Goal: Task Accomplishment & Management: Manage account settings

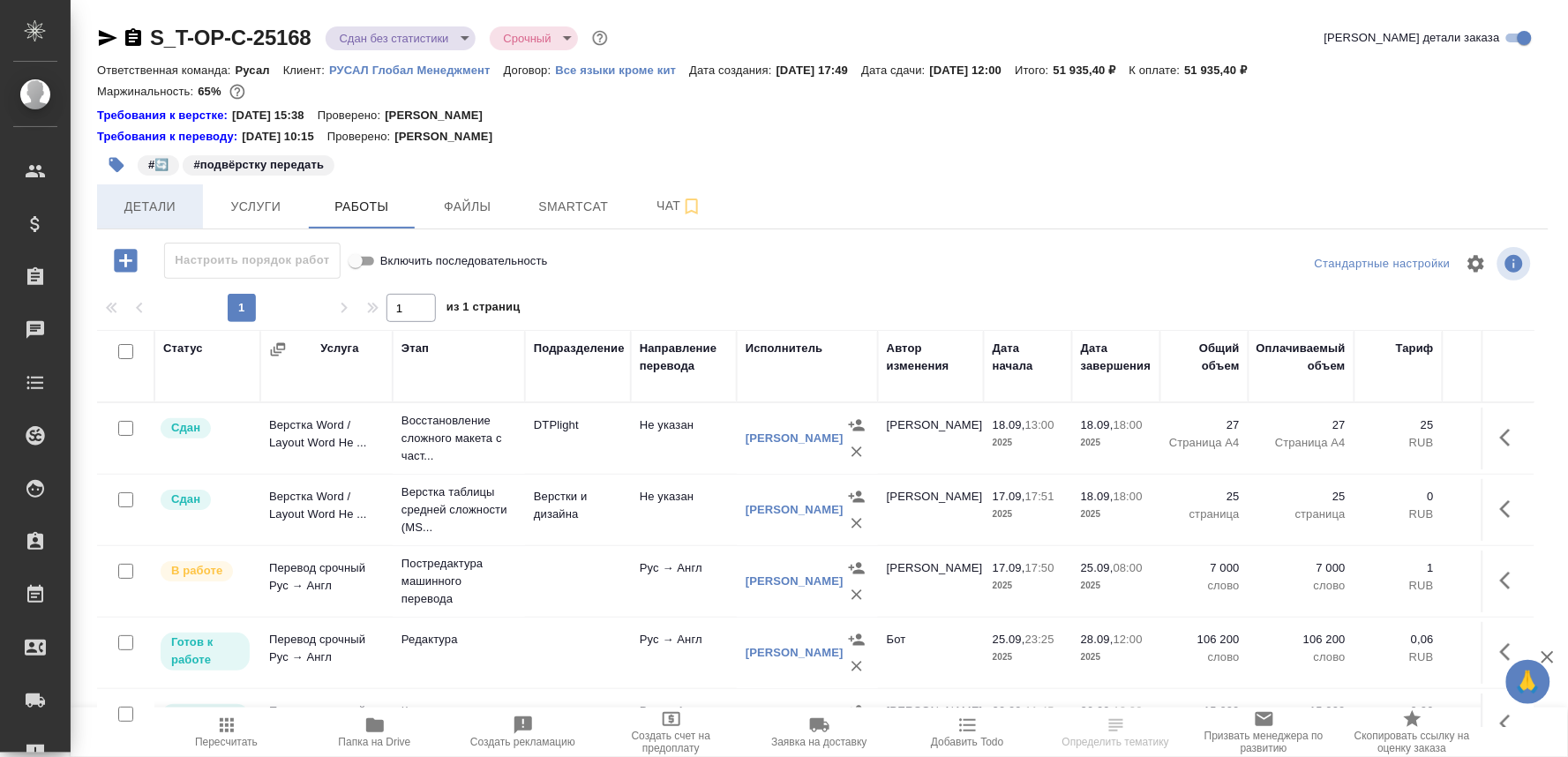
click at [141, 203] on span "Детали" at bounding box center [149, 207] width 85 height 22
select select "RU"
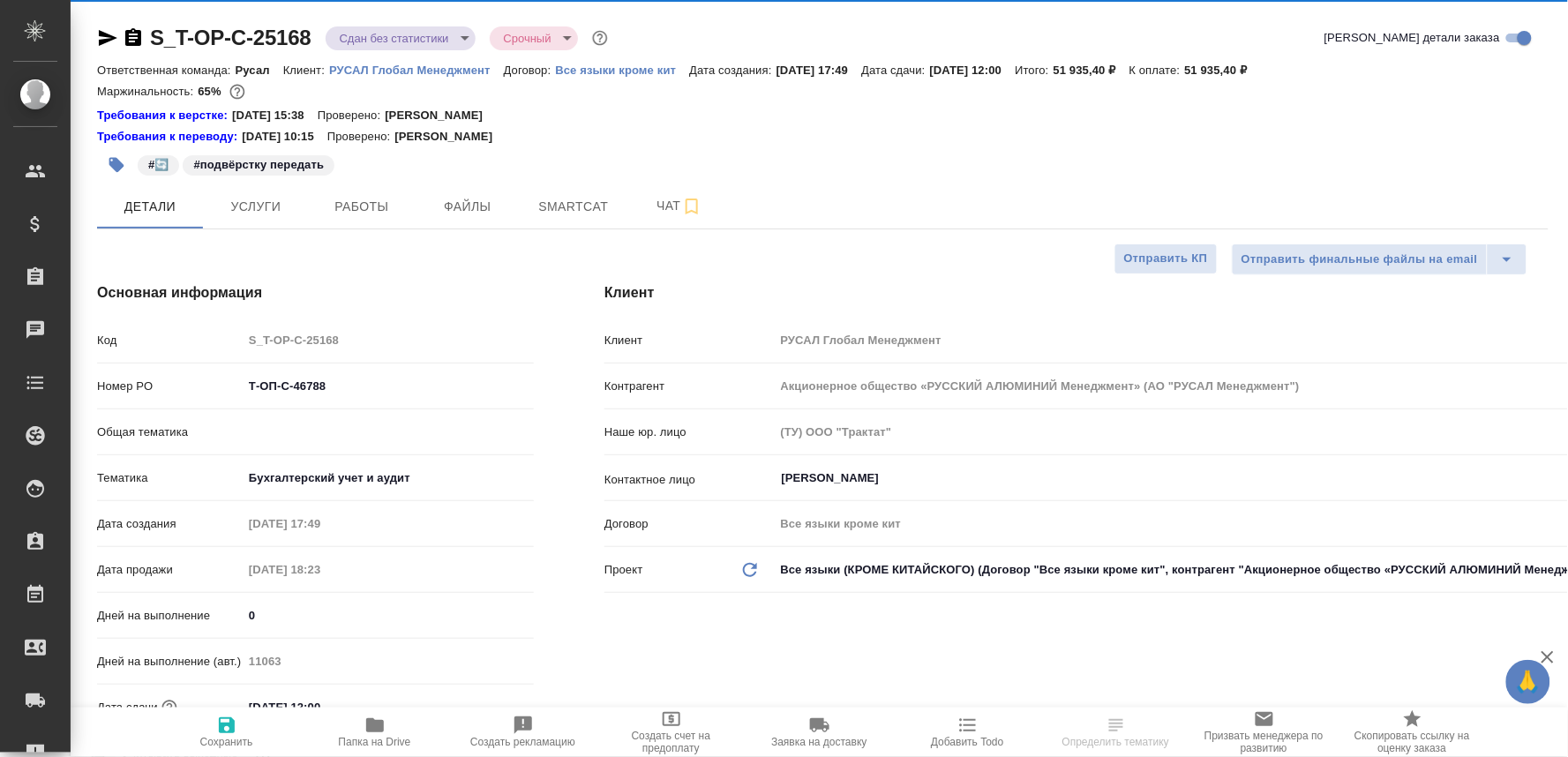
type textarea "x"
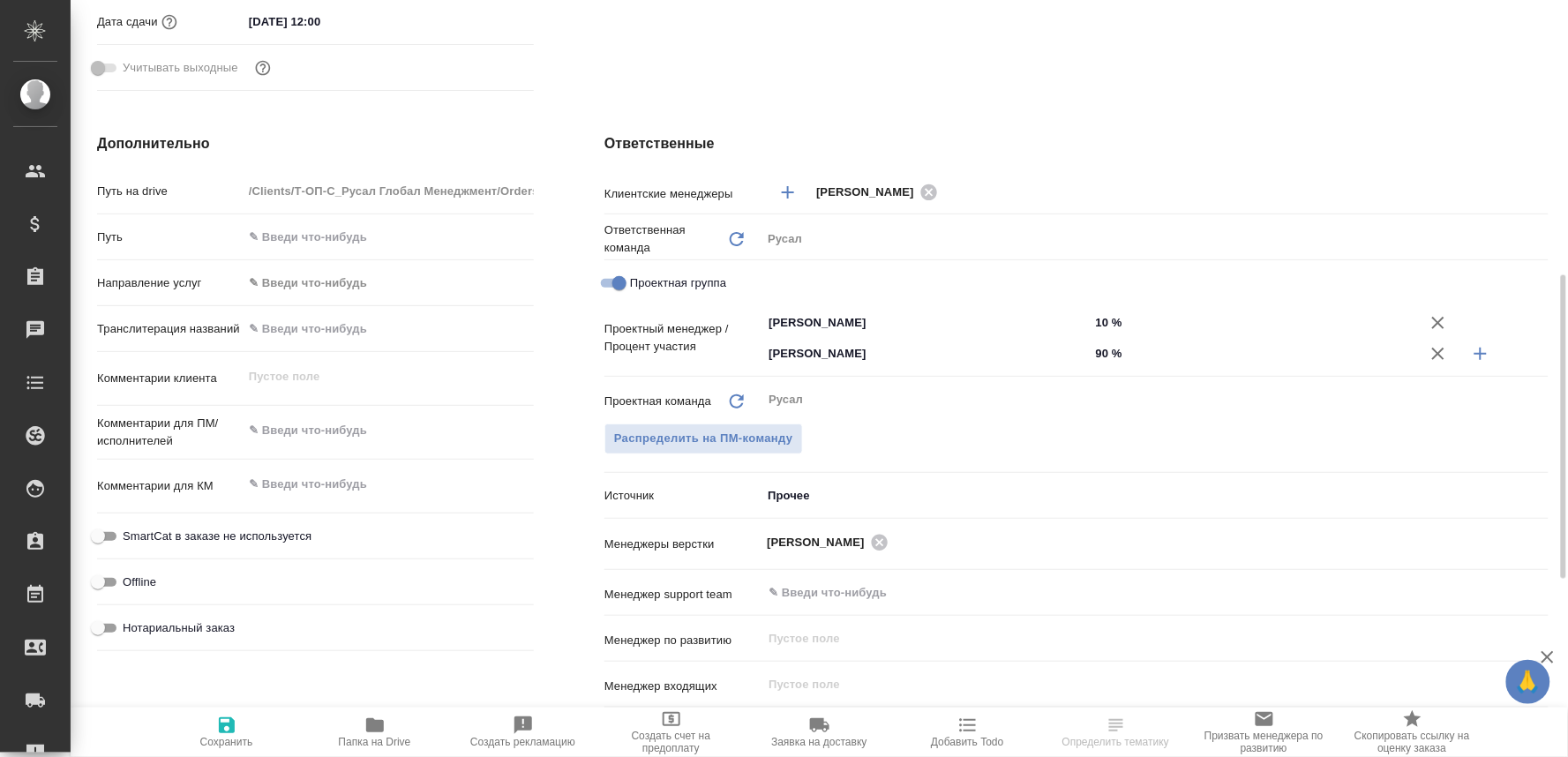
scroll to position [783, 0]
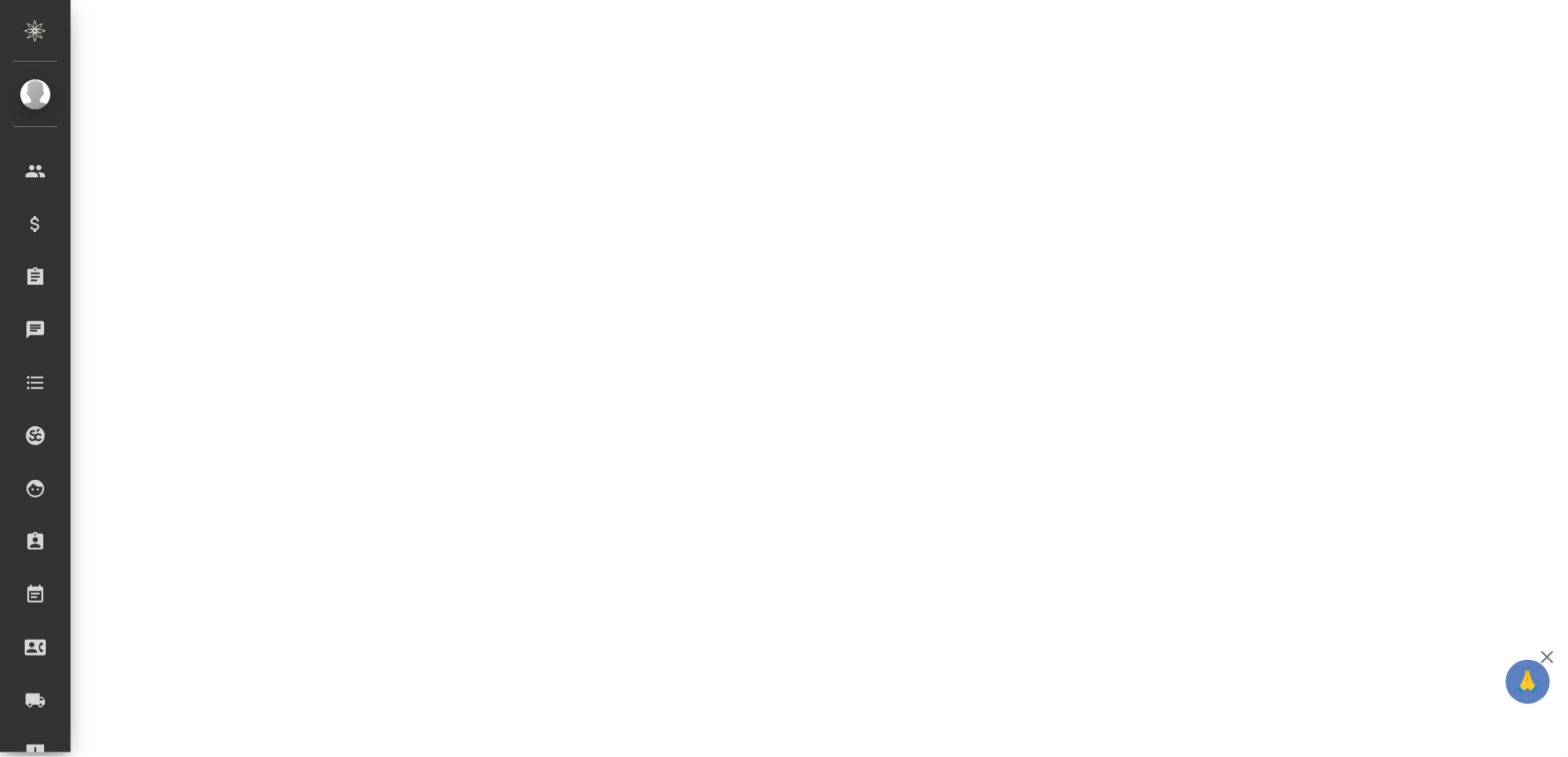
select select "RU"
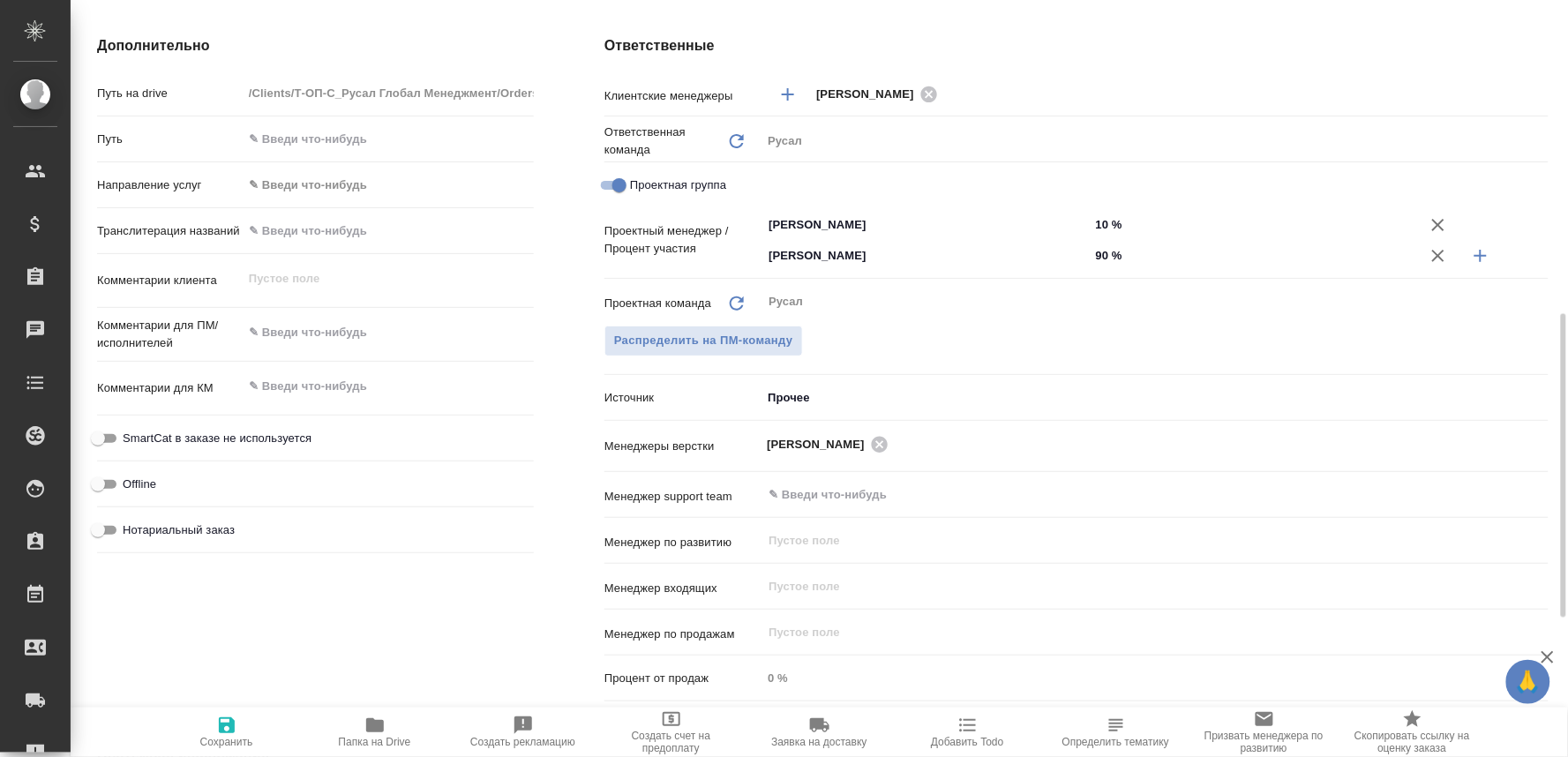
click at [1227, 384] on body "🙏 .cls-1 fill:#fff; AWATERA Oksiutovich Irina Клиенты Спецификации Заказы 0 Чат…" at bounding box center [784, 378] width 1568 height 757
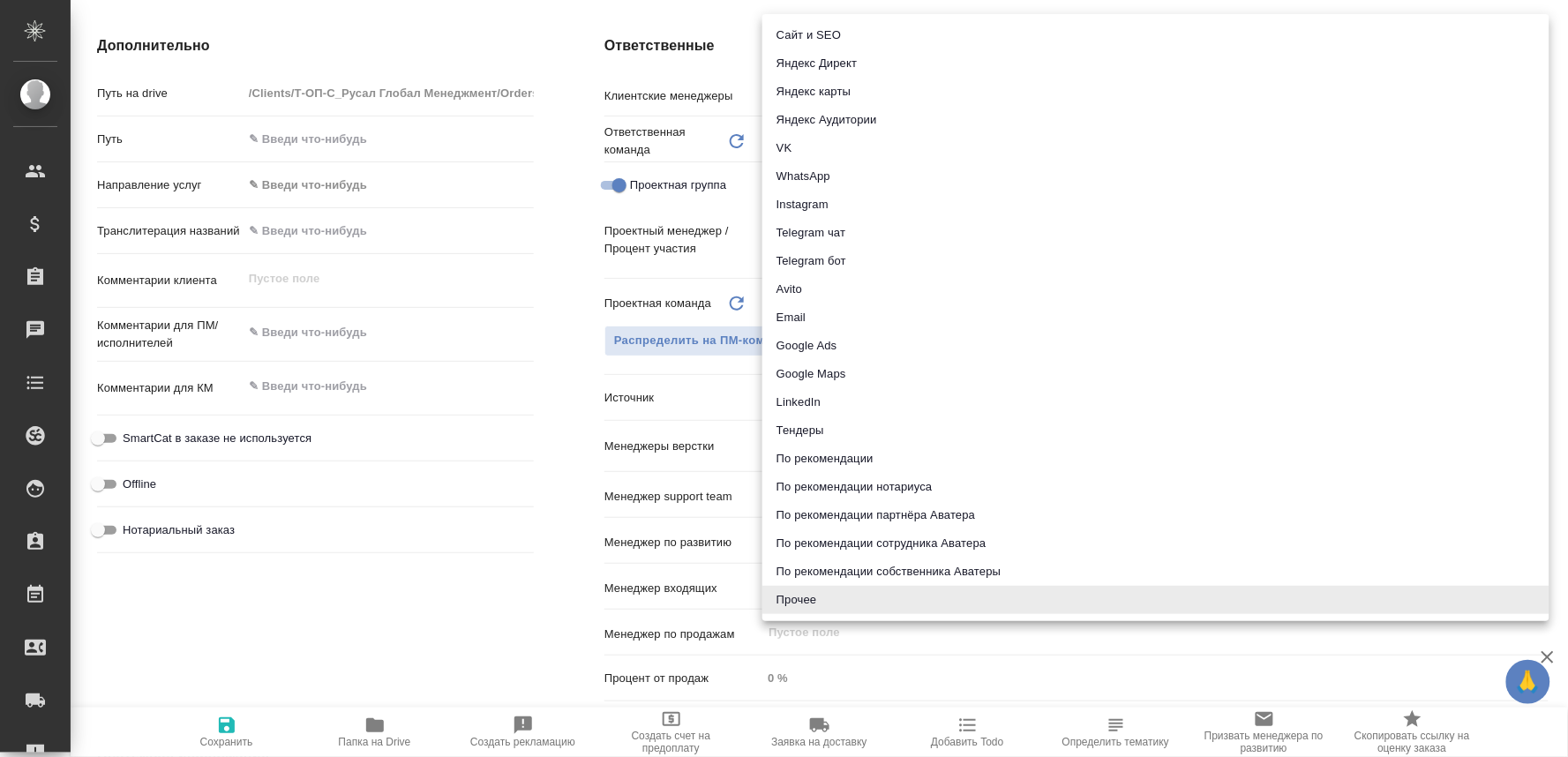
click at [380, 574] on div at bounding box center [784, 378] width 1568 height 757
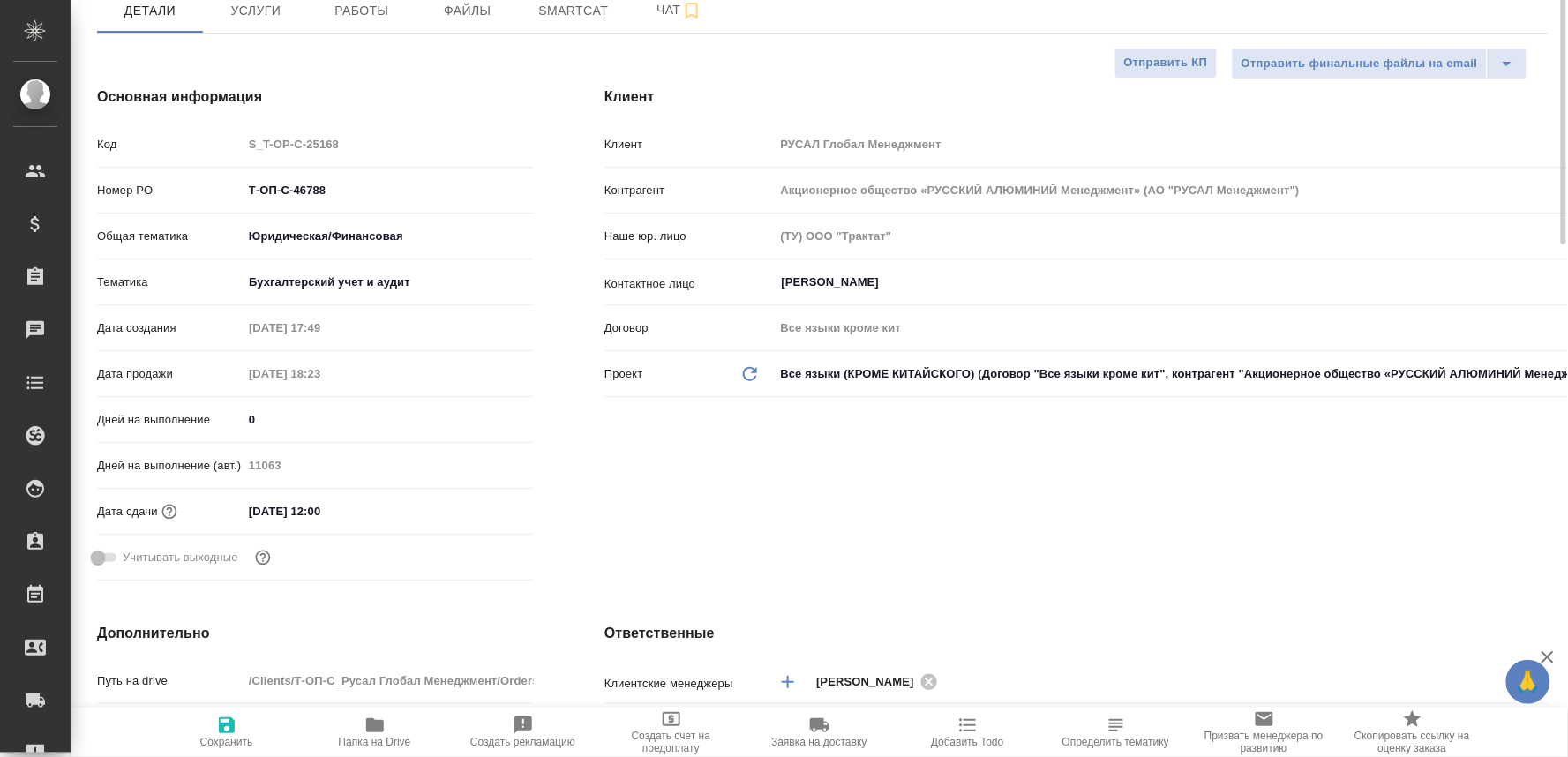
scroll to position [0, 0]
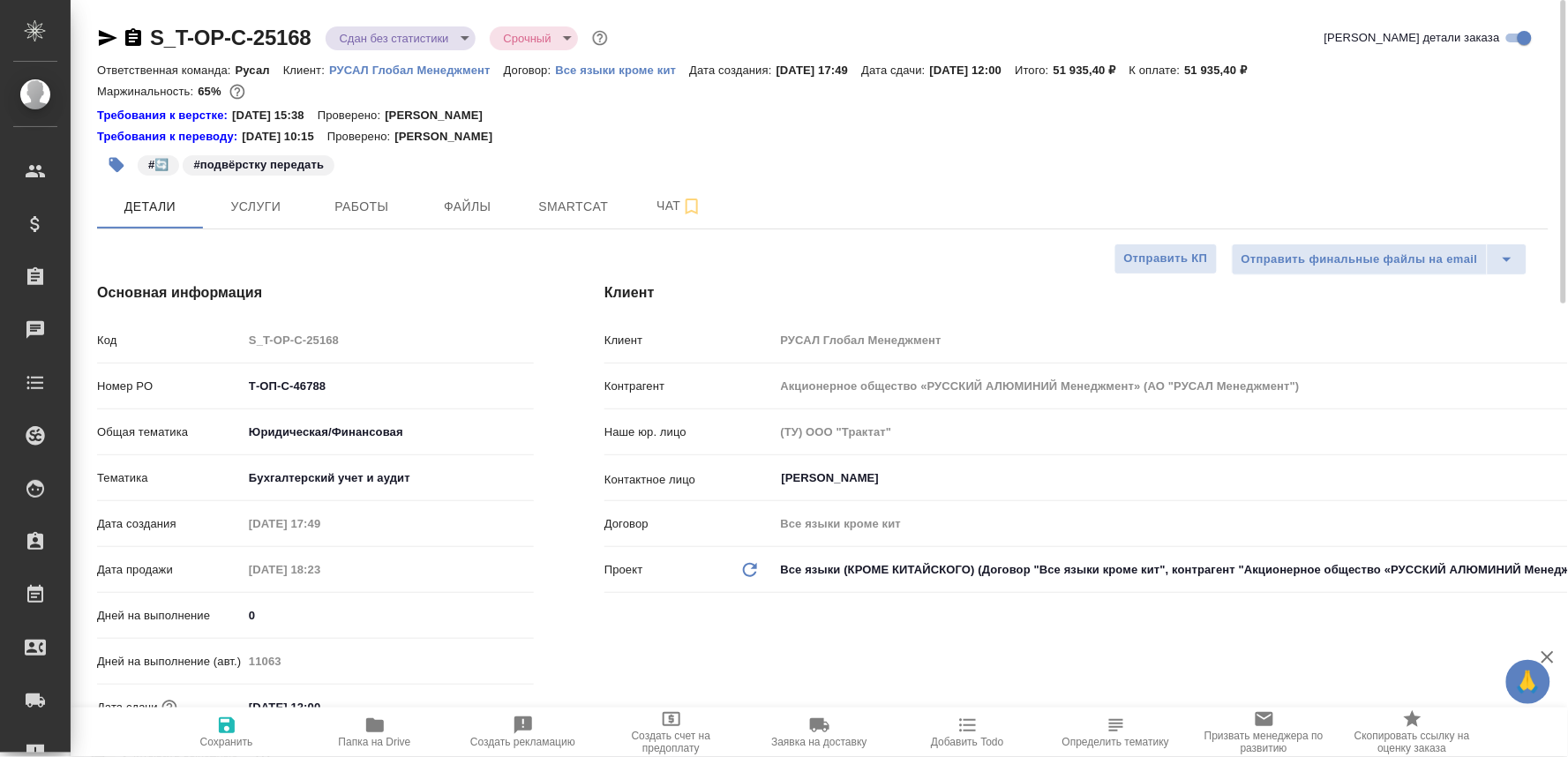
click at [375, 733] on icon "button" at bounding box center [374, 725] width 21 height 21
type textarea "x"
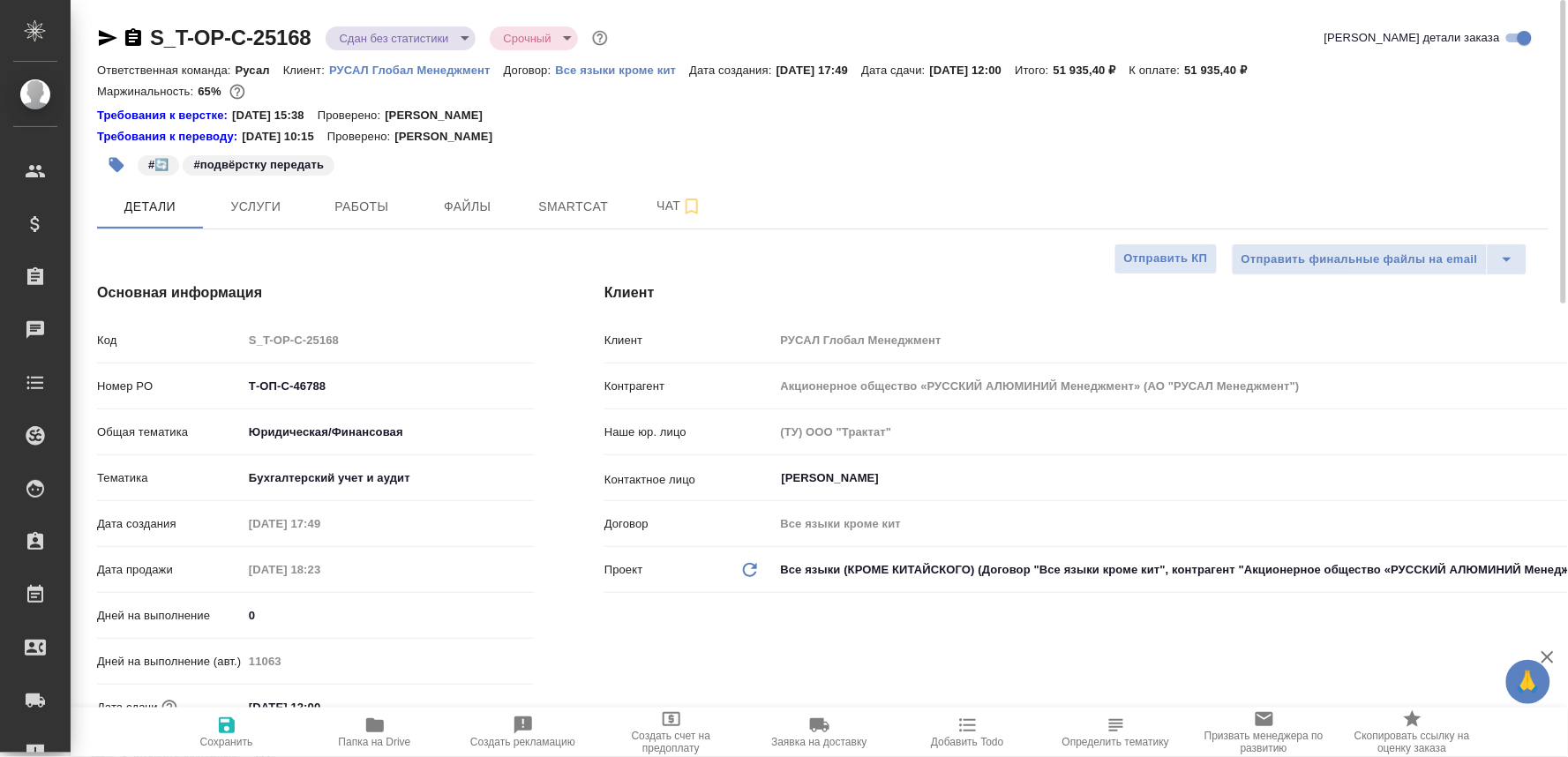
type textarea "x"
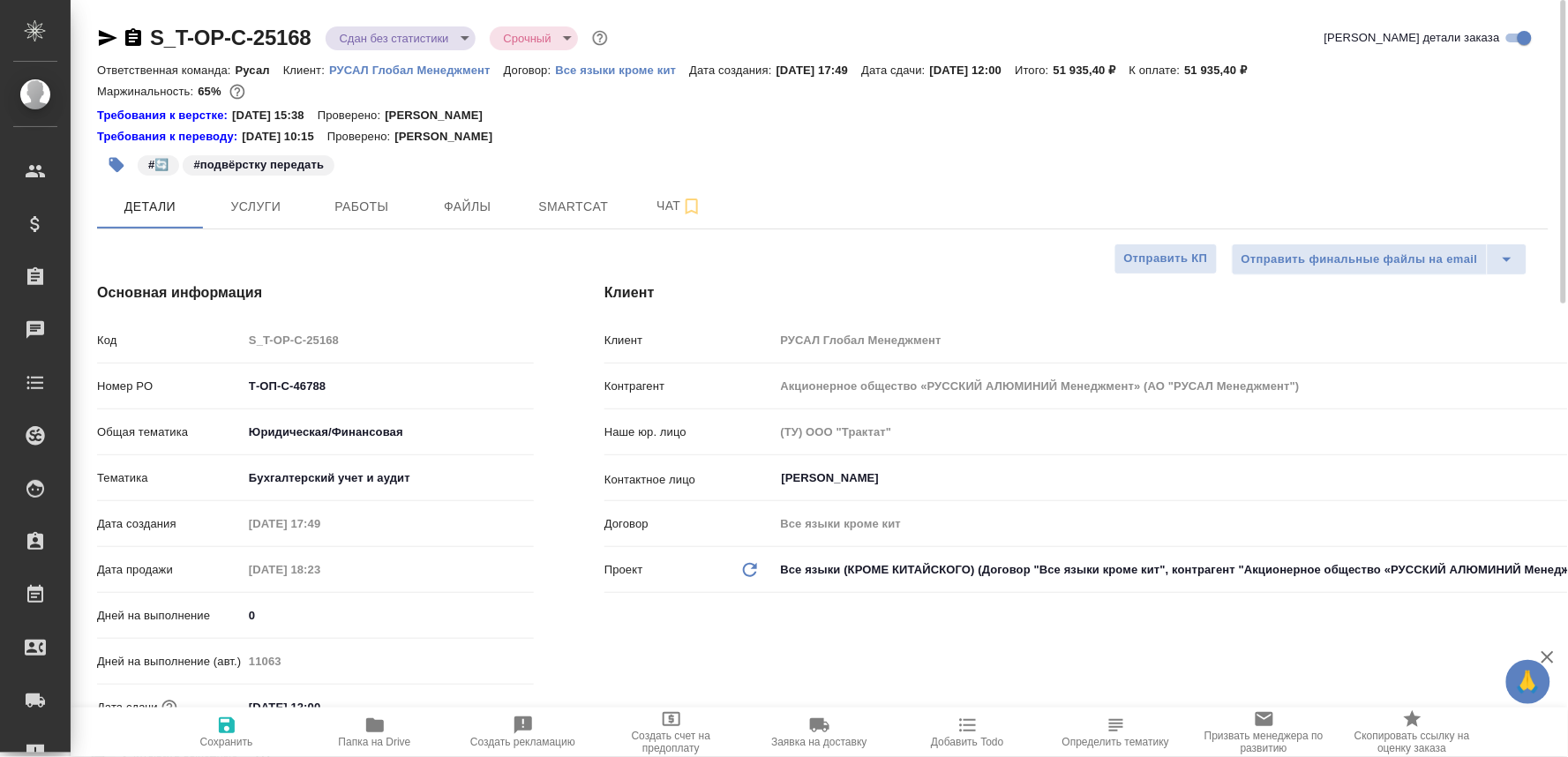
type textarea "x"
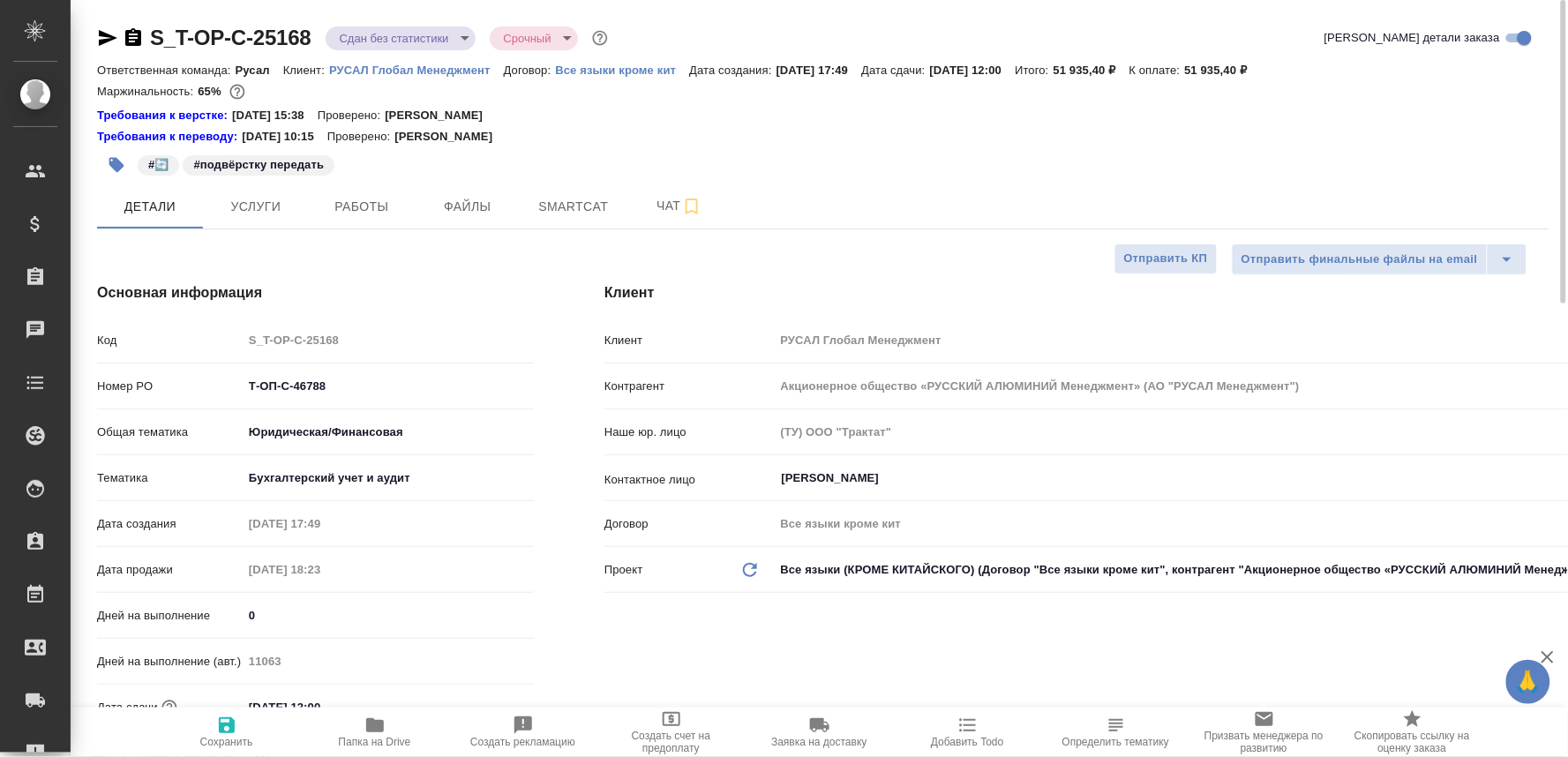
type textarea "x"
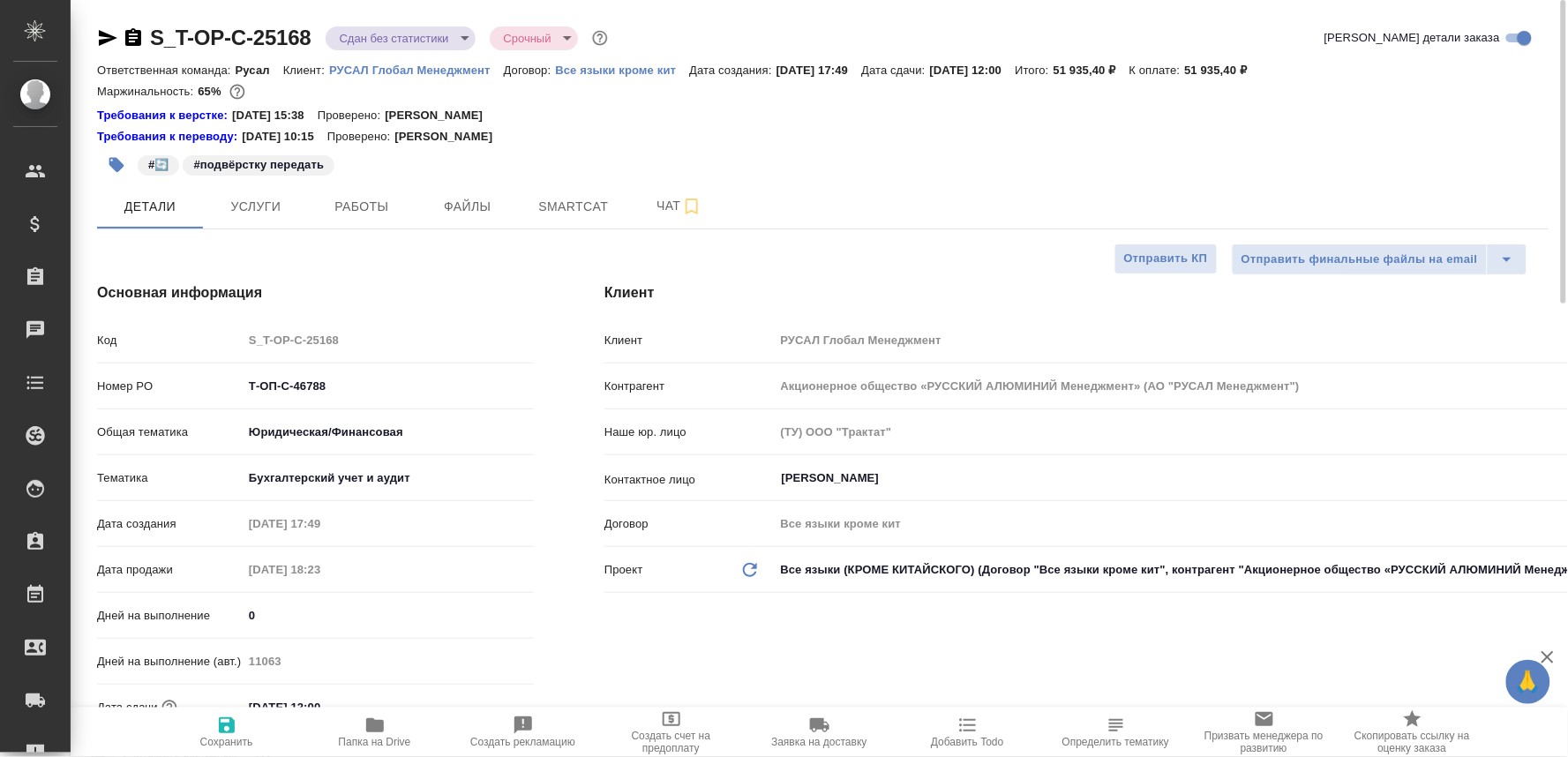
type textarea "x"
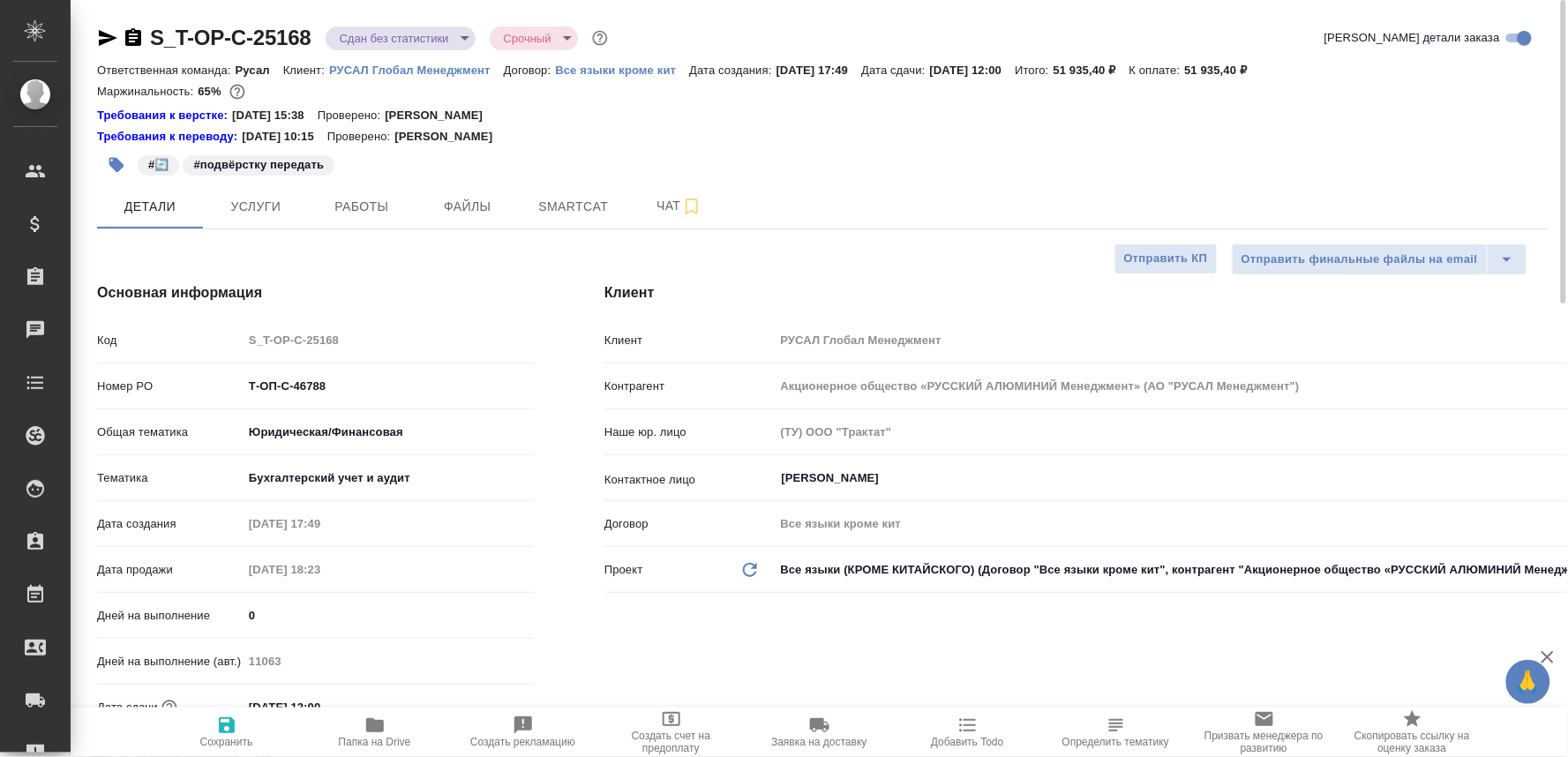
type textarea "x"
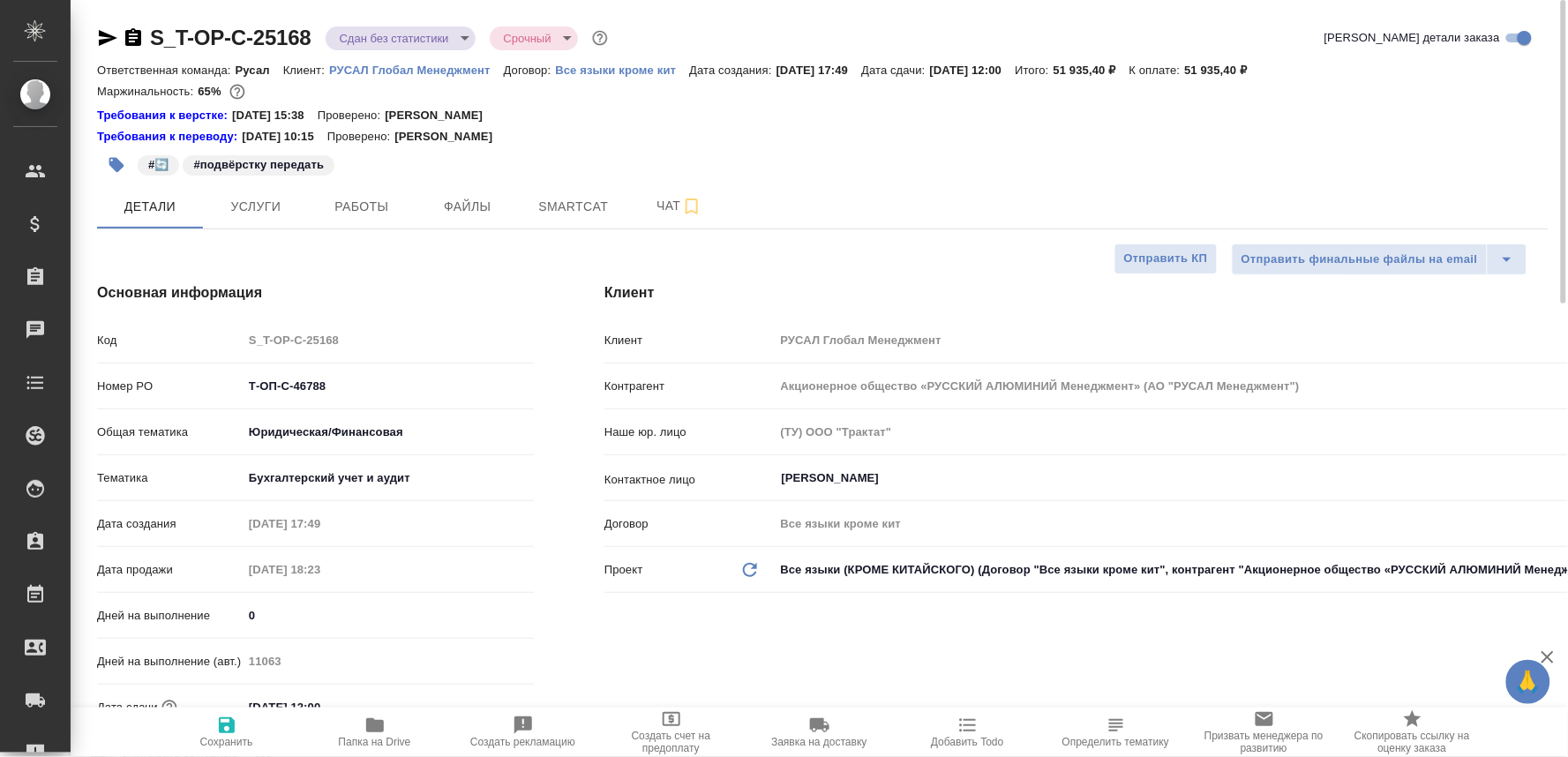
type textarea "x"
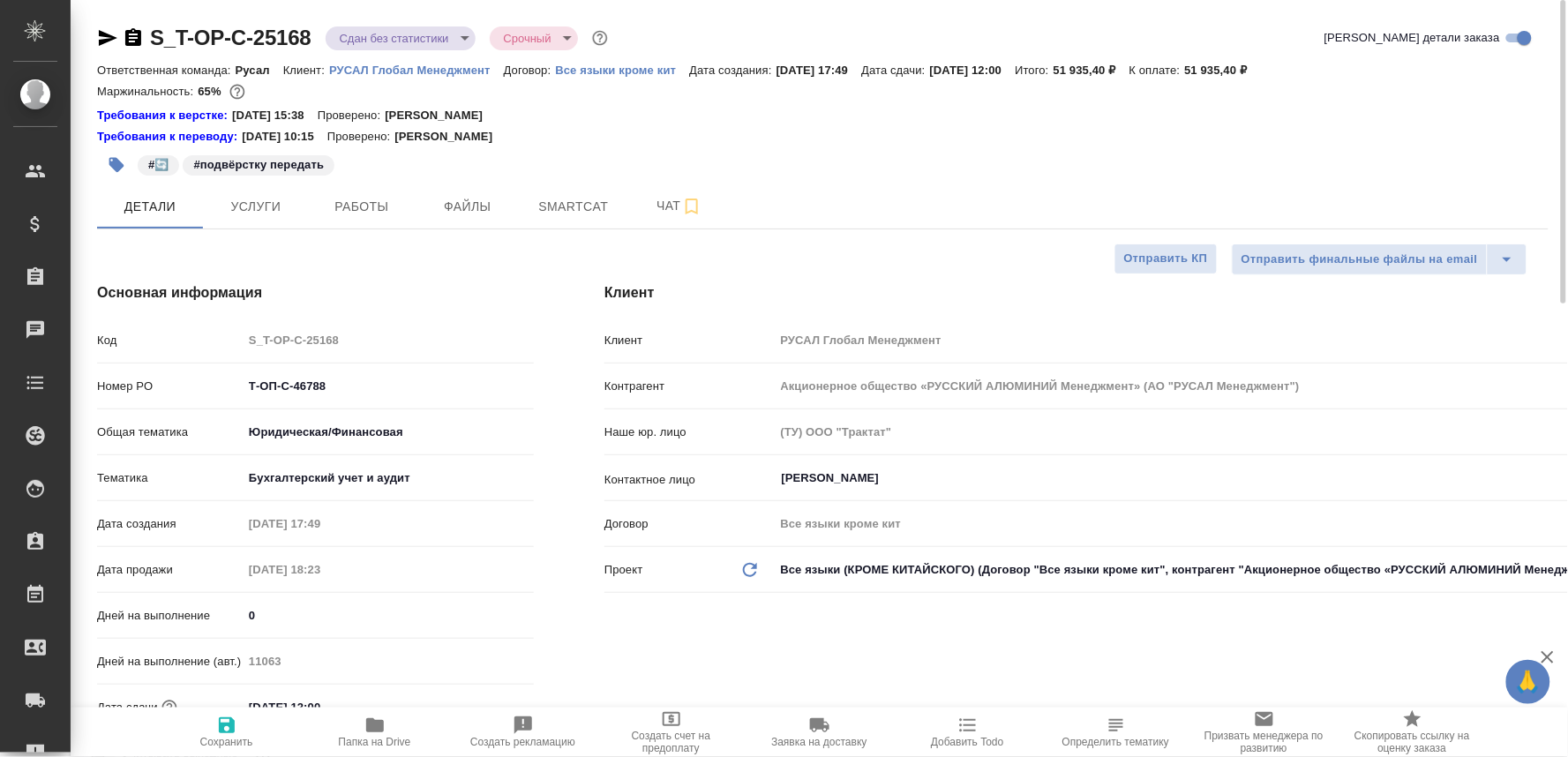
type textarea "x"
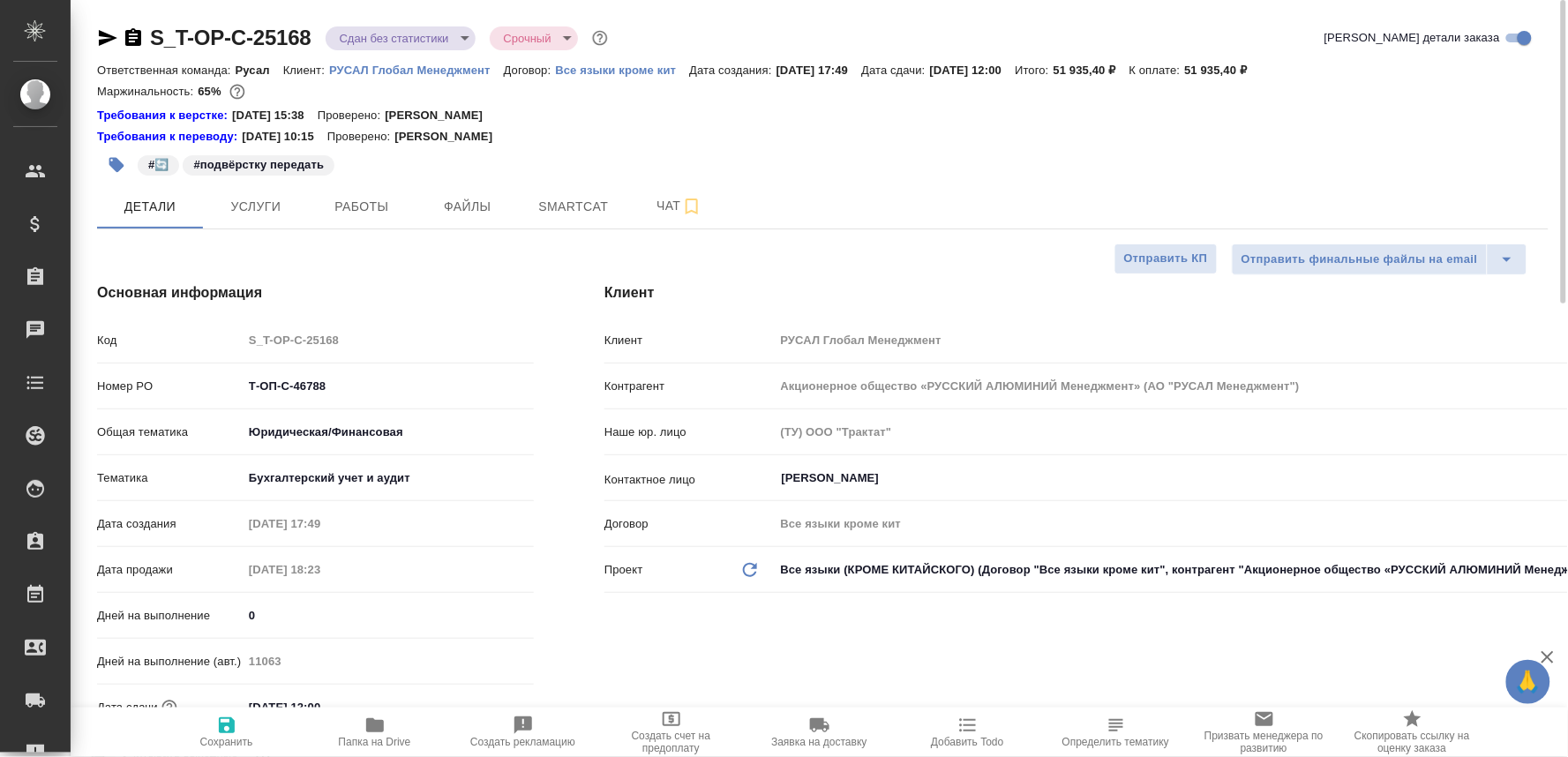
type textarea "x"
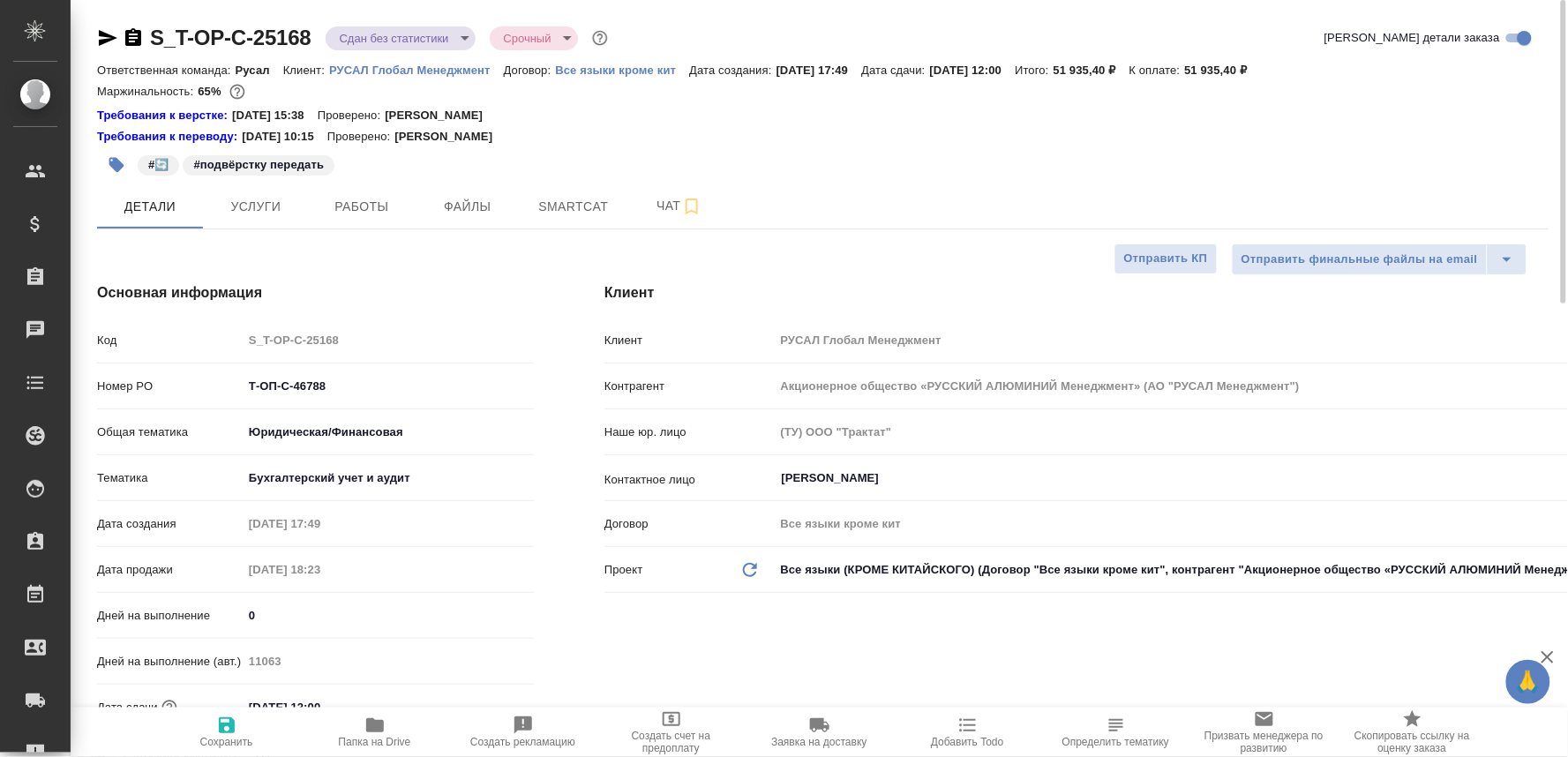
type textarea "x"
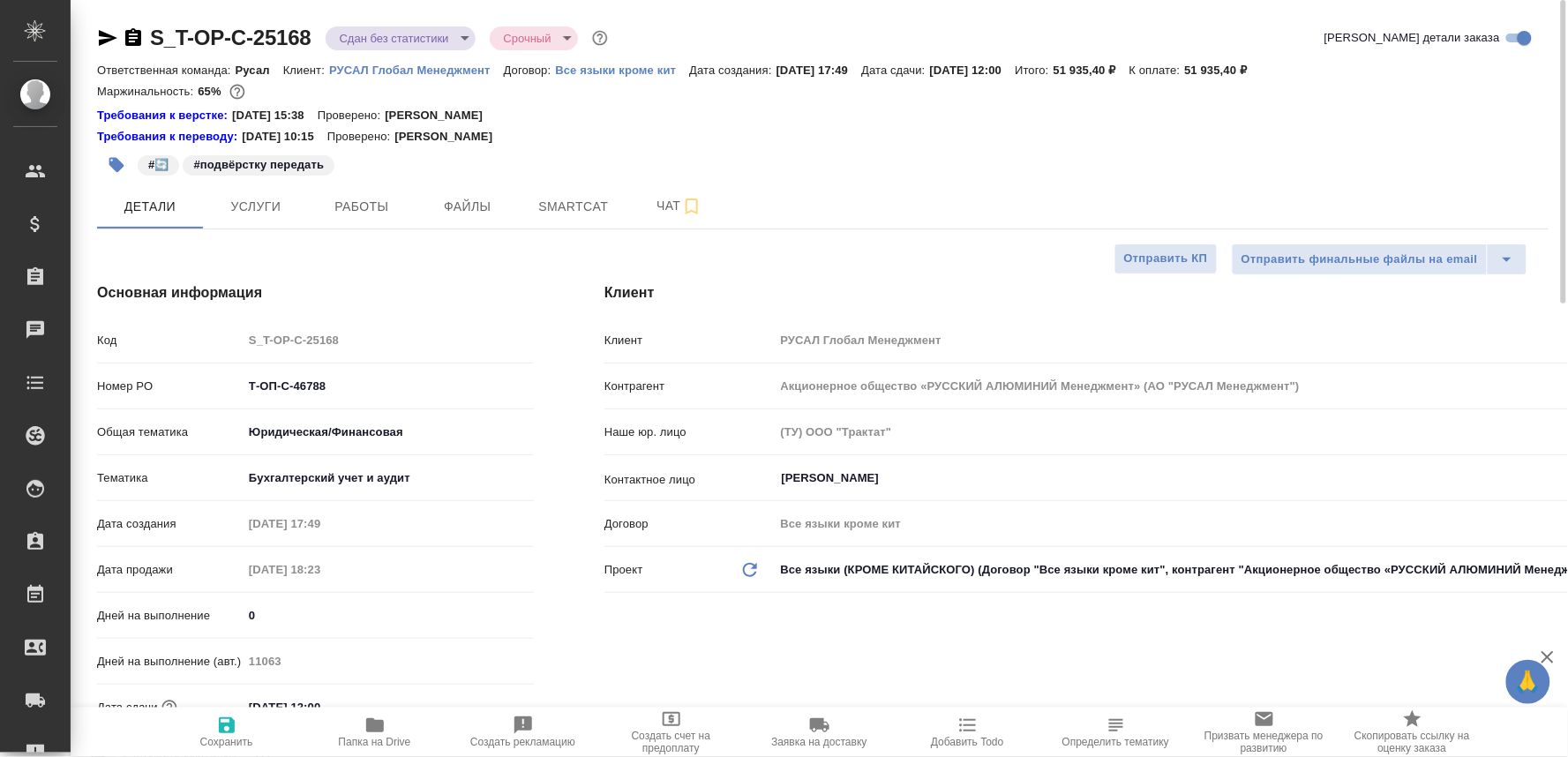
type textarea "x"
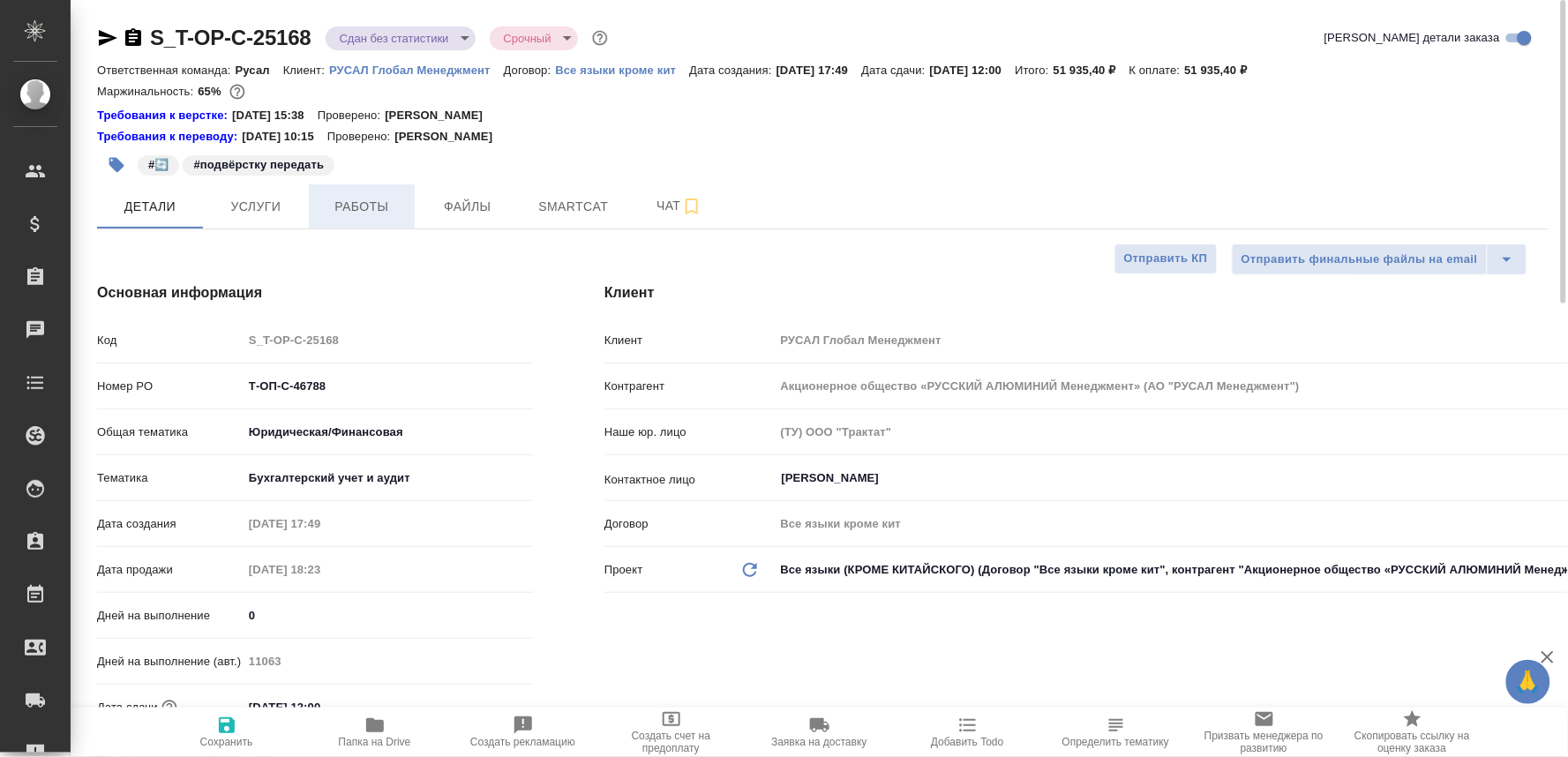
click button "Работы"
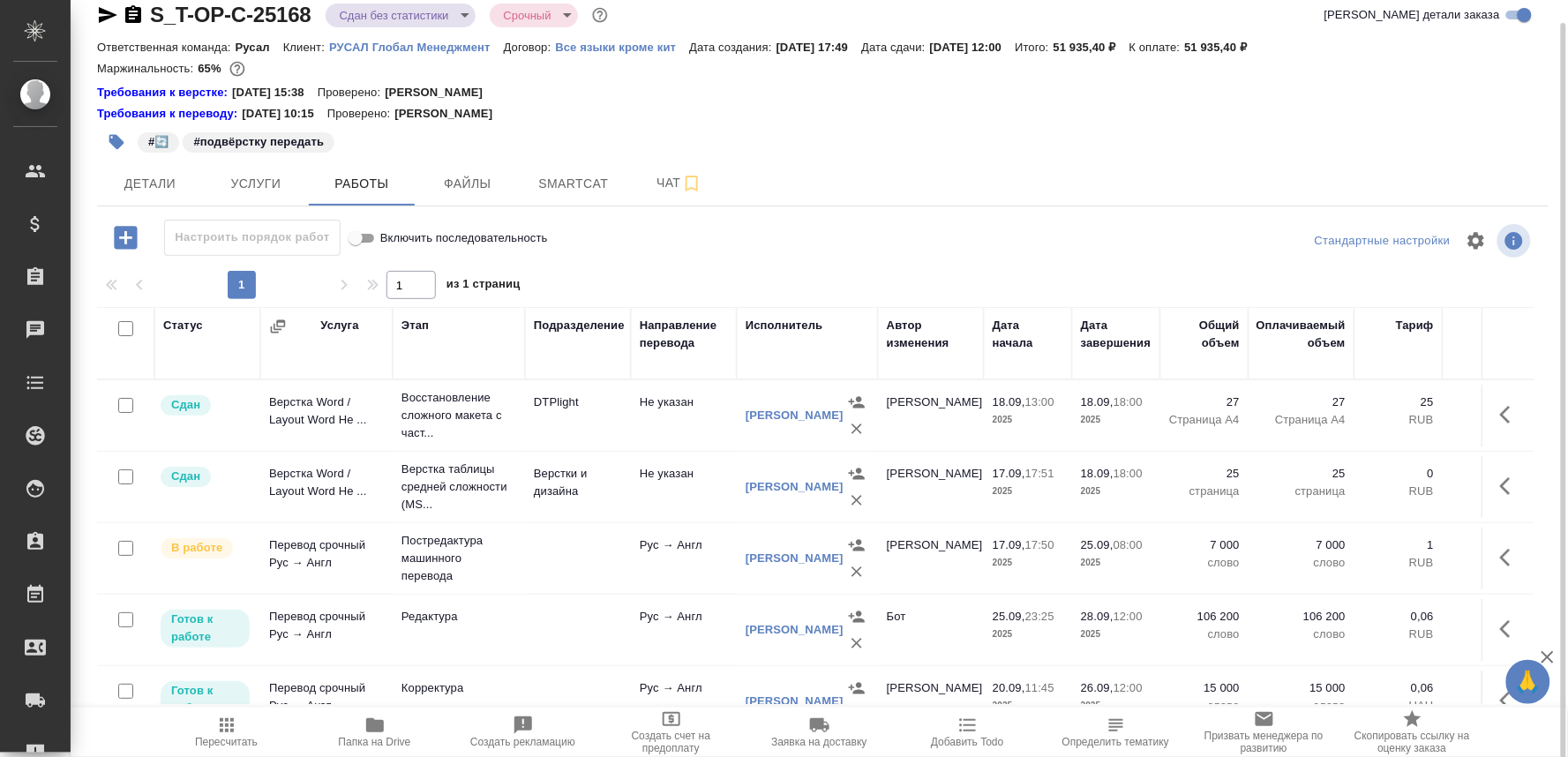
click icon "button"
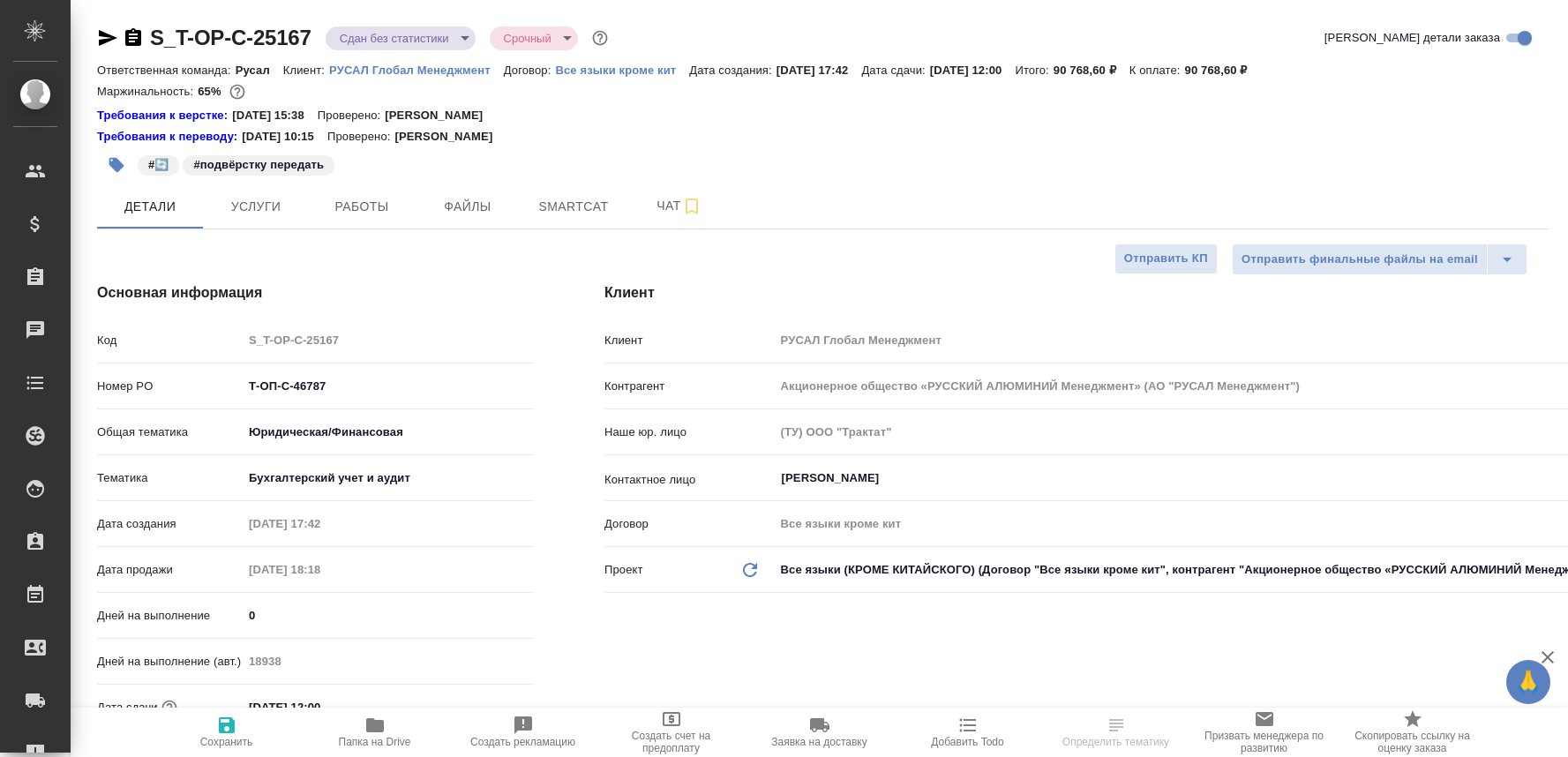
select select "RU"
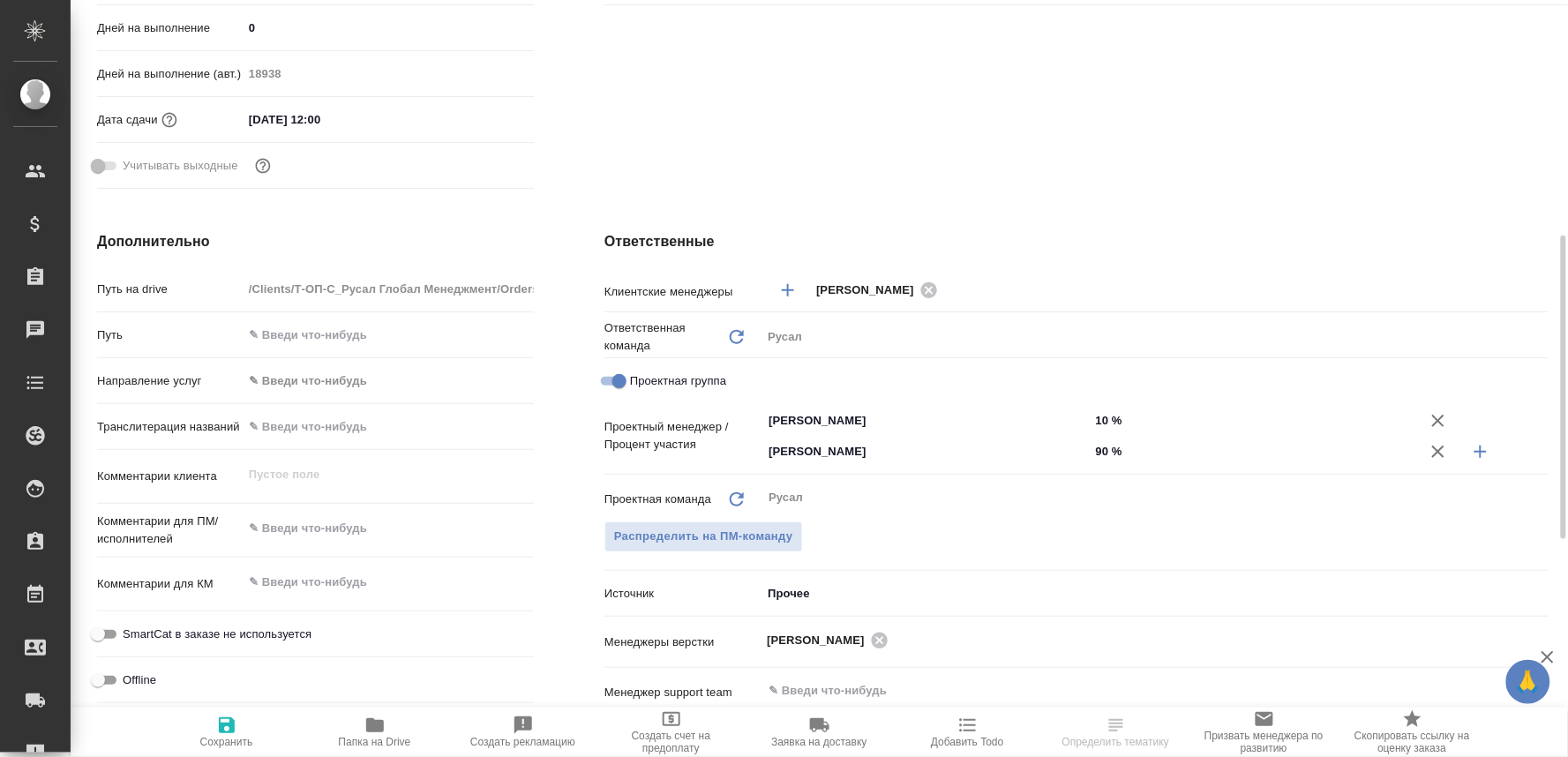
click at [368, 729] on icon "button" at bounding box center [374, 726] width 17 height 15
select select "RU"
type textarea "x"
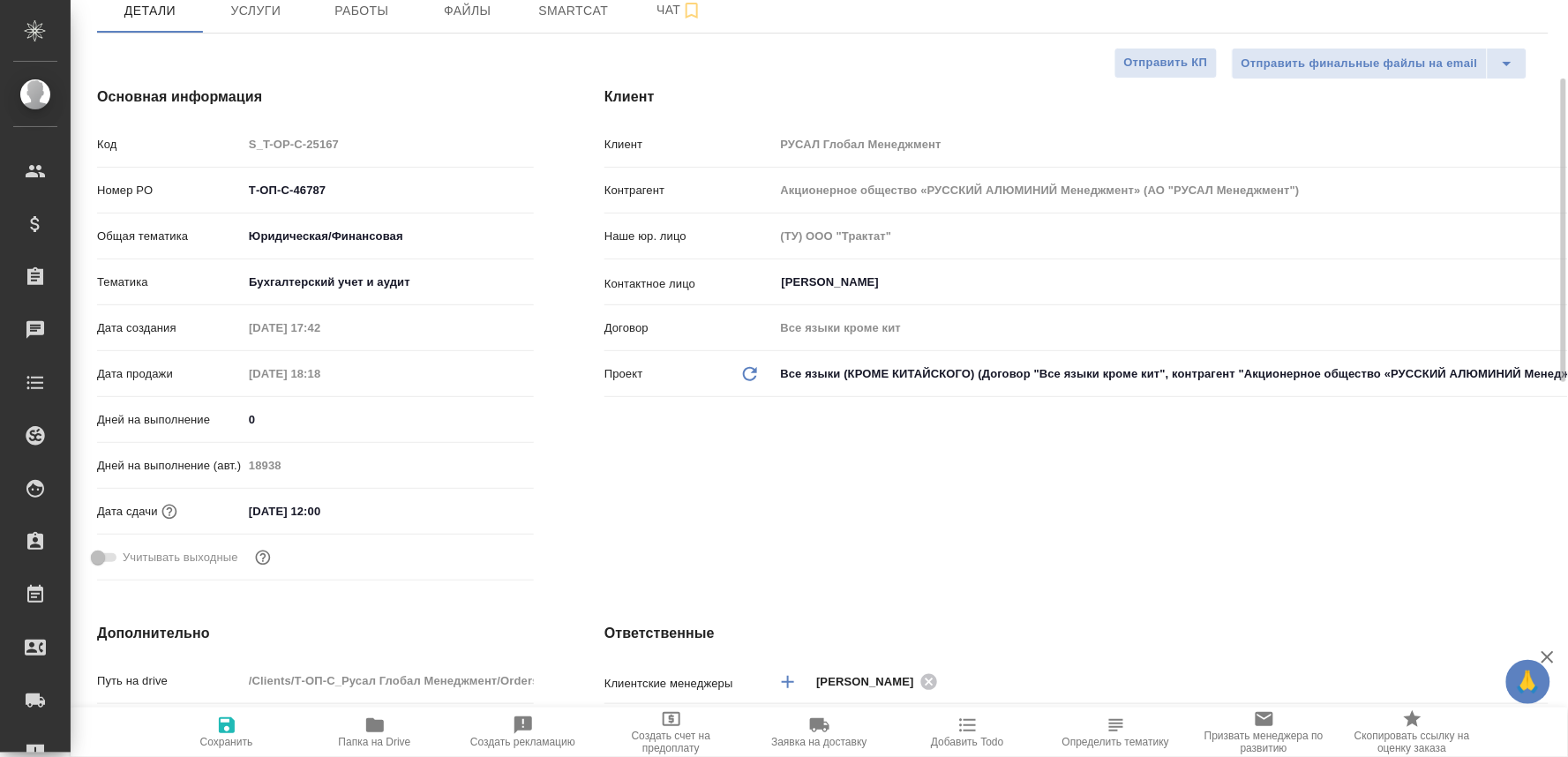
scroll to position [0, 0]
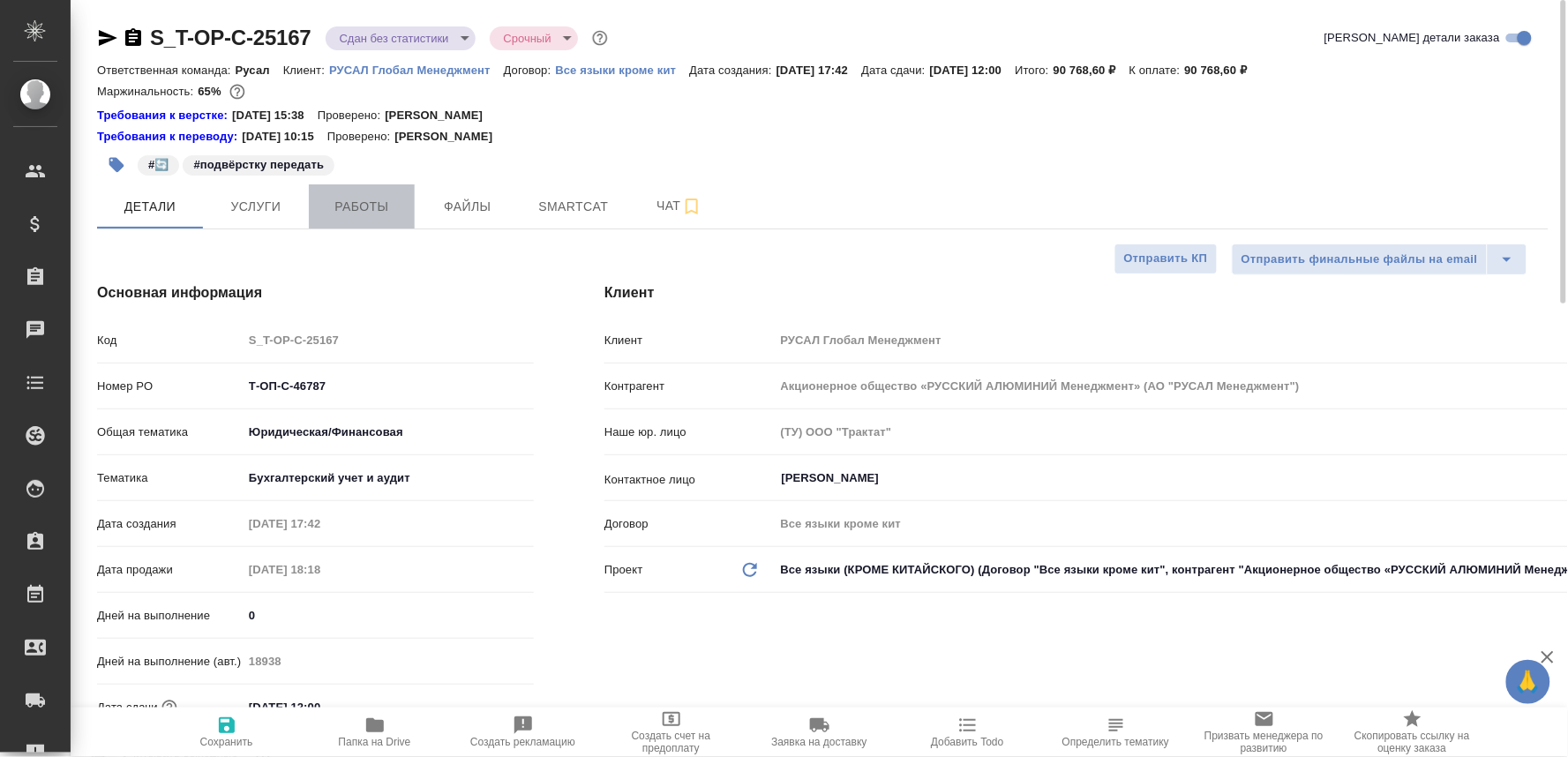
click at [373, 196] on span "Работы" at bounding box center [361, 207] width 85 height 22
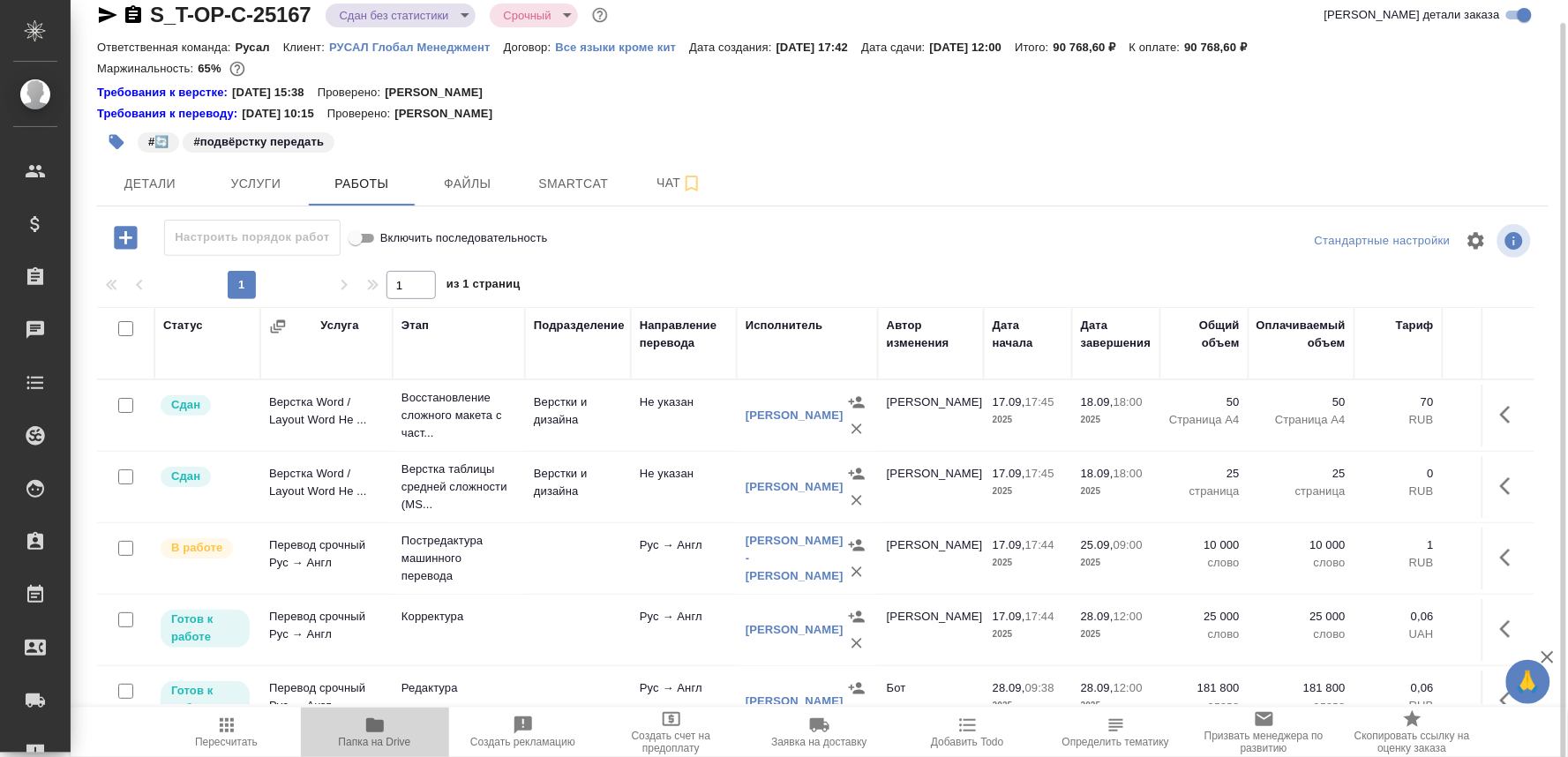
click at [363, 744] on span "Папка на Drive" at bounding box center [374, 742] width 72 height 13
click at [97, 9] on icon "button" at bounding box center [107, 15] width 21 height 21
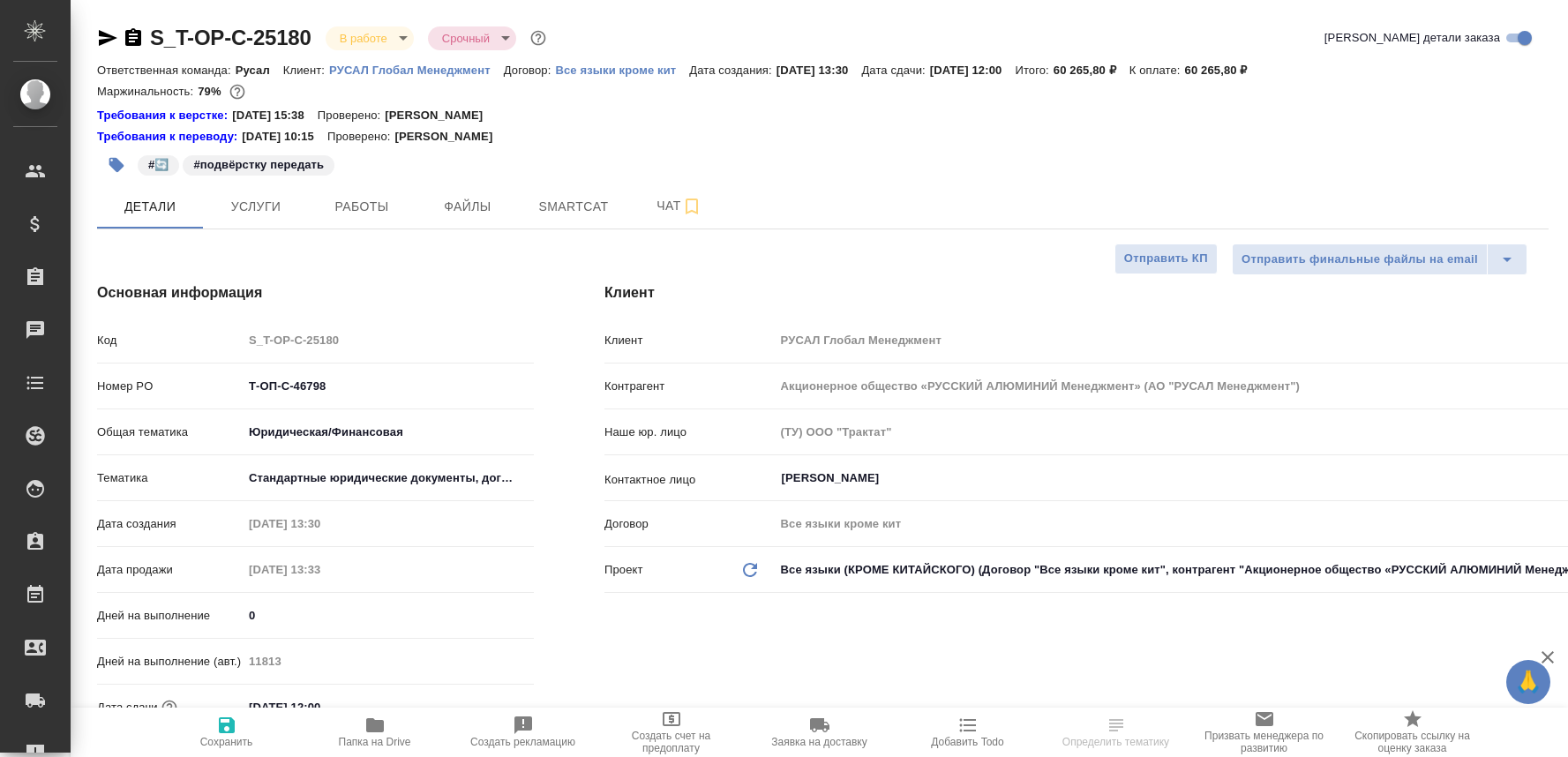
select select "RU"
click at [356, 210] on span "Работы" at bounding box center [361, 207] width 85 height 22
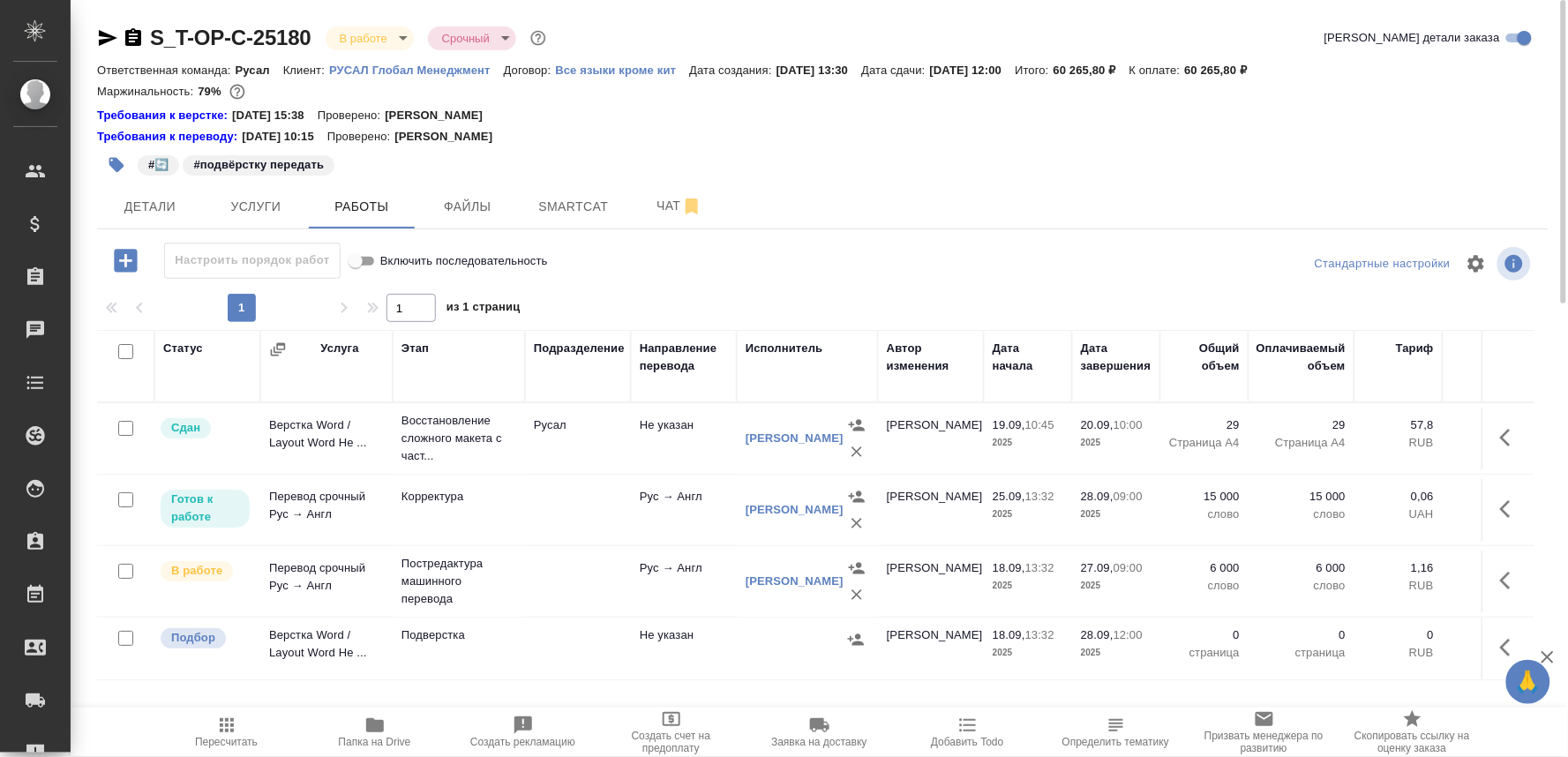
click at [369, 725] on icon "button" at bounding box center [374, 726] width 17 height 15
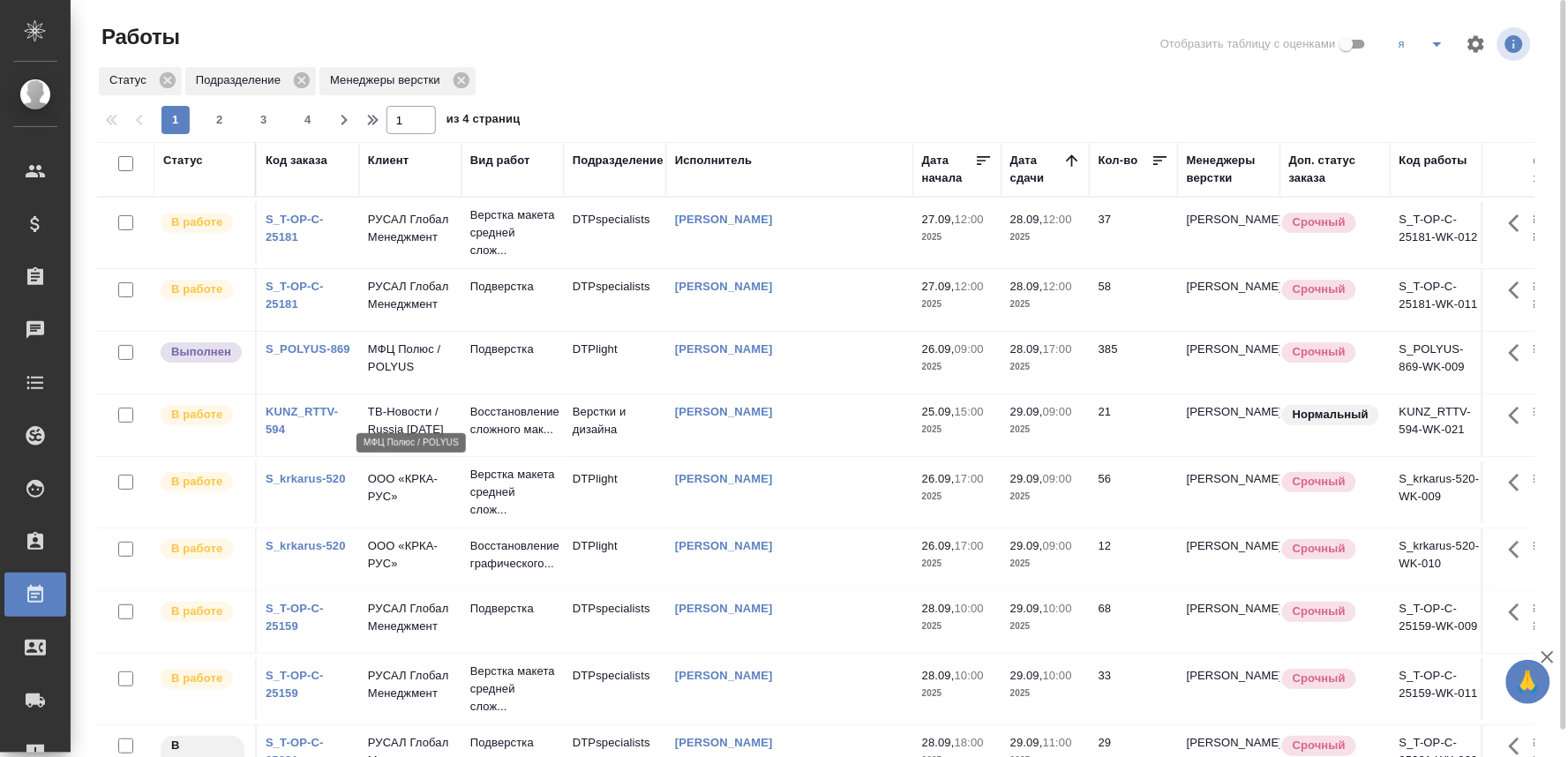
click at [377, 376] on p "МФЦ Полюс / POLYUS" at bounding box center [410, 358] width 85 height 36
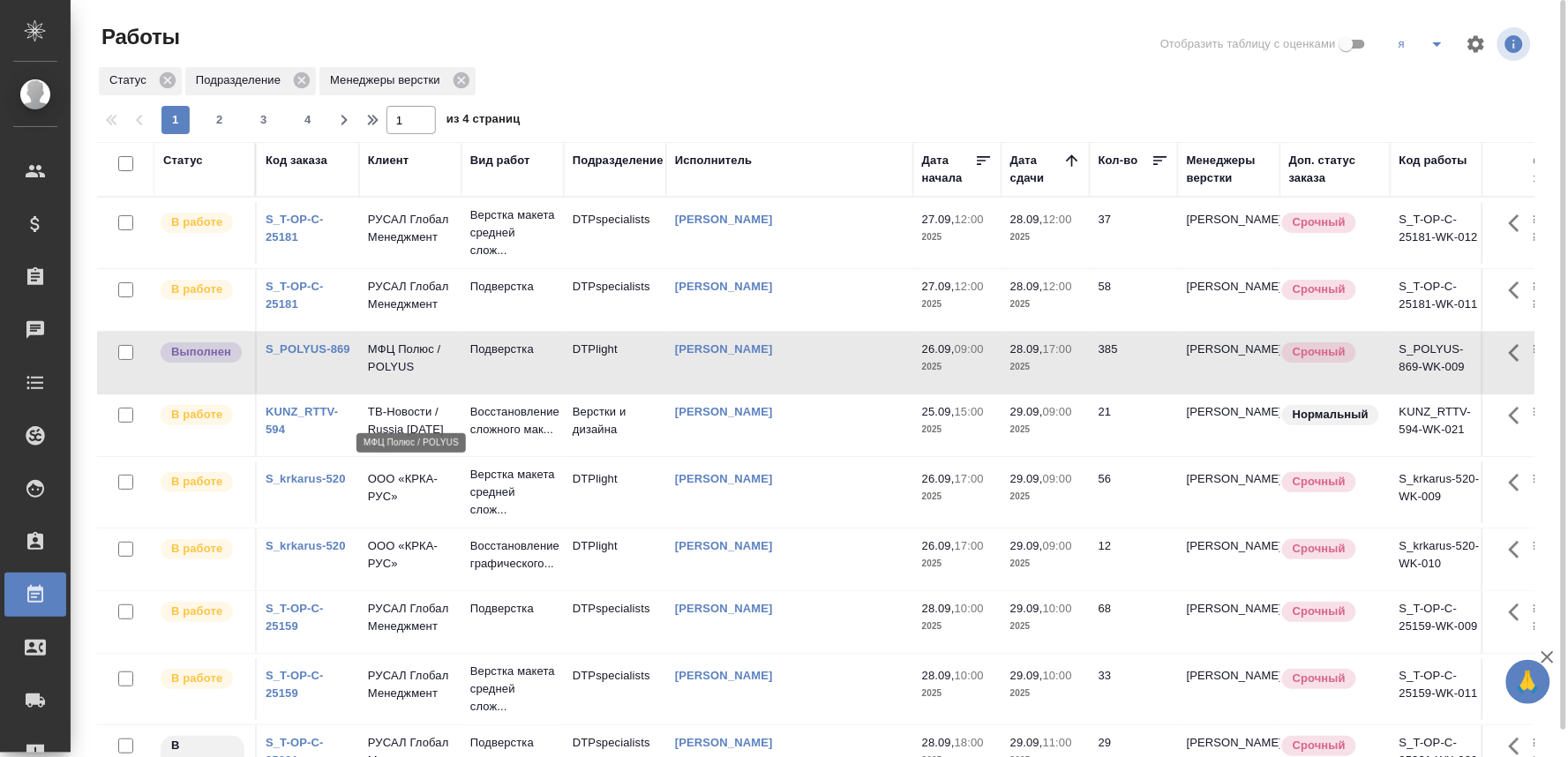
click at [377, 376] on p "МФЦ Полюс / POLYUS" at bounding box center [410, 358] width 85 height 36
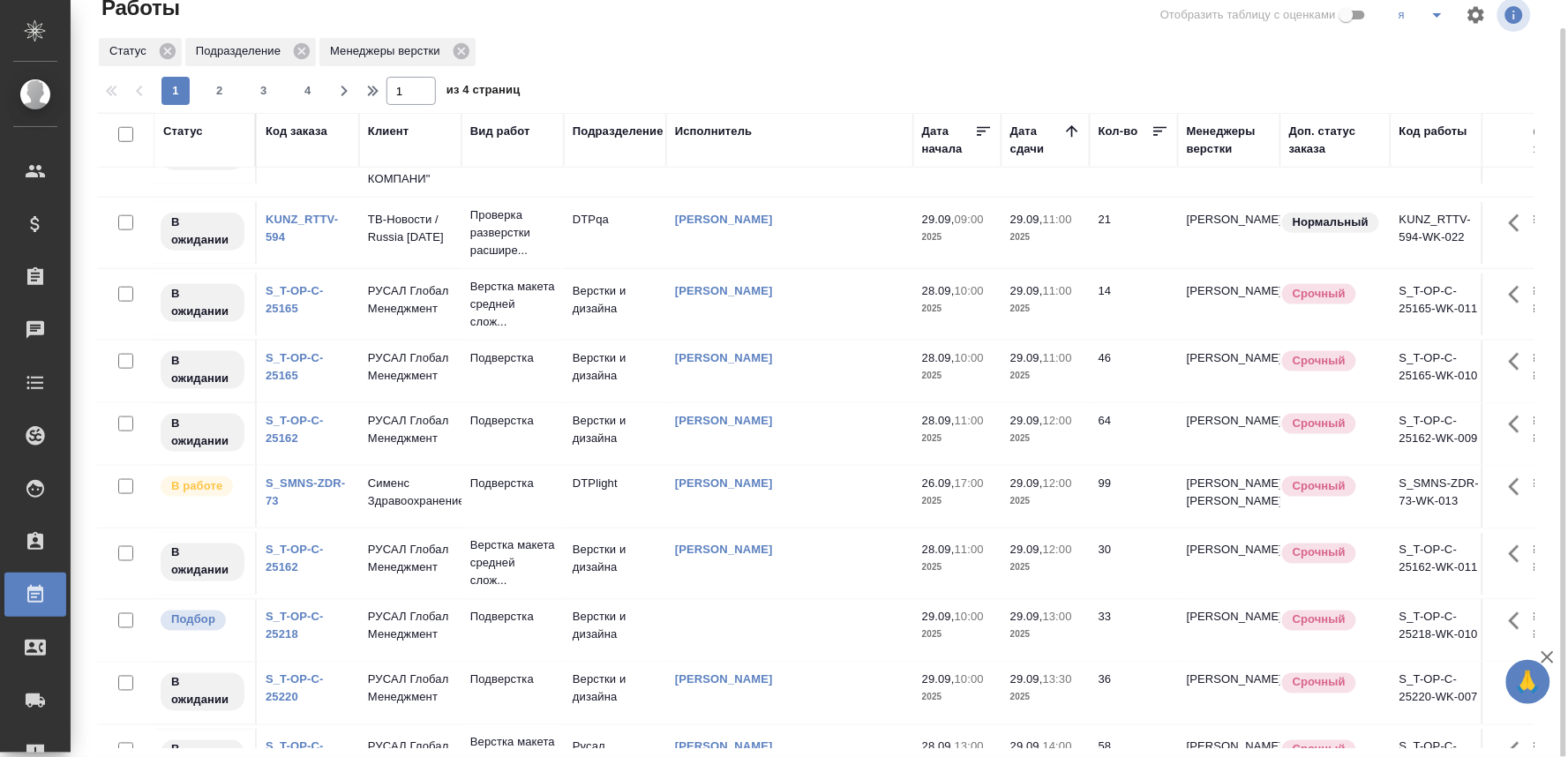
scroll to position [883, 0]
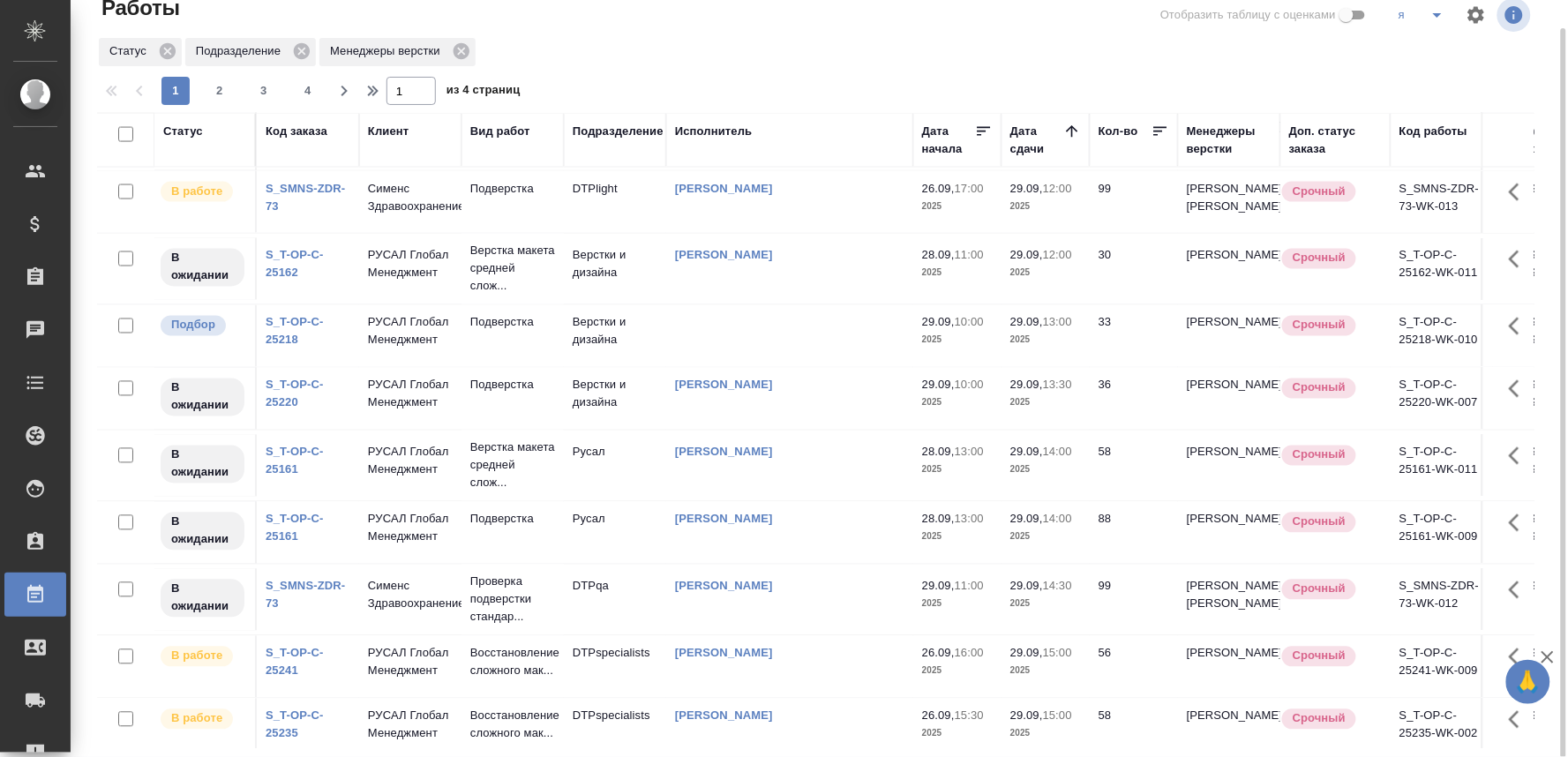
click at [271, 347] on link "S_T-OP-C-25218" at bounding box center [295, 332] width 58 height 31
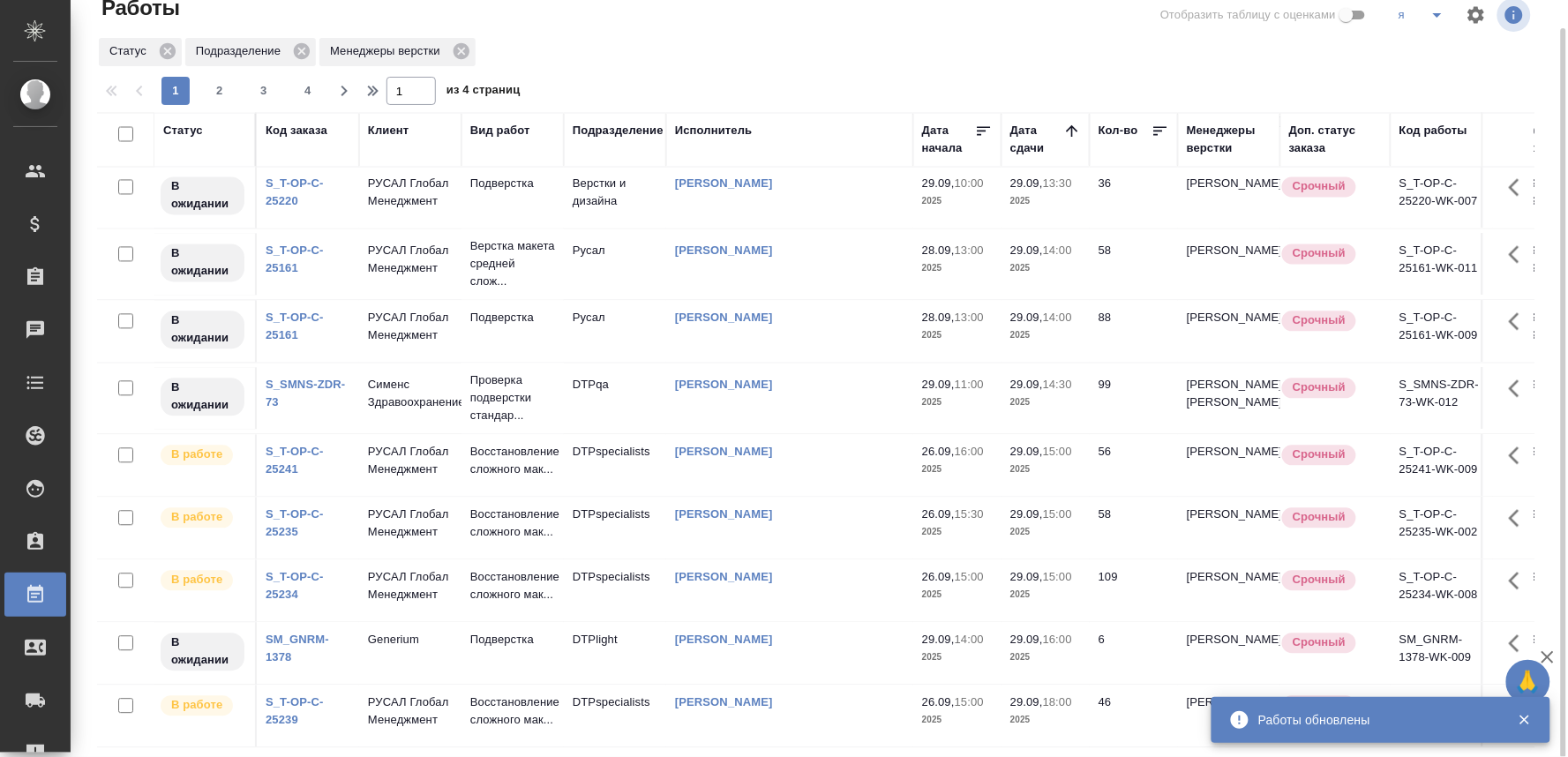
scroll to position [1507, 0]
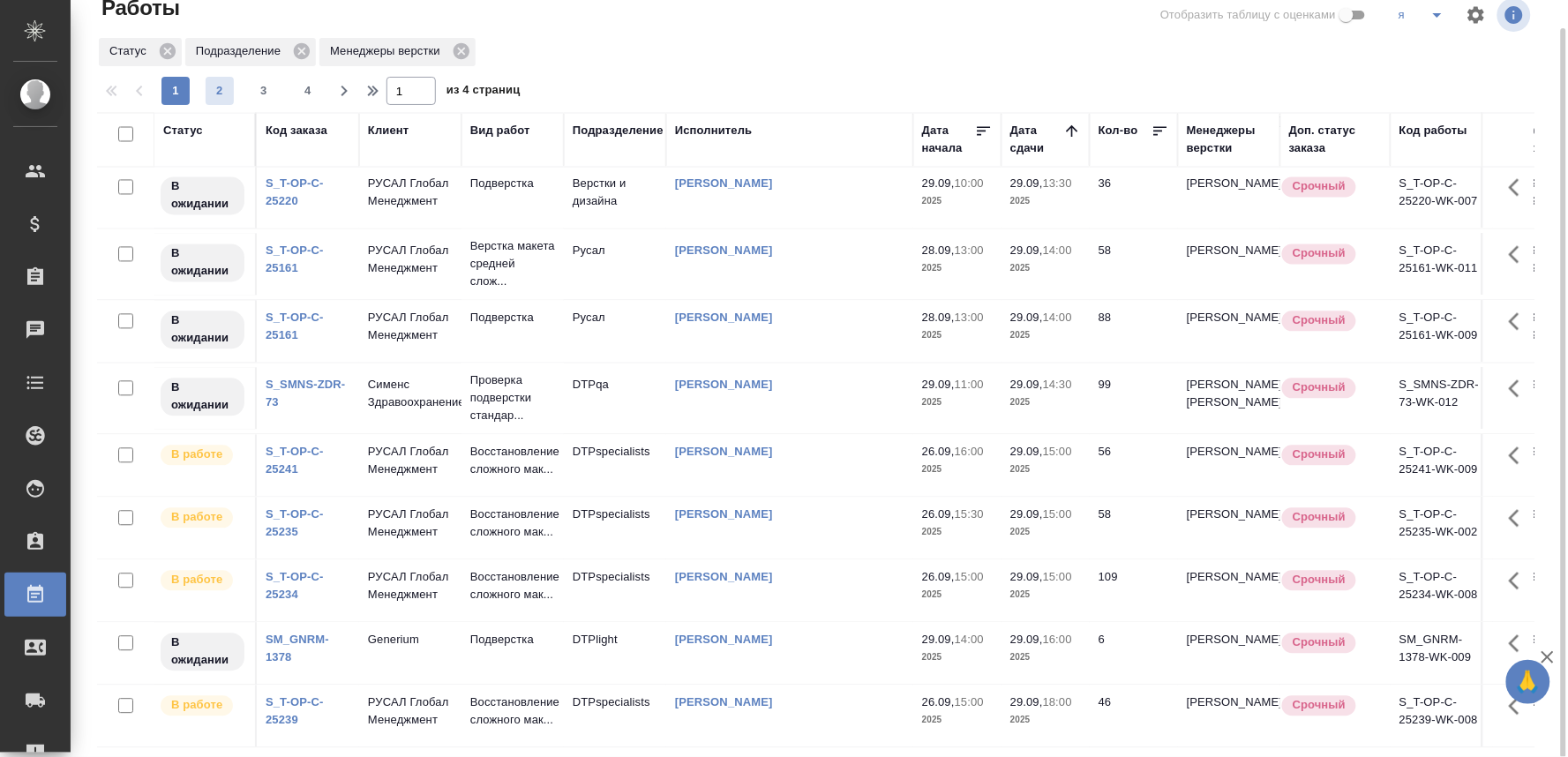
click at [214, 82] on span "2" at bounding box center [219, 90] width 28 height 17
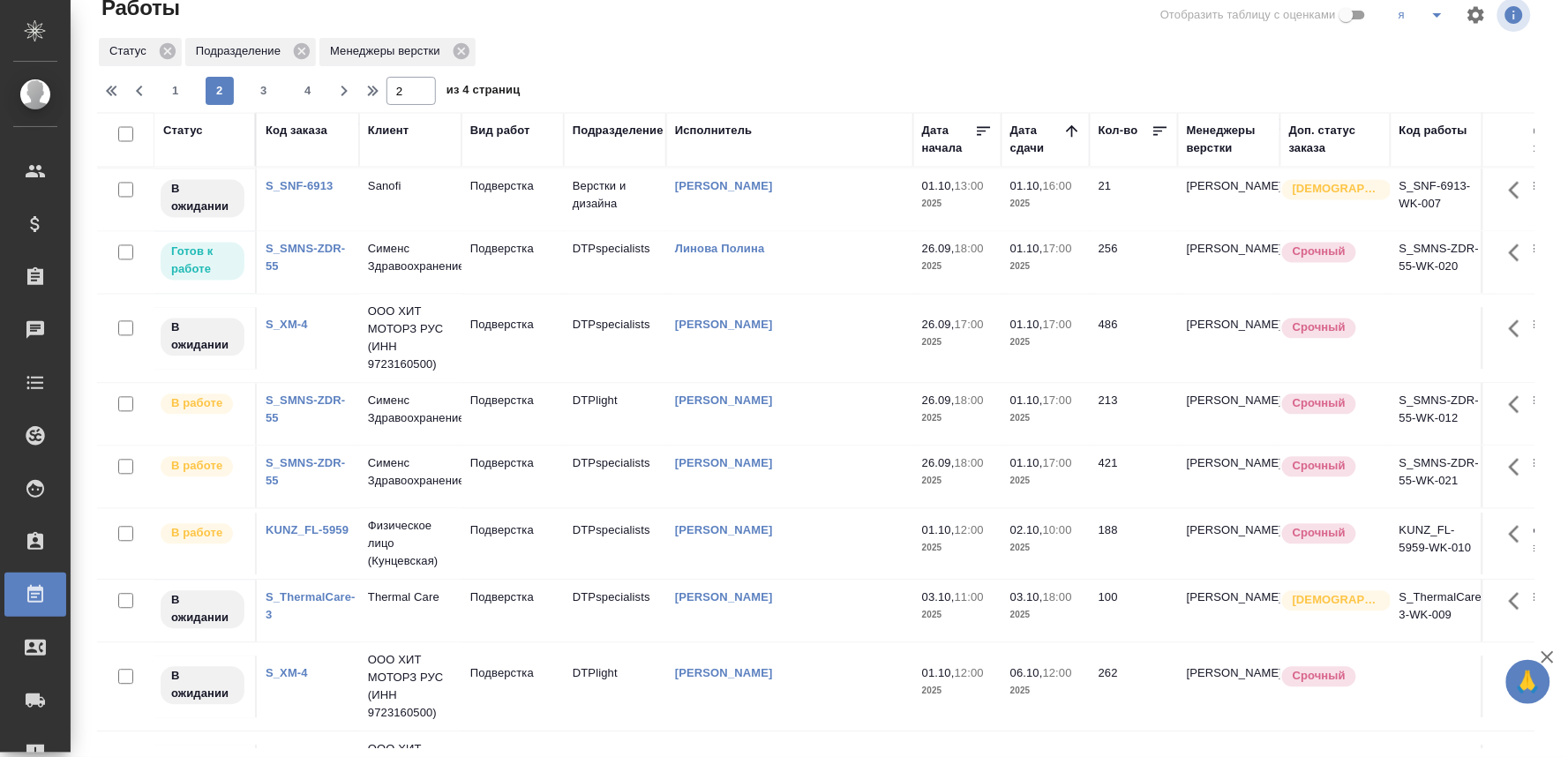
scroll to position [859, 0]
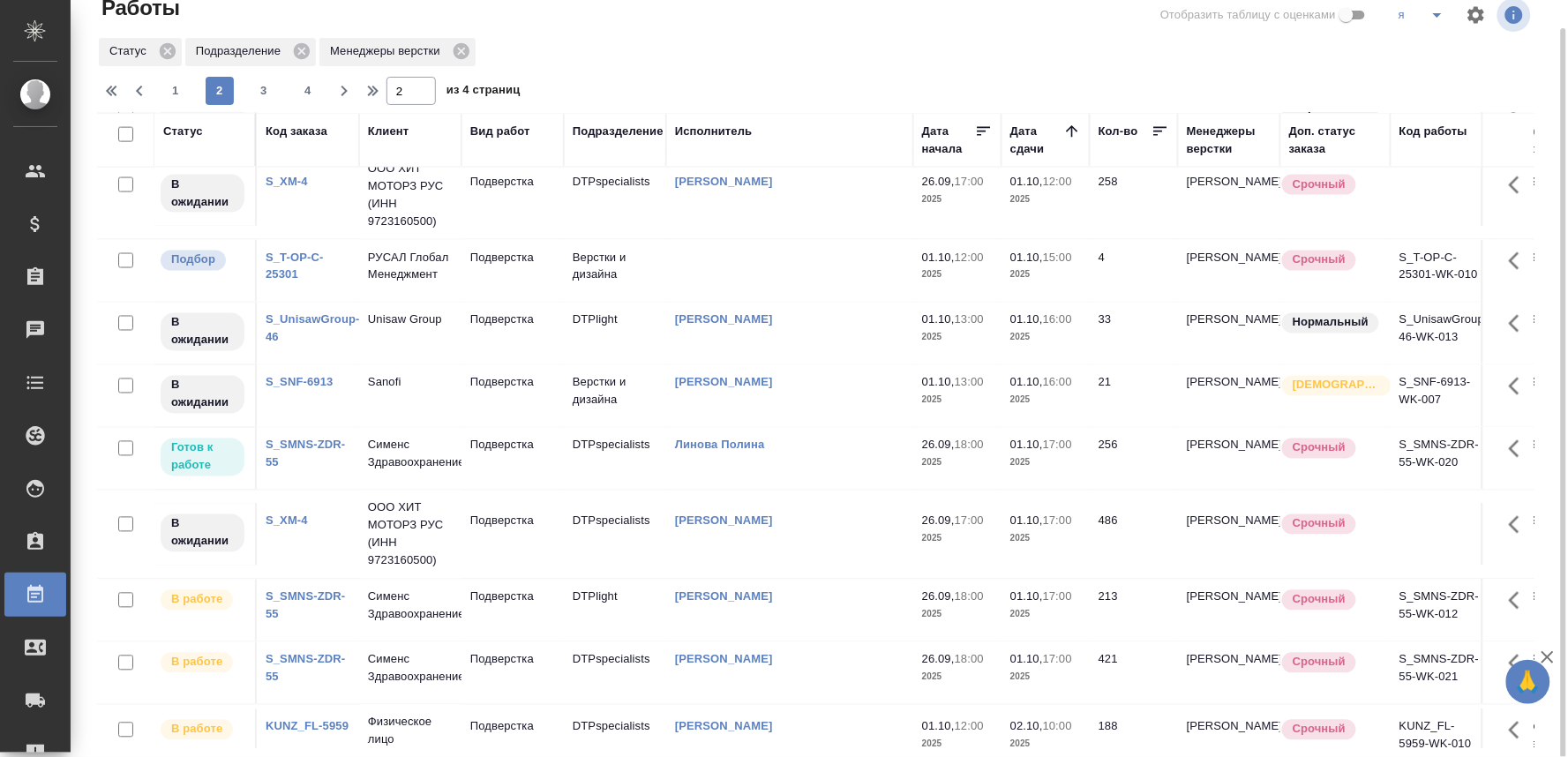
click at [290, 284] on div "S_T-OP-C-25301" at bounding box center [308, 266] width 85 height 36
click at [298, 281] on link "S_T-OP-C-25301" at bounding box center [295, 266] width 58 height 31
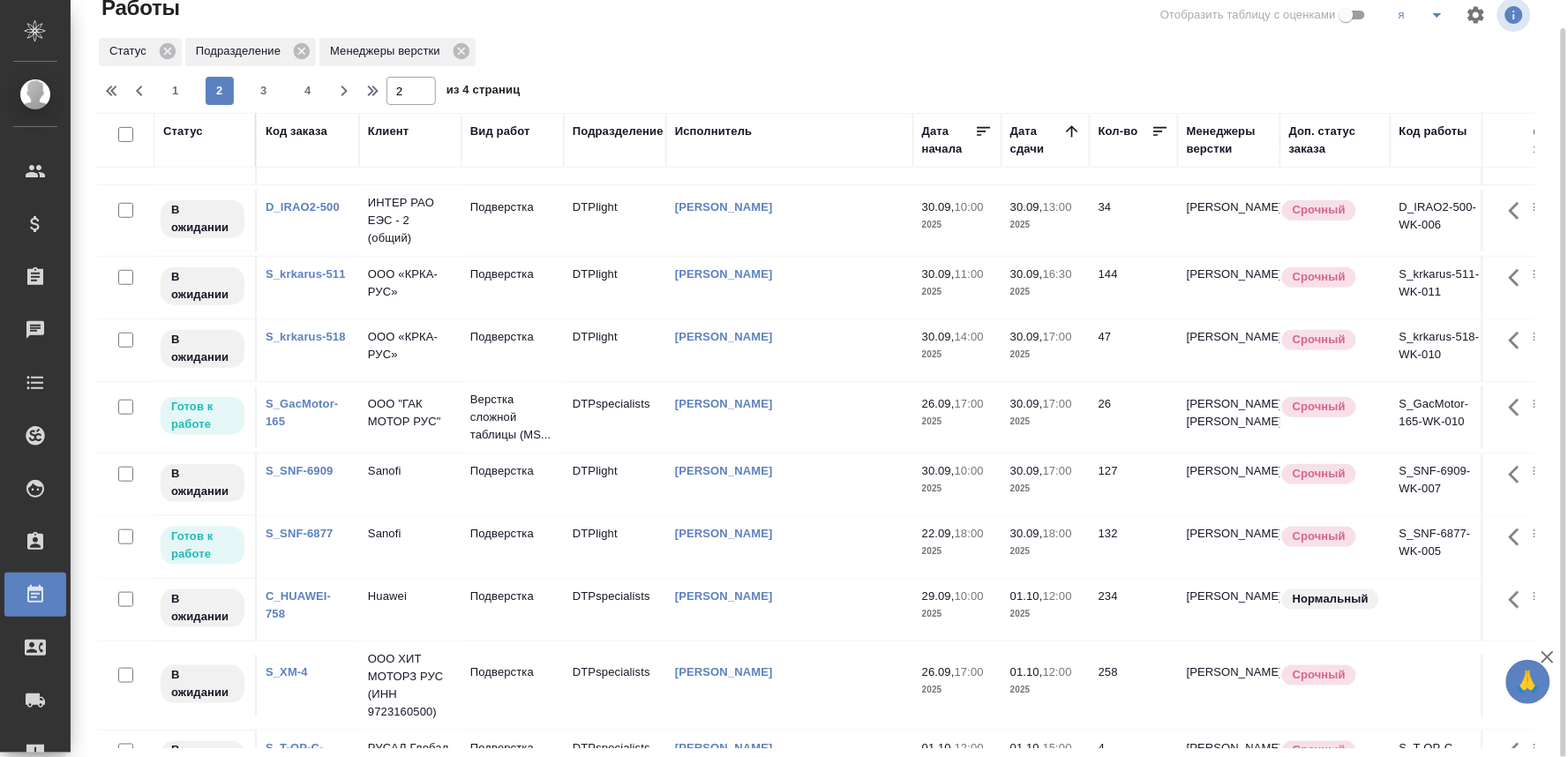
scroll to position [270, 0]
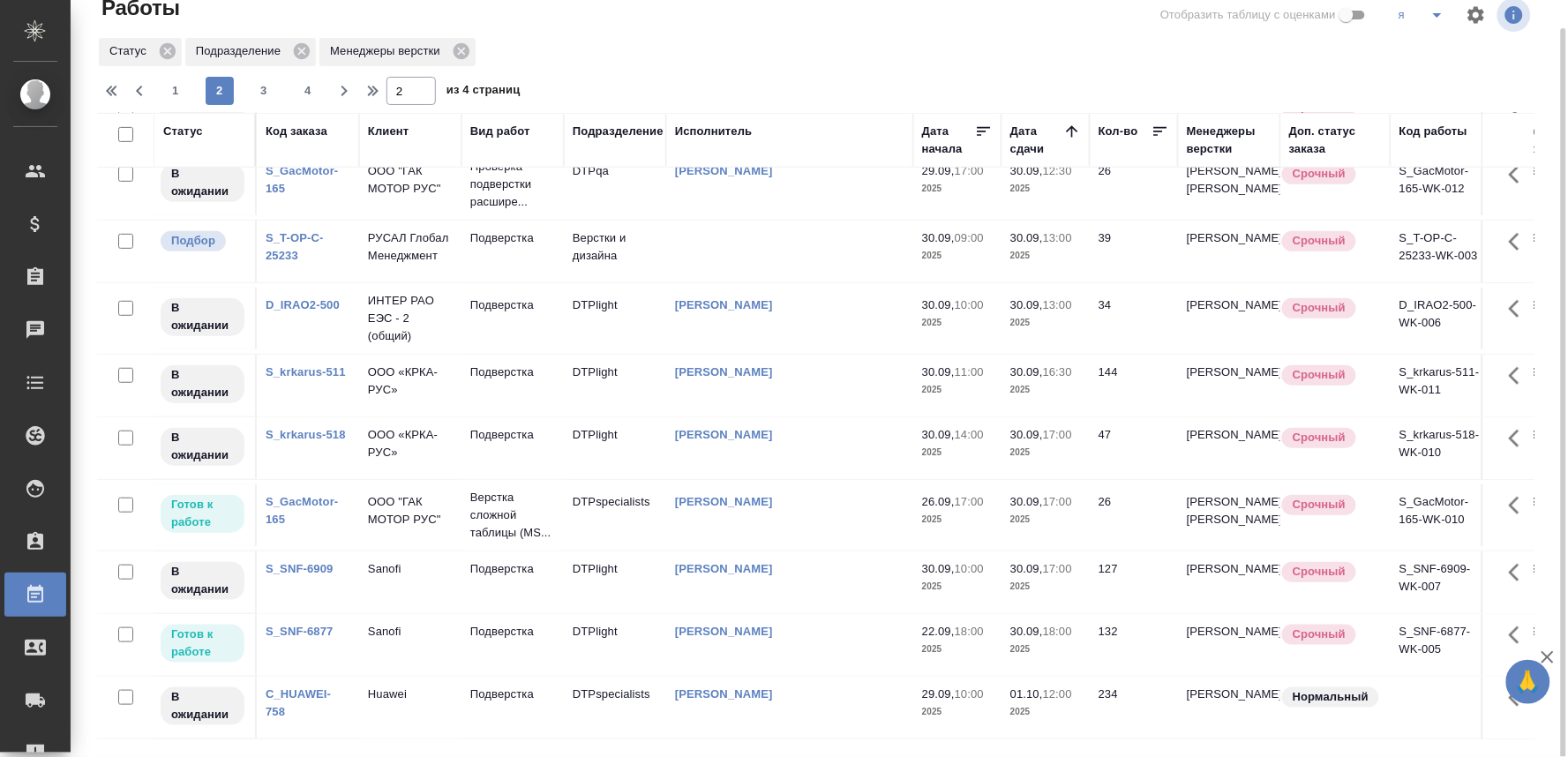
click at [276, 262] on link "S_T-OP-C-25233" at bounding box center [295, 247] width 58 height 31
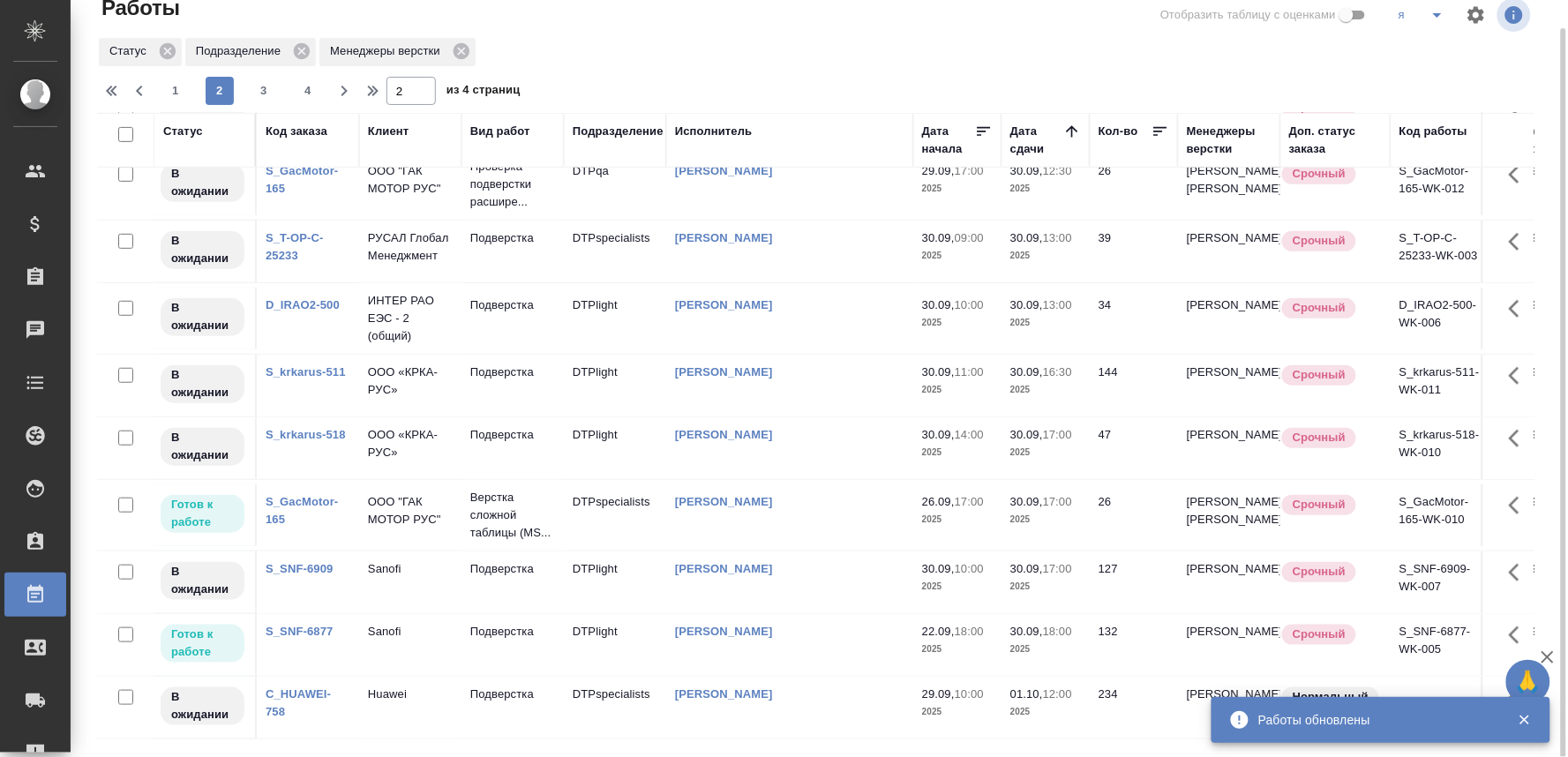
scroll to position [0, 0]
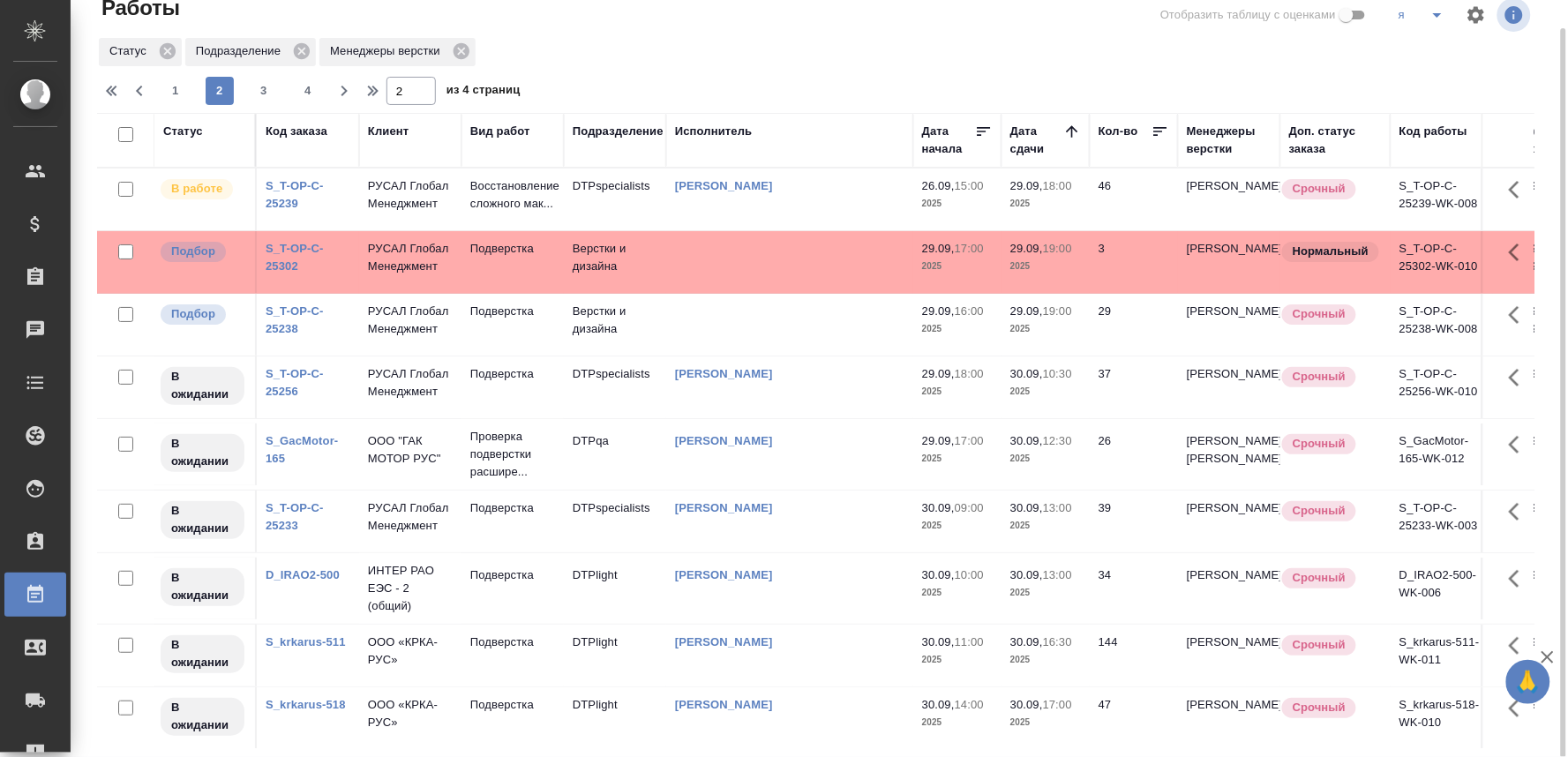
click at [287, 335] on link "S_T-OP-C-25238" at bounding box center [295, 320] width 58 height 31
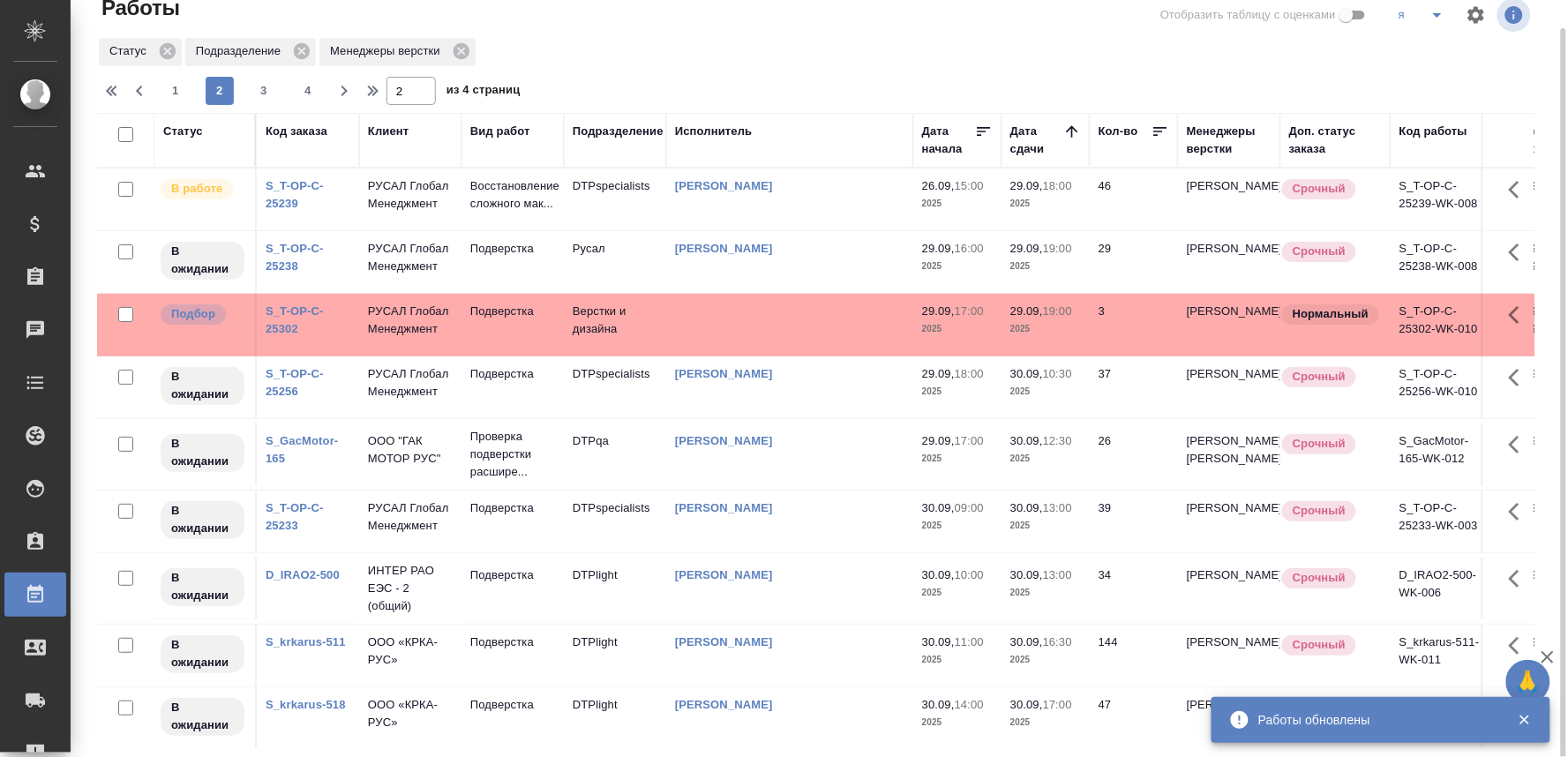
click at [271, 335] on link "S_T-OP-C-25302" at bounding box center [295, 320] width 58 height 31
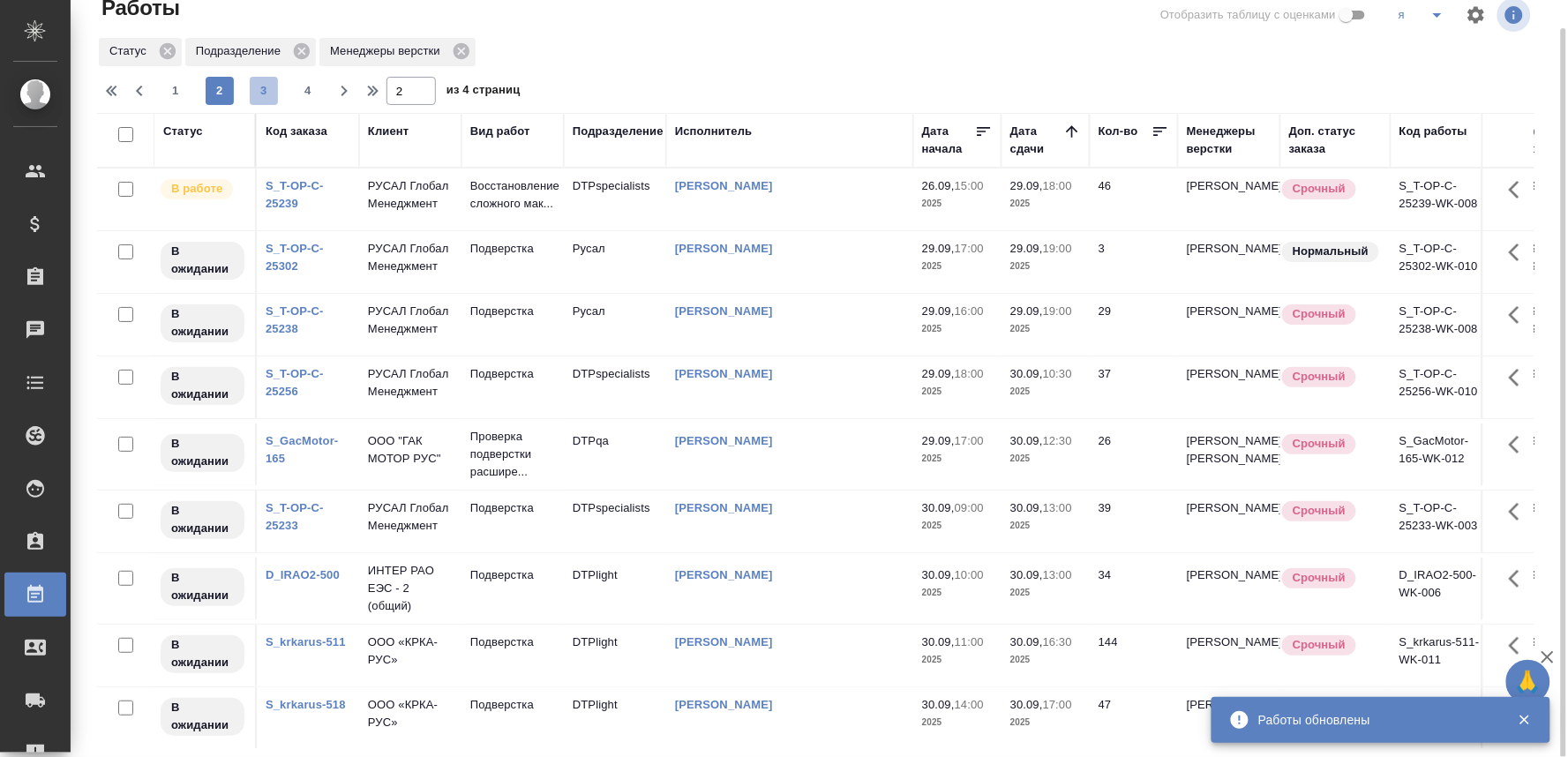
click at [263, 82] on span "3" at bounding box center [263, 90] width 28 height 17
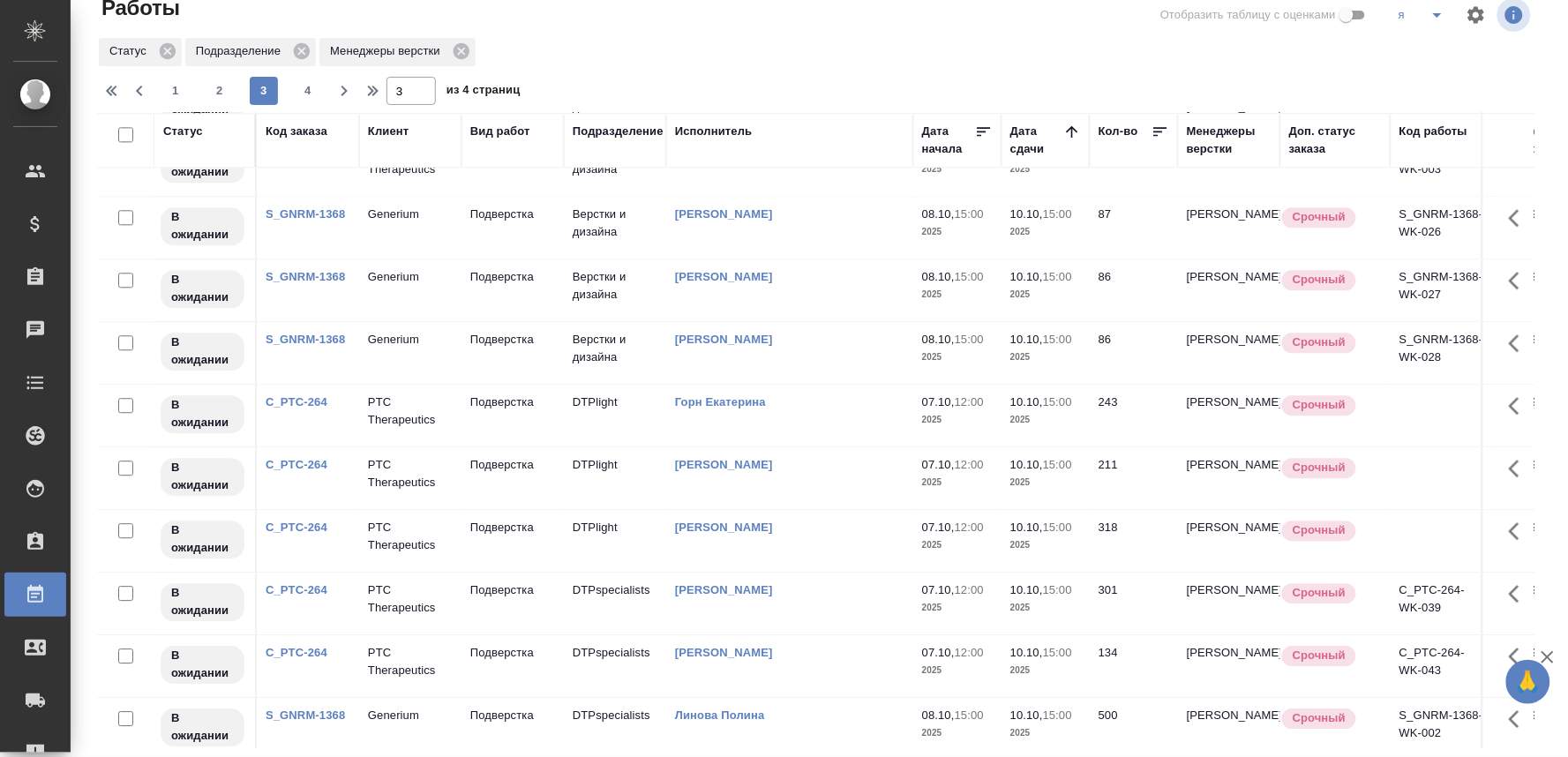
scroll to position [1375, 0]
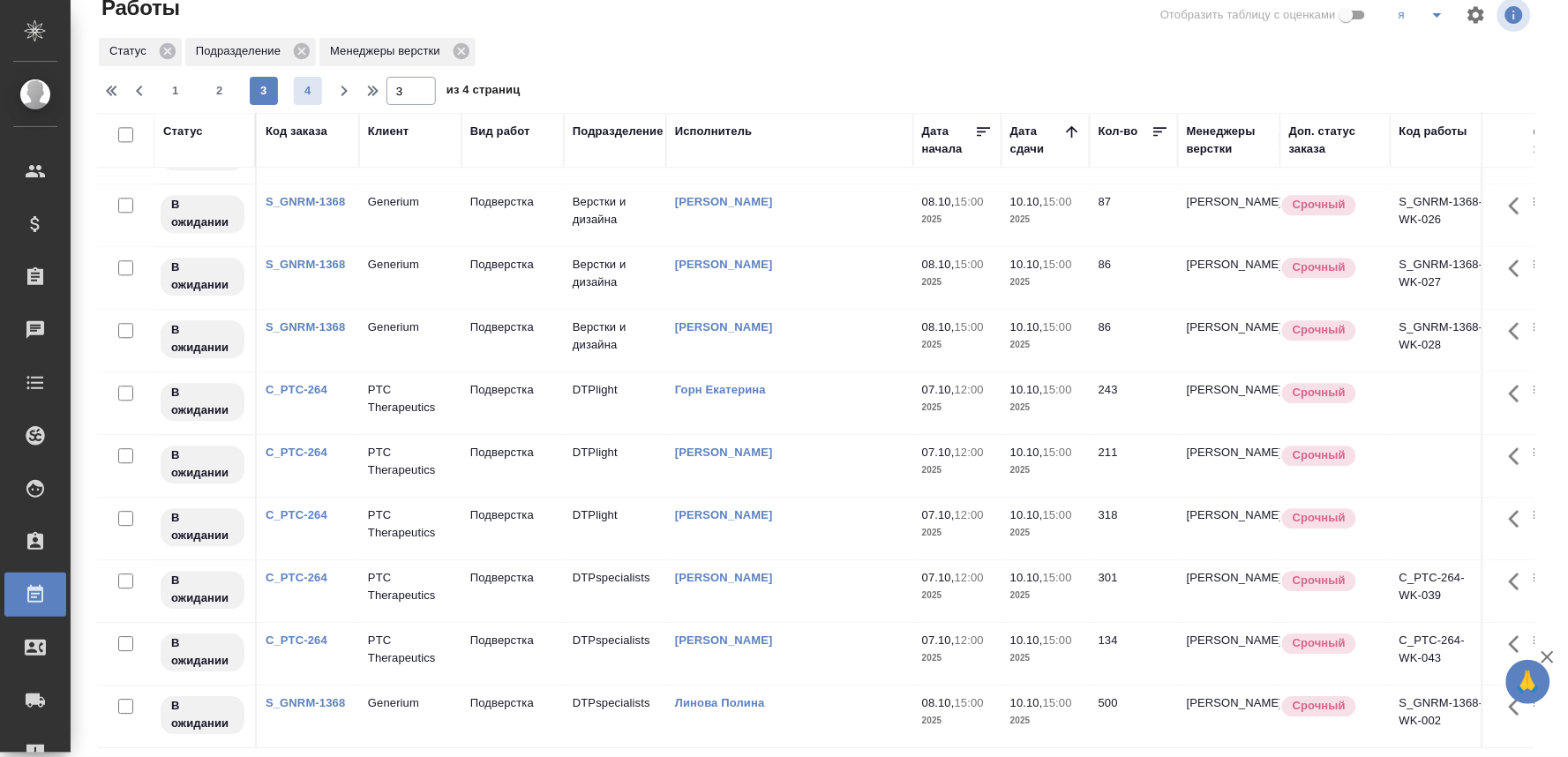
click at [303, 84] on span "4" at bounding box center [308, 90] width 28 height 17
type input "4"
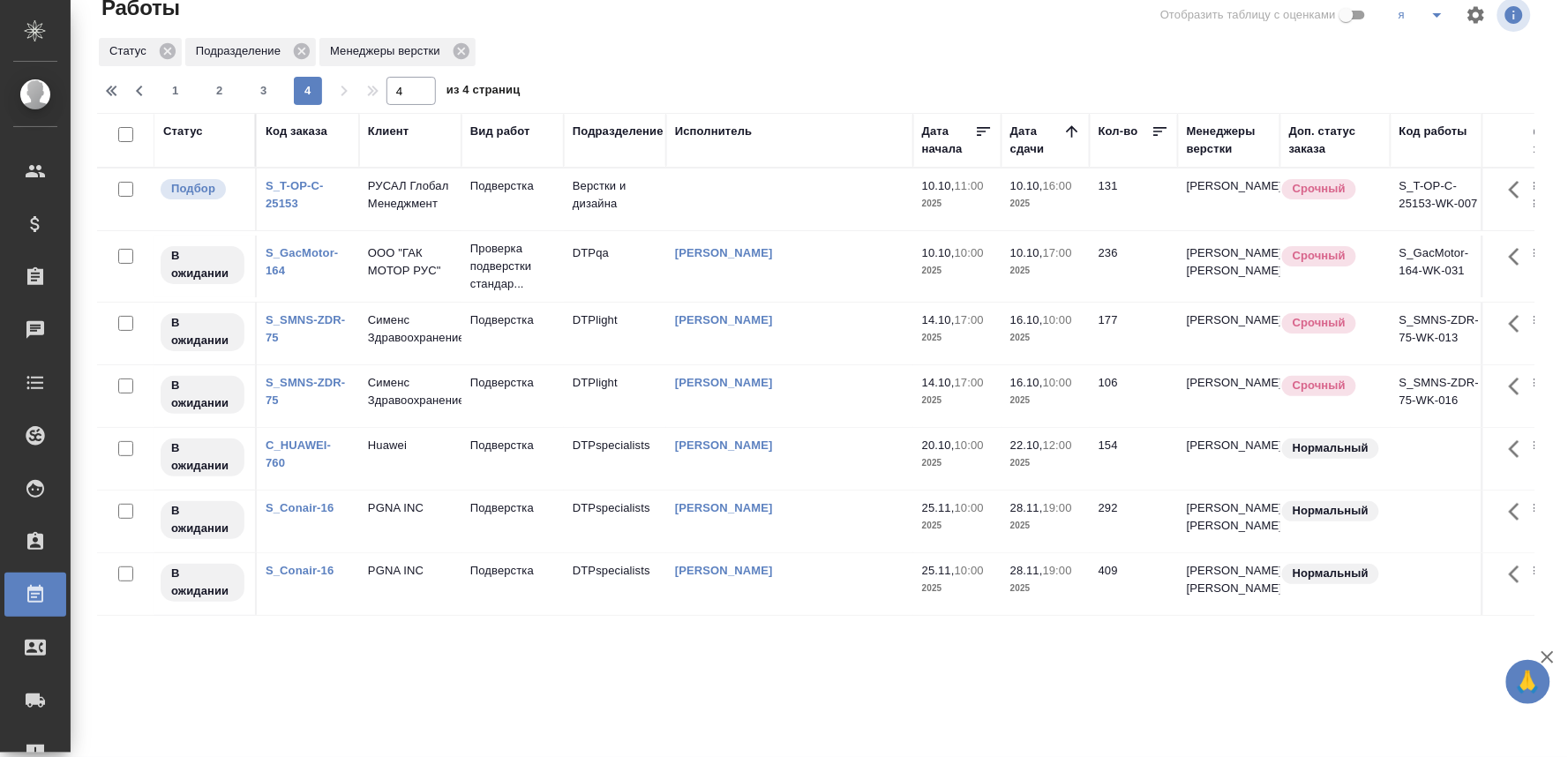
scroll to position [0, 0]
click at [282, 207] on div "S_T-OP-C-25153" at bounding box center [308, 195] width 85 height 36
click at [282, 201] on link "S_T-OP-C-25153" at bounding box center [295, 195] width 58 height 31
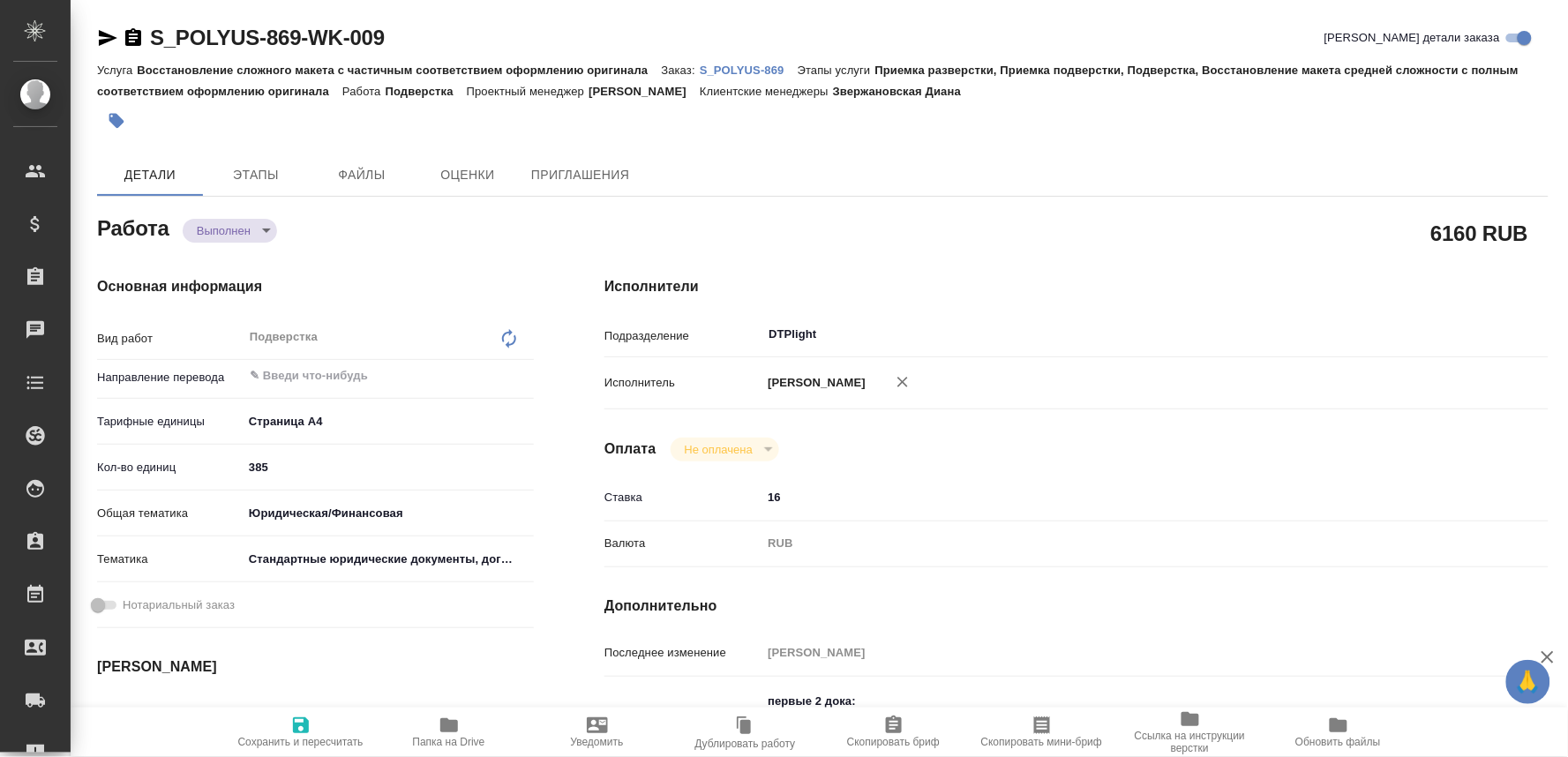
click at [414, 731] on span "Папка на Drive" at bounding box center [449, 731] width 127 height 34
click at [725, 66] on p "S_POLYUS-869" at bounding box center [748, 70] width 98 height 14
click at [245, 220] on body "🙏 .cls-1 fill:#fff; AWATERA Oksiutovich [PERSON_NAME] Спецификации Заказы 0 Чат…" at bounding box center [784, 378] width 1568 height 757
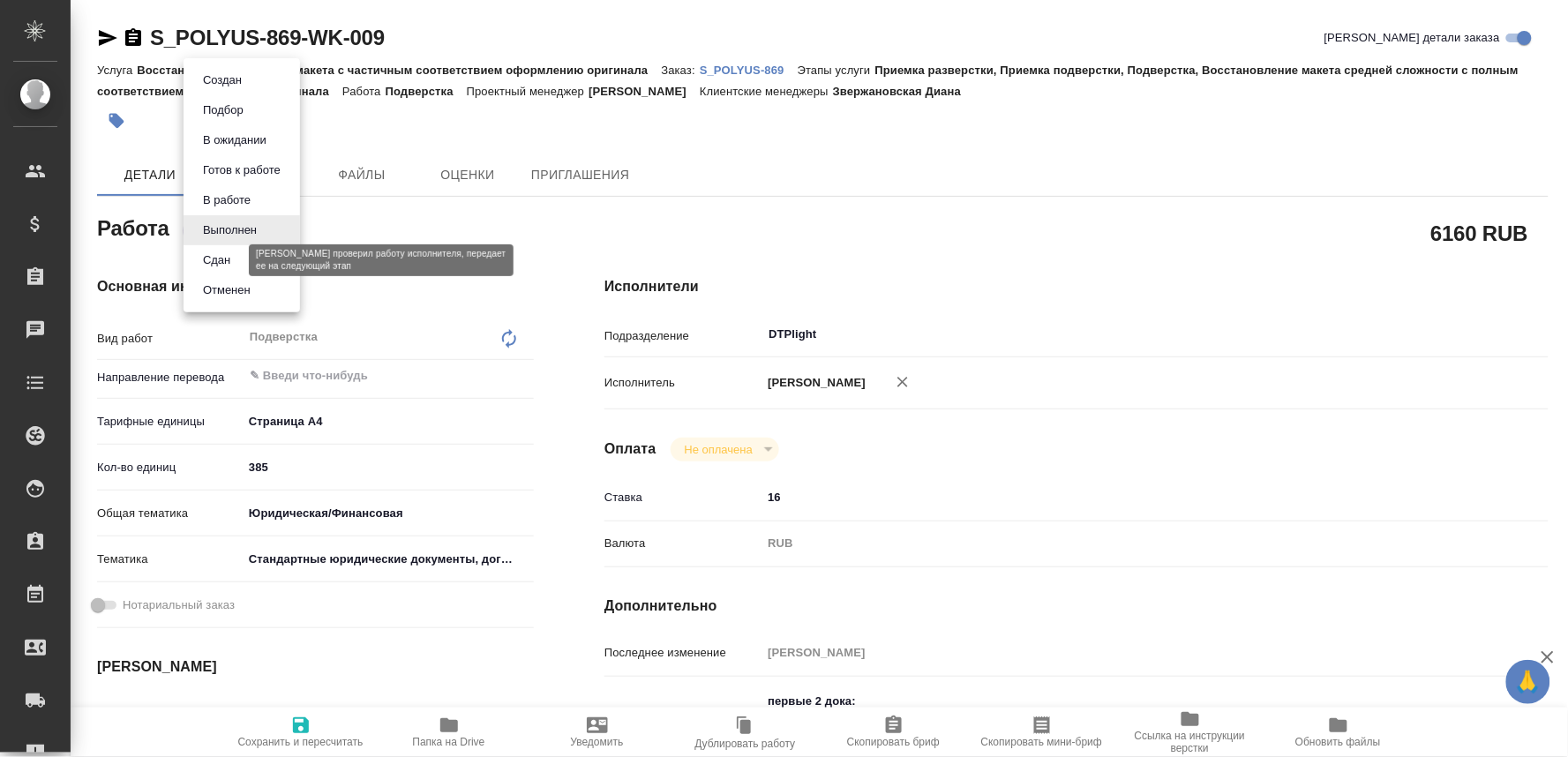
click at [223, 258] on button "Сдан" at bounding box center [217, 260] width 38 height 19
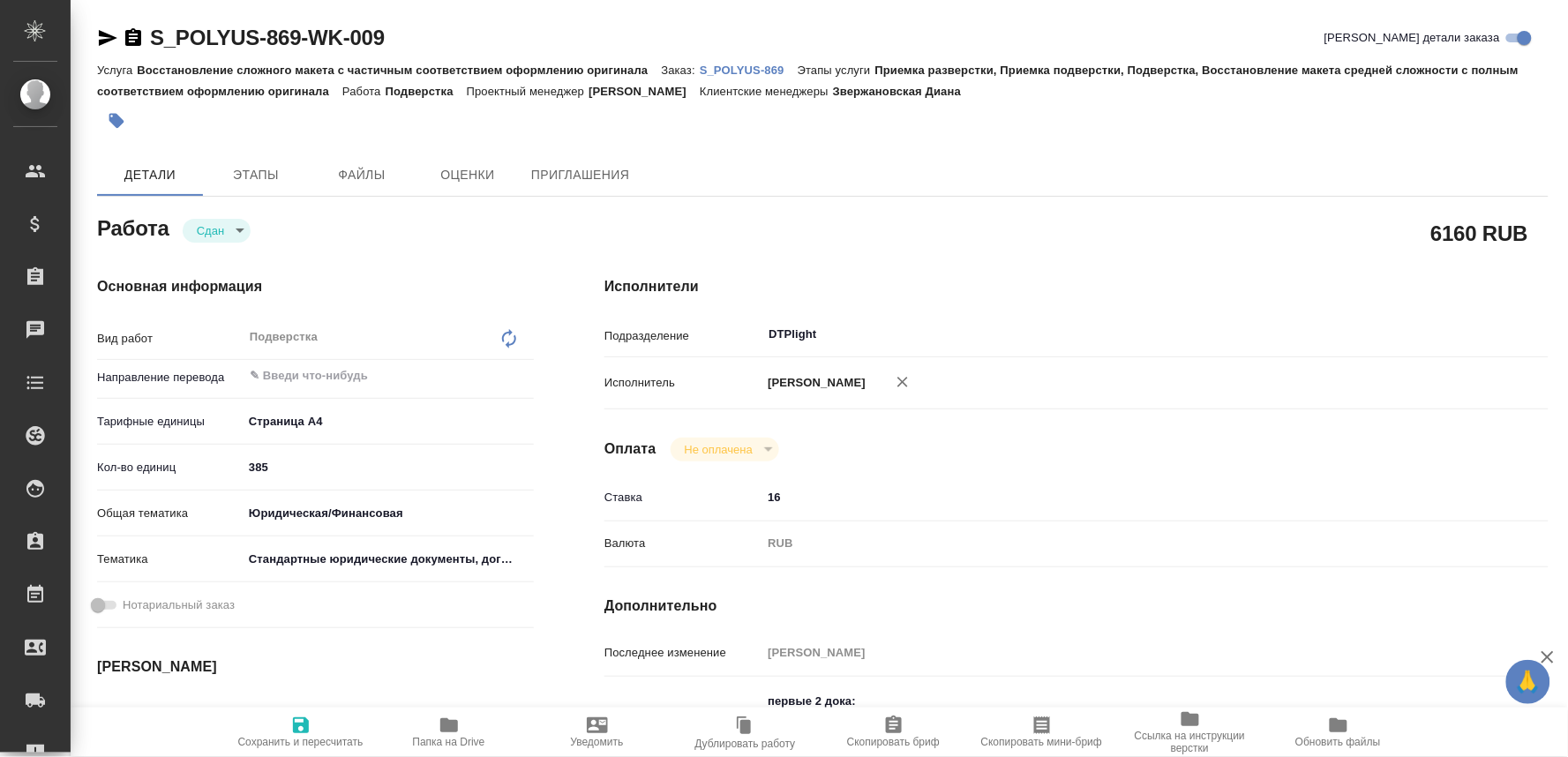
type textarea "x"
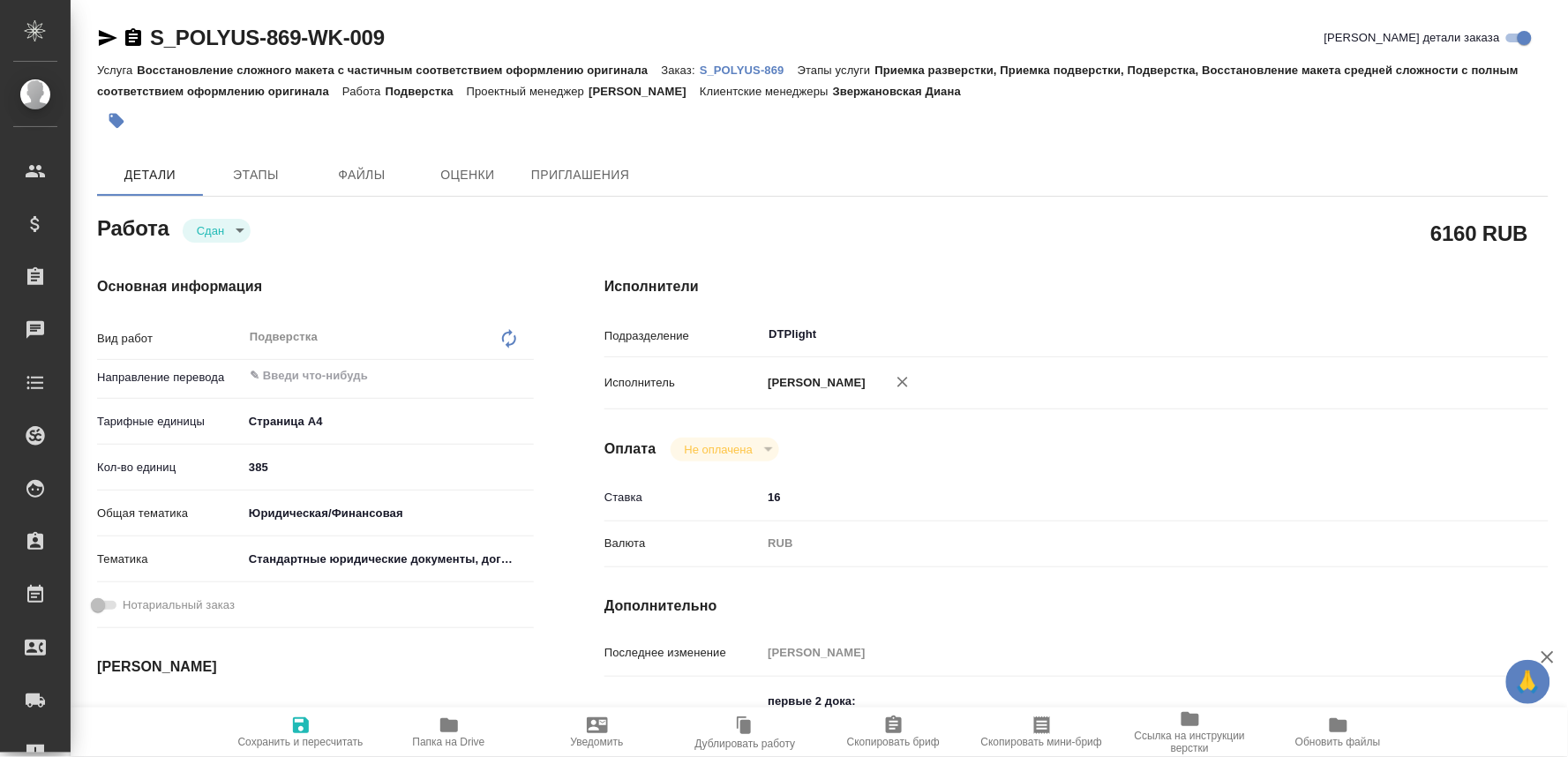
click at [295, 736] on span "Сохранить и пересчитать" at bounding box center [301, 742] width 126 height 13
type textarea "x"
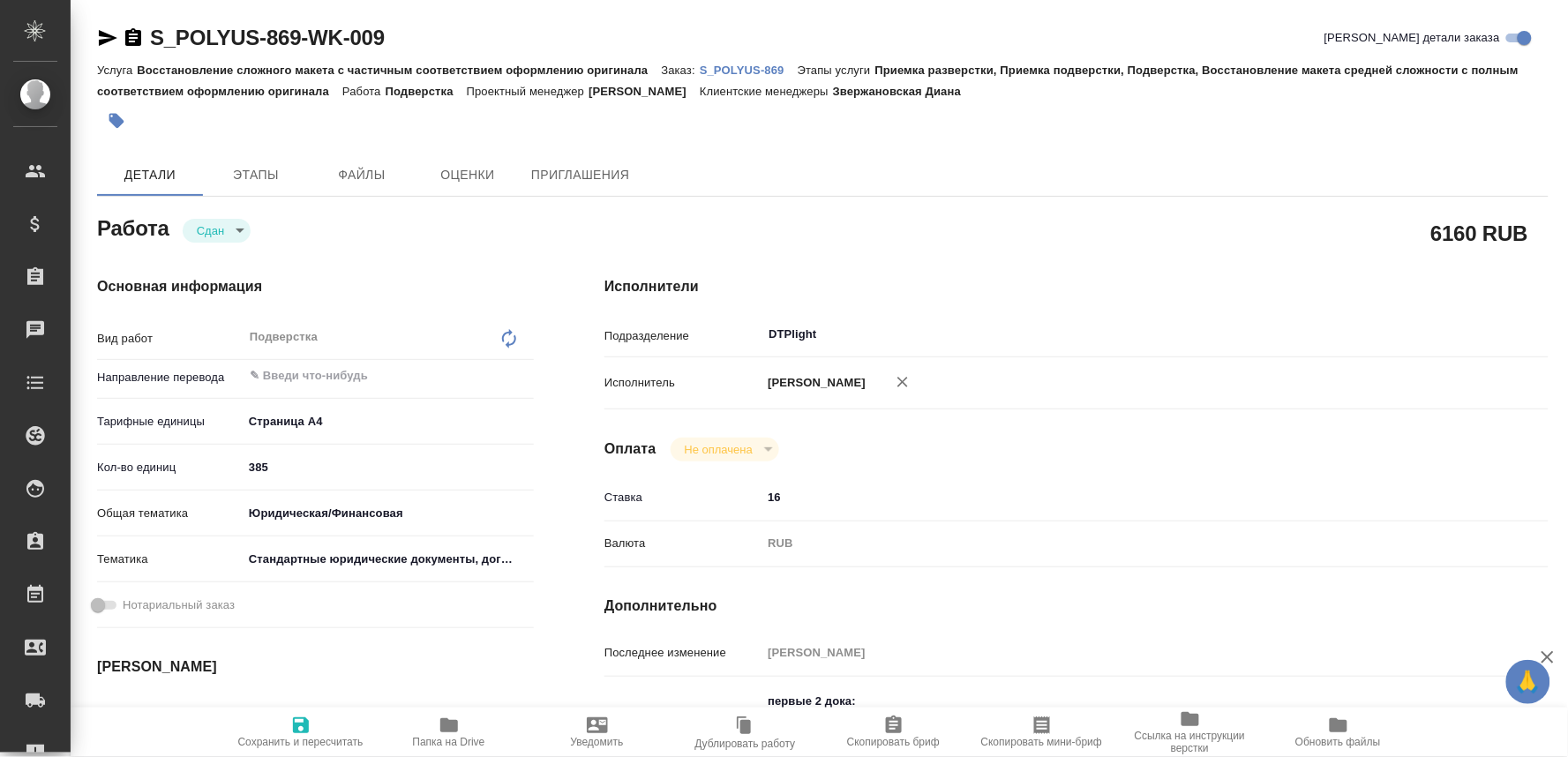
type textarea "x"
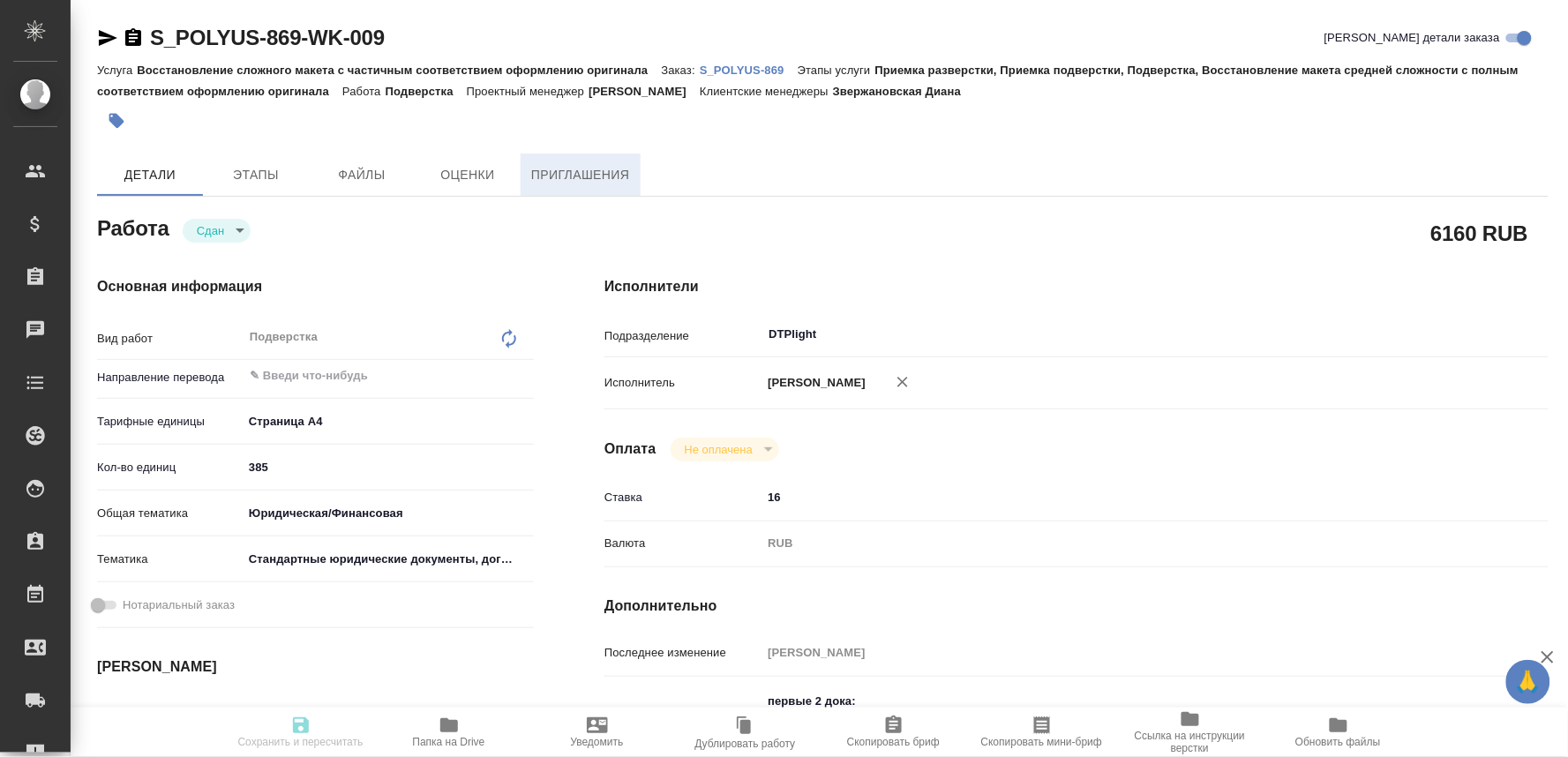
type textarea "x"
type input "closed"
type textarea "Подверстка"
type textarea "x"
type input "5f036ec4e16dec2d6b59c8ff"
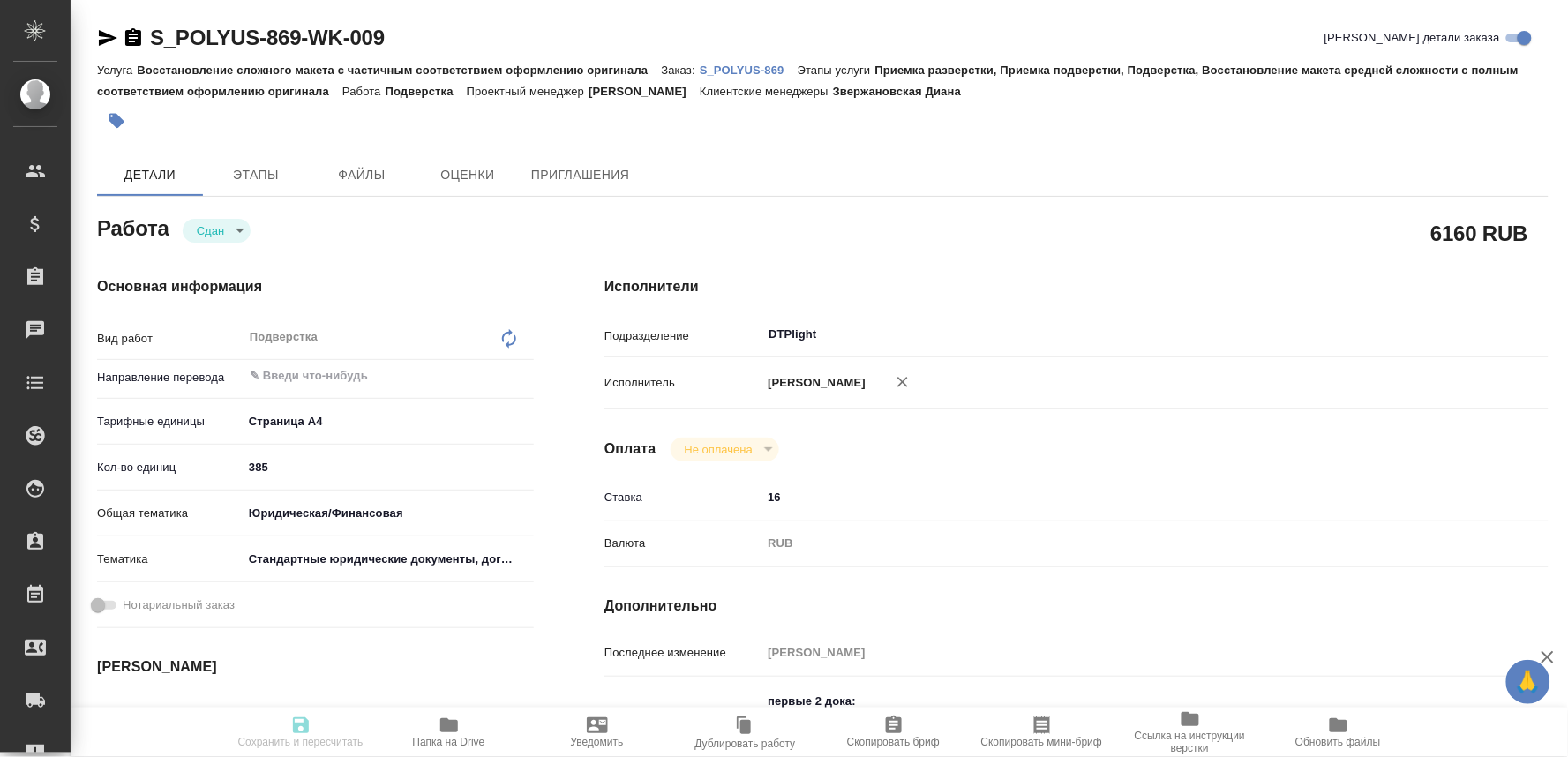
type input "385"
type input "yr-fn"
type input "5f647205b73bc97568ca66bf"
type input "26.09.2025 09:00"
type input "26.09.2025 10:49"
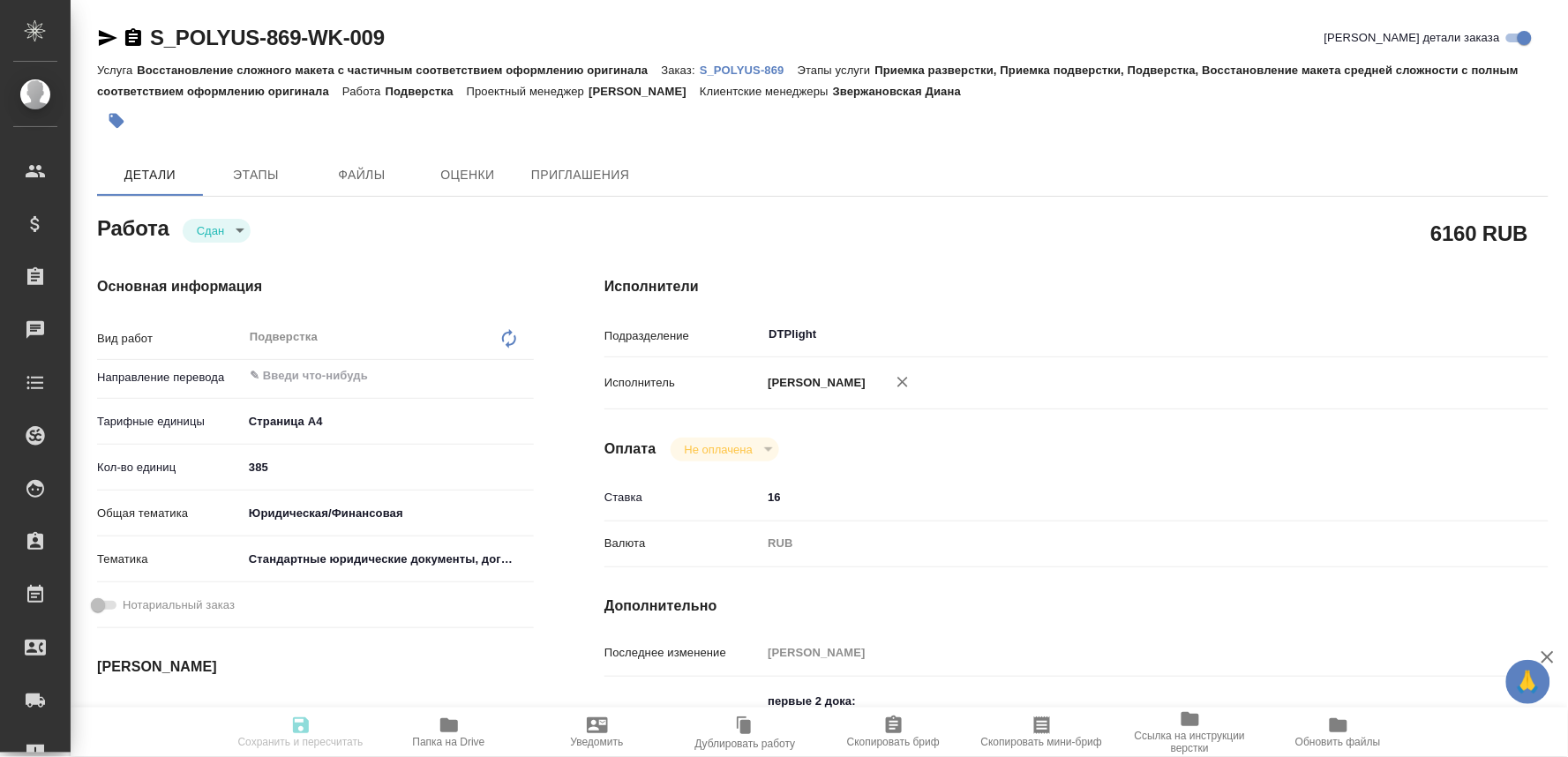
type input "[DATE] 17:00"
type input "27.09.2025 17:01"
type input "[DATE] 17:00"
type input "DTPlight"
type input "notPayed"
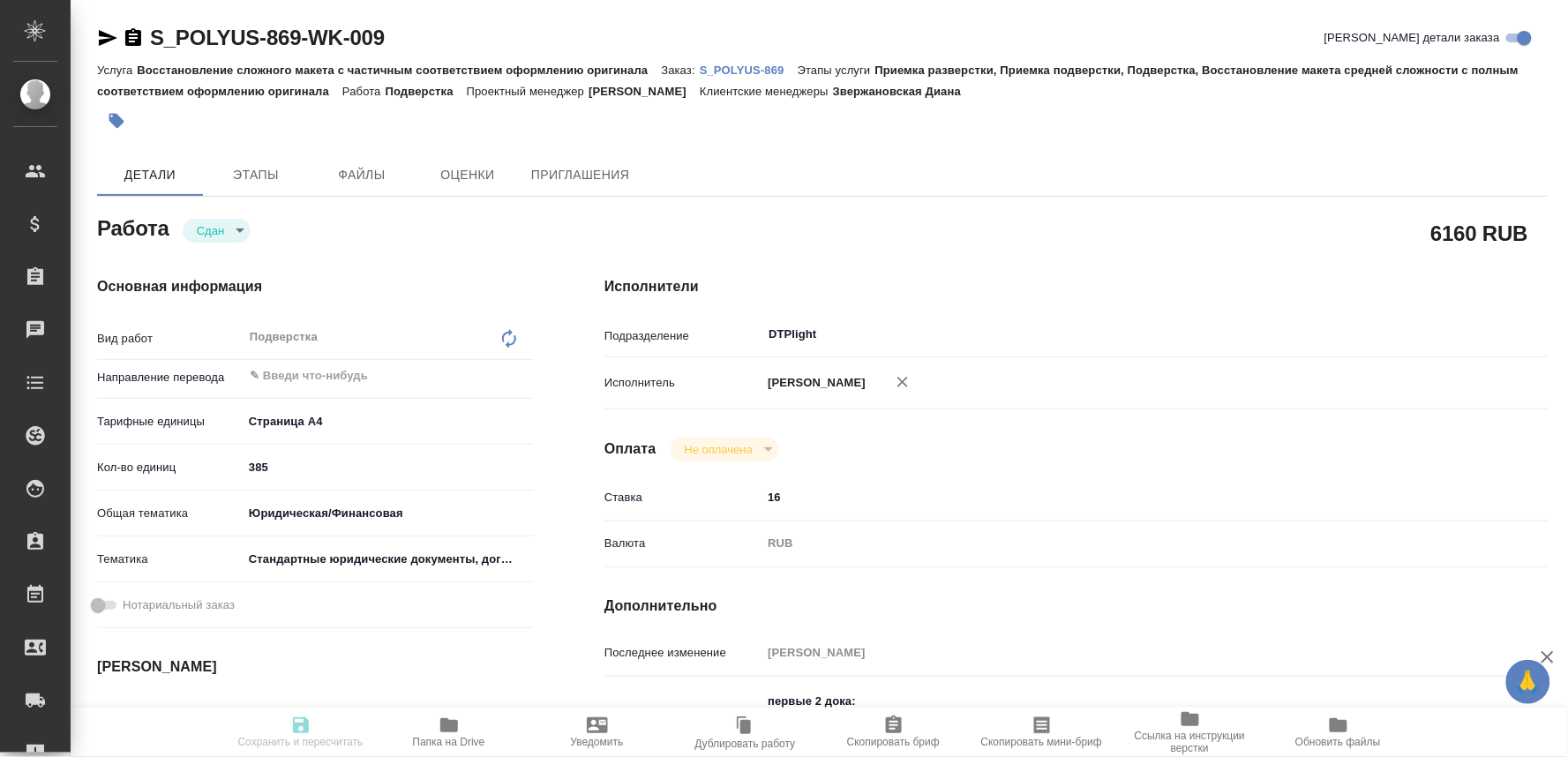
type input "16"
type input "RUB"
type input "[PERSON_NAME]"
type textarea "первые 2 дока: https://drive.awatera.com/apps/files/?dir=/Shares/polyus/Orders/…"
type textarea "x"
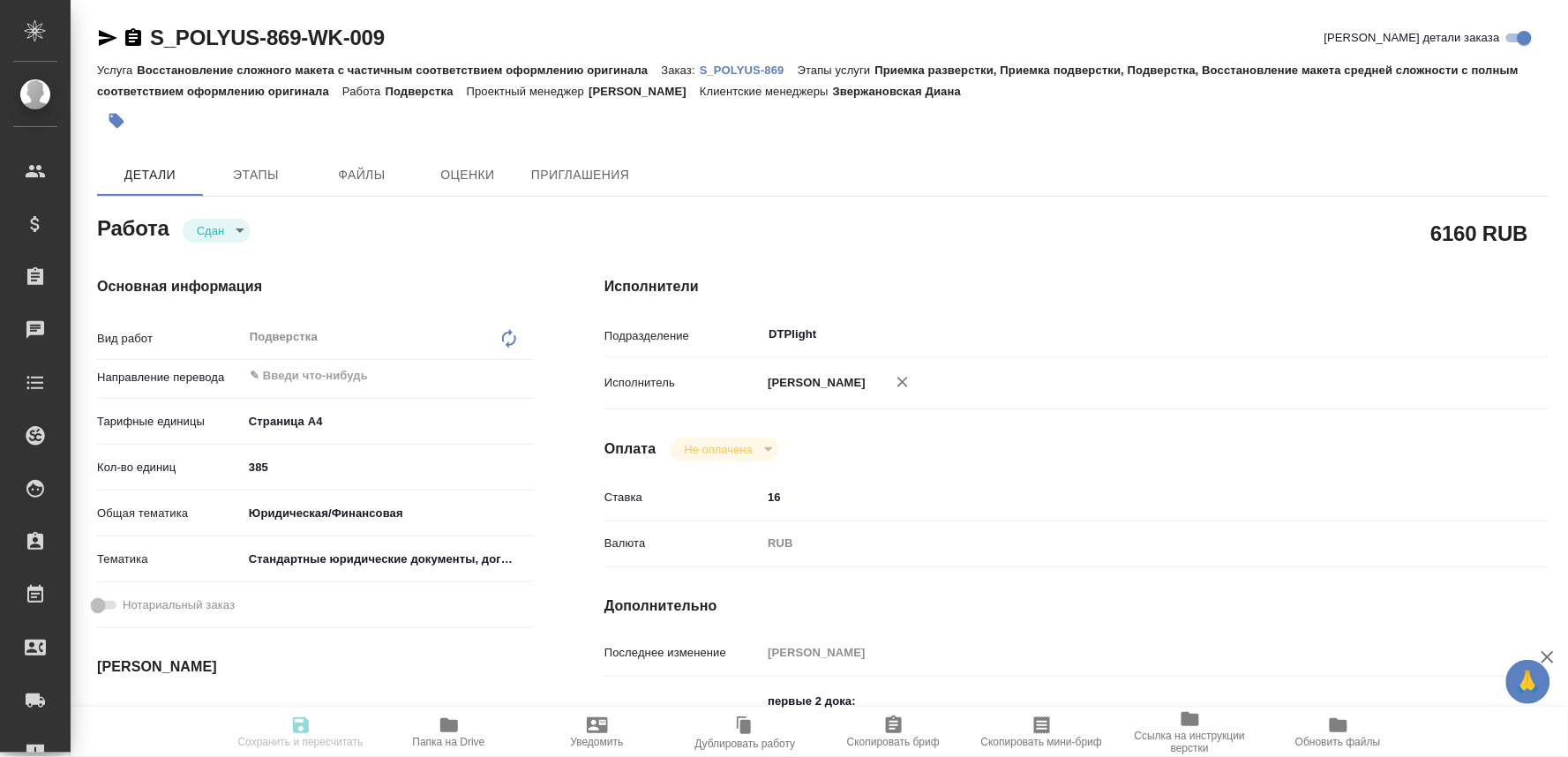
type textarea "/Clients/polyus/Orders/S_POLYUS-869/DTP/S_POLYUS-869-WK-009"
type textarea "x"
type input "S_POLYUS-869"
type input "Восстановление сложного макета с частичным соответствием оформлению оригинала"
type input "Приемка разверстки, Приемка подверстки, Подверстка, Восстановление макета средн…"
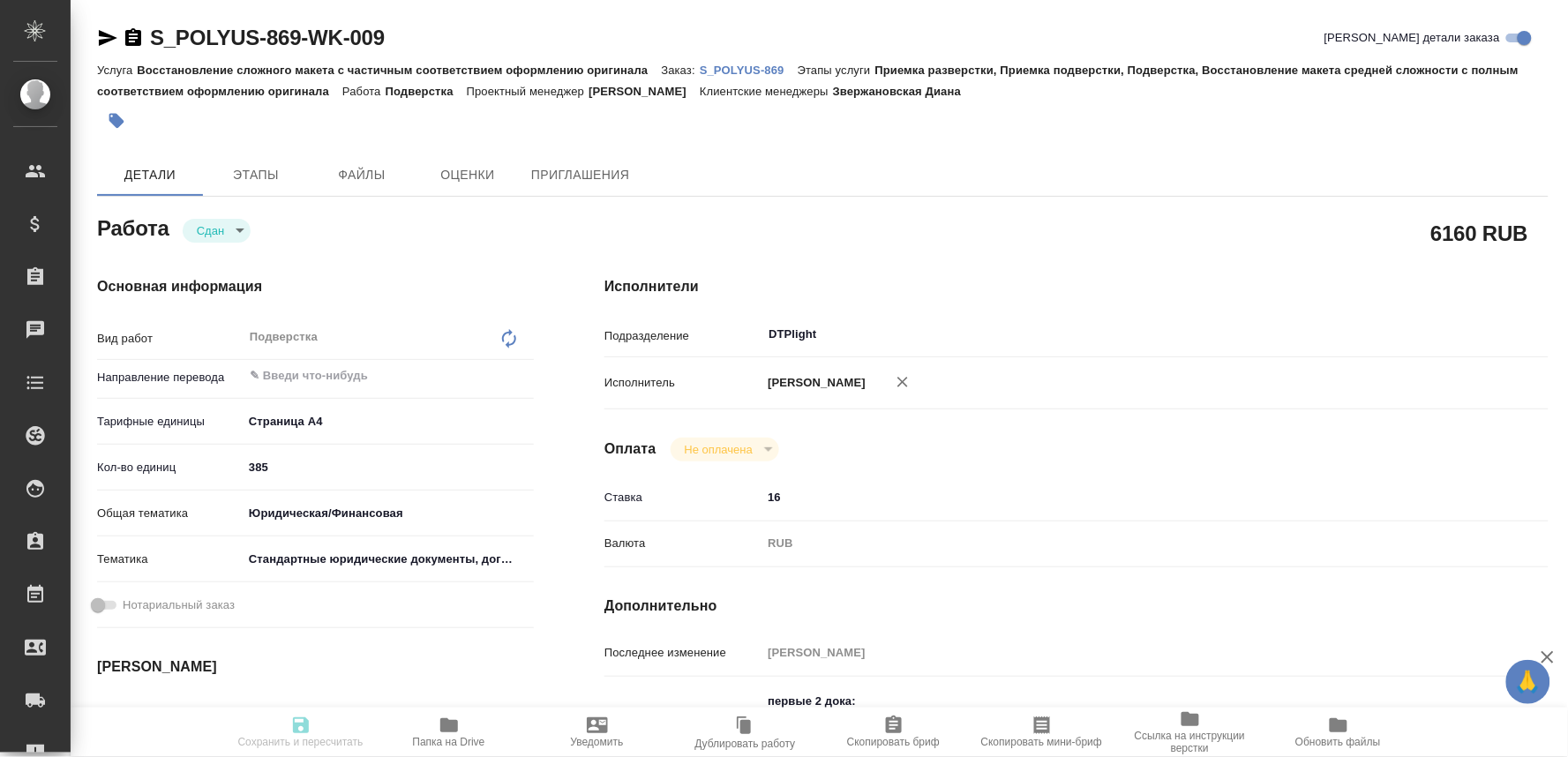
type input "Звержановская Диана"
type input "[PERSON_NAME]"
type input "/Clients/polyus/Orders/S_POLYUS-869"
type textarea "x"
type textarea "Перевод с китайского на русский файлов во вложении. Готовый перевод нужен [DATE…"
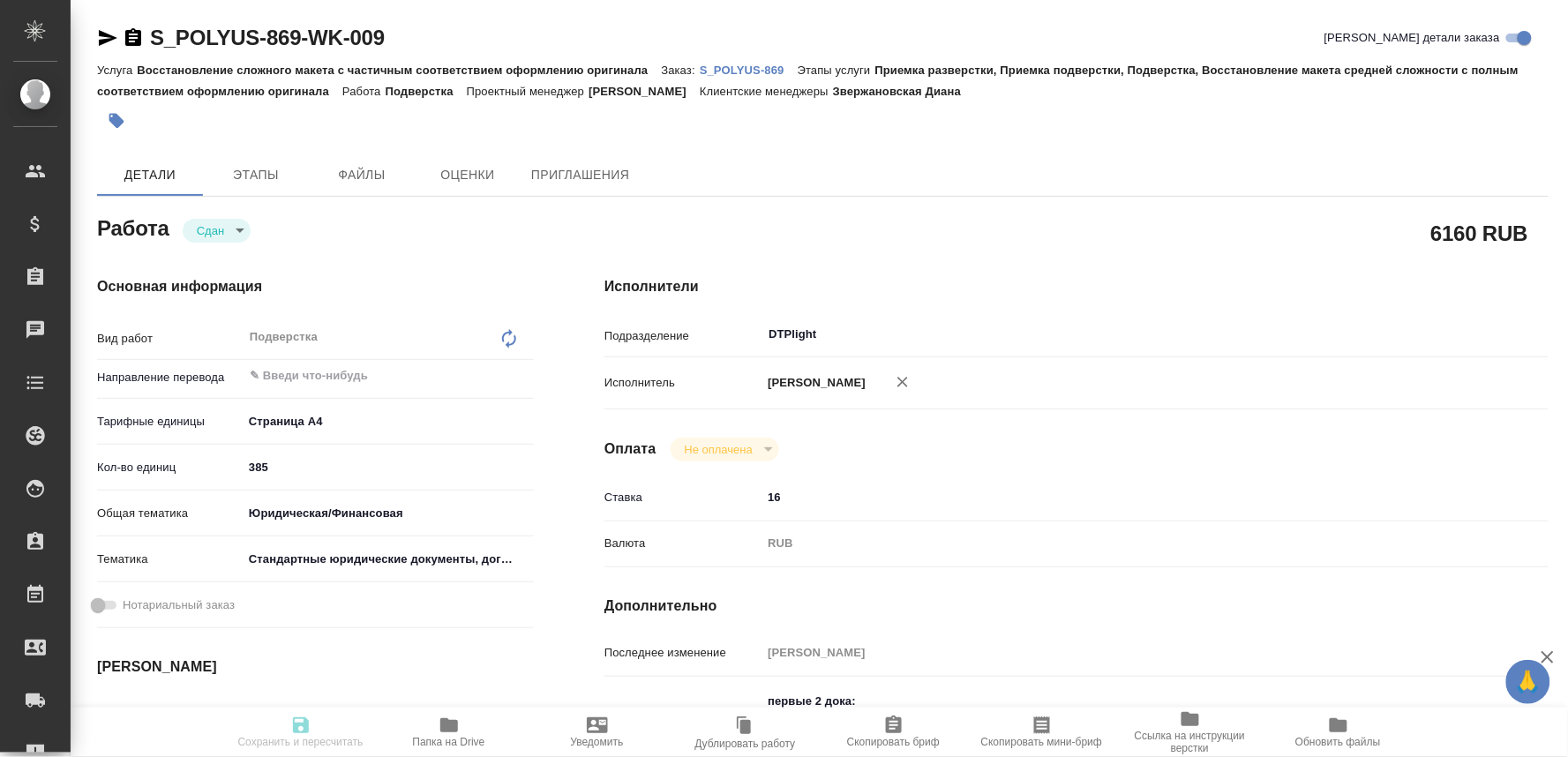
type textarea "x"
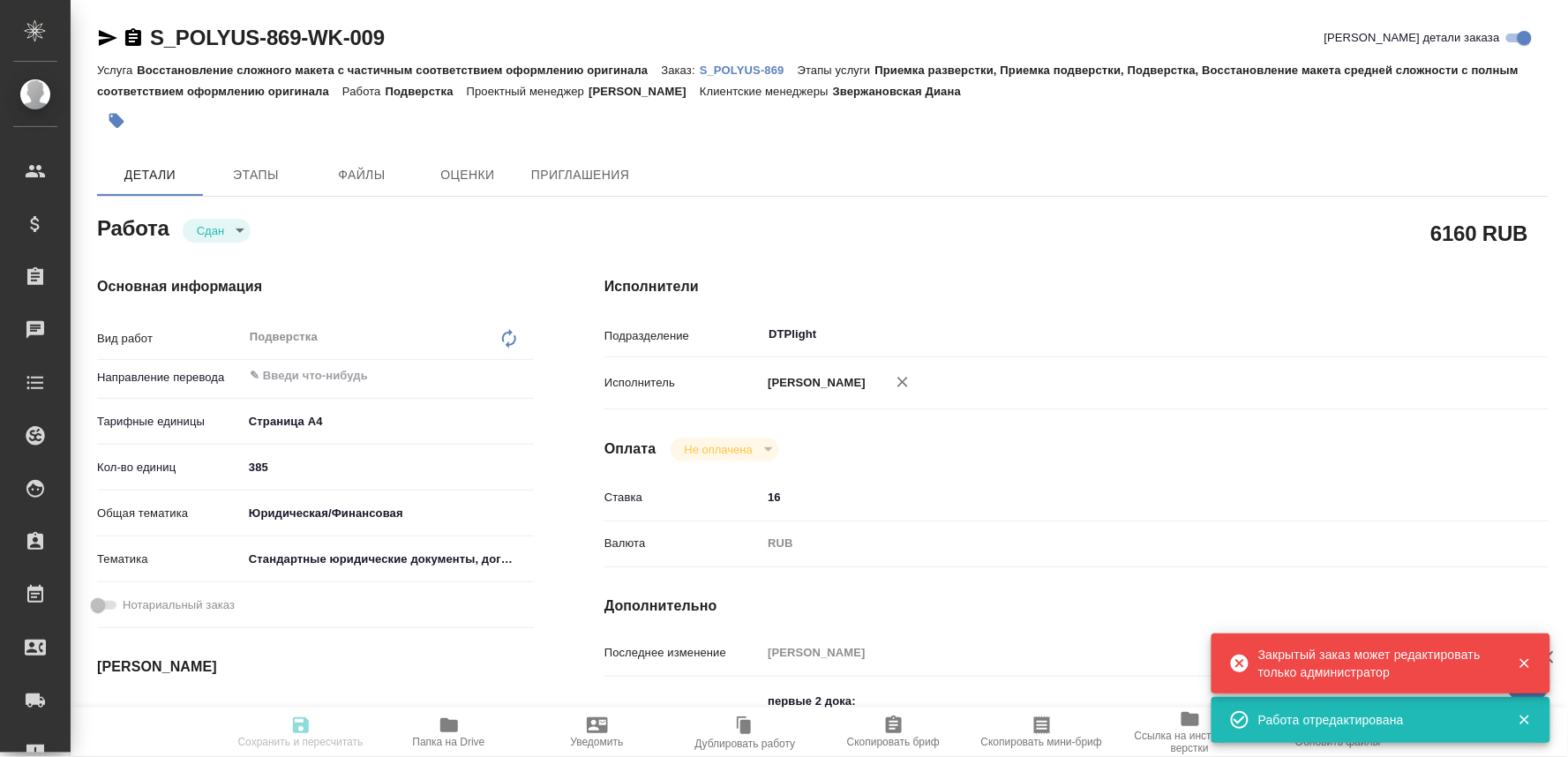
type textarea "x"
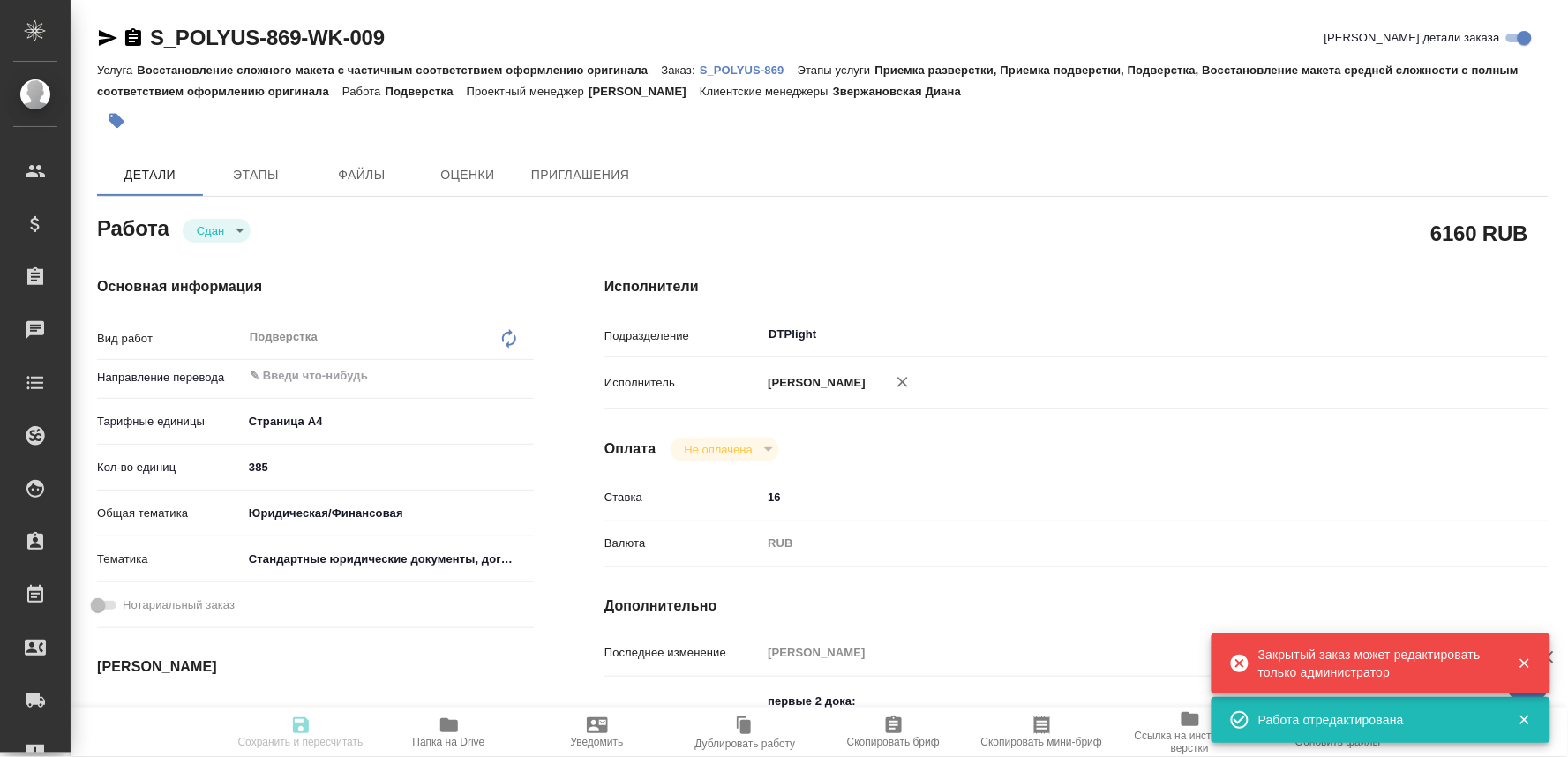
type textarea "x"
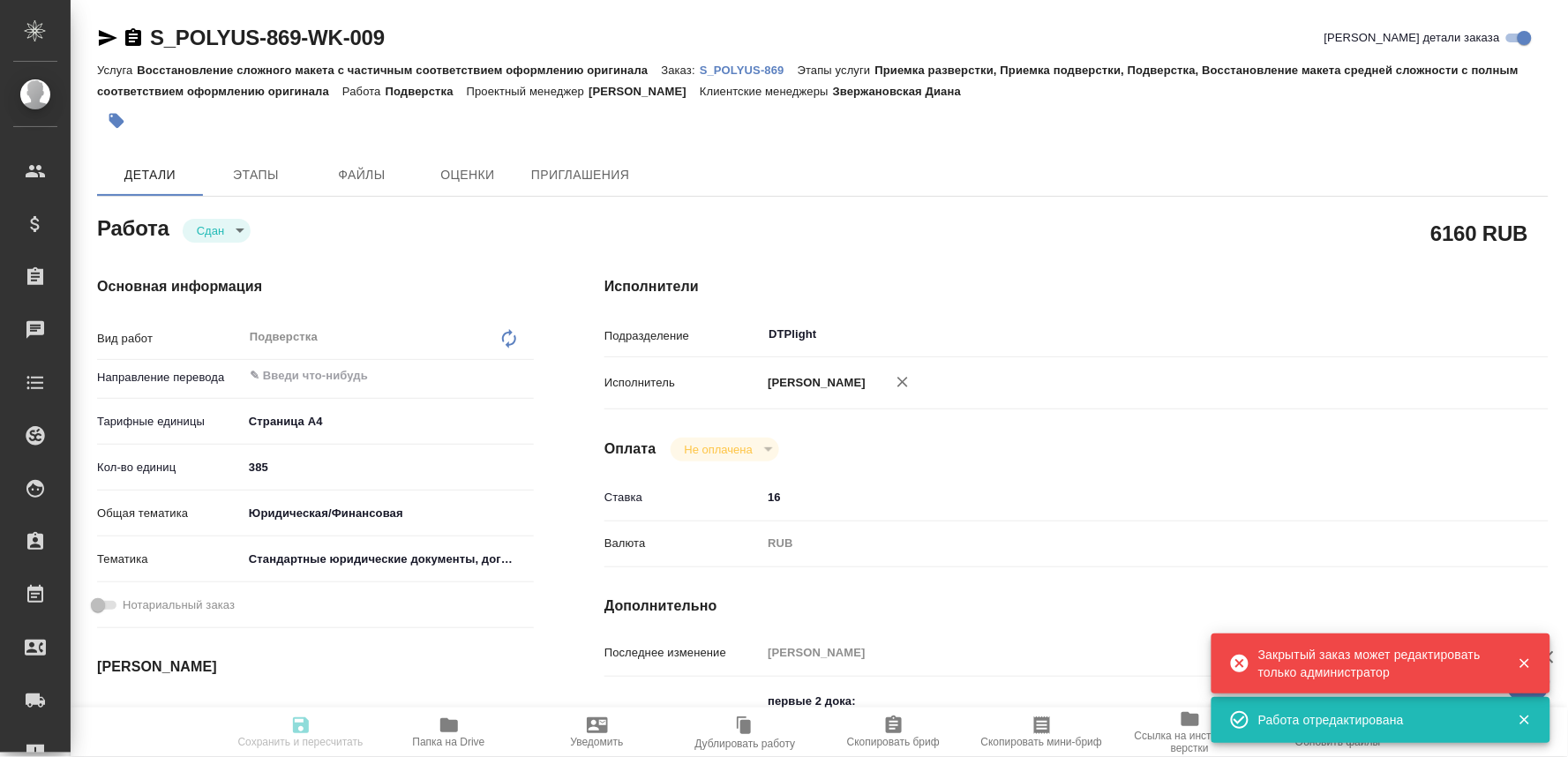
type textarea "x"
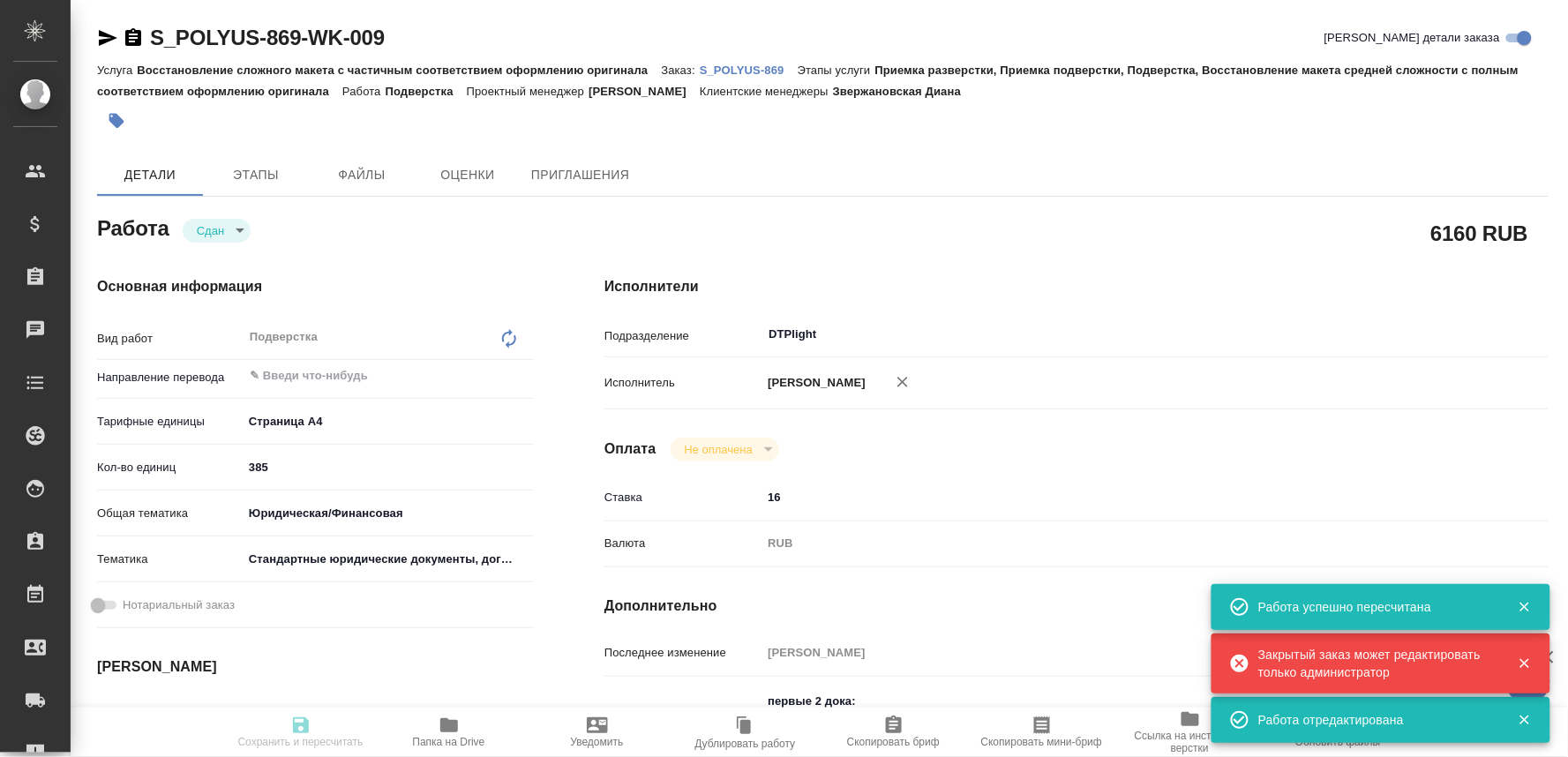
type input "closed"
type textarea "Подверстка"
type textarea "x"
type input "5f036ec4e16dec2d6b59c8ff"
type input "385"
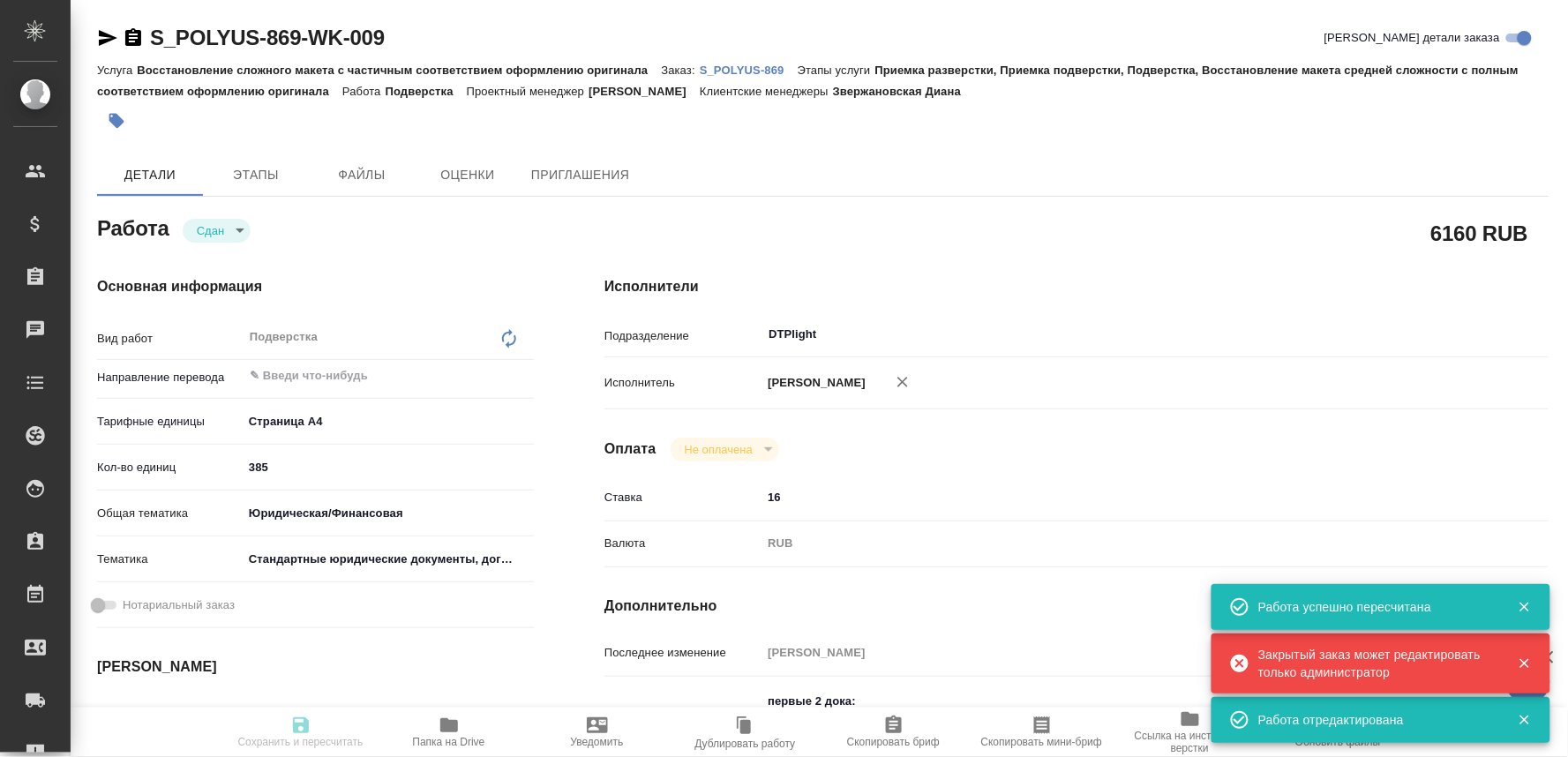
type input "yr-fn"
type input "5f647205b73bc97568ca66bf"
type input "26.09.2025 09:00"
type input "26.09.2025 10:49"
type input "28.09.2025 17:00"
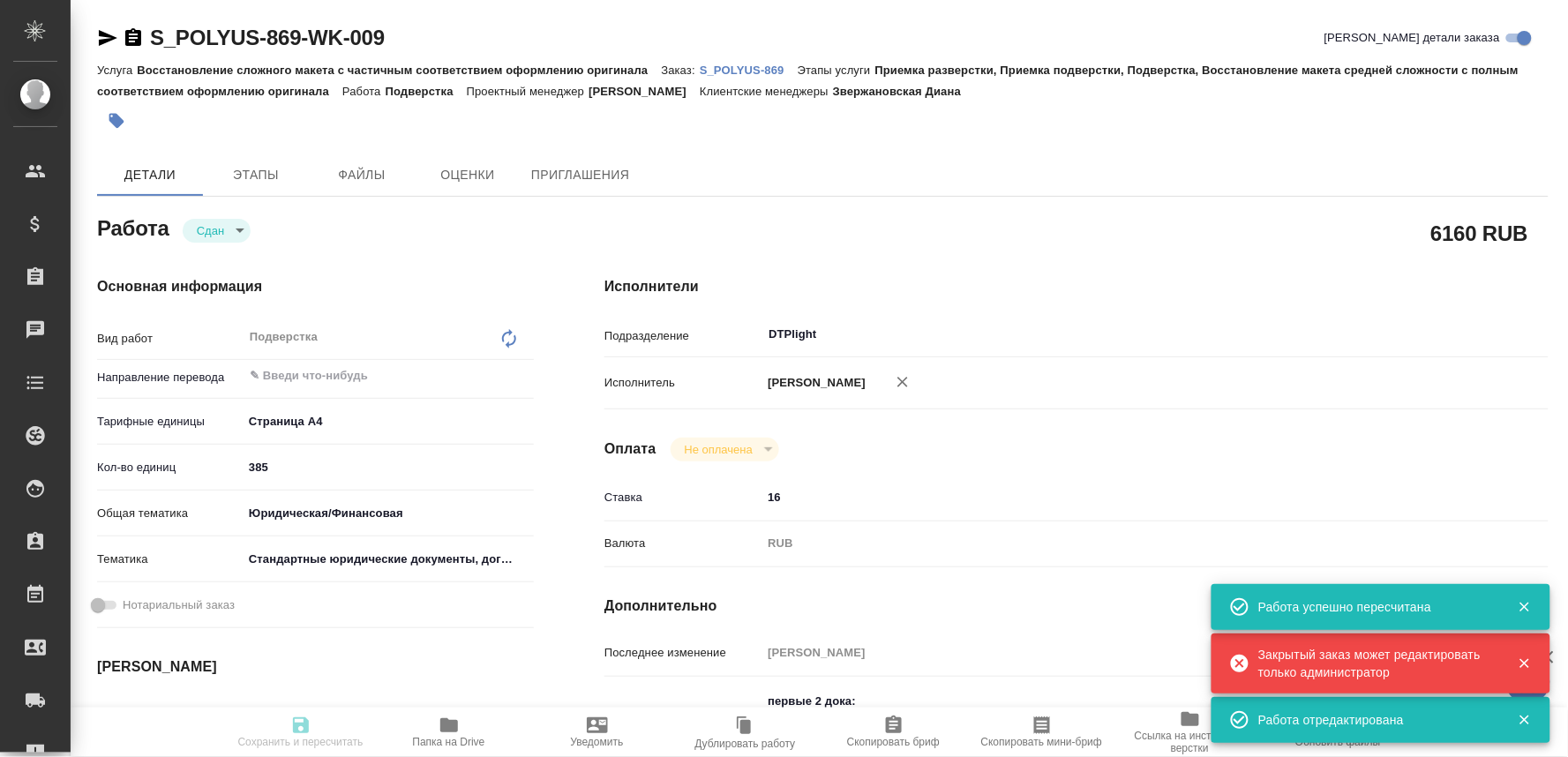
type input "27.09.2025 17:01"
type input "28.09.2025 17:00"
type input "DTPlight"
type input "notPayed"
type input "16"
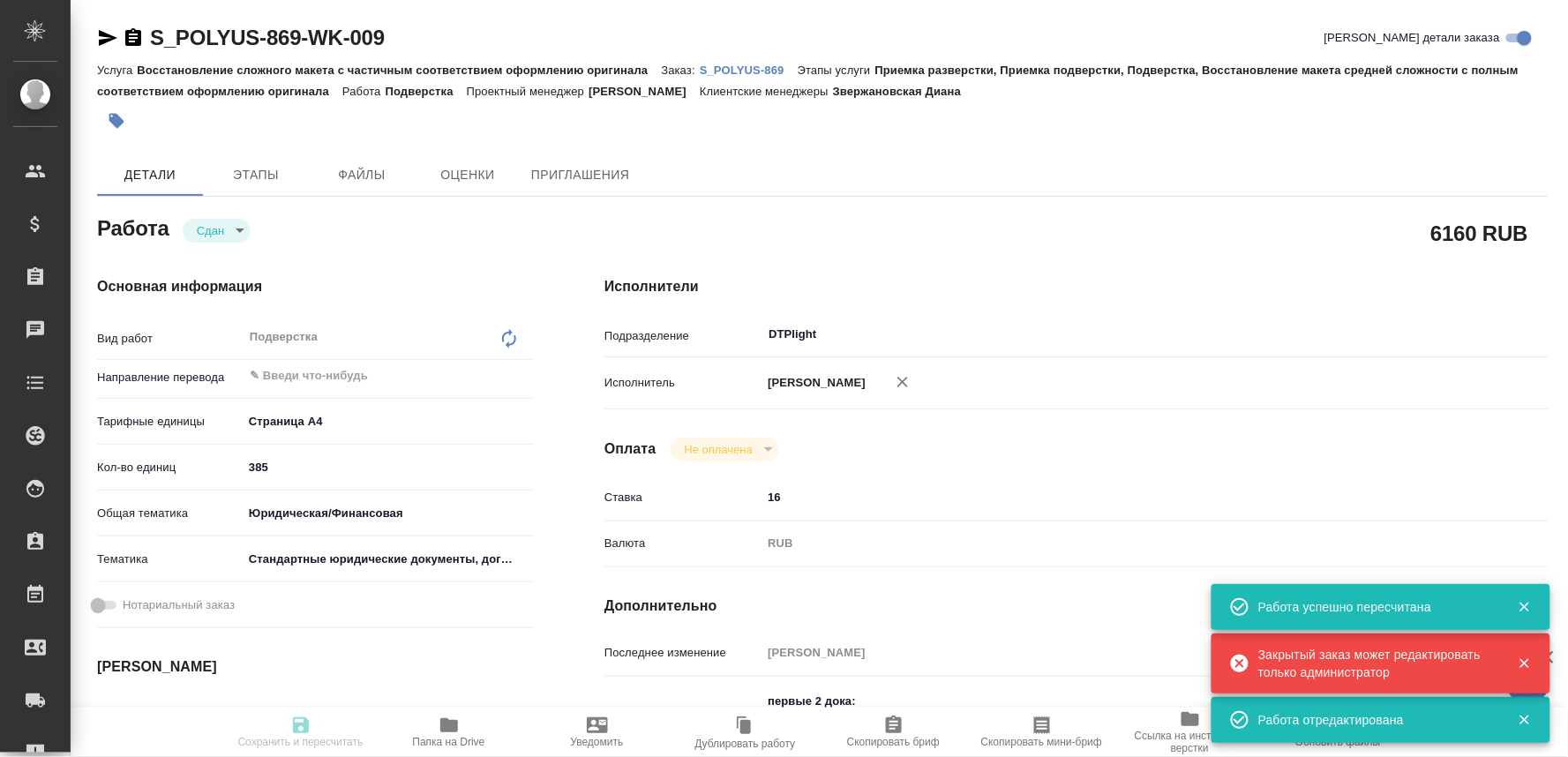
type input "RUB"
type input "[PERSON_NAME]"
type textarea "первые 2 дока: https://drive.awatera.com/apps/files/?dir=/Shares/polyus/Orders/…"
type textarea "x"
type textarea "/Clients/polyus/Orders/S_POLYUS-869/DTP/S_POLYUS-869-WK-009"
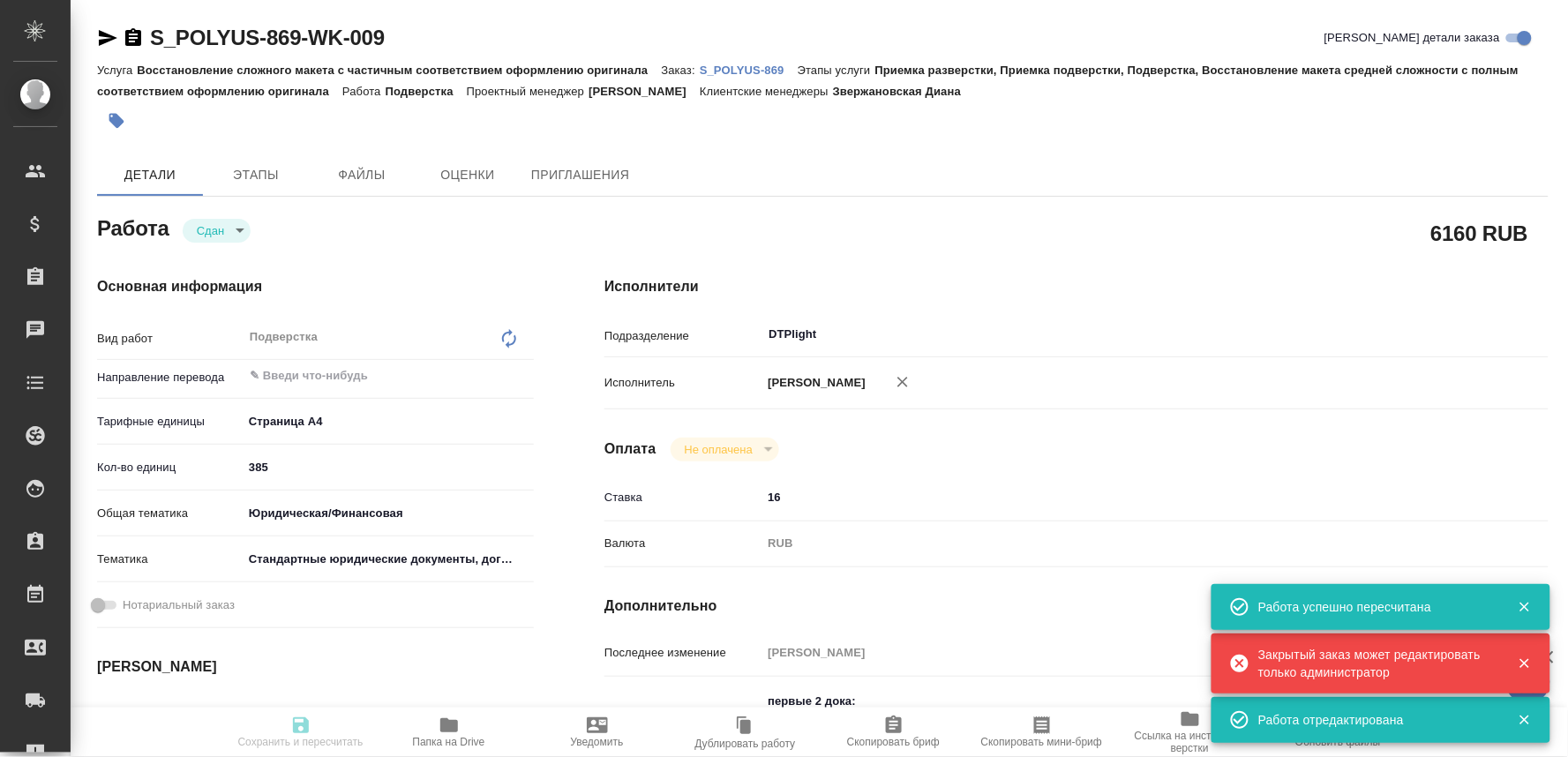
type textarea "x"
type input "S_POLYUS-869"
type input "Восстановление сложного макета с частичным соответствием оформлению оригинала"
type input "Приемка разверстки, Приемка подверстки, Подверстка, Восстановление макета средн…"
type input "Звержановская Диана"
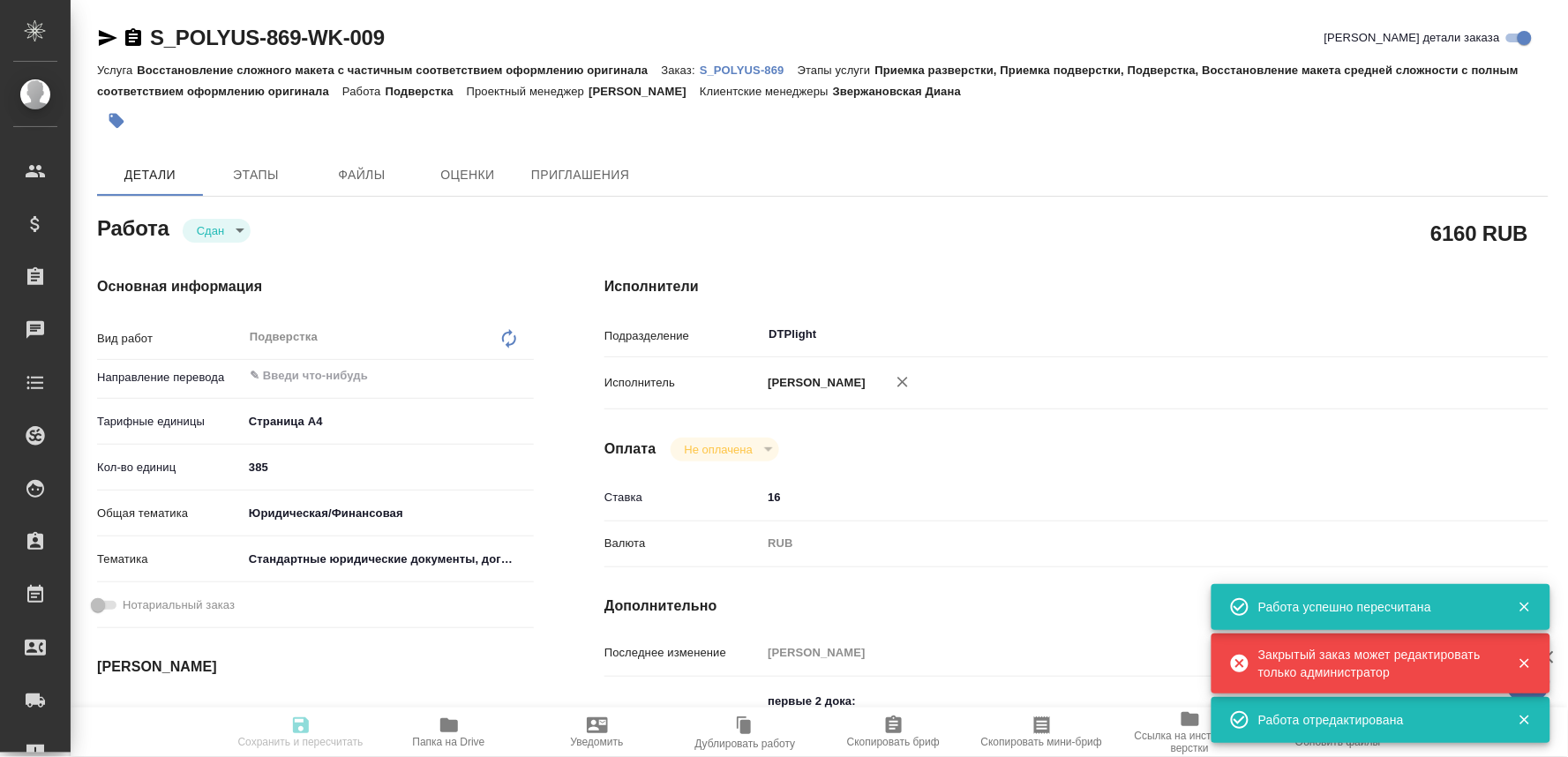
type input "[PERSON_NAME]"
type input "/Clients/polyus/Orders/S_POLYUS-869"
type textarea "x"
type textarea "Перевод с китайского на русский файлов во вложении. Готовый перевод нужен 28.09…"
type textarea "x"
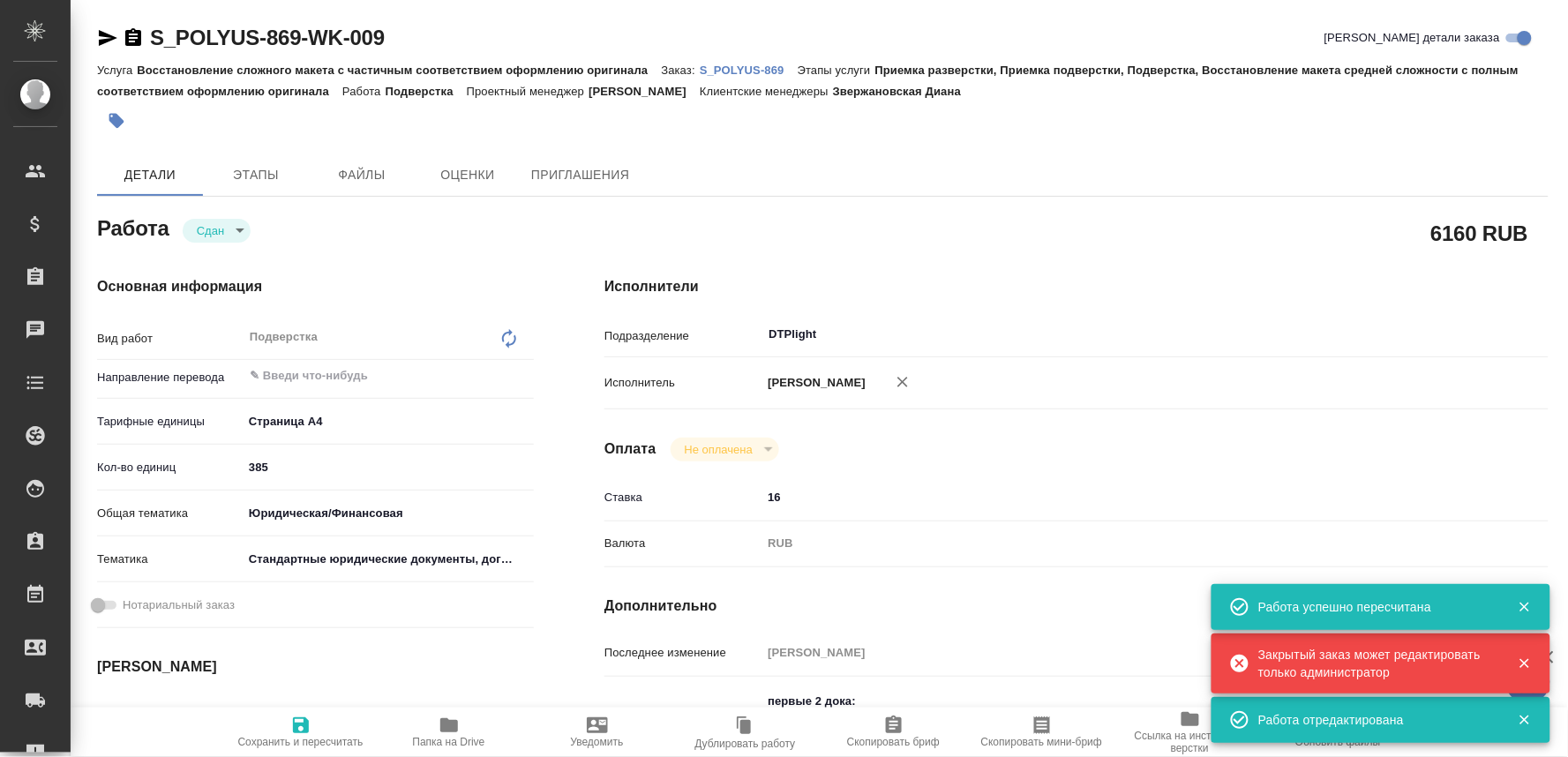
type textarea "x"
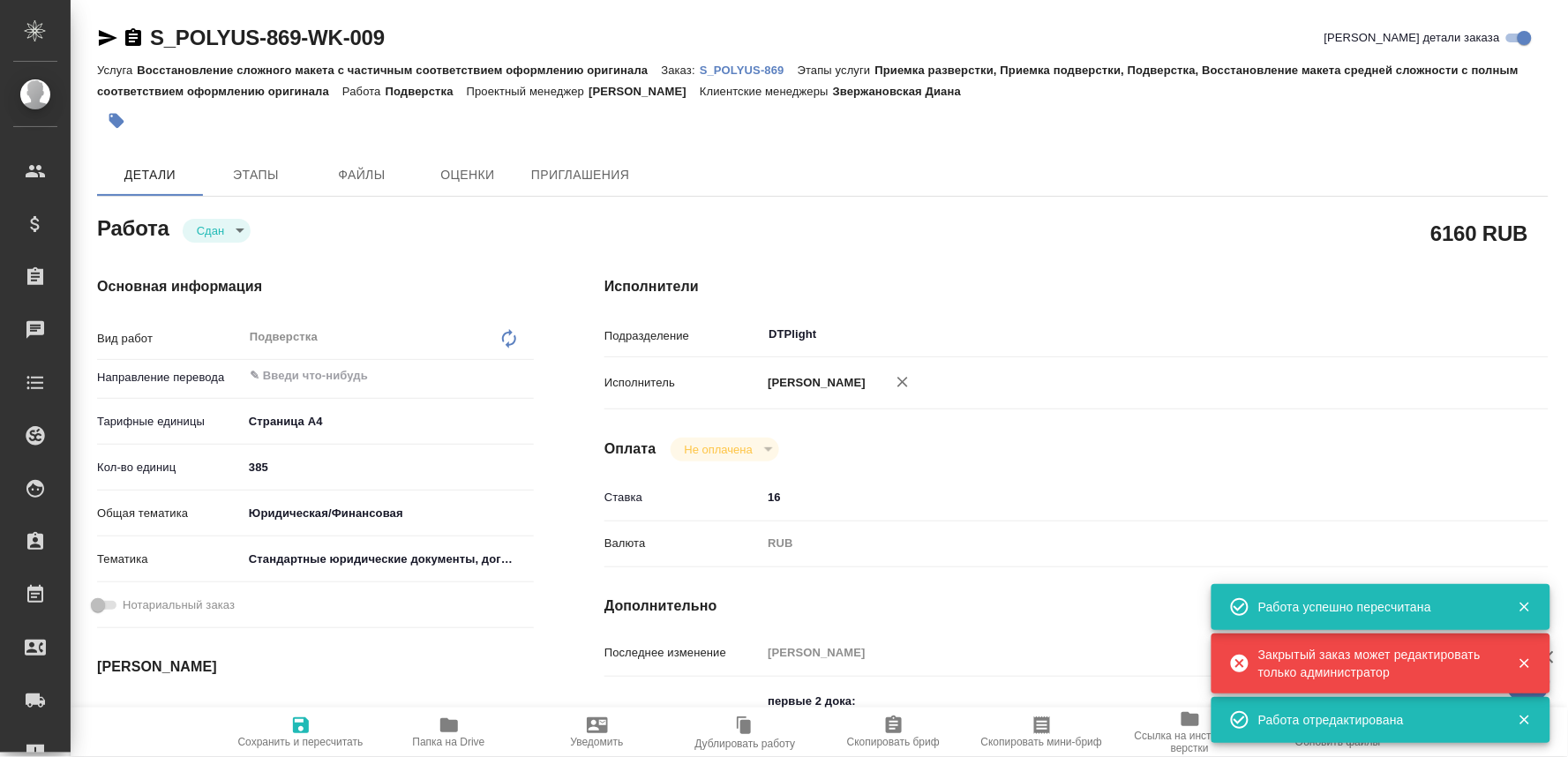
type textarea "x"
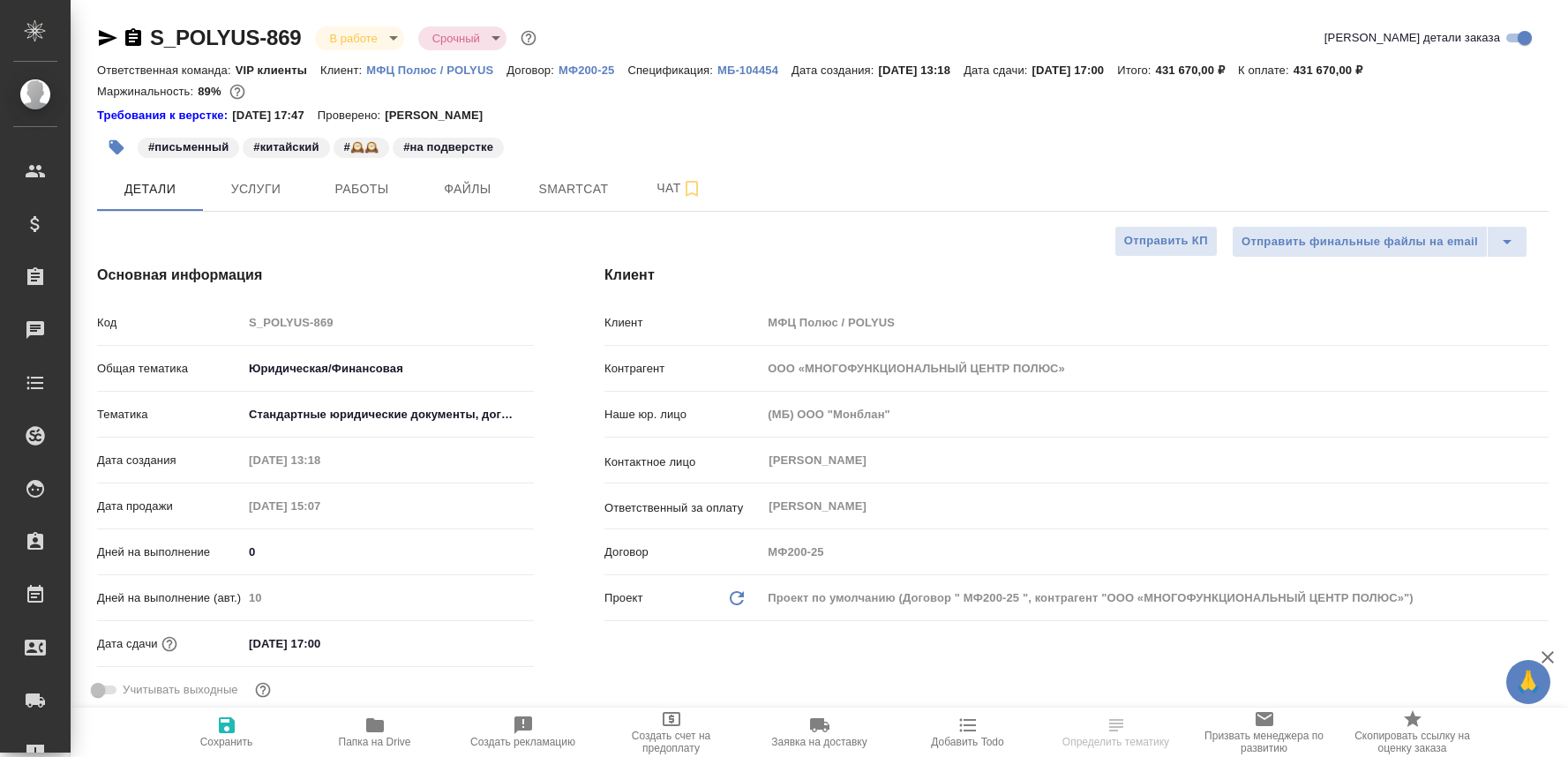
select select "RU"
click at [657, 197] on span "Чат" at bounding box center [679, 189] width 85 height 22
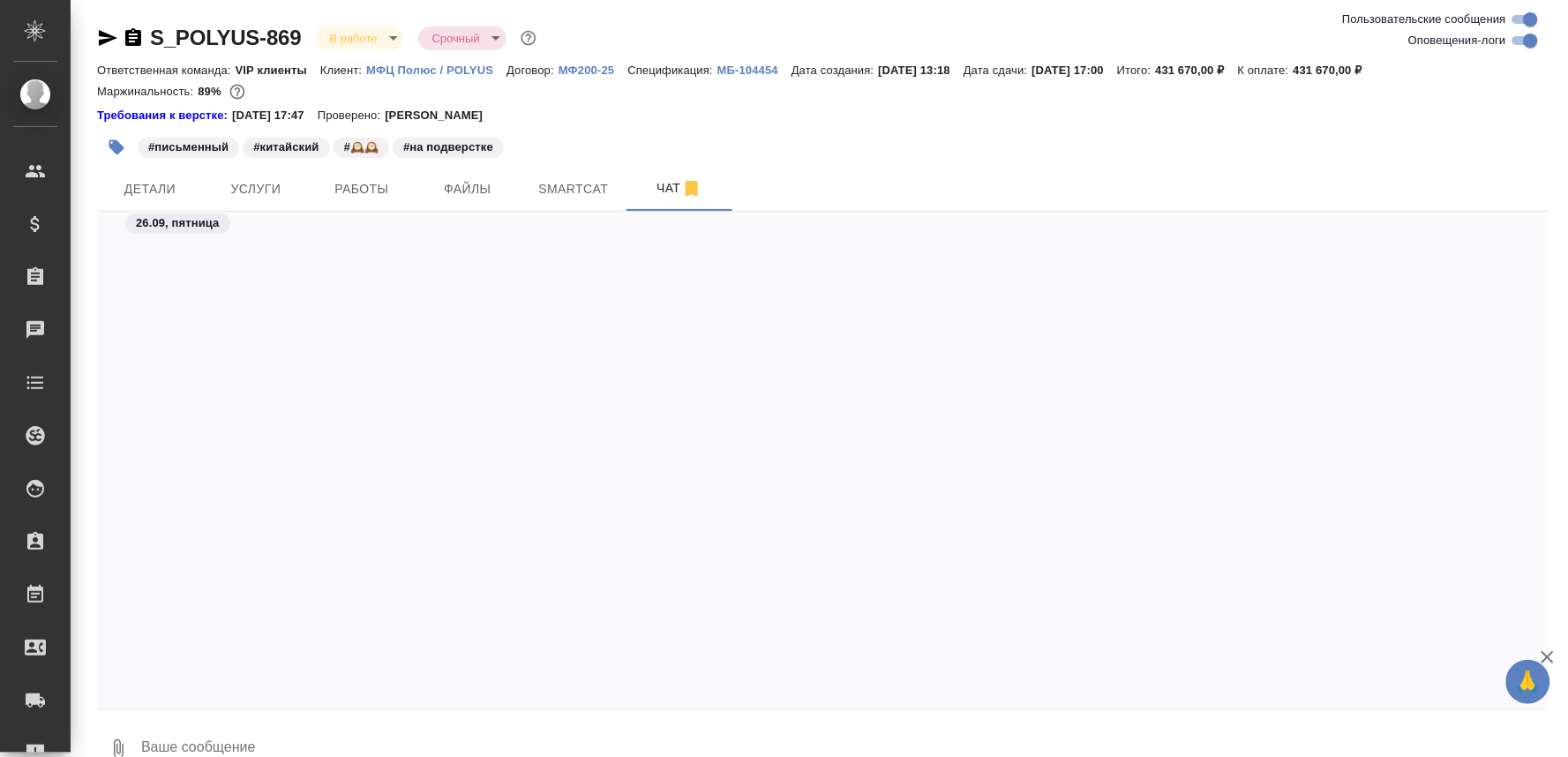
scroll to position [103249, 0]
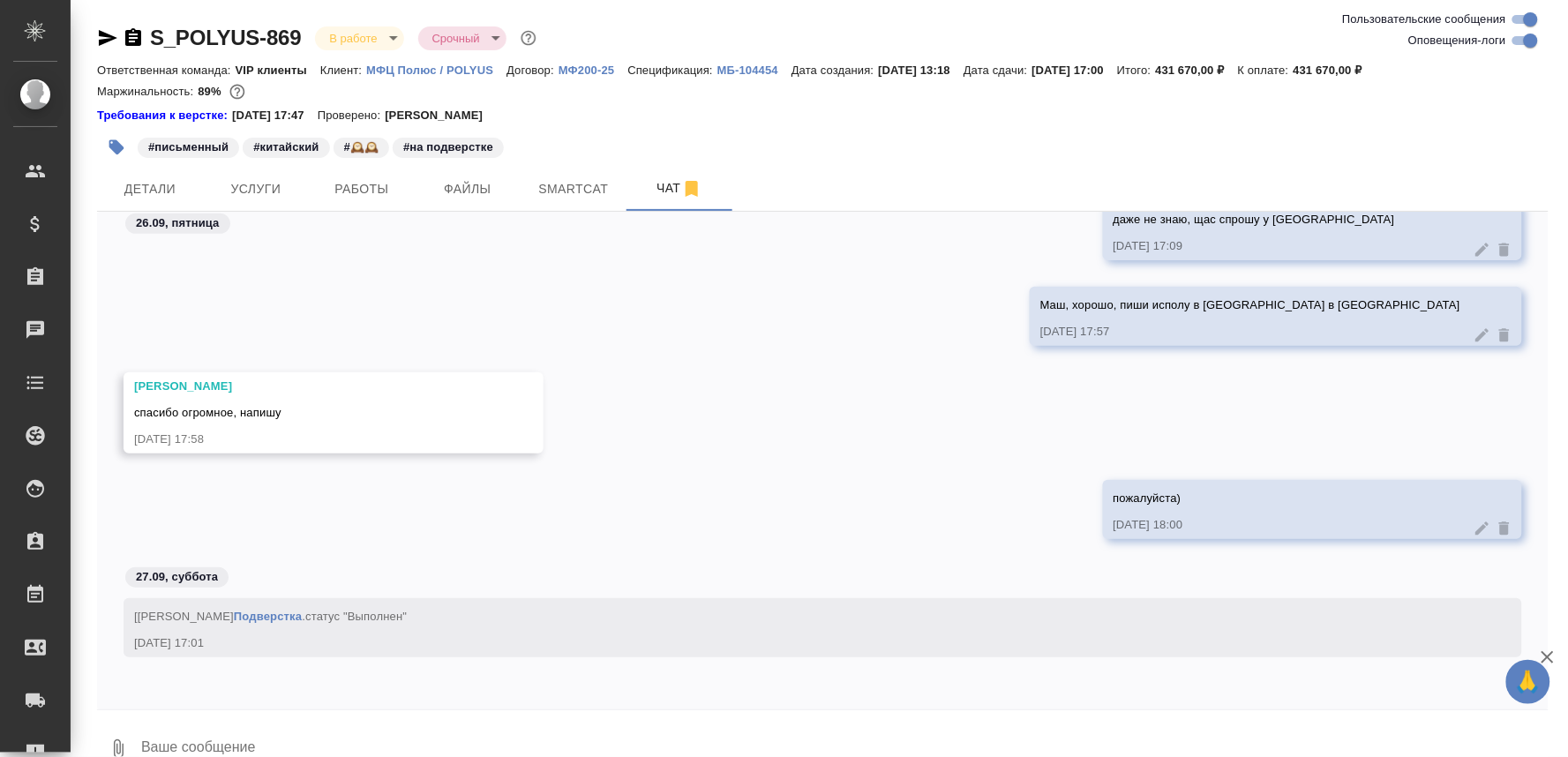
click at [166, 745] on textarea at bounding box center [843, 750] width 1409 height 60
paste textarea "[URL][DOMAIN_NAME]"
type textarea "[URL][DOMAIN_NAME]"
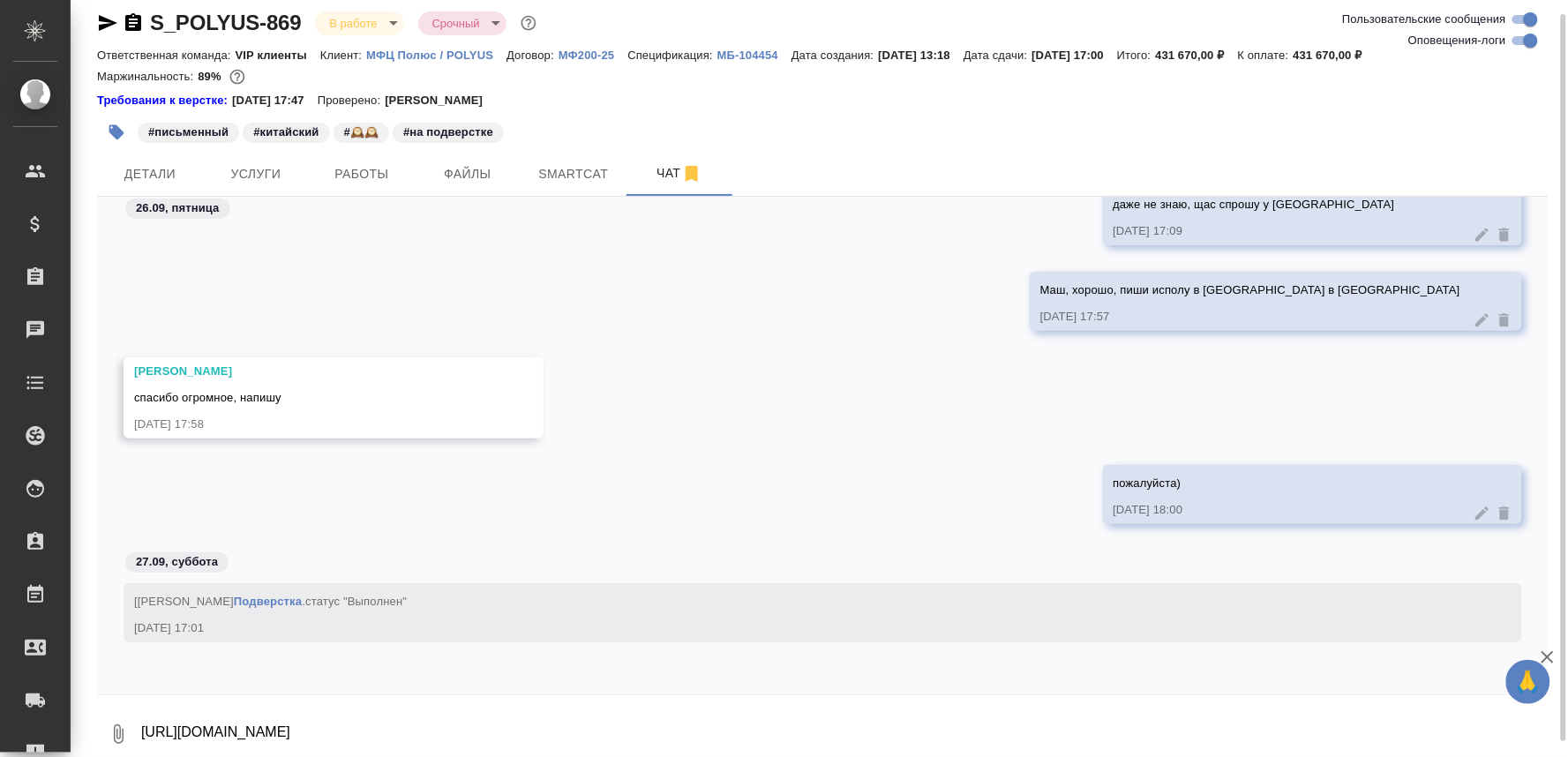
scroll to position [103367, 0]
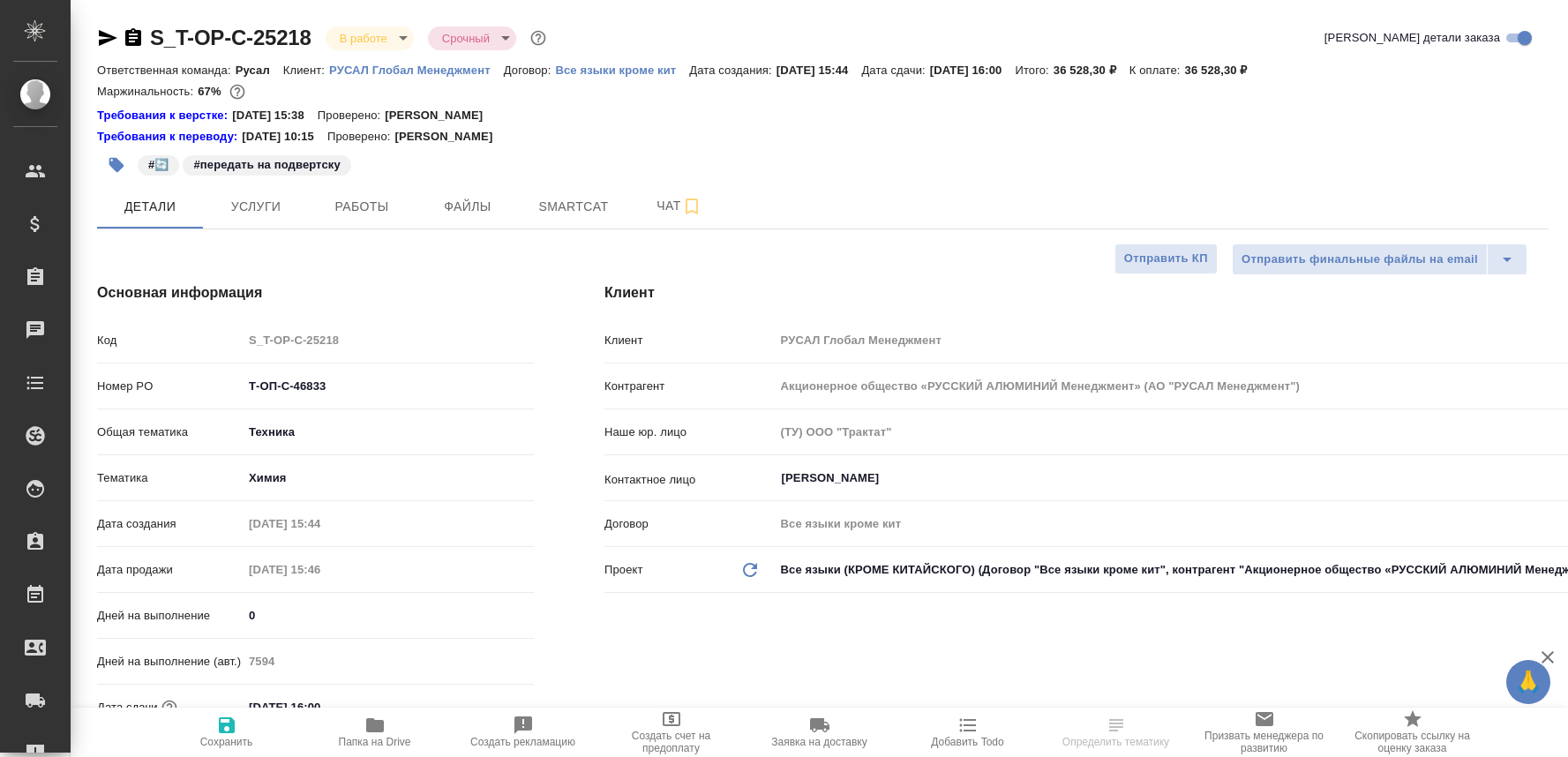
select select "RU"
click at [355, 190] on button "Работы" at bounding box center [361, 206] width 106 height 44
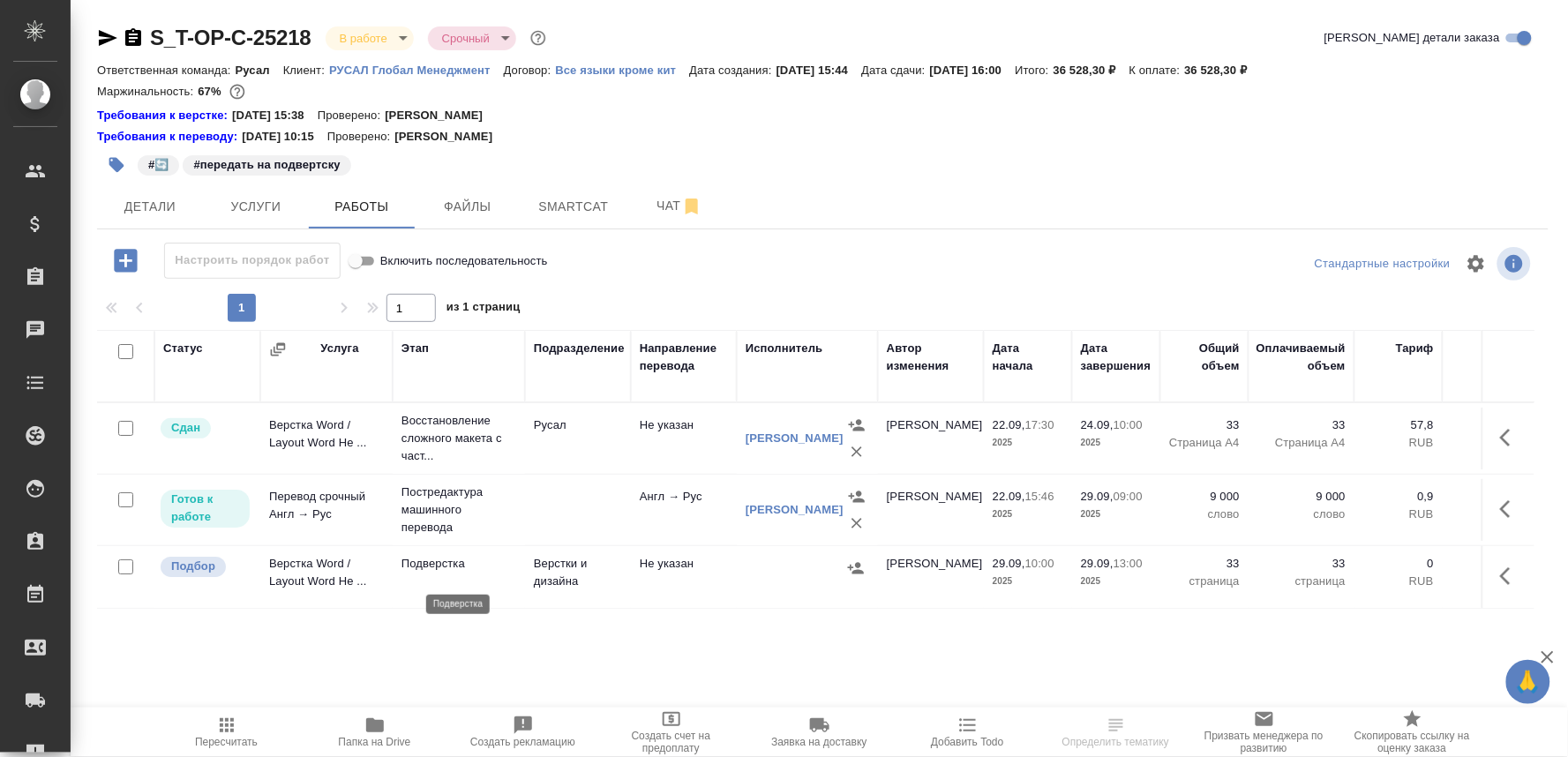
click at [411, 573] on p "Подверстка" at bounding box center [459, 563] width 115 height 17
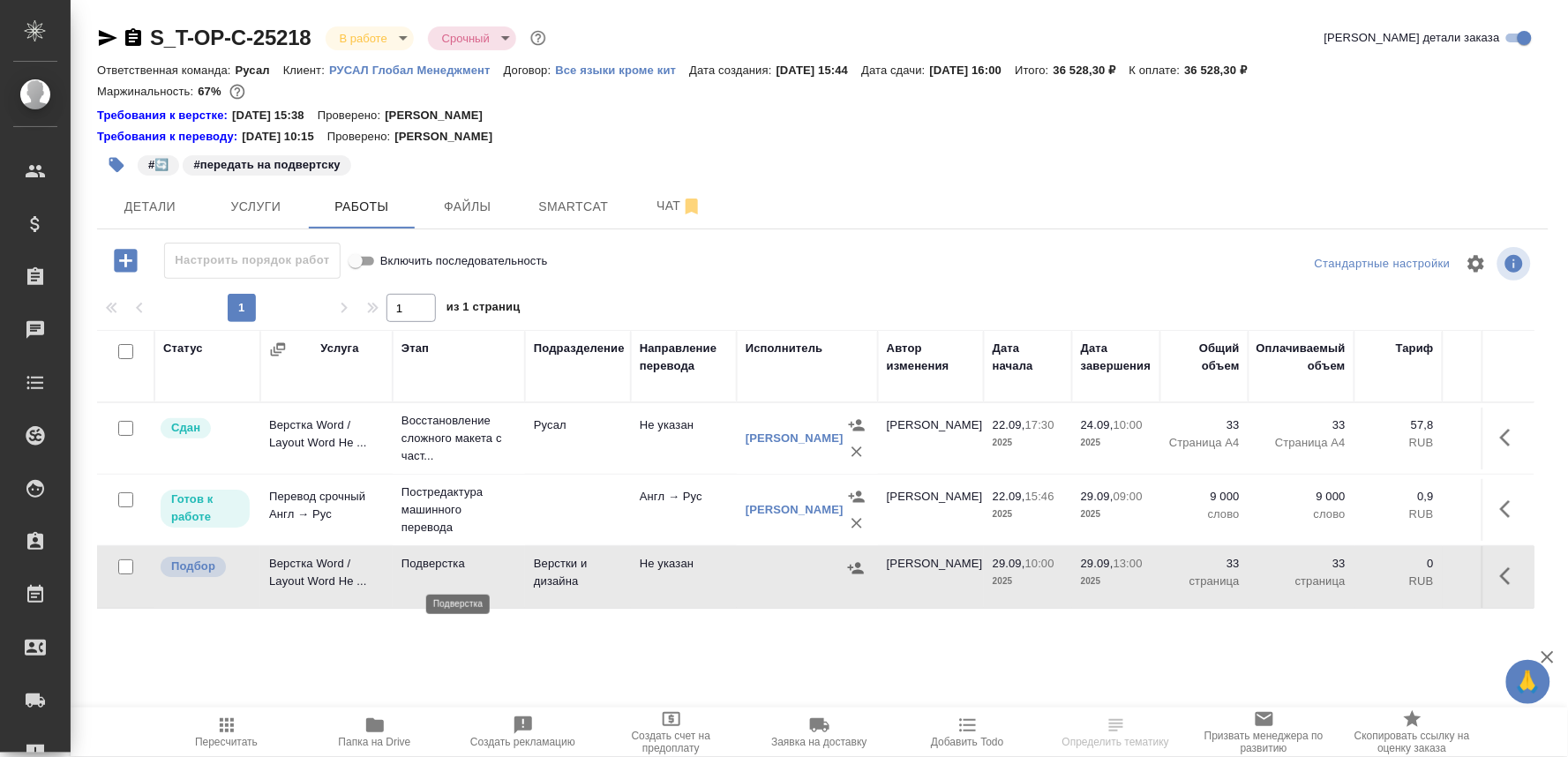
click at [411, 573] on p "Подверстка" at bounding box center [459, 563] width 115 height 17
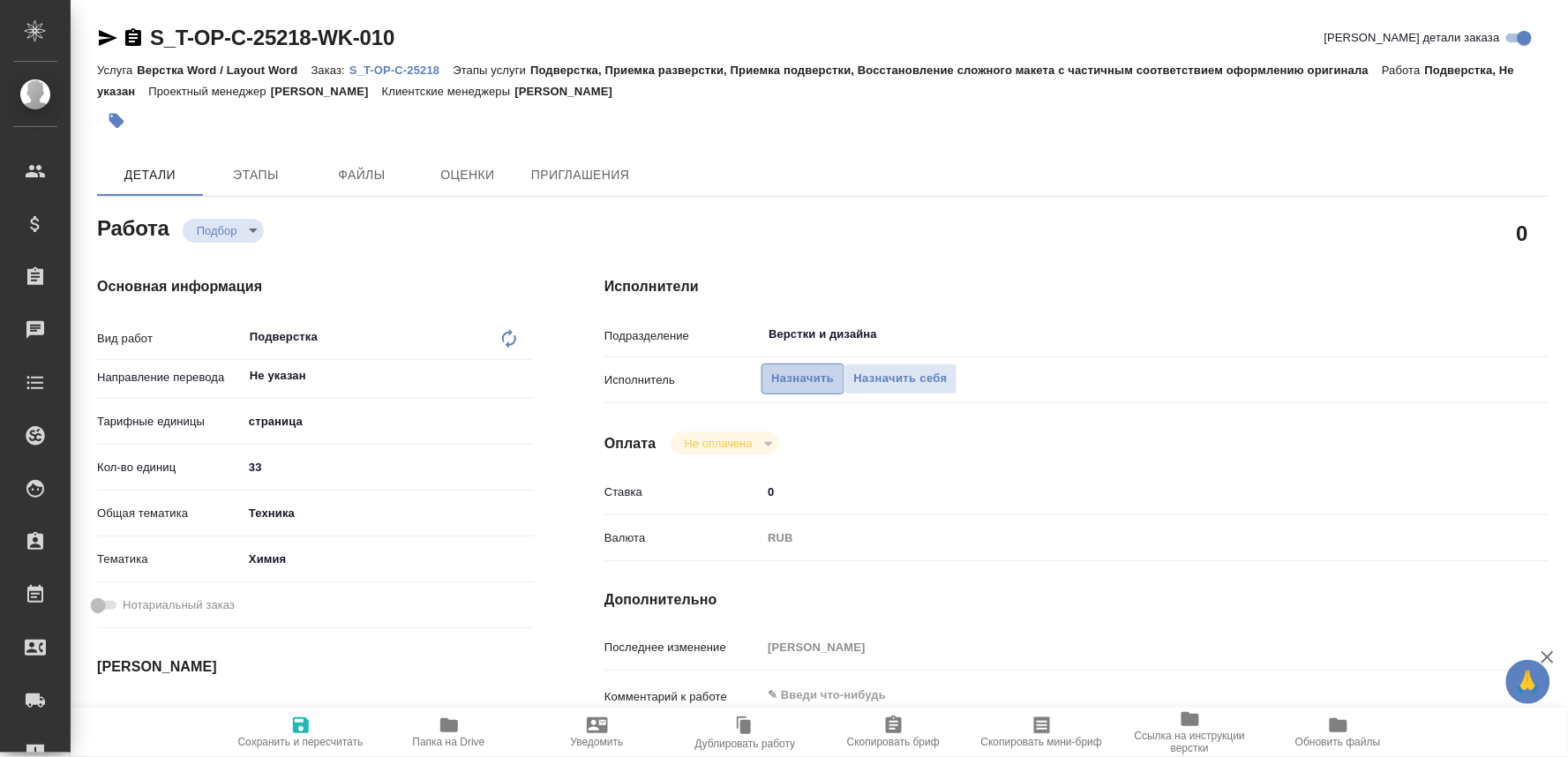
click at [782, 371] on span "Назначить" at bounding box center [802, 379] width 63 height 20
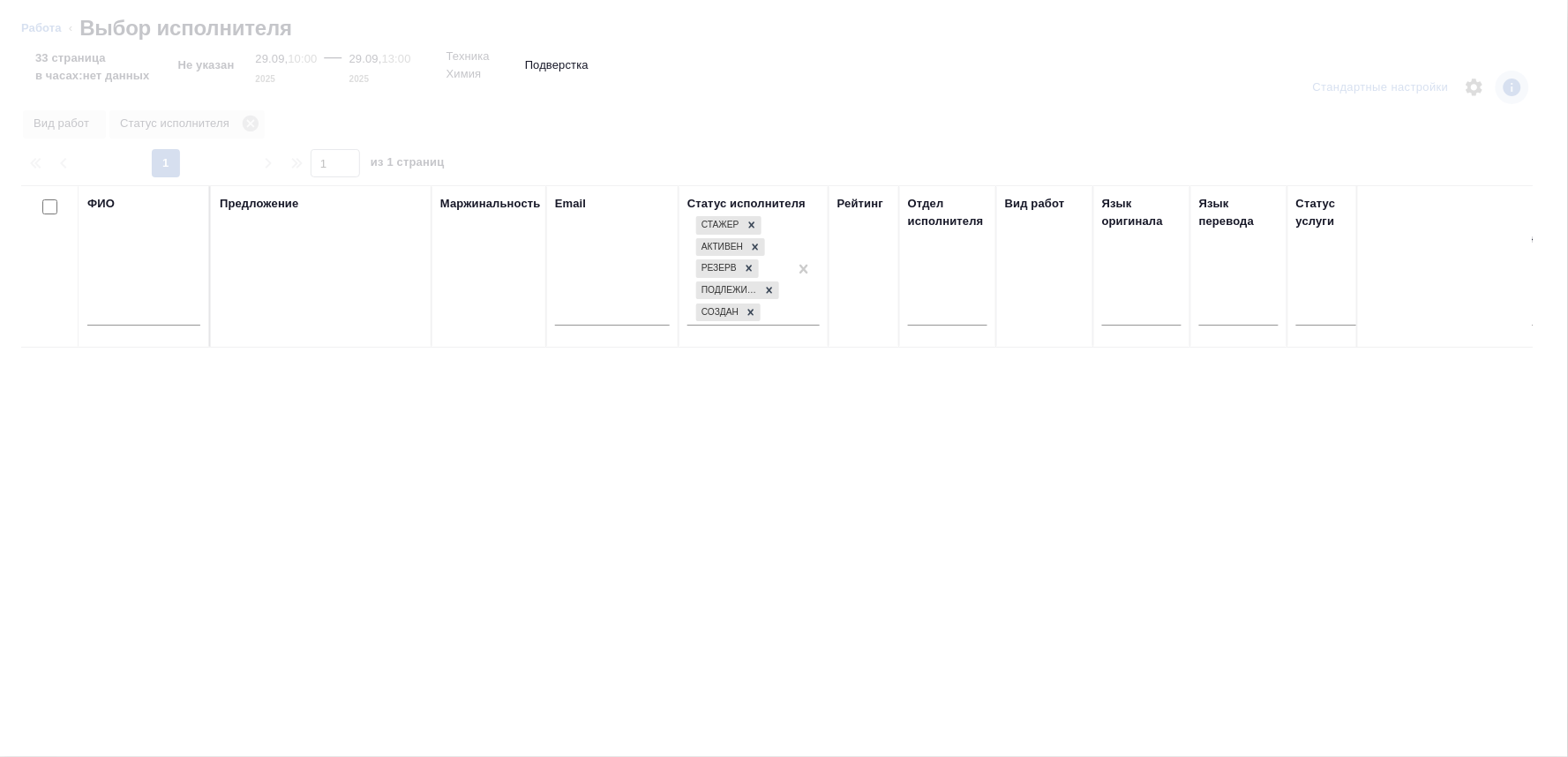
click at [115, 322] on input "text" at bounding box center [144, 314] width 113 height 22
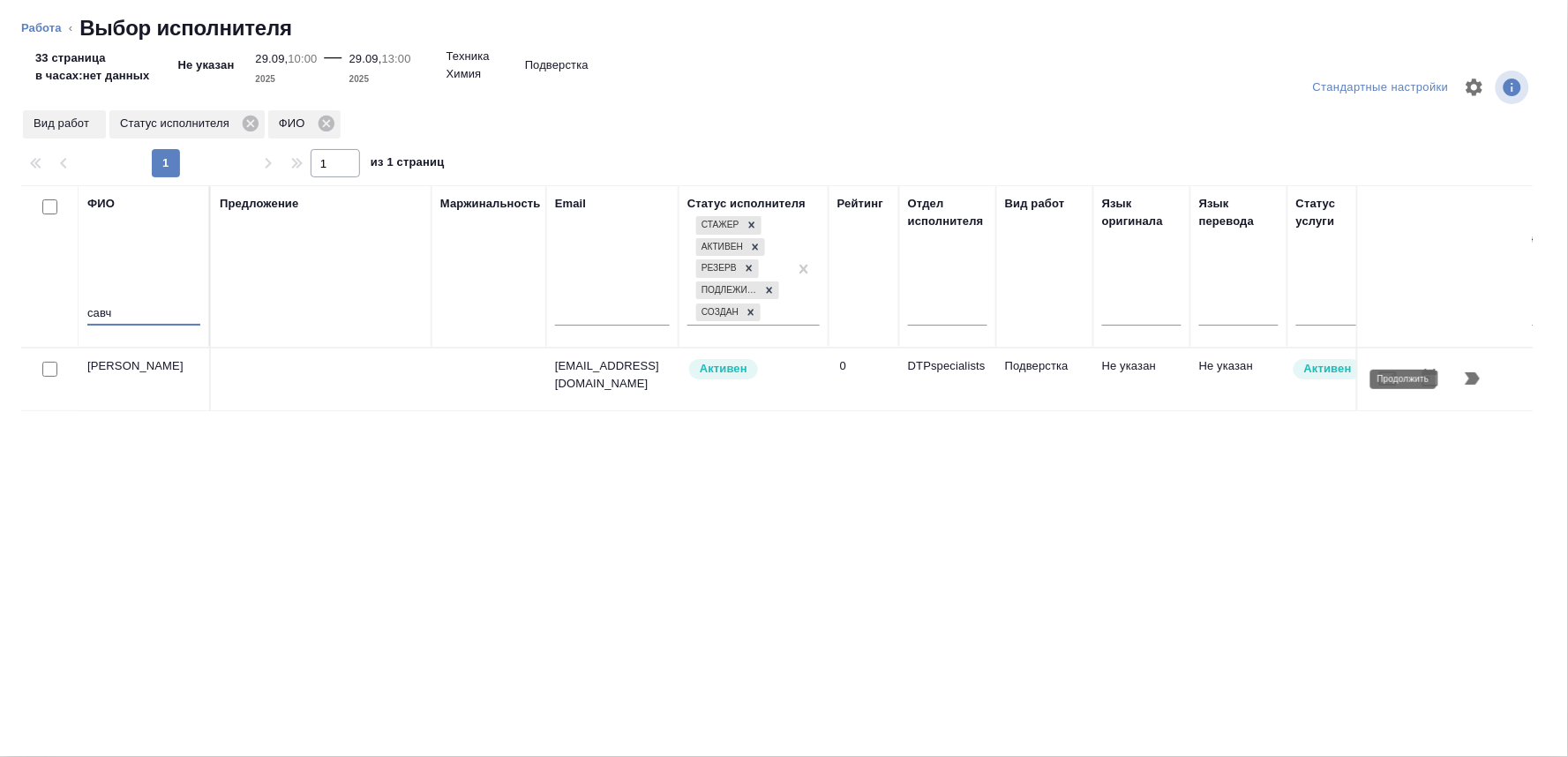
type input "савч"
click at [1477, 373] on icon "button" at bounding box center [1471, 378] width 21 height 21
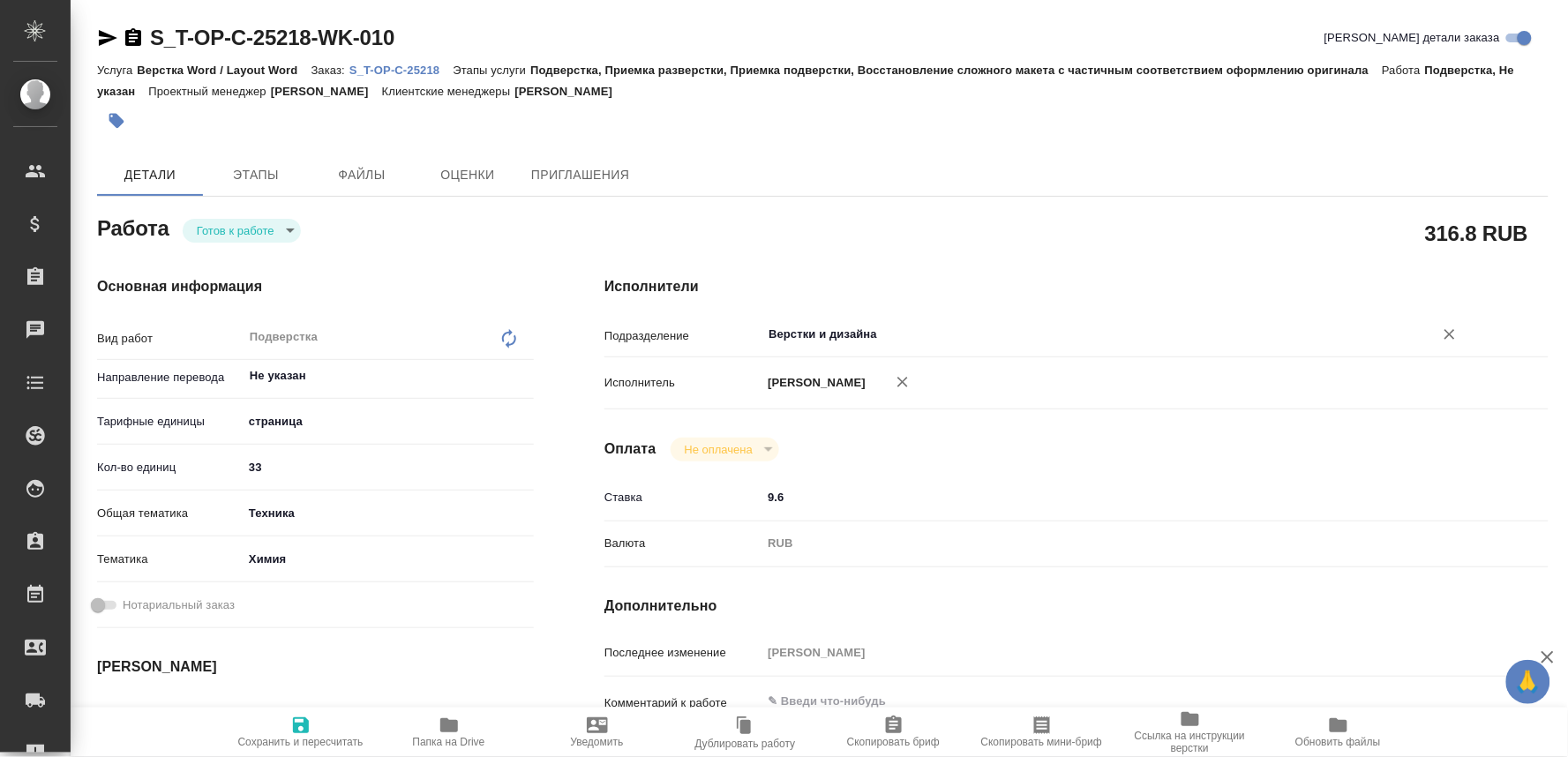
type textarea "x"
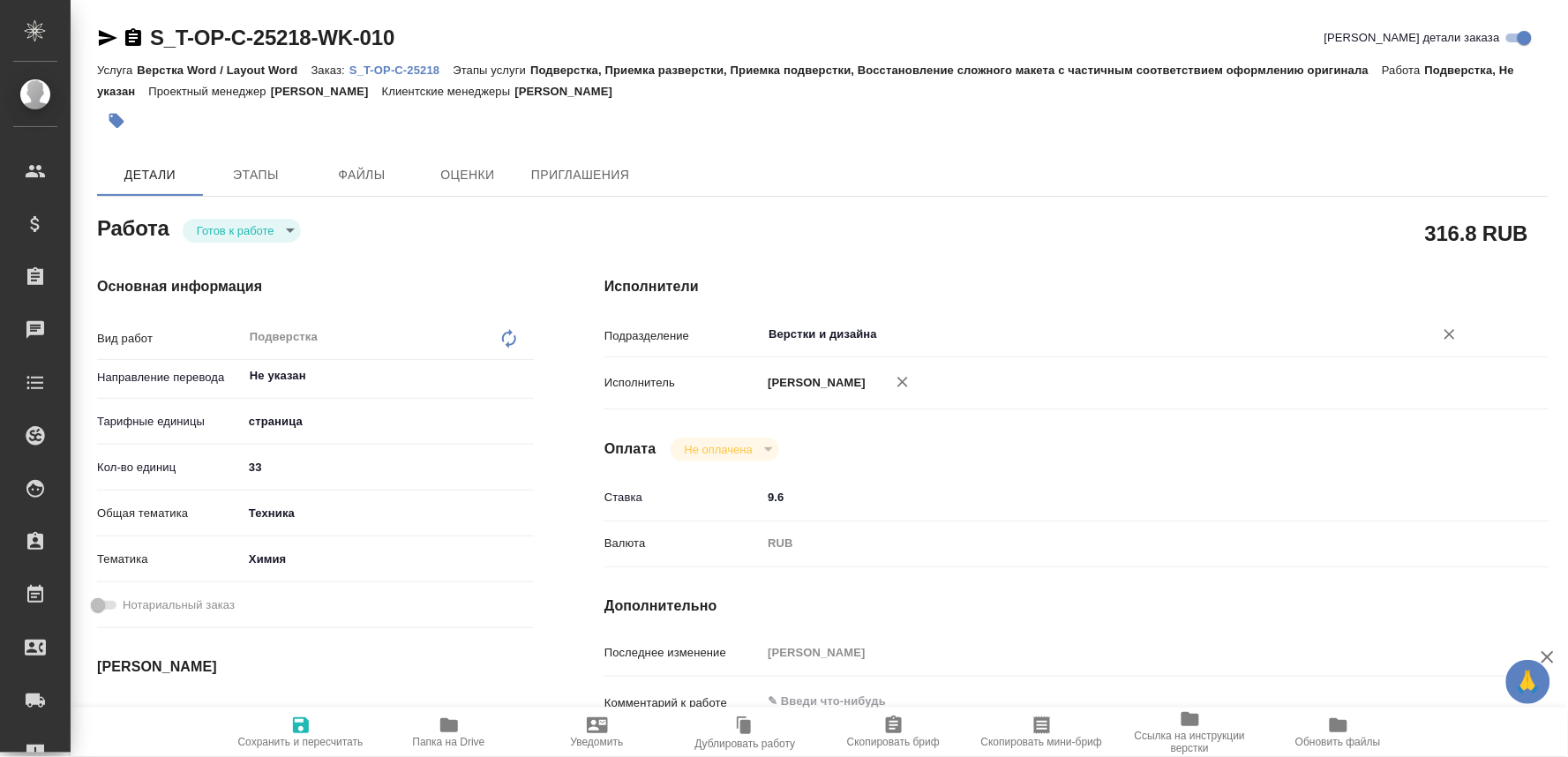
type textarea "x"
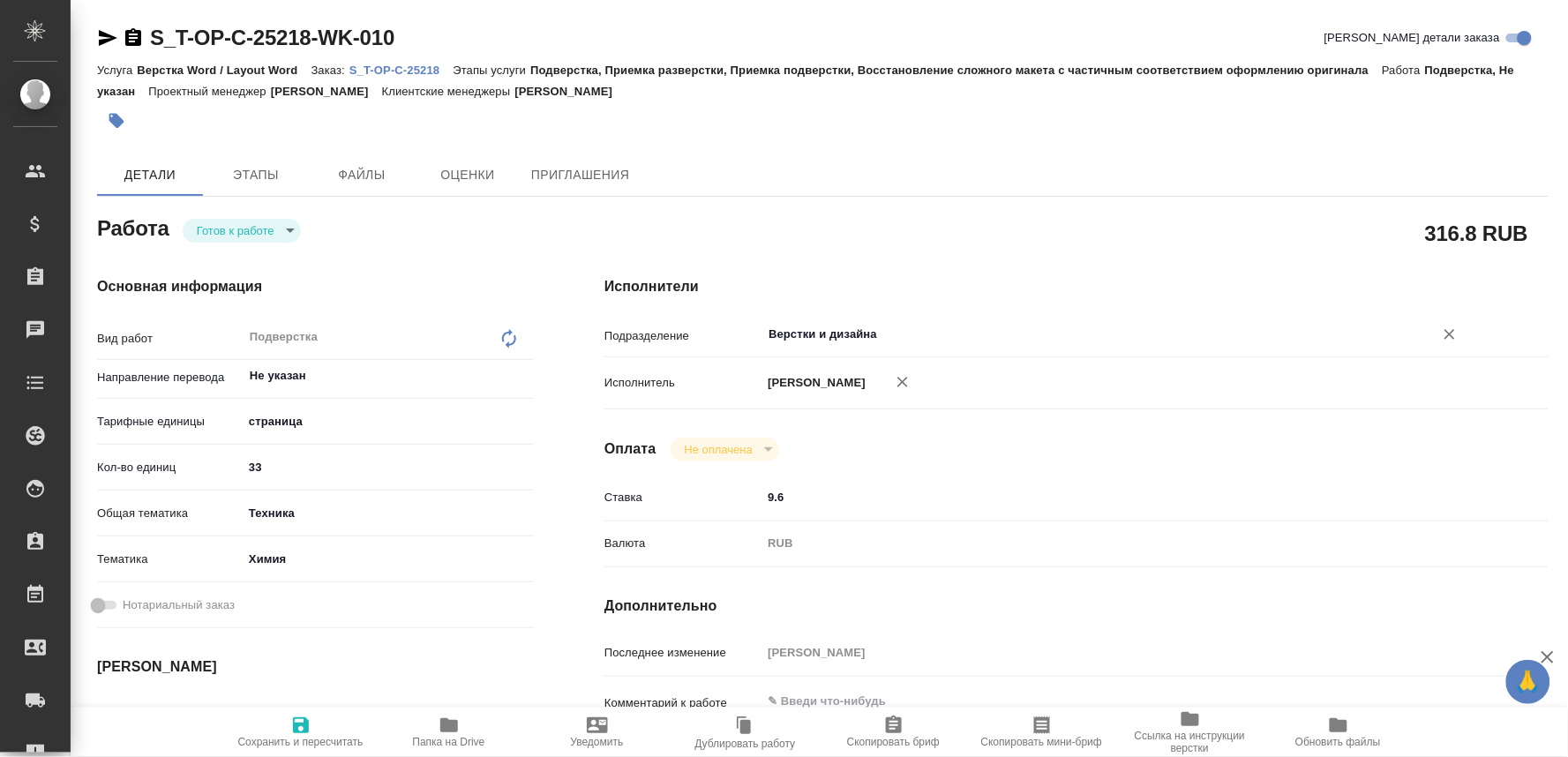
type textarea "x"
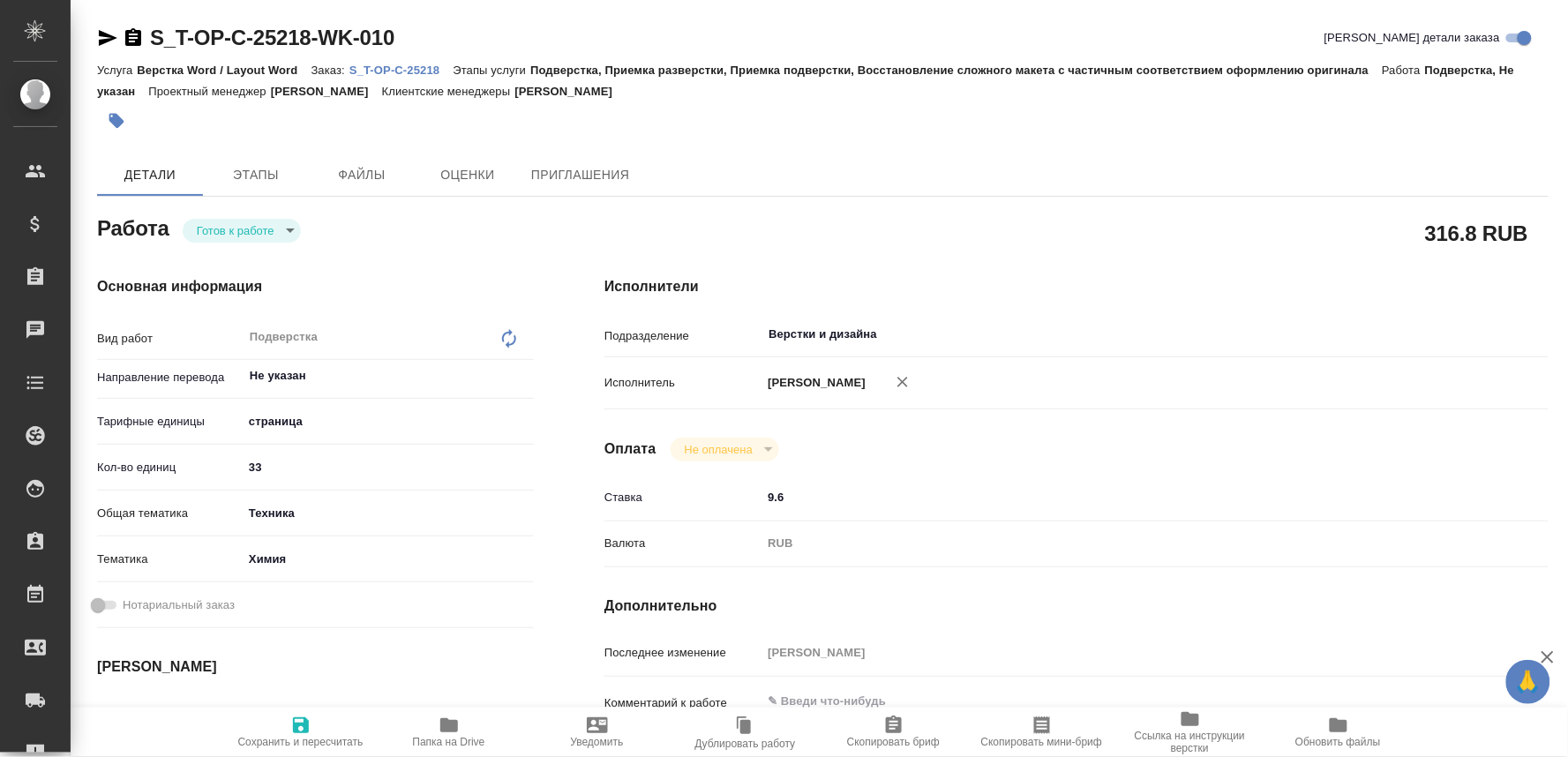
type textarea "x"
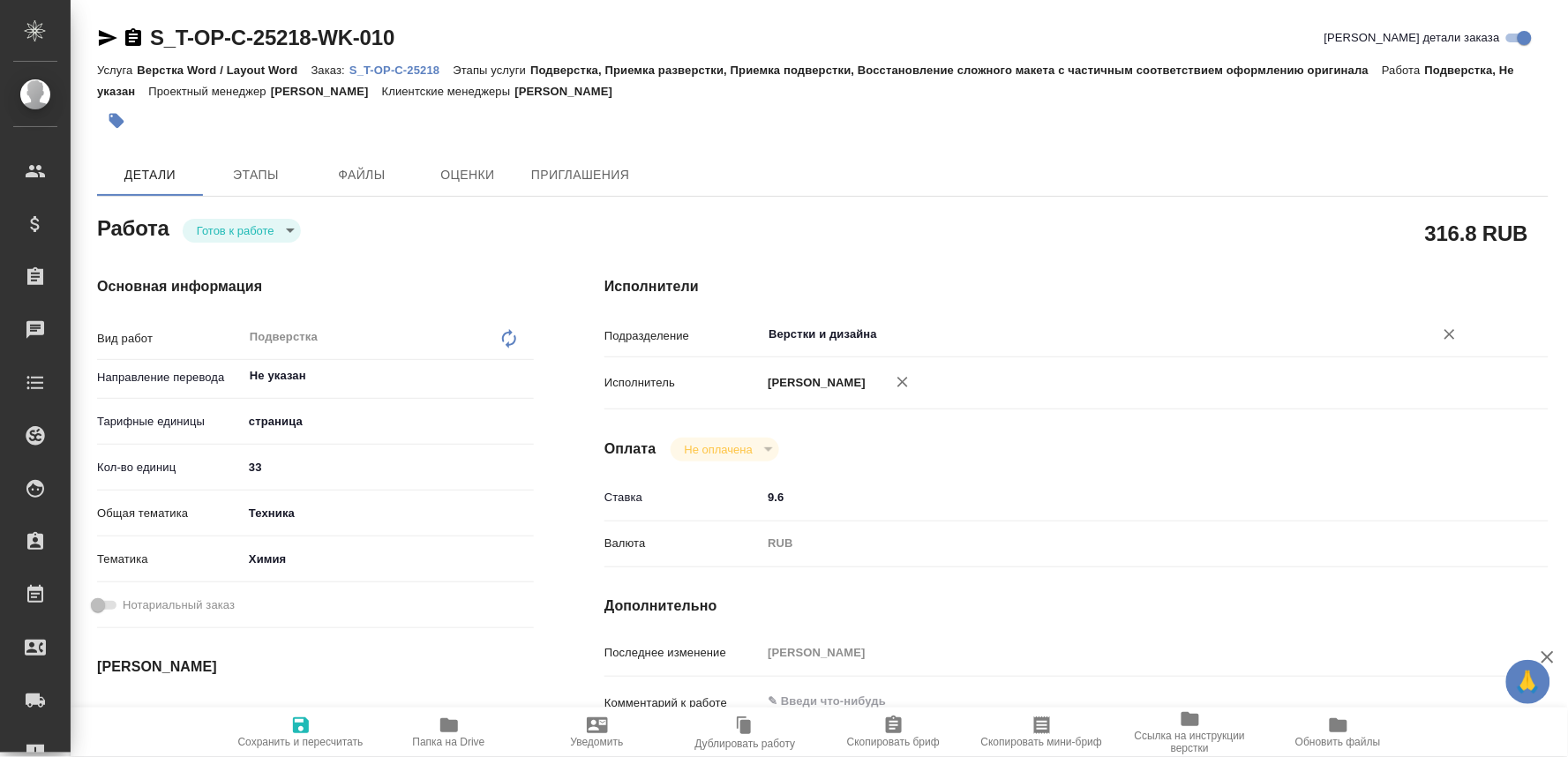
click at [818, 336] on input "Верстки и дизайна" at bounding box center [1085, 334] width 638 height 21
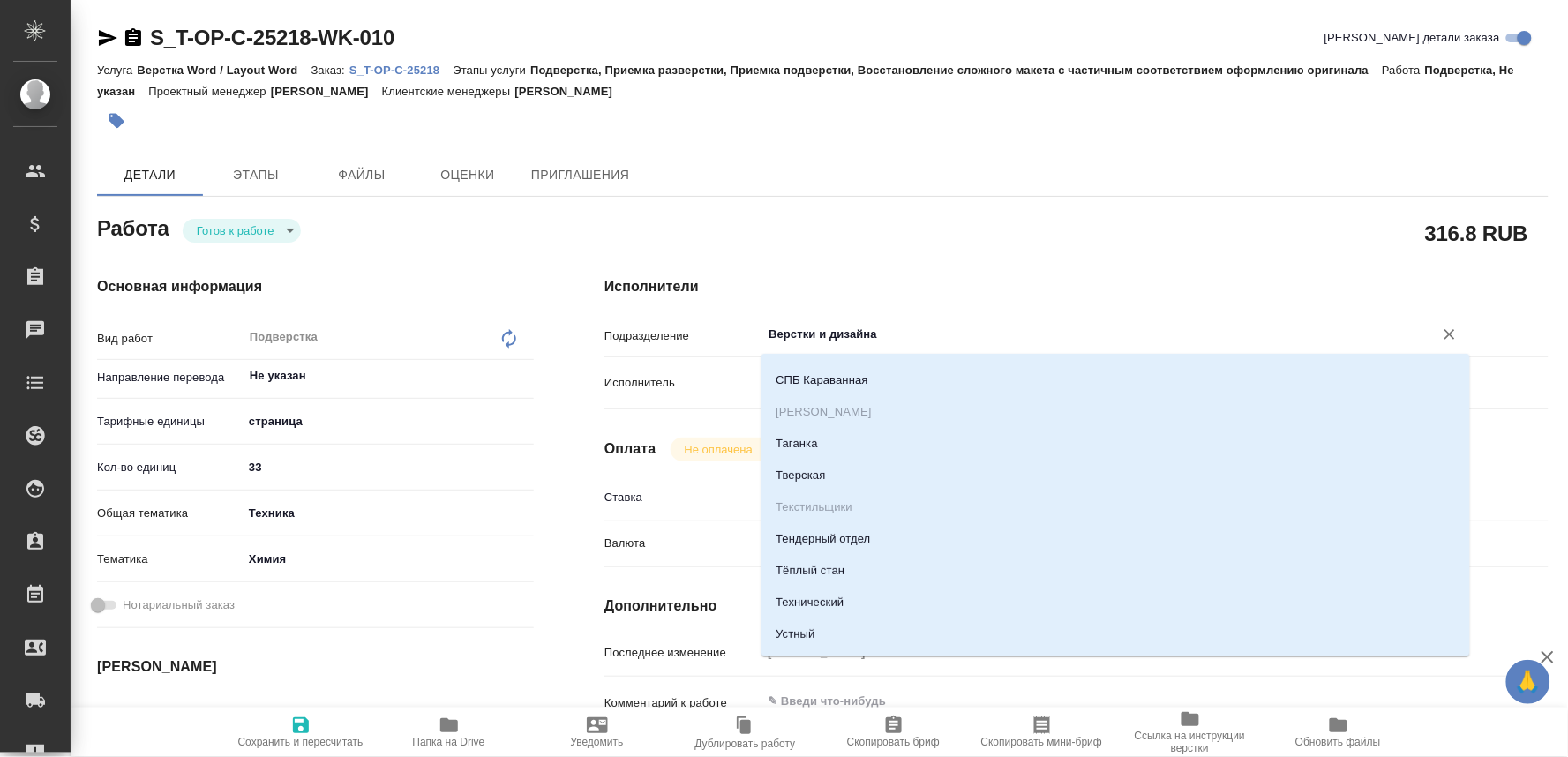
scroll to position [1765, 0]
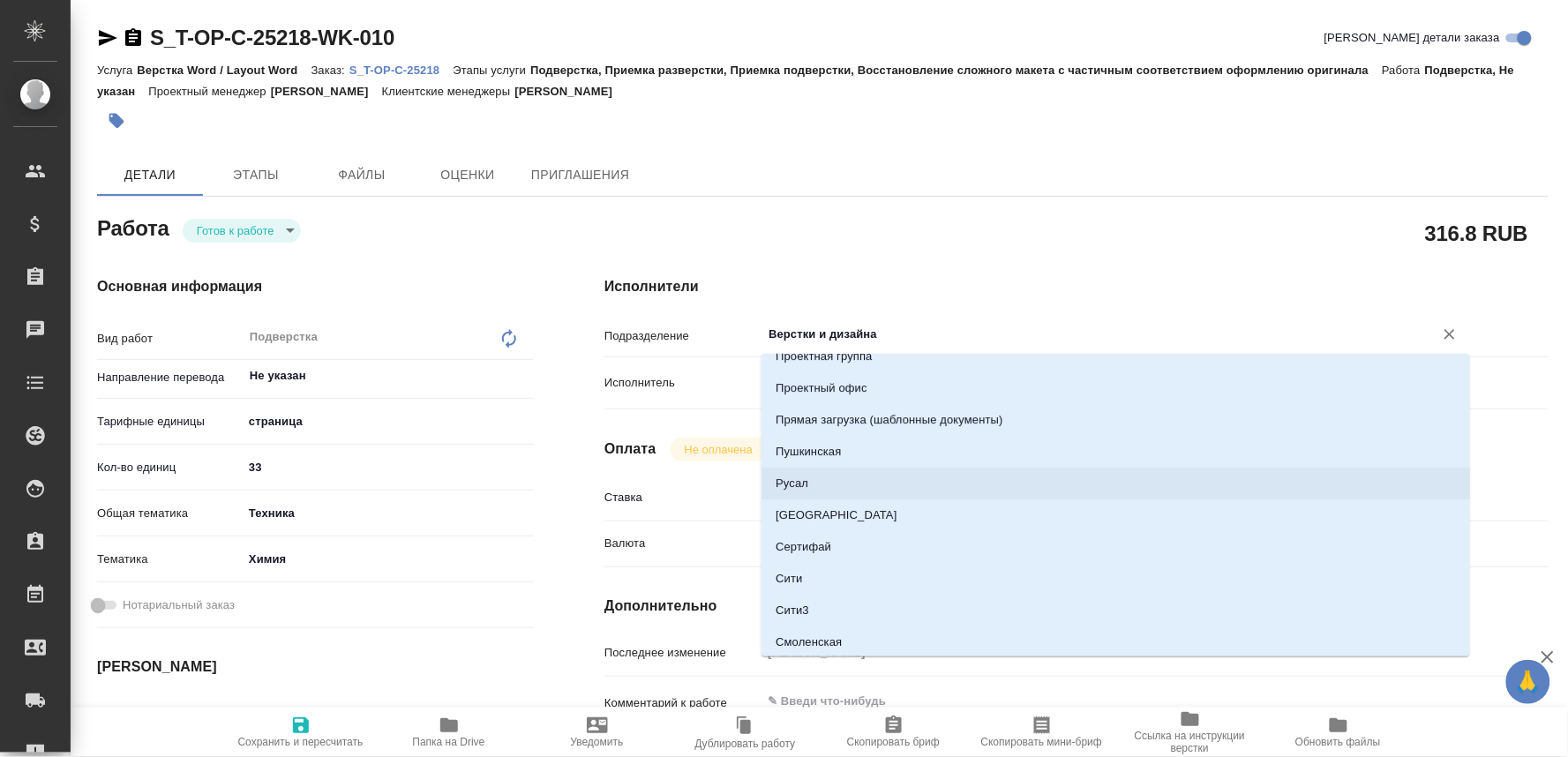
click at [788, 477] on li "Русал" at bounding box center [1115, 483] width 708 height 32
type textarea "x"
type input "Русал"
type textarea "x"
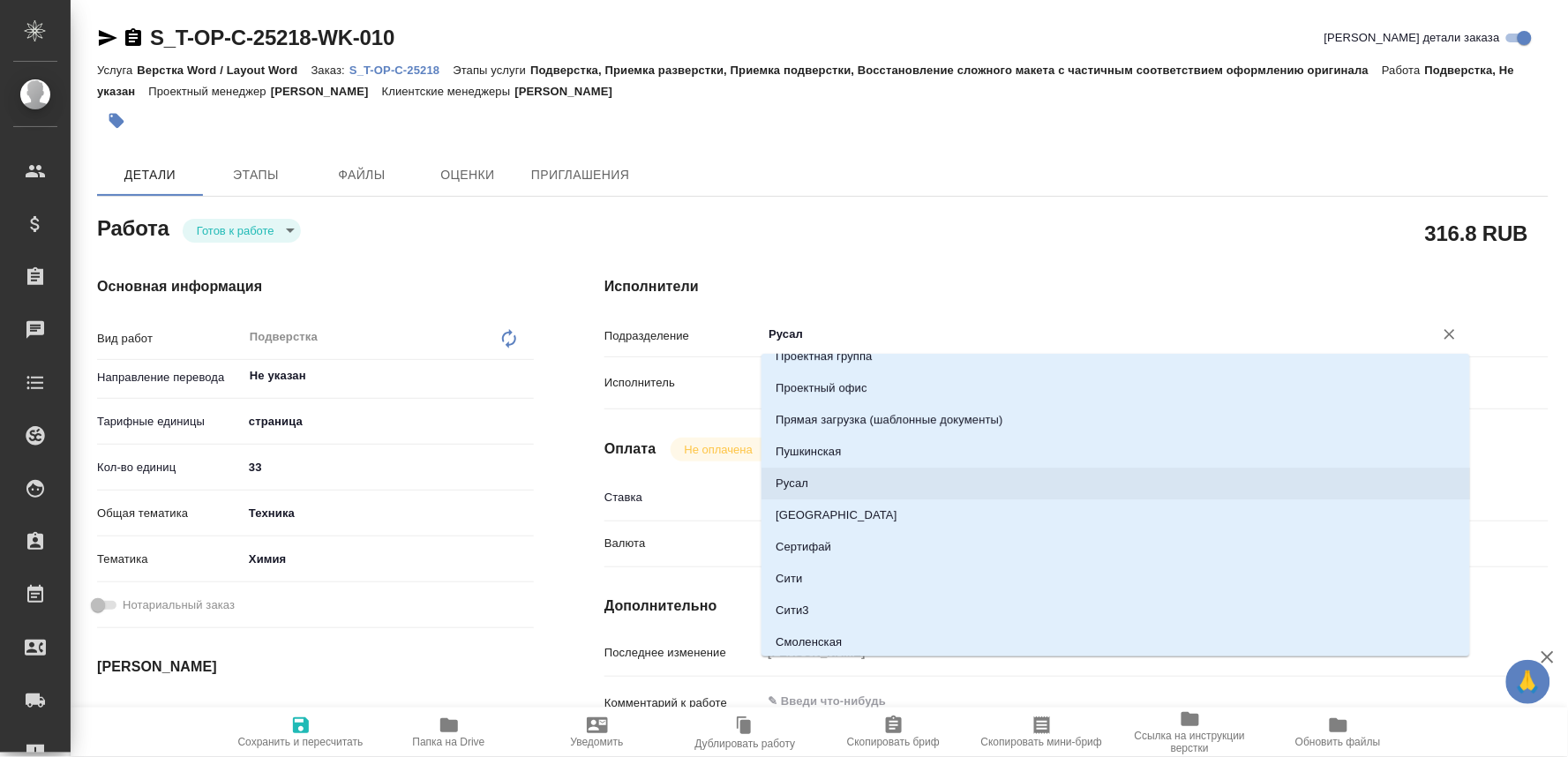
type textarea "x"
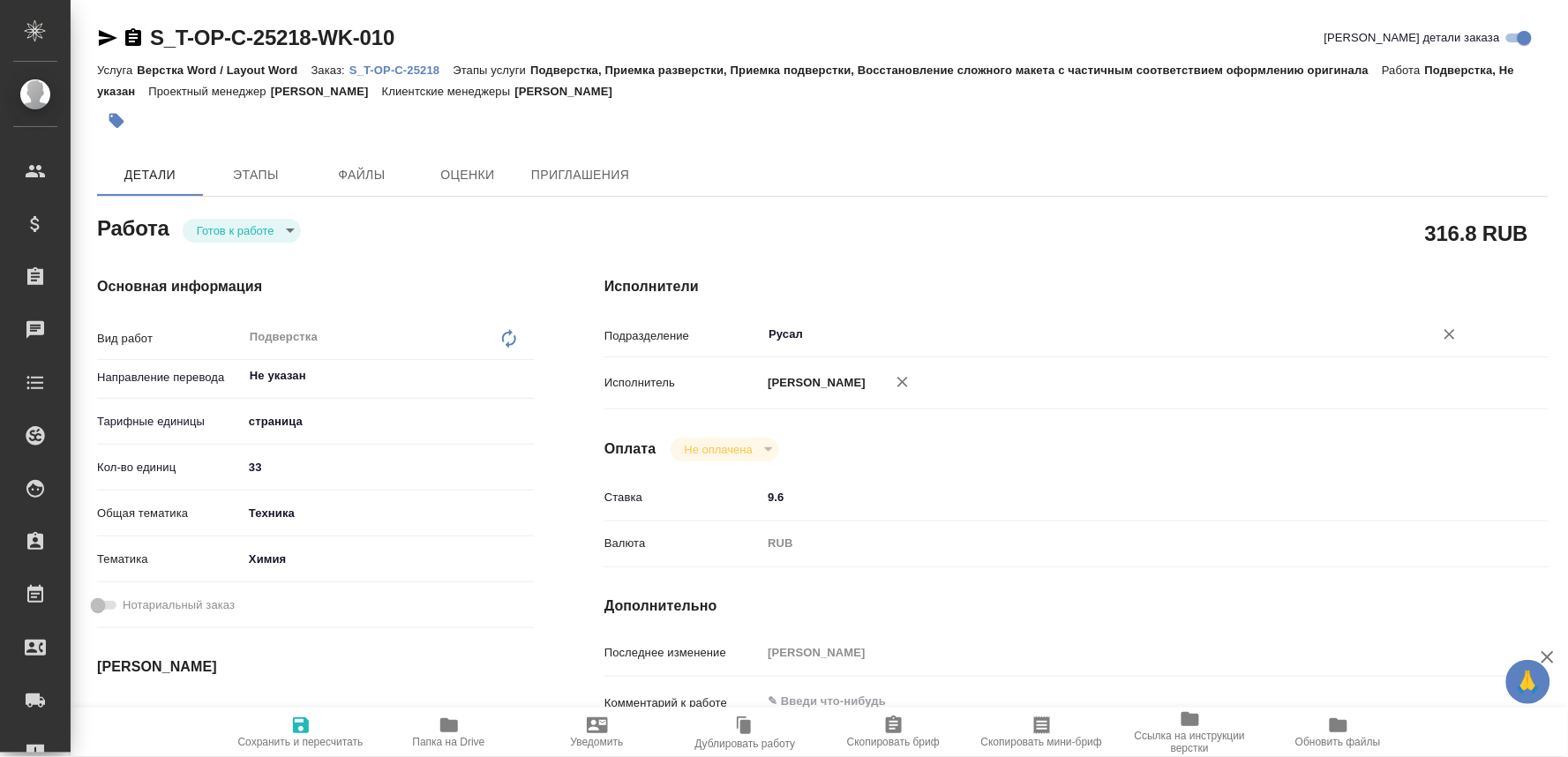
click at [307, 749] on span "Сохранить и пересчитать" at bounding box center [301, 742] width 126 height 13
type textarea "x"
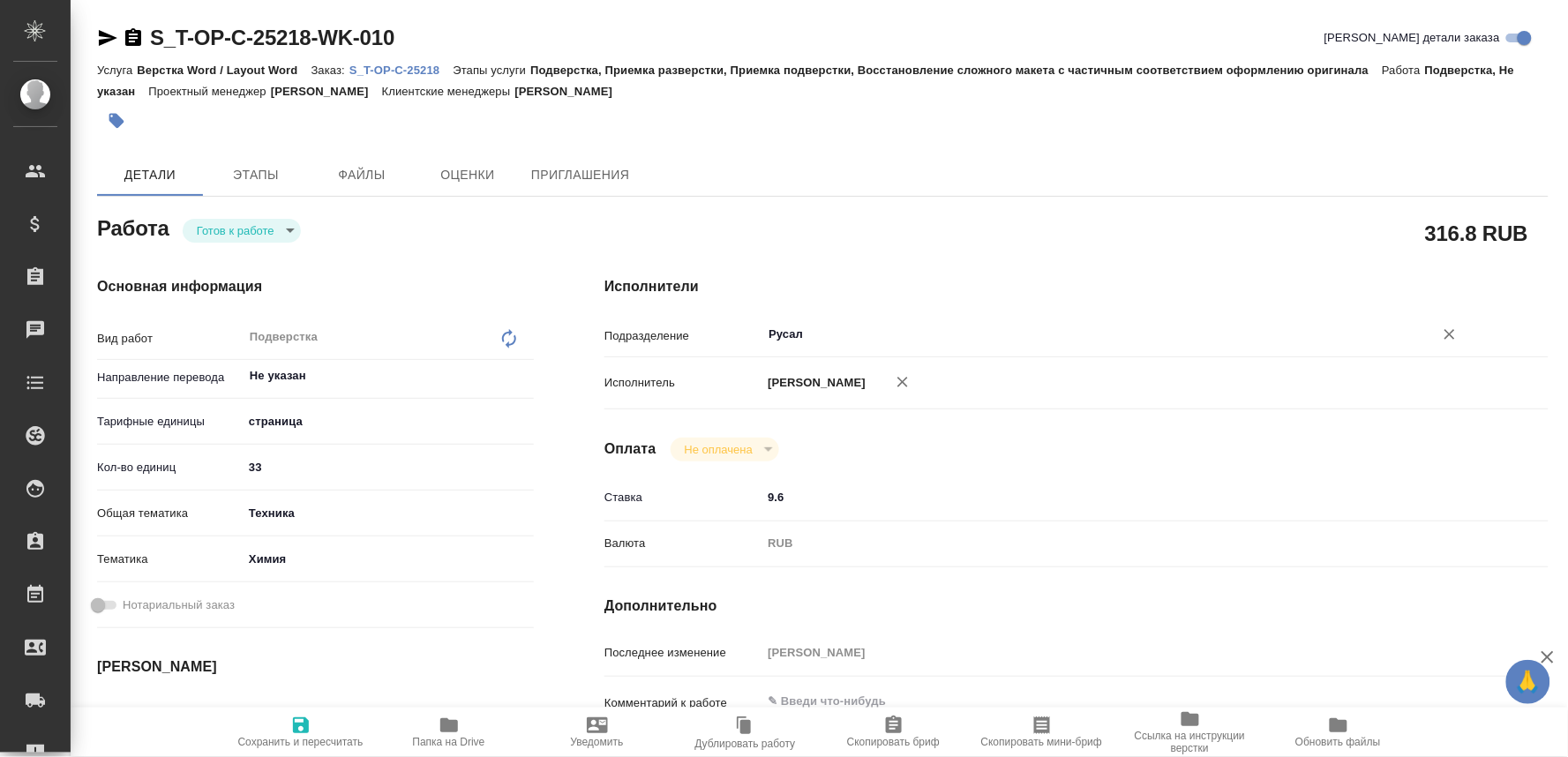
type textarea "x"
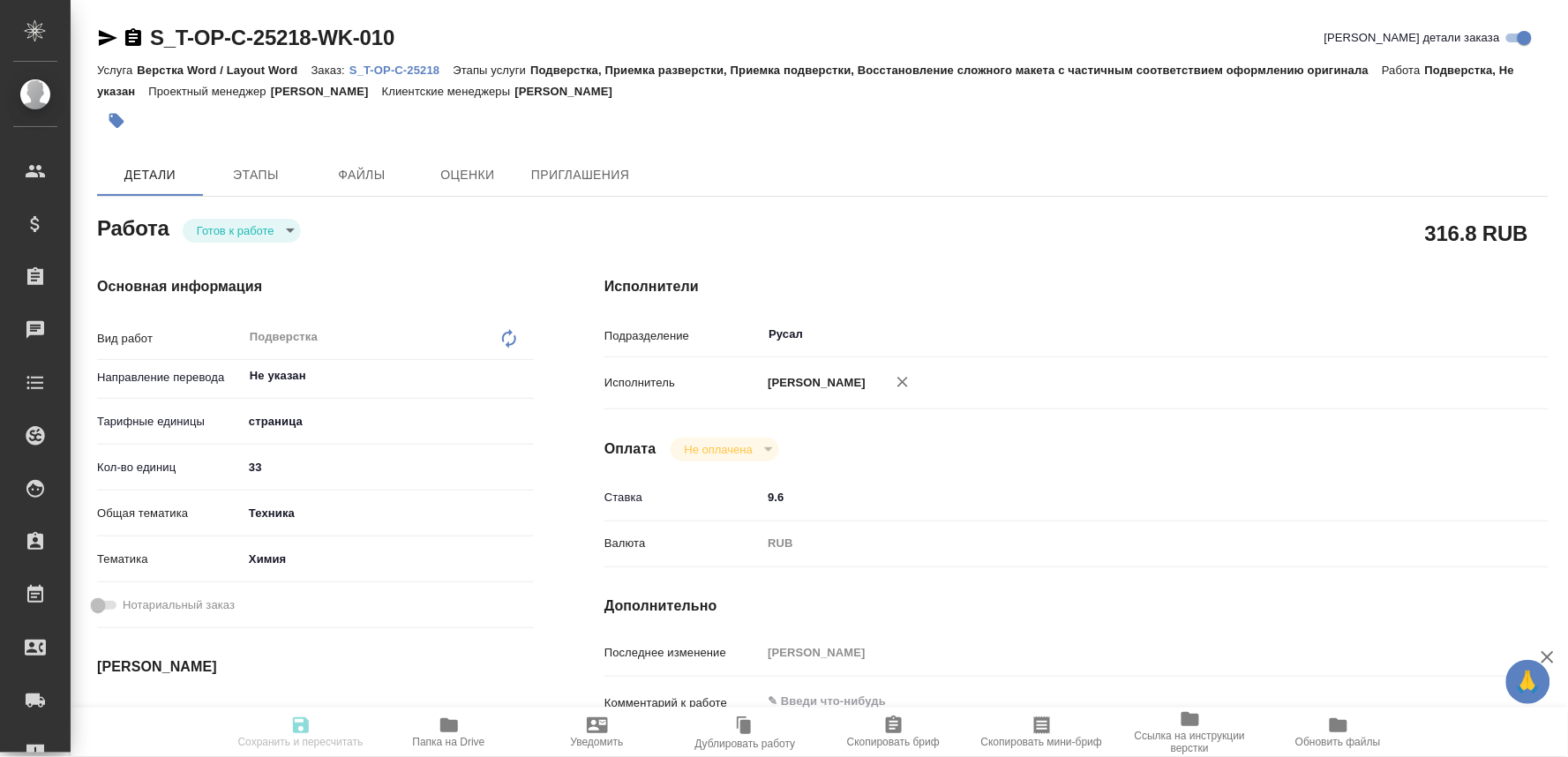
type textarea "x"
type input "readyForWork"
type textarea "Подверстка"
type textarea "x"
type input "Не указан"
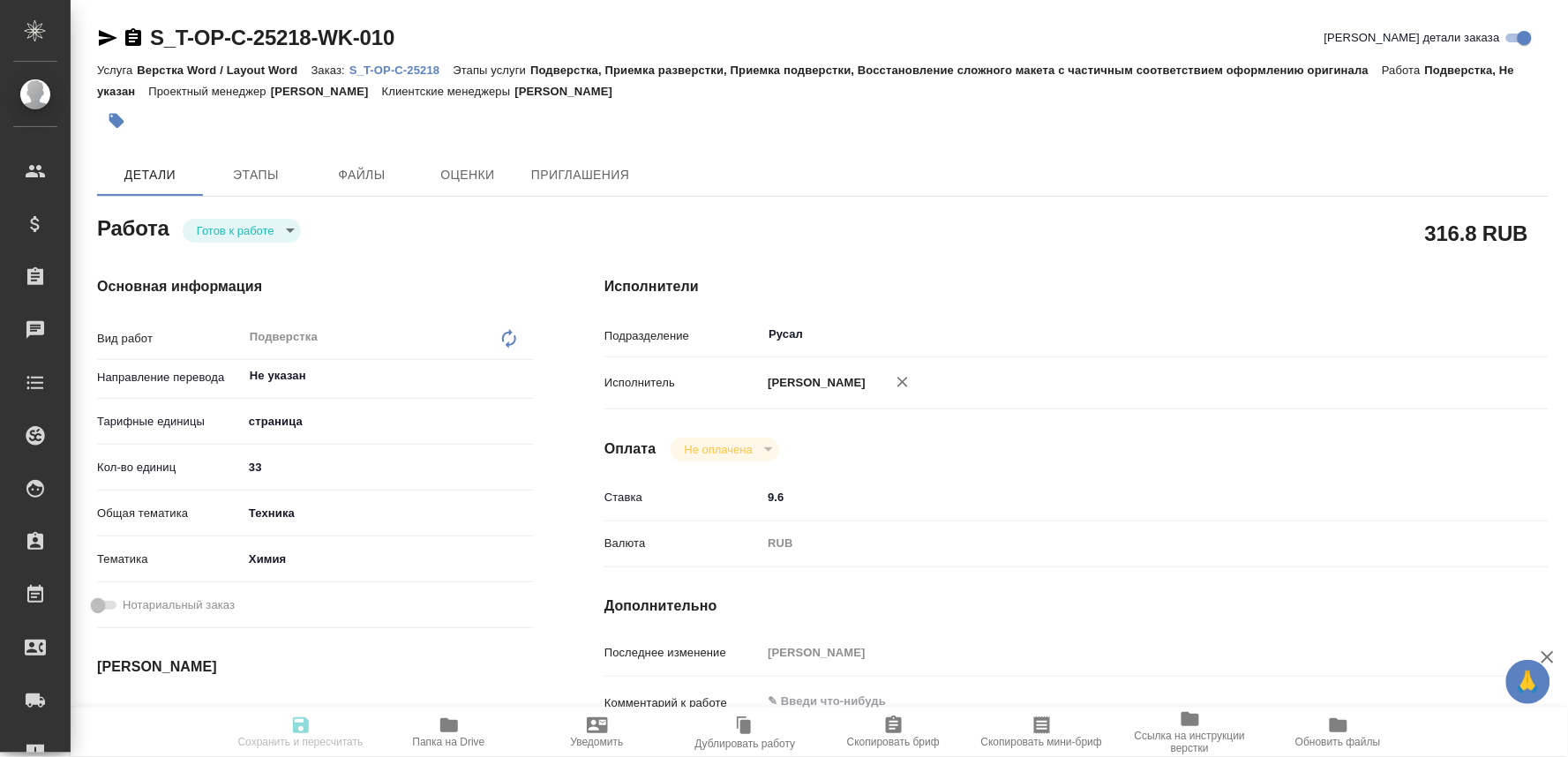
type input "5a8b1489cc6b4906c91bfdb2"
type input "33"
type input "tech"
type input "5a8b8b956a9677013d343d8b"
type input "29.09.2025 10:00"
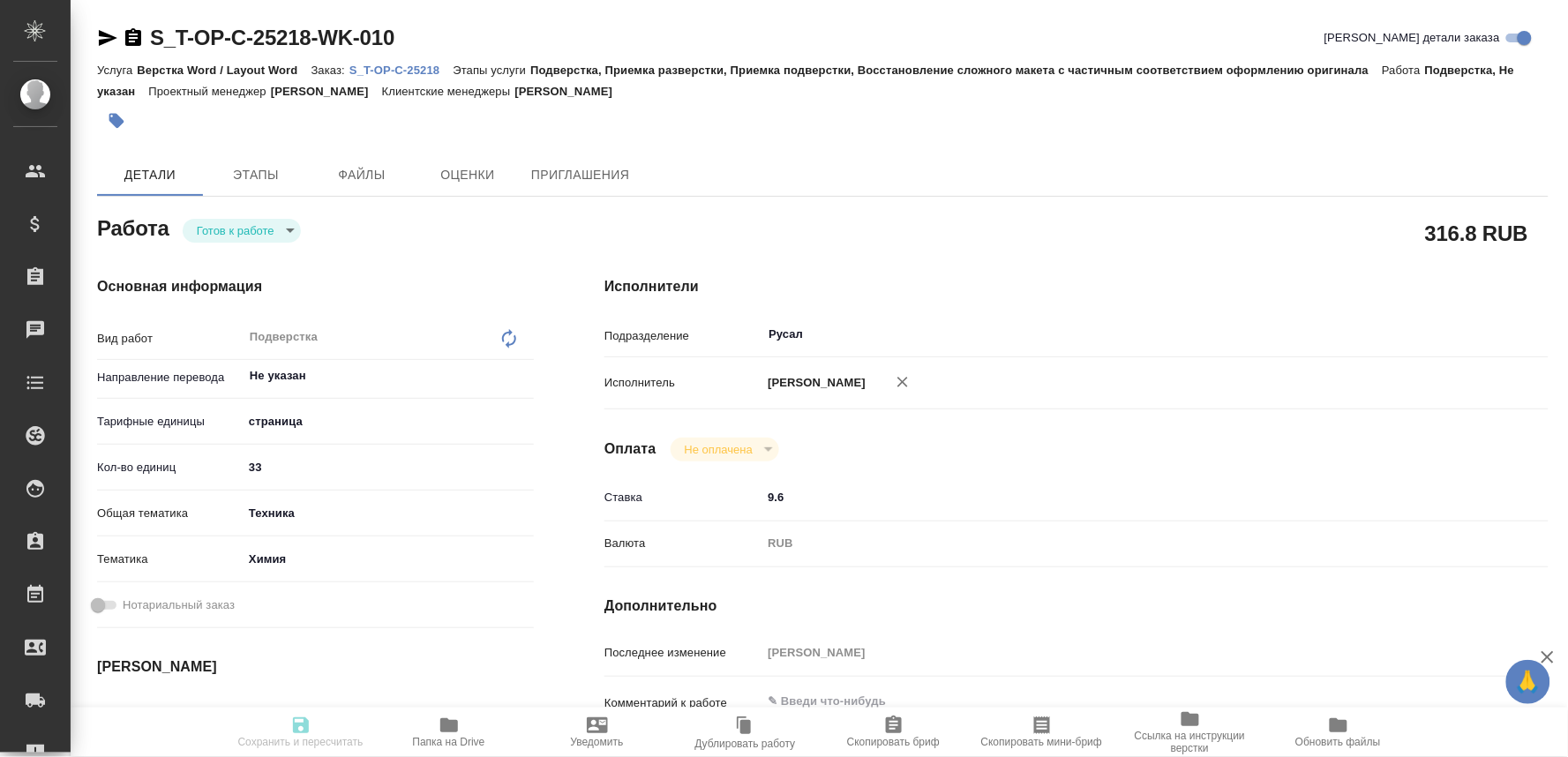
type input "29.09.2025 13:00"
type input "29.09.2025 16:00"
type input "Русал"
type input "notPayed"
type input "9.6"
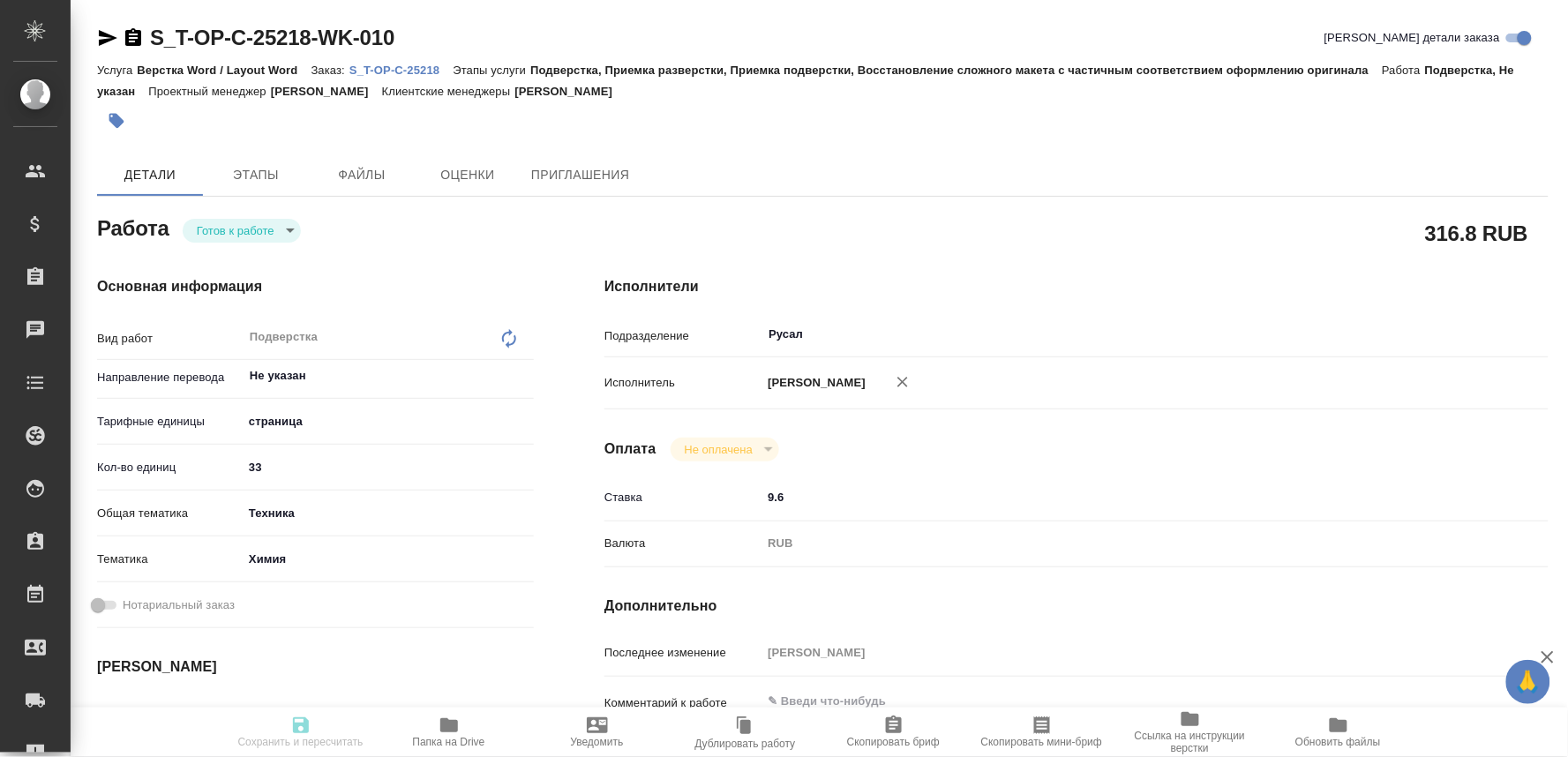
type input "RUB"
type input "[PERSON_NAME]"
type textarea "x"
type textarea "/Clients/Т-ОП-С_Русал Глобал Менеджмент/Orders/S_T-OP-C-25218/DTP/S_T-OP-C-2521…"
type textarea "x"
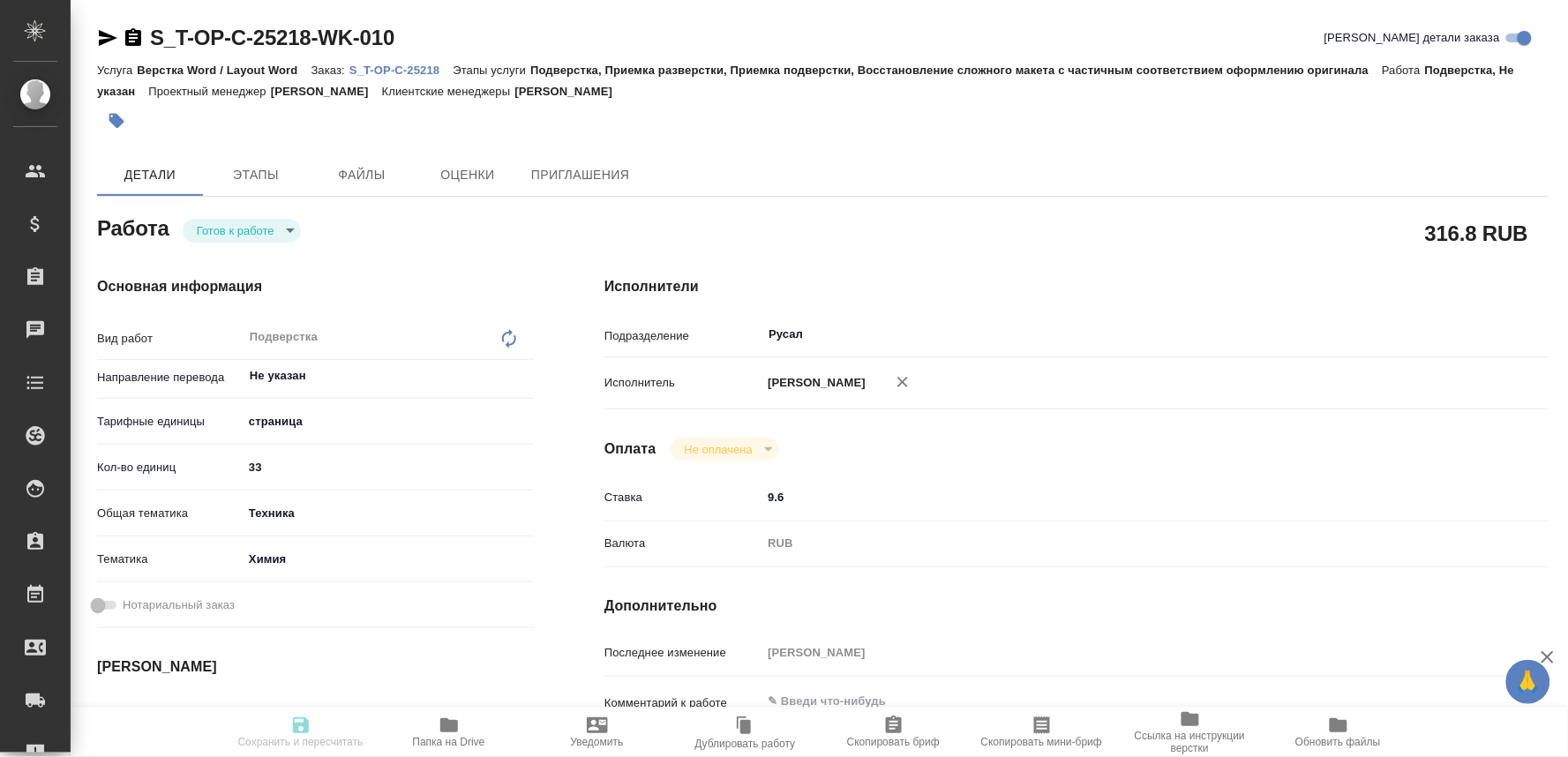
type input "S_T-OP-C-25218"
type input "Т-ОП-С-46833"
type input "Верстка Word / Layout Word"
type input "Подверстка, Приемка разверстки, Приемка подверстки, Восстановление сложного мак…"
type input "[PERSON_NAME]"
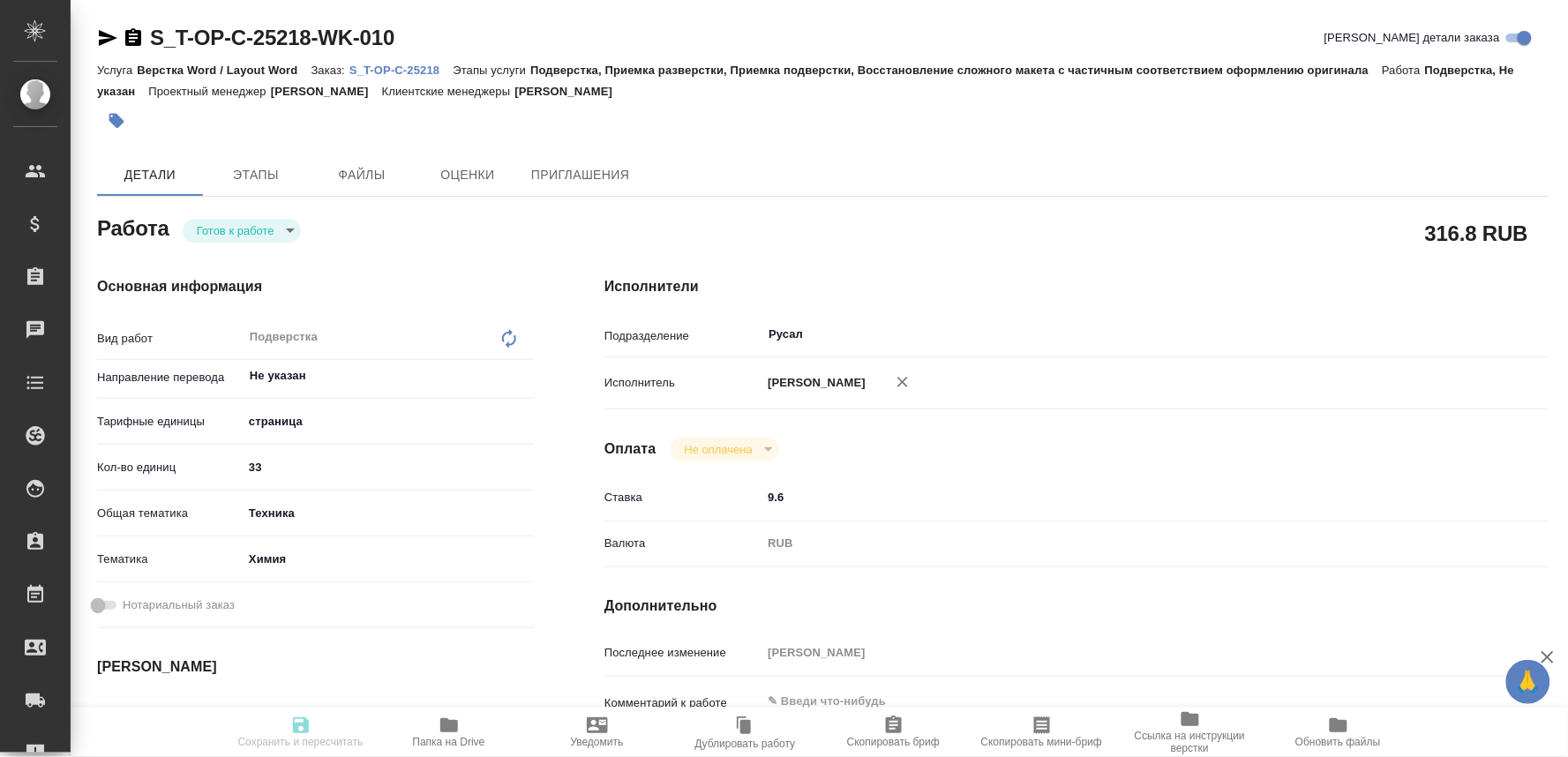
type input "[PERSON_NAME]"
type input "/Clients/Т-ОП-С_Русал Глобал Менеджмент/Orders/S_T-OP-C-25218"
type textarea "x"
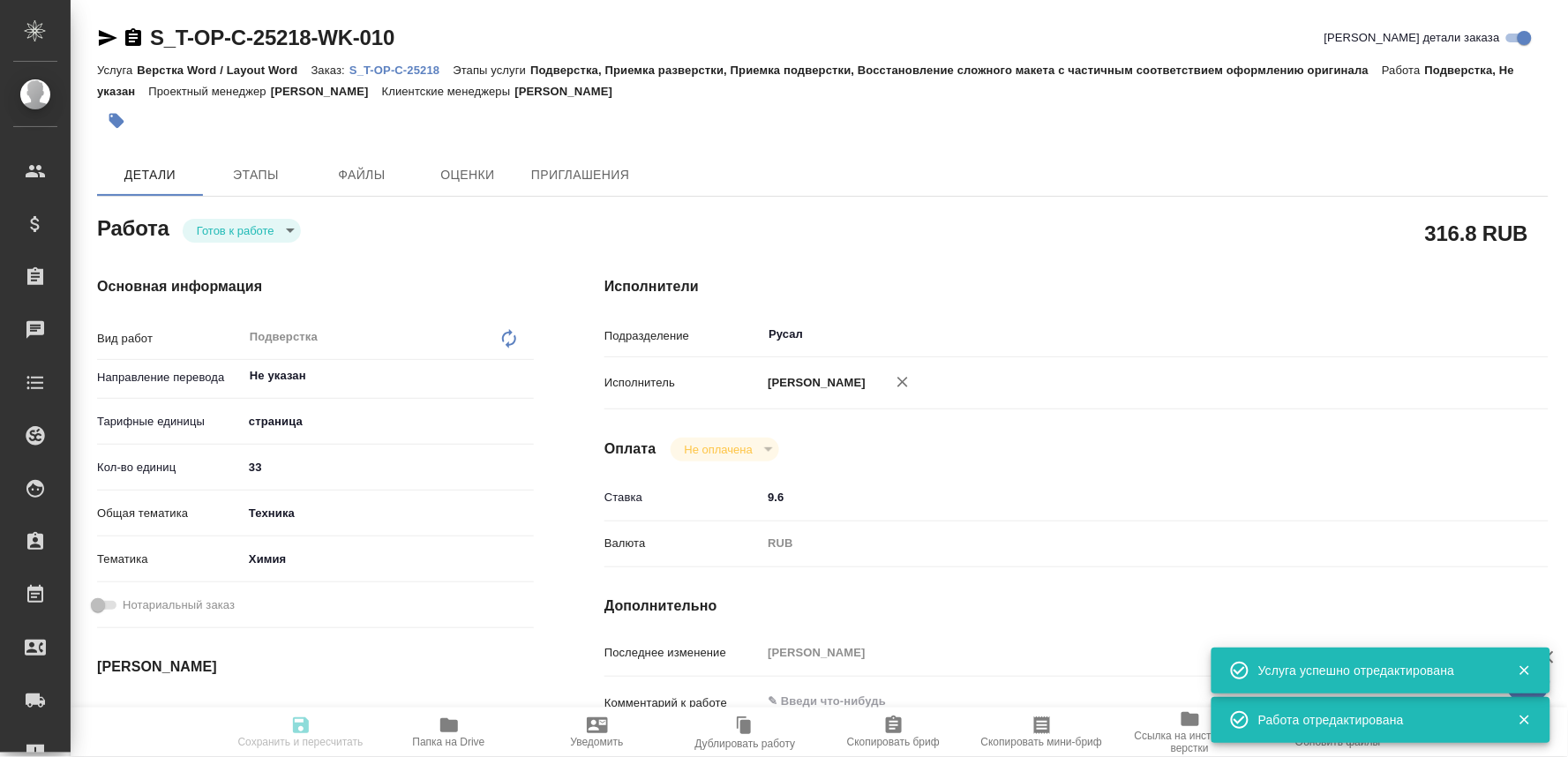
type textarea "x"
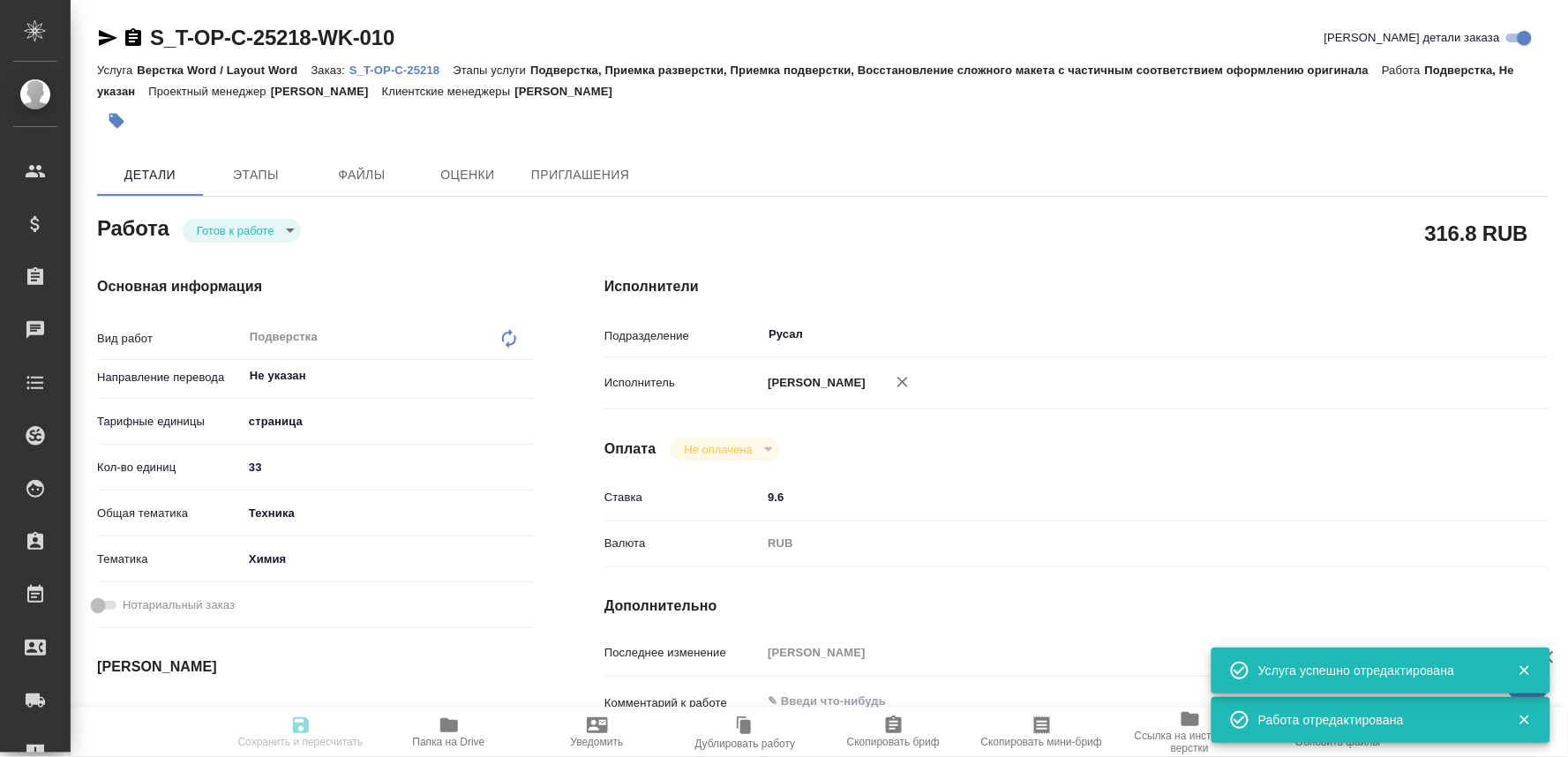
type textarea "x"
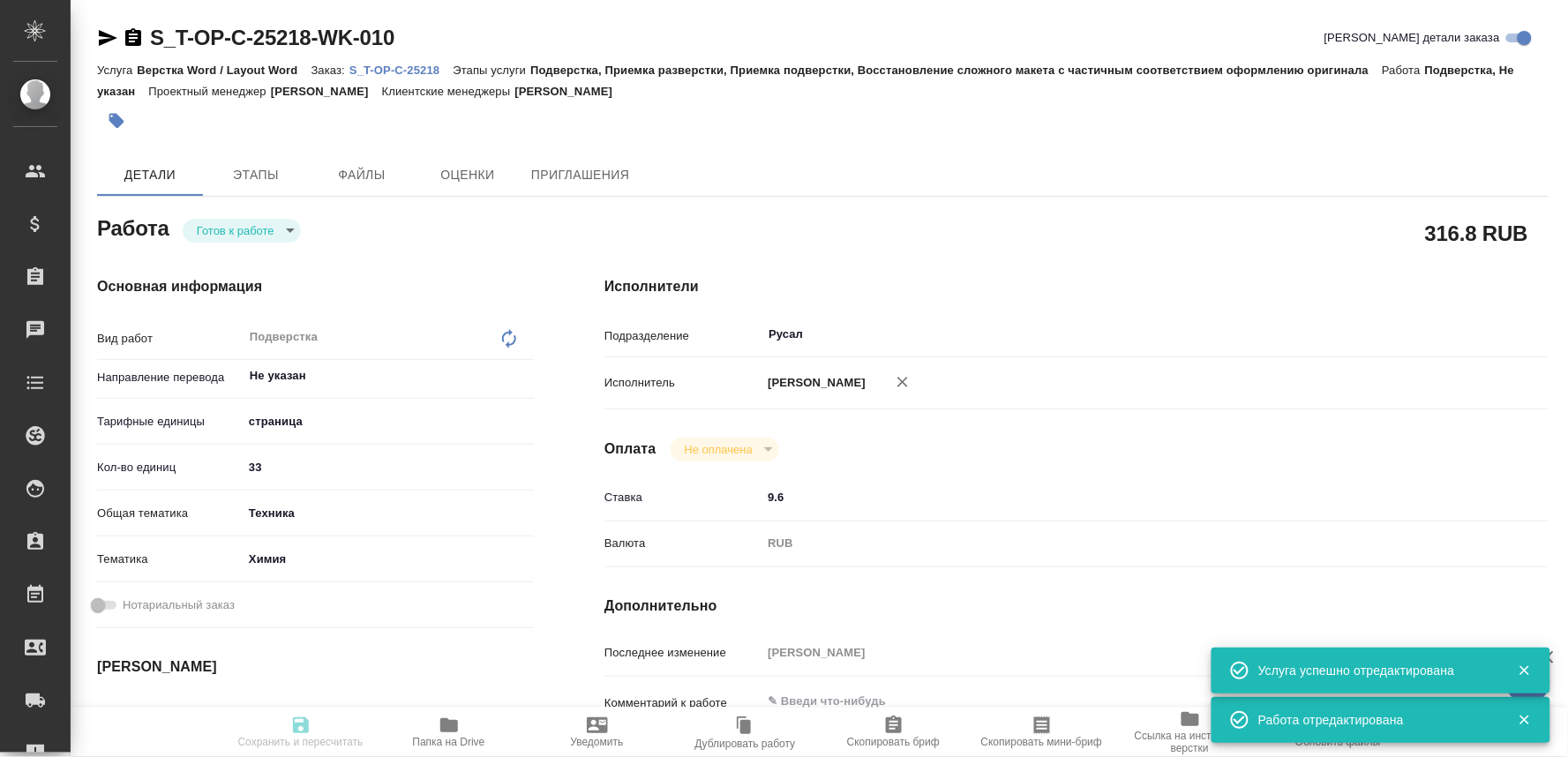
type input "readyForWork"
type textarea "Подверстка"
type textarea "x"
type input "Не указан"
type input "5a8b1489cc6b4906c91bfdb2"
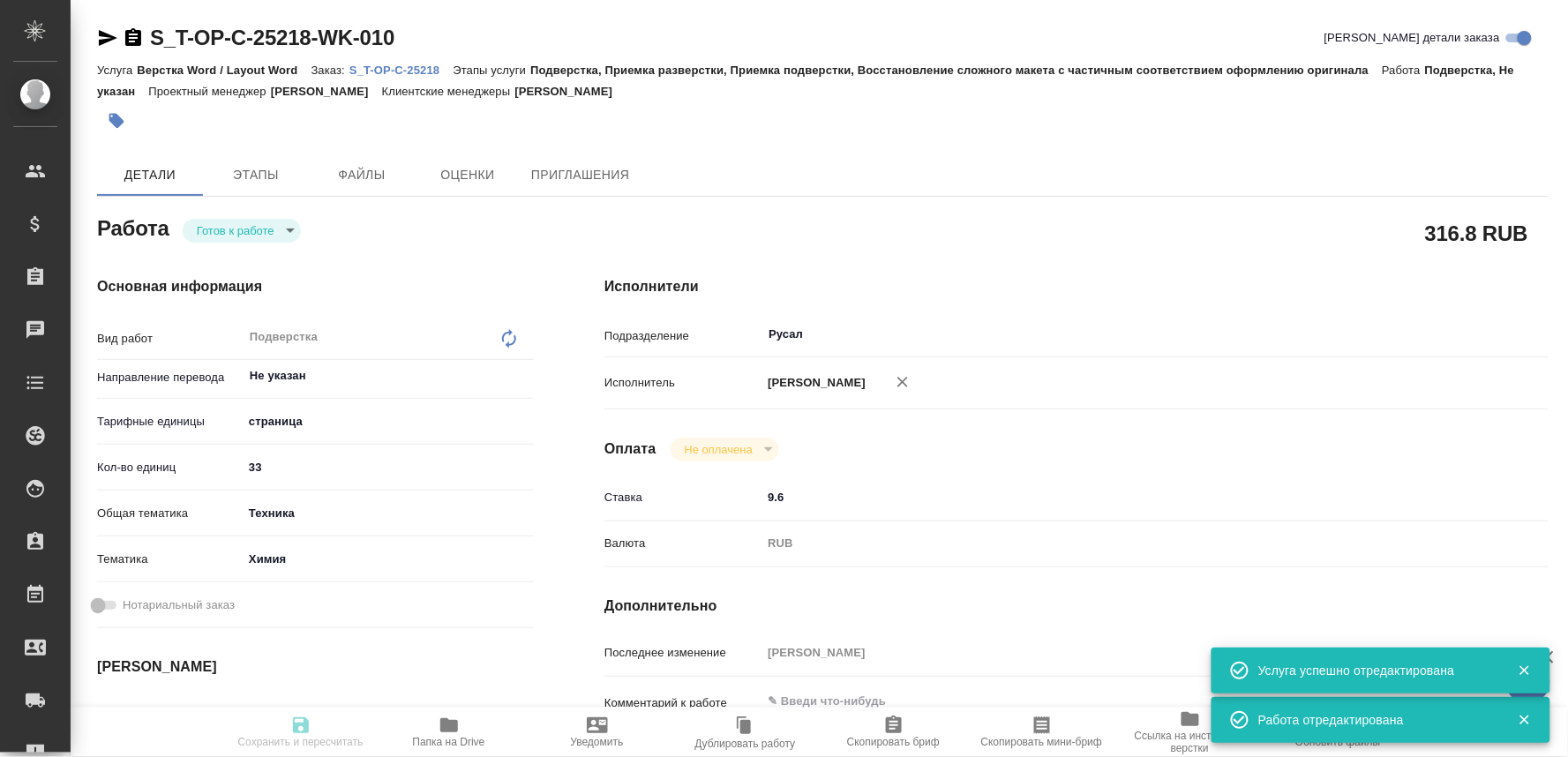
type input "33"
type input "tech"
type input "5a8b8b956a9677013d343d8b"
type input "29.09.2025 10:00"
type input "29.09.2025 13:00"
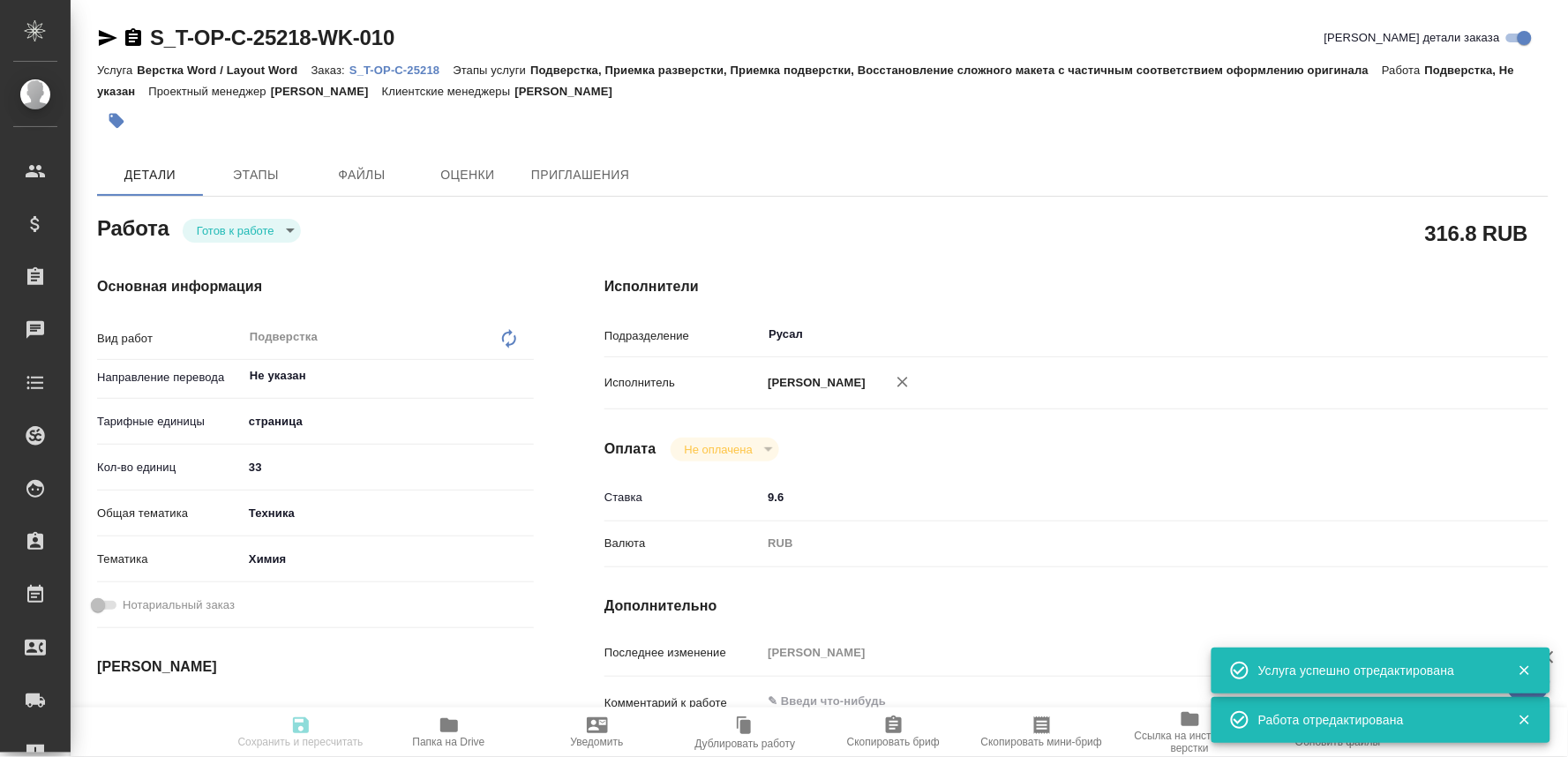
type input "29.09.2025 16:00"
type input "Русал"
type input "notPayed"
type input "9.6"
type input "RUB"
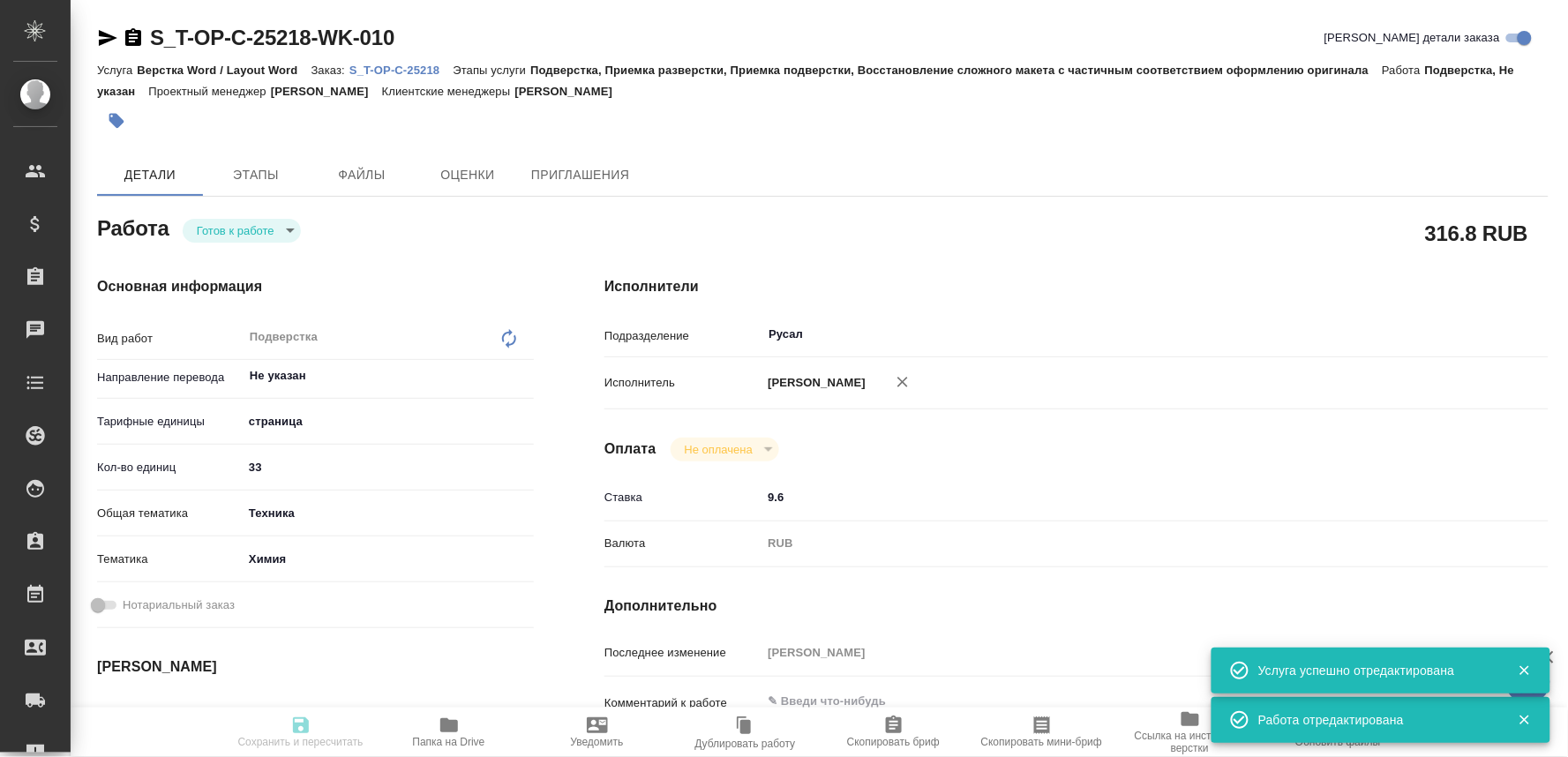
type input "[PERSON_NAME]"
type textarea "x"
type textarea "/Clients/Т-ОП-С_Русал Глобал Менеджмент/Orders/S_T-OP-C-25218/DTP/S_T-OP-C-2521…"
type textarea "x"
type input "S_T-OP-C-25218"
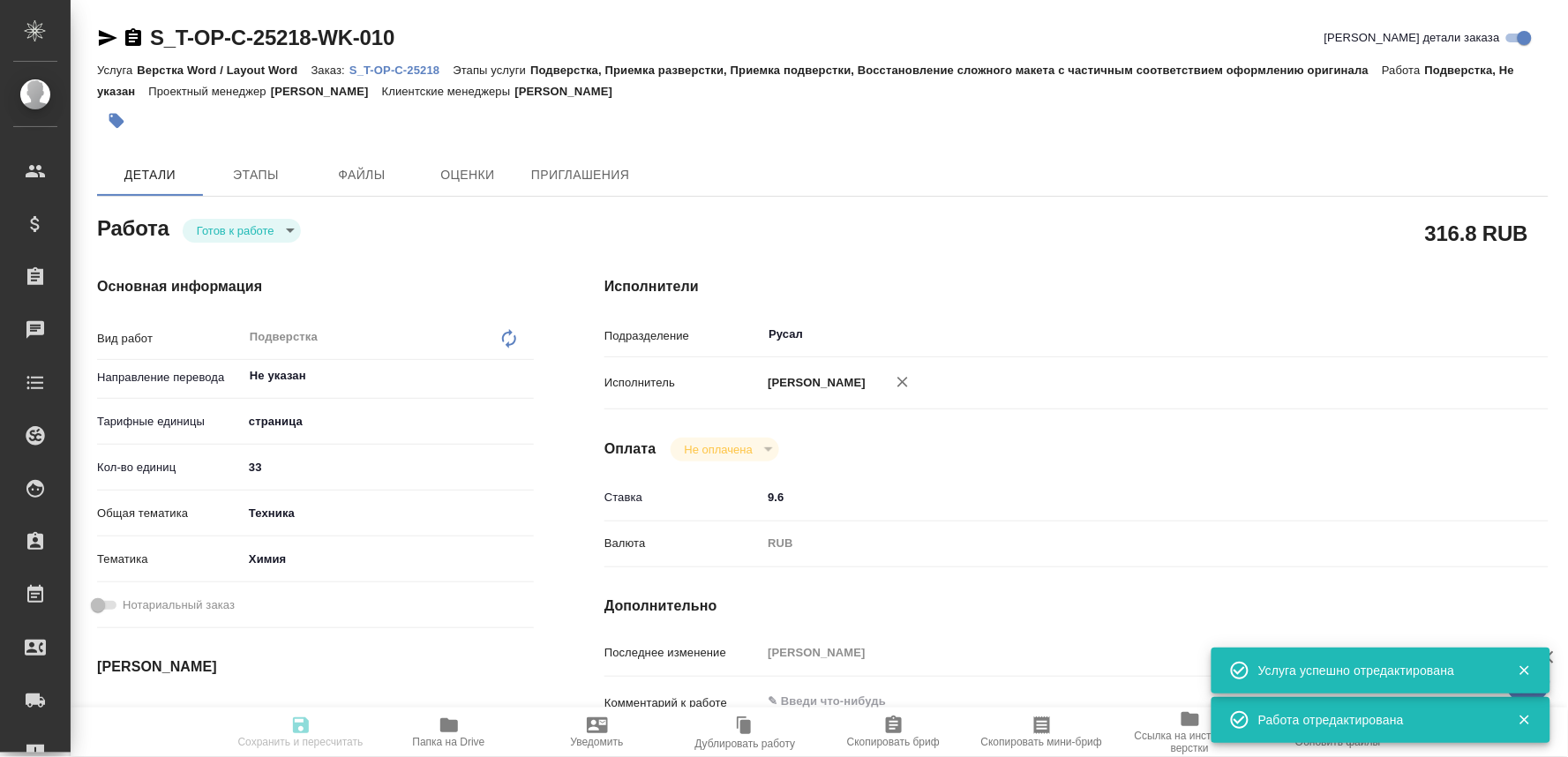
type input "Т-ОП-С-46833"
type input "Верстка Word / Layout Word"
type input "Подверстка, Приемка разверстки, Приемка подверстки, Восстановление сложного мак…"
type input "[PERSON_NAME]"
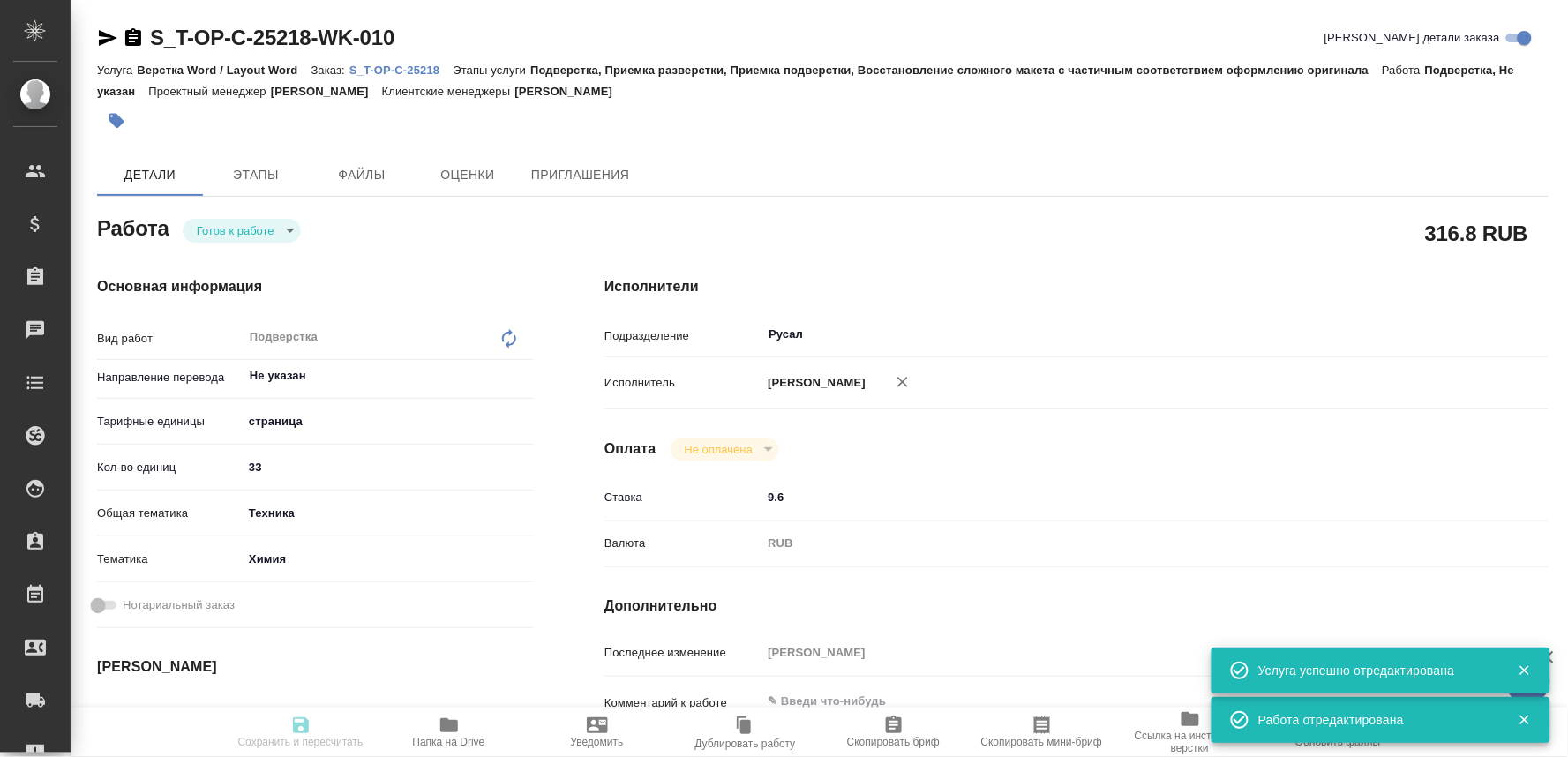
type input "/Clients/Т-ОП-С_Русал Глобал Менеджмент/Orders/S_T-OP-C-25218"
type textarea "x"
click at [259, 233] on body "🙏 .cls-1 fill:#fff; AWATERA Oksiutovich Irina Клиенты Спецификации Заказы 0 Чат…" at bounding box center [784, 378] width 1568 height 757
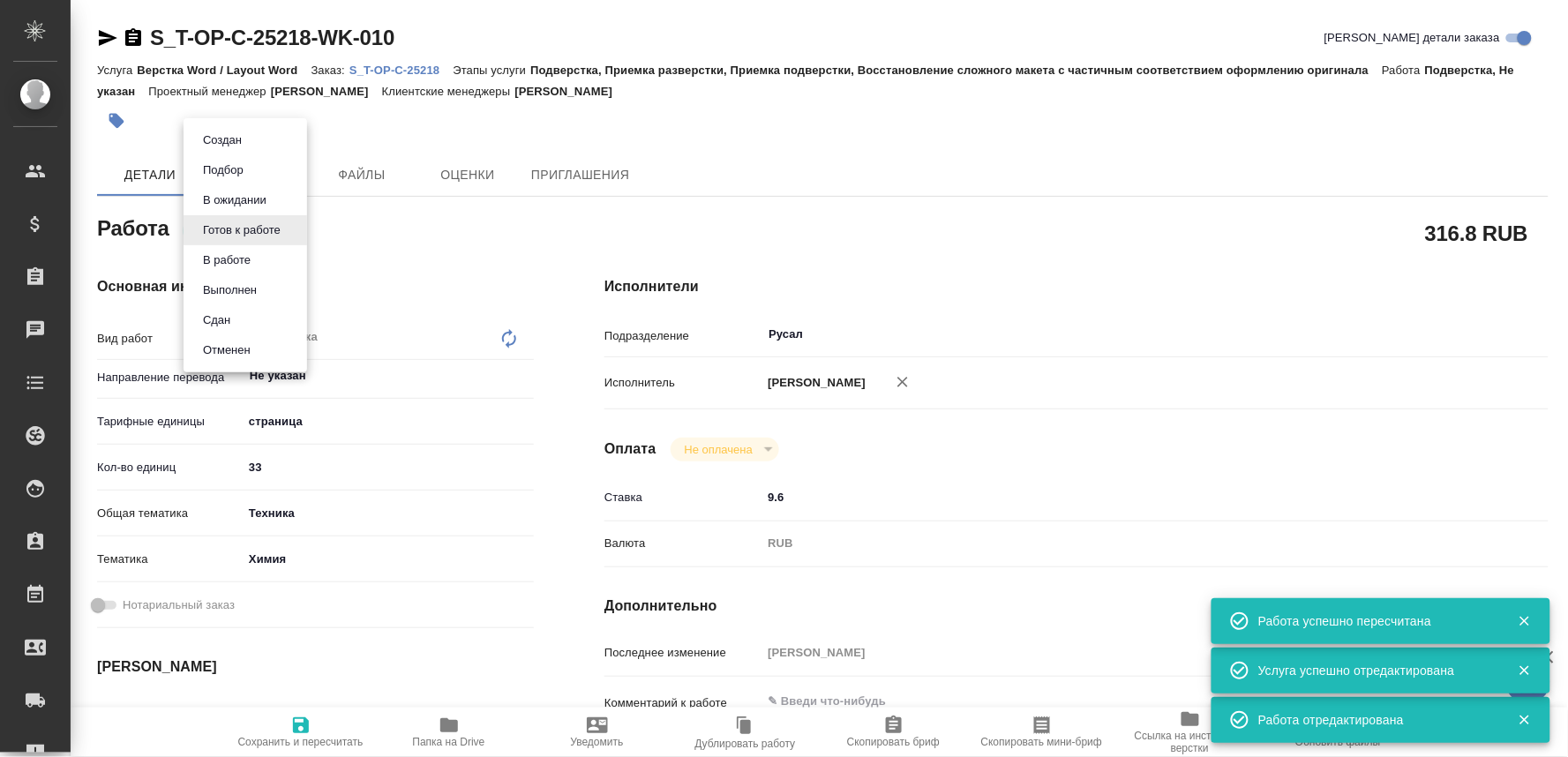
type textarea "x"
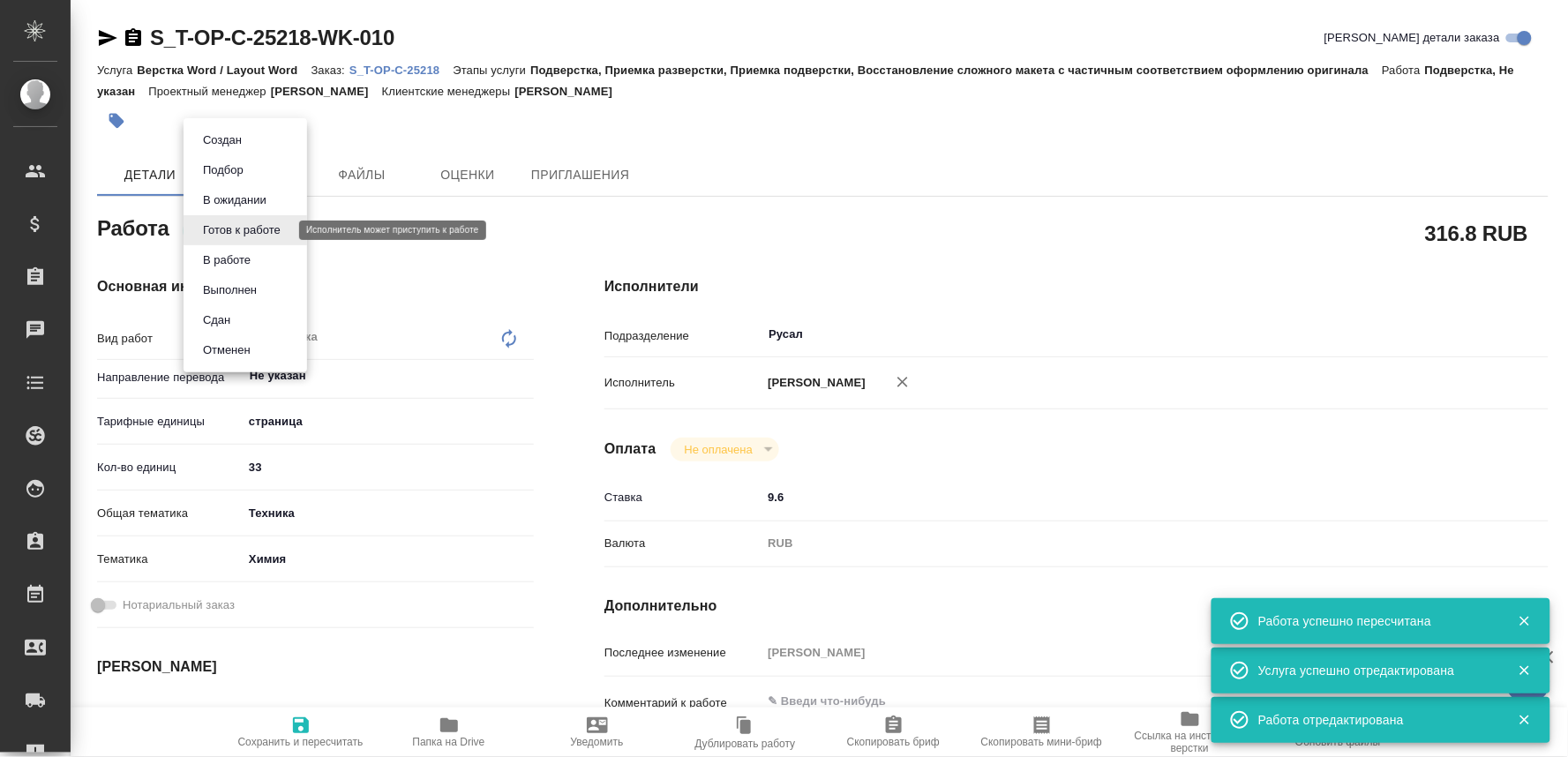
type textarea "x"
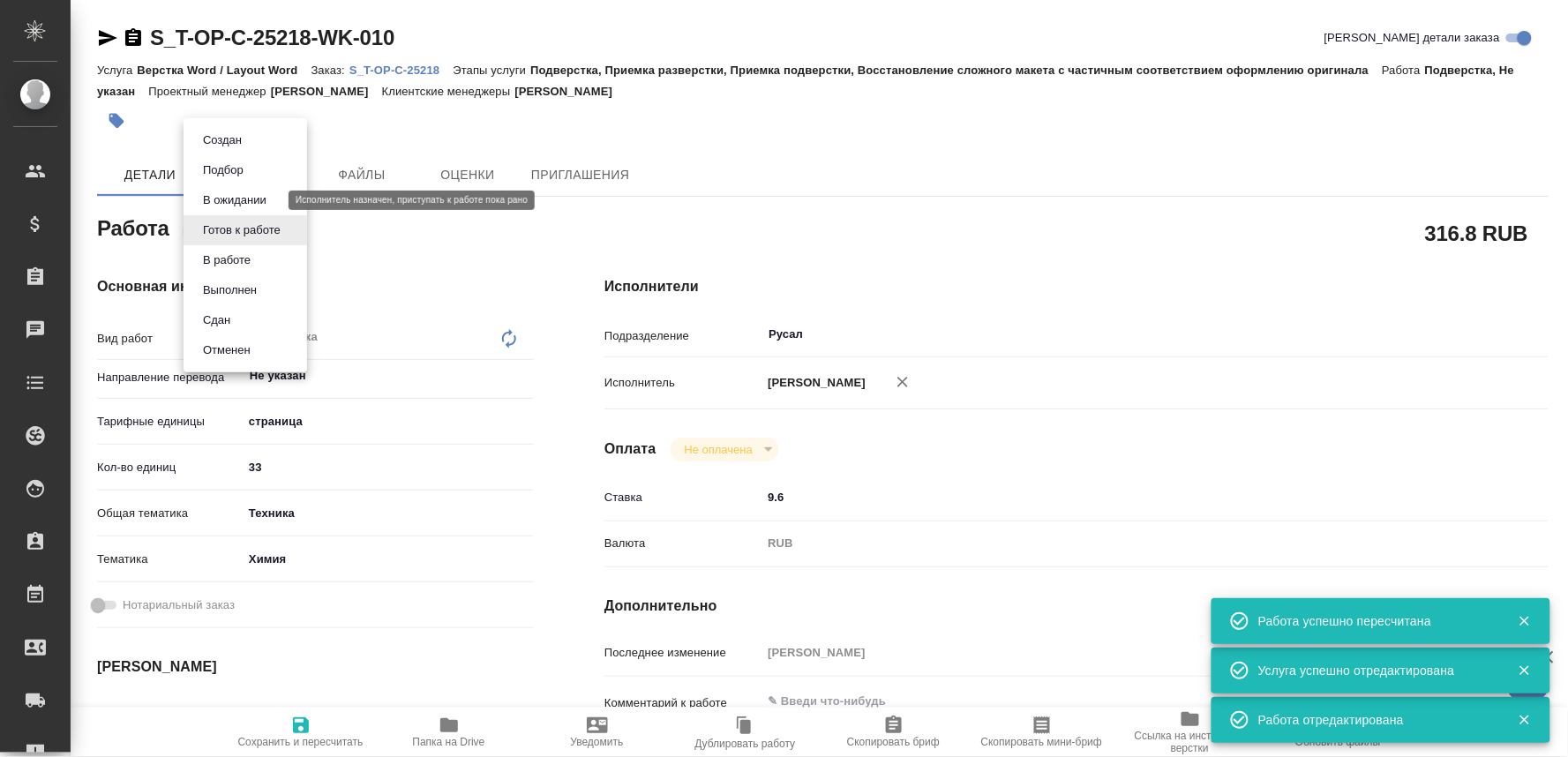
click at [240, 196] on button "В ожидании" at bounding box center [234, 199] width 74 height 19
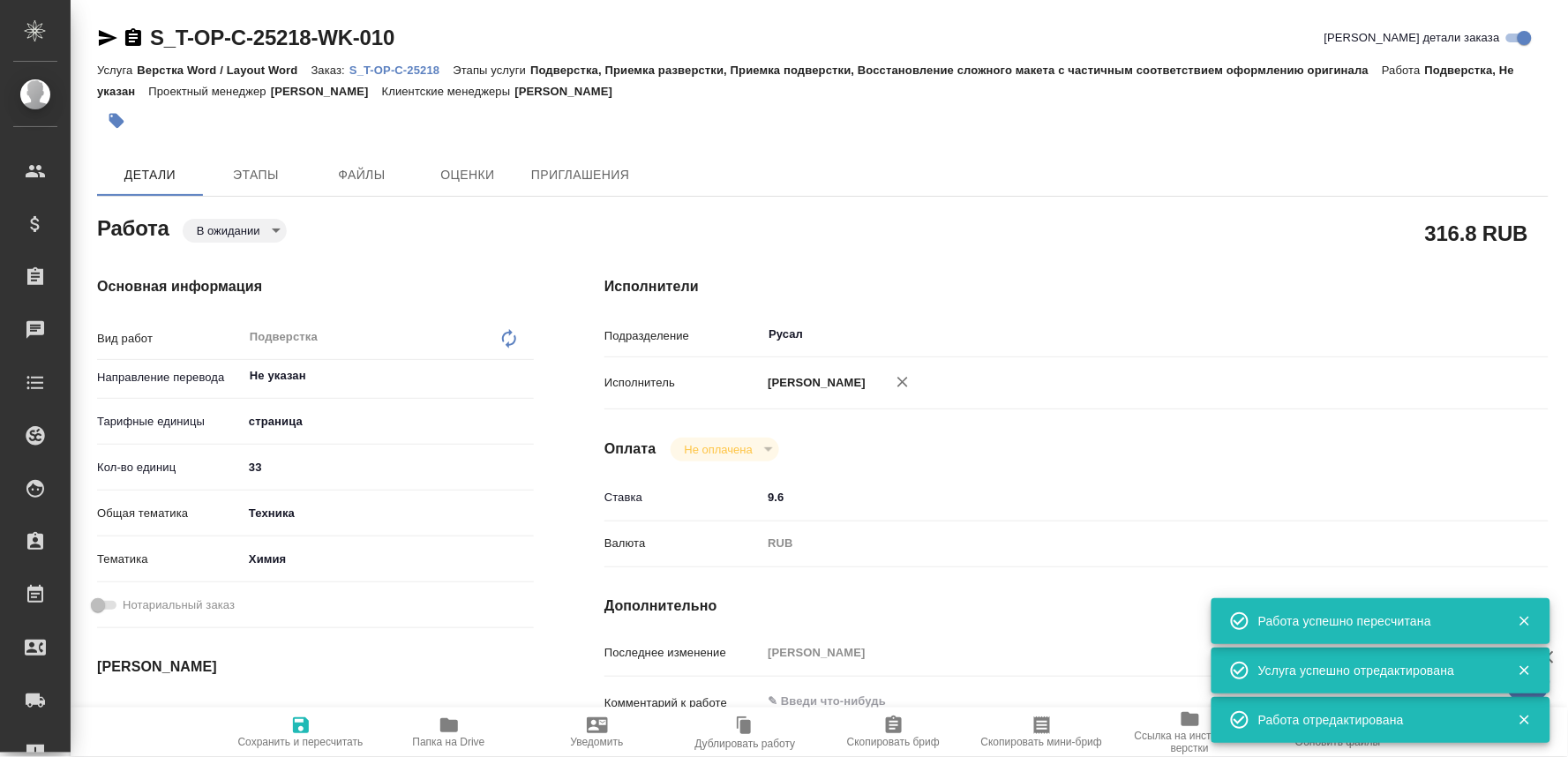
type textarea "x"
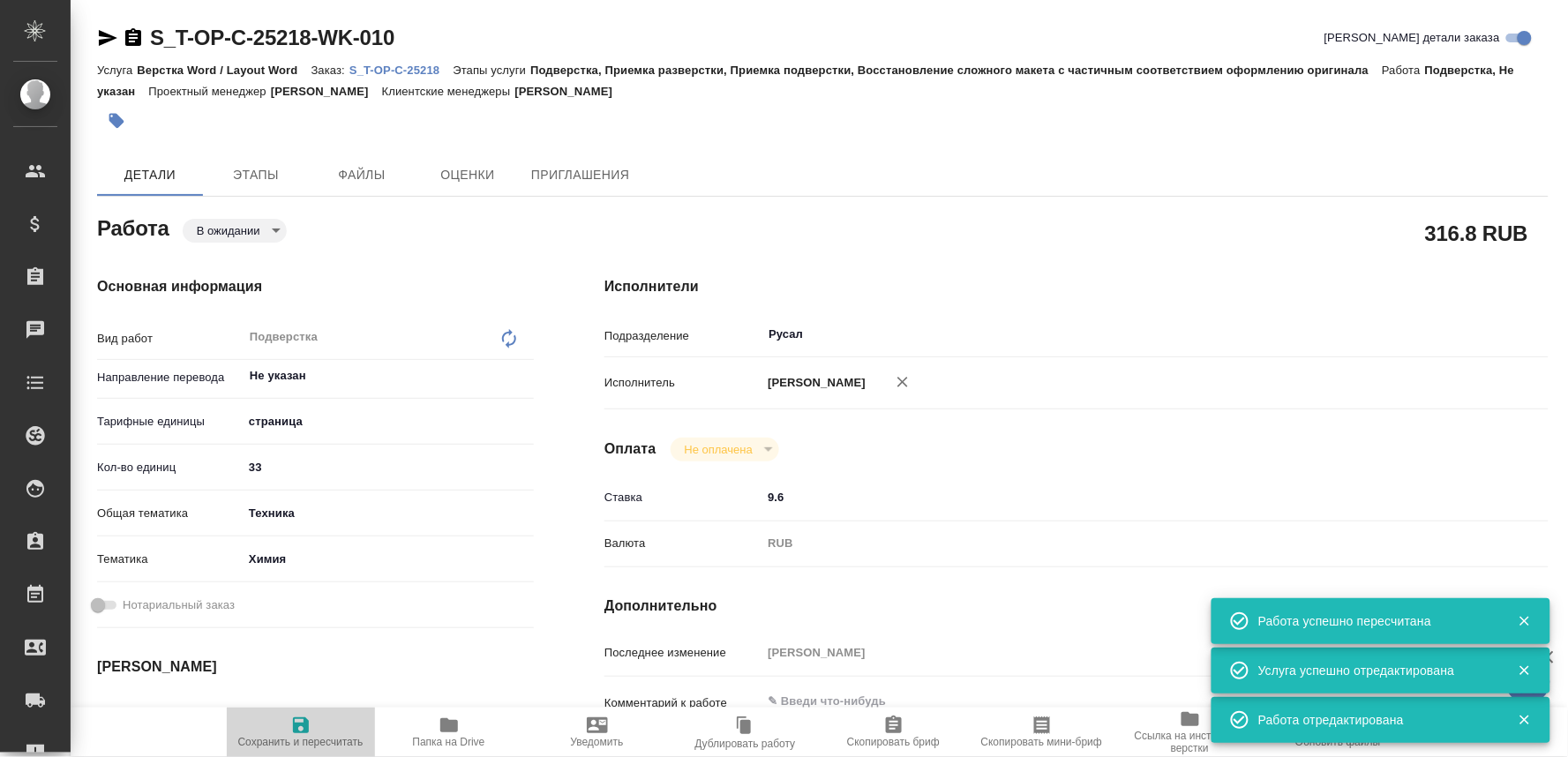
click at [302, 736] on span "Сохранить и пересчитать" at bounding box center [301, 742] width 126 height 13
type textarea "x"
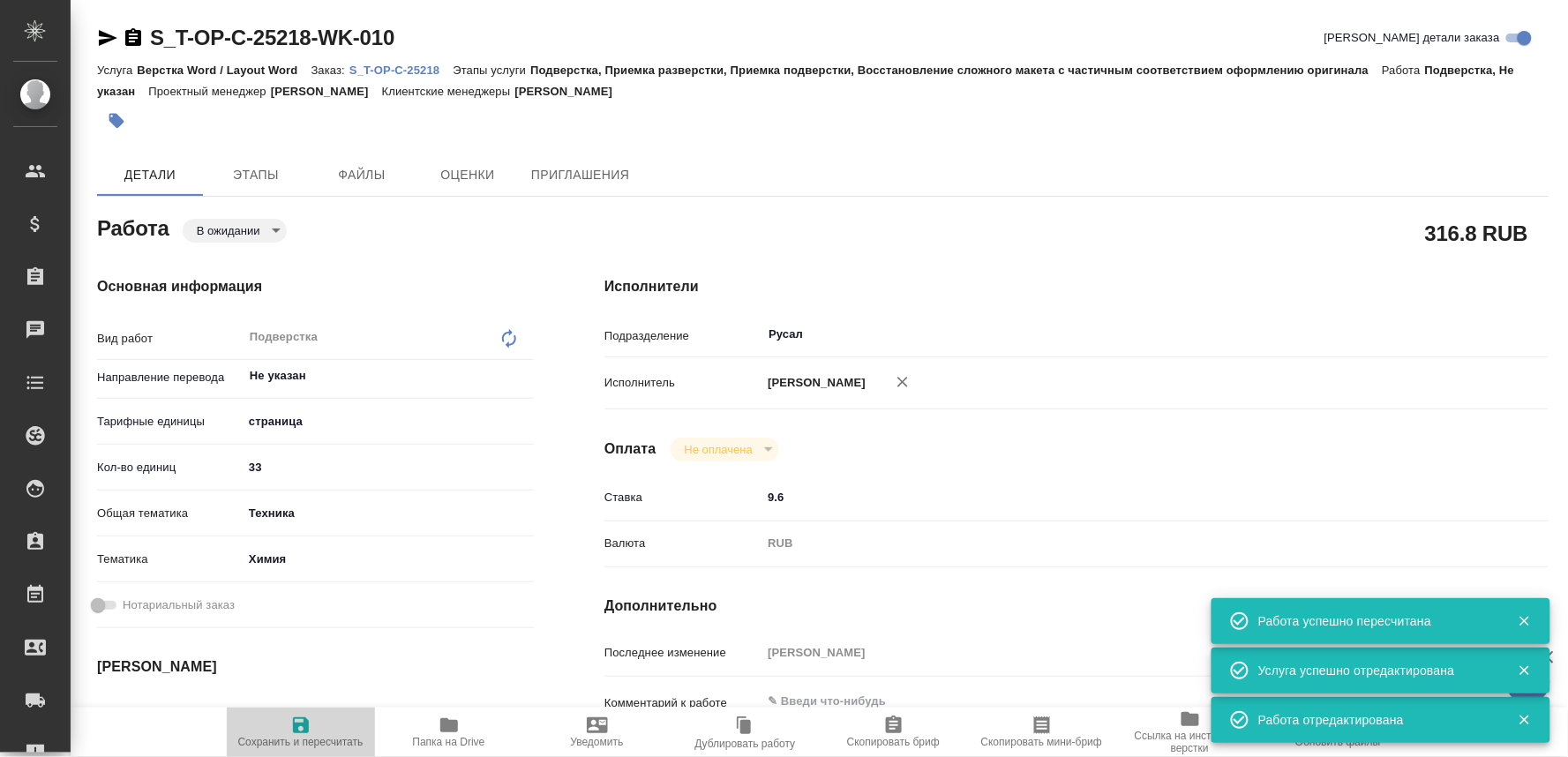
type textarea "x"
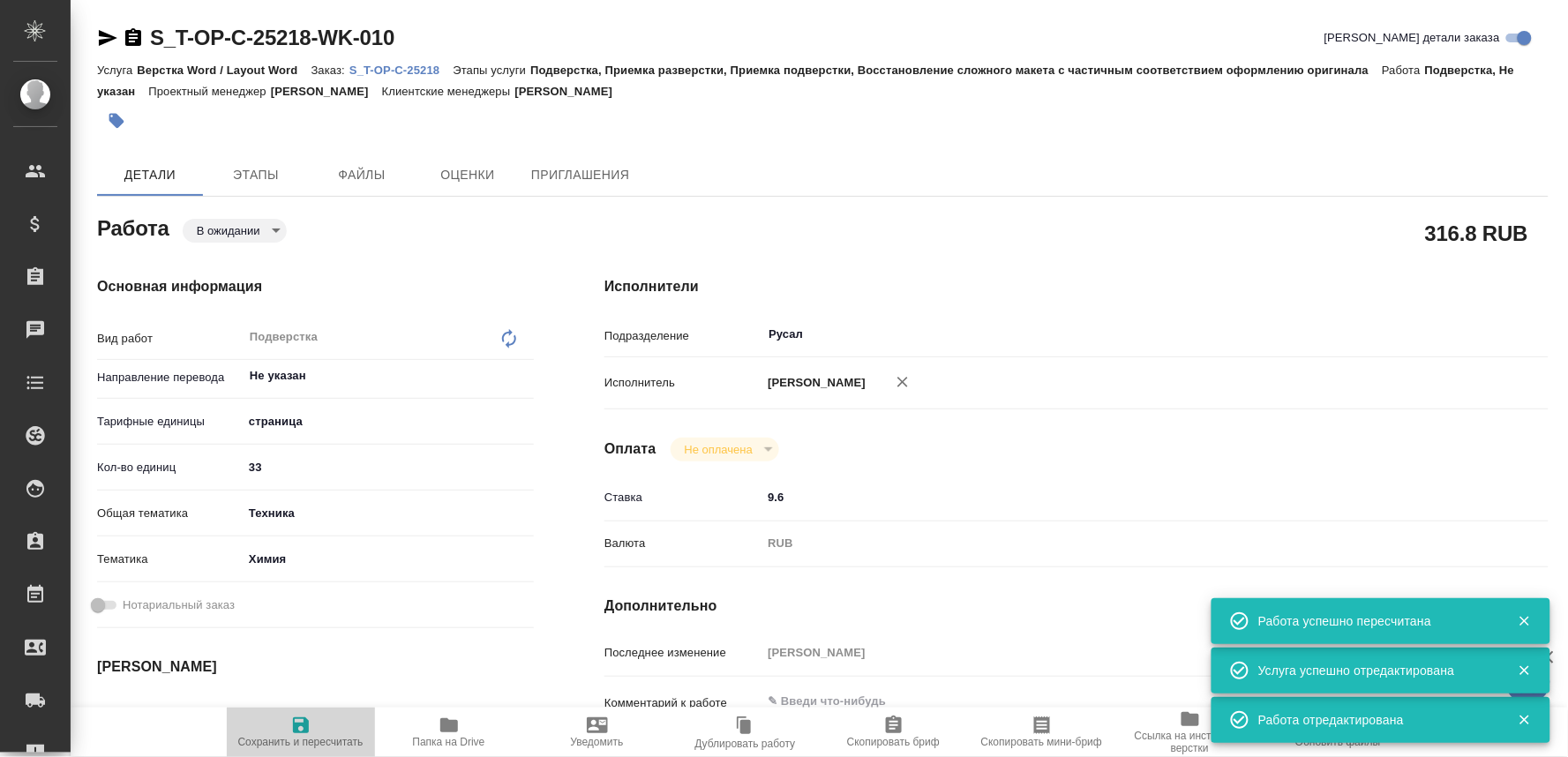
type textarea "x"
type input "pending"
type textarea "Подверстка"
type textarea "x"
type input "Не указан"
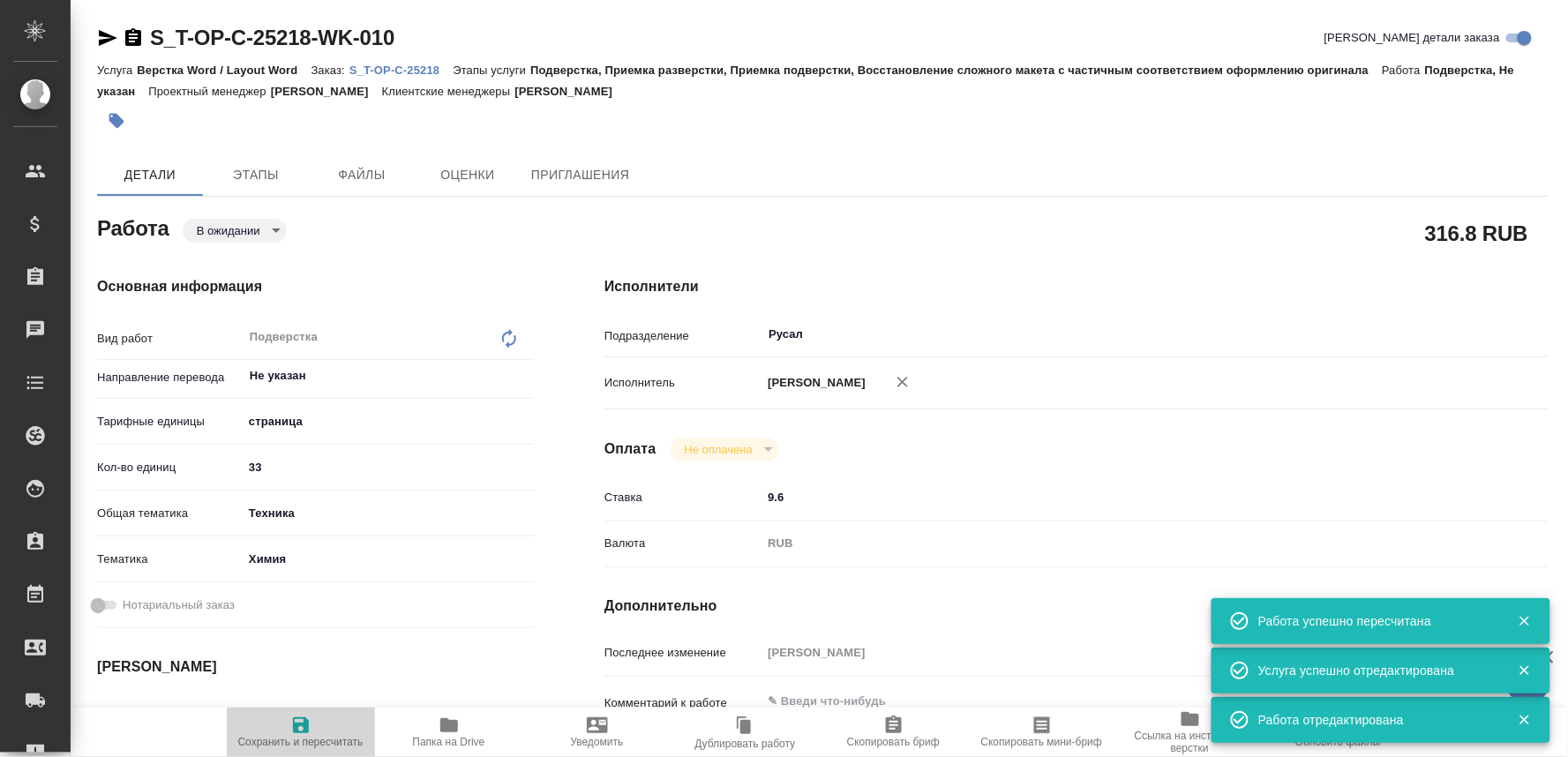
type input "5a8b1489cc6b4906c91bfdb2"
type input "33"
type input "tech"
type input "5a8b8b956a9677013d343d8b"
type input "29.09.2025 10:00"
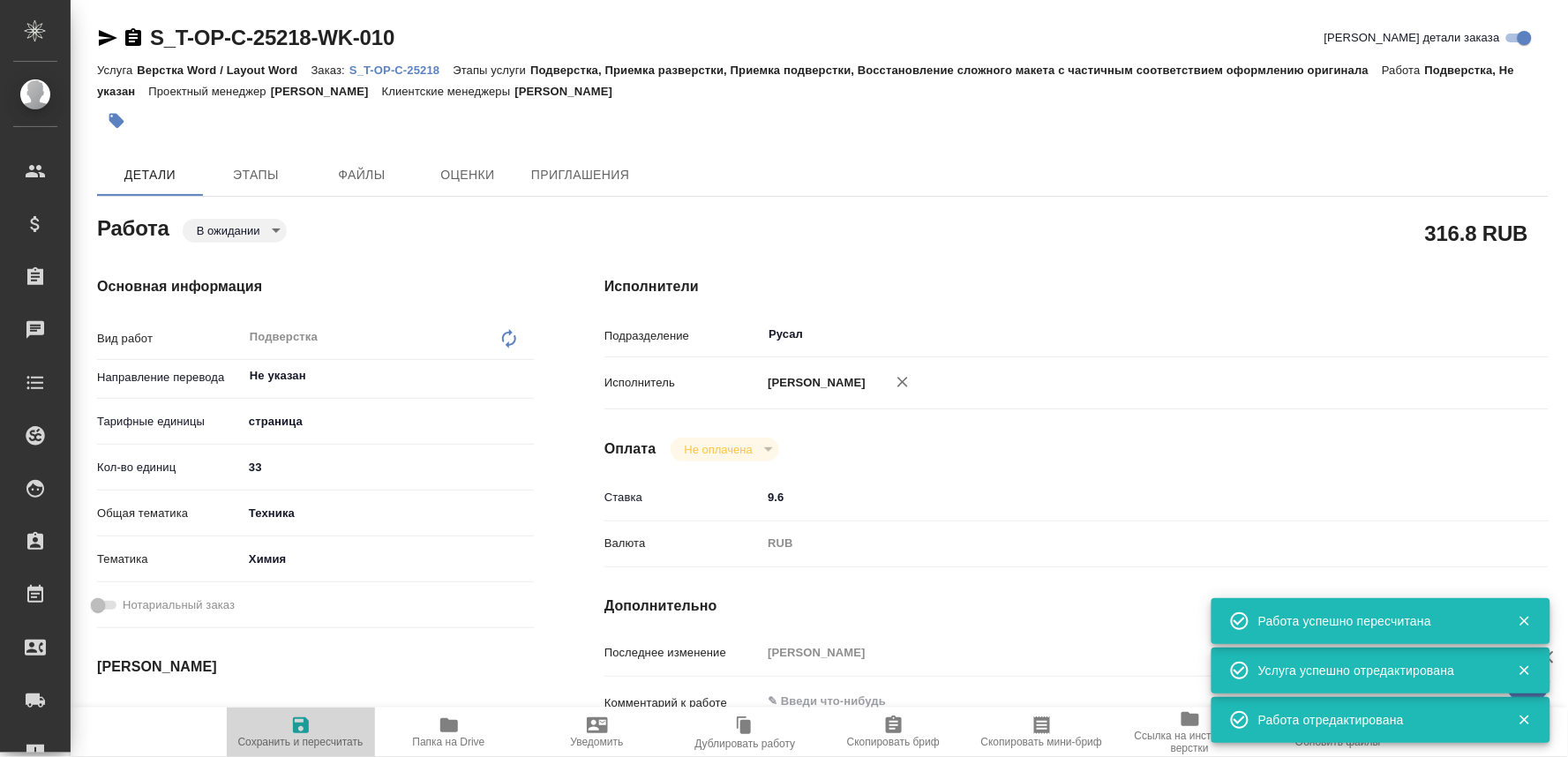
type input "29.09.2025 13:00"
type input "29.09.2025 16:00"
type input "Русал"
type input "notPayed"
type input "9.6"
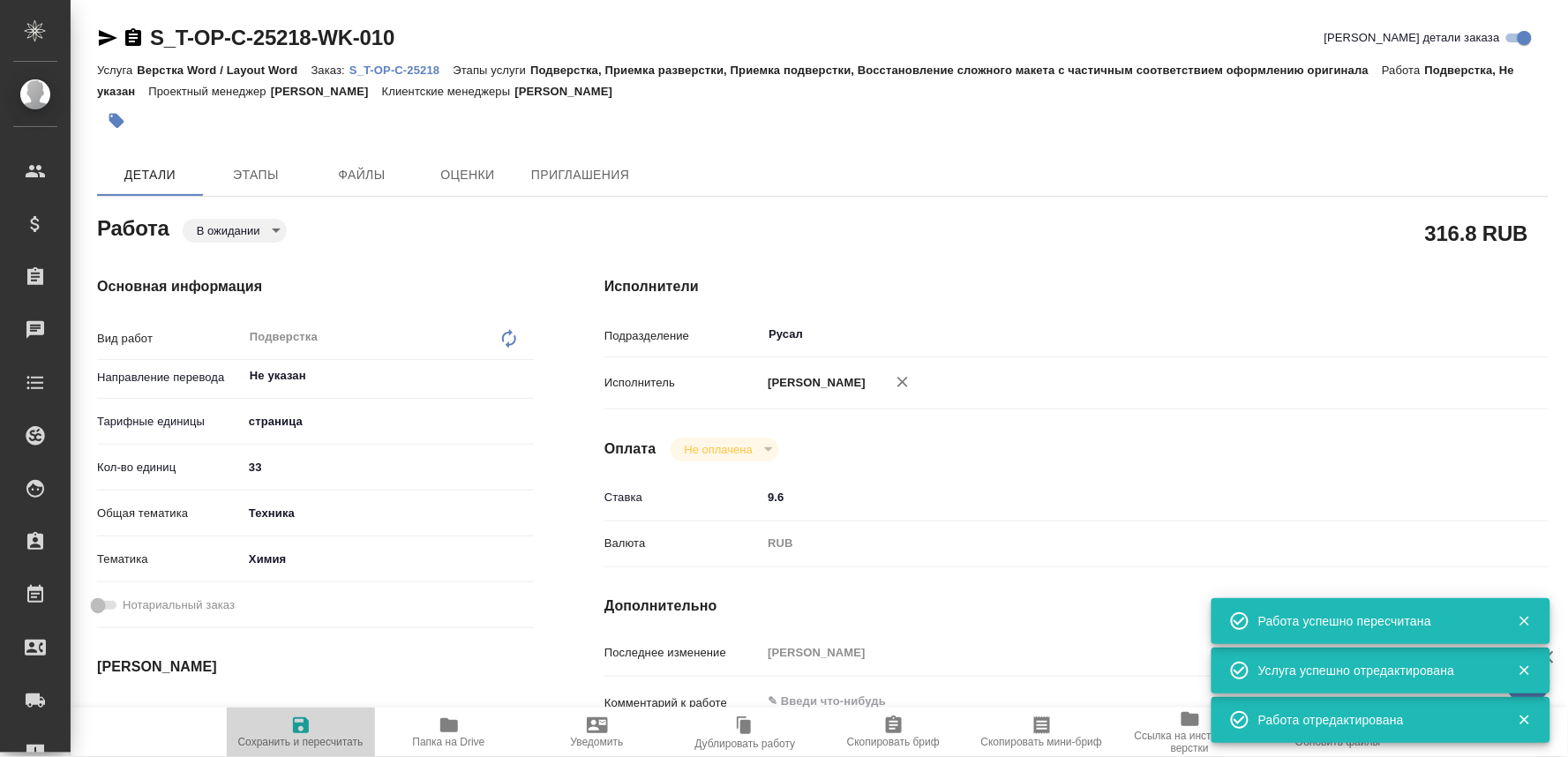
type input "RUB"
type input "[PERSON_NAME]"
type textarea "x"
type textarea "/Clients/Т-ОП-С_Русал Глобал Менеджмент/Orders/S_T-OP-C-25218/DTP/S_T-OP-C-2521…"
type textarea "x"
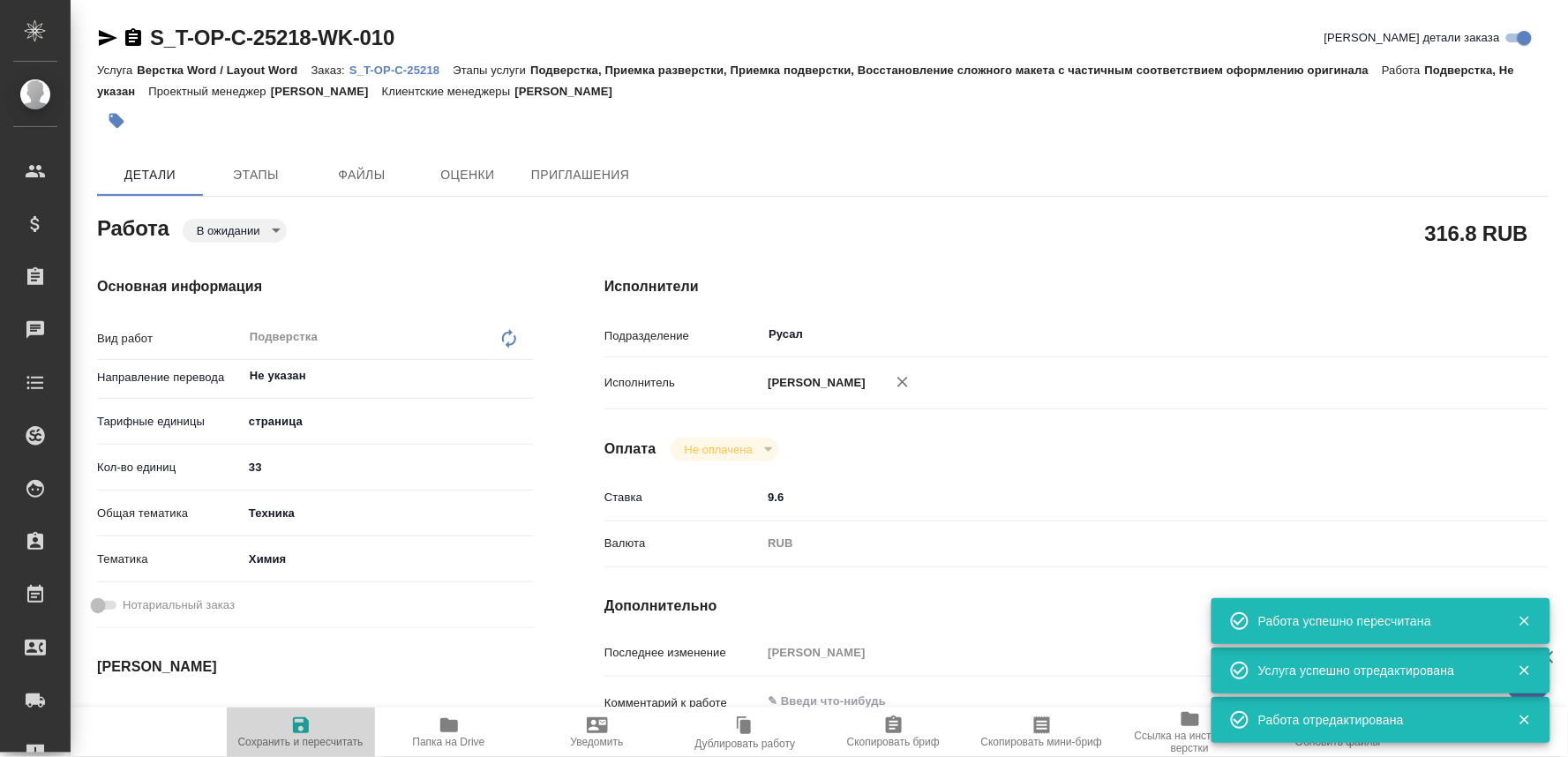
type input "S_T-OP-C-25218"
type input "Т-ОП-С-46833"
type input "Верстка Word / Layout Word"
type input "Подверстка, Приемка разверстки, Приемка подверстки, Восстановление сложного мак…"
type input "[PERSON_NAME]"
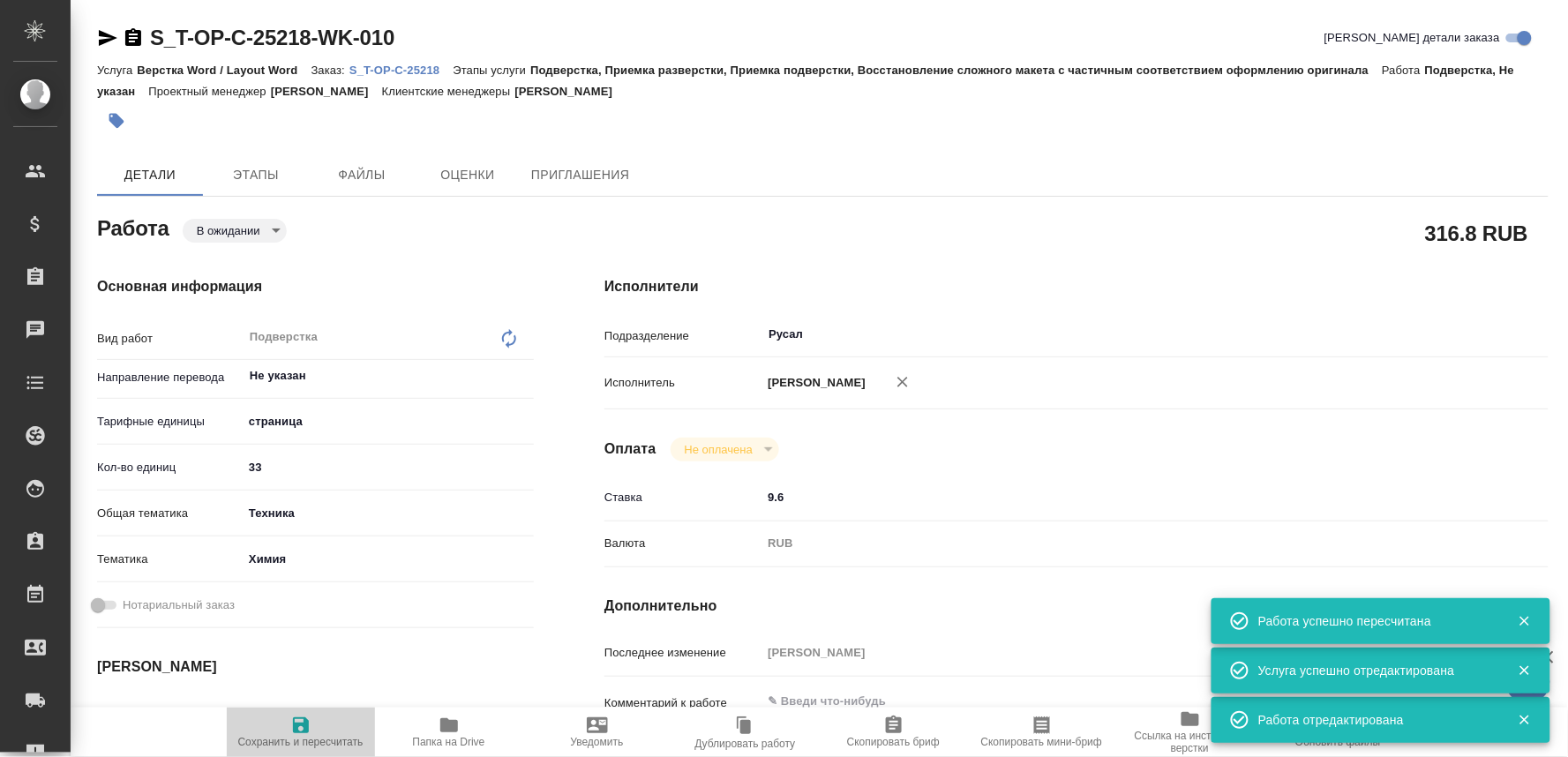
type input "[PERSON_NAME]"
type input "/Clients/Т-ОП-С_Русал Глобал Менеджмент/Orders/S_T-OP-C-25218"
type textarea "x"
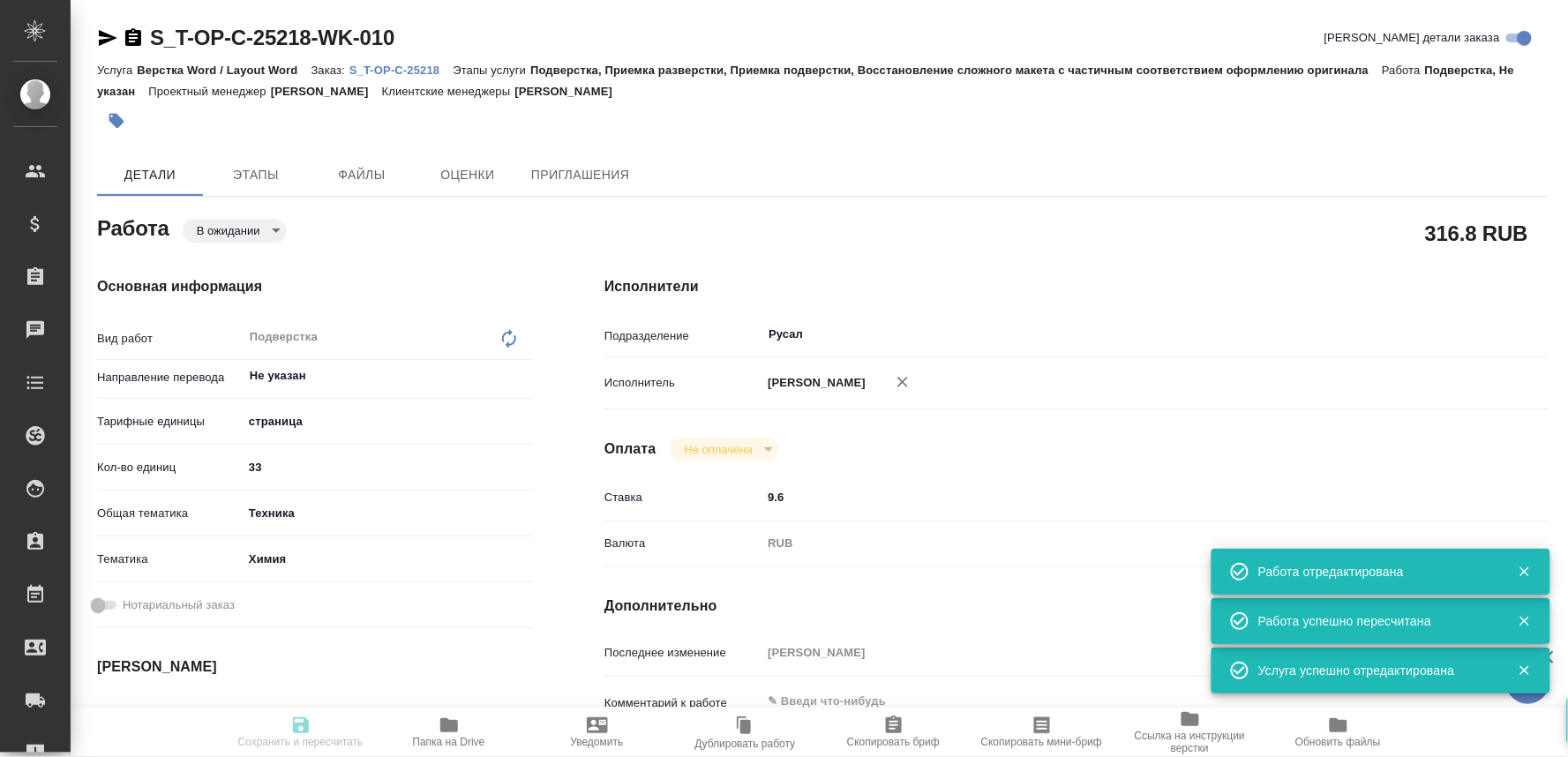
type textarea "x"
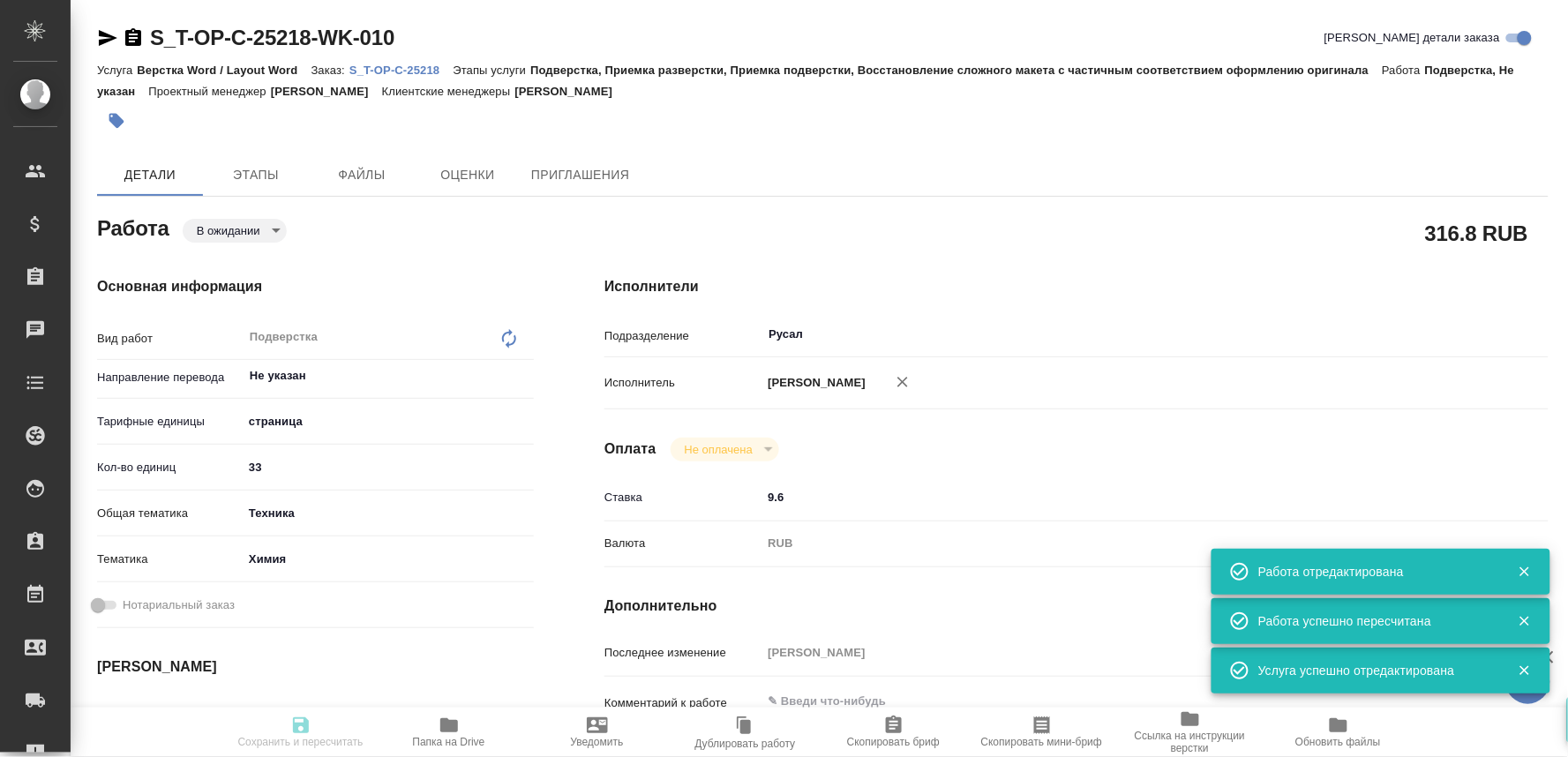
type textarea "x"
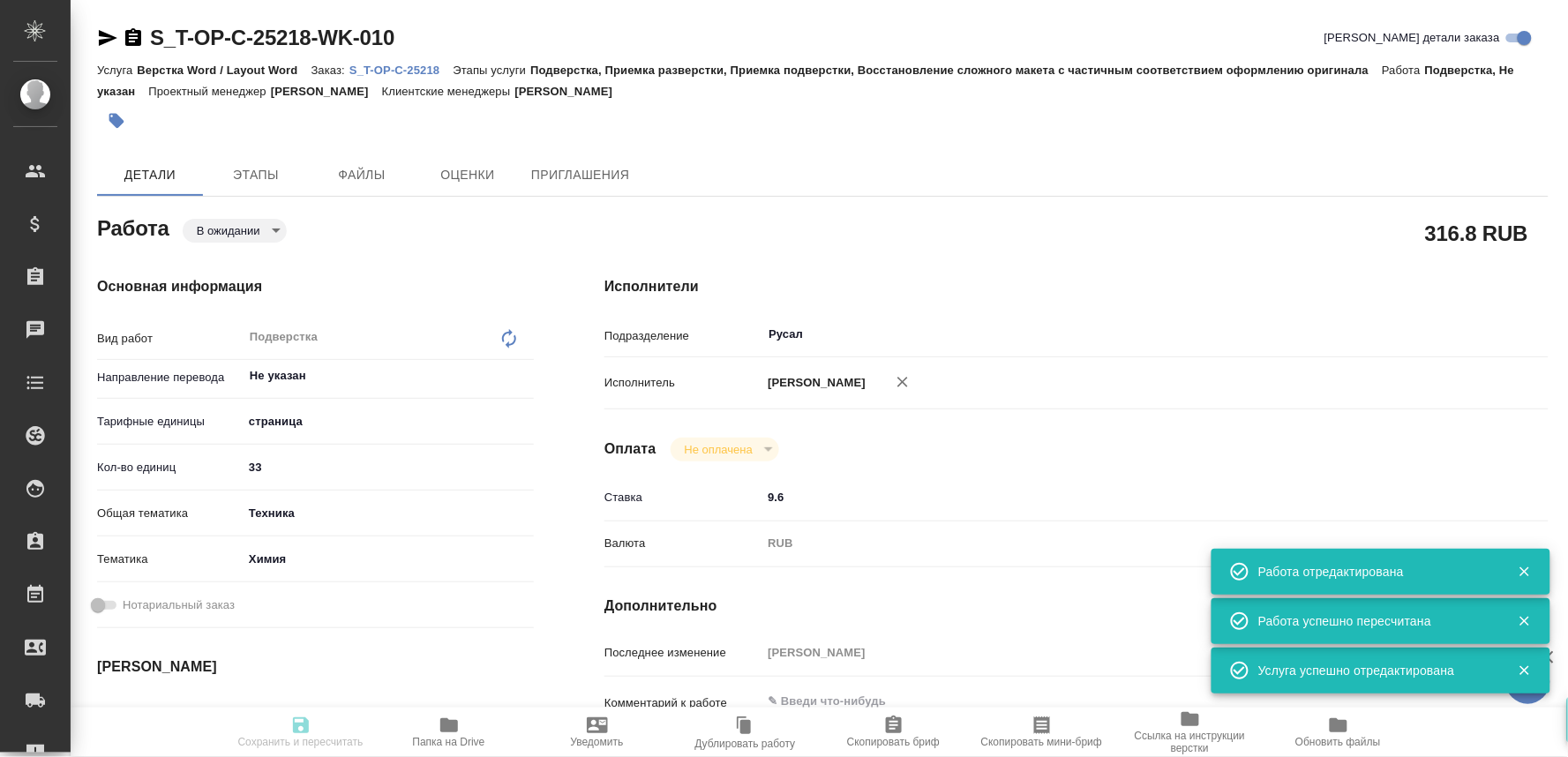
type textarea "x"
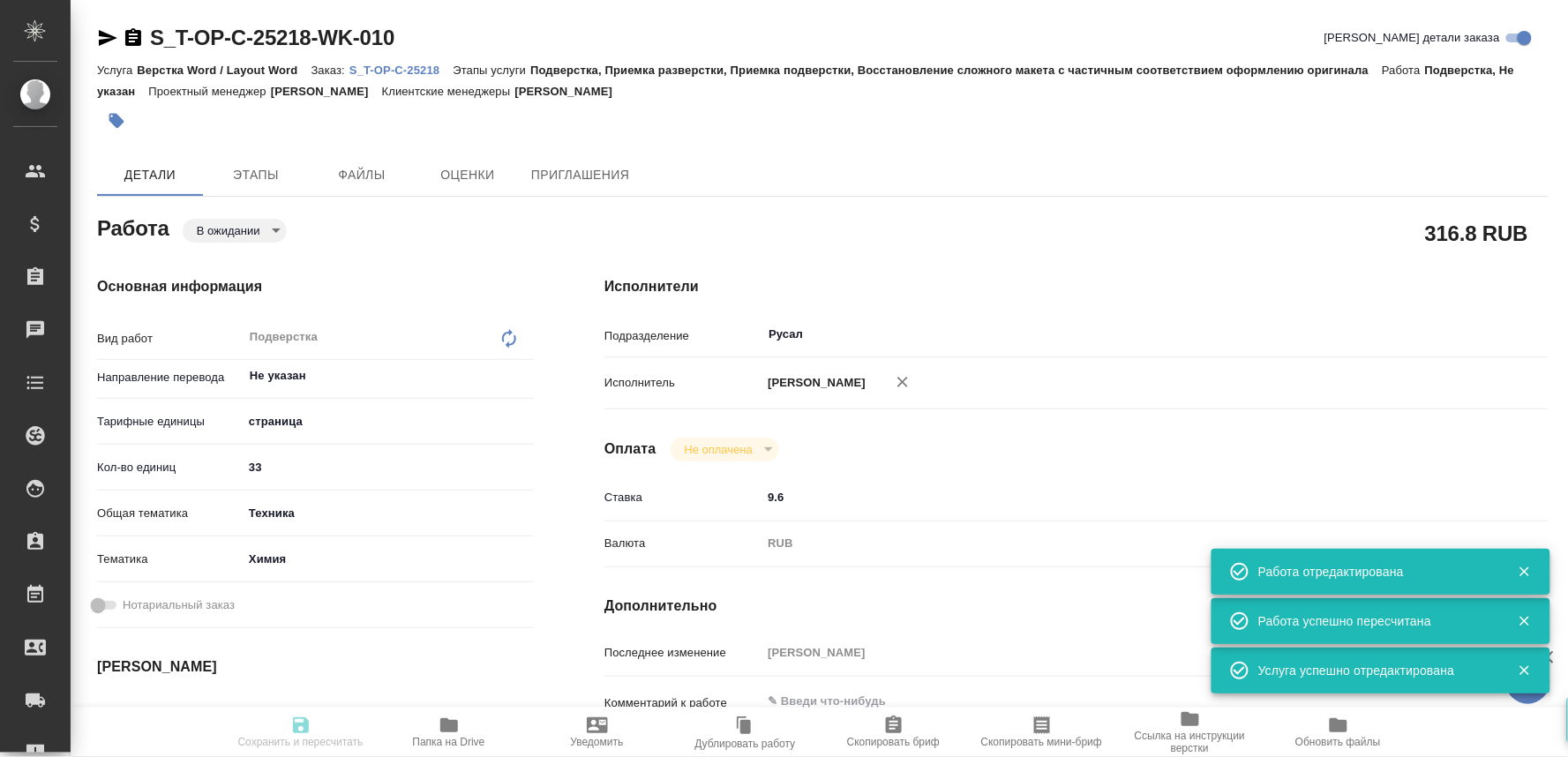
type input "pending"
type textarea "Подверстка"
type textarea "x"
type input "Не указан"
type input "5a8b1489cc6b4906c91bfdb2"
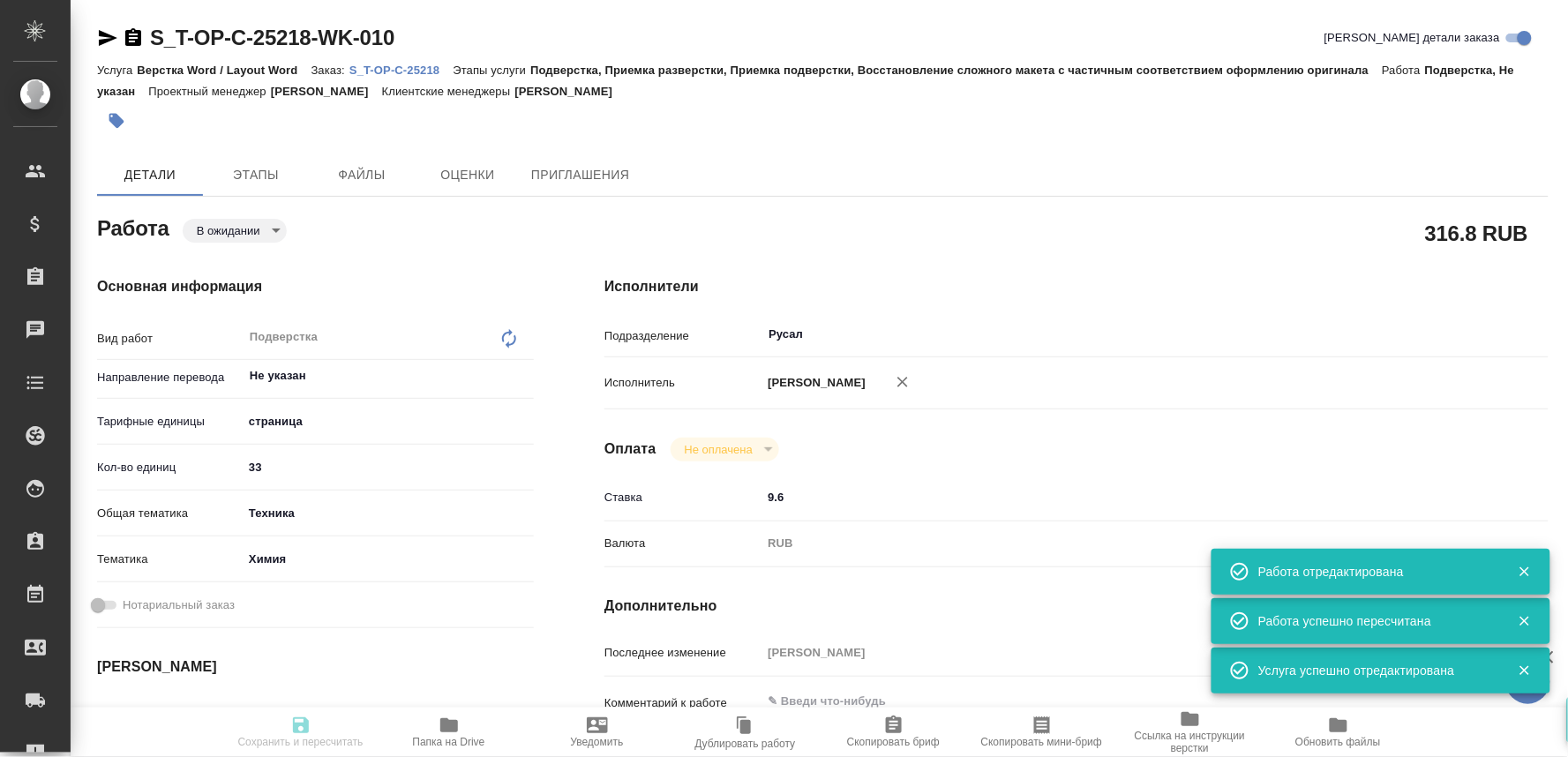
type input "33"
type input "tech"
type input "5a8b8b956a9677013d343d8b"
type input "29.09.2025 10:00"
type input "29.09.2025 13:00"
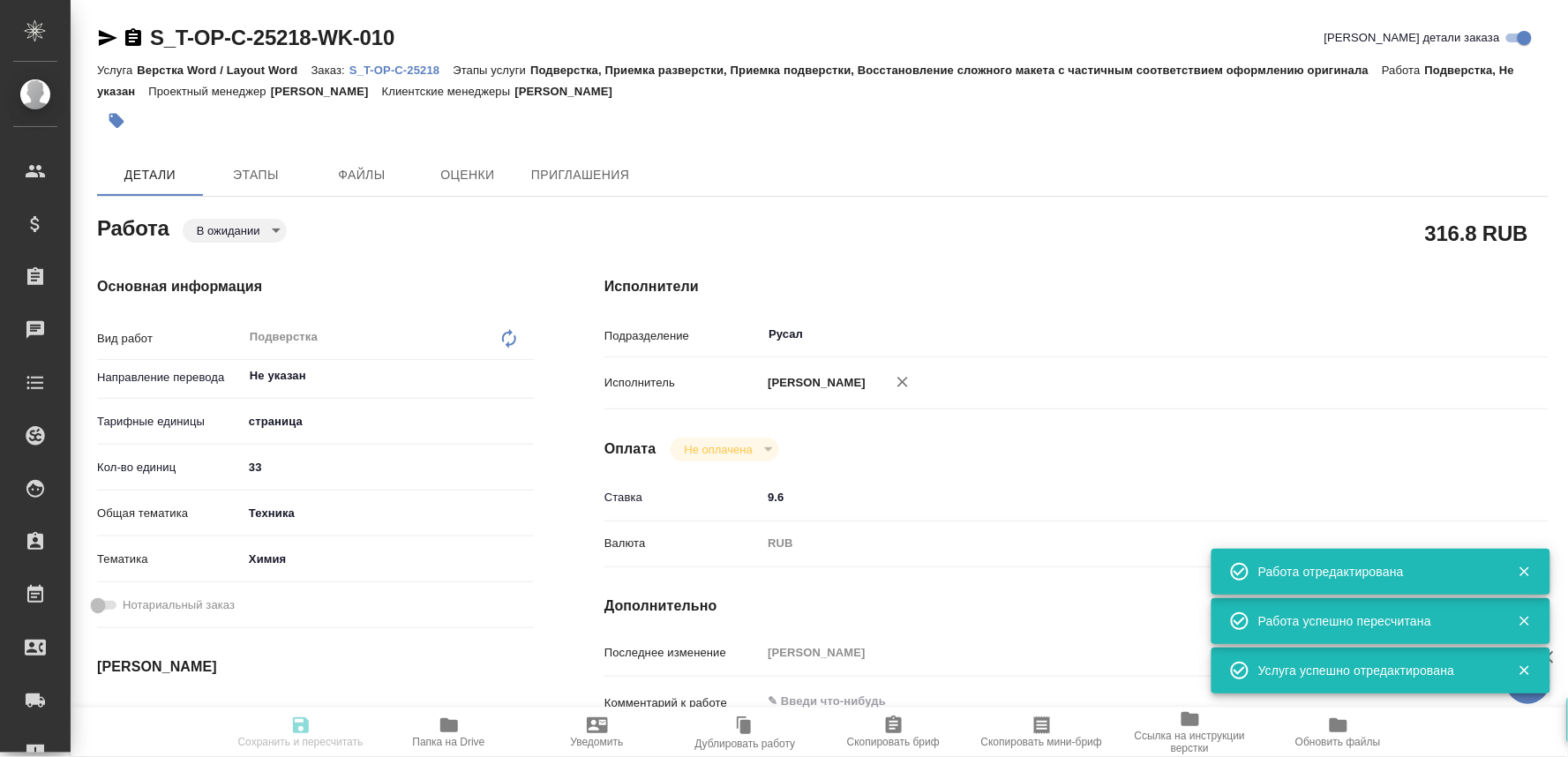
type input "[DATE] 16:00"
type input "Русал"
type input "notPayed"
type input "9.6"
type input "RUB"
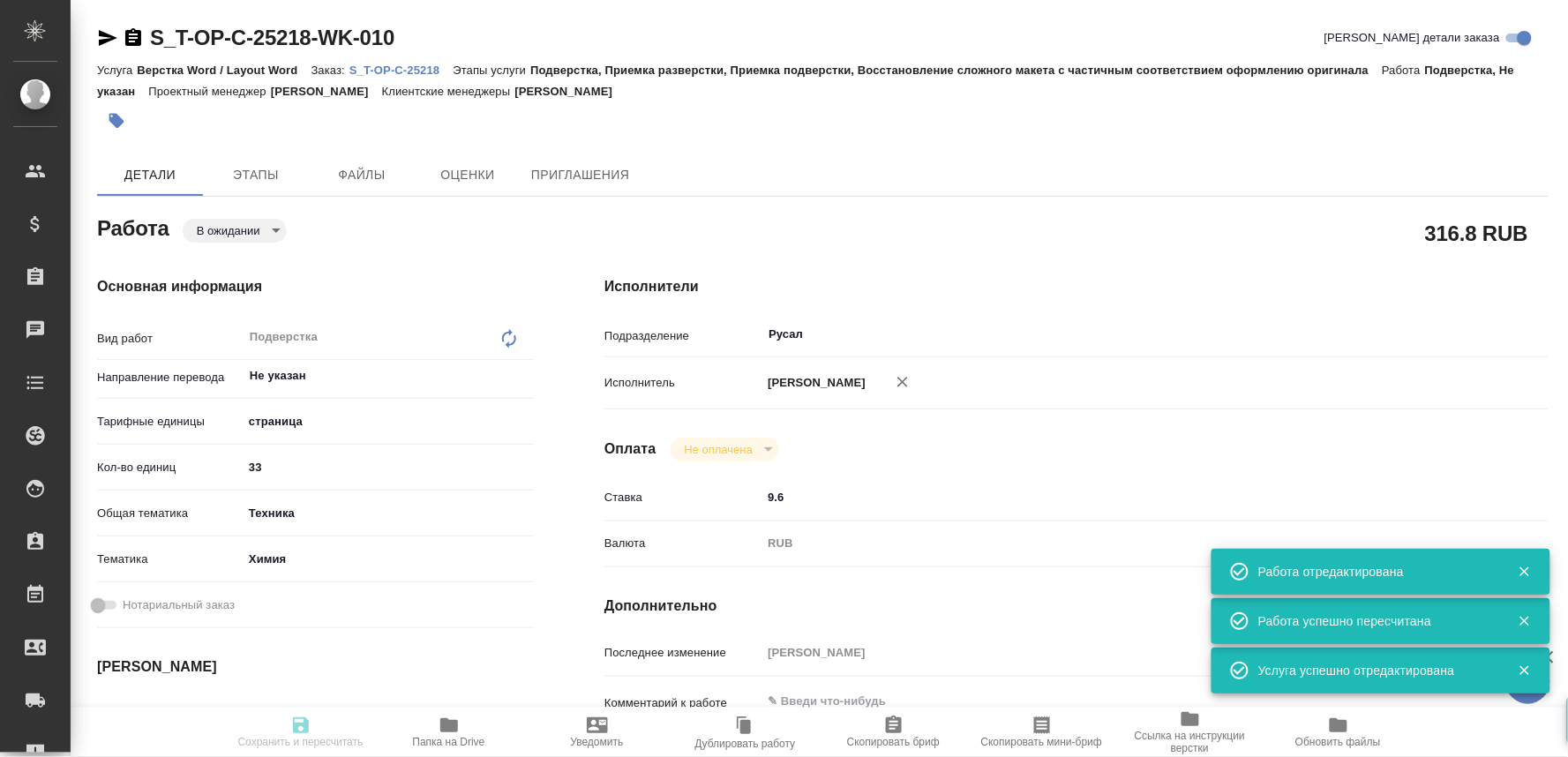
type input "[PERSON_NAME]"
type textarea "x"
type textarea "/Clients/Т-ОП-С_Русал Глобал Менеджмент/Orders/S_T-OP-C-25218/DTP/S_T-OP-C-2521…"
type textarea "x"
type input "S_T-OP-C-25218"
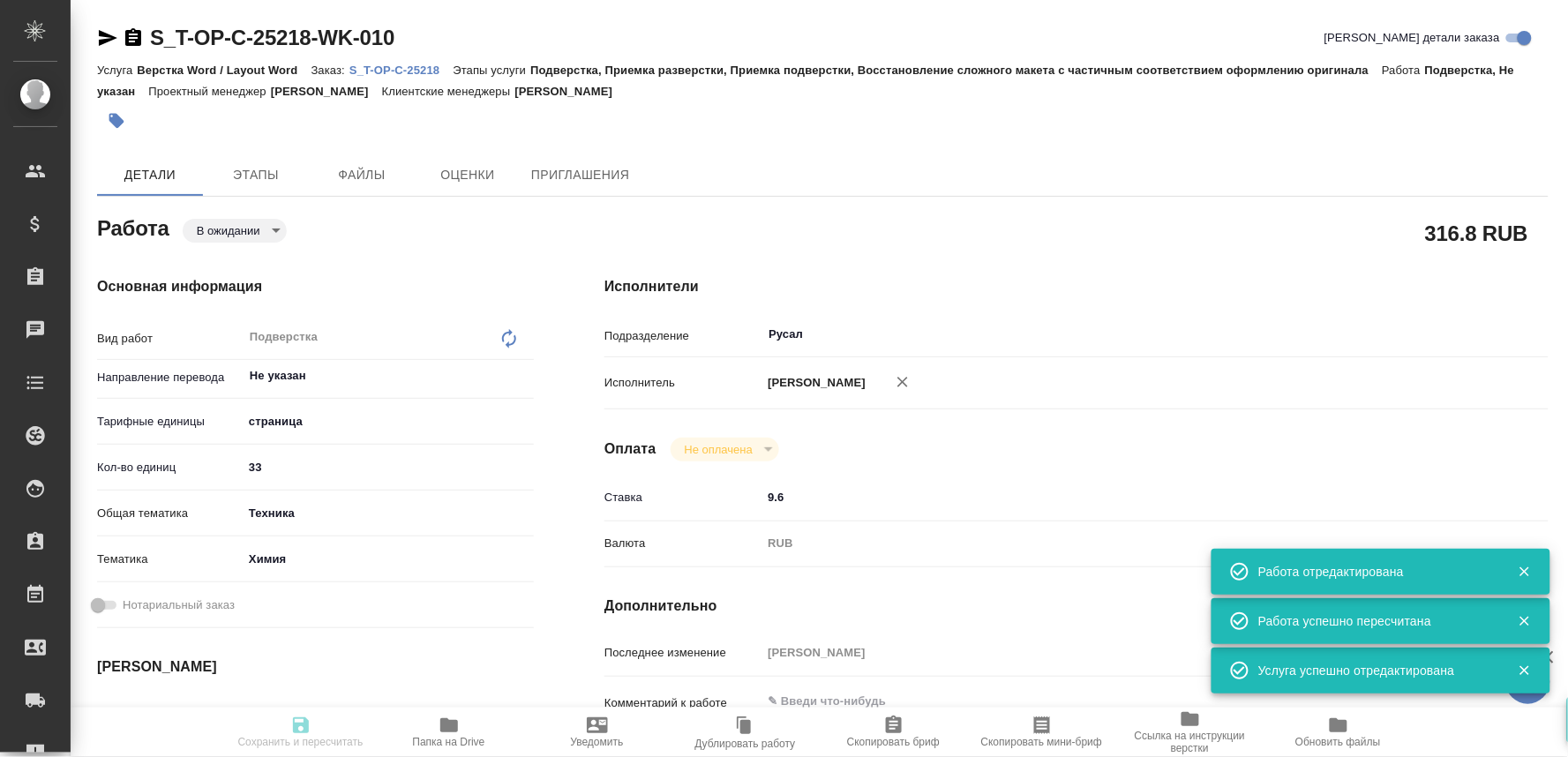
type input "Т-ОП-С-46833"
type input "Верстка Word / Layout Word"
type input "Подверстка, Приемка разверстки, Приемка подверстки, Восстановление сложного мак…"
type input "[PERSON_NAME]"
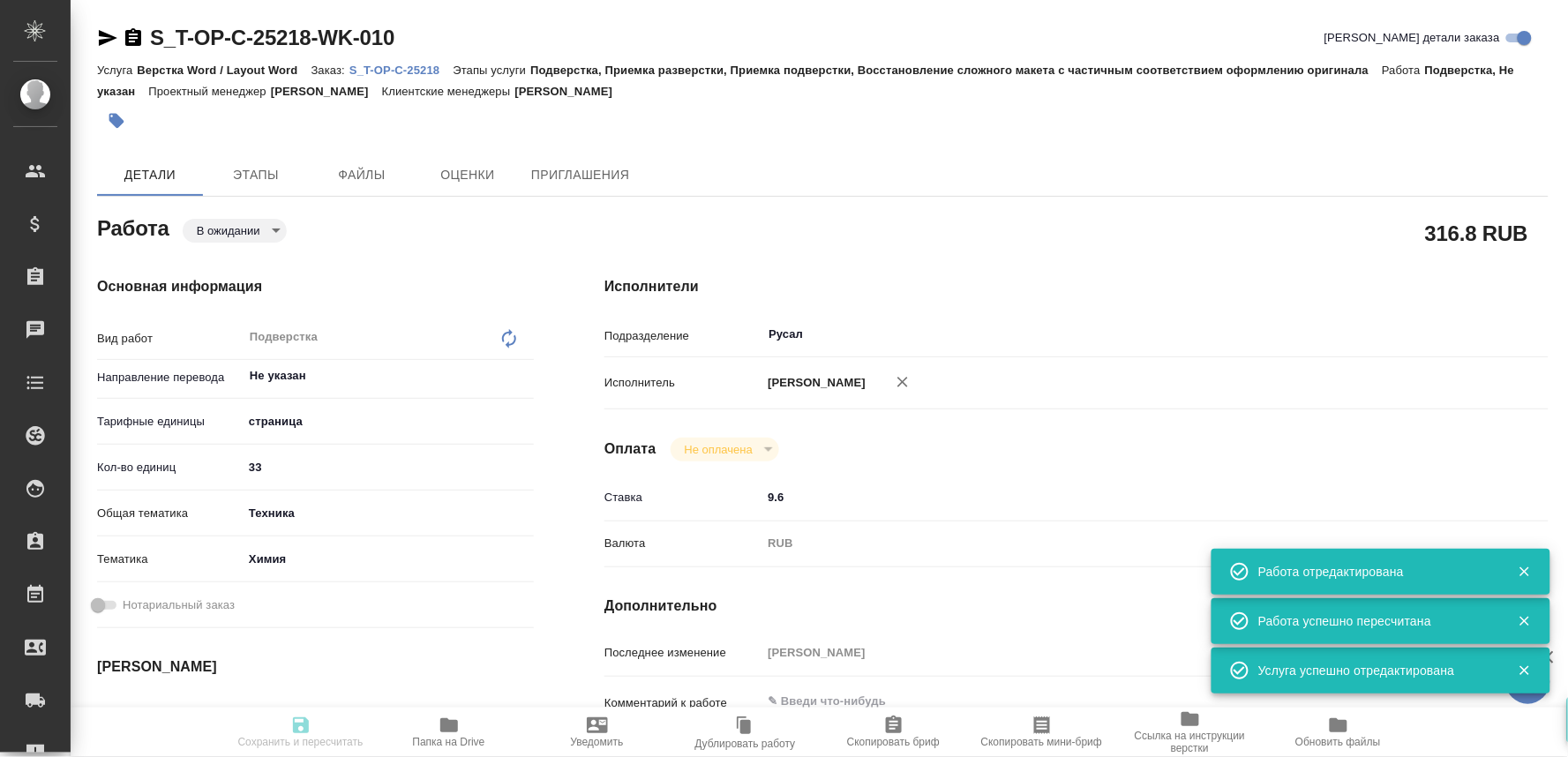
type input "/Clients/Т-ОП-С_Русал Глобал Менеджмент/Orders/S_T-OP-C-25218"
type textarea "x"
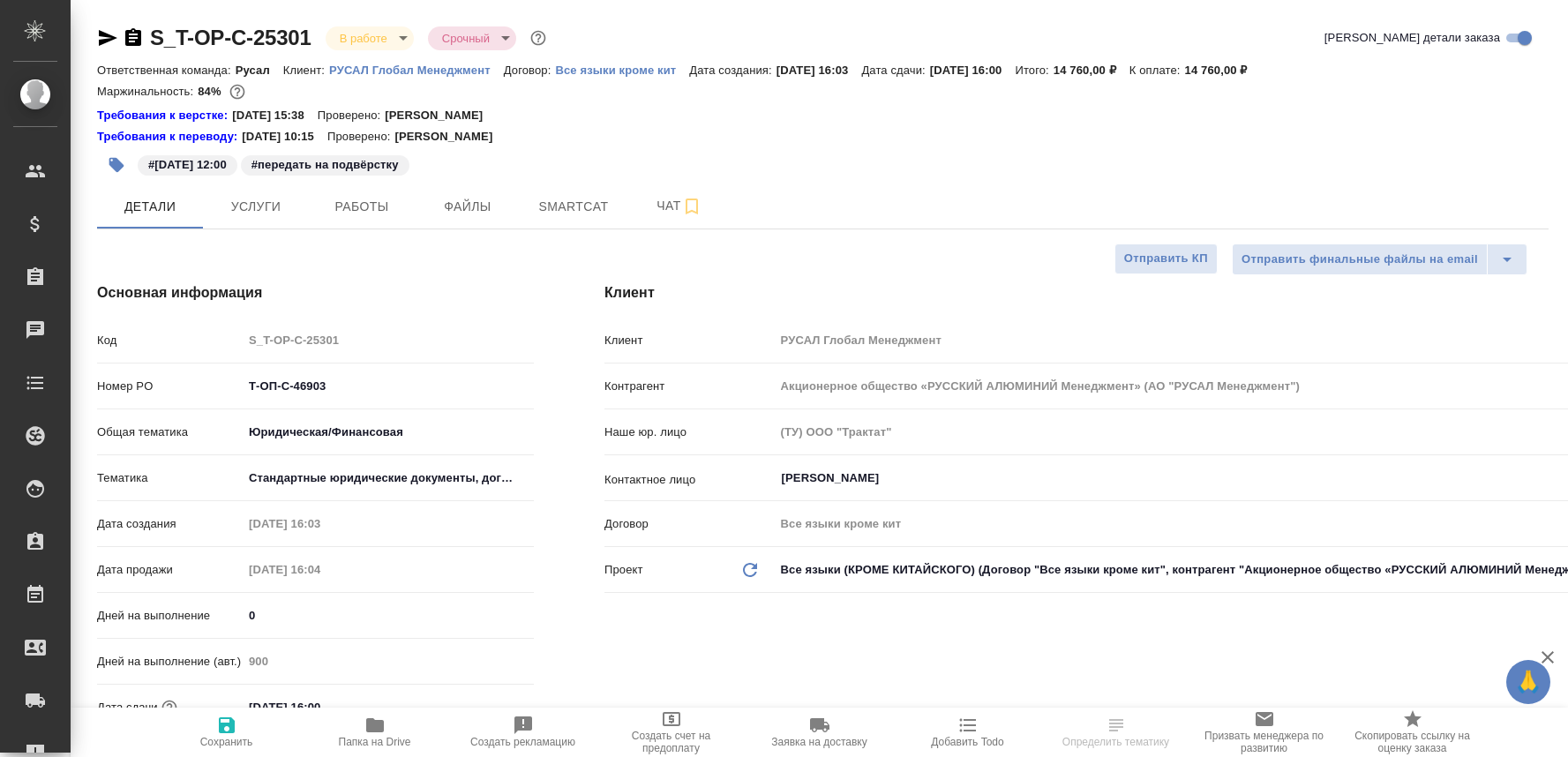
select select "RU"
click at [355, 190] on button "Работы" at bounding box center [361, 206] width 106 height 44
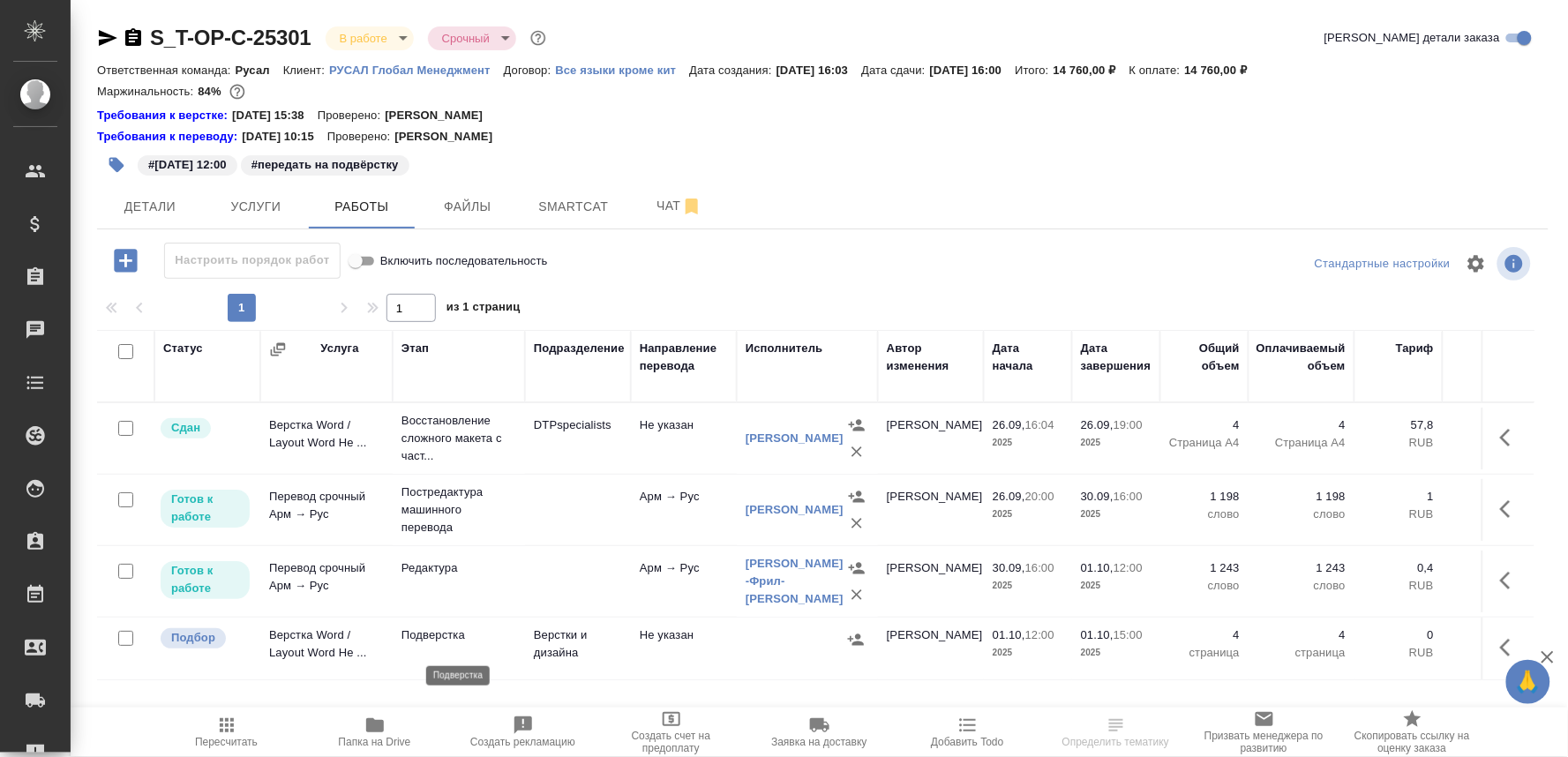
click at [453, 639] on p "Подверстка" at bounding box center [459, 635] width 115 height 17
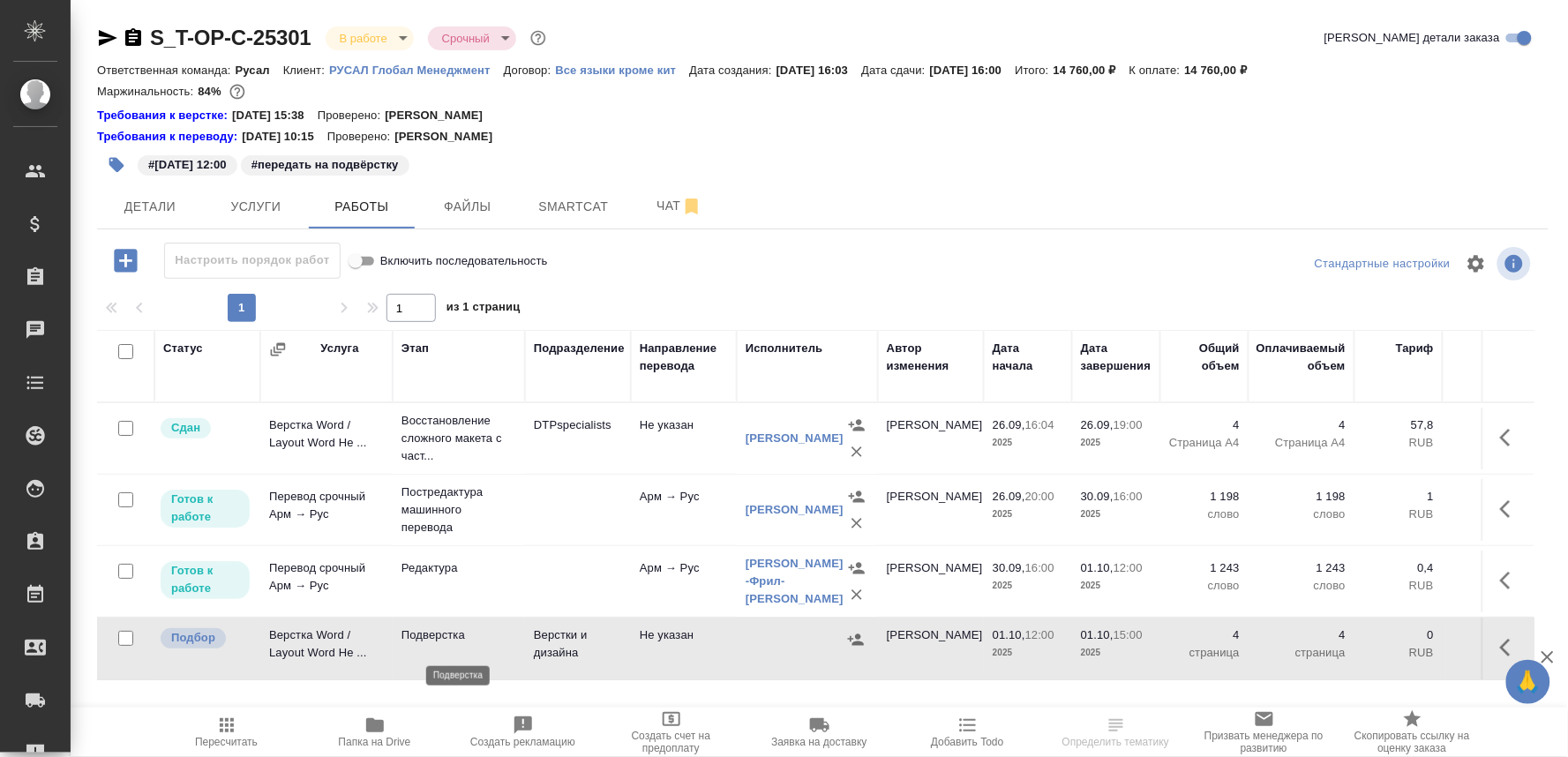
click at [453, 639] on p "Подверстка" at bounding box center [459, 635] width 115 height 17
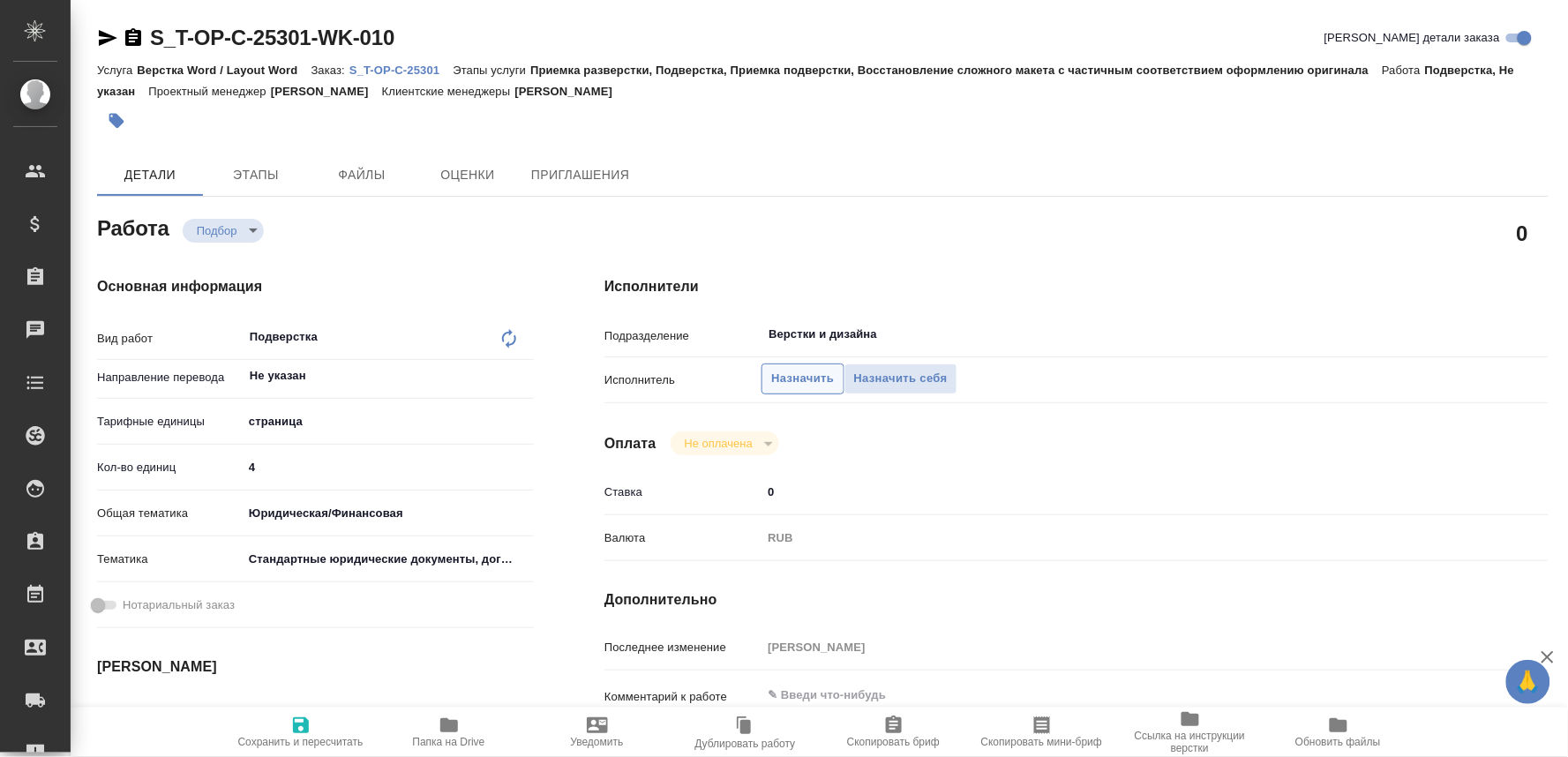
click at [787, 372] on span "Назначить" at bounding box center [802, 379] width 63 height 20
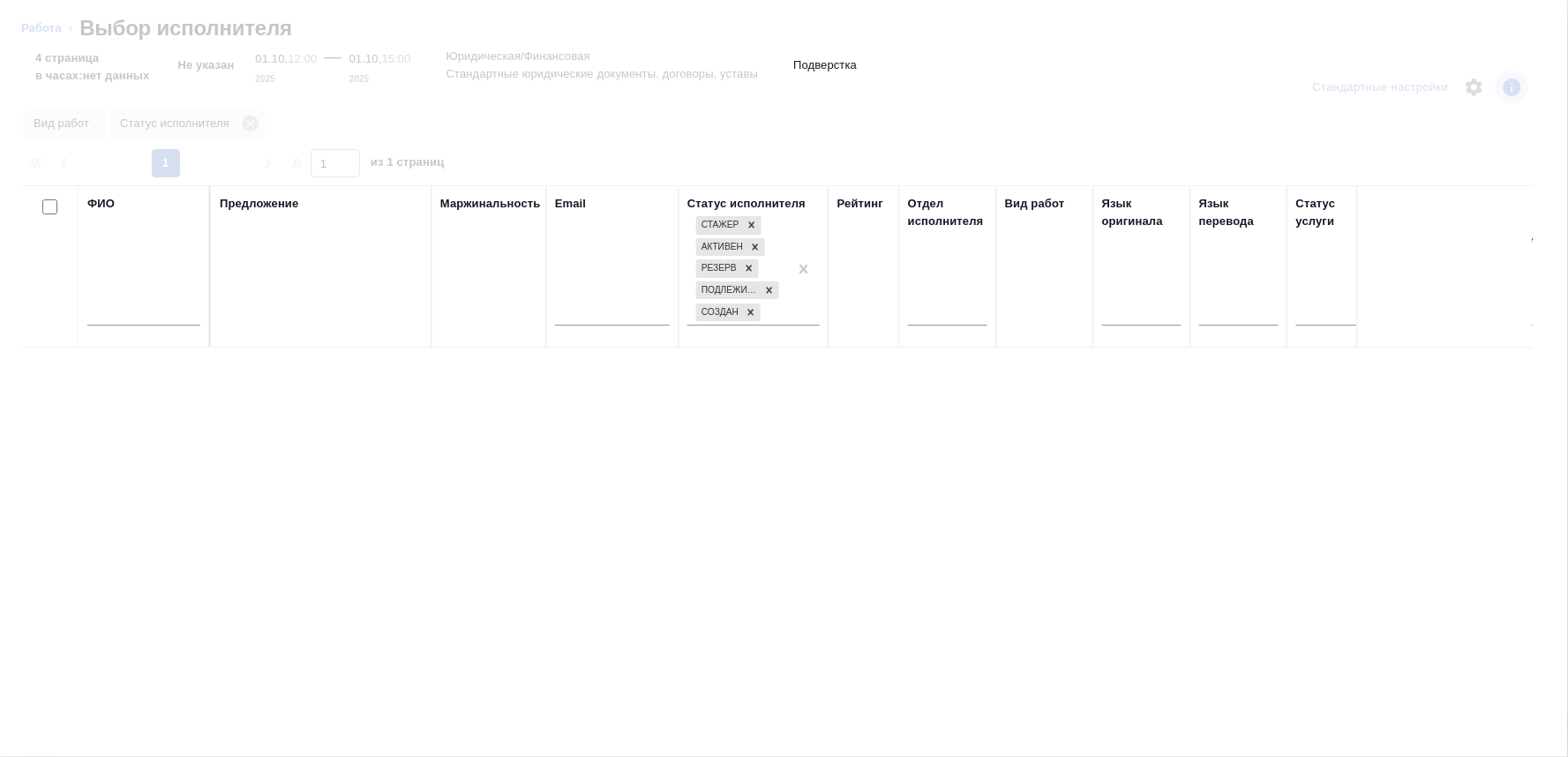
click at [117, 312] on input "text" at bounding box center [144, 314] width 113 height 22
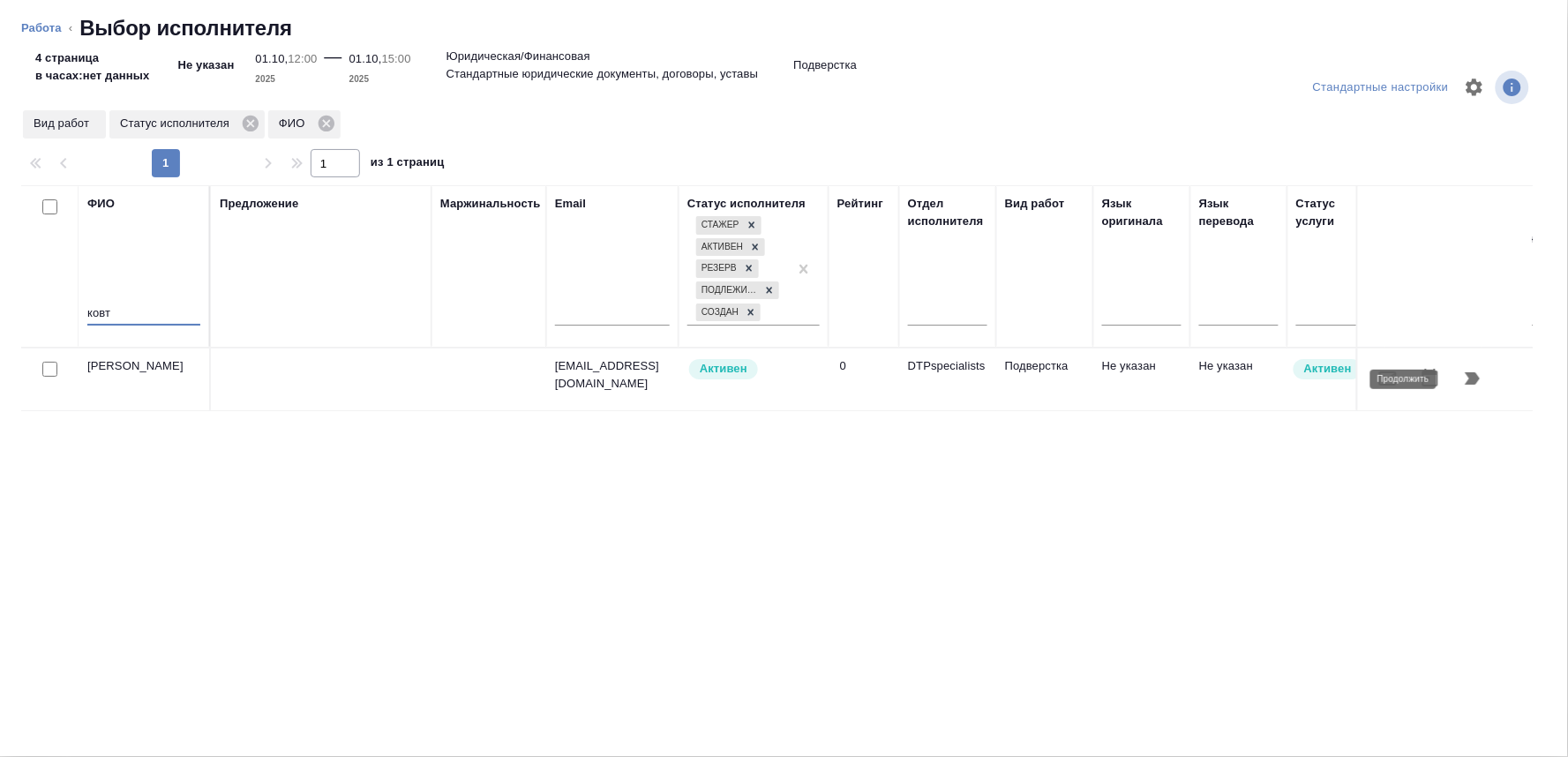
type input "ковт"
click at [1471, 375] on icon "button" at bounding box center [1472, 379] width 15 height 13
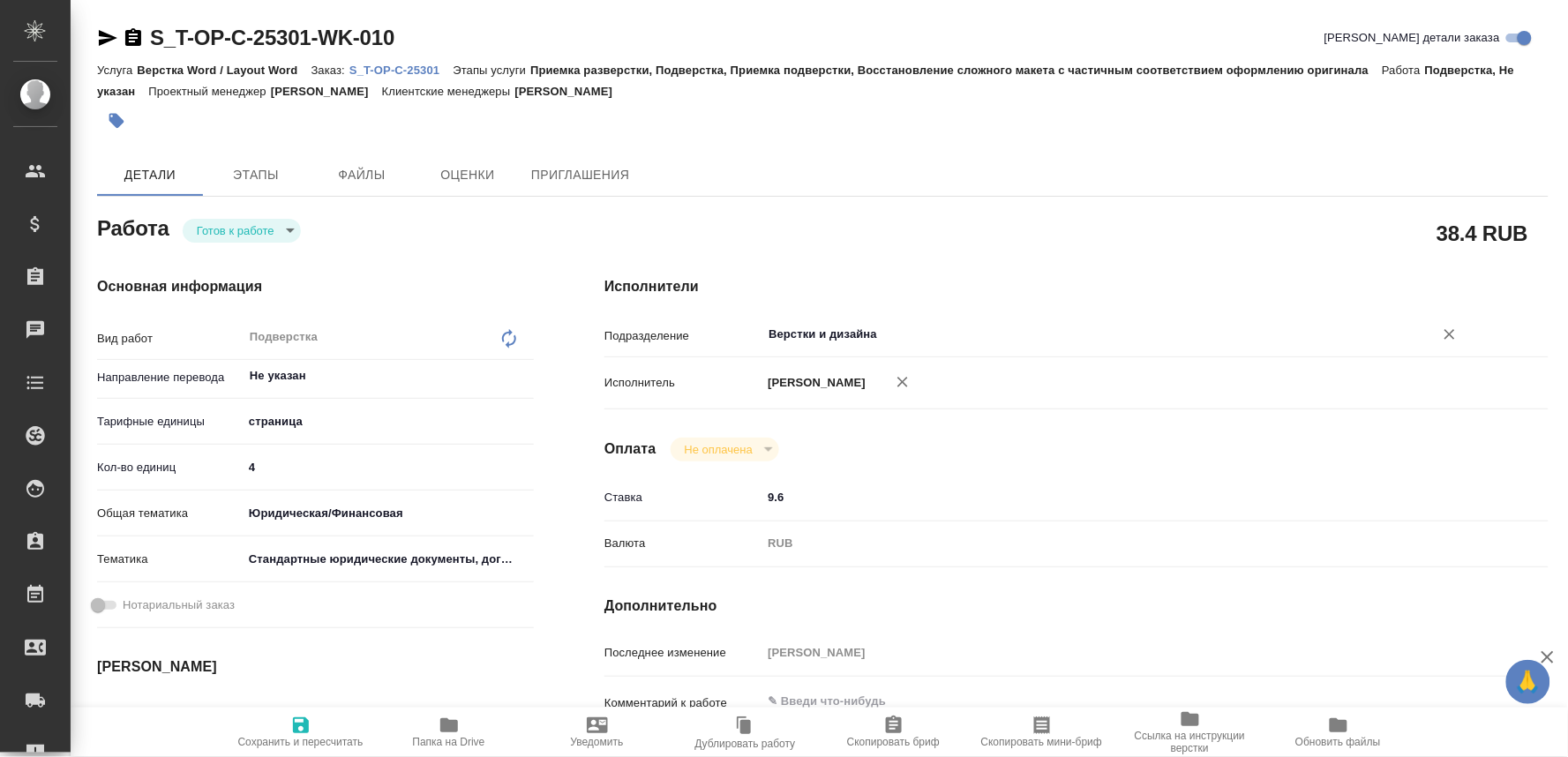
type textarea "x"
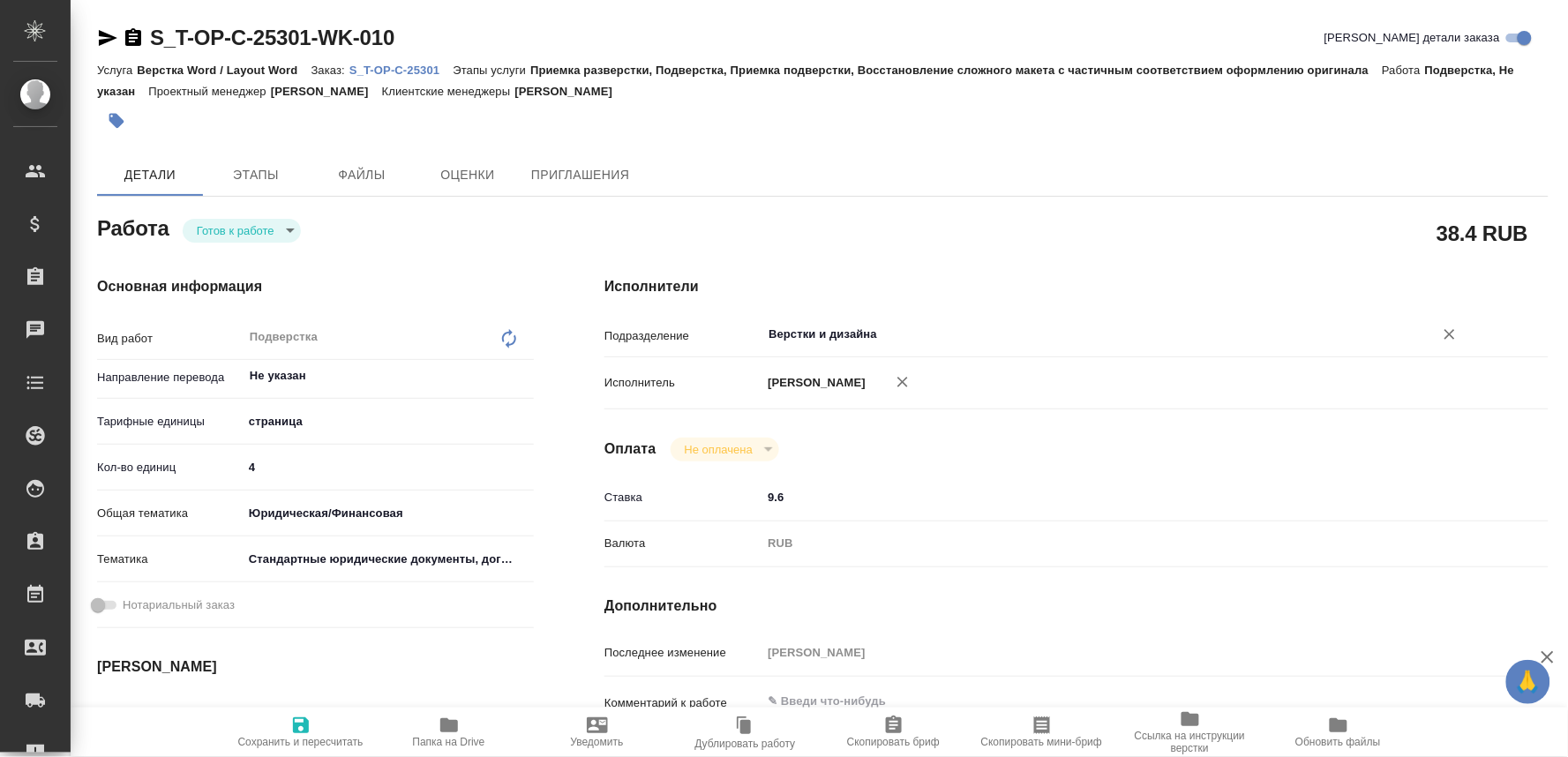
type textarea "x"
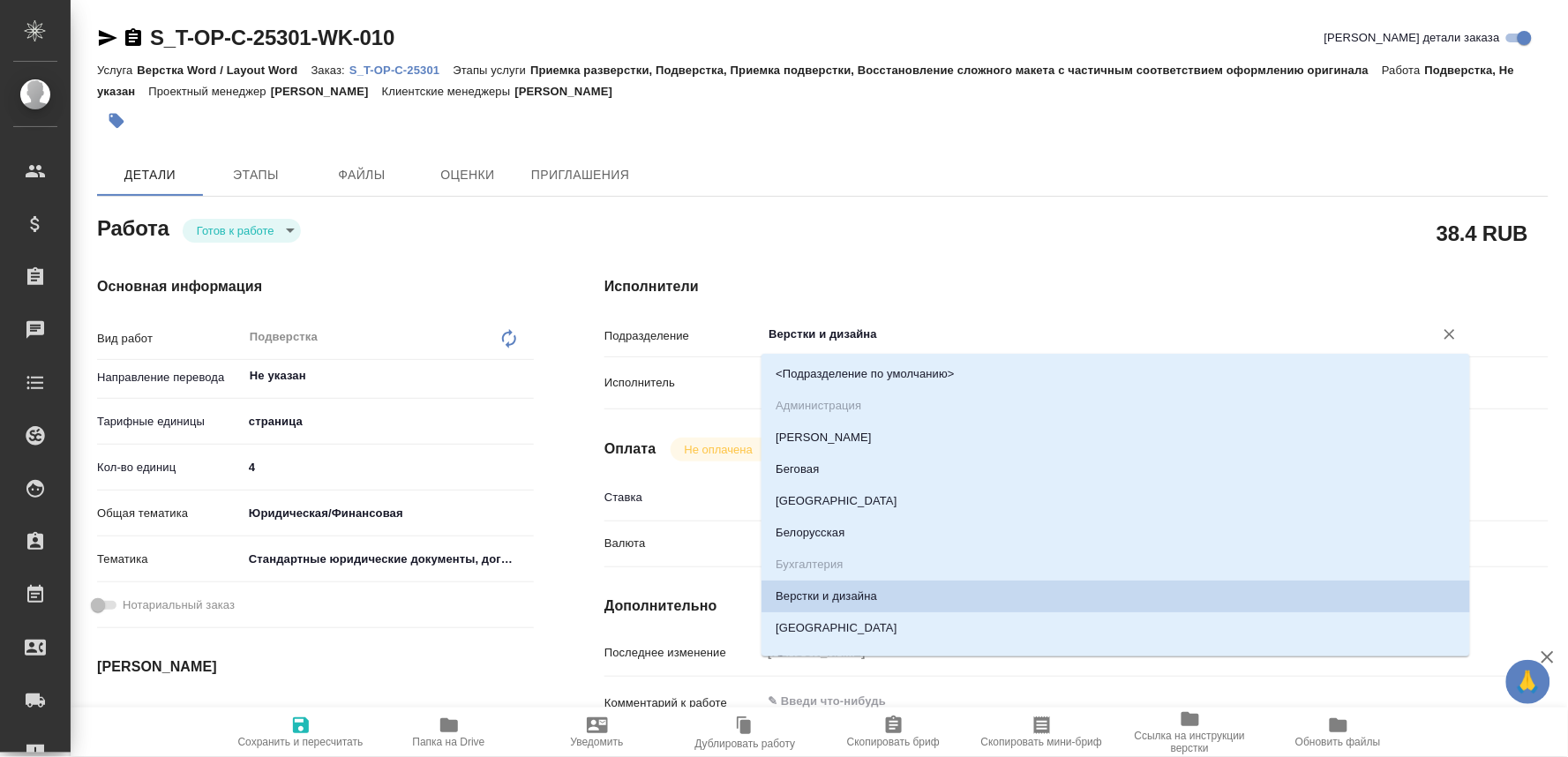
click at [783, 339] on input "Верстки и дизайна" at bounding box center [1085, 334] width 638 height 21
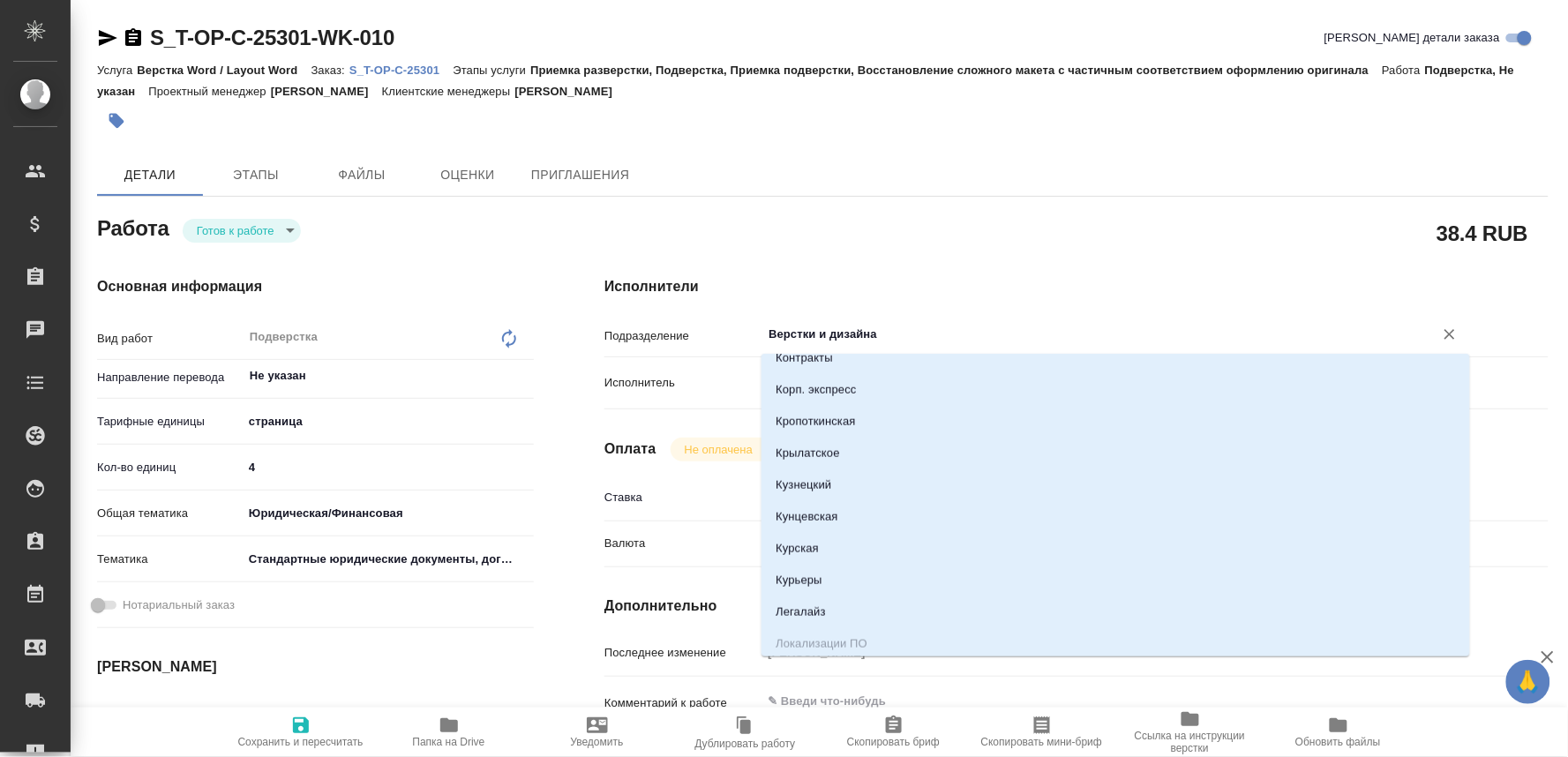
type textarea "x"
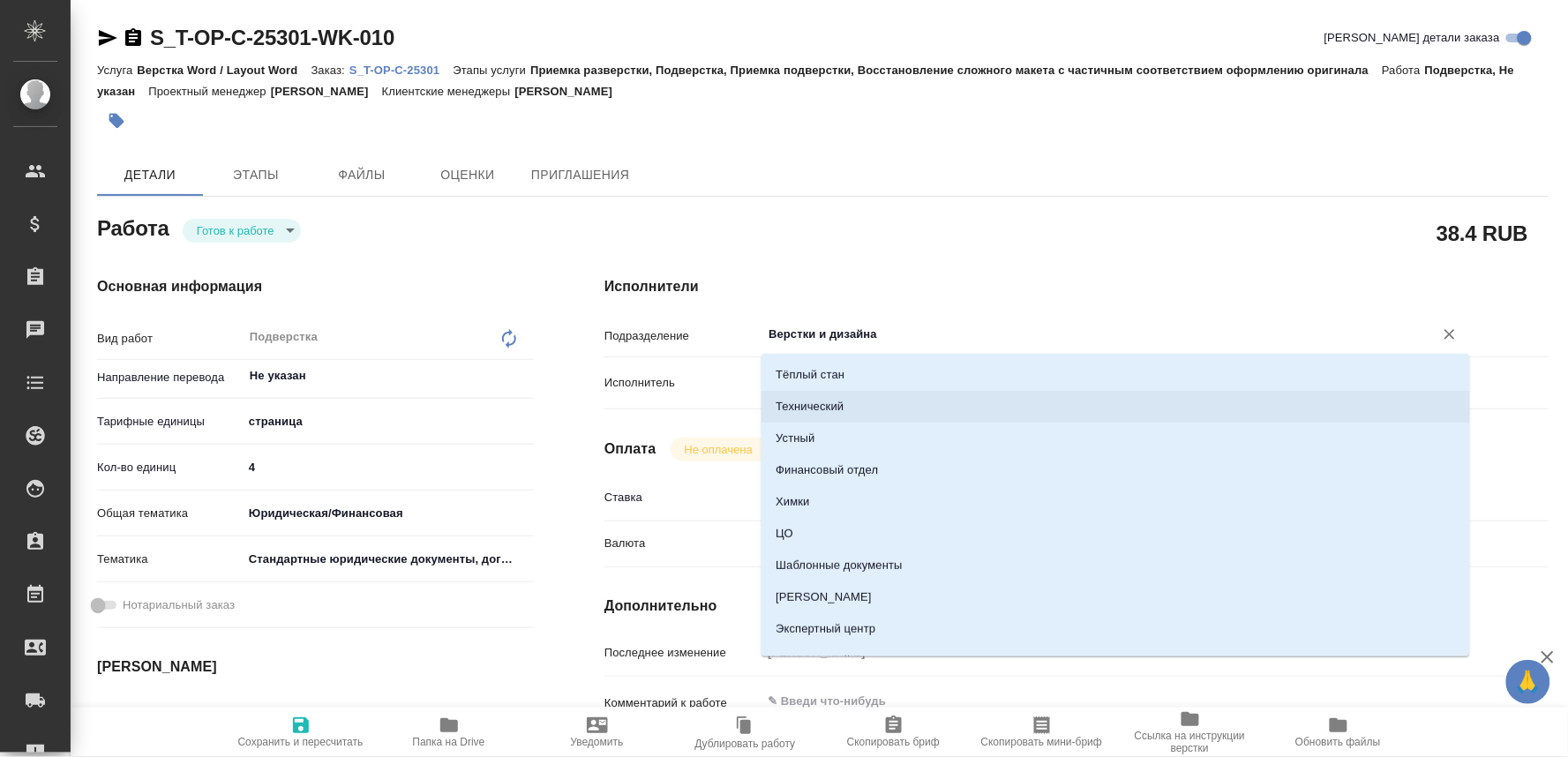
type textarea "x"
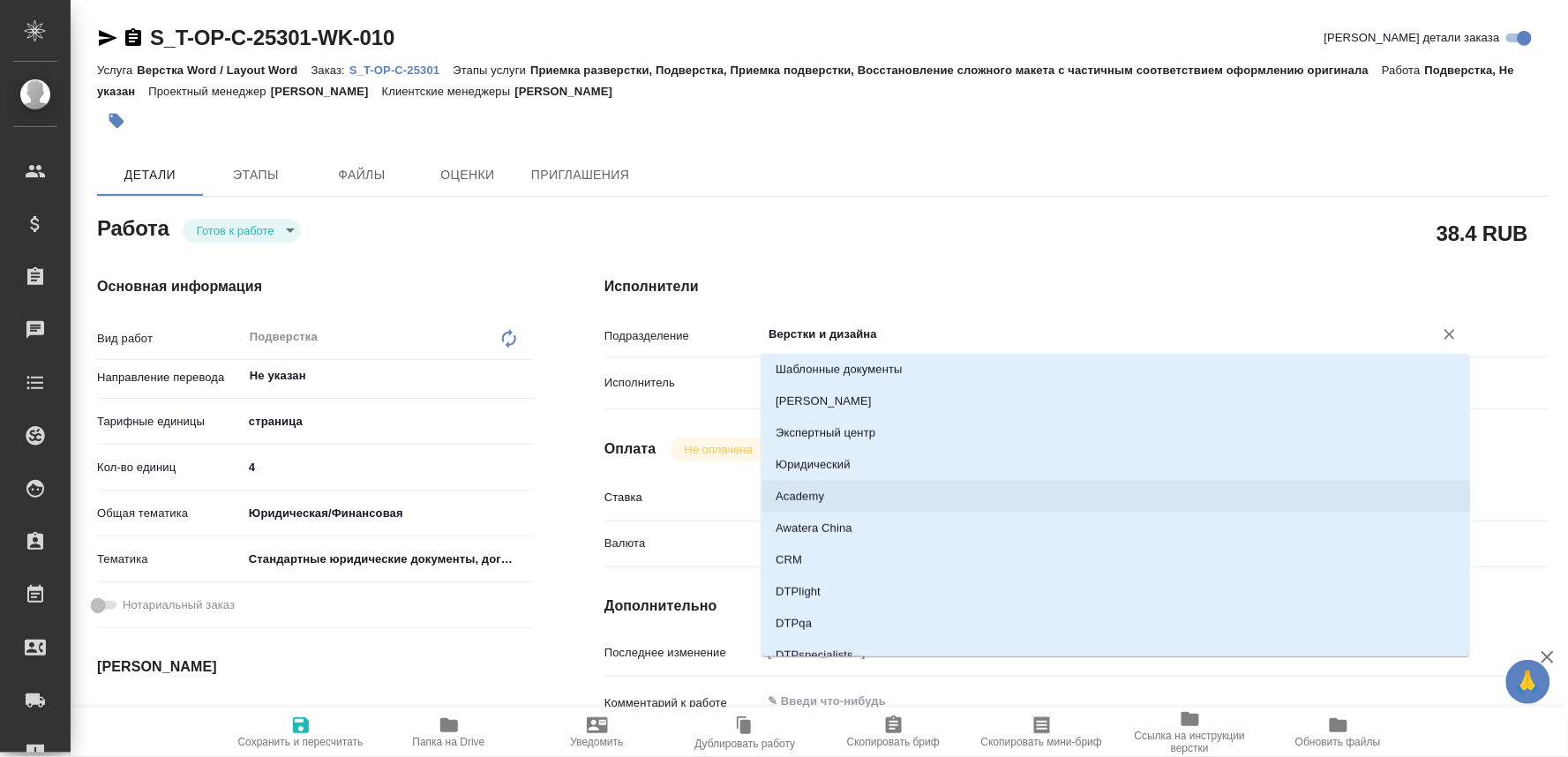
scroll to position [2648, 0]
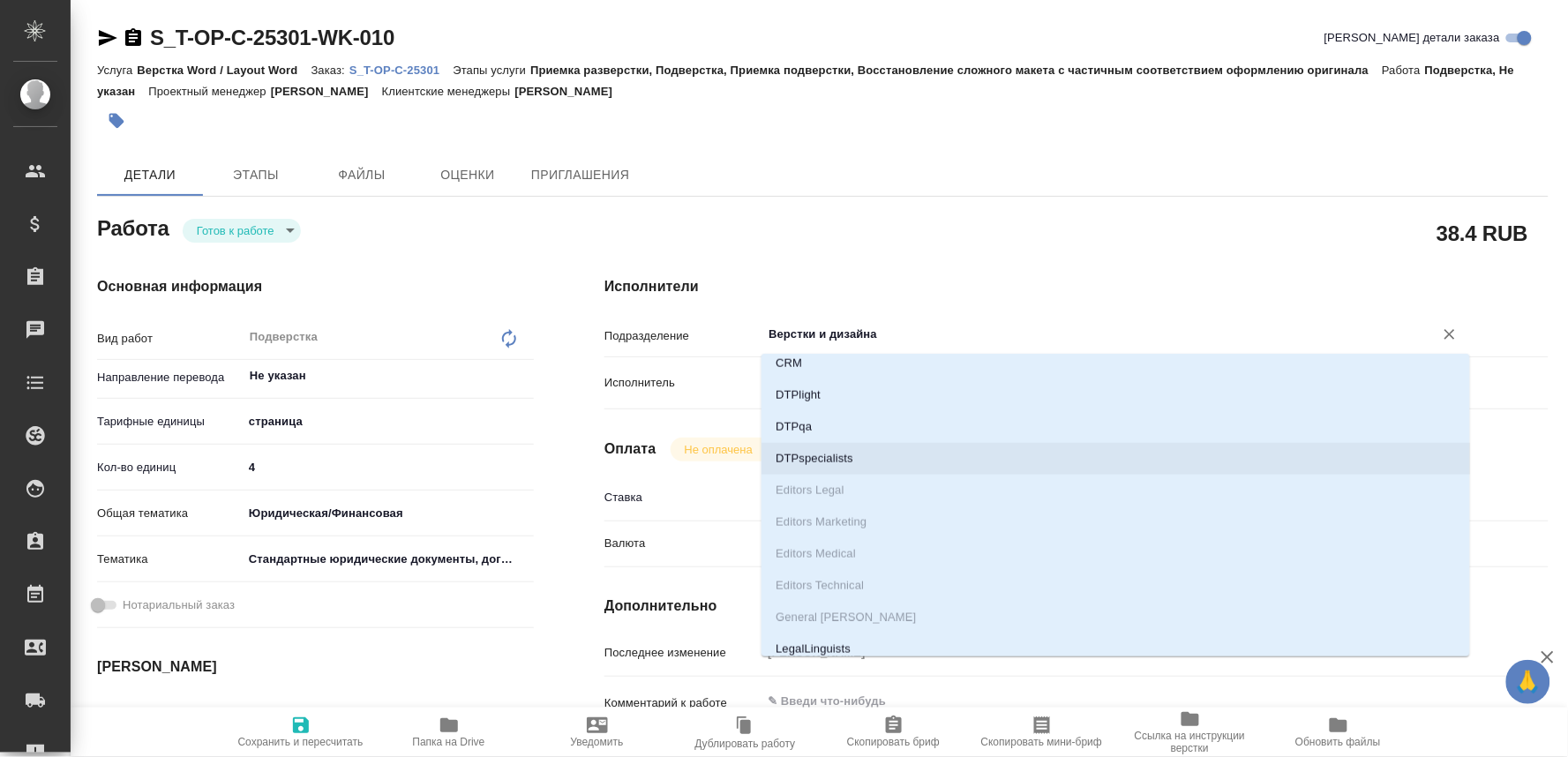
click at [803, 445] on li "DTPspecialists" at bounding box center [1115, 458] width 708 height 32
type textarea "x"
type input "DTPspecialists"
type textarea "x"
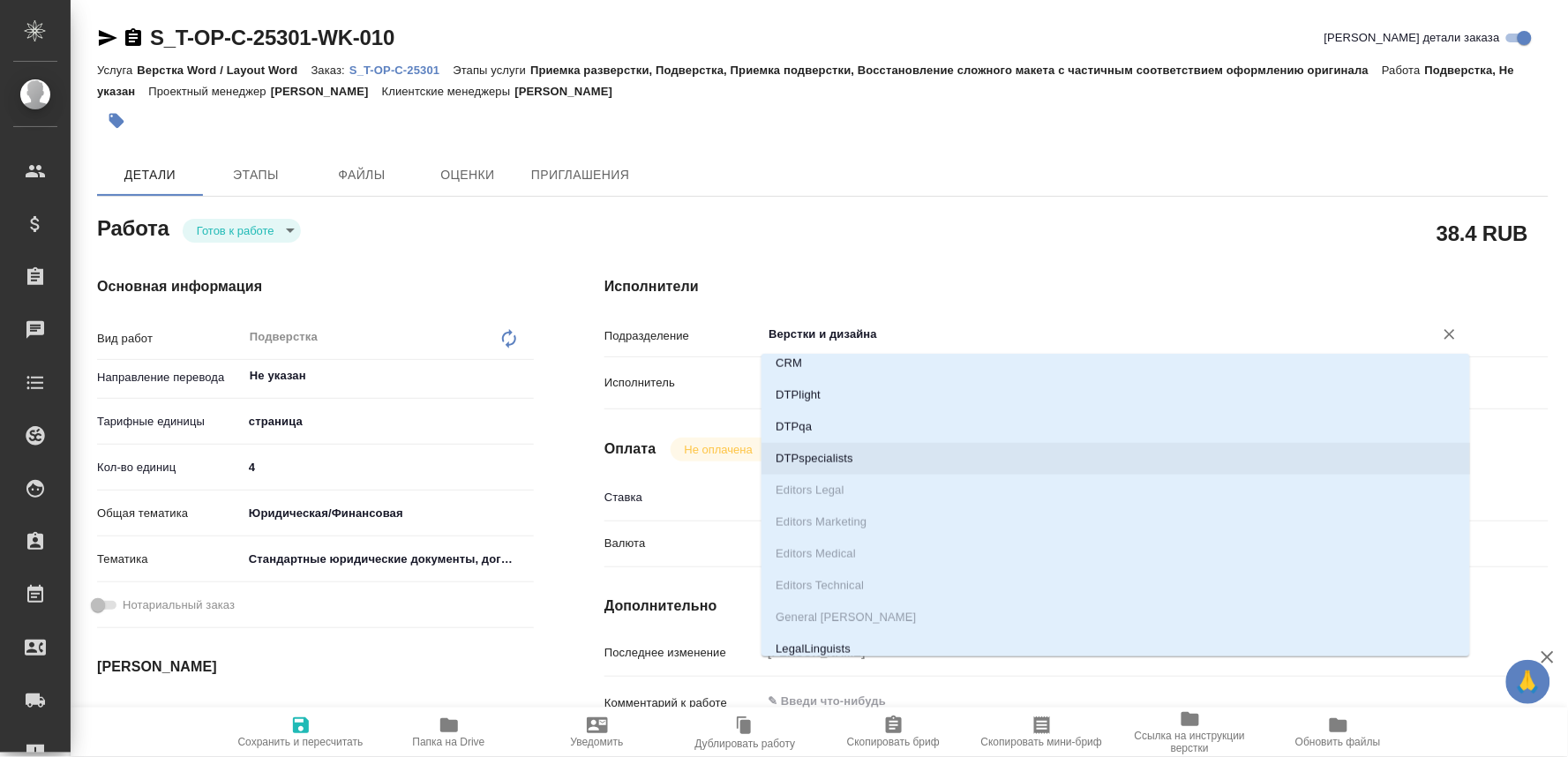
type textarea "x"
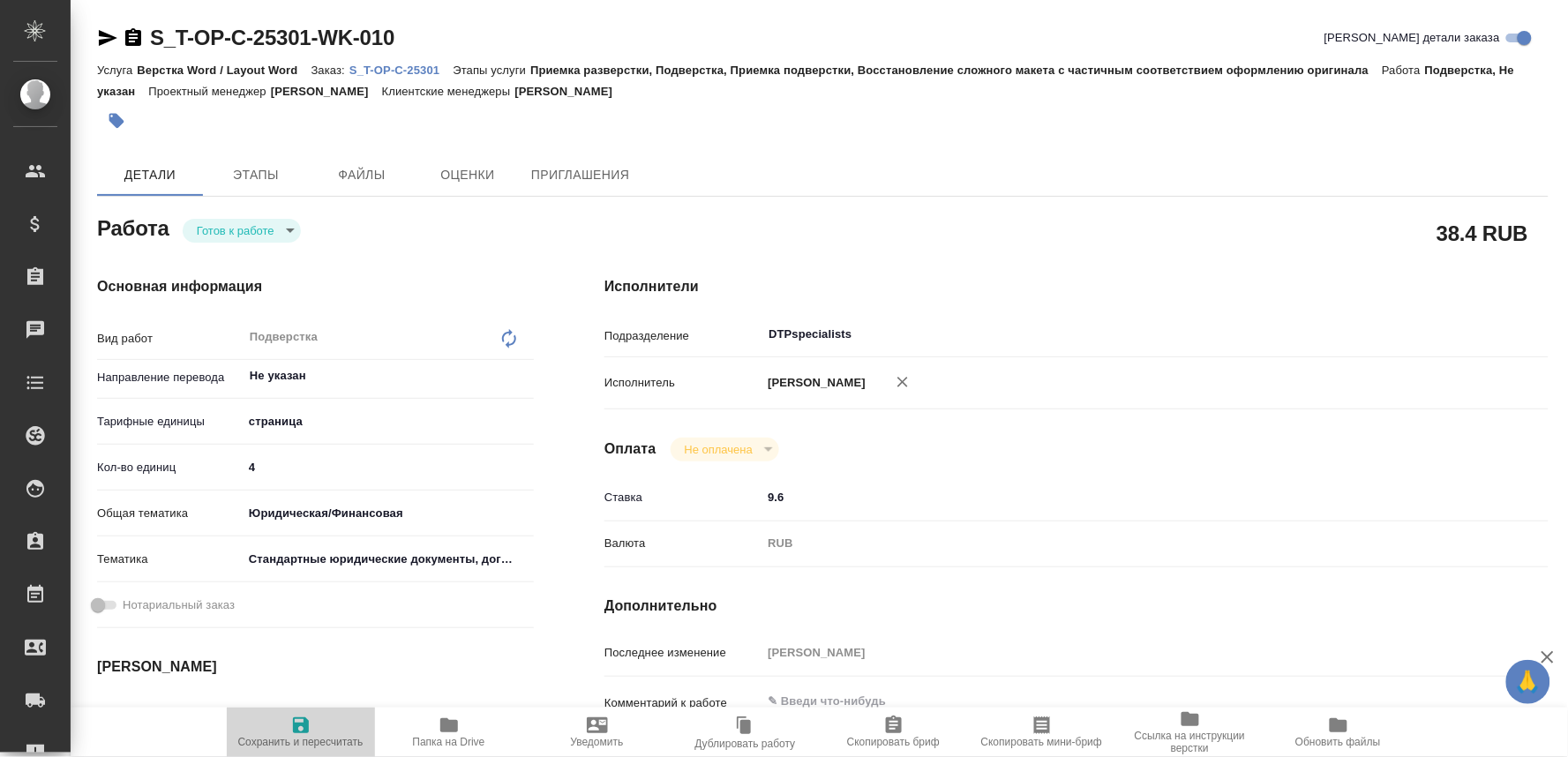
click at [305, 727] on icon "button" at bounding box center [300, 725] width 21 height 21
type textarea "x"
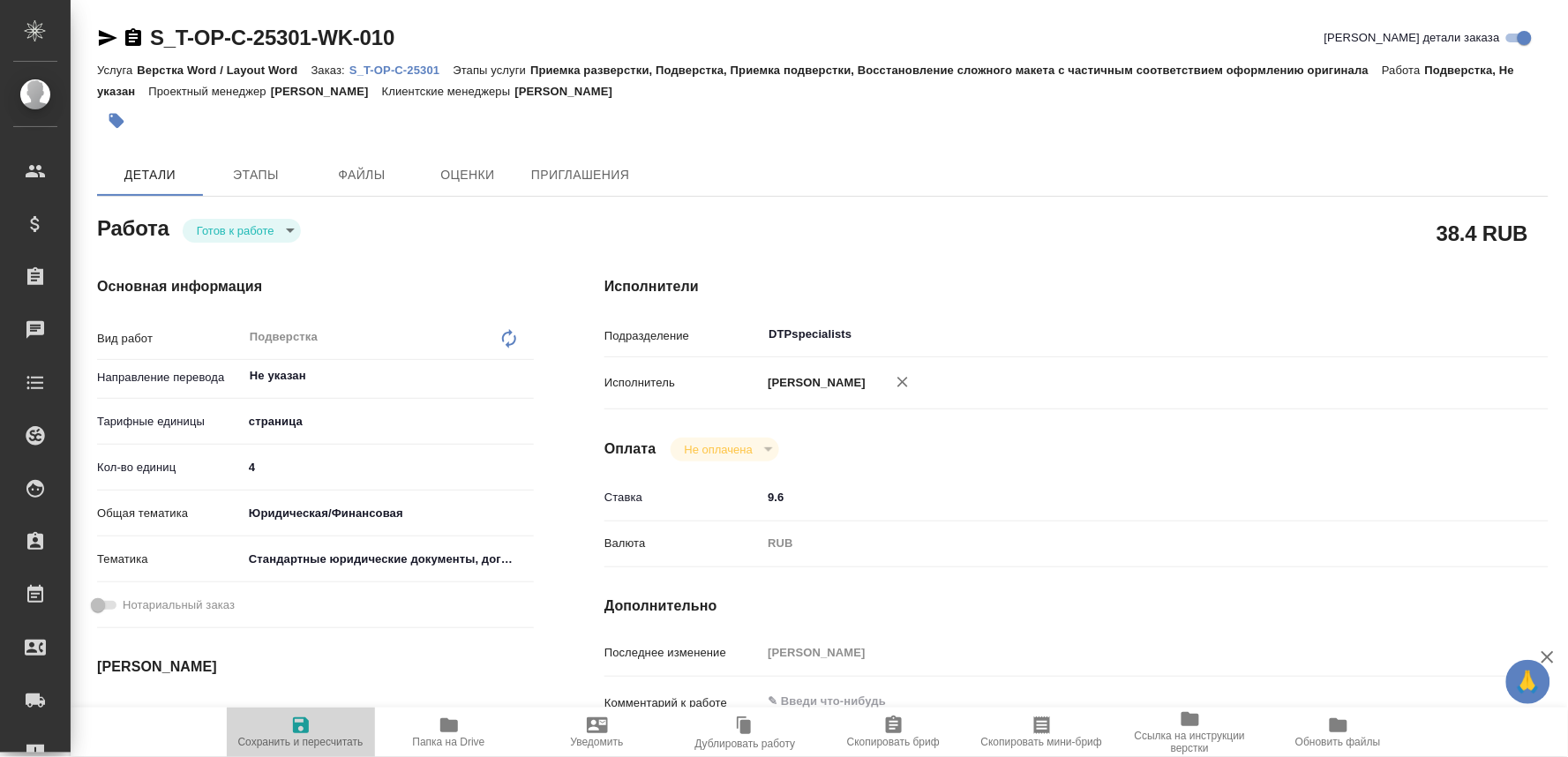
type textarea "x"
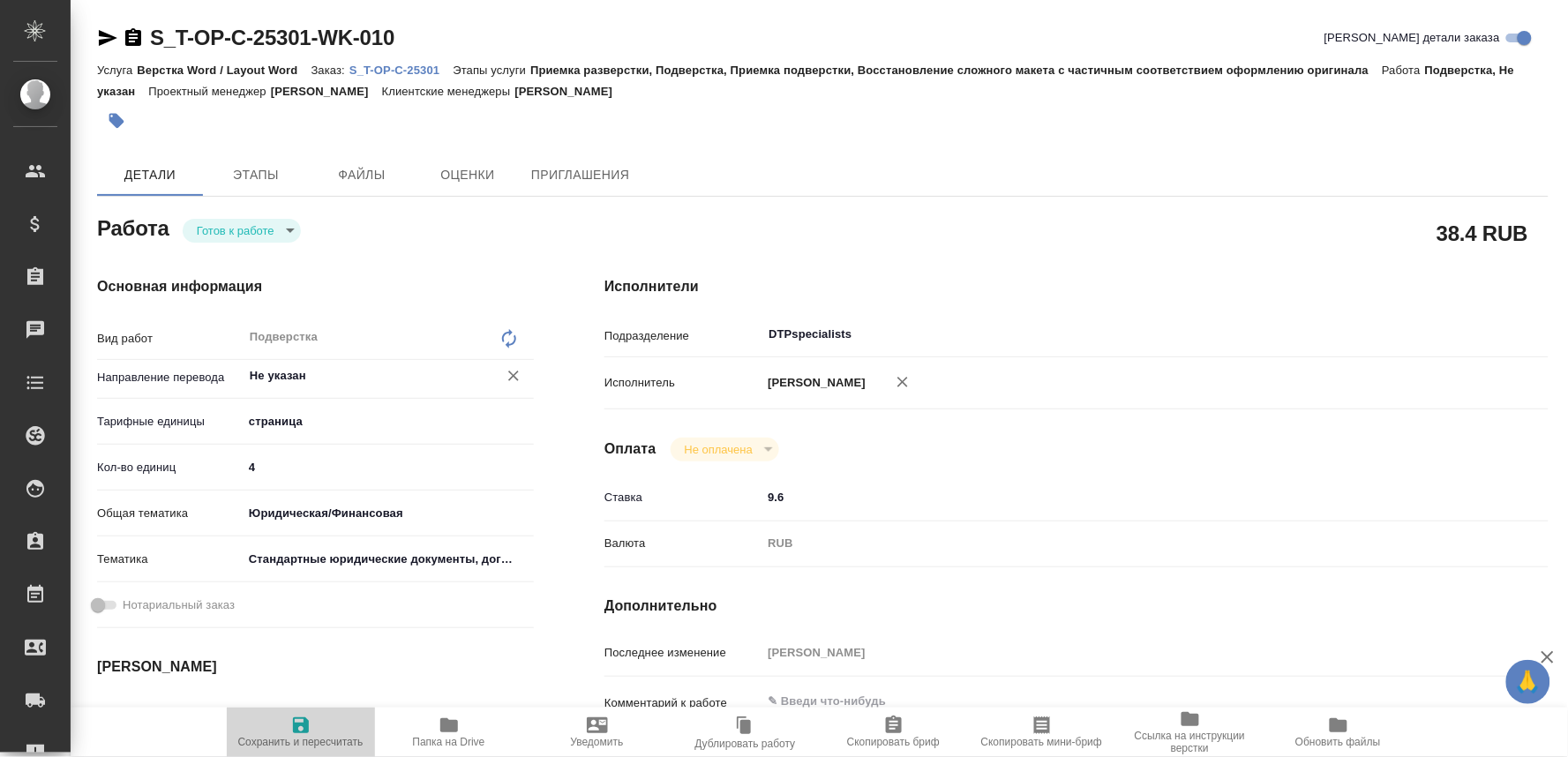
type textarea "x"
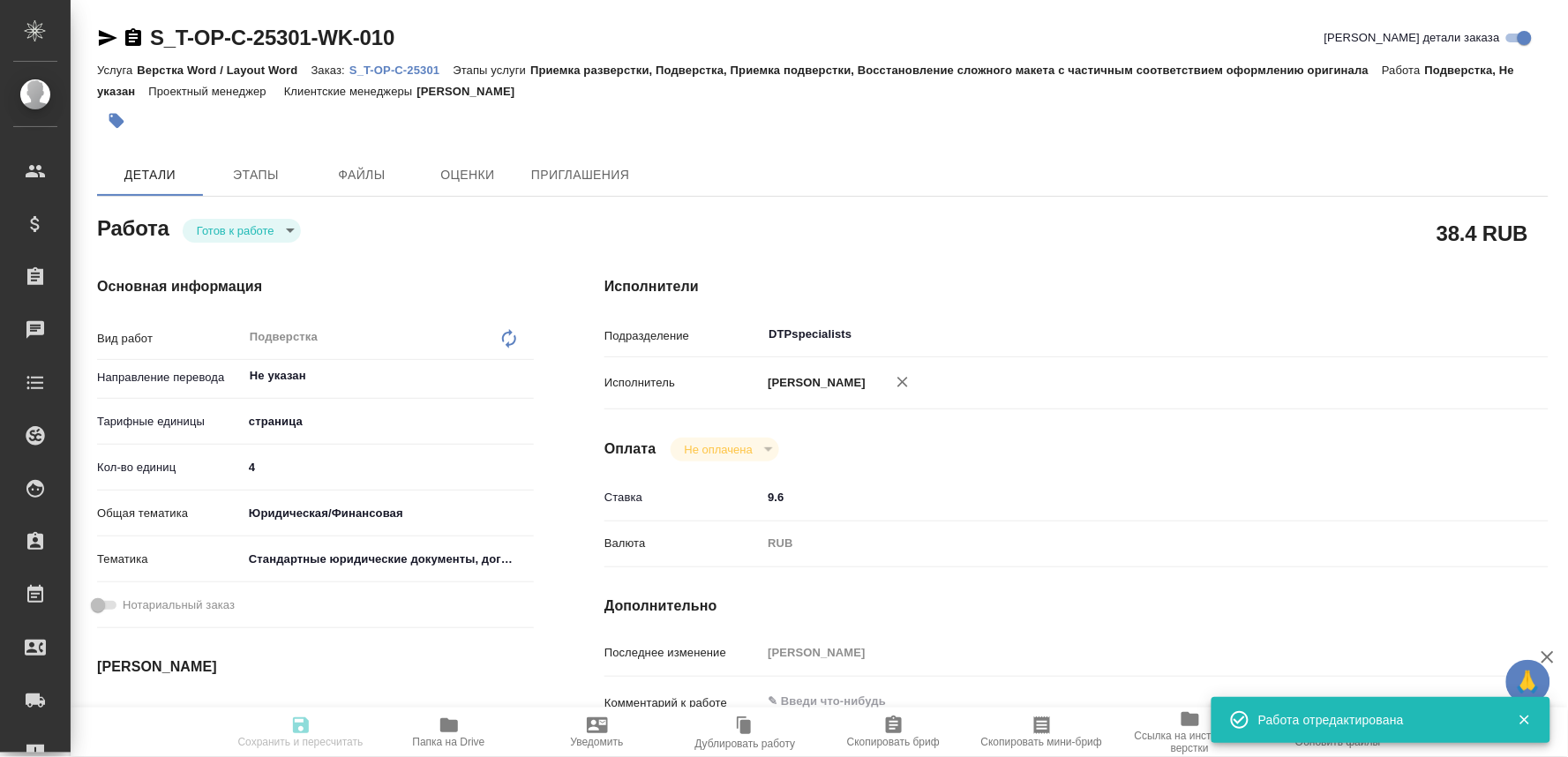
type input "readyForWork"
type textarea "Подверстка"
type textarea "x"
type input "Не указан"
type input "5a8b1489cc6b4906c91bfdb2"
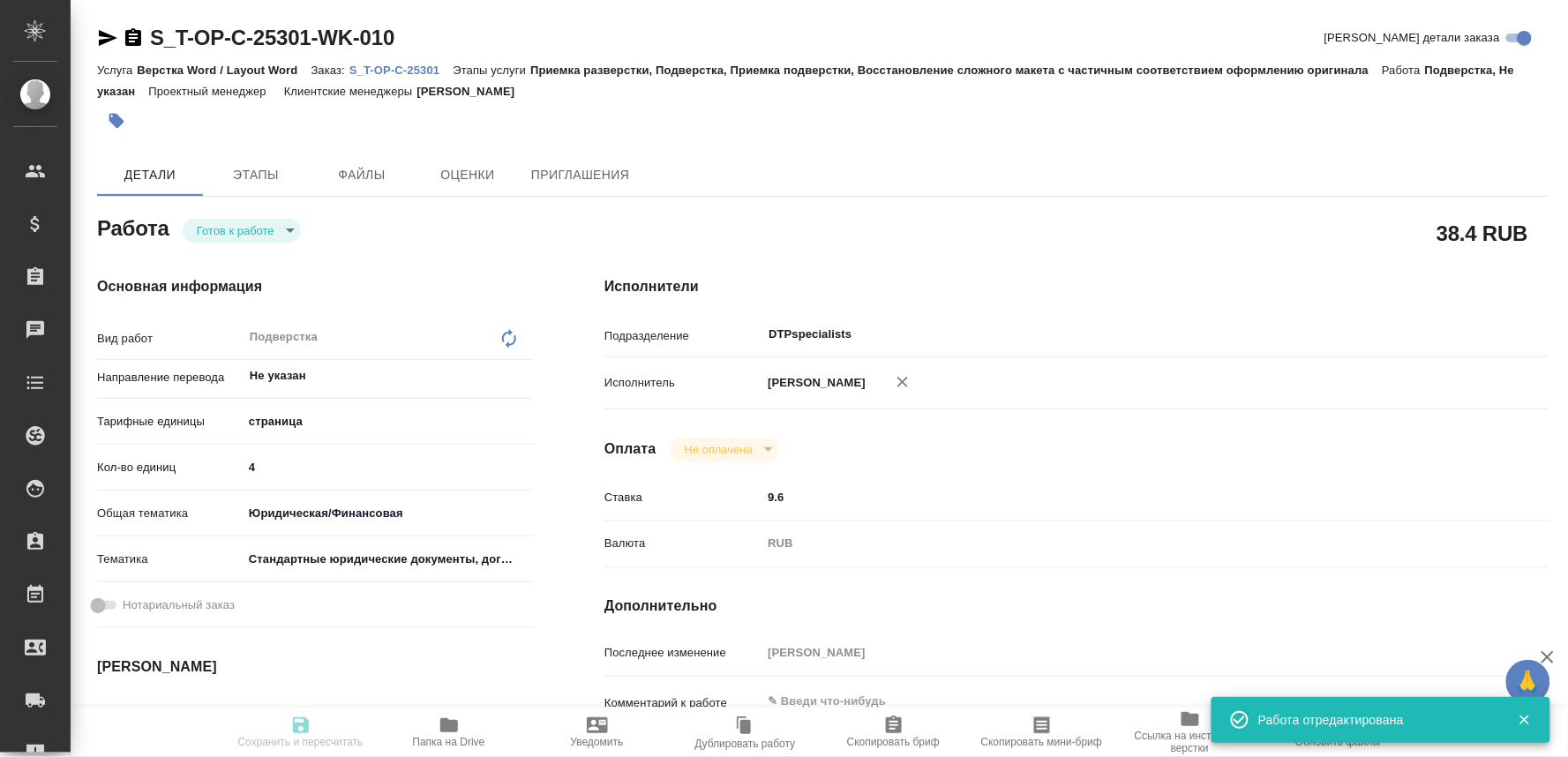
type input "4"
type input "yr-fn"
type input "5f647205b73bc97568ca66bf"
type input "[DATE] 12:00"
type input "[DATE] 15:00"
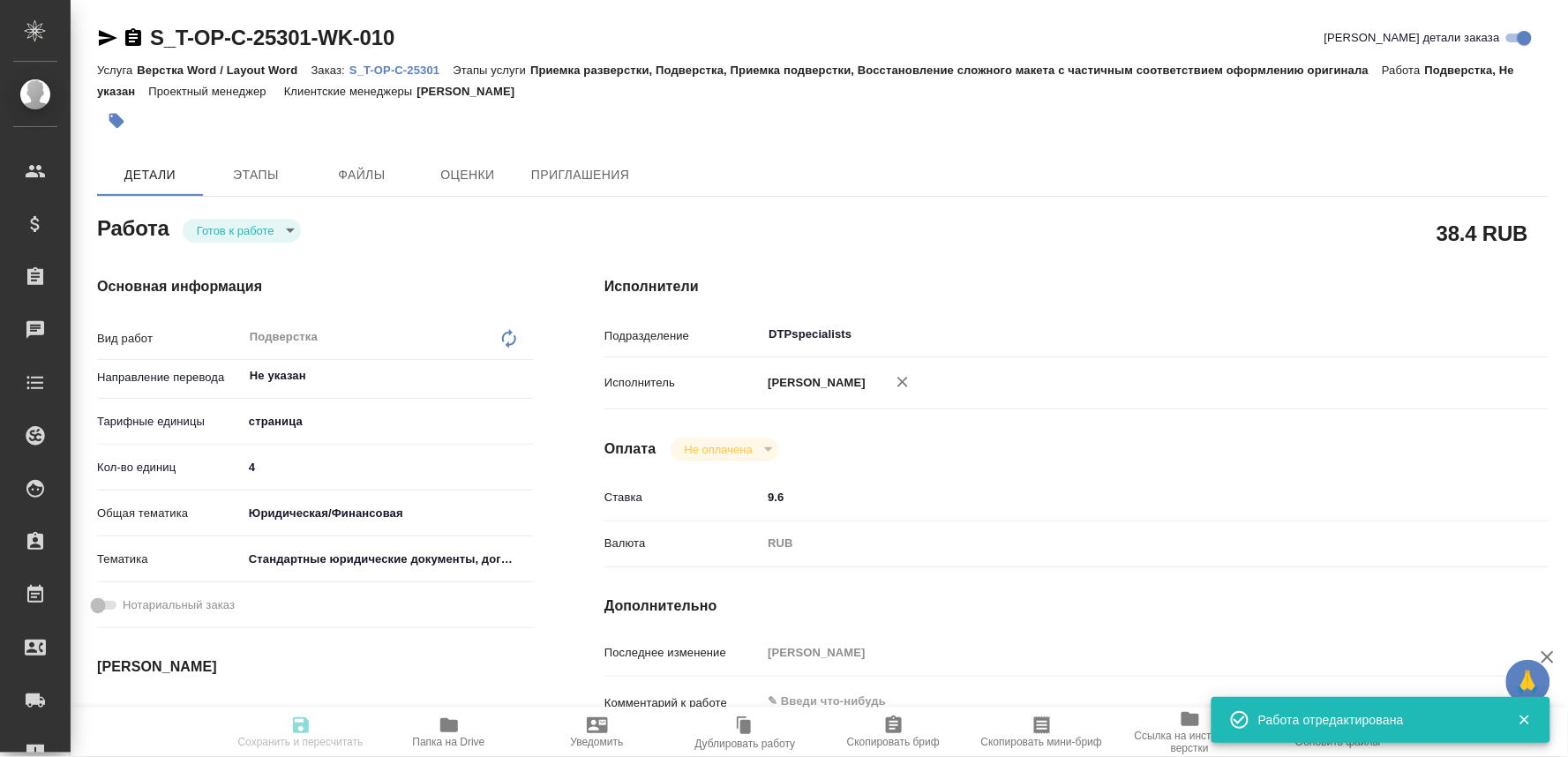
type input "[DATE] 16:00"
type input "DTPspecialists"
type input "notPayed"
type input "9.6"
type input "RUB"
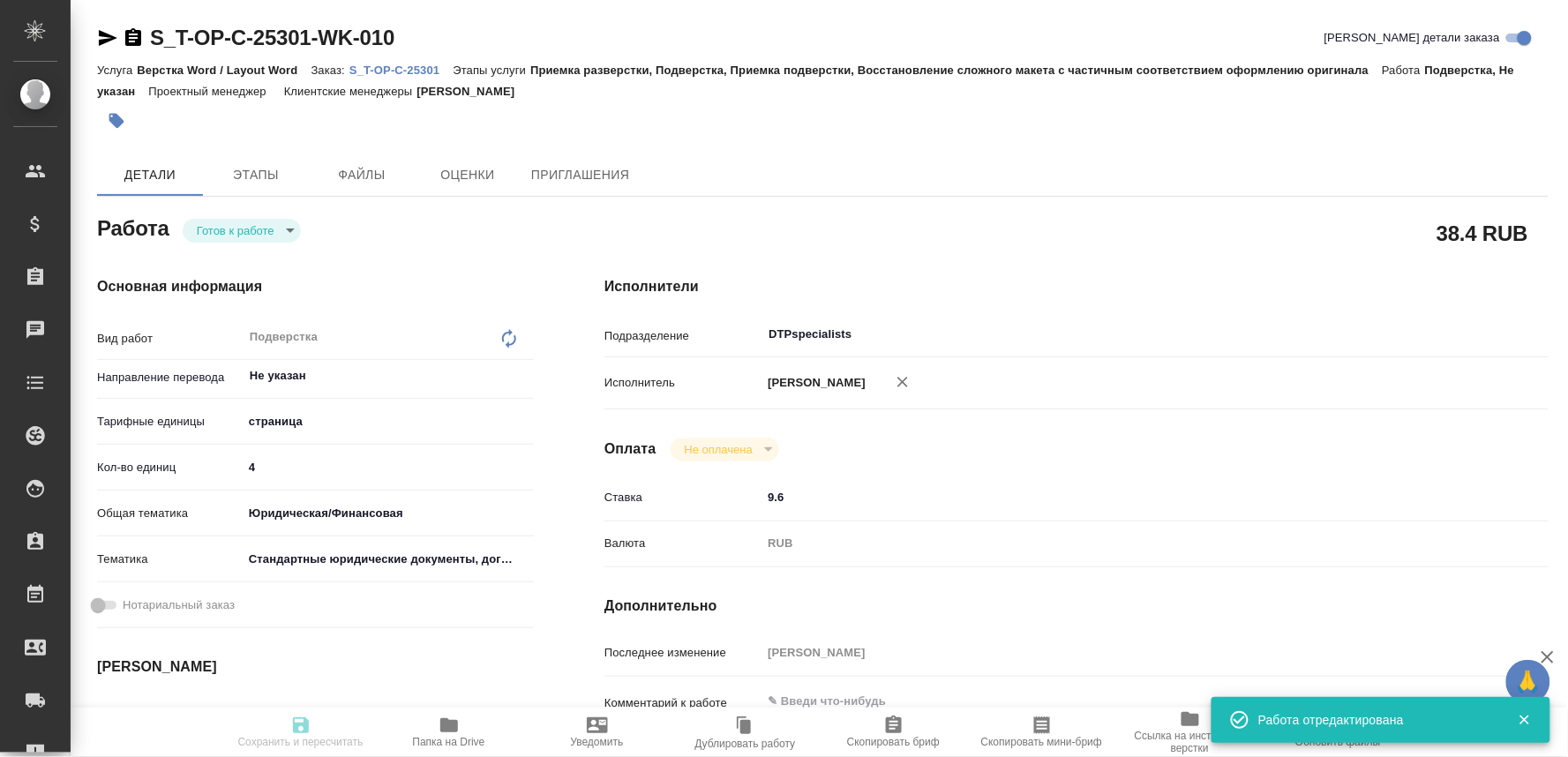
type input "[PERSON_NAME]"
type textarea "x"
type textarea "/Clients/Т-ОП-С_Русал Глобал Менеджмент/Orders/S_T-OP-C-25301/DTP/S_T-OP-C-2530…"
type textarea "x"
type input "S_T-OP-C-25301"
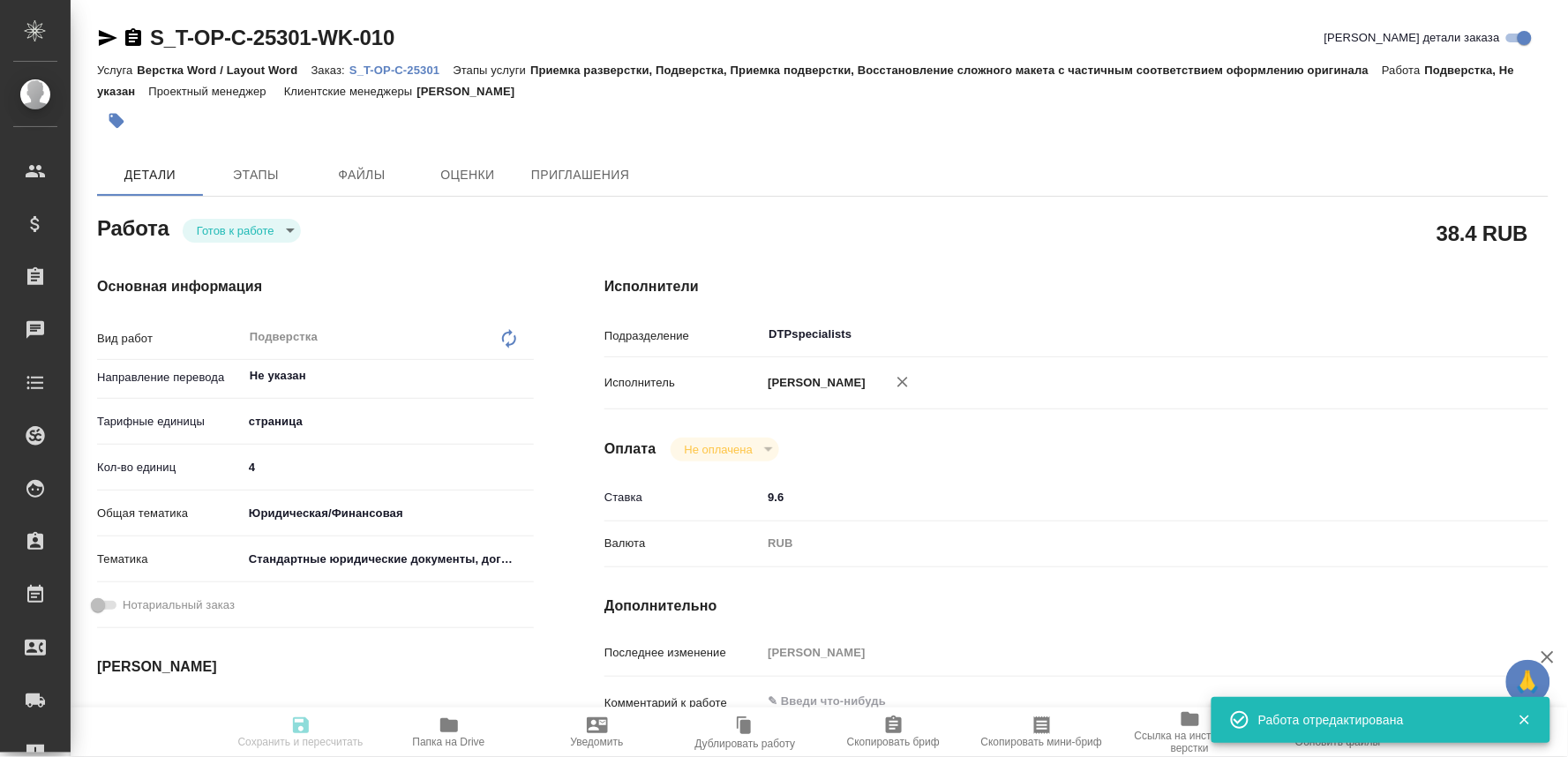
type input "Т-ОП-С-46903"
type input "Верстка Word / Layout Word"
type input "Приемка разверстки, Подверстка, Приемка подверстки, Восстановление сложного мак…"
type input "[PERSON_NAME]"
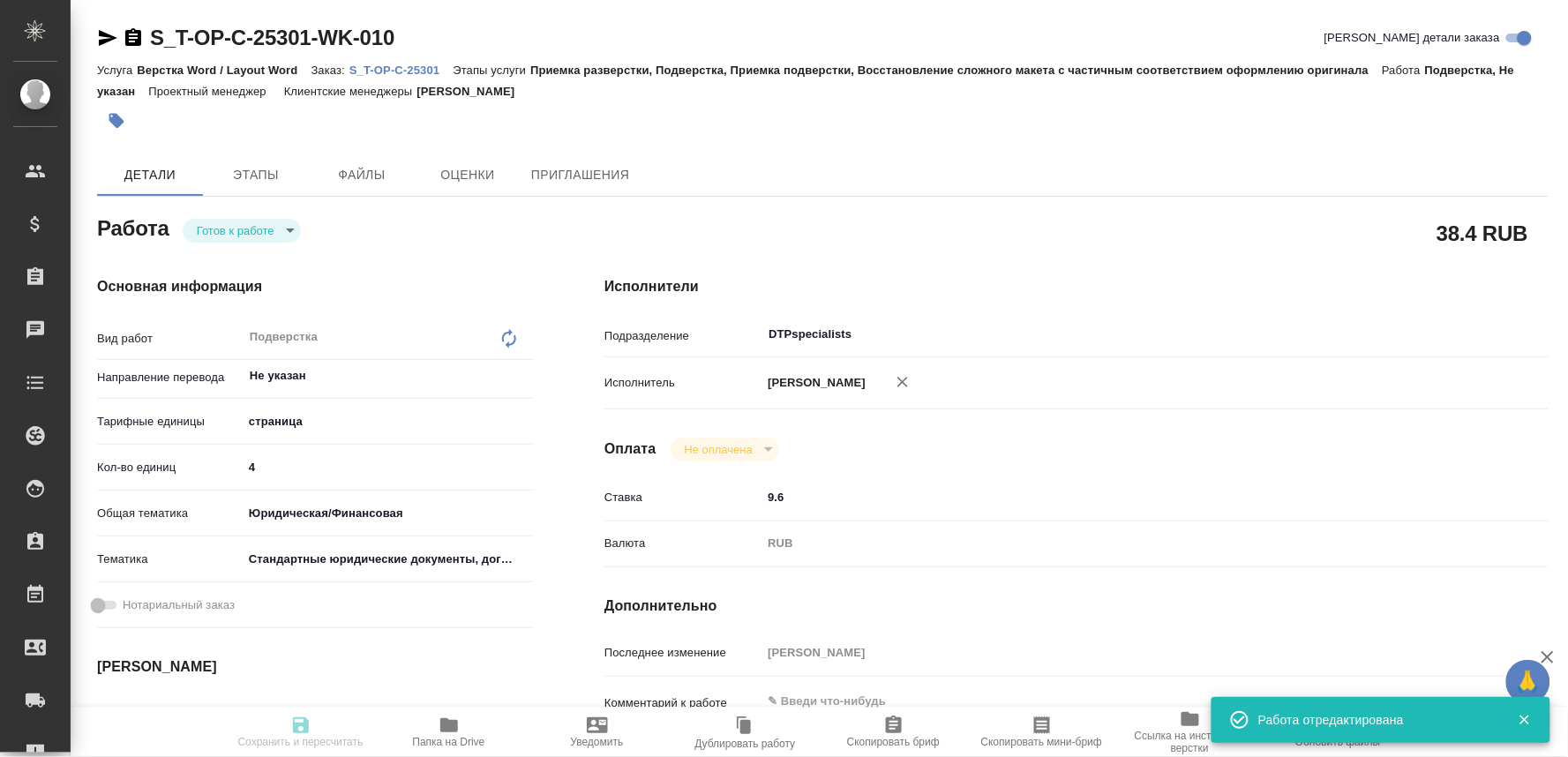
type input "/Clients/Т-ОП-С_Русал Глобал Менеджмент/Orders/S_T-OP-C-25301"
type textarea "x"
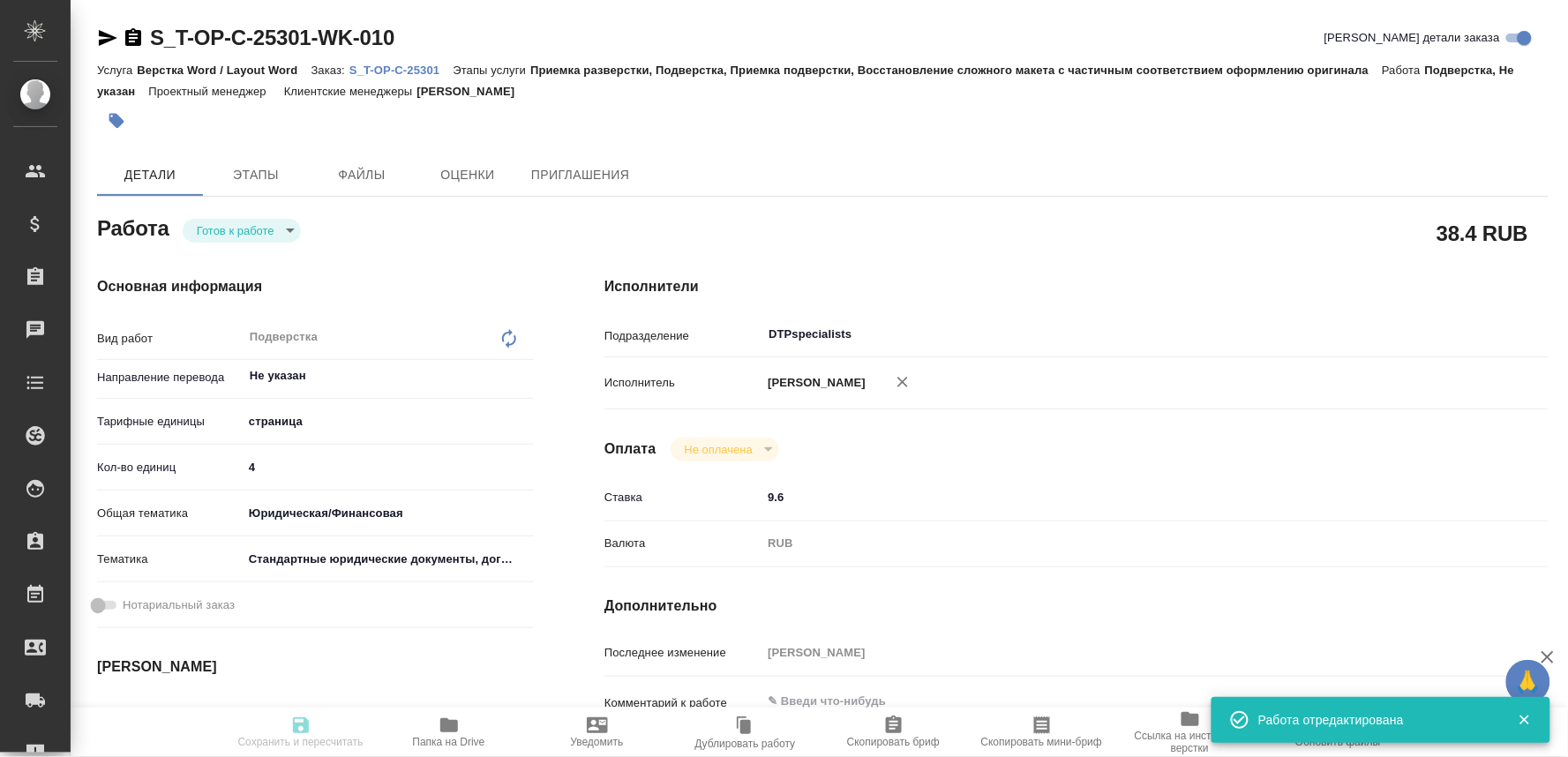
type textarea "x"
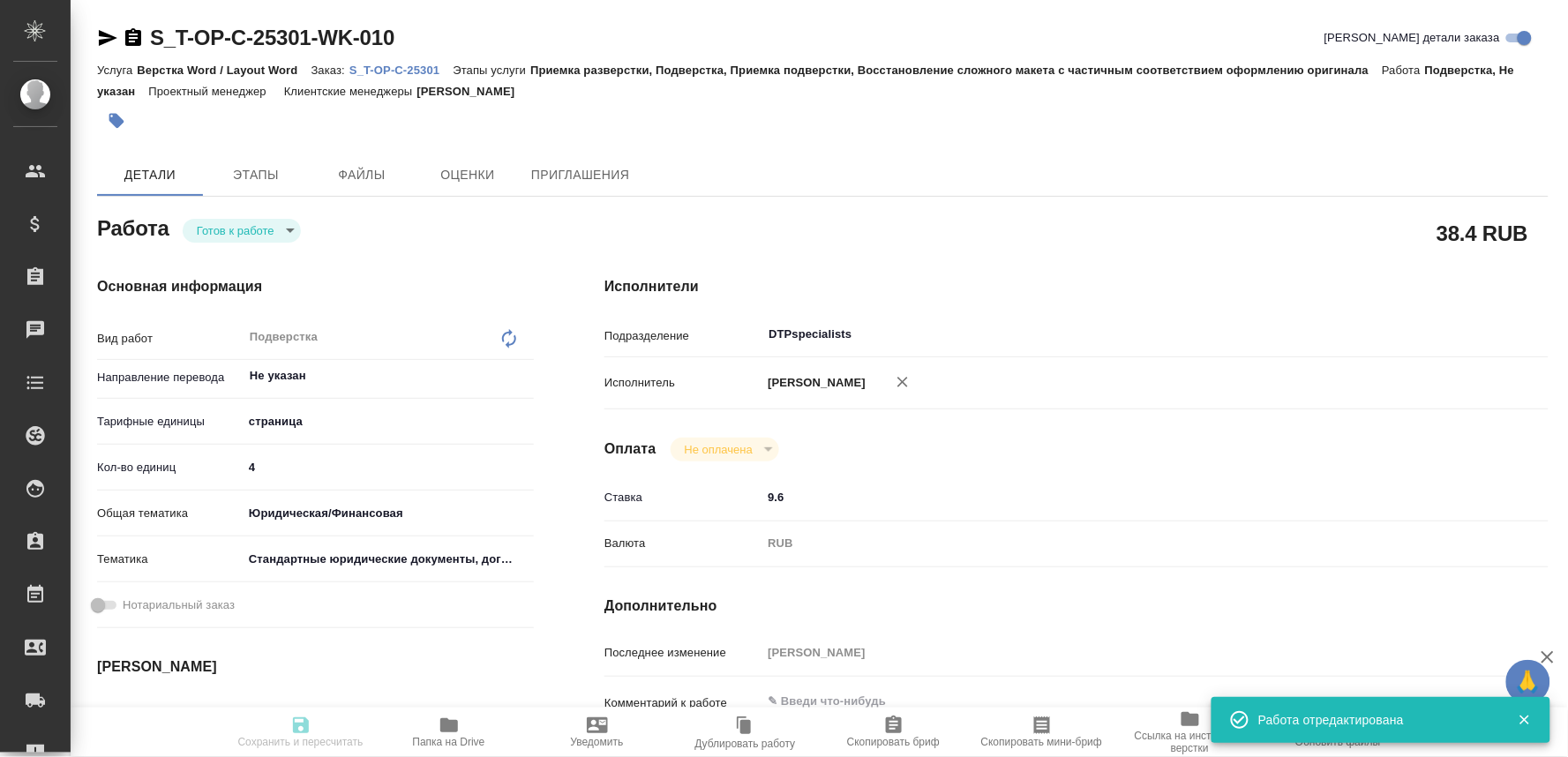
type textarea "x"
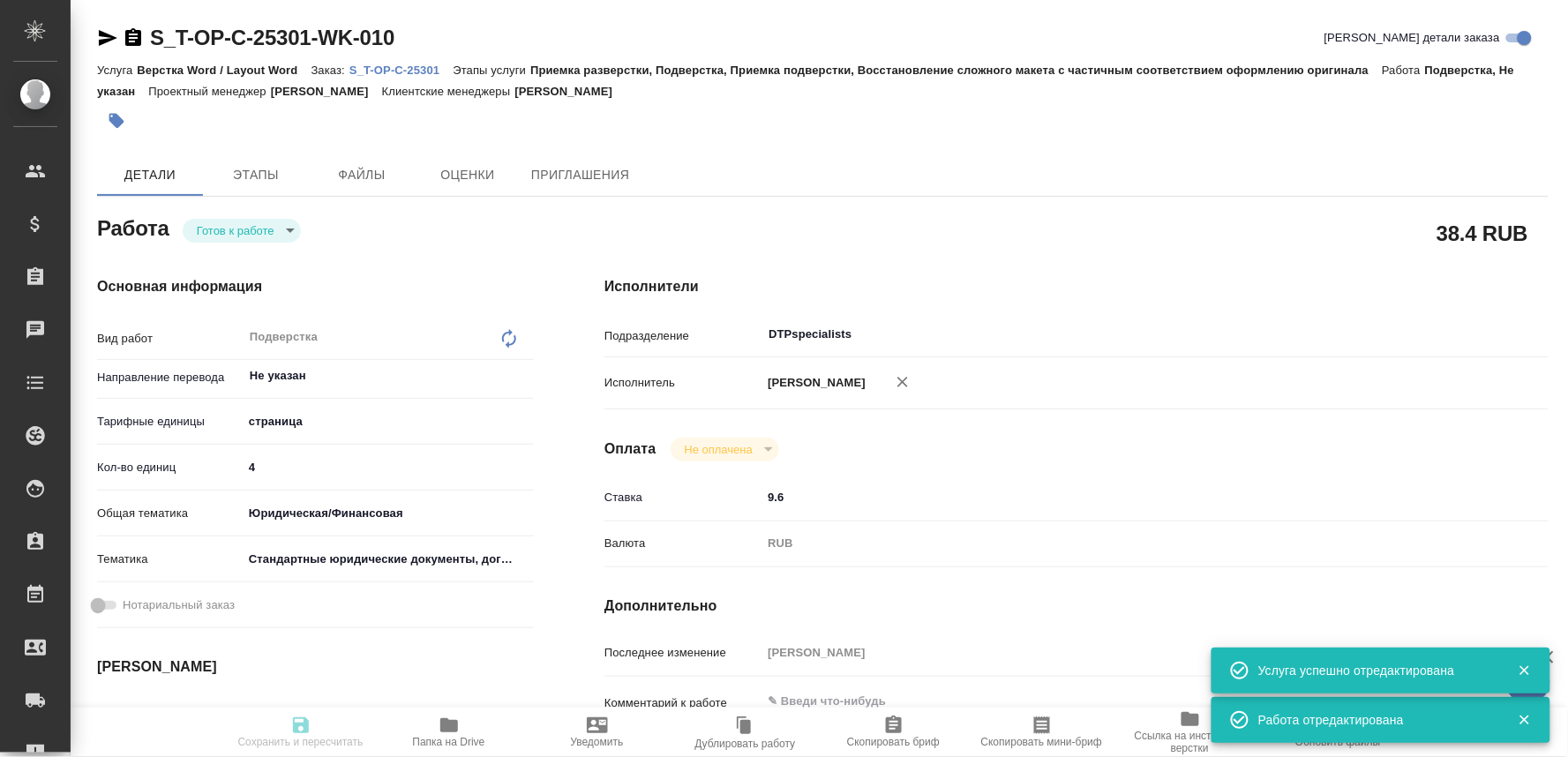
type textarea "x"
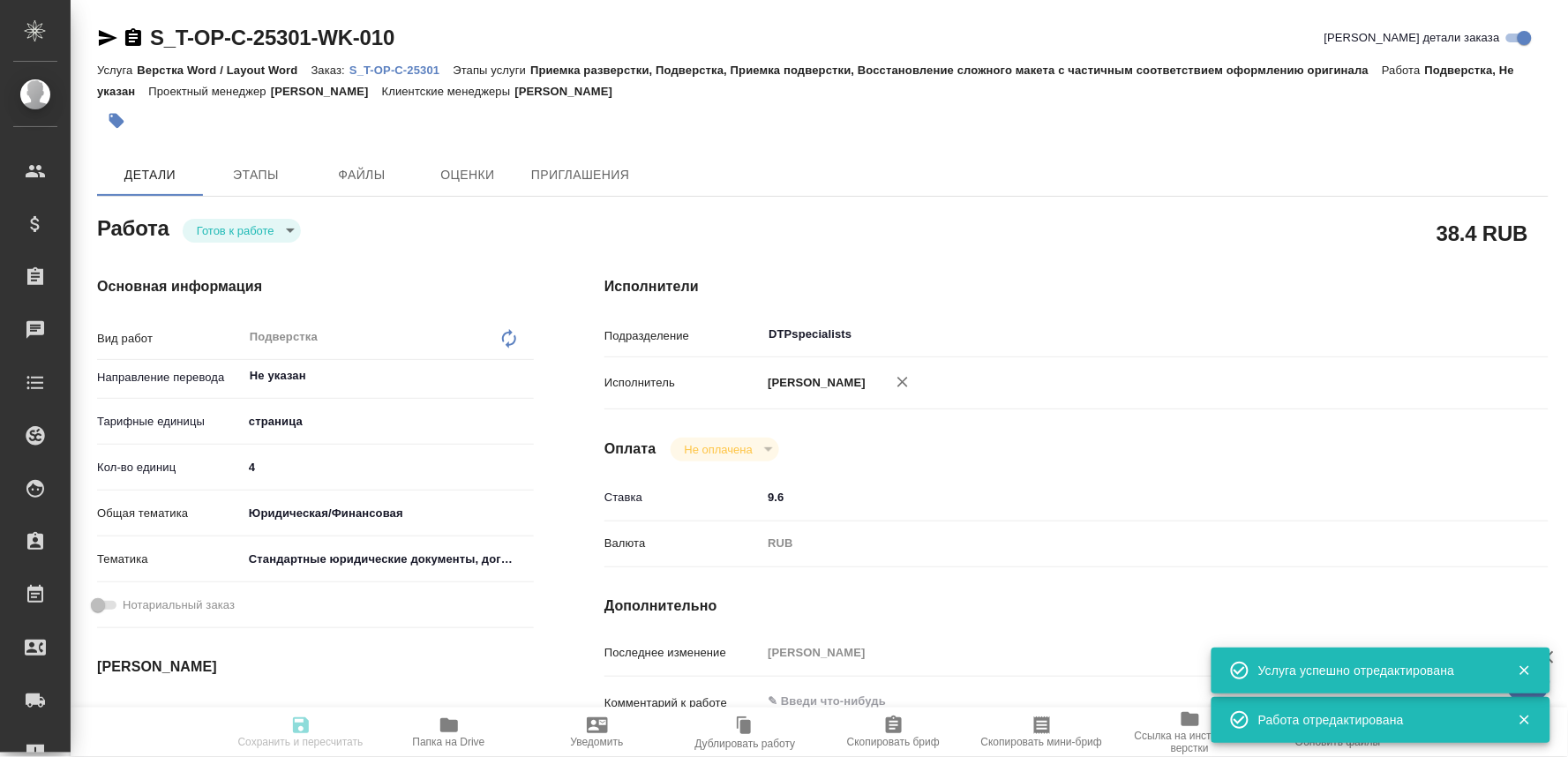
type input "readyForWork"
type textarea "Подверстка"
type textarea "x"
type input "Не указан"
type input "5a8b1489cc6b4906c91bfdb2"
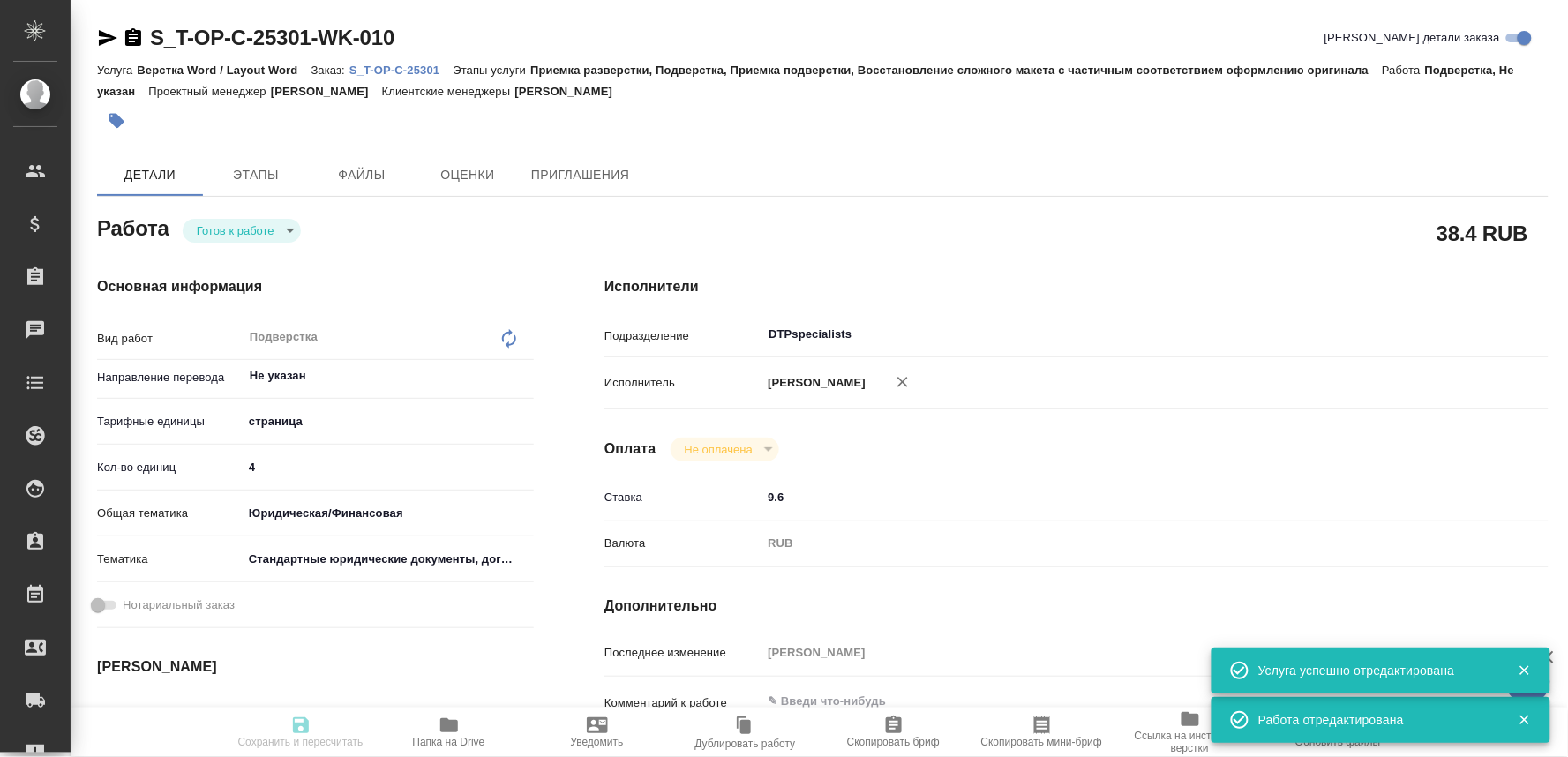
type input "4"
type input "yr-fn"
type input "5f647205b73bc97568ca66bf"
type input "01.10.2025 12:00"
type input "01.10.2025 15:00"
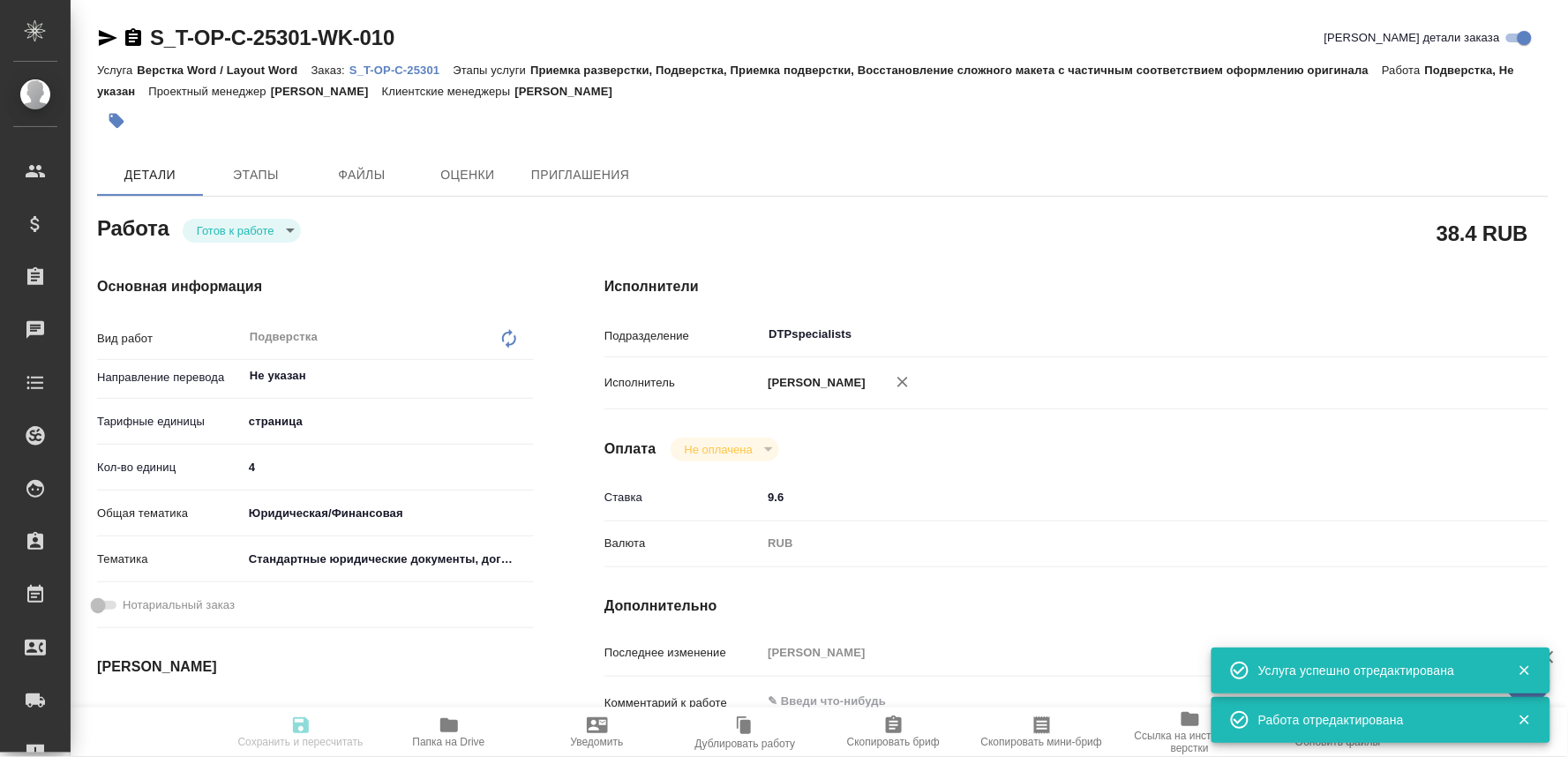
type input "01.10.2025 16:00"
type input "DTPspecialists"
type input "notPayed"
type input "9.6"
type input "RUB"
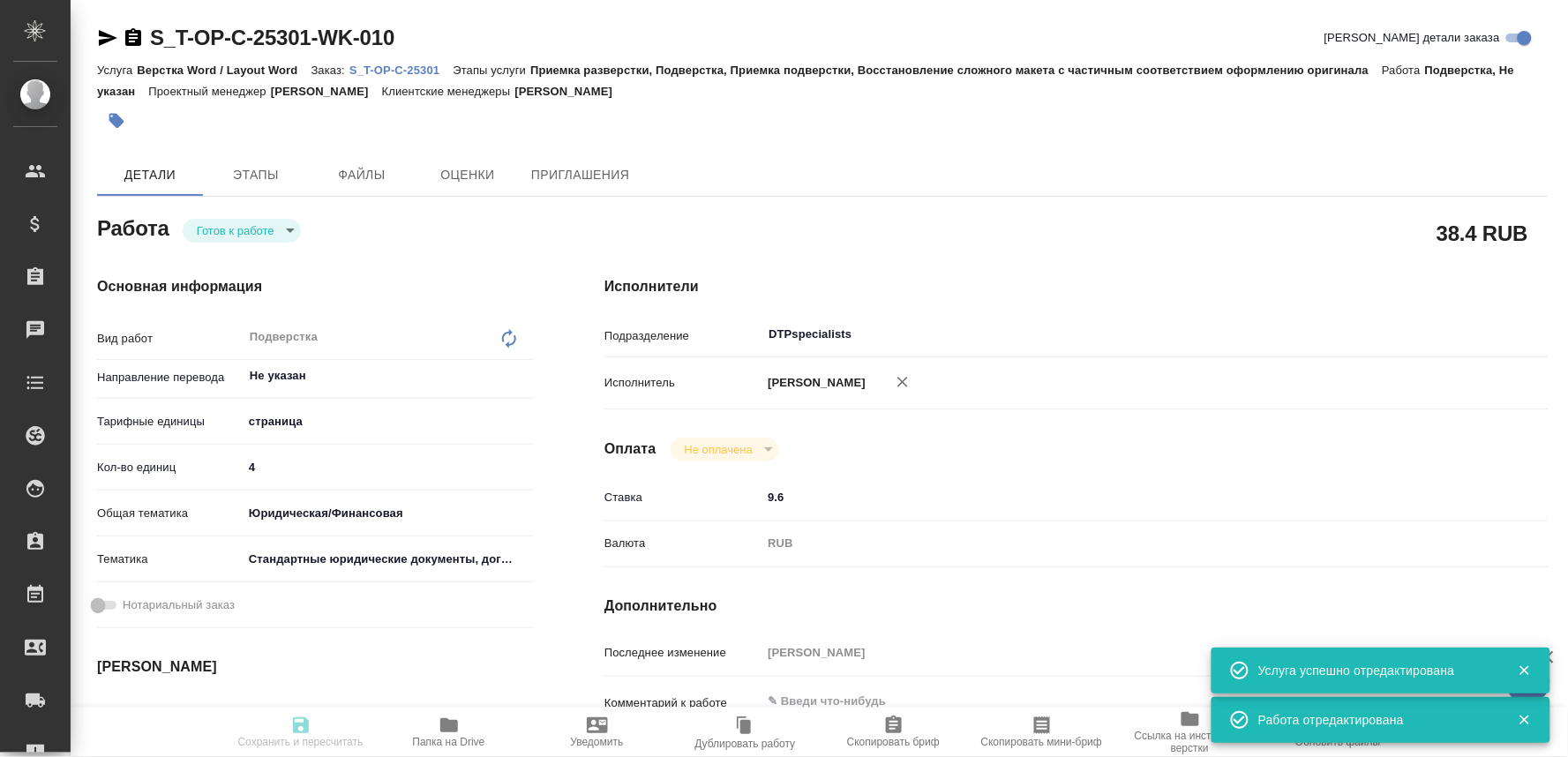
type input "[PERSON_NAME]"
type textarea "x"
type textarea "/Clients/Т-ОП-С_Русал Глобал Менеджмент/Orders/S_T-OP-C-25301/DTP/S_T-OP-C-2530…"
type textarea "x"
type input "S_T-OP-C-25301"
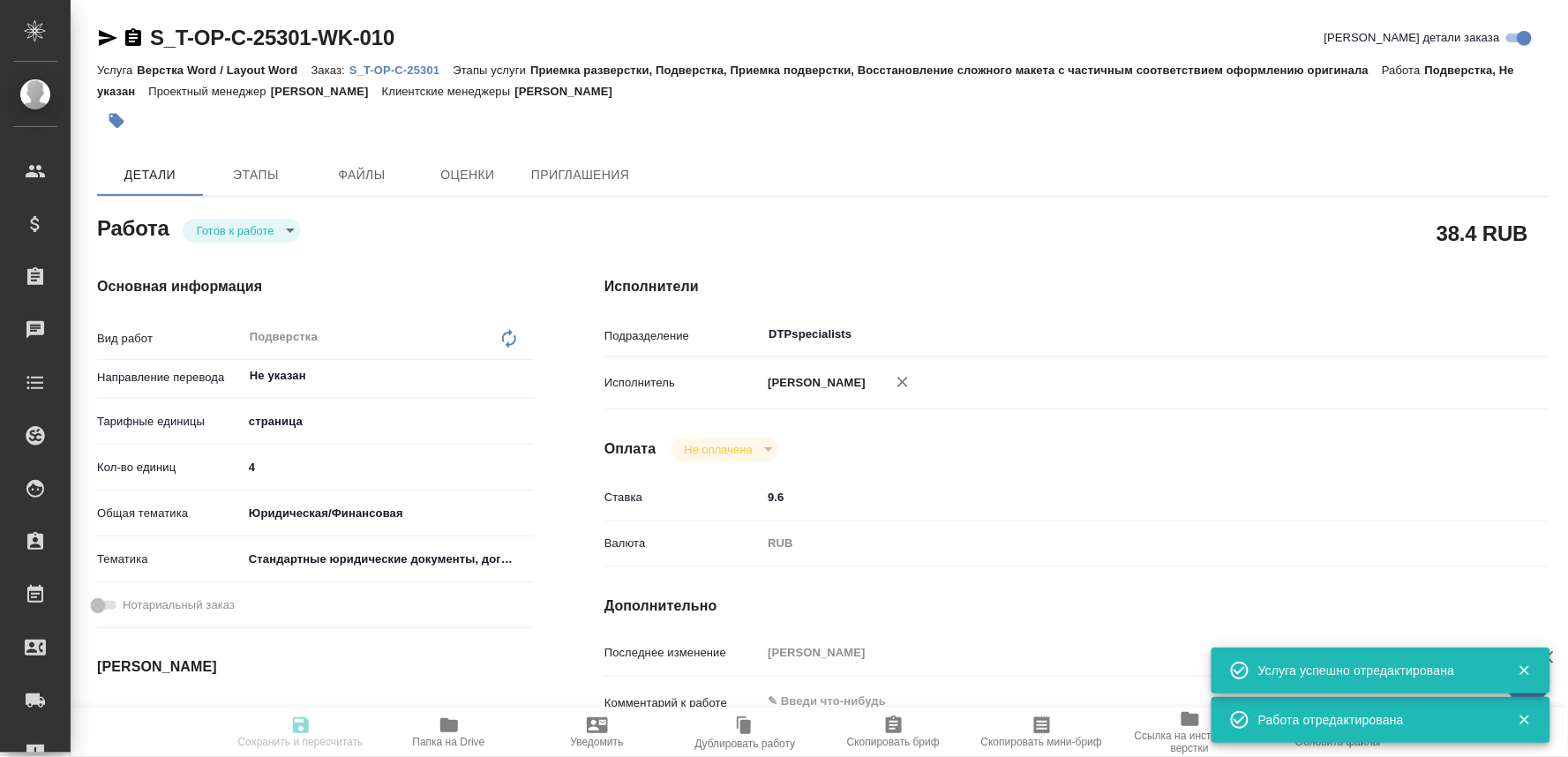
type input "Т-ОП-С-46903"
type input "Верстка Word / Layout Word"
type input "Приемка разверстки, Подверстка, Приемка подверстки, Восстановление сложного мак…"
type input "[PERSON_NAME]"
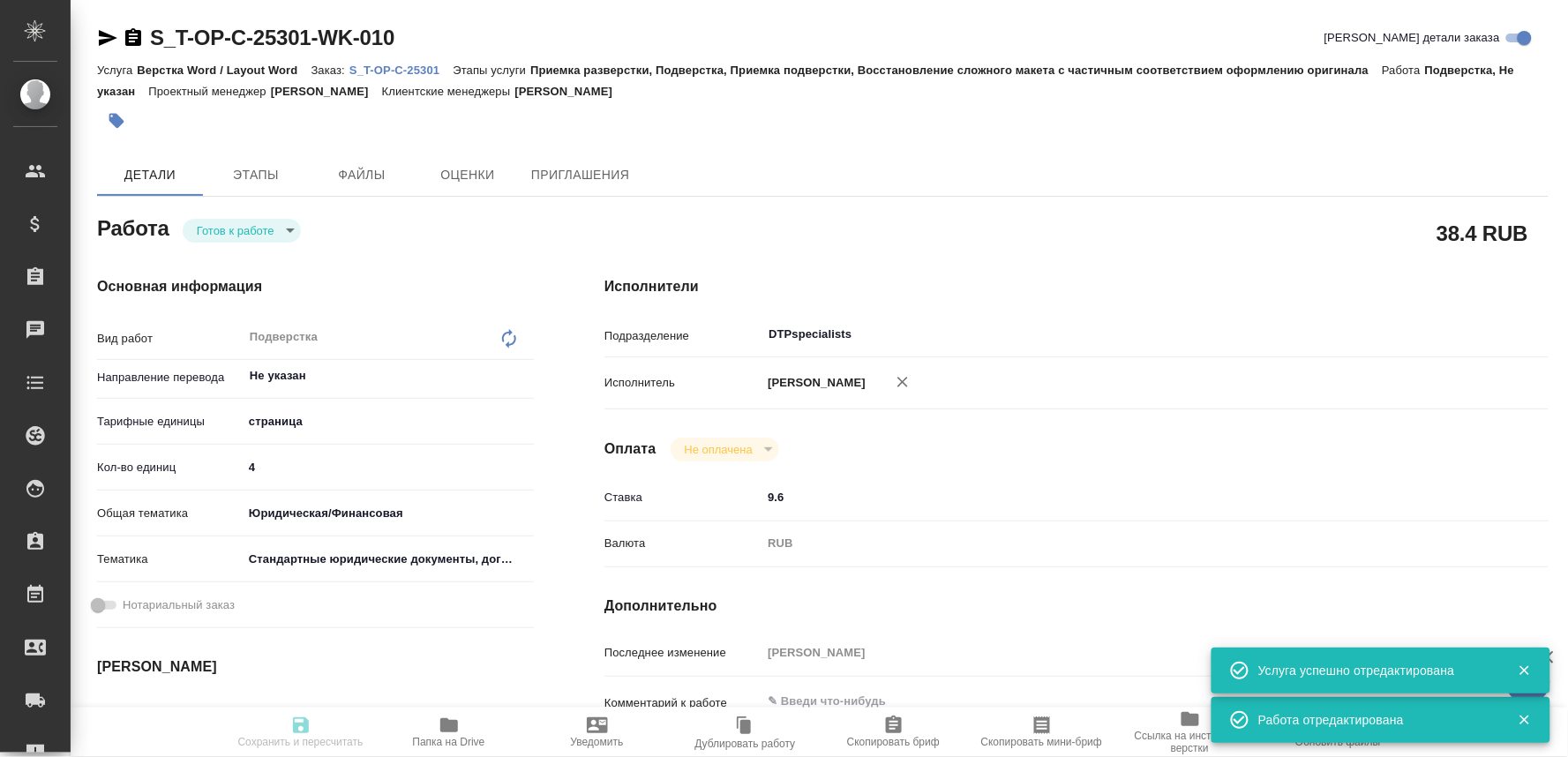
type input "/Clients/Т-ОП-С_Русал Глобал Менеджмент/Orders/S_T-OP-C-25301"
type textarea "x"
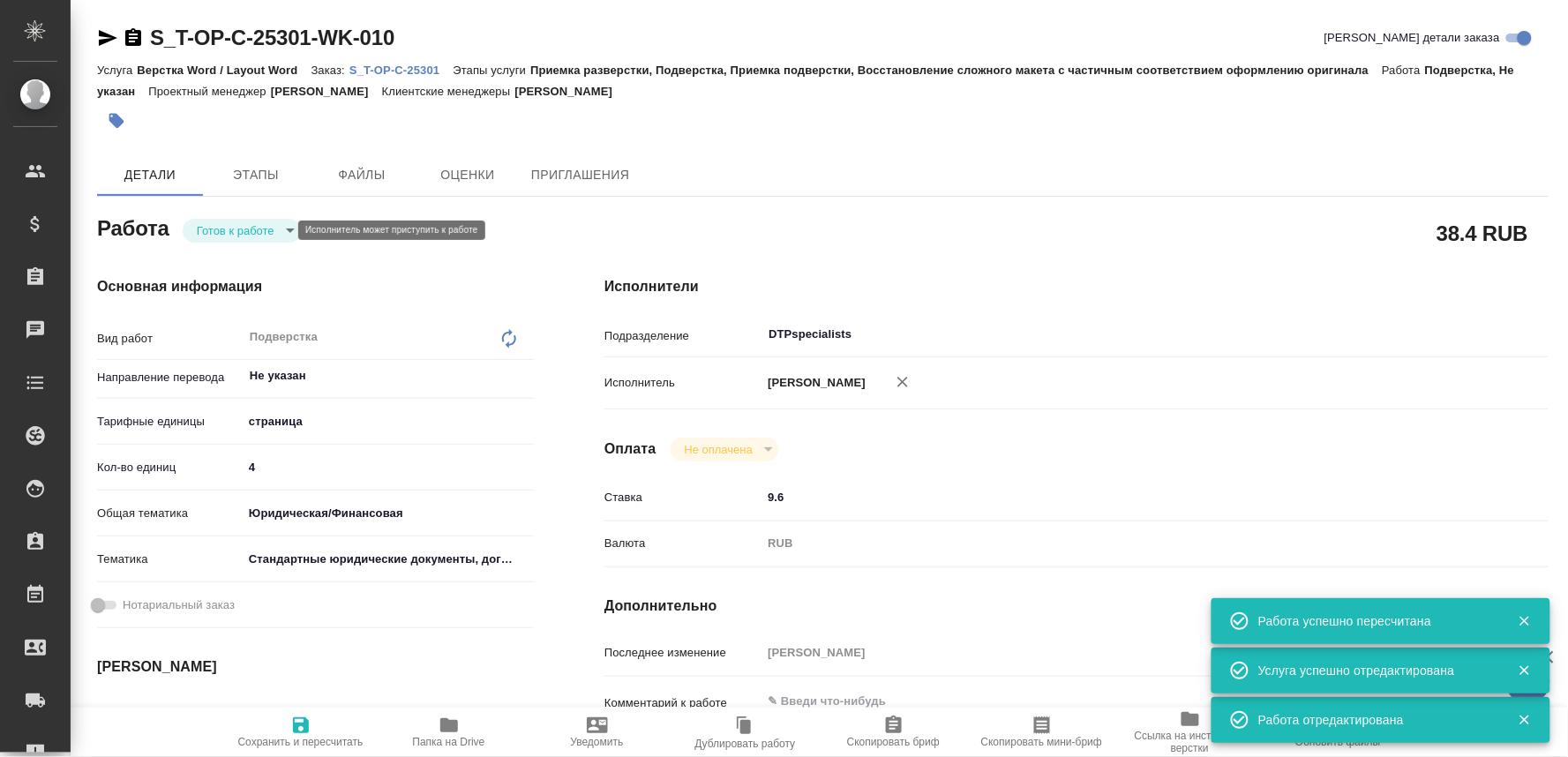
type textarea "x"
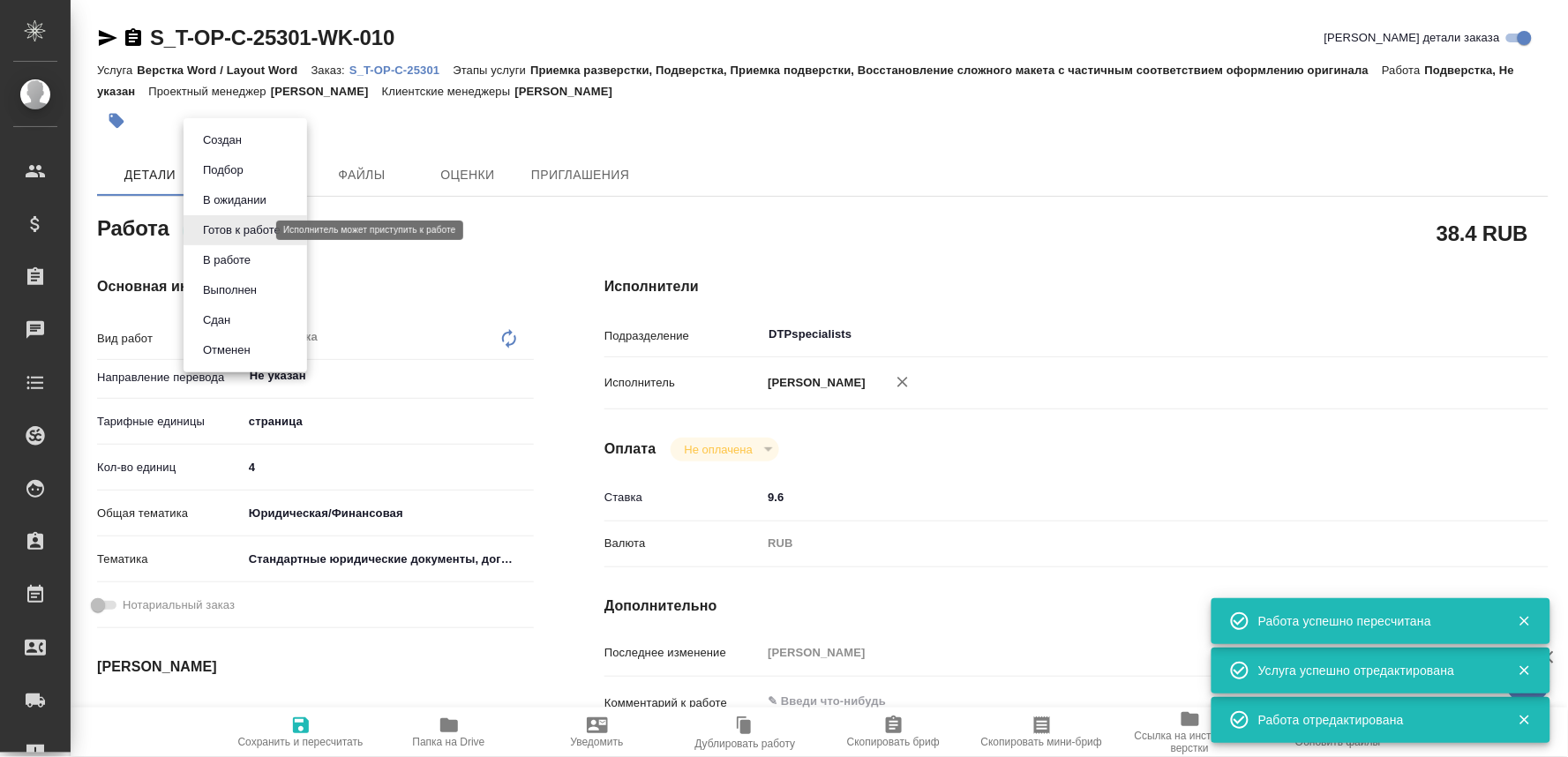
click at [252, 230] on body "🙏 .cls-1 fill:#fff; AWATERA Oksiutovich Irina Клиенты Спецификации Заказы 0 Чат…" at bounding box center [784, 378] width 1568 height 757
type textarea "x"
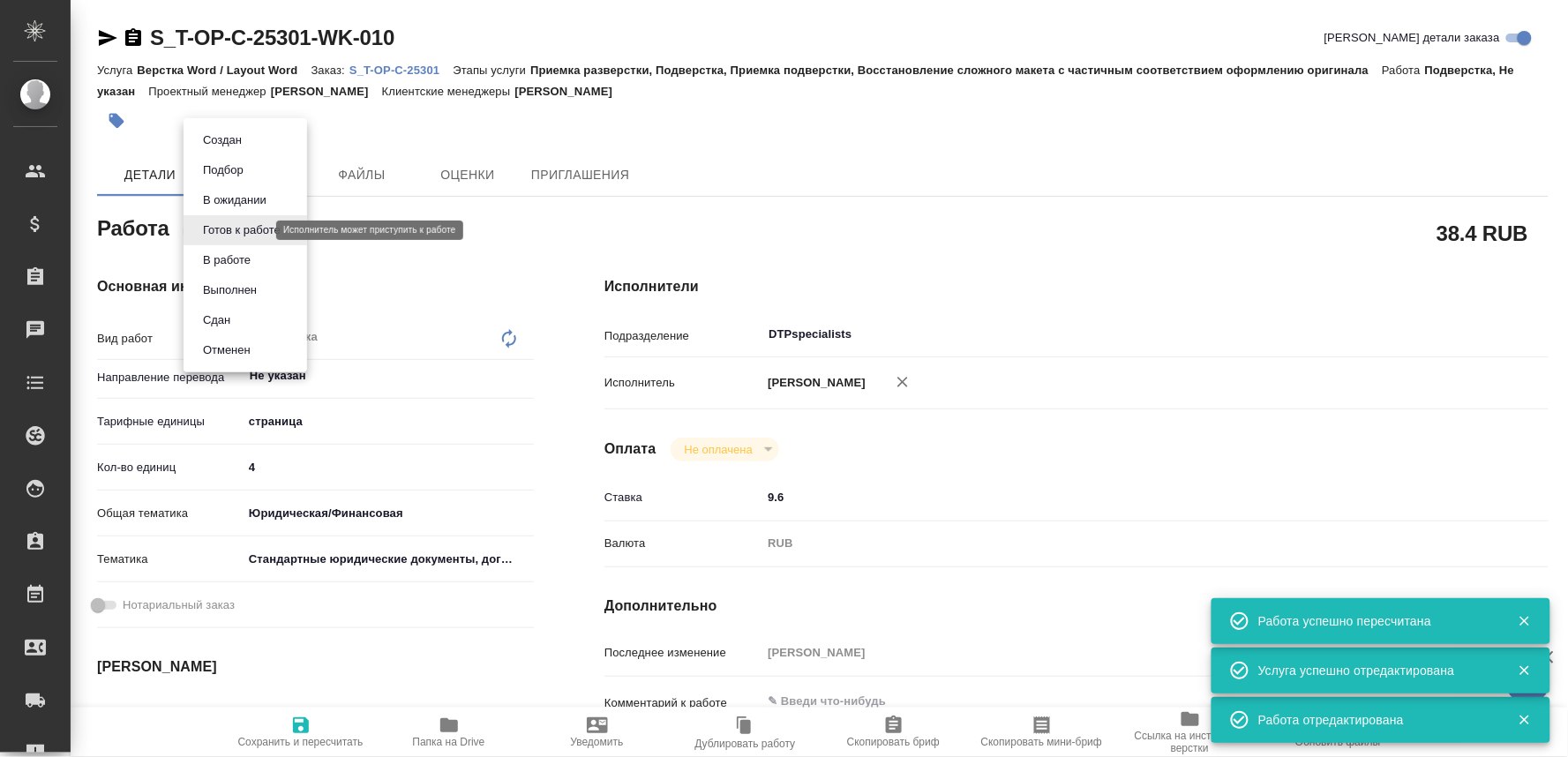
type textarea "x"
click at [239, 192] on button "В ожидании" at bounding box center [234, 199] width 74 height 19
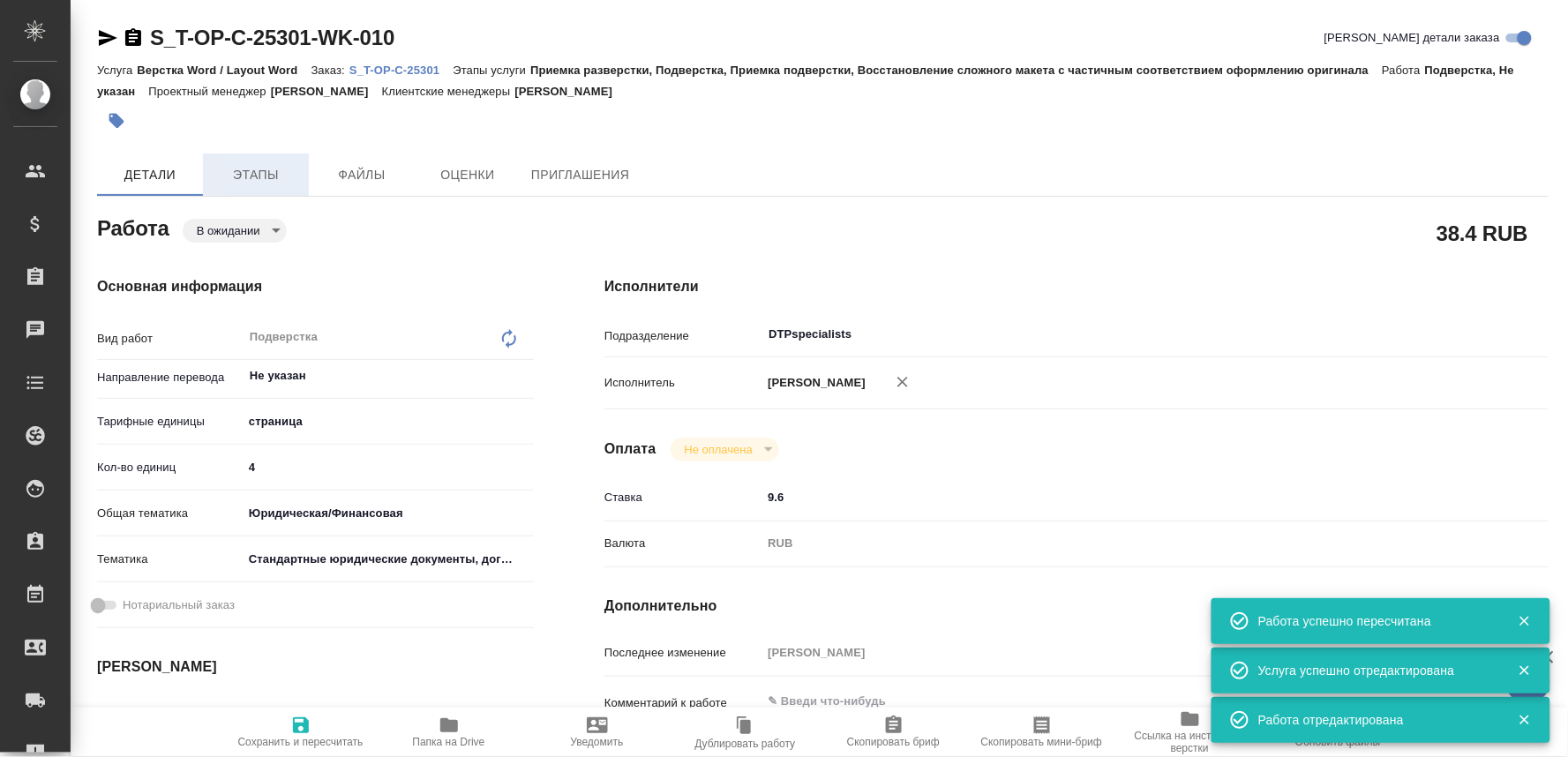
type textarea "x"
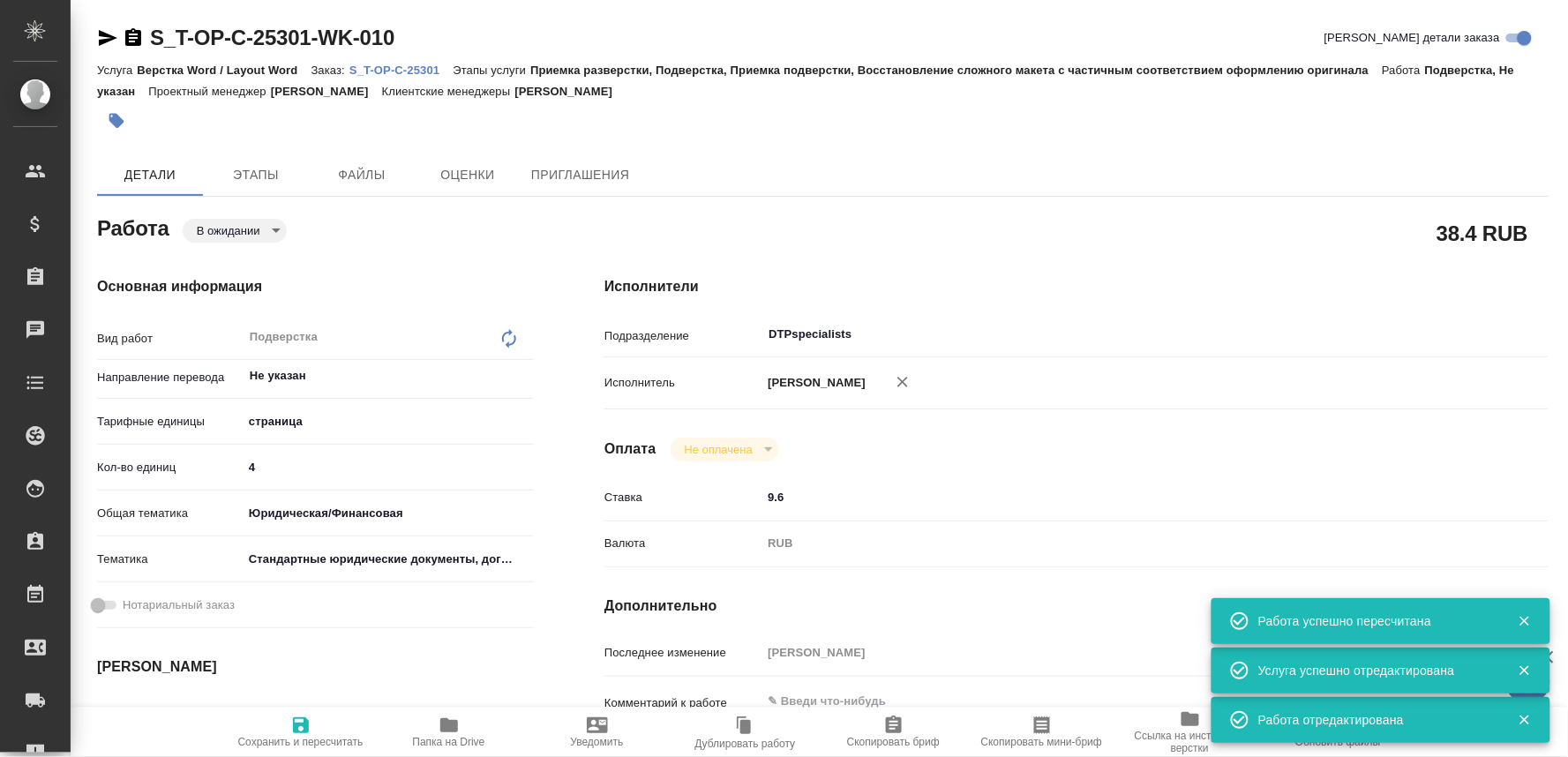
type textarea "x"
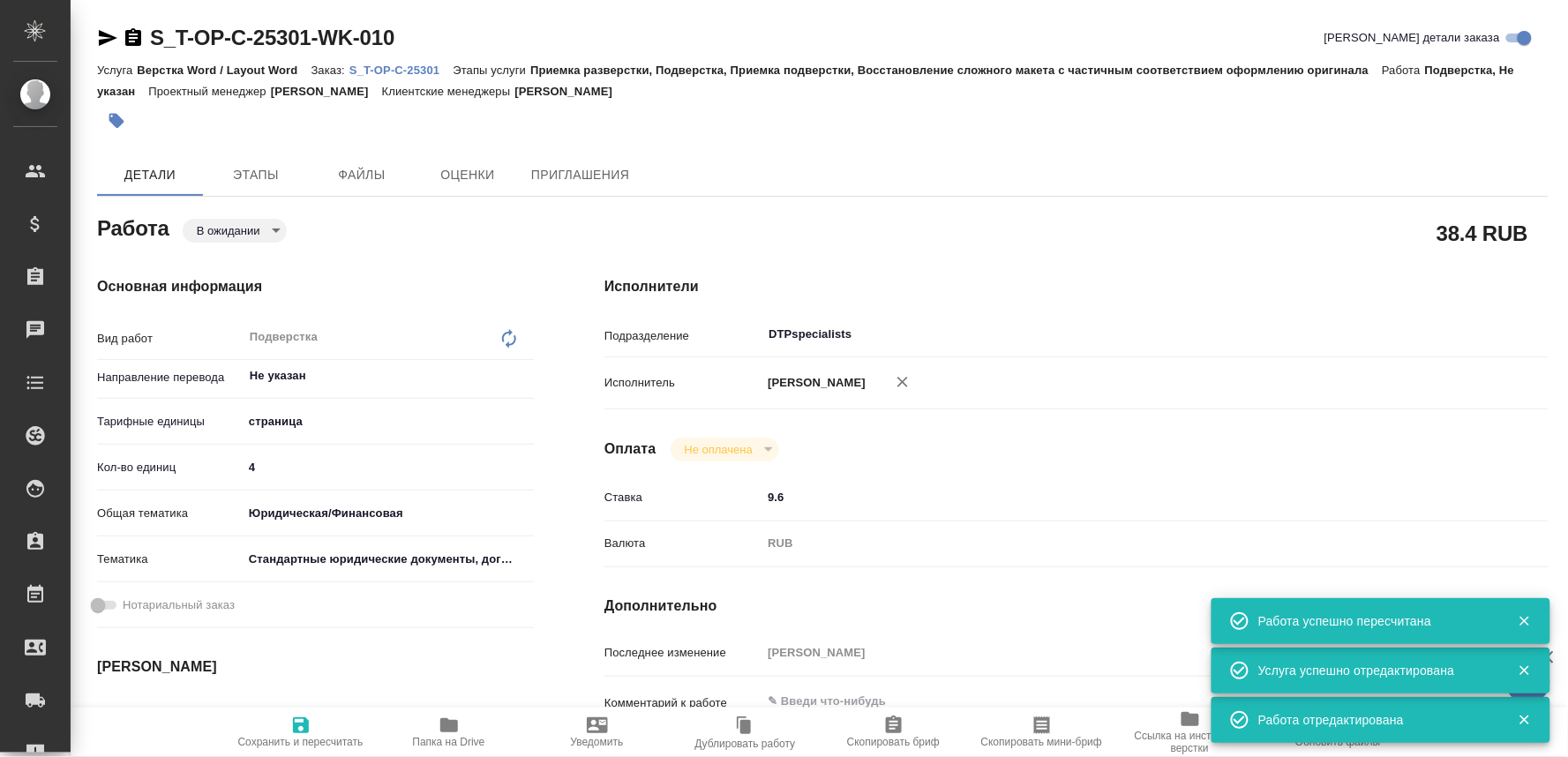
click at [295, 736] on span "Сохранить и пересчитать" at bounding box center [301, 742] width 126 height 13
type textarea "x"
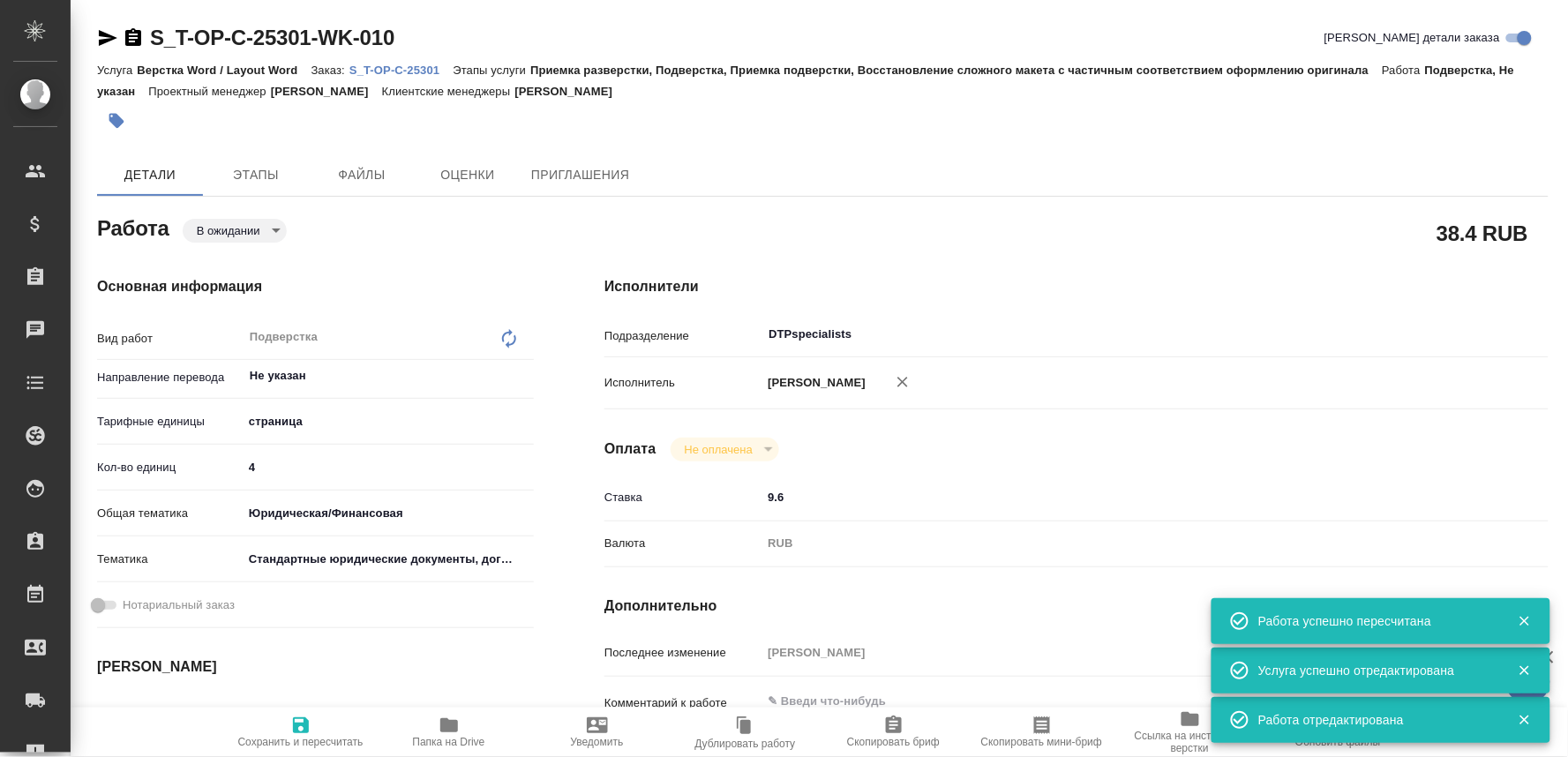
type textarea "x"
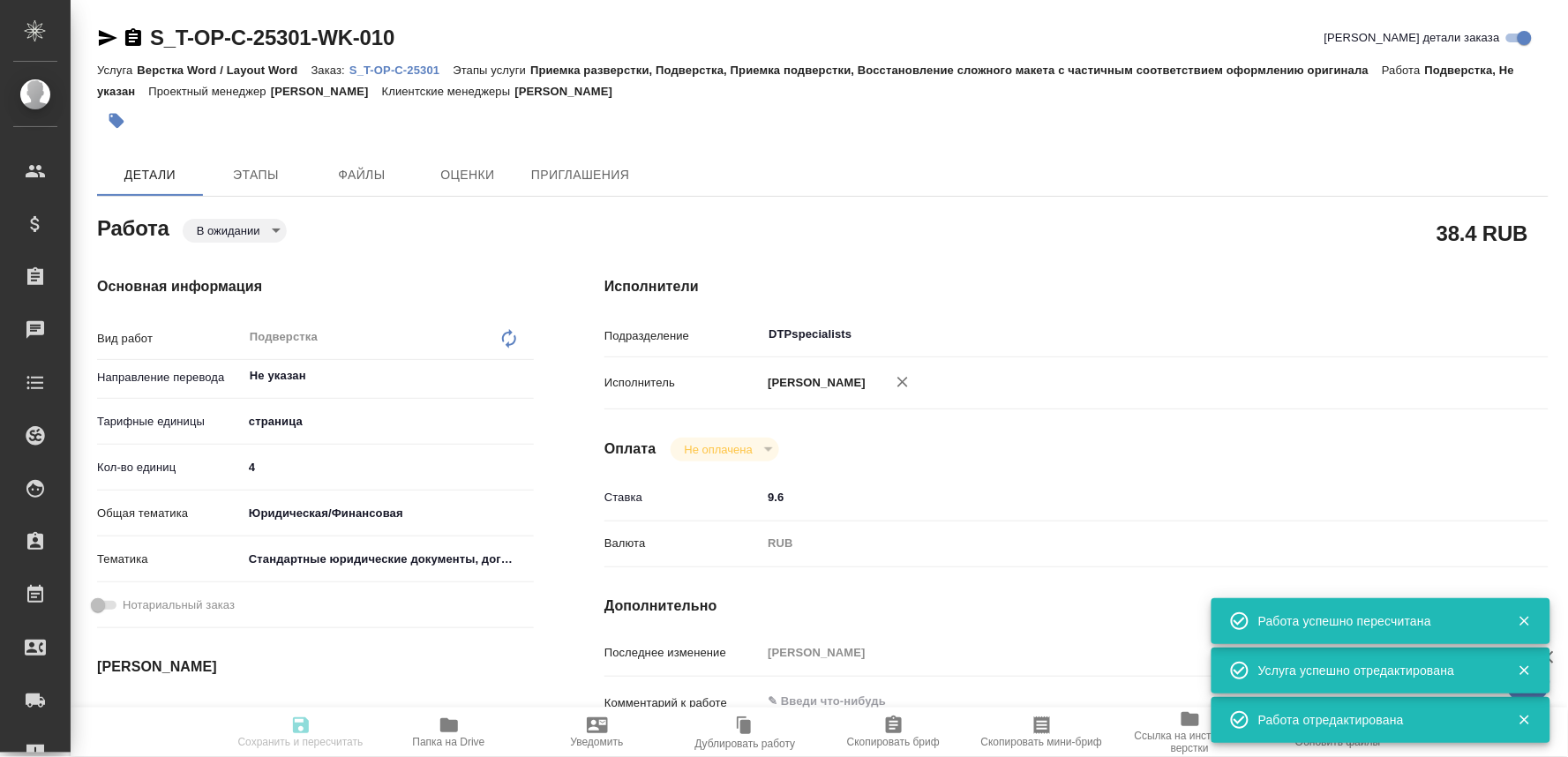
type textarea "x"
type input "pending"
type textarea "Подверстка"
type textarea "x"
type input "Не указан"
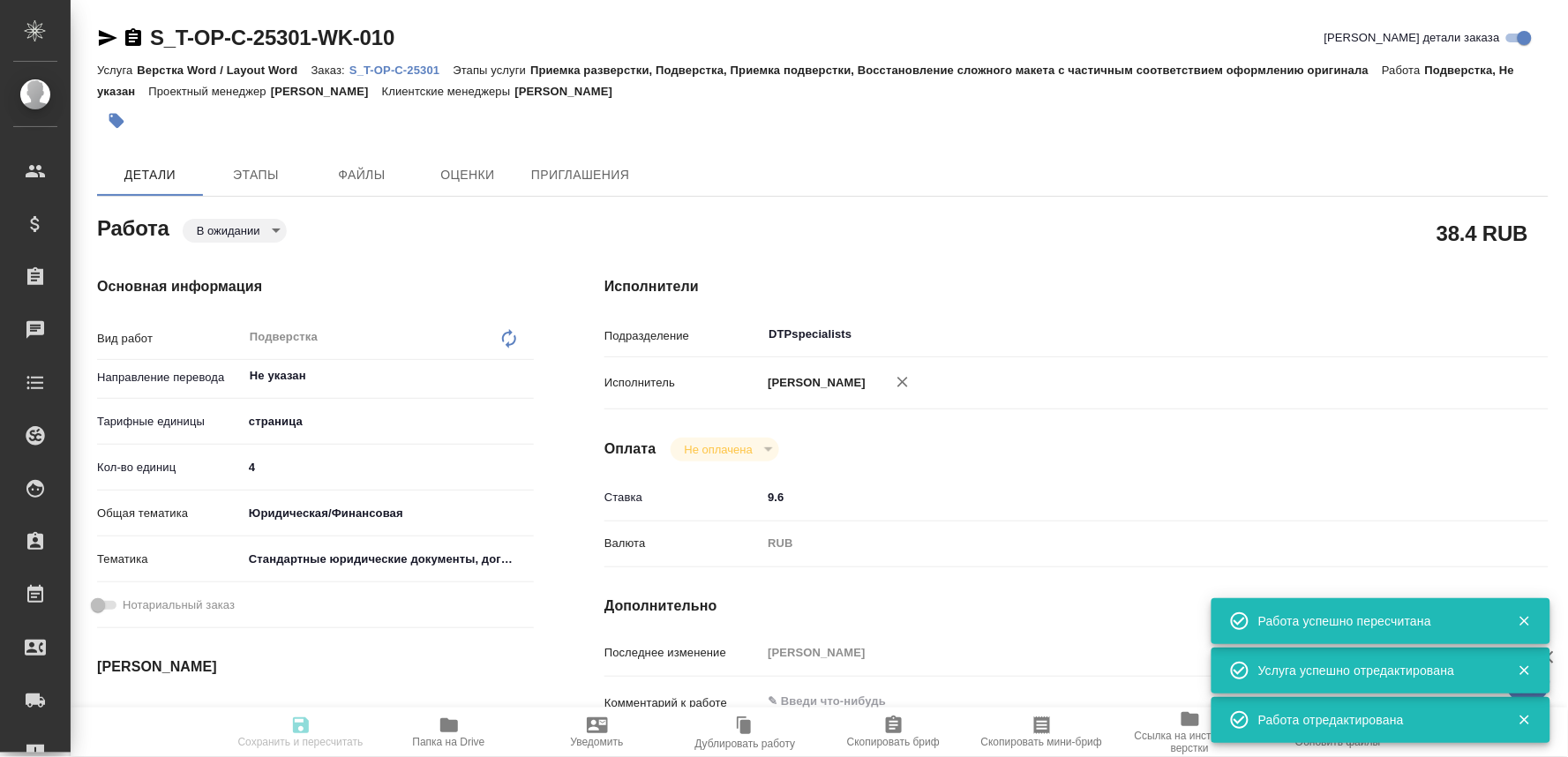
type input "5a8b1489cc6b4906c91bfdb2"
type input "4"
type input "yr-fn"
type input "5f647205b73bc97568ca66bf"
type input "01.10.2025 12:00"
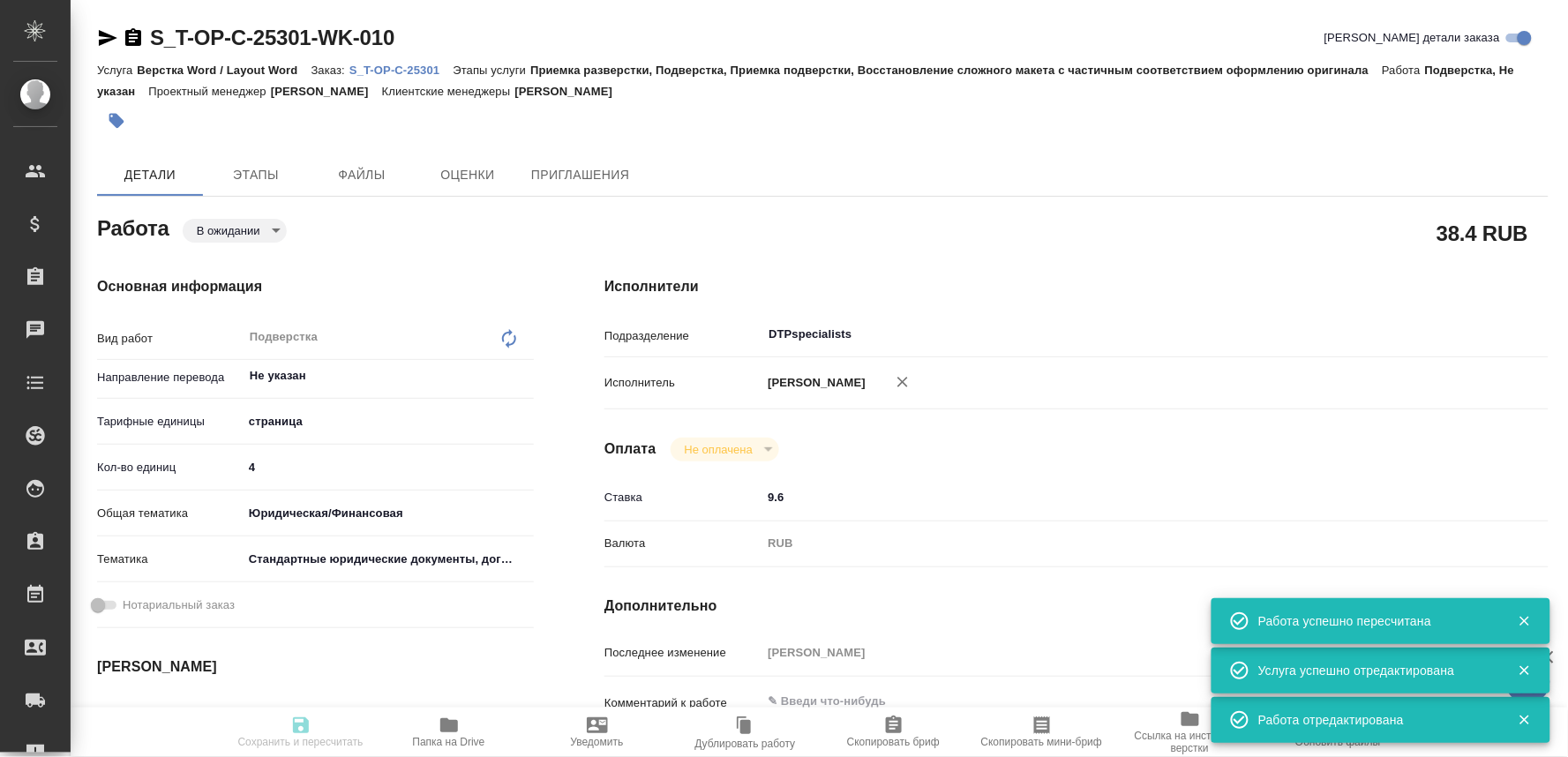
type input "01.10.2025 15:00"
type input "01.10.2025 16:00"
type input "DTPspecialists"
type input "notPayed"
type input "9.6"
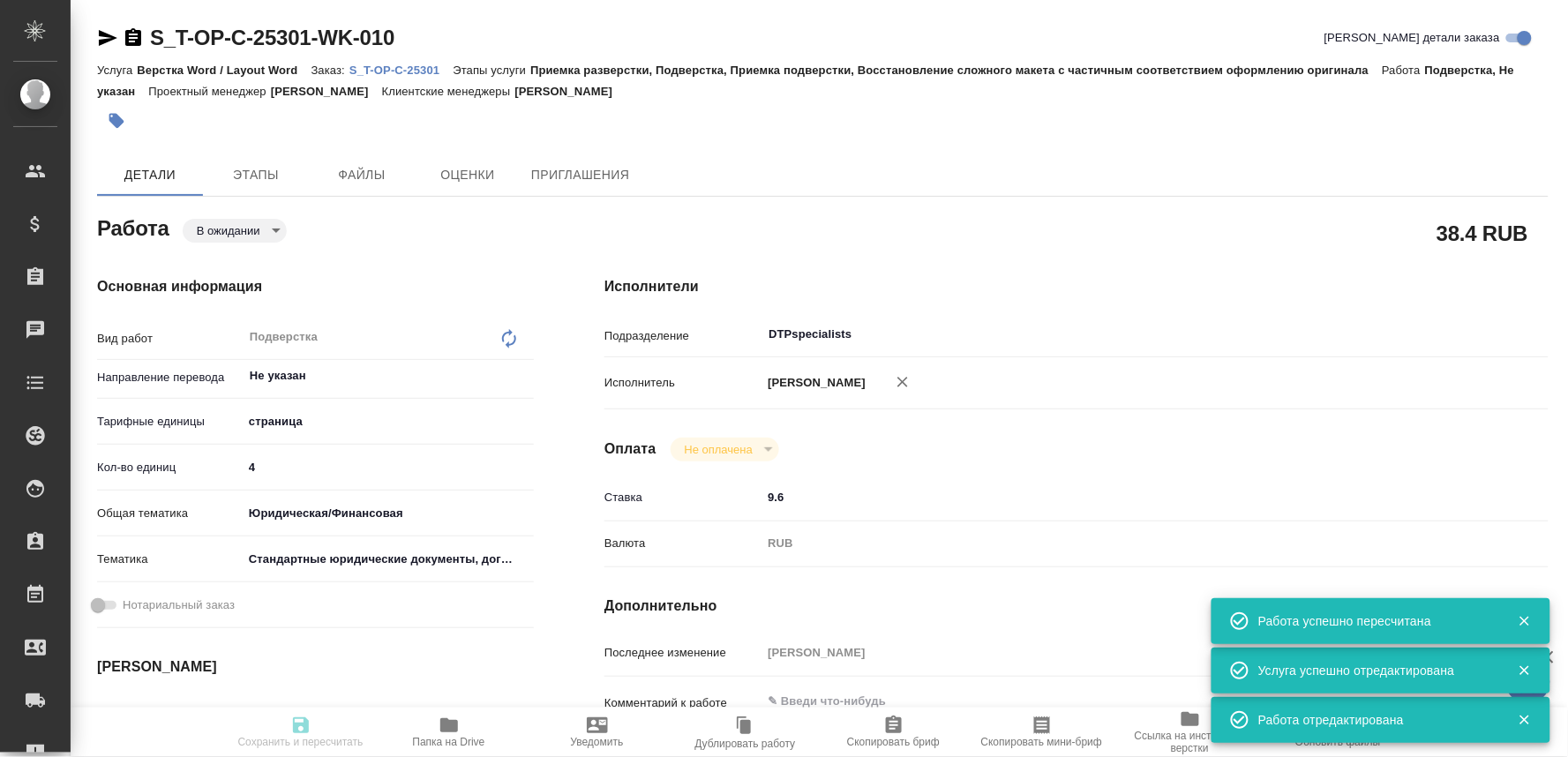
type input "RUB"
type input "[PERSON_NAME]"
type textarea "x"
type textarea "/Clients/Т-ОП-С_Русал Глобал Менеджмент/Orders/S_T-OP-C-25301/DTP/S_T-OP-C-2530…"
type textarea "x"
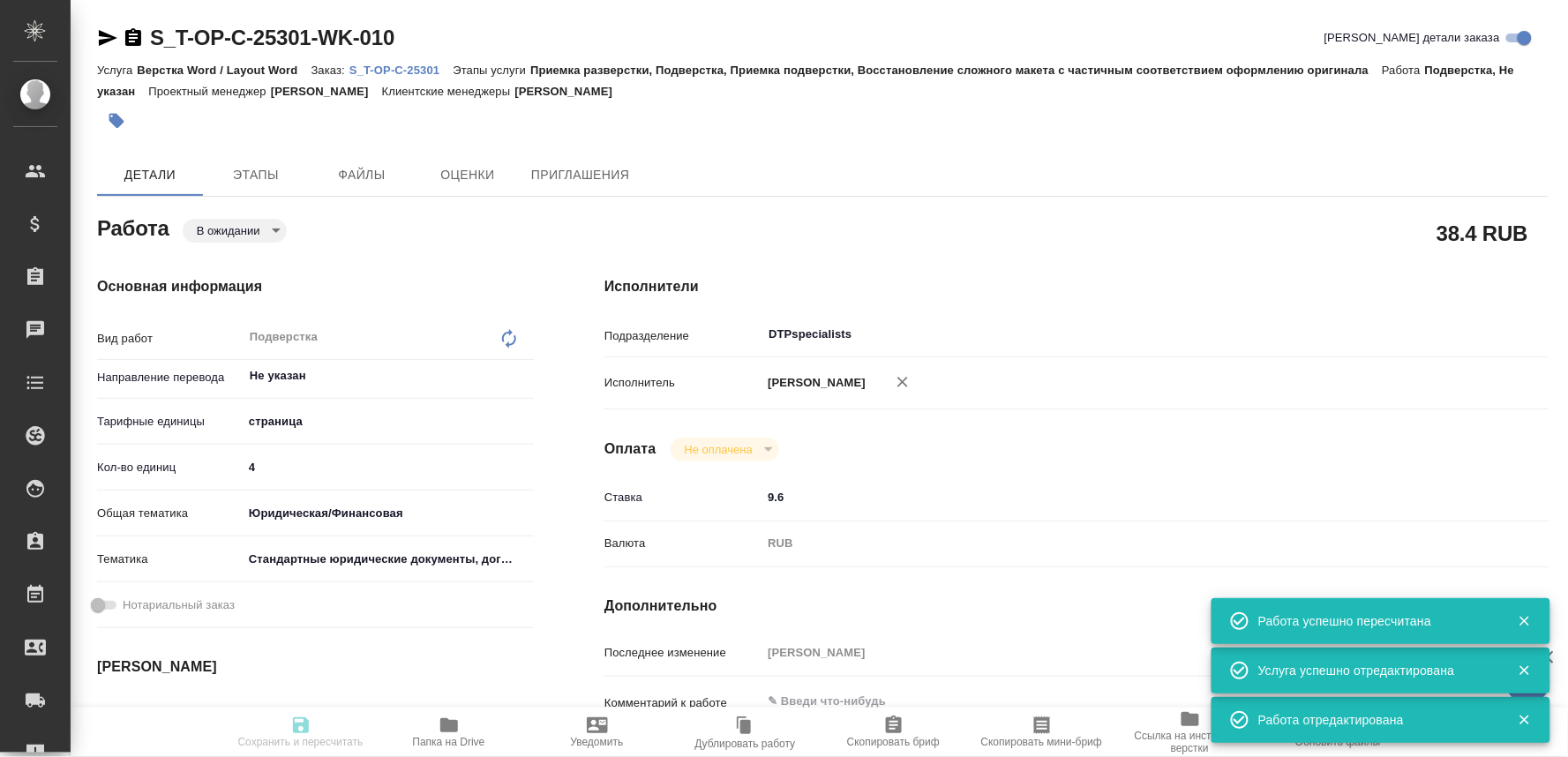
type input "S_T-OP-C-25301"
type input "Т-ОП-С-46903"
type input "Верстка Word / Layout Word"
type input "Приемка разверстки, Подверстка, Приемка подверстки, Восстановление сложного мак…"
type input "[PERSON_NAME]"
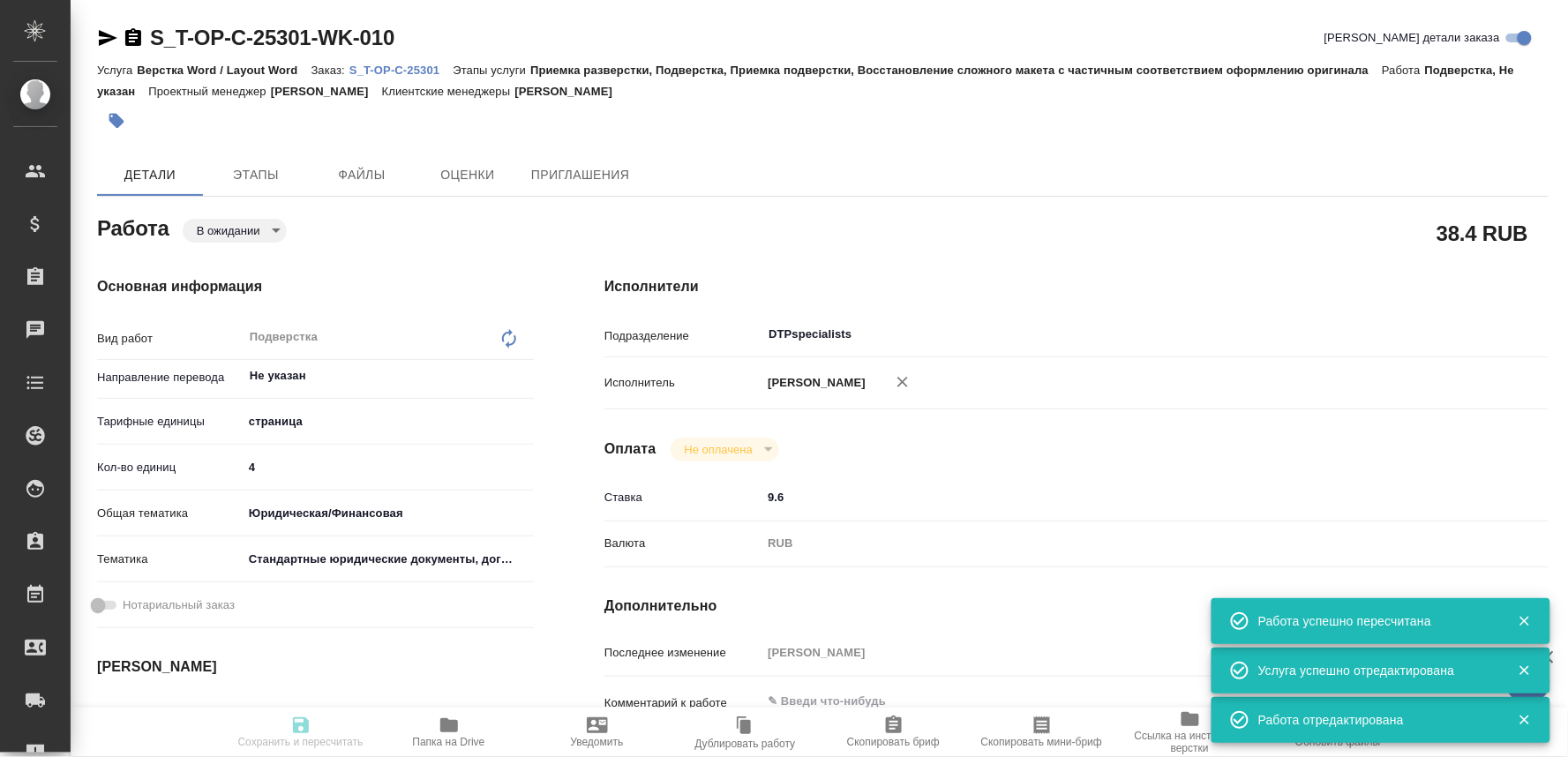
type input "[PERSON_NAME]"
type input "/Clients/Т-ОП-С_Русал Глобал Менеджмент/Orders/S_T-OP-C-25301"
type textarea "x"
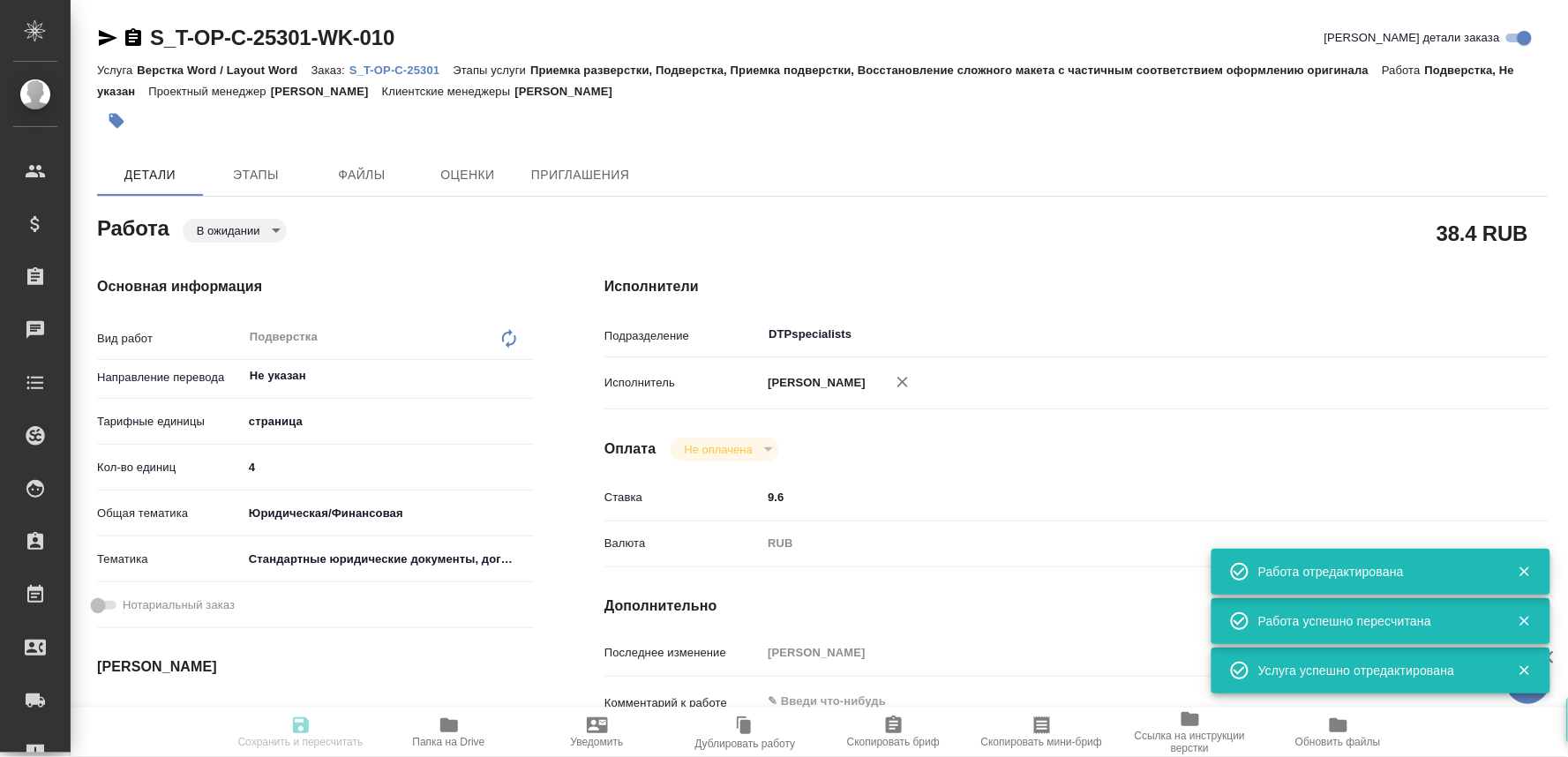
type textarea "x"
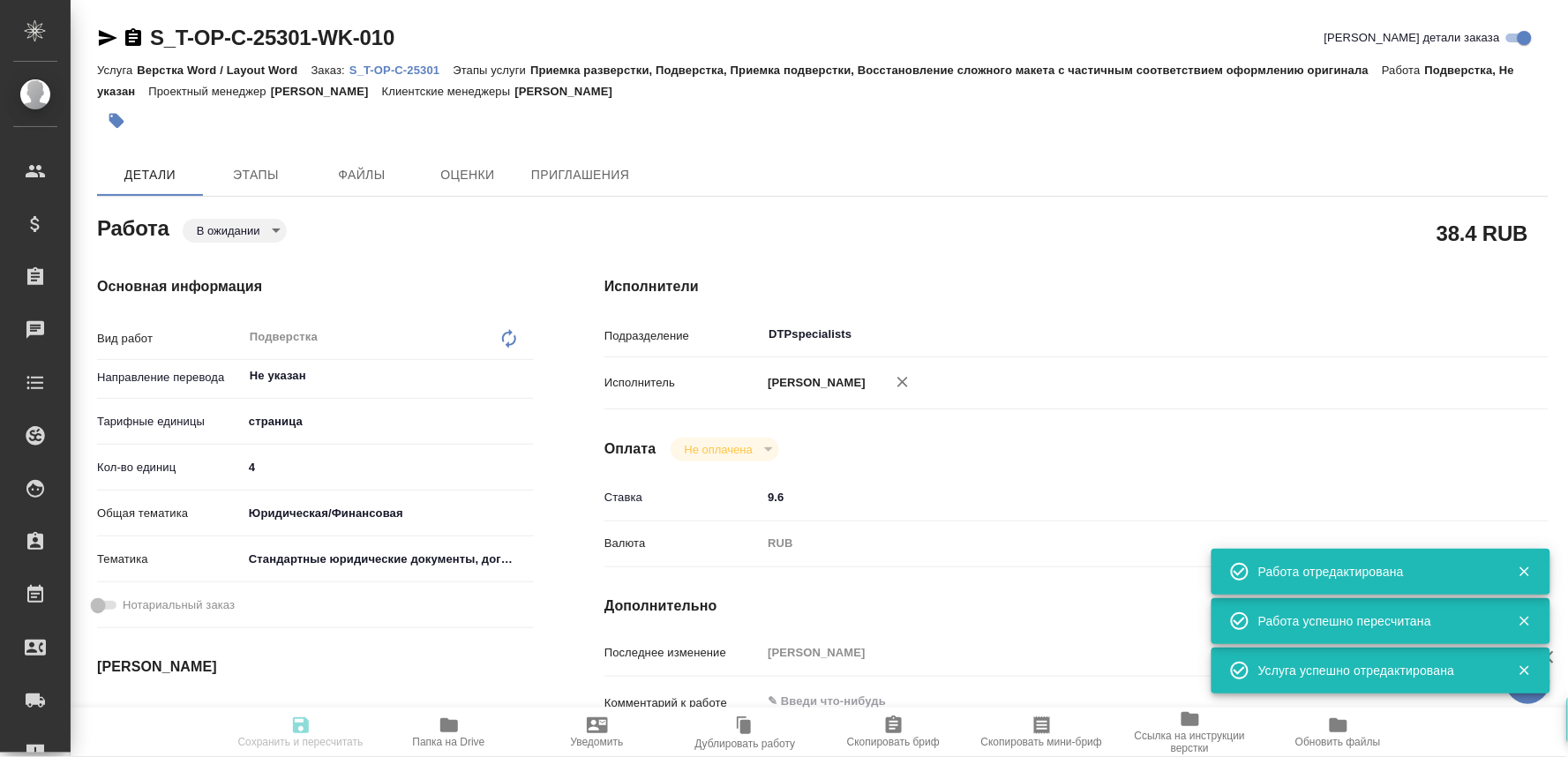
type textarea "x"
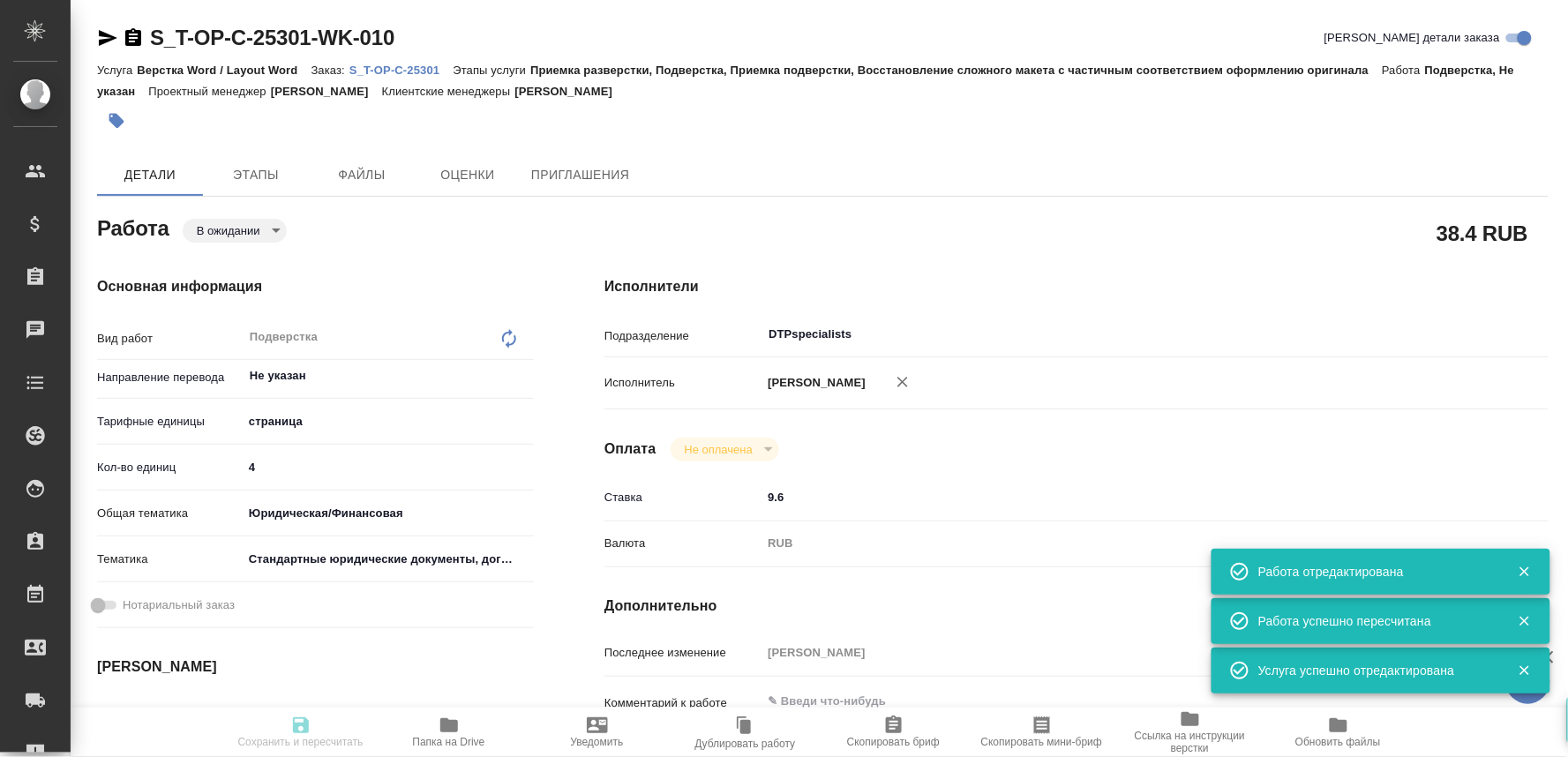
type textarea "x"
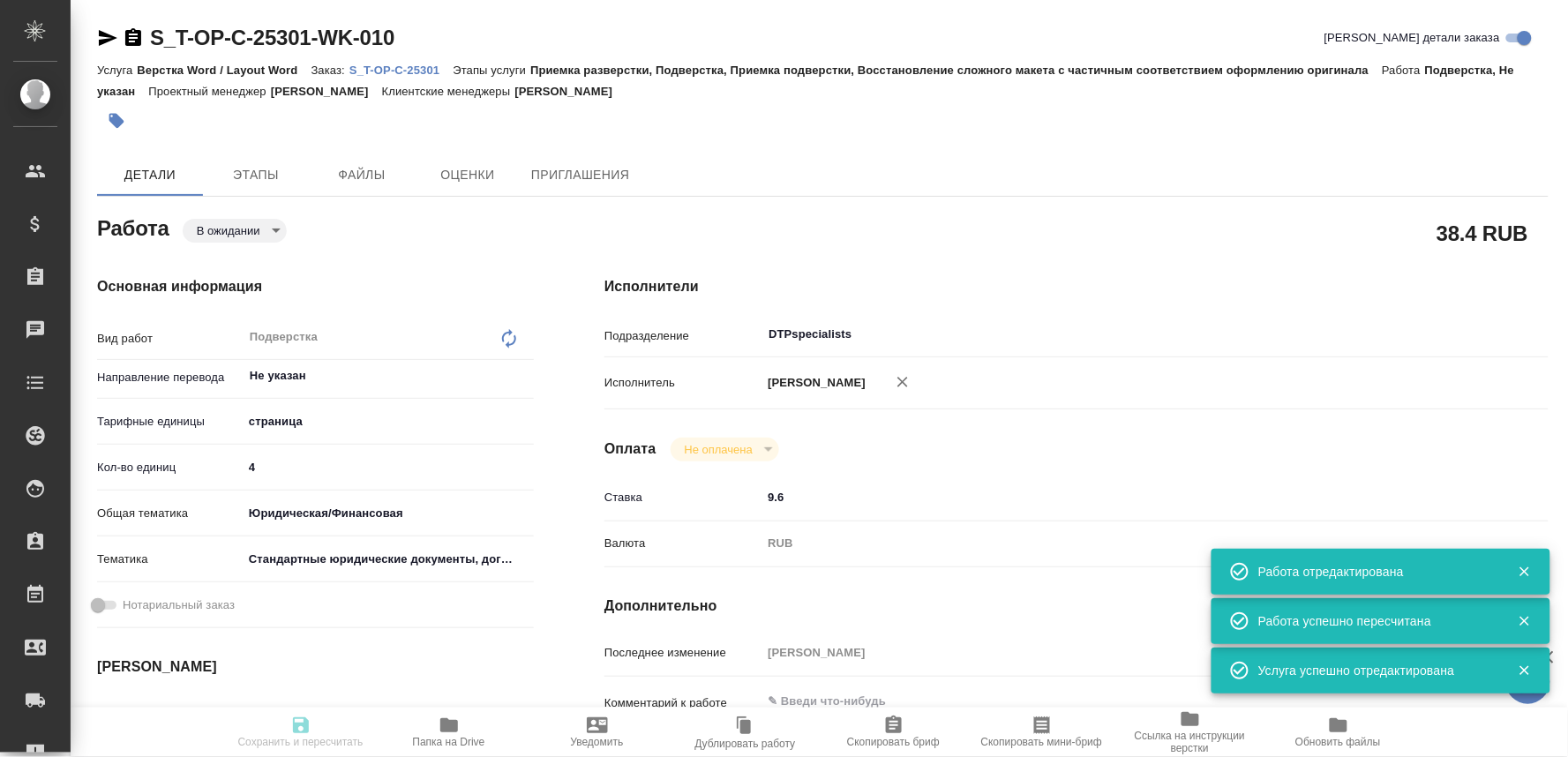
type input "pending"
type textarea "Подверстка"
type textarea "x"
type input "Не указан"
type input "5a8b1489cc6b4906c91bfdb2"
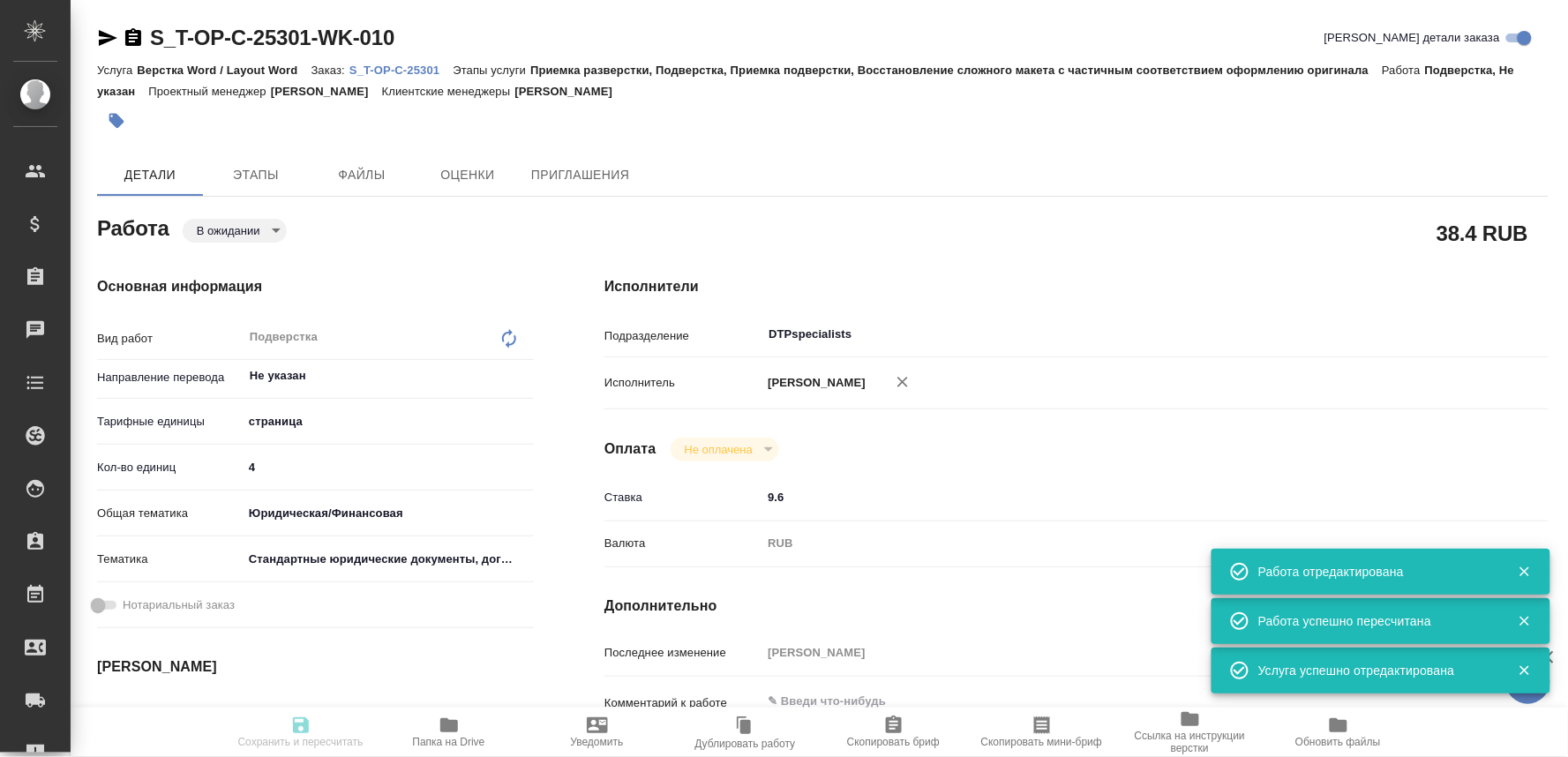
type input "4"
type input "yr-fn"
type input "5f647205b73bc97568ca66bf"
type input "01.10.2025 12:00"
type input "01.10.2025 15:00"
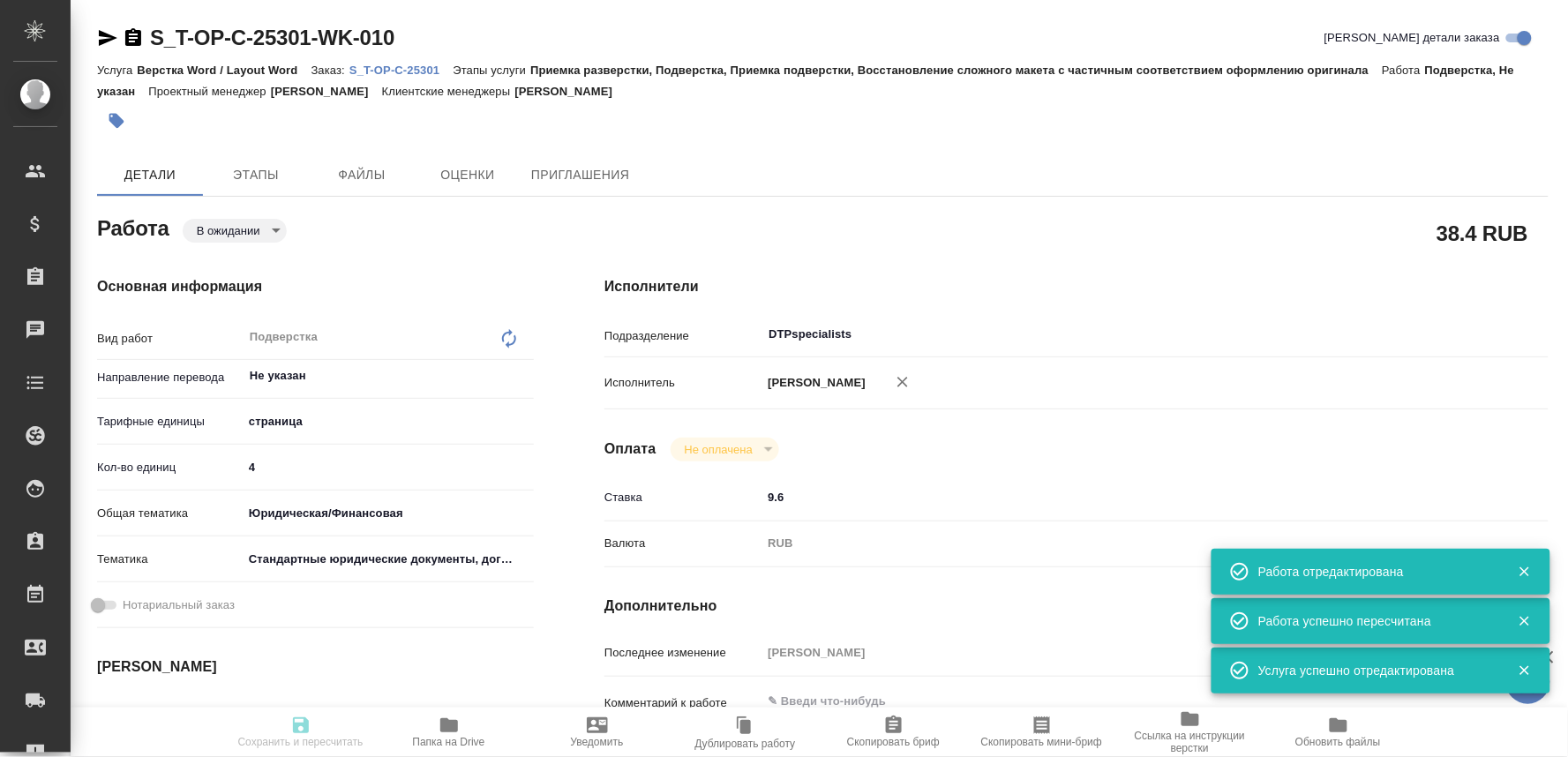
type input "01.10.2025 16:00"
type input "DTPspecialists"
type input "notPayed"
type input "9.6"
type input "RUB"
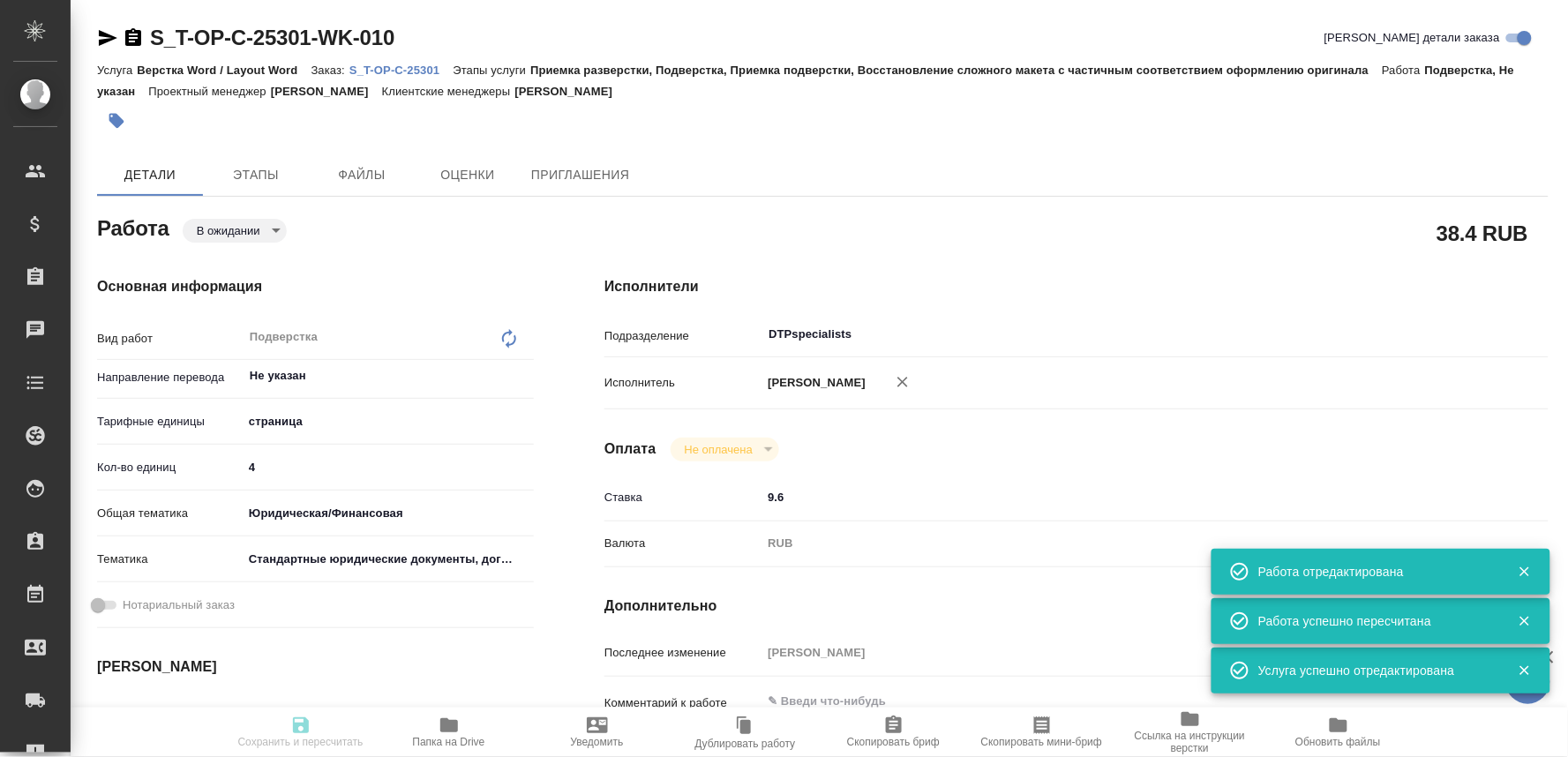
type input "[PERSON_NAME]"
type textarea "x"
type textarea "/Clients/Т-ОП-С_Русал Глобал Менеджмент/Orders/S_T-OP-C-25301/DTP/S_T-OP-C-2530…"
type textarea "x"
type input "S_T-OP-C-25301"
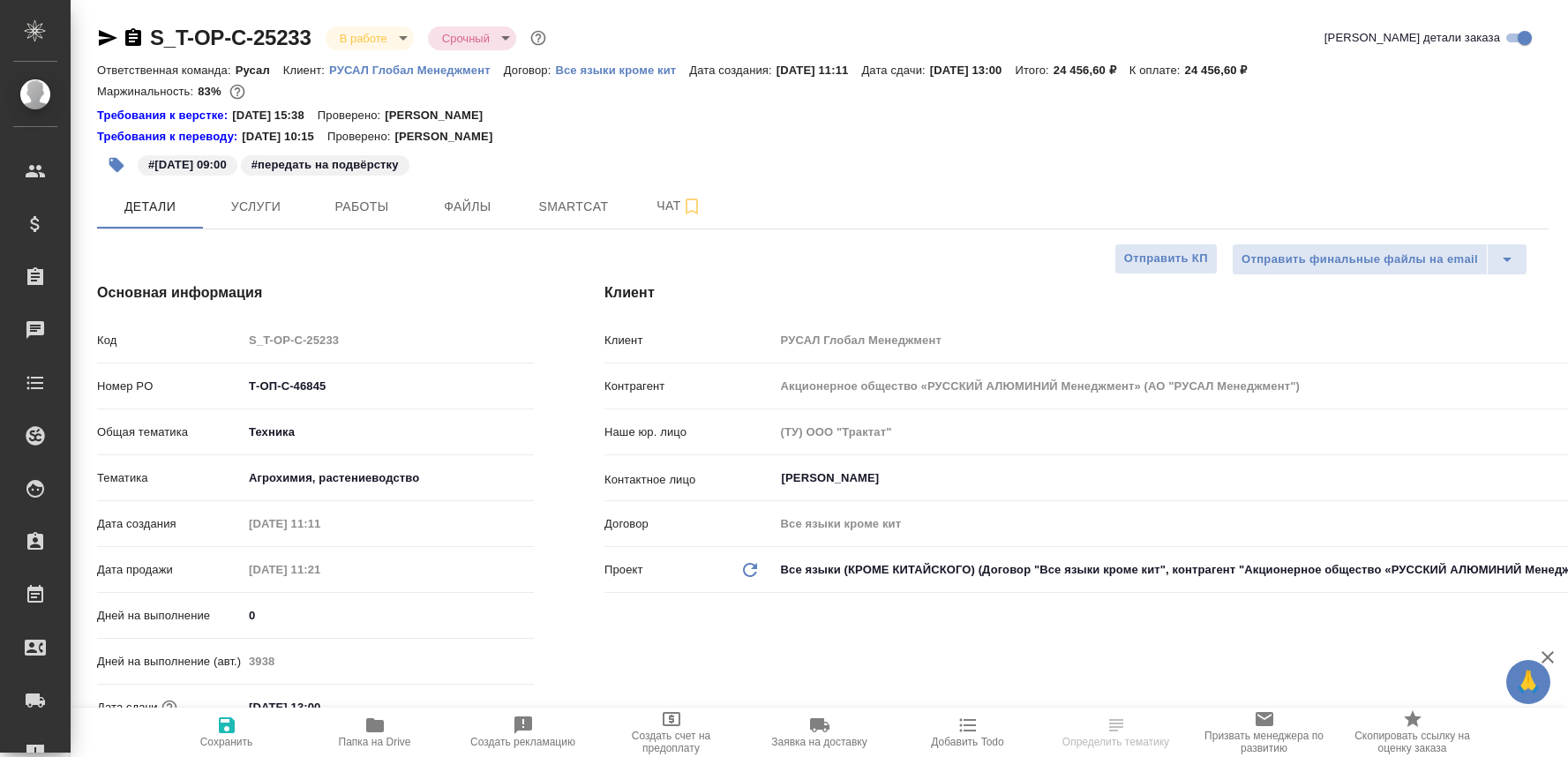
select select "RU"
click at [361, 205] on span "Работы" at bounding box center [361, 207] width 85 height 22
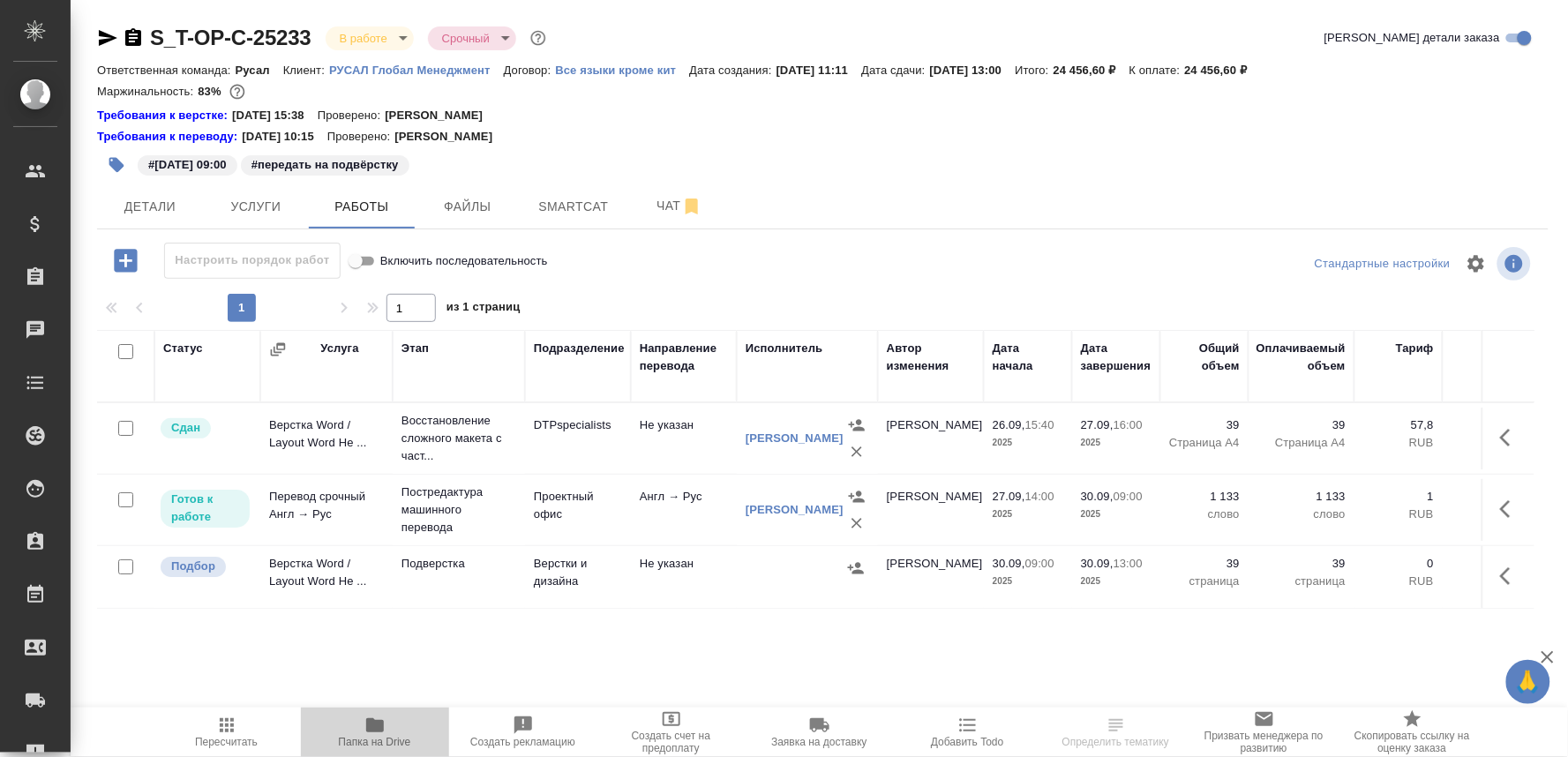
click at [389, 729] on span "Папка на Drive" at bounding box center [375, 731] width 127 height 34
click at [437, 569] on p "Подверстка" at bounding box center [459, 563] width 115 height 17
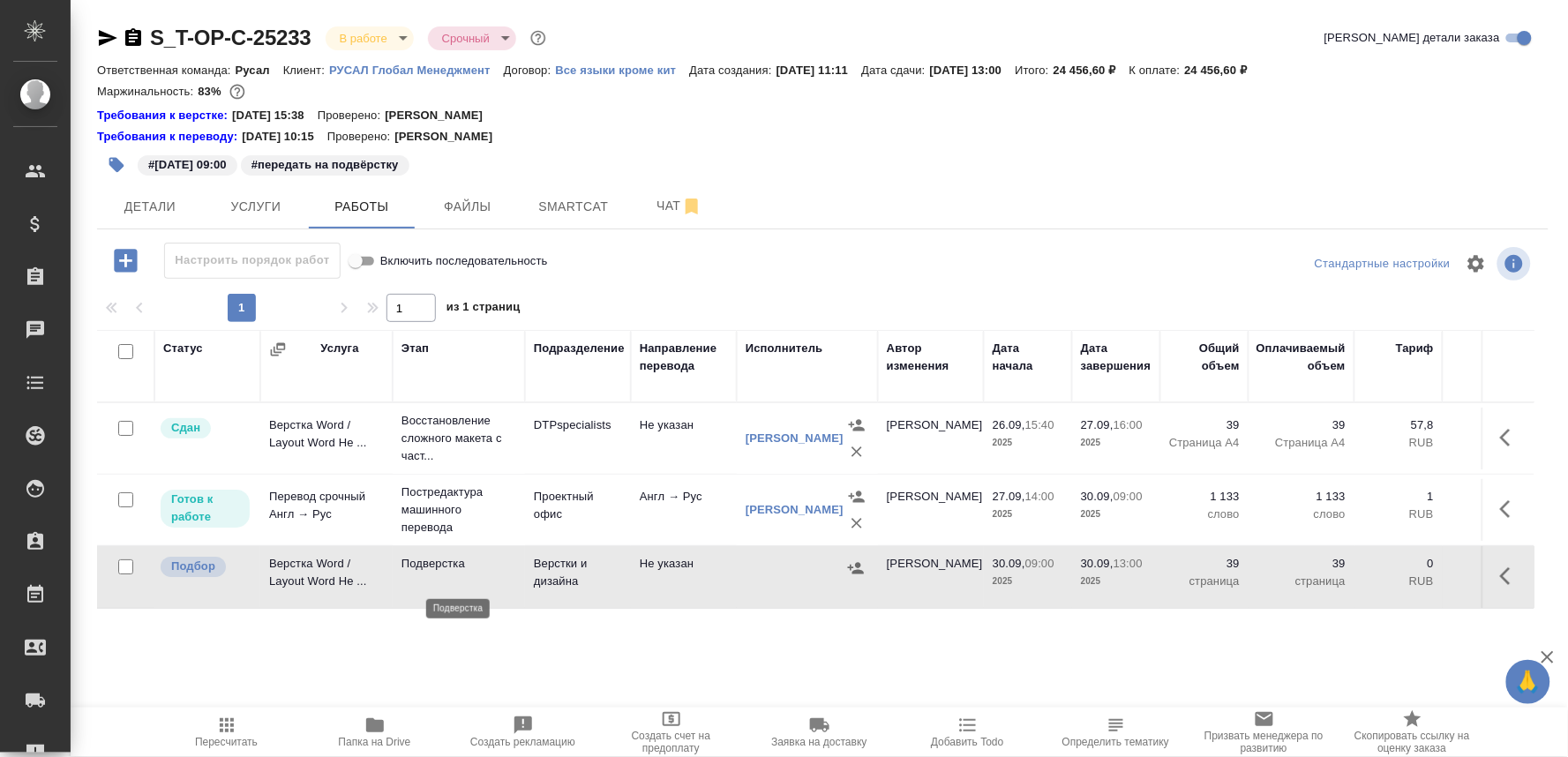
click at [437, 569] on p "Подверстка" at bounding box center [459, 563] width 115 height 17
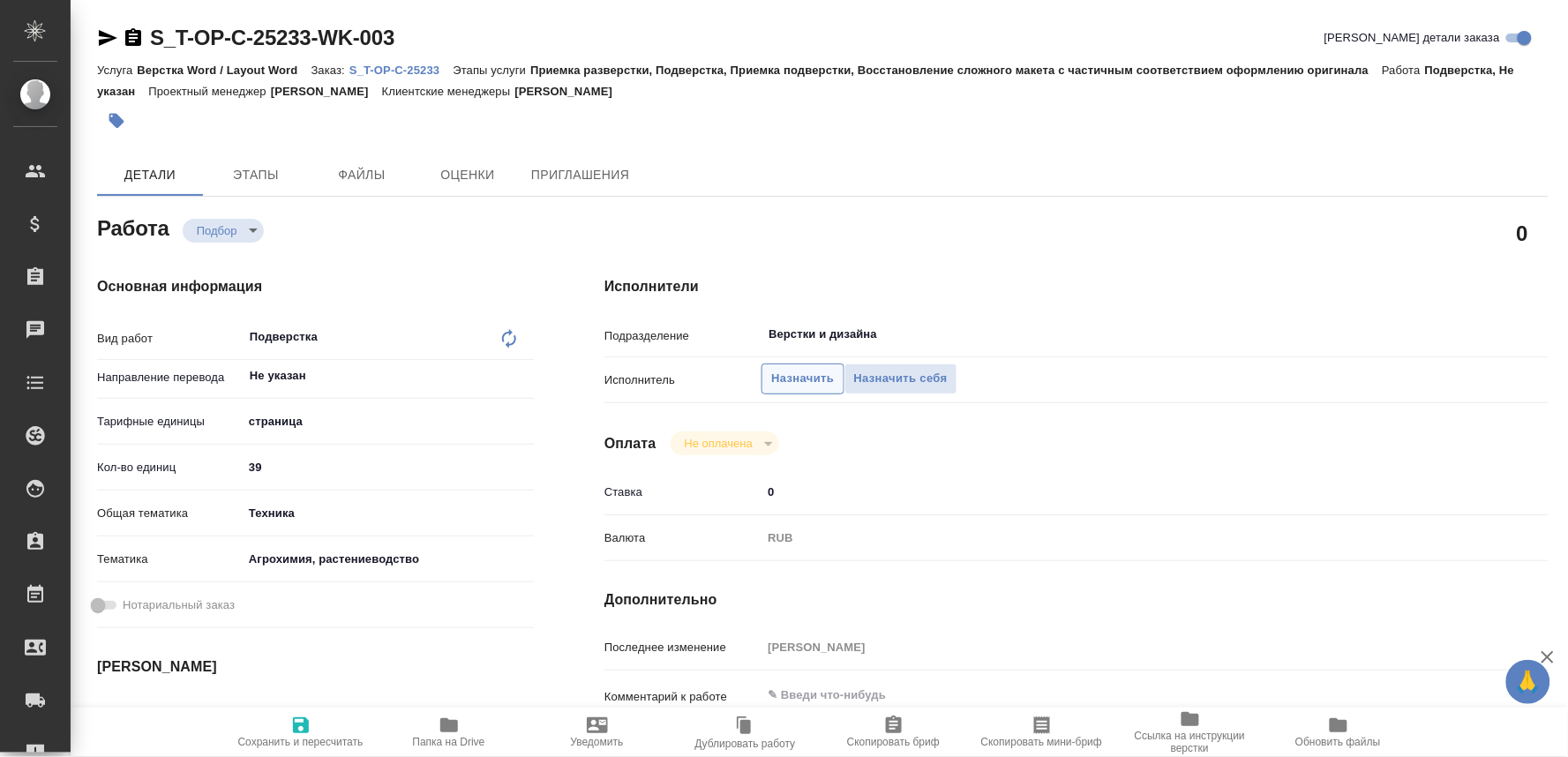
click at [777, 381] on span "Назначить" at bounding box center [802, 379] width 63 height 20
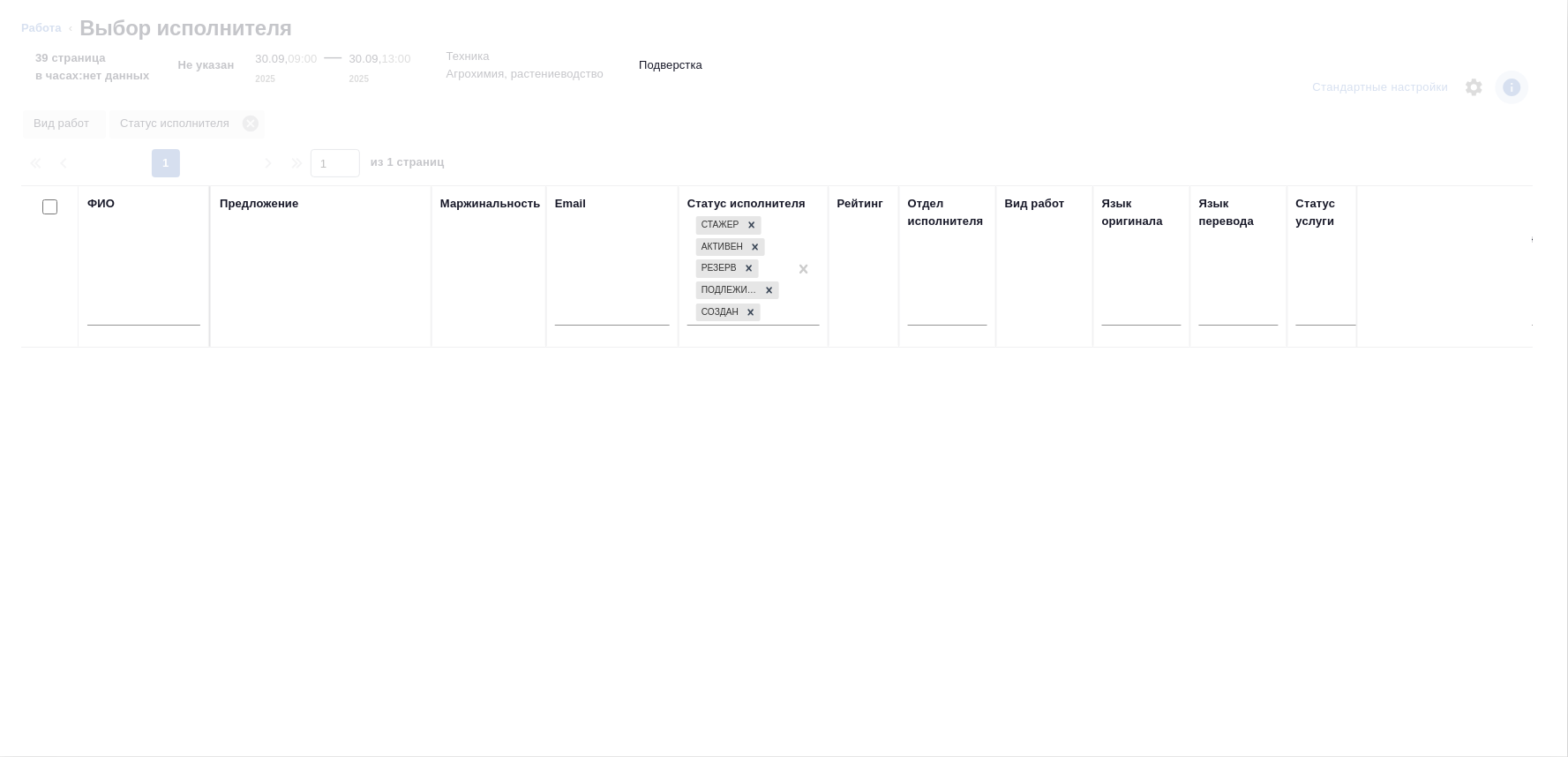
click at [107, 316] on input "text" at bounding box center [144, 314] width 113 height 22
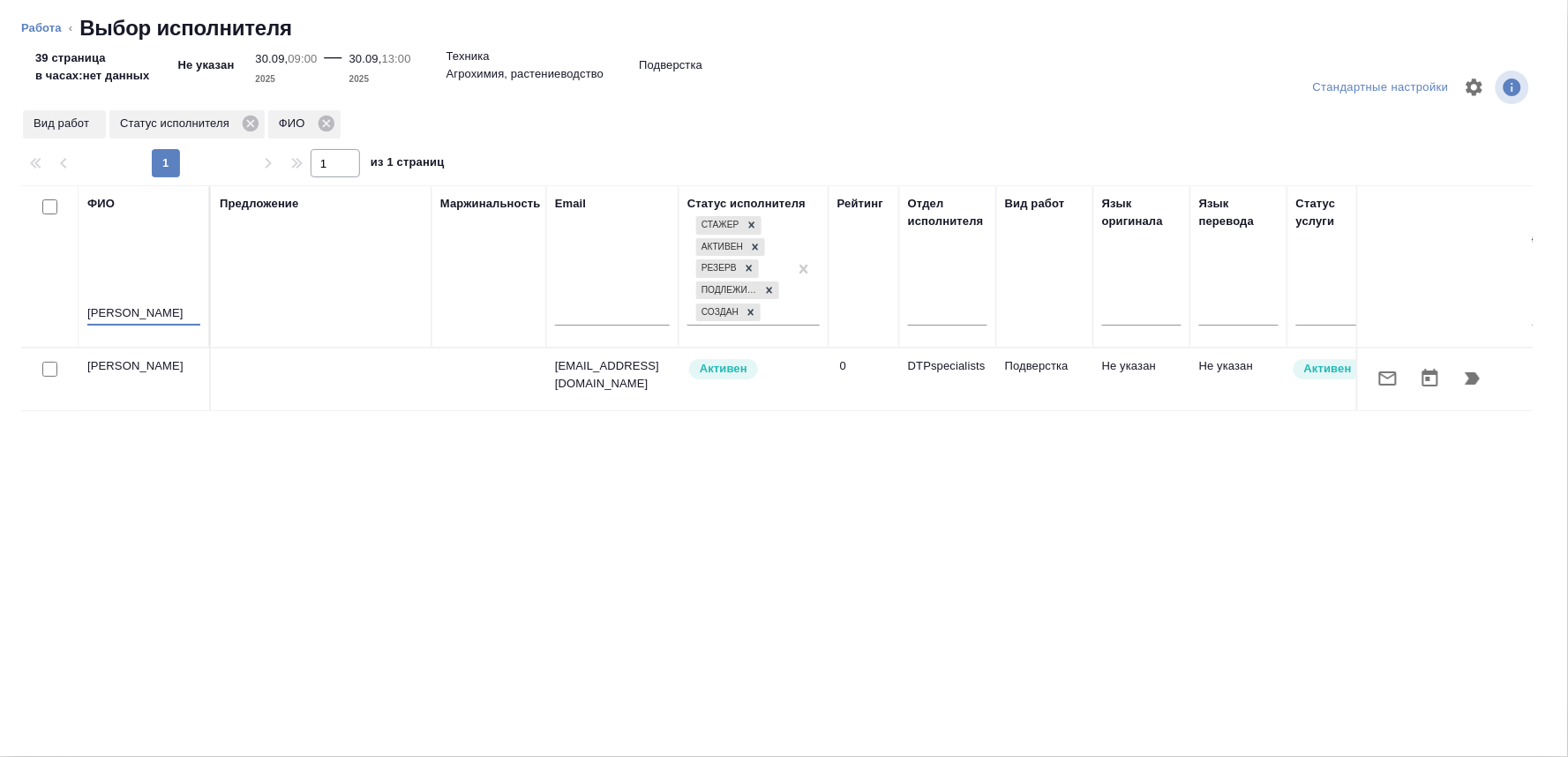
type input "матвеева"
click at [1469, 372] on icon "button" at bounding box center [1471, 378] width 21 height 21
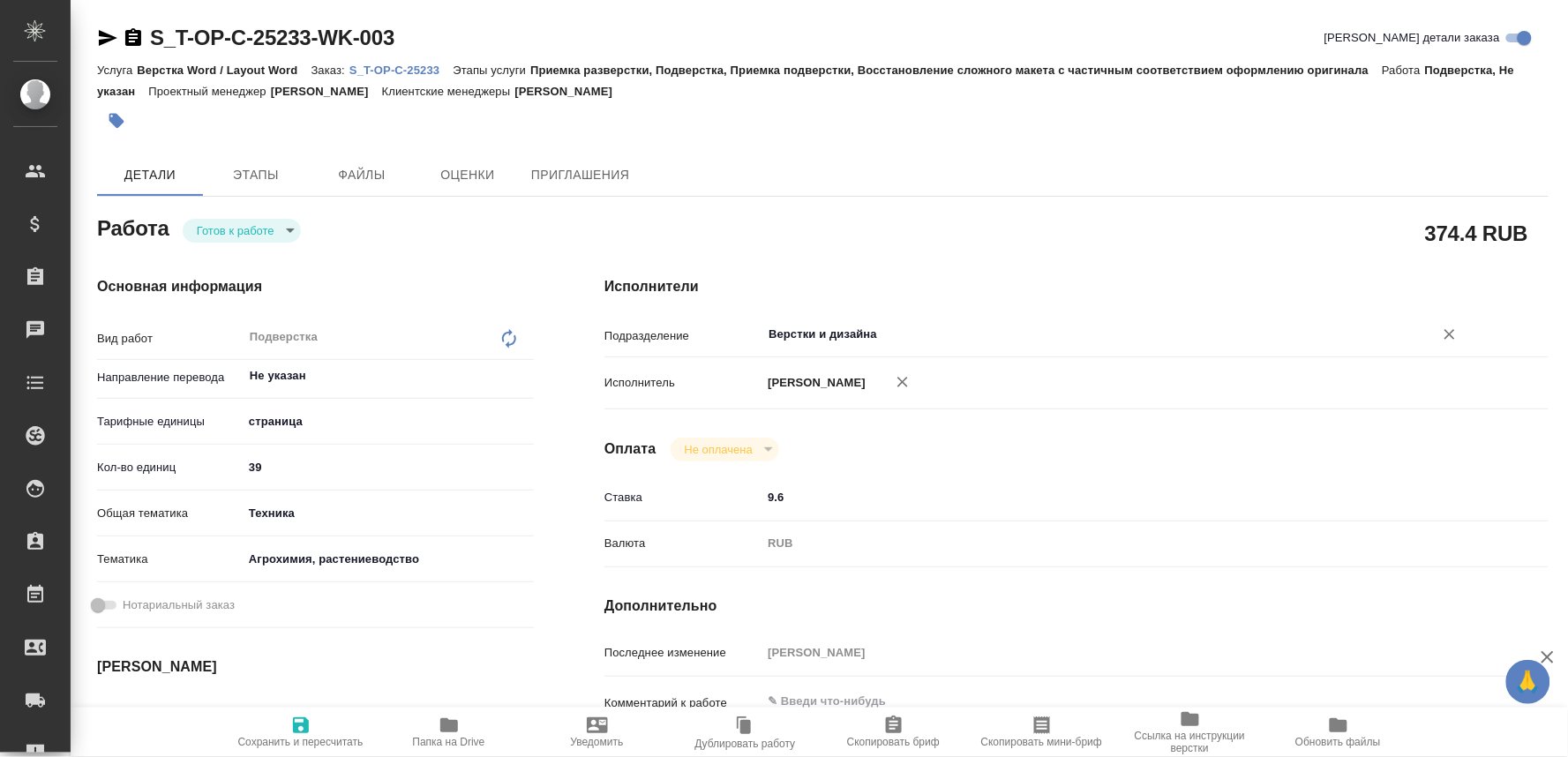
type textarea "x"
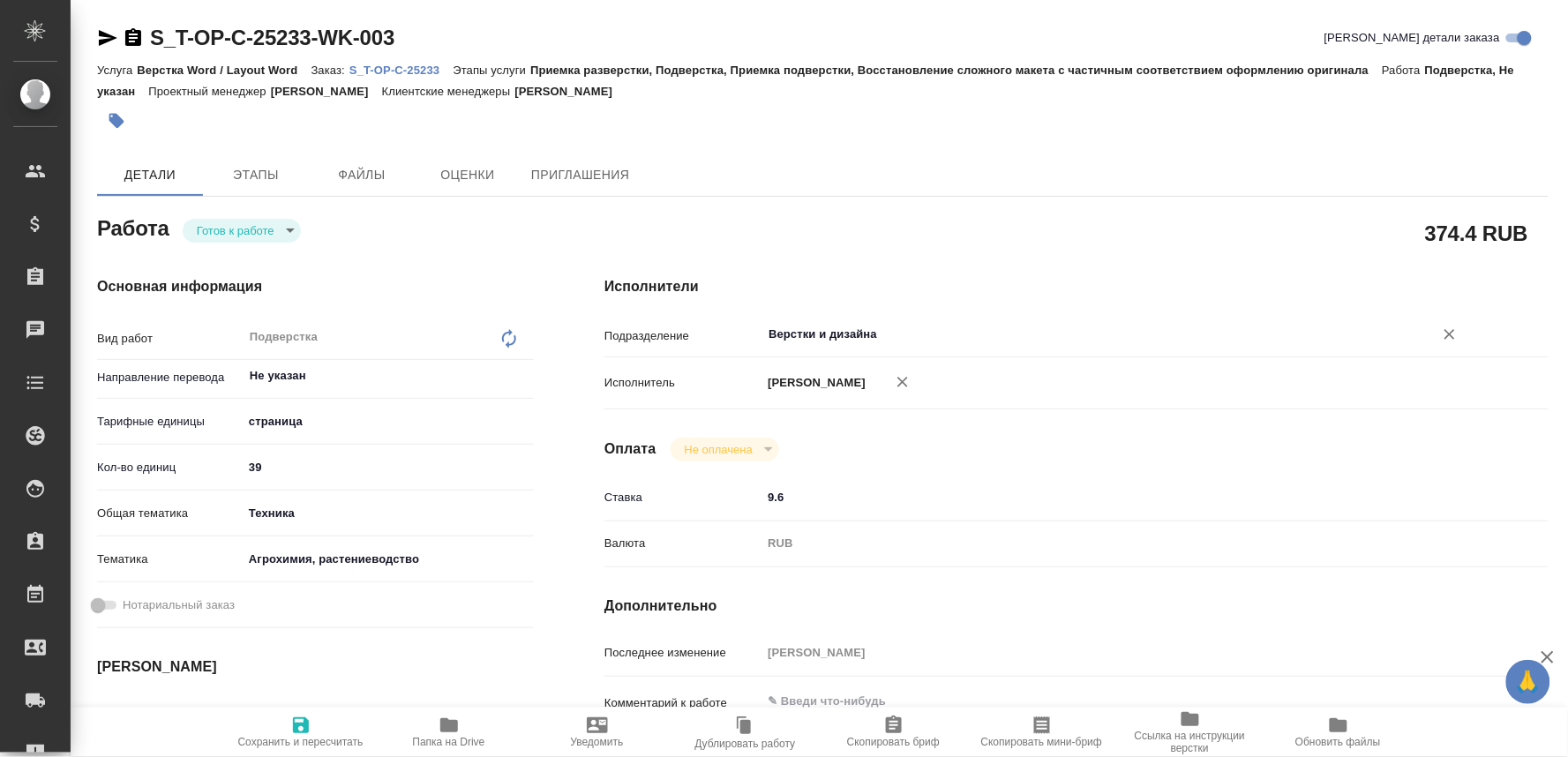
type textarea "x"
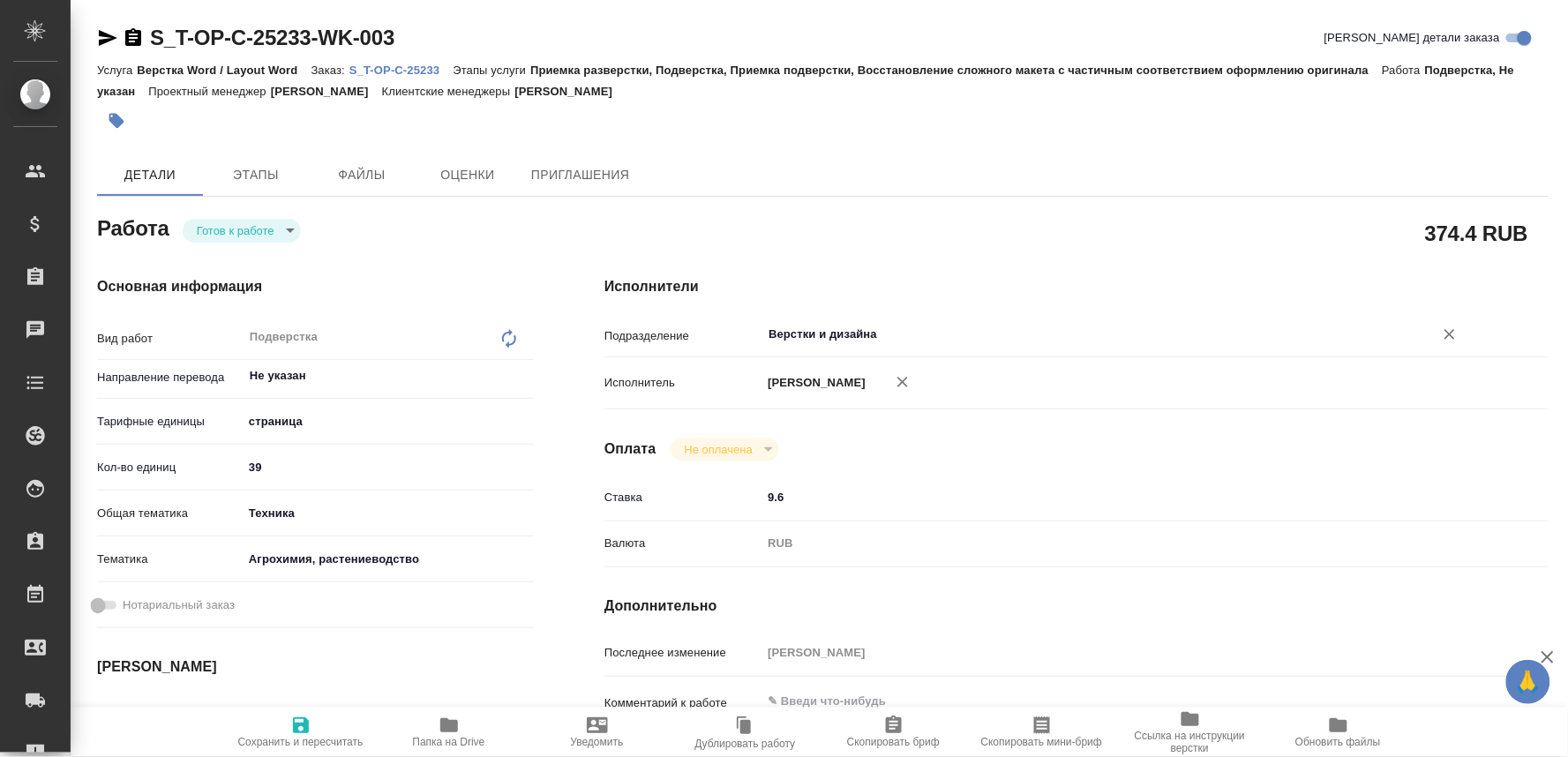
click at [799, 326] on input "Верстки и дизайна" at bounding box center [1085, 334] width 638 height 21
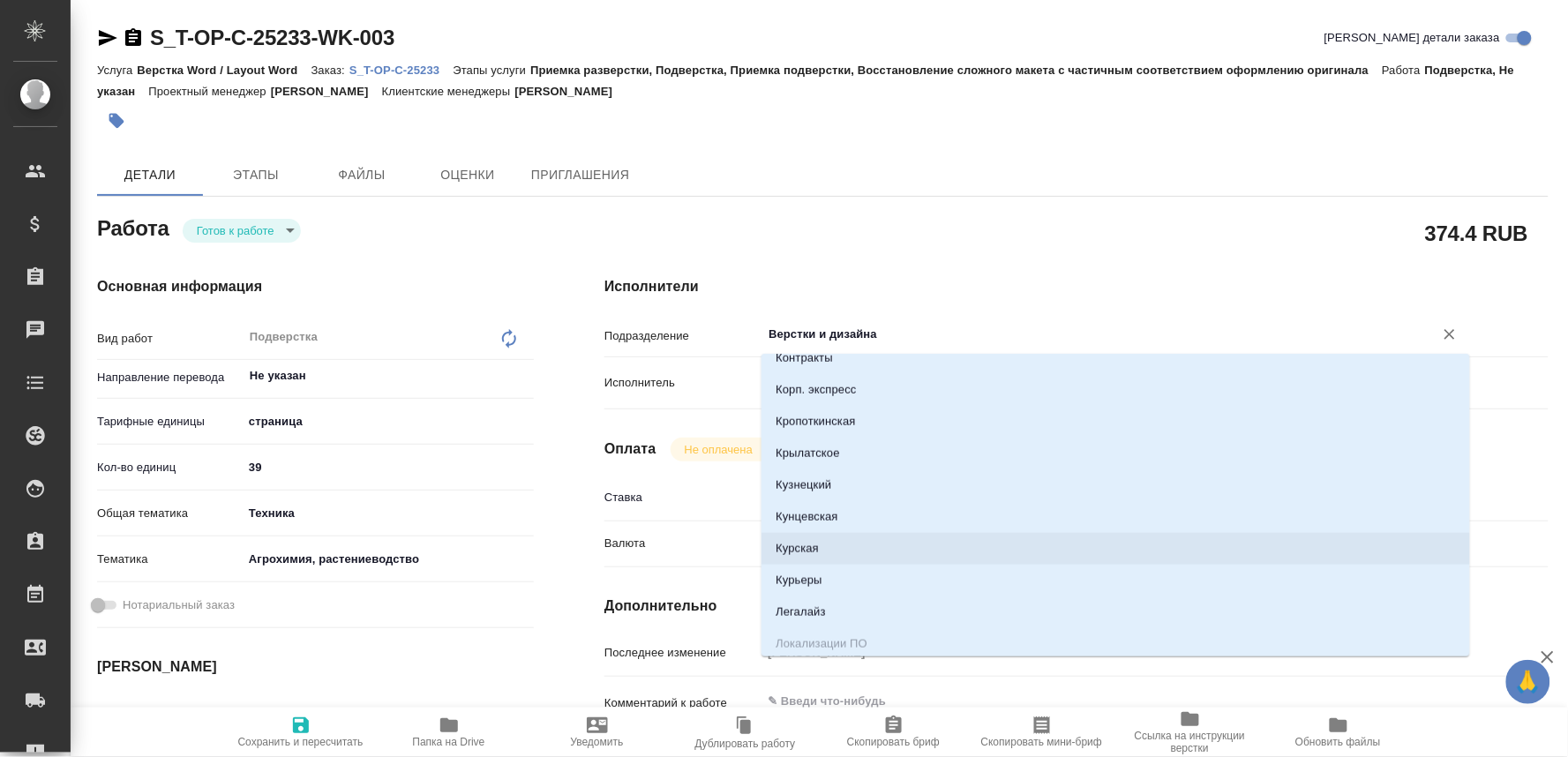
type textarea "x"
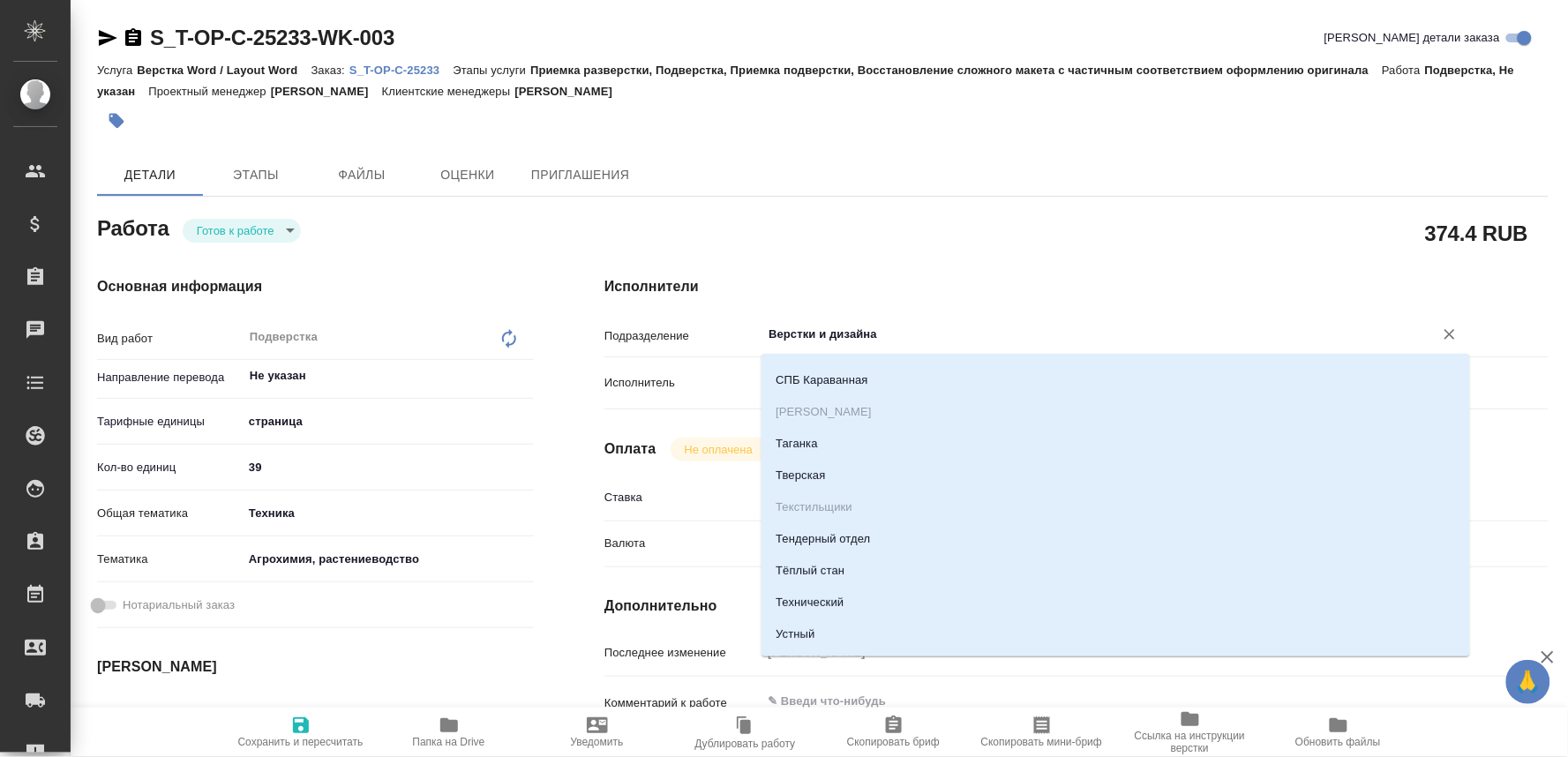
type textarea "x"
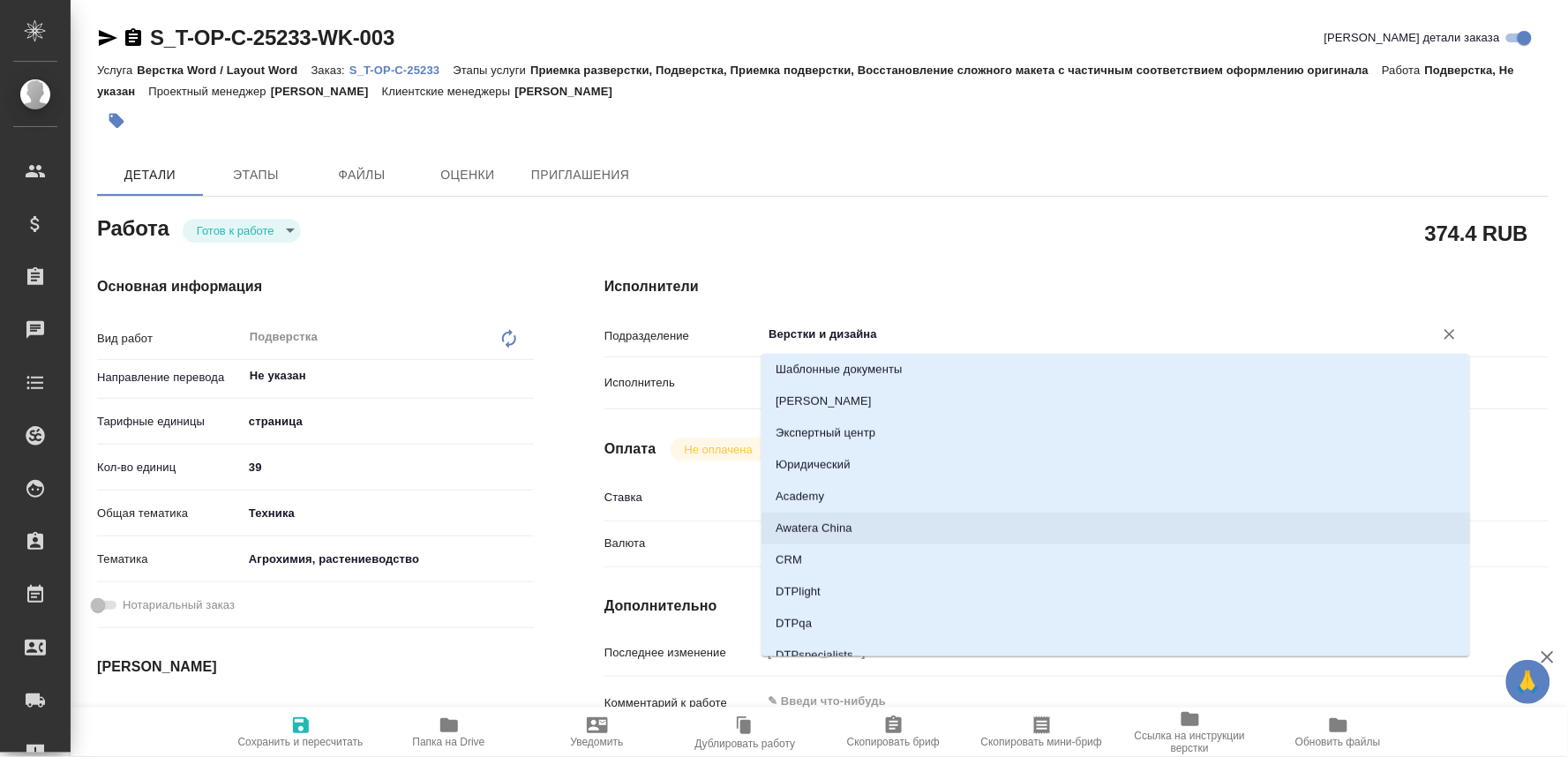
scroll to position [2549, 0]
click at [804, 552] on li "DTPspecialists" at bounding box center [1115, 558] width 708 height 32
type textarea "x"
type input "DTPspecialists"
type textarea "x"
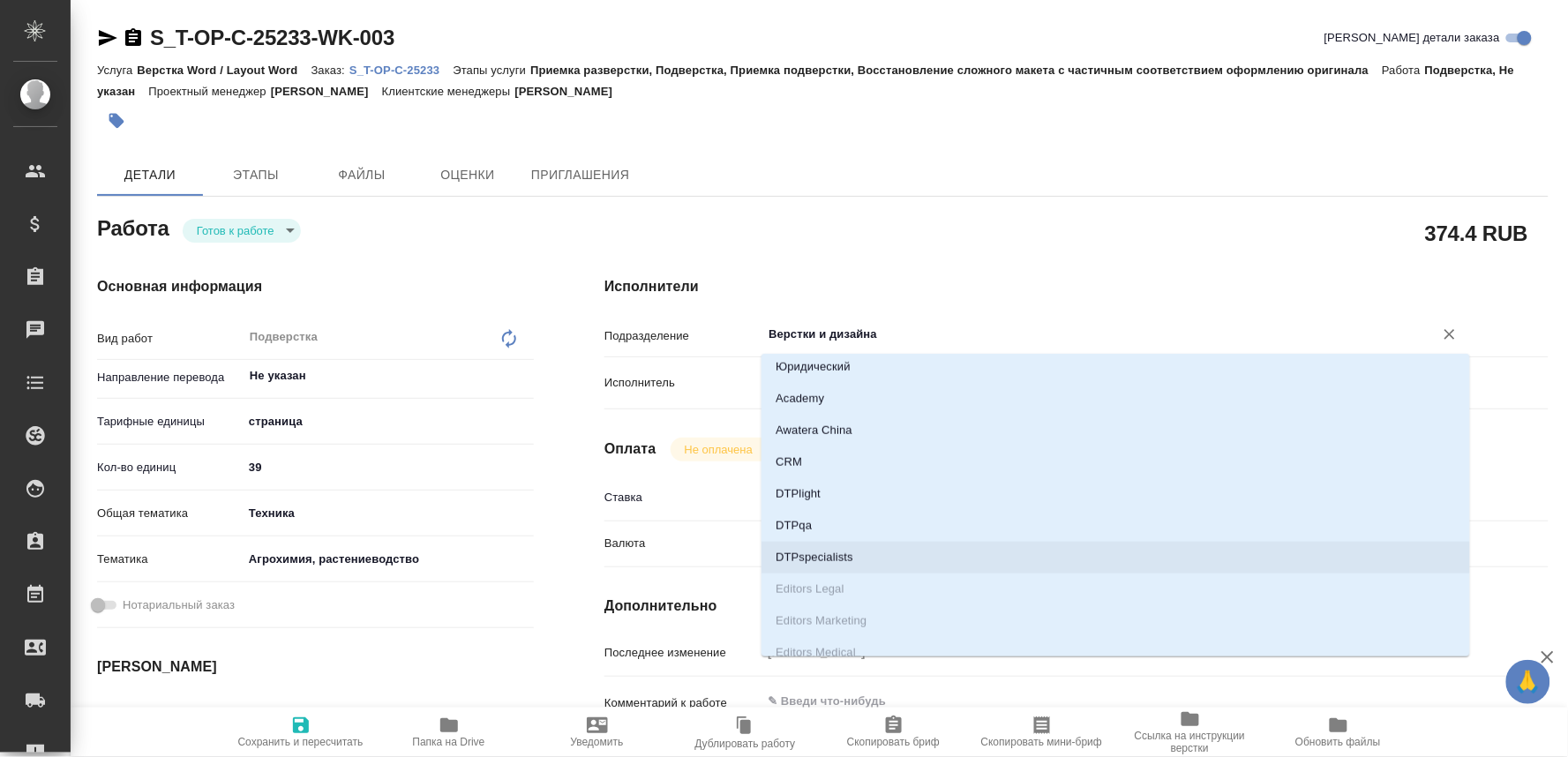
type textarea "x"
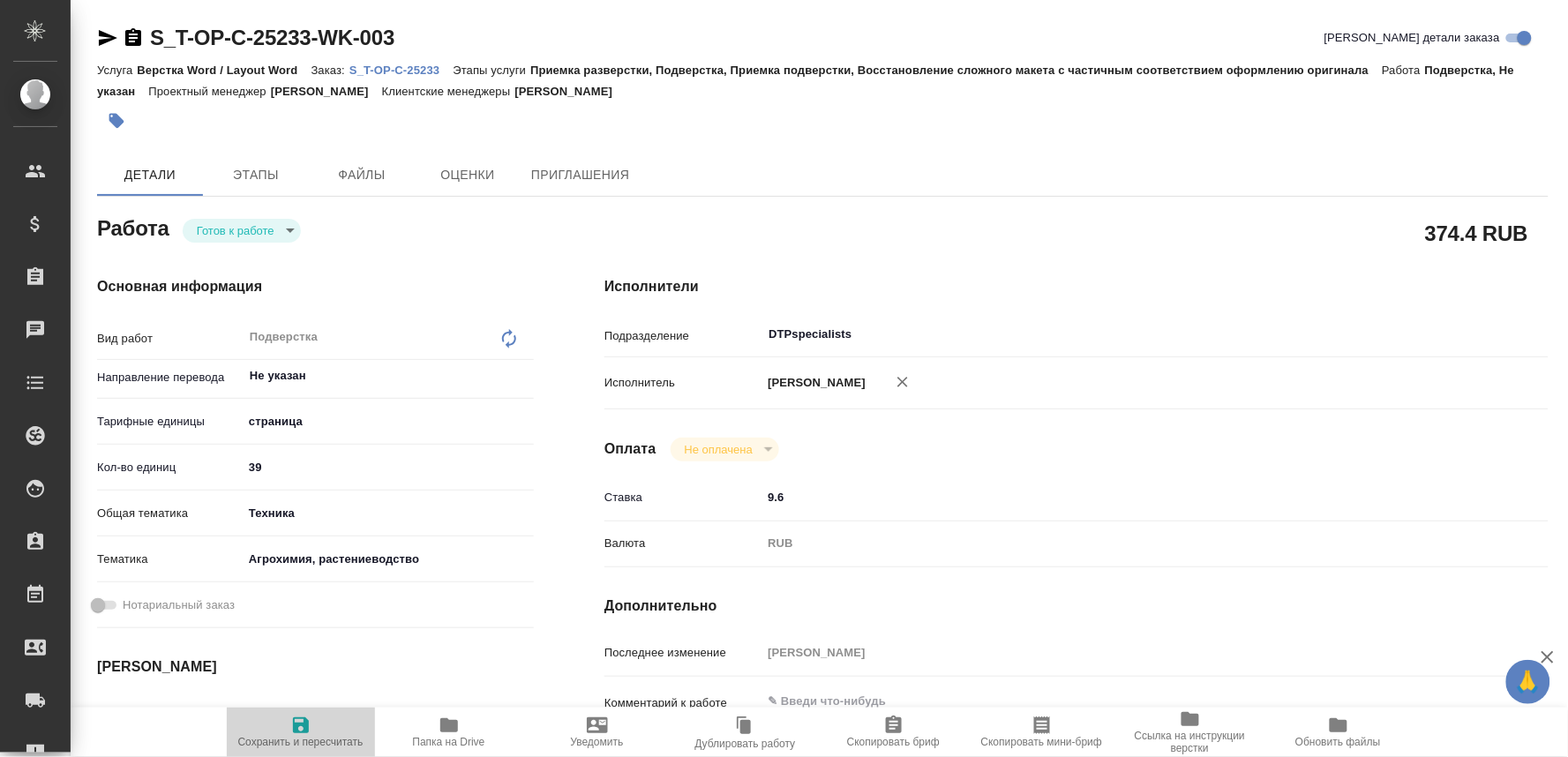
click at [306, 740] on span "Сохранить и пересчитать" at bounding box center [301, 742] width 126 height 13
type textarea "x"
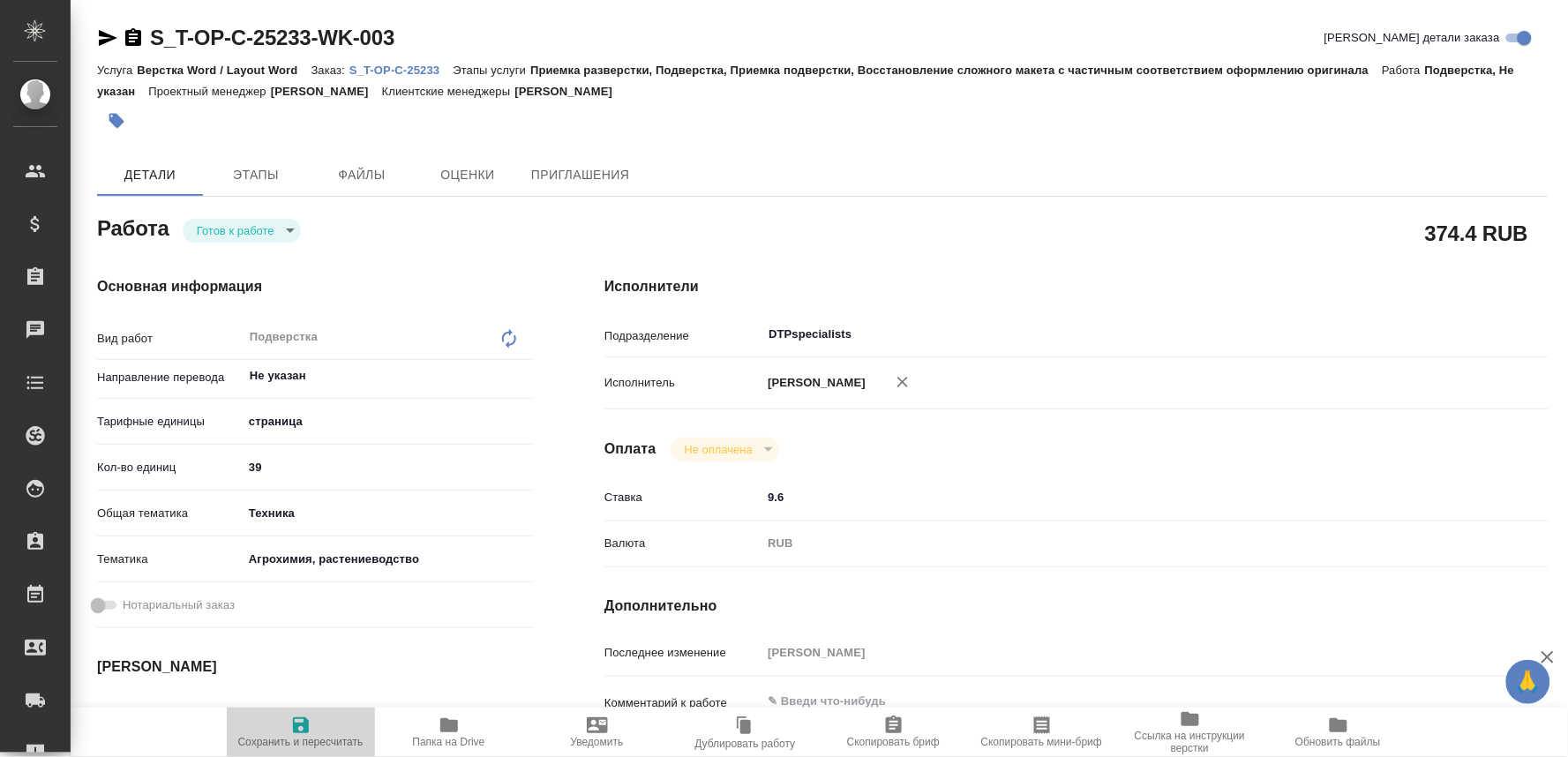
type textarea "x"
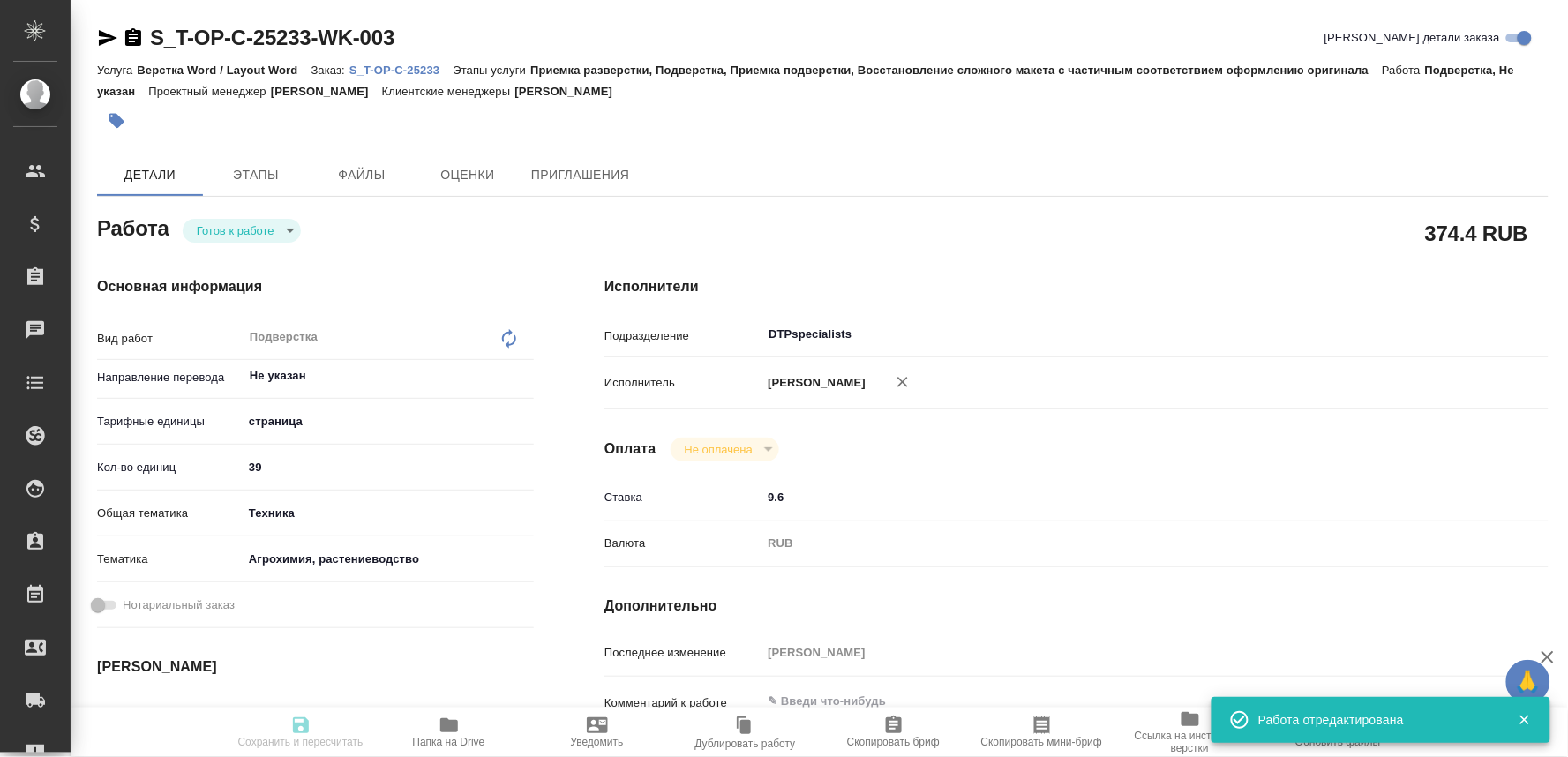
type textarea "x"
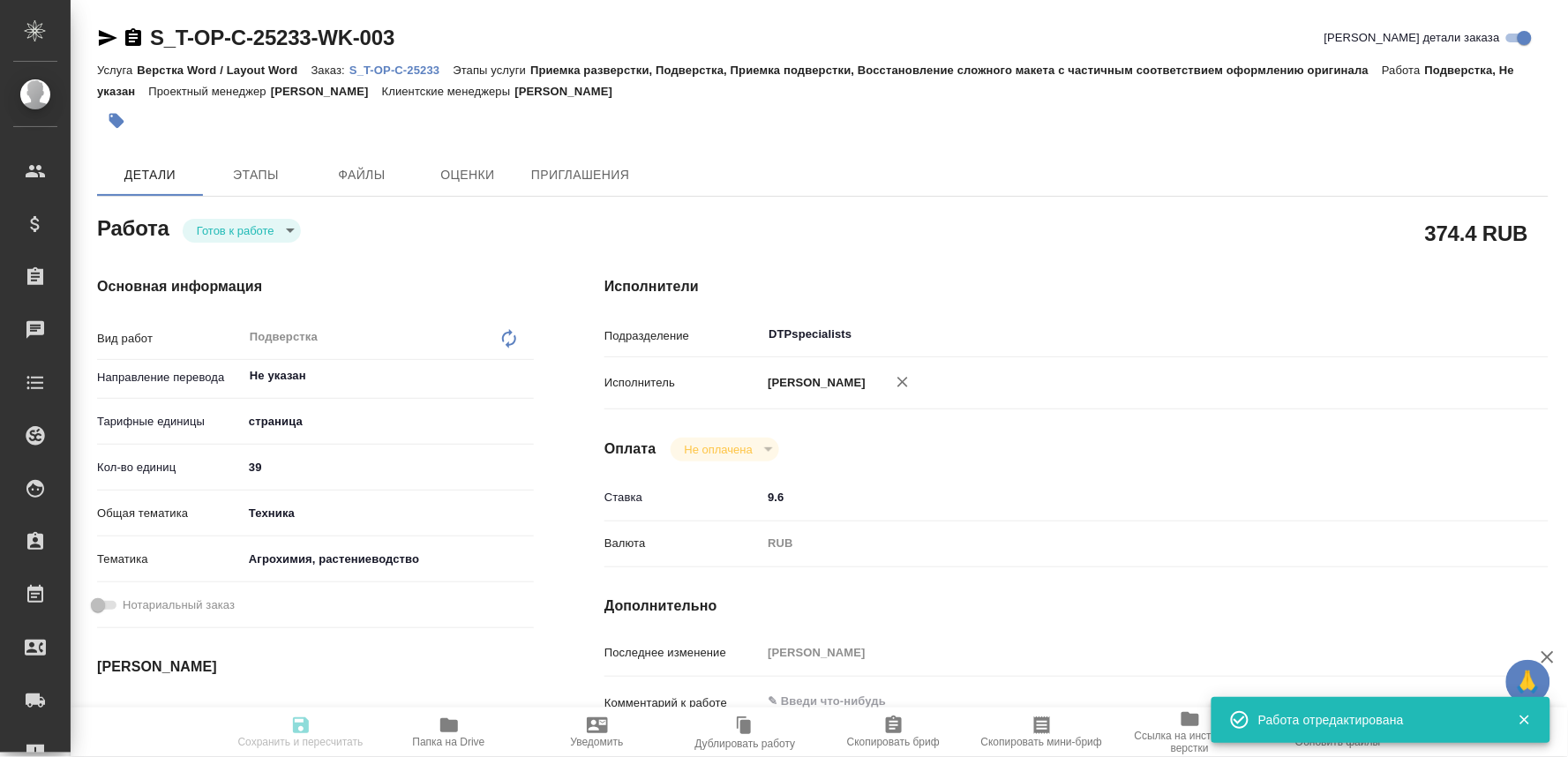
type input "readyForWork"
type textarea "Подверстка"
type textarea "x"
type input "Не указан"
type input "5a8b1489cc6b4906c91bfdb2"
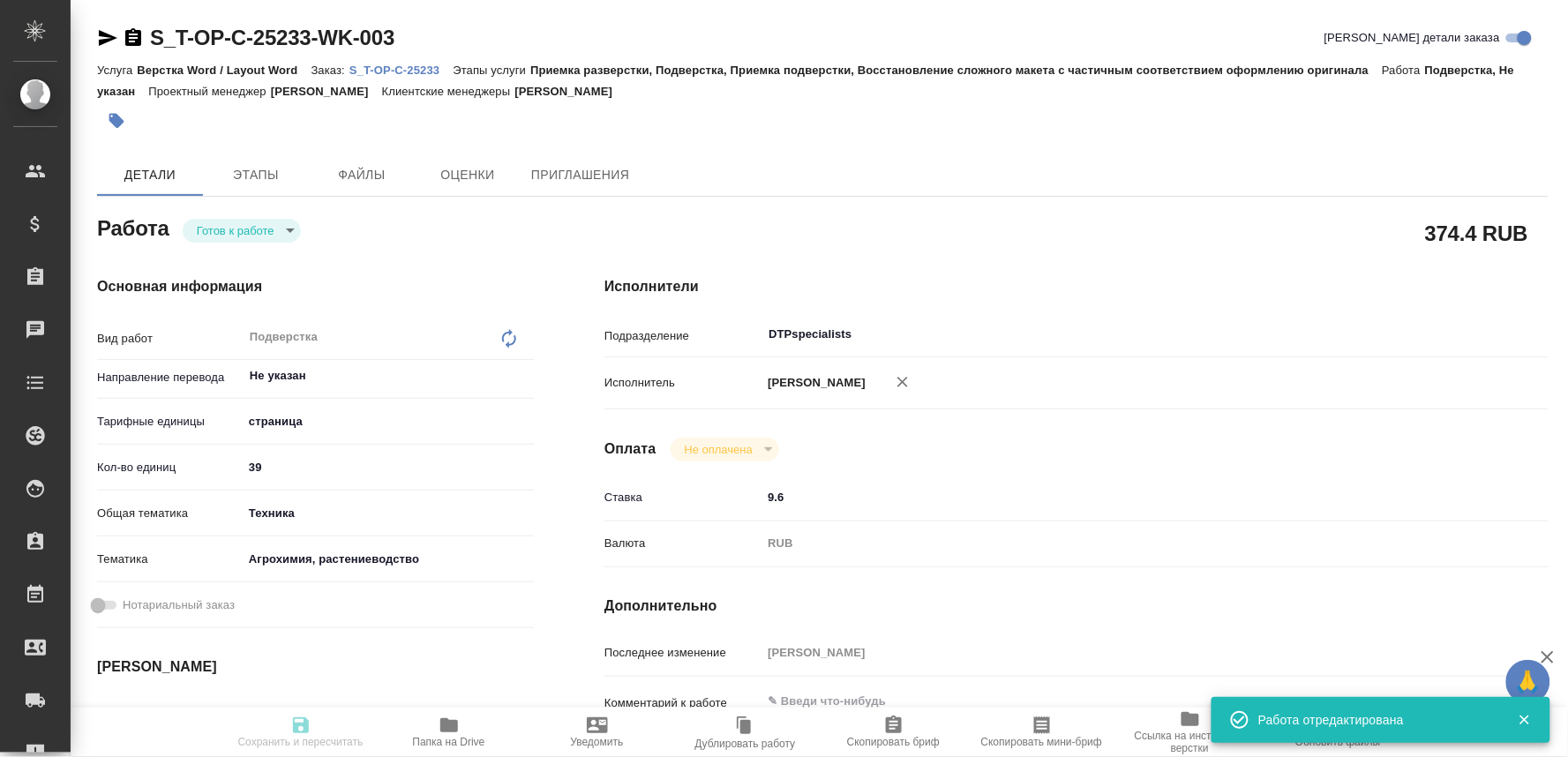
type input "39"
type input "tech"
type input "5f647205b73bc97568ca66ae"
type input "30.09.2025 09:00"
type input "30.09.2025 13:00"
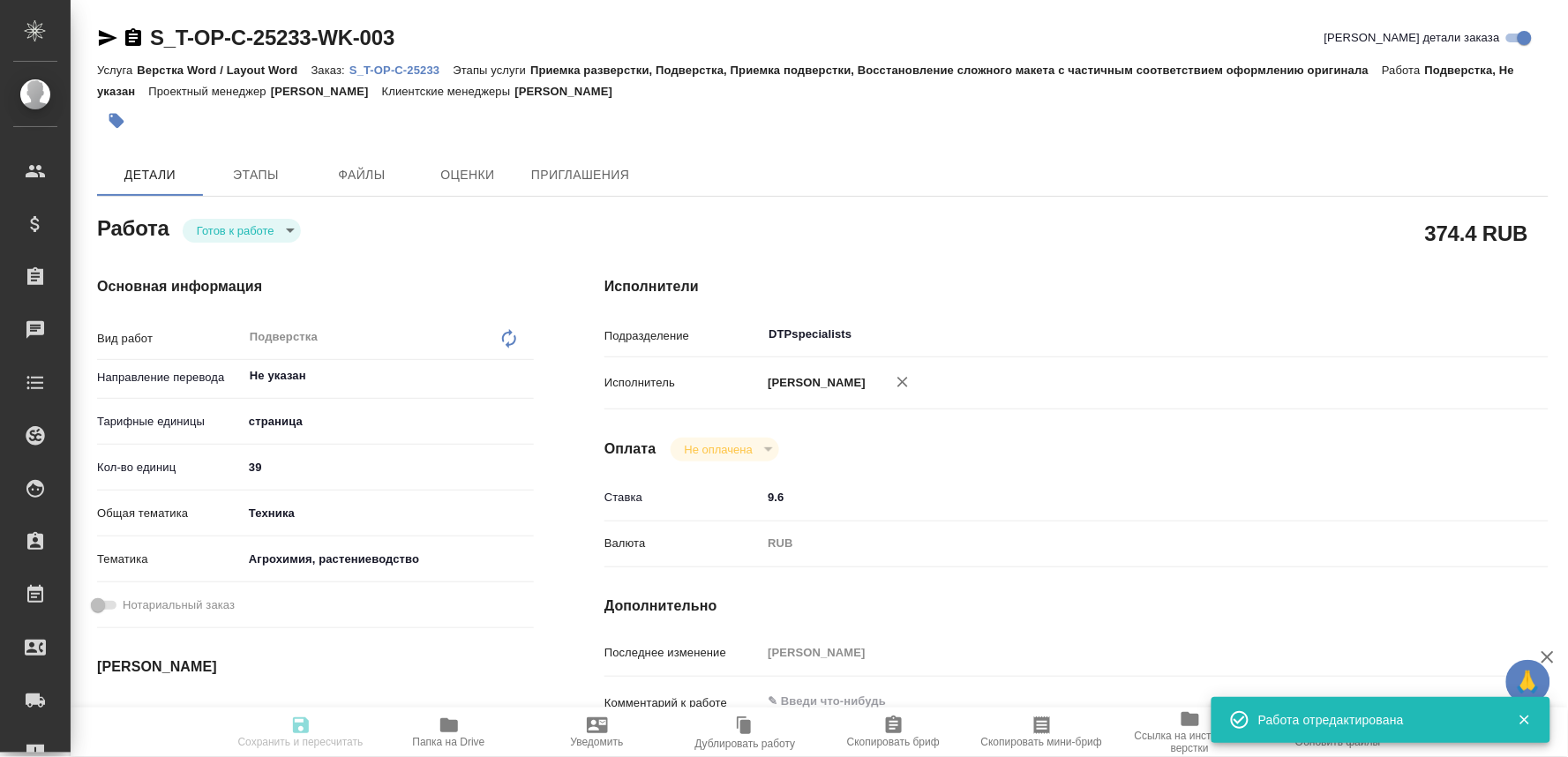
type input "30.09.2025 13:00"
type input "DTPspecialists"
type input "notPayed"
type input "9.6"
type input "RUB"
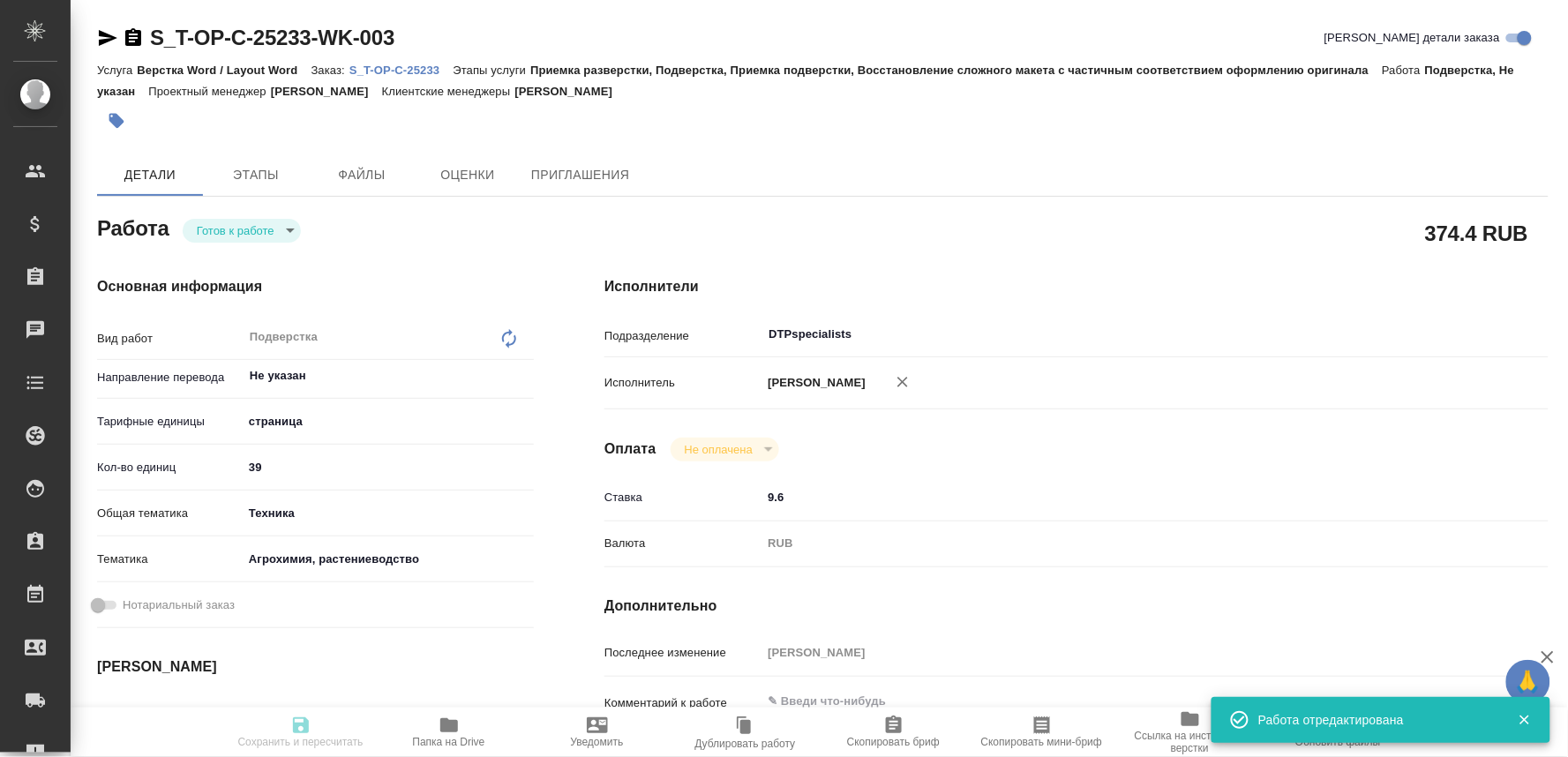
type input "[PERSON_NAME]"
type textarea "x"
type textarea "/Clients/Т-ОП-С_Русал Глобал Менеджмент/Orders/S_T-OP-C-25233/DTP/S_T-OP-C-2523…"
type textarea "x"
type input "S_T-OP-C-25233"
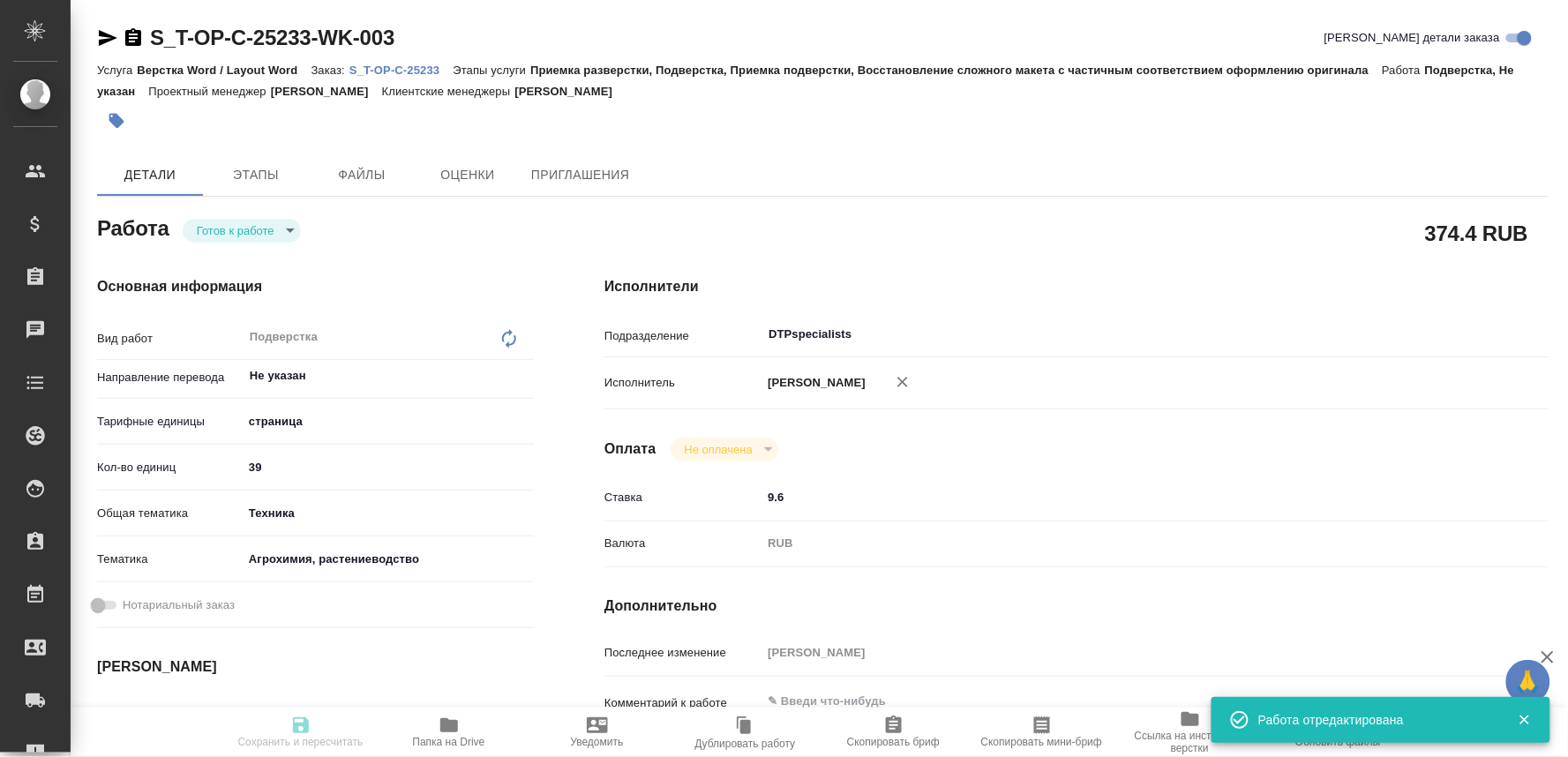
type input "Т-ОП-С-46845"
type input "Верстка Word / Layout Word"
type input "Приемка разверстки, Подверстка, Приемка подверстки, Восстановление сложного мак…"
type input "[PERSON_NAME]"
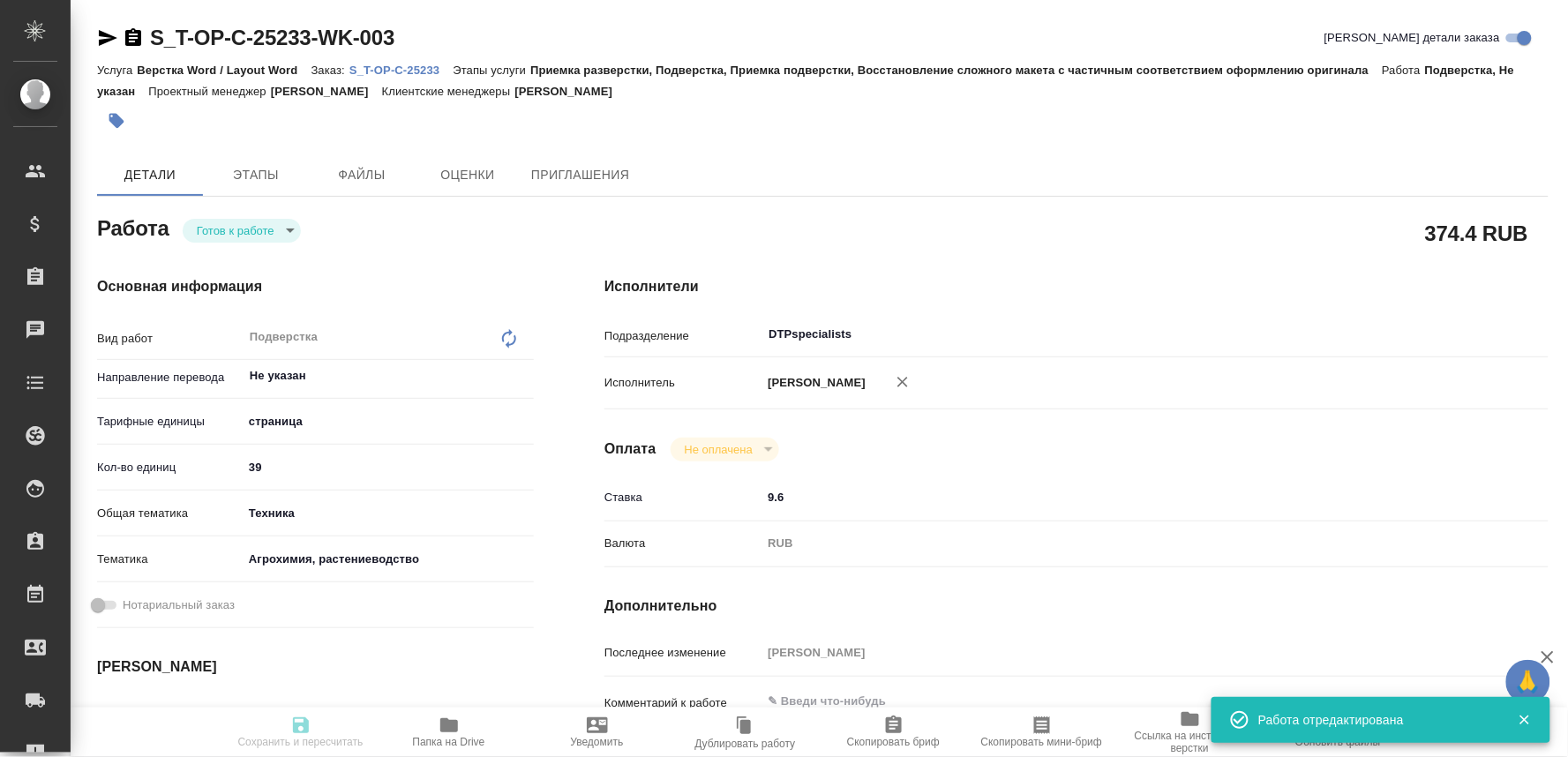
type input "/Clients/Т-ОП-С_Русал Глобал Менеджмент/Orders/S_T-OP-C-25233"
type textarea "x"
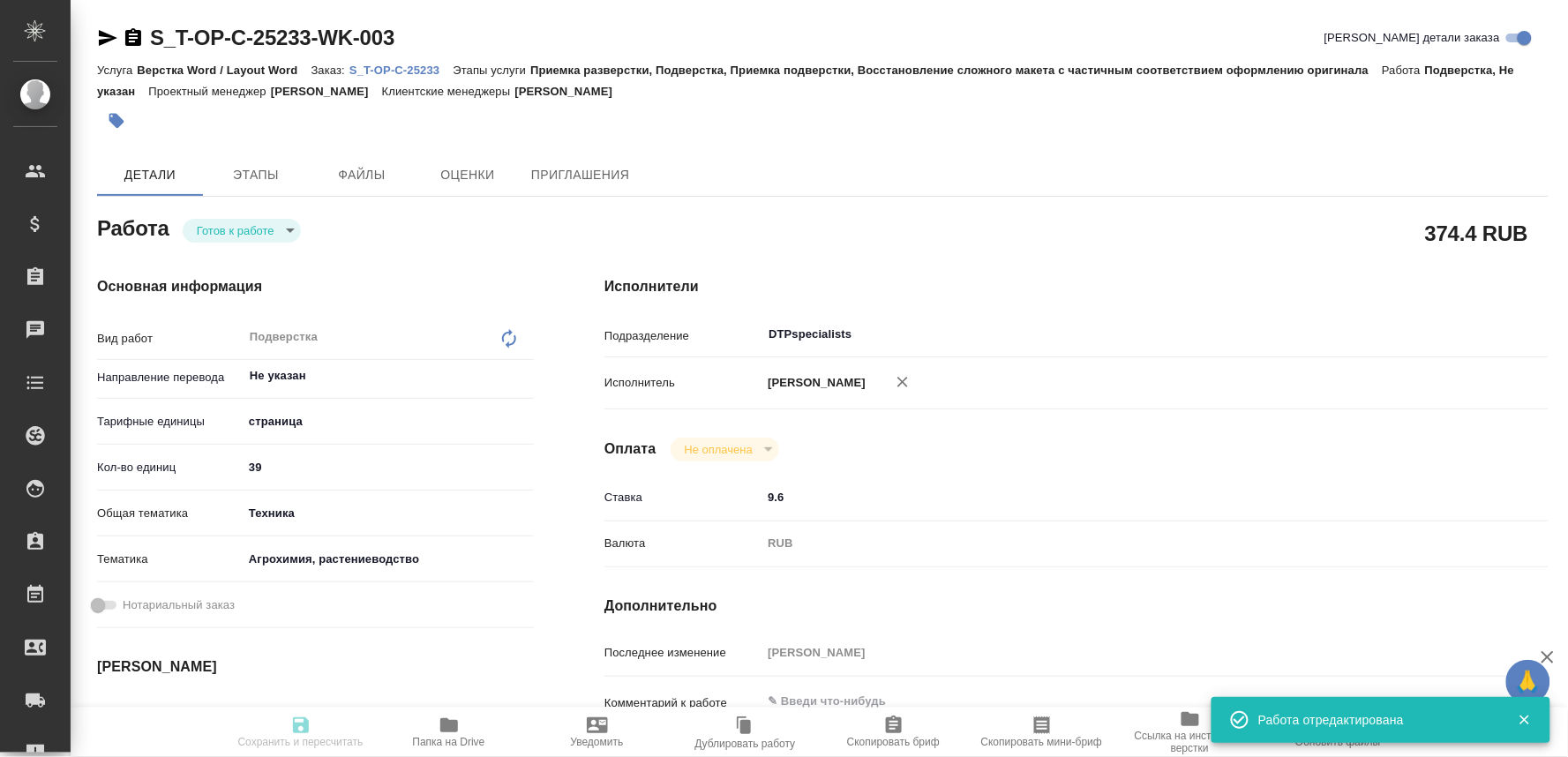
type textarea "x"
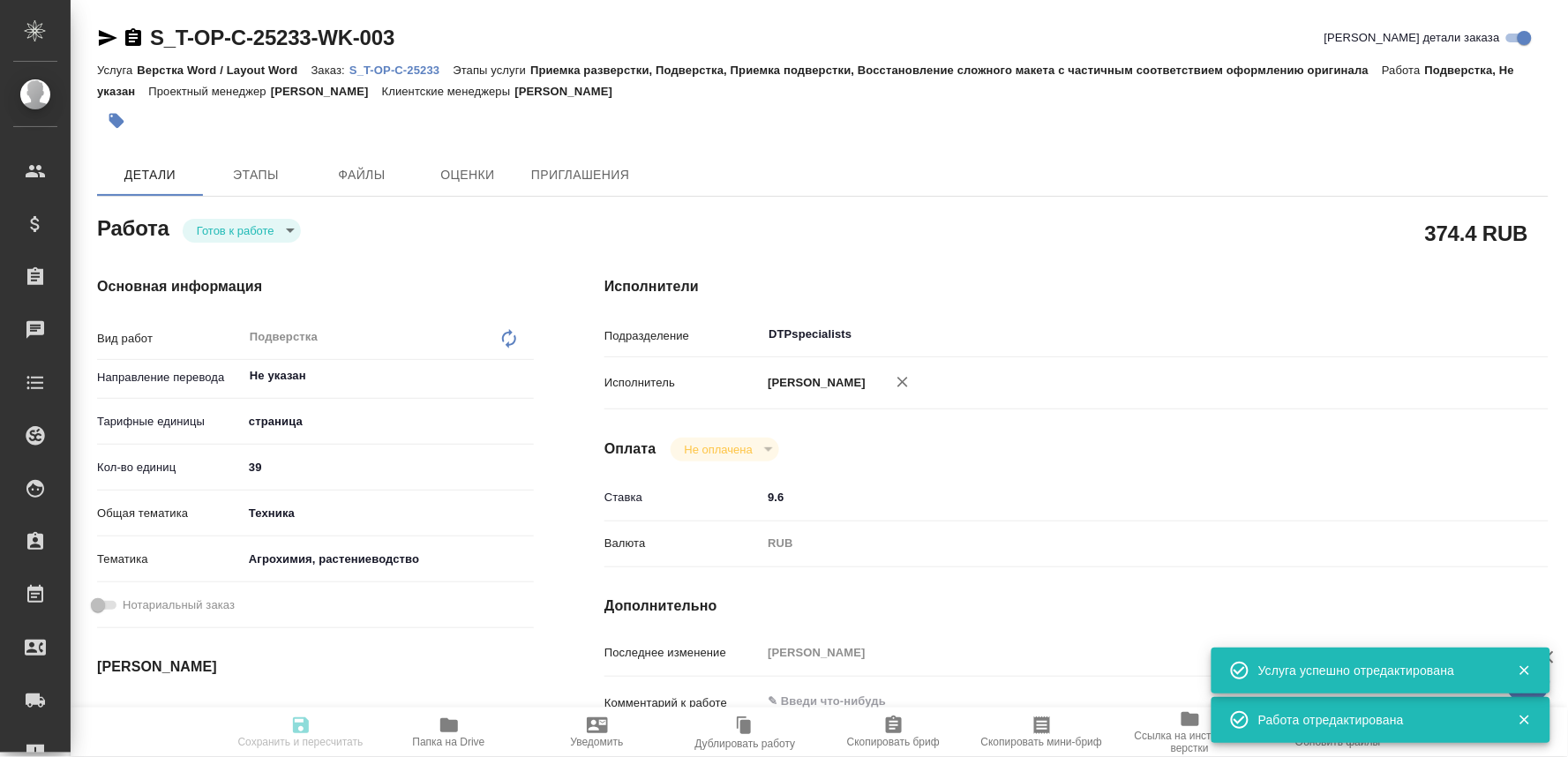
type textarea "x"
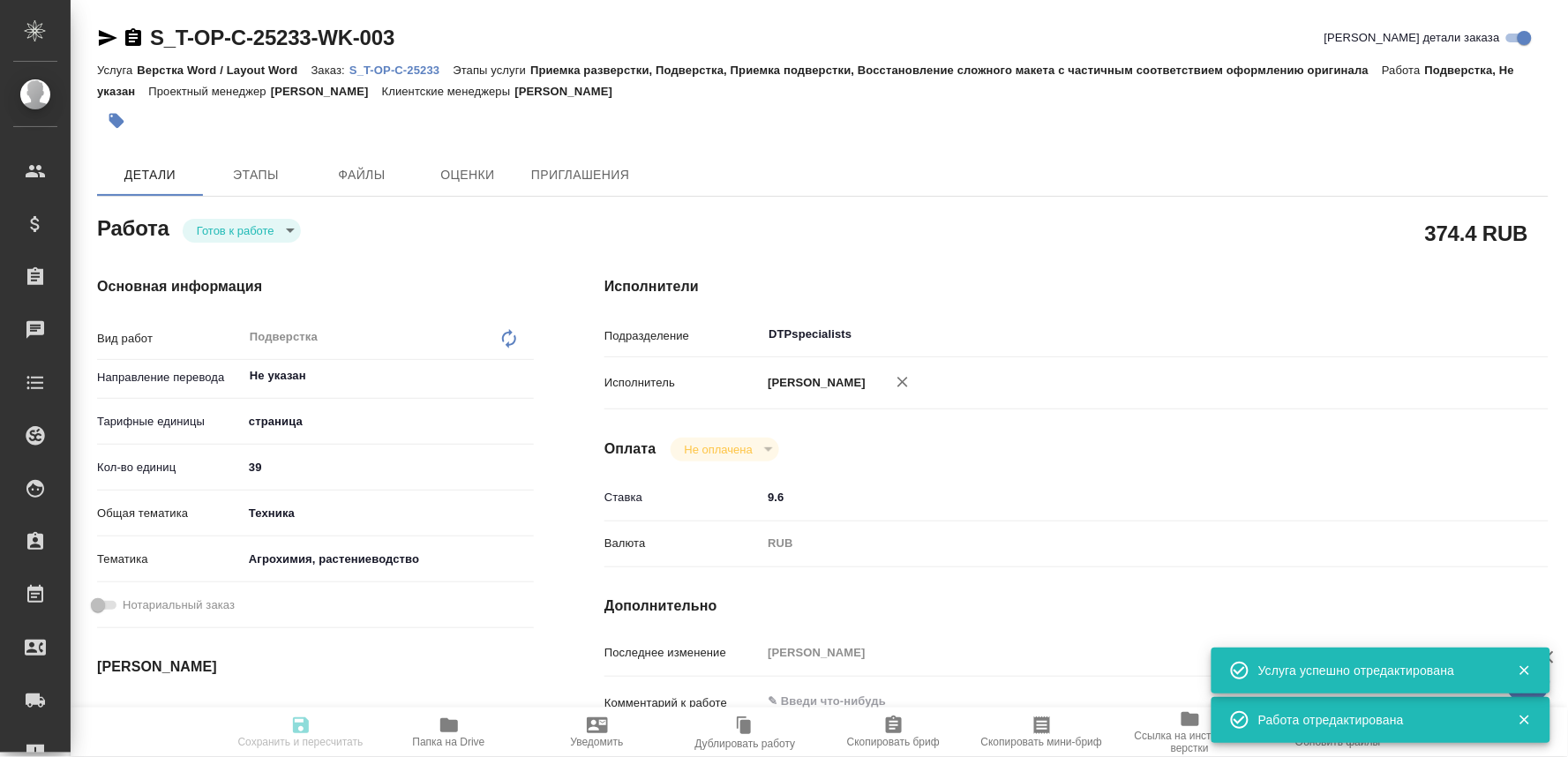
type textarea "x"
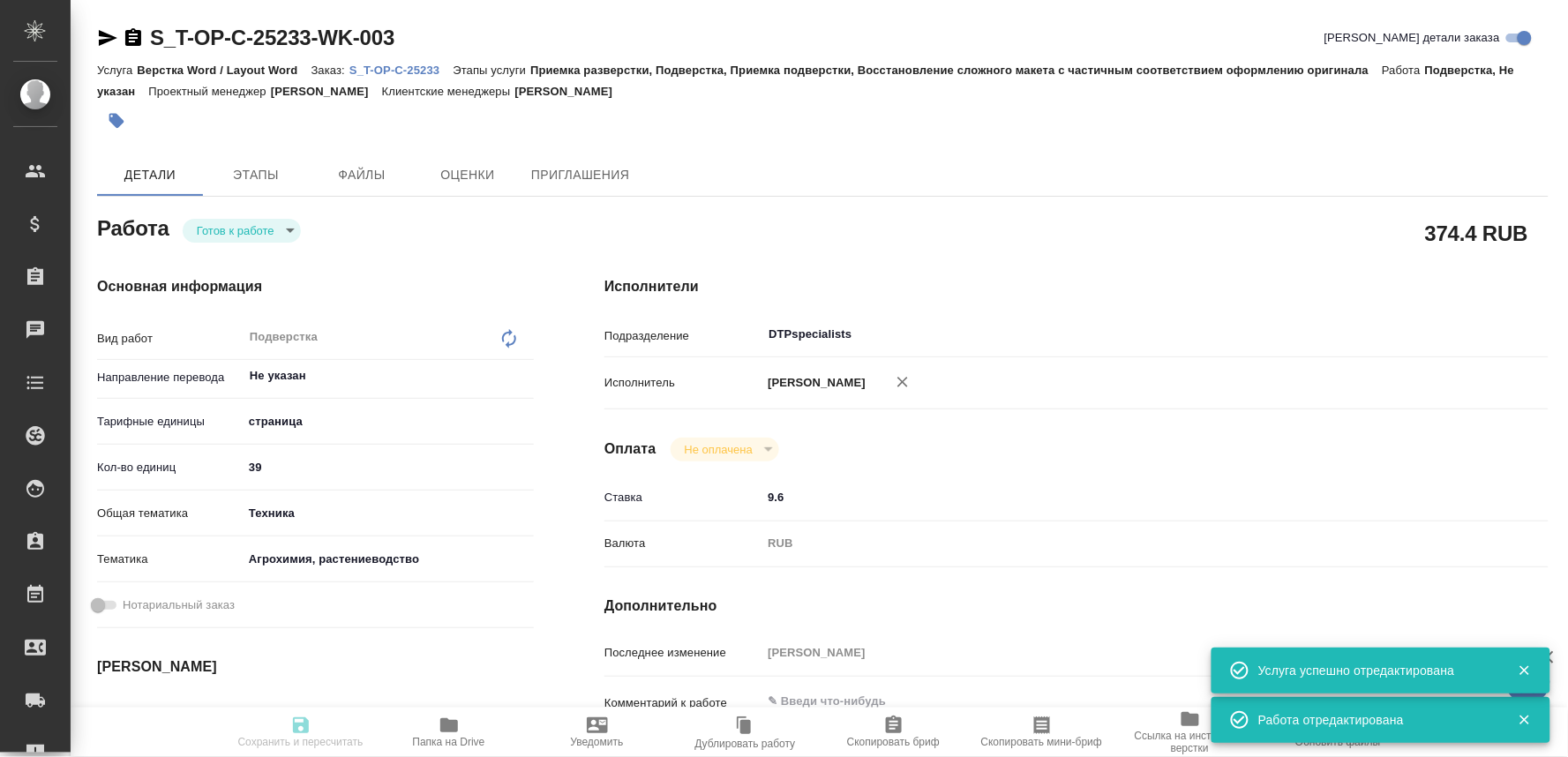
type input "readyForWork"
type textarea "Подверстка"
type textarea "x"
type input "Не указан"
type input "5a8b1489cc6b4906c91bfdb2"
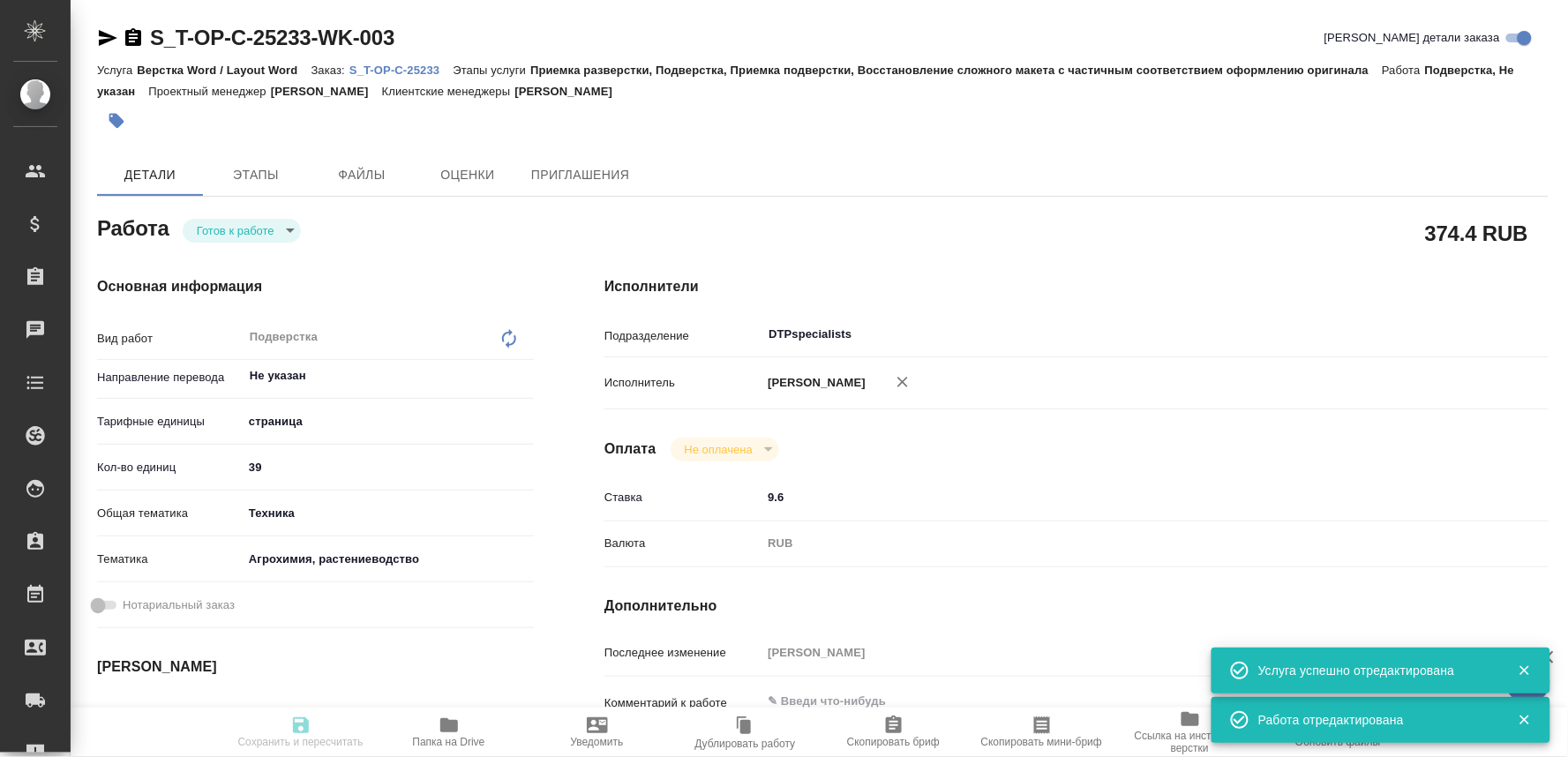
type input "39"
type input "tech"
type input "5f647205b73bc97568ca66ae"
type input "30.09.2025 09:00"
type input "30.09.2025 13:00"
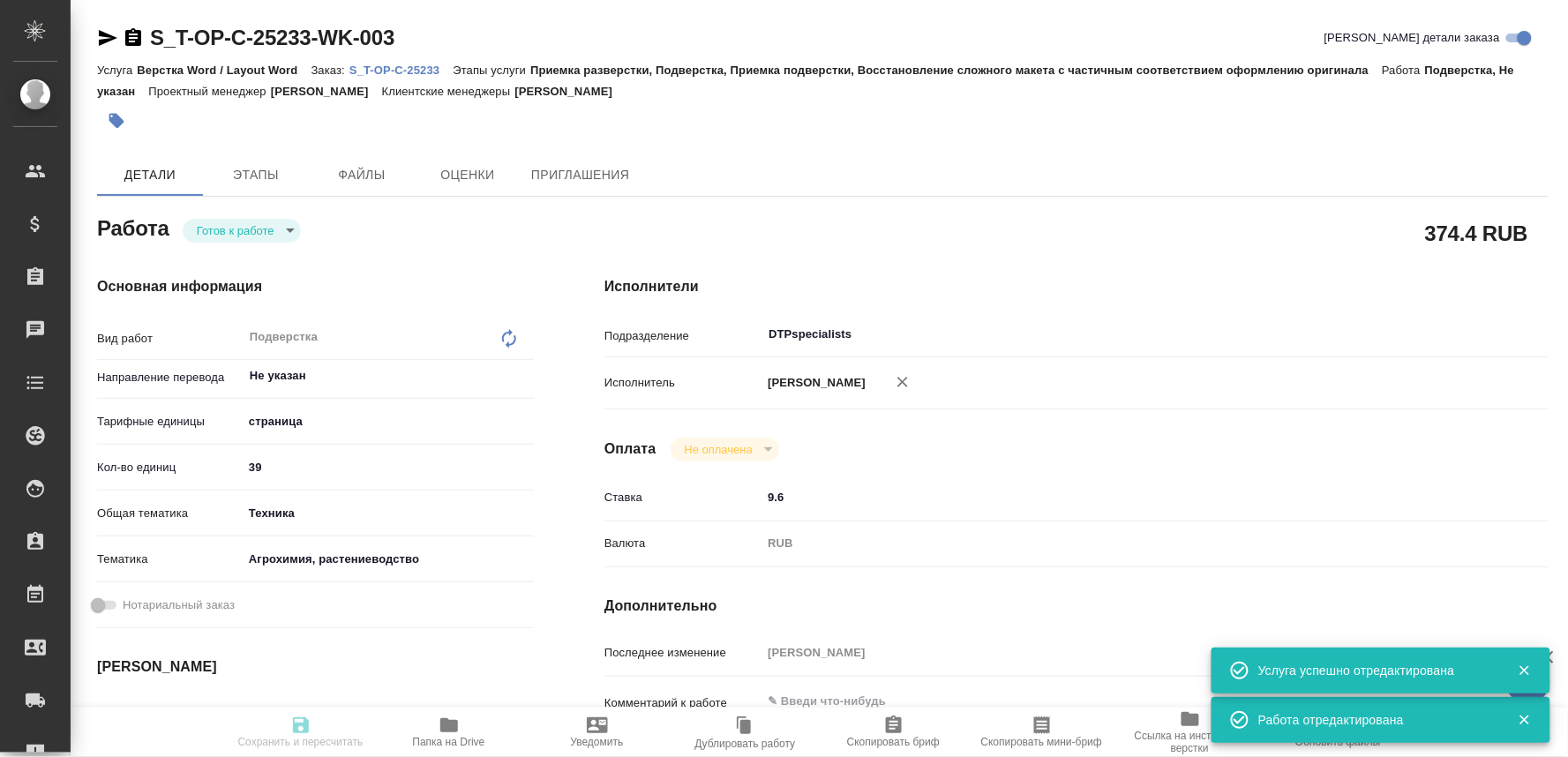
type input "30.09.2025 13:00"
type input "DTPspecialists"
type input "notPayed"
type input "9.6"
type input "RUB"
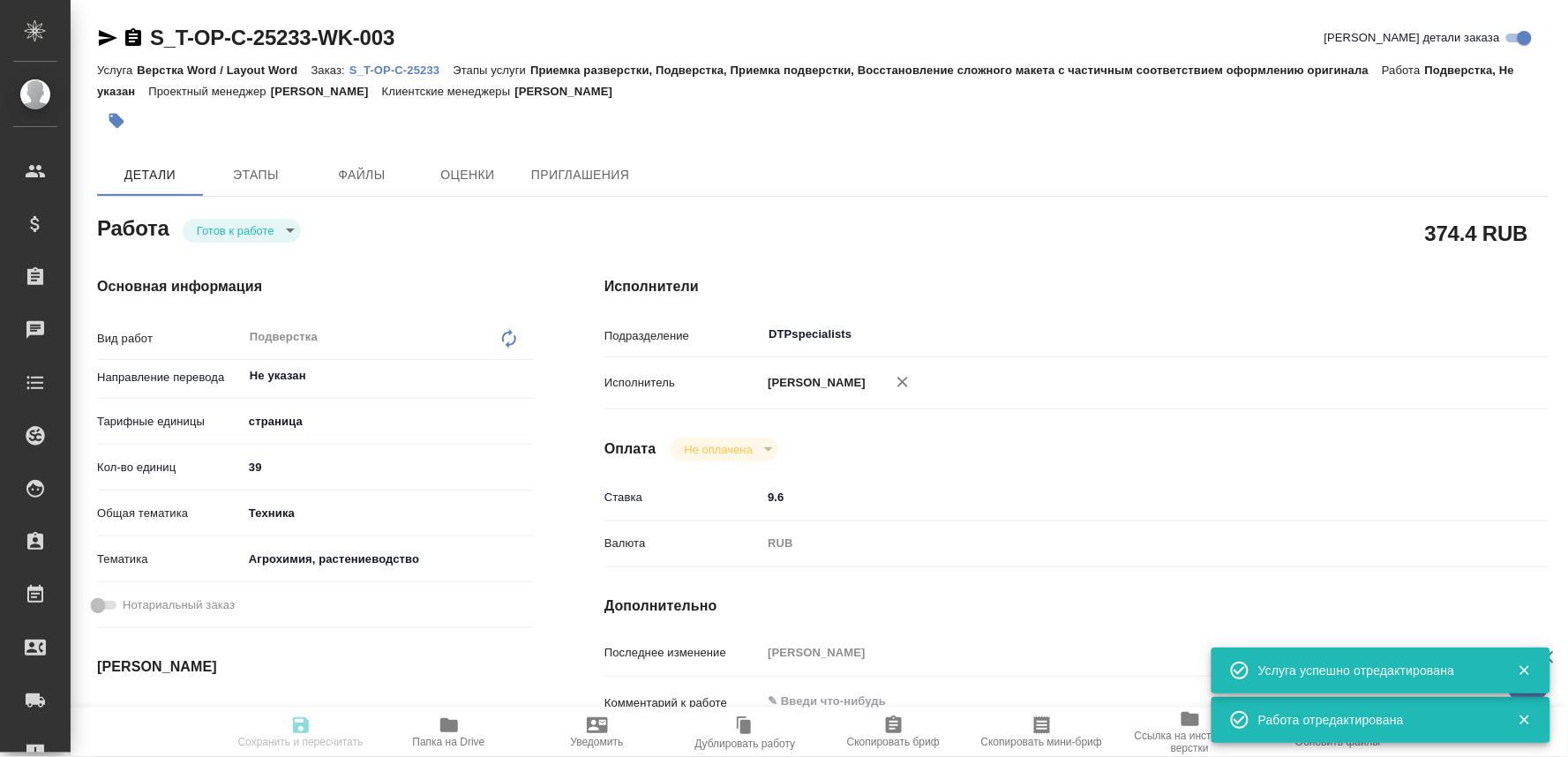
type input "[PERSON_NAME]"
type textarea "x"
type textarea "/Clients/Т-ОП-С_Русал Глобал Менеджмент/Orders/S_T-OP-C-25233/DTP/S_T-OP-C-2523…"
type textarea "x"
type input "S_T-OP-C-25233"
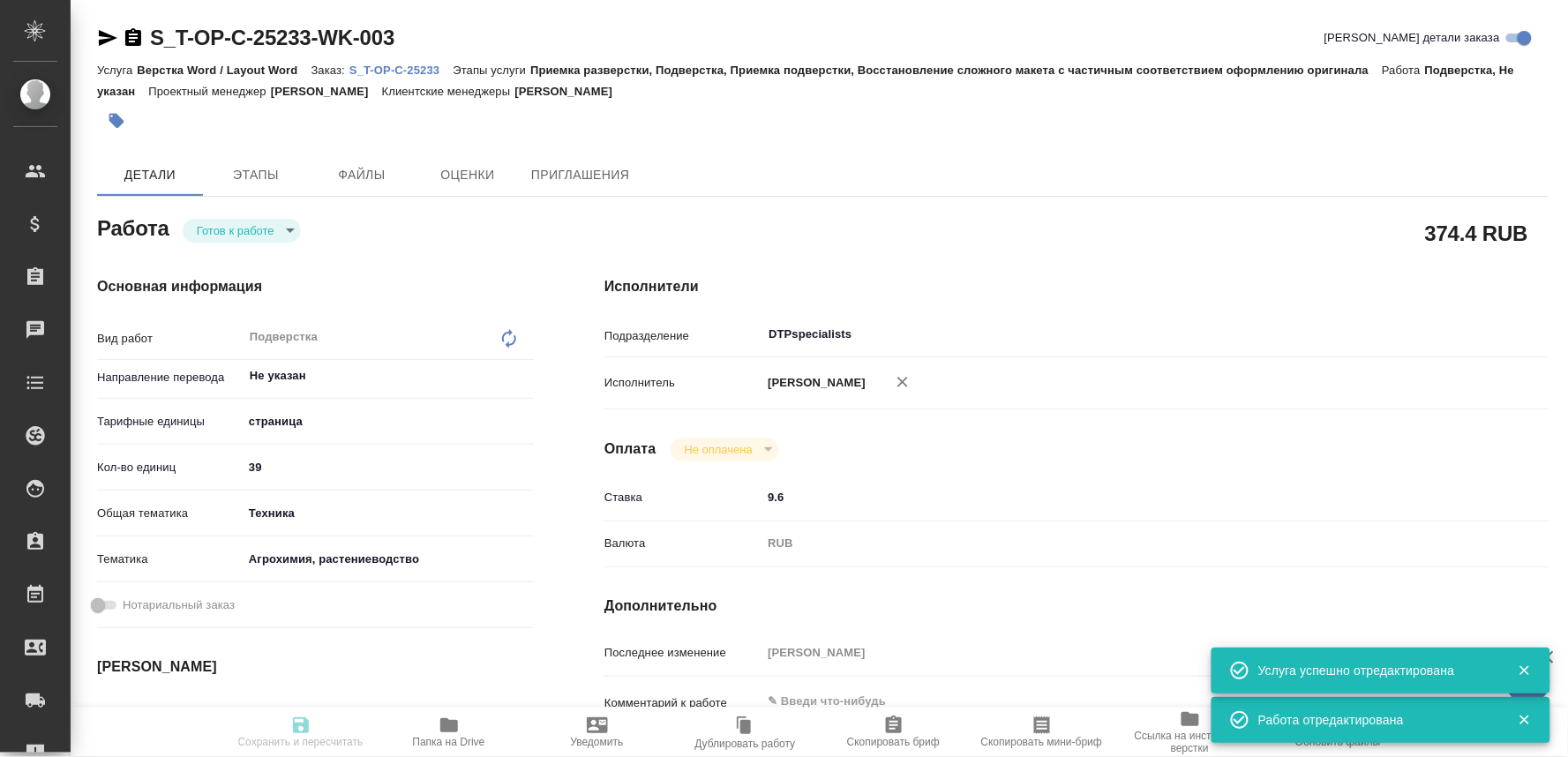
type input "Т-ОП-С-46845"
type input "Верстка Word / Layout Word"
type input "Приемка разверстки, Подверстка, Приемка подверстки, Восстановление сложного мак…"
type input "[PERSON_NAME]"
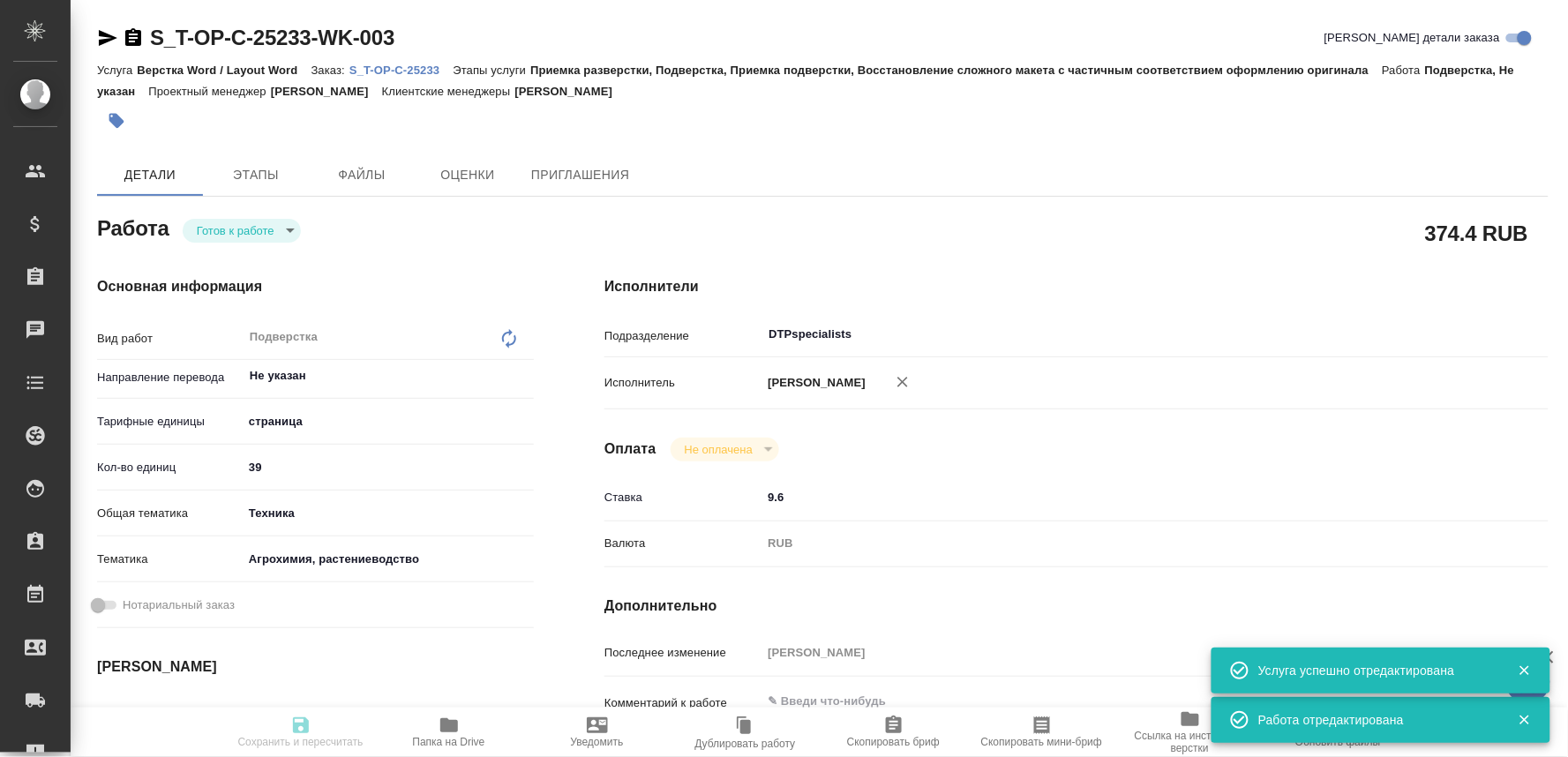
type input "/Clients/Т-ОП-С_Русал Глобал Менеджмент/Orders/S_T-OP-C-25233"
type textarea "x"
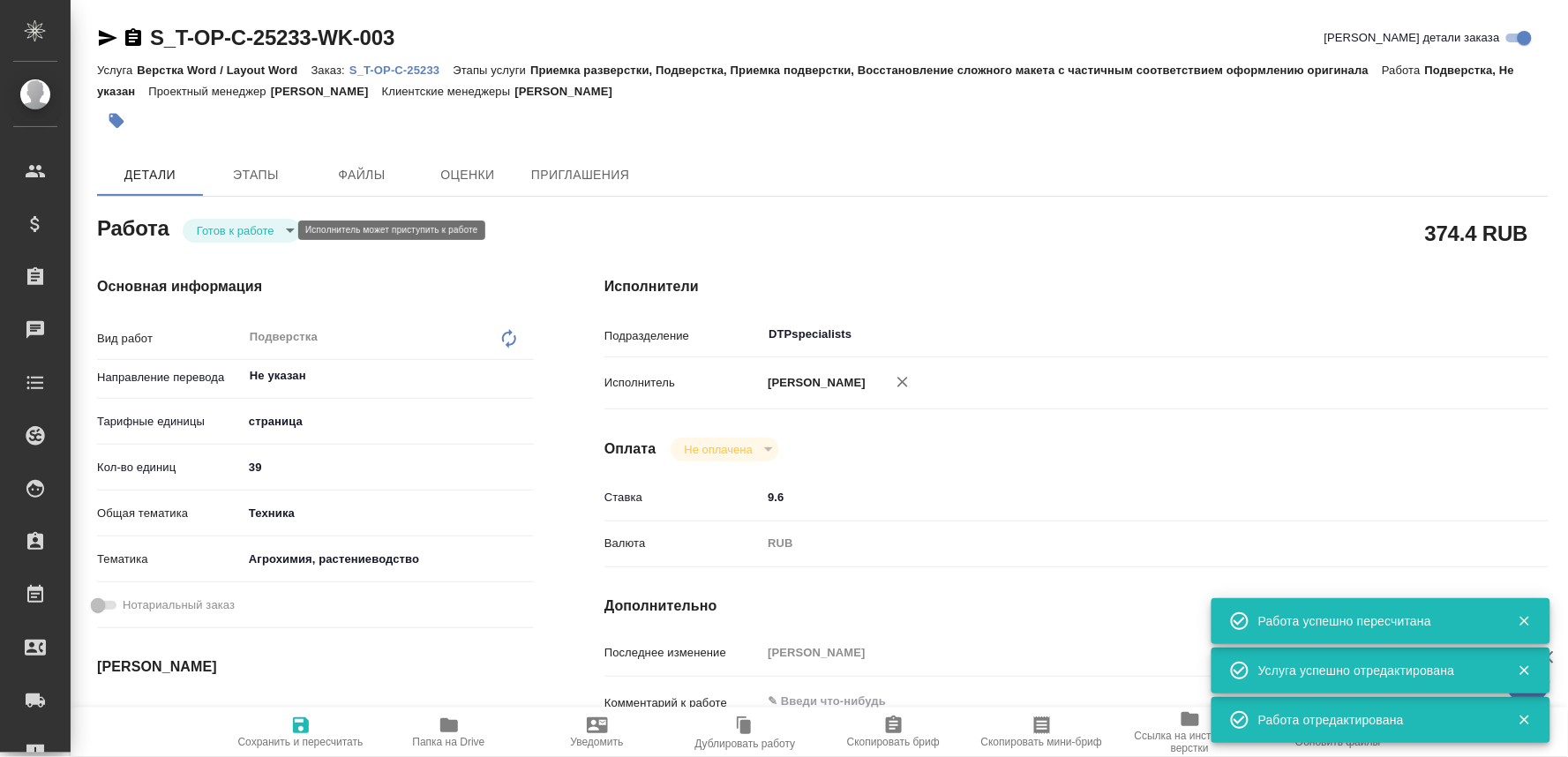
type textarea "x"
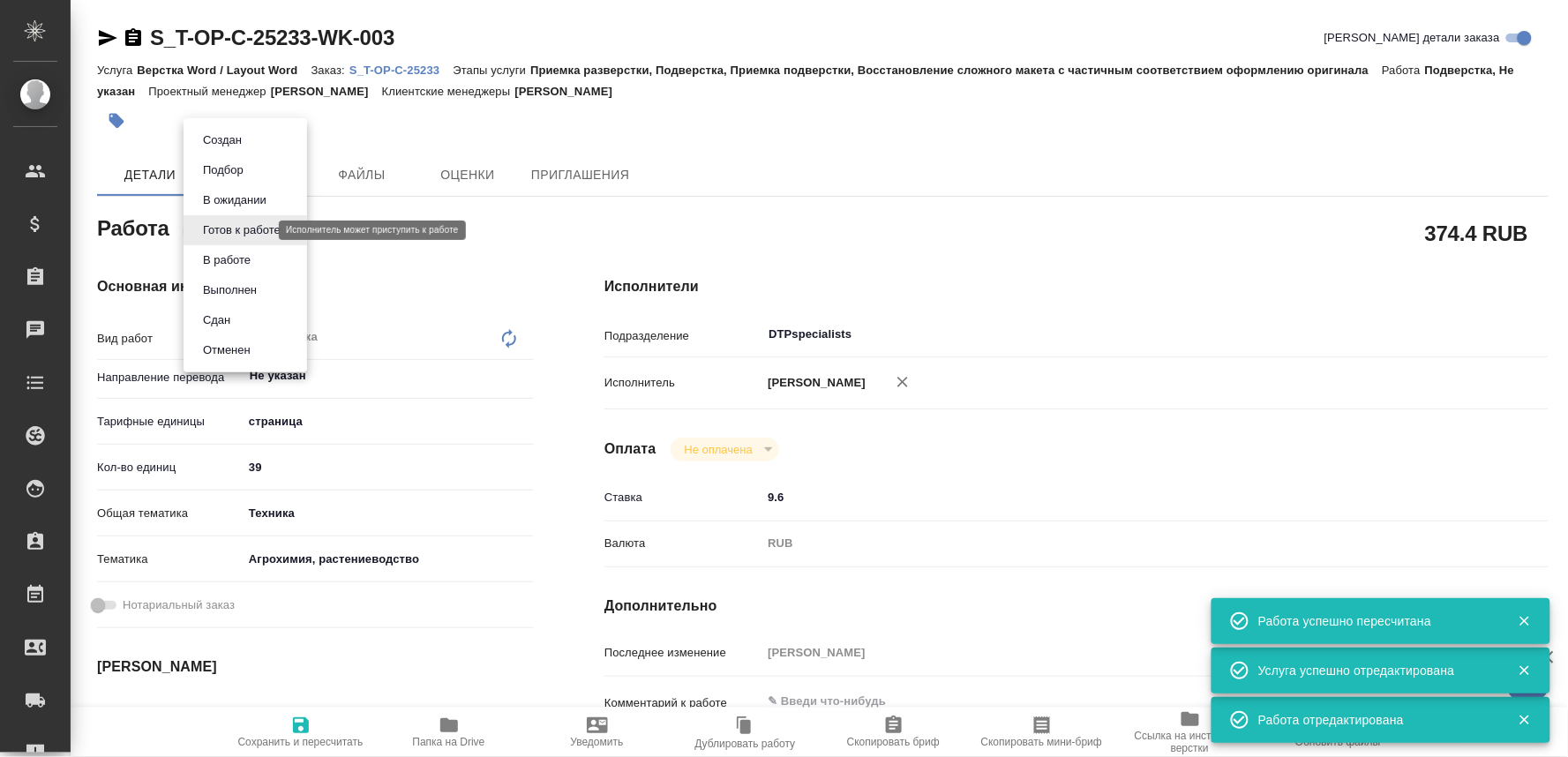
click at [241, 228] on body "🙏 .cls-1 fill:#fff; AWATERA Oksiutovich Irina Клиенты Спецификации Заказы 0 Чат…" at bounding box center [784, 378] width 1568 height 757
type textarea "x"
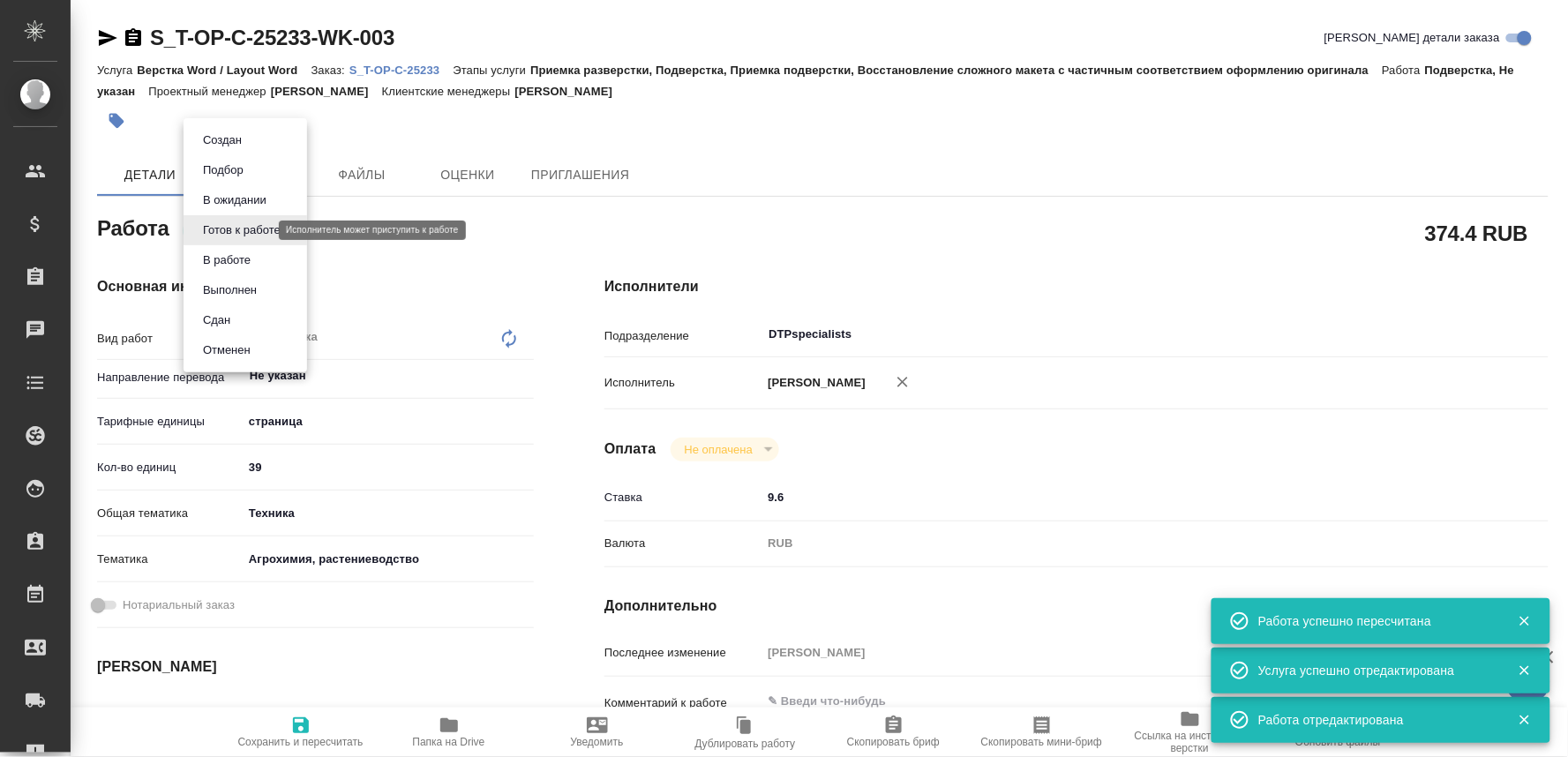
type textarea "x"
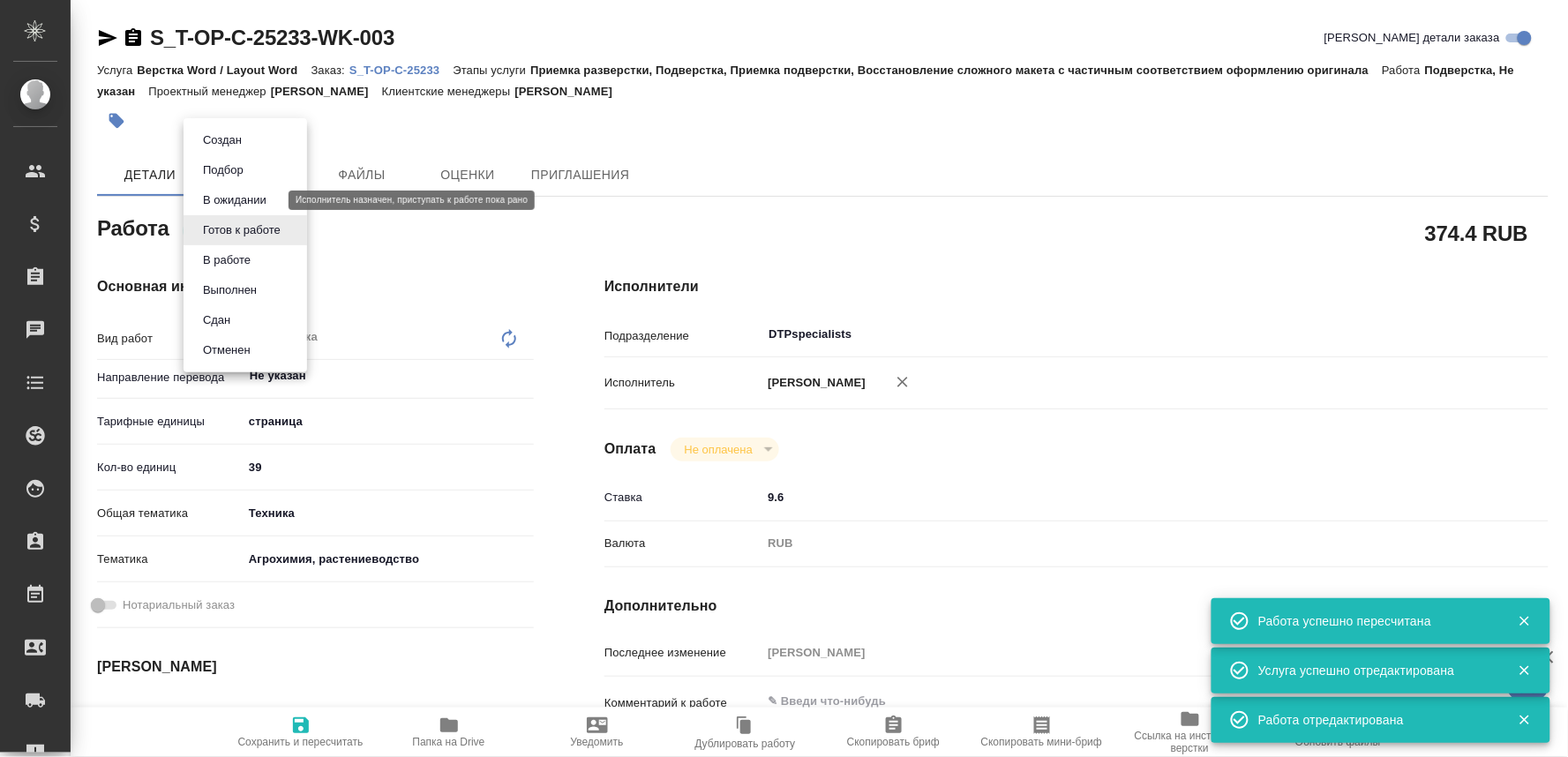
type textarea "x"
click at [230, 194] on button "В ожидании" at bounding box center [234, 199] width 74 height 19
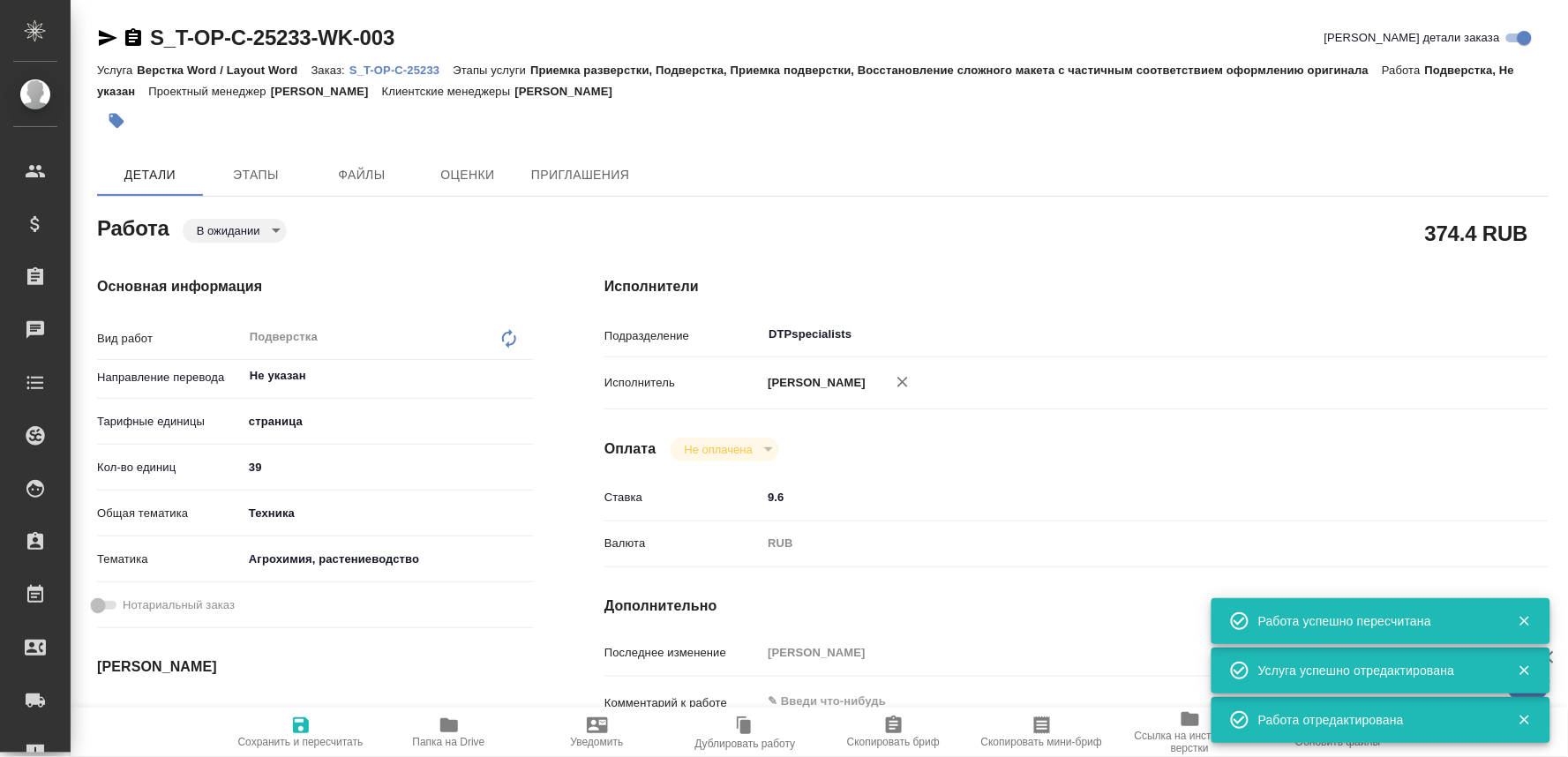
type textarea "x"
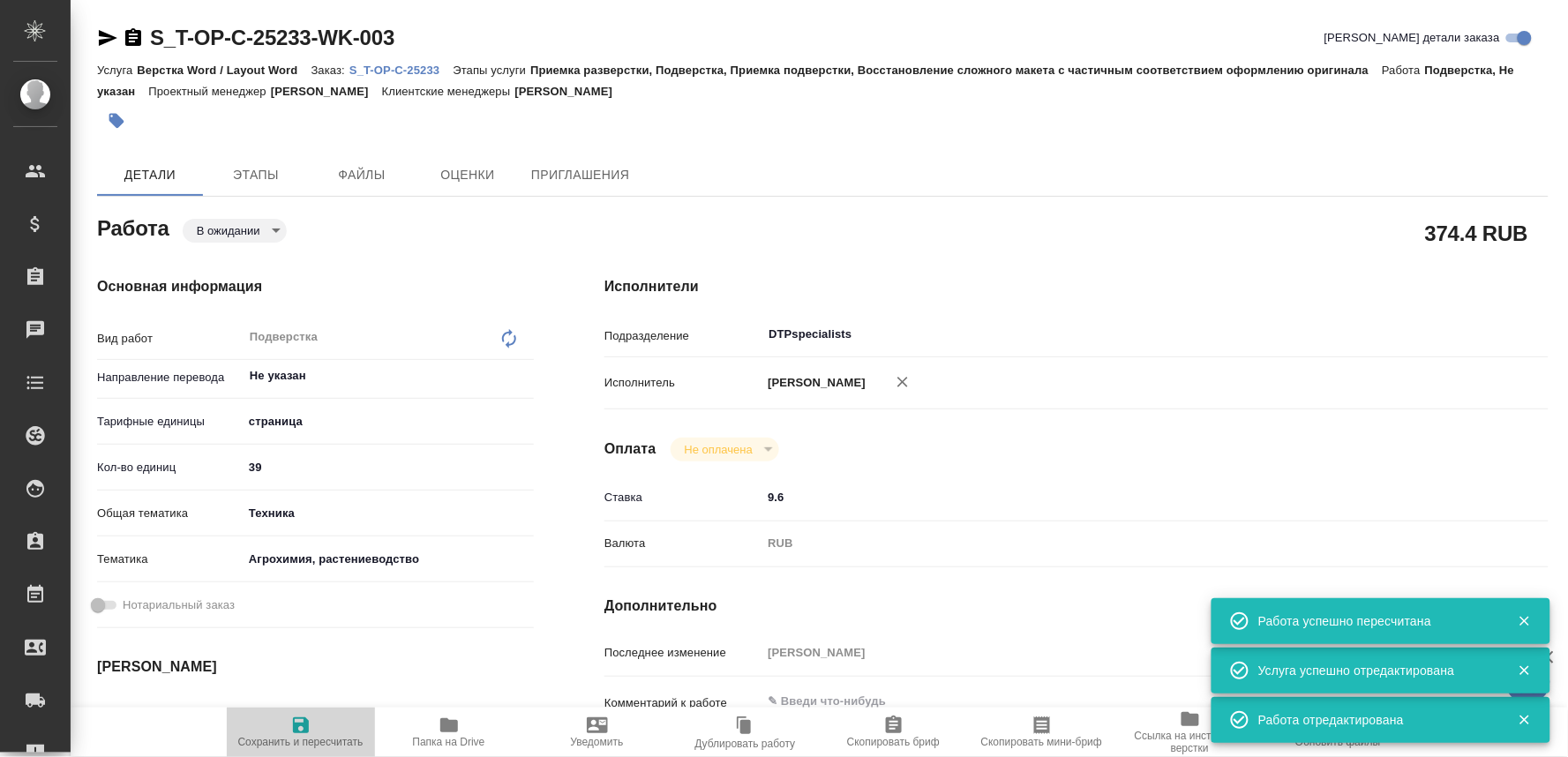
click at [302, 727] on icon "button" at bounding box center [300, 725] width 21 height 21
type textarea "x"
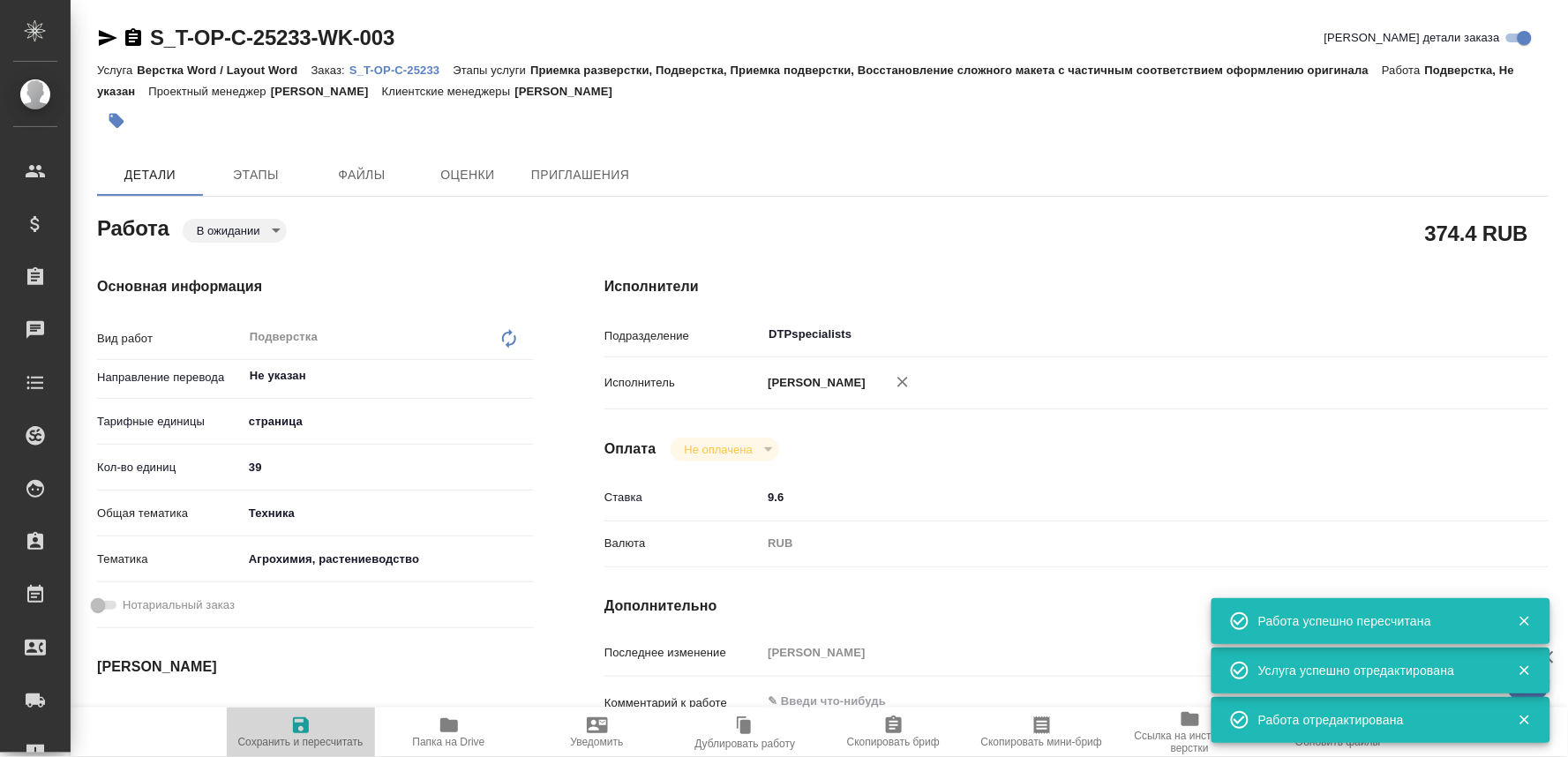
type textarea "x"
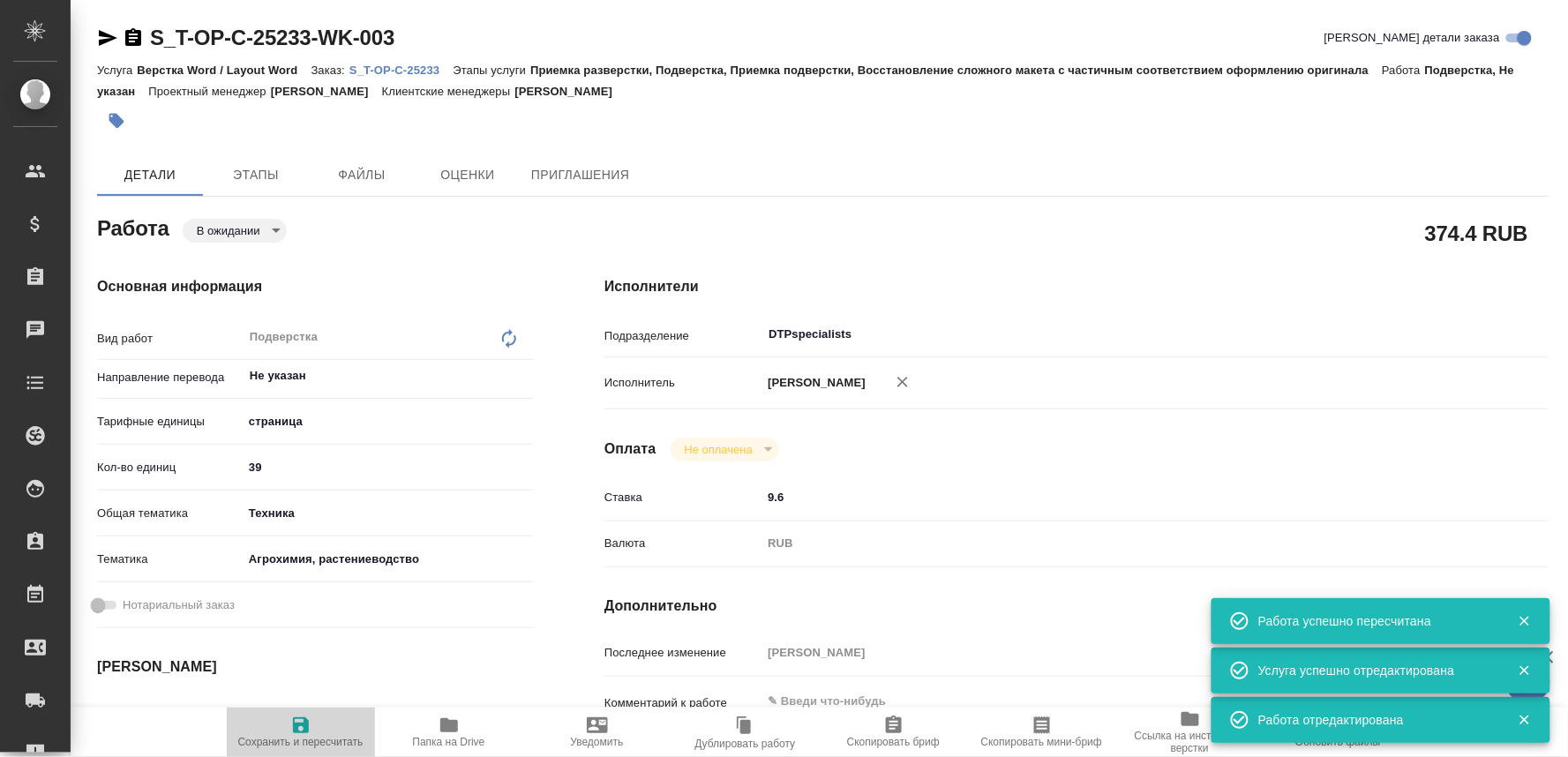
type textarea "x"
type input "pending"
type textarea "Подверстка"
type textarea "x"
type input "Не указан"
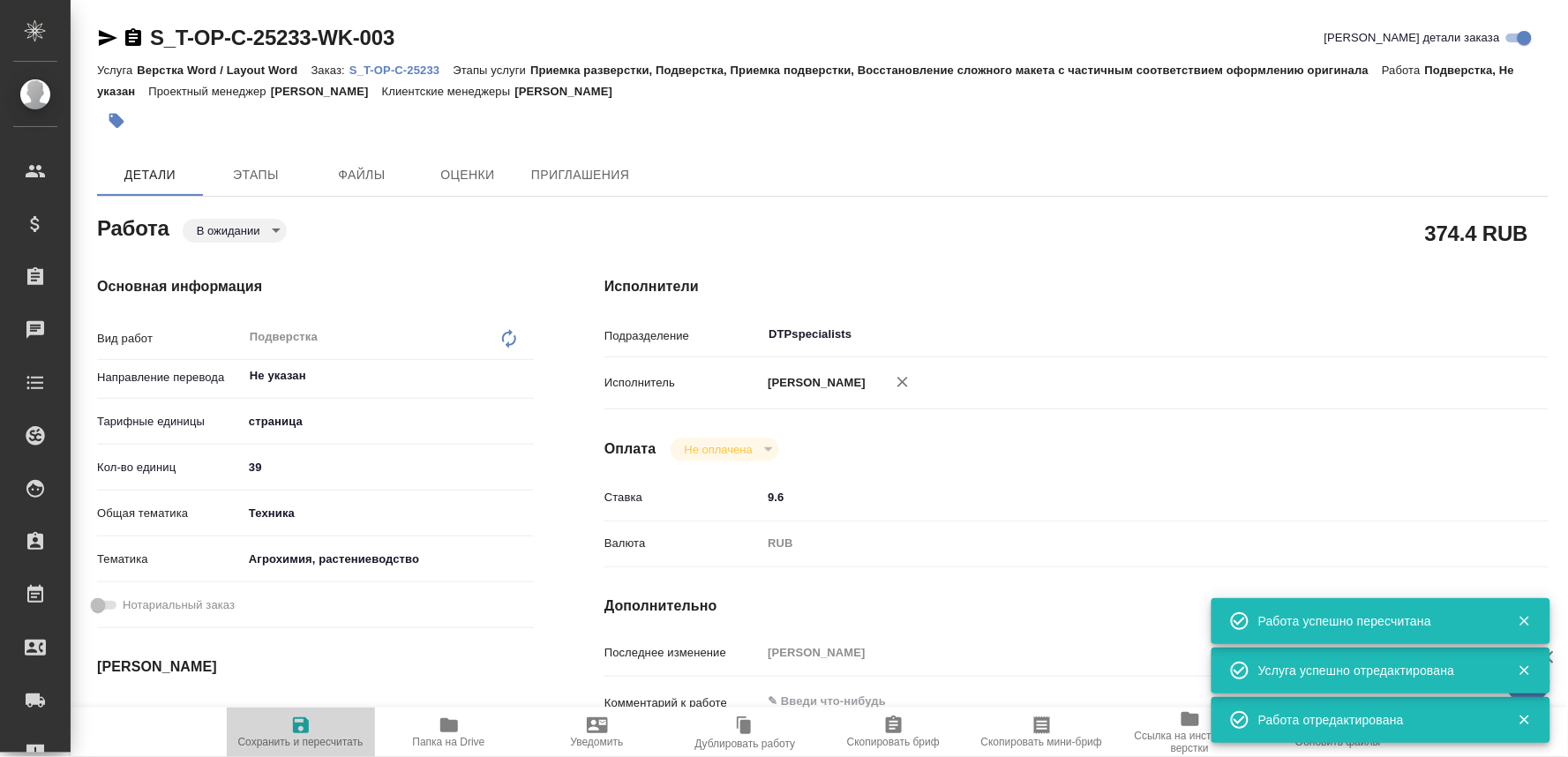
type input "5a8b1489cc6b4906c91bfdb2"
type input "39"
type input "tech"
type input "5f647205b73bc97568ca66ae"
type input "30.09.2025 09:00"
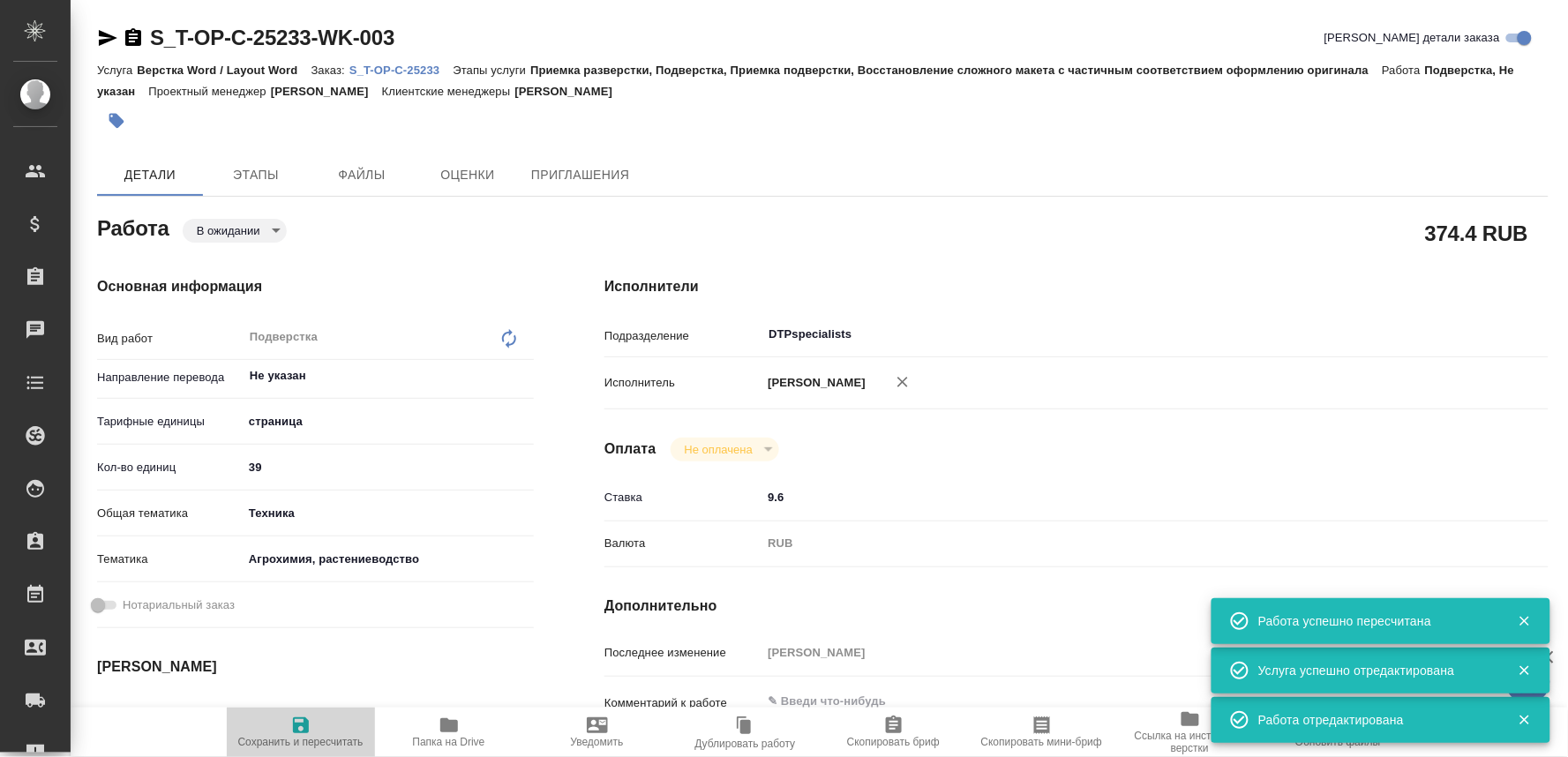
type input "30.09.2025 13:00"
type input "DTPspecialists"
type input "notPayed"
type input "9.6"
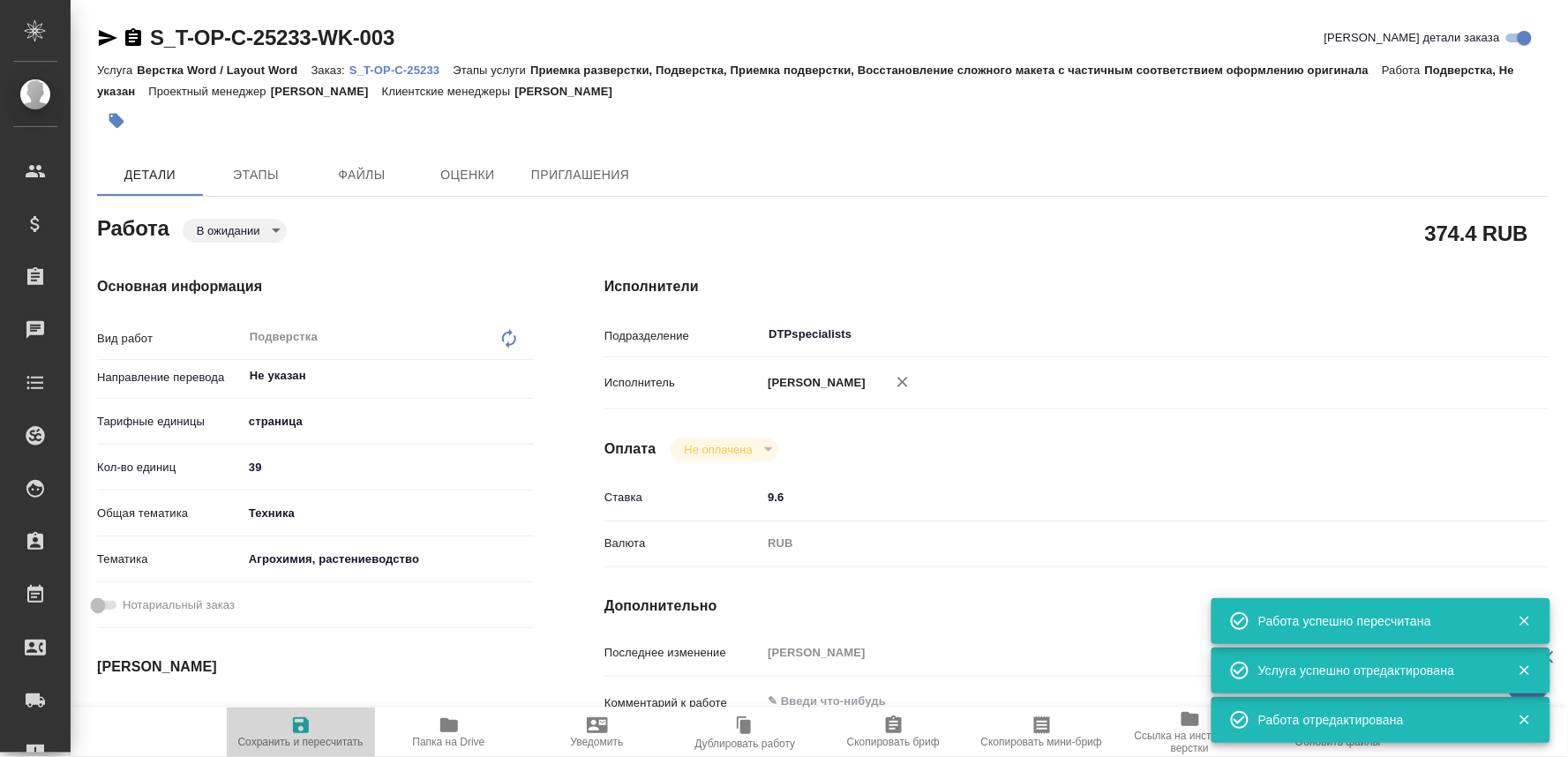
type input "RUB"
type input "[PERSON_NAME]"
type textarea "x"
type textarea "/Clients/Т-ОП-С_Русал Глобал Менеджмент/Orders/S_T-OP-C-25233/DTP/S_T-OP-C-2523…"
type textarea "x"
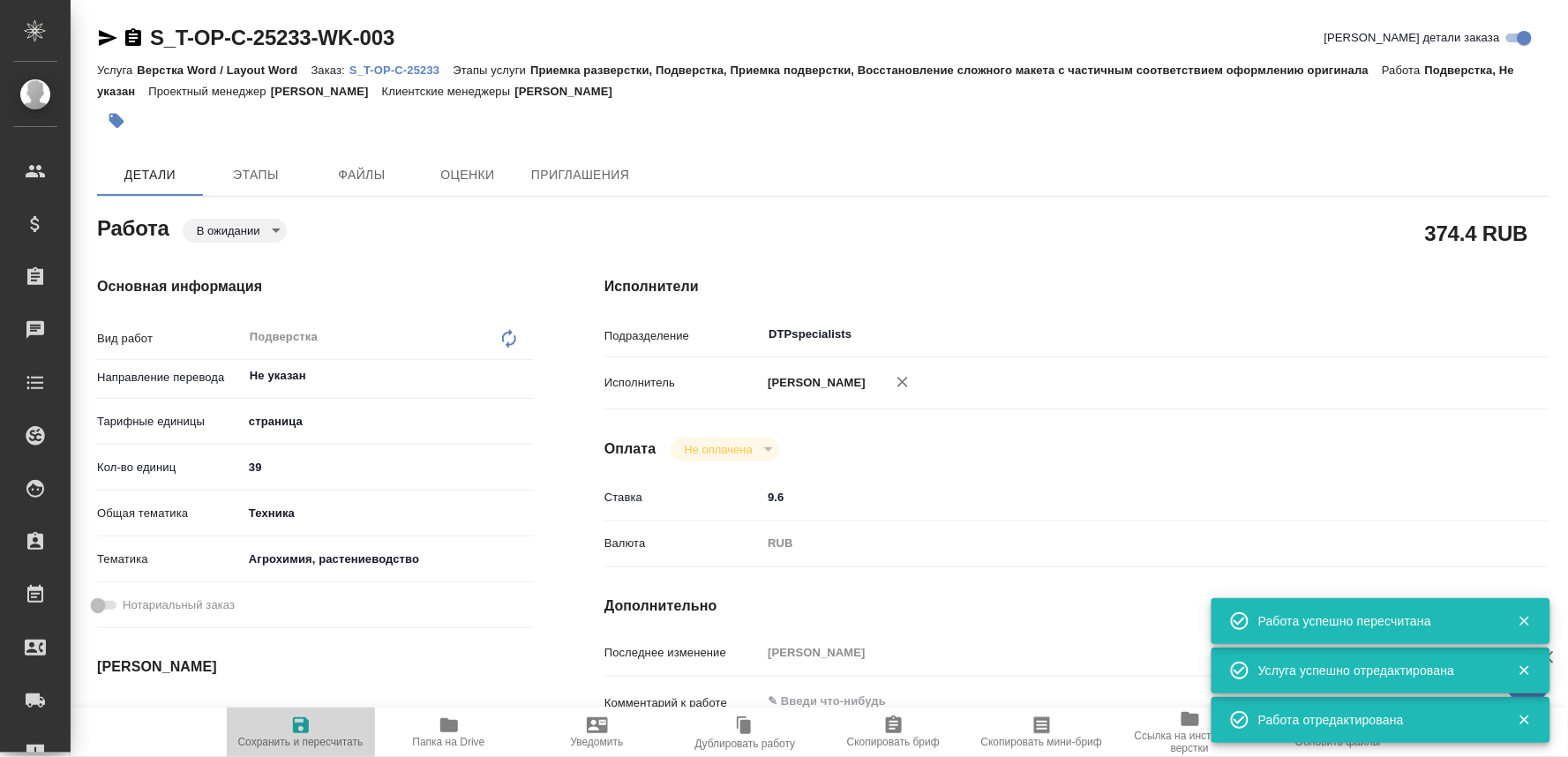
type input "S_T-OP-C-25233"
type input "Т-ОП-С-46845"
type input "Верстка Word / Layout Word"
type input "Приемка разверстки, Подверстка, Приемка подверстки, Восстановление сложного мак…"
type input "Меньшикова Александра"
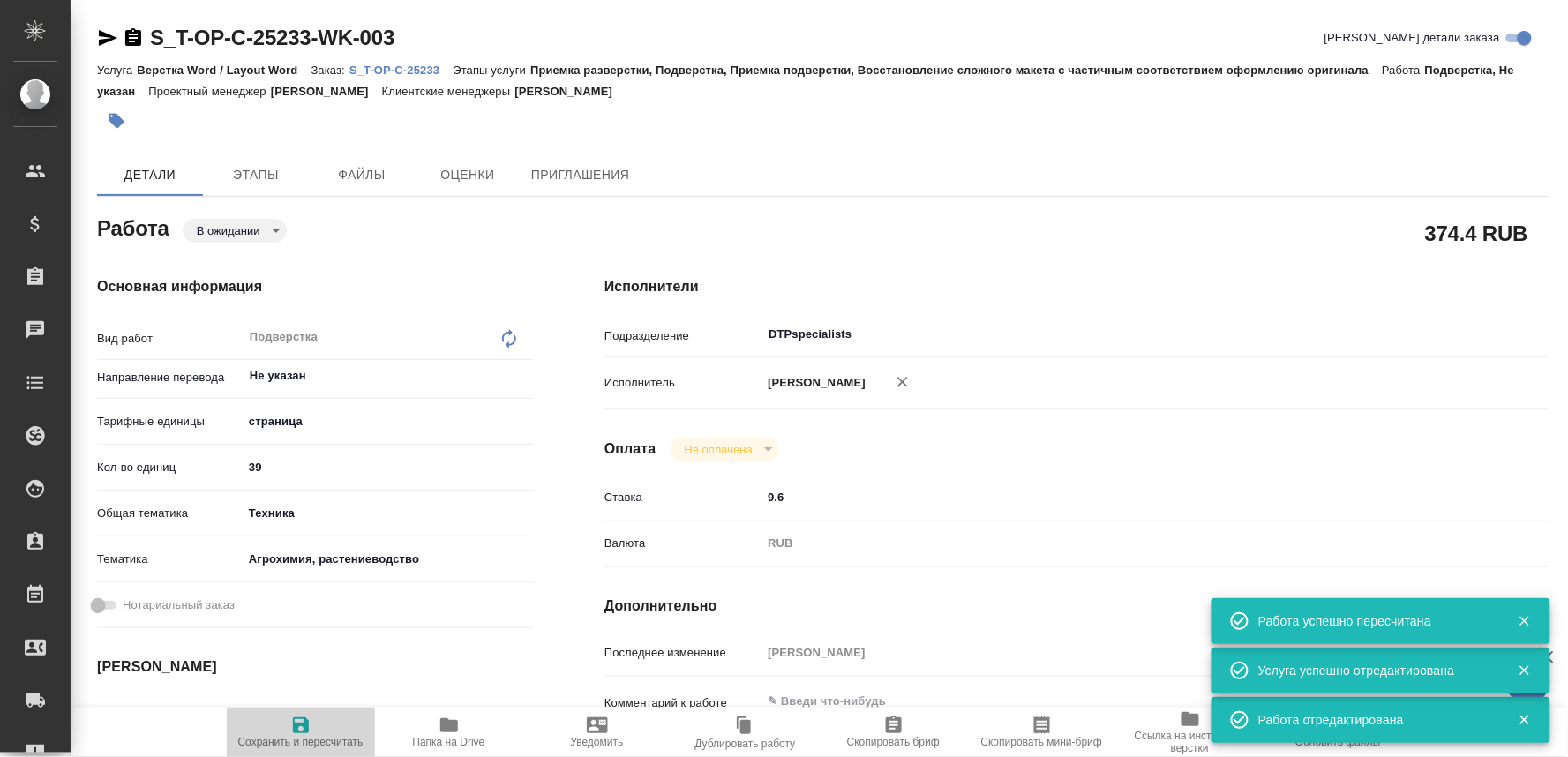
type input "[PERSON_NAME]"
type input "/Clients/Т-ОП-С_Русал Глобал Менеджмент/Orders/S_T-OP-C-25233"
type textarea "x"
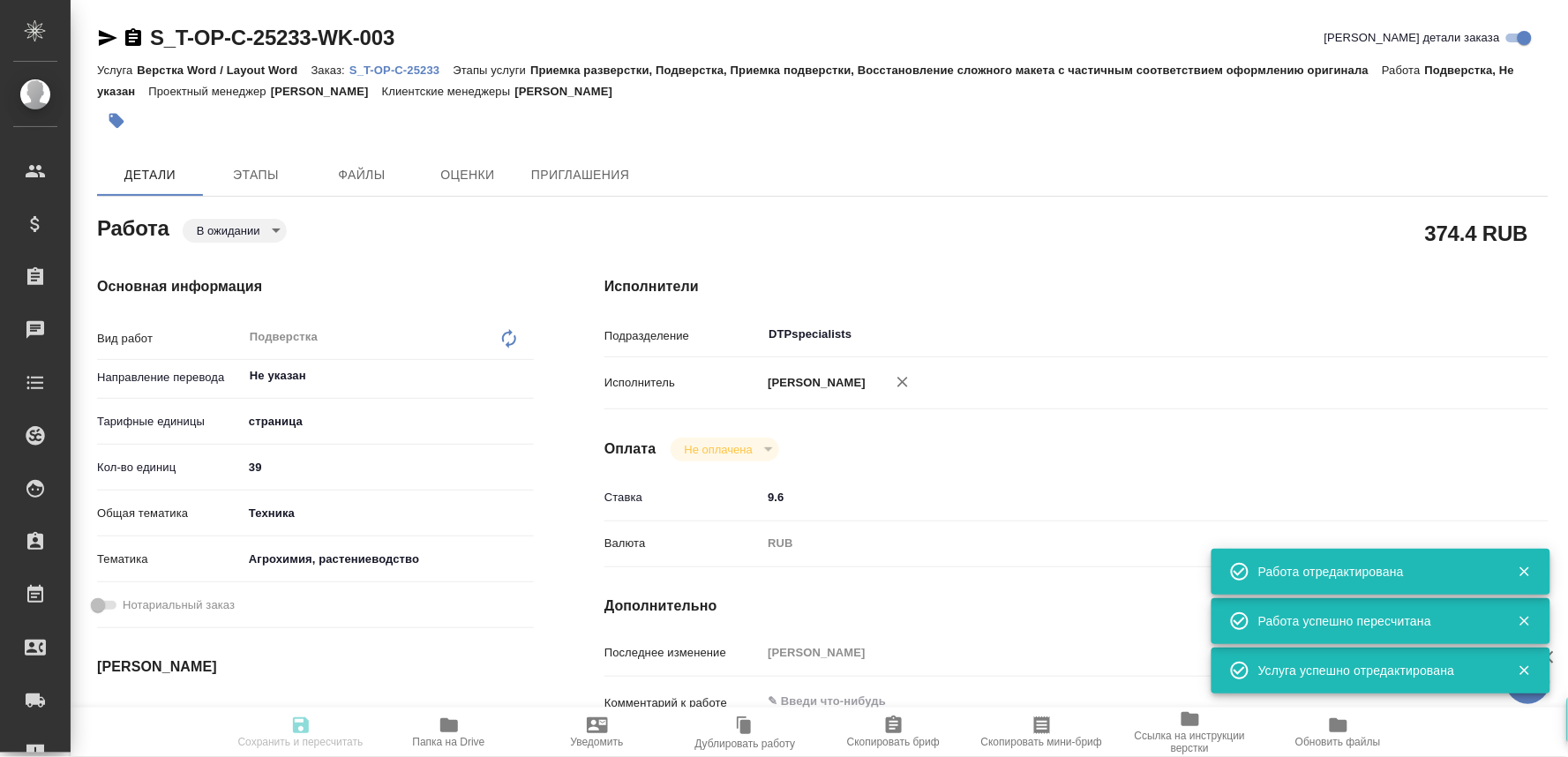
type textarea "x"
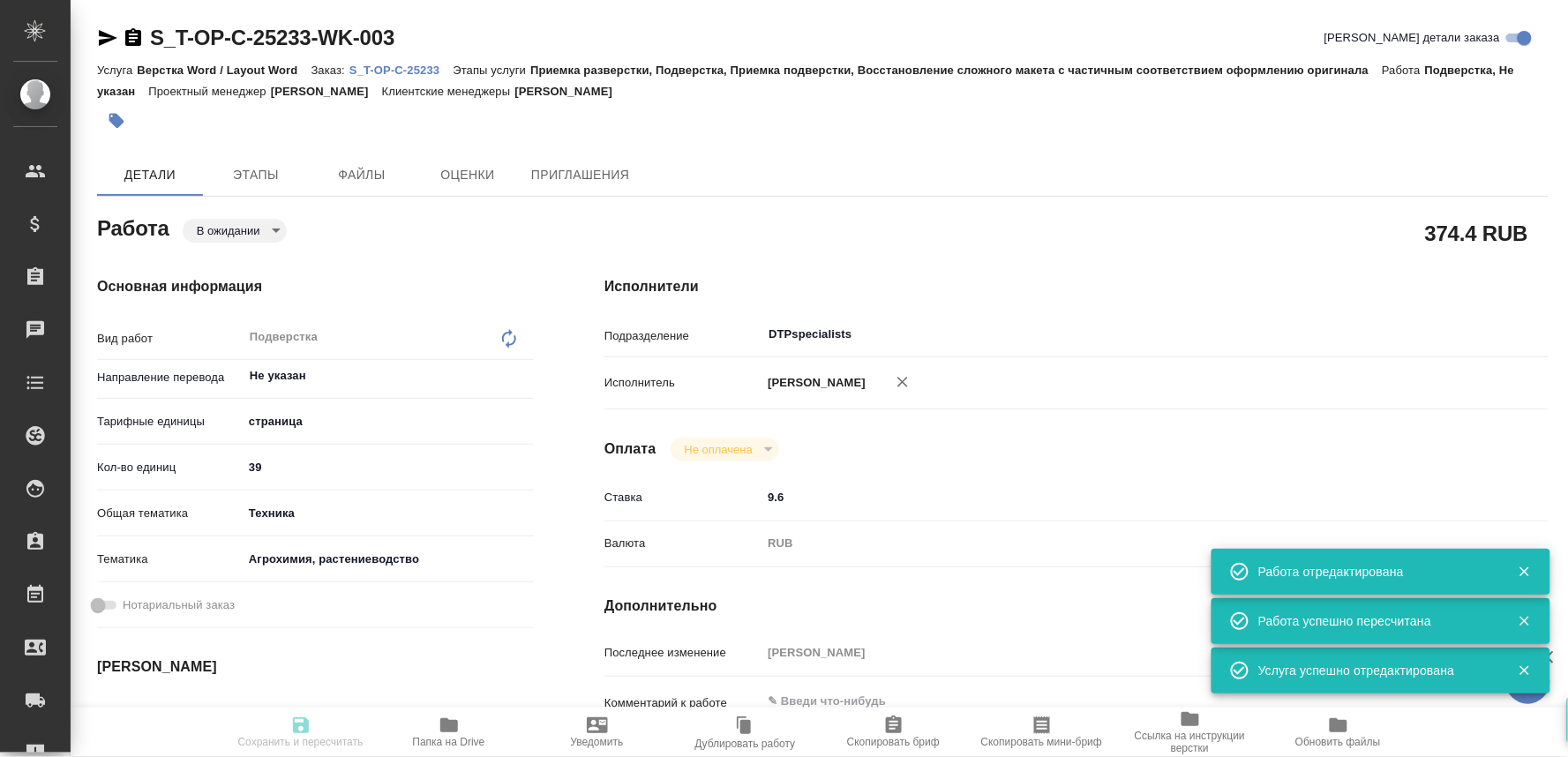
type textarea "x"
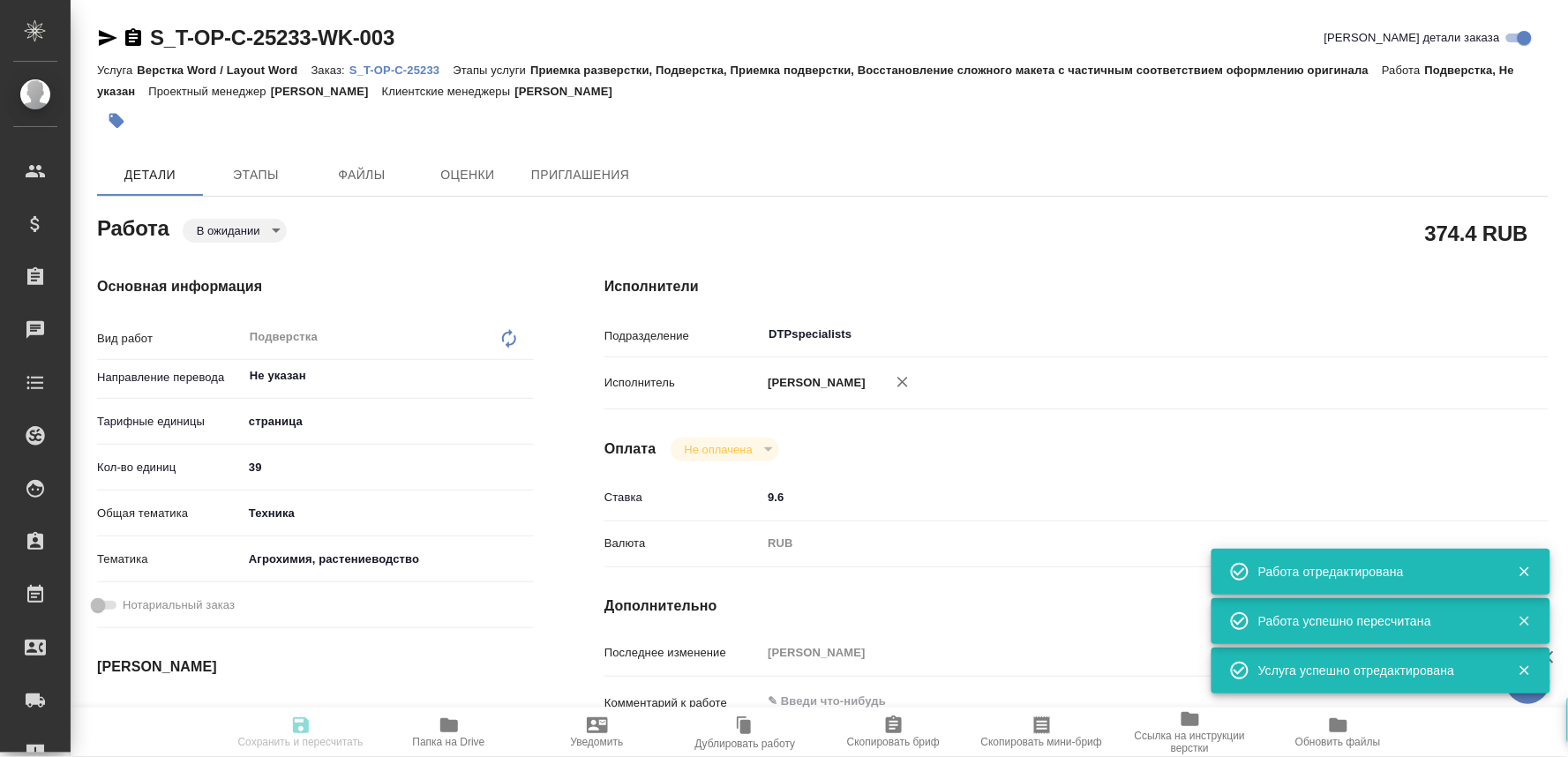
type textarea "x"
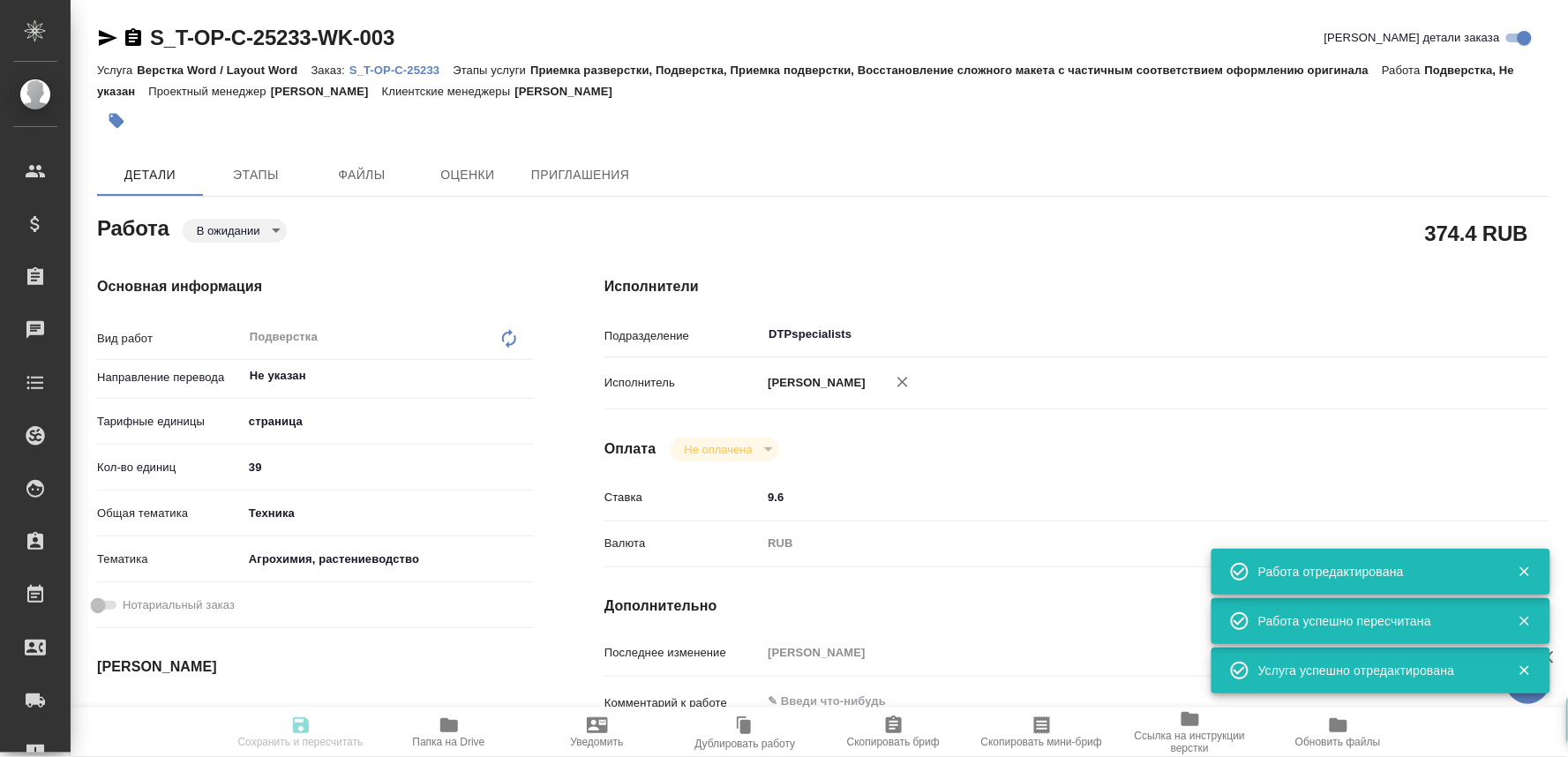
type input "pending"
type textarea "Подверстка"
type textarea "x"
type input "Не указан"
type input "5a8b1489cc6b4906c91bfdb2"
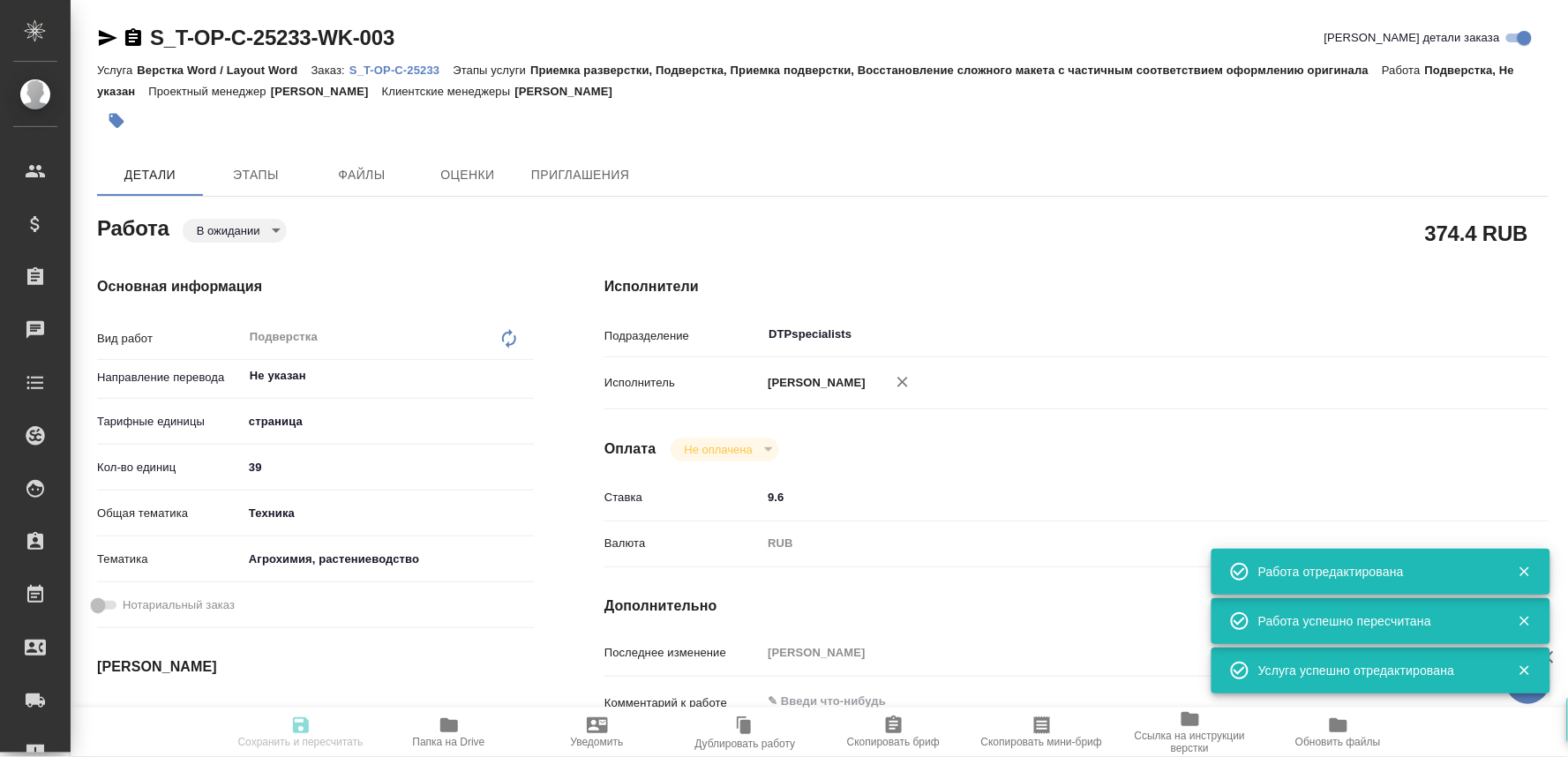
type input "39"
type input "tech"
type input "5f647205b73bc97568ca66ae"
type input "30.09.2025 09:00"
type input "30.09.2025 13:00"
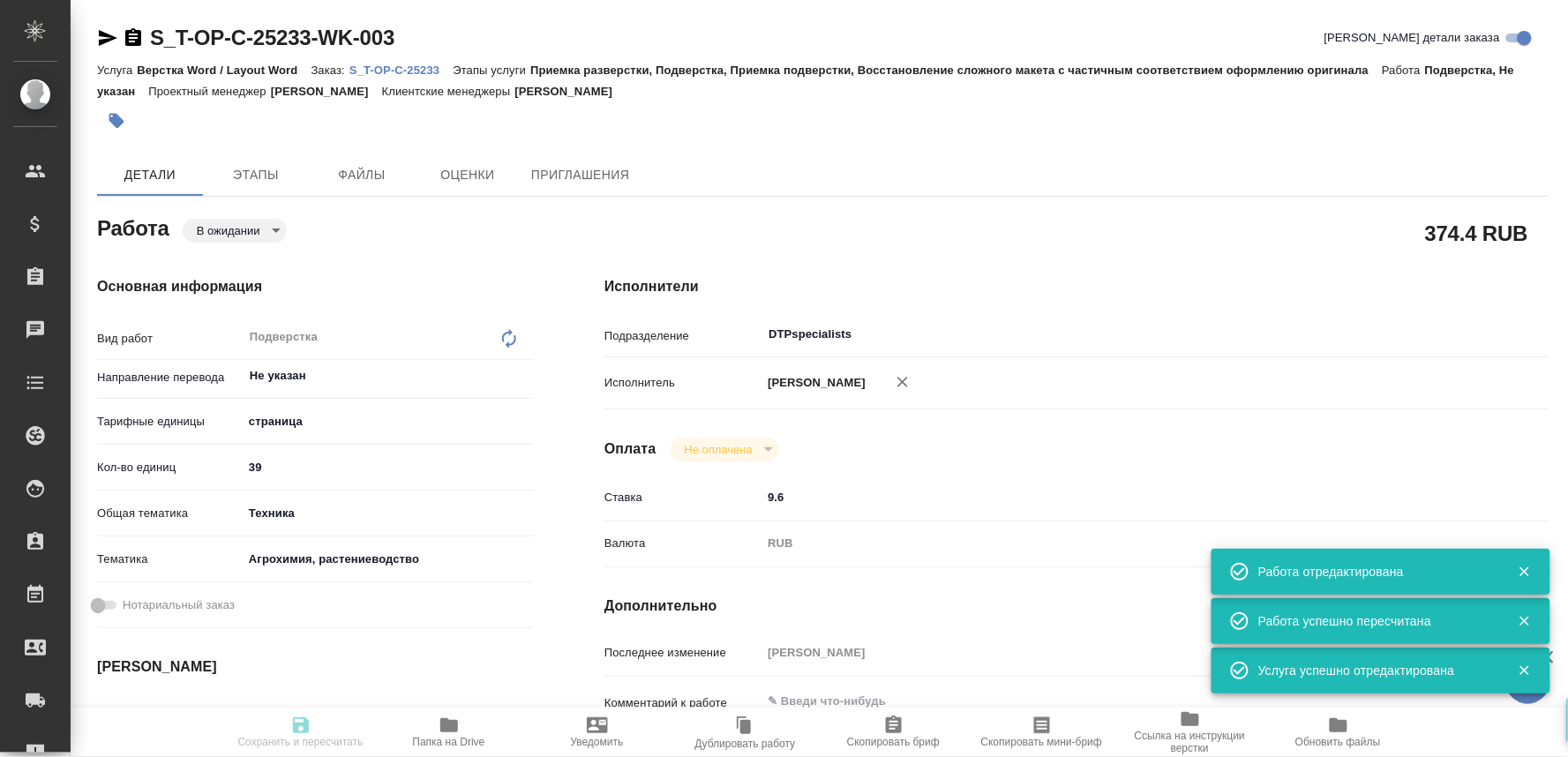
type input "30.09.2025 13:00"
type input "DTPspecialists"
type input "notPayed"
type input "9.6"
type input "RUB"
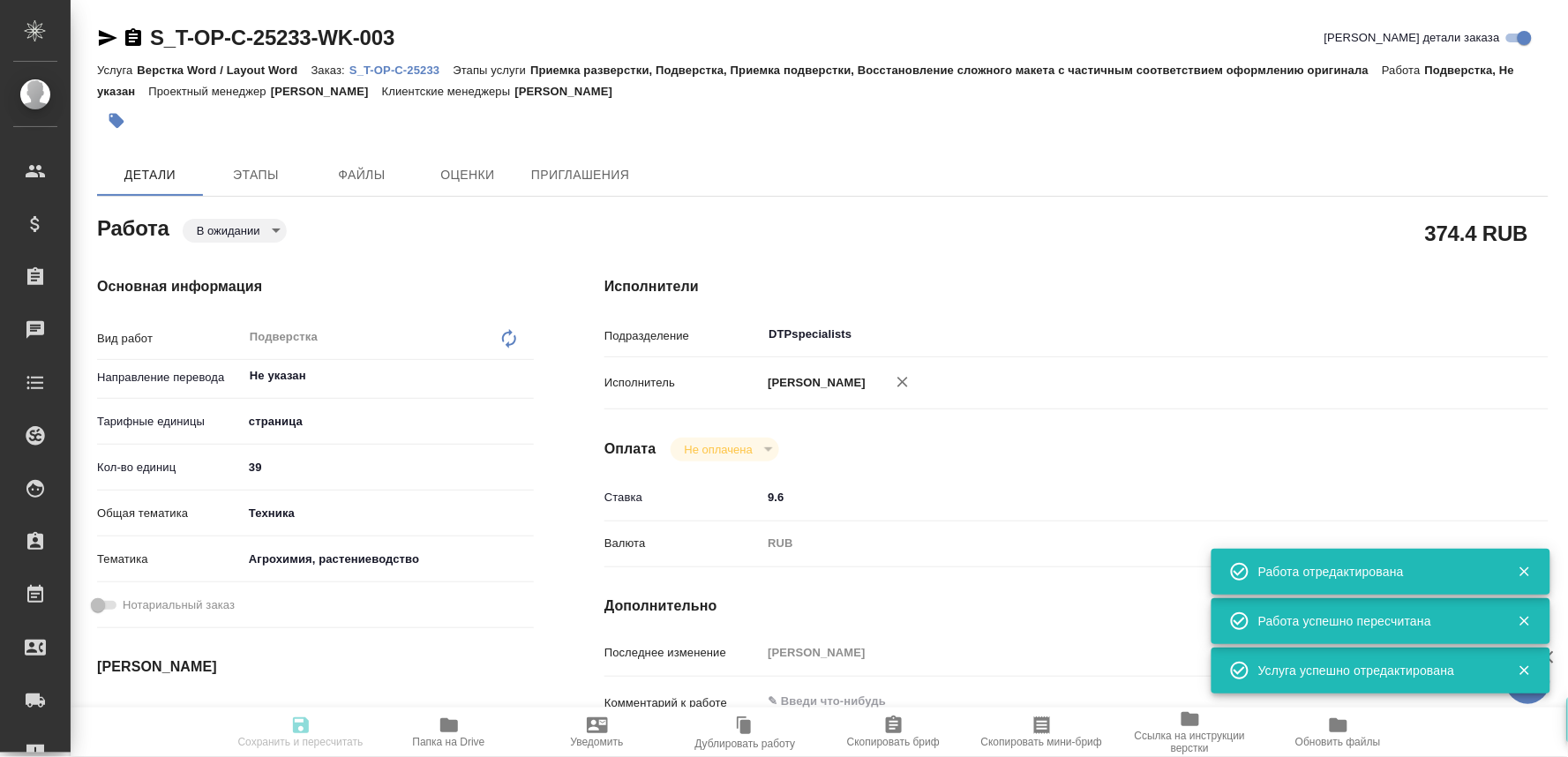
type input "[PERSON_NAME]"
type textarea "x"
type textarea "/Clients/Т-ОП-С_Русал Глобал Менеджмент/Orders/S_T-OP-C-25233/DTP/S_T-OP-C-2523…"
type textarea "x"
type input "S_T-OP-C-25233"
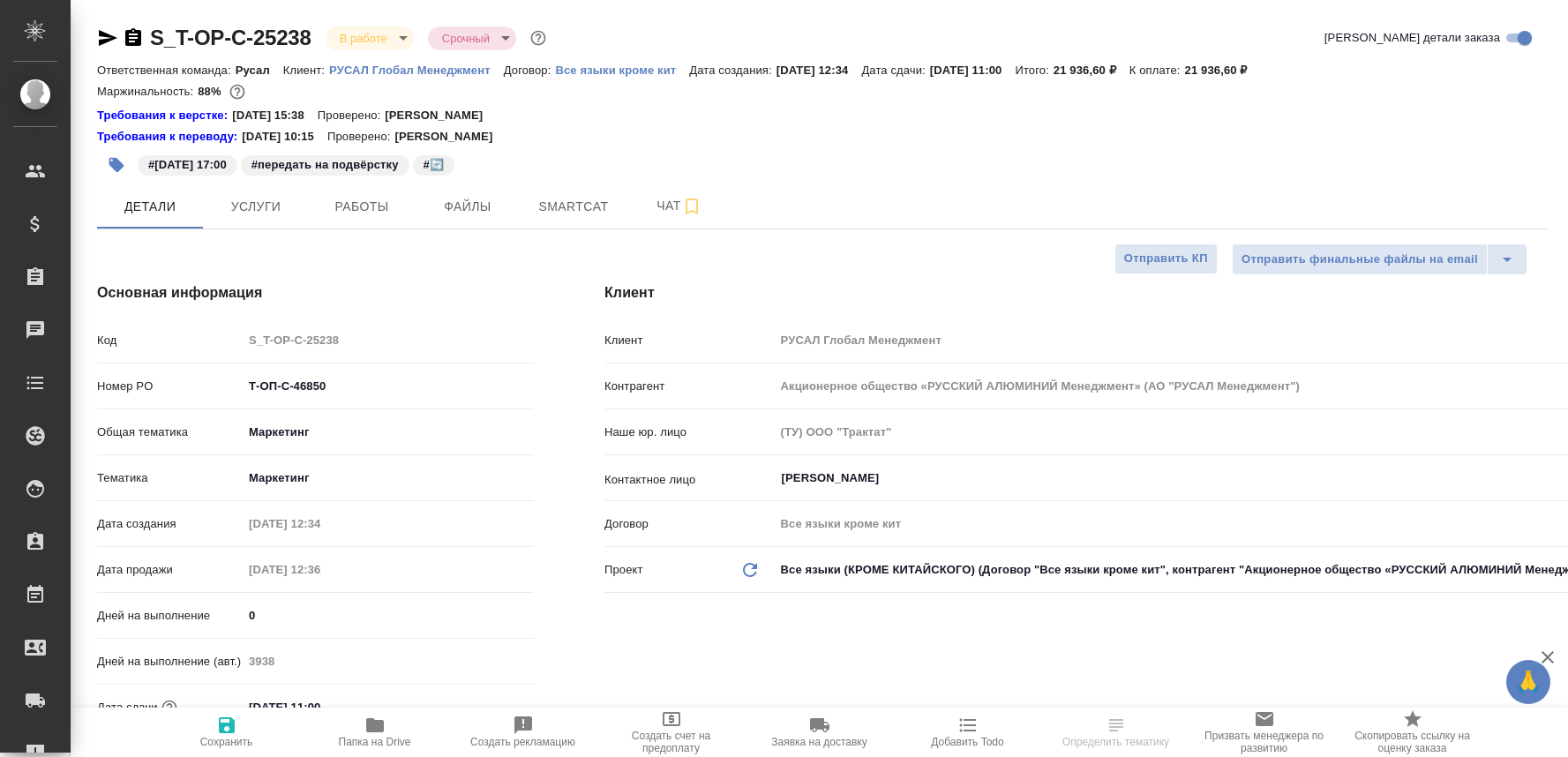
select select "RU"
click at [366, 207] on span "Работы" at bounding box center [361, 207] width 85 height 22
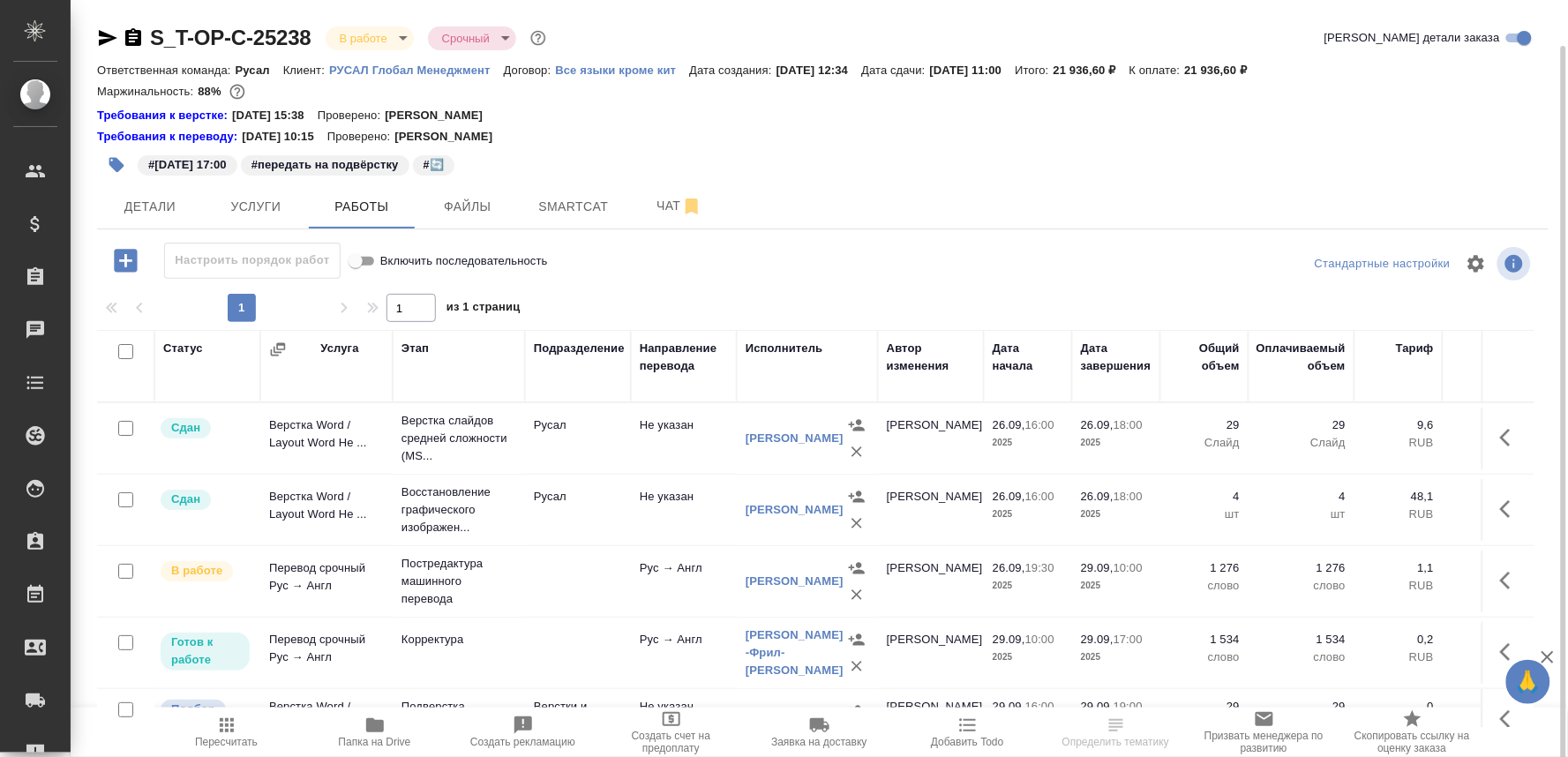
scroll to position [40, 0]
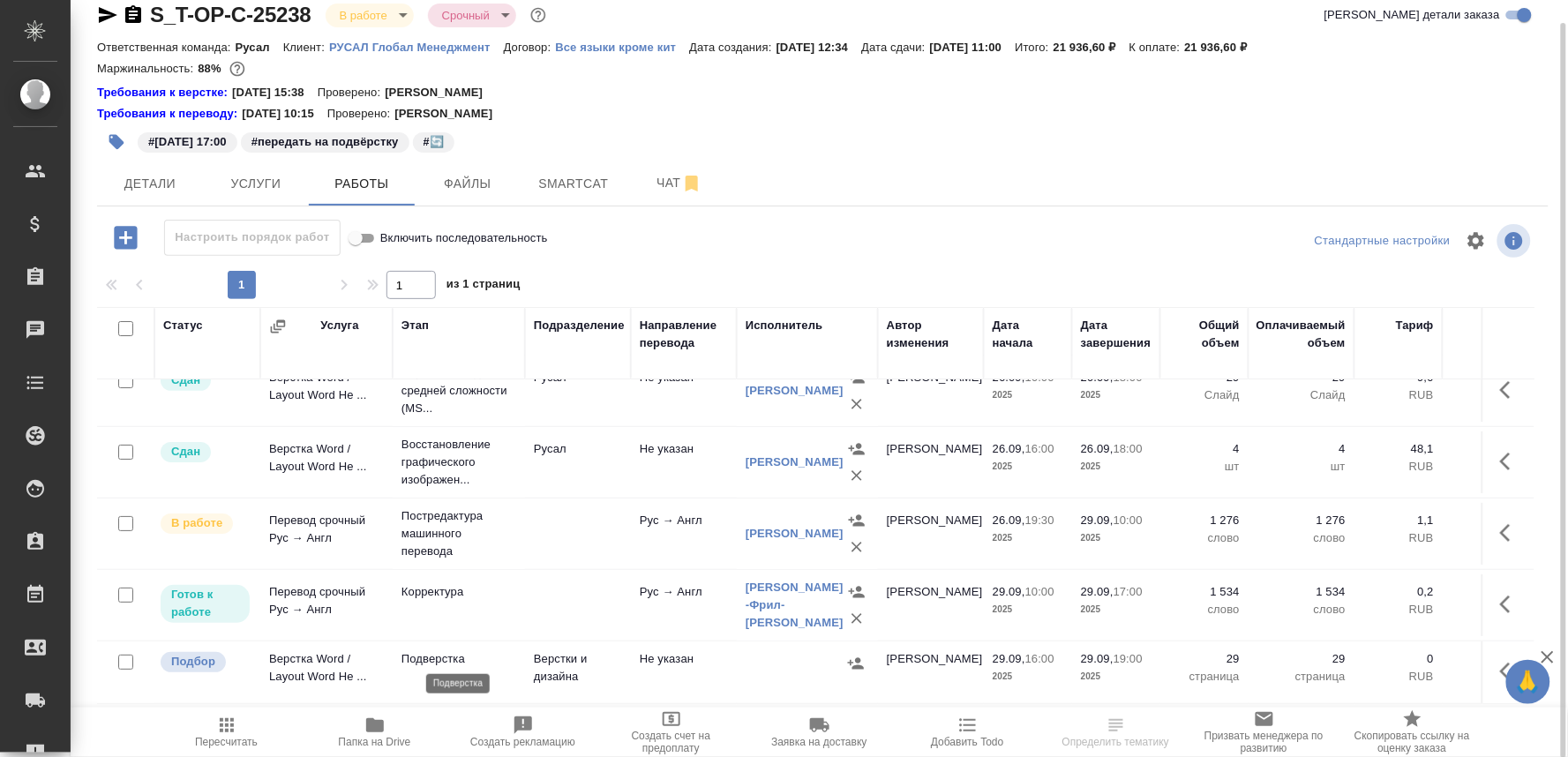
click at [425, 658] on p "Подверстка" at bounding box center [459, 659] width 115 height 17
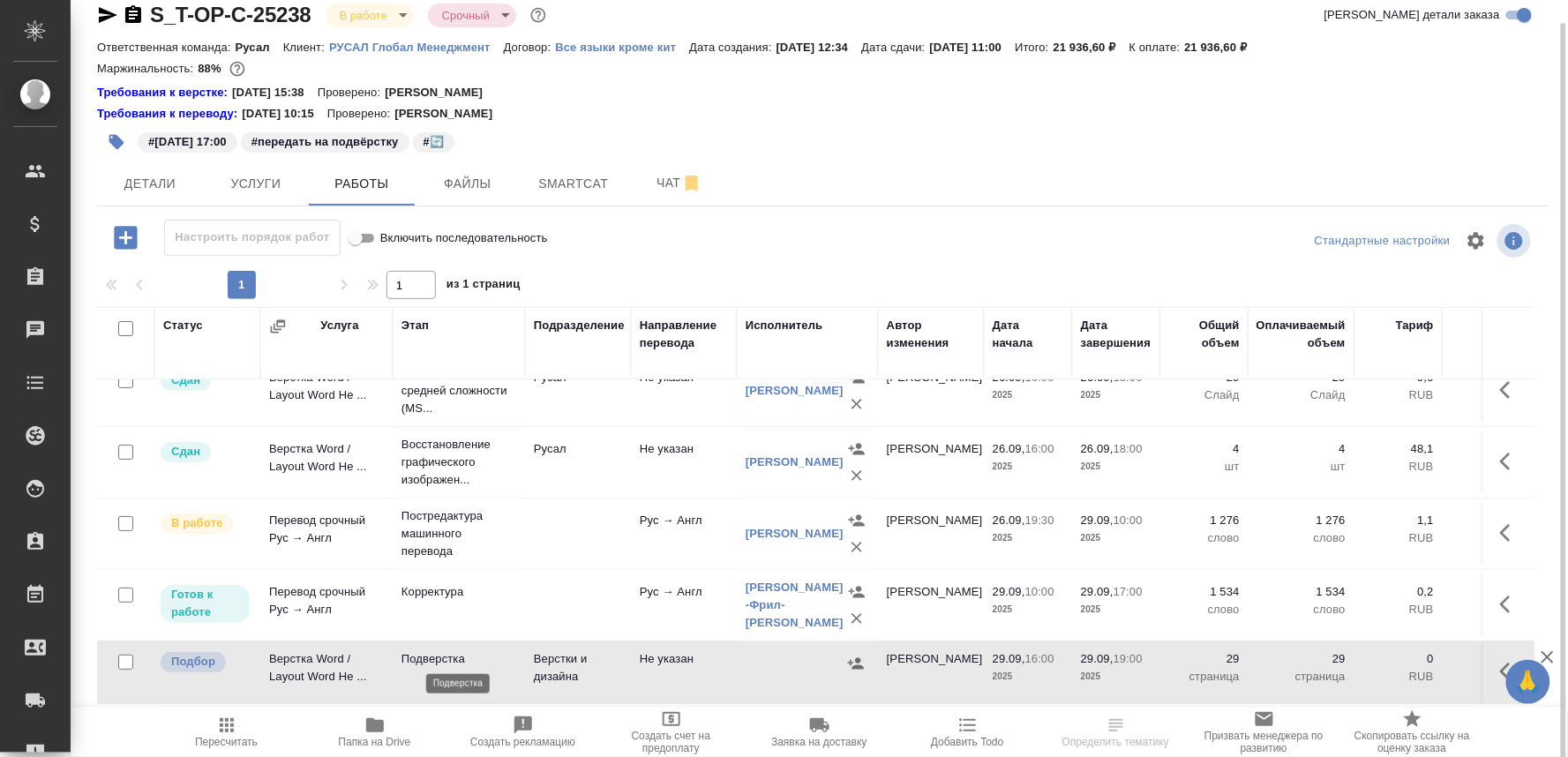
click at [425, 658] on p "Подверстка" at bounding box center [459, 659] width 115 height 17
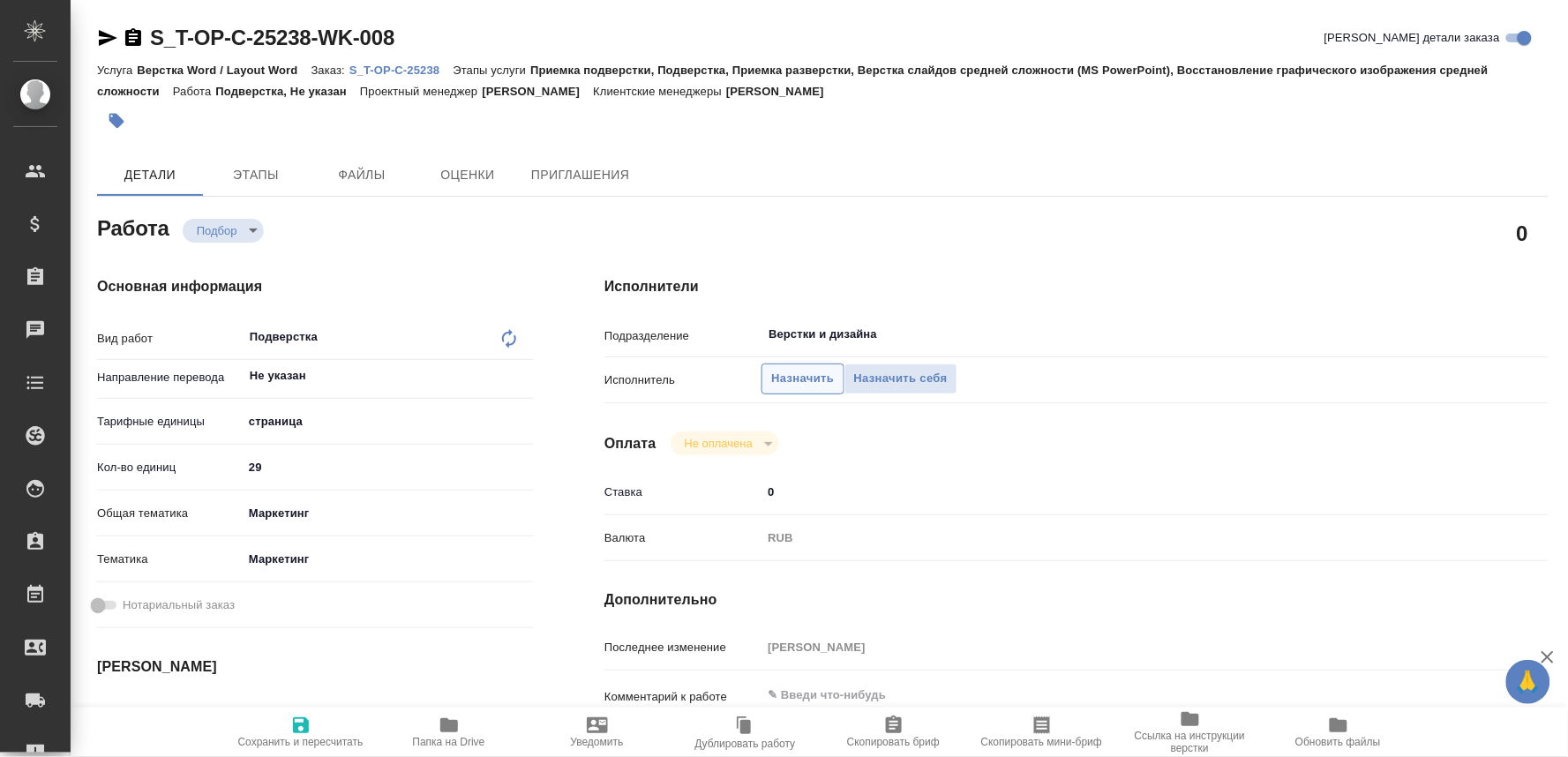
click at [786, 381] on span "Назначить" at bounding box center [802, 379] width 63 height 20
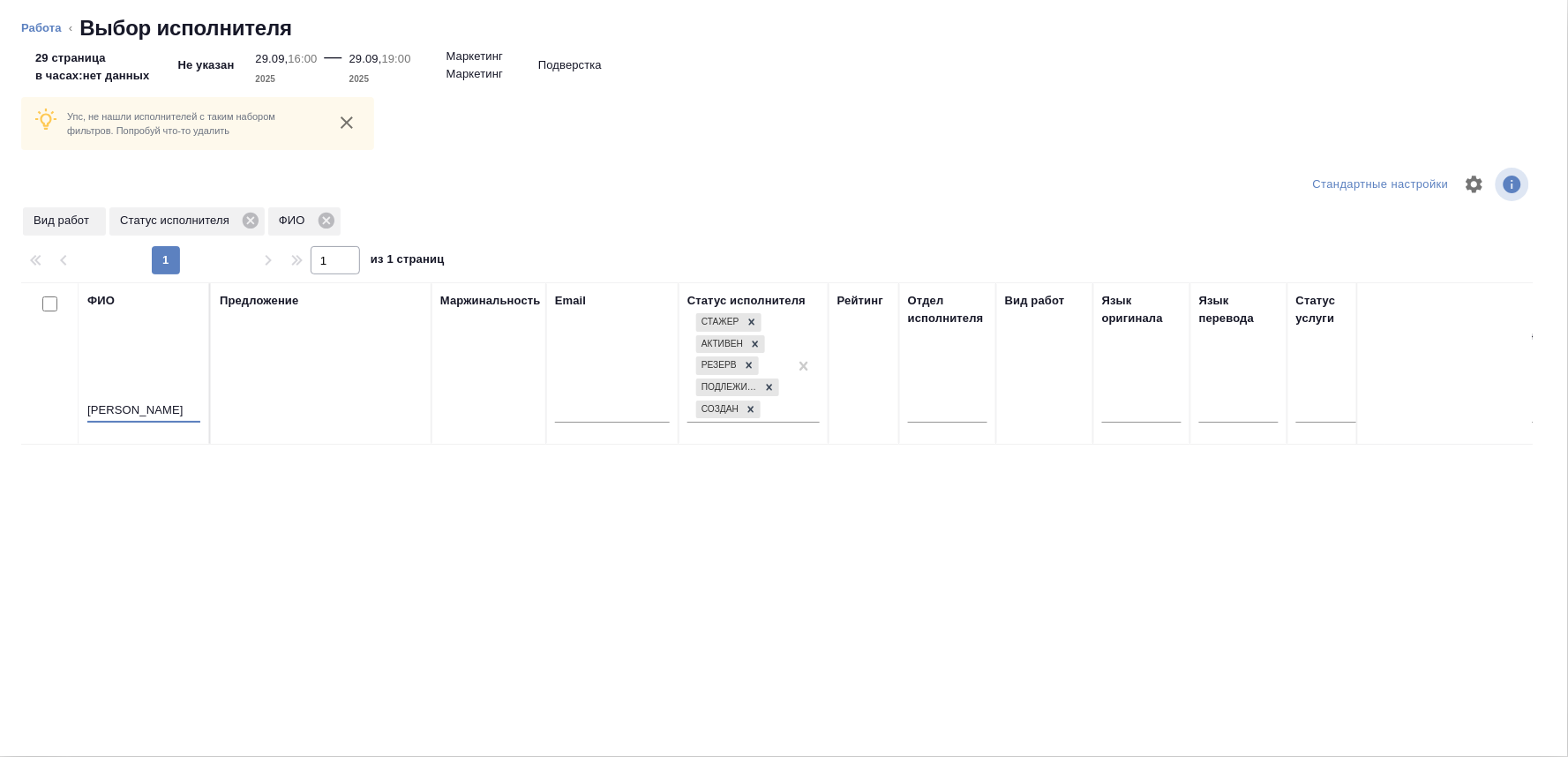
click at [103, 403] on input "[PERSON_NAME]" at bounding box center [144, 412] width 113 height 22
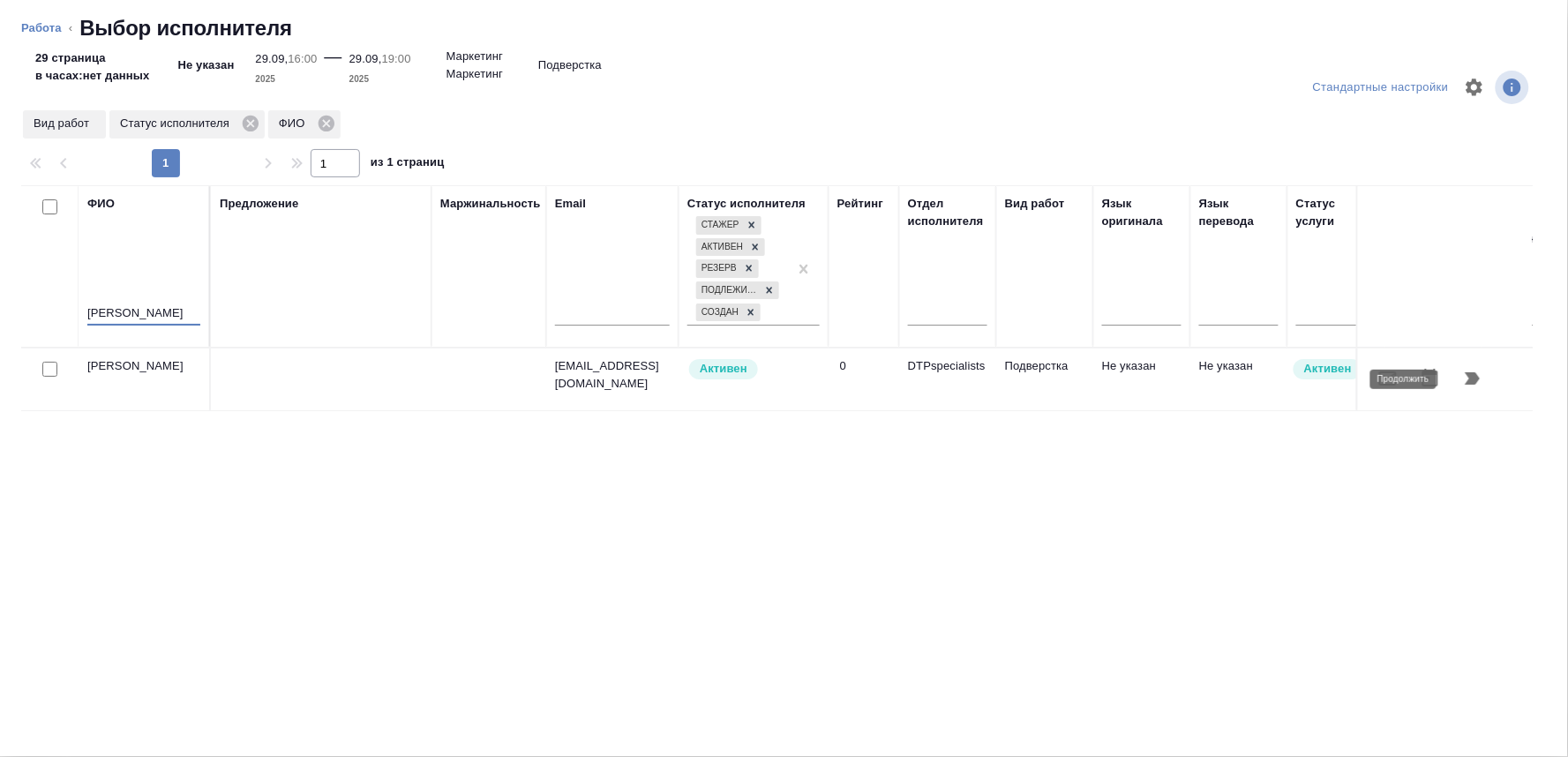
type input "[PERSON_NAME]"
click at [1461, 383] on icon "button" at bounding box center [1471, 378] width 21 height 21
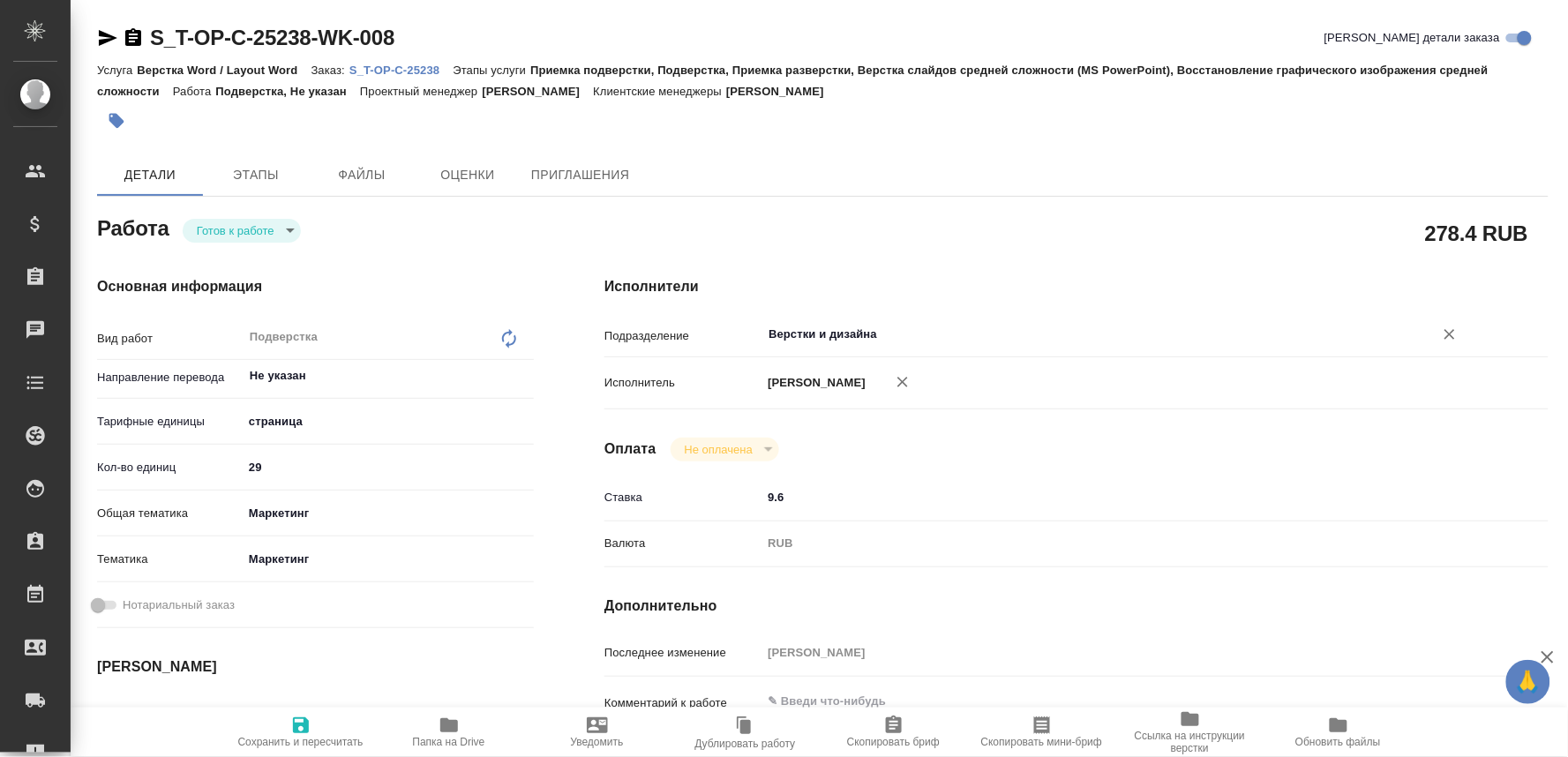
type textarea "x"
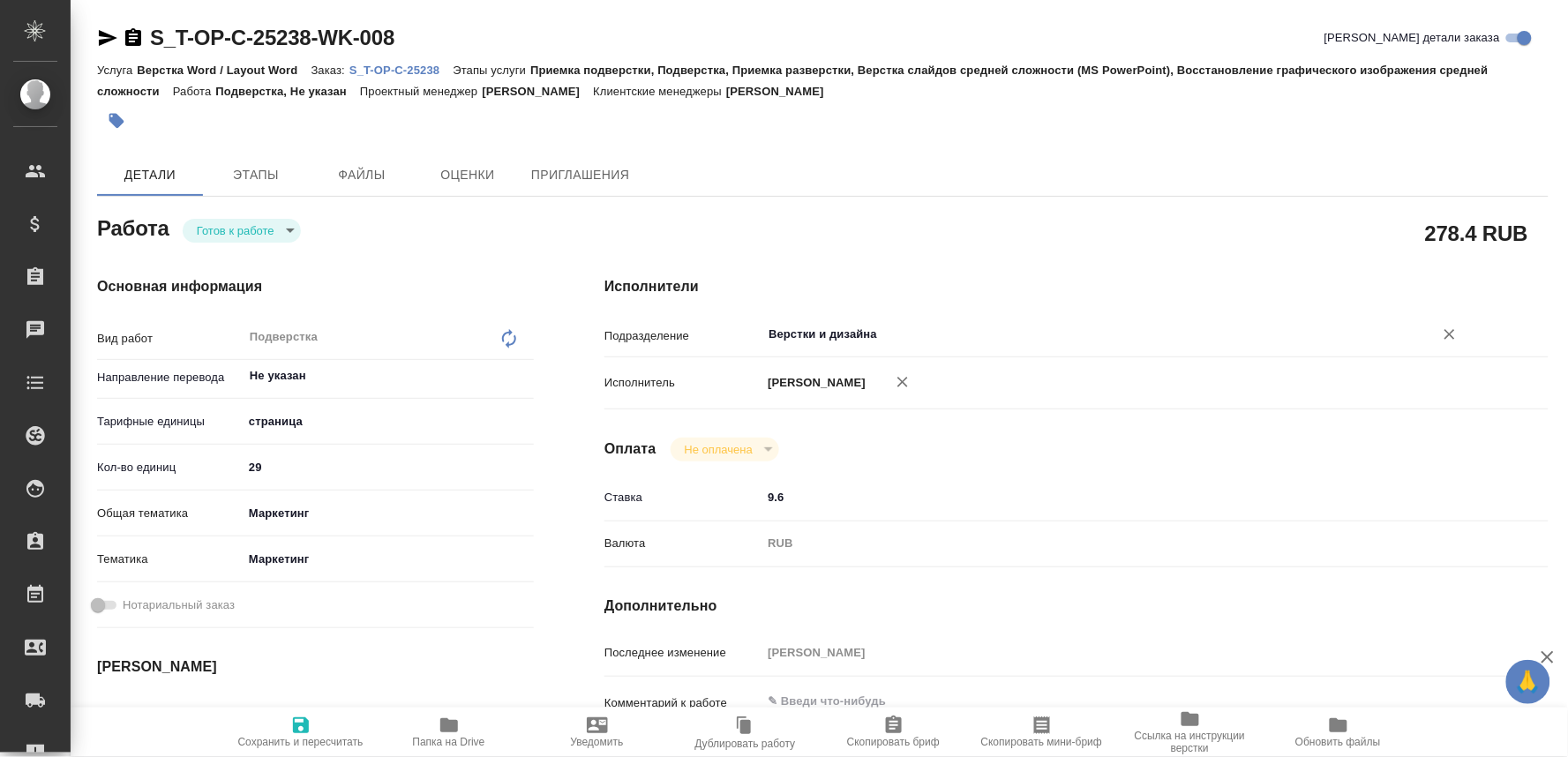
type textarea "x"
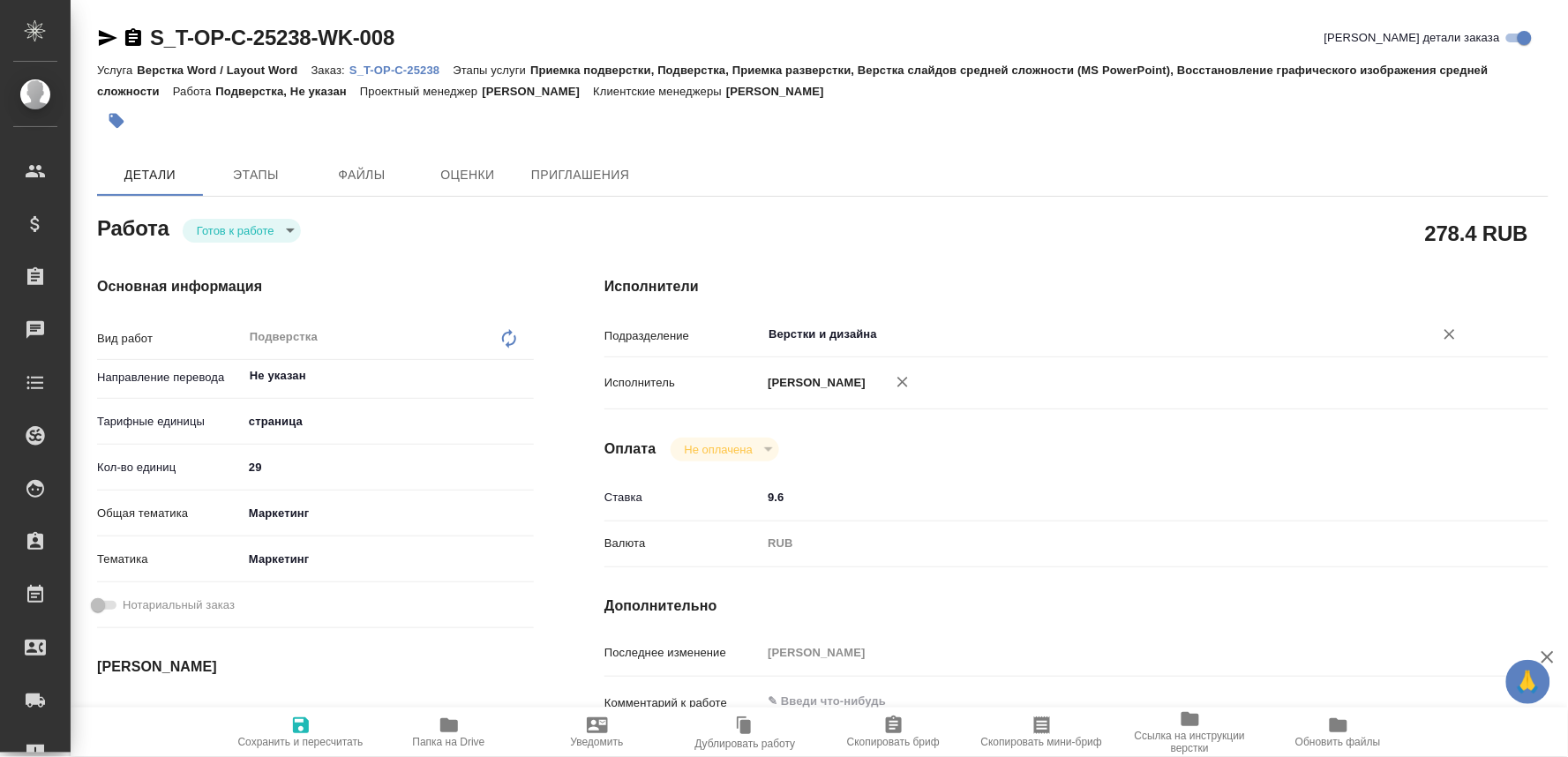
click at [780, 333] on input "Верстки и дизайна" at bounding box center [1085, 334] width 638 height 21
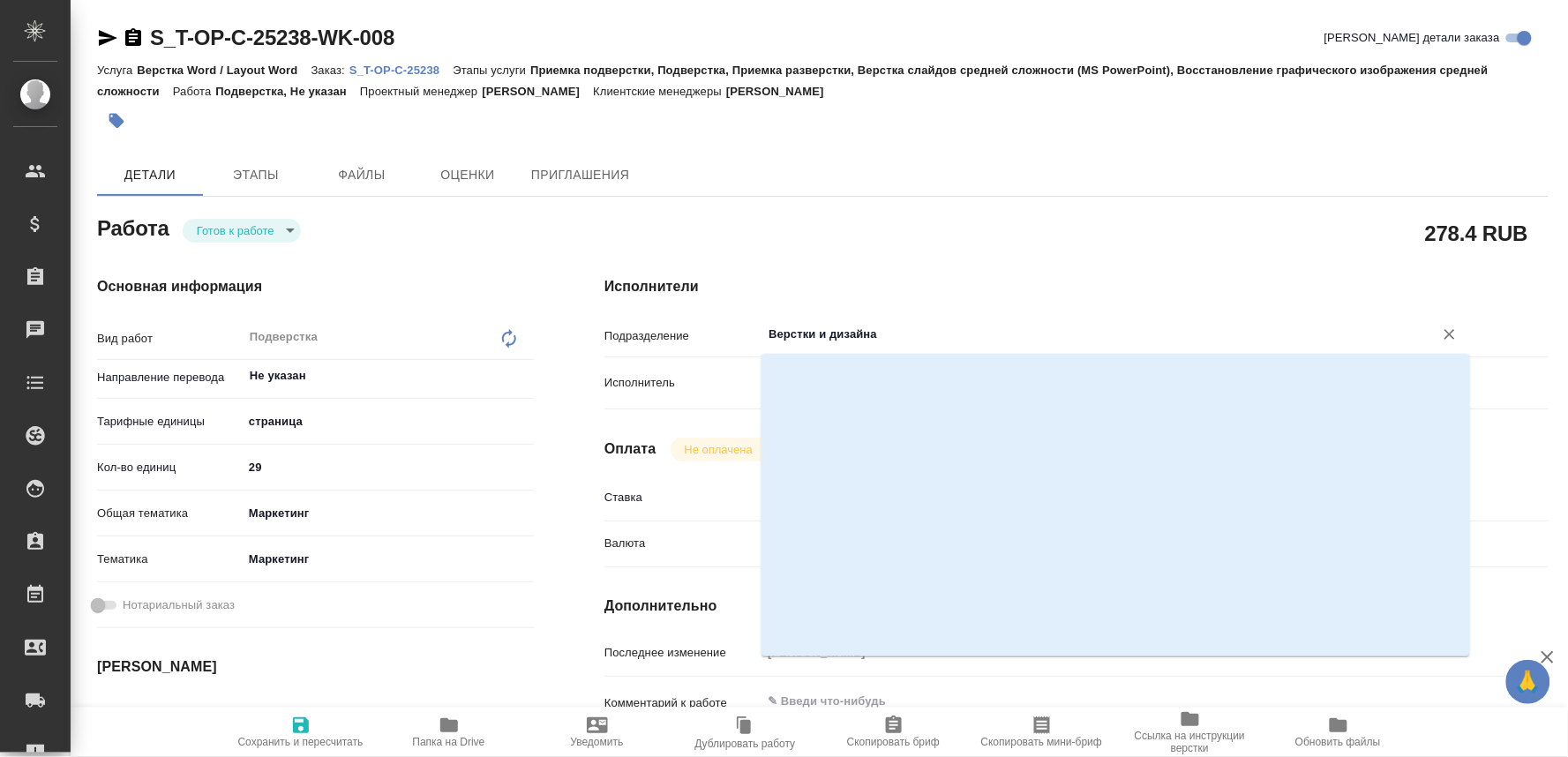
type textarea "x"
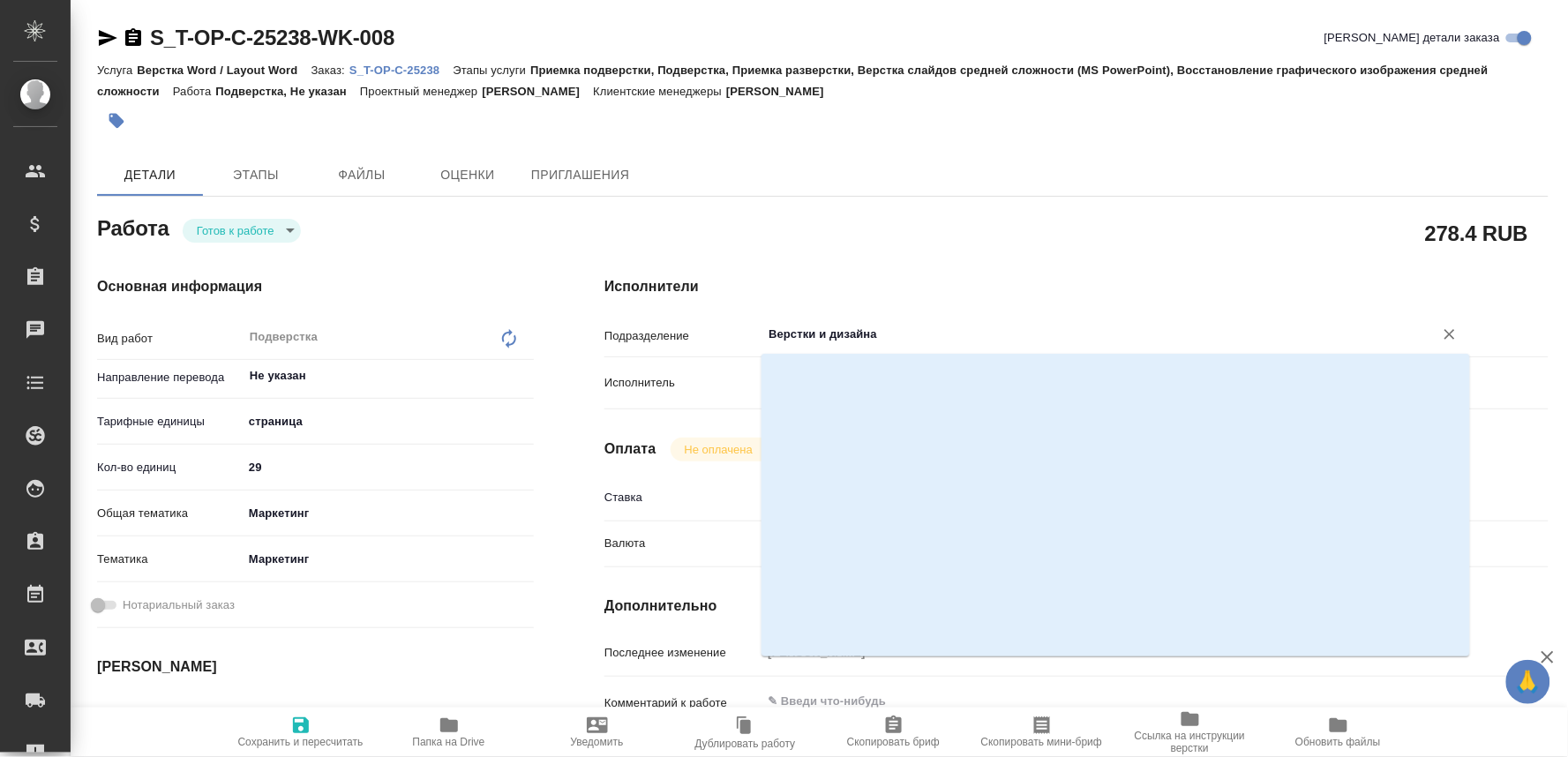
scroll to position [1470, 0]
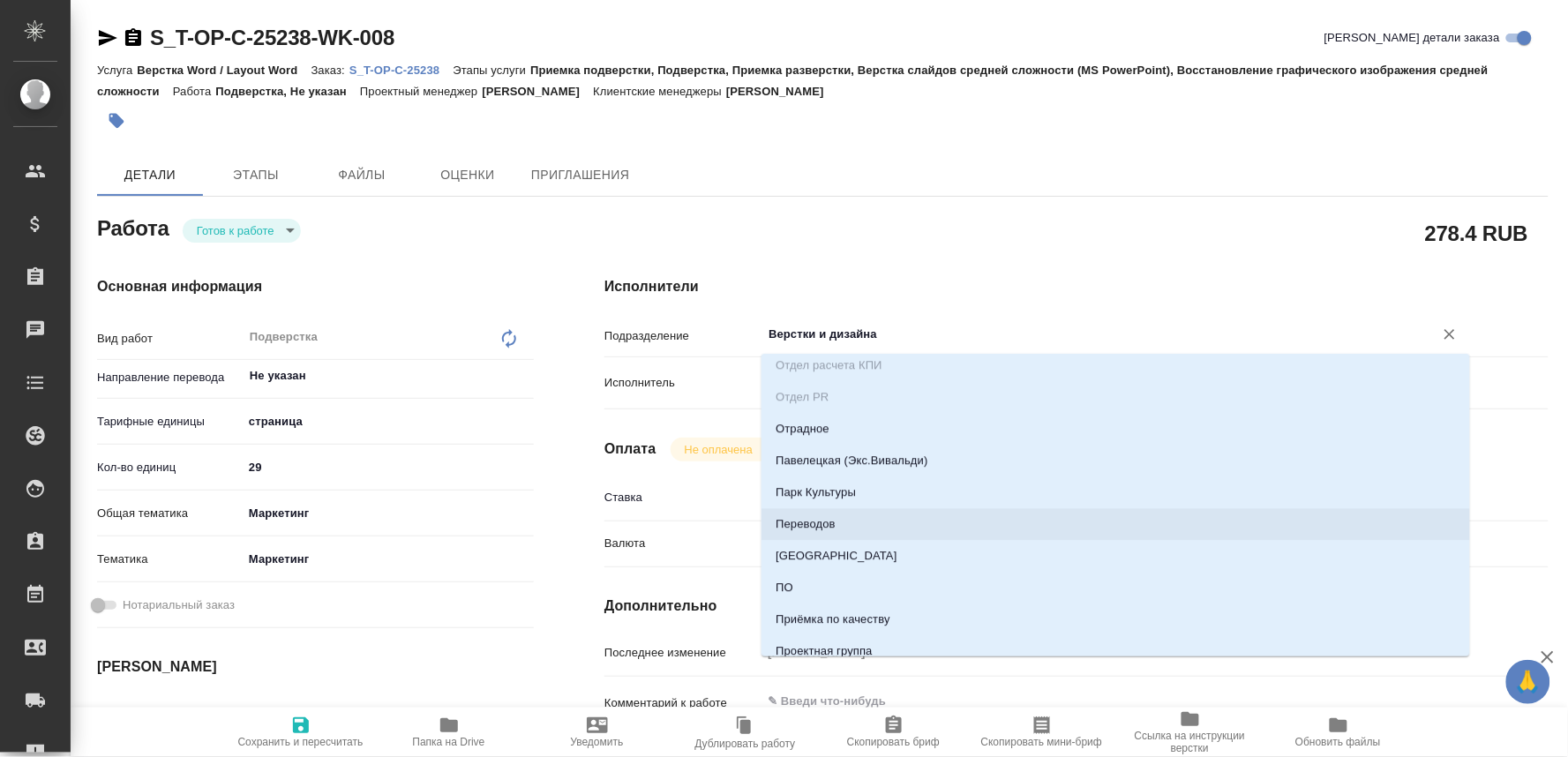
type textarea "x"
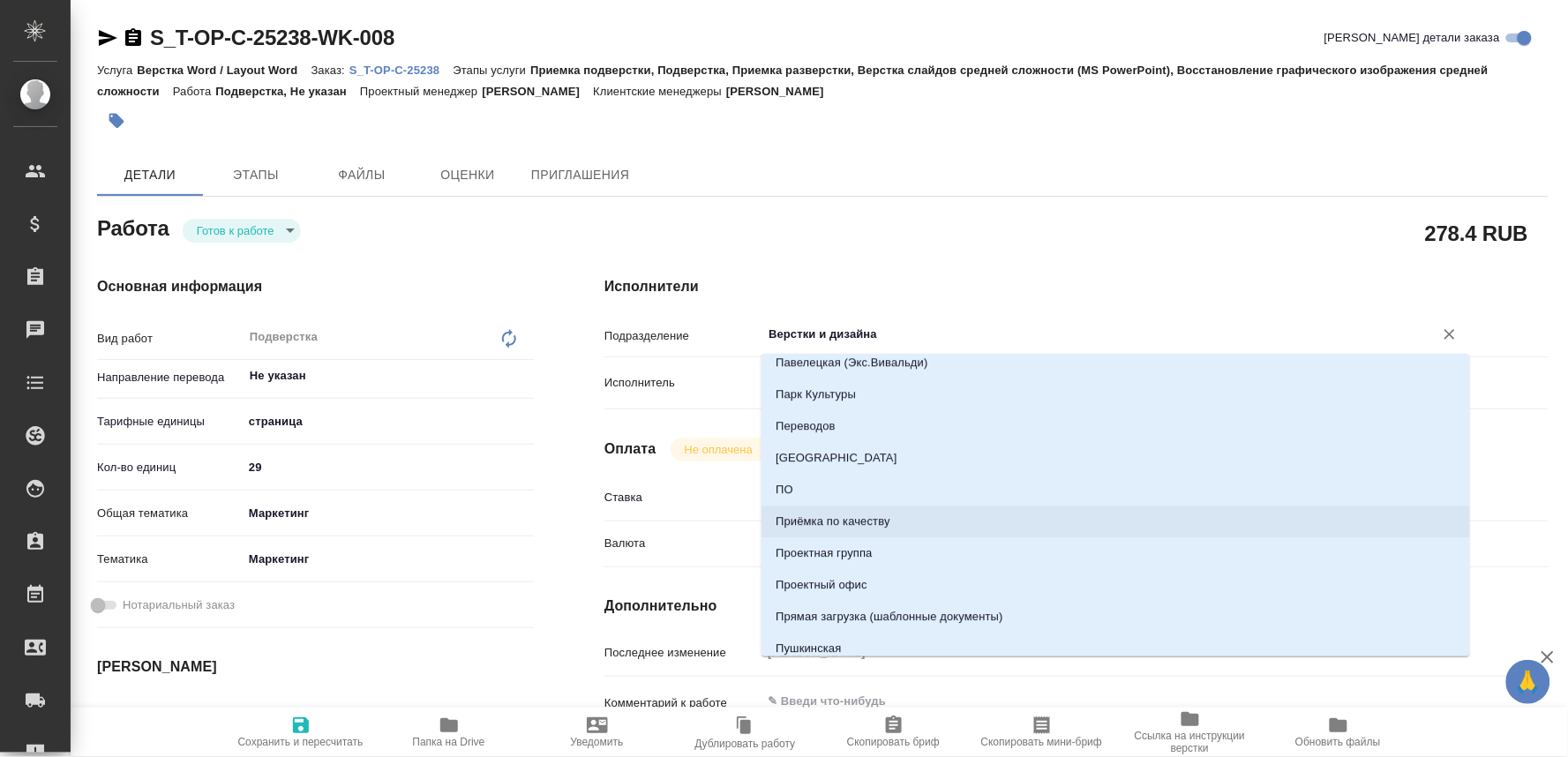
scroll to position [1666, 0]
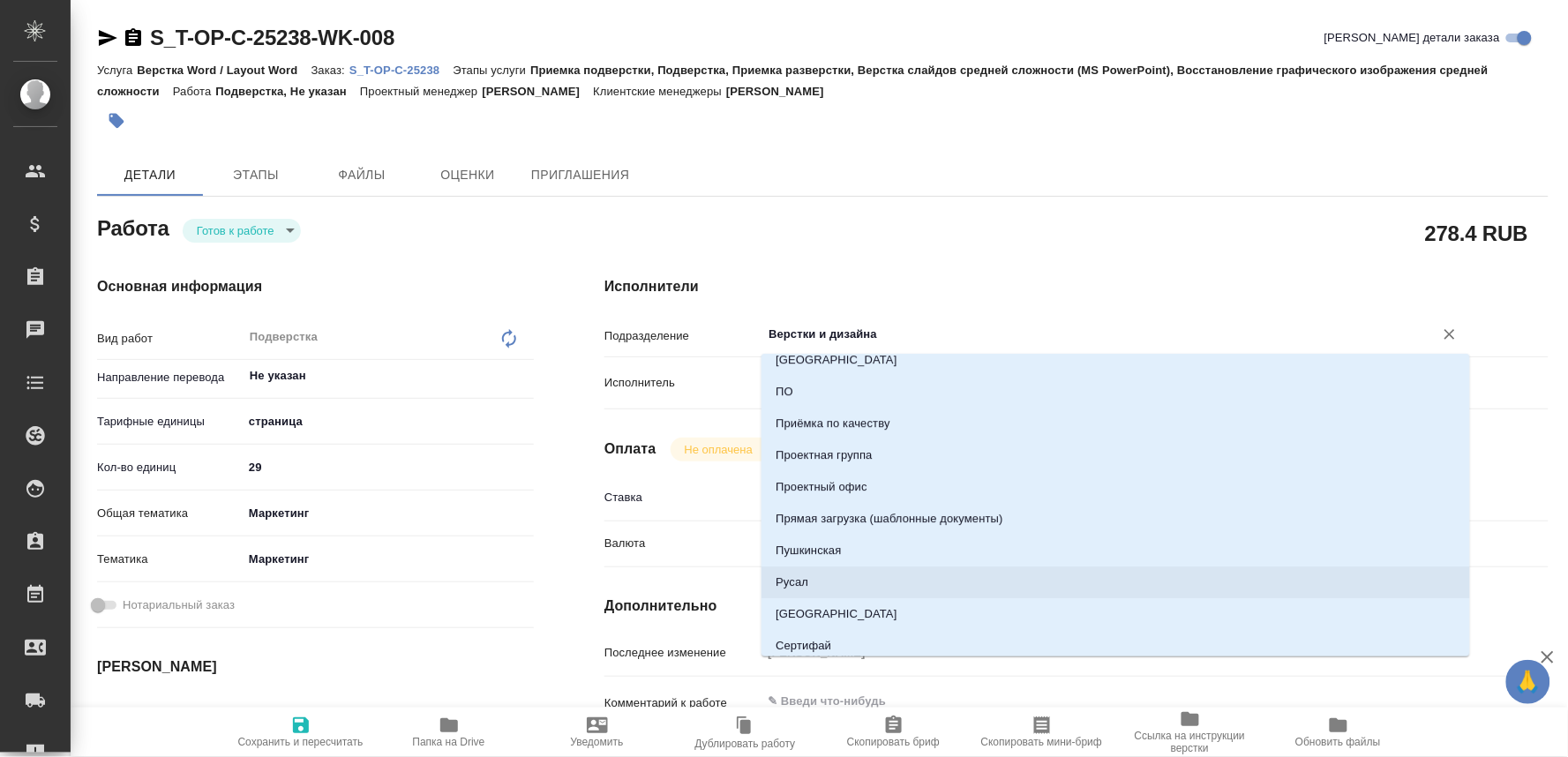
click at [782, 578] on li "Русал" at bounding box center [1115, 582] width 708 height 32
type textarea "x"
type input "Русал"
type textarea "x"
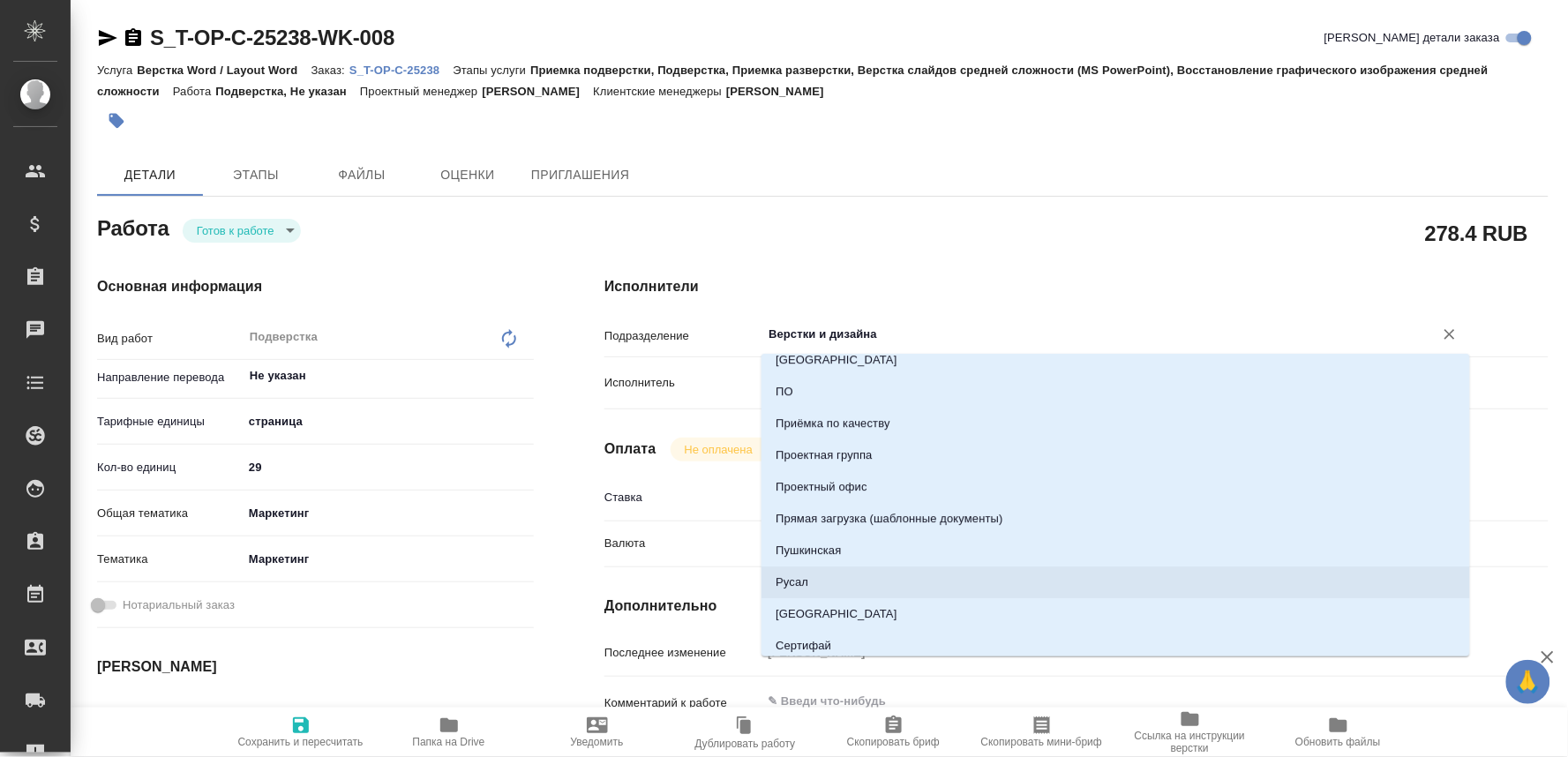
type textarea "x"
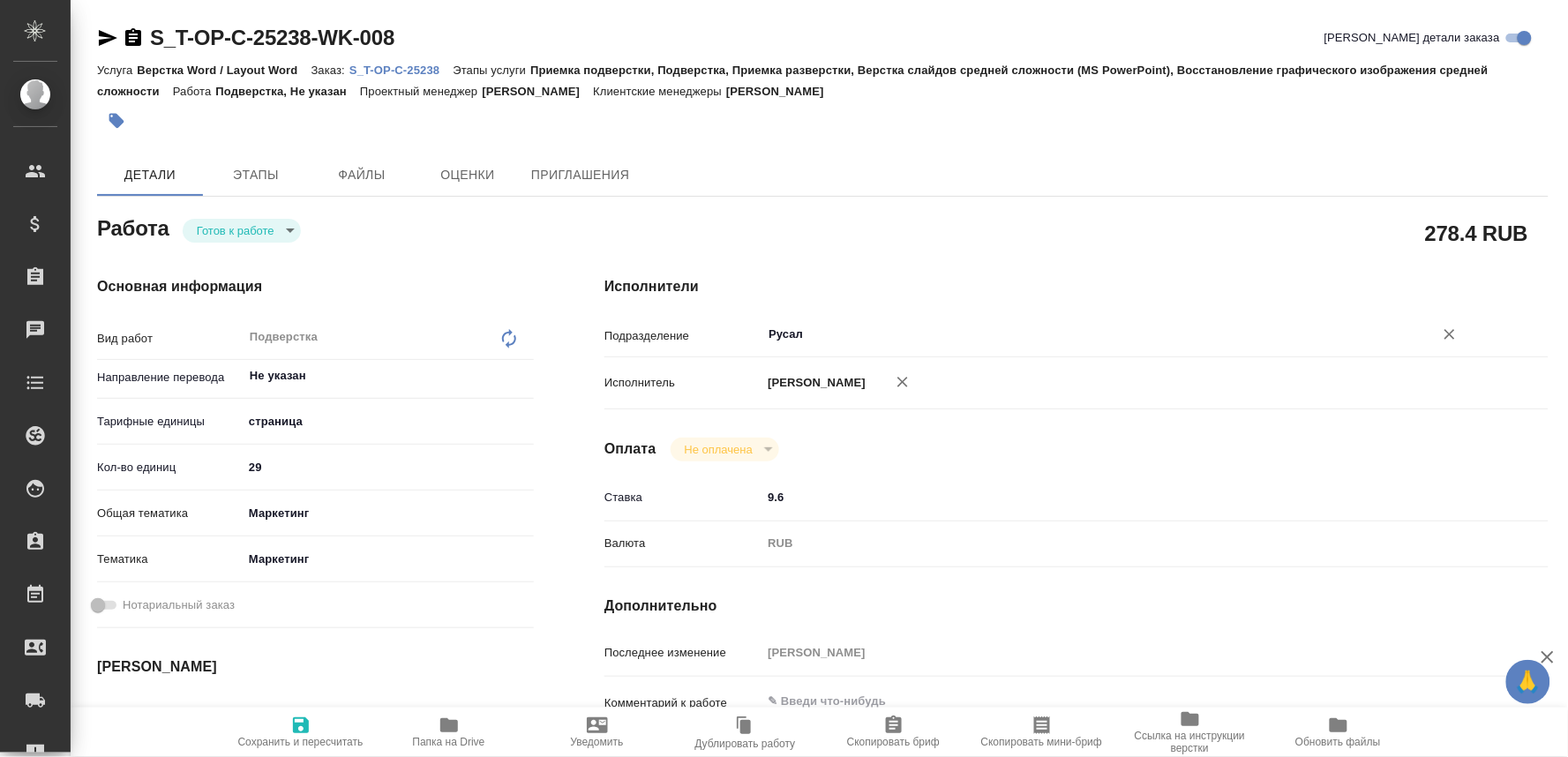
click at [287, 736] on span "Сохранить и пересчитать" at bounding box center [301, 742] width 126 height 13
type textarea "x"
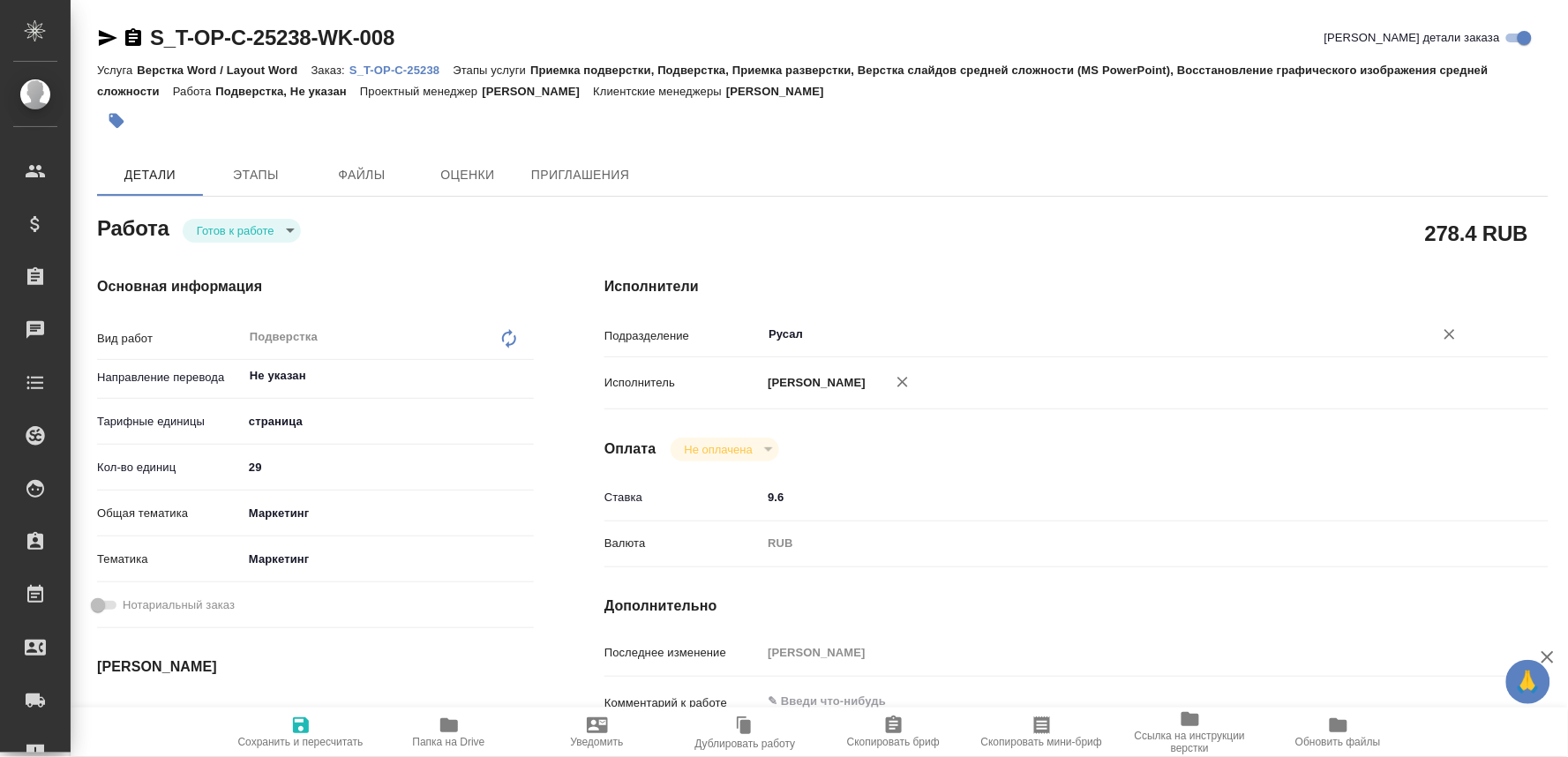
type textarea "x"
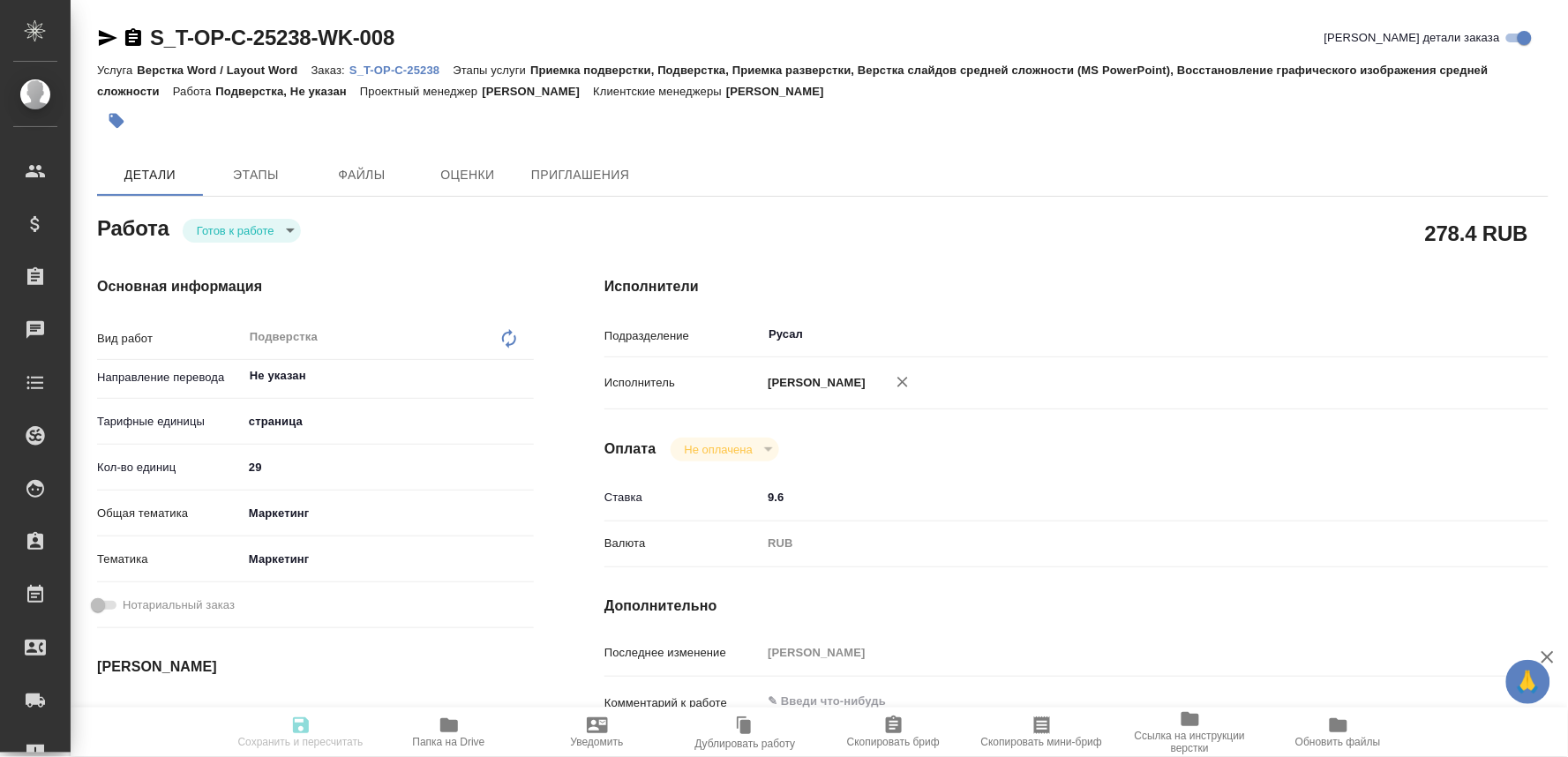
type textarea "x"
type input "readyForWork"
type textarea "Подверстка"
type textarea "x"
type input "Не указан"
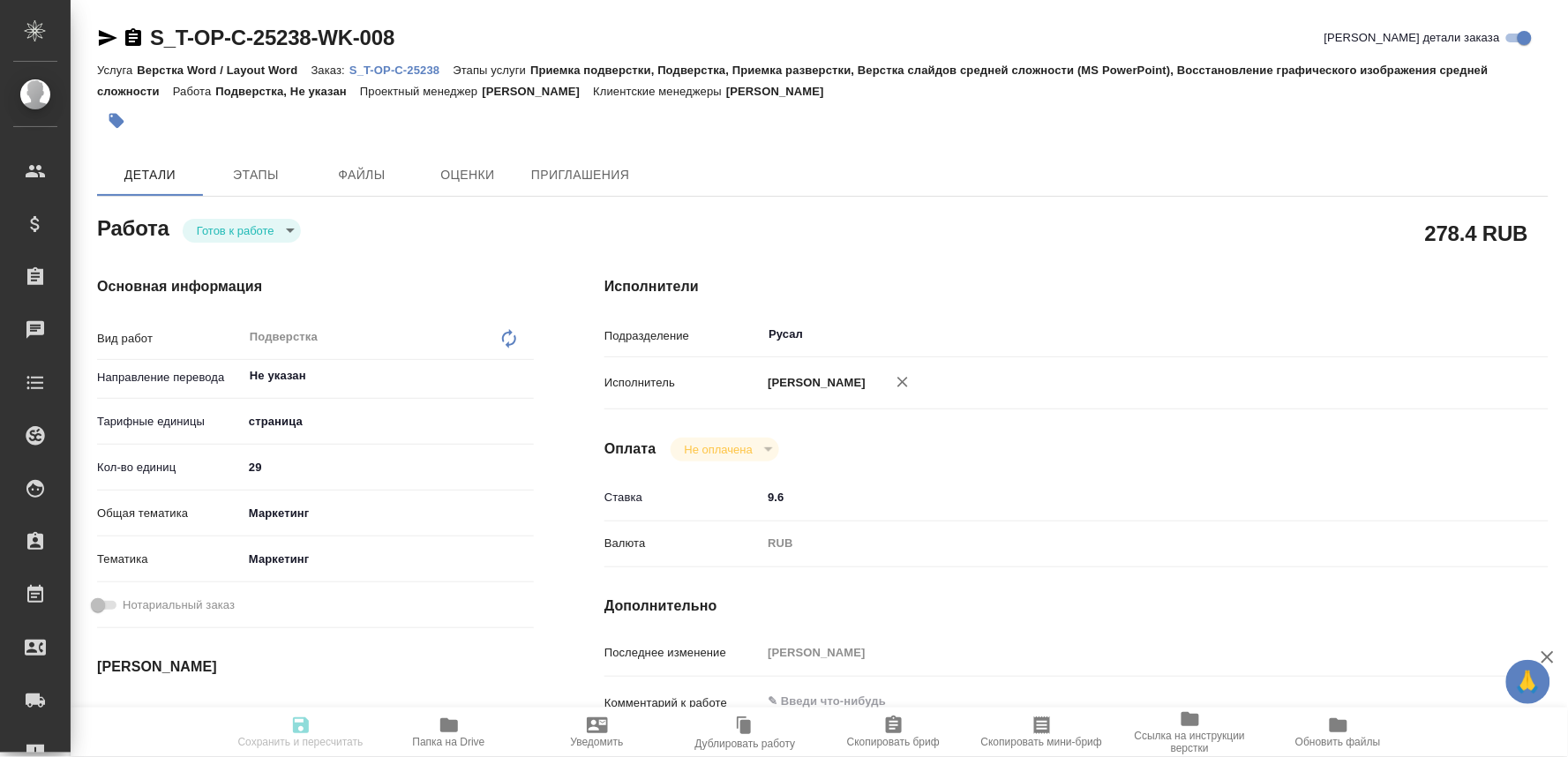
type input "5a8b1489cc6b4906c91bfdb2"
type input "29"
type input "marketing"
type input "5a8b8b956a9677013d343d63"
type input "29.09.2025 16:00"
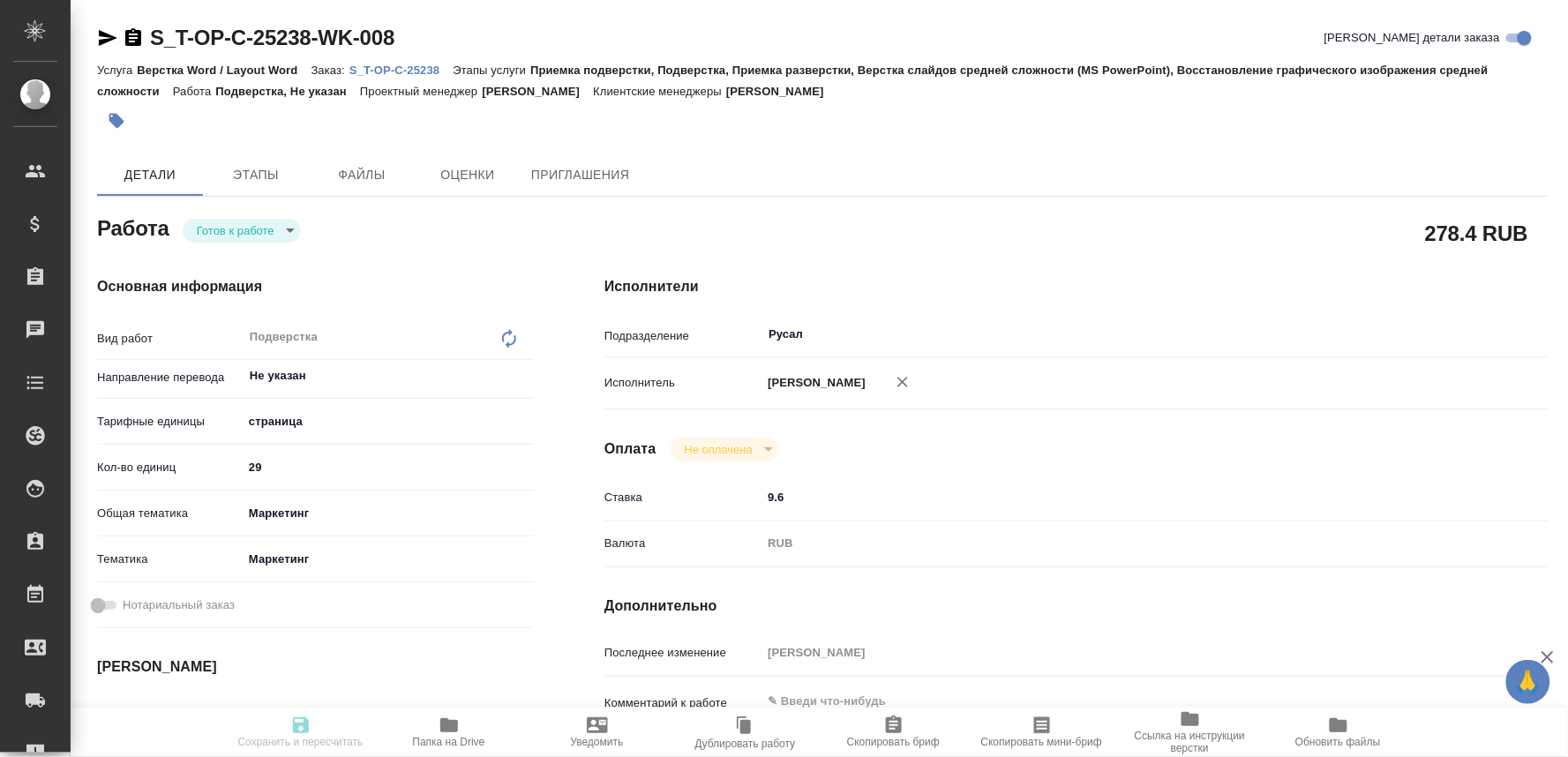
type input "29.09.2025 19:00"
type input "30.09.2025 11:00"
type input "Русал"
type input "notPayed"
type input "9.6"
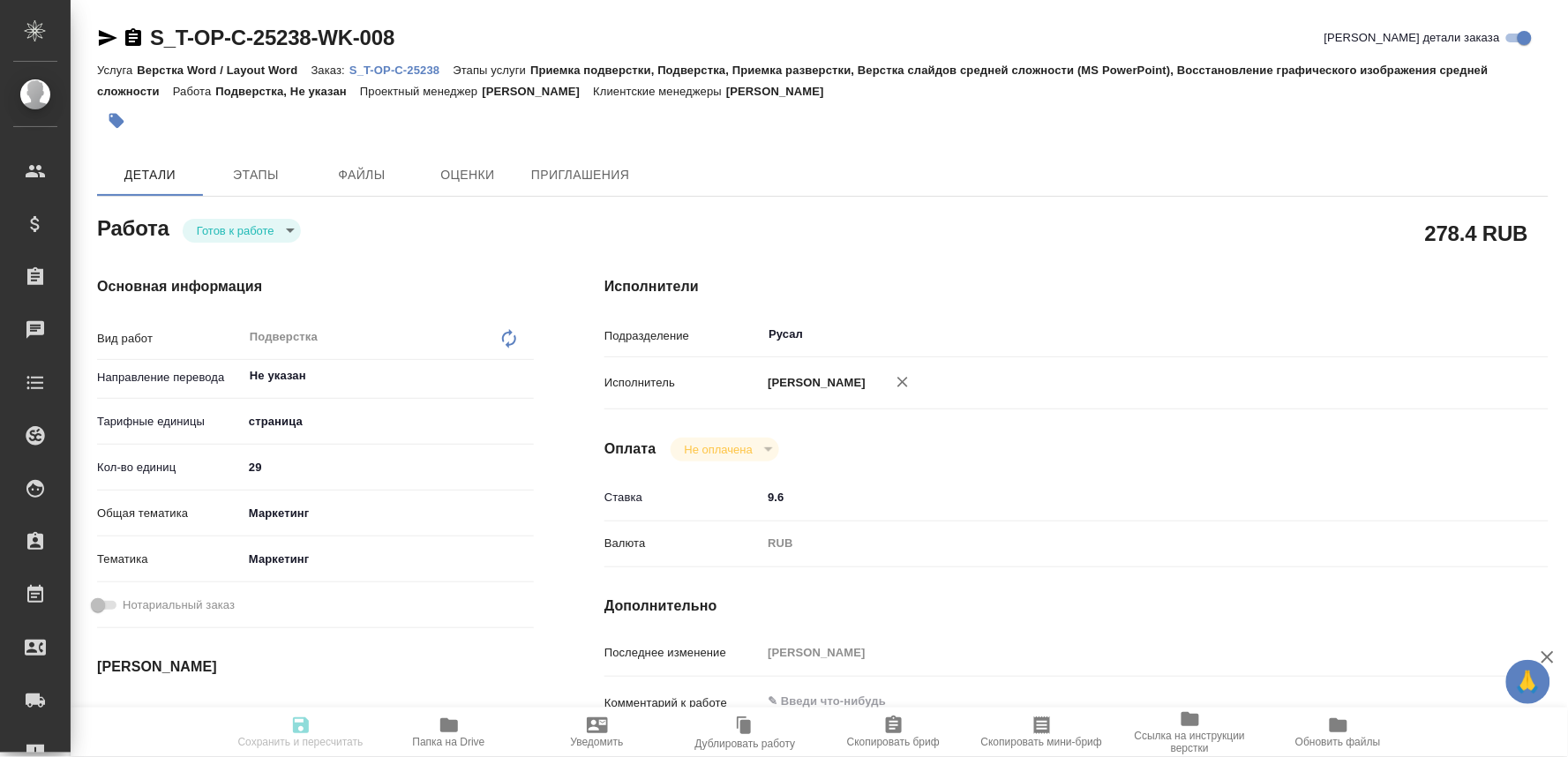
type input "RUB"
type input "[PERSON_NAME]"
type textarea "x"
type textarea "/Clients/Т-ОП-С_Русал Глобал Менеджмент/Orders/S_T-OP-C-25238/DTP/S_T-OP-C-2523…"
type textarea "x"
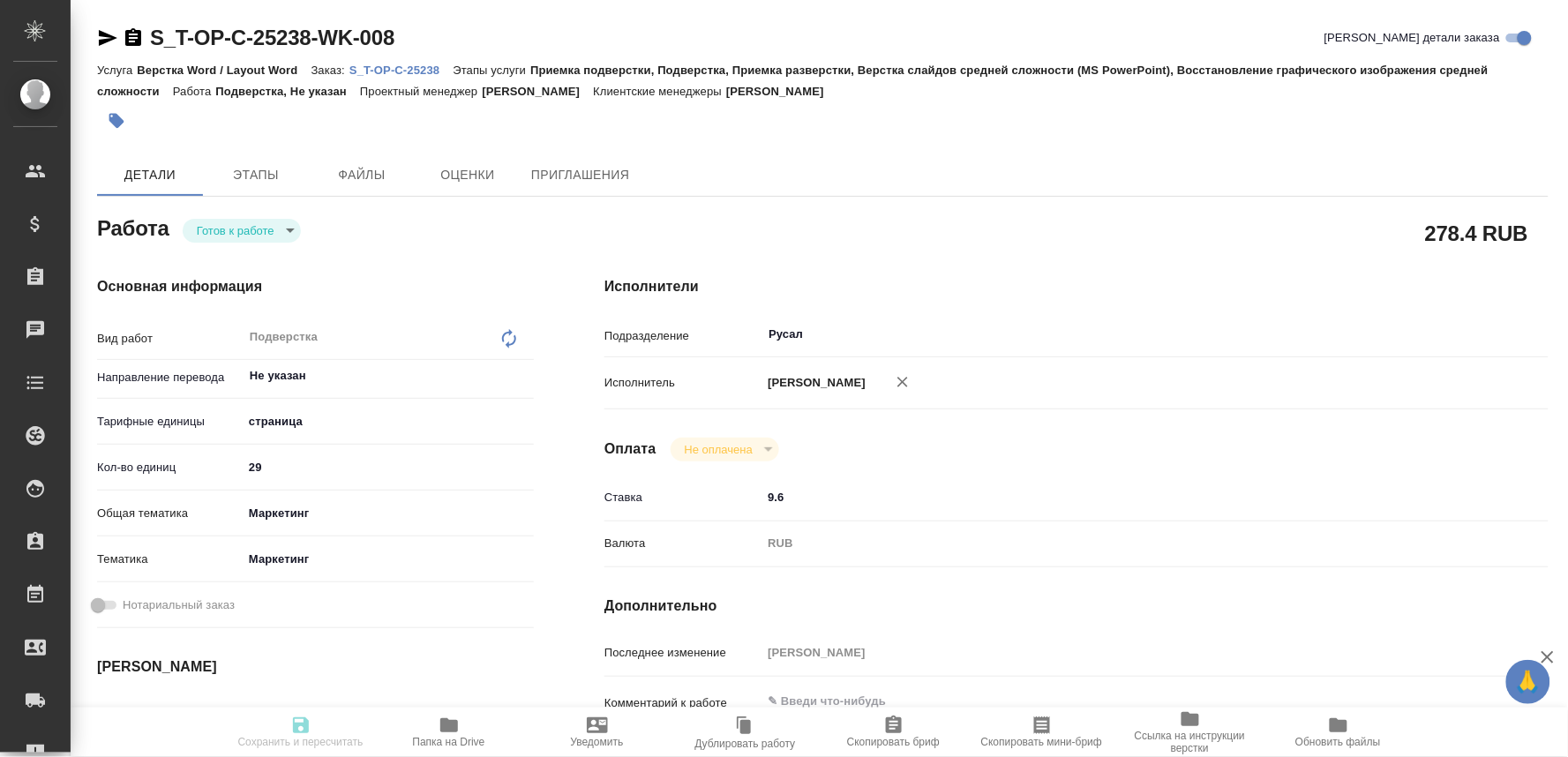
type input "S_T-OP-C-25238"
type input "Т-ОП-С-46850"
type input "Верстка Word / Layout Word"
type input "Приемка подверстки, Подверстка, Приемка разверстки, Верстка слайдов средней сло…"
type input "Меньшикова Александра"
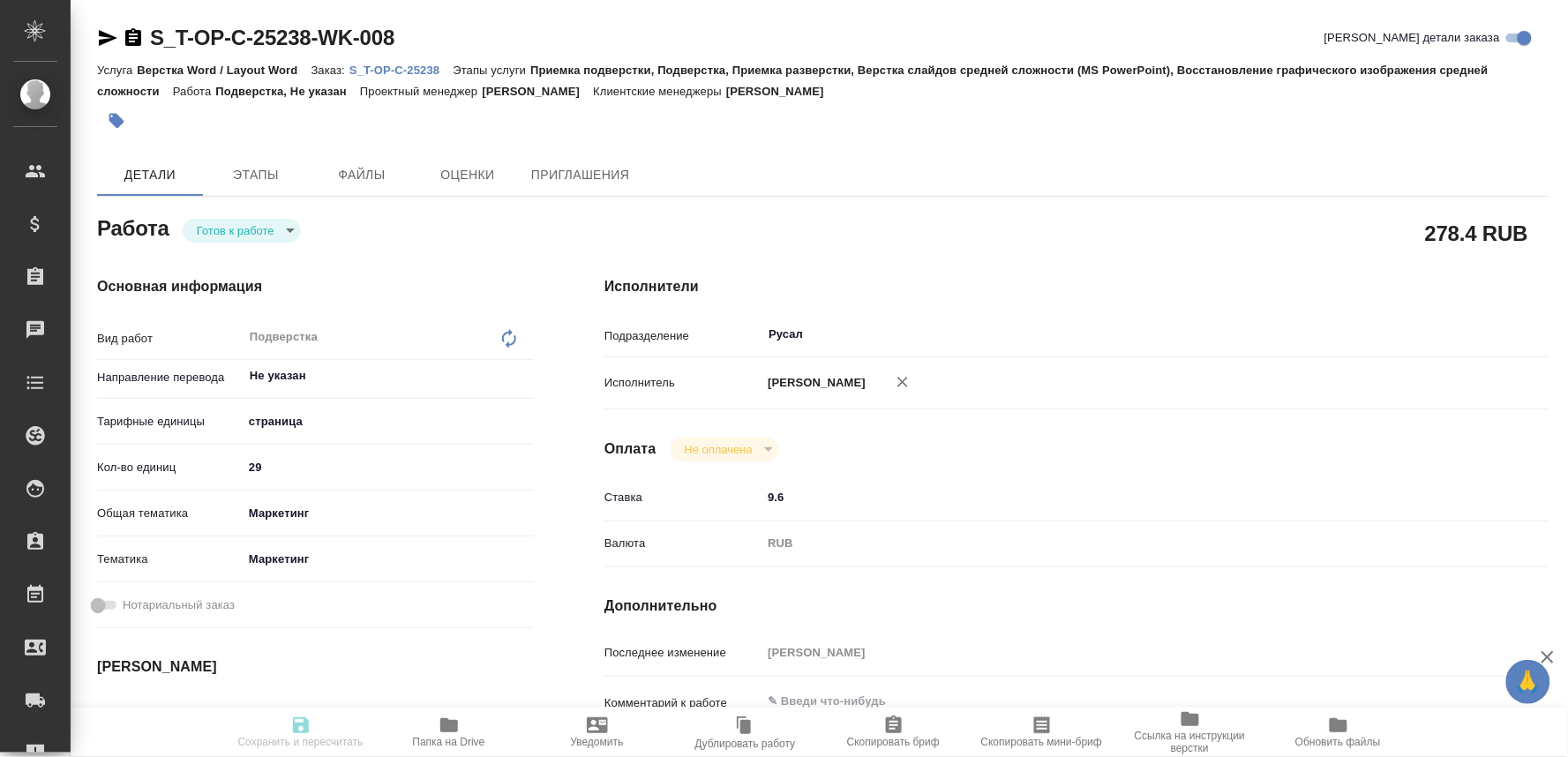
type input "[PERSON_NAME]"
type input "/Clients/Т-ОП-С_Русал Глобал Менеджмент/Orders/S_T-OP-C-25238"
type textarea "x"
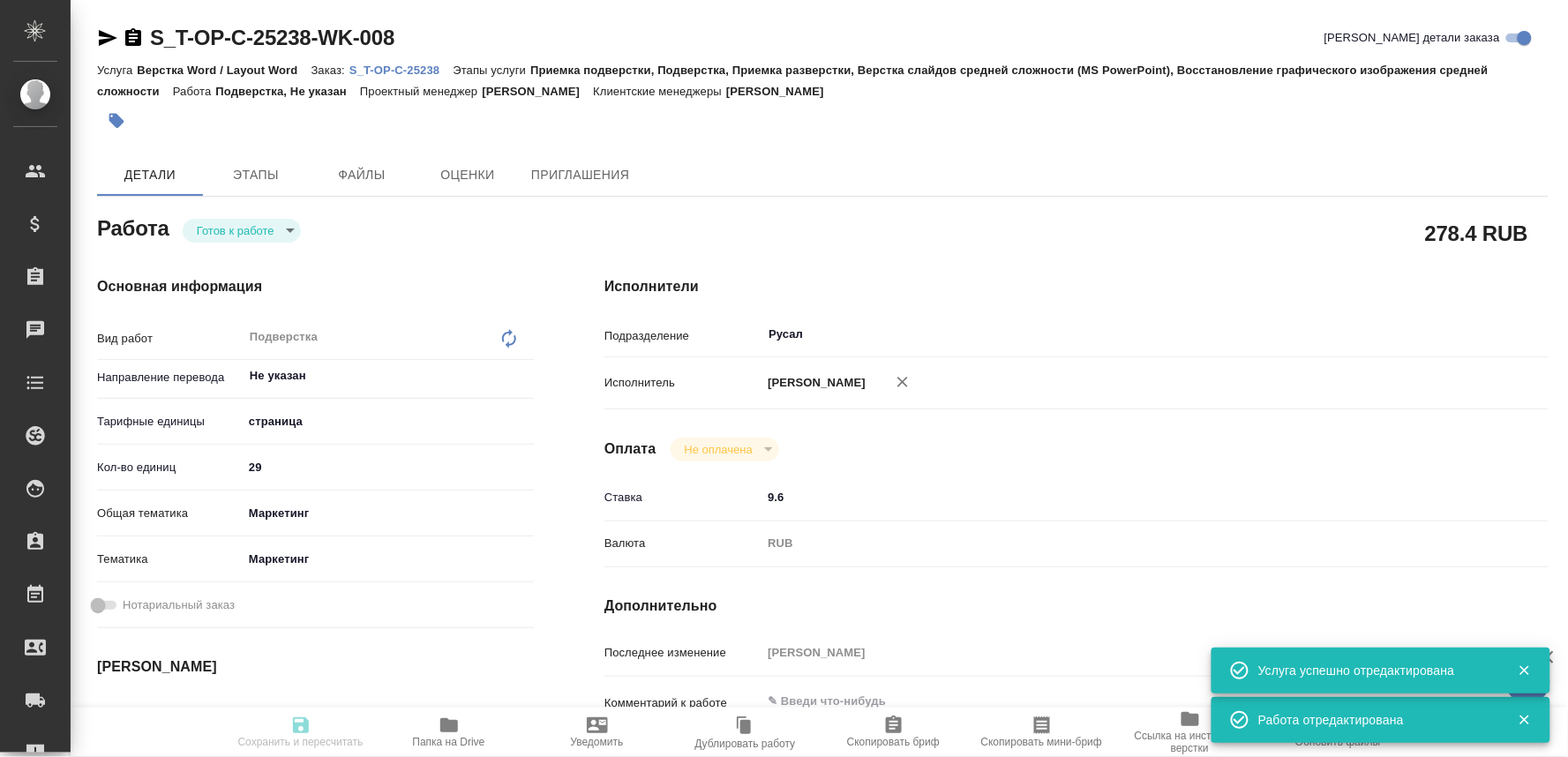
type textarea "x"
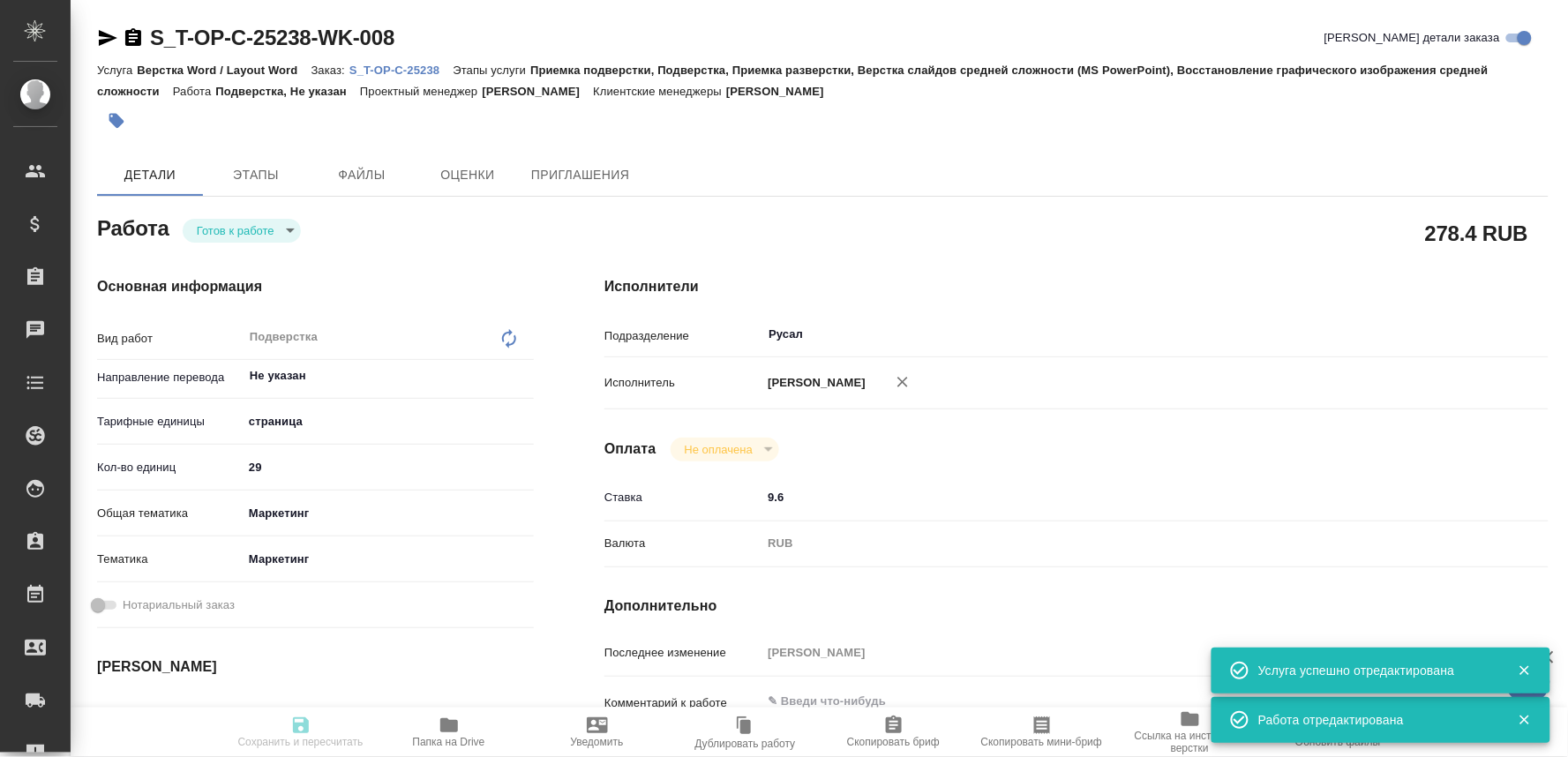
type textarea "x"
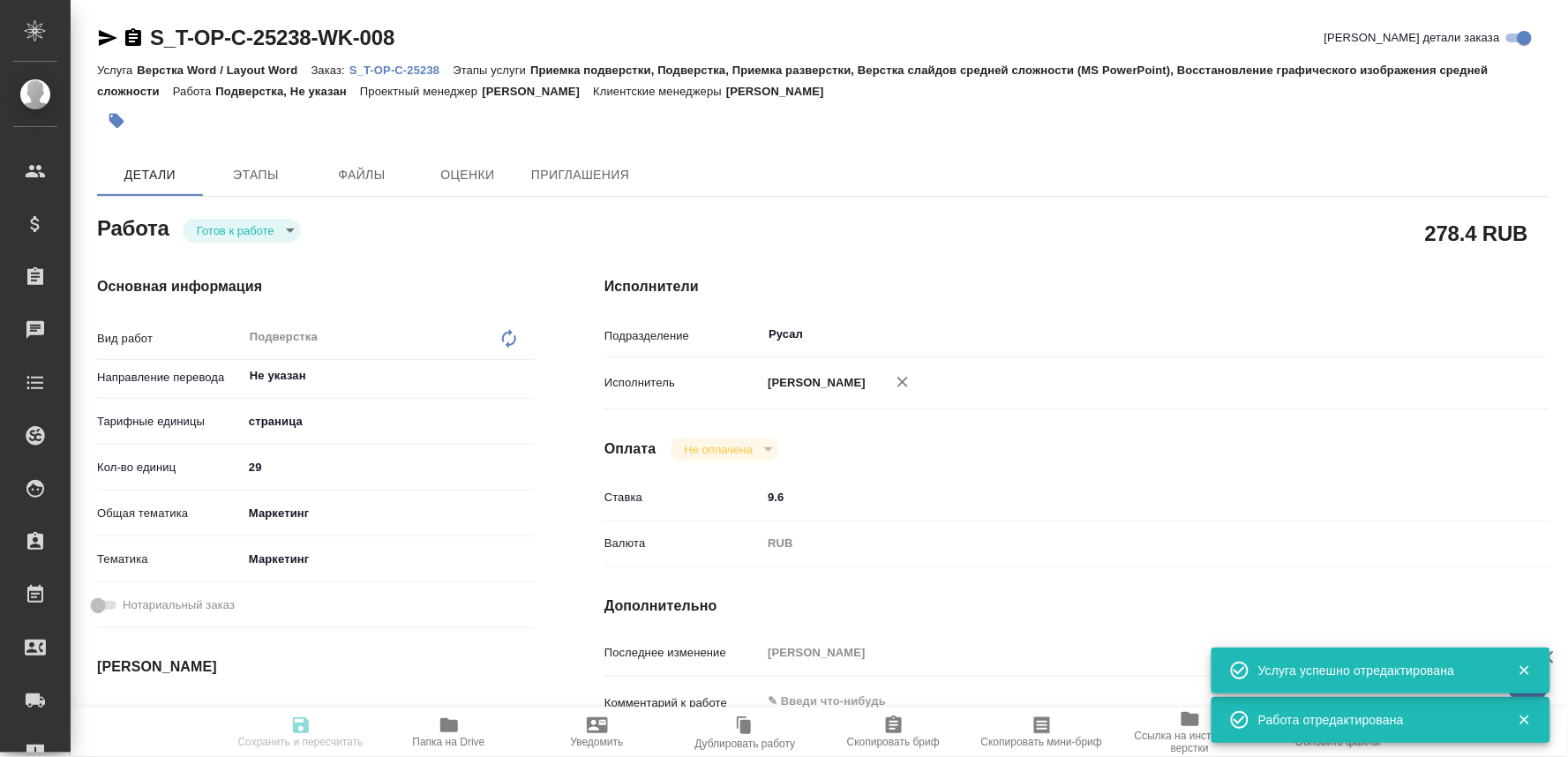
type textarea "x"
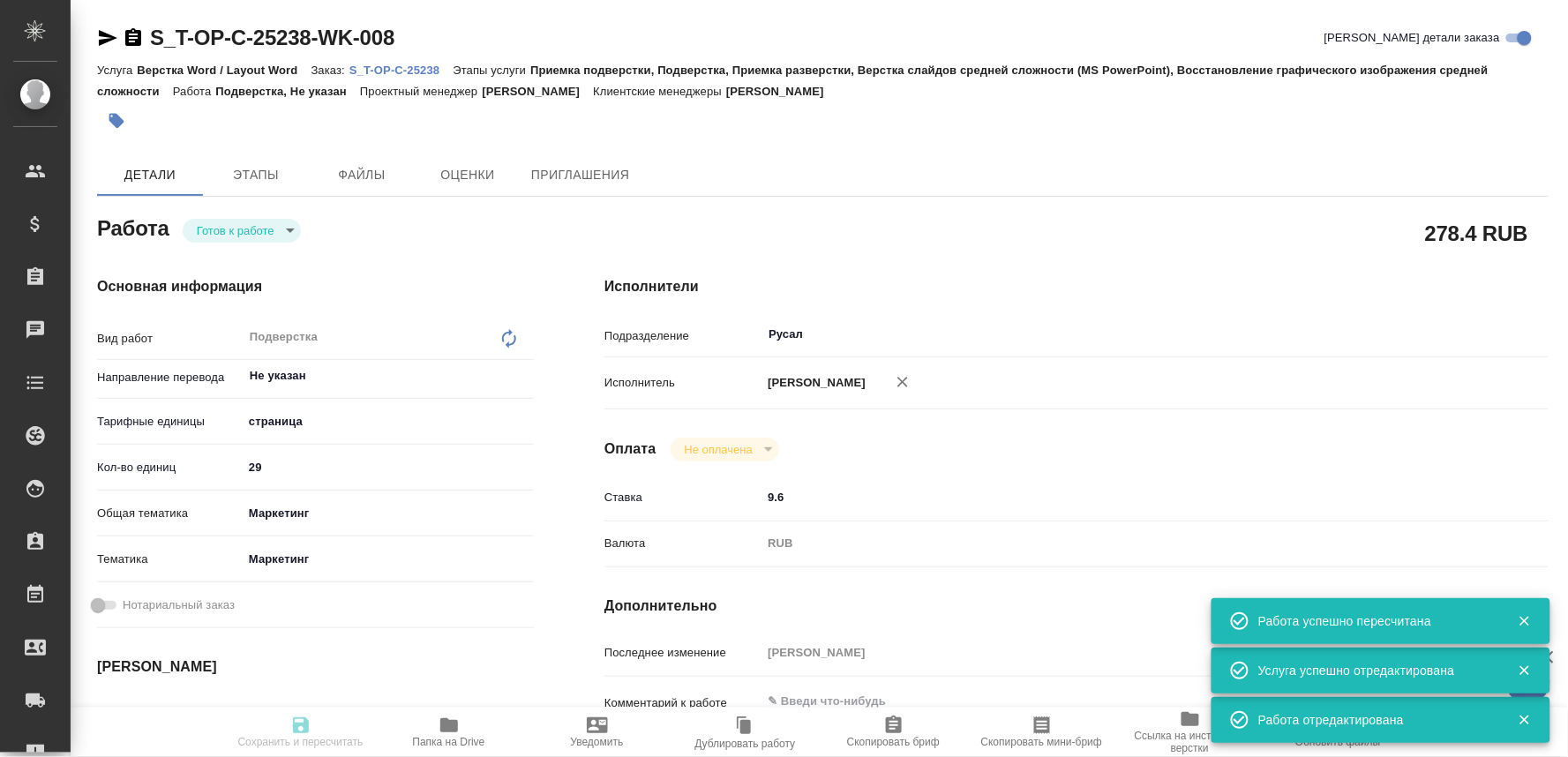
type input "readyForWork"
type textarea "Подверстка"
type textarea "x"
type input "Не указан"
type input "5a8b1489cc6b4906c91bfdb2"
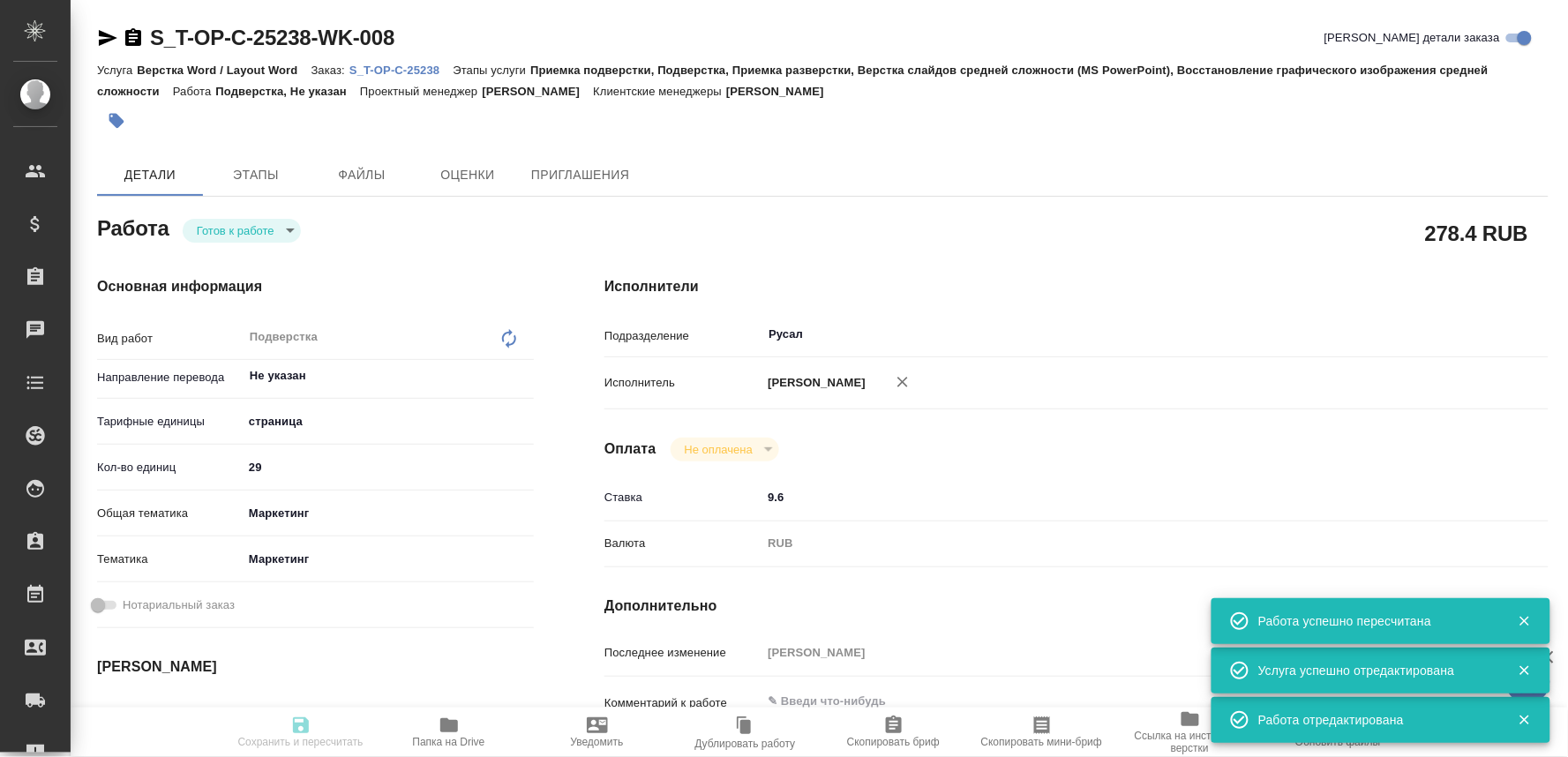
type input "29"
type input "marketing"
type input "5a8b8b956a9677013d343d63"
type input "29.09.2025 16:00"
type input "29.09.2025 19:00"
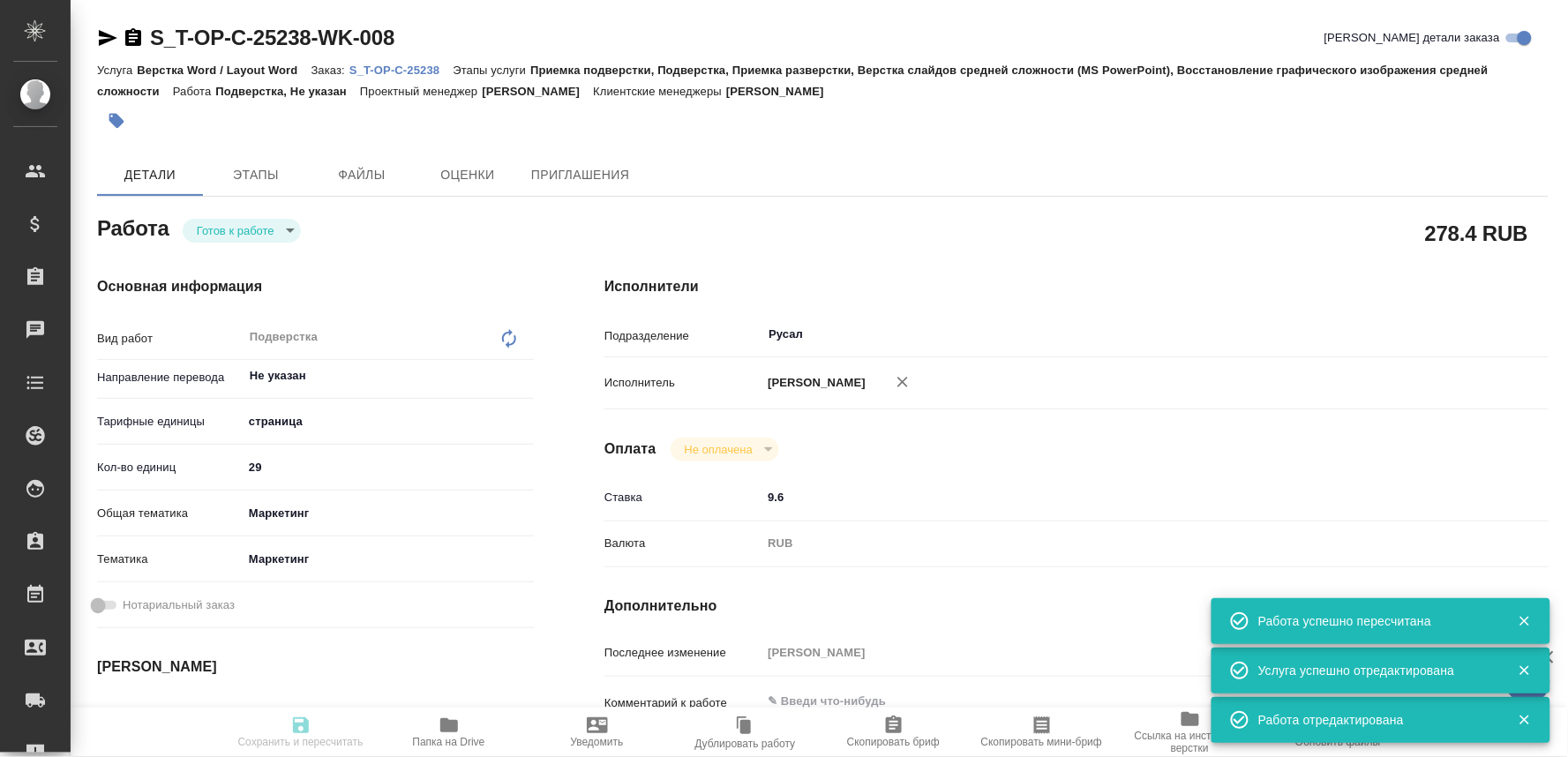
type input "30.09.2025 11:00"
type input "Русал"
type input "notPayed"
type input "9.6"
type input "RUB"
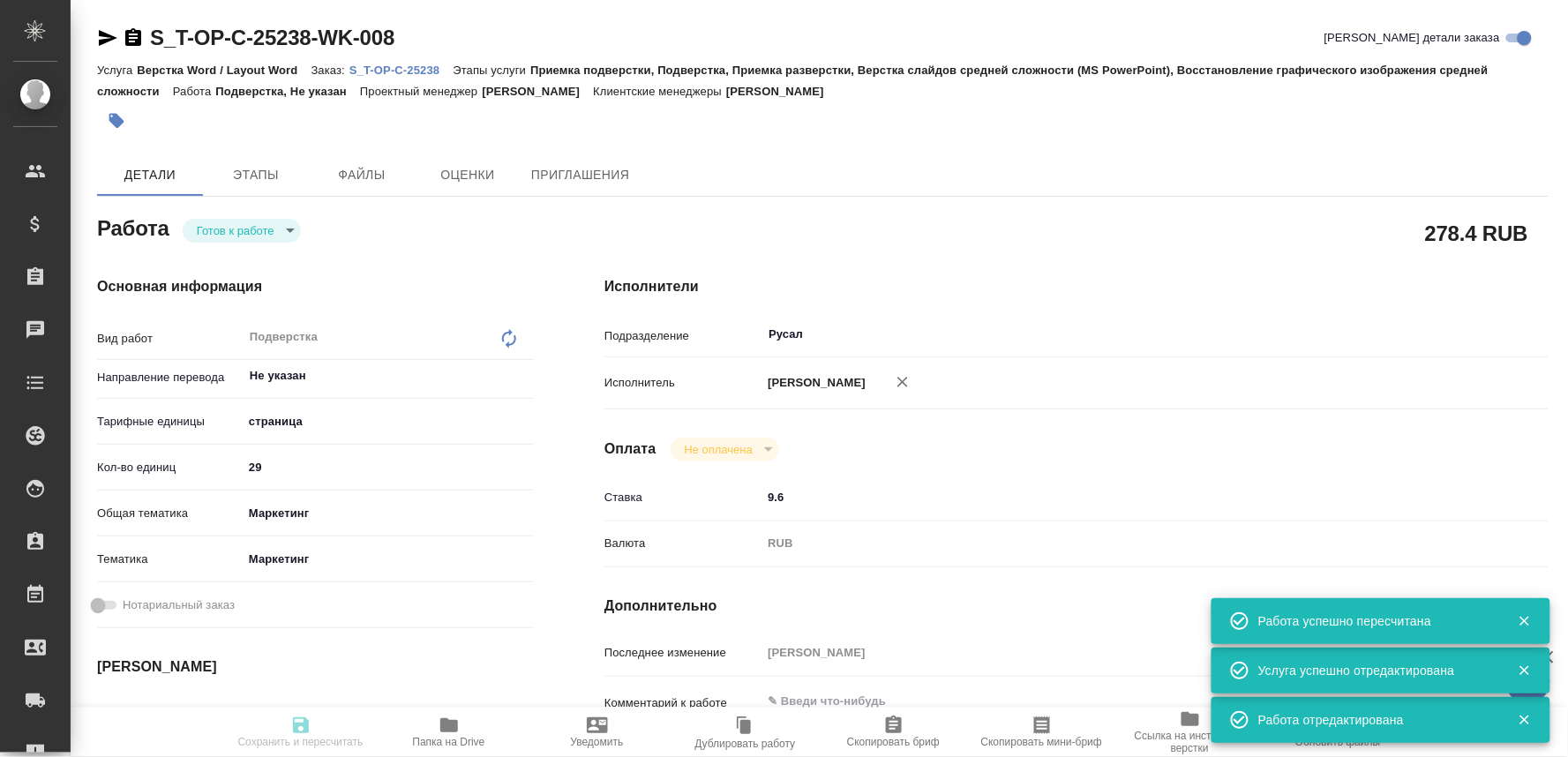
type input "[PERSON_NAME]"
type textarea "x"
type textarea "/Clients/Т-ОП-С_Русал Глобал Менеджмент/Orders/S_T-OP-C-25238/DTP/S_T-OP-C-2523…"
type textarea "x"
type input "S_T-OP-C-25238"
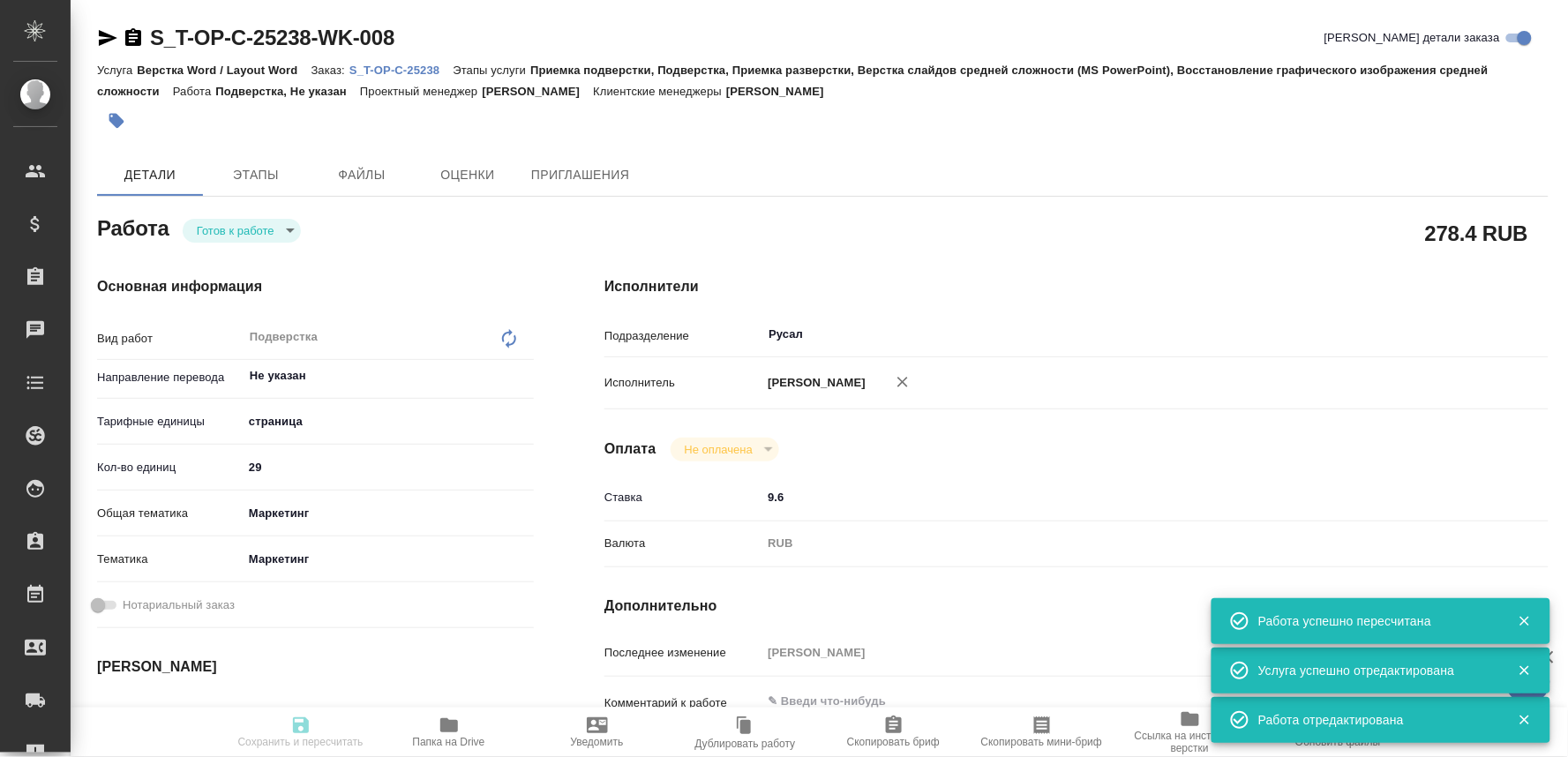
type input "Т-ОП-С-46850"
type input "Верстка Word / Layout Word"
type input "Приемка подверстки, Подверстка, Приемка разверстки, Верстка слайдов средней сло…"
type input "Меньшикова Александра"
type input "[PERSON_NAME]"
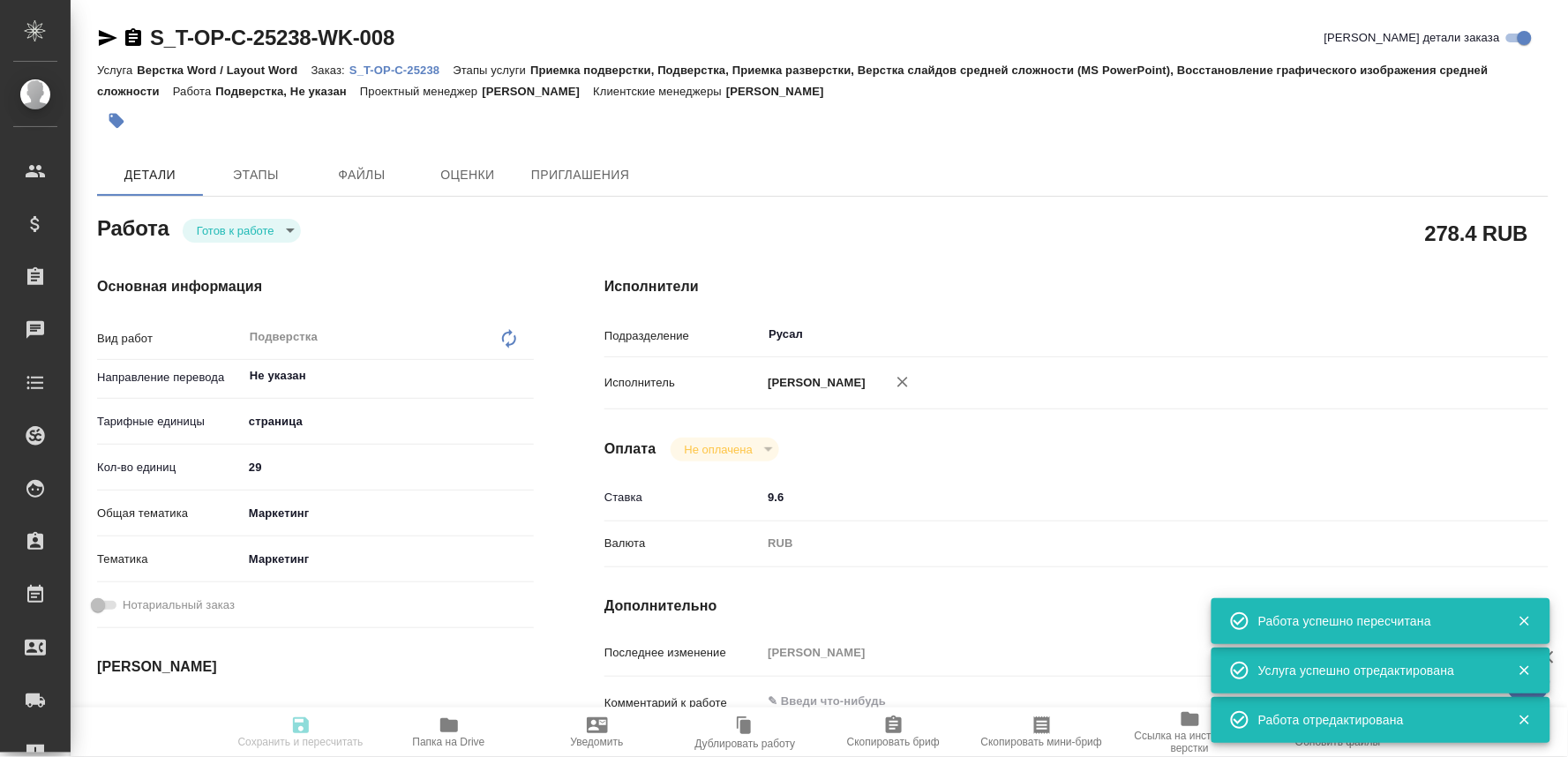
type input "/Clients/Т-ОП-С_Русал Глобал Менеджмент/Orders/S_T-OP-C-25238"
type textarea "x"
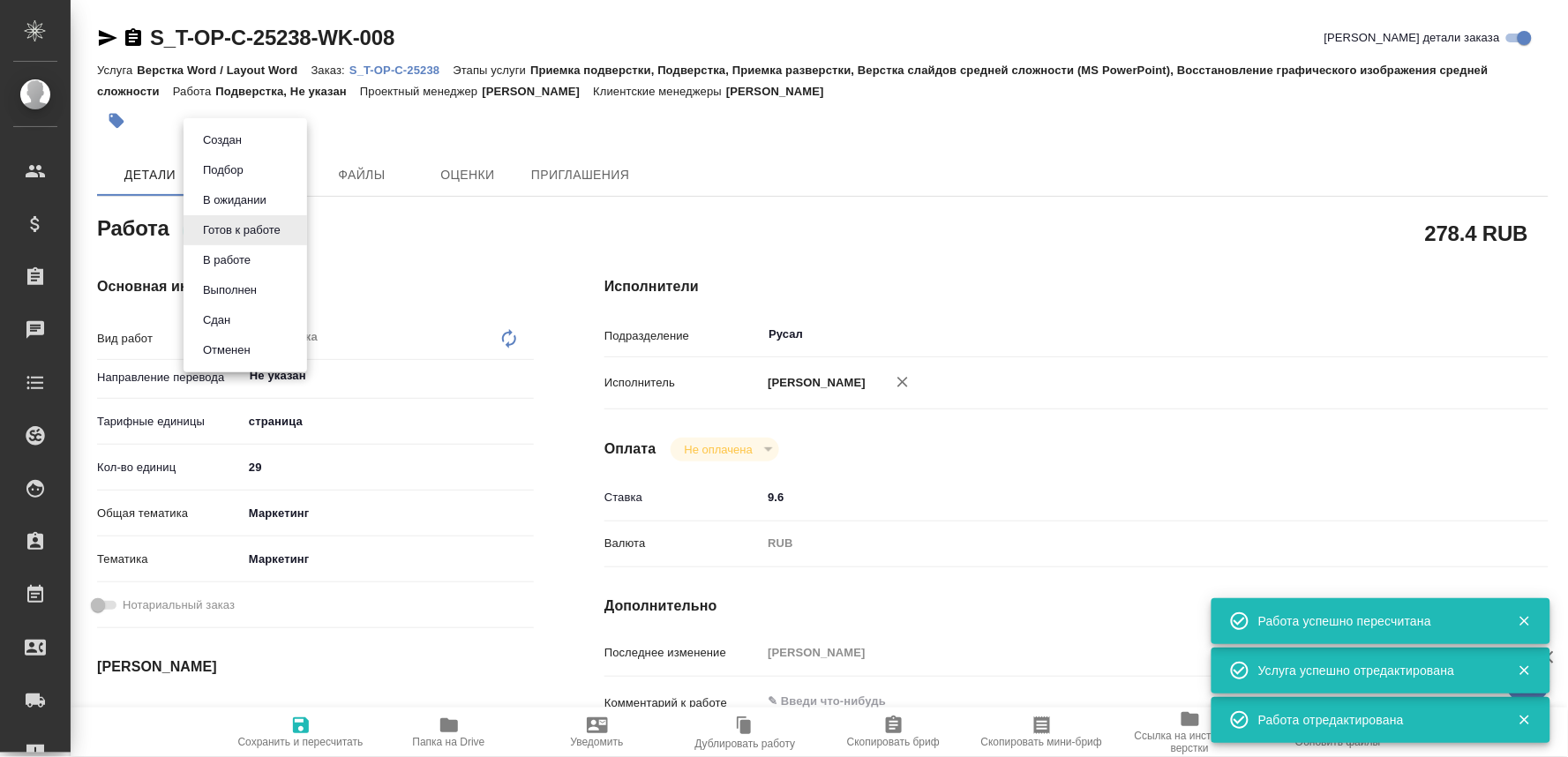
type textarea "x"
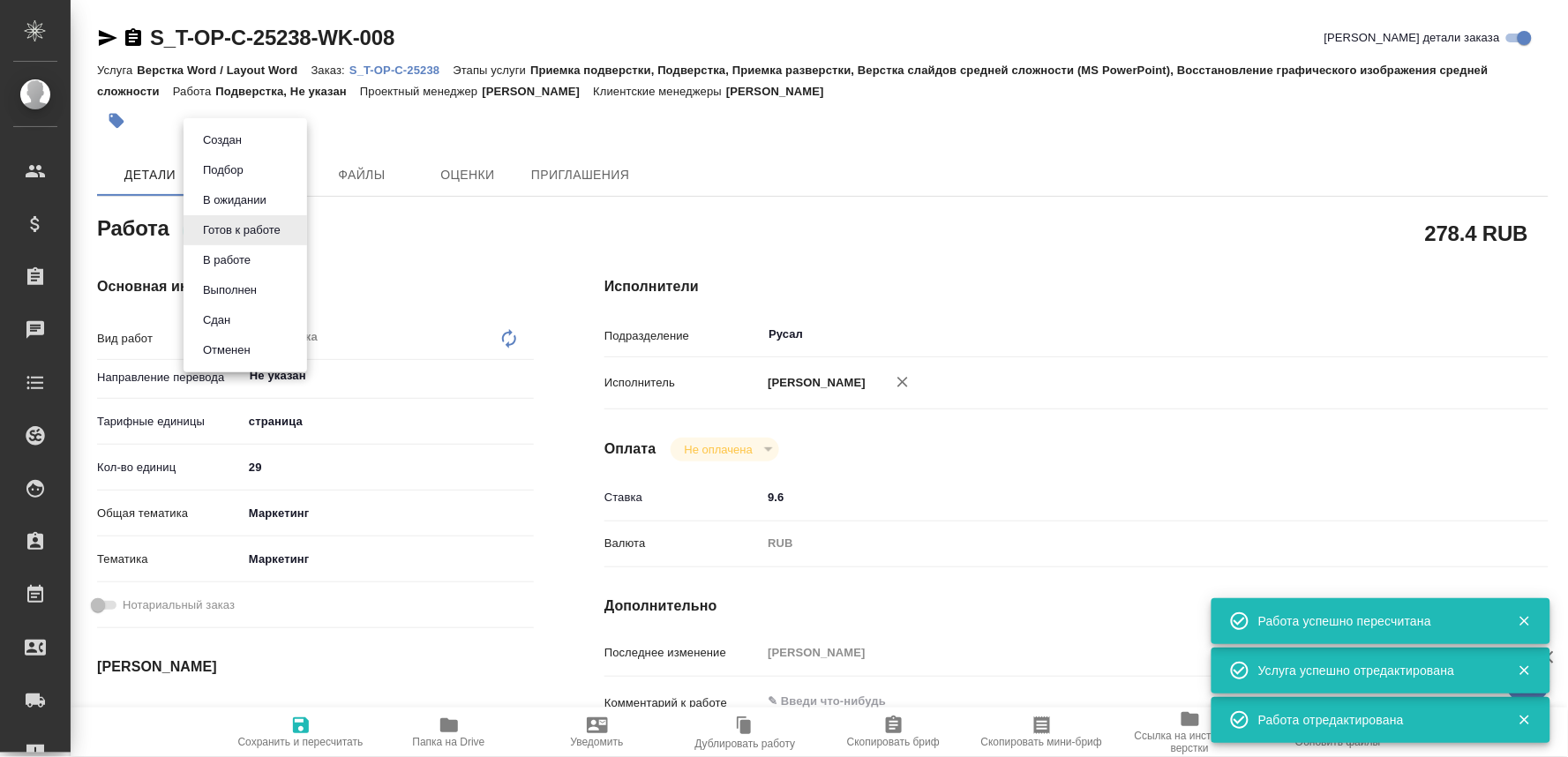
click at [269, 224] on body "🙏 .cls-1 fill:#fff; AWATERA Oksiutovich Irina Клиенты Спецификации Заказы 0 Чат…" at bounding box center [784, 378] width 1568 height 757
type textarea "x"
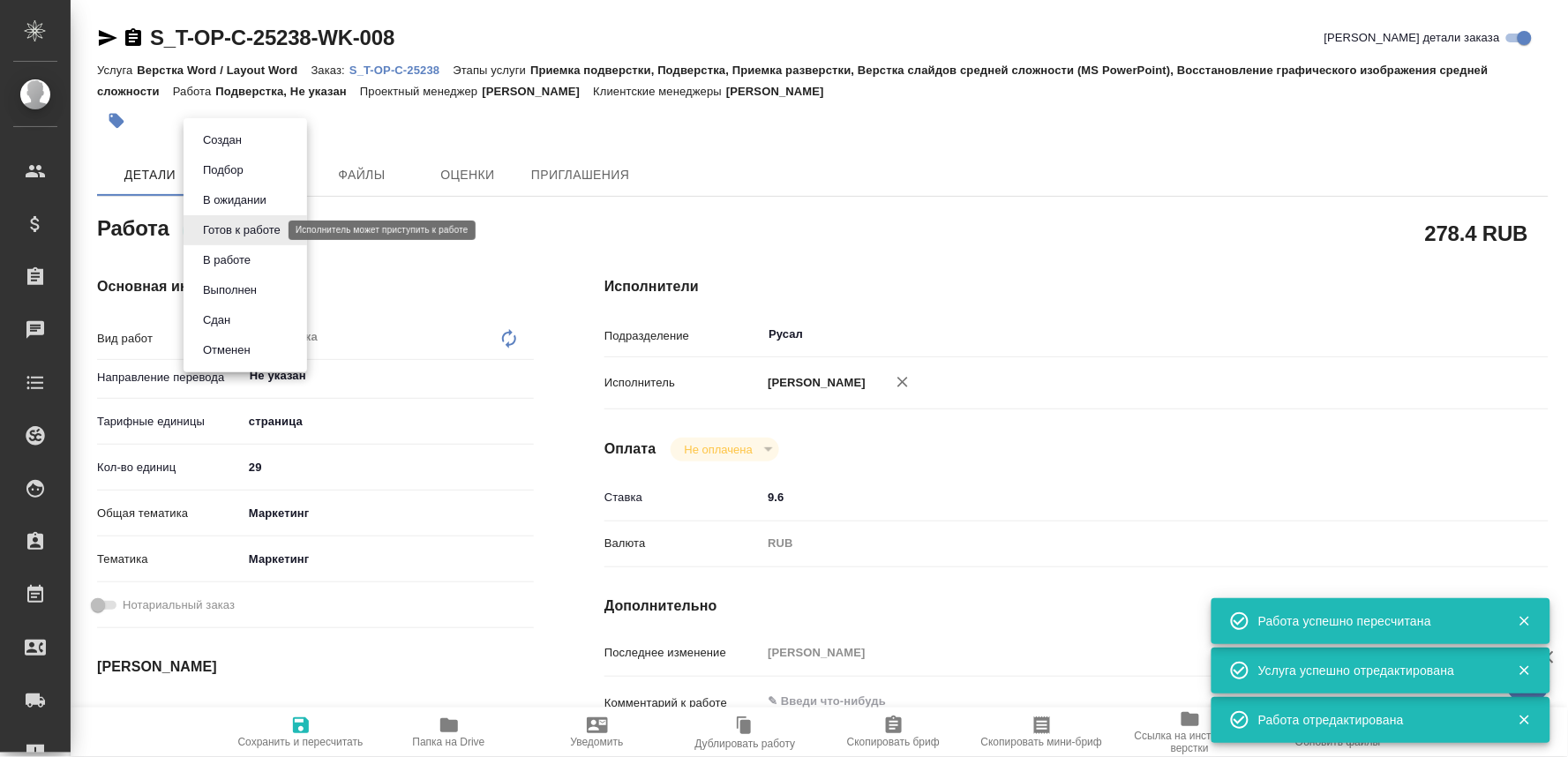
type textarea "x"
click at [244, 195] on button "В ожидании" at bounding box center [234, 199] width 74 height 19
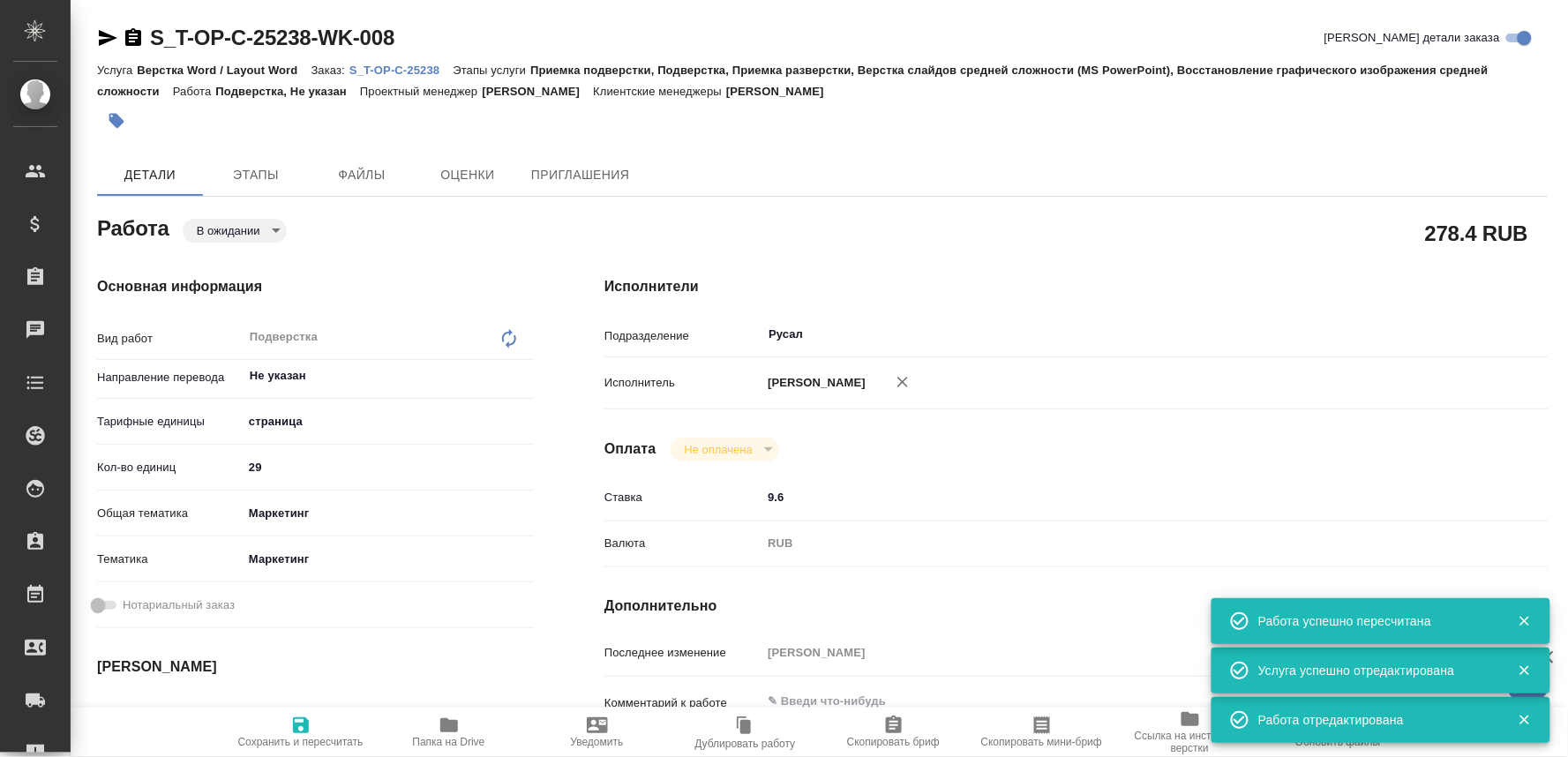
type textarea "x"
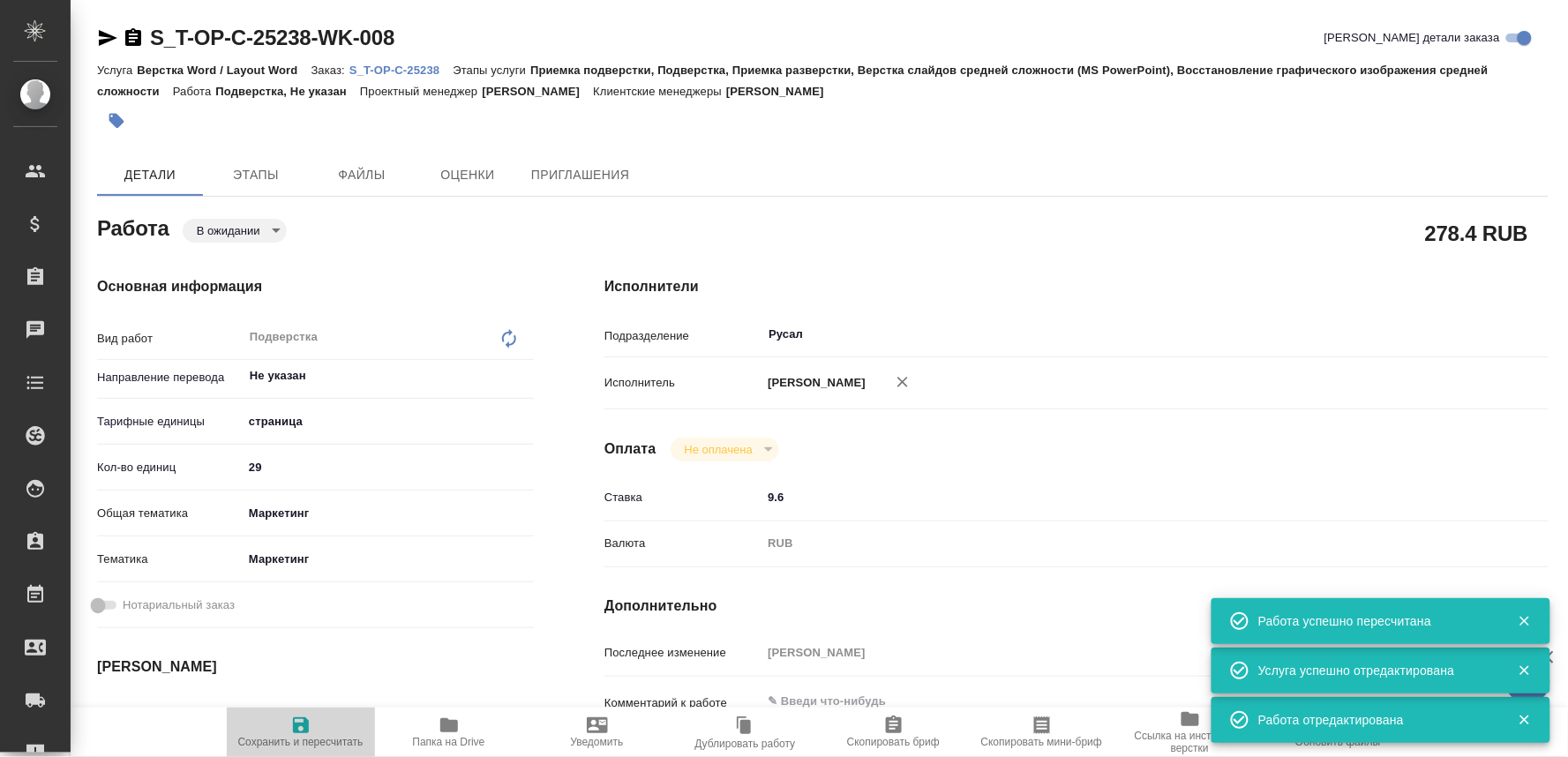
click at [291, 736] on span "Сохранить и пересчитать" at bounding box center [301, 742] width 126 height 13
type textarea "x"
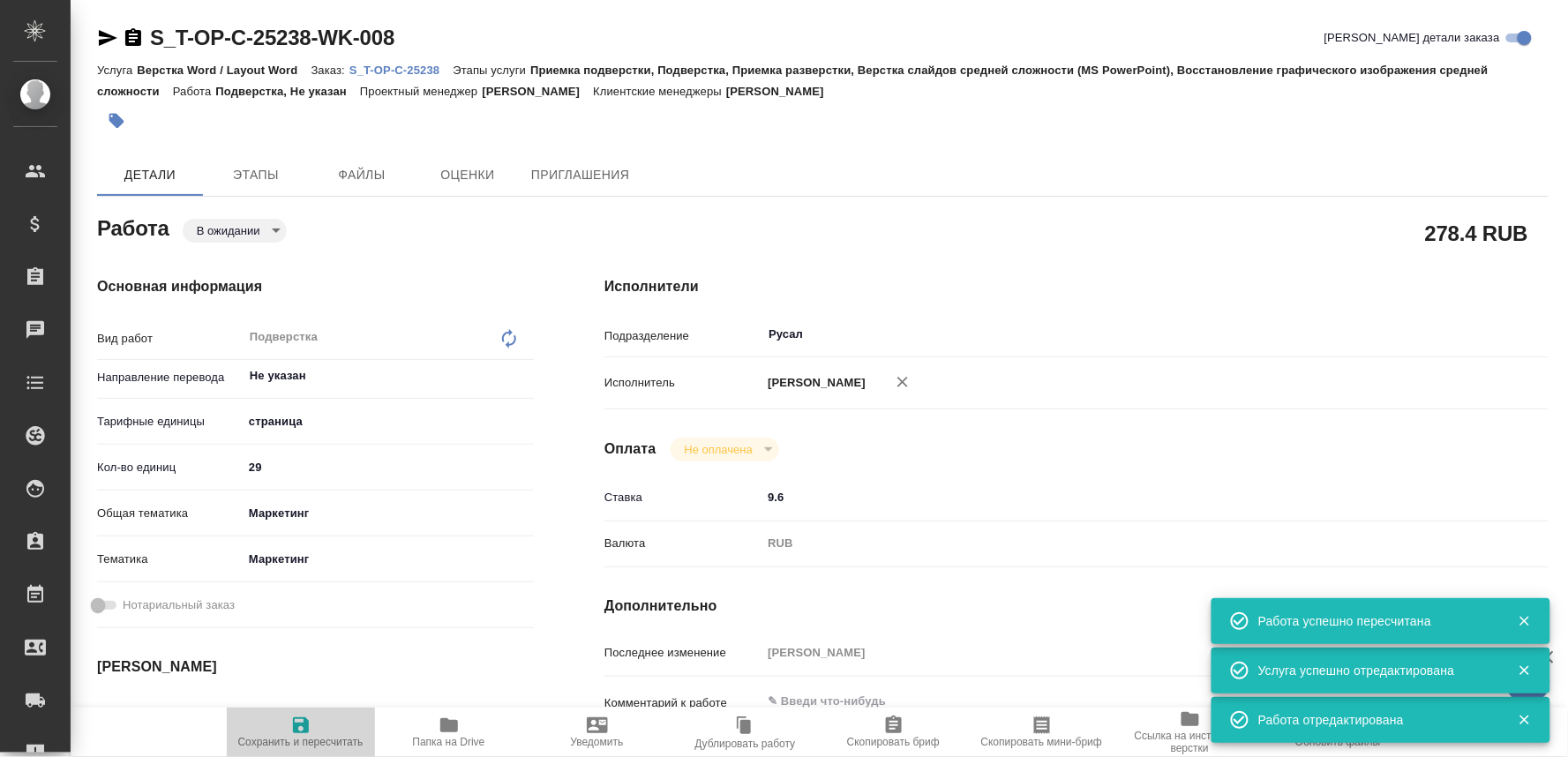
type textarea "x"
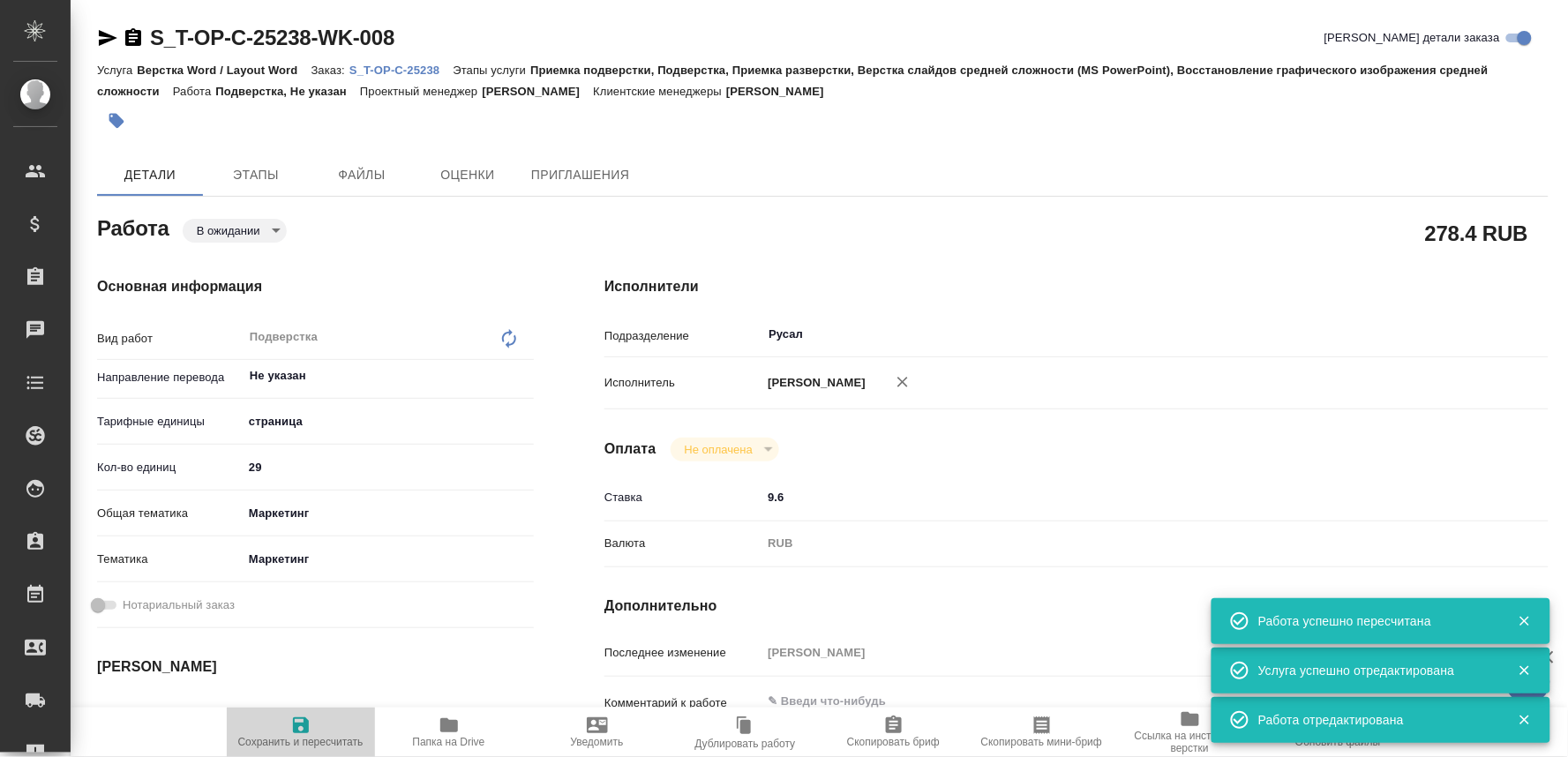
type textarea "x"
type input "pending"
type textarea "Подверстка"
type textarea "x"
type input "Не указан"
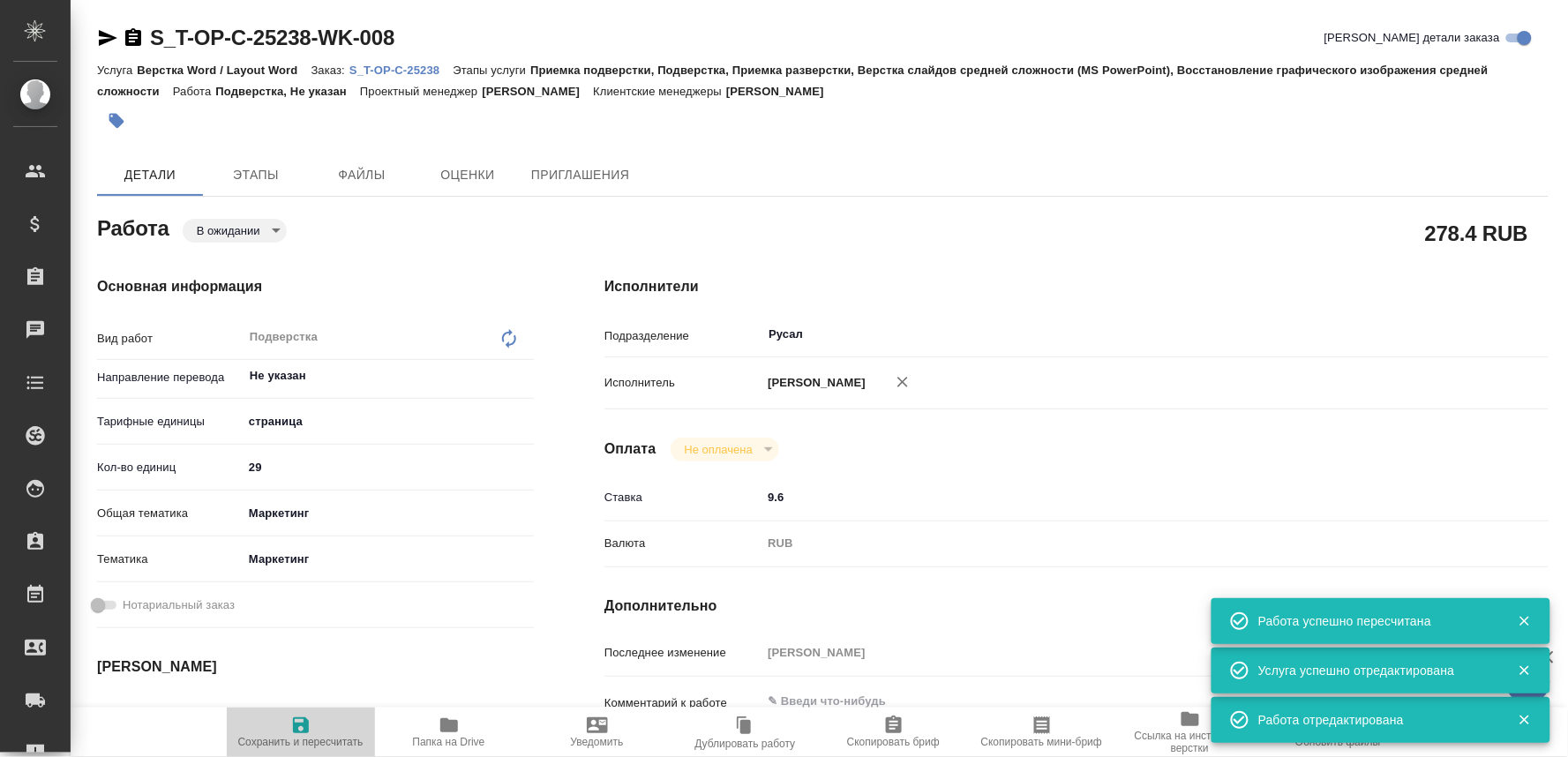
type input "5a8b1489cc6b4906c91bfdb2"
type input "29"
type input "marketing"
type input "5a8b8b956a9677013d343d63"
type input "29.09.2025 16:00"
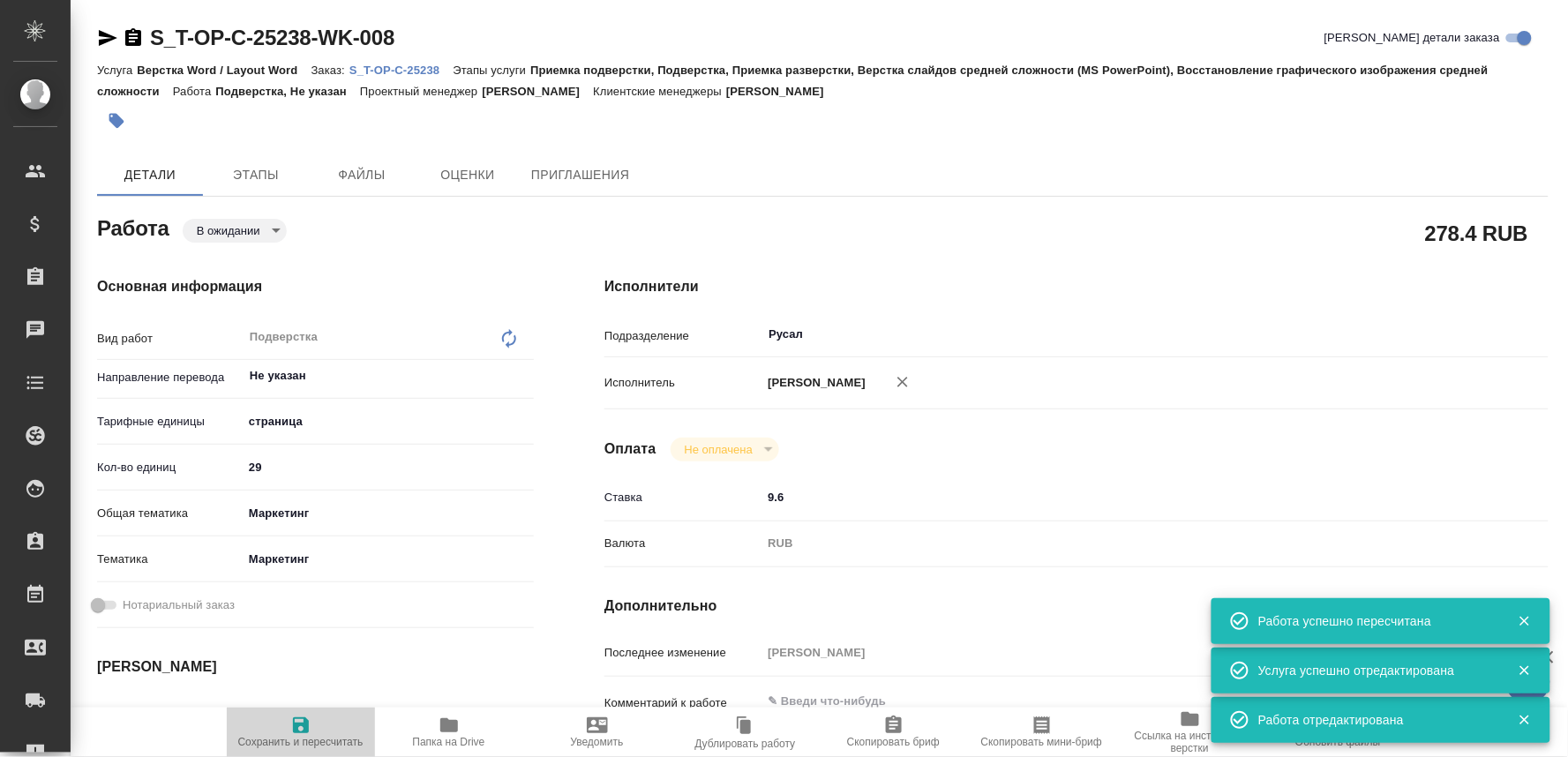
type input "29.09.2025 19:00"
type input "30.09.2025 11:00"
type input "Русал"
type input "notPayed"
type input "9.6"
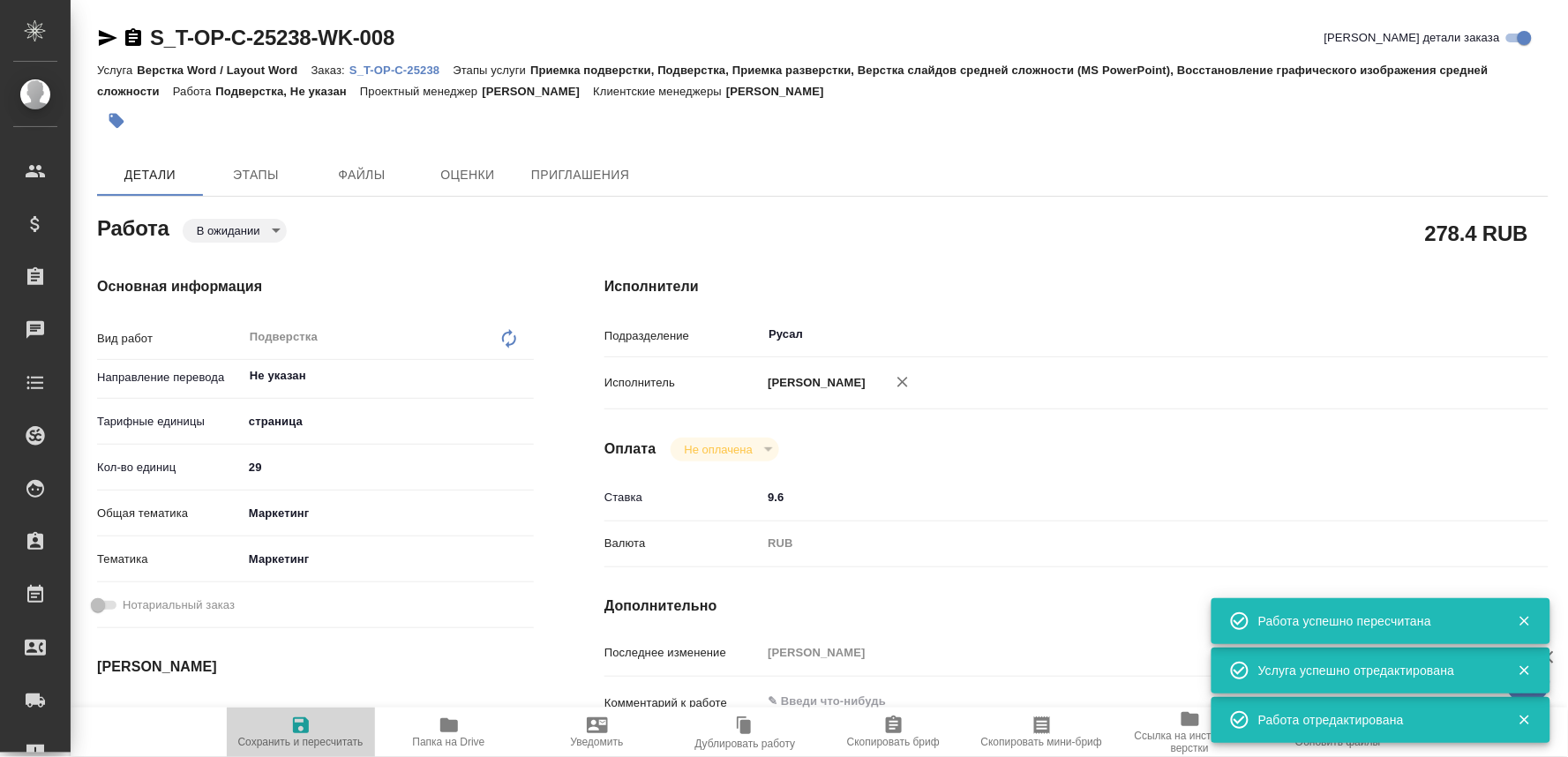
type input "RUB"
type input "[PERSON_NAME]"
type textarea "x"
type textarea "/Clients/Т-ОП-С_Русал Глобал Менеджмент/Orders/S_T-OP-C-25238/DTP/S_T-OP-C-2523…"
type textarea "x"
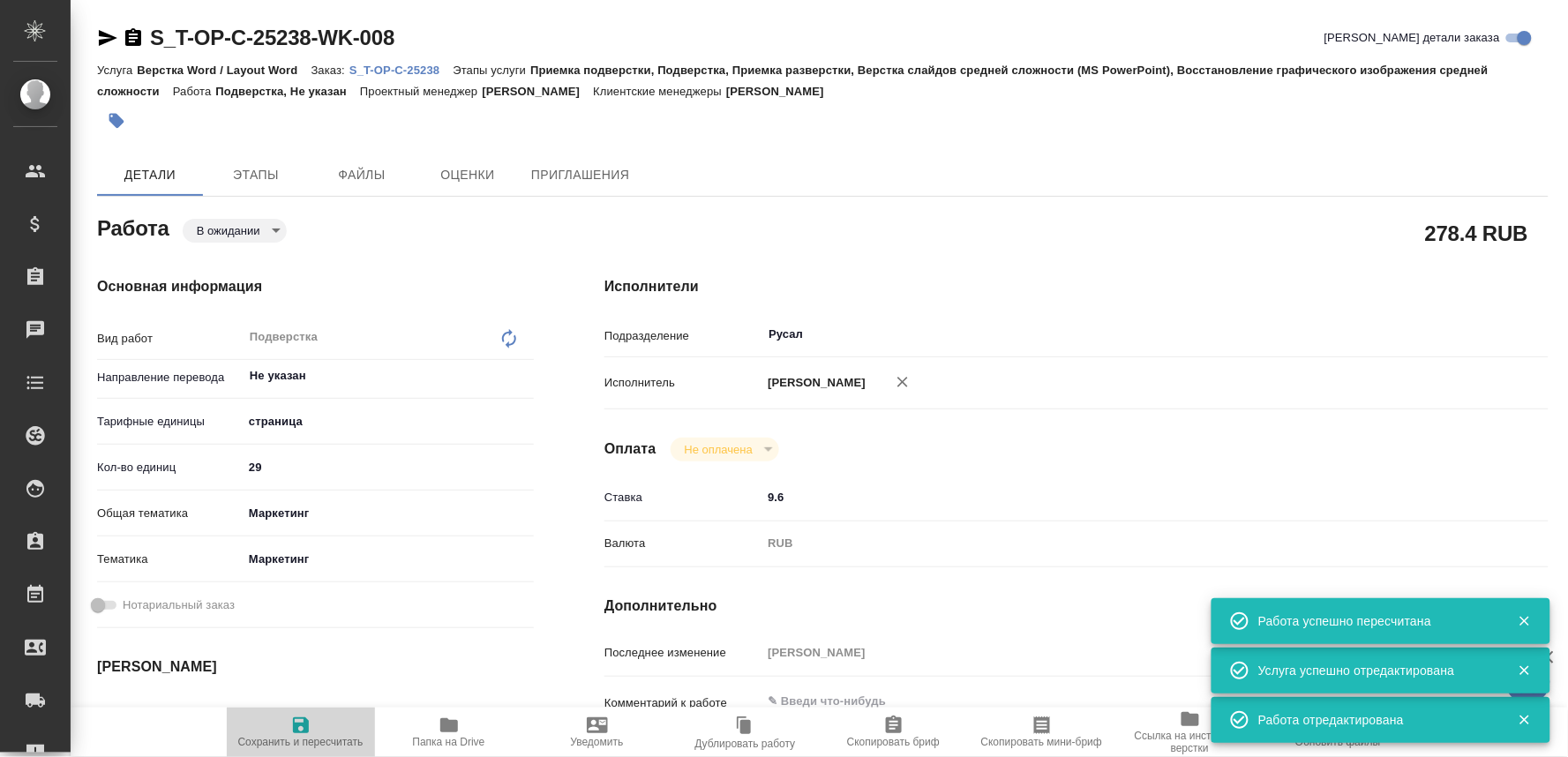
type input "S_T-OP-C-25238"
type input "Т-ОП-С-46850"
type input "Верстка Word / Layout Word"
type input "Приемка подверстки, Подверстка, Приемка разверстки, Верстка слайдов средней сло…"
type input "Меньшикова Александра"
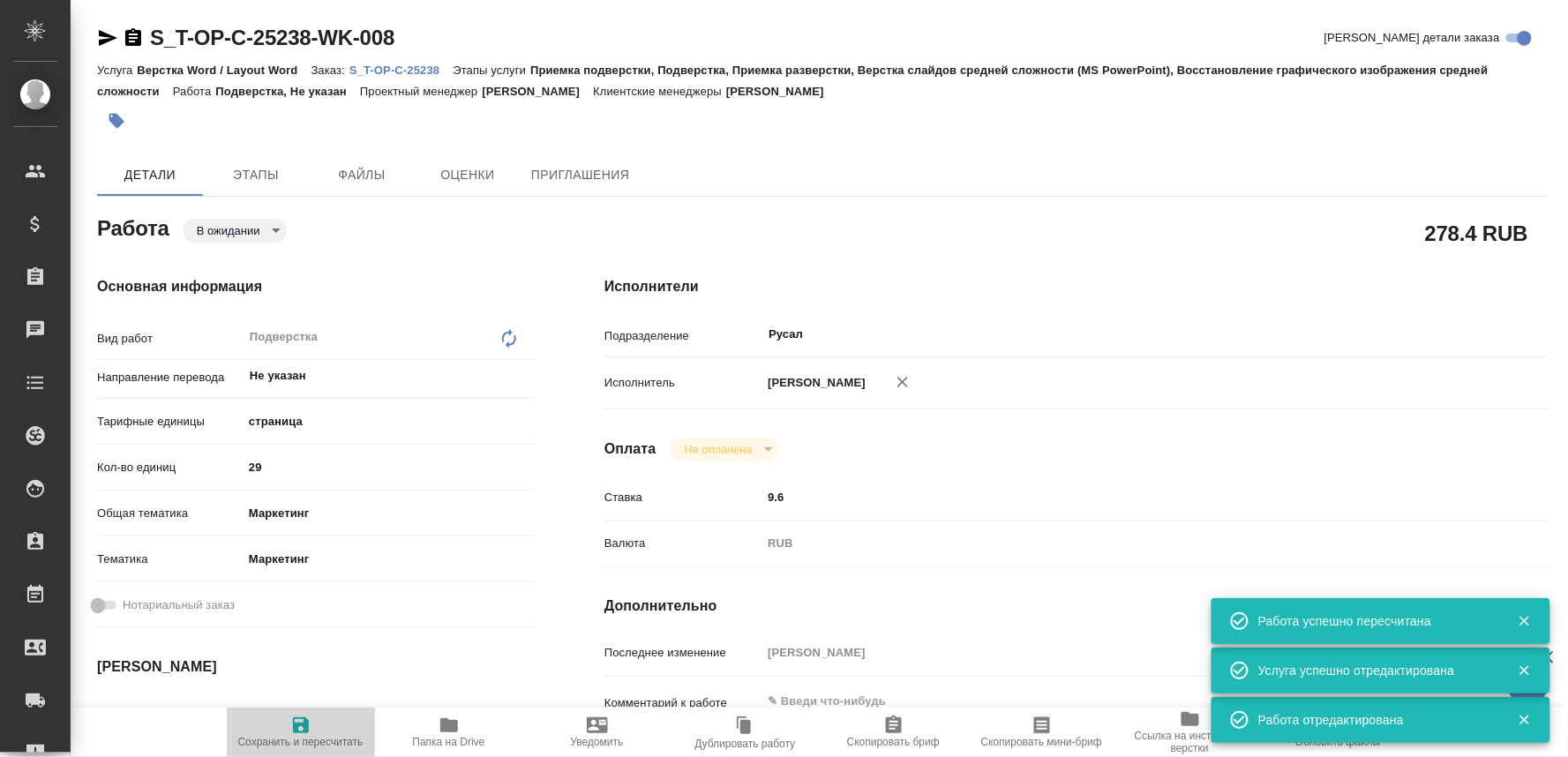
type input "[PERSON_NAME]"
type input "/Clients/Т-ОП-С_Русал Глобал Менеджмент/Orders/S_T-OP-C-25238"
type textarea "x"
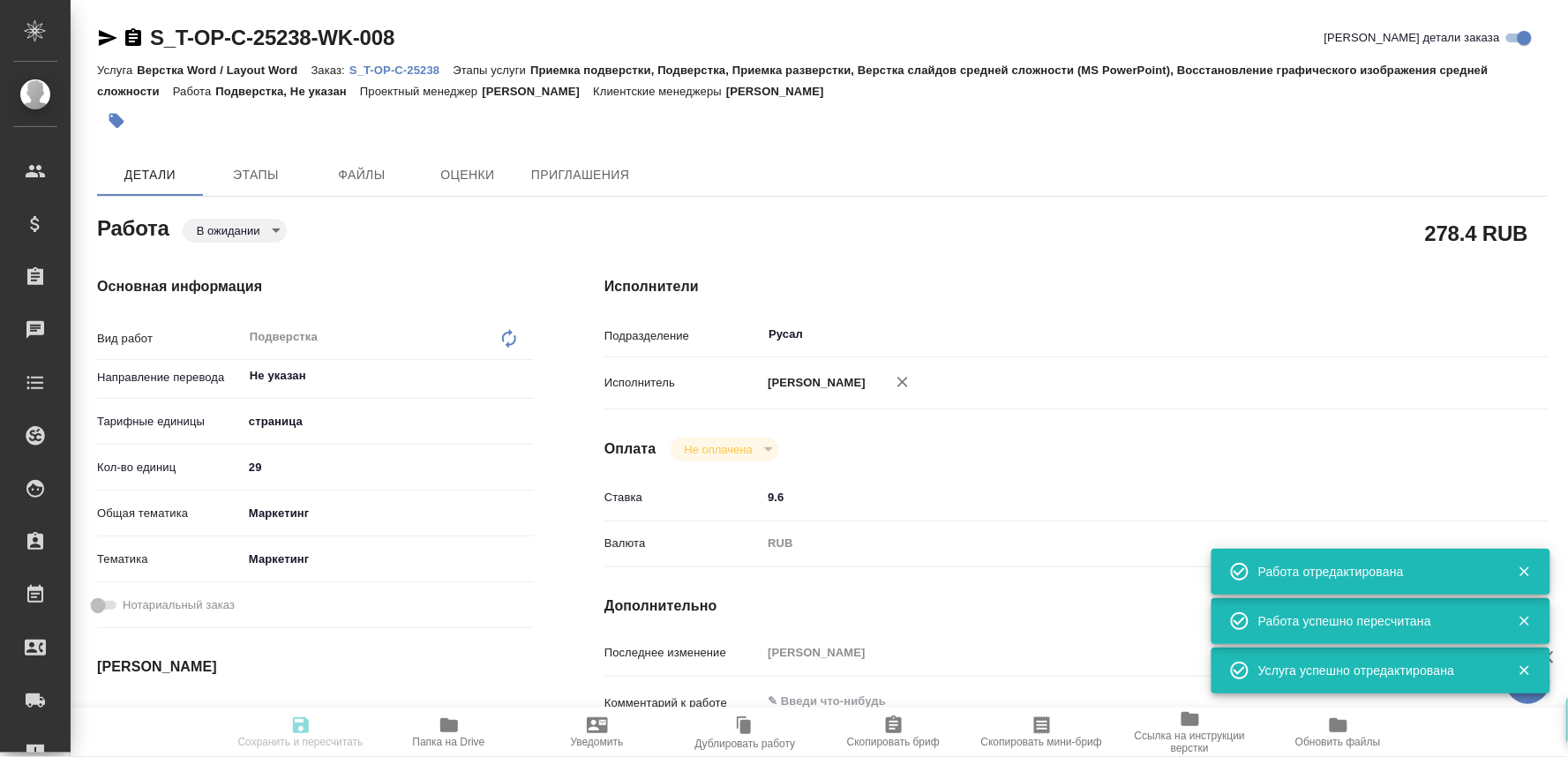
type textarea "x"
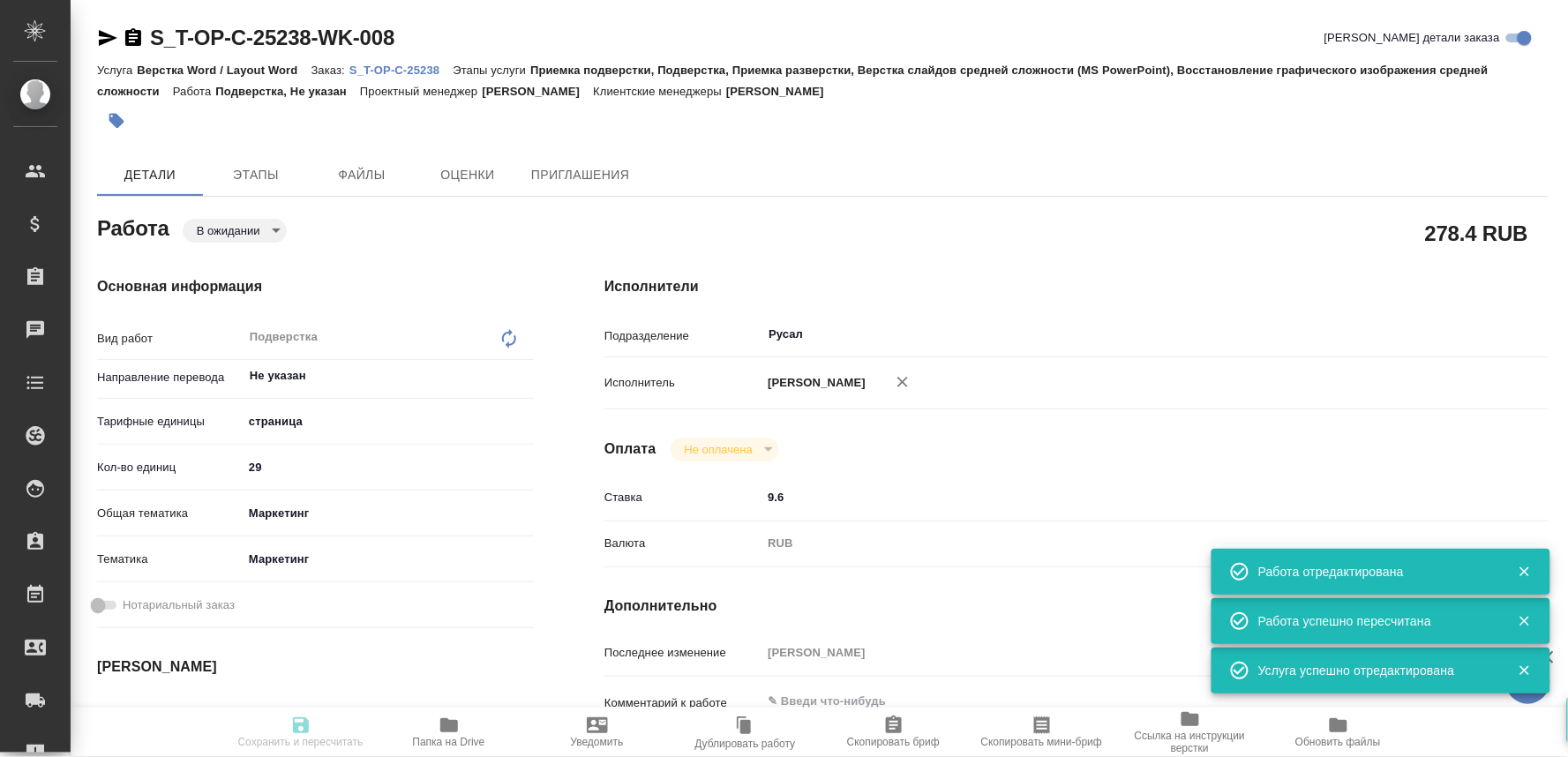
type textarea "x"
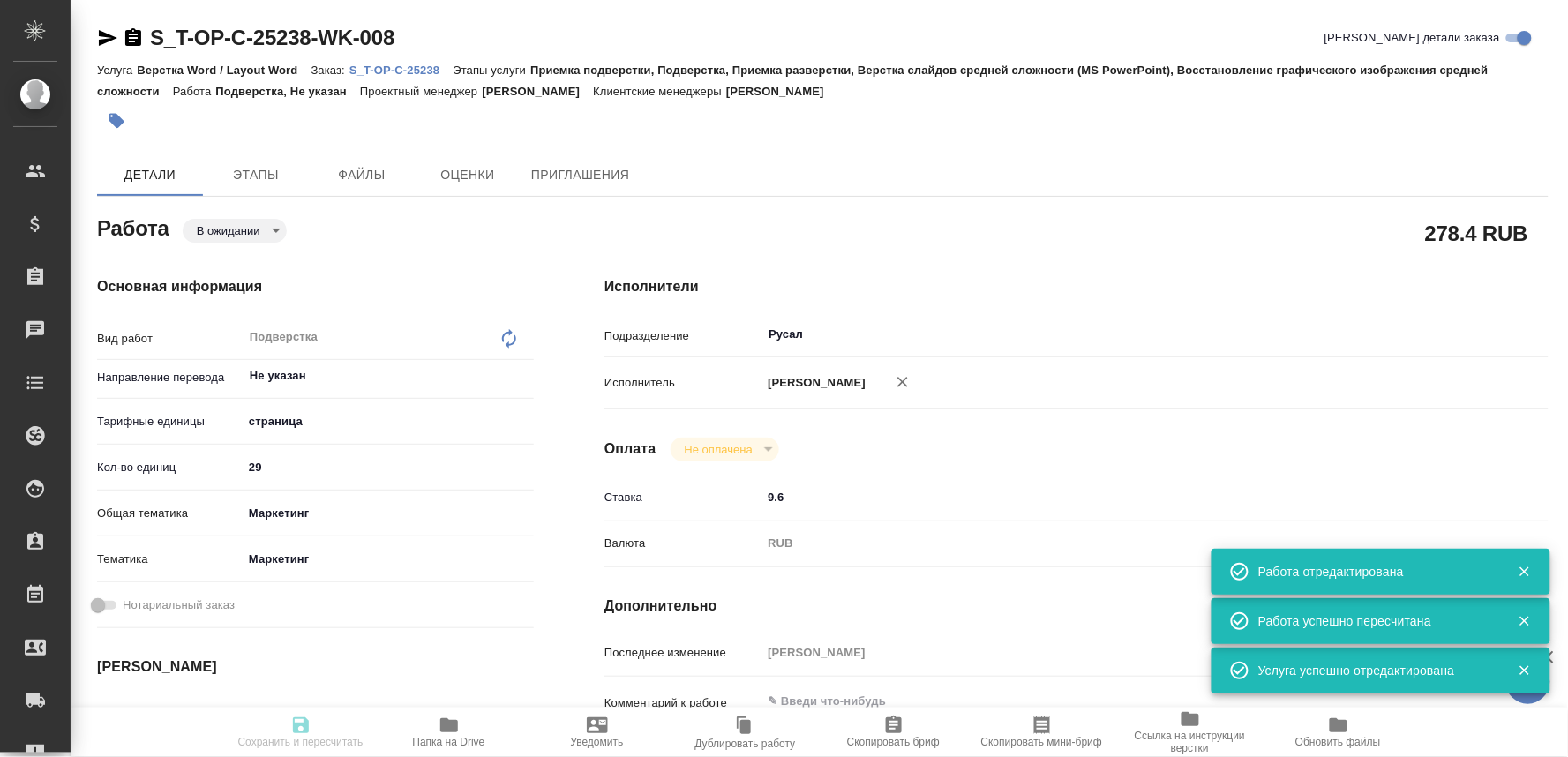
type textarea "x"
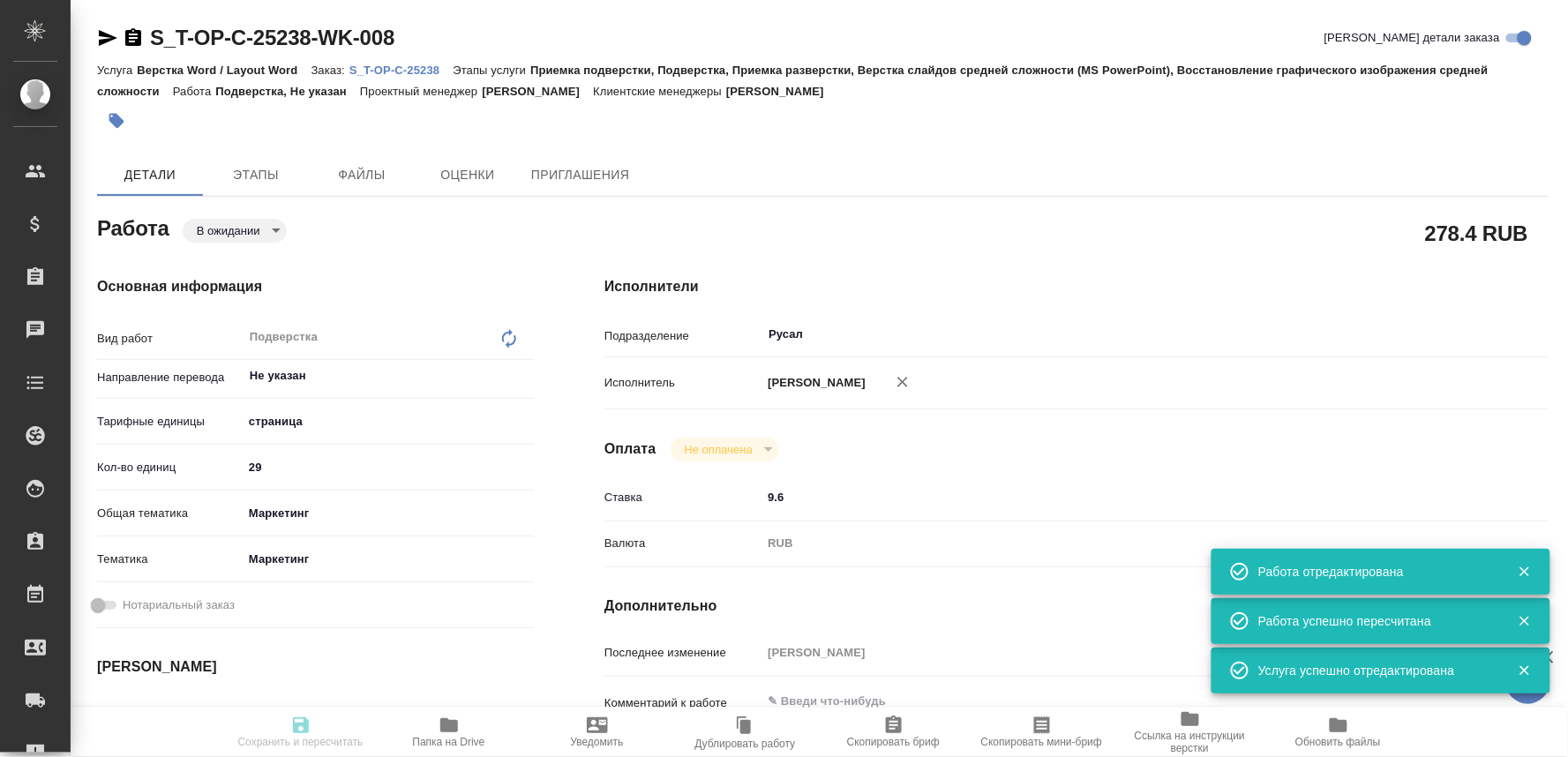
type input "pending"
type textarea "Подверстка"
type textarea "x"
type input "Не указан"
type input "5a8b1489cc6b4906c91bfdb2"
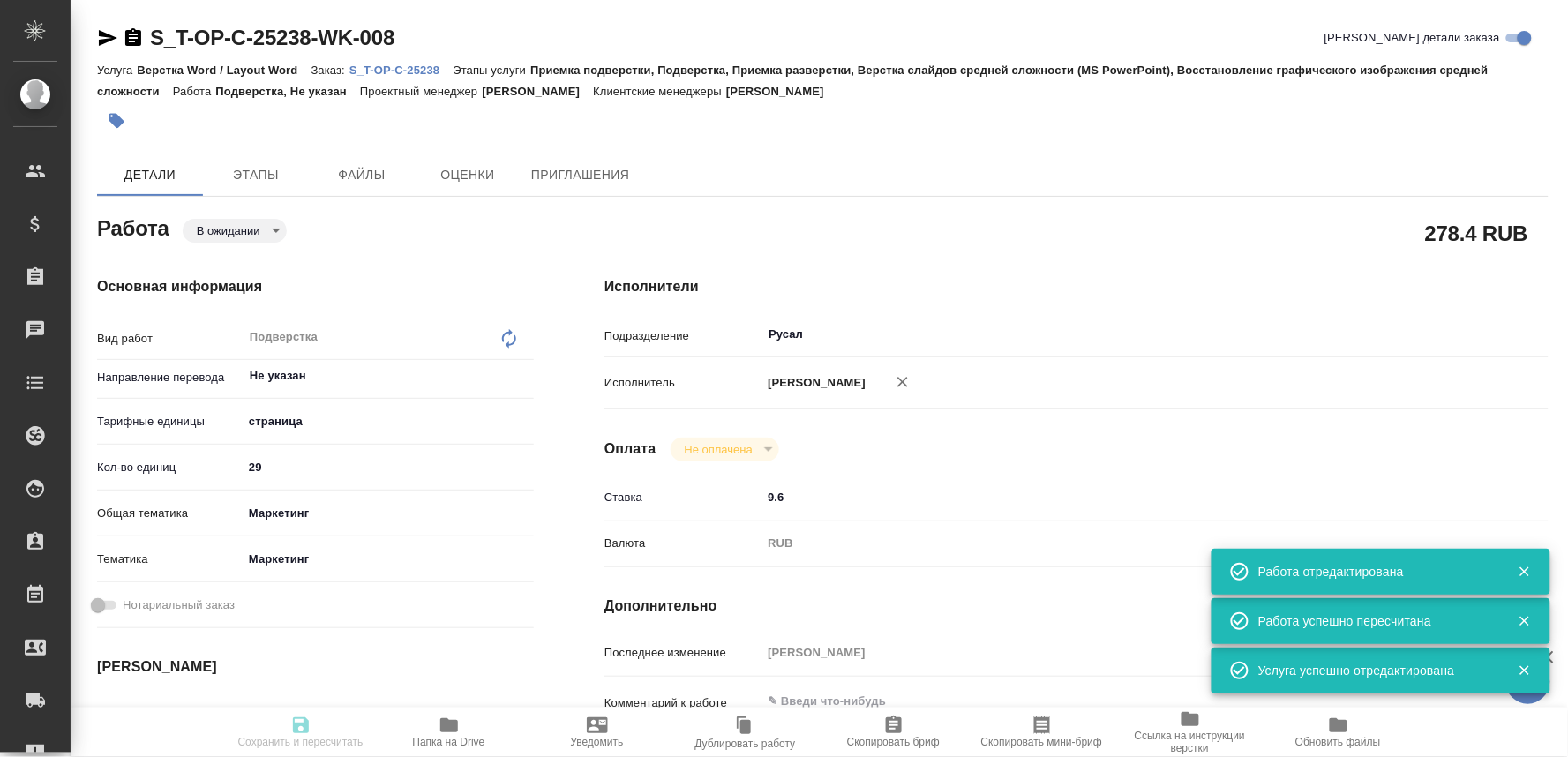
type input "29"
type input "marketing"
type input "5a8b8b956a9677013d343d63"
type input "29.09.2025 16:00"
type input "29.09.2025 19:00"
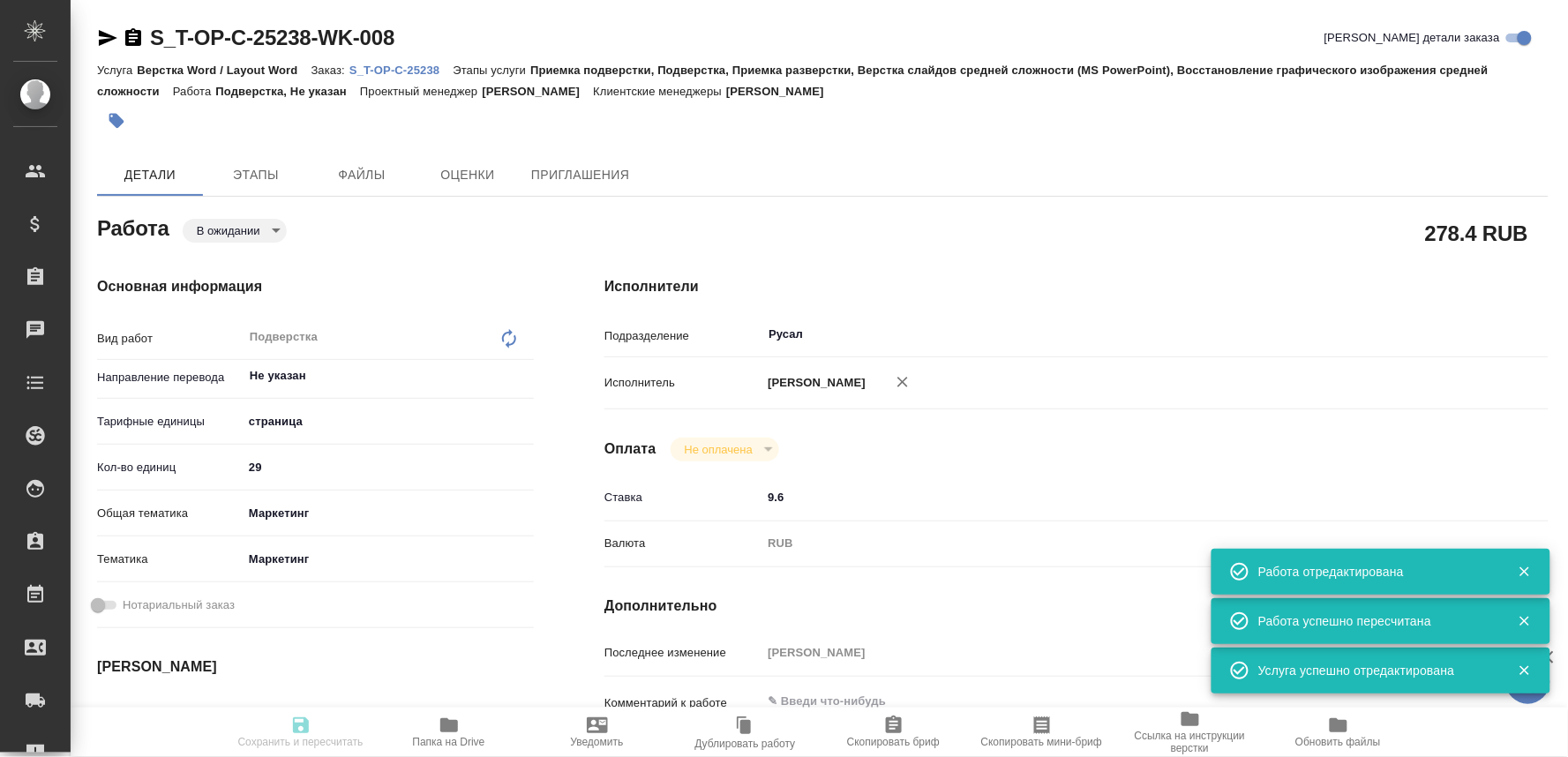
type input "30.09.2025 11:00"
type input "Русал"
type input "notPayed"
type input "9.6"
type input "RUB"
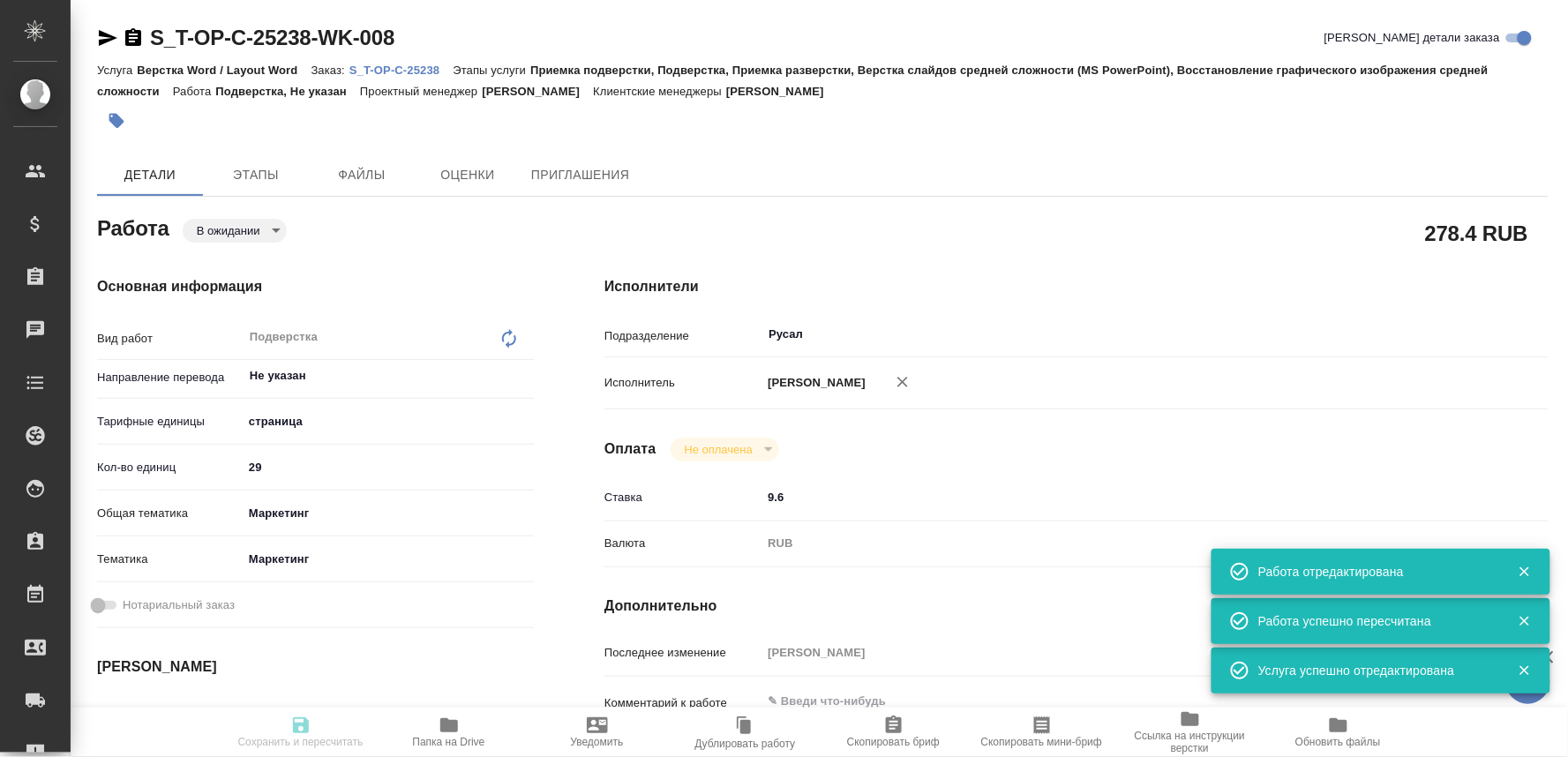
type input "[PERSON_NAME]"
type textarea "x"
type textarea "/Clients/Т-ОП-С_Русал Глобал Менеджмент/Orders/S_T-OP-C-25238/DTP/S_T-OP-C-2523…"
type textarea "x"
type input "S_T-OP-C-25238"
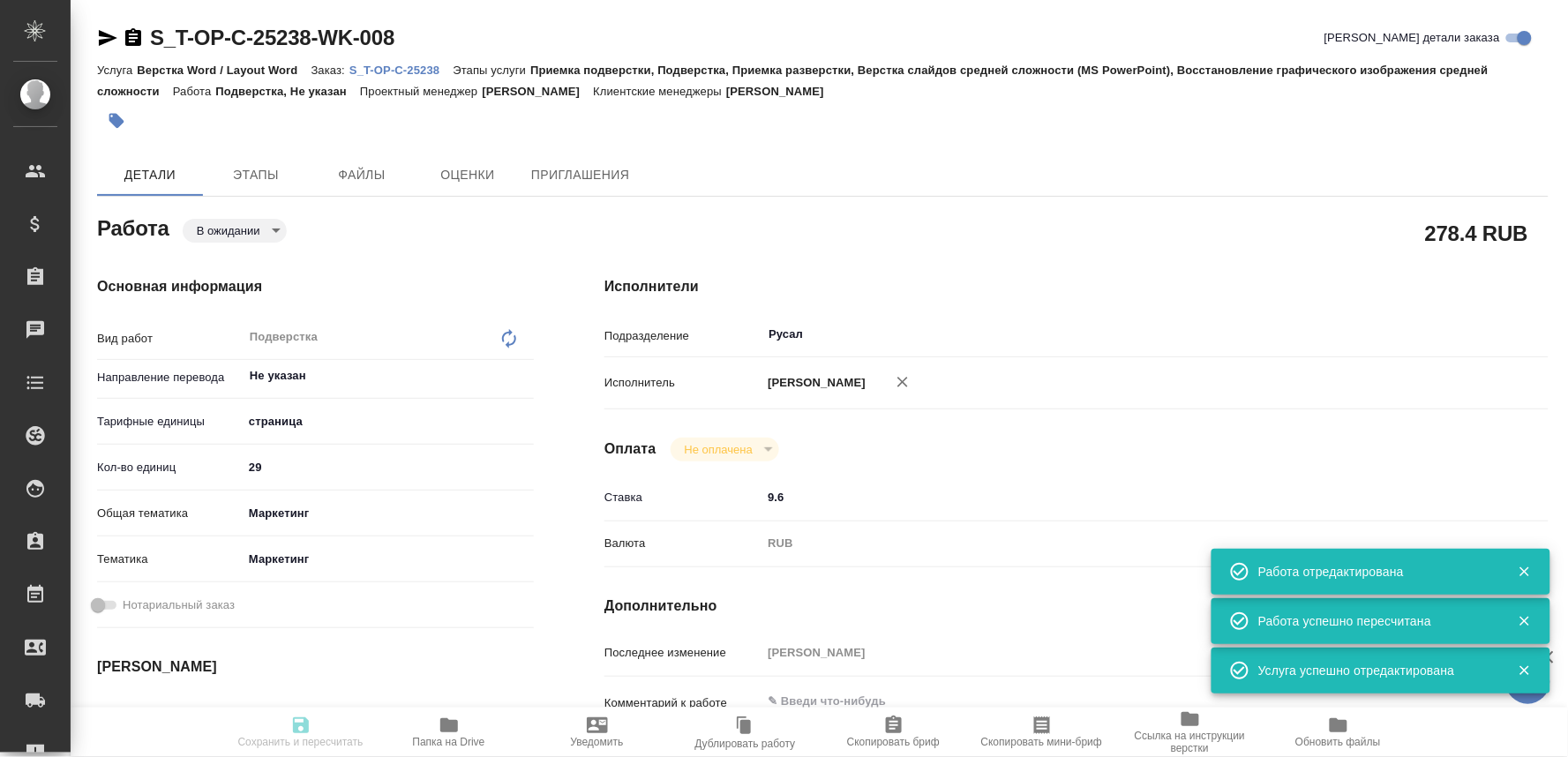
type input "Т-ОП-С-46850"
type input "Верстка Word / Layout Word"
type input "Приемка подверстки, Подверстка, Приемка разверстки, Верстка слайдов средней сло…"
type input "[PERSON_NAME]"
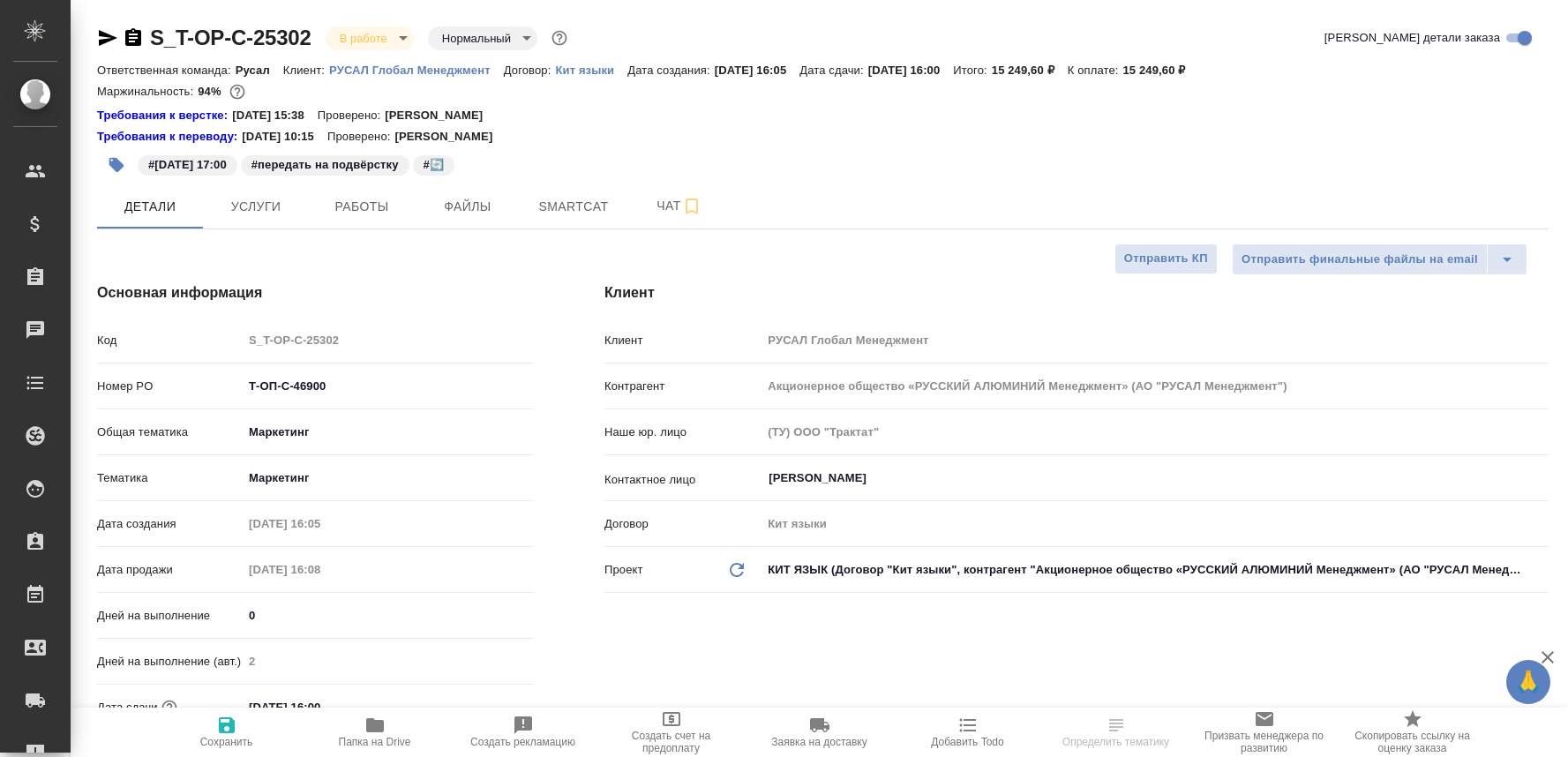
select select "RU"
click at [339, 212] on span "Работы" at bounding box center [361, 207] width 85 height 22
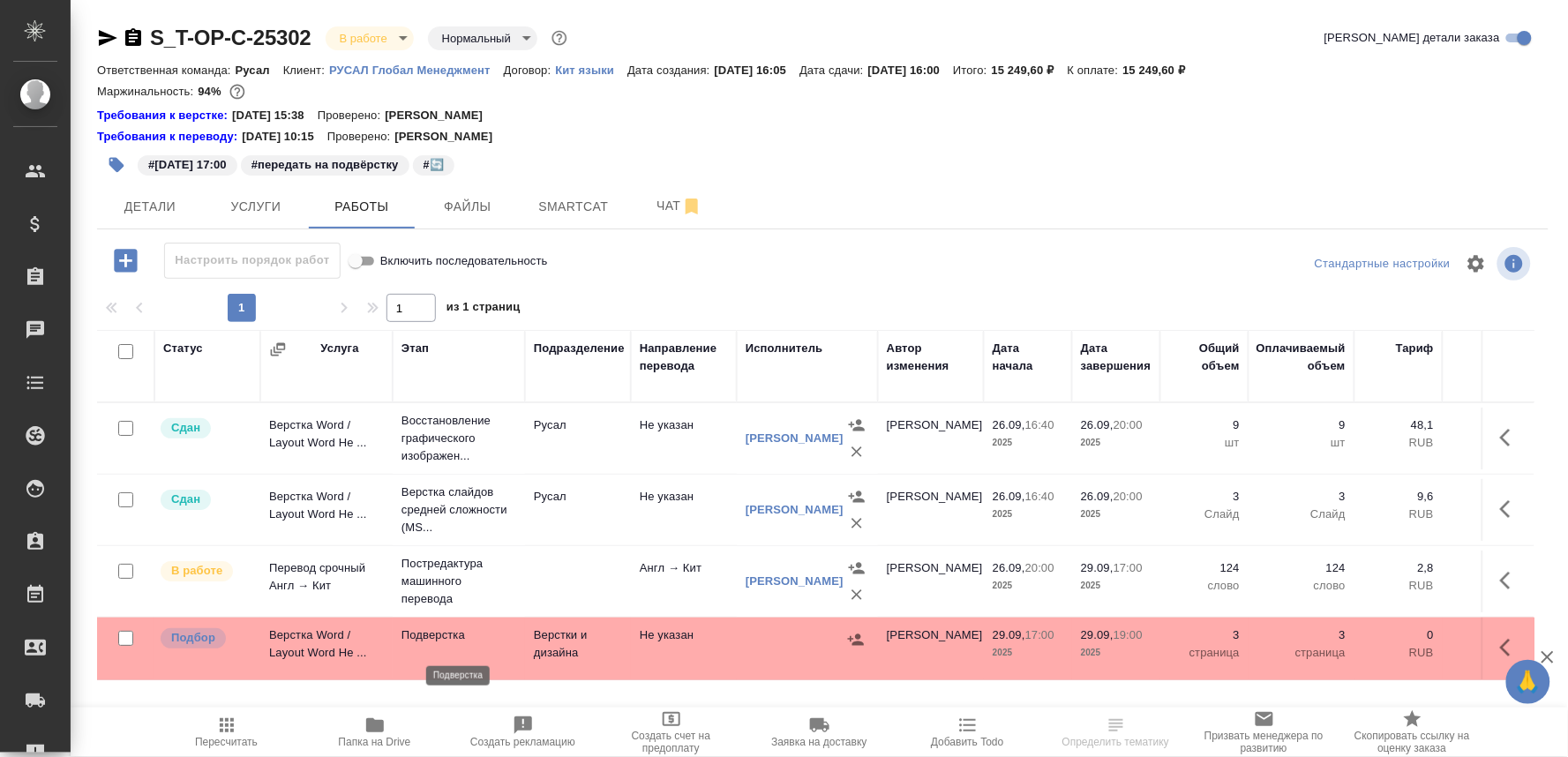
click at [439, 644] on p "Подверстка" at bounding box center [459, 635] width 115 height 17
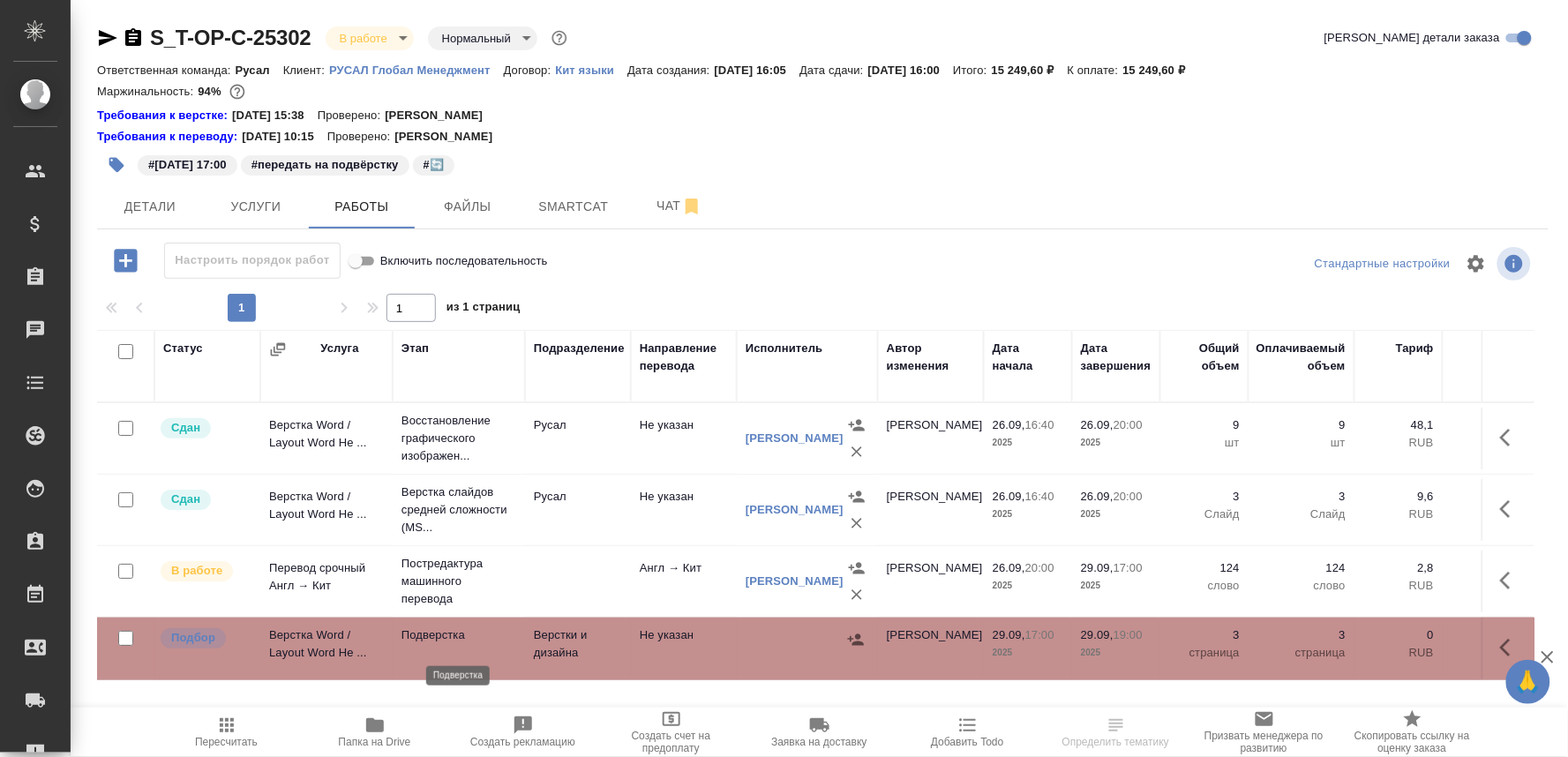
click at [439, 644] on p "Подверстка" at bounding box center [459, 635] width 115 height 17
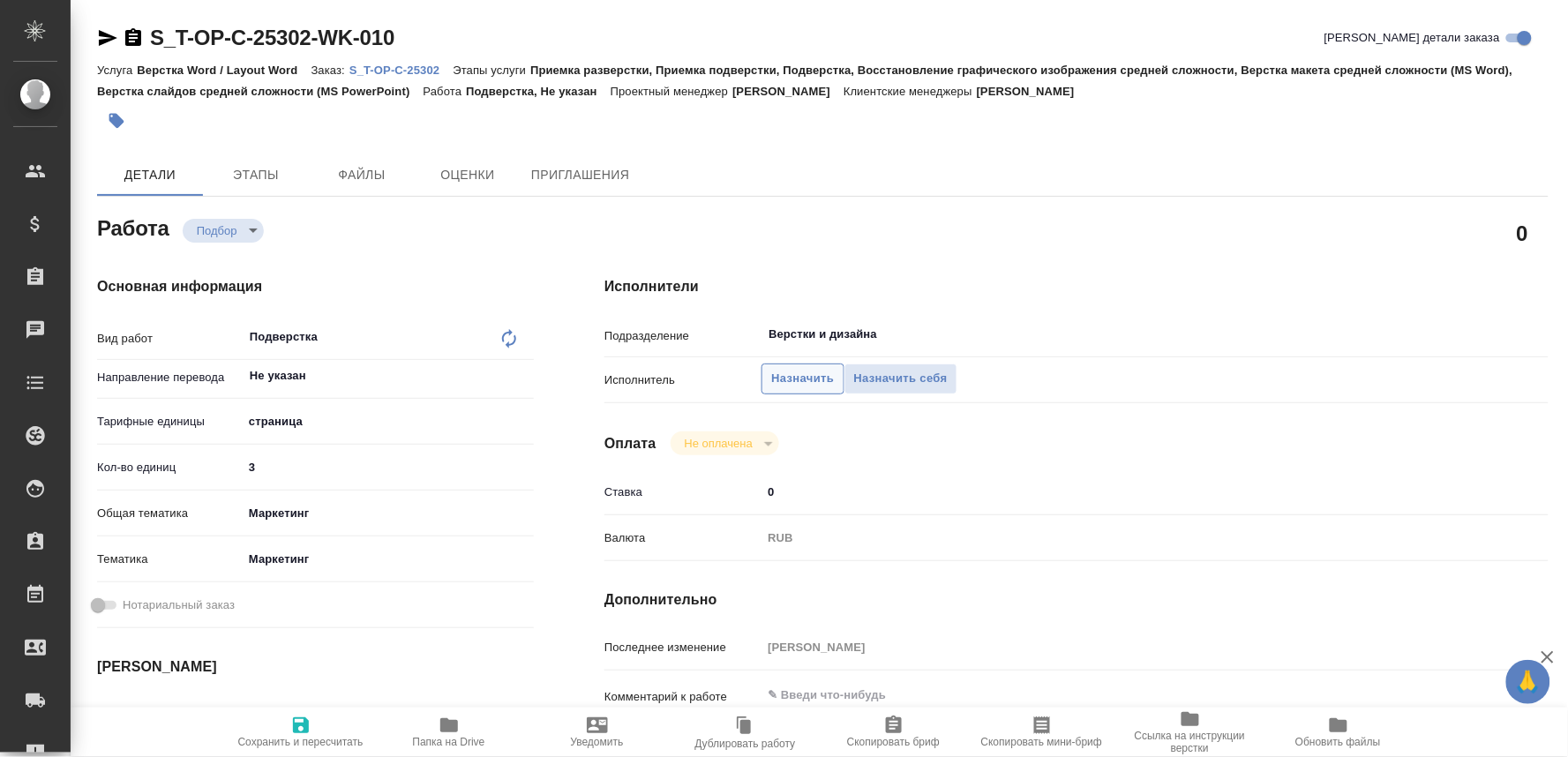
click at [779, 376] on span "Назначить" at bounding box center [802, 379] width 63 height 20
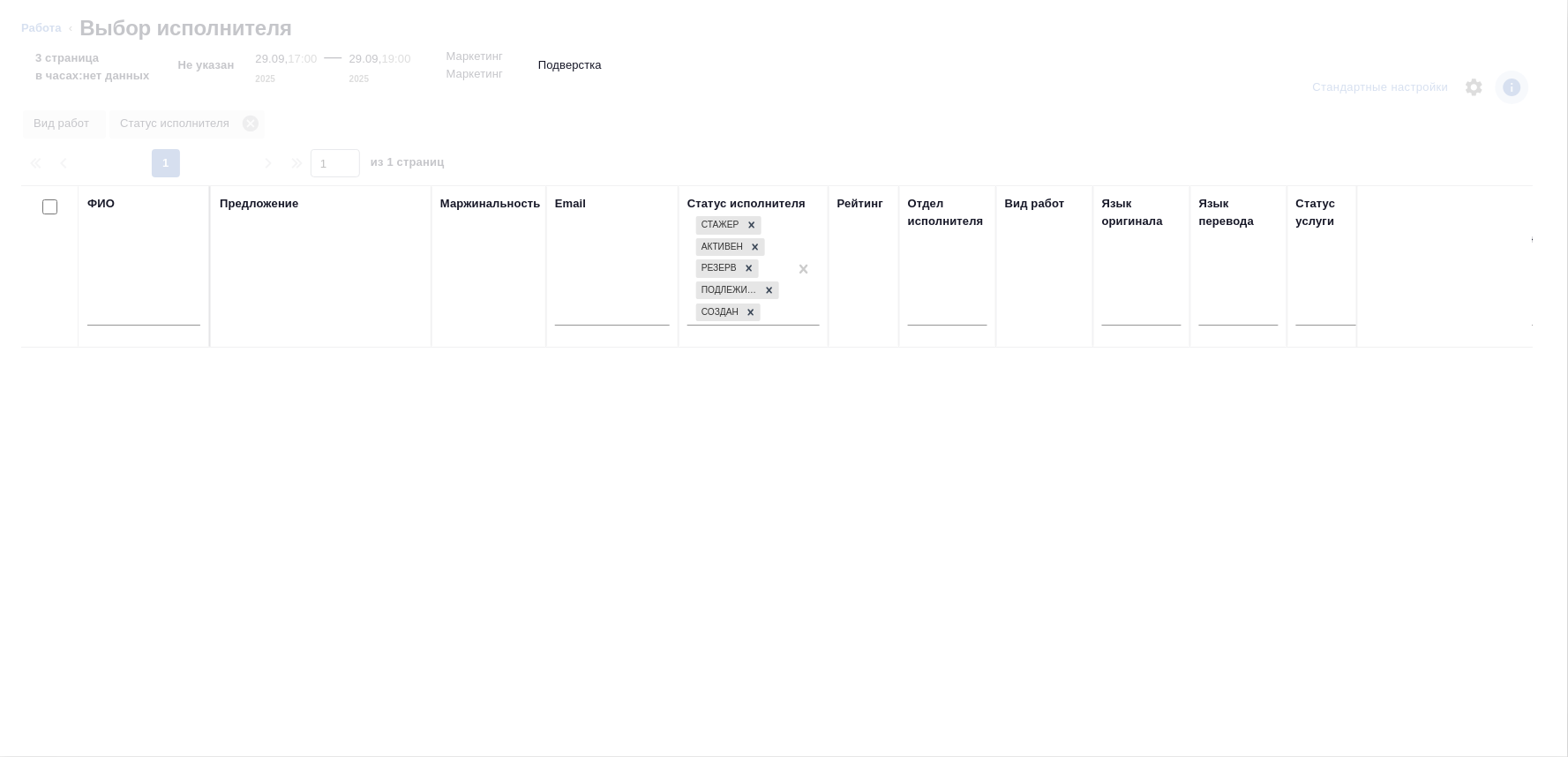
click at [130, 320] on input "text" at bounding box center [144, 314] width 113 height 22
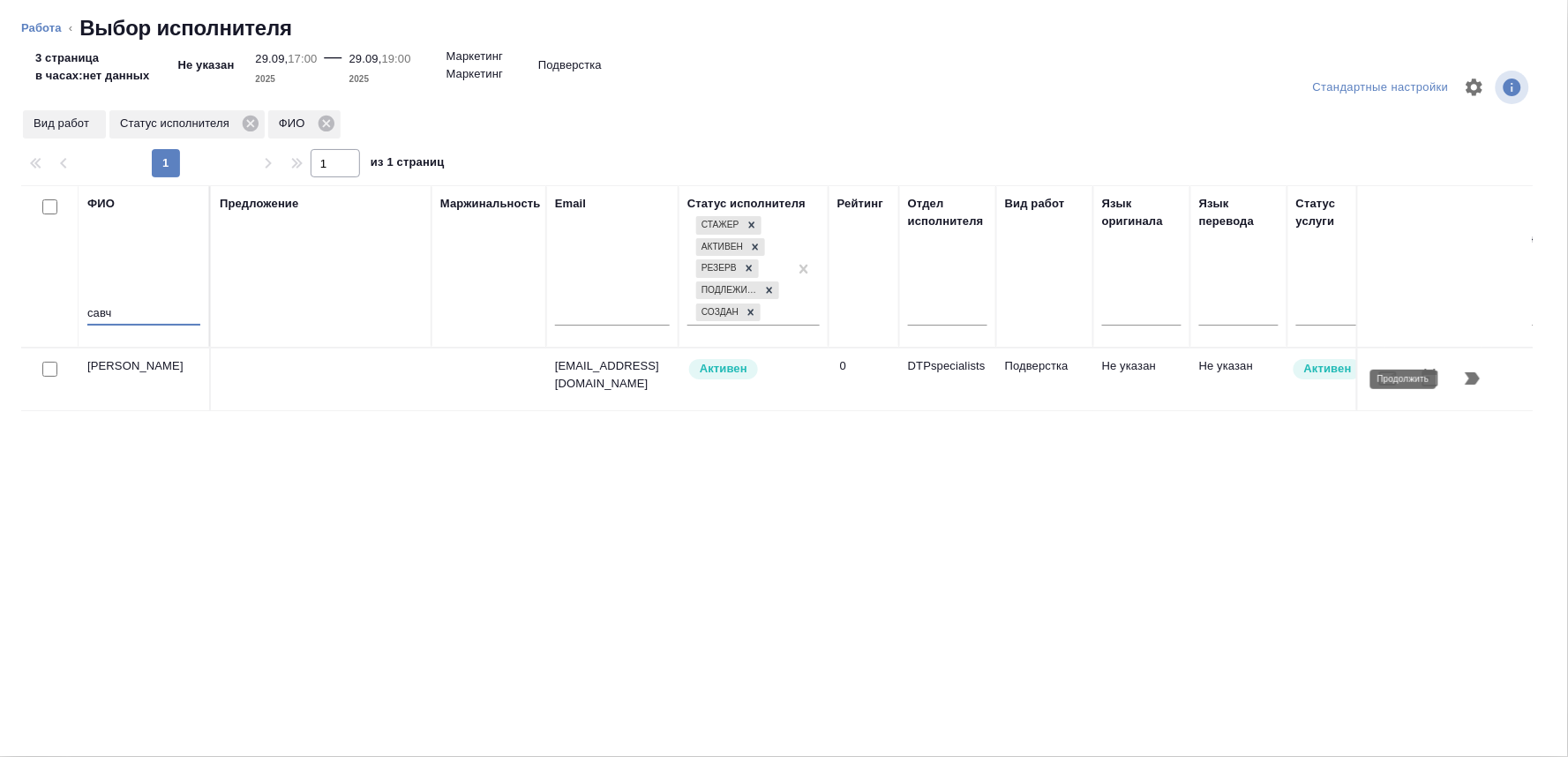
type input "савч"
click at [1459, 374] on button "button" at bounding box center [1472, 378] width 43 height 43
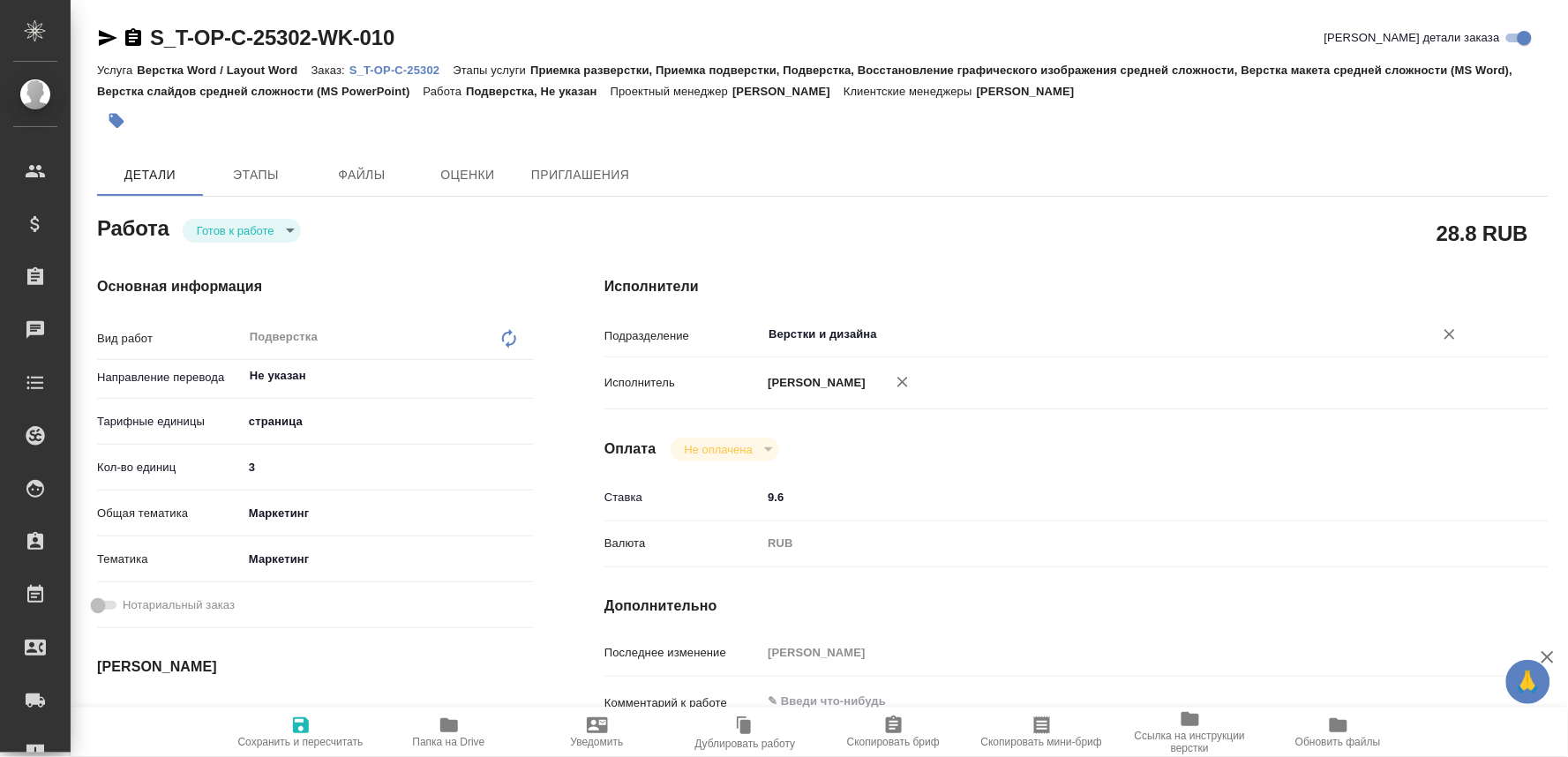
type textarea "x"
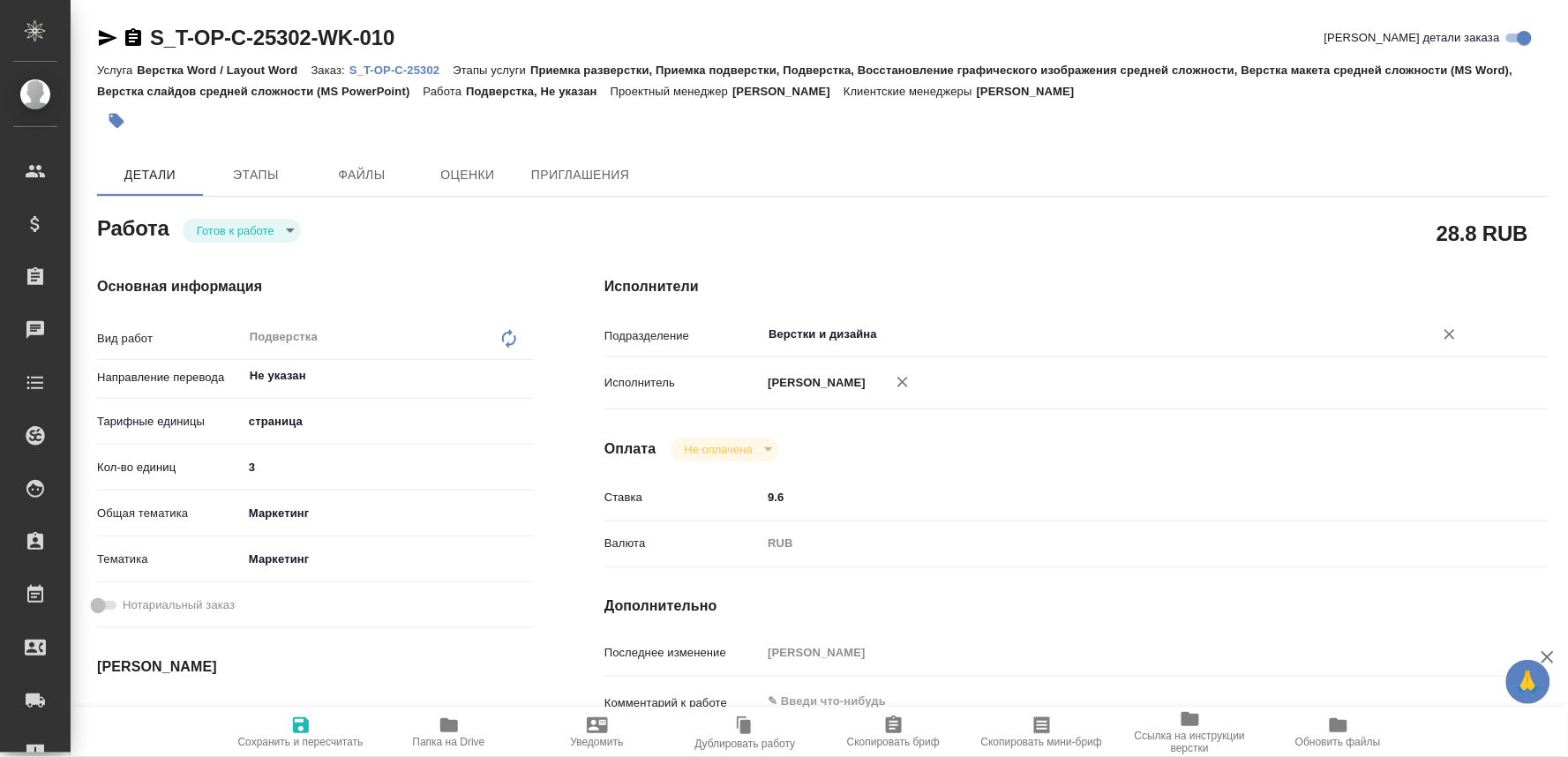
type textarea "x"
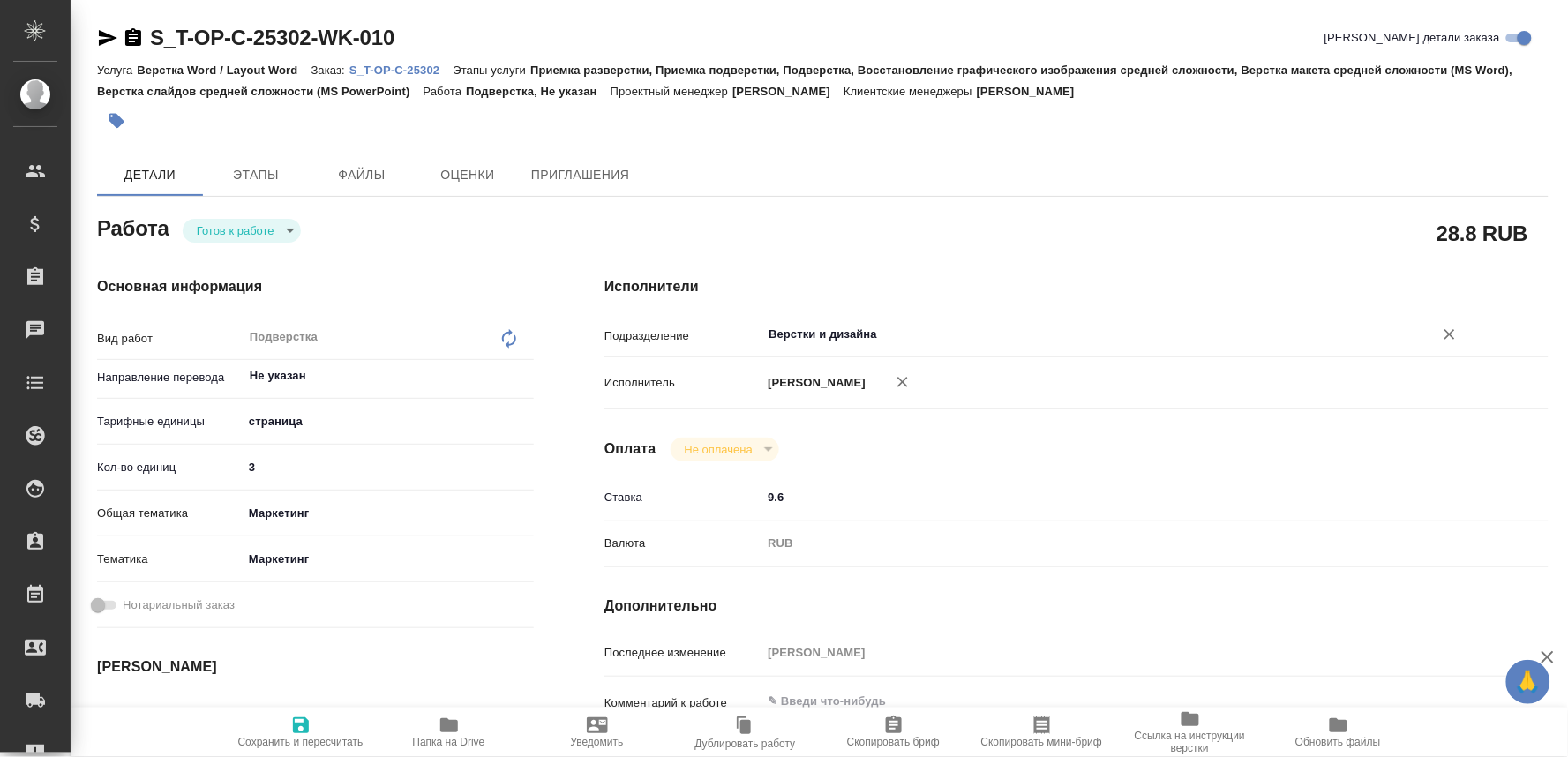
click at [836, 332] on input "Верстки и дизайна" at bounding box center [1085, 334] width 638 height 21
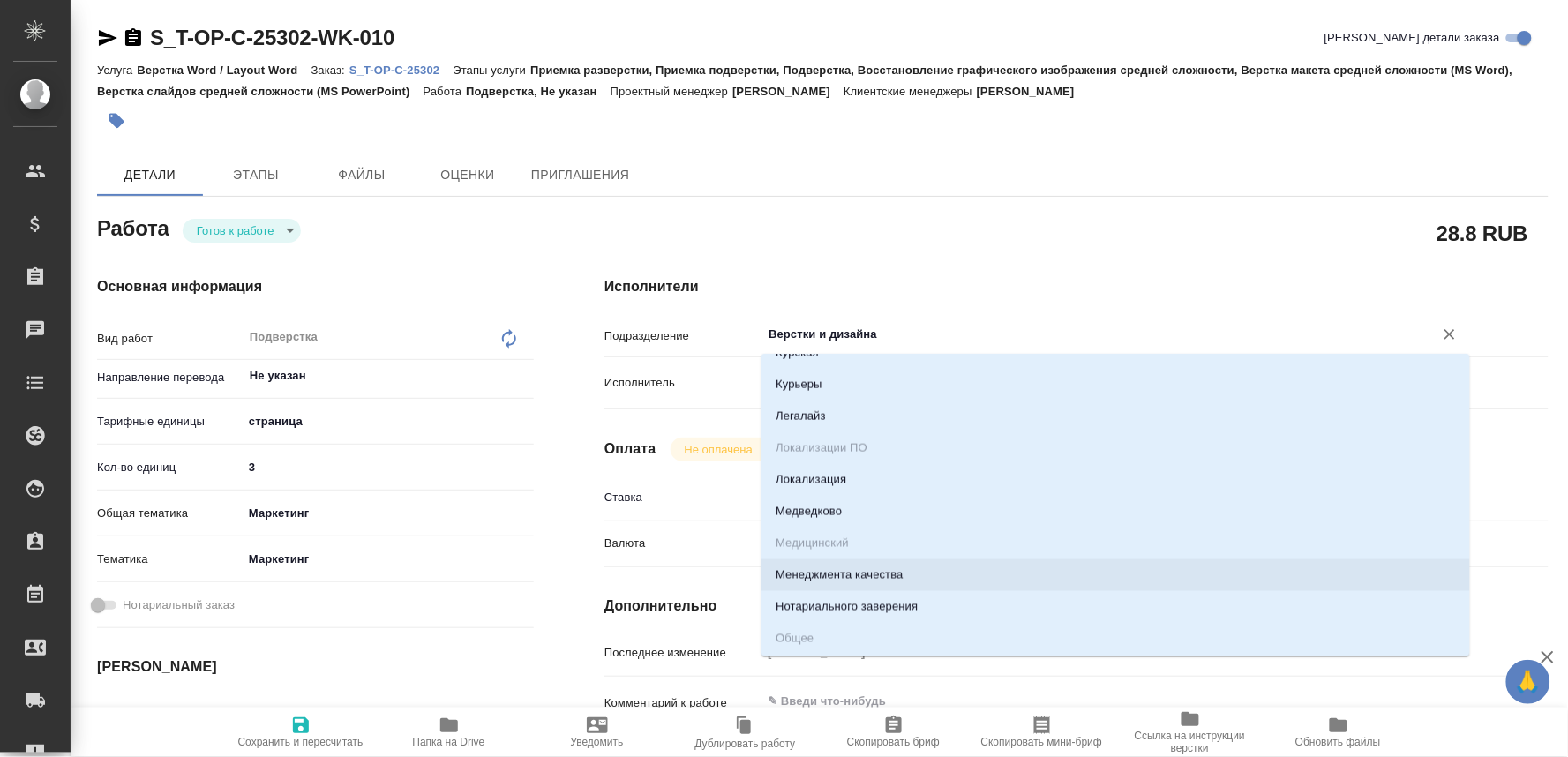
type textarea "x"
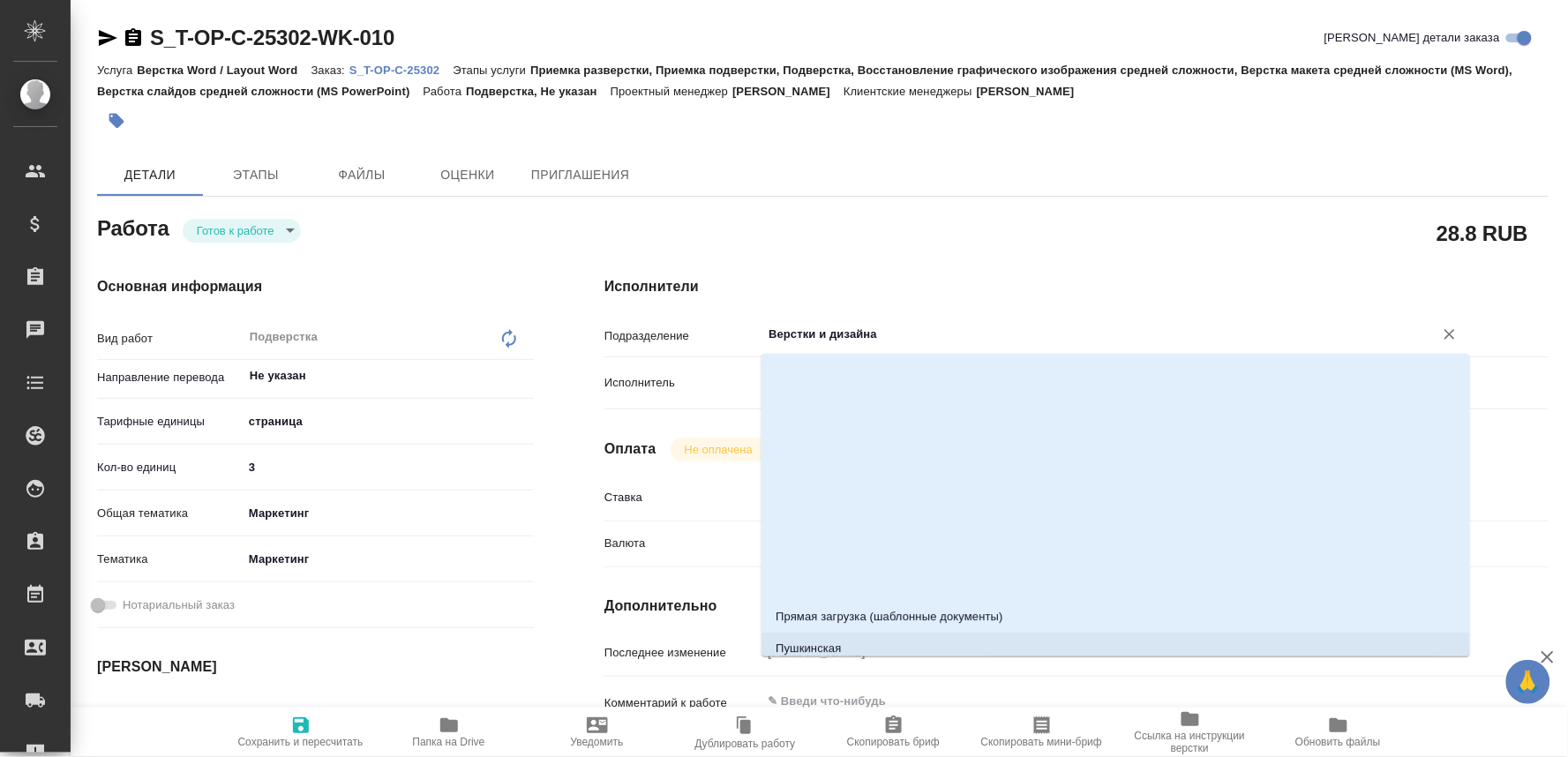
scroll to position [1961, 0]
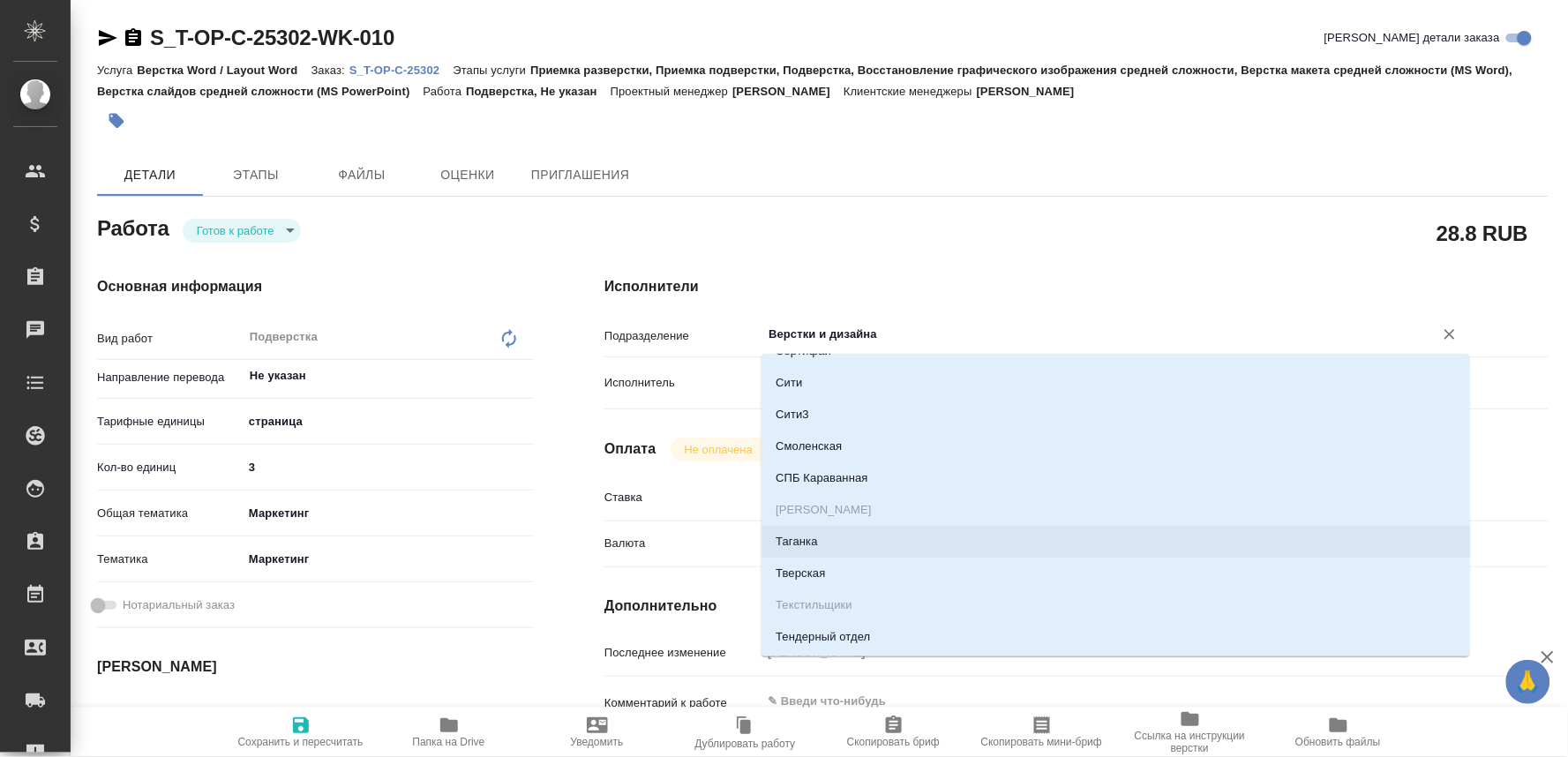
type textarea "x"
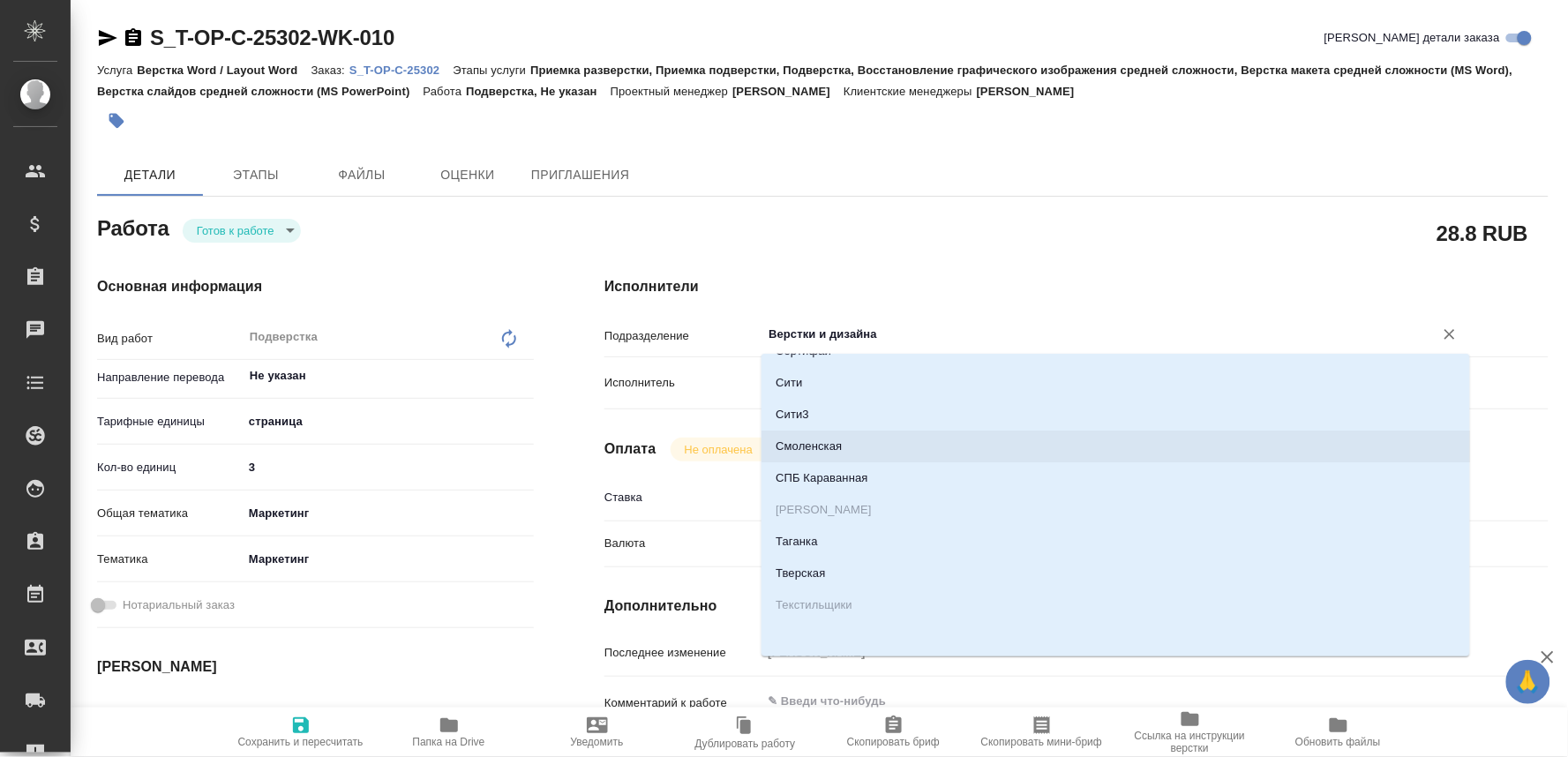
scroll to position [1863, 0]
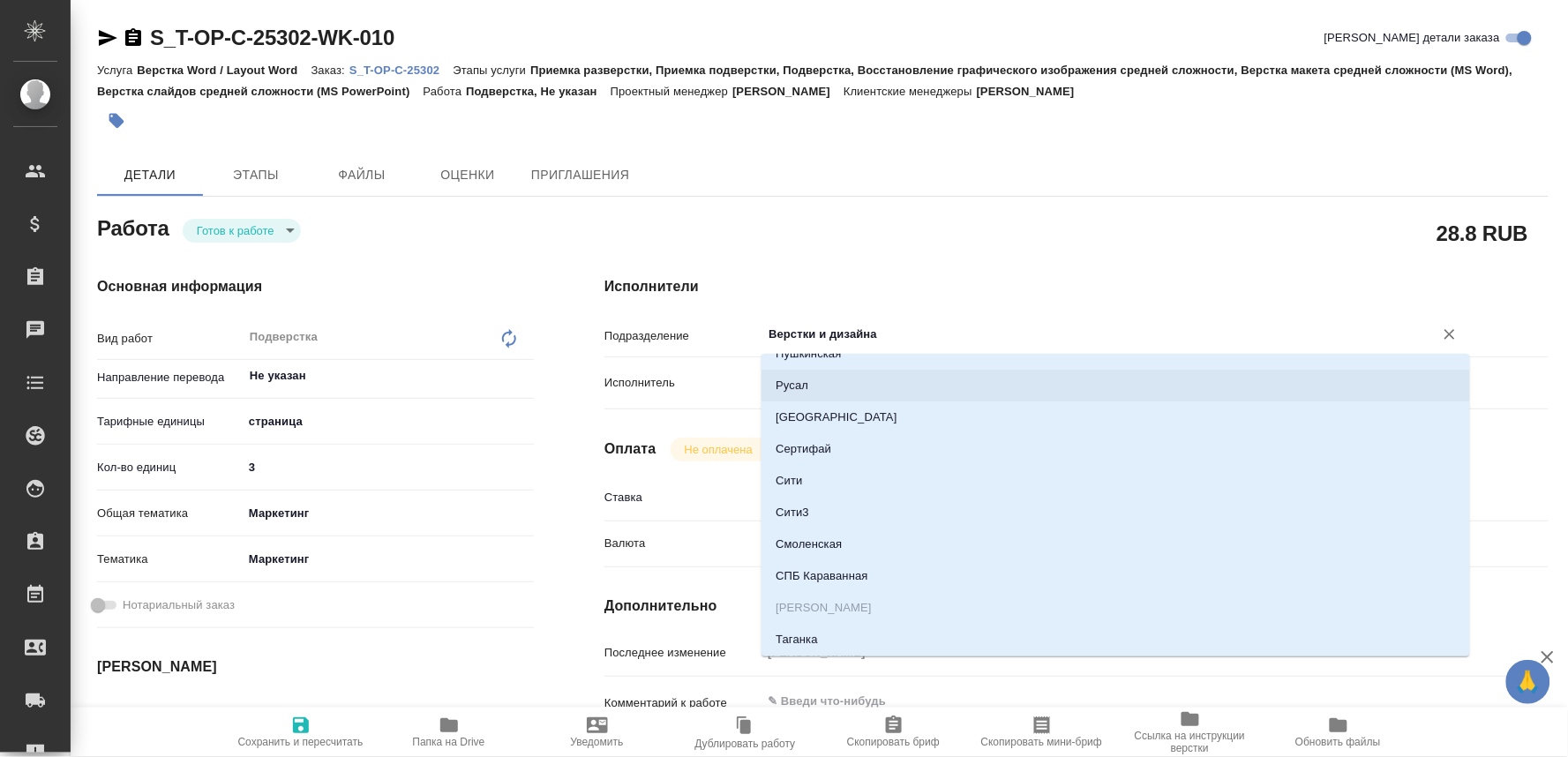
click at [792, 385] on li "Русал" at bounding box center [1115, 385] width 708 height 32
type textarea "x"
type input "Русал"
type textarea "x"
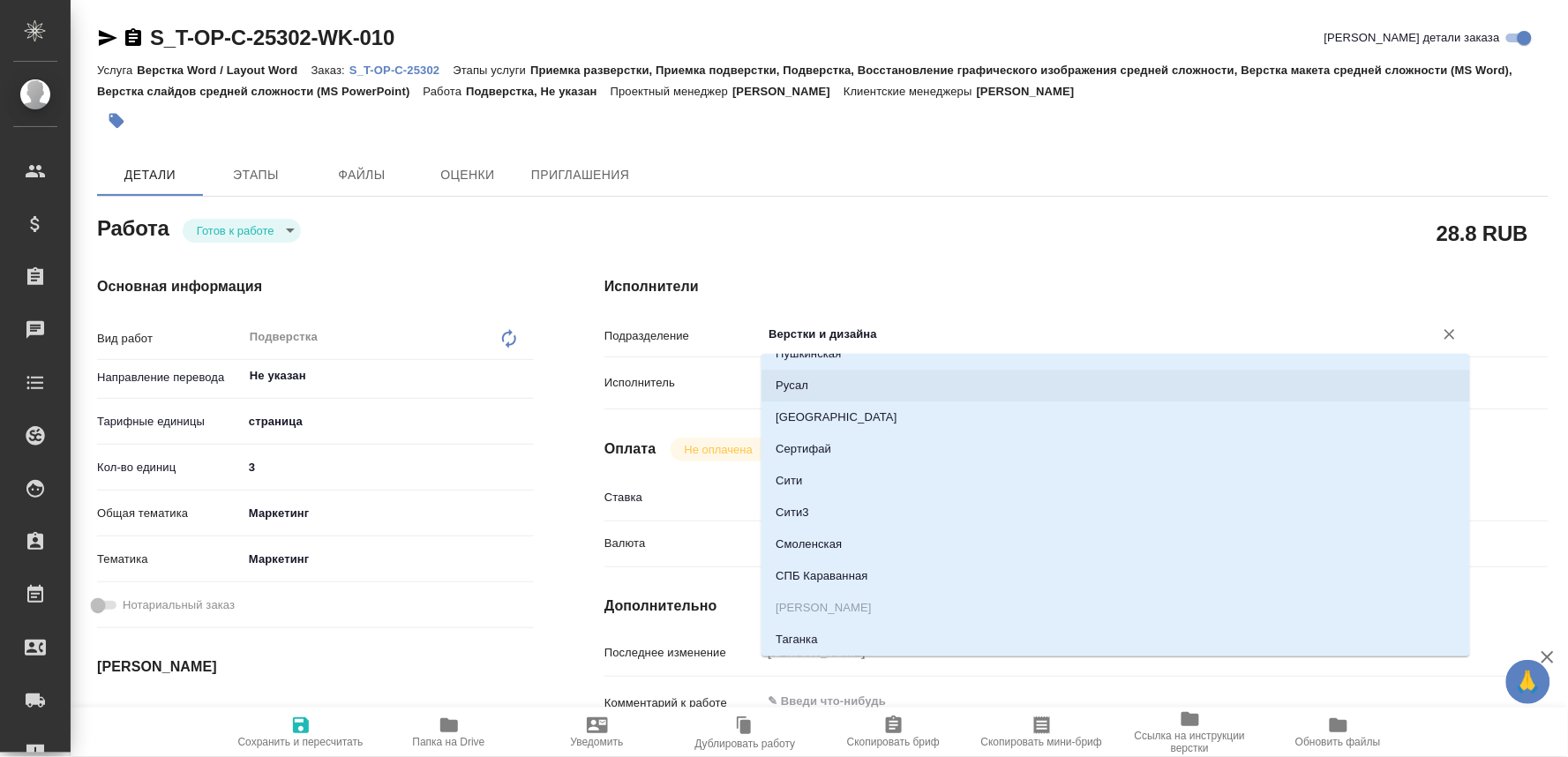
type textarea "x"
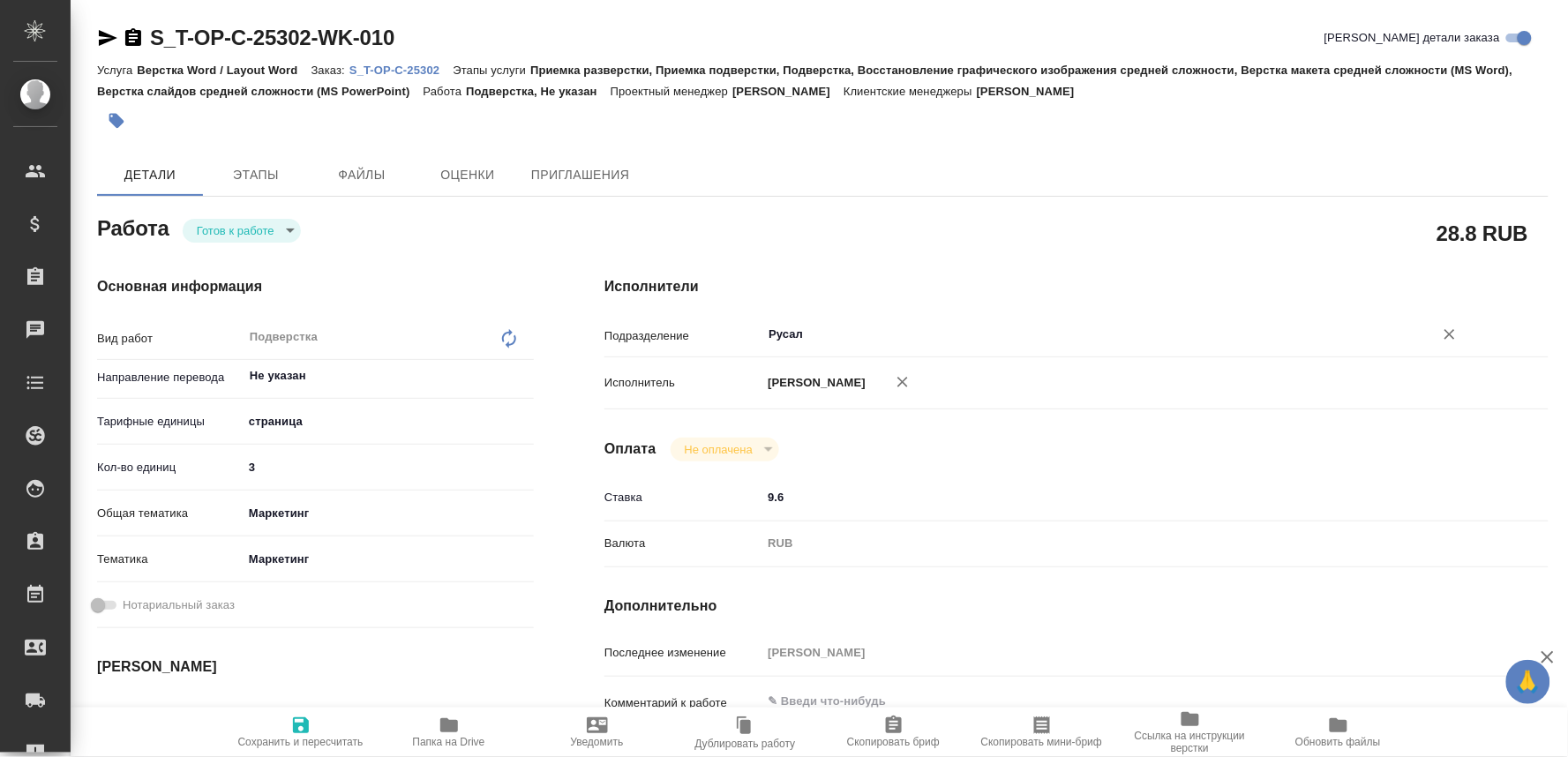
click at [296, 723] on icon "button" at bounding box center [300, 725] width 15 height 15
type textarea "x"
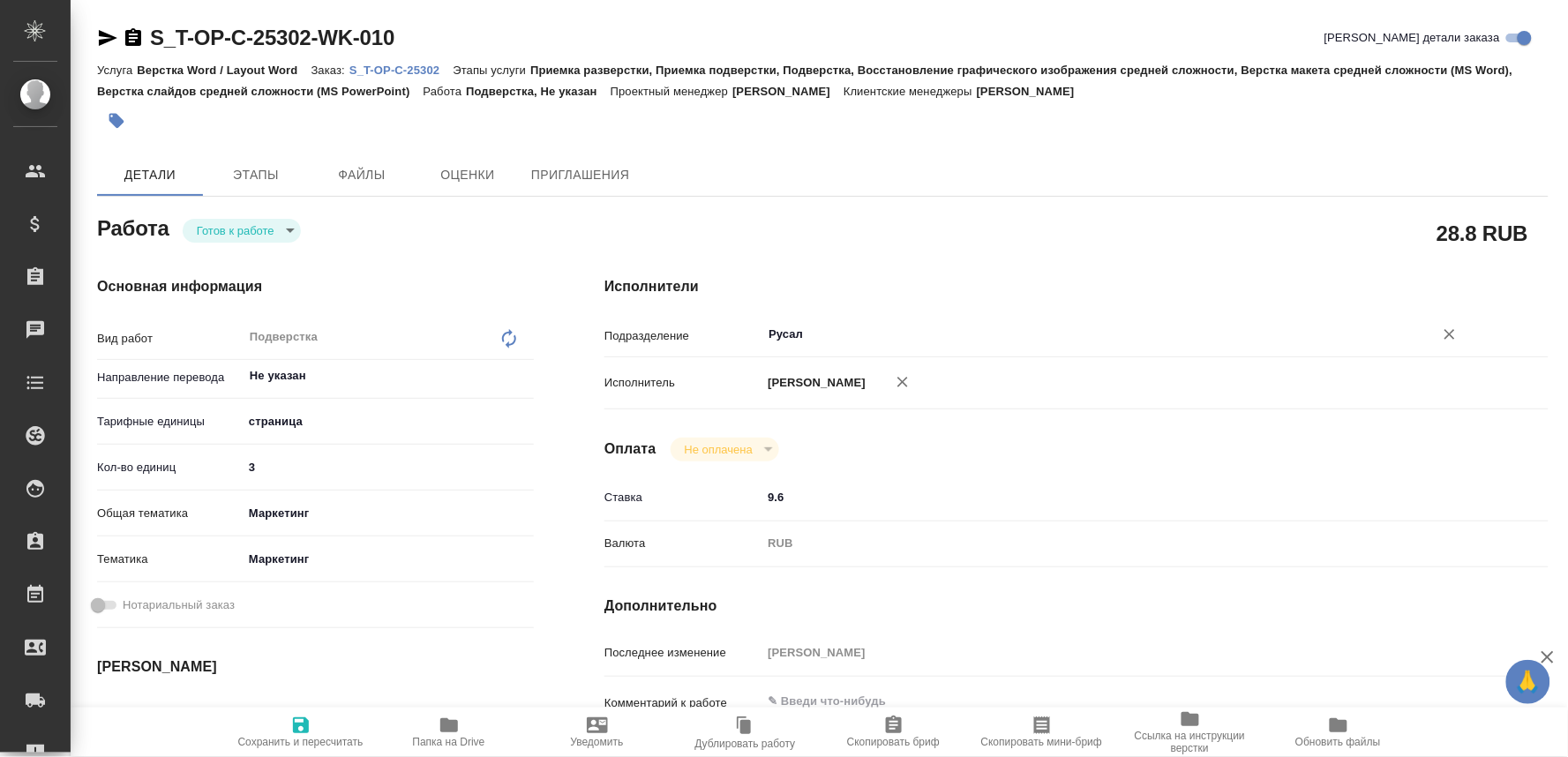
type textarea "x"
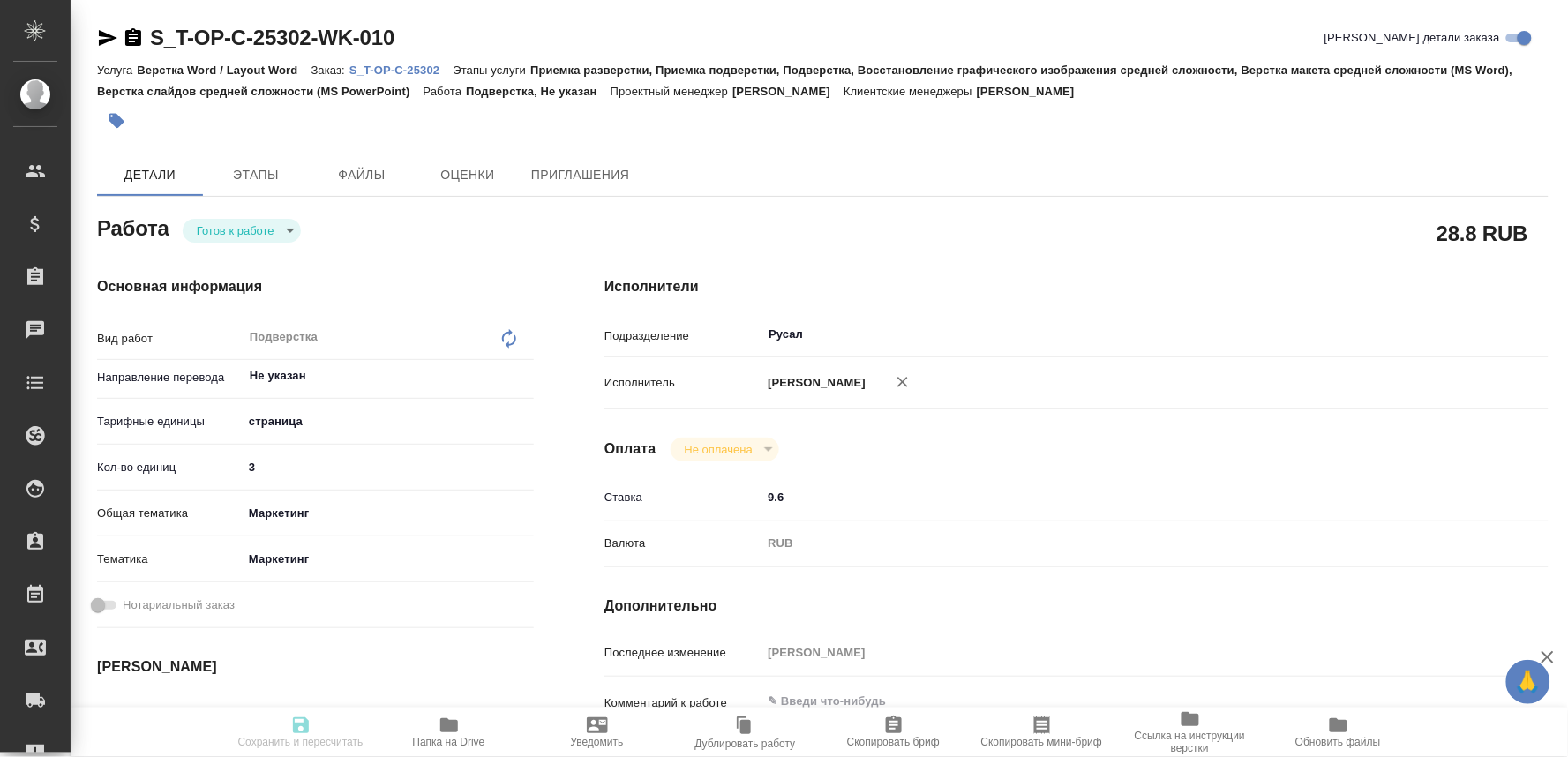
type textarea "x"
type input "readyForWork"
type textarea "Подверстка"
type textarea "x"
type input "Не указан"
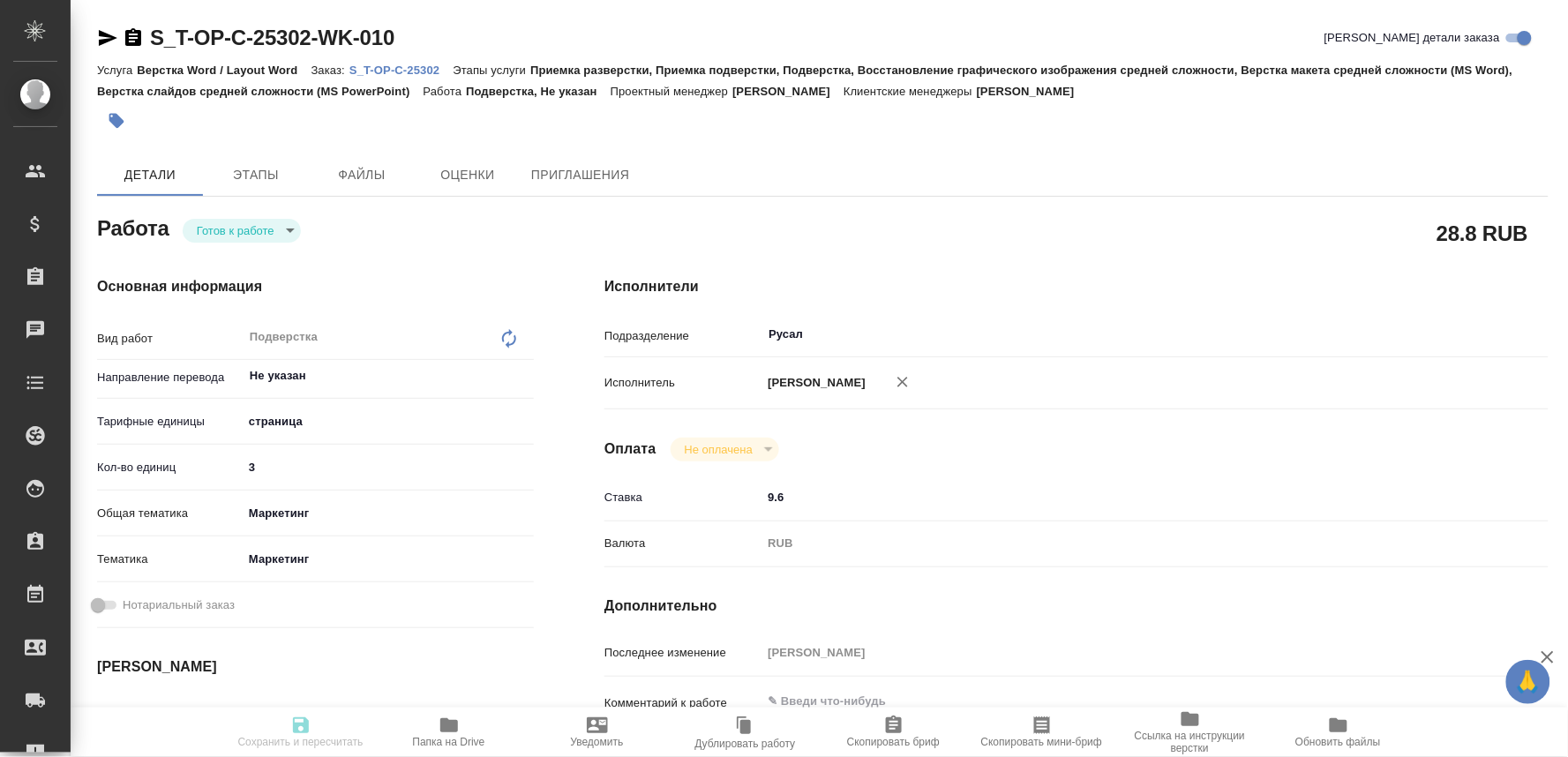
type input "5a8b1489cc6b4906c91bfdb2"
type input "3"
type input "marketing"
type input "5a8b8b956a9677013d343d63"
type input "29.09.2025 17:00"
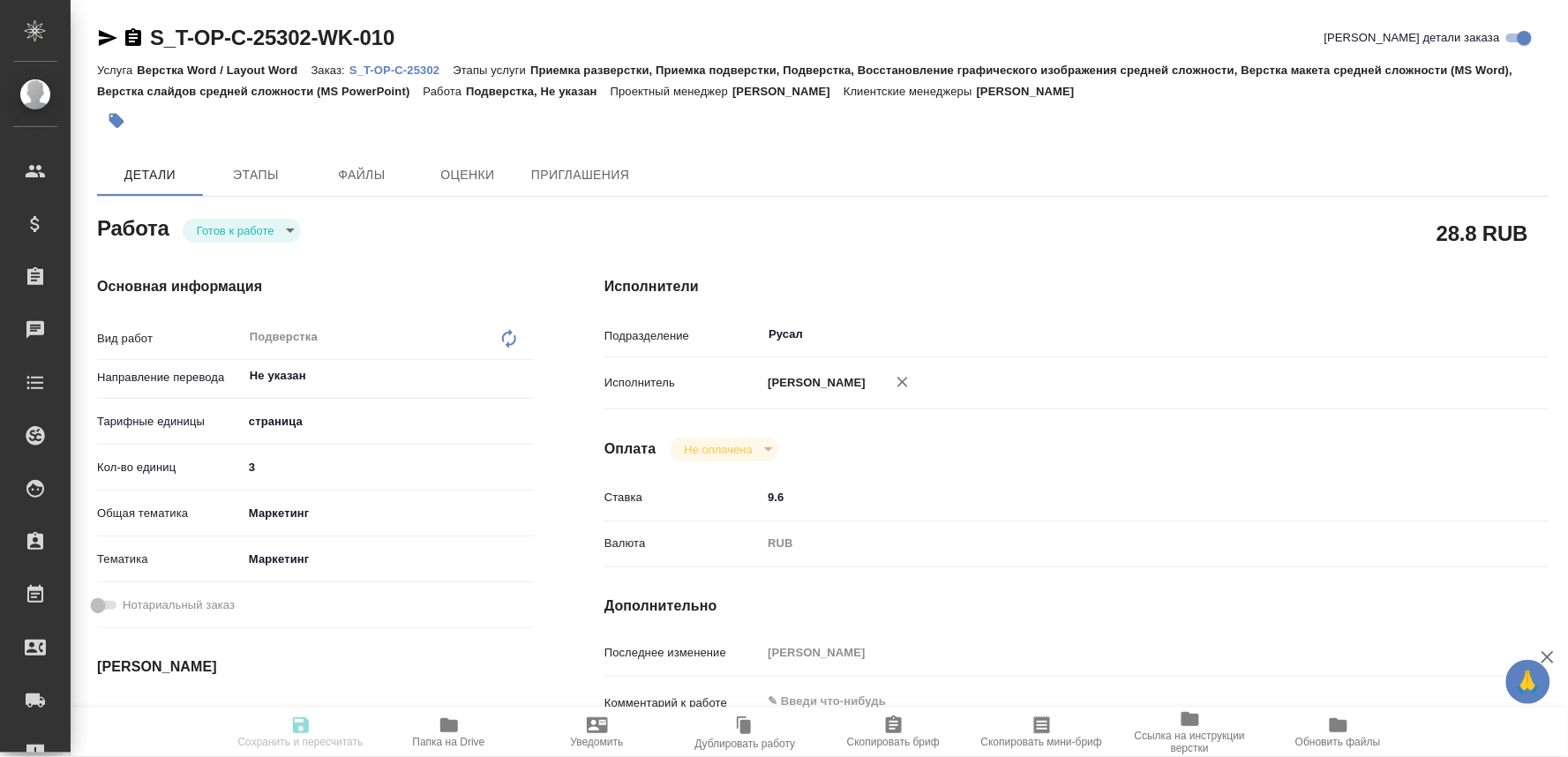
type input "29.09.2025 19:00"
type input "30.09.2025 16:00"
type input "Русал"
type input "notPayed"
type input "9.6"
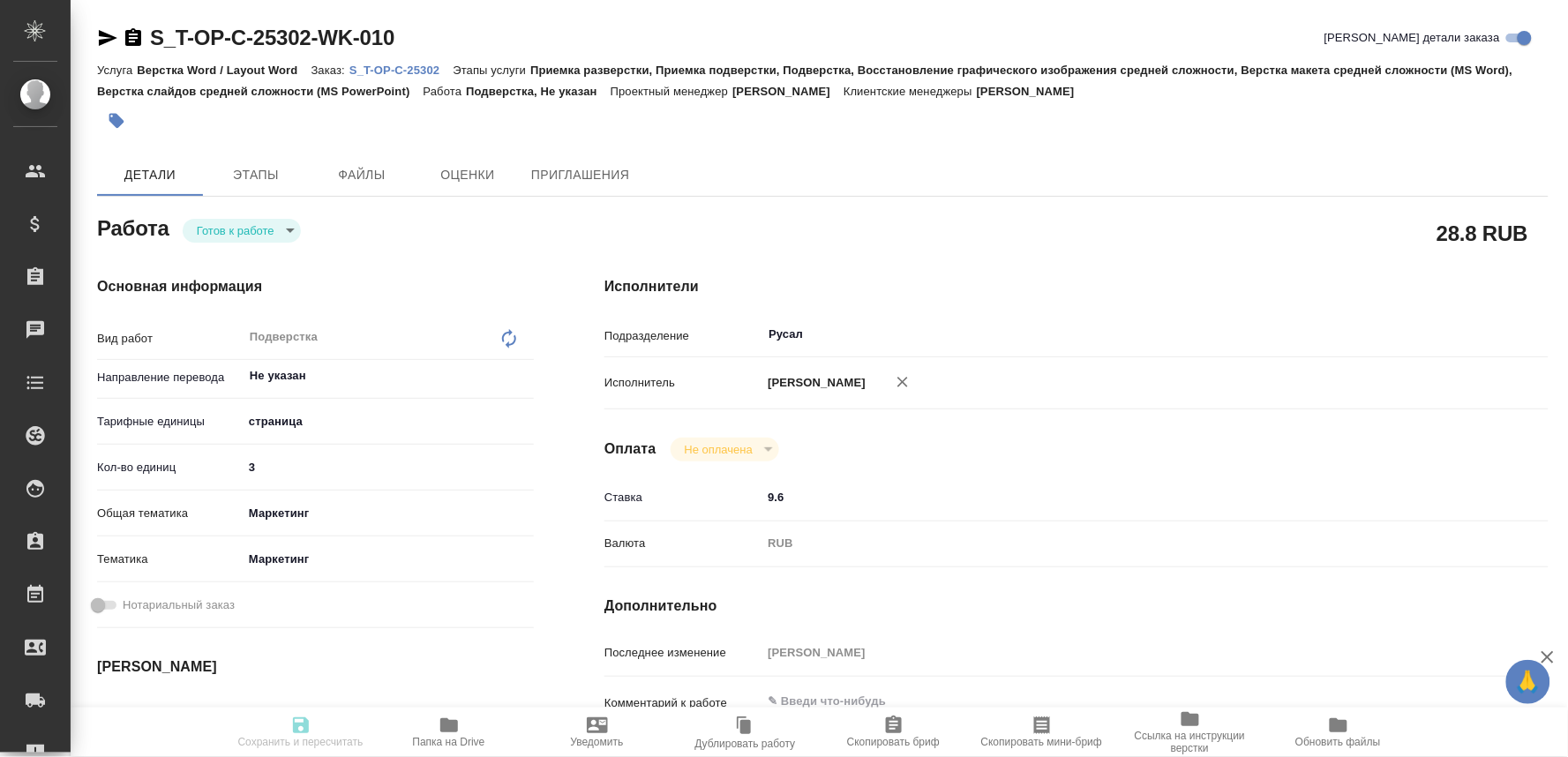
type input "RUB"
type input "[PERSON_NAME]"
type textarea "x"
type textarea "/Clients/Т-ОП-С_Русал Глобал Менеджмент/Orders/S_T-OP-C-25302/DTP/S_T-OP-C-2530…"
type textarea "x"
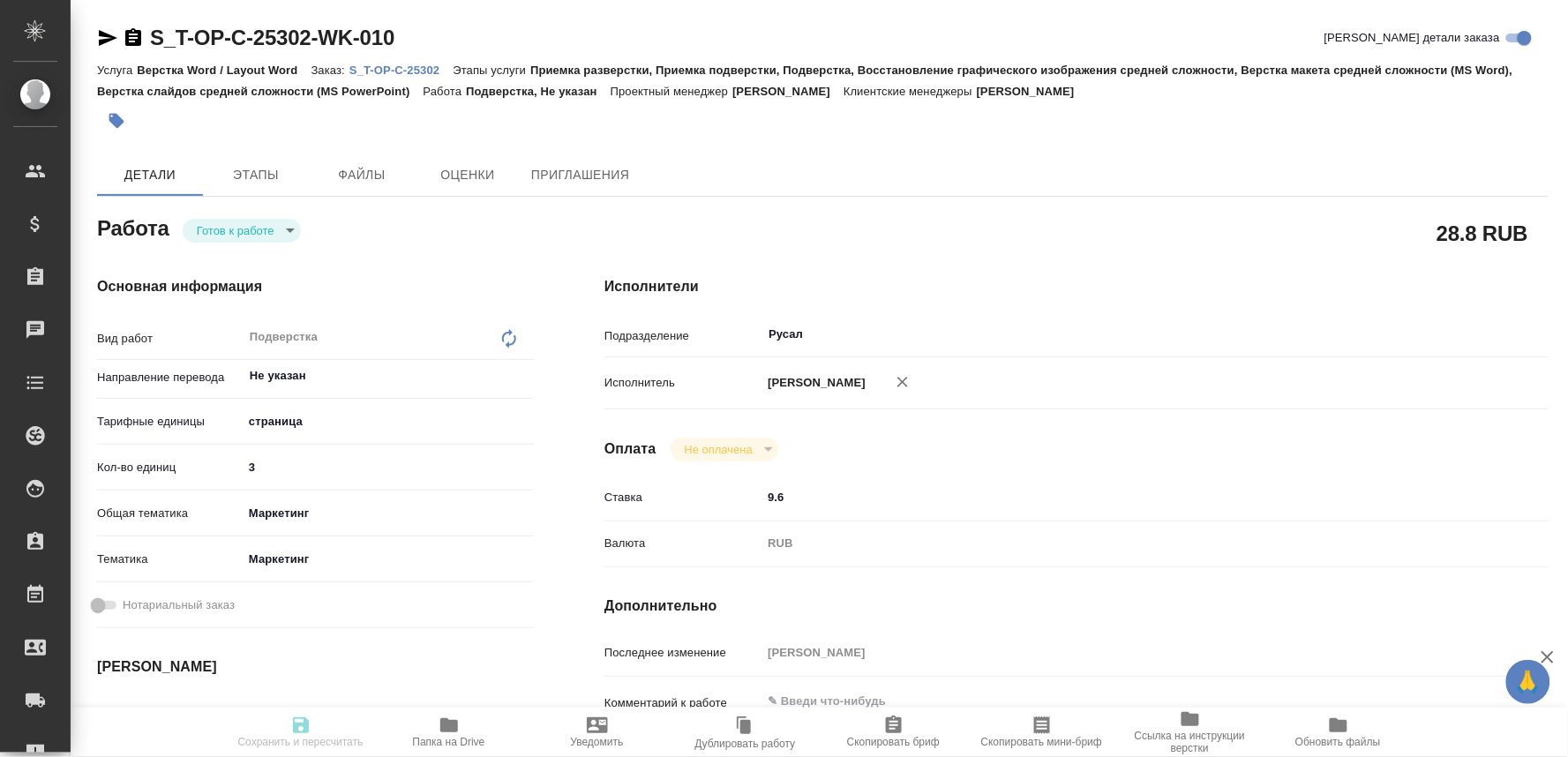
type input "S_T-OP-C-25302"
type input "Т-ОП-С-46900"
type input "Верстка Word / Layout Word"
type input "Приемка разверстки, Приемка подверстки, Подверстка, Восстановление графического…"
type input "Меньшикова Александра"
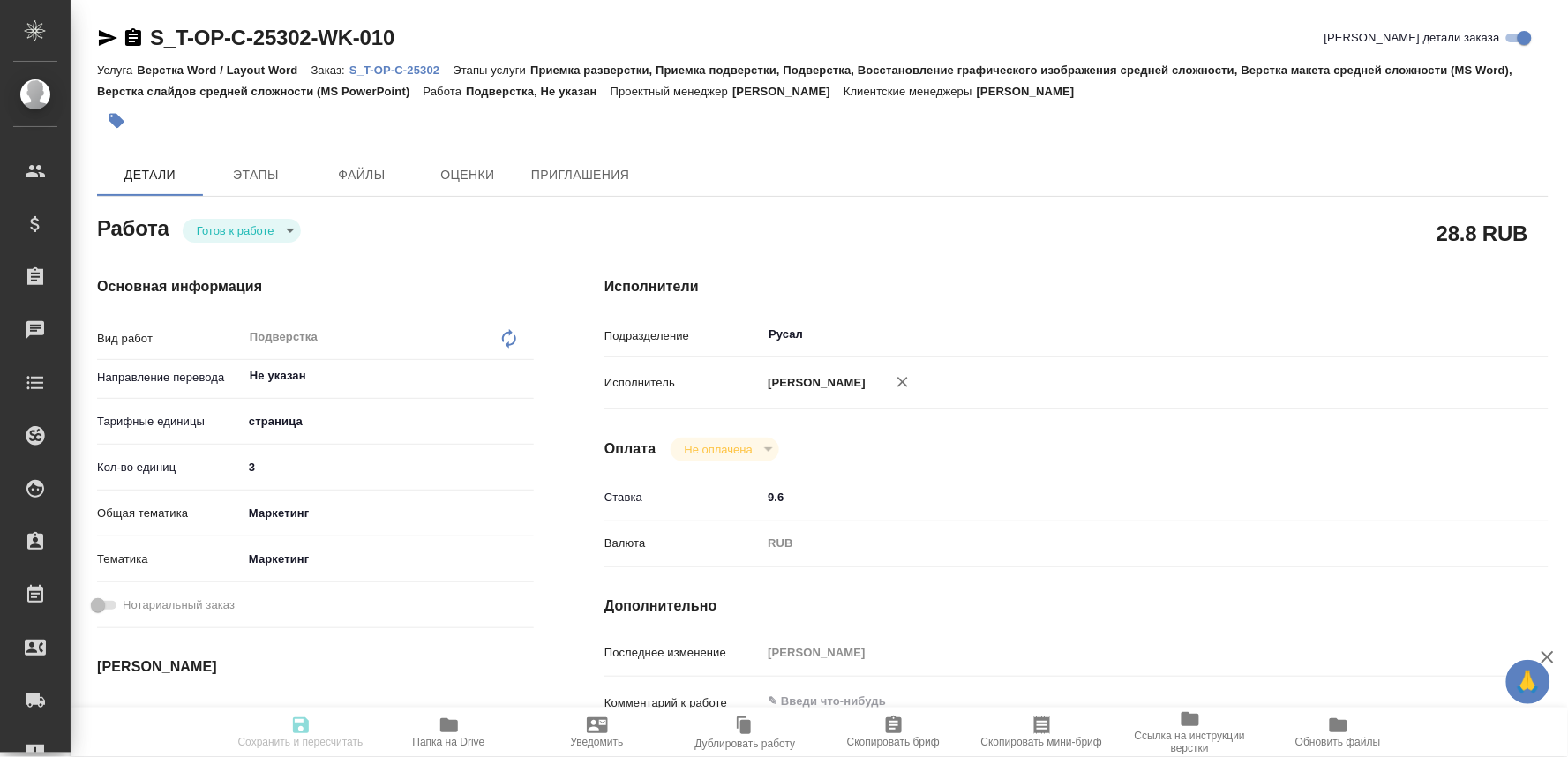
type input "[PERSON_NAME]"
type input "/Clients/Т-ОП-С_Русал Глобал Менеджмент/Orders/S_T-OP-C-25302"
type textarea "x"
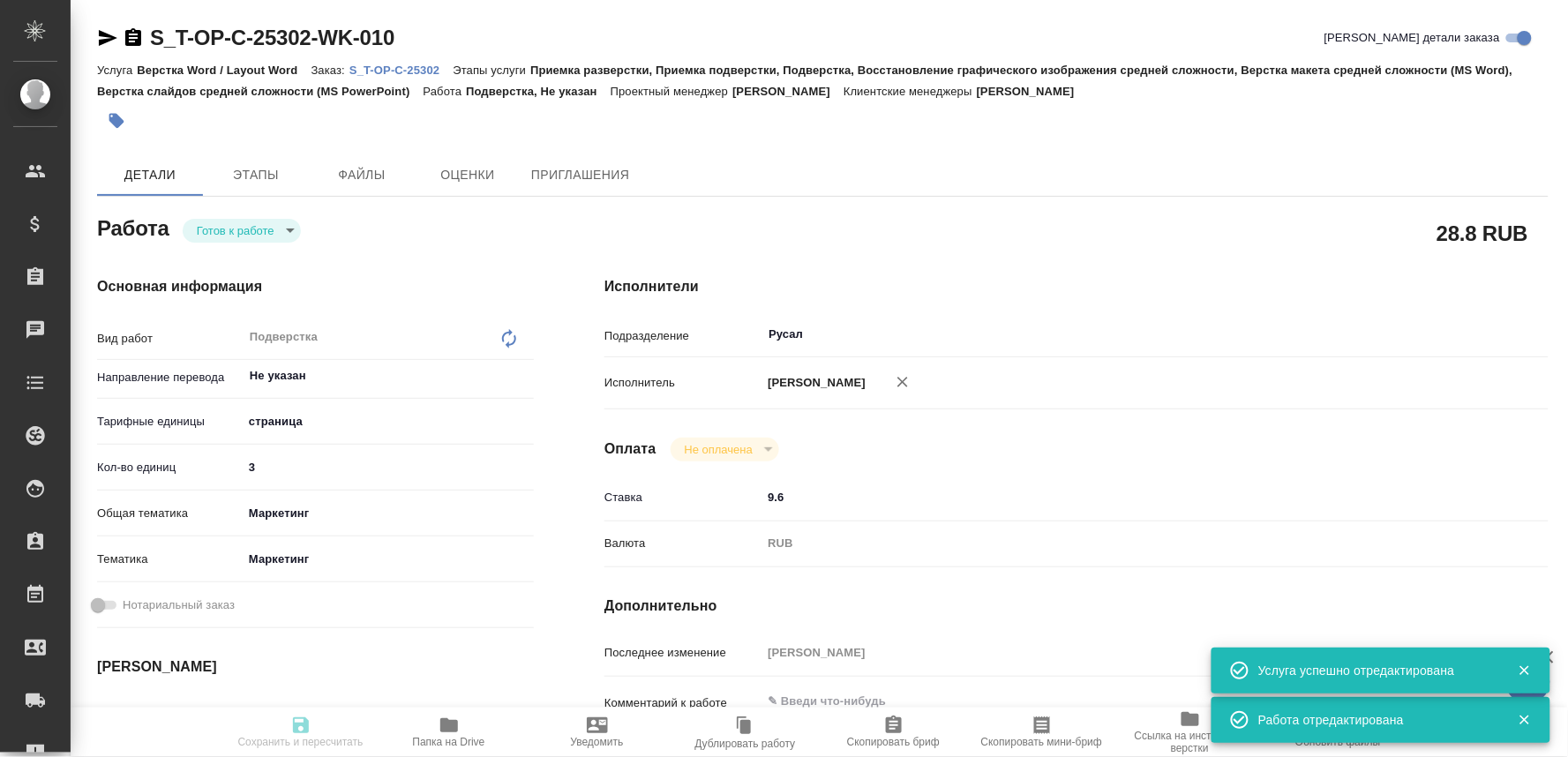
type textarea "x"
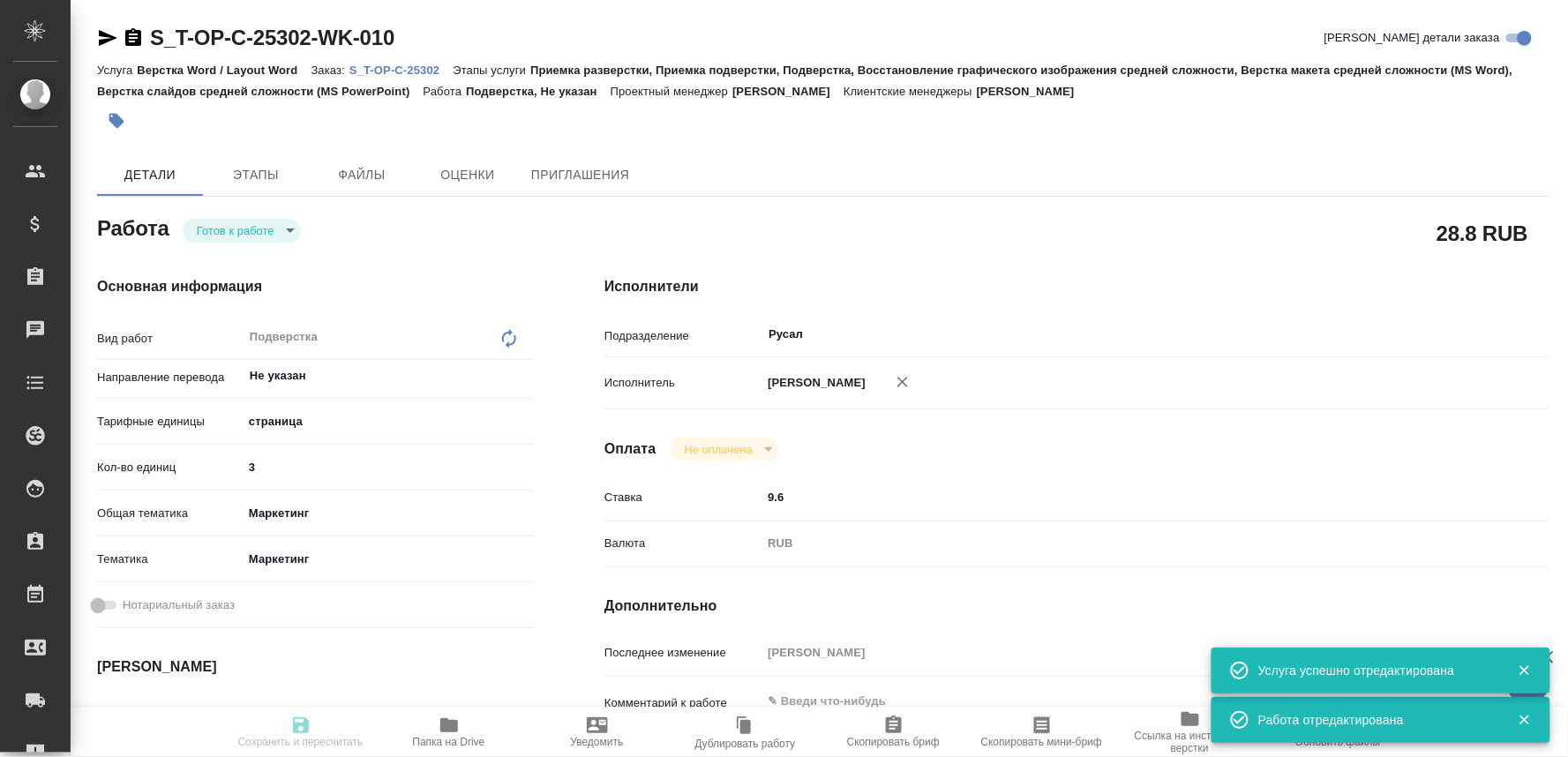
type textarea "x"
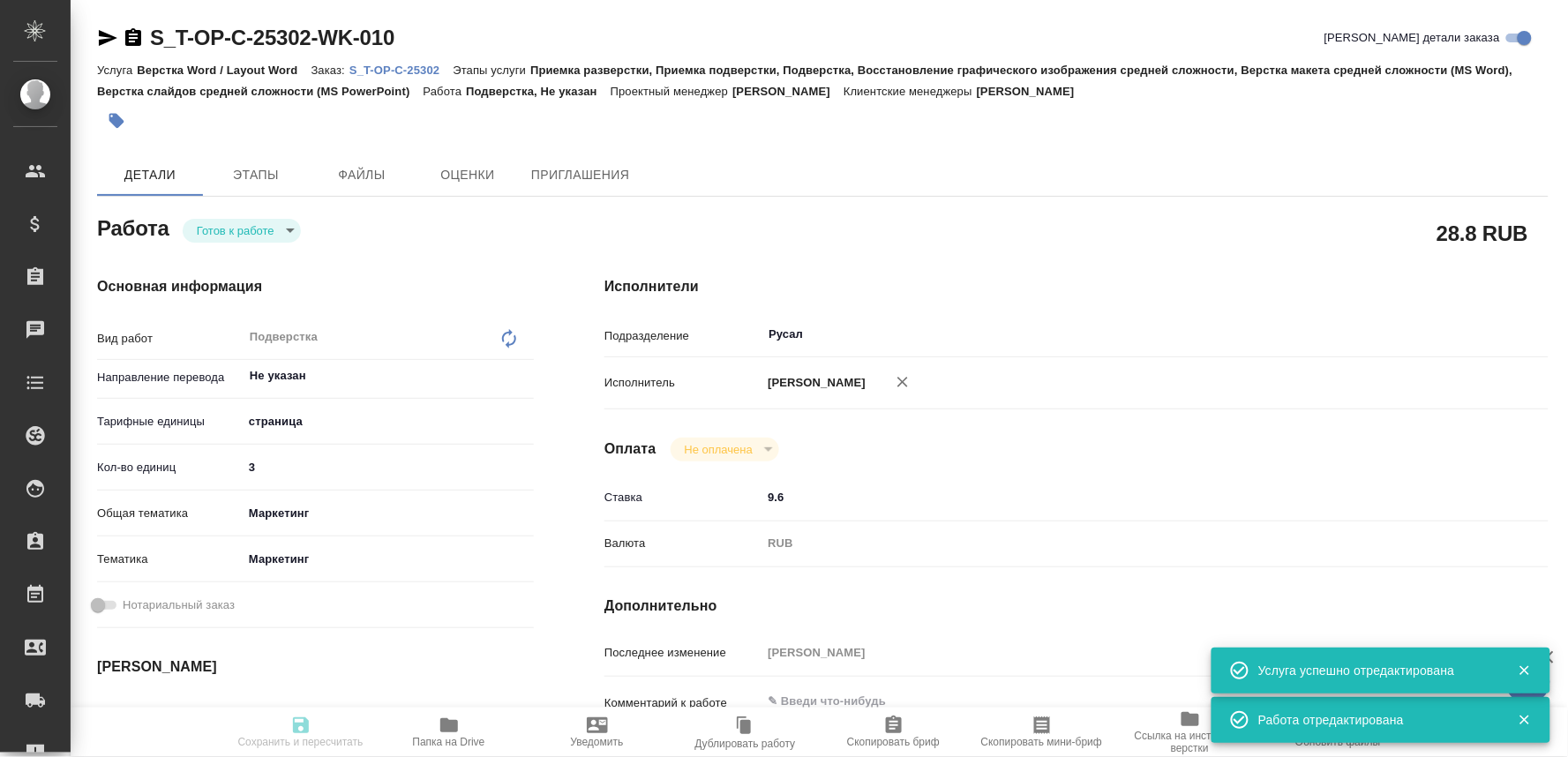
type textarea "x"
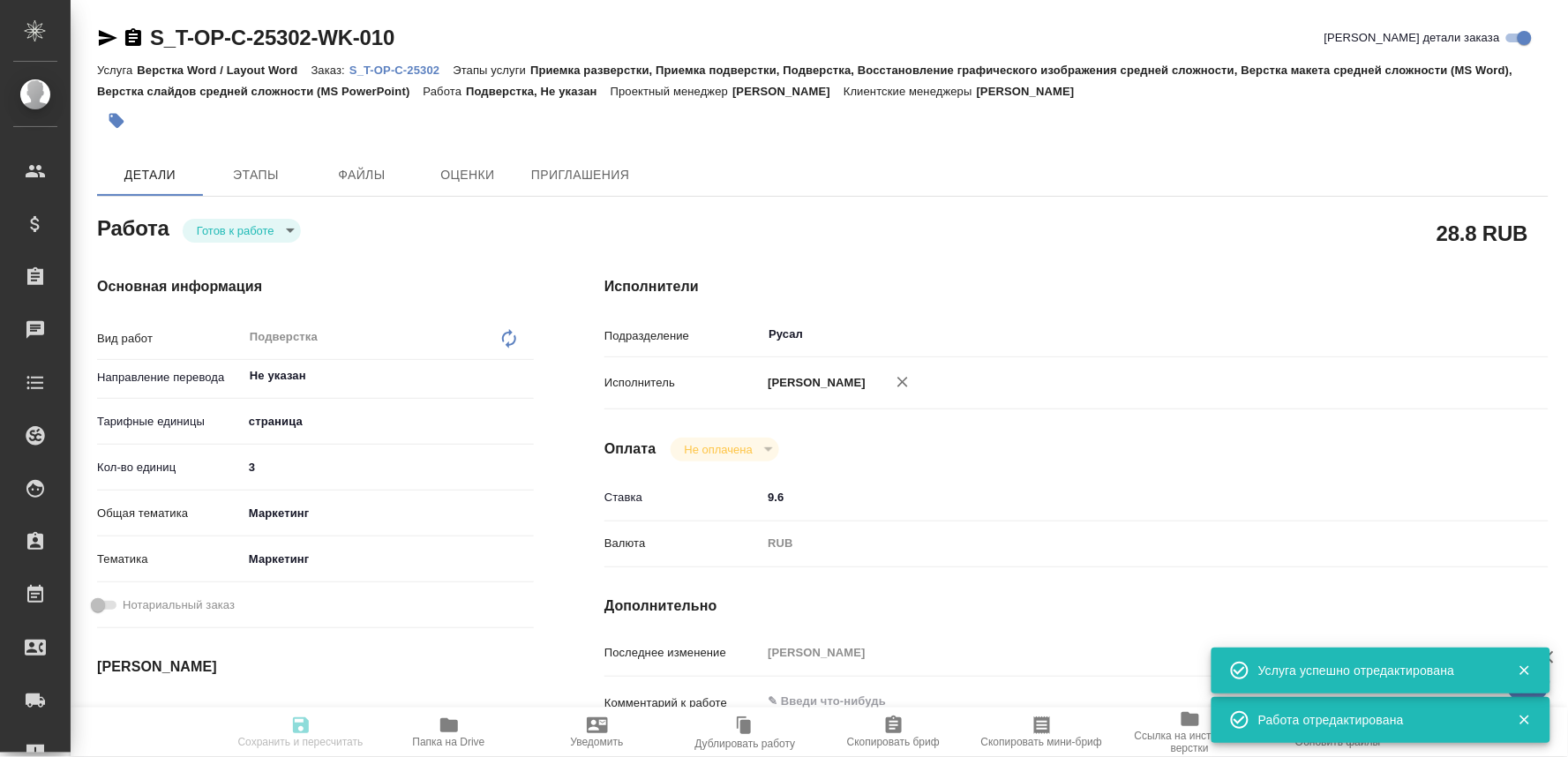
type input "readyForWork"
type textarea "Подверстка"
type textarea "x"
type input "Не указан"
type input "5a8b1489cc6b4906c91bfdb2"
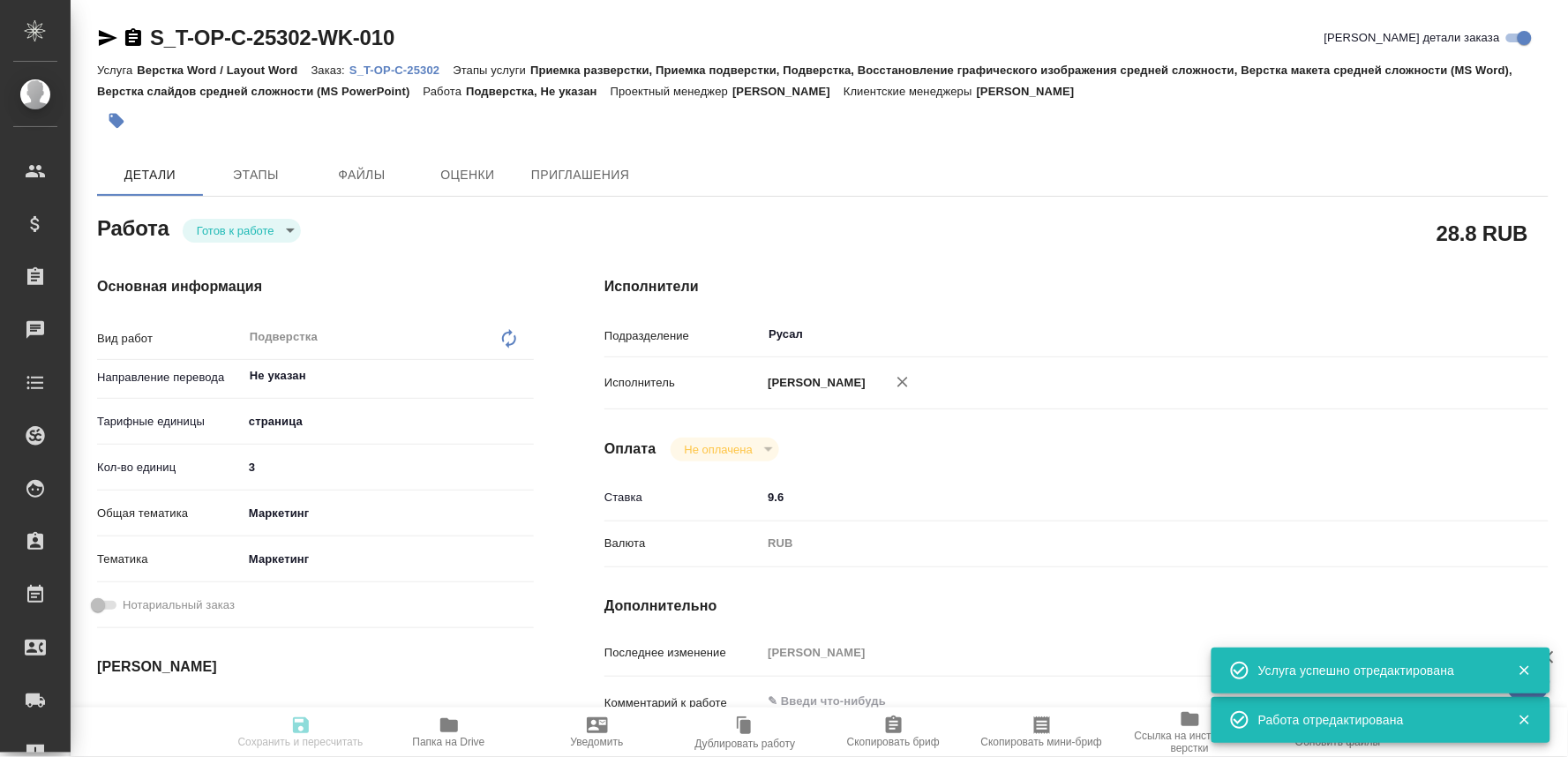
type input "3"
type input "marketing"
type input "5a8b8b956a9677013d343d63"
type input "29.09.2025 17:00"
type input "29.09.2025 19:00"
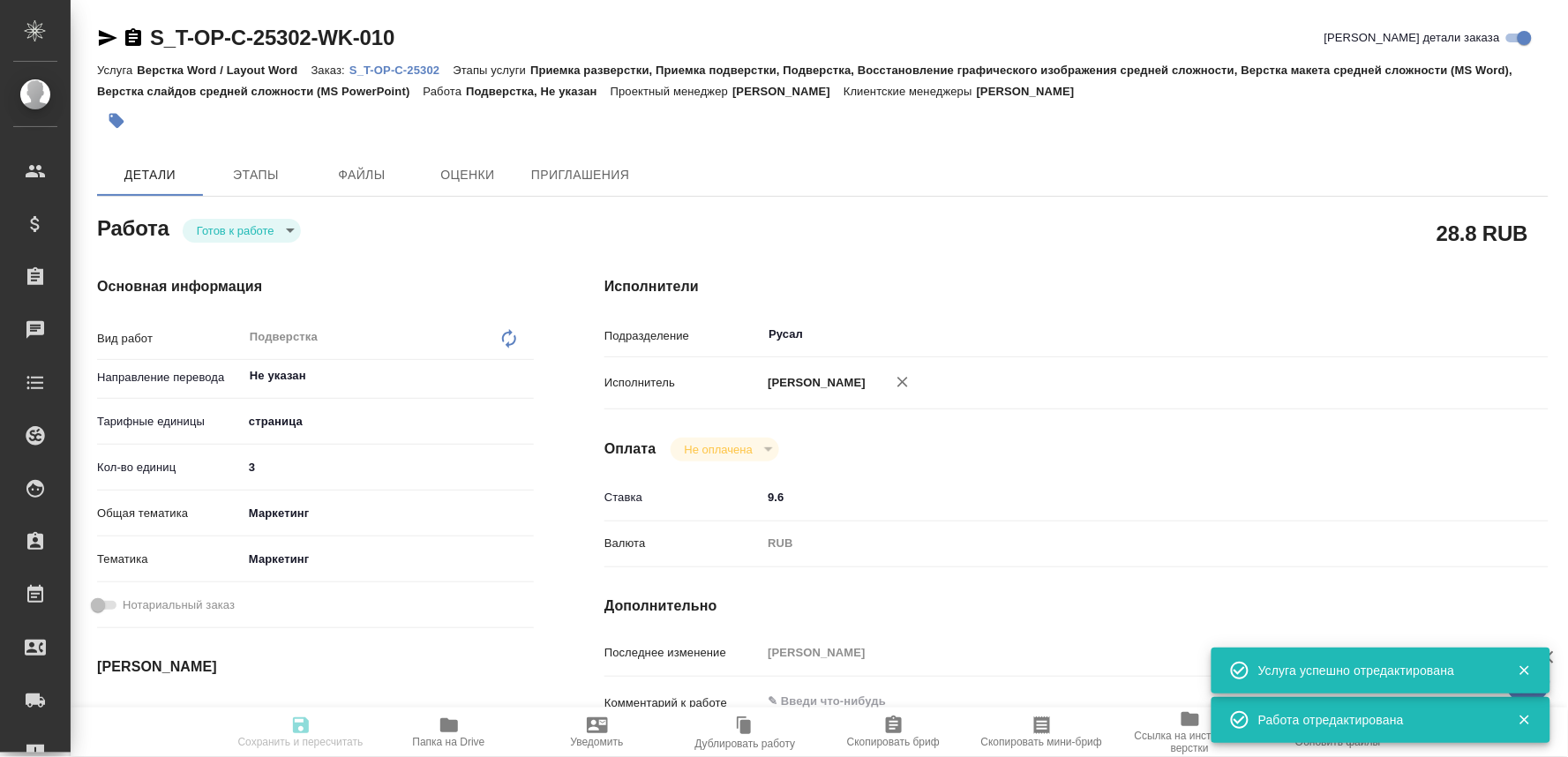
type input "30.09.2025 16:00"
type input "Русал"
type input "notPayed"
type input "9.6"
type input "RUB"
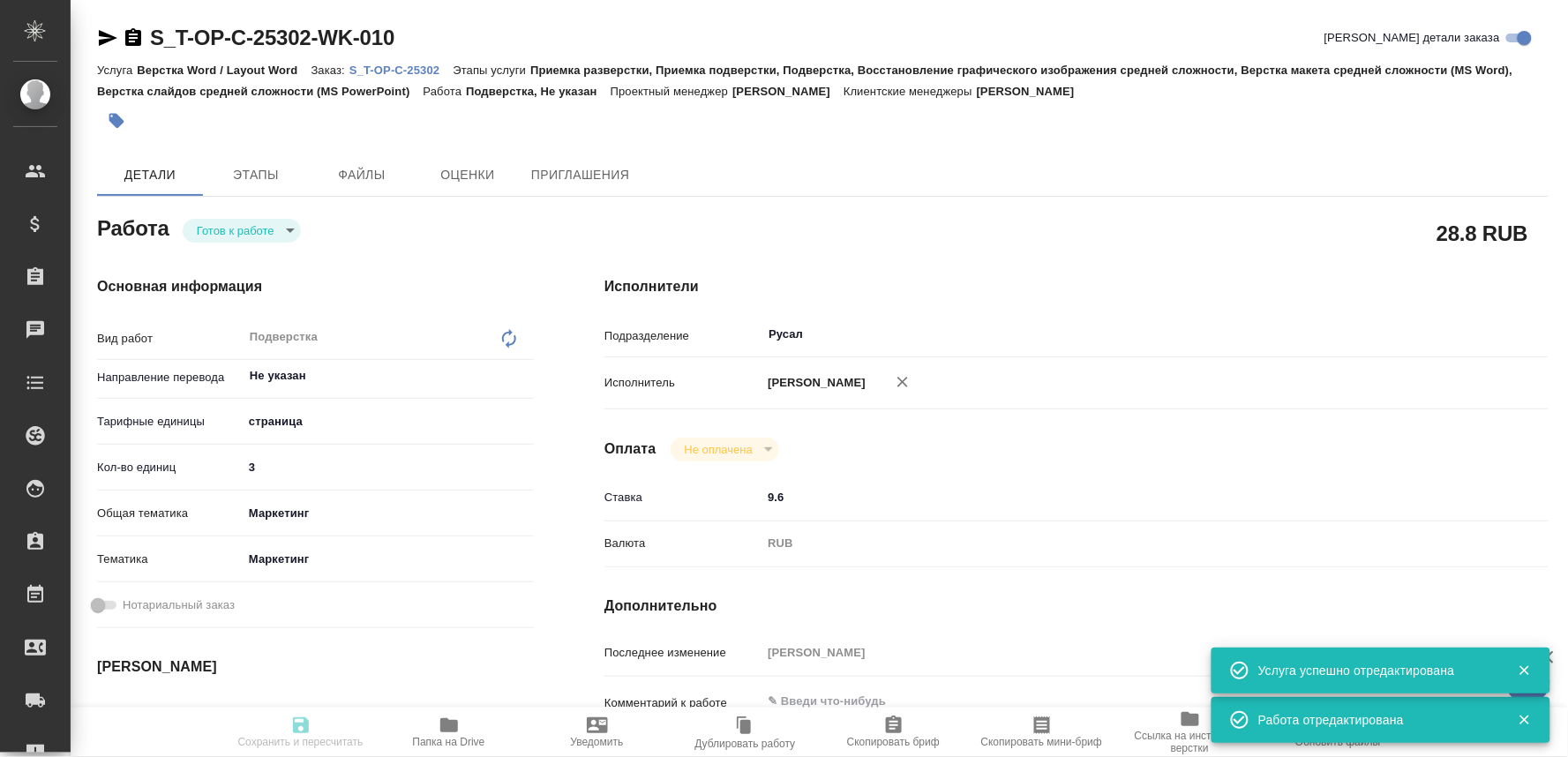
type input "[PERSON_NAME]"
type textarea "x"
type textarea "/Clients/Т-ОП-С_Русал Глобал Менеджмент/Orders/S_T-OP-C-25302/DTP/S_T-OP-C-2530…"
type textarea "x"
type input "S_T-OP-C-25302"
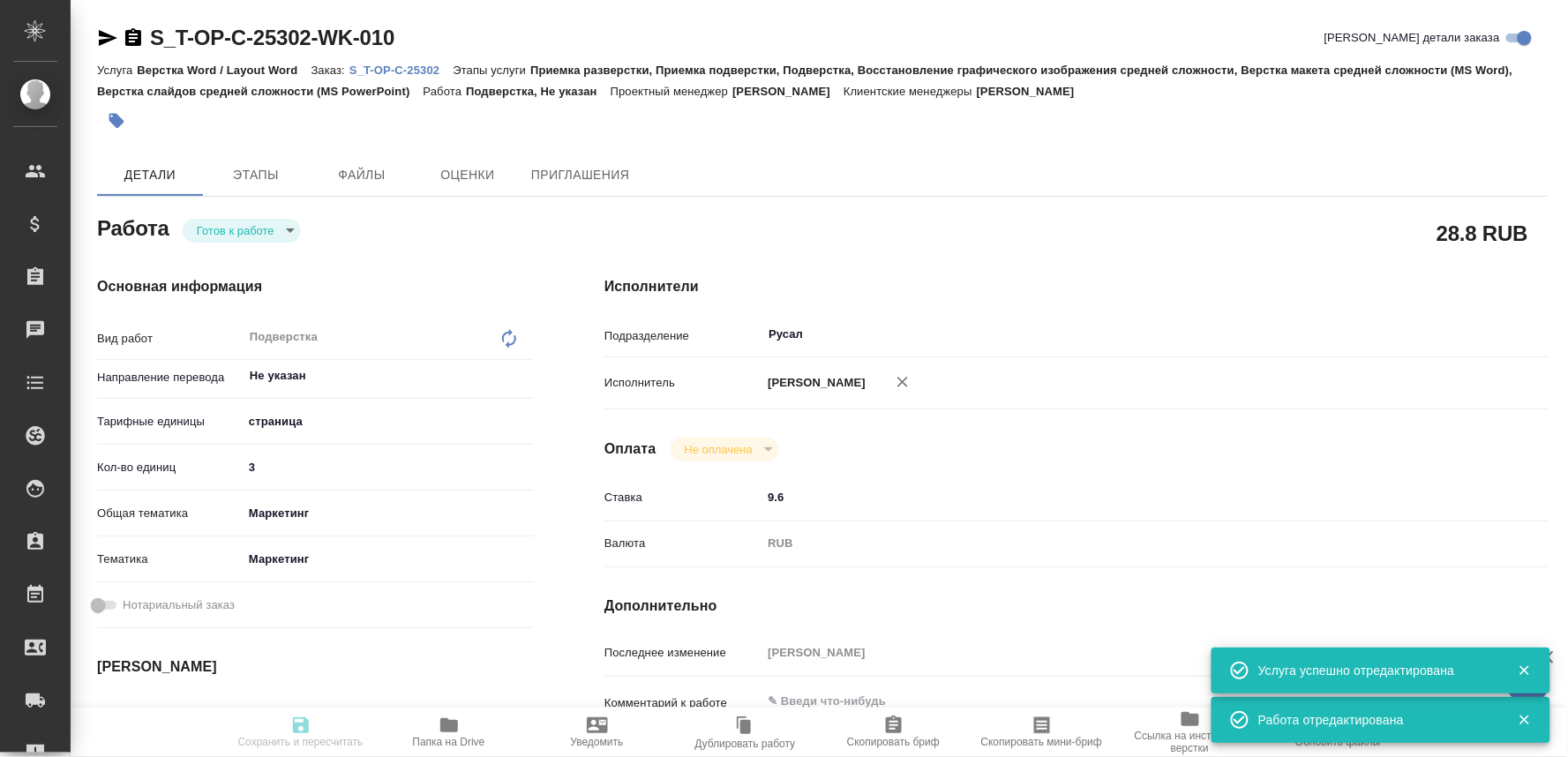
type input "Т-ОП-С-46900"
type input "Верстка Word / Layout Word"
type input "Приемка разверстки, Приемка подверстки, Подверстка, Восстановление графического…"
type input "Меньшикова Александра"
type input "[PERSON_NAME]"
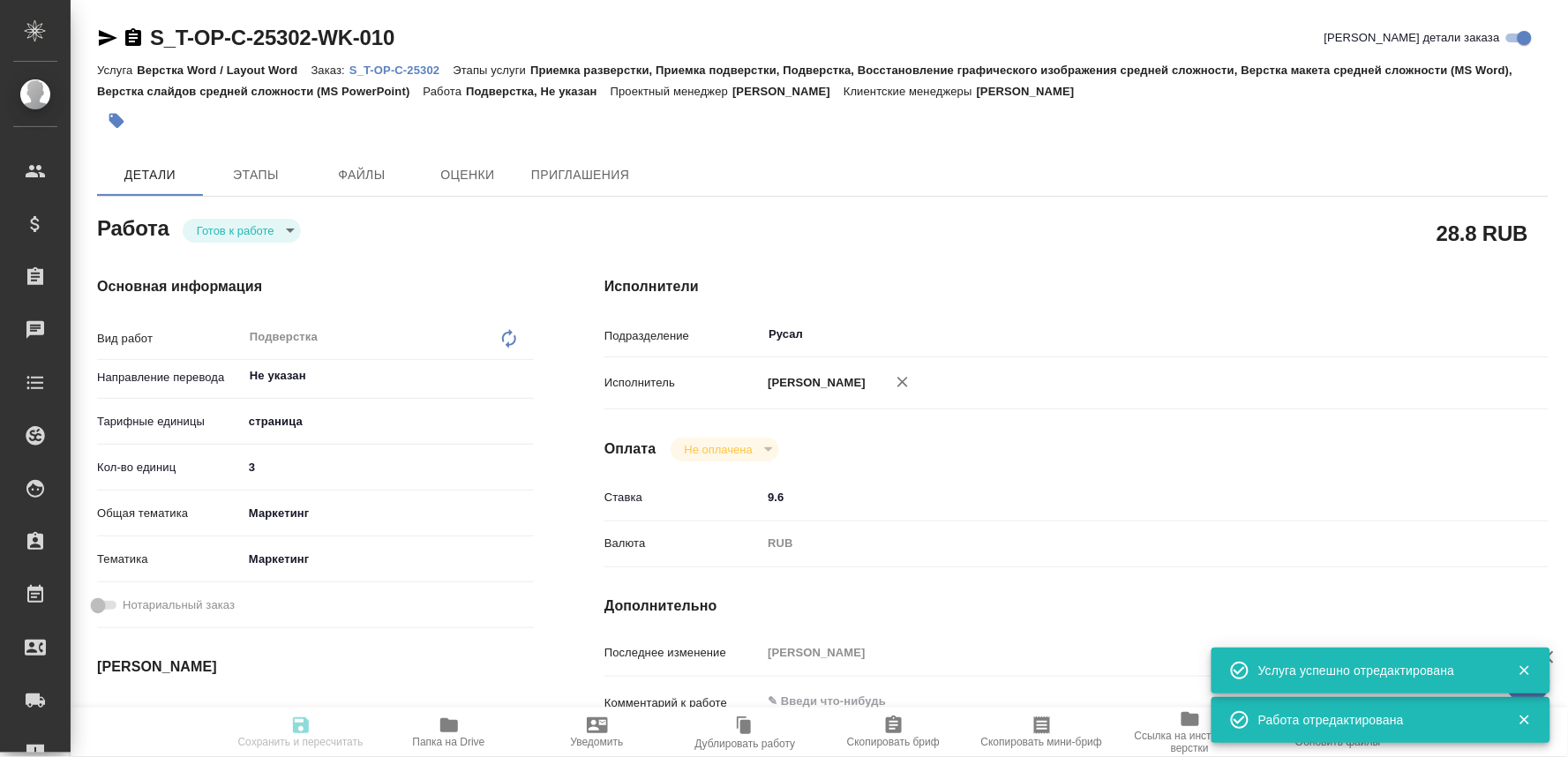
type input "/Clients/Т-ОП-С_Русал Глобал Менеджмент/Orders/S_T-OP-C-25302"
type textarea "x"
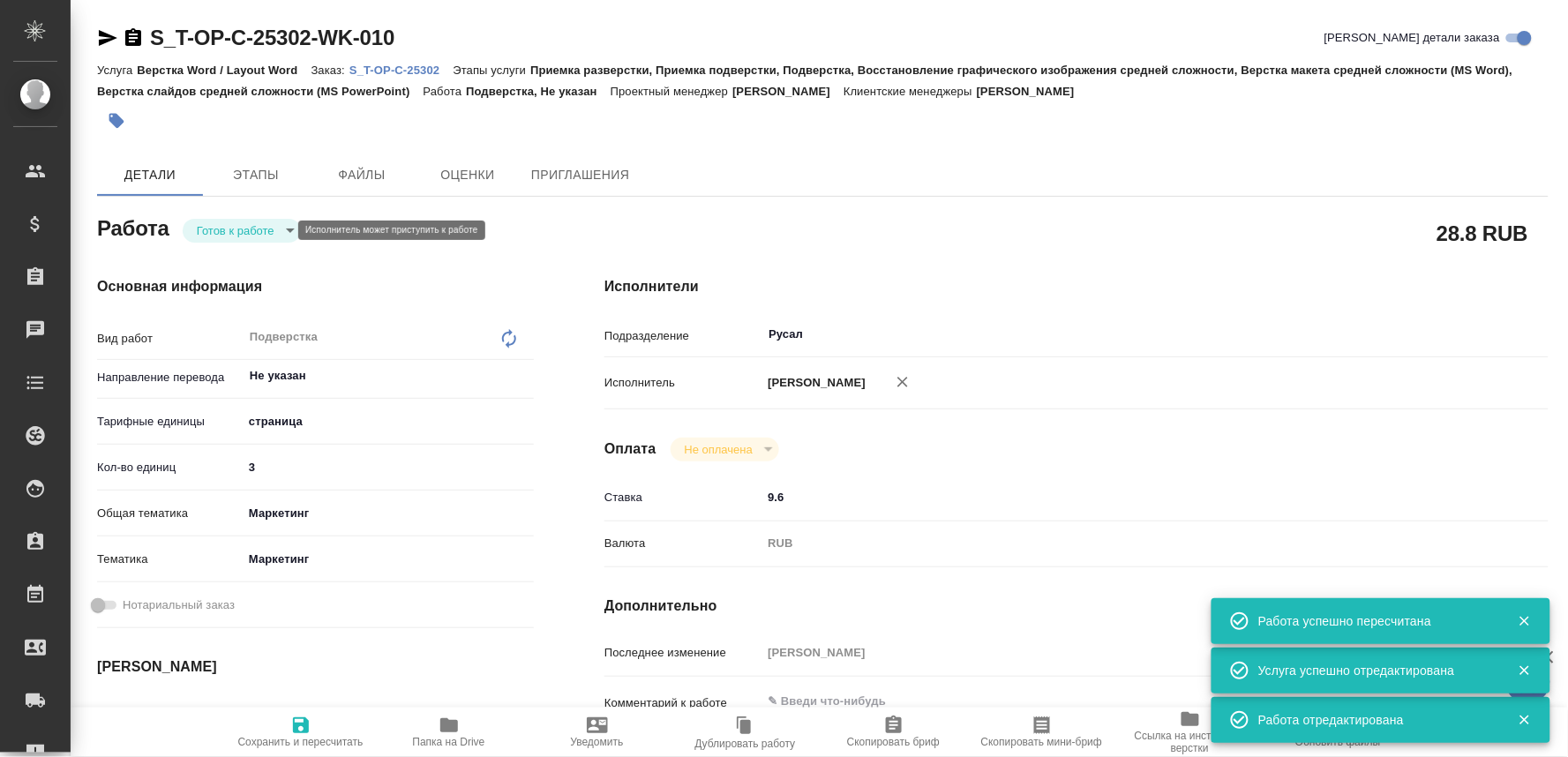
type textarea "x"
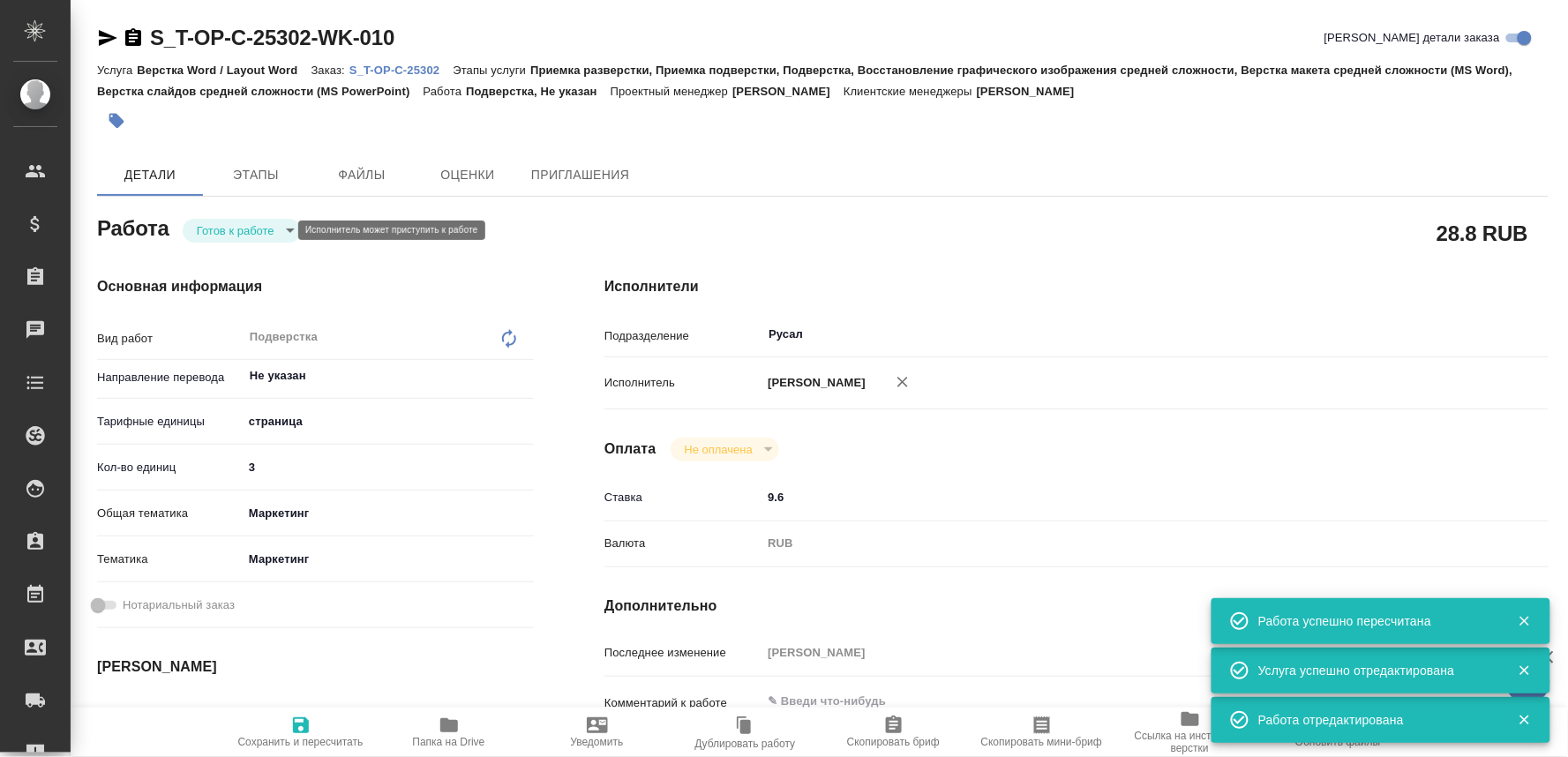
type textarea "x"
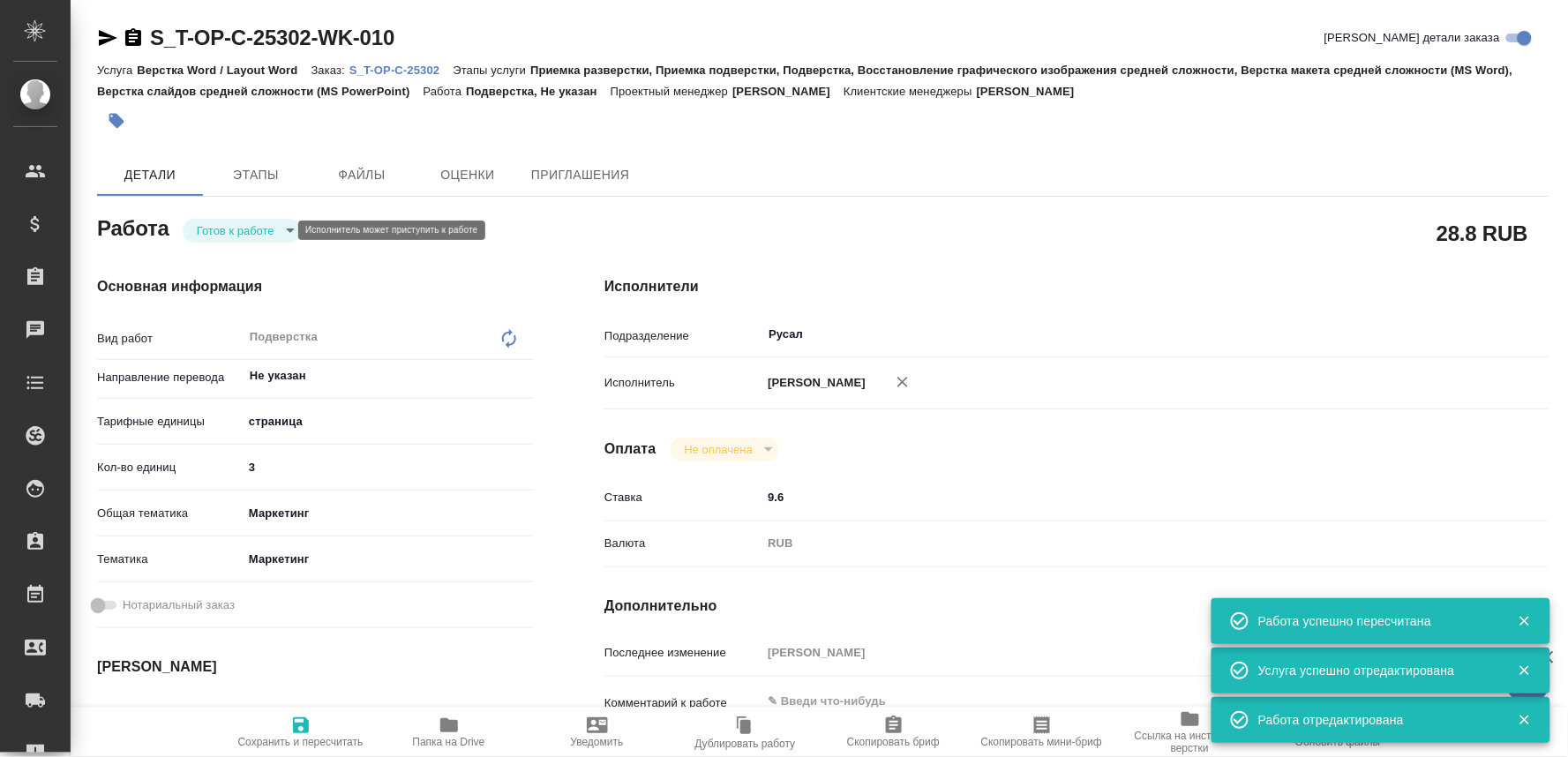
click at [243, 228] on body "🙏 .cls-1 fill:#fff; AWATERA Oksiutovich Irina Клиенты Спецификации Заказы 0 Чат…" at bounding box center [784, 378] width 1568 height 757
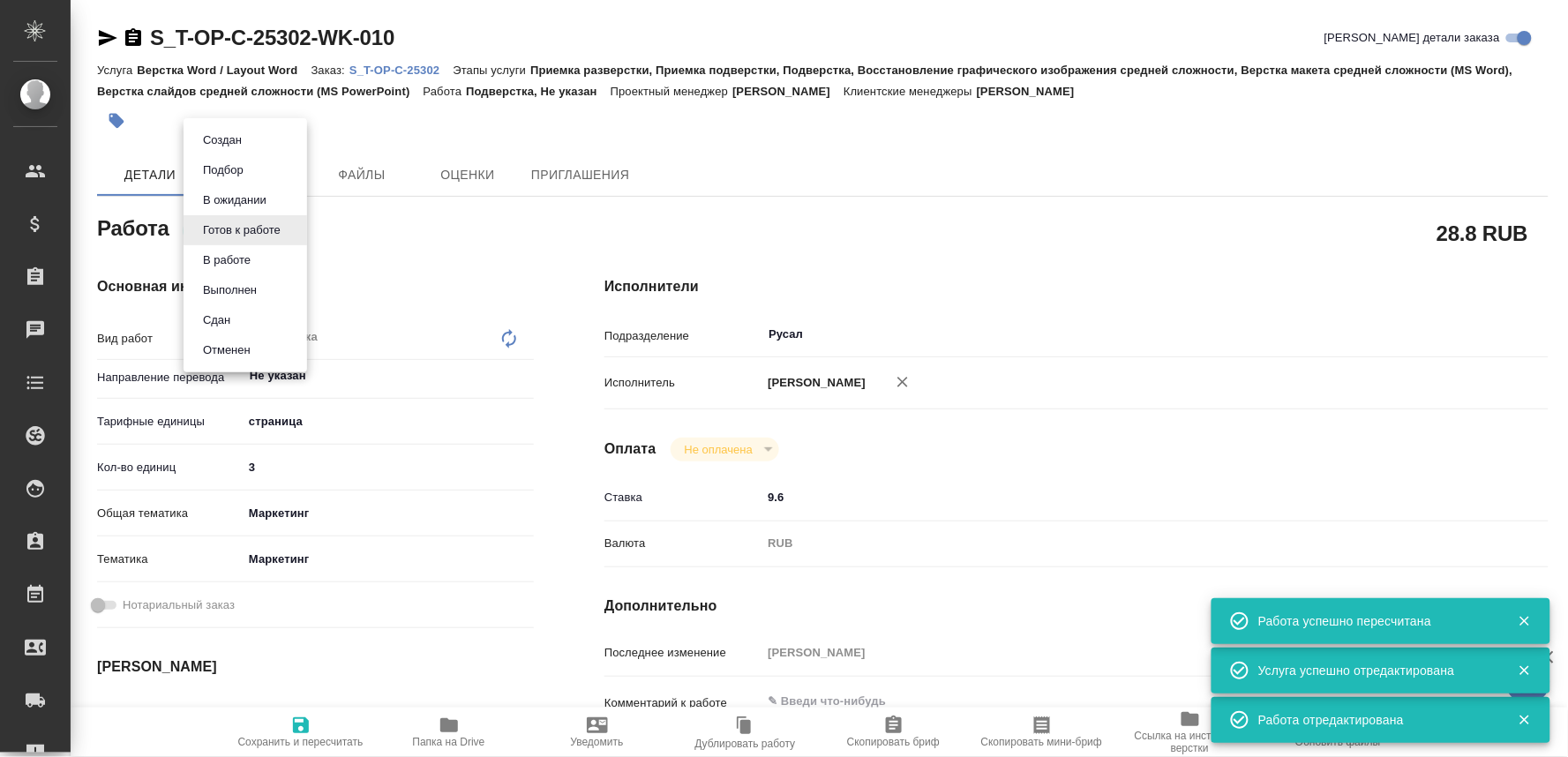
type textarea "x"
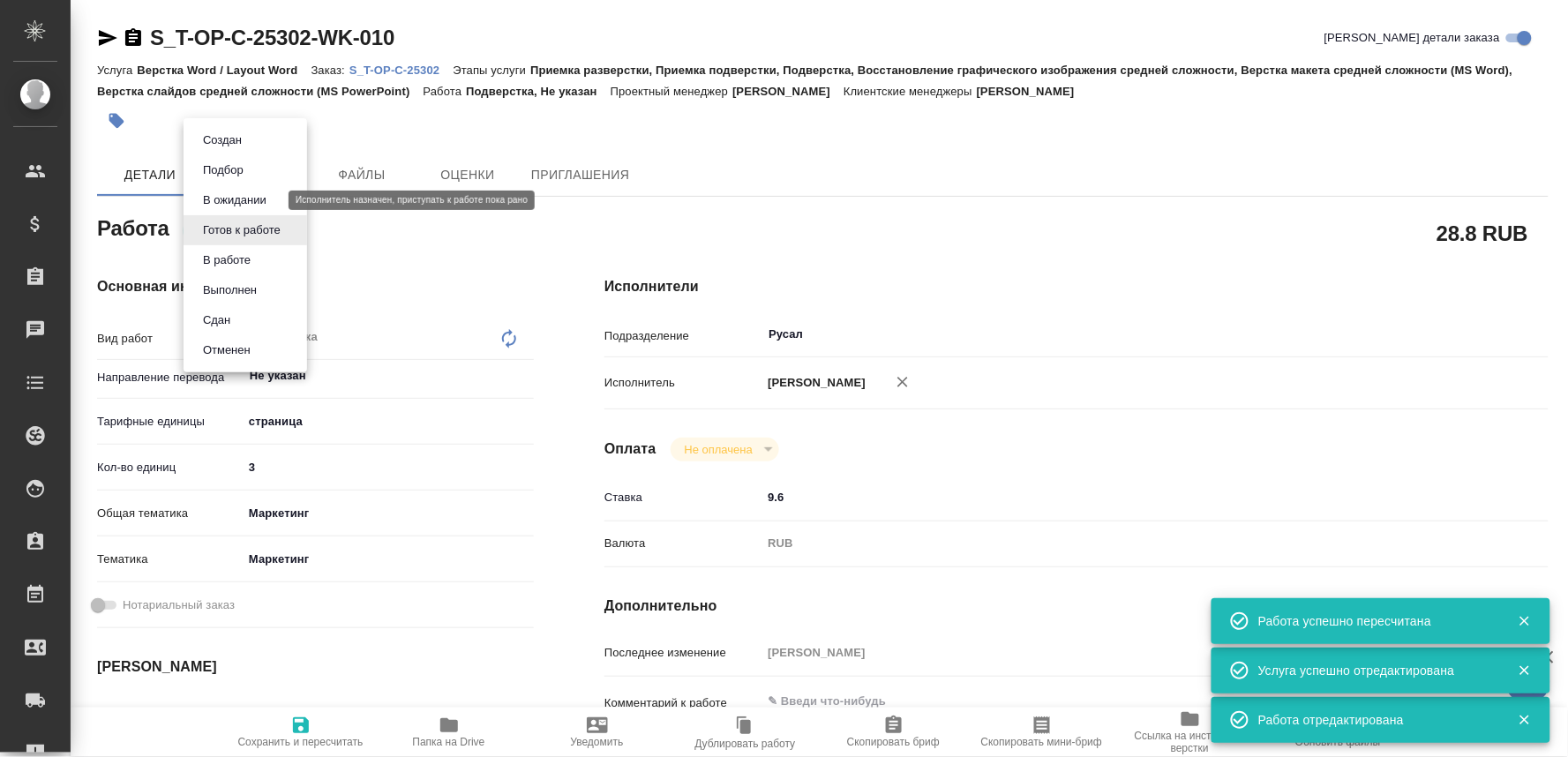
click at [239, 199] on button "В ожидании" at bounding box center [234, 199] width 74 height 19
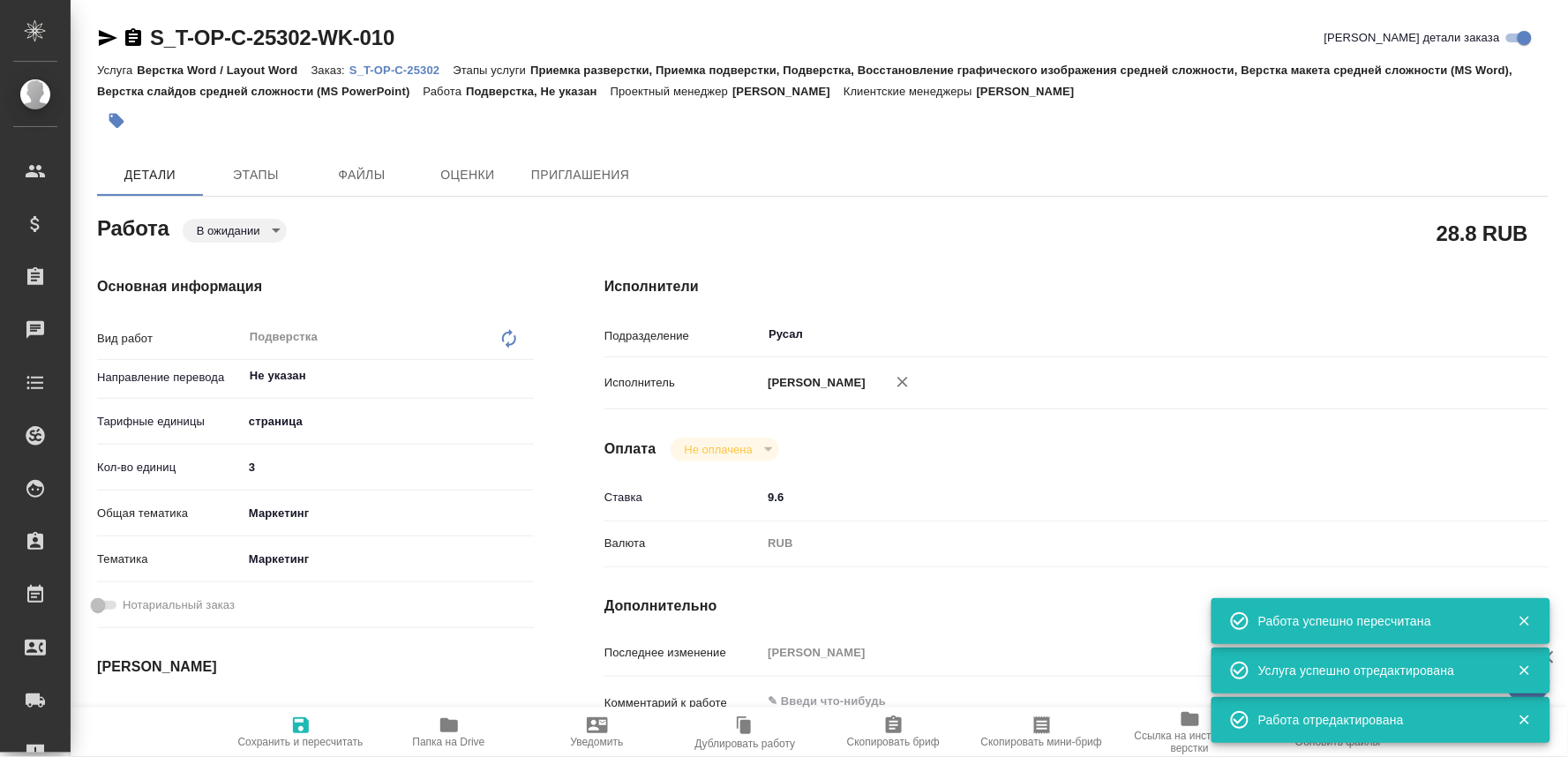
type textarea "x"
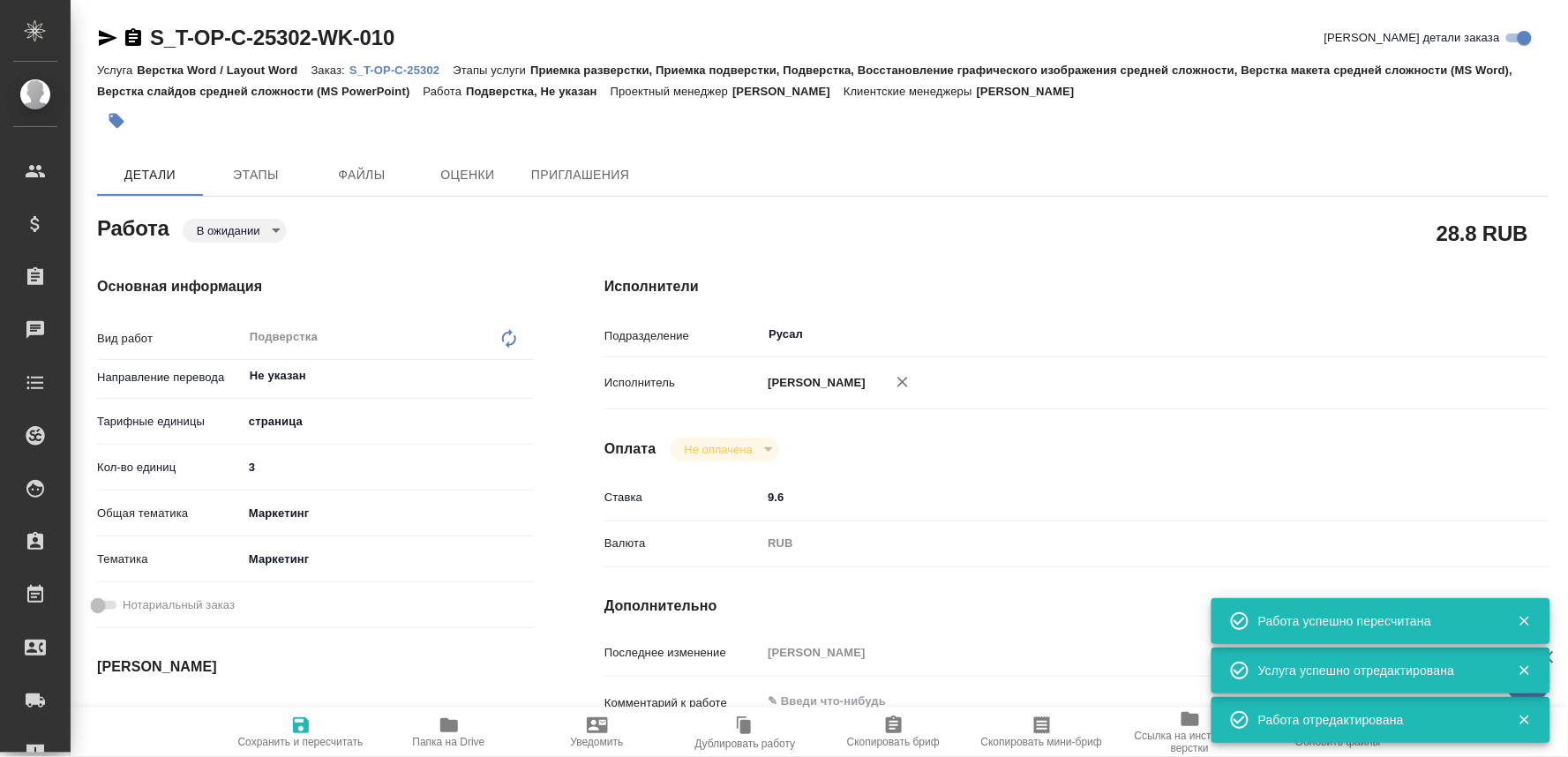
click at [301, 744] on span "Сохранить и пересчитать" at bounding box center [301, 742] width 126 height 13
type textarea "x"
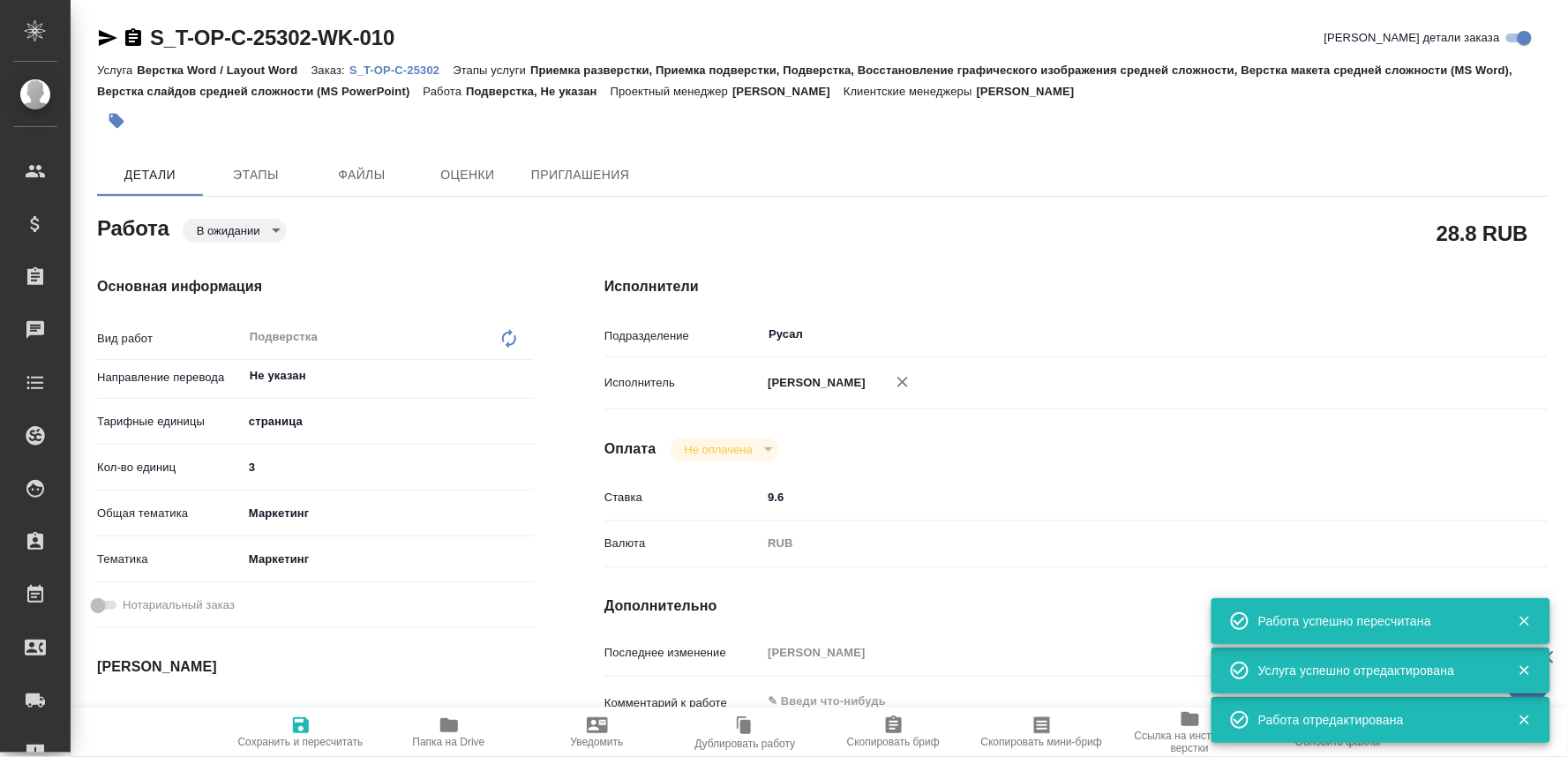
type textarea "x"
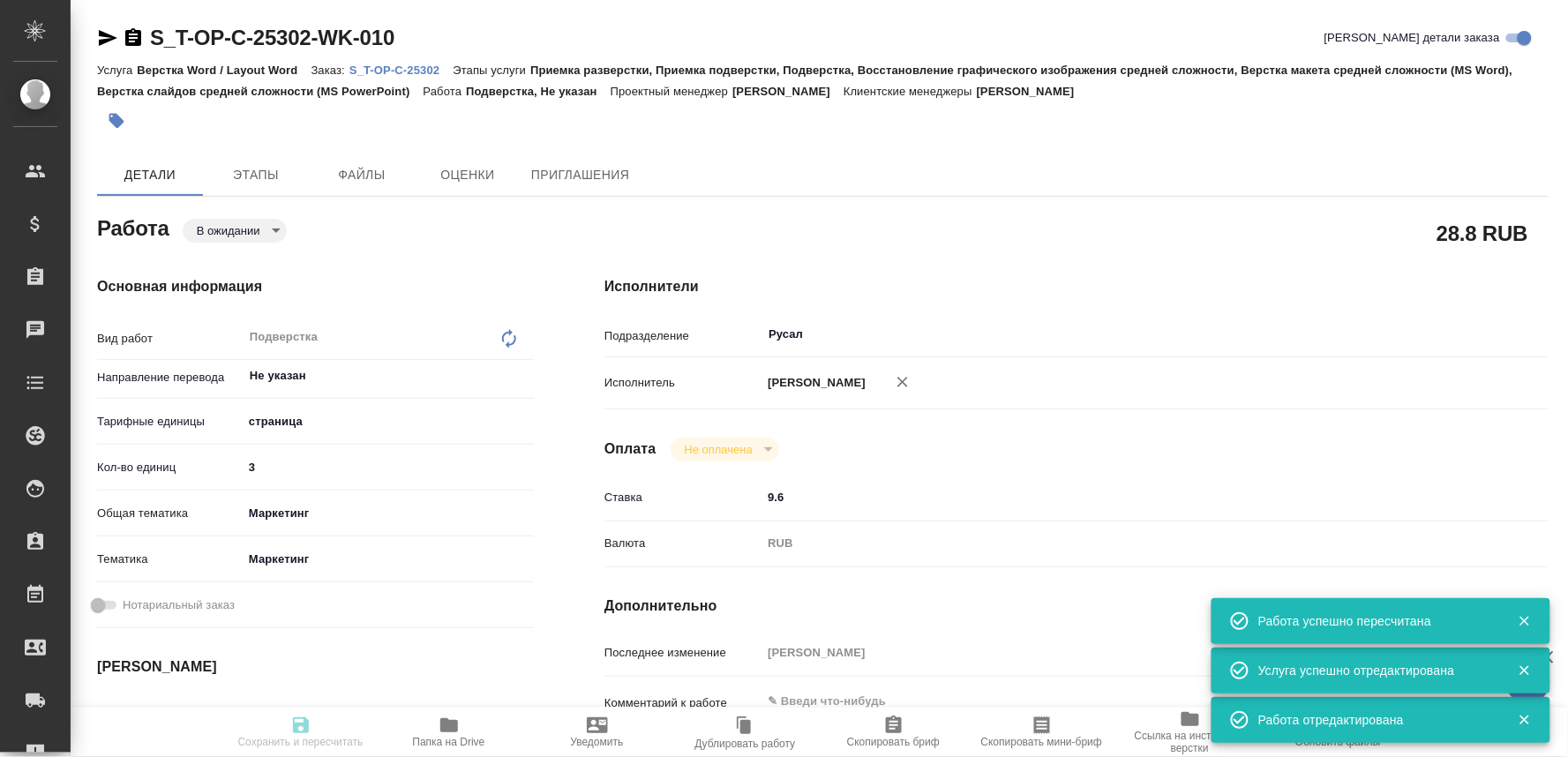
type textarea "x"
type input "pending"
type textarea "Подверстка"
type textarea "x"
type input "Не указан"
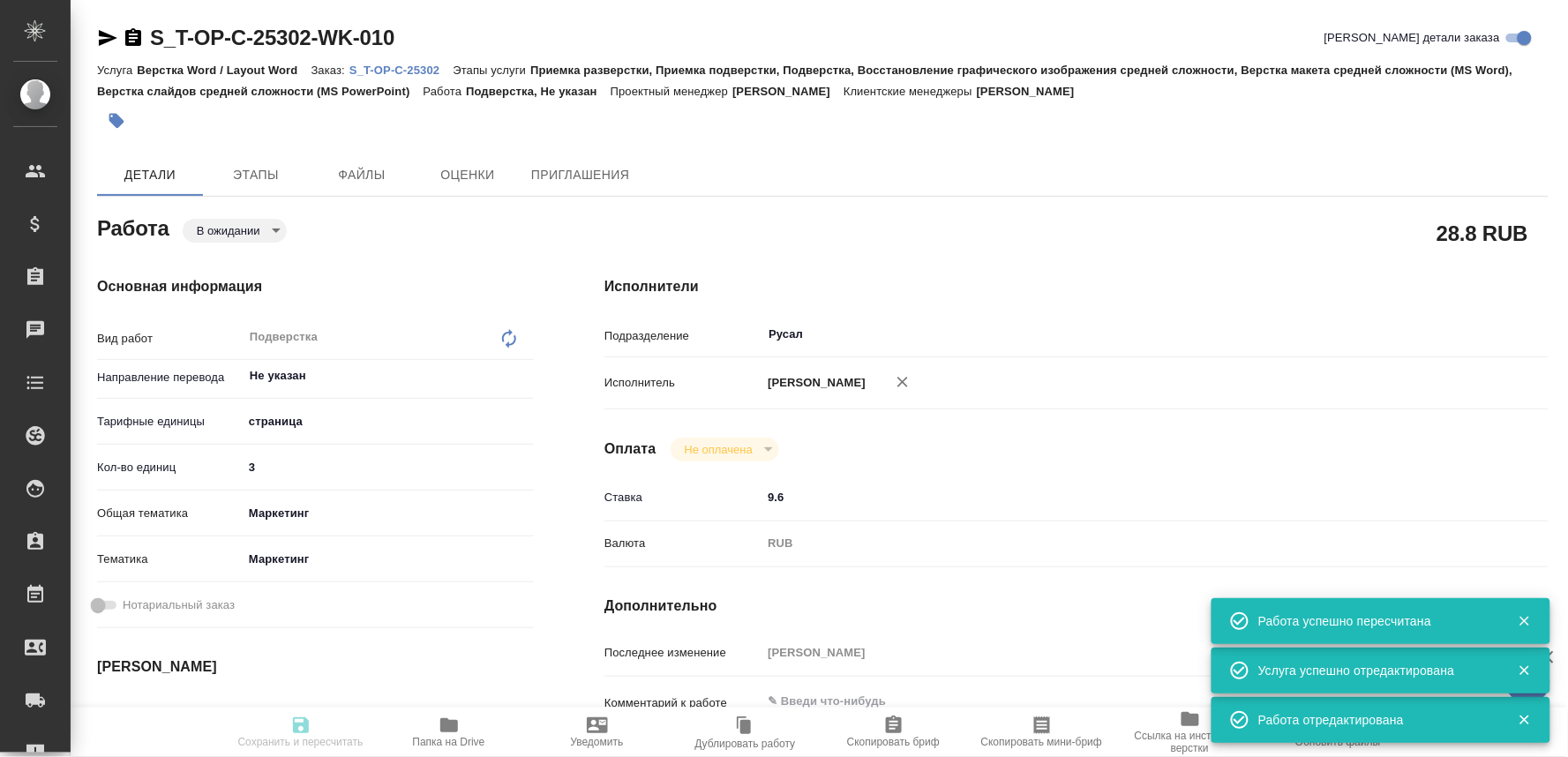
type input "5a8b1489cc6b4906c91bfdb2"
type input "3"
type input "marketing"
type input "5a8b8b956a9677013d343d63"
type input "29.09.2025 17:00"
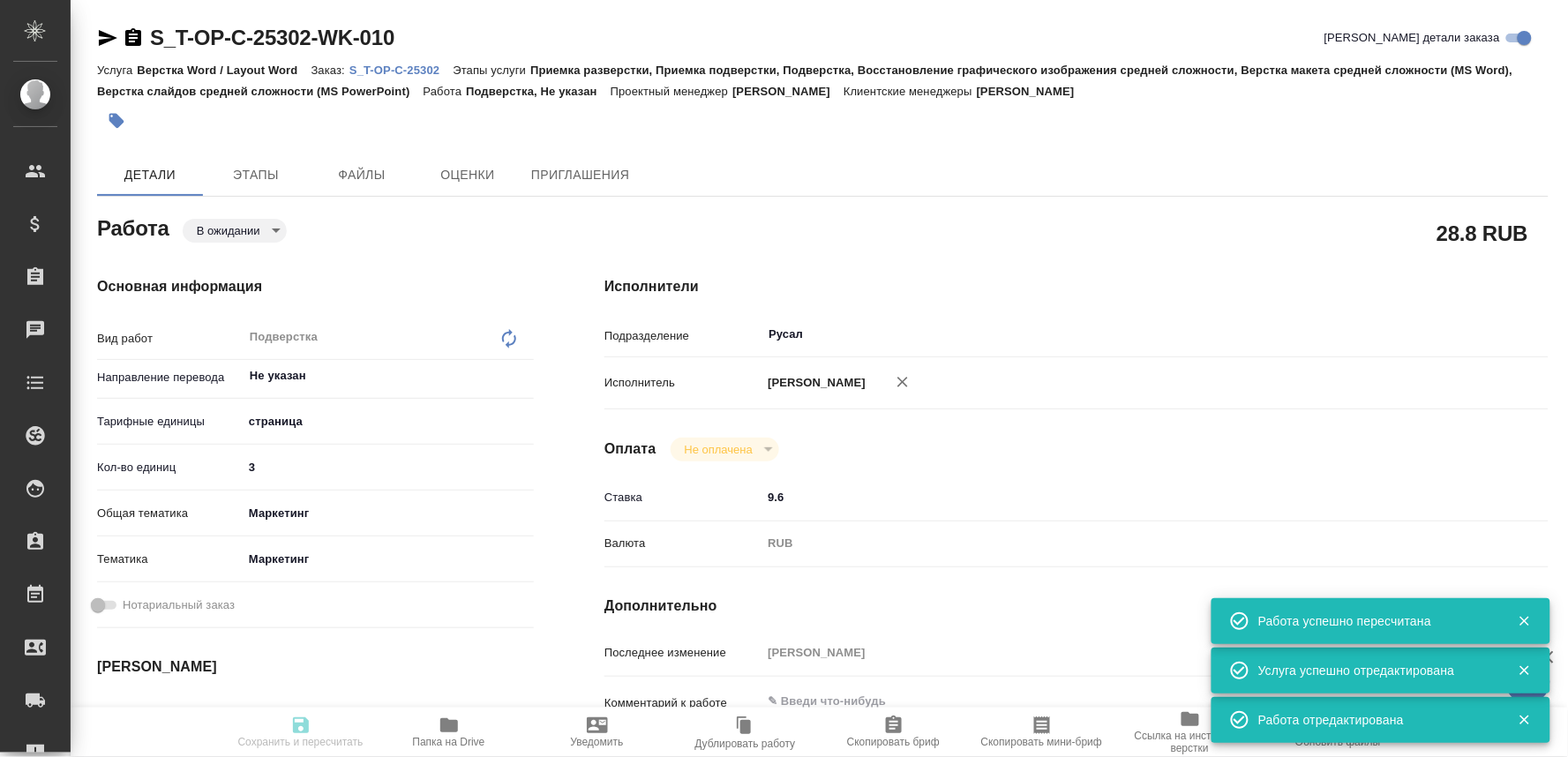
type input "29.09.2025 19:00"
type input "30.09.2025 16:00"
type input "Русал"
type input "notPayed"
type input "9.6"
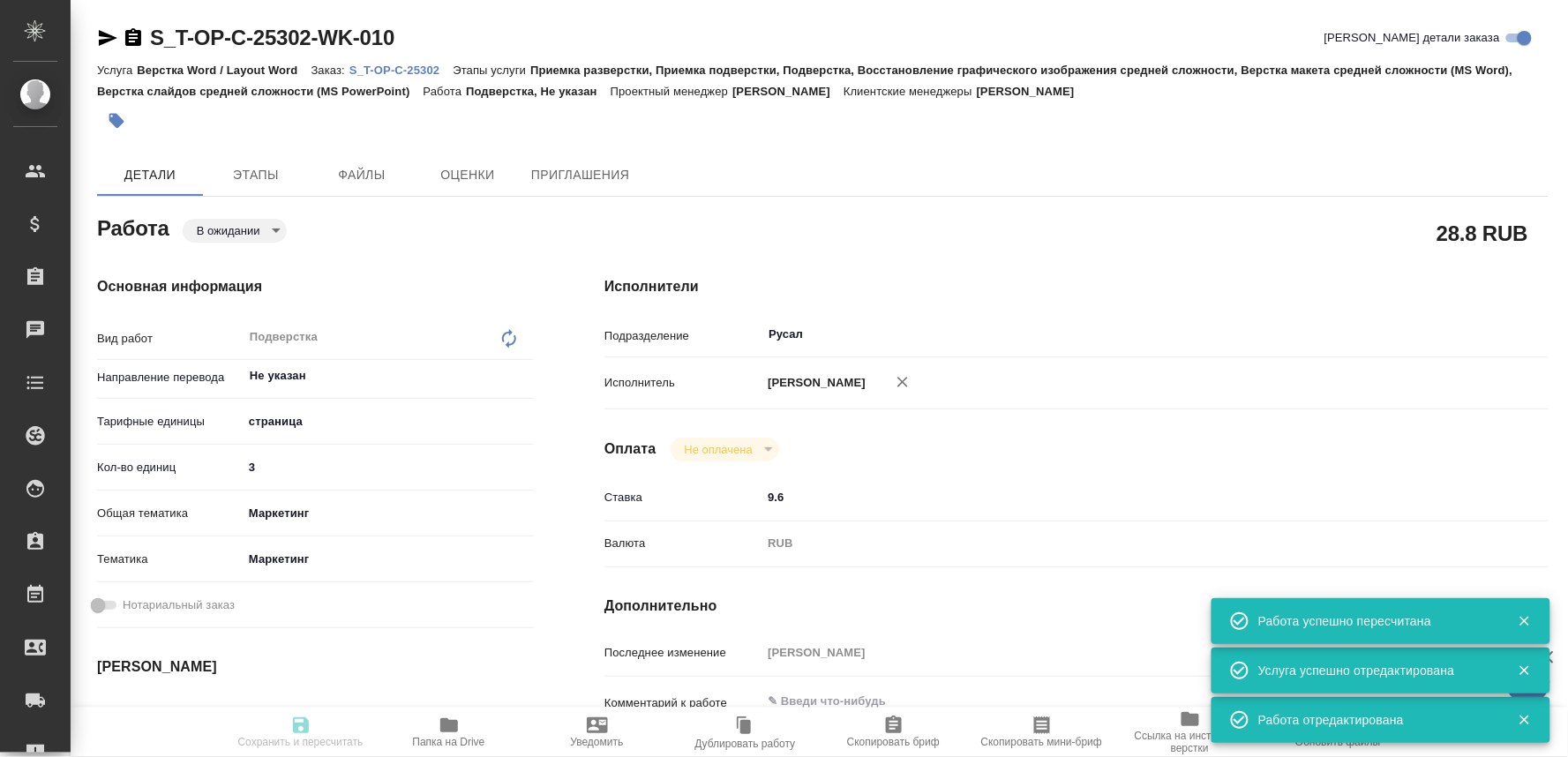
type input "RUB"
type input "[PERSON_NAME]"
type textarea "x"
type textarea "/Clients/Т-ОП-С_Русал Глобал Менеджмент/Orders/S_T-OP-C-25302/DTP/S_T-OP-C-2530…"
type textarea "x"
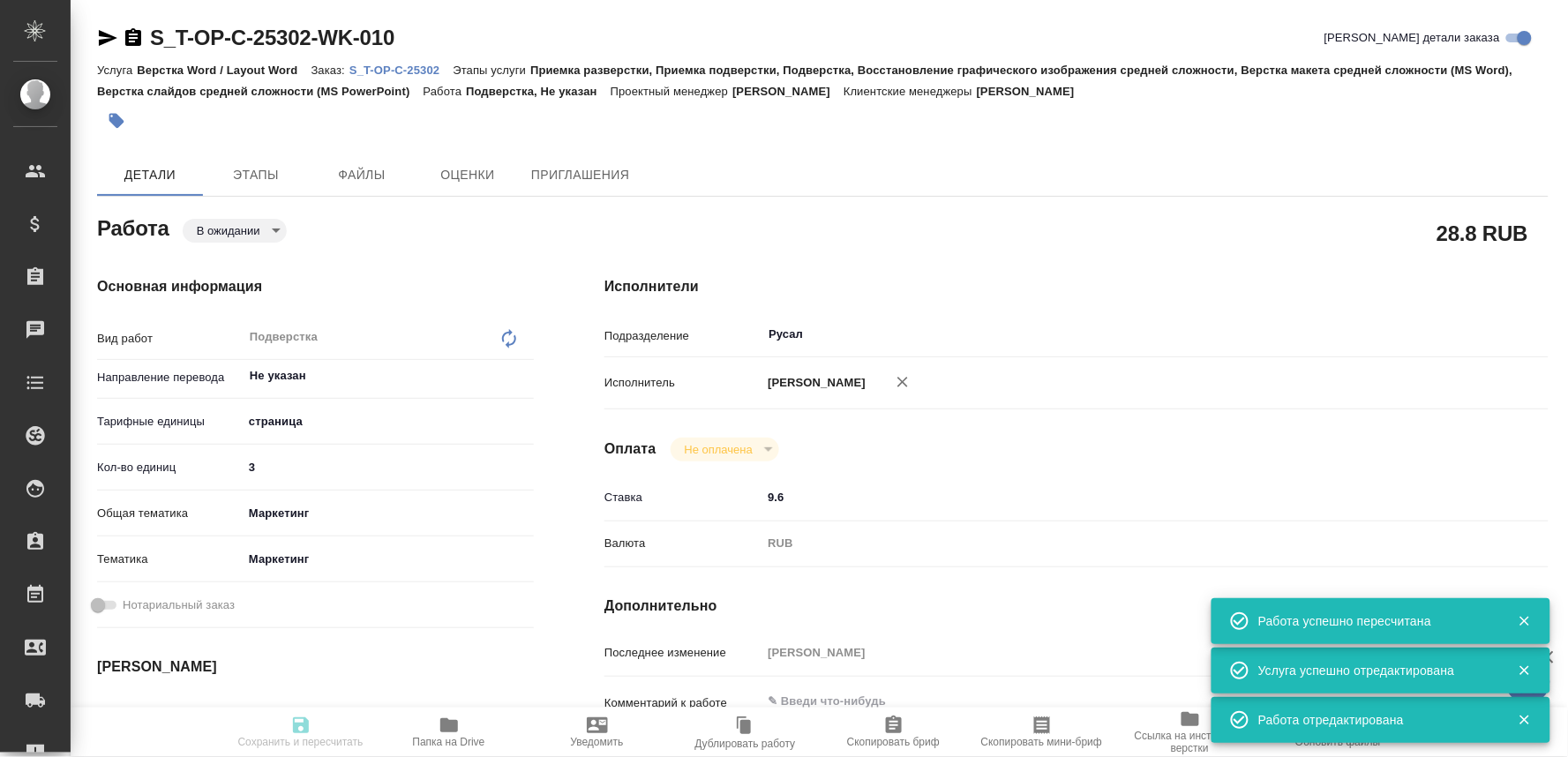
type input "S_T-OP-C-25302"
type input "Т-ОП-С-46900"
type input "Верстка Word / Layout Word"
type input "Приемка разверстки, Приемка подверстки, Подверстка, Восстановление графического…"
type input "Меньшикова Александра"
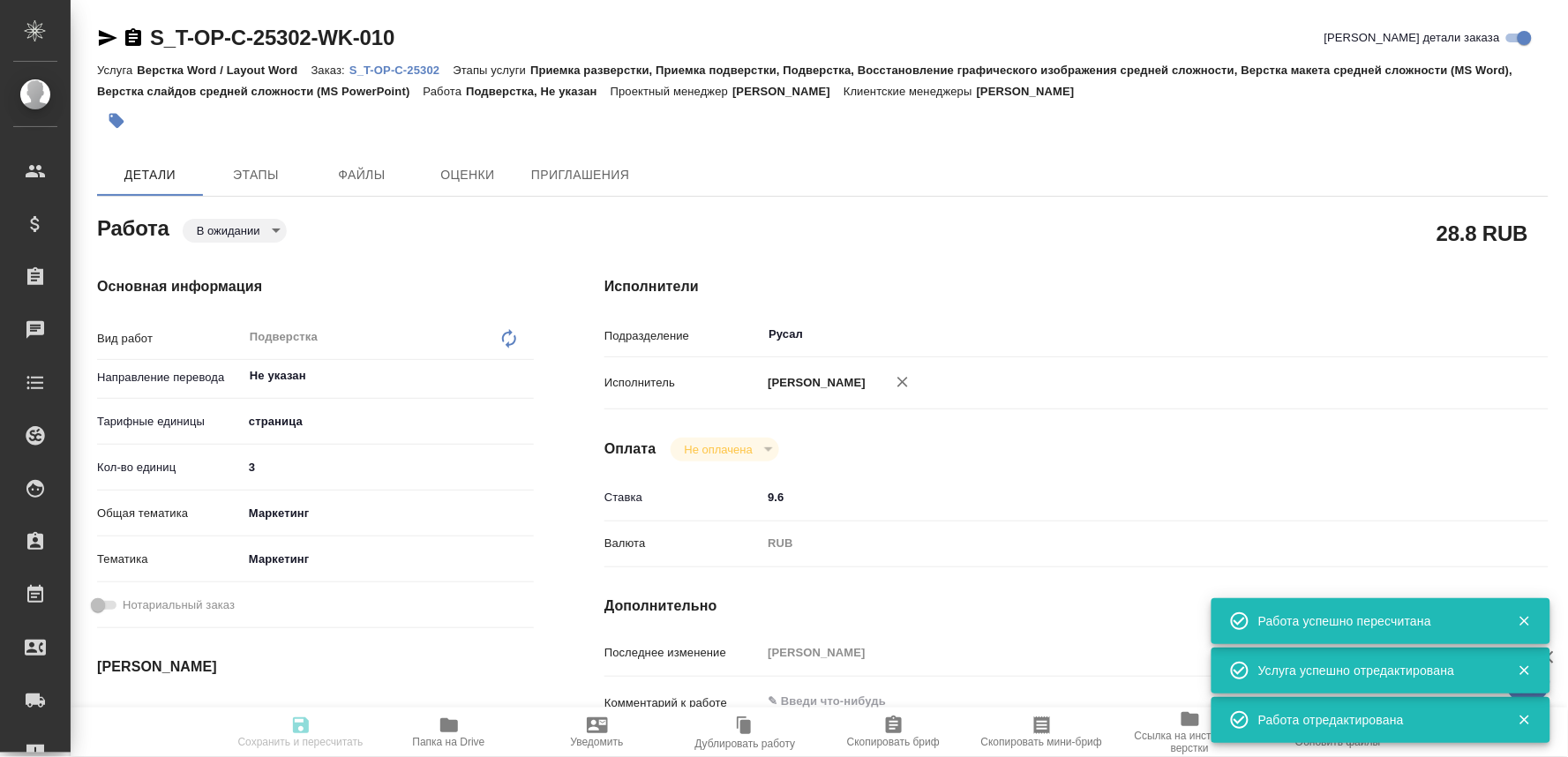
type input "[PERSON_NAME]"
type input "/Clients/Т-ОП-С_Русал Глобал Менеджмент/Orders/S_T-OP-C-25302"
type textarea "x"
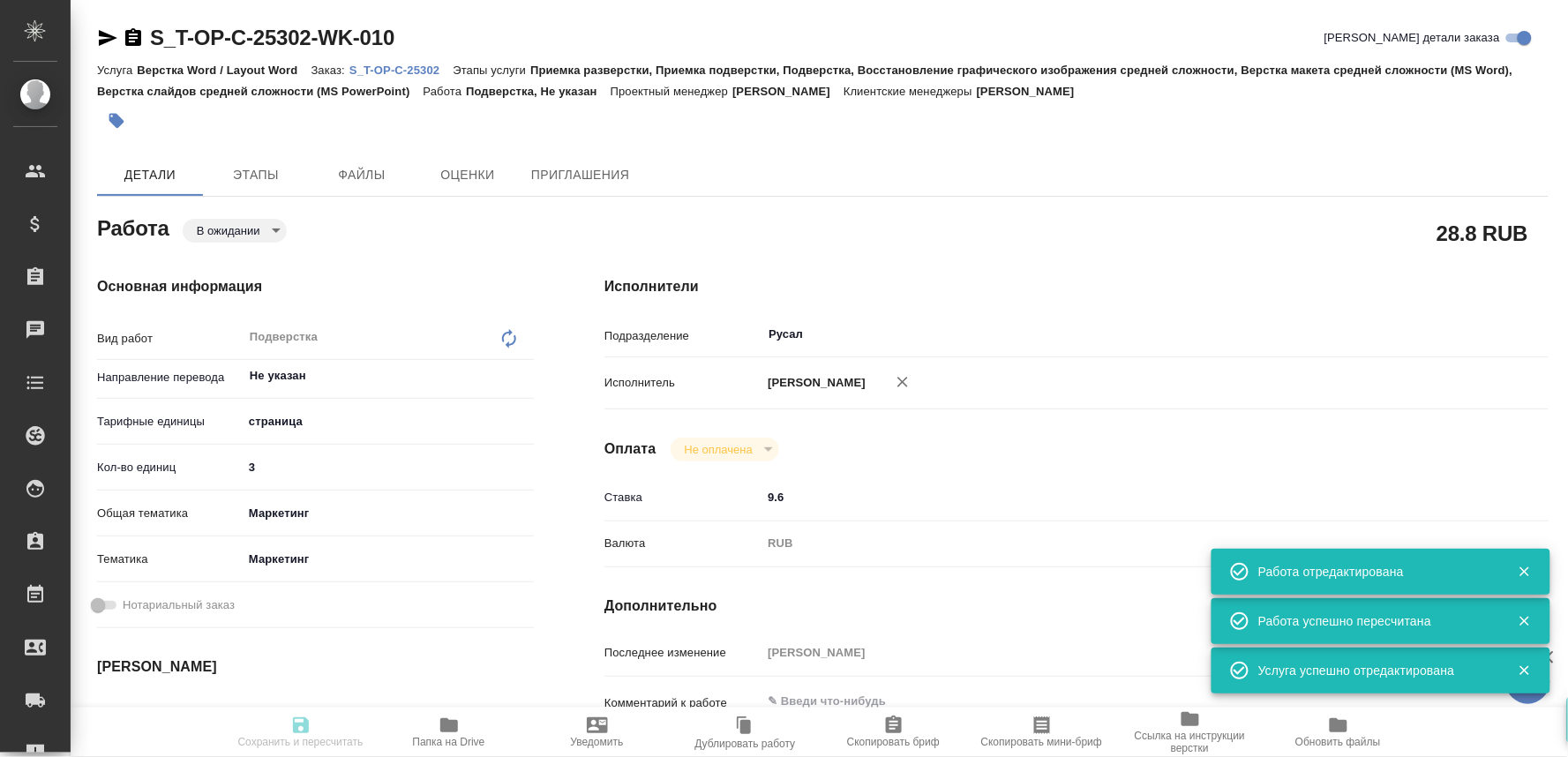
type textarea "x"
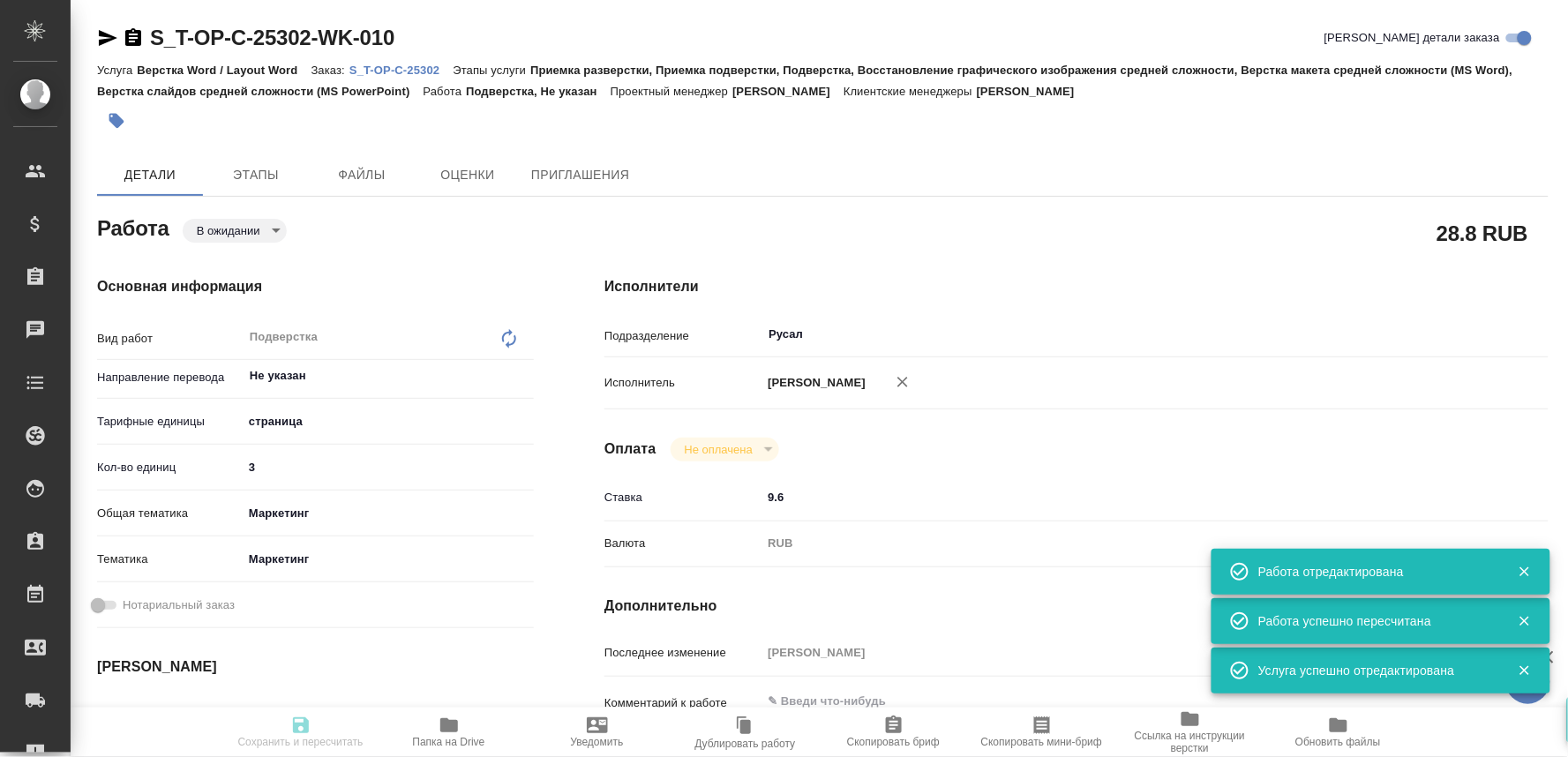
type textarea "x"
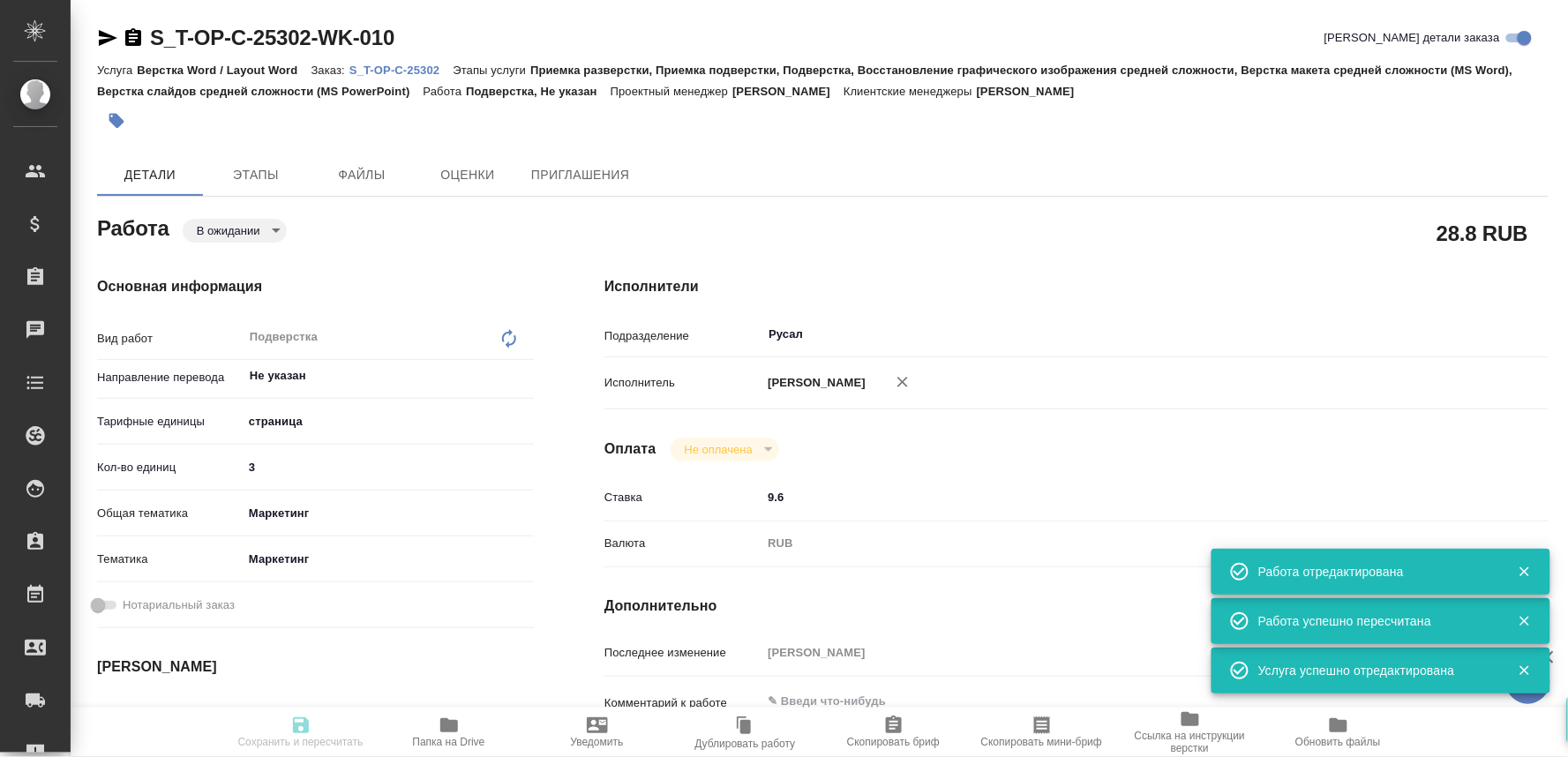
type textarea "x"
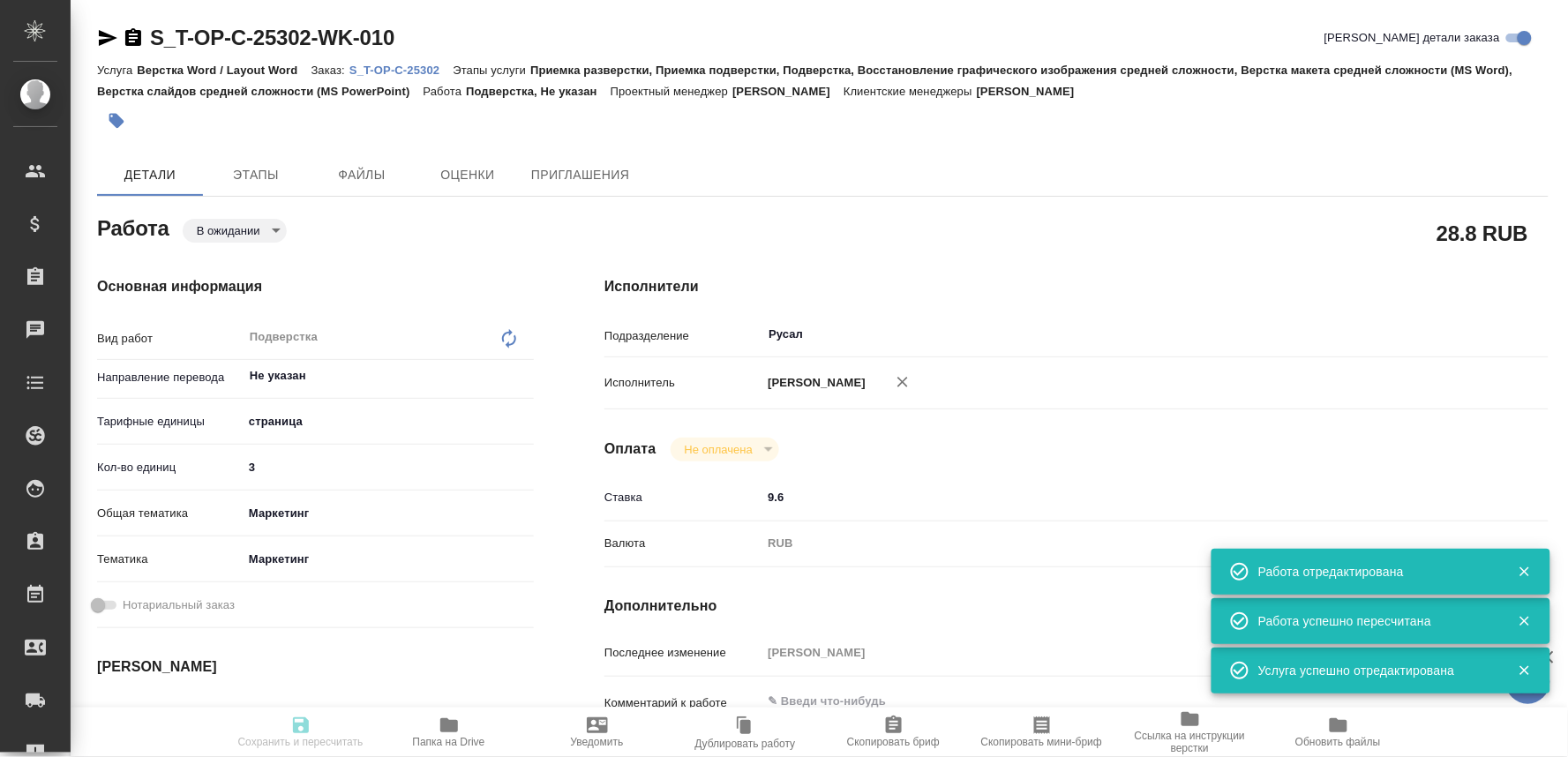
type input "pending"
type textarea "Подверстка"
type textarea "x"
type input "Не указан"
type input "5a8b1489cc6b4906c91bfdb2"
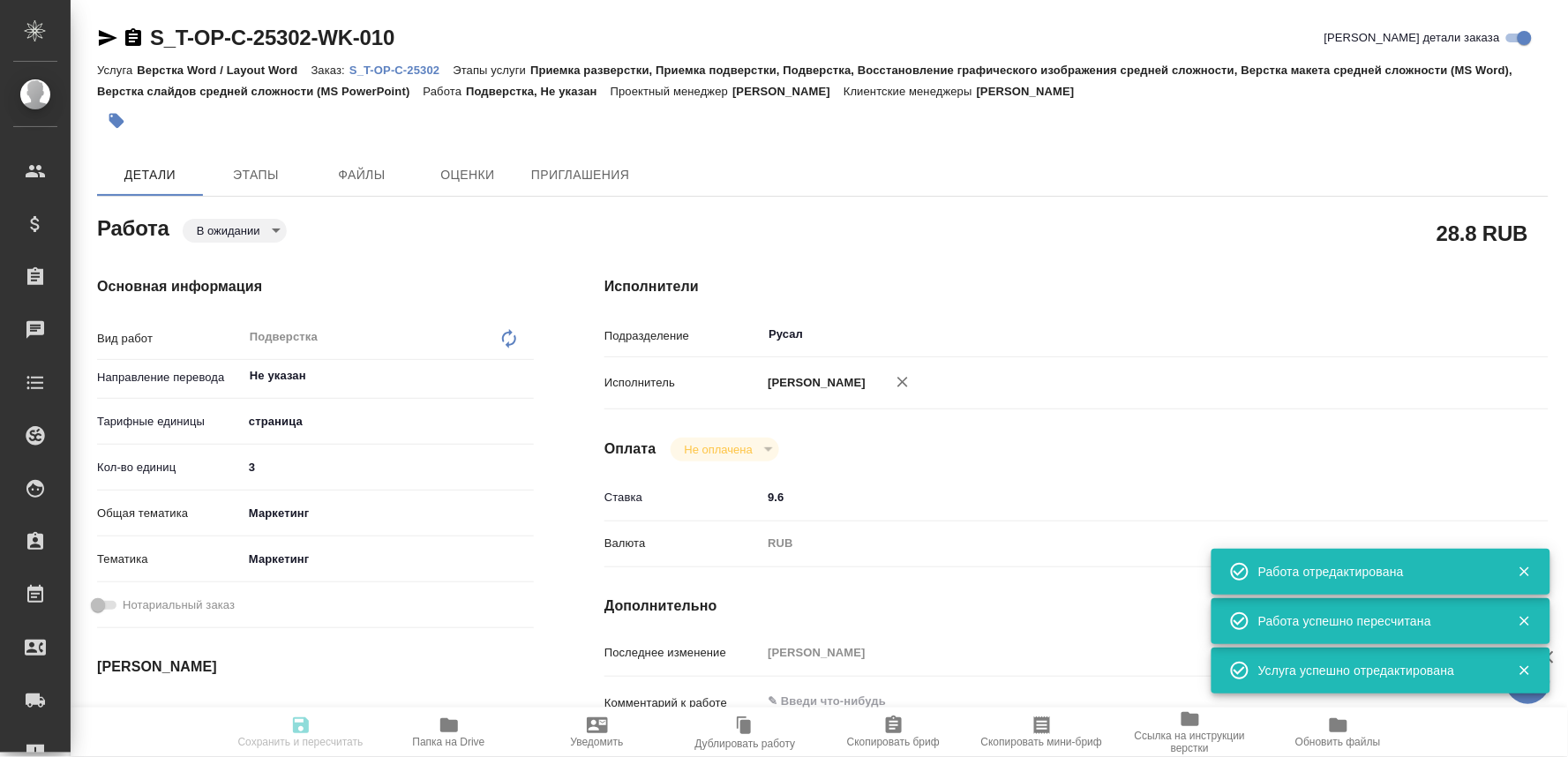
type input "3"
type input "marketing"
type input "5a8b8b956a9677013d343d63"
type input "29.09.2025 17:00"
type input "29.09.2025 19:00"
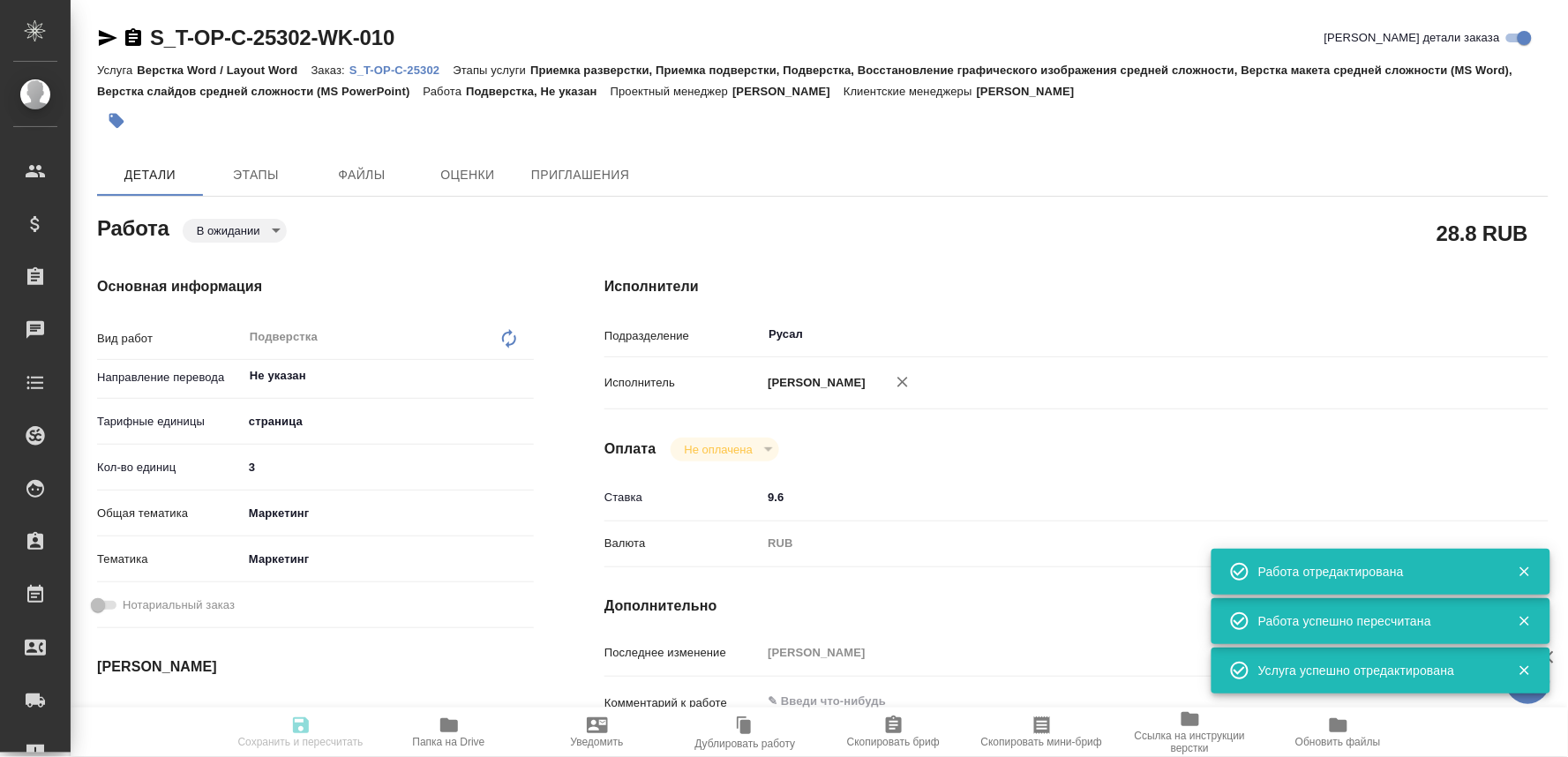
type input "30.09.2025 16:00"
type input "Русал"
type input "notPayed"
type input "9.6"
type input "RUB"
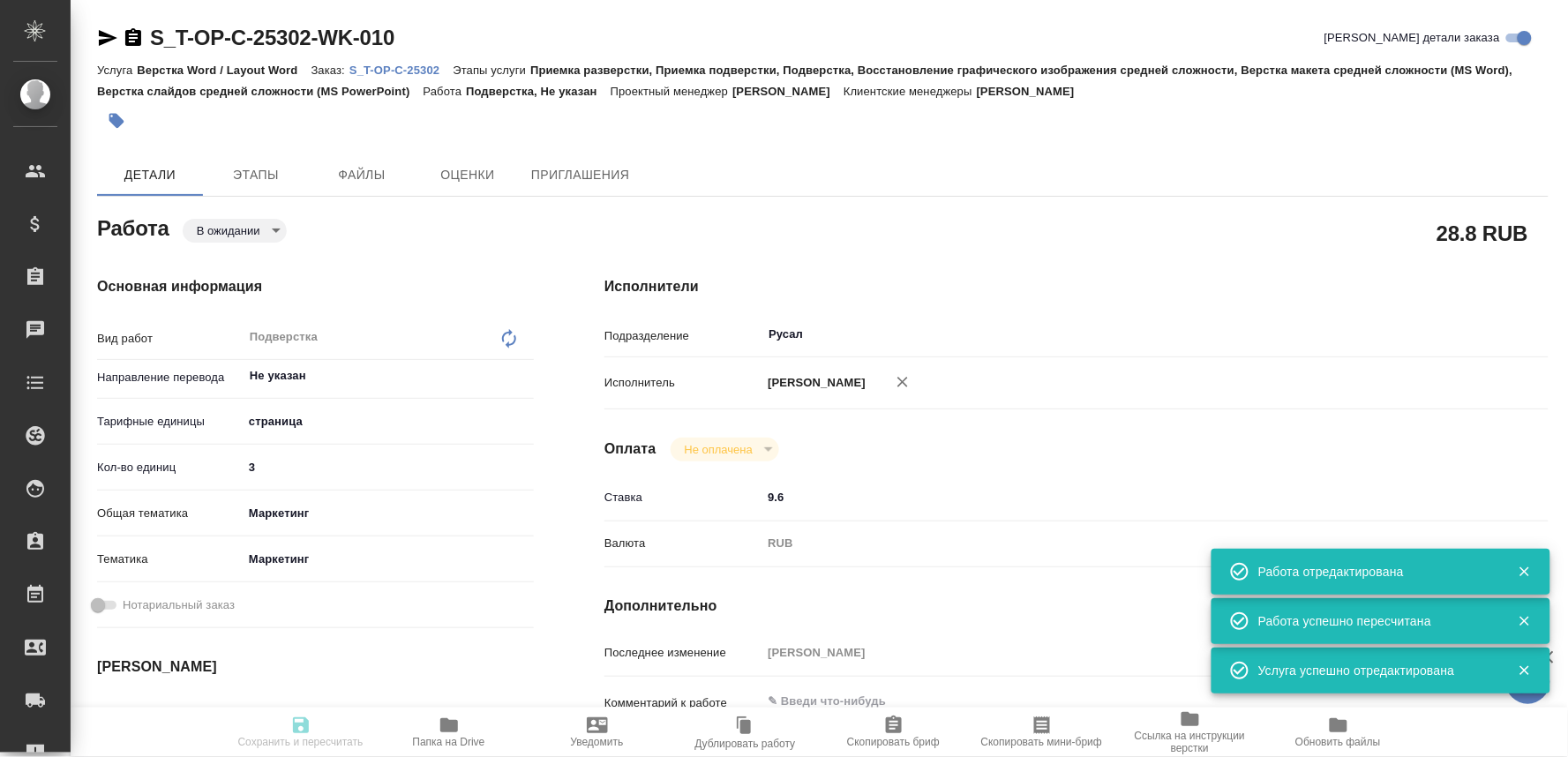
type input "[PERSON_NAME]"
type textarea "x"
type textarea "/Clients/Т-ОП-С_Русал Глобал Менеджмент/Orders/S_T-OP-C-25302/DTP/S_T-OP-C-2530…"
type textarea "x"
type input "S_T-OP-C-25302"
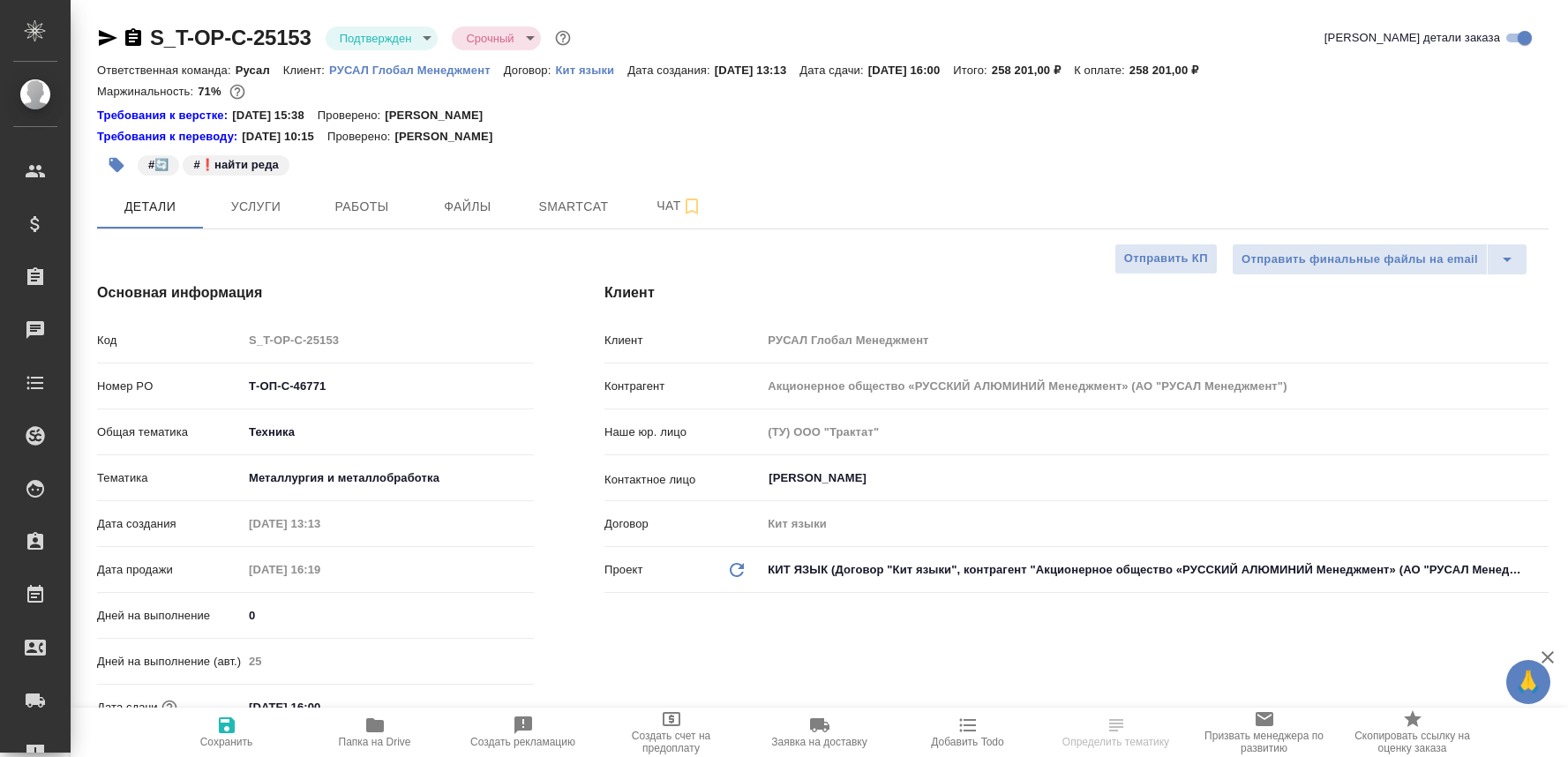
select select "RU"
click at [382, 198] on span "Работы" at bounding box center [361, 207] width 85 height 22
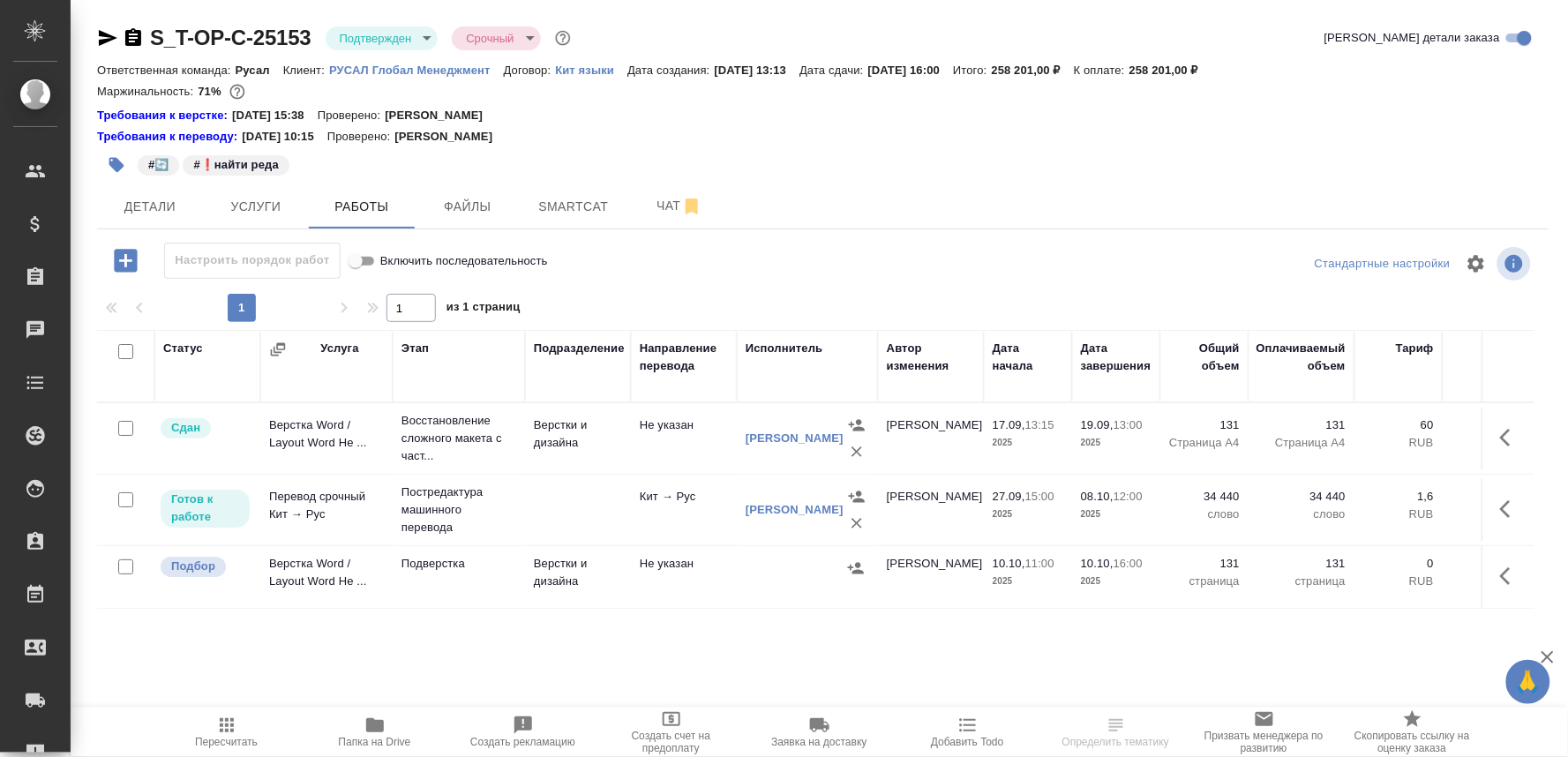
click at [411, 569] on p "Подверстка" at bounding box center [459, 563] width 115 height 17
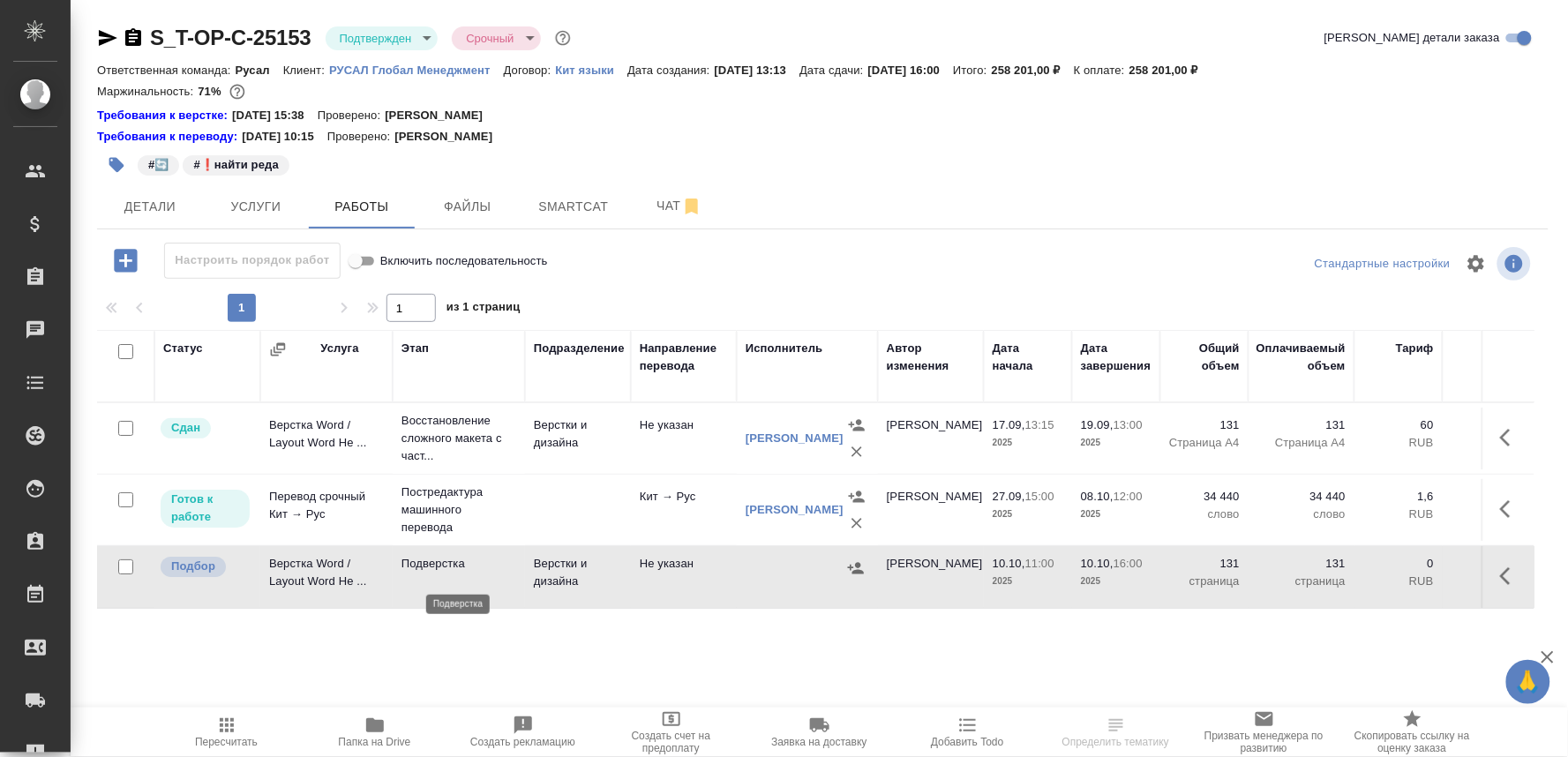
click at [411, 569] on p "Подверстка" at bounding box center [459, 563] width 115 height 17
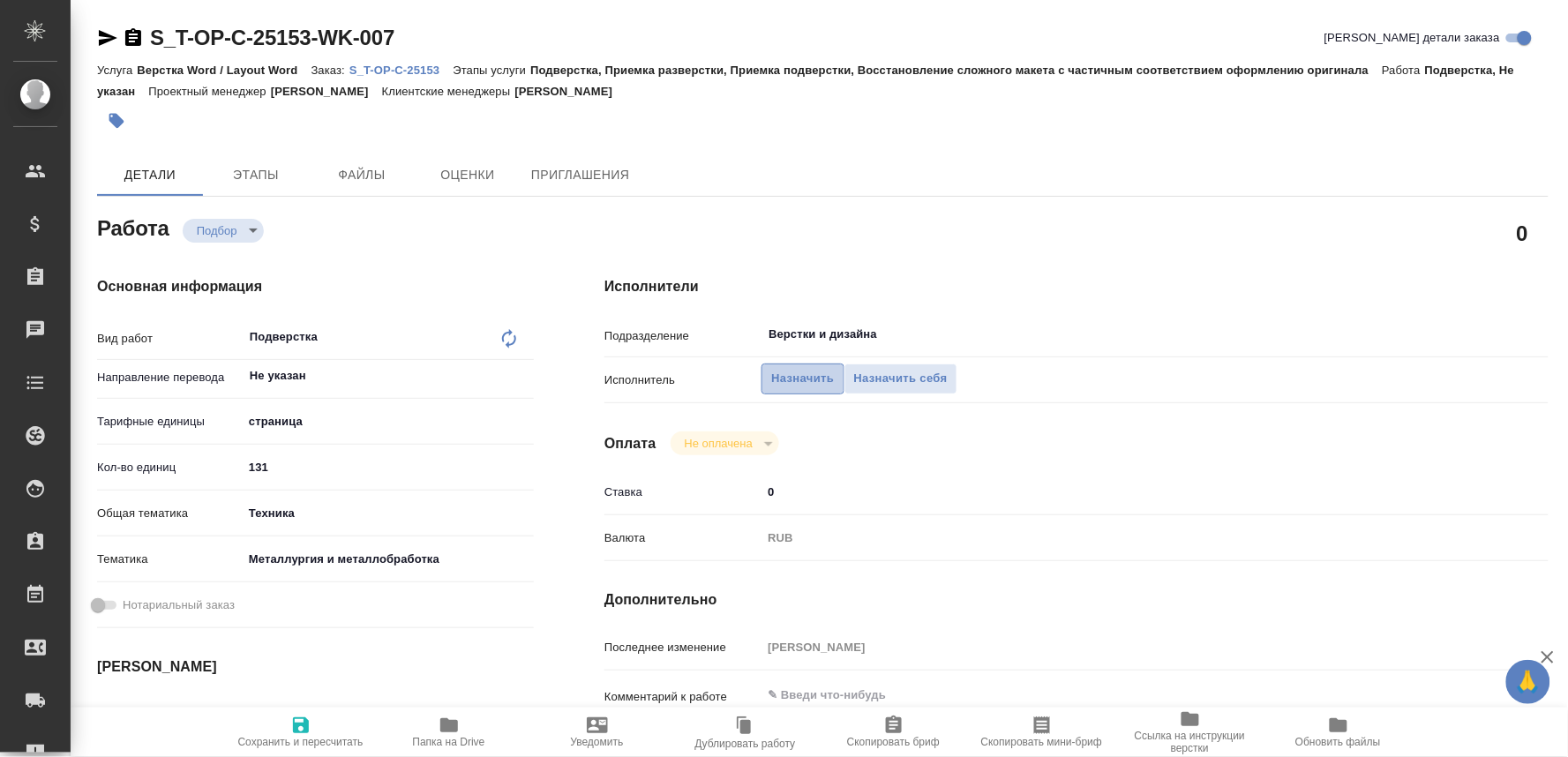
click at [804, 373] on span "Назначить" at bounding box center [802, 379] width 63 height 20
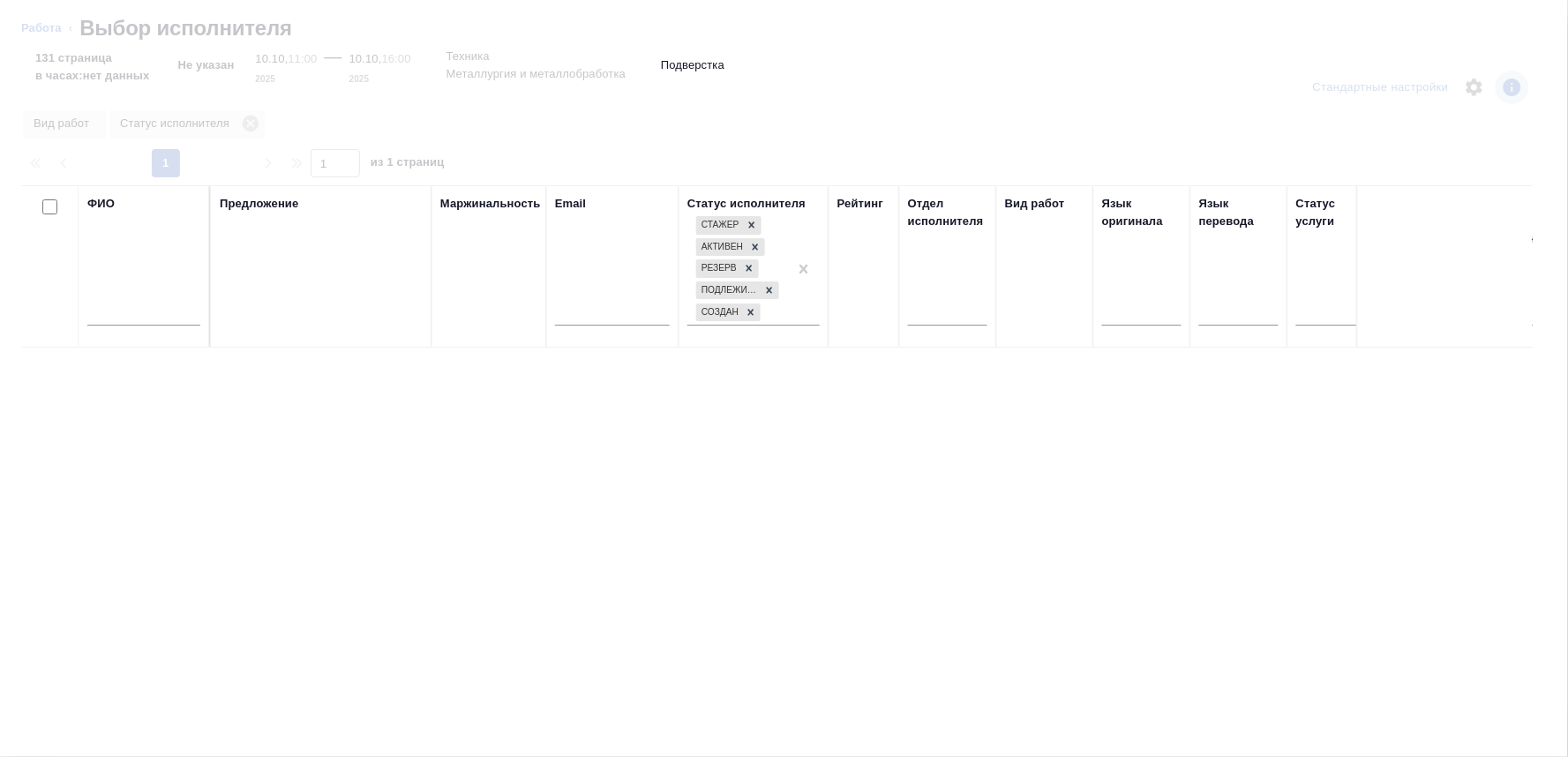
click at [150, 313] on input "text" at bounding box center [144, 314] width 113 height 22
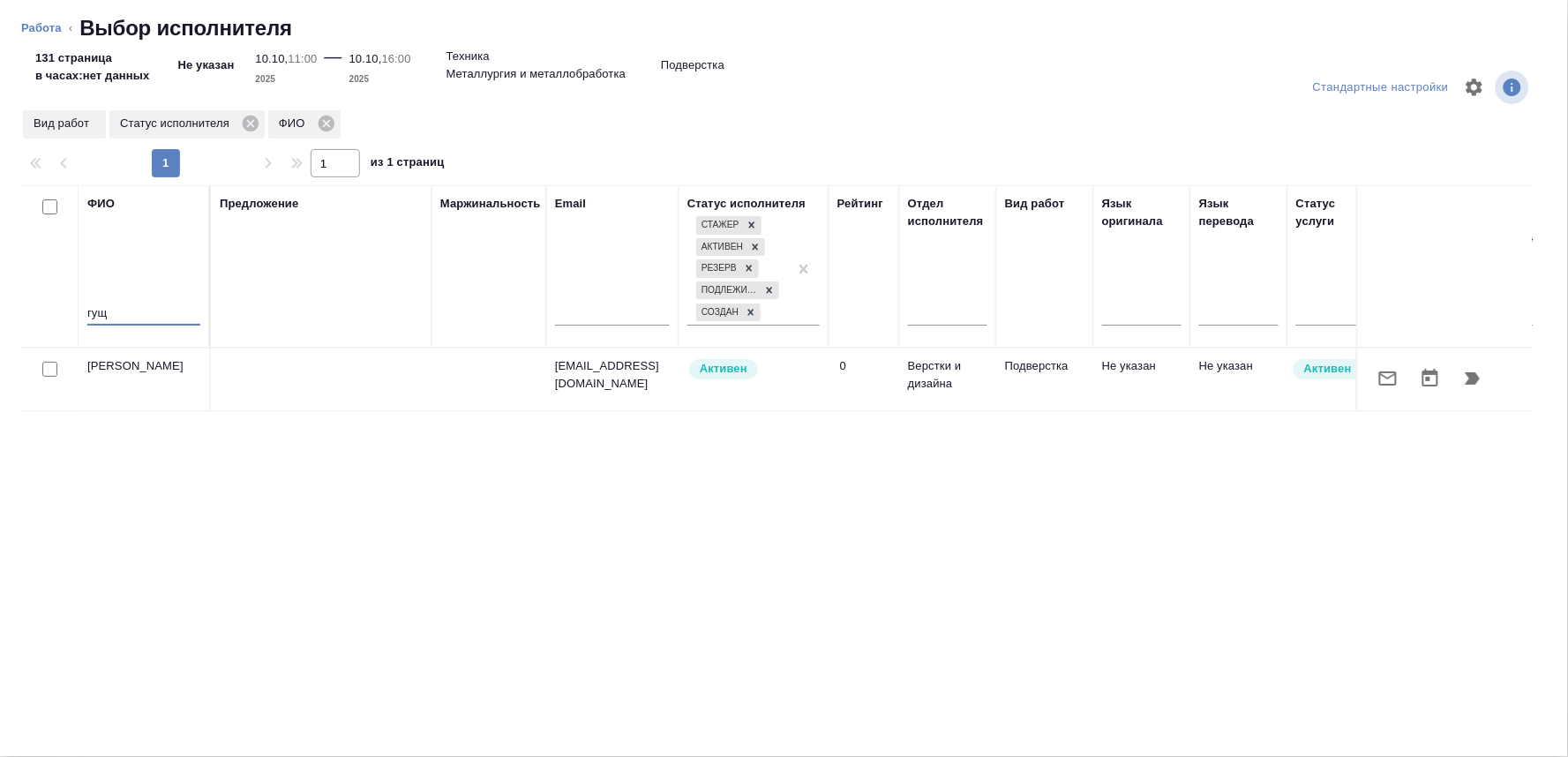
type input "гущ"
click at [1462, 377] on icon "button" at bounding box center [1471, 378] width 21 height 21
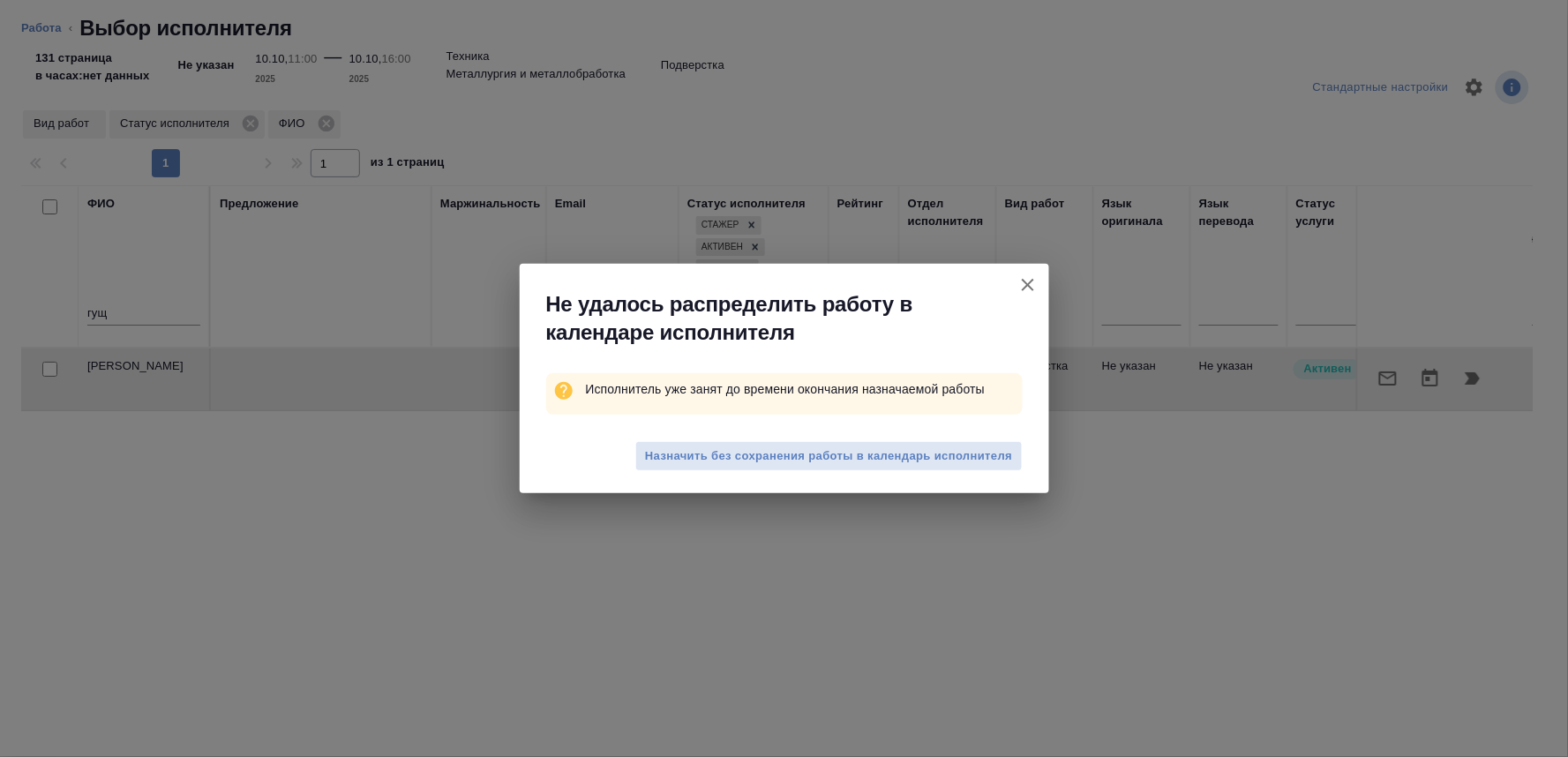
click at [850, 433] on div "Назначить без сохранения работы в календарь исполнителя" at bounding box center [784, 459] width 529 height 71
click at [840, 453] on span "Назначить без сохранения работы в календарь исполнителя" at bounding box center [828, 456] width 367 height 20
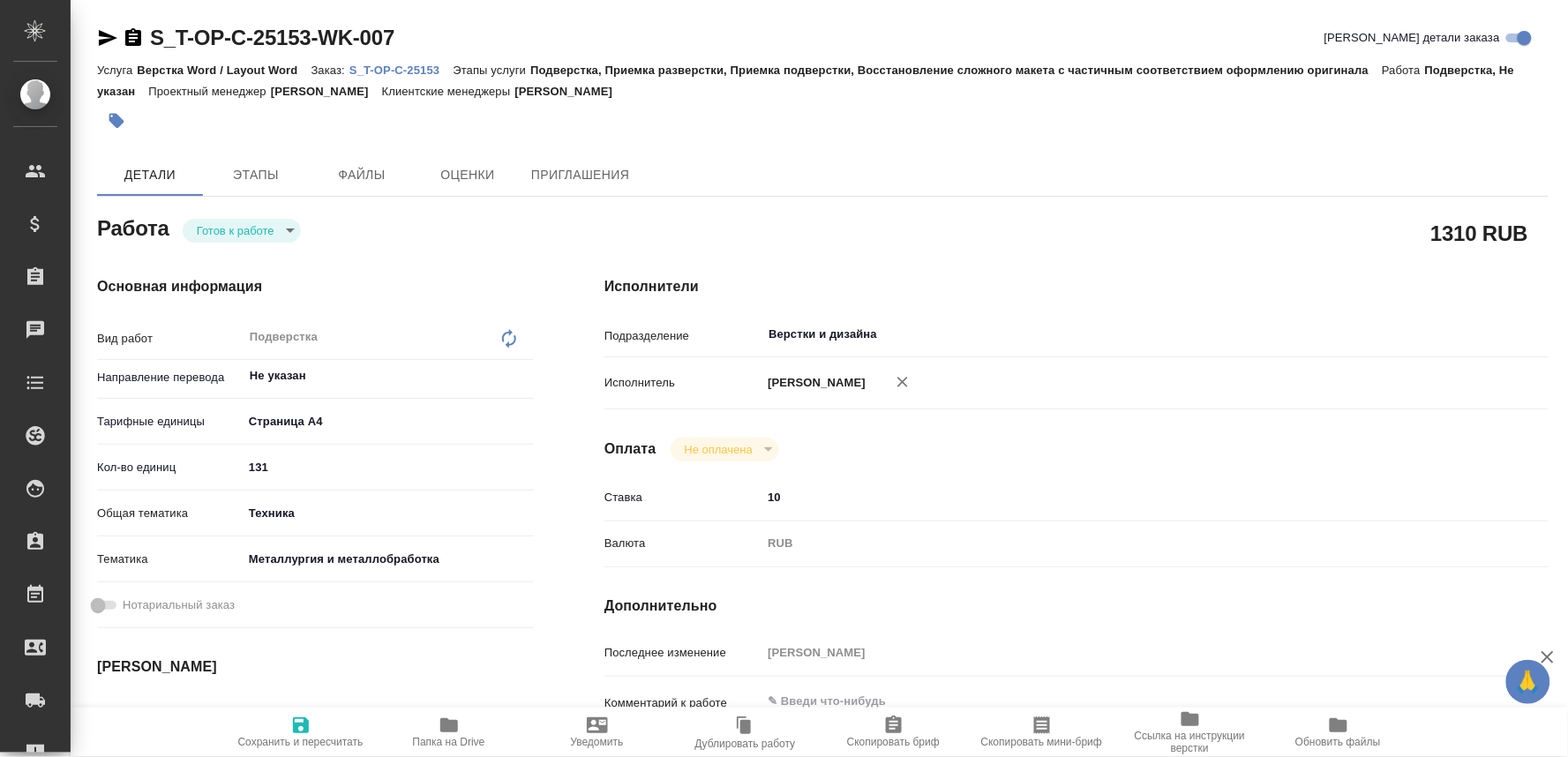
type textarea "x"
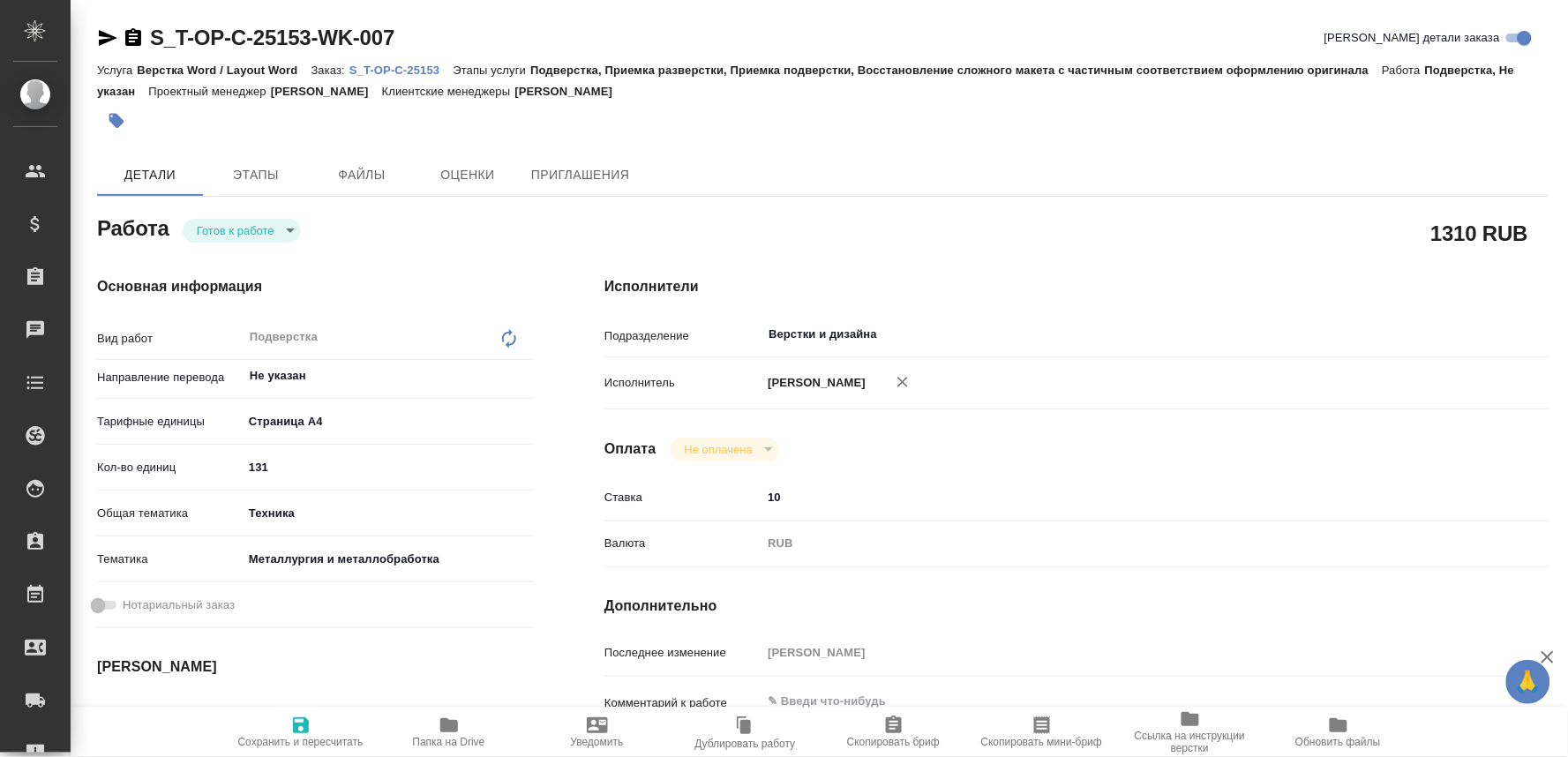
type textarea "x"
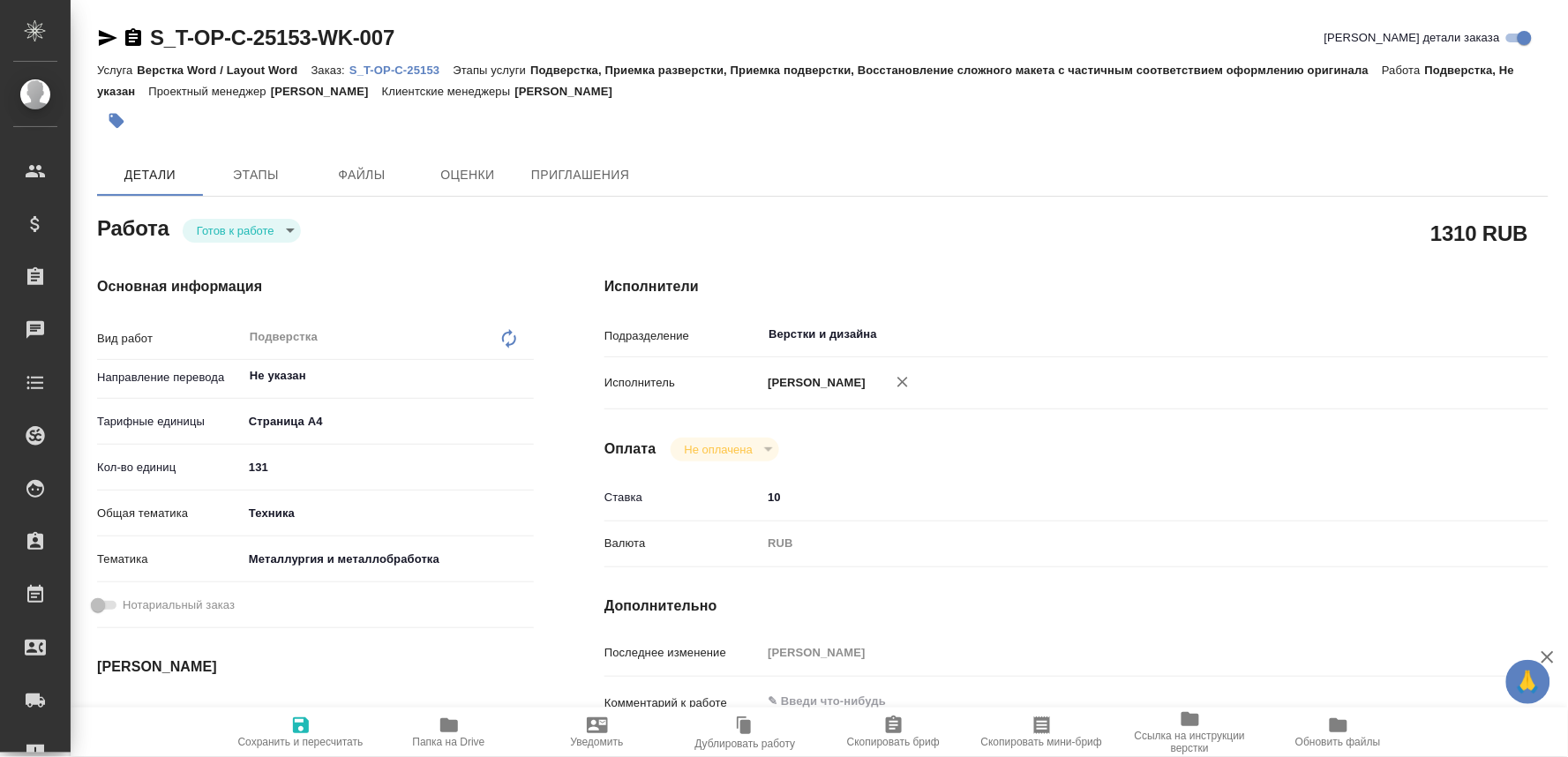
click at [269, 222] on body "🙏 .cls-1 fill:#fff; AWATERA Oksiutovich [PERSON_NAME] Спецификации Заказы Чаты …" at bounding box center [784, 378] width 1568 height 757
type textarea "x"
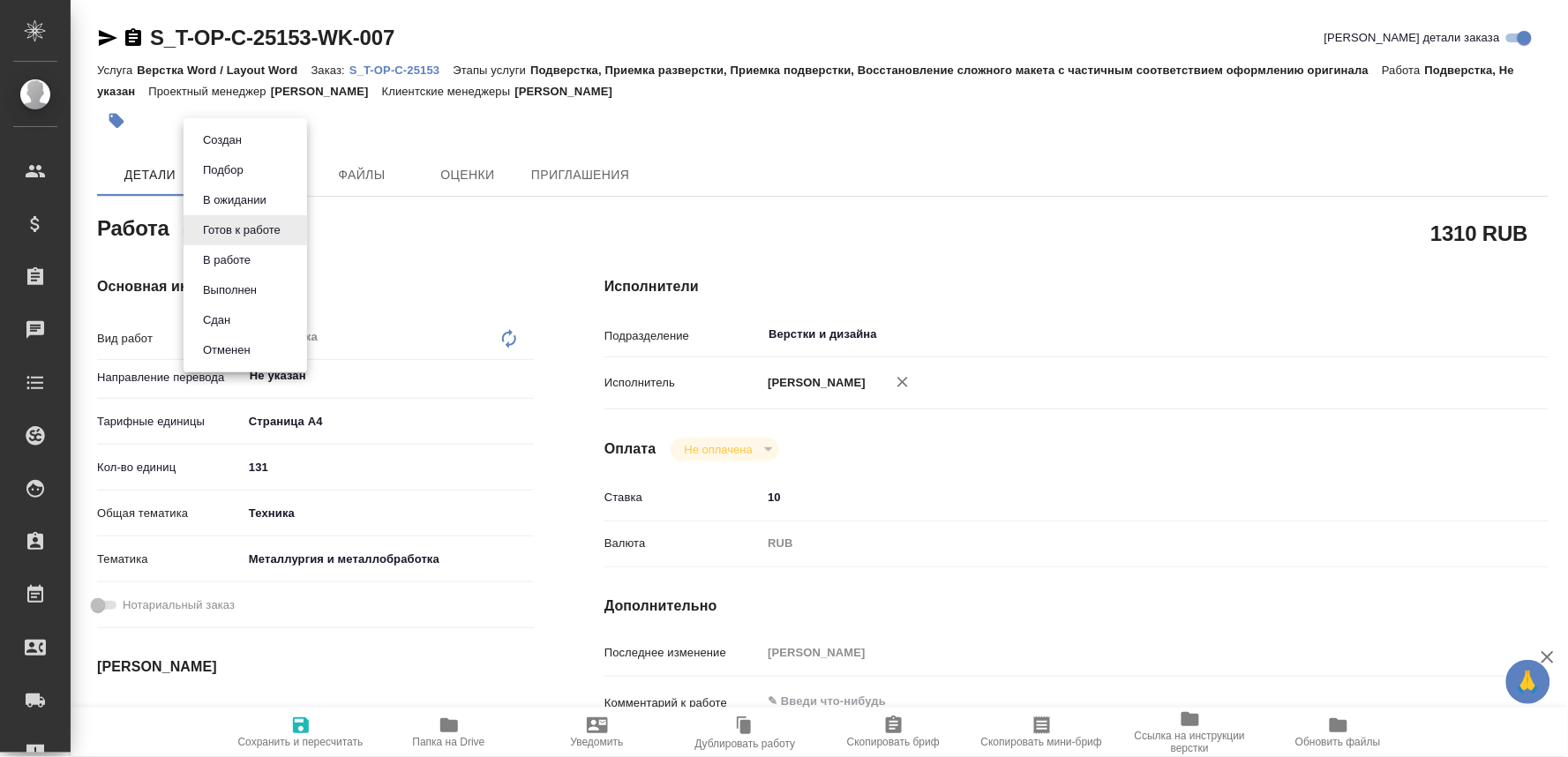
type textarea "x"
click at [221, 200] on button "В ожидании" at bounding box center [234, 199] width 74 height 19
type textarea "x"
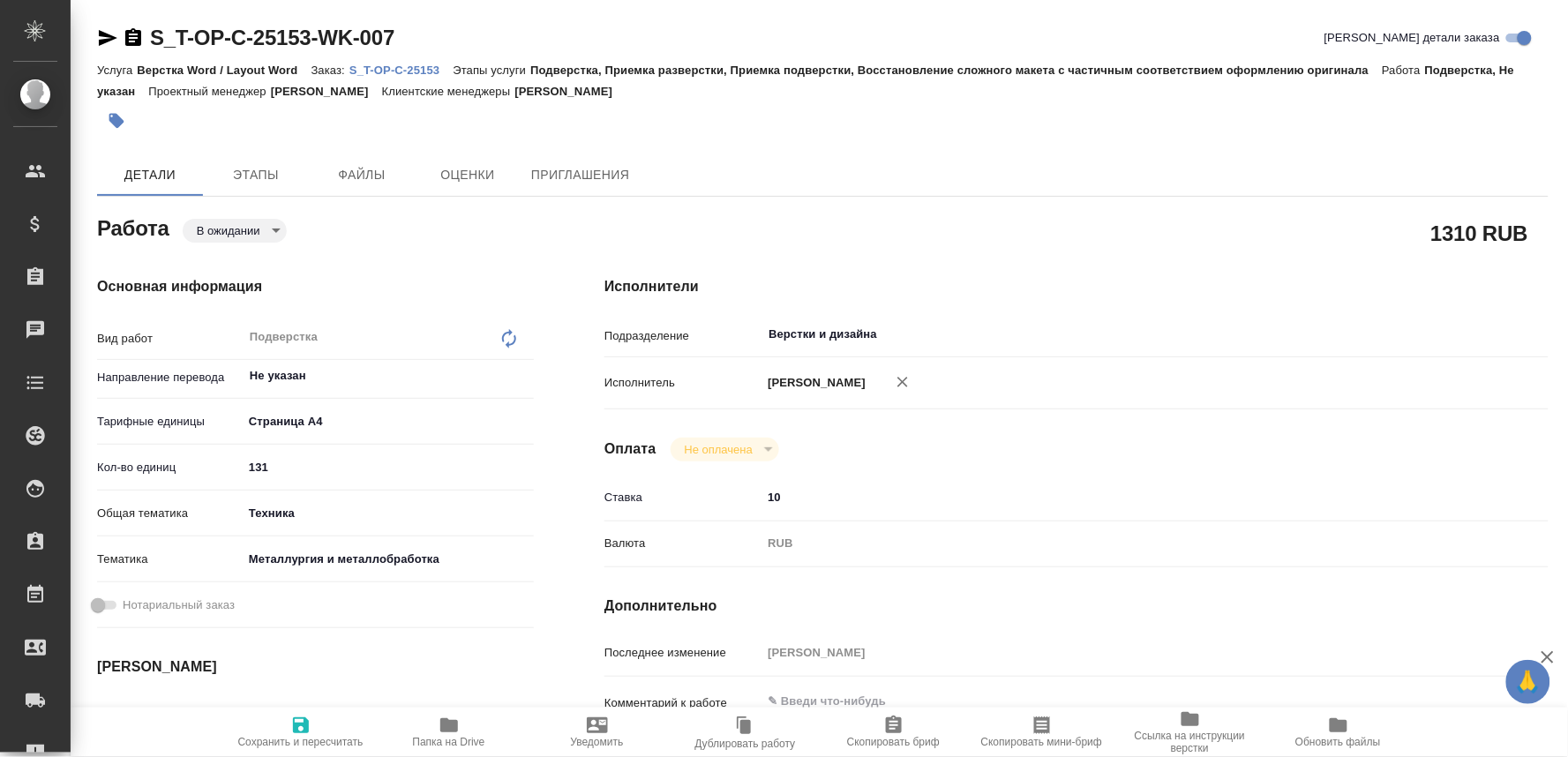
type textarea "x"
click at [295, 719] on icon "button" at bounding box center [300, 725] width 15 height 15
type textarea "x"
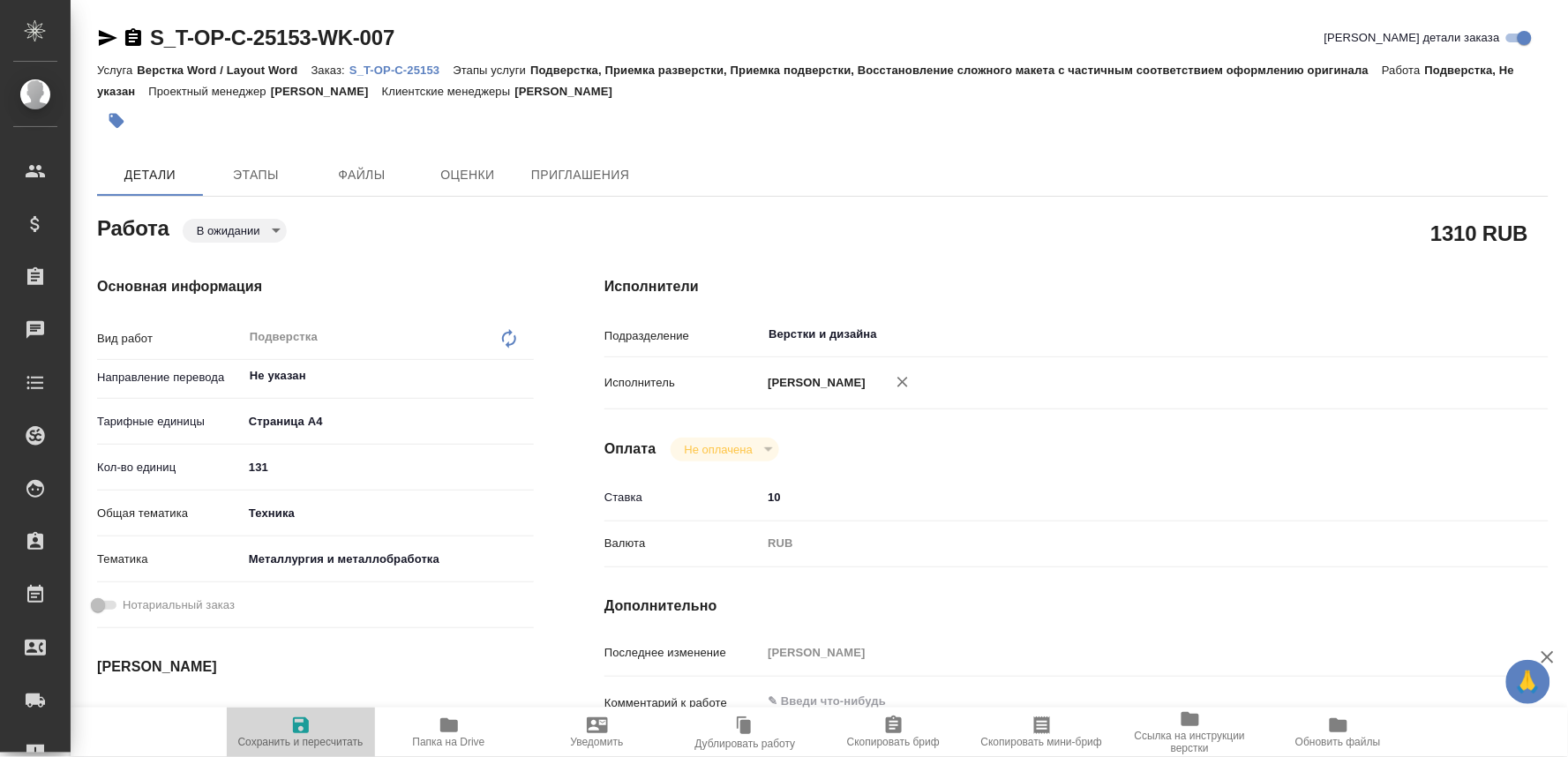
type textarea "x"
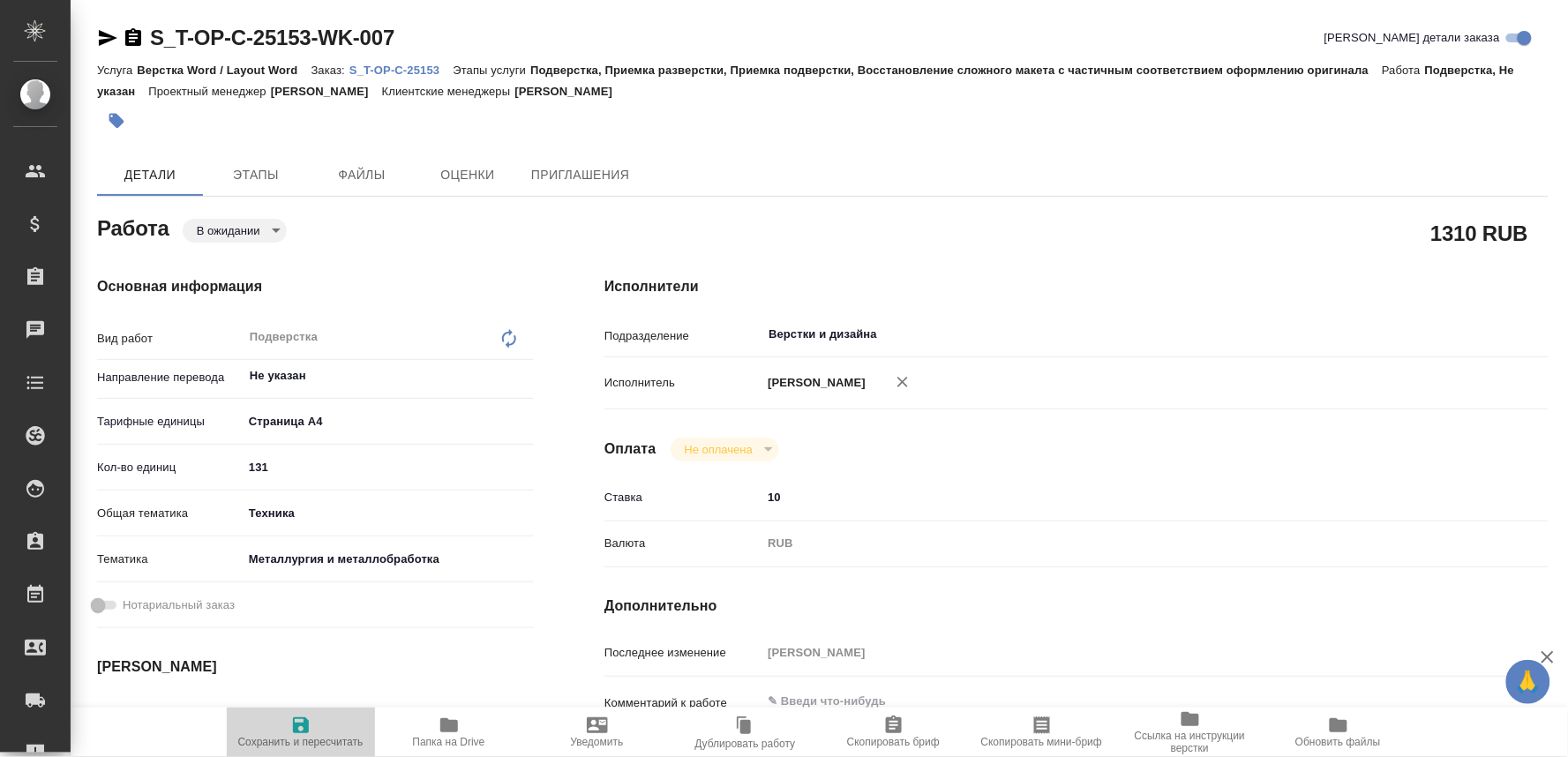
type textarea "x"
type input "pending"
type textarea "Подверстка"
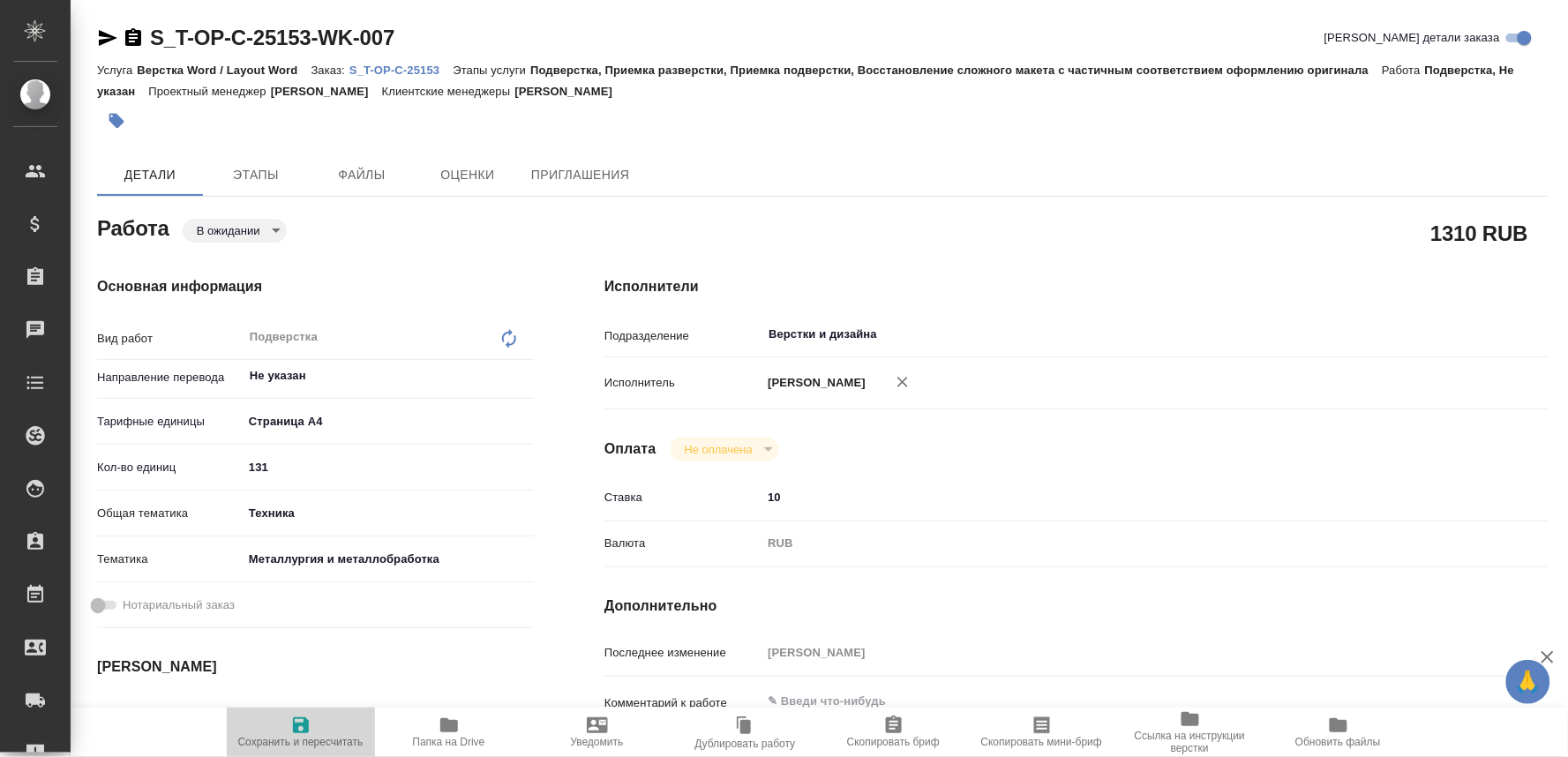
type textarea "x"
type input "Не указан"
type input "5f036ec4e16dec2d6b59c8ff"
type input "131"
type input "tech"
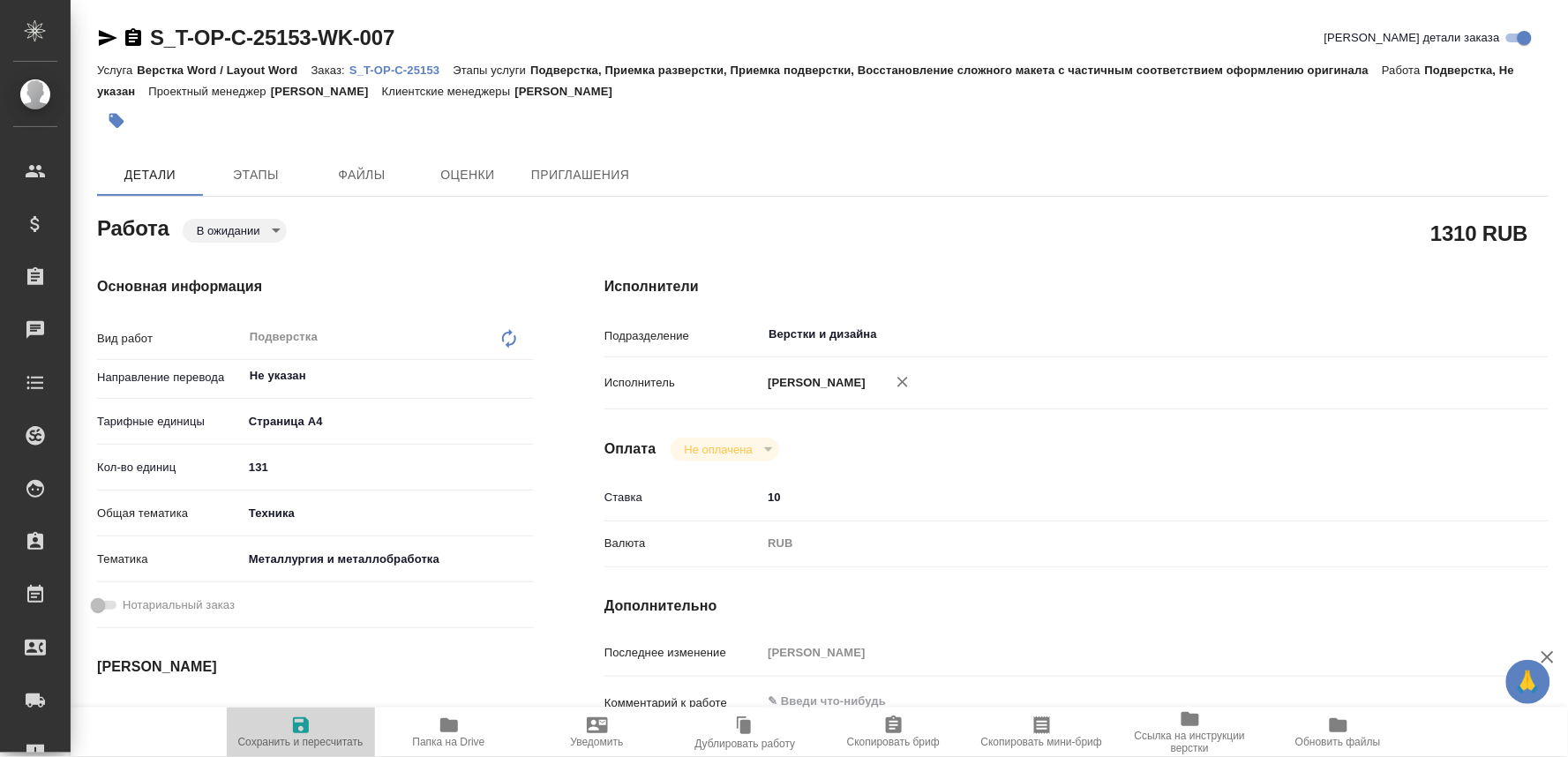
type input "60014e23f7d9dc5f480a3cf8"
type input "10.10.2025 11:00"
type input "10.10.2025 16:00"
type input "Верстки и дизайна"
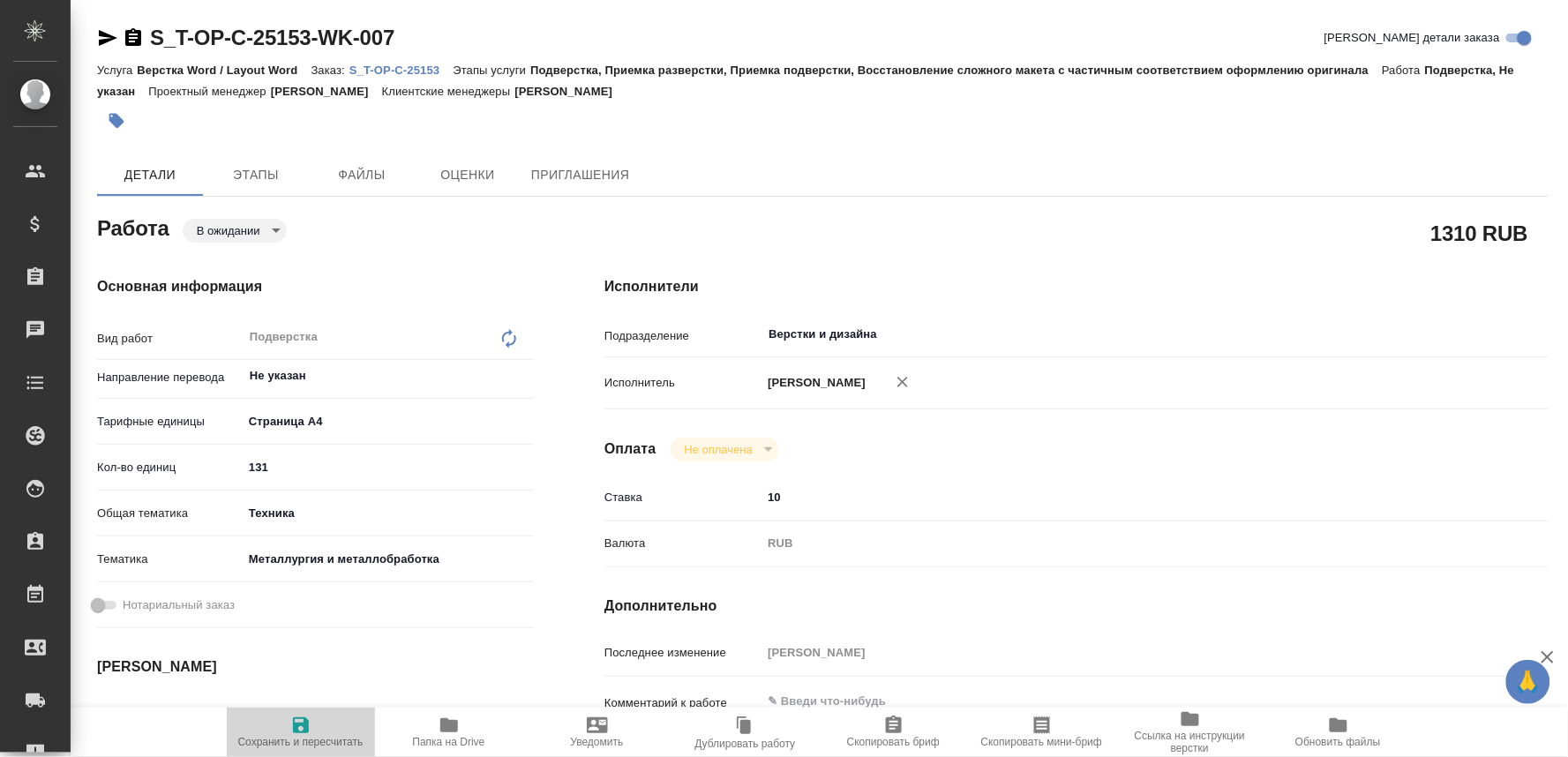
type input "notPayed"
type input "10"
type input "RUB"
type input "[PERSON_NAME]"
type textarea "x"
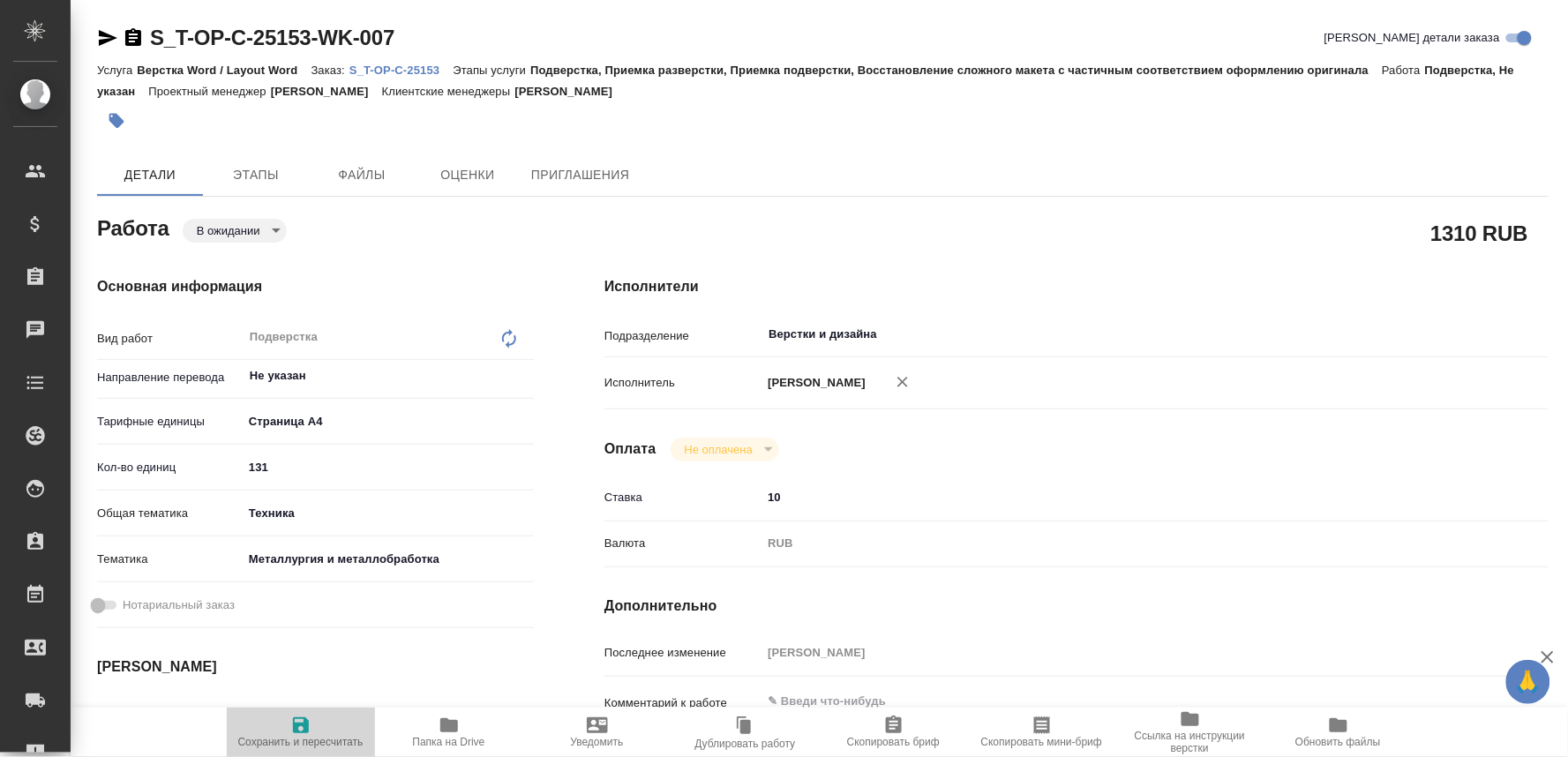
type textarea "/Clients/Т-ОП-С_Русал Глобал Менеджмент/Orders/S_T-OP-C-25153/DTP/S_T-OP-C-2515…"
type textarea "x"
type input "S_T-OP-C-25153"
type input "Т-ОП-С-46771"
type input "Верстка Word / Layout Word"
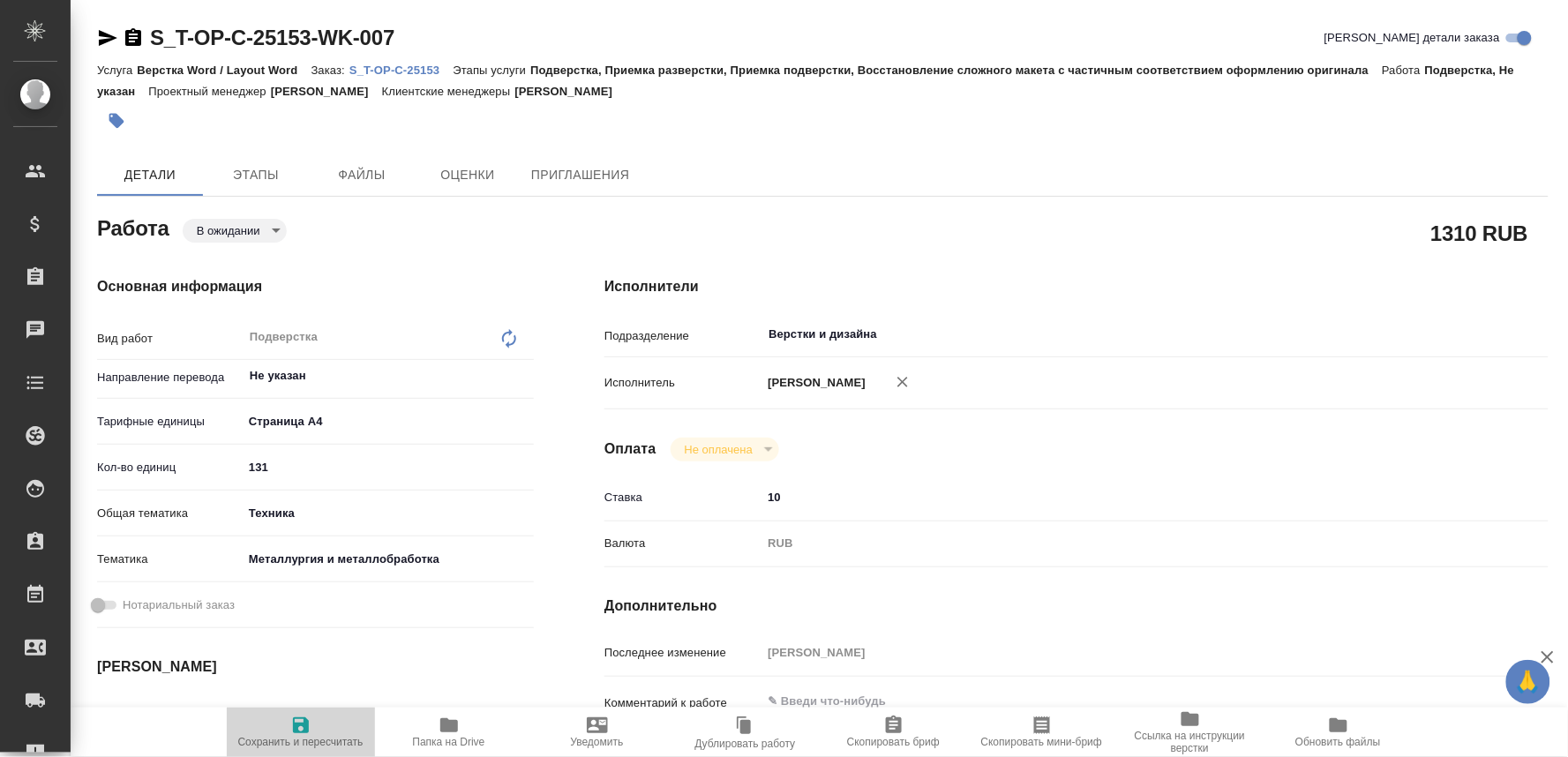
type input "Подверстка, Приемка разверстки, Приемка подверстки, Восстановление сложного мак…"
type input "Горленко Юлия"
type input "[PERSON_NAME]"
type input "/Clients/Т-ОП-С_Русал Глобал Менеджмент/Orders/S_T-OP-C-25153"
type textarea "x"
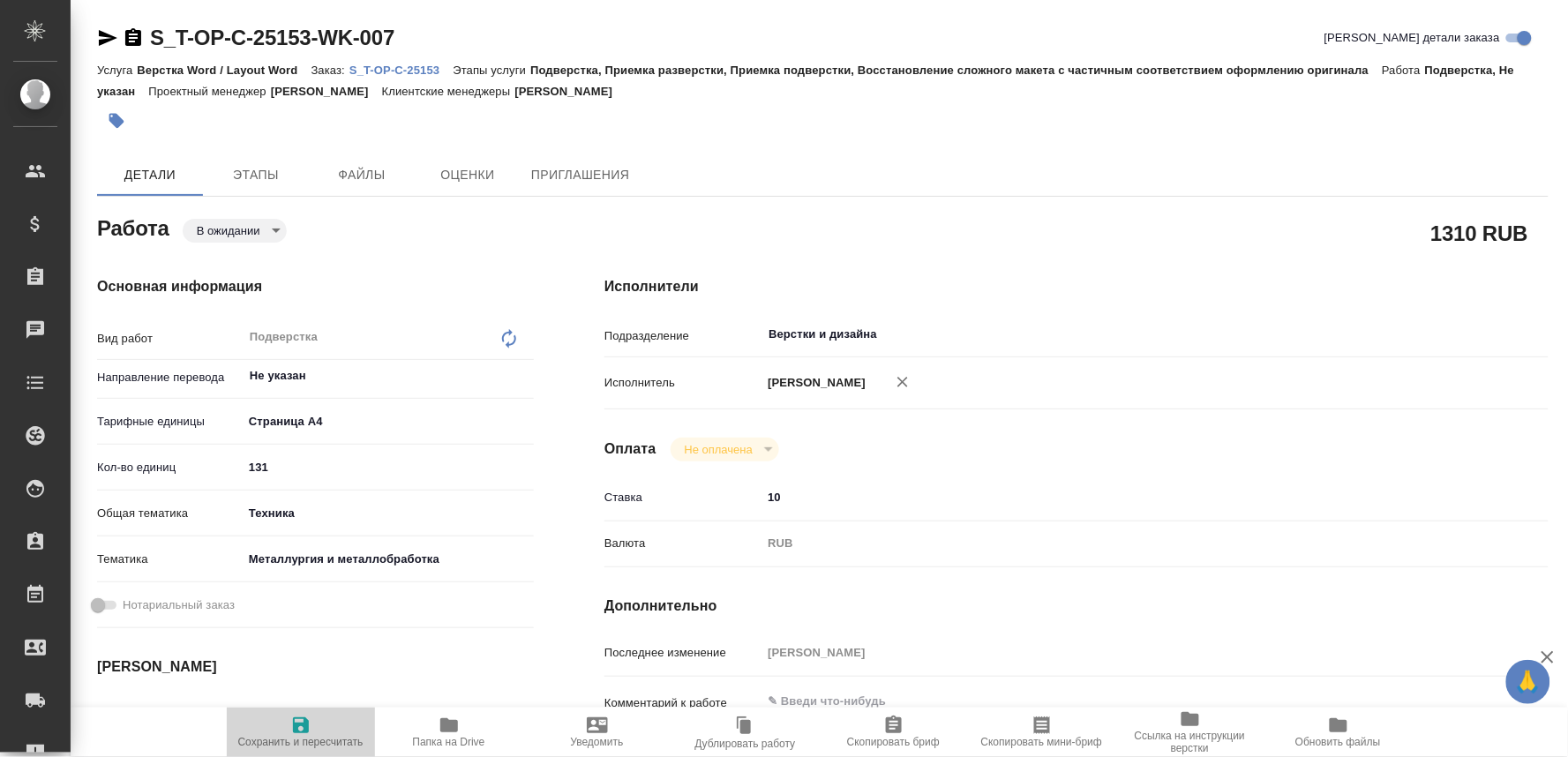
type textarea "x"
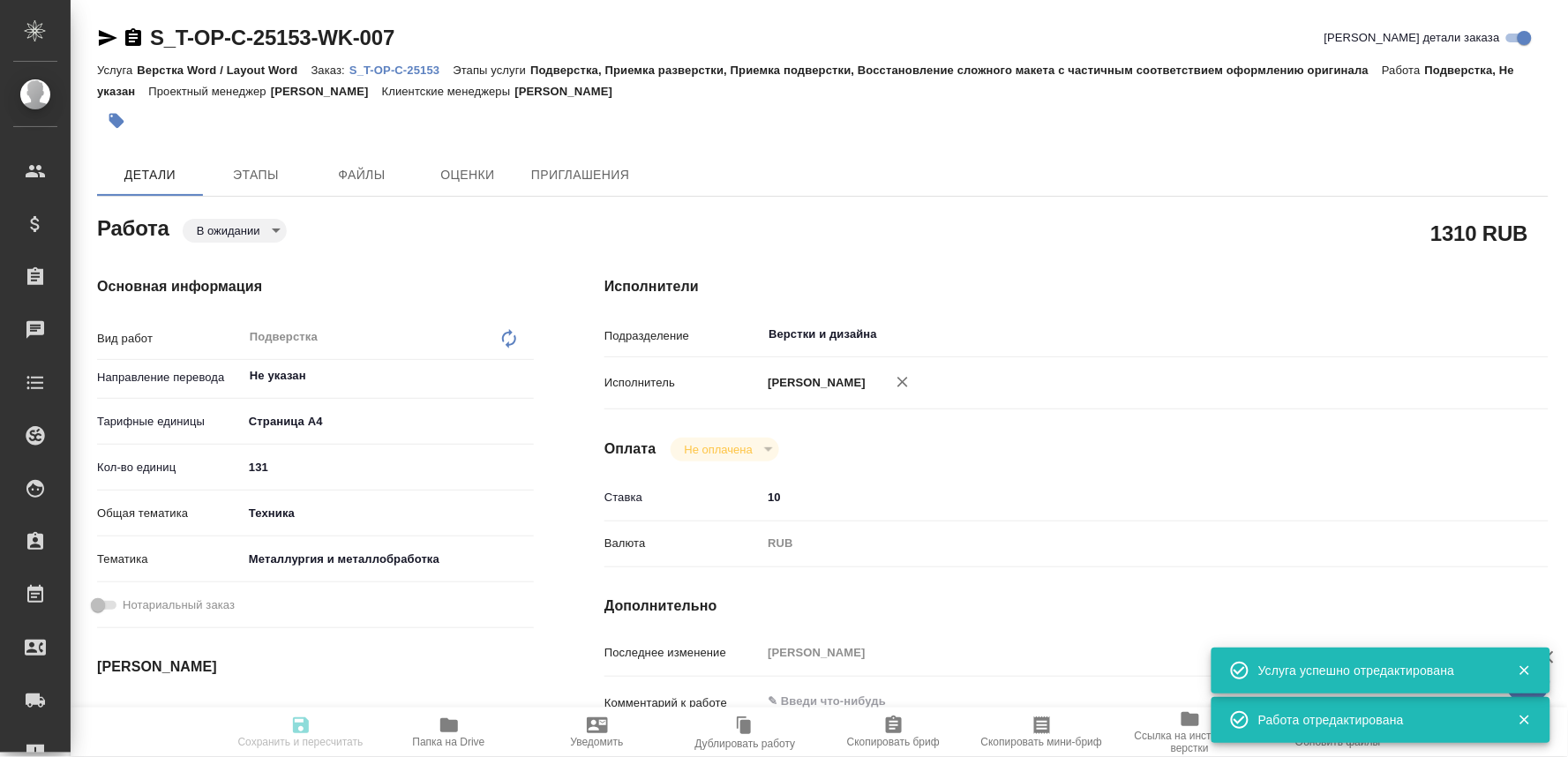
type textarea "x"
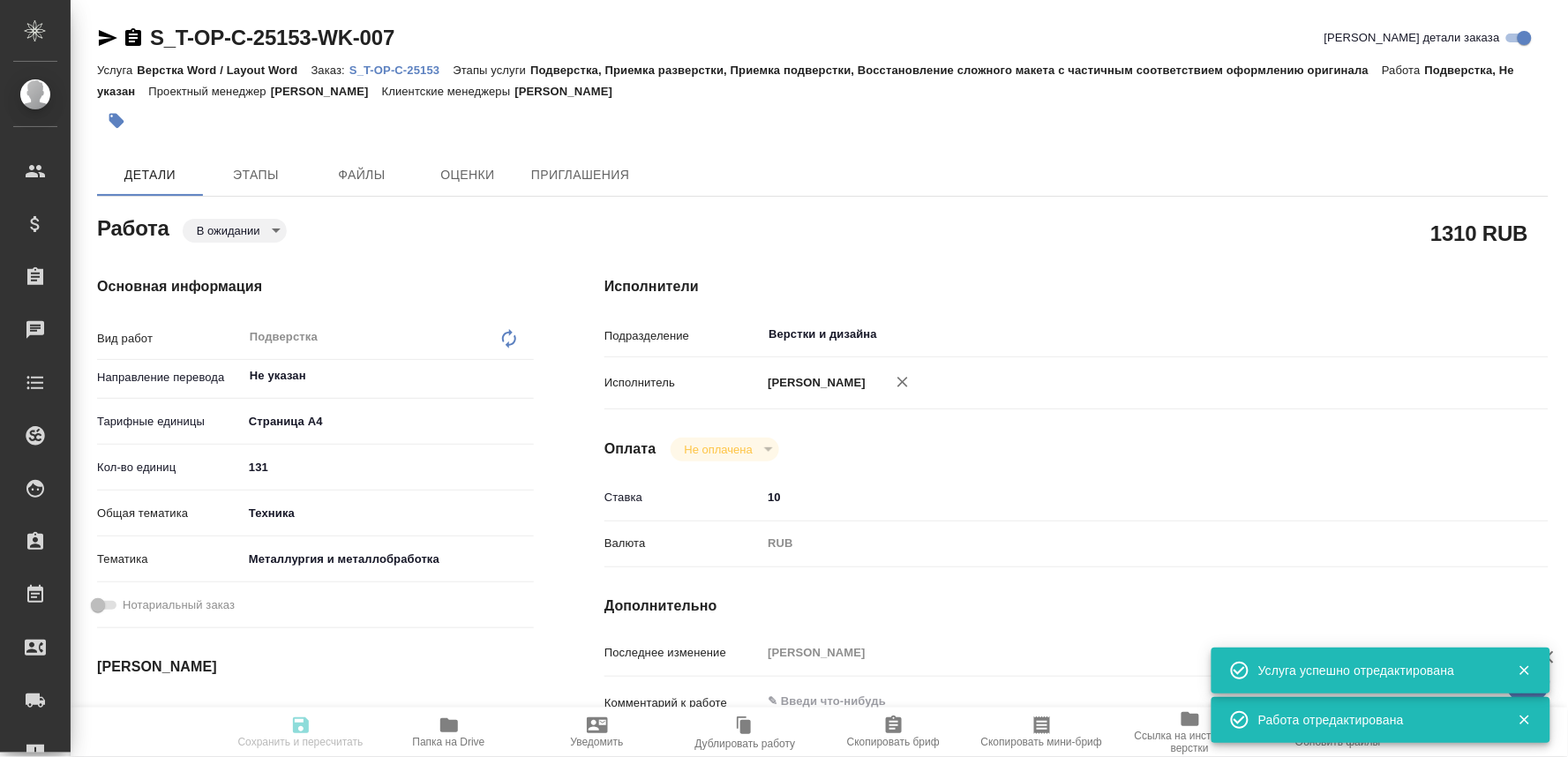
type textarea "x"
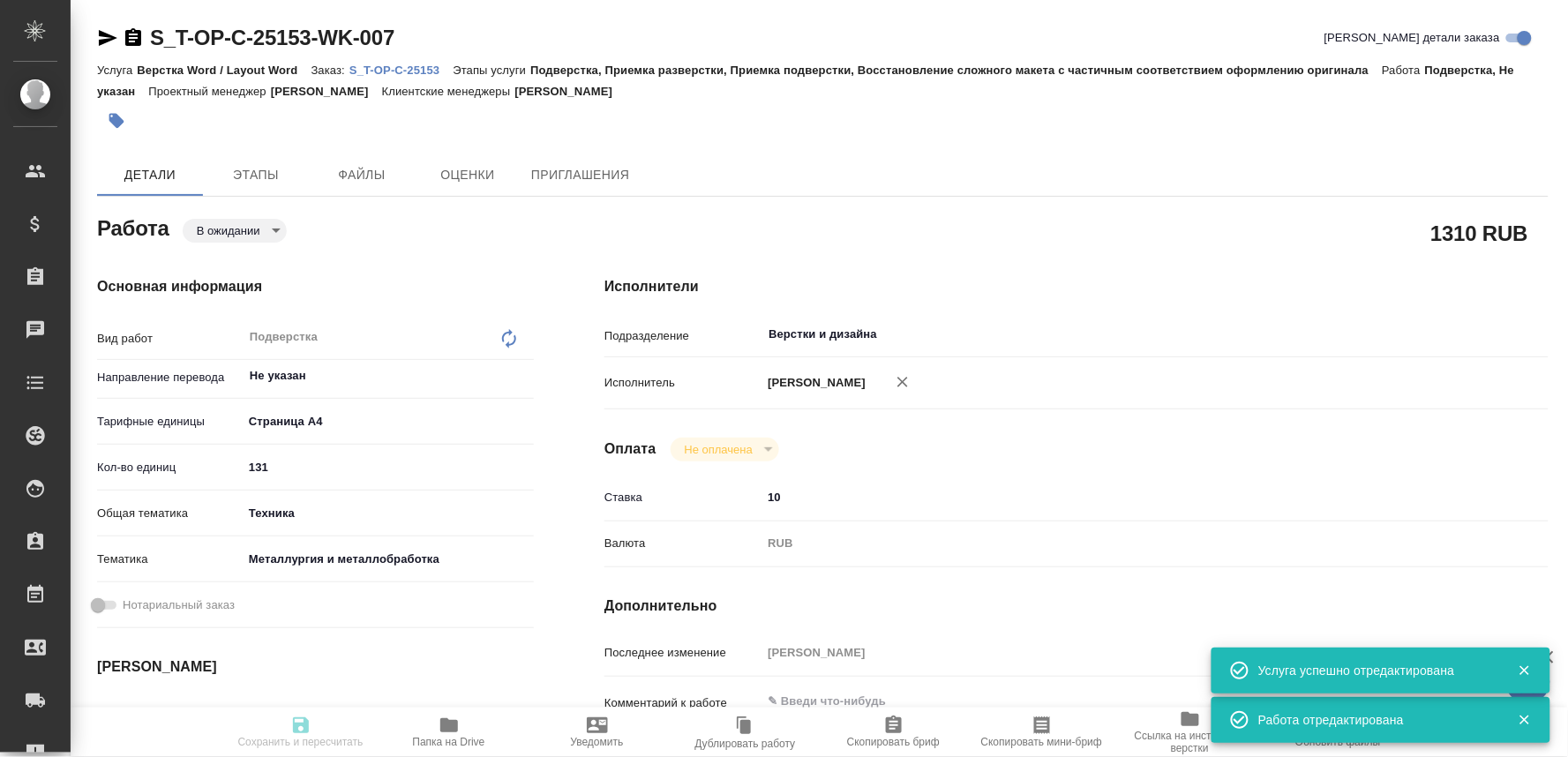
type textarea "x"
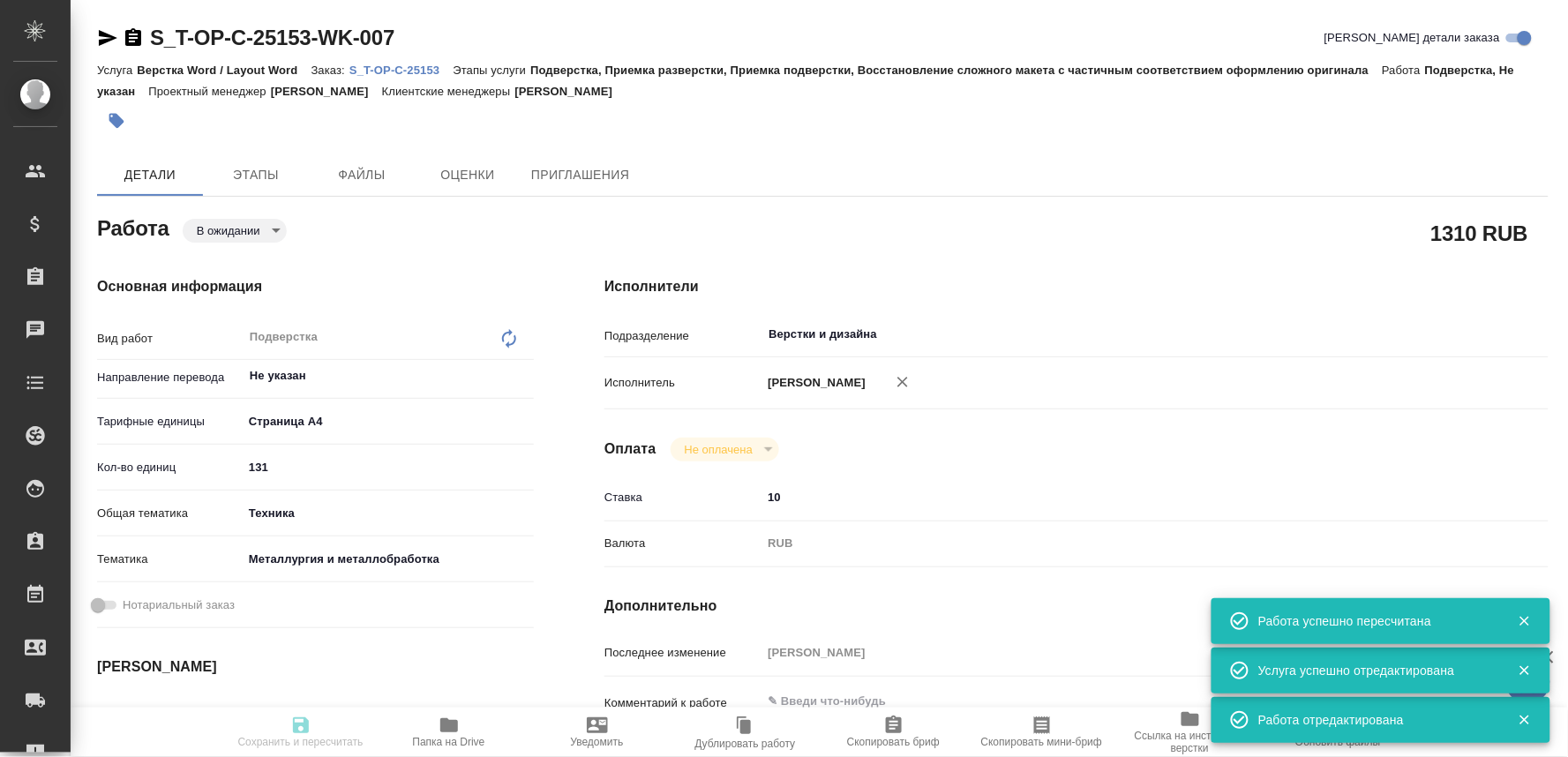
type input "pending"
type textarea "Подверстка"
type textarea "x"
type input "Не указан"
type input "5f036ec4e16dec2d6b59c8ff"
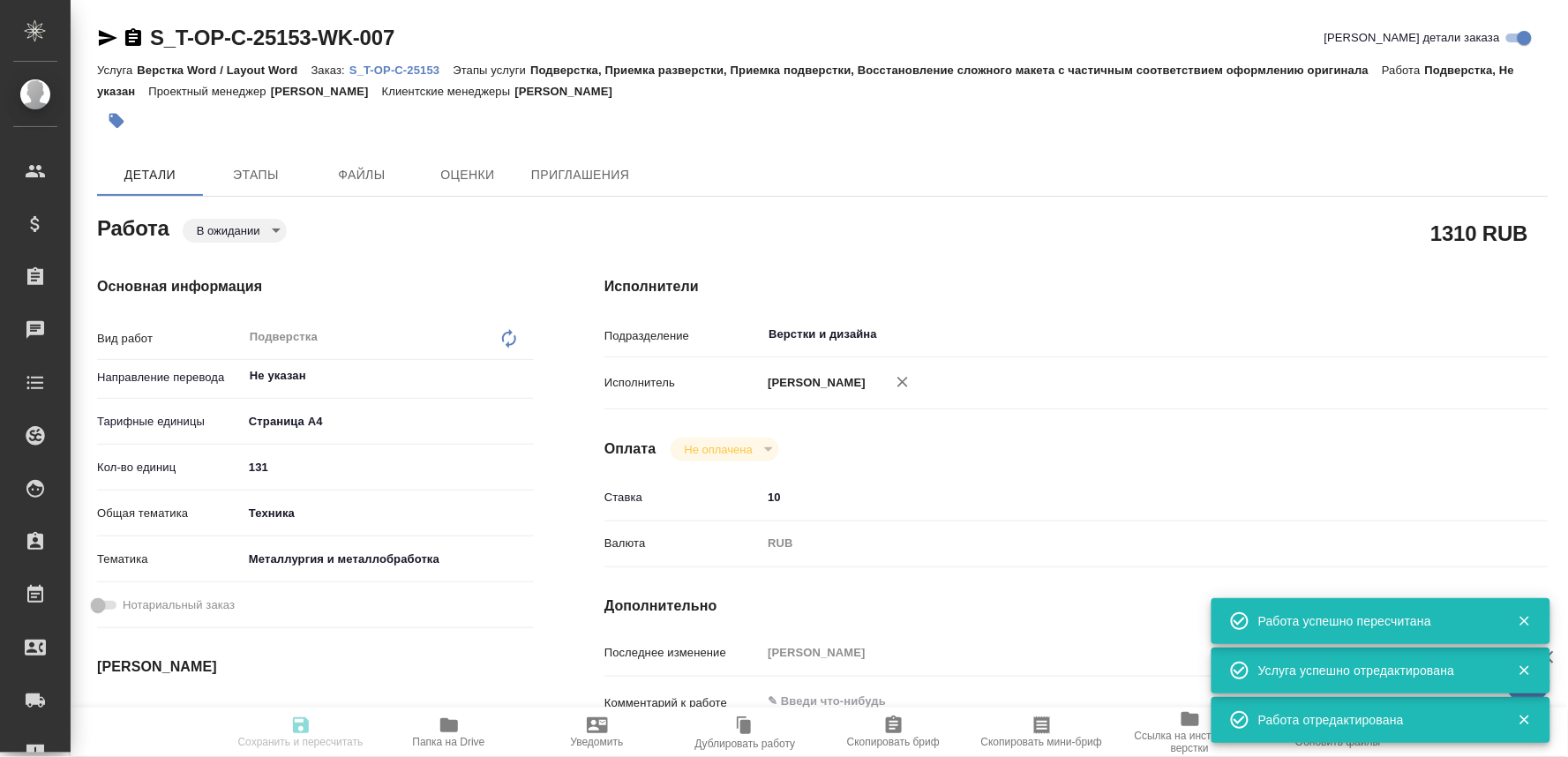
type input "131"
type input "tech"
type input "60014e23f7d9dc5f480a3cf8"
type input "10.10.2025 11:00"
type input "10.10.2025 16:00"
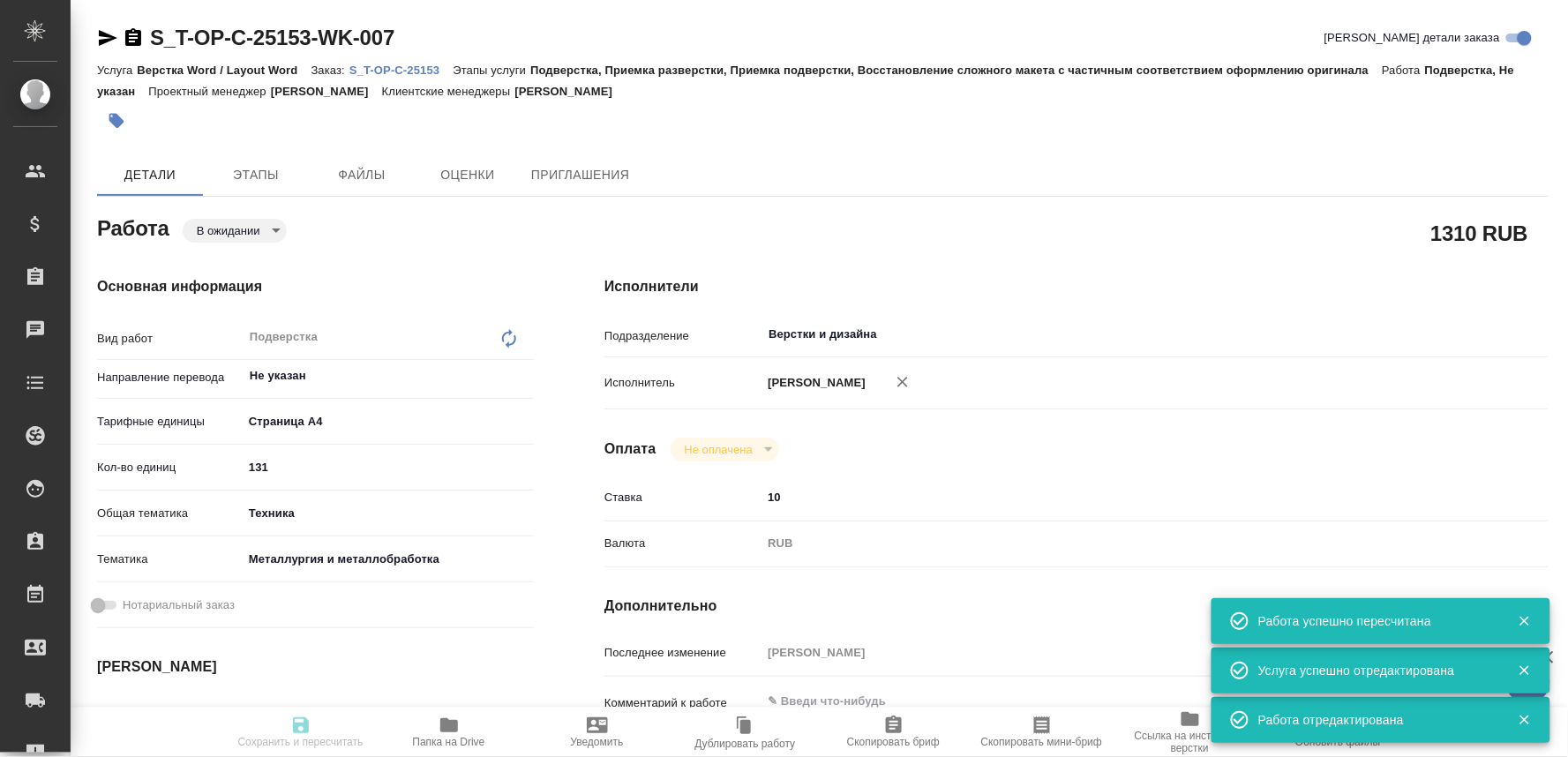
type input "10.10.2025 16:00"
type input "Верстки и дизайна"
type input "notPayed"
type input "10"
type input "RUB"
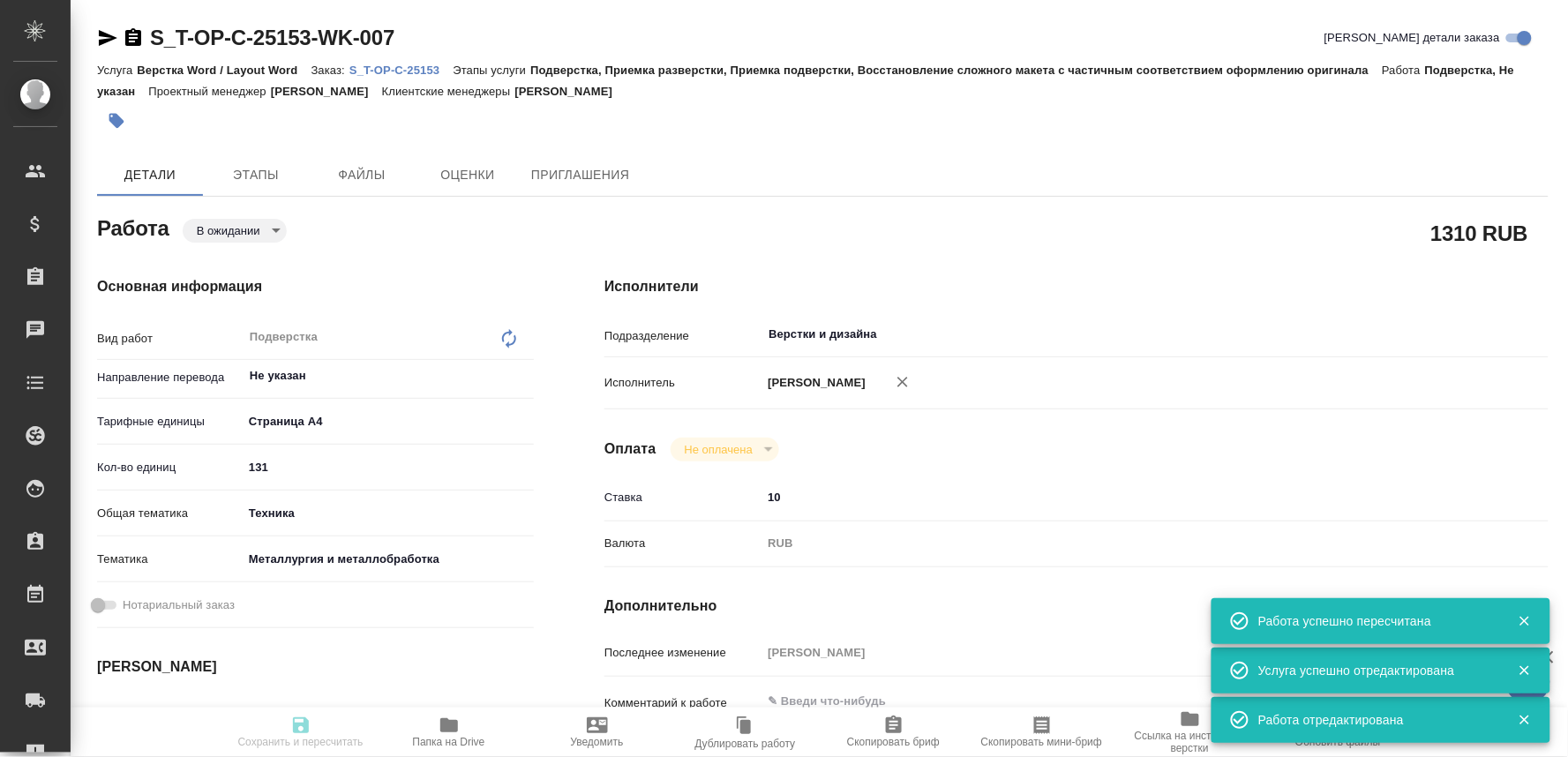
type input "[PERSON_NAME]"
type textarea "x"
type textarea "/Clients/Т-ОП-С_Русал Глобал Менеджмент/Orders/S_T-OP-C-25153/DTP/S_T-OP-C-2515…"
type textarea "x"
type input "S_T-OP-C-25153"
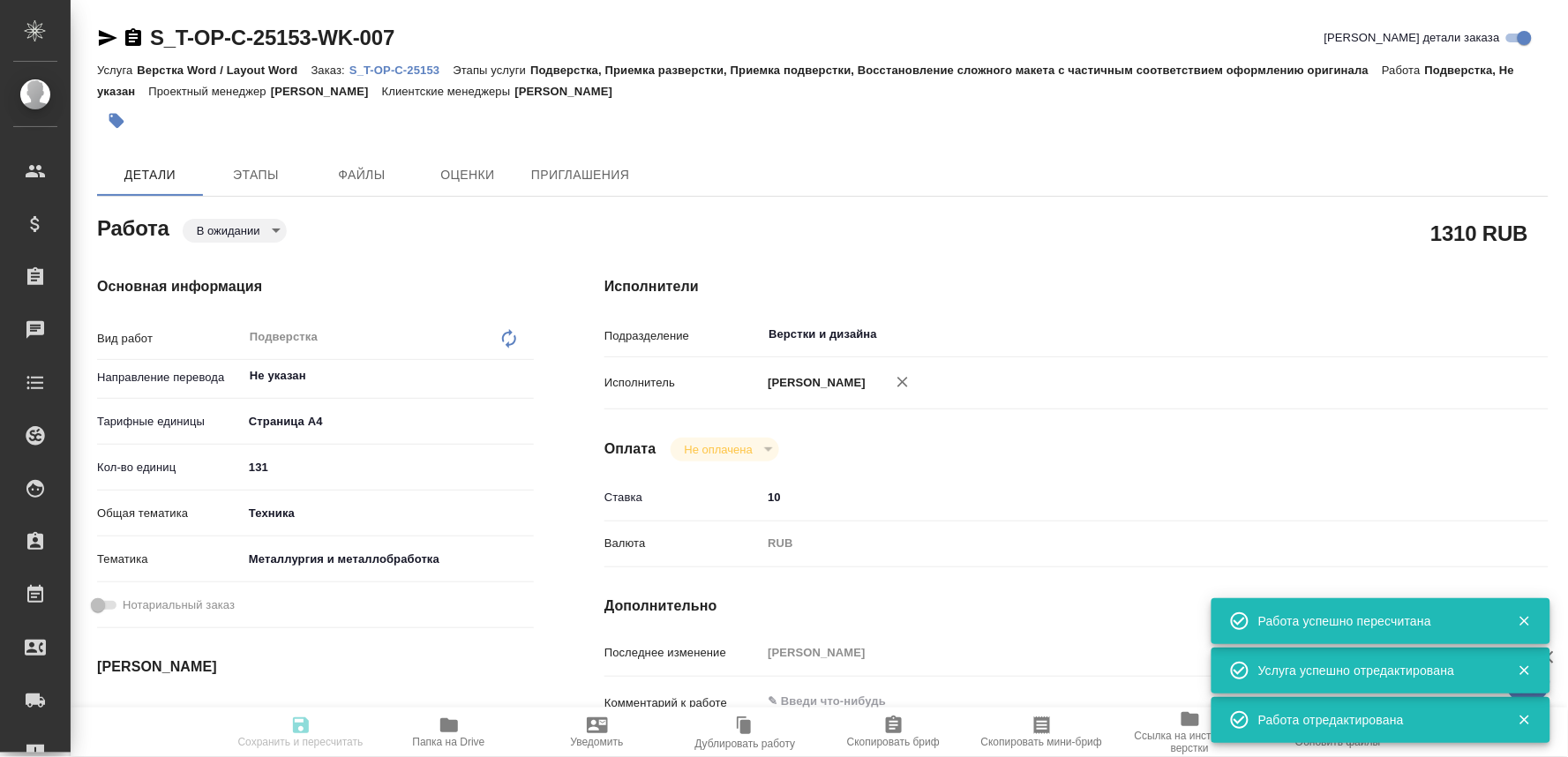
type input "Т-ОП-С-46771"
type input "Верстка Word / Layout Word"
type input "Подверстка, Приемка разверстки, Приемка подверстки, Восстановление сложного мак…"
type input "Горленко Юлия"
type input "[PERSON_NAME]"
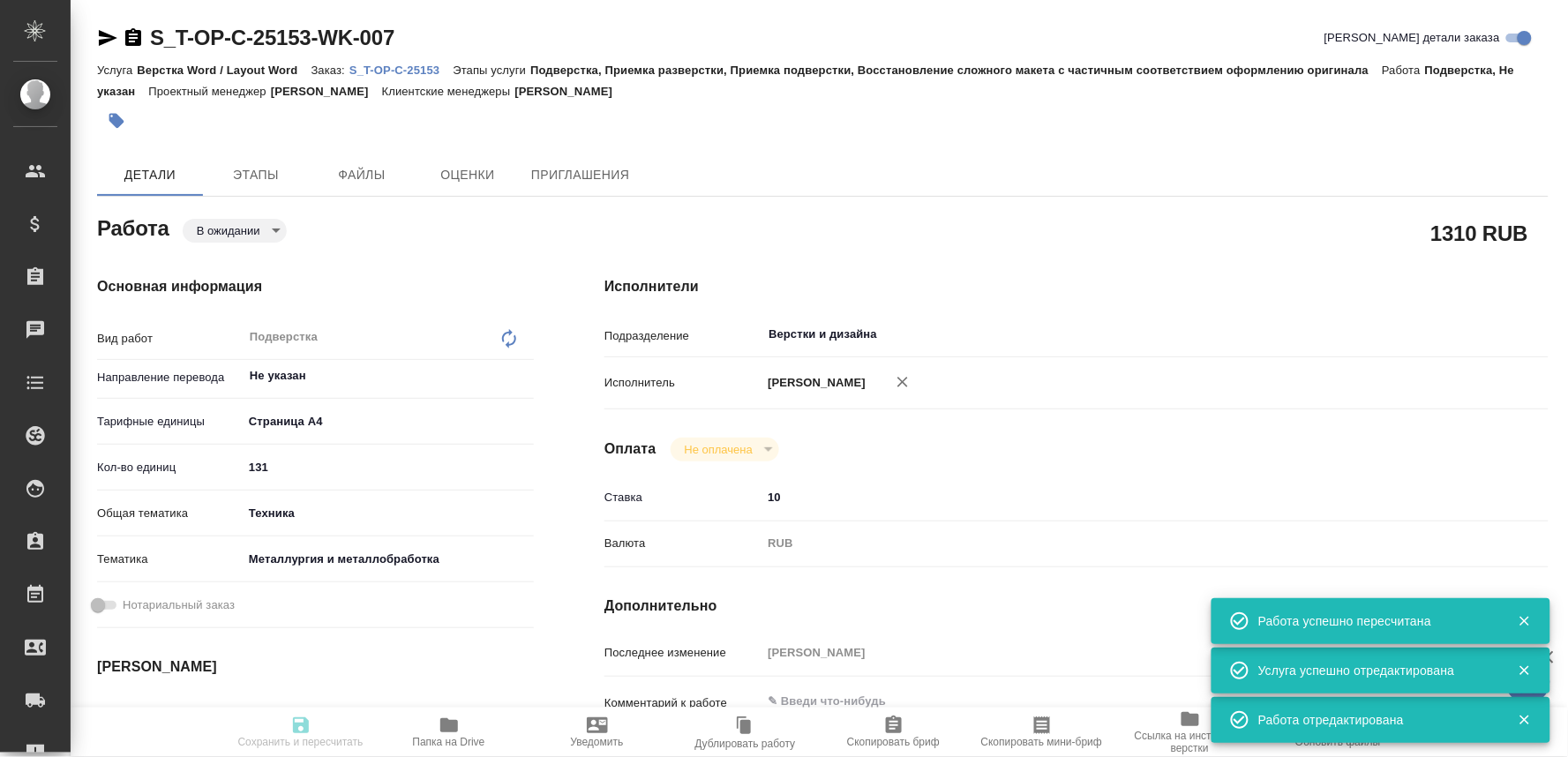
type input "/Clients/Т-ОП-С_Русал Глобал Менеджмент/Orders/S_T-OP-C-25153"
type textarea "x"
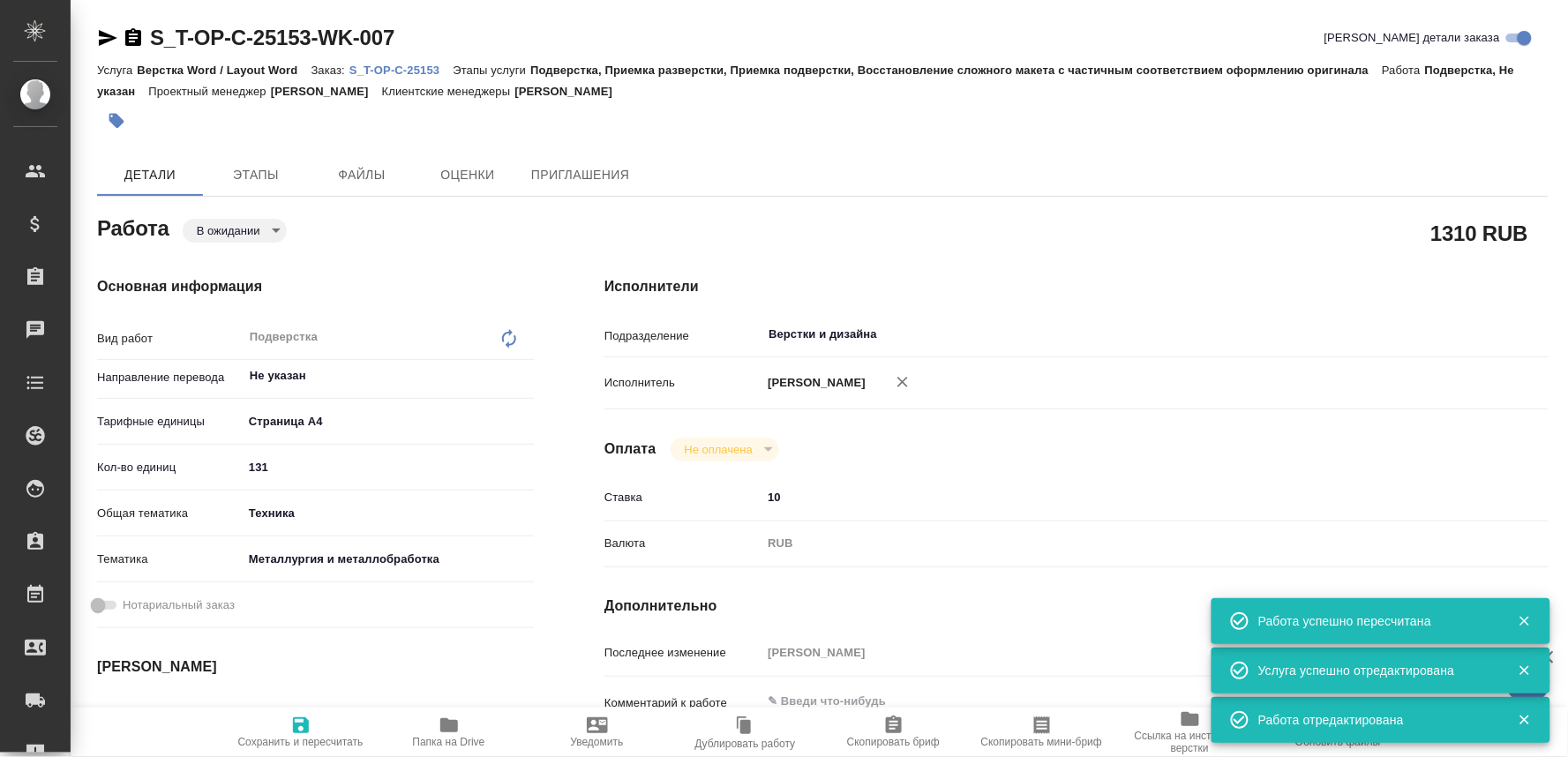
type textarea "x"
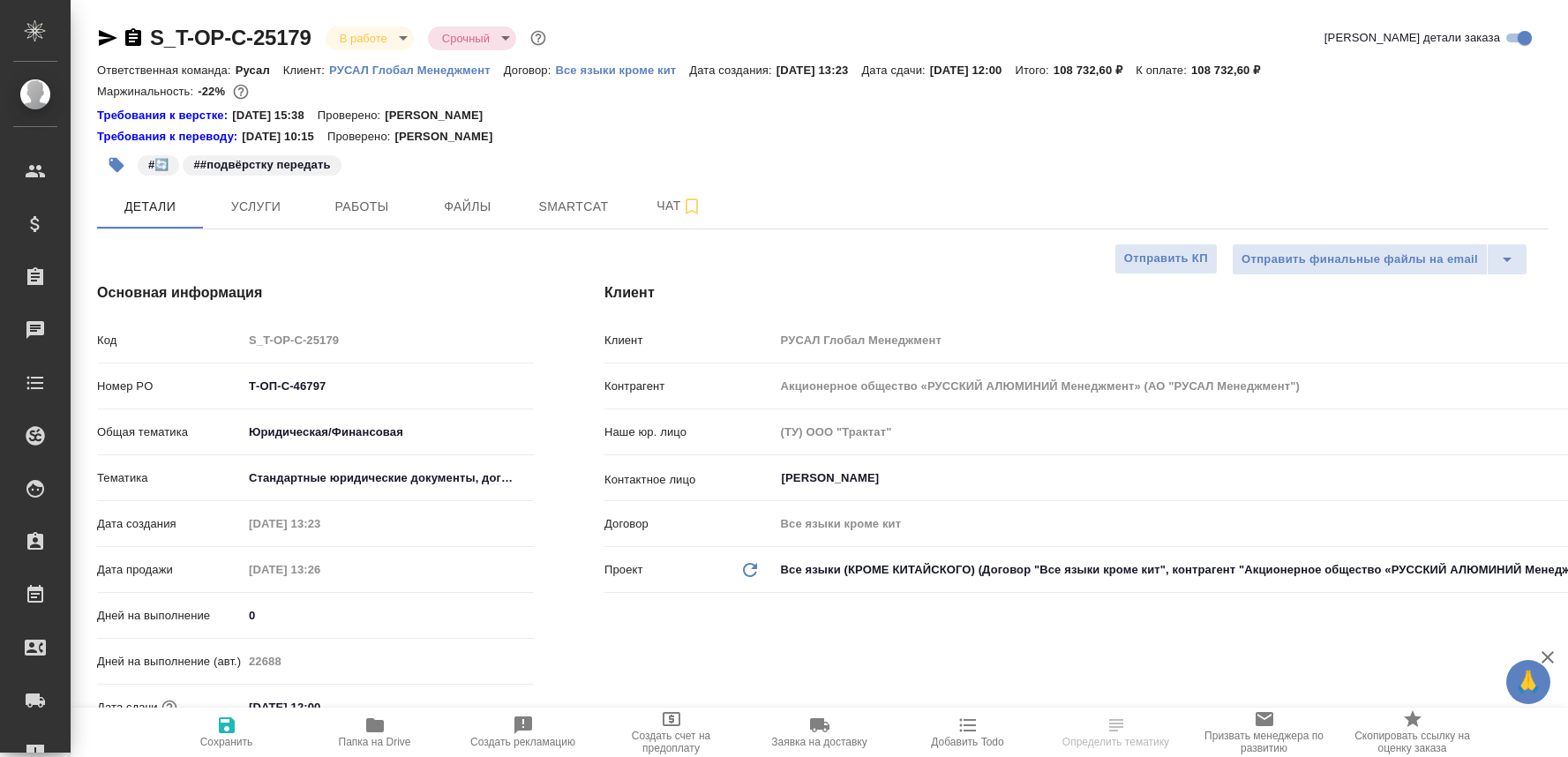
select select "RU"
type textarea "x"
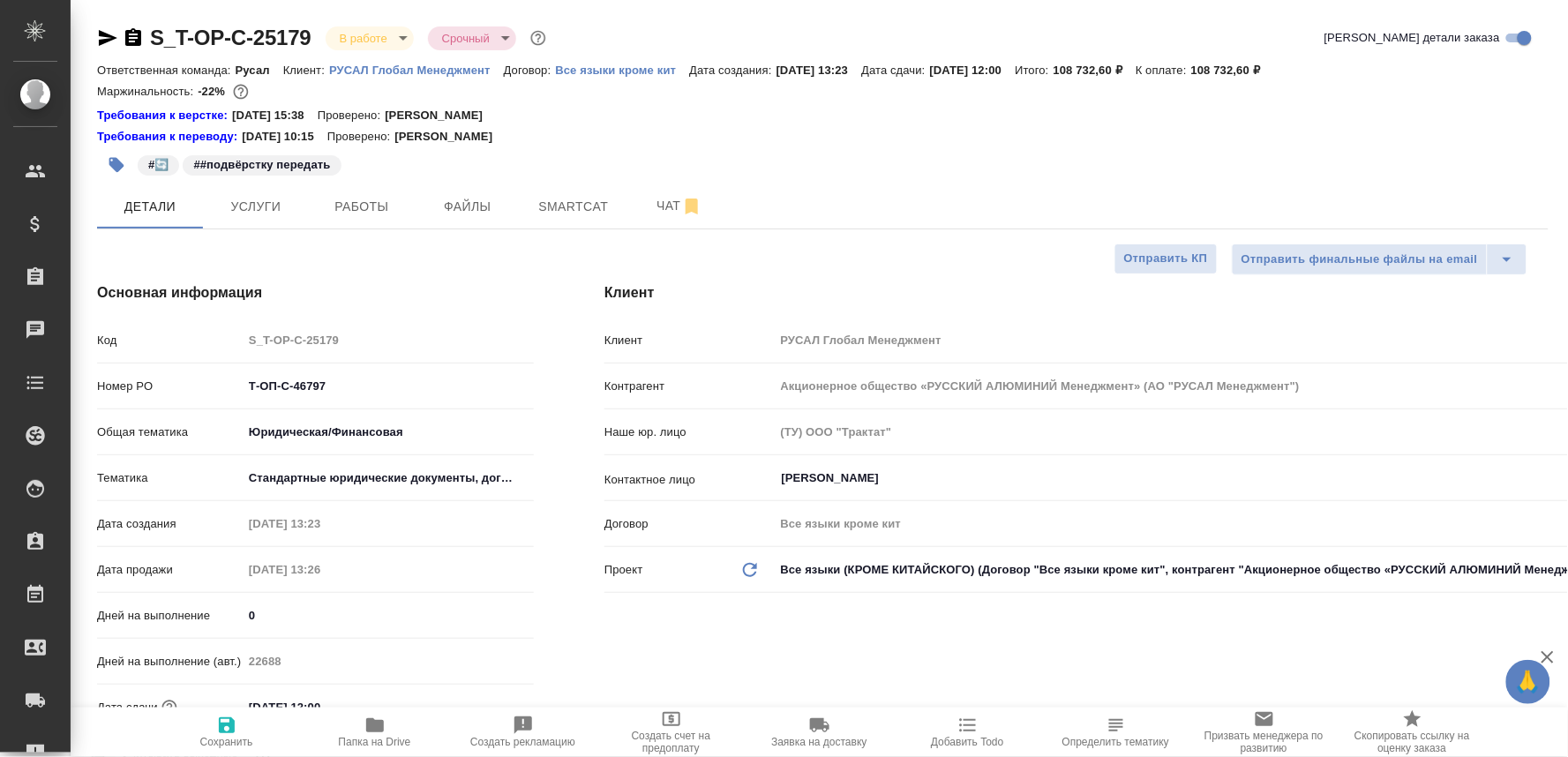
click at [369, 742] on span "Папка на Drive" at bounding box center [374, 742] width 72 height 13
type textarea "x"
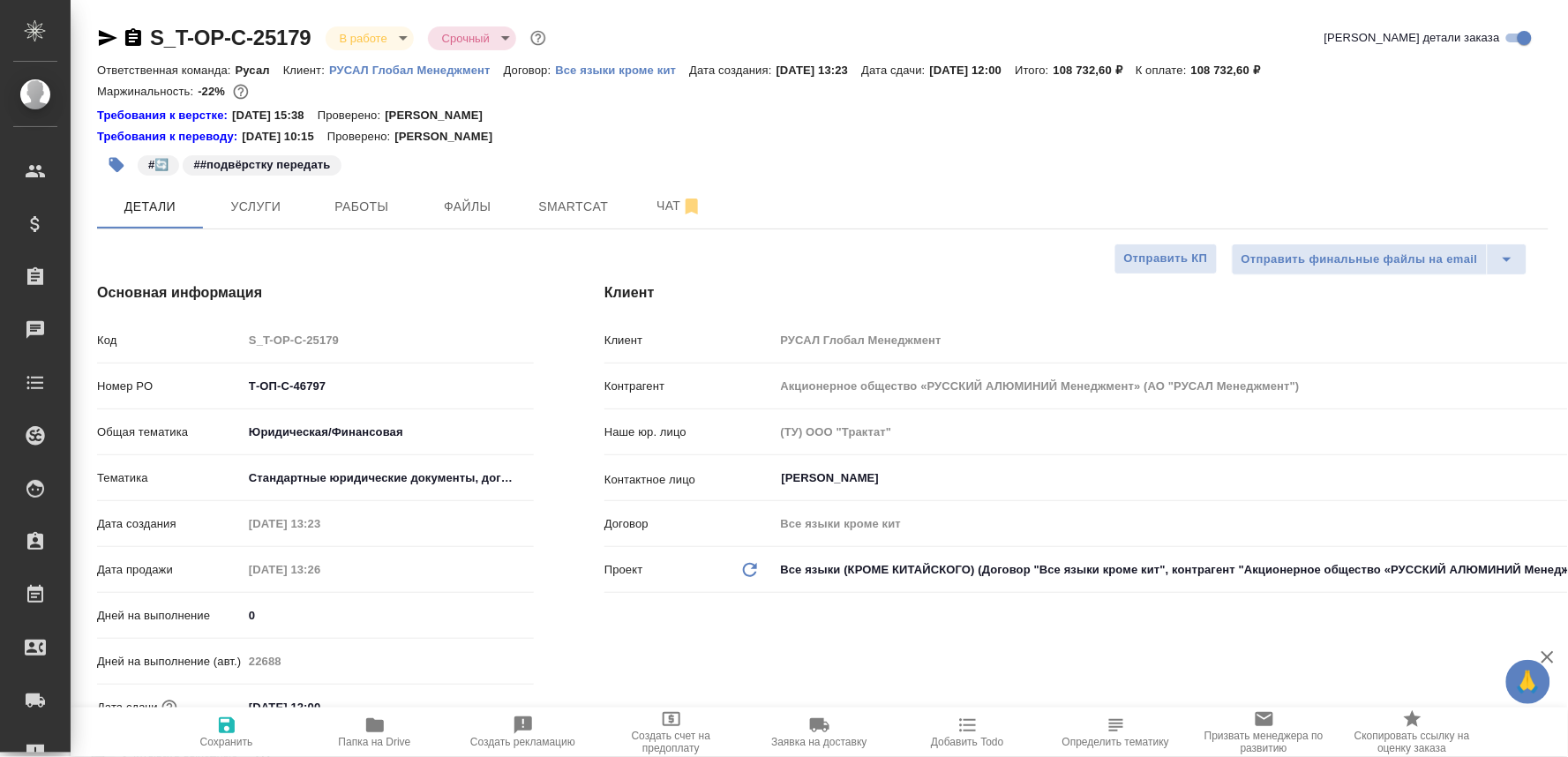
type textarea "x"
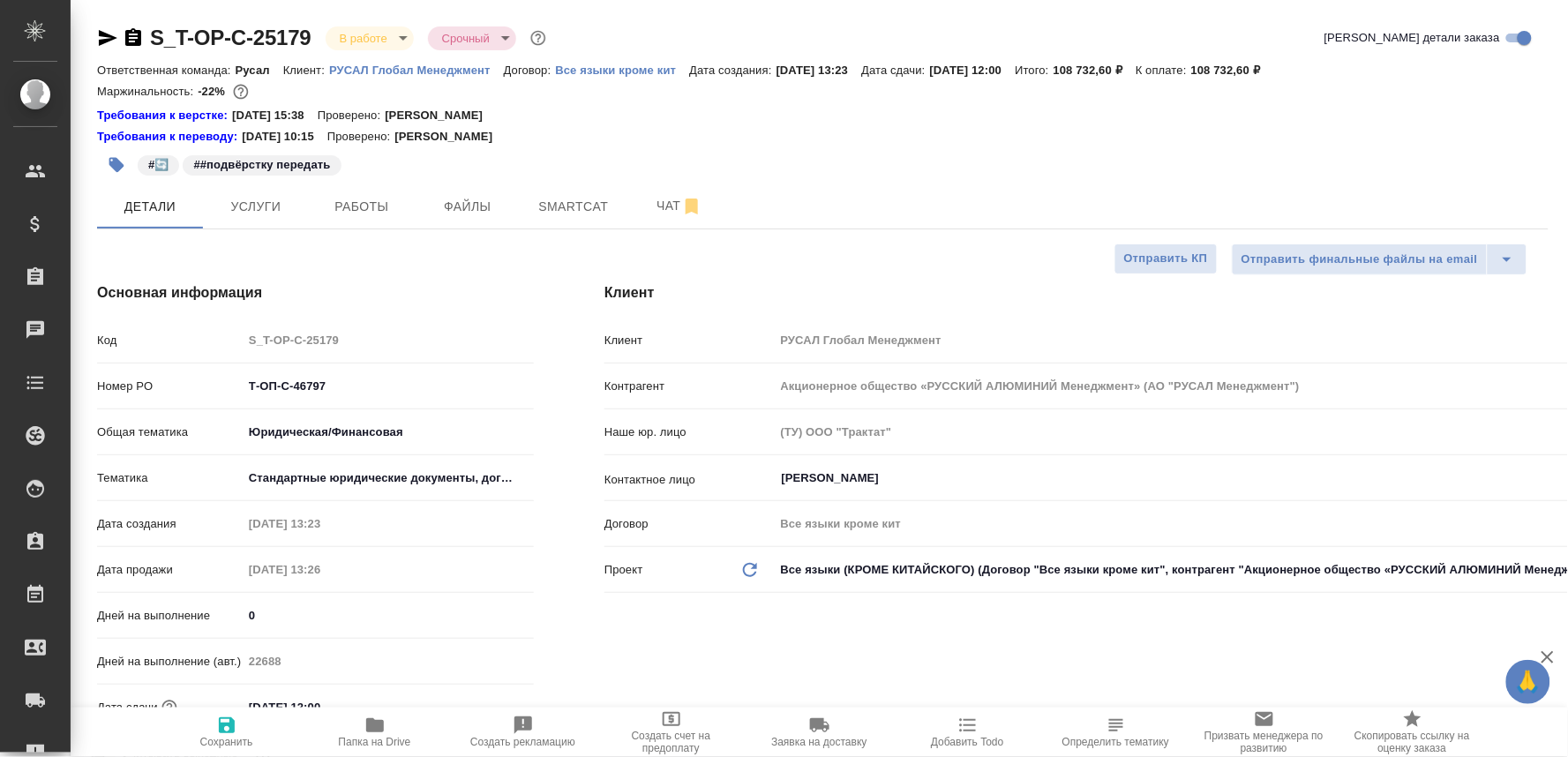
type textarea "x"
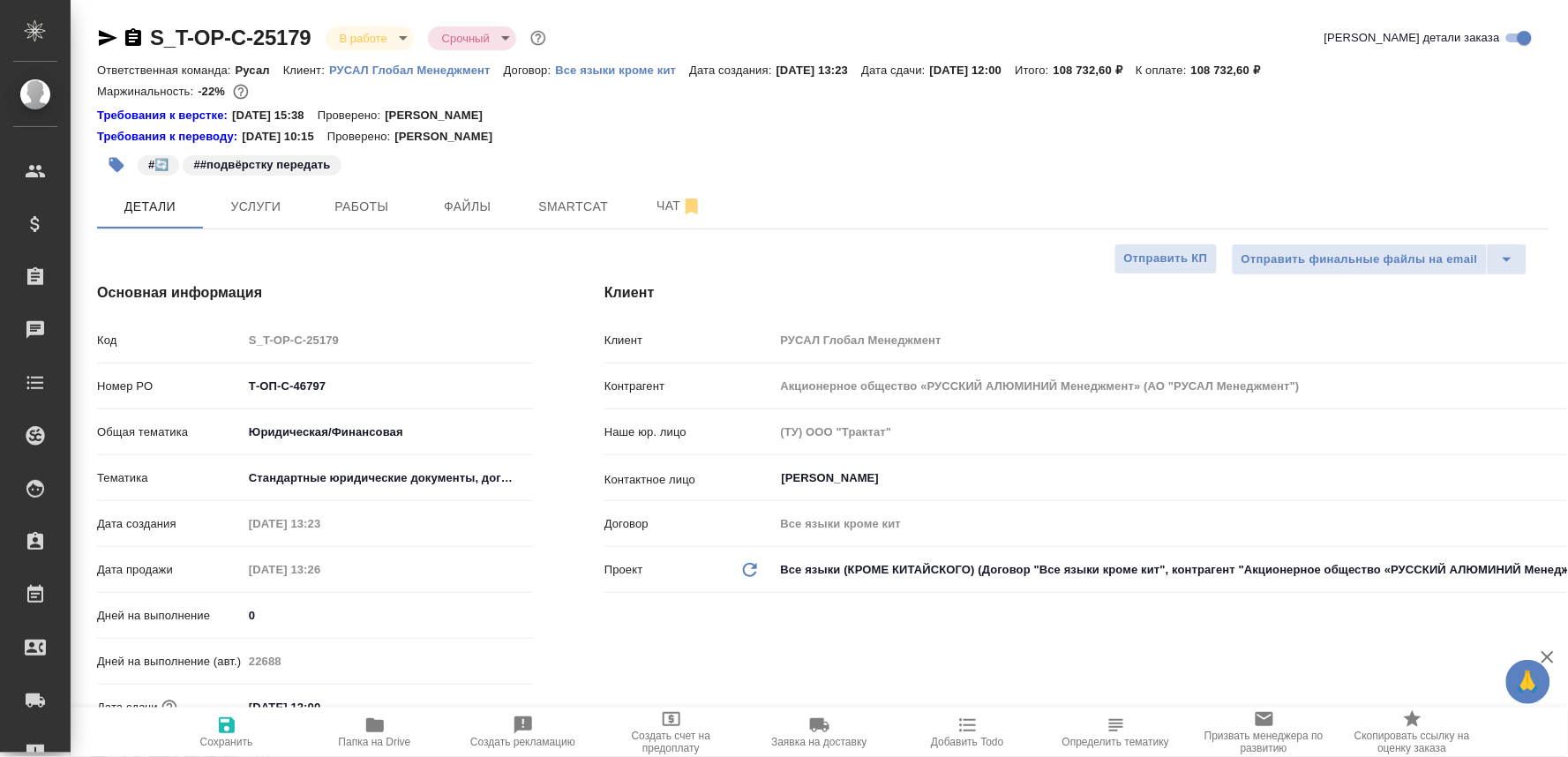
type textarea "x"
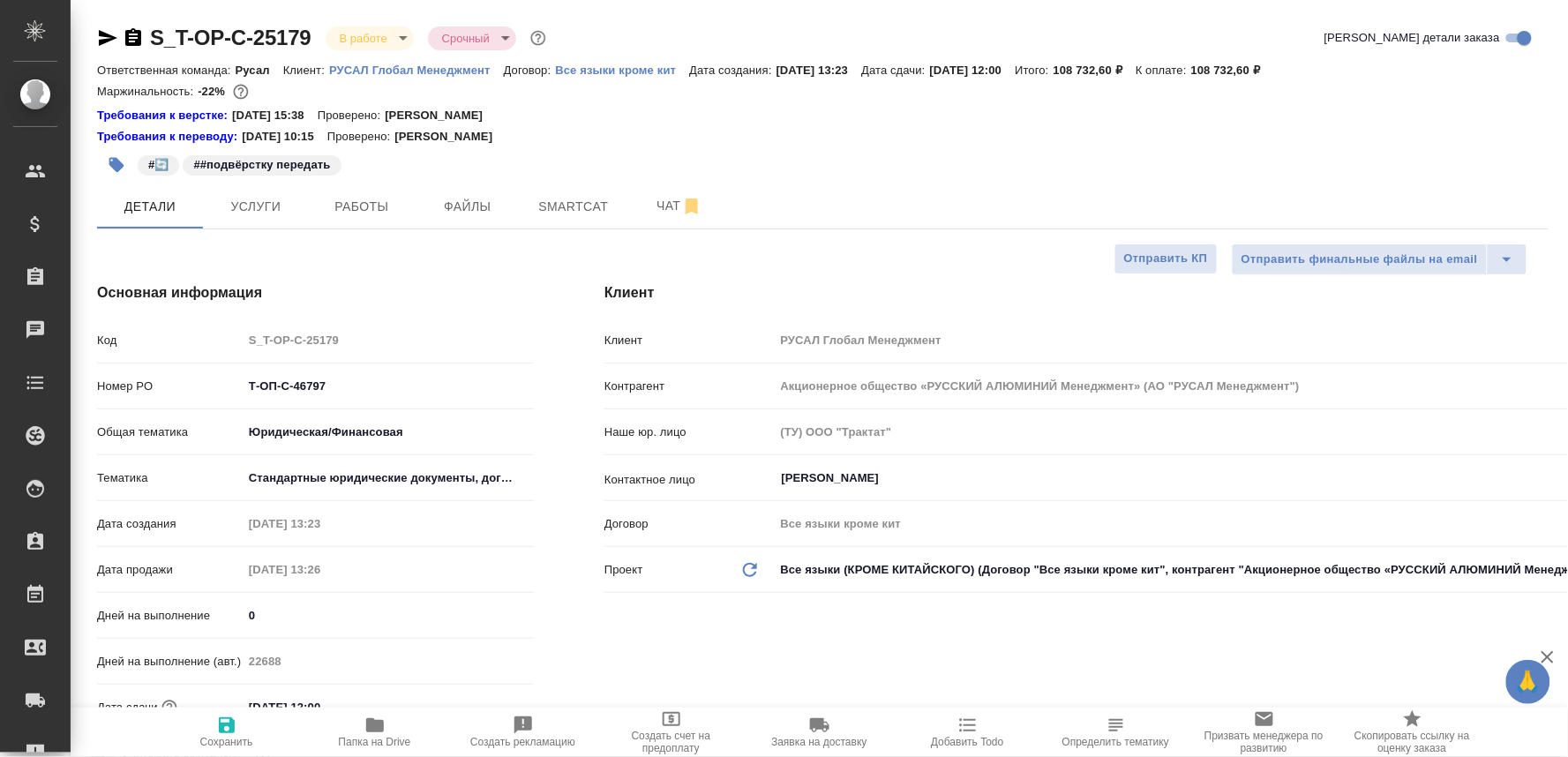
type textarea "x"
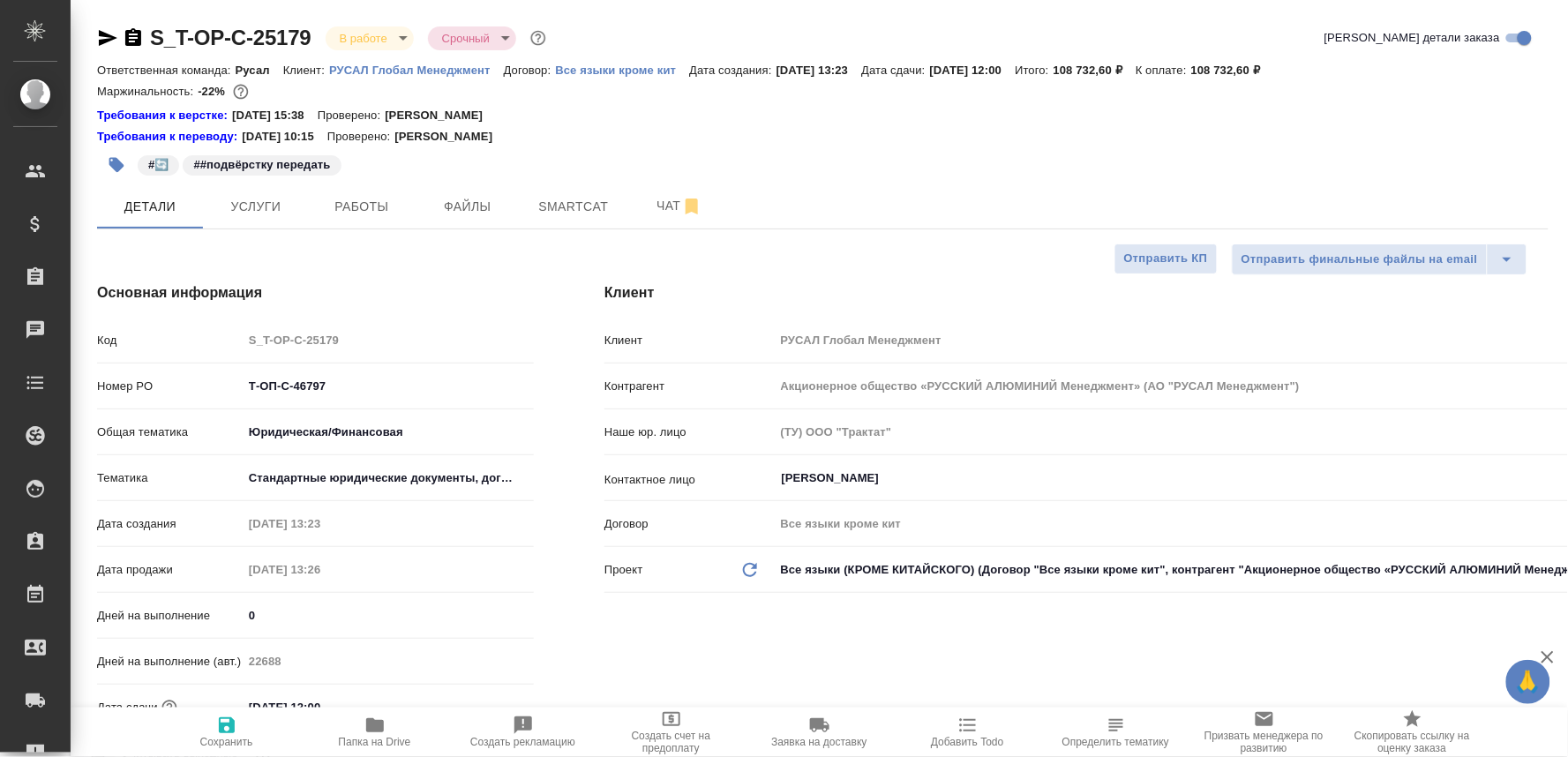
type textarea "x"
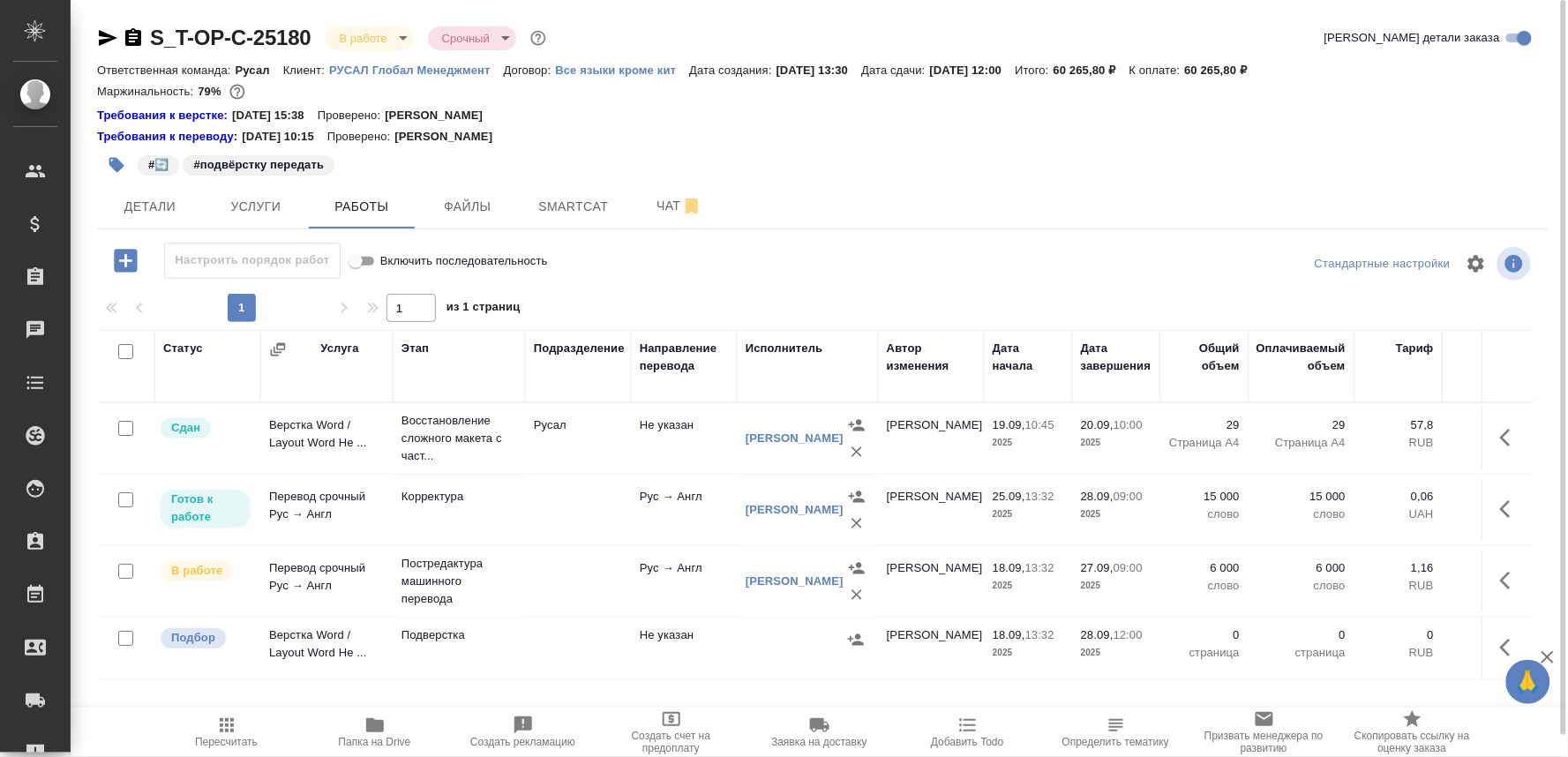
click at [375, 722] on icon "button" at bounding box center [374, 726] width 17 height 15
click at [101, 30] on icon "button" at bounding box center [107, 37] width 21 height 21
click at [99, 36] on icon "button" at bounding box center [108, 37] width 18 height 15
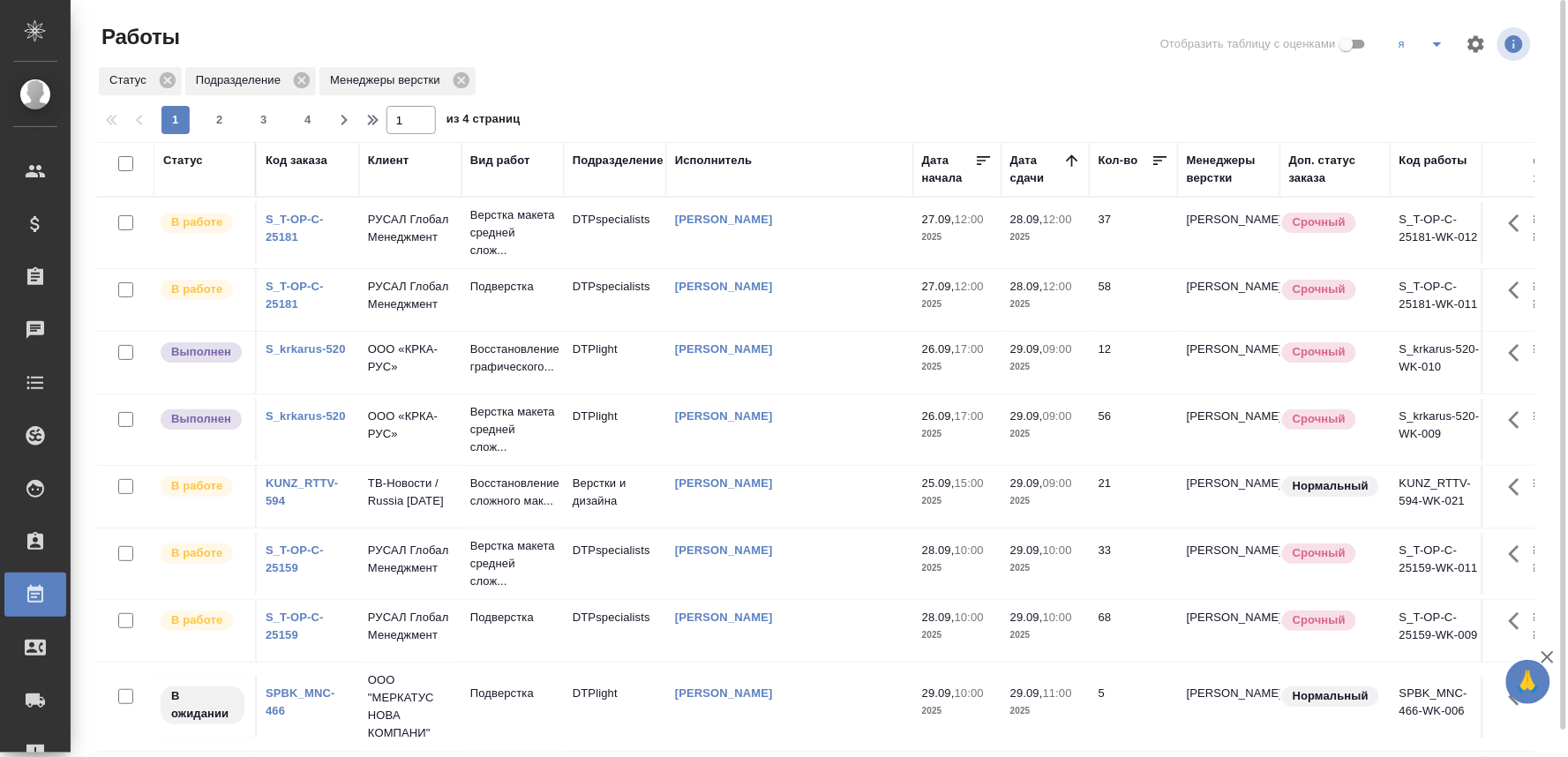
click at [406, 239] on p "РУСАЛ Глобал Менеджмент" at bounding box center [410, 229] width 85 height 36
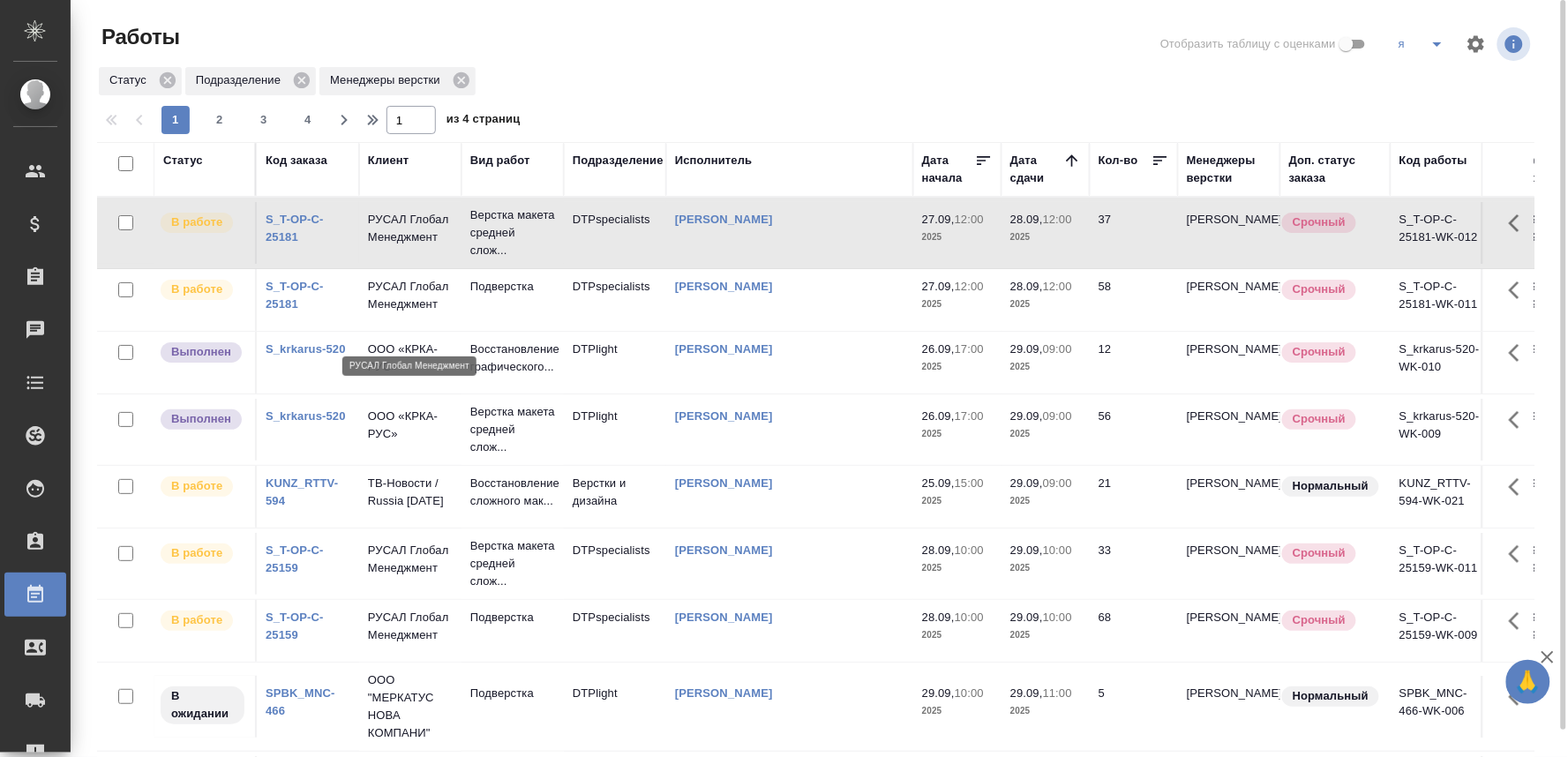
click at [398, 313] on p "РУСАЛ Глобал Менеджмент" at bounding box center [410, 295] width 85 height 36
click at [397, 313] on p "РУСАЛ Глобал Менеджмент" at bounding box center [410, 295] width 85 height 36
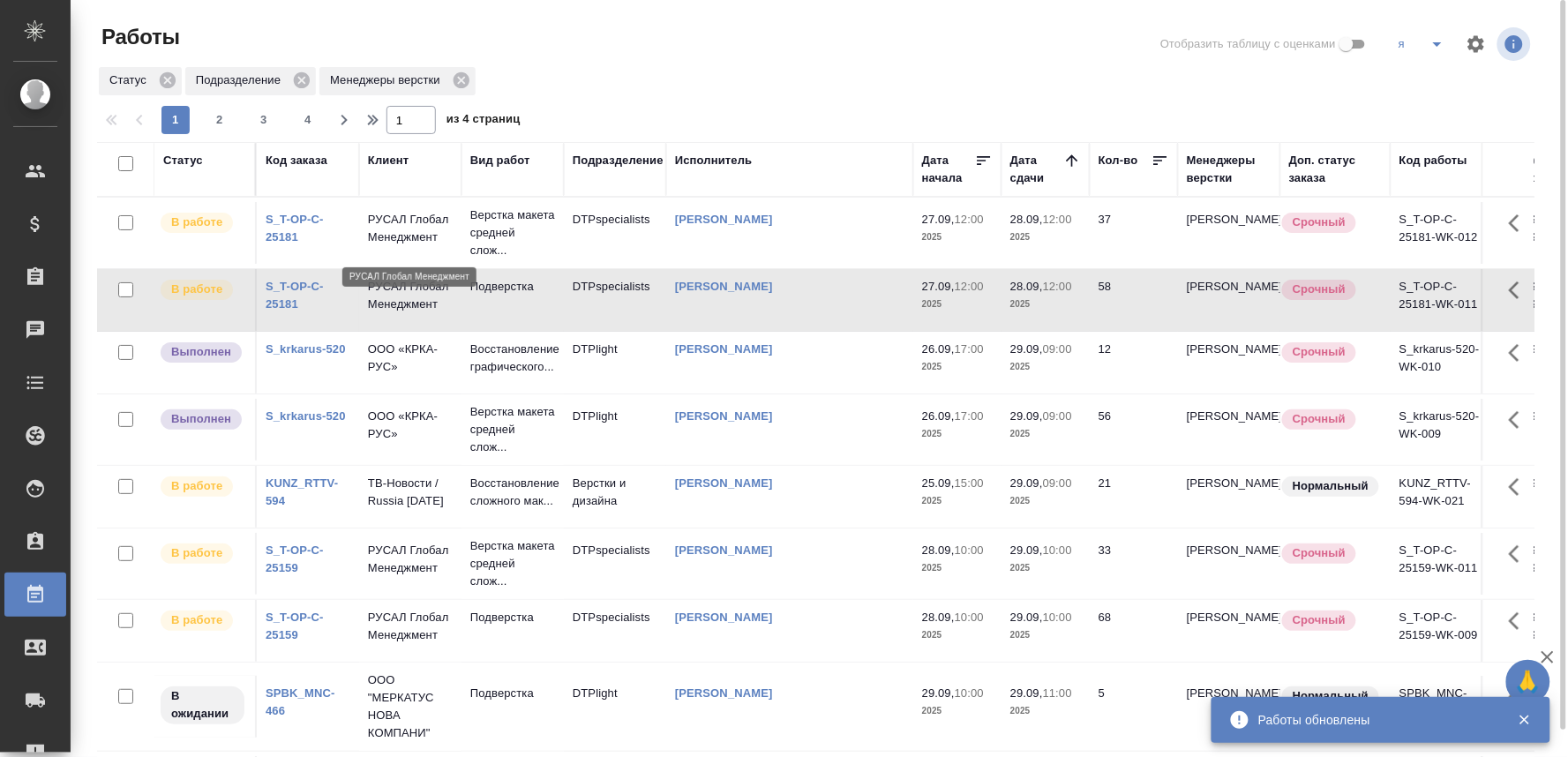
click at [384, 232] on p "РУСАЛ Глобал Менеджмент" at bounding box center [410, 229] width 85 height 36
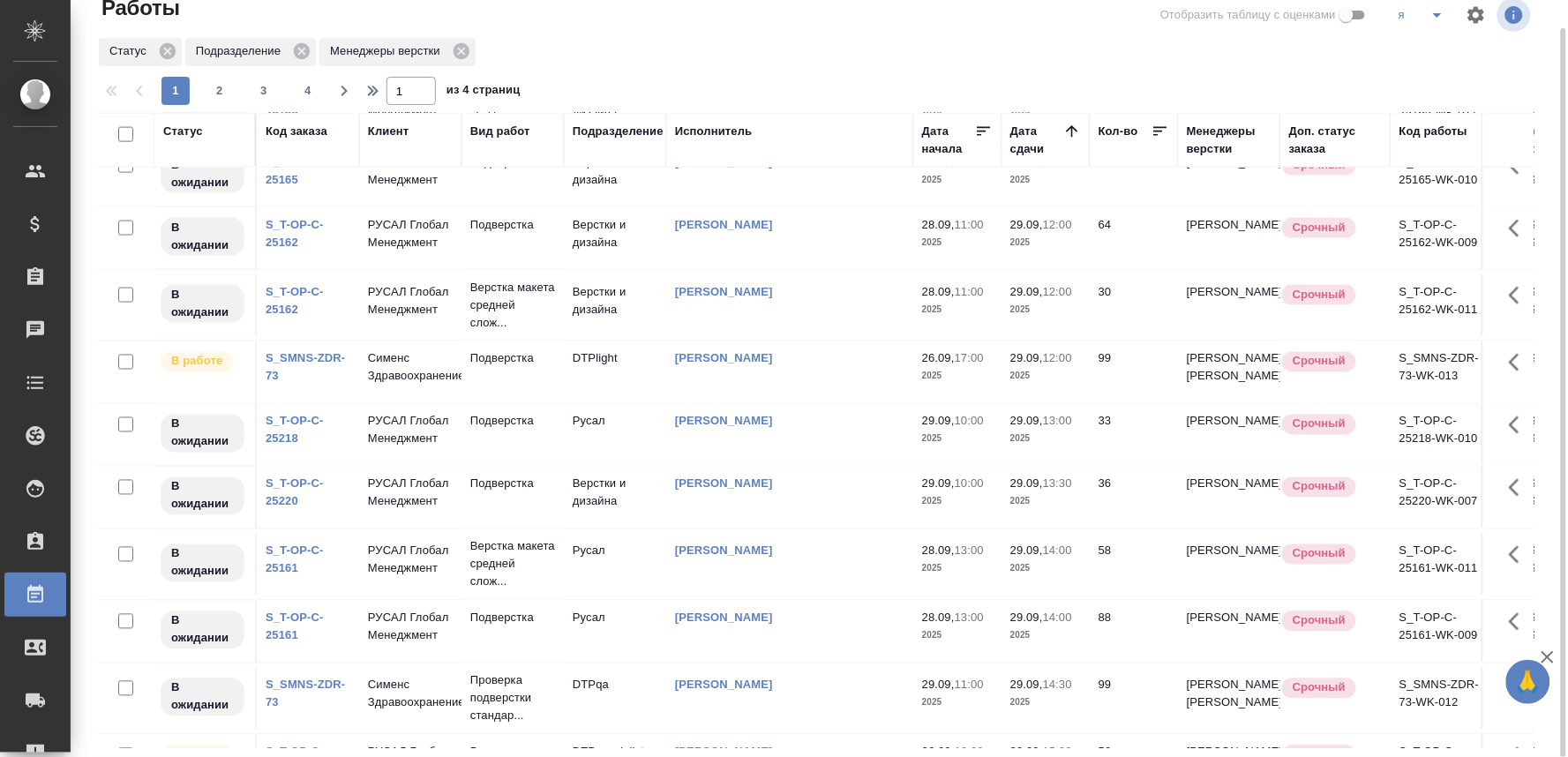
scroll to position [883, 0]
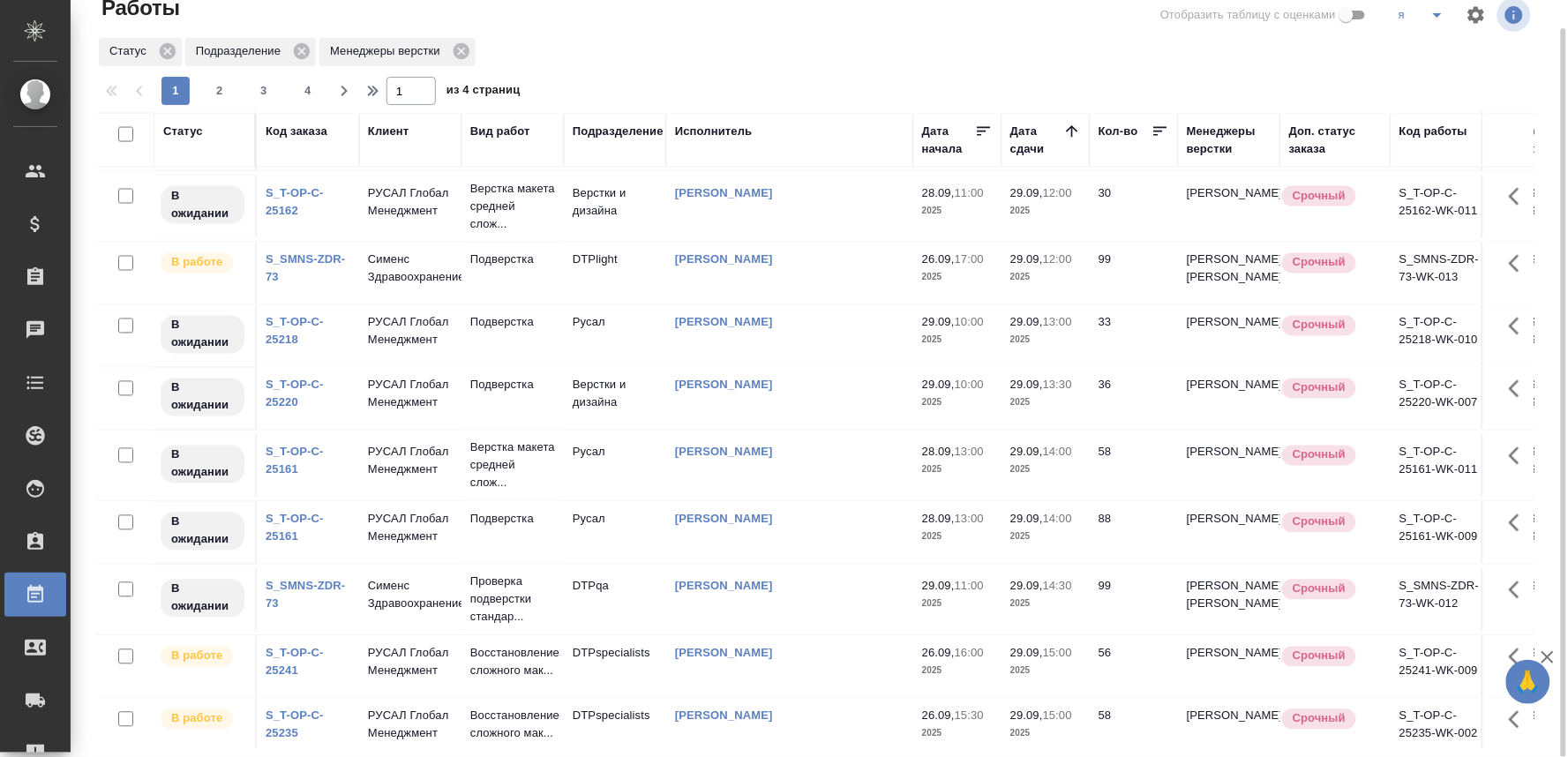
click at [516, 170] on td "Подверстка" at bounding box center [513, 139] width 102 height 62
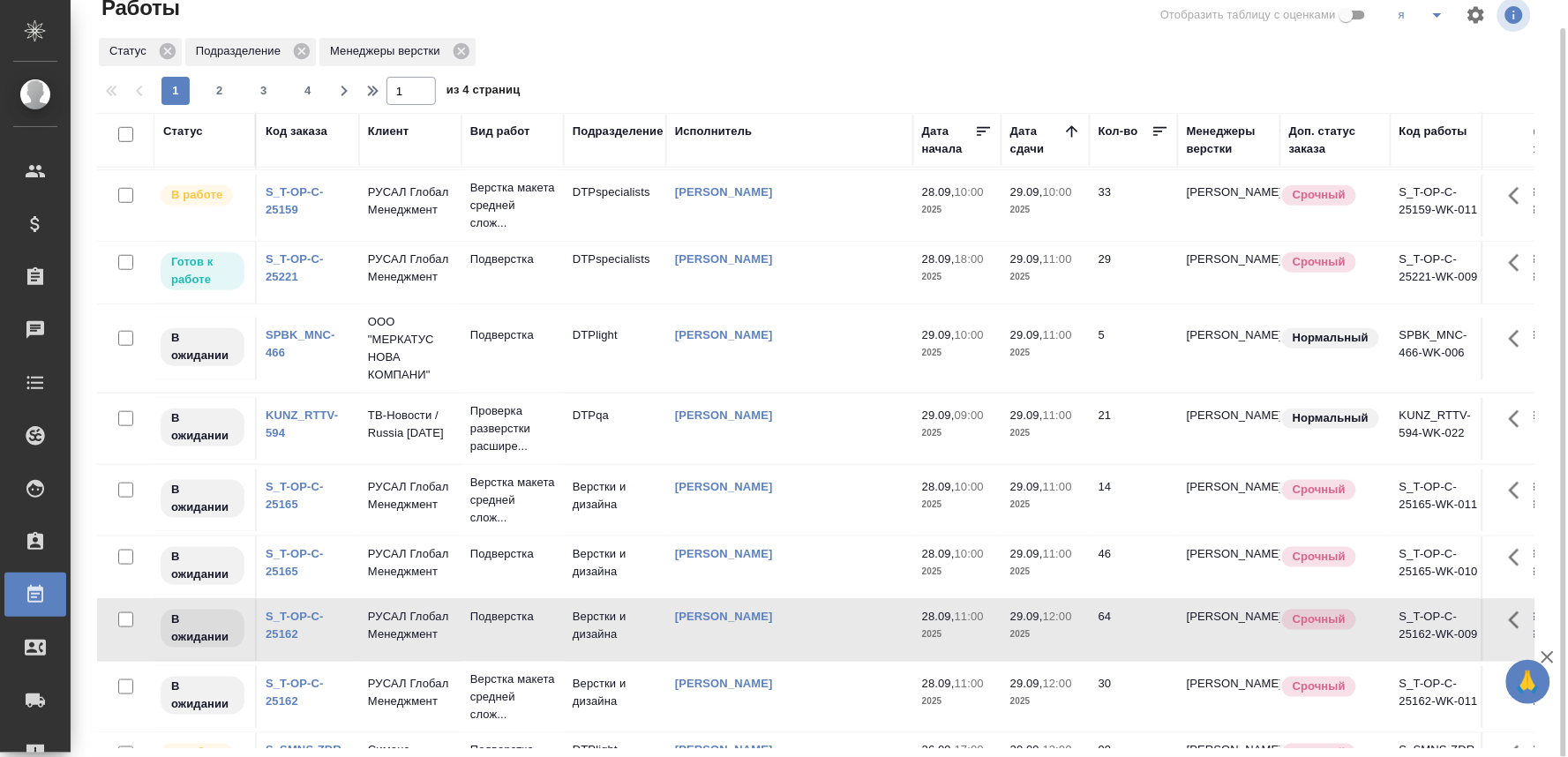
scroll to position [0, 0]
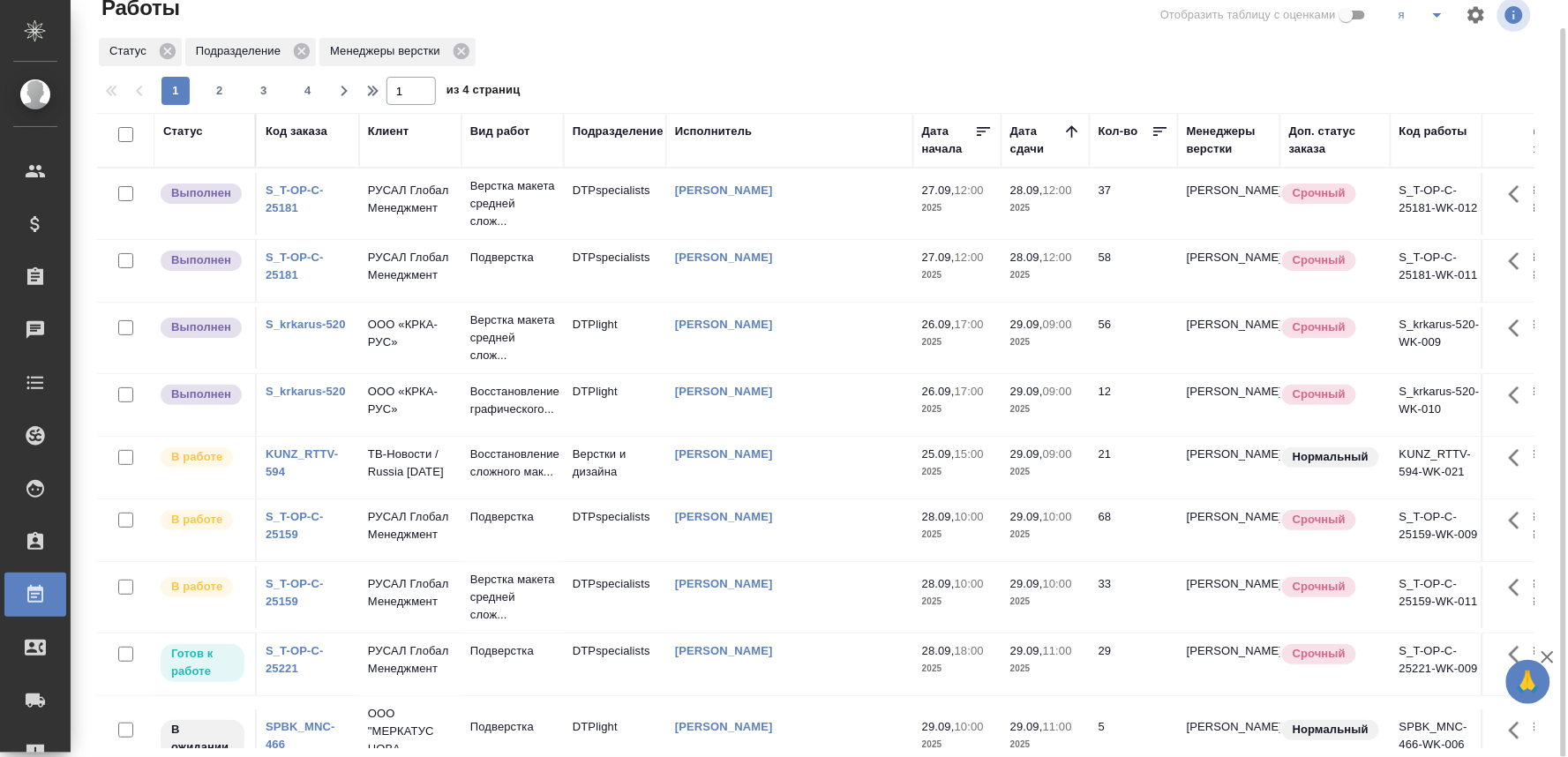
click at [274, 200] on link "S_T-OP-C-25181" at bounding box center [295, 199] width 58 height 31
click at [412, 197] on p "РУСАЛ Глобал Менеджмент" at bounding box center [410, 199] width 85 height 36
click at [412, 198] on p "РУСАЛ Глобал Менеджмент" at bounding box center [410, 199] width 85 height 36
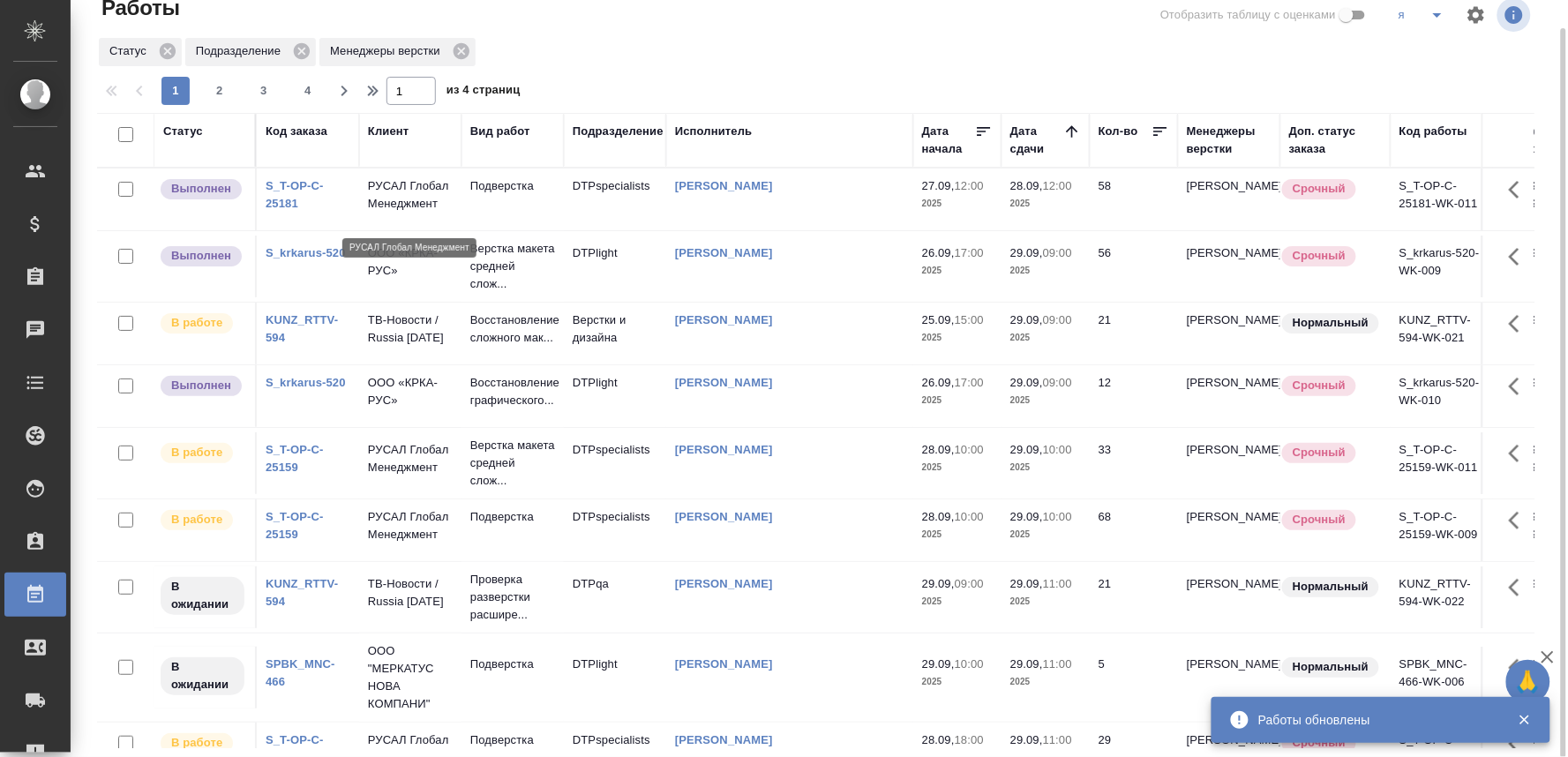
click at [392, 203] on p "РУСАЛ Глобал Менеджмент" at bounding box center [410, 195] width 85 height 36
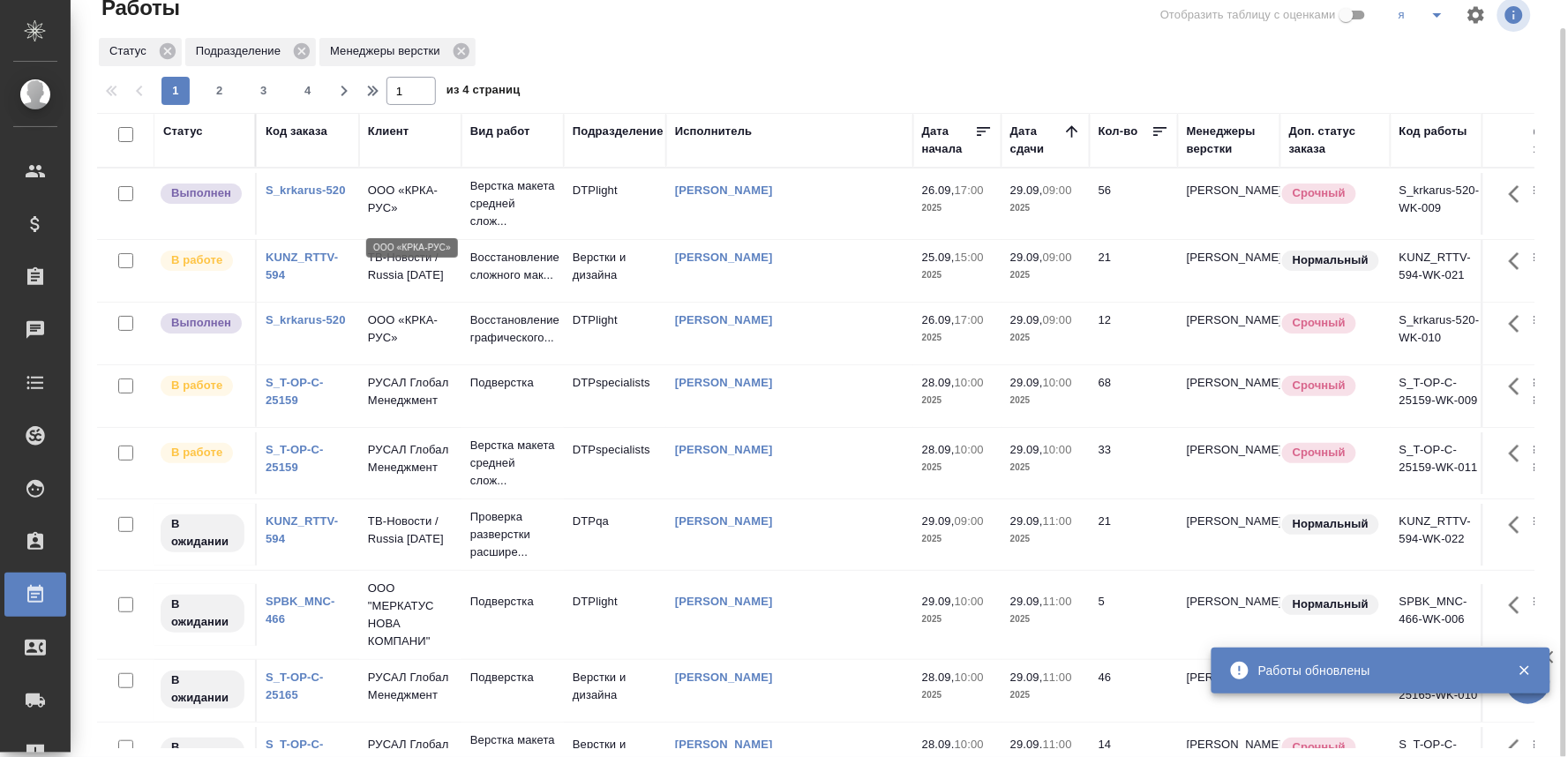
click at [392, 201] on p "ООО «КРКА-РУС»" at bounding box center [410, 199] width 85 height 36
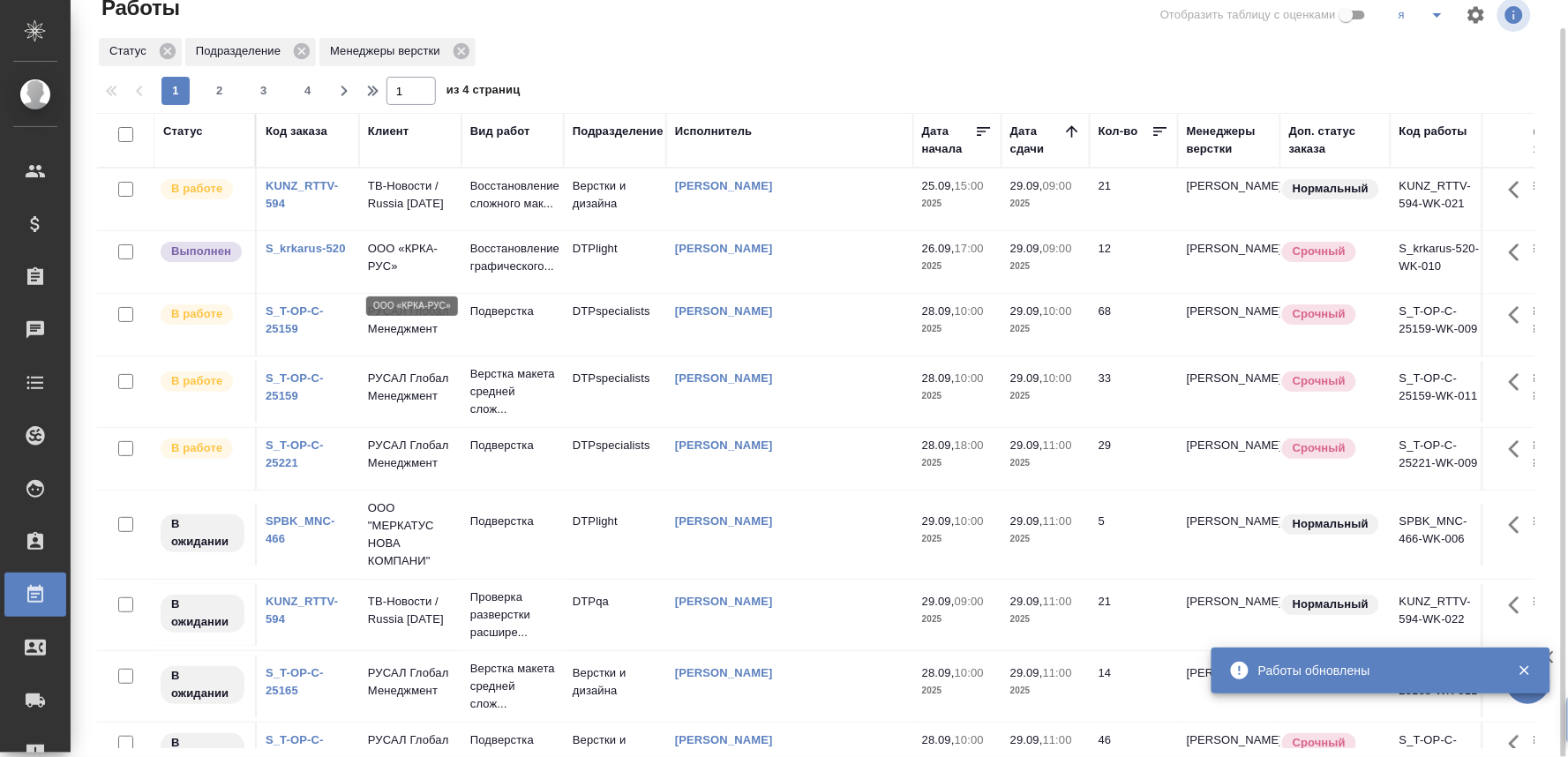
click at [388, 249] on p "ООО «КРКА-РУС»" at bounding box center [410, 258] width 85 height 36
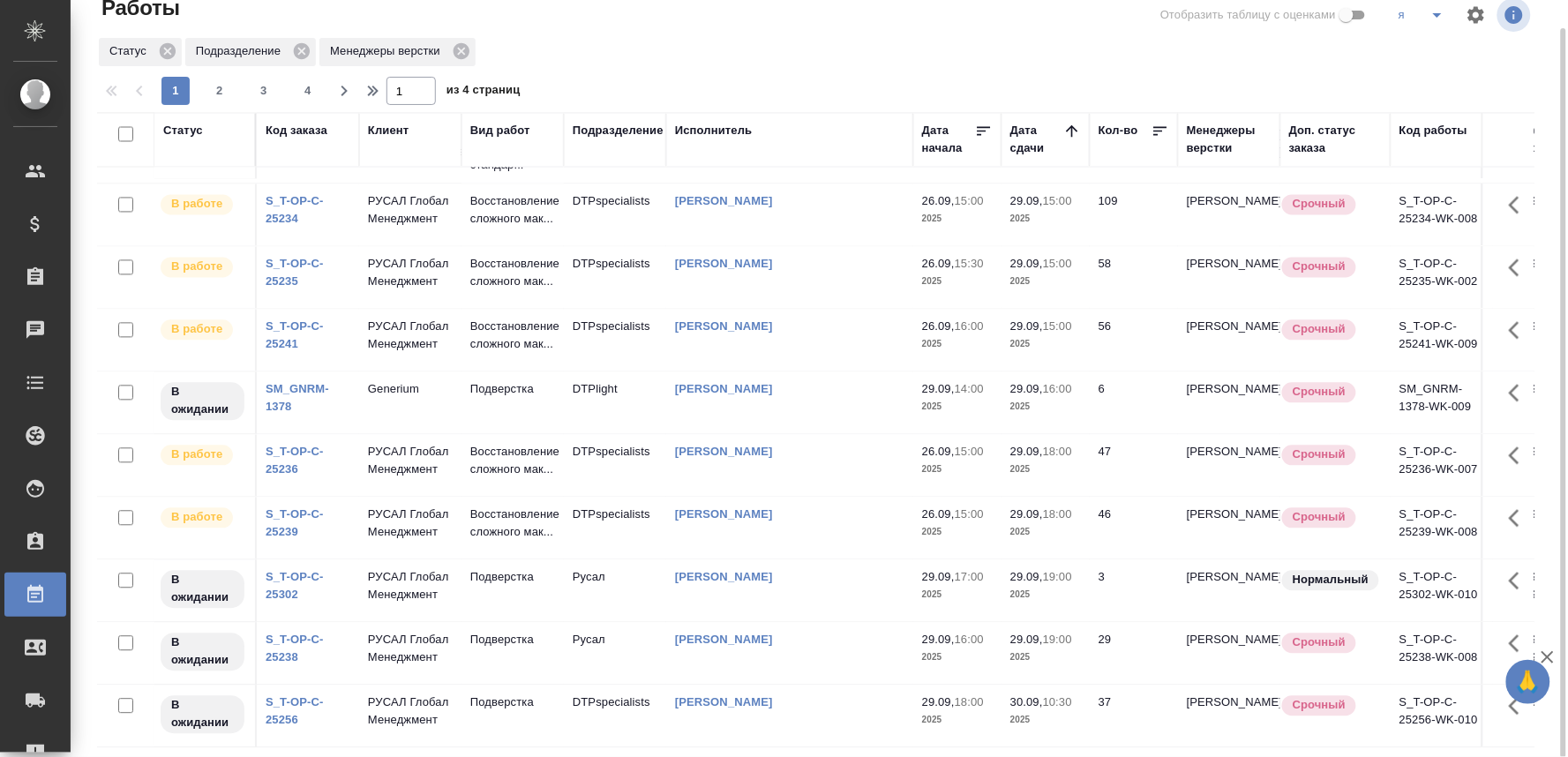
scroll to position [1488, 0]
click at [217, 87] on span "2" at bounding box center [219, 90] width 28 height 17
type input "2"
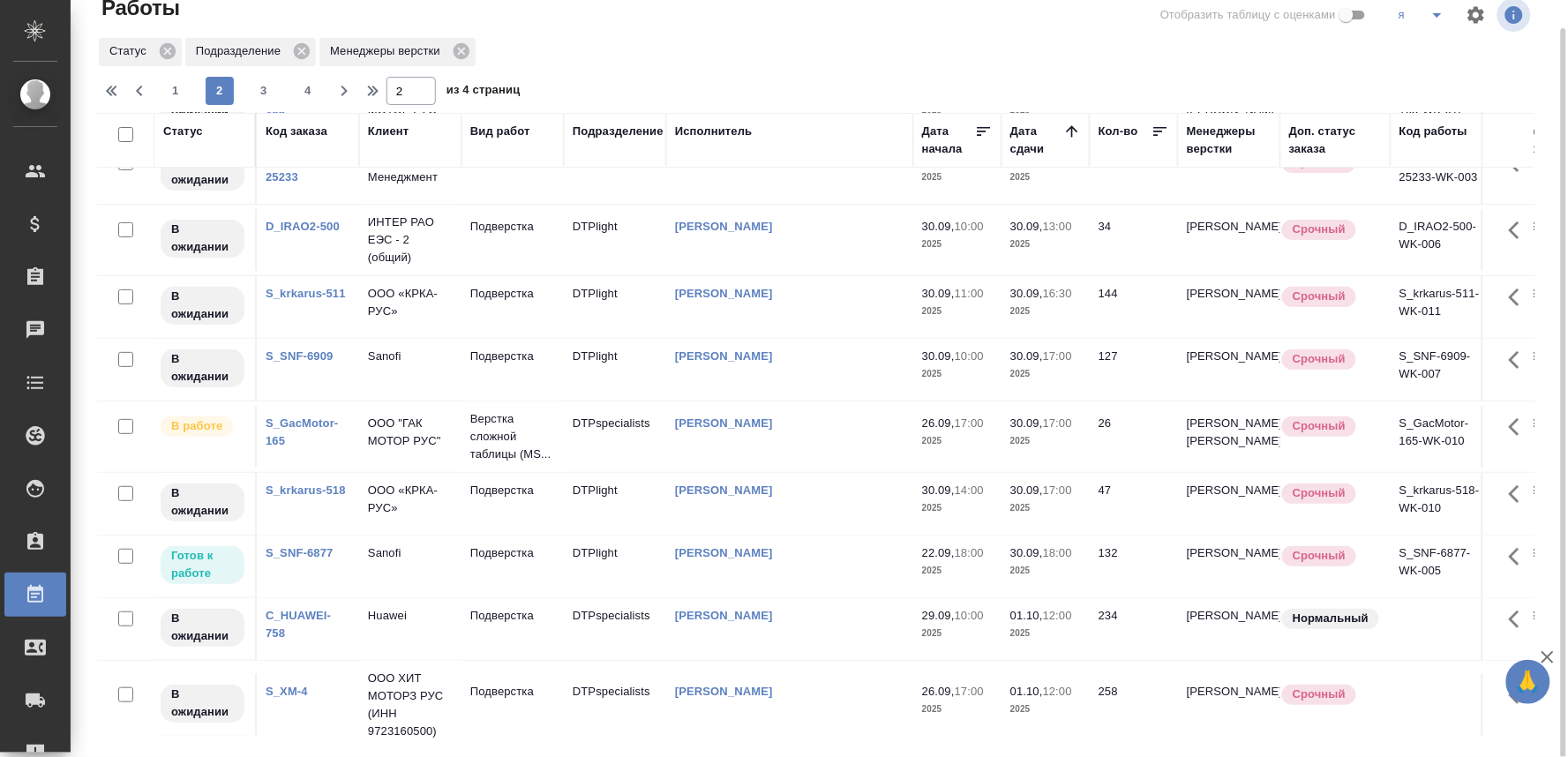
scroll to position [294, 0]
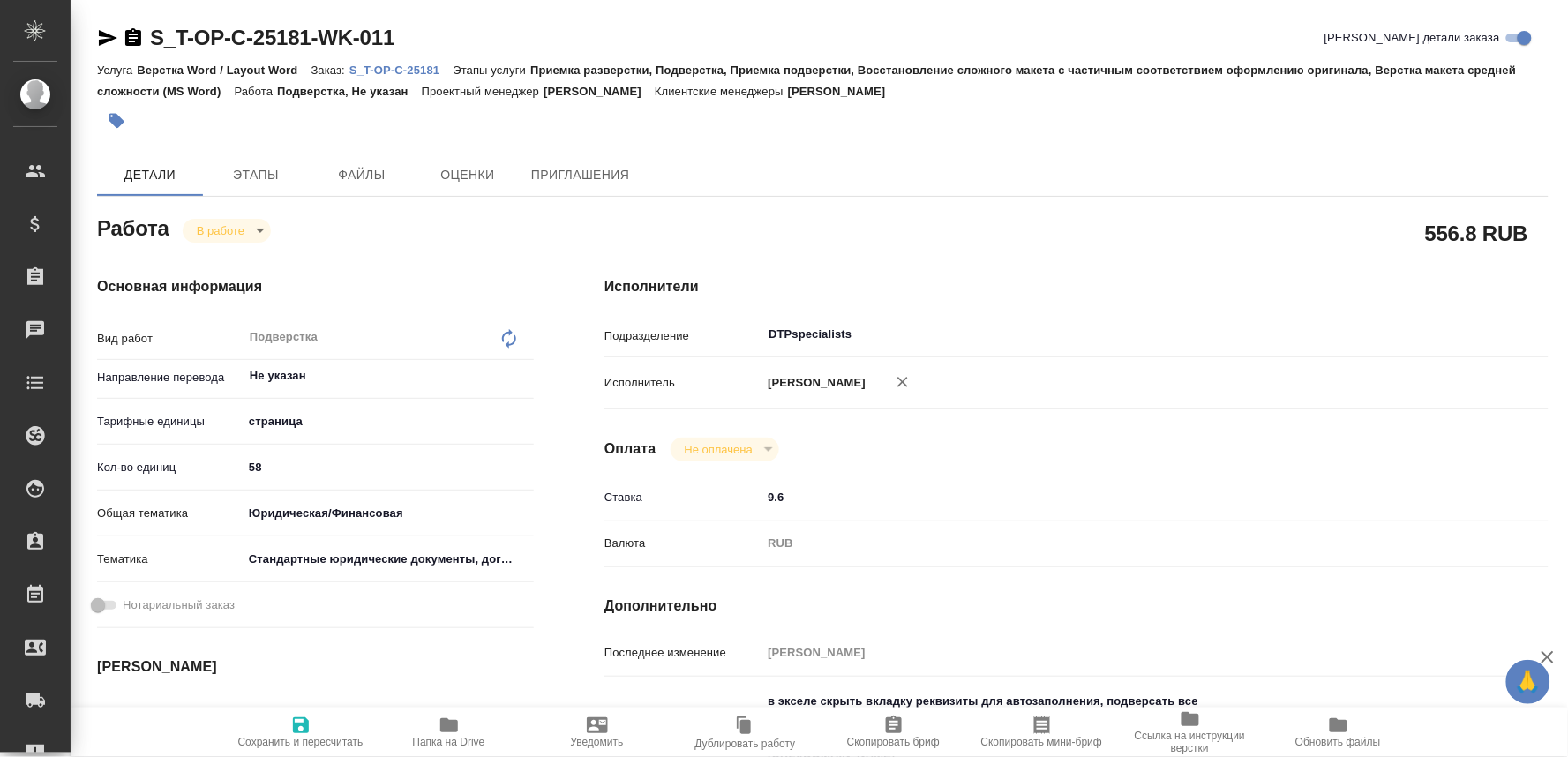
click at [453, 715] on icon "button" at bounding box center [449, 725] width 21 height 21
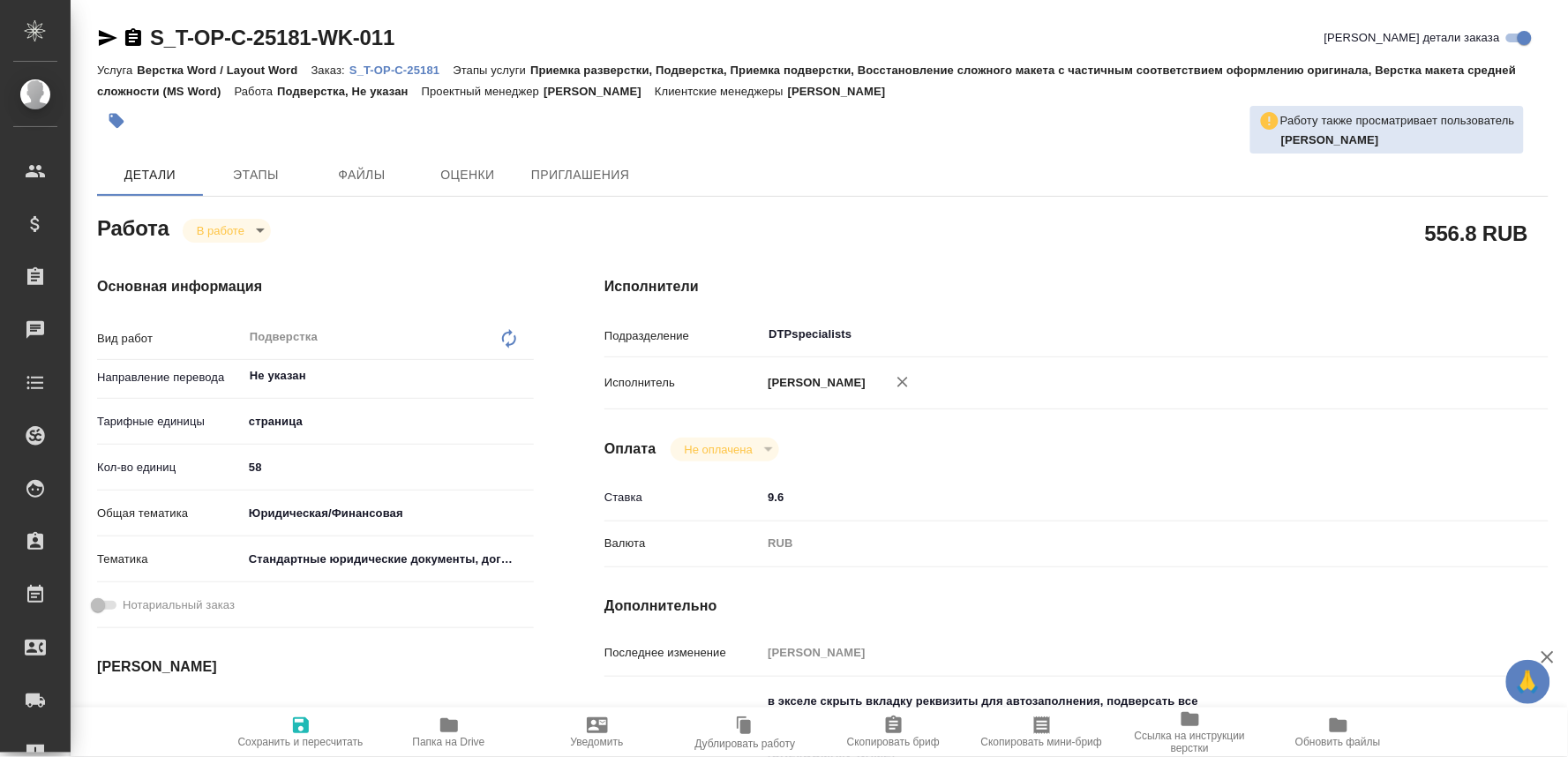
click at [99, 31] on icon "button" at bounding box center [108, 37] width 18 height 15
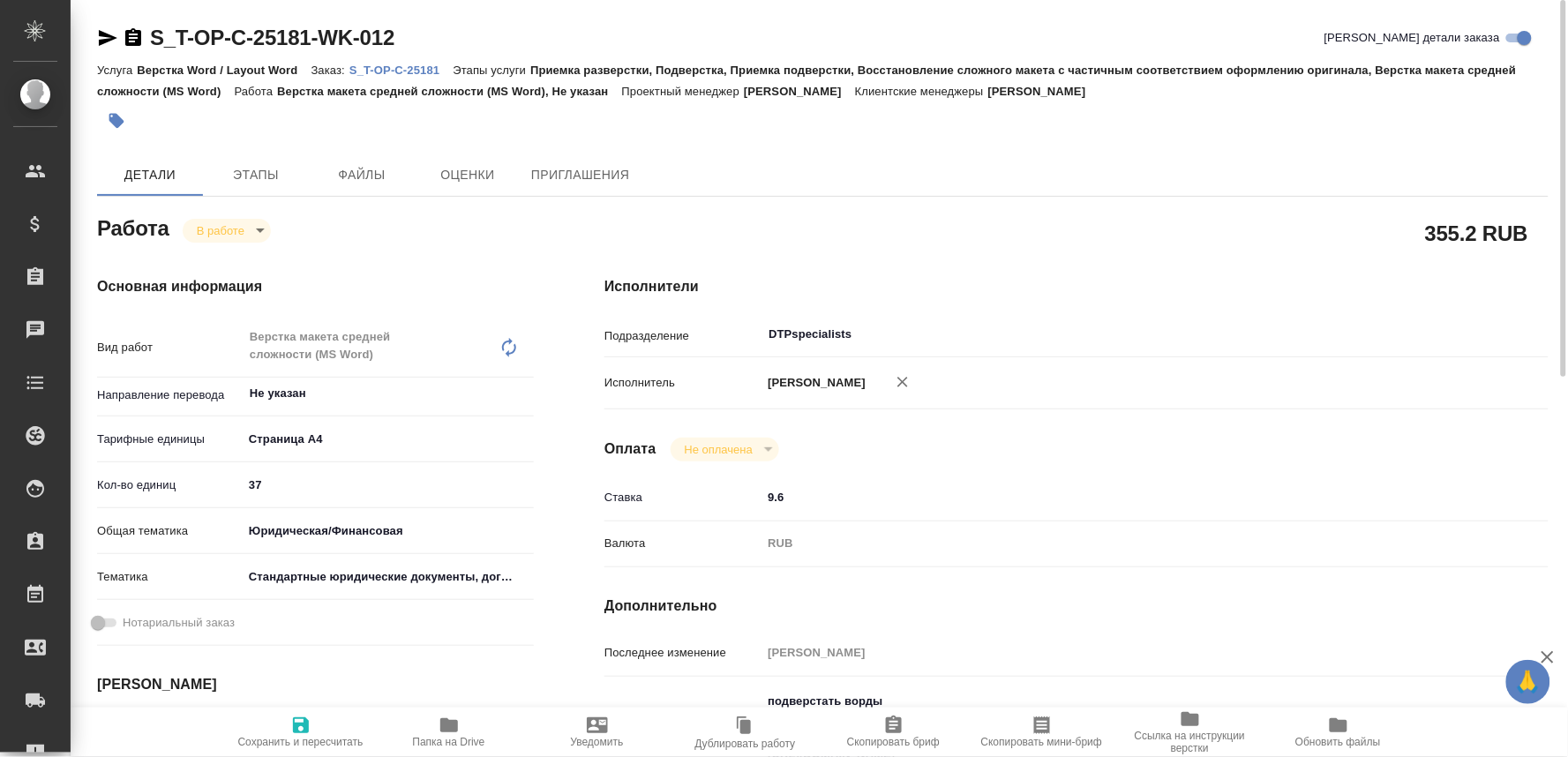
click at [1033, 538] on div "RUB" at bounding box center [1115, 543] width 708 height 30
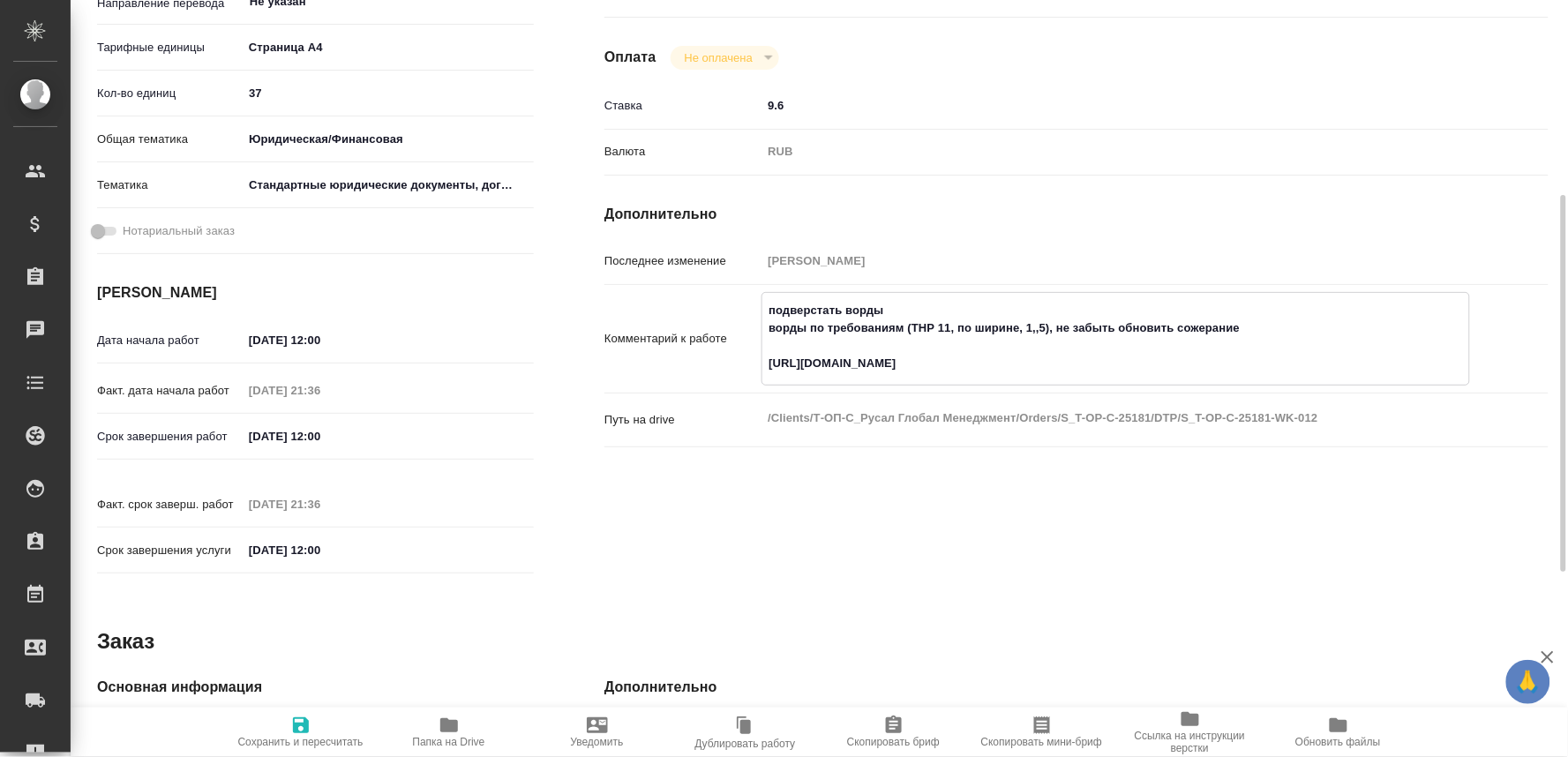
drag, startPoint x: 1067, startPoint y: 358, endPoint x: 702, endPoint y: 360, distance: 365.0
click at [702, 360] on div "Комментарий к работе подверстать ворды ворды по требованиям (ТНР 11, по ширине,…" at bounding box center [1076, 339] width 944 height 94
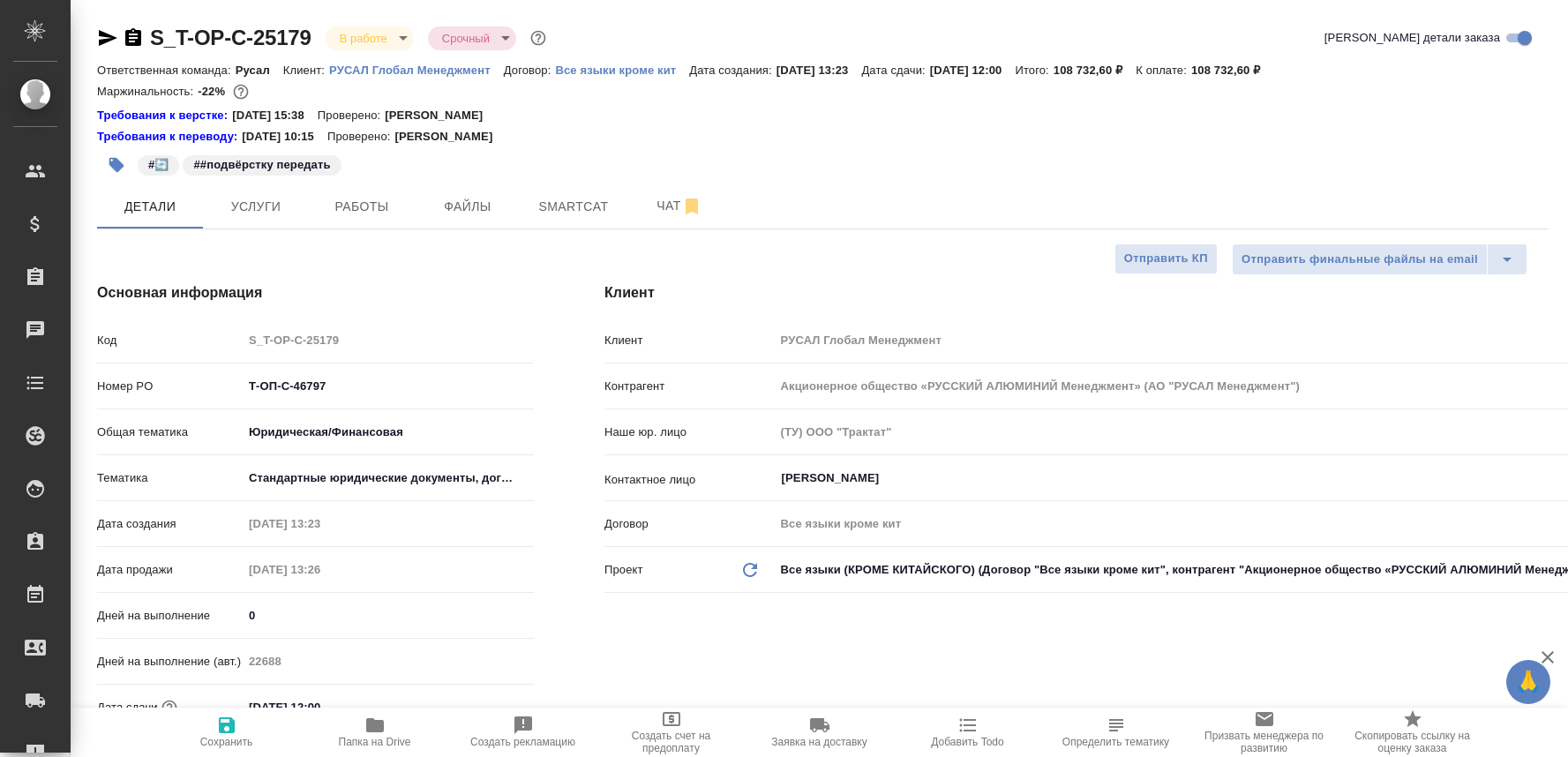
select select "RU"
click at [104, 36] on icon "button" at bounding box center [108, 37] width 18 height 15
click at [364, 734] on icon "button" at bounding box center [374, 725] width 21 height 21
select select "RU"
click at [359, 209] on span "Работы" at bounding box center [361, 207] width 85 height 22
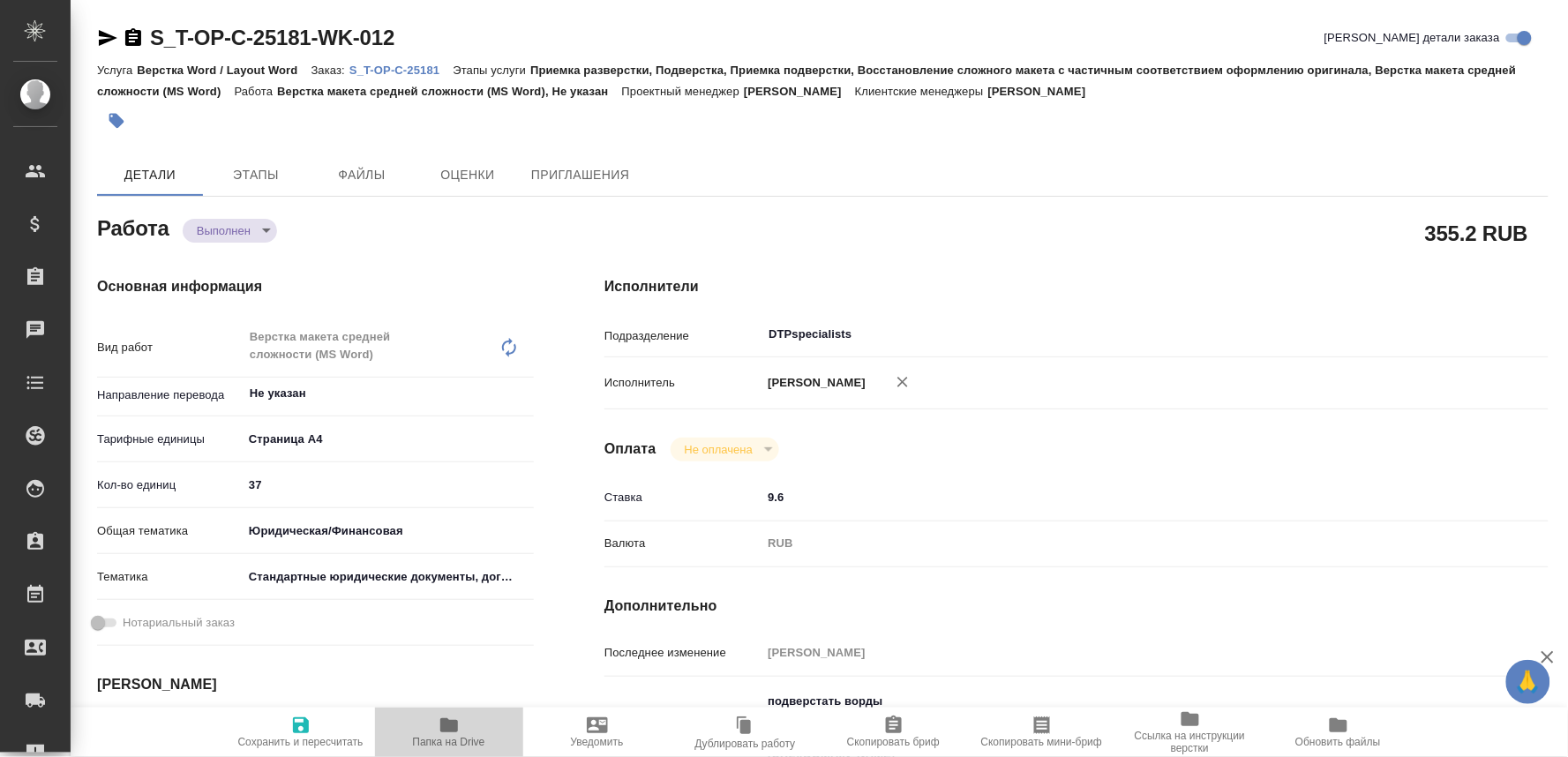
click at [439, 728] on icon "button" at bounding box center [449, 725] width 21 height 21
click at [442, 723] on icon "button" at bounding box center [448, 726] width 17 height 15
click at [420, 71] on p "S_T-OP-C-25181" at bounding box center [401, 70] width 103 height 14
click at [265, 223] on body "🙏 .cls-1 fill:#fff; AWATERA Oksiutovich Irina Клиенты Спецификации Заказы 0 Чат…" at bounding box center [784, 378] width 1568 height 757
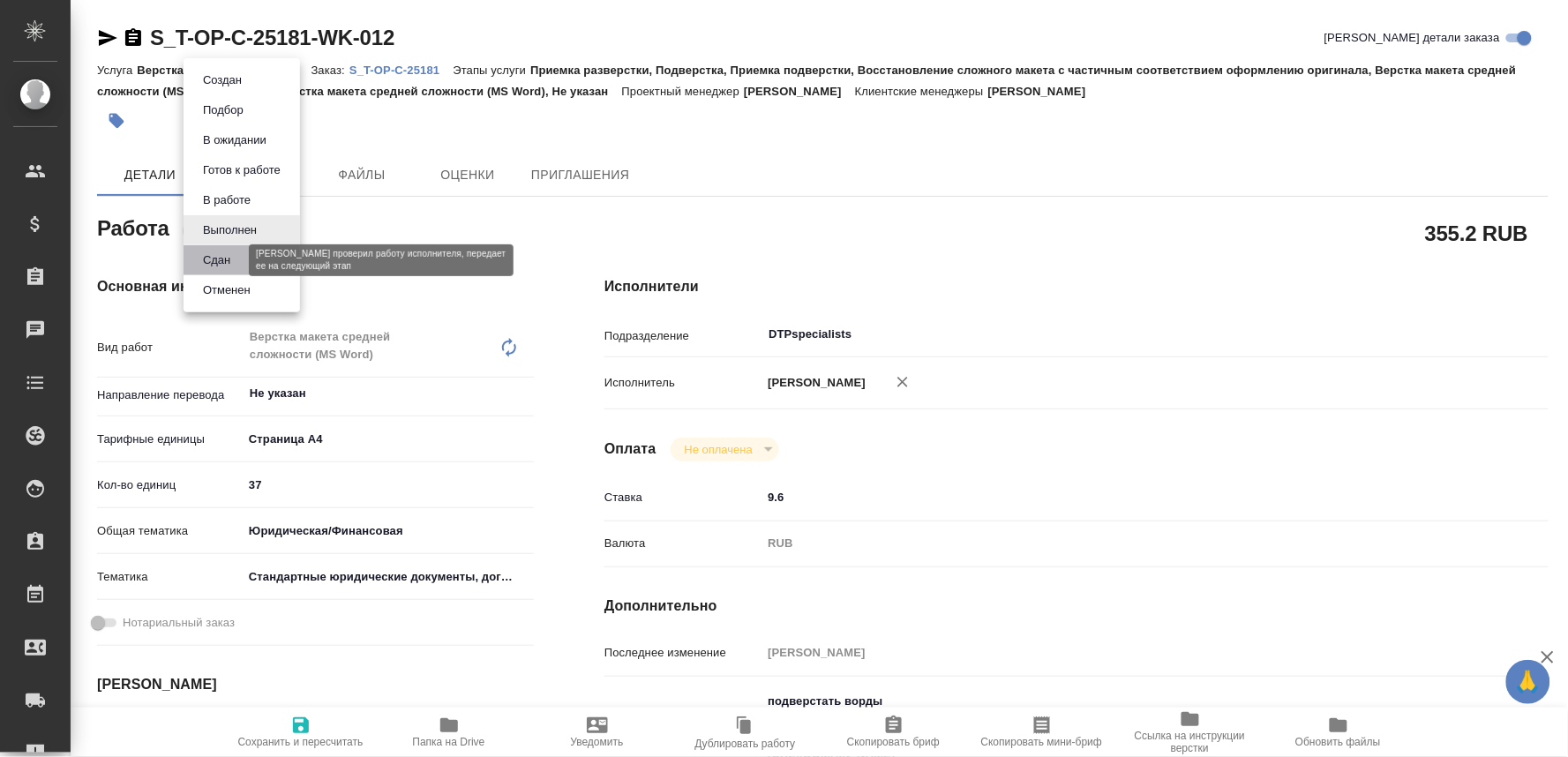
click at [208, 261] on button "Сдан" at bounding box center [217, 260] width 38 height 19
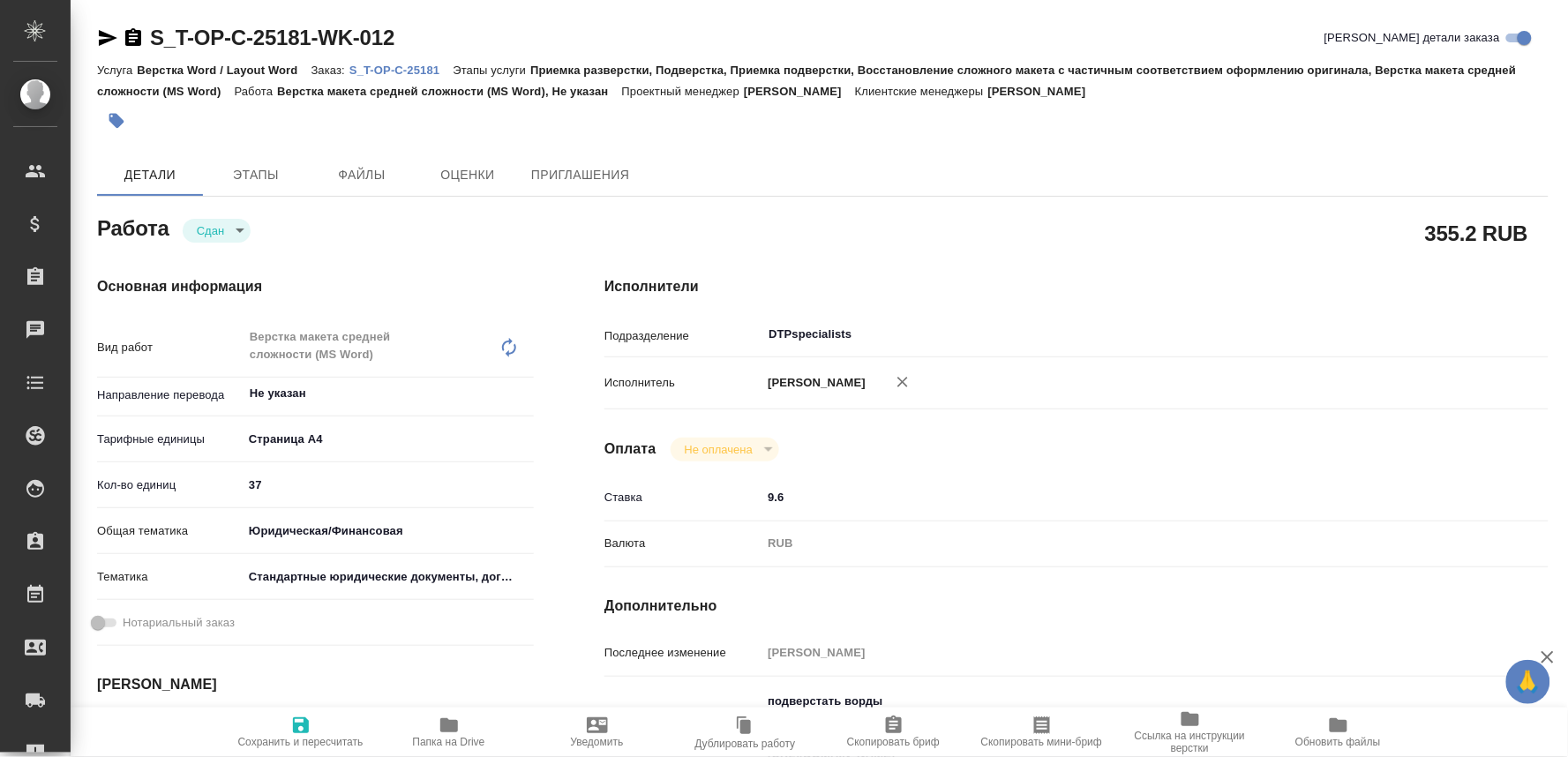
type textarea "x"
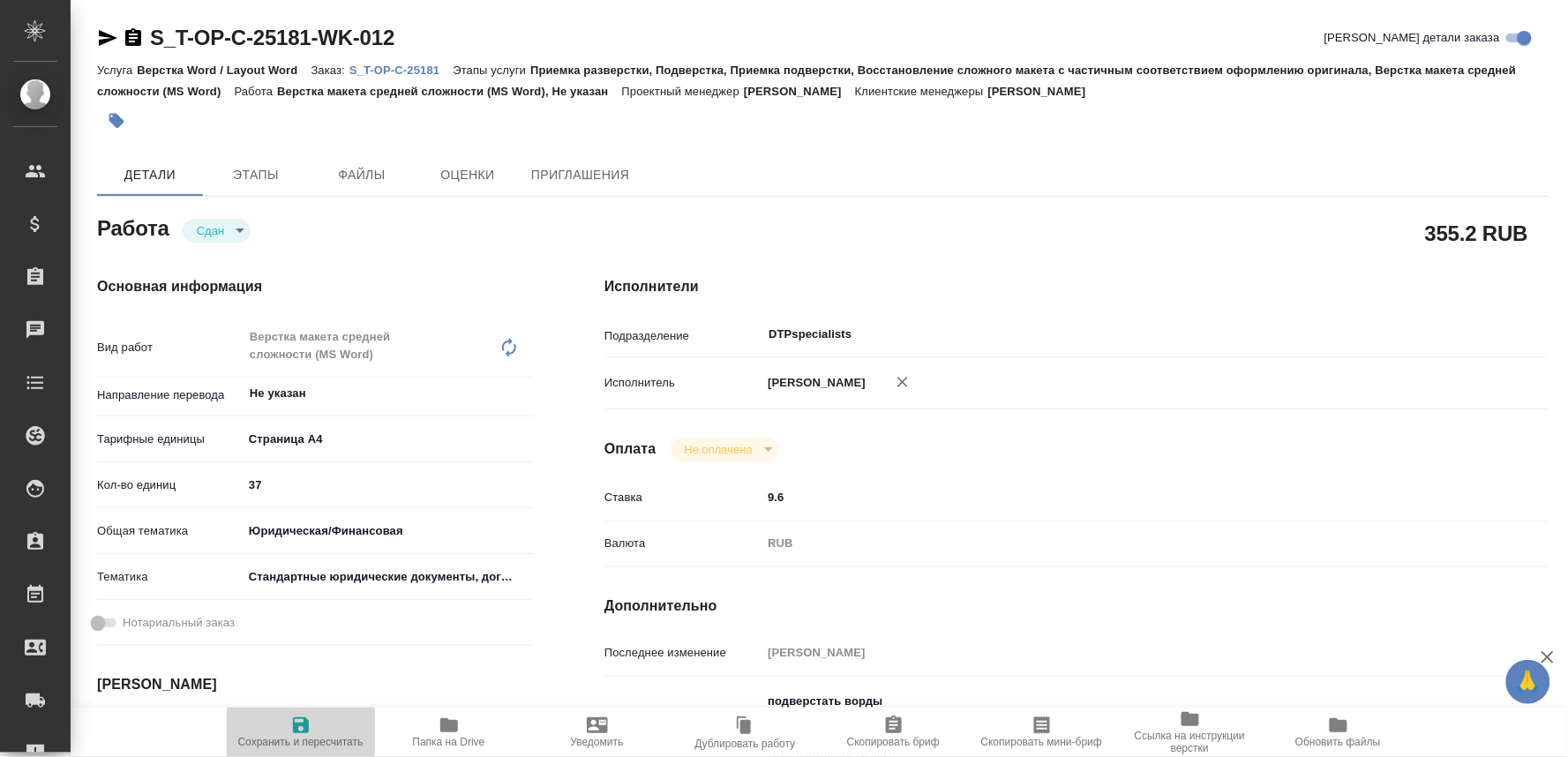
click at [296, 736] on span "Сохранить и пересчитать" at bounding box center [301, 742] width 126 height 13
type textarea "x"
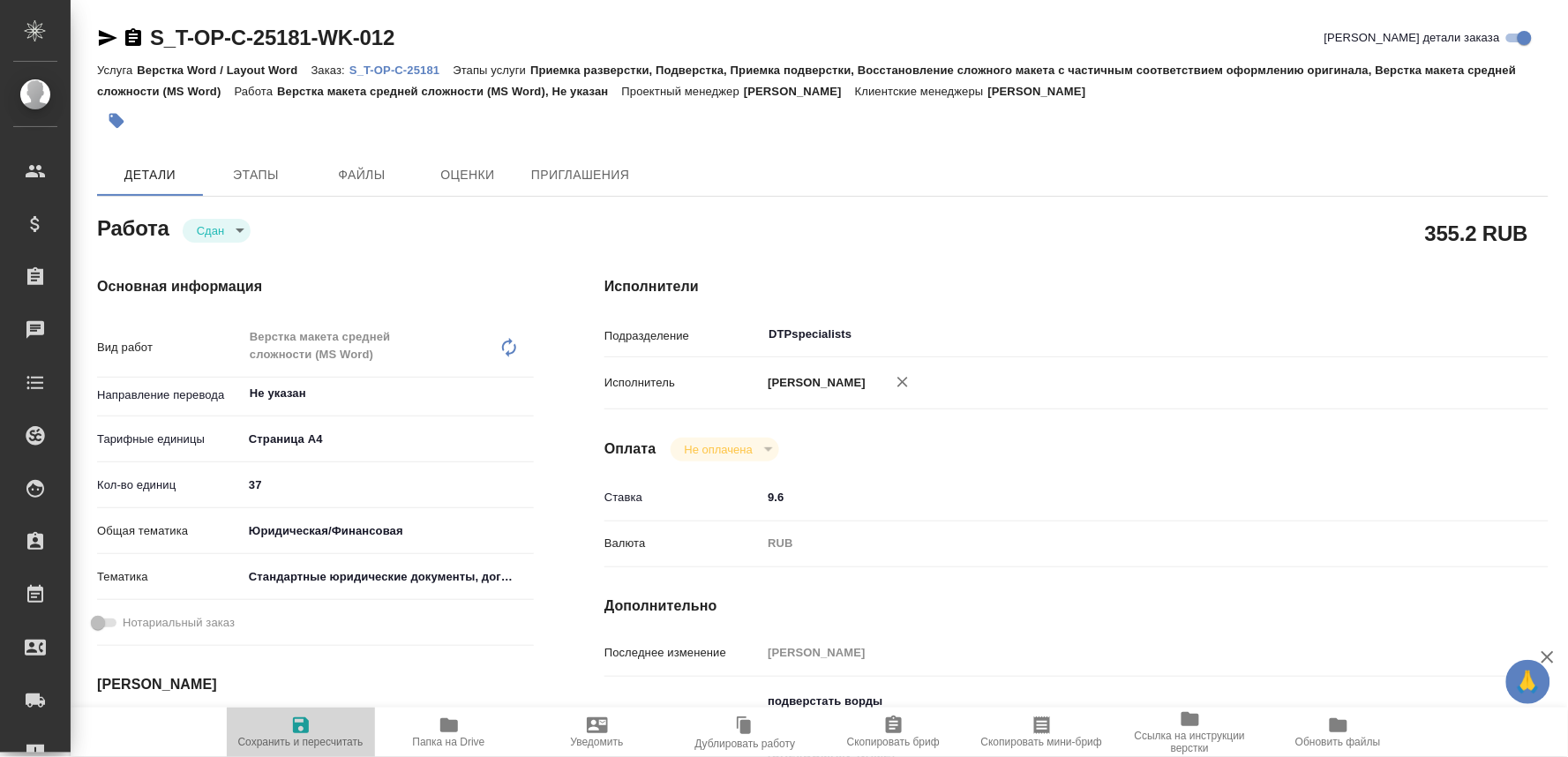
type textarea "x"
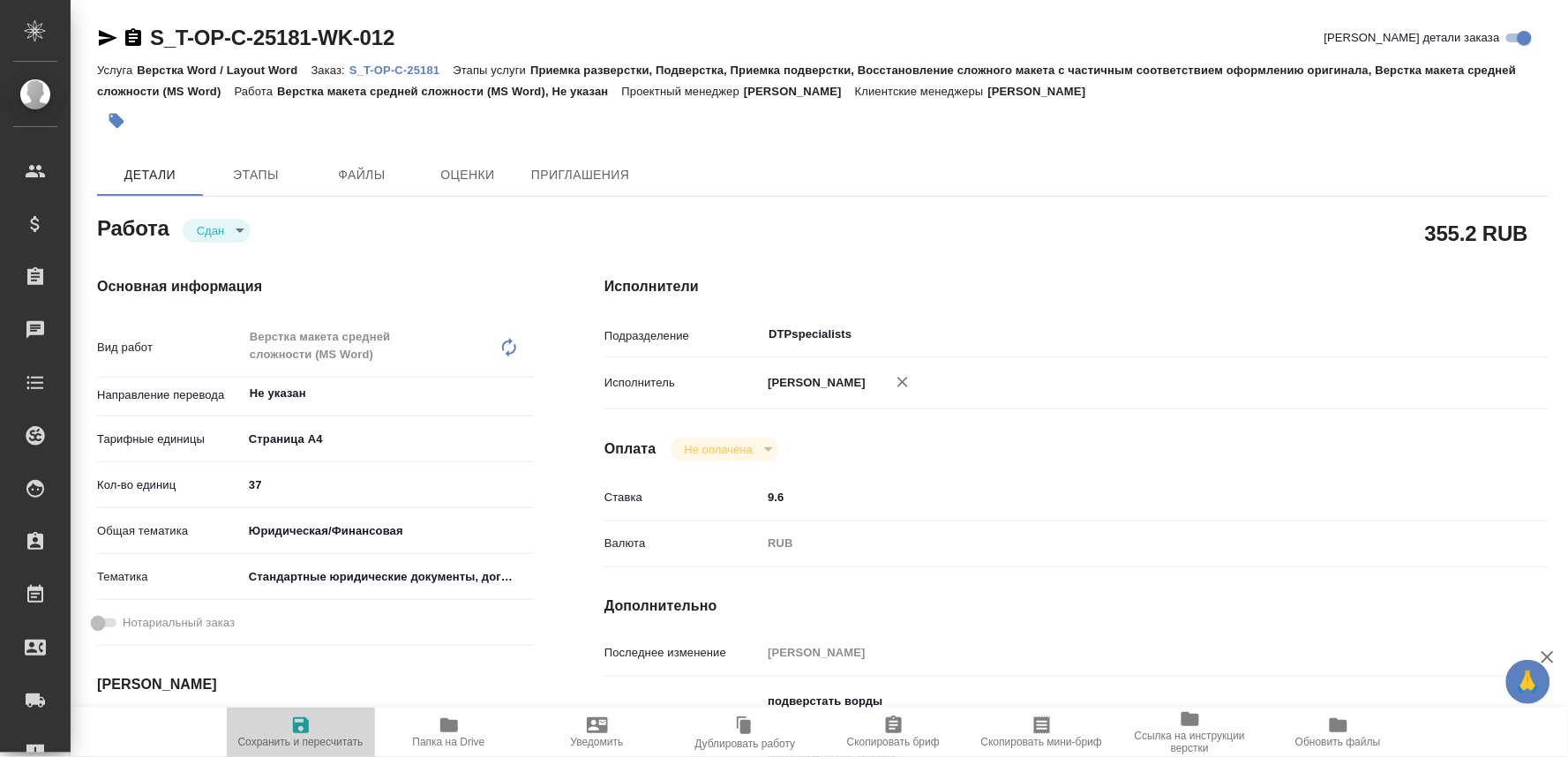
type textarea "x"
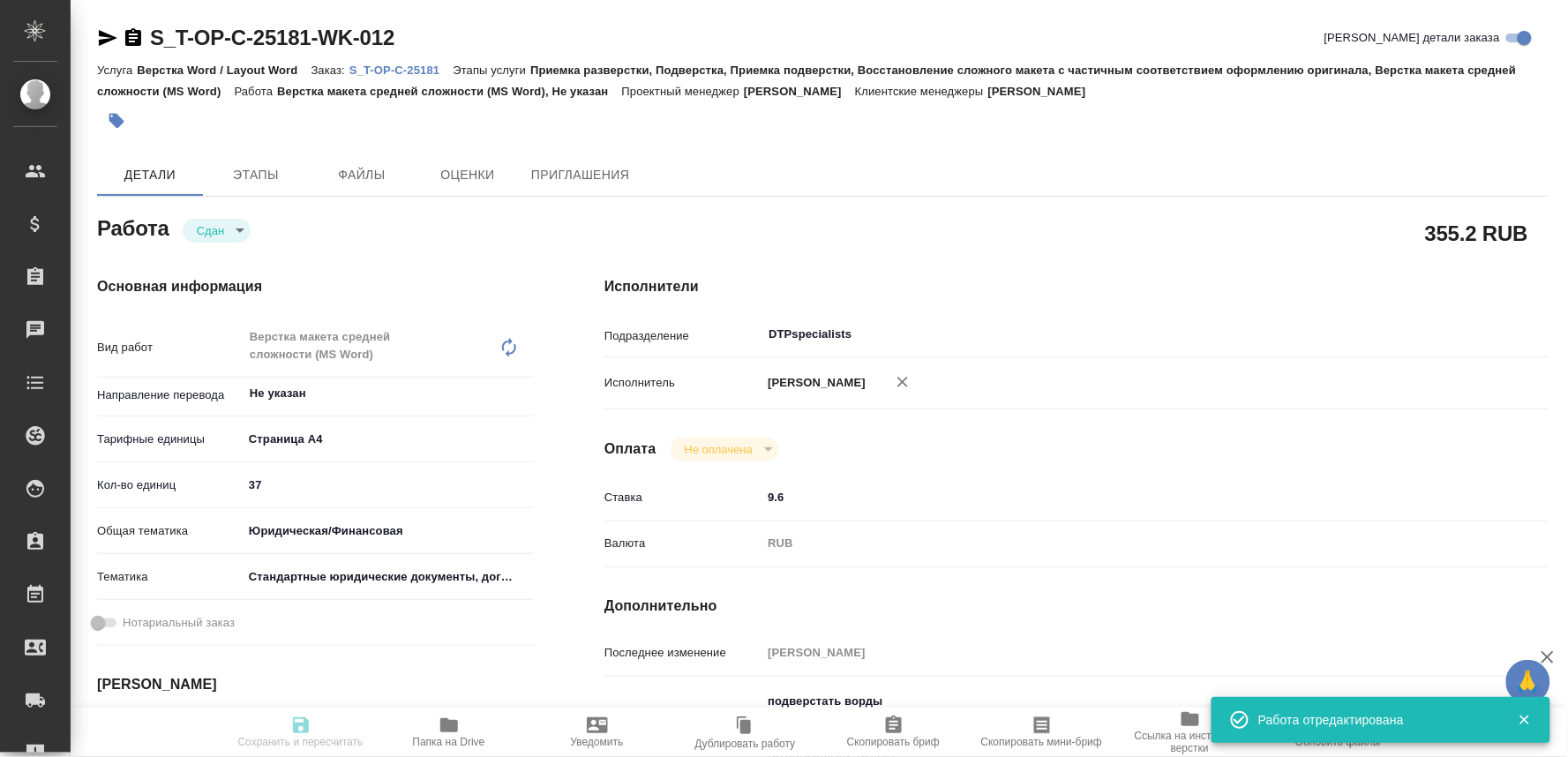
type input "closed"
type textarea "Верстка макета средней сложности (MS Word)"
type textarea "x"
type input "Не указан"
type input "5f036ec4e16dec2d6b59c8ff"
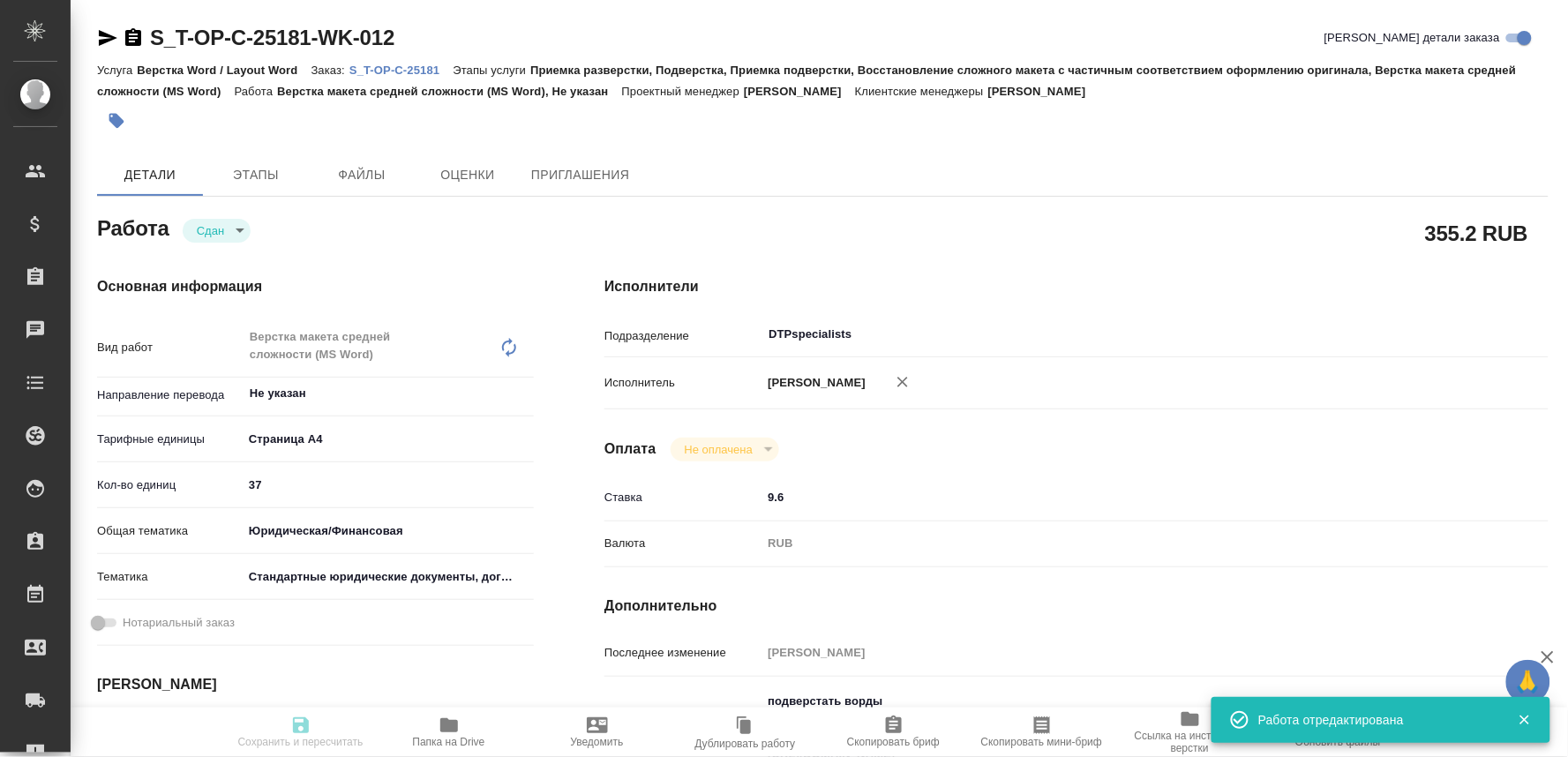
type input "37"
type input "yr-fn"
type input "5f647205b73bc97568ca66bf"
type input "27.09.2025 12:00"
type input "27.09.2025 21:36"
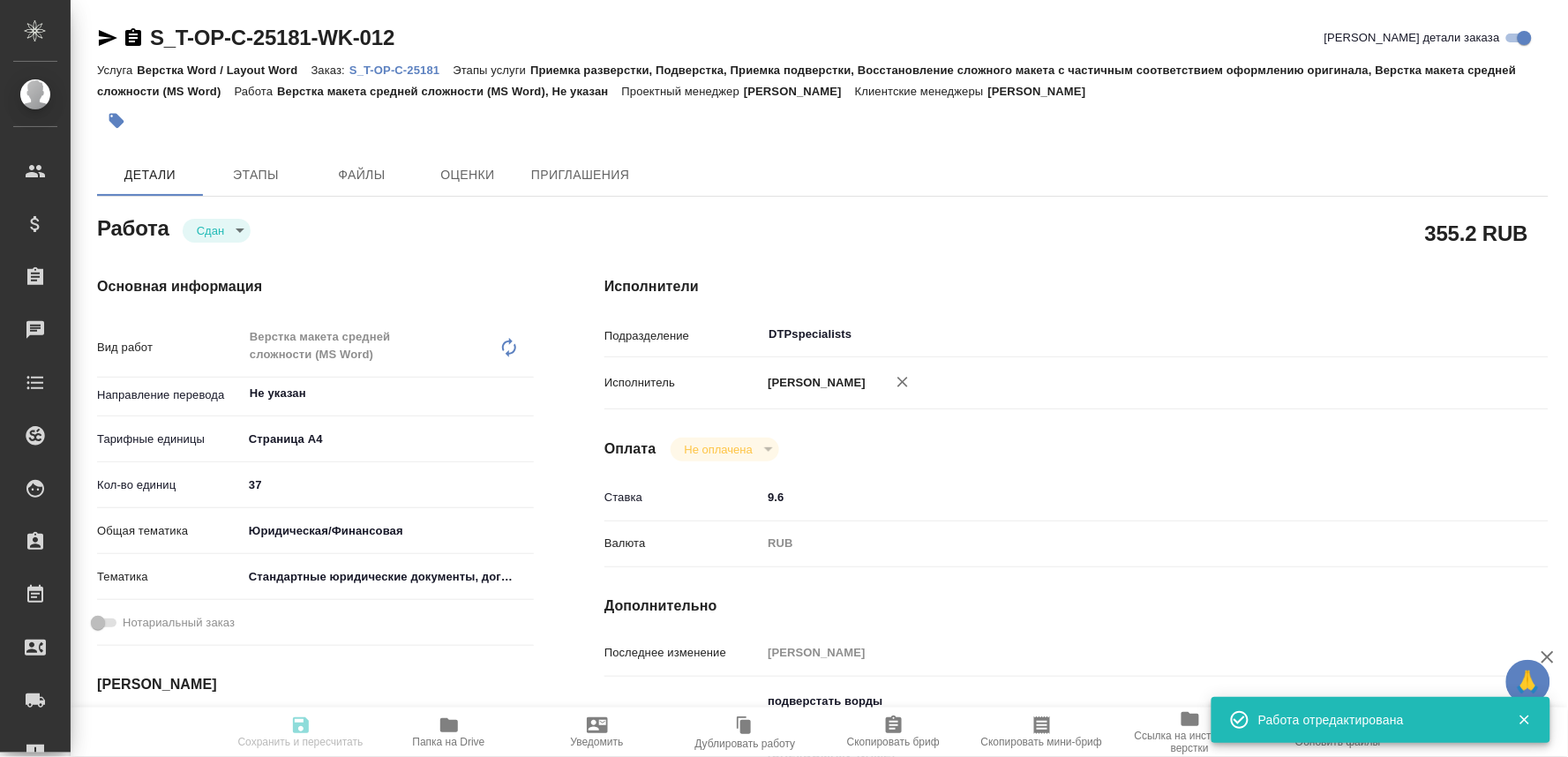
type input "28.09.2025 12:00"
type input "27.09.2025 21:36"
type input "28.09.2025 12:00"
type input "DTPspecialists"
type input "notPayed"
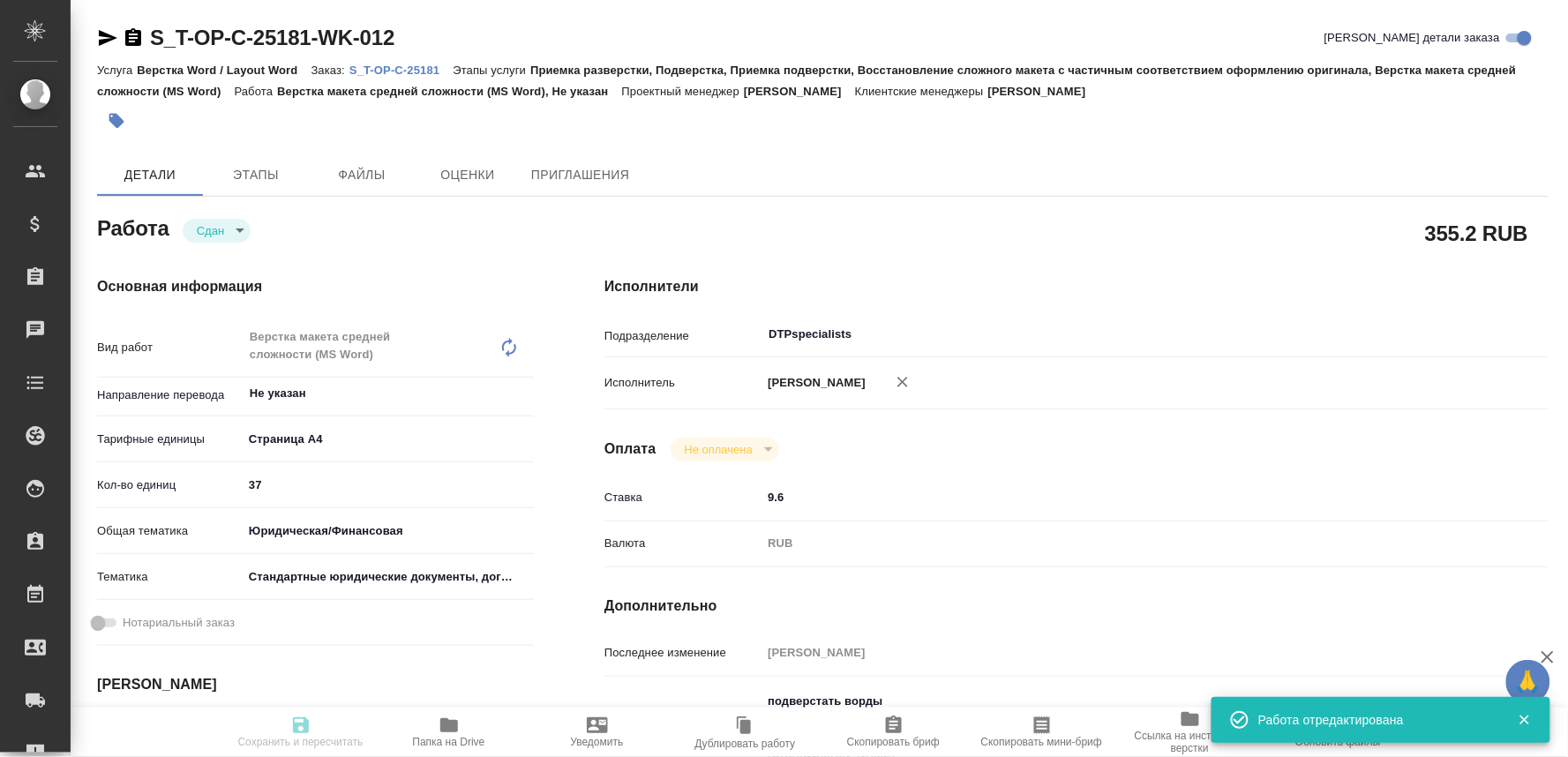
type input "9.6"
type input "RUB"
type input "[PERSON_NAME]"
type textarea "подверстать ворды ворды по требованиям (ТНР 11, по ширине, 1,,5), не забыть обн…"
type textarea "x"
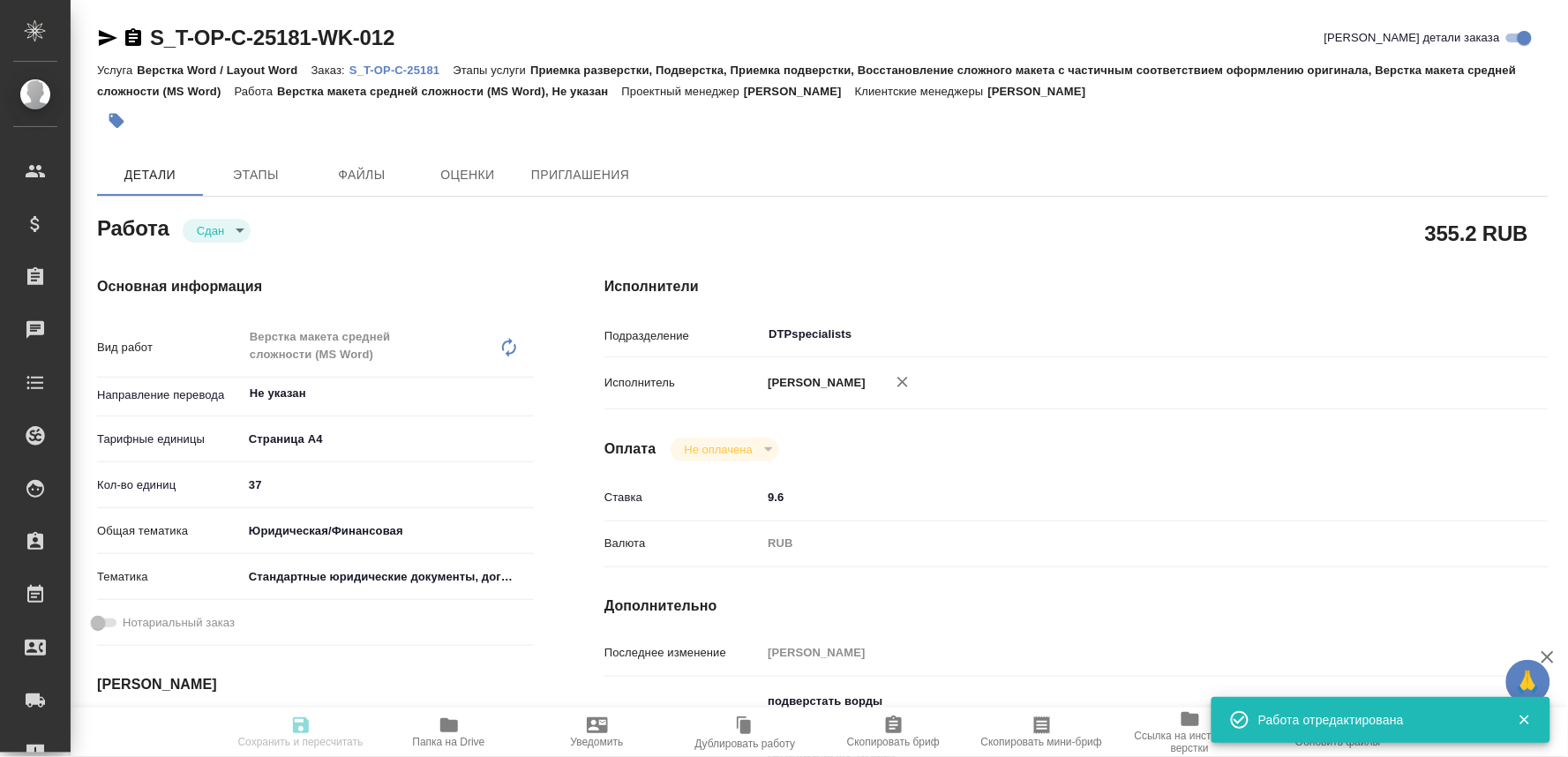
type textarea "/Clients/Т-ОП-С_Русал Глобал Менеджмент/Orders/S_T-OP-C-25181/DTP/S_T-OP-C-2518…"
type textarea "x"
type input "S_T-OP-C-25181"
type input "Т-ОП-С-46799"
type input "Верстка Word / Layout Word"
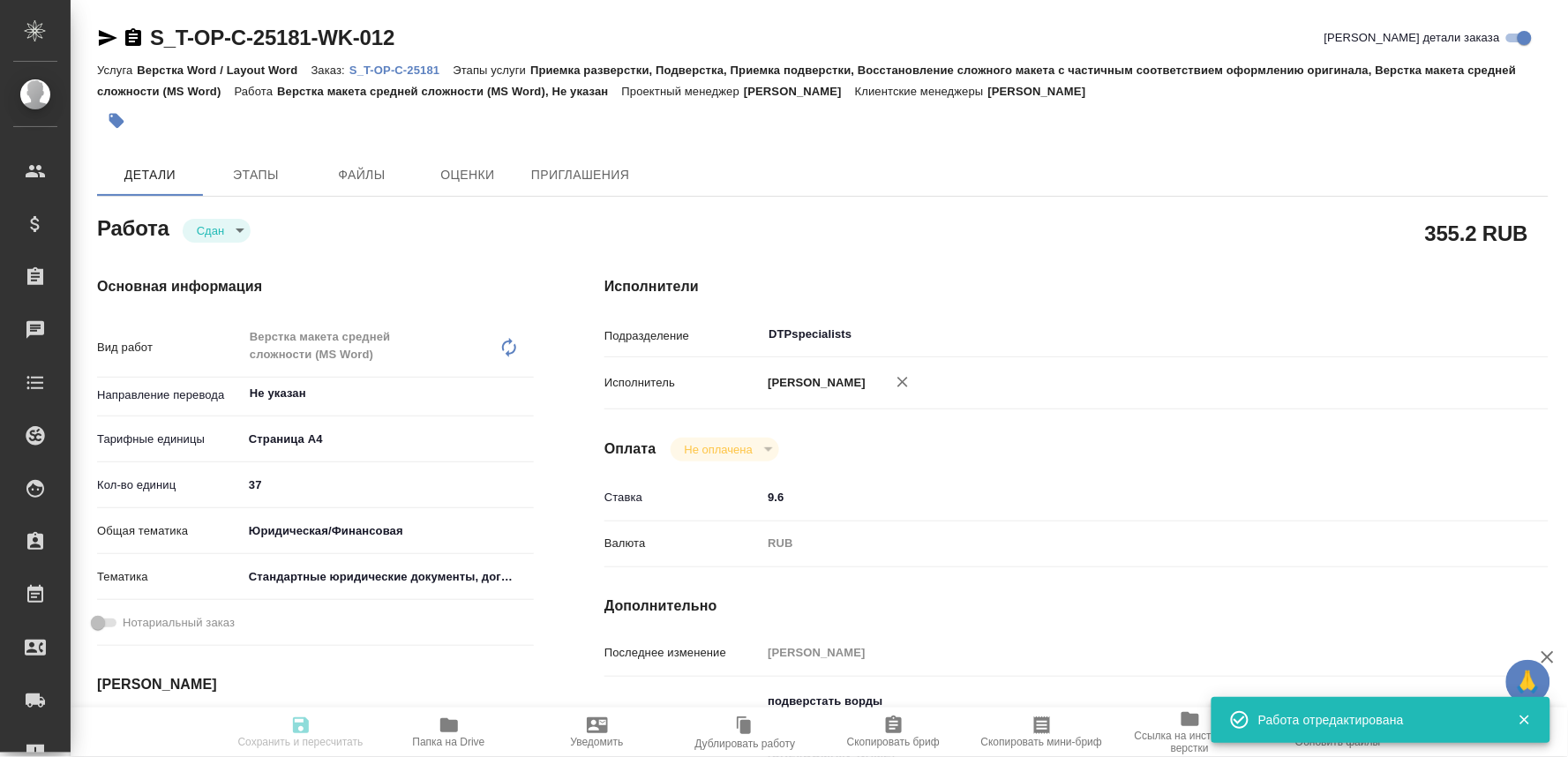
type input "Приемка разверстки, Подверстка, Приемка подверстки, Восстановление сложного мак…"
type input "Меньшикова Александра"
type input "[PERSON_NAME]"
type input "/Clients/Т-ОП-С_Русал Глобал Менеджмент/Orders/S_T-OP-C-25181"
type textarea "x"
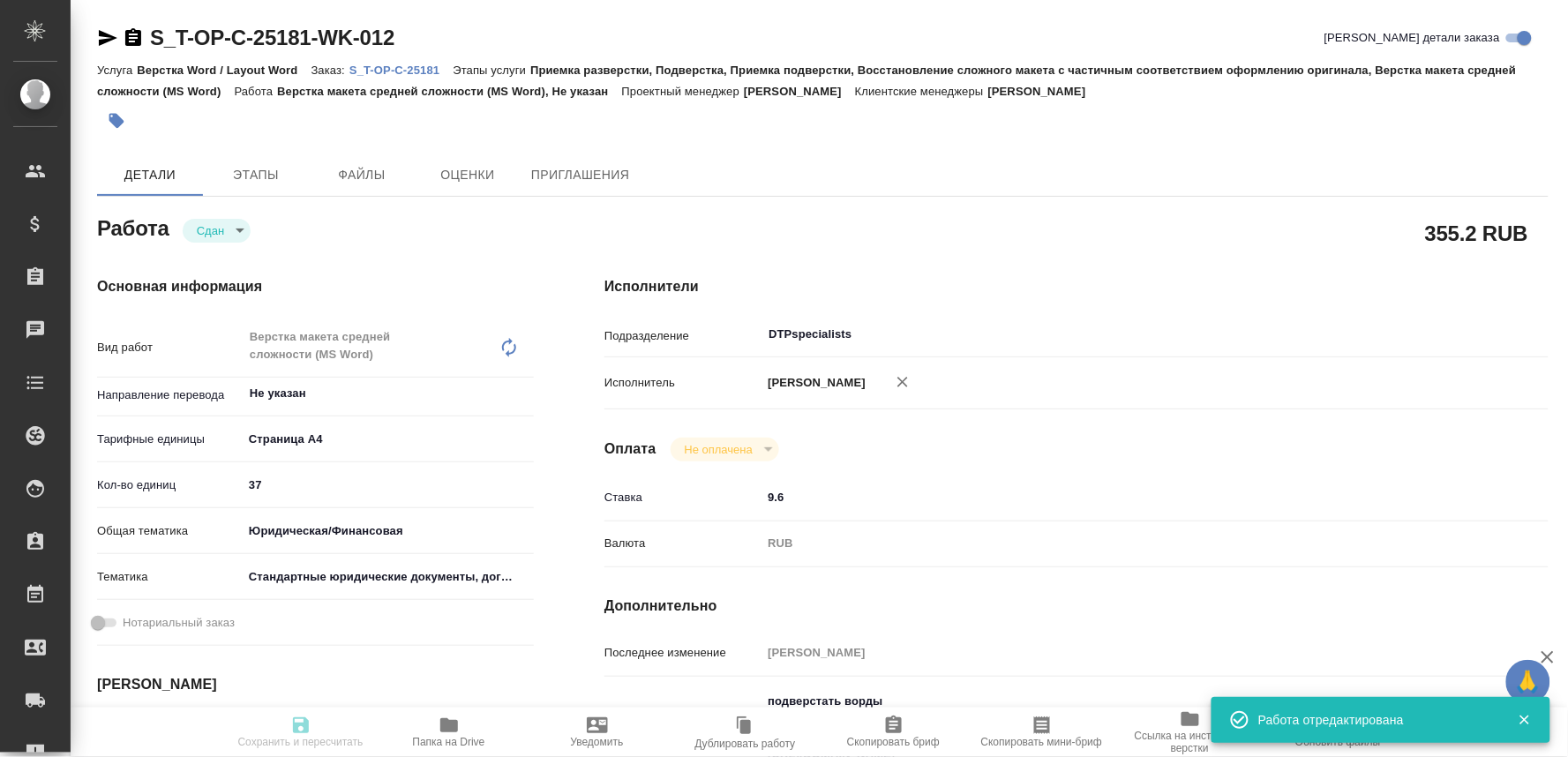
type textarea "x"
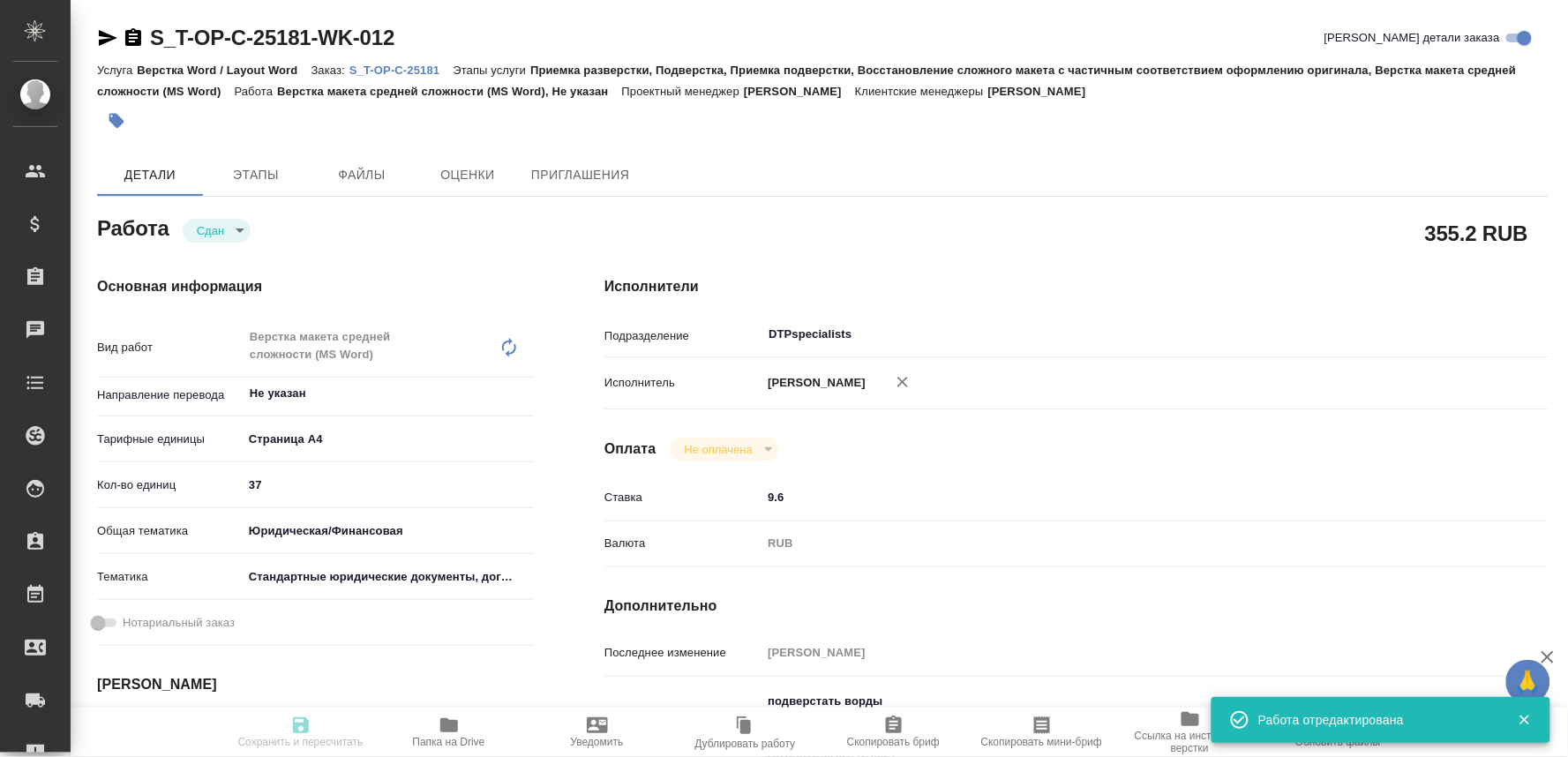
type textarea "x"
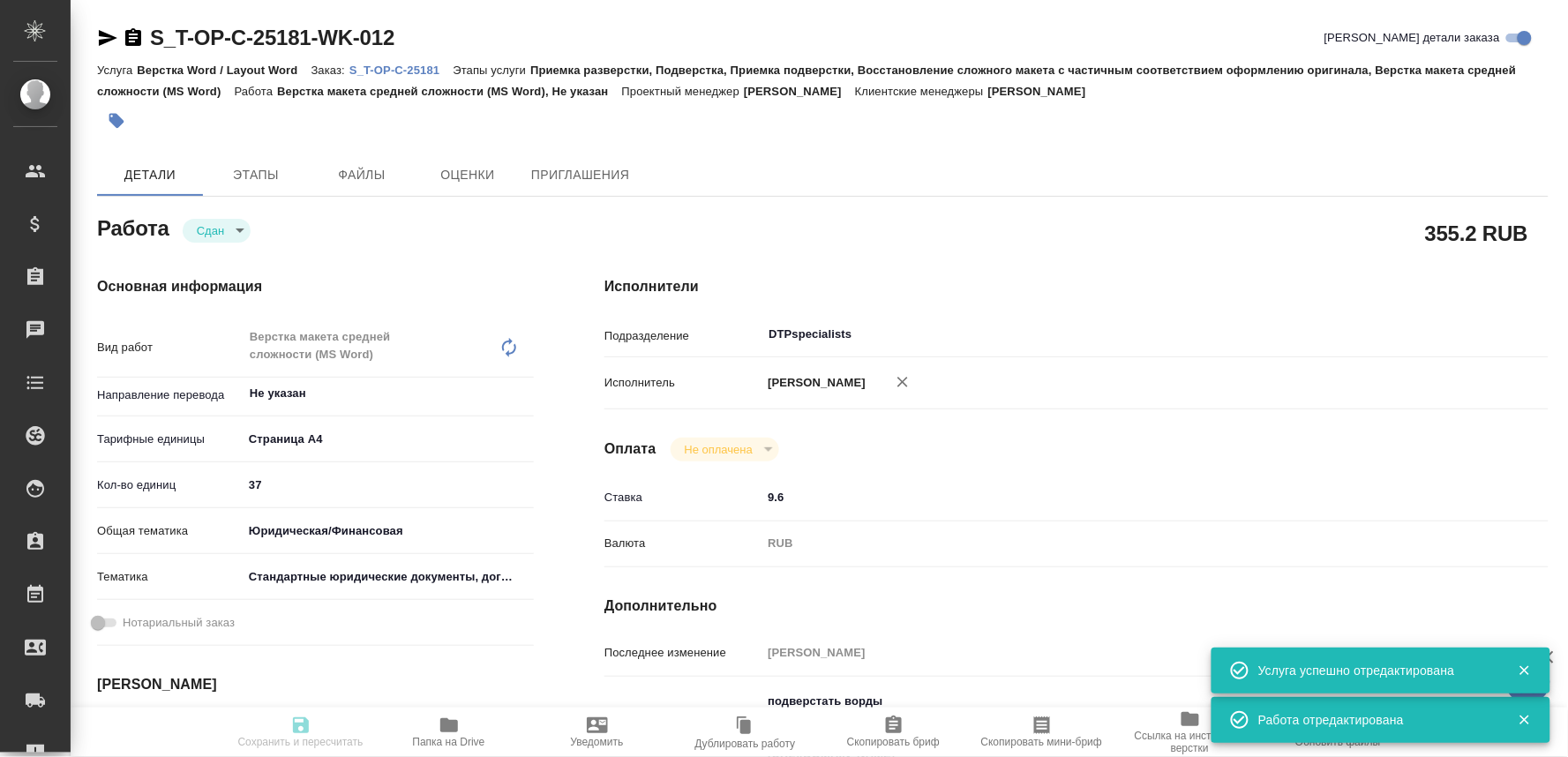
type textarea "x"
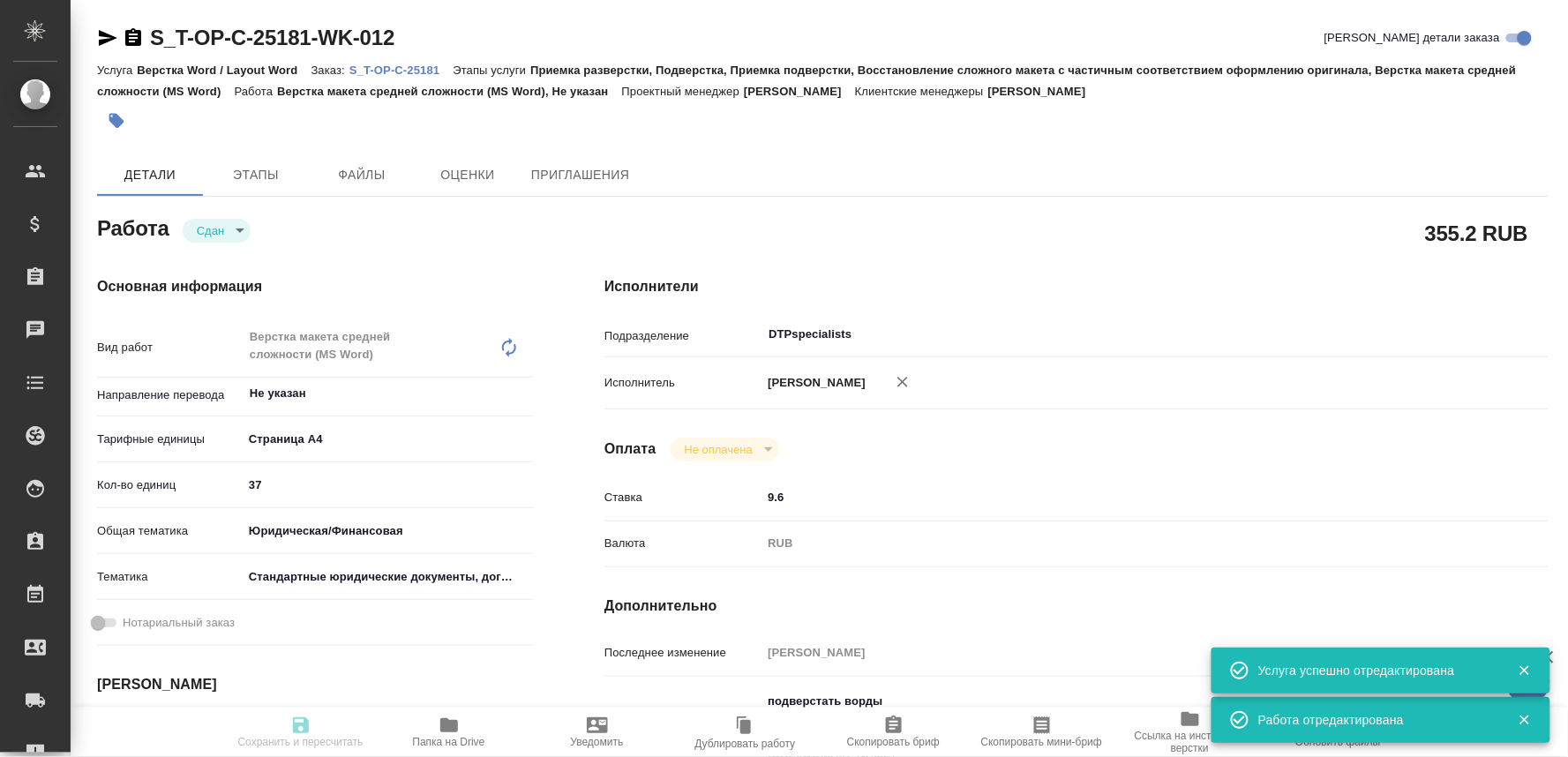
type textarea "x"
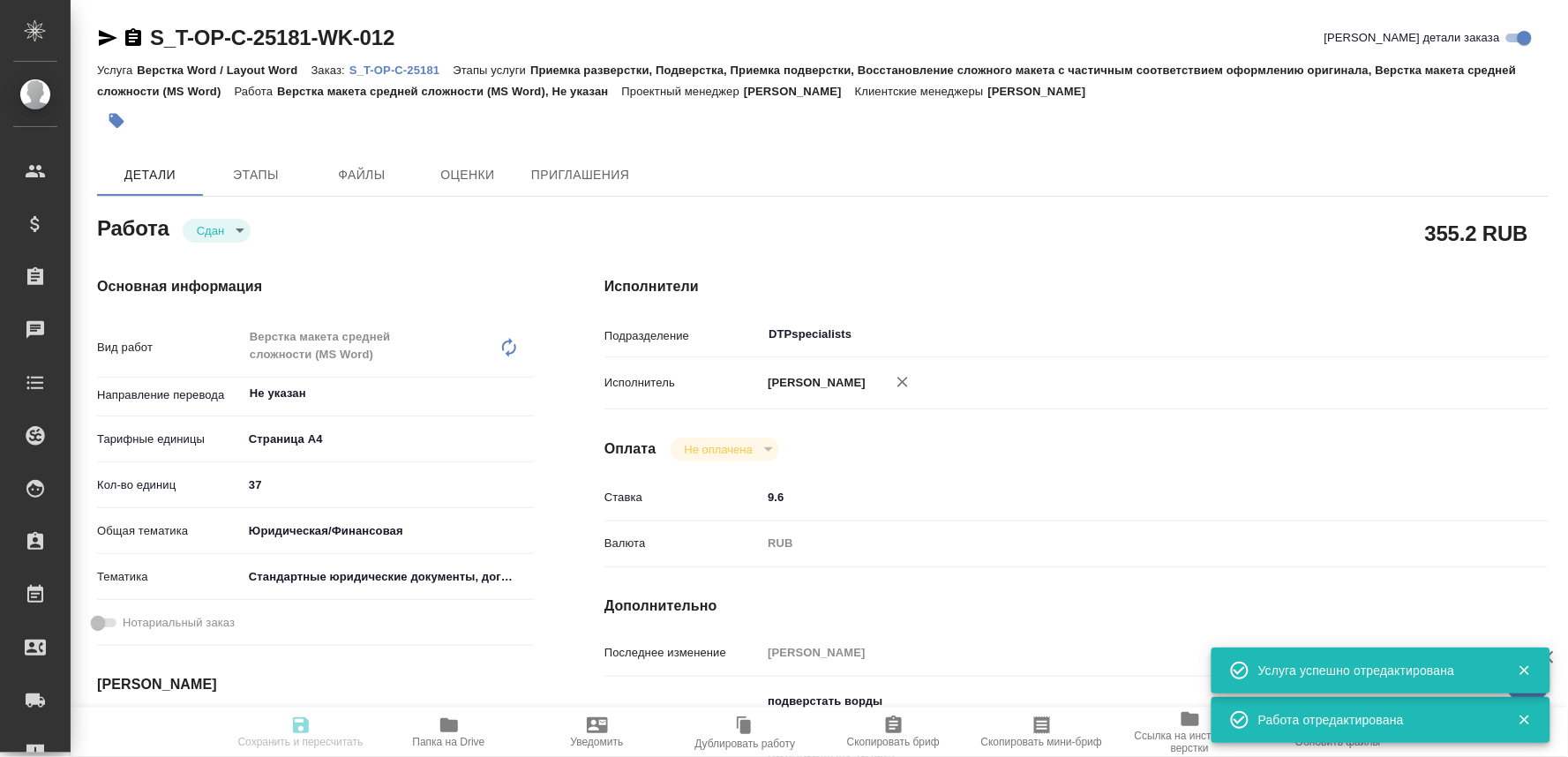
type input "closed"
type textarea "Верстка макета средней сложности (MS Word)"
type textarea "x"
type input "Не указан"
type input "5f036ec4e16dec2d6b59c8ff"
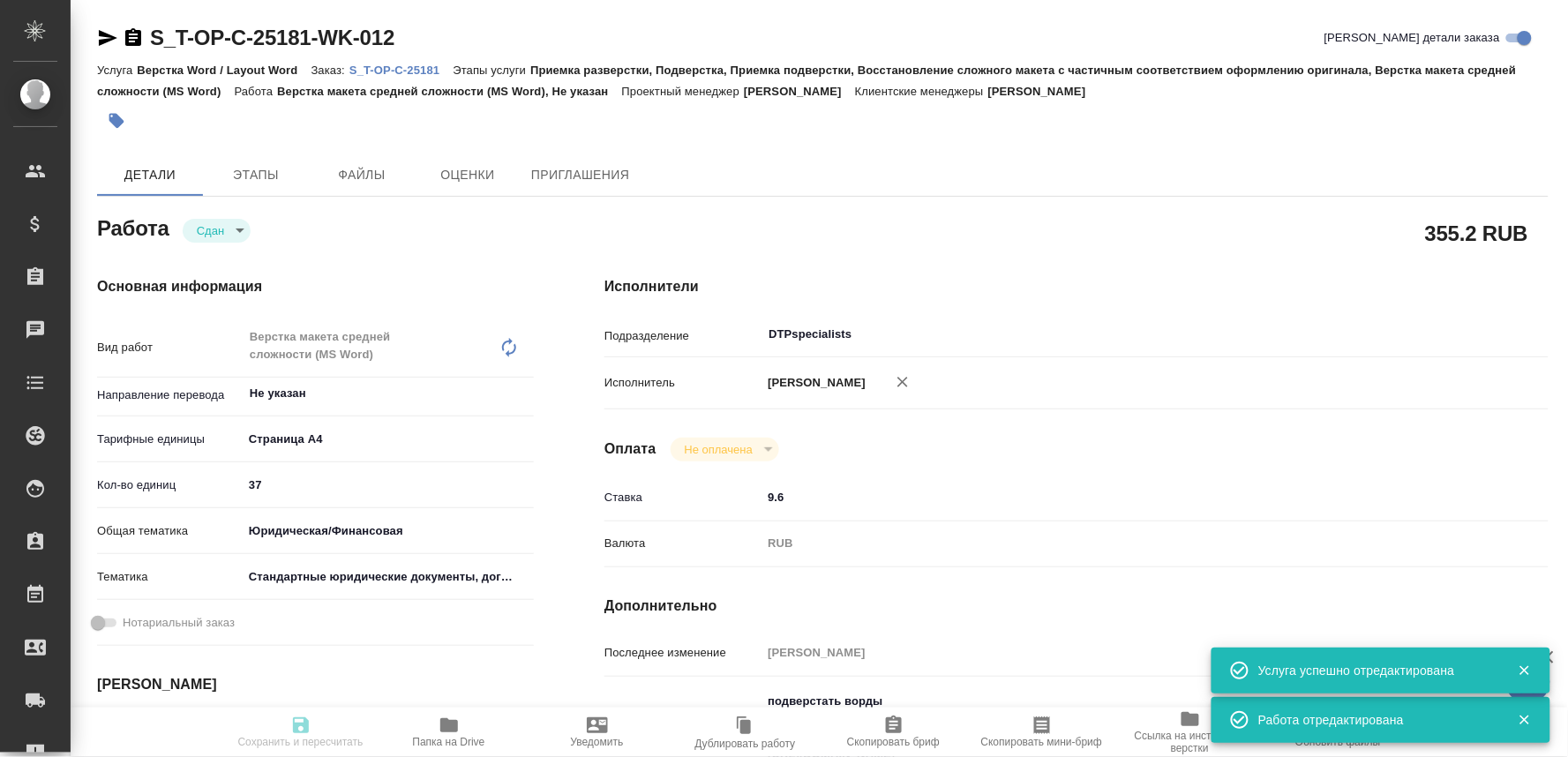
type input "37"
type input "yr-fn"
type input "5f647205b73bc97568ca66bf"
type input "27.09.2025 12:00"
type input "27.09.2025 21:36"
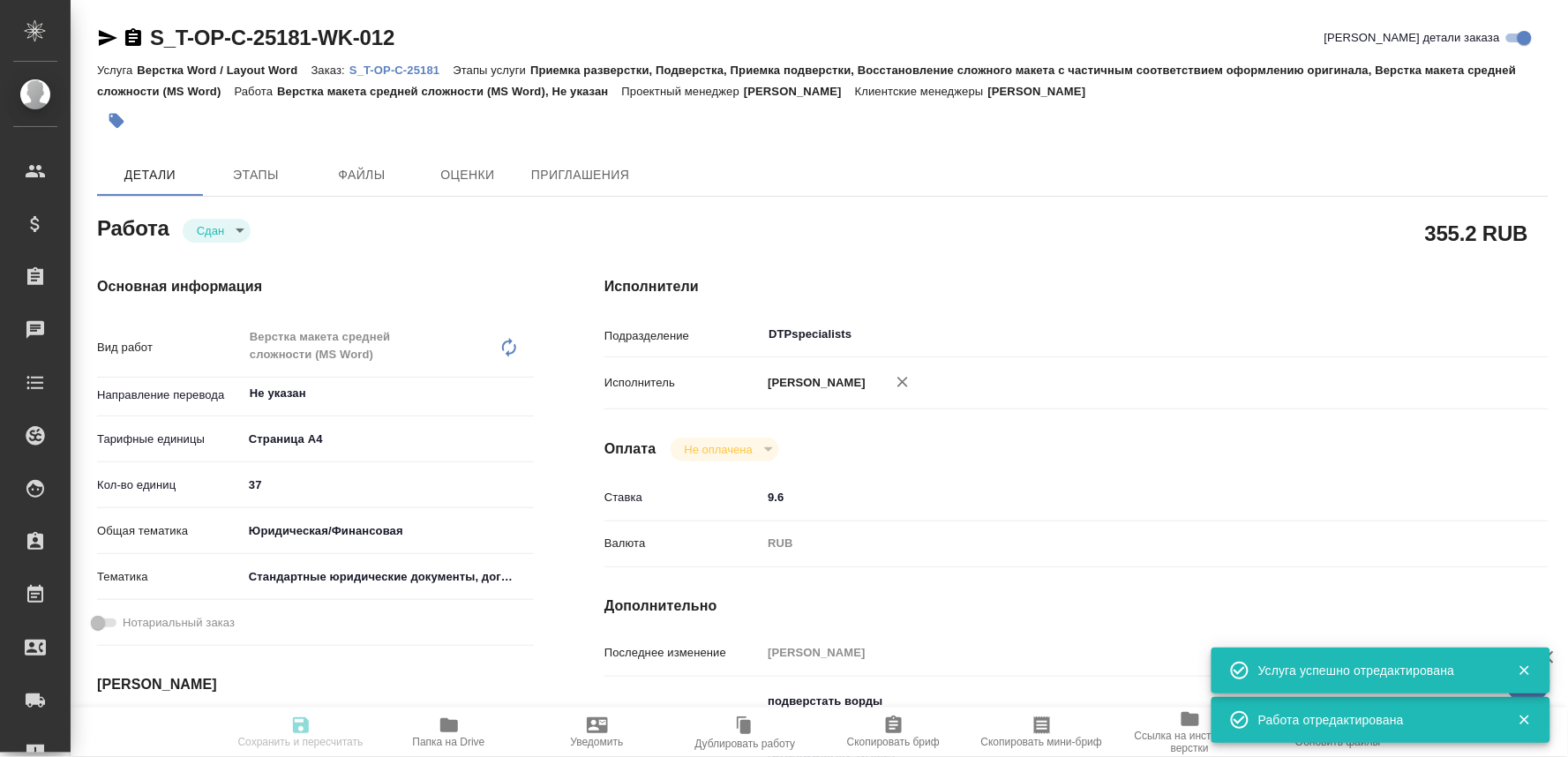
type input "28.09.2025 12:00"
type input "27.09.2025 21:36"
type input "28.09.2025 12:00"
type input "DTPspecialists"
type input "notPayed"
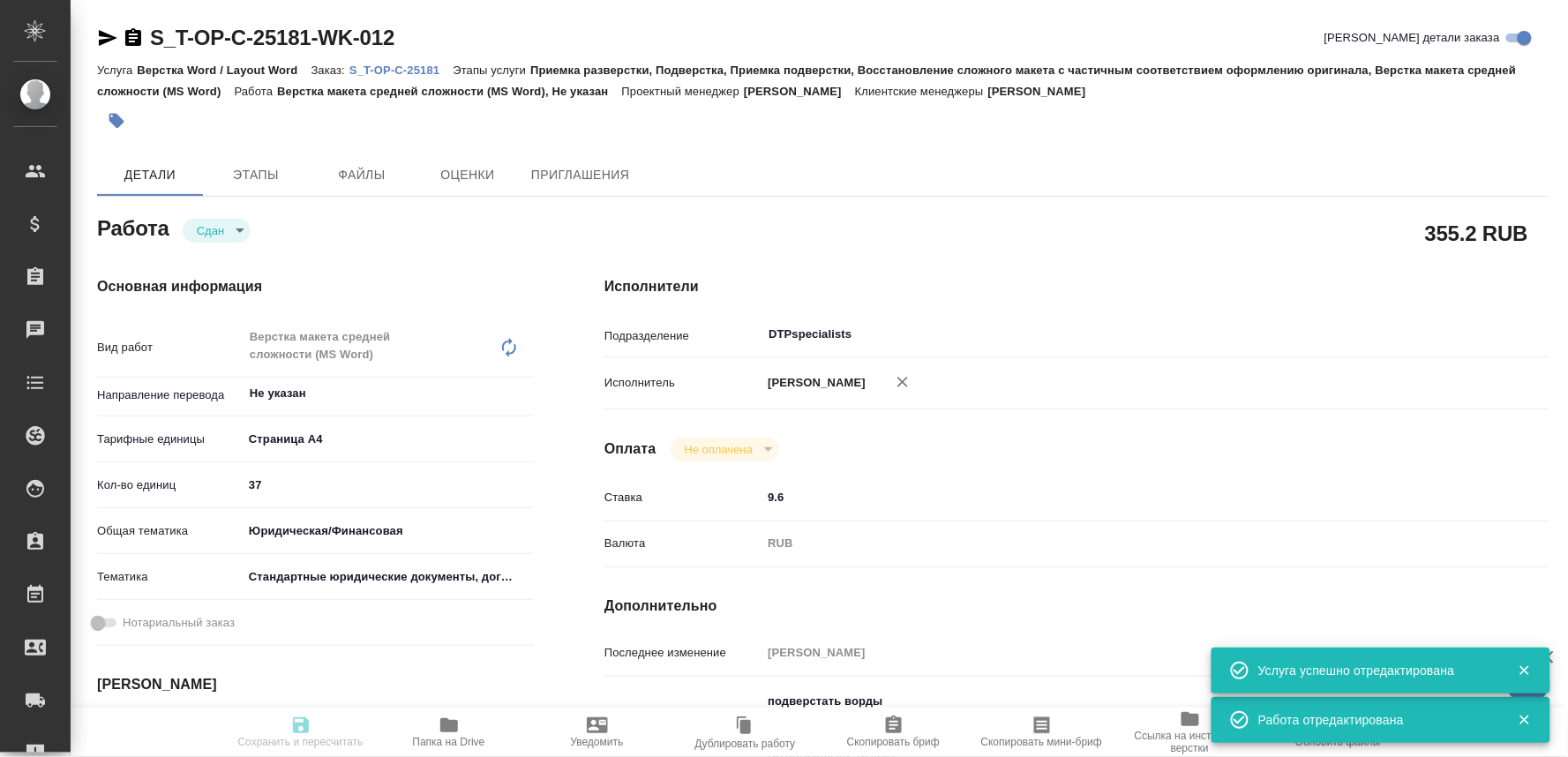
type input "9.6"
type input "RUB"
type input "[PERSON_NAME]"
type textarea "подверстать ворды ворды по требованиям (ТНР 11, по ширине, 1,,5), не забыть обн…"
type textarea "x"
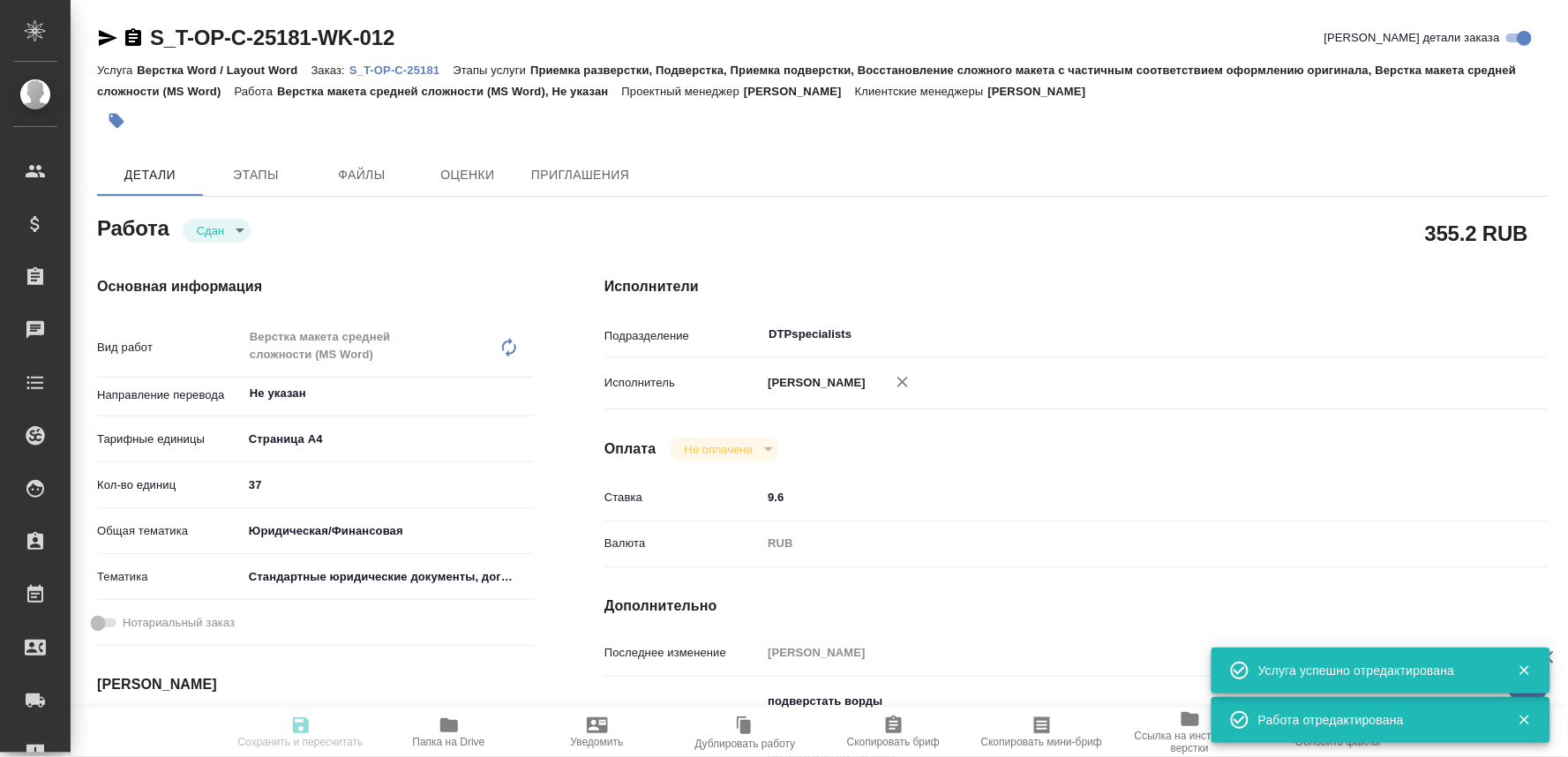
type textarea "/Clients/Т-ОП-С_Русал Глобал Менеджмент/Orders/S_T-OP-C-25181/DTP/S_T-OP-C-2518…"
type textarea "x"
type input "S_T-OP-C-25181"
type input "Т-ОП-С-46799"
type input "Верстка Word / Layout Word"
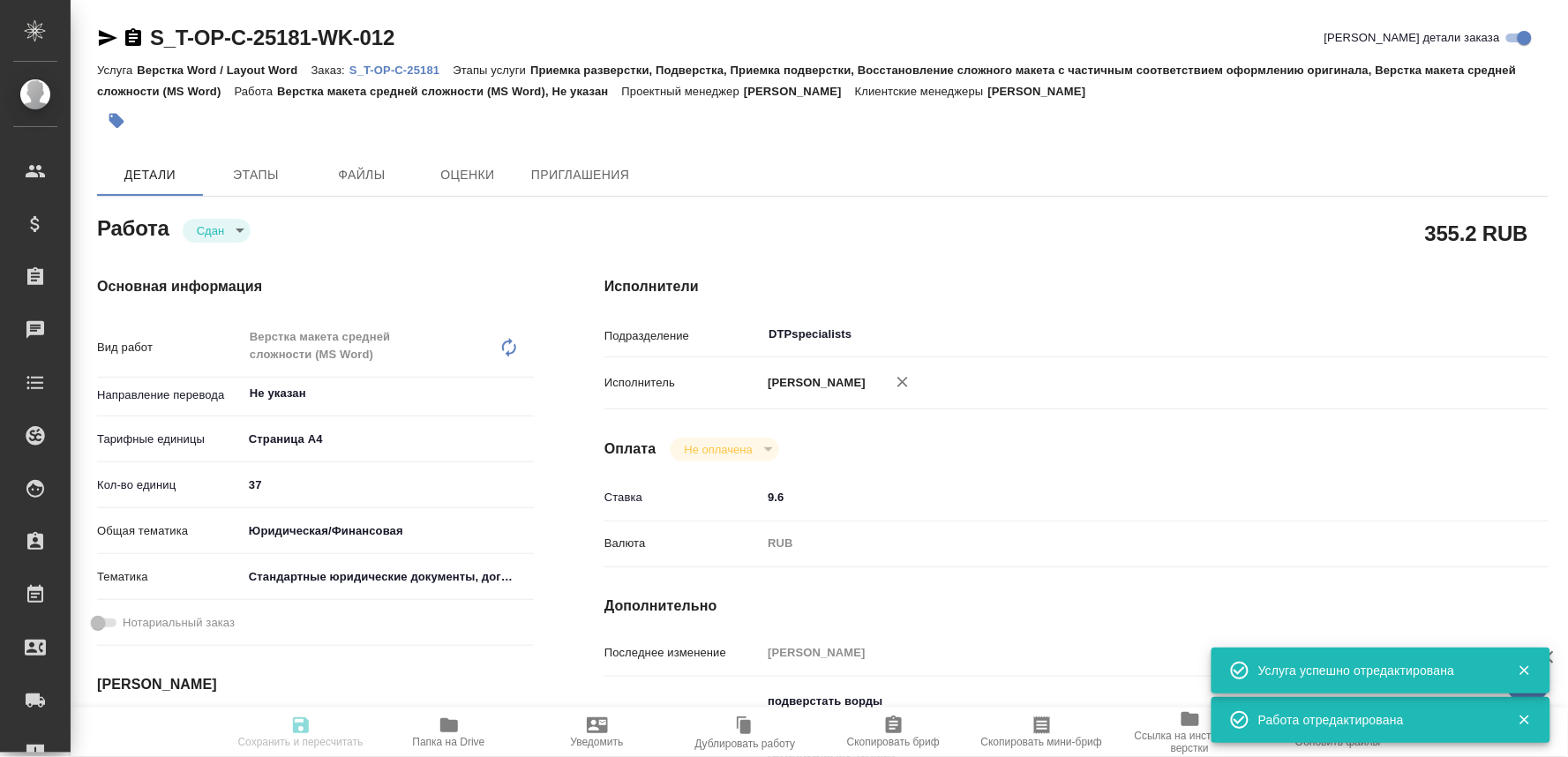
type input "Приемка разверстки, Подверстка, Приемка подверстки, Восстановление сложного мак…"
type input "Меньшикова Александра"
type input "[PERSON_NAME]"
type input "/Clients/Т-ОП-С_Русал Глобал Менеджмент/Orders/S_T-OP-C-25181"
type textarea "x"
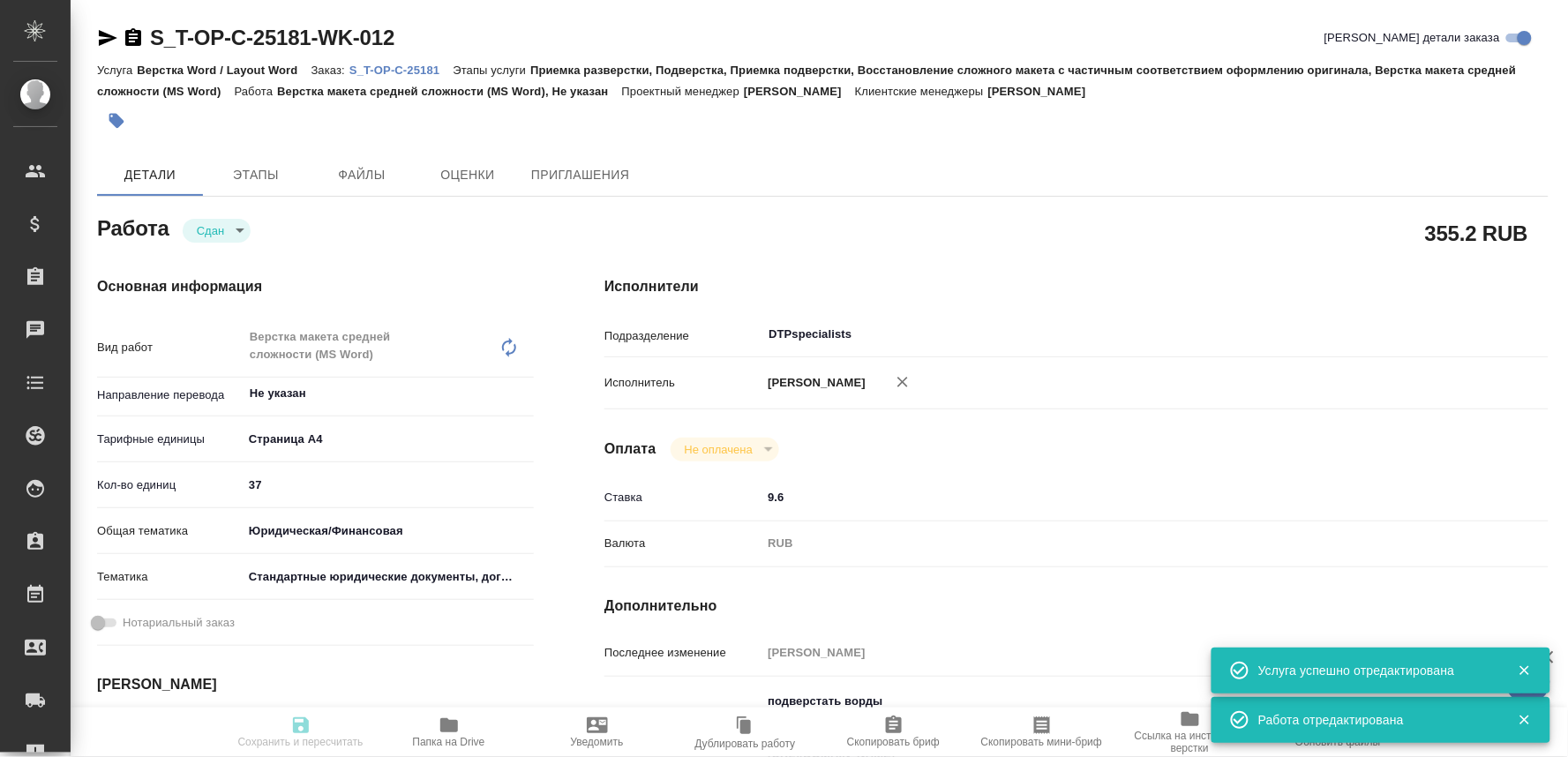
type textarea "x"
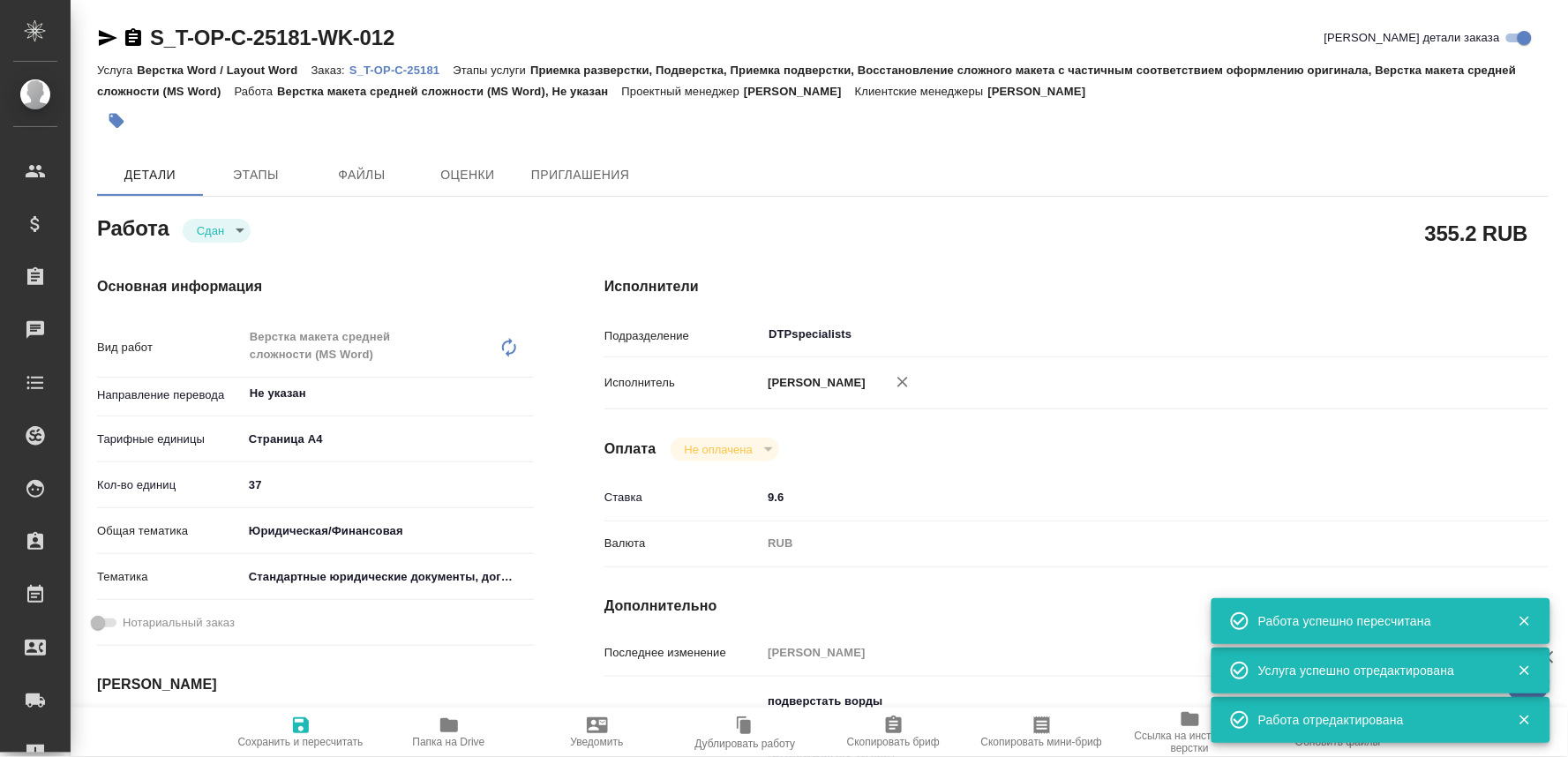
type textarea "x"
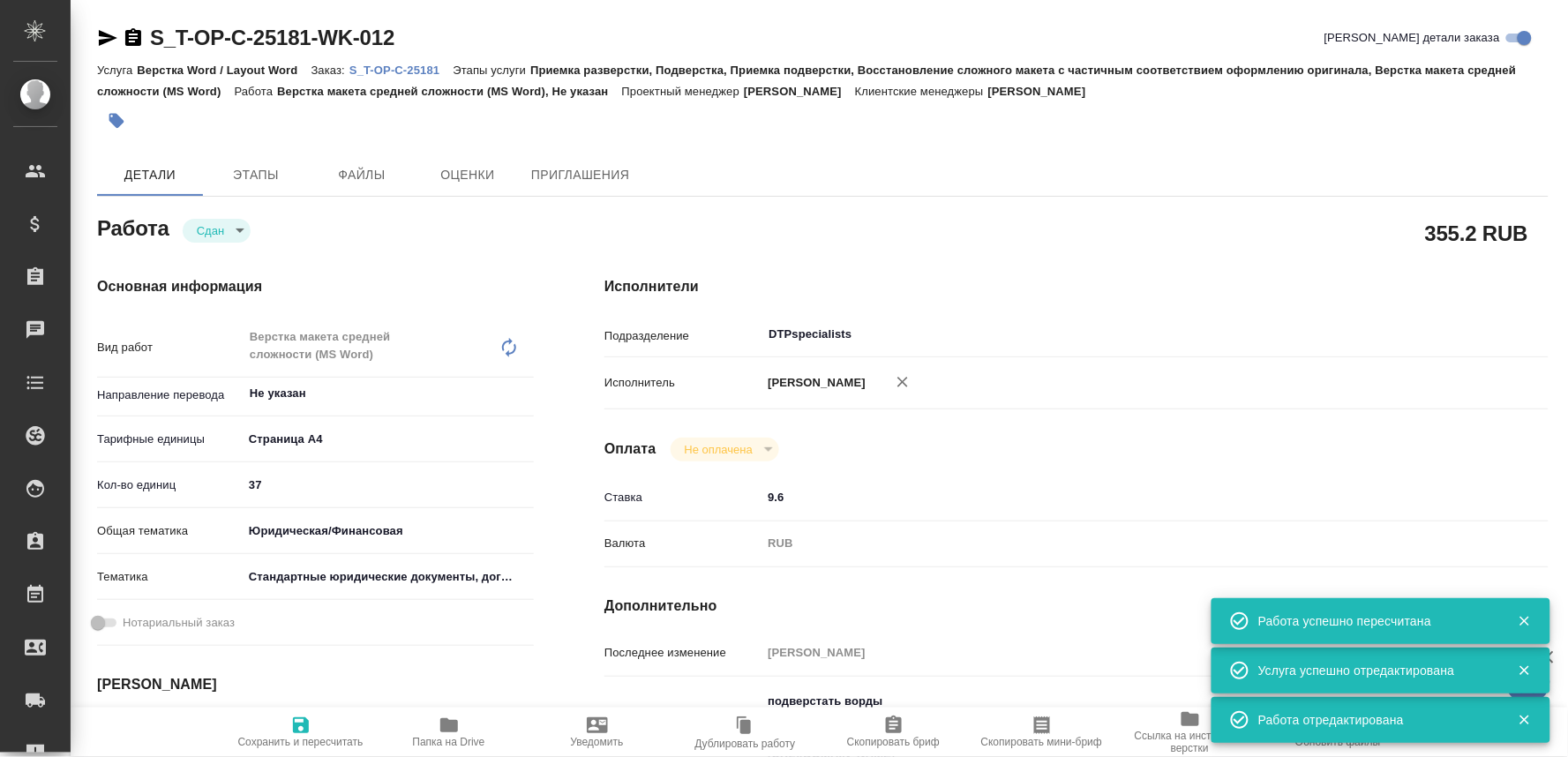
type textarea "x"
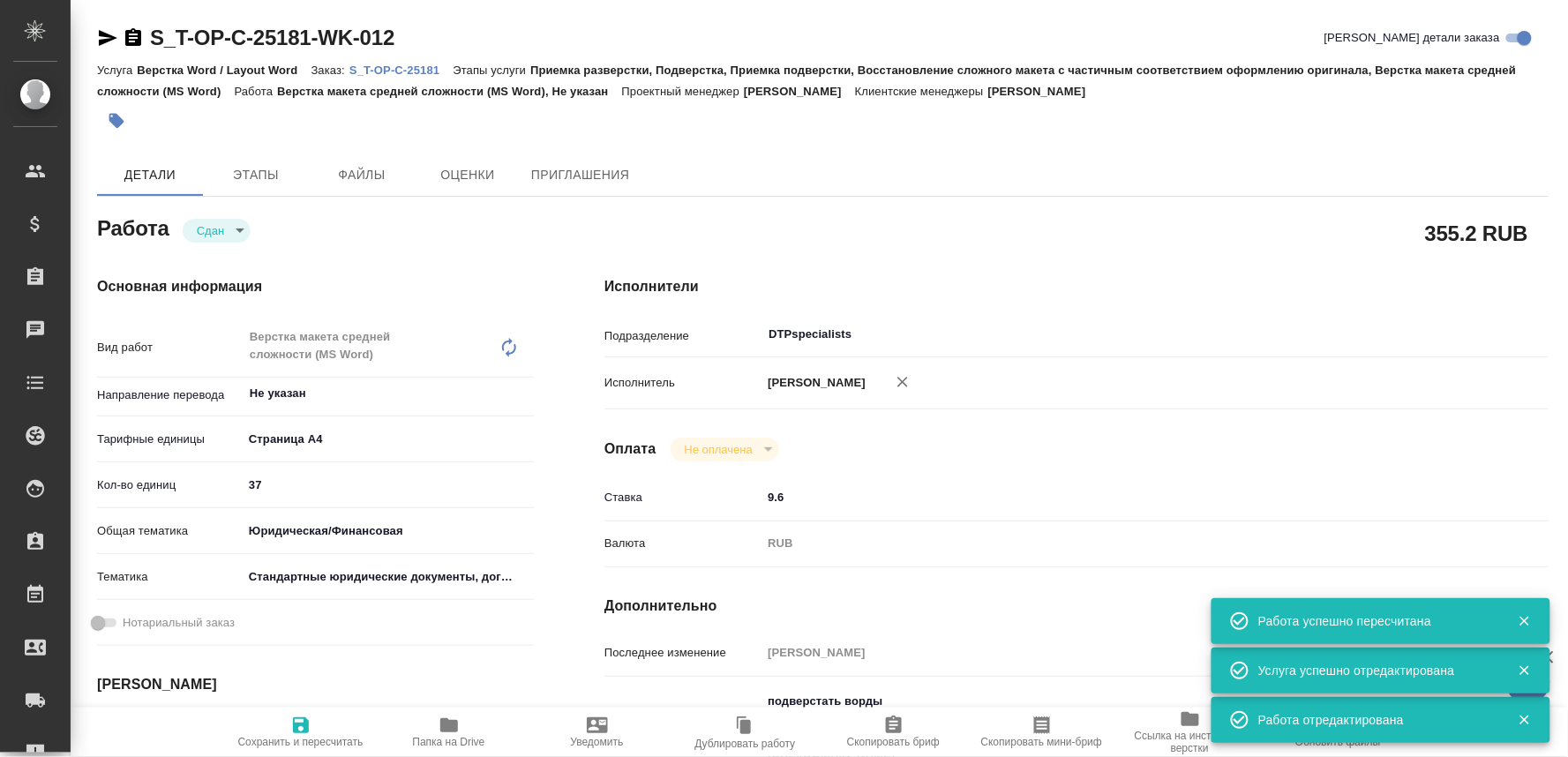
type textarea "x"
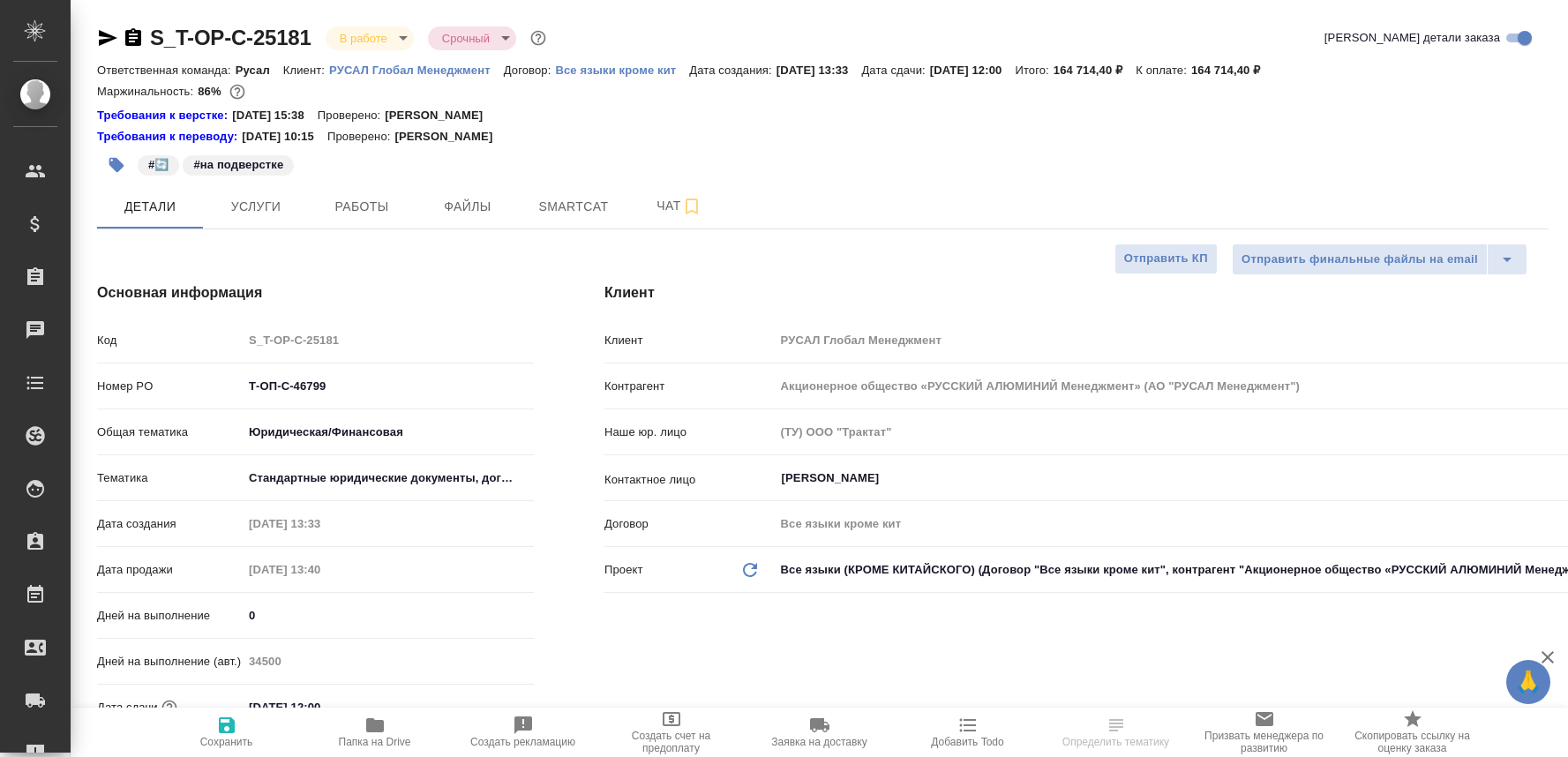
select select "RU"
click at [99, 41] on icon "button" at bounding box center [108, 37] width 18 height 15
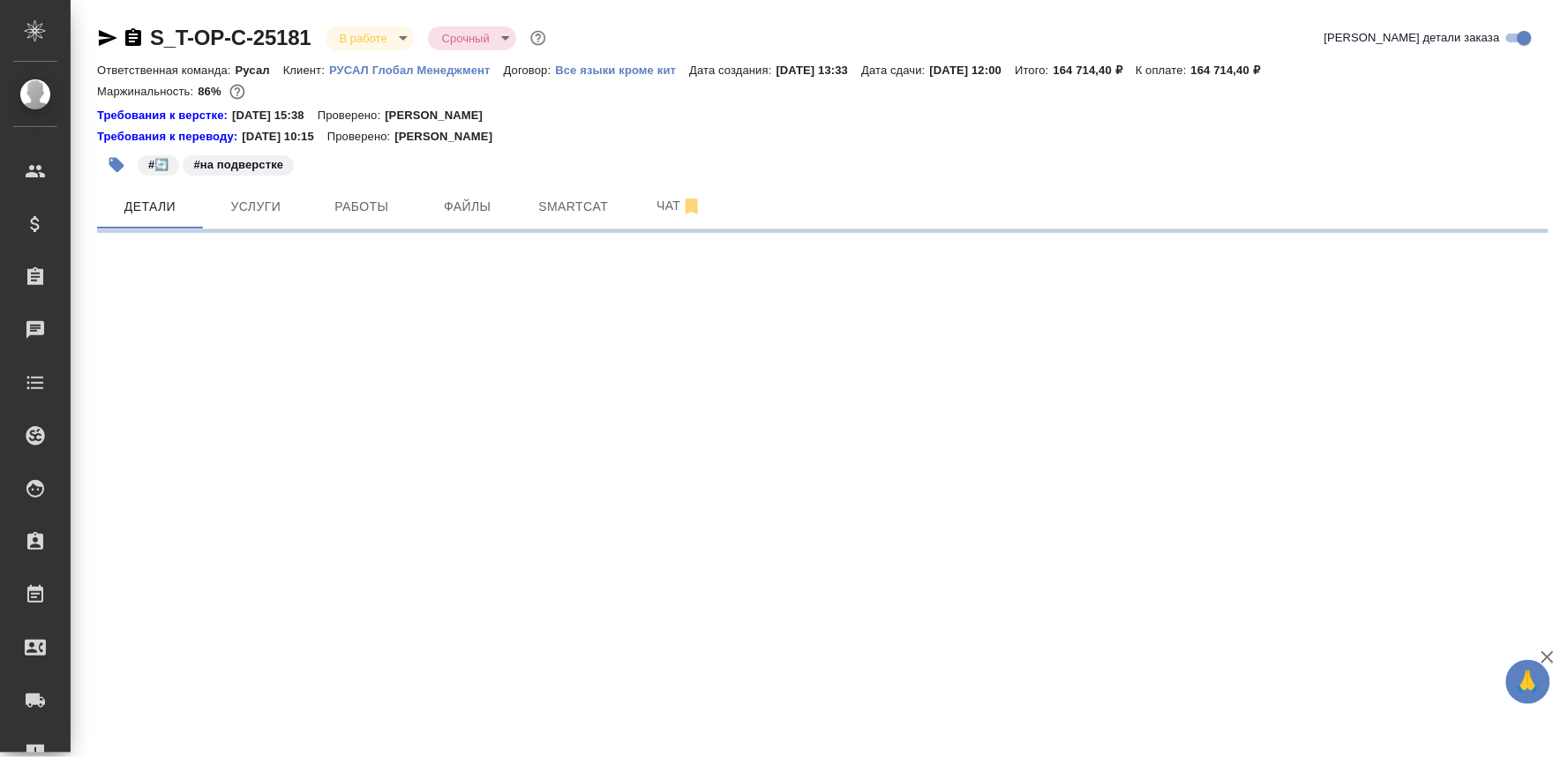
select select "RU"
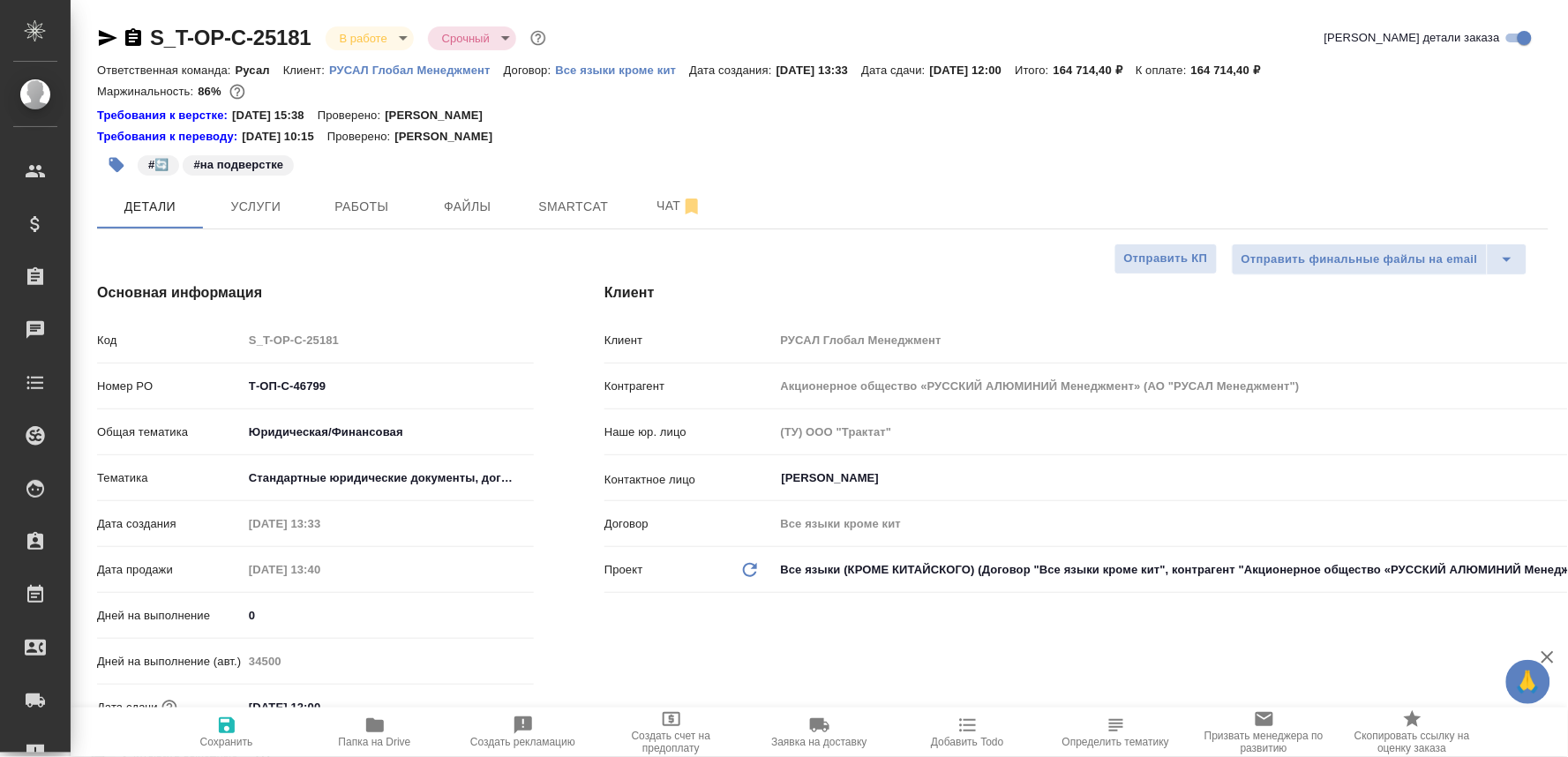
type textarea "x"
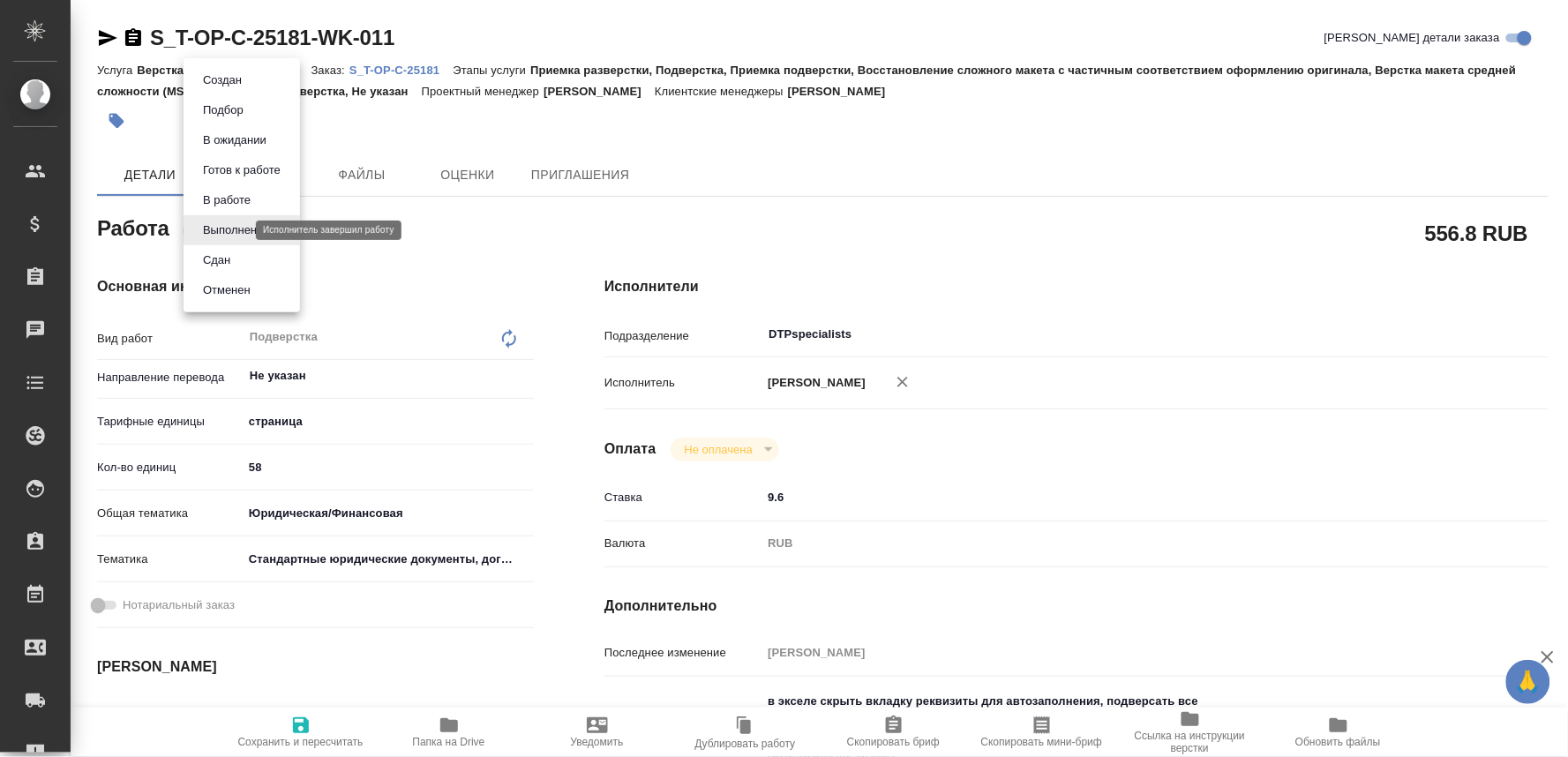
click at [241, 226] on body "🙏 .cls-1 fill:#fff; AWATERA Oksiutovich [PERSON_NAME] Спецификации Заказы Чаты …" at bounding box center [784, 378] width 1568 height 757
click at [215, 252] on button "Сдан" at bounding box center [217, 260] width 38 height 19
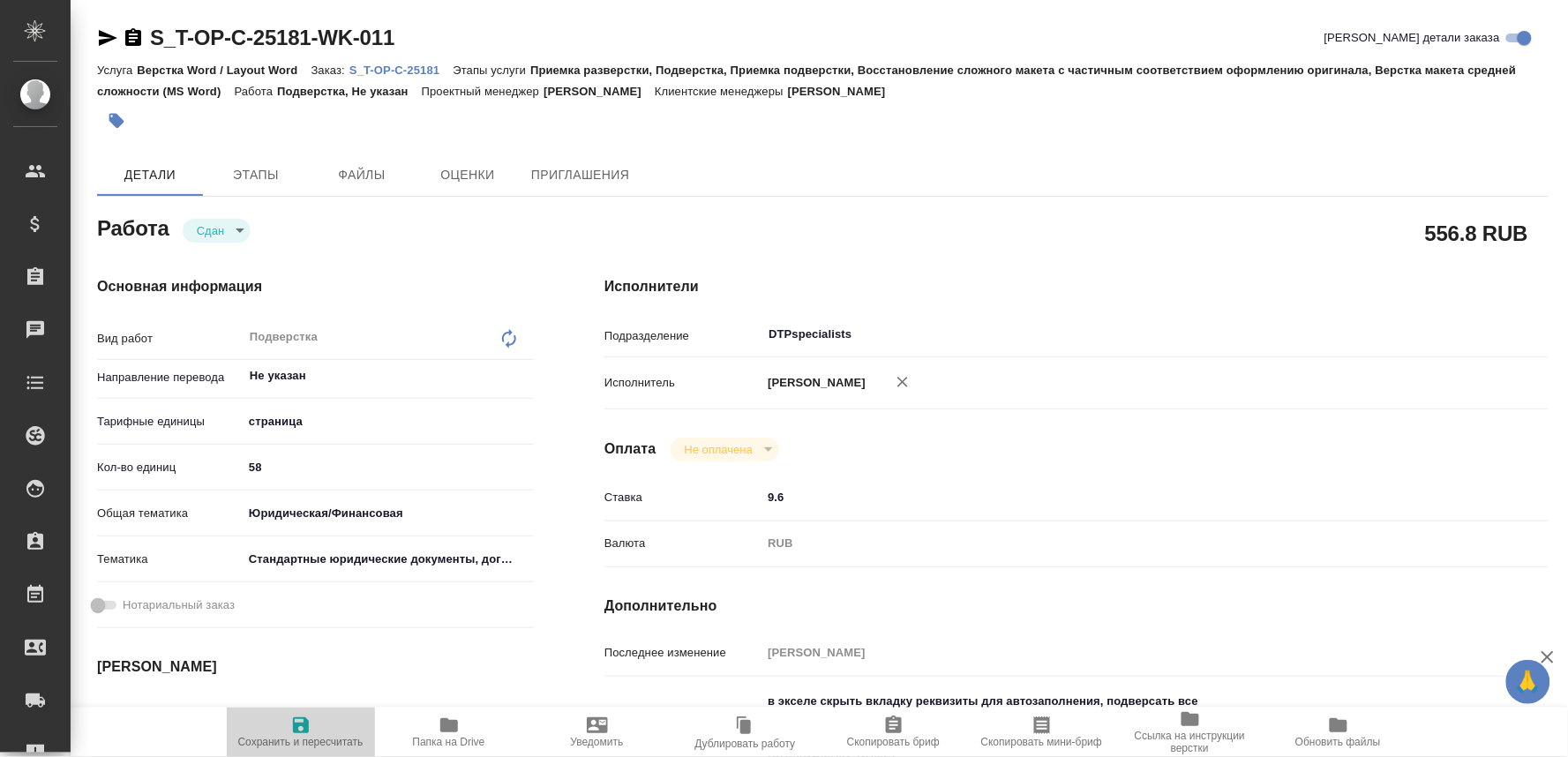
click at [292, 736] on span "Сохранить и пересчитать" at bounding box center [301, 742] width 126 height 13
type textarea "x"
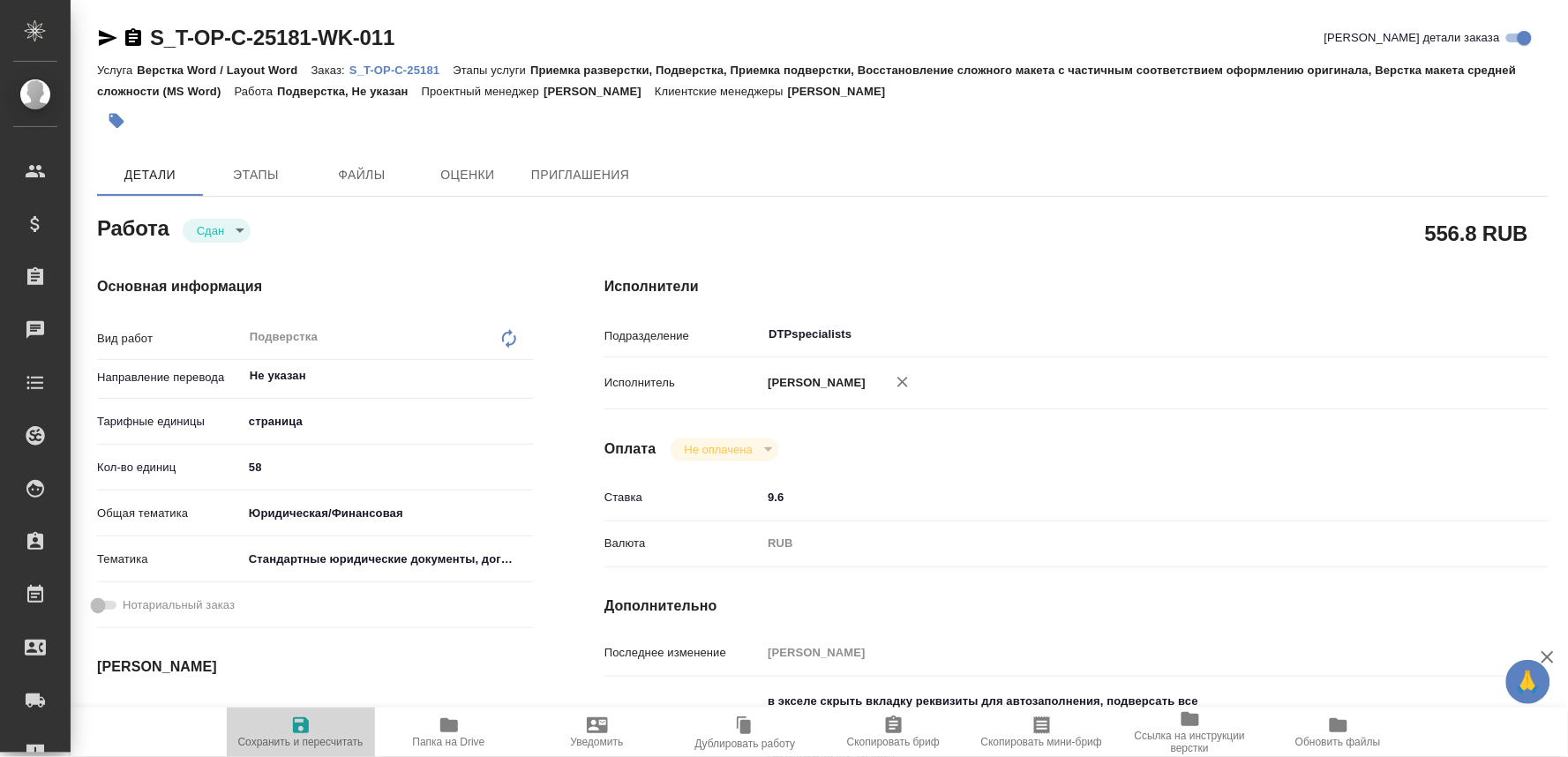
type textarea "x"
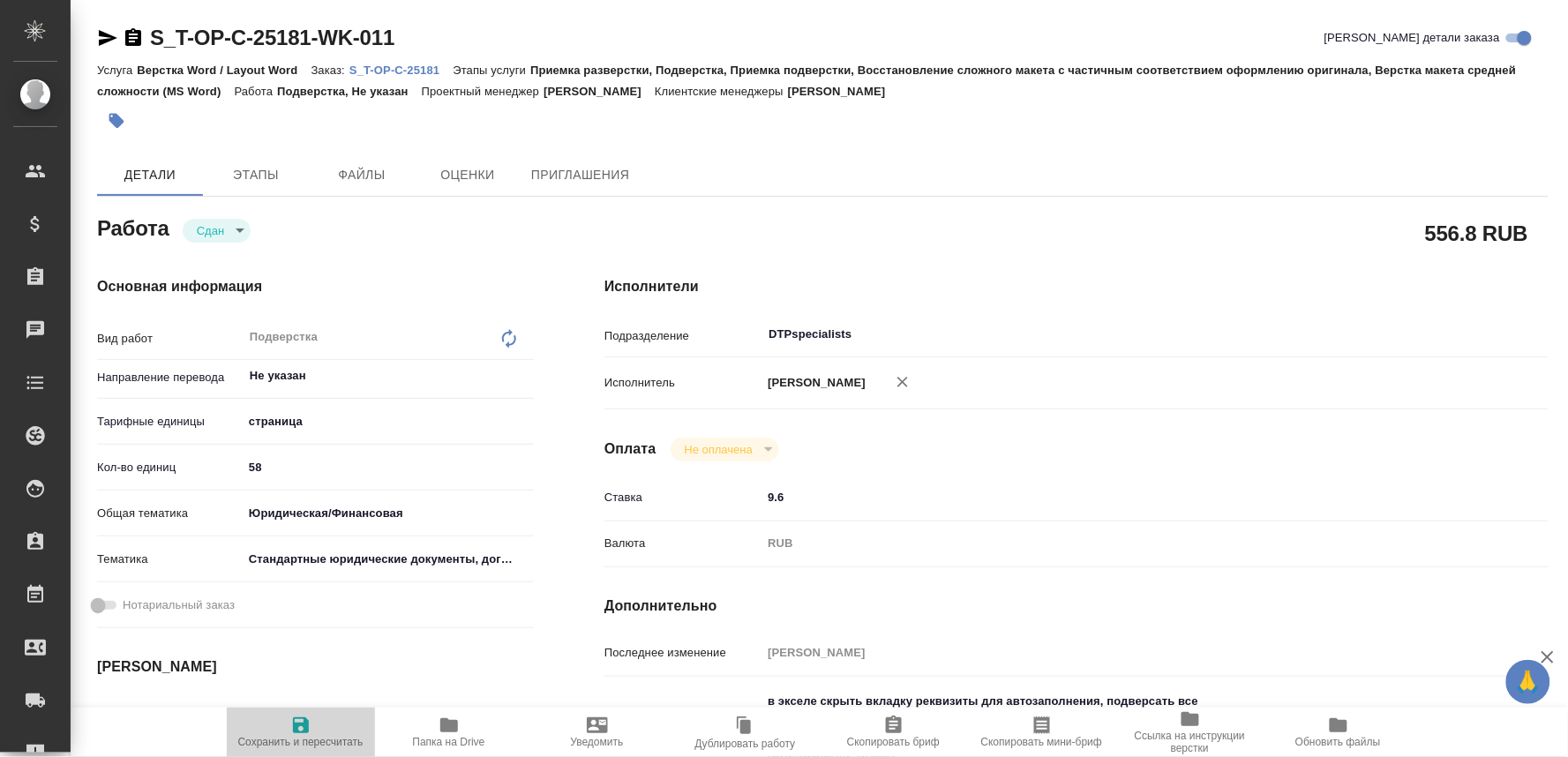
type textarea "x"
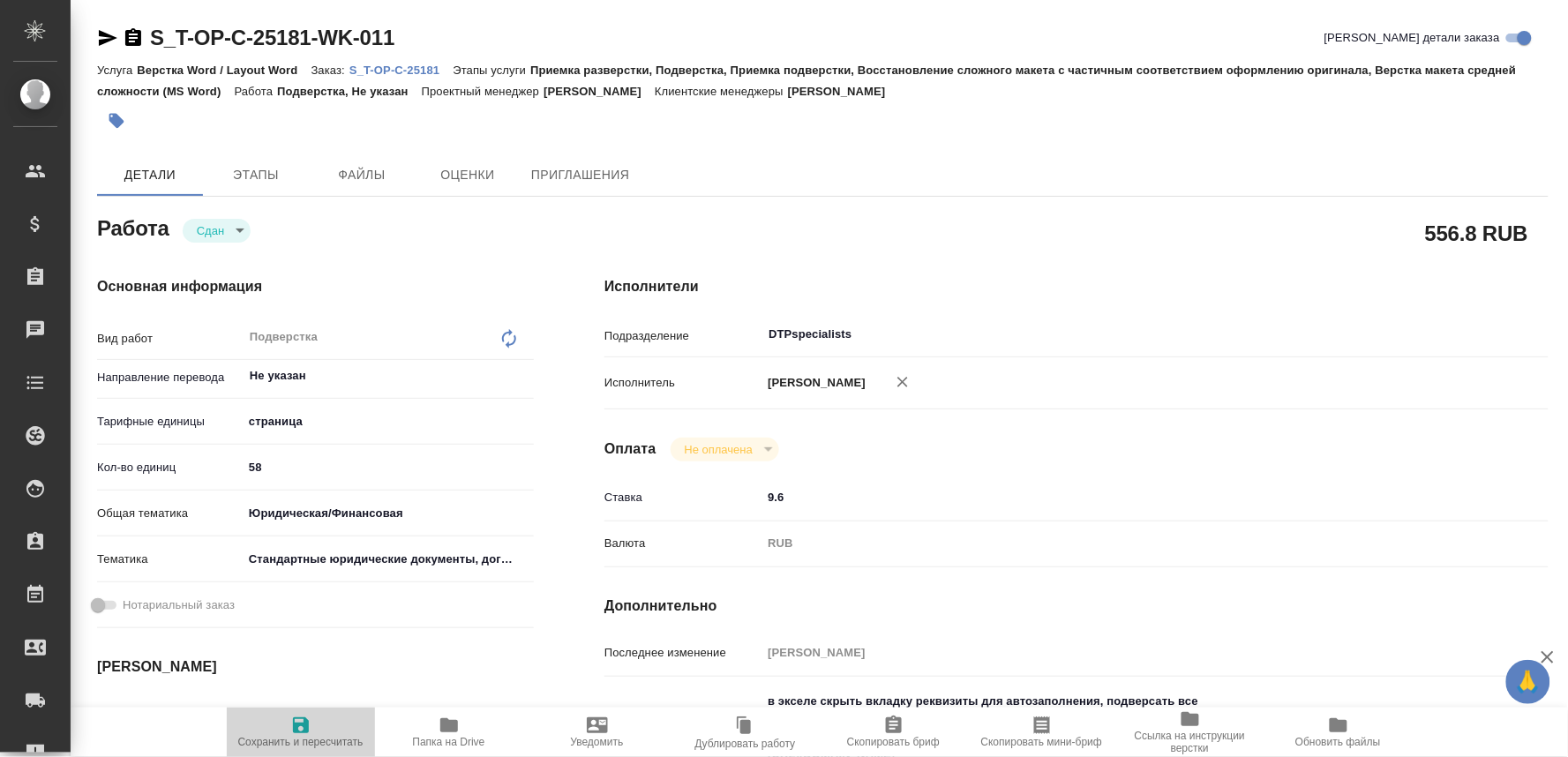
type textarea "x"
type input "closed"
type textarea "Подверстка"
type textarea "x"
type input "Не указан"
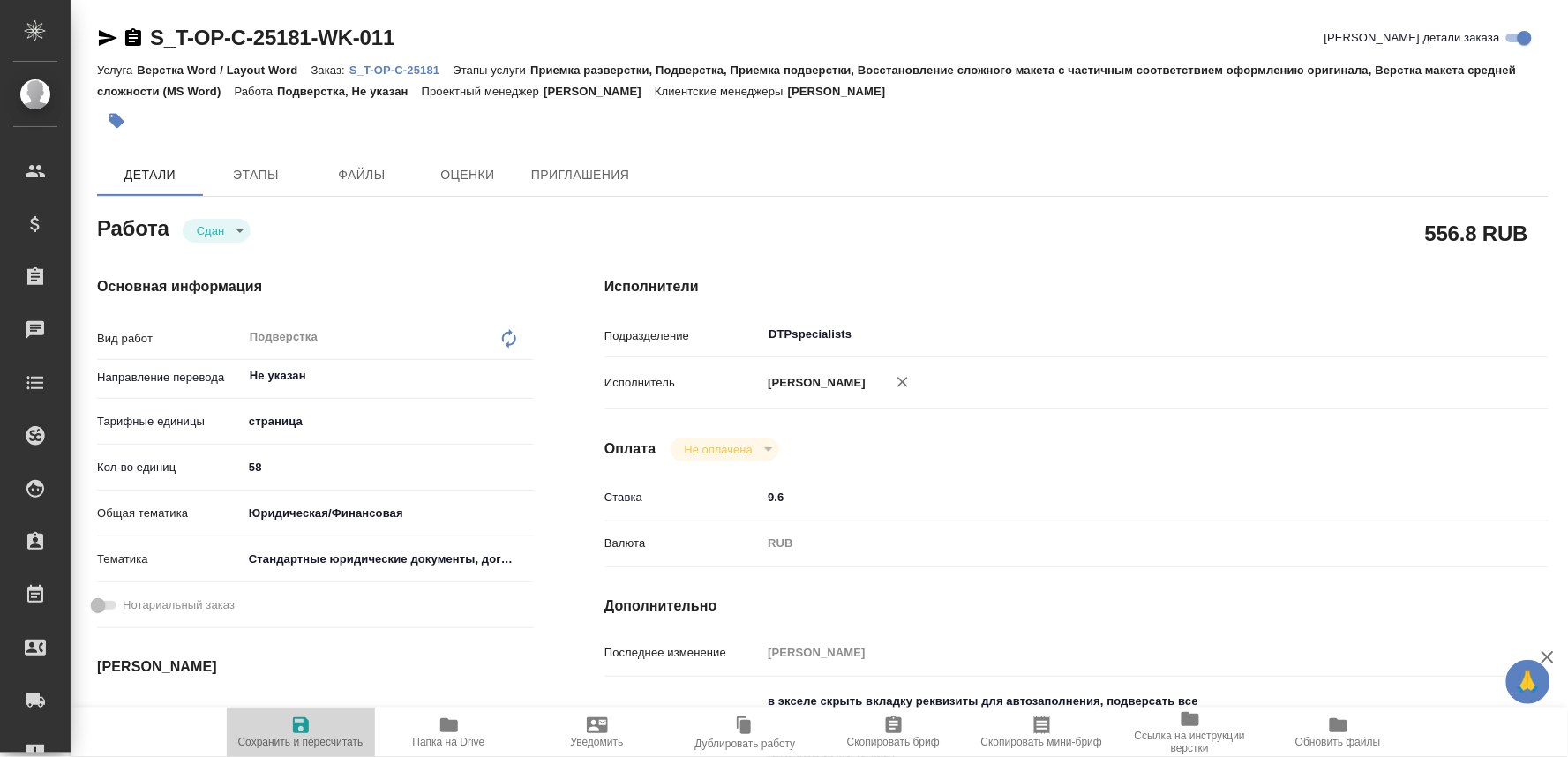
type input "5a8b1489cc6b4906c91bfdb2"
type input "58"
type input "yr-fn"
type input "5f647205b73bc97568ca66bf"
type input "27.09.2025 12:00"
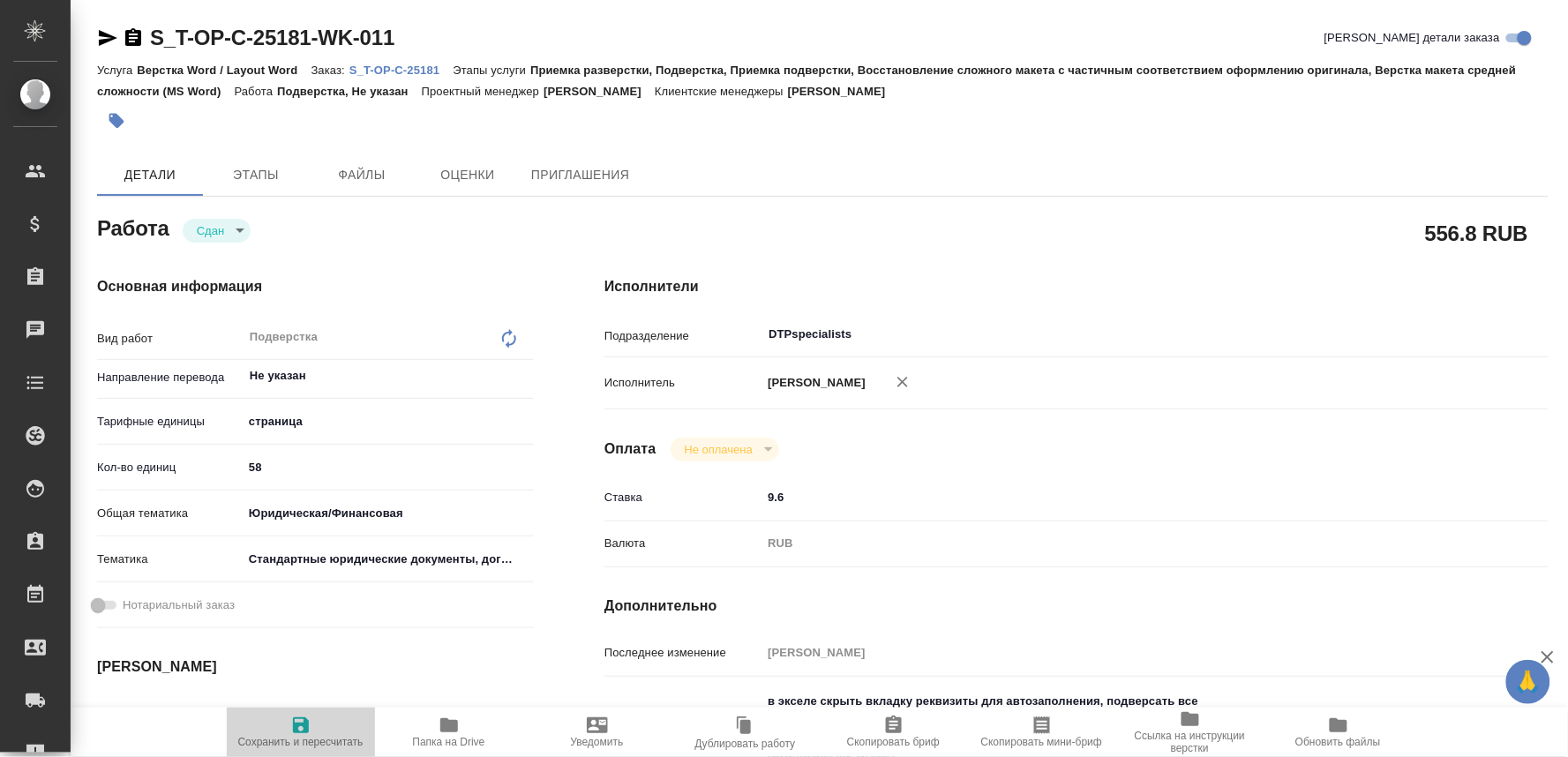
type input "27.09.2025 21:36"
type input "28.09.2025 12:00"
type input "28.09.2025 11:59"
type input "28.09.2025 12:00"
type input "DTPspecialists"
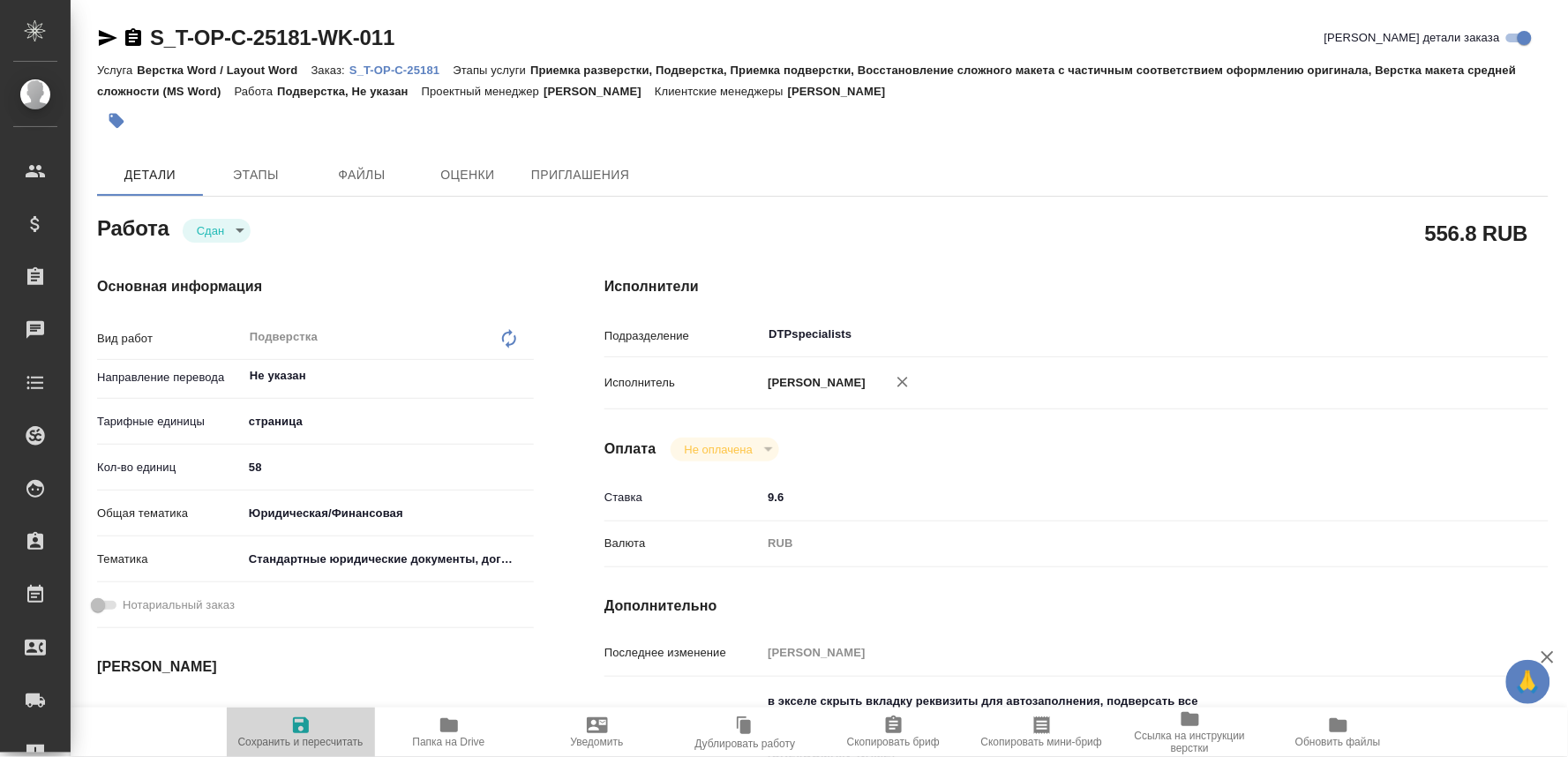
type input "notPayed"
type input "9.6"
type input "RUB"
type input "[PERSON_NAME]"
type textarea "в экселе скрыть вкладку реквизиты для автозаполнения, подверсать все ворды по т…"
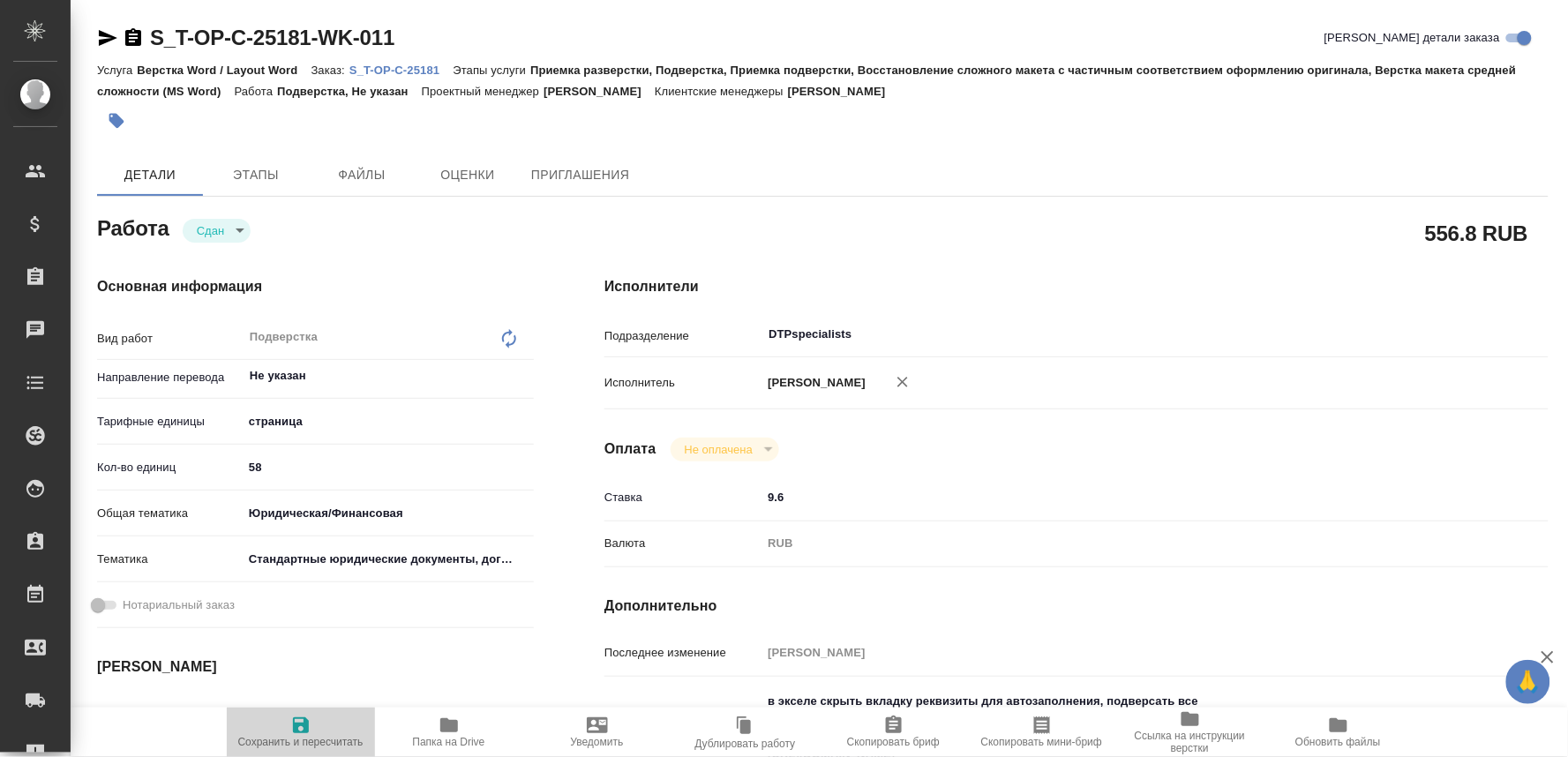
type textarea "x"
type textarea "/Clients/Т-ОП-С_Русал Глобал Менеджмент/Orders/S_T-OP-C-25181/DTP/S_T-OP-C-2518…"
type textarea "x"
type input "S_T-OP-C-25181"
type input "Т-ОП-С-46799"
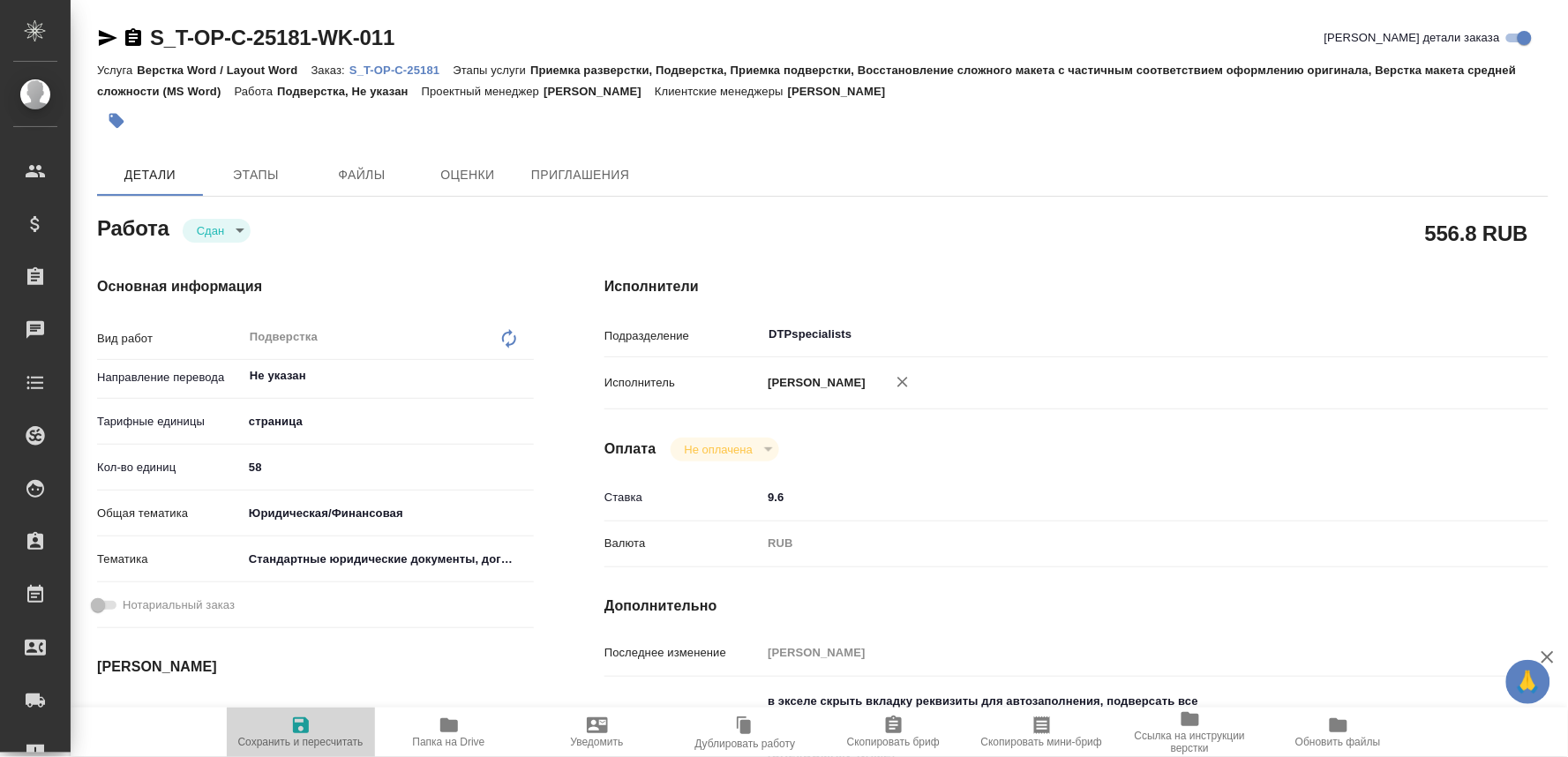
type input "Верстка Word / Layout Word"
type input "Приемка разверстки, Подверстка, Приемка подверстки, Восстановление сложного мак…"
type input "Меньшикова Александра"
type input "[PERSON_NAME]"
type input "/Clients/Т-ОП-С_Русал Глобал Менеджмент/Orders/S_T-OP-C-25181"
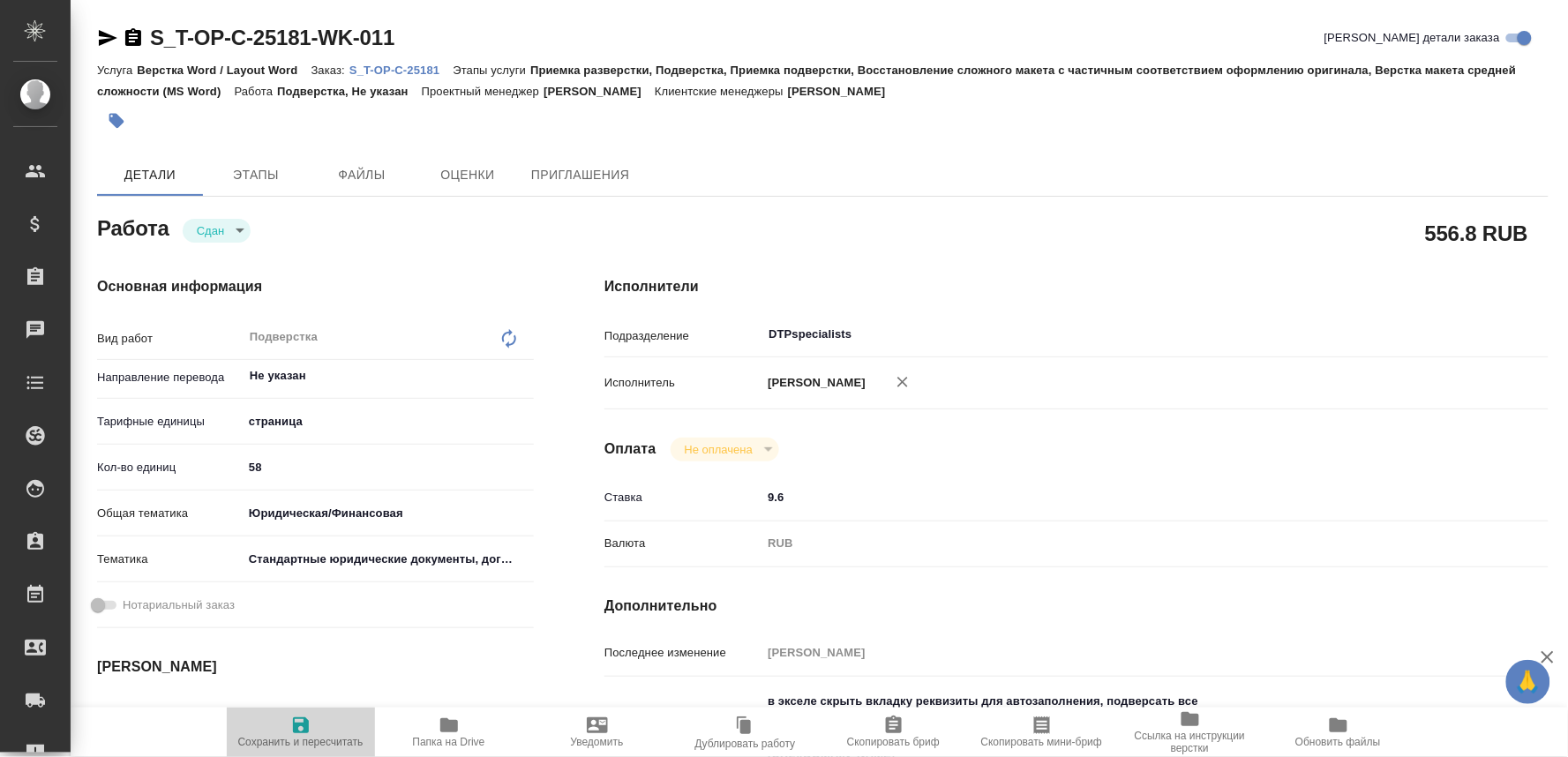
type textarea "x"
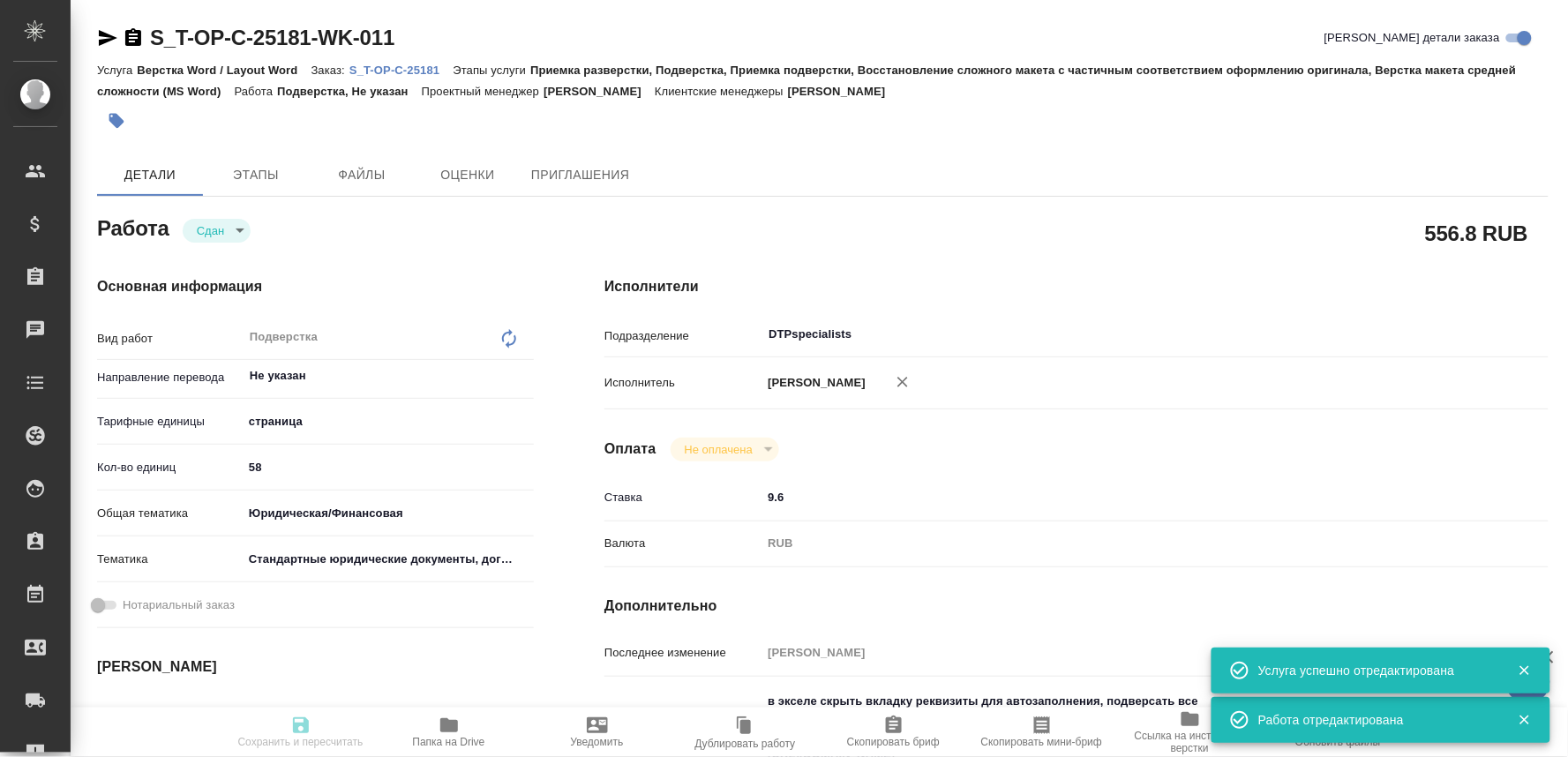
type textarea "x"
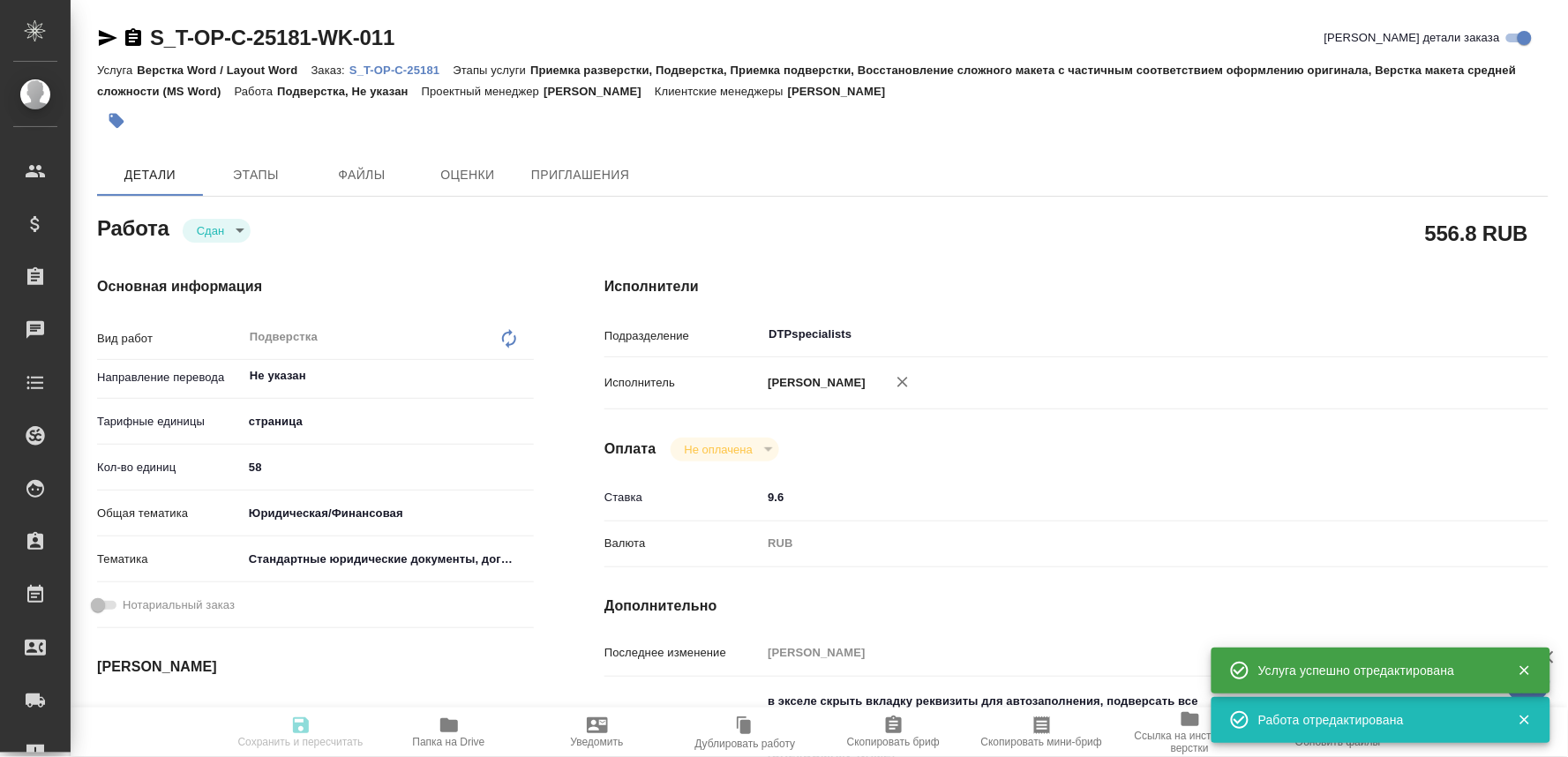
type textarea "x"
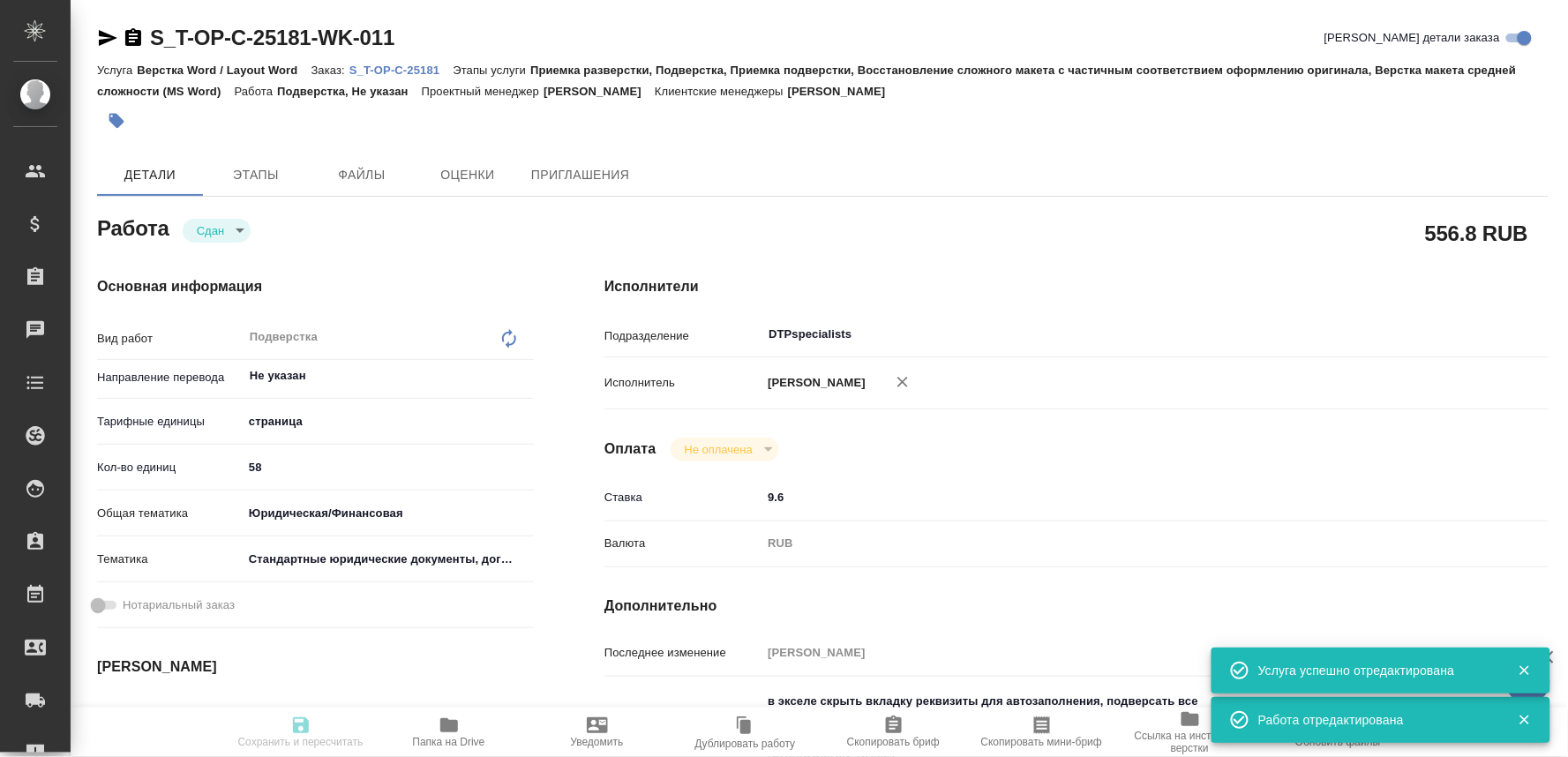
type textarea "x"
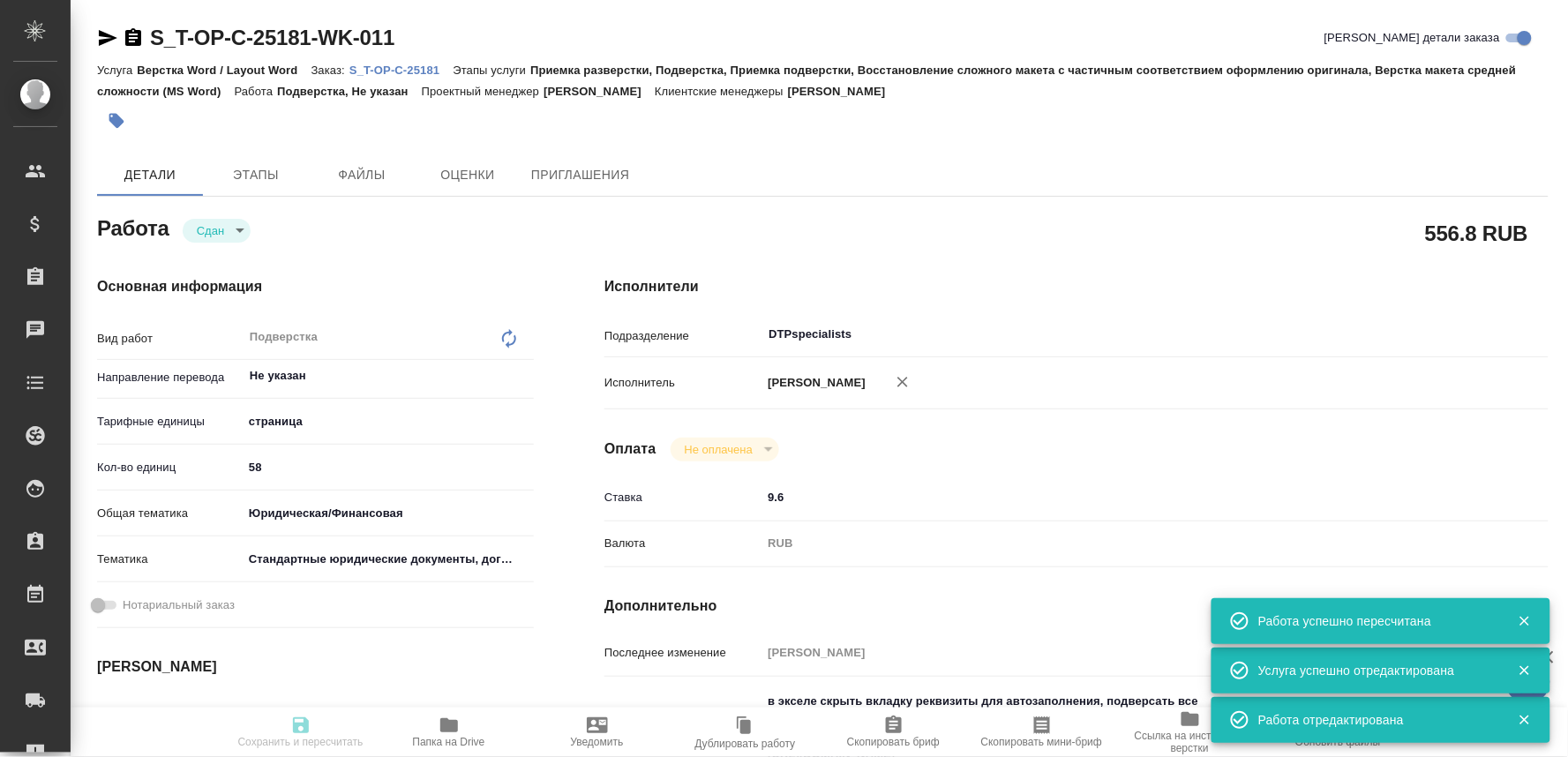
type input "closed"
type textarea "Подверстка"
type textarea "x"
type input "Не указан"
type input "5a8b1489cc6b4906c91bfdb2"
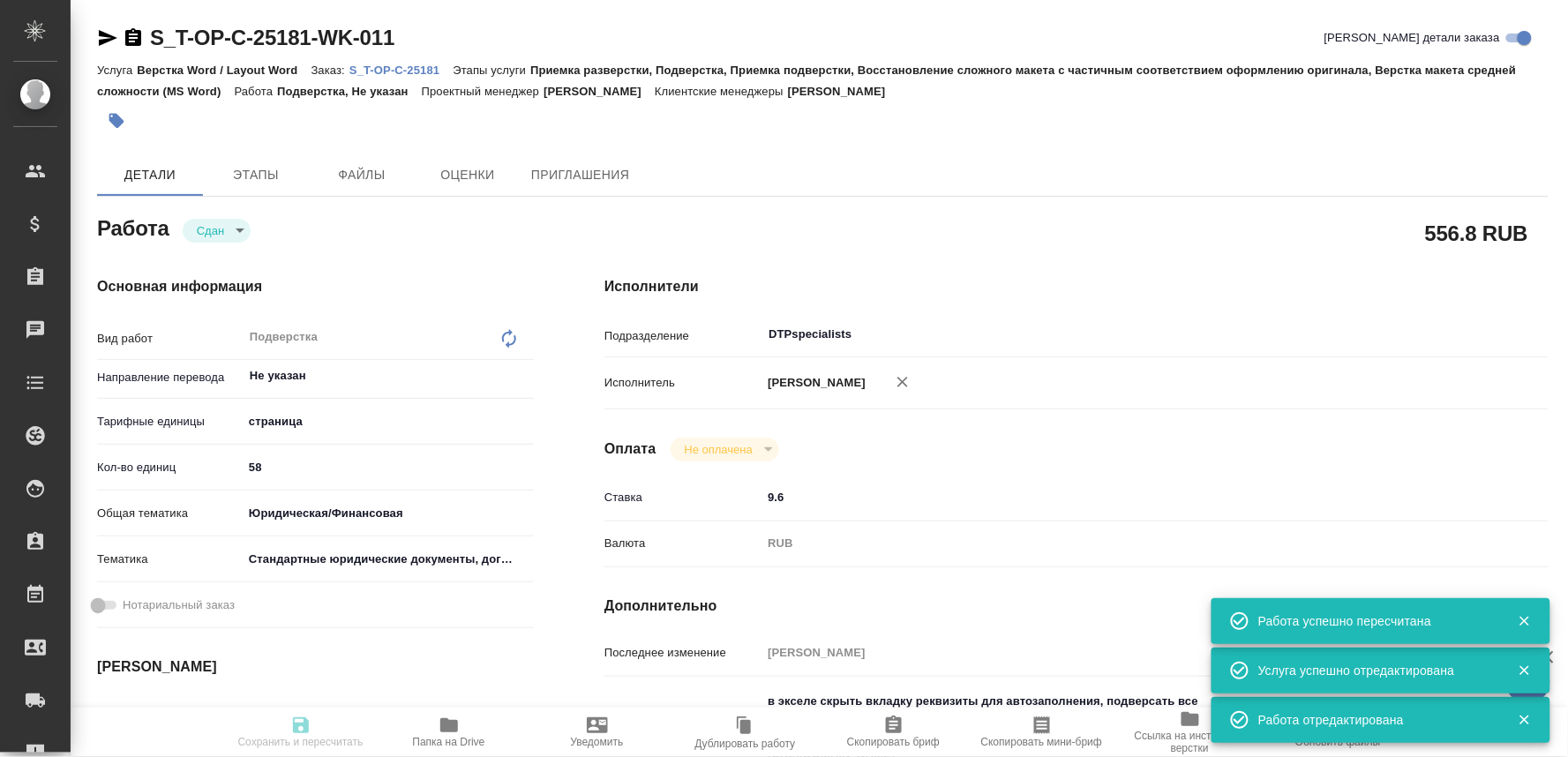
type input "58"
type input "yr-fn"
type input "5f647205b73bc97568ca66bf"
type input "27.09.2025 12:00"
type input "27.09.2025 21:36"
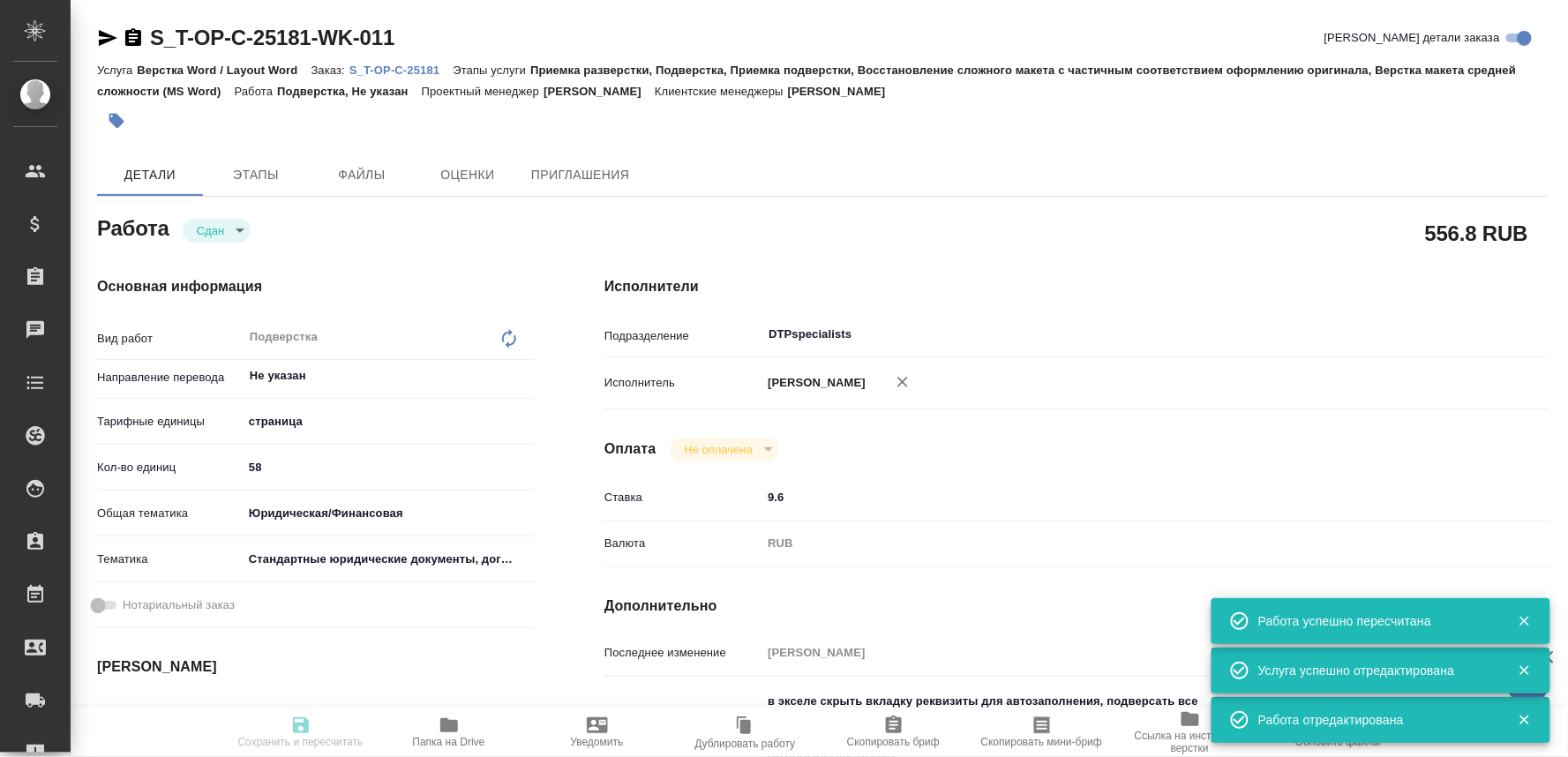
type input "28.09.2025 12:00"
type input "28.09.2025 11:59"
type input "28.09.2025 12:00"
type input "DTPspecialists"
type input "notPayed"
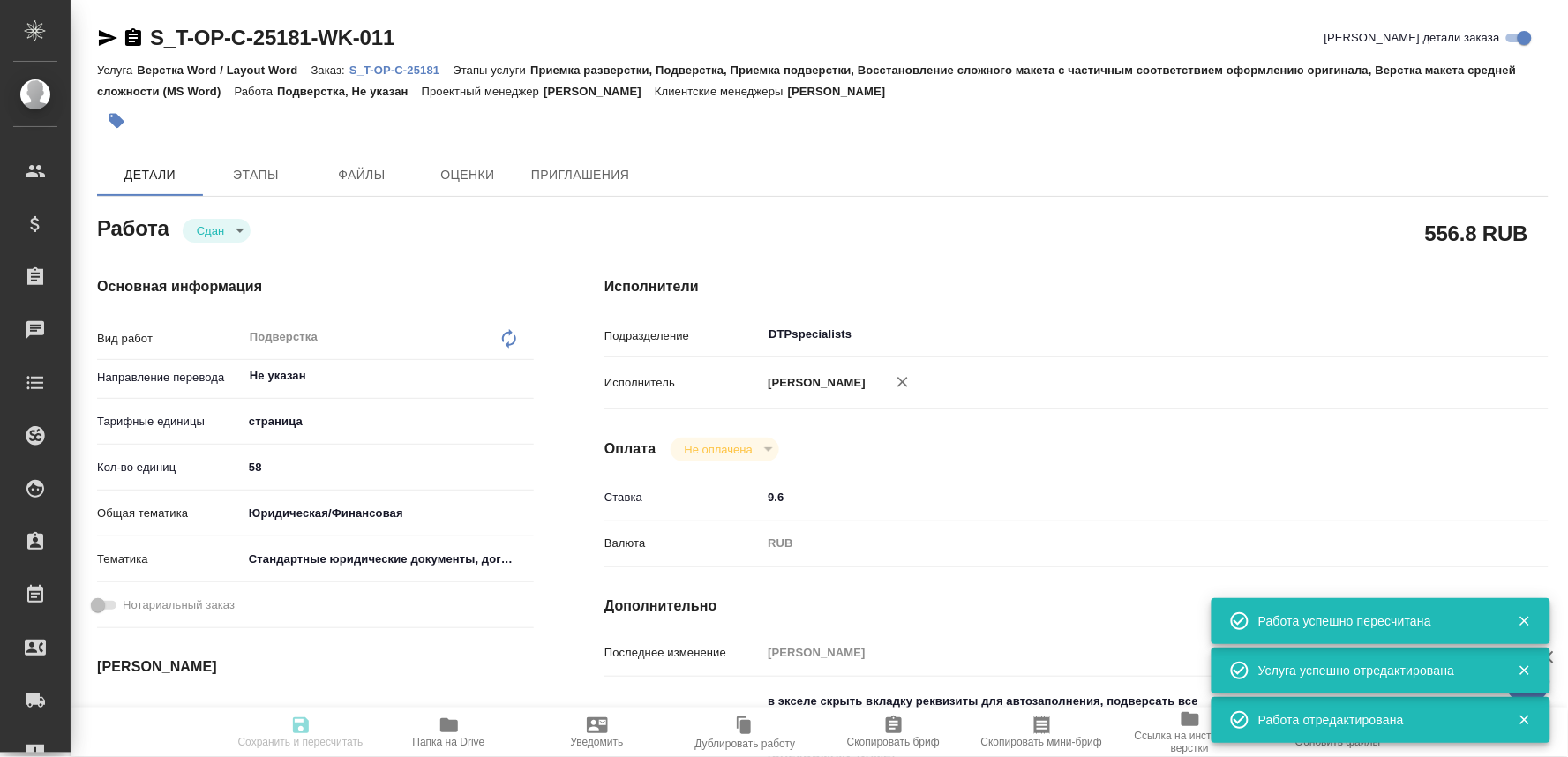
type input "9.6"
type input "RUB"
type input "[PERSON_NAME]"
type textarea "в экселе скрыть вкладку реквизиты для автозаполнения, подверсать все ворды по т…"
type textarea "x"
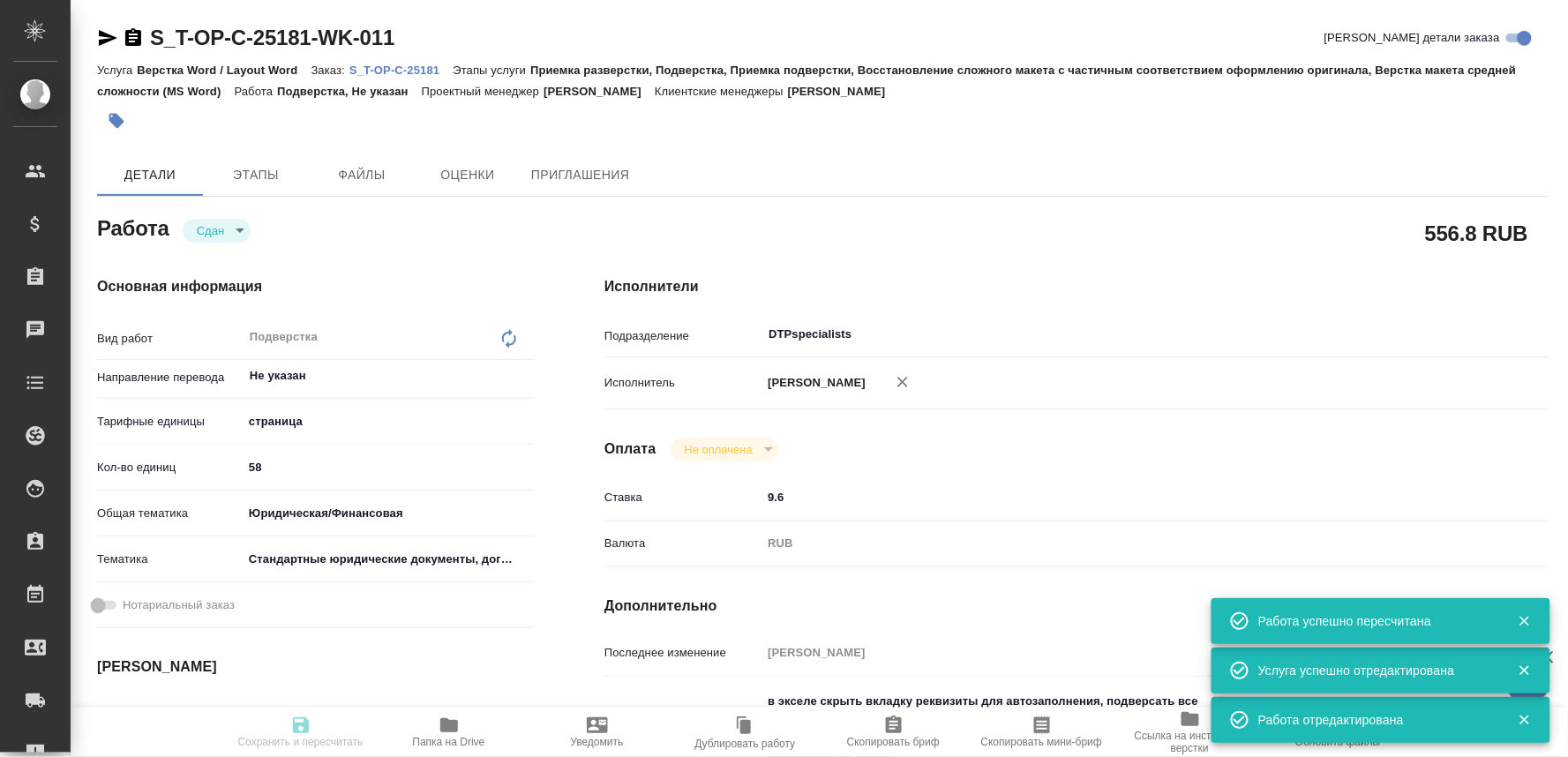
type textarea "/Clients/Т-ОП-С_Русал Глобал Менеджмент/Orders/S_T-OP-C-25181/DTP/S_T-OP-C-2518…"
type textarea "x"
type input "S_T-OP-C-25181"
type input "Т-ОП-С-46799"
type input "Верстка Word / Layout Word"
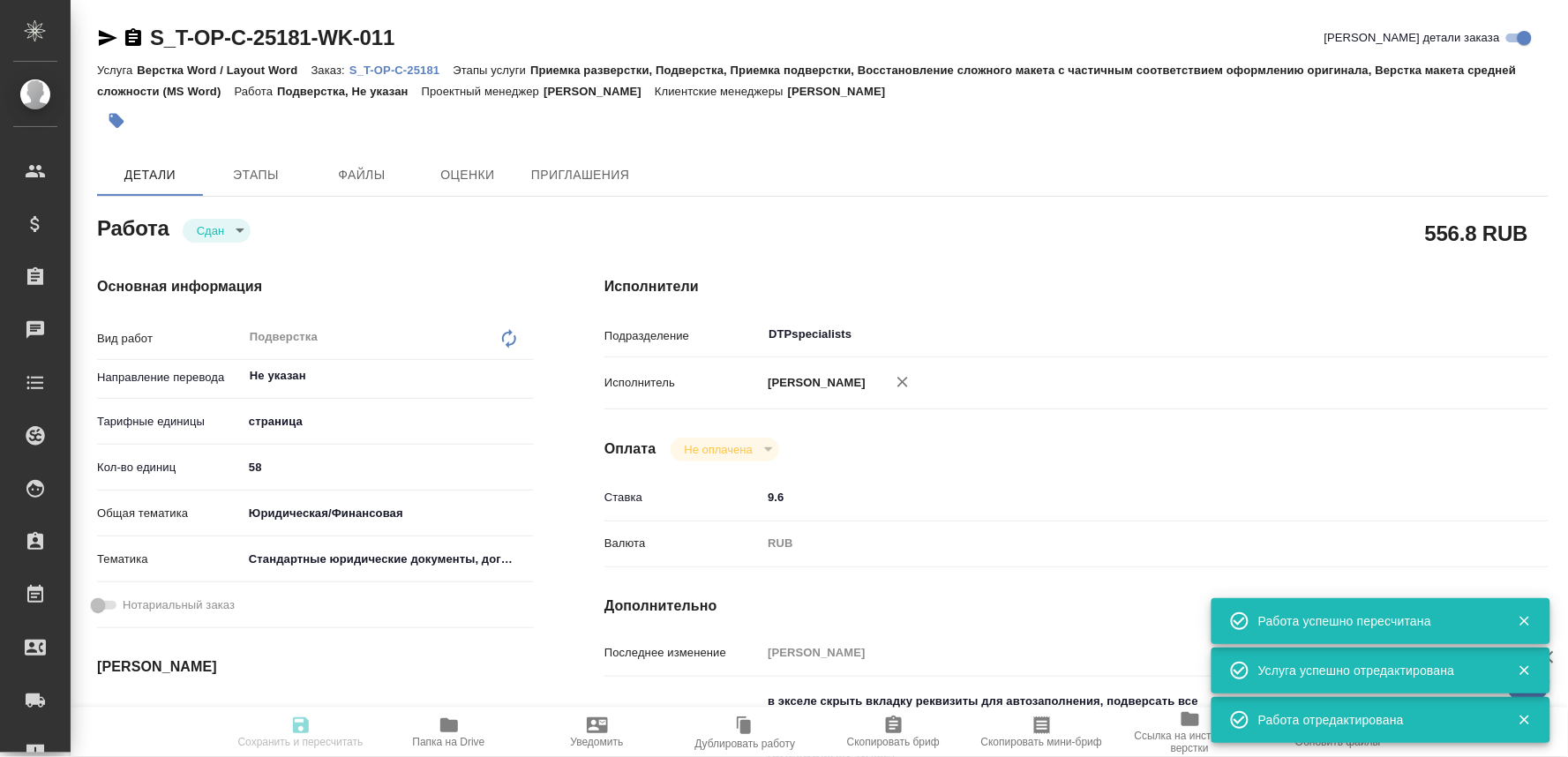
type input "Приемка разверстки, Подверстка, Приемка подверстки, Восстановление сложного мак…"
type input "Меньшикова Александра"
type input "[PERSON_NAME]"
type input "/Clients/Т-ОП-С_Русал Глобал Менеджмент/Orders/S_T-OP-C-25181"
type textarea "x"
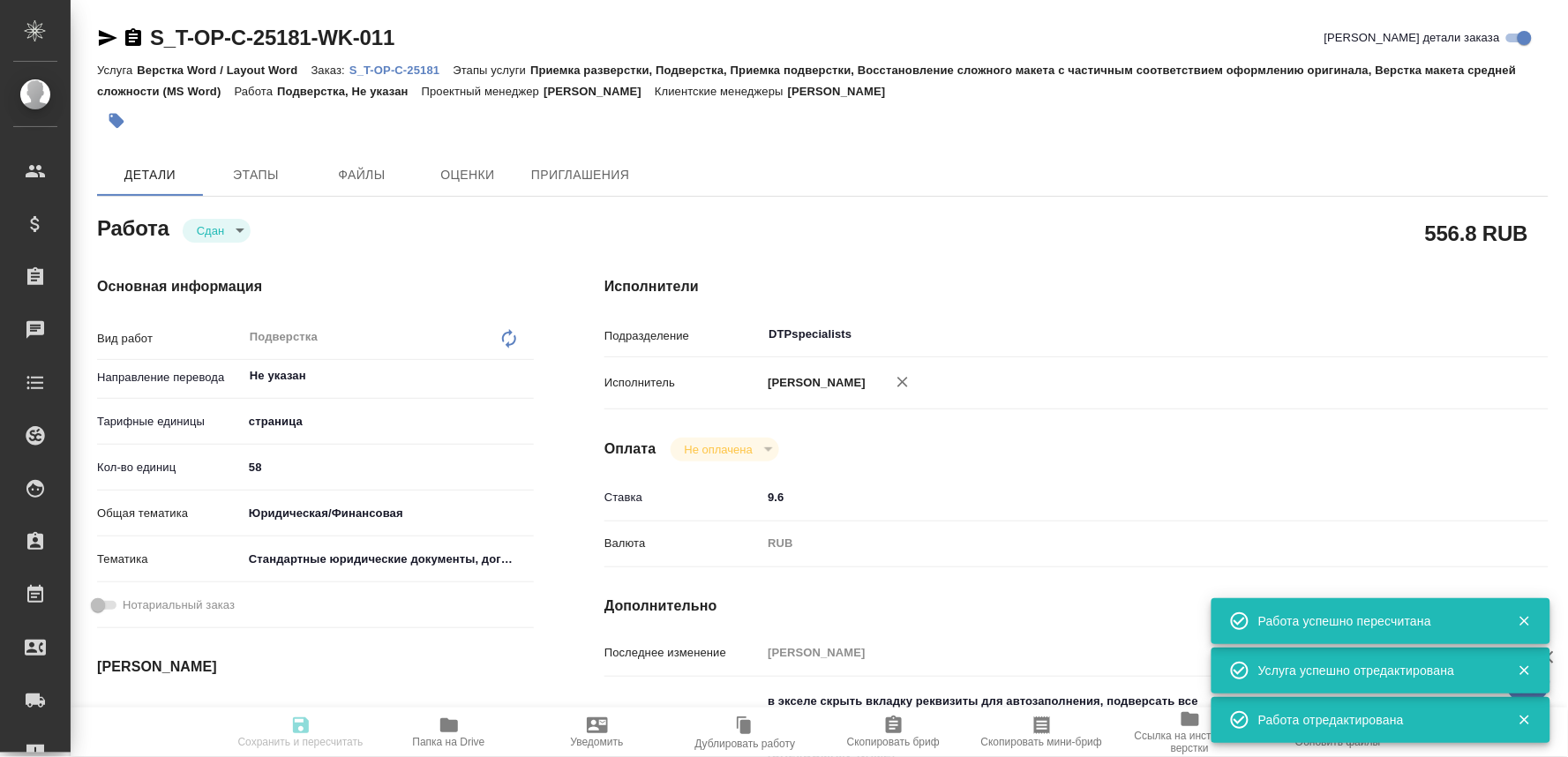
type textarea "x"
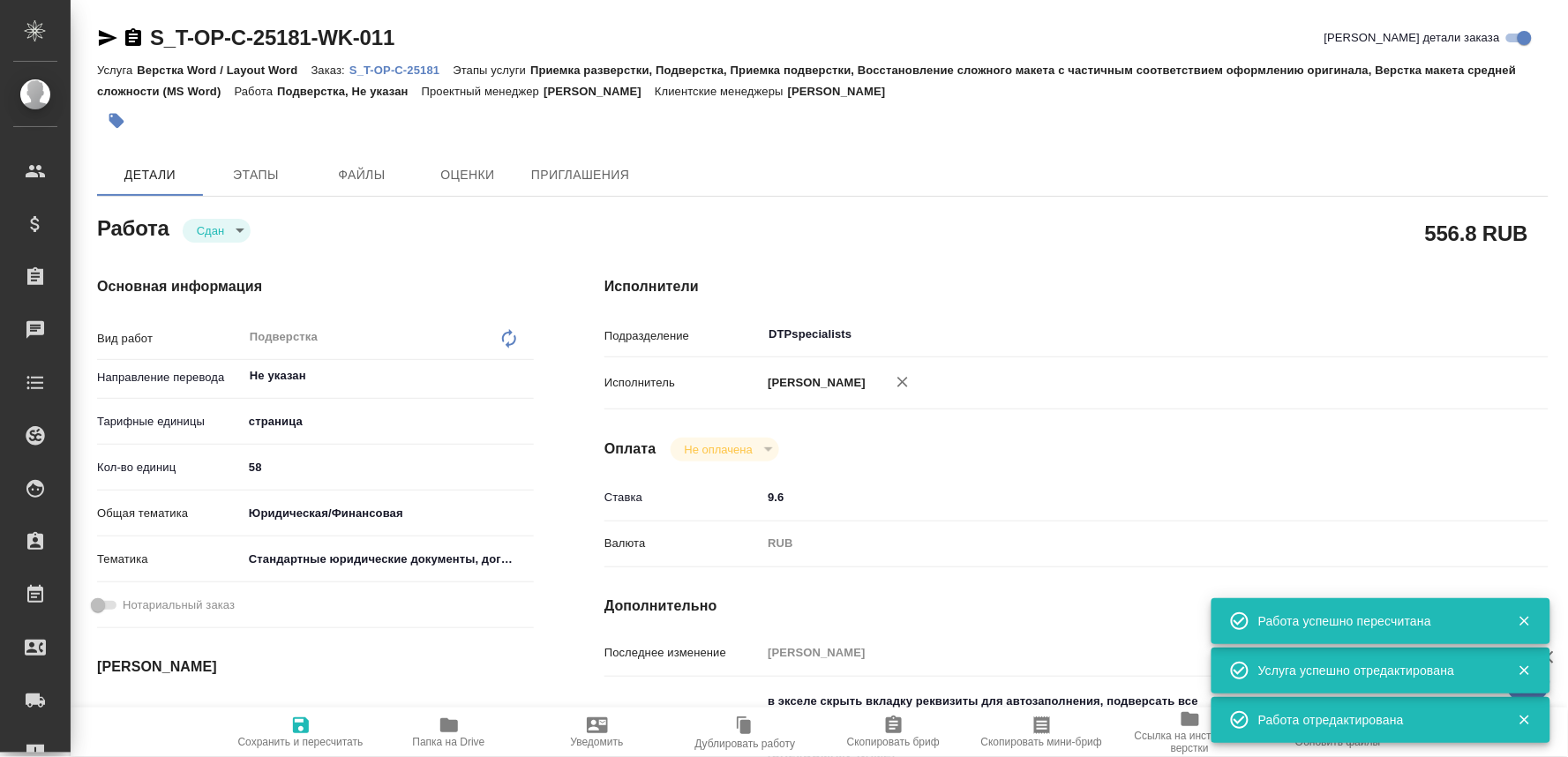
type textarea "x"
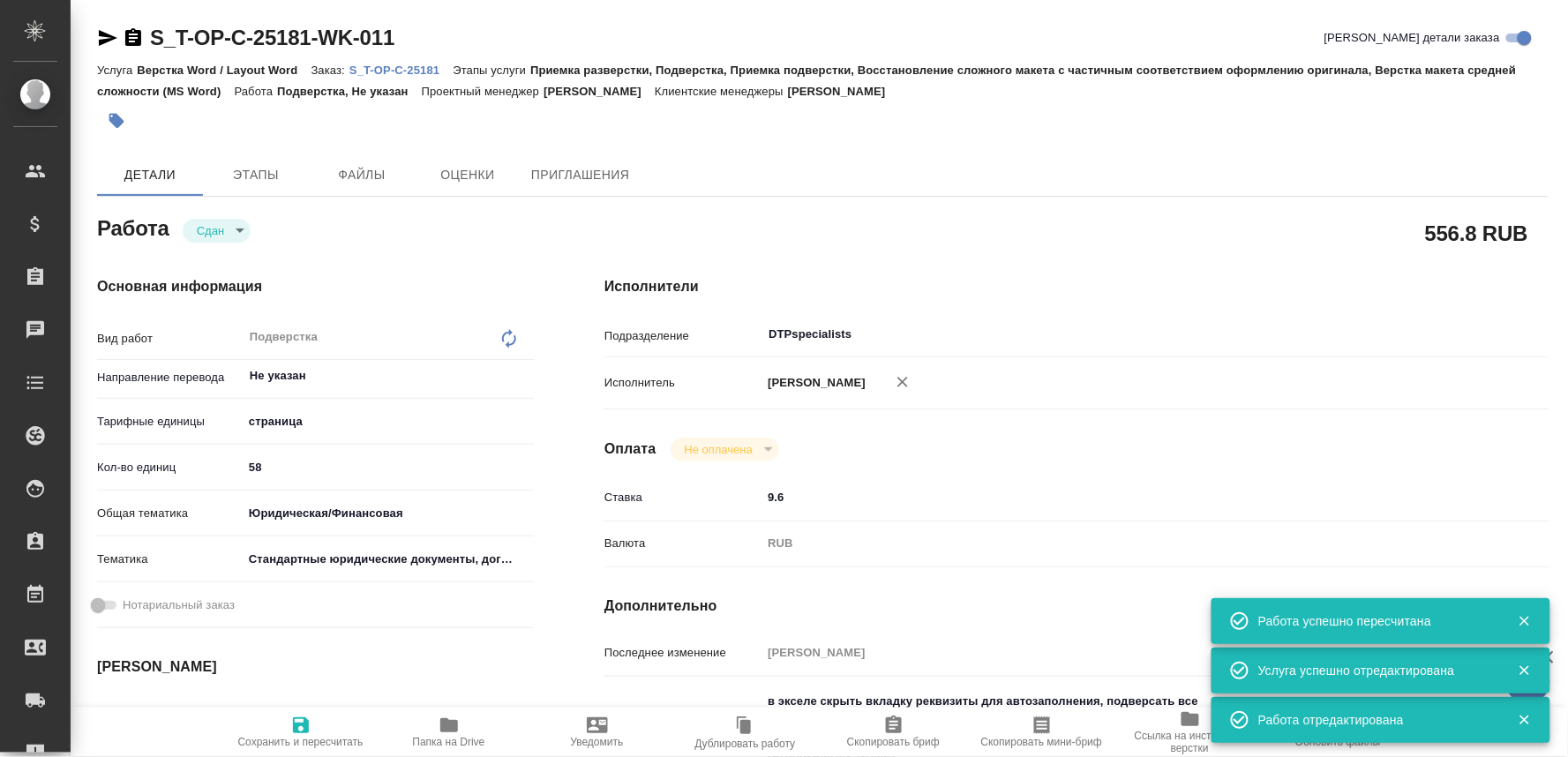
type textarea "x"
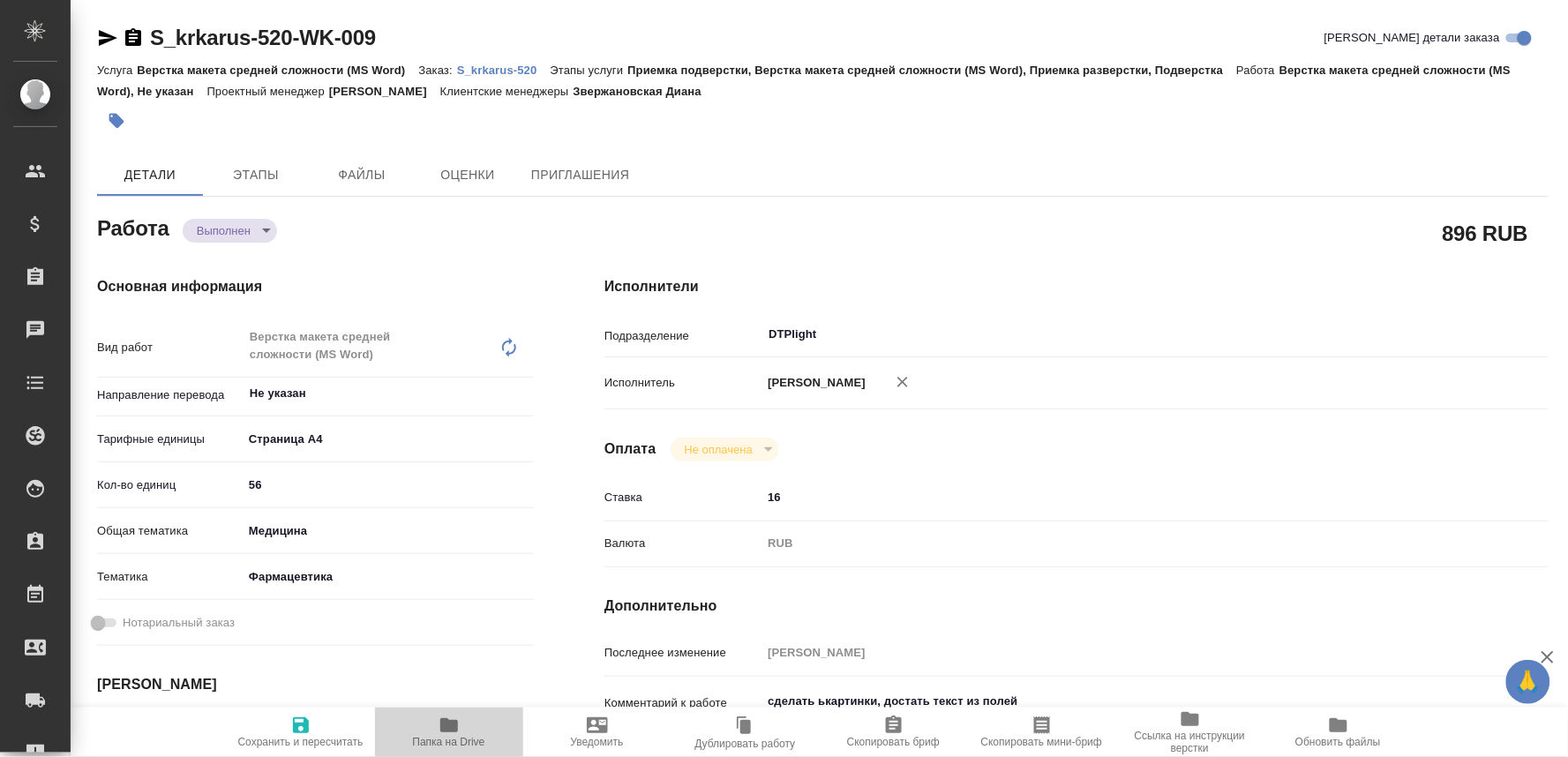
click at [443, 736] on span "Папка на Drive" at bounding box center [448, 742] width 72 height 13
click at [525, 71] on p "S_krkarus-520" at bounding box center [504, 70] width 94 height 14
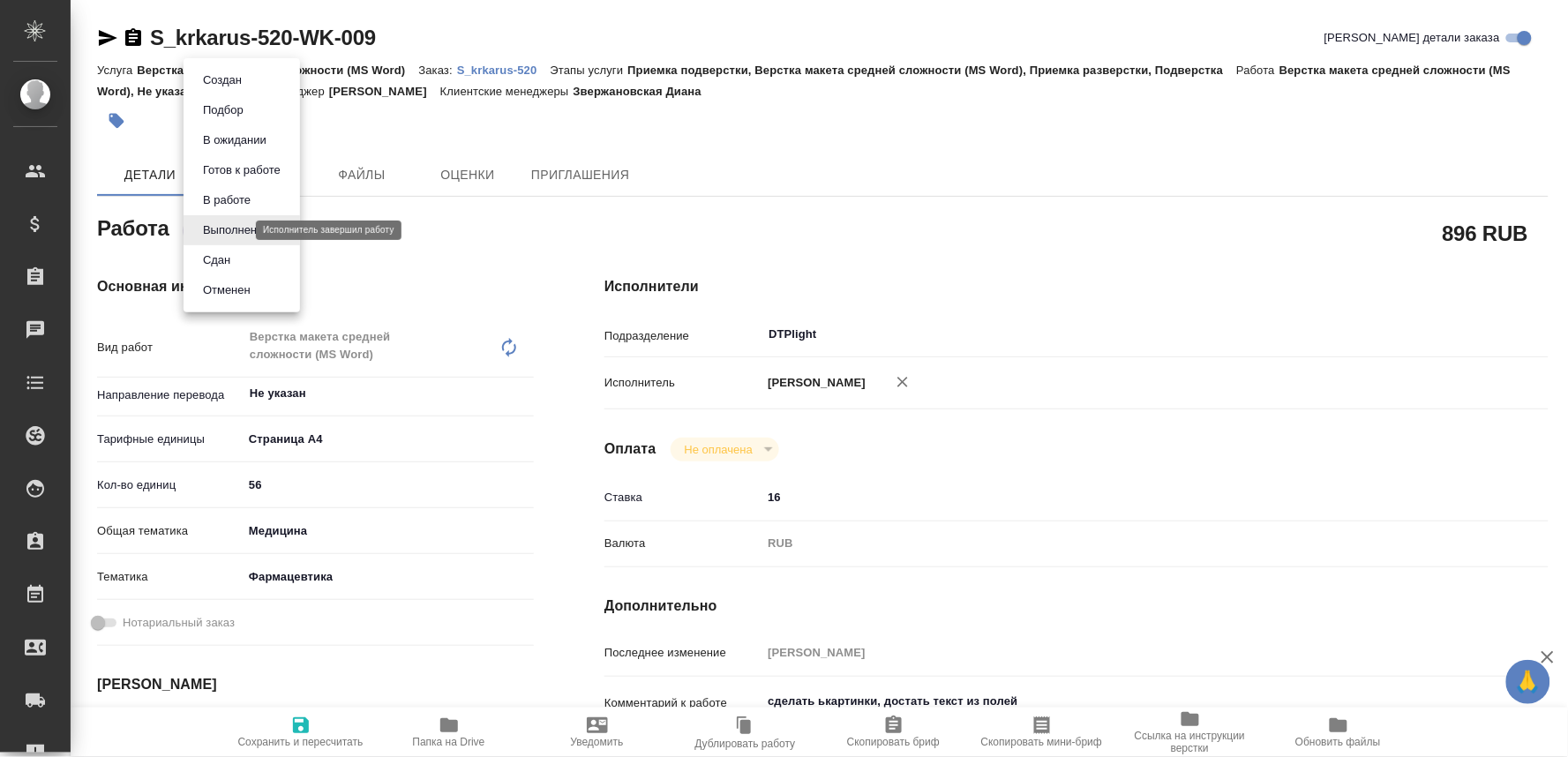
click at [213, 225] on body "🙏 .cls-1 fill:#fff; AWATERA Oksiutovich [PERSON_NAME] Спецификации Заказы 0 Чат…" at bounding box center [784, 378] width 1568 height 757
click at [195, 259] on li "Сдан" at bounding box center [242, 260] width 117 height 30
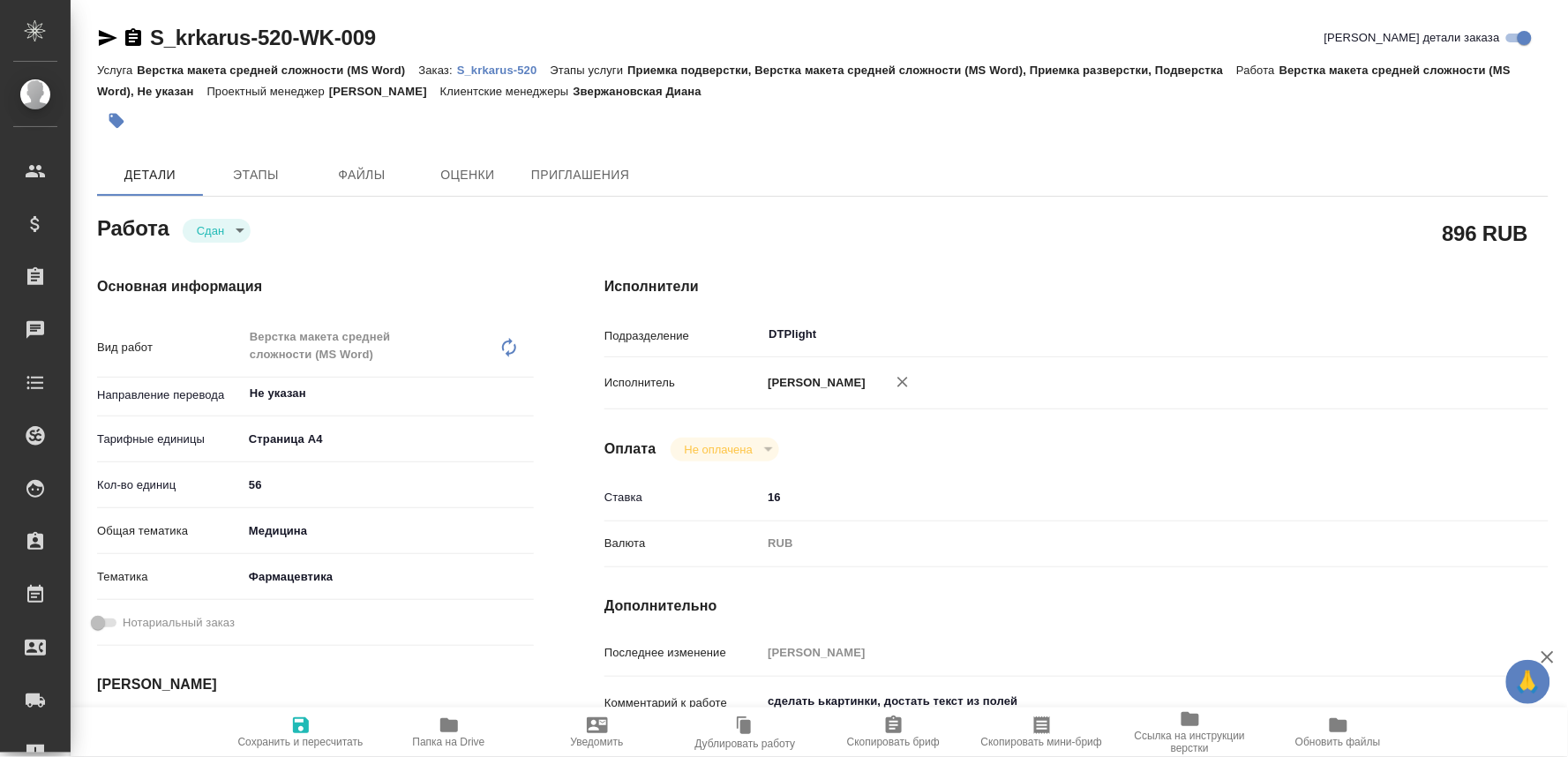
type textarea "x"
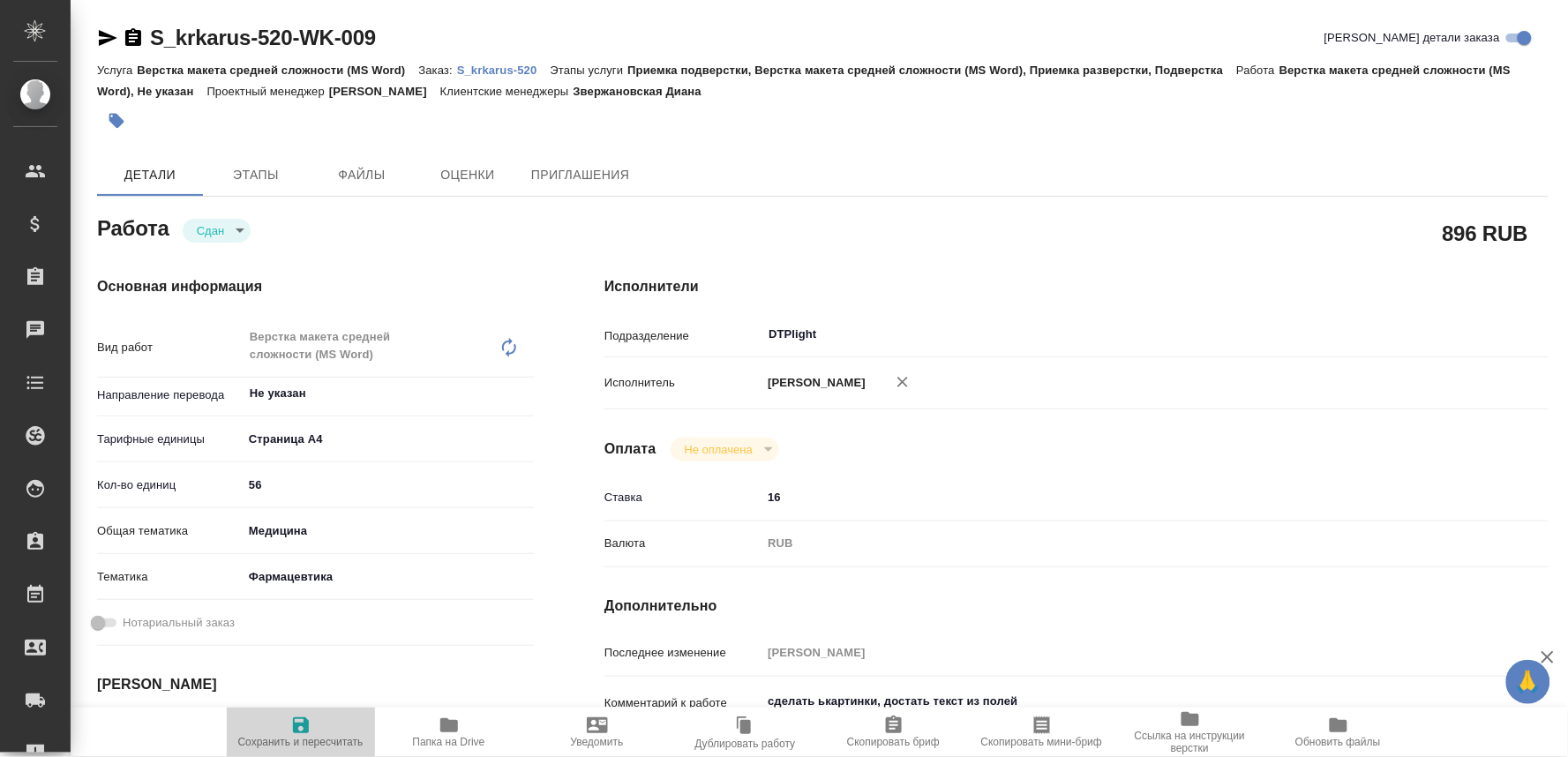
drag, startPoint x: 300, startPoint y: 743, endPoint x: 292, endPoint y: 727, distance: 17.9
click at [300, 742] on span "Сохранить и пересчитать" at bounding box center [301, 742] width 126 height 13
type textarea "x"
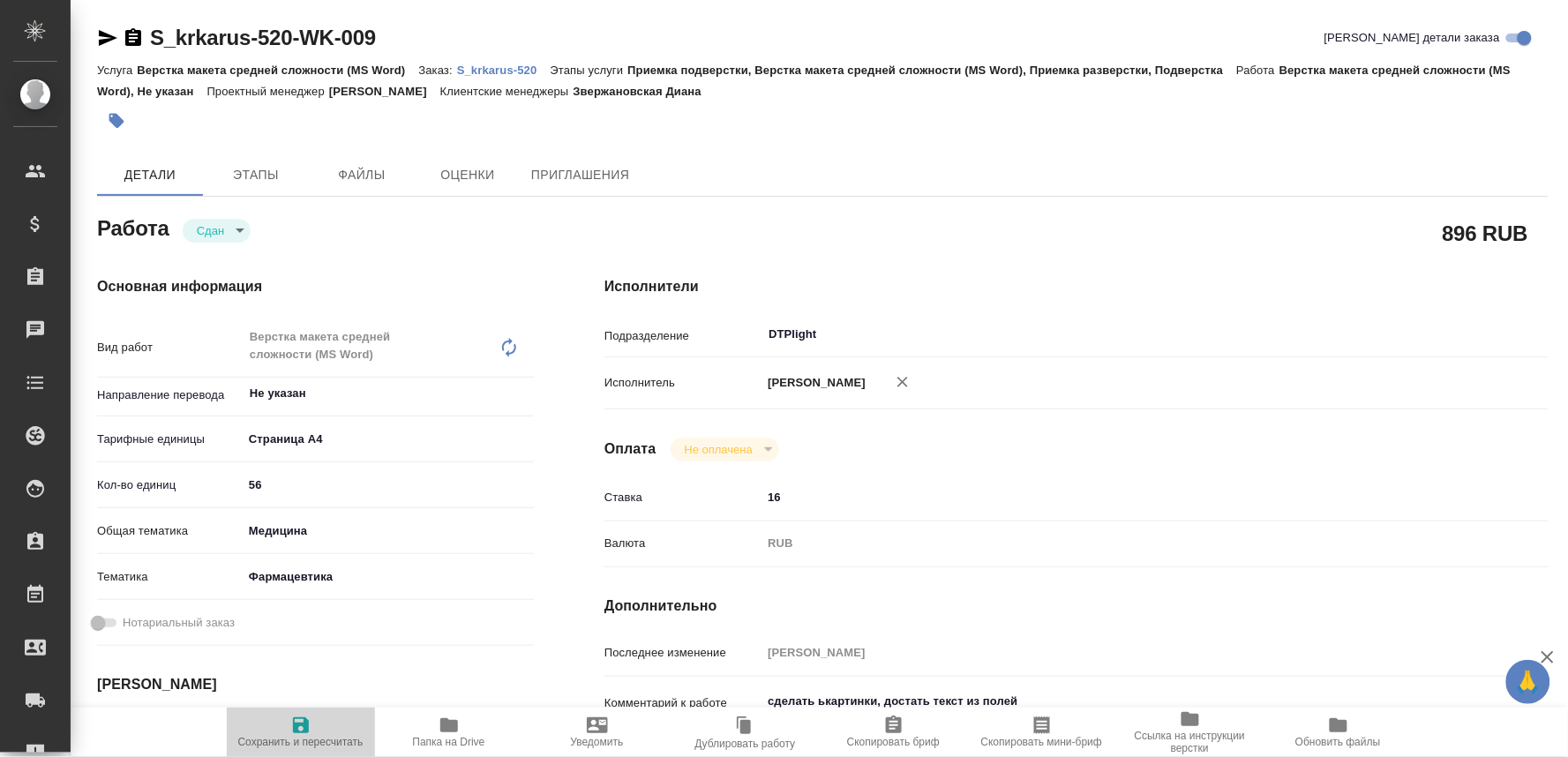
type textarea "x"
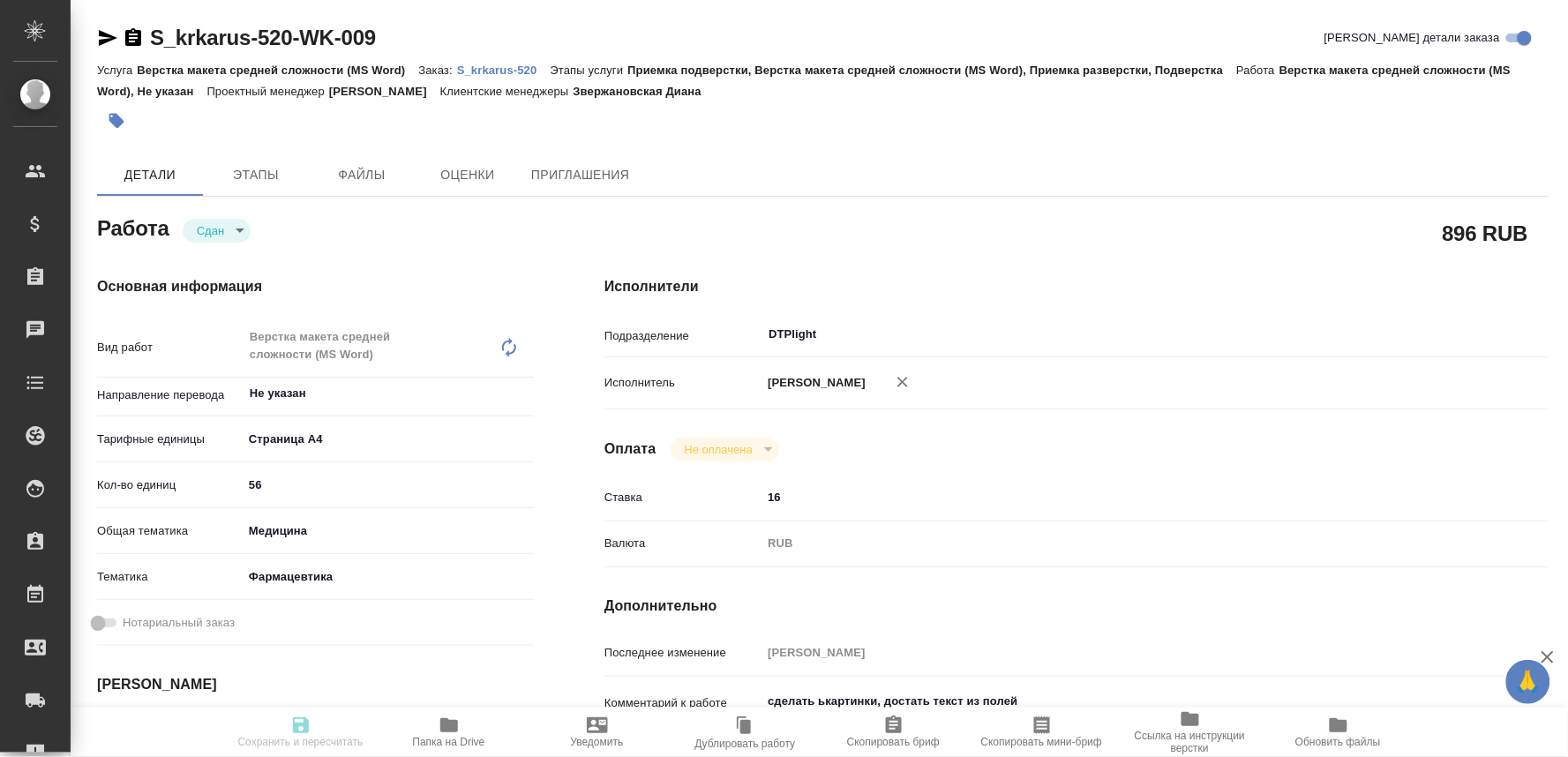
type textarea "x"
type input "closed"
type textarea "Верстка макета средней сложности (MS Word)"
type textarea "x"
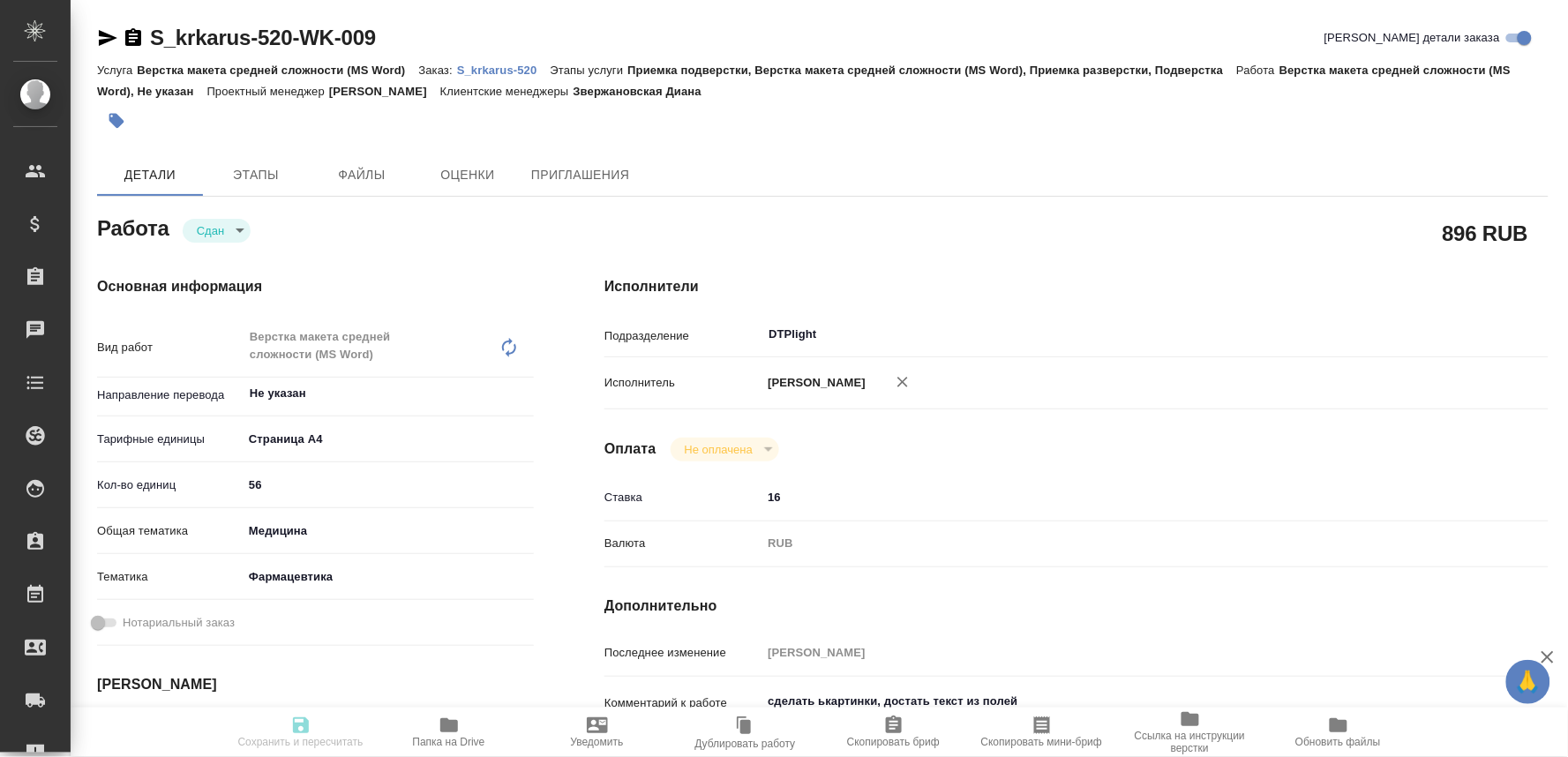
type input "Не указан"
type input "5f036ec4e16dec2d6b59c8ff"
type input "56"
type input "med"
type input "6149832f2b7be24903fd7a82"
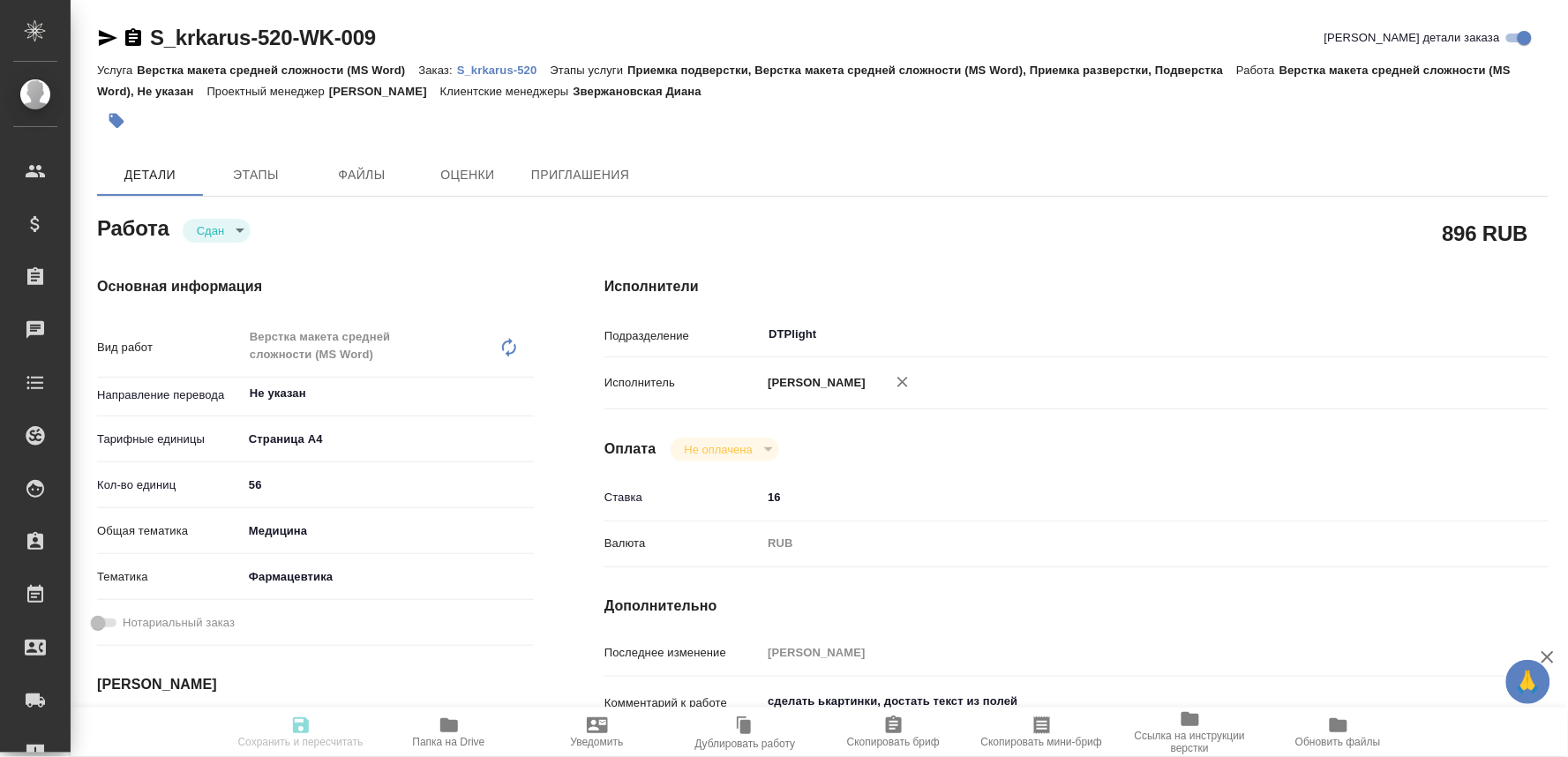
type input "26.09.2025 17:00"
type input "26.09.2025 17:09"
type input "29.09.2025 09:00"
type input "28.09.2025 11:15"
type input "[DATE] 17:00"
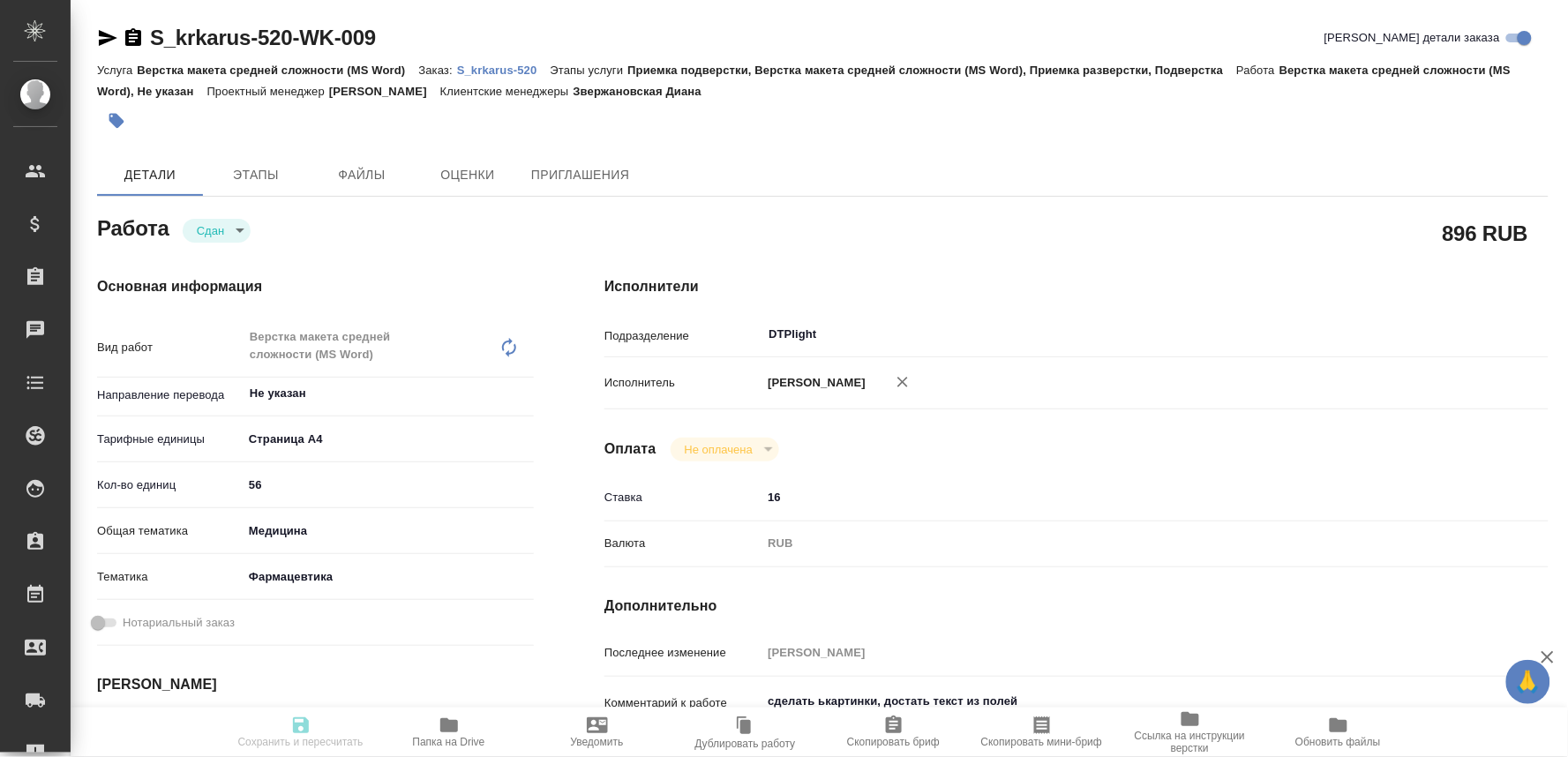
type input "DTPlight"
type input "notPayed"
type input "16"
type input "RUB"
type input "[PERSON_NAME]"
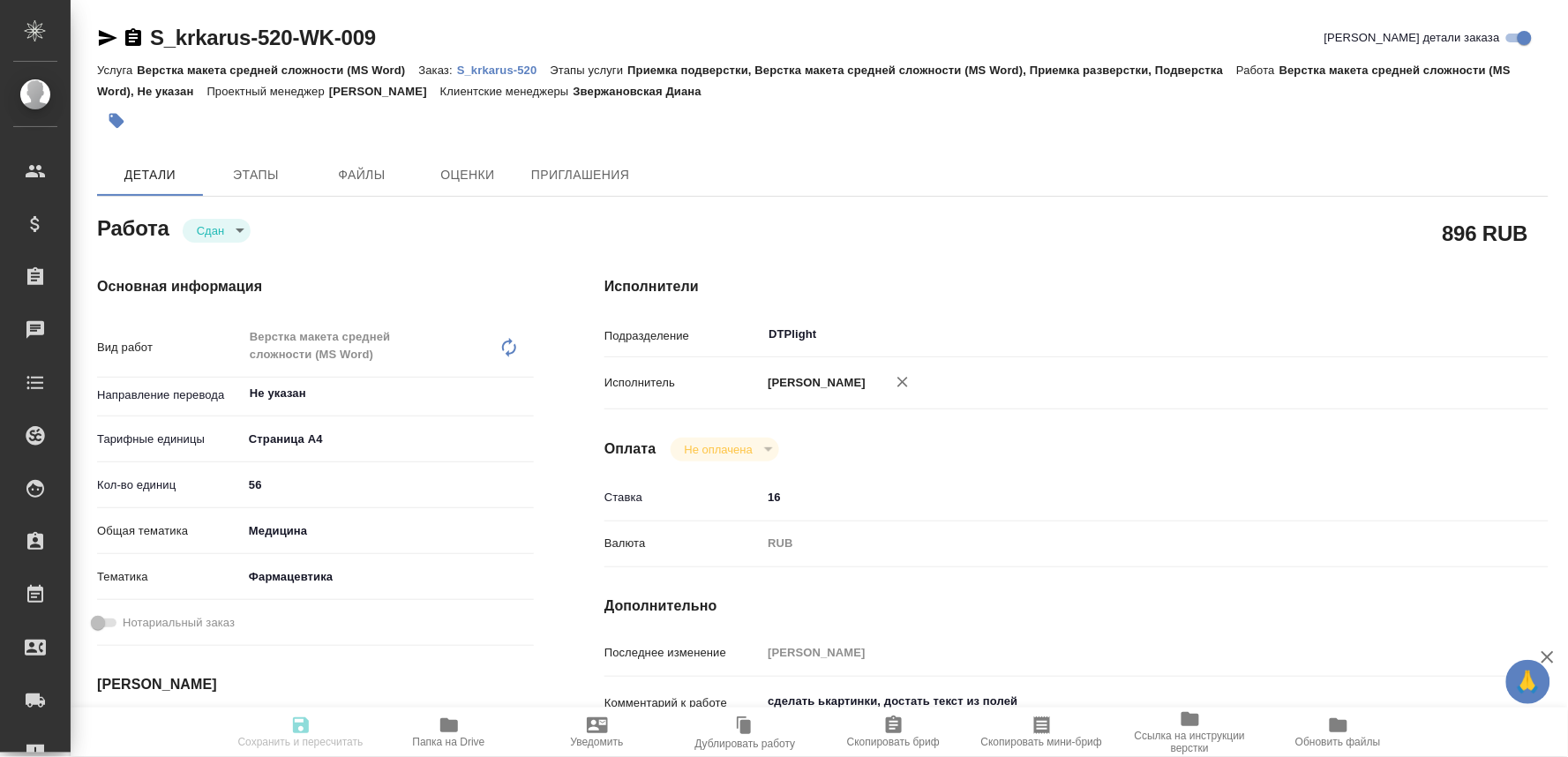
type textarea "сделать ькартинки, достать текст из полей"
type textarea "x"
type textarea "/Clients/ООО «КРКА-РУС»/Orders/S_krkarus-520/DTP/S_krkarus-520-WK-009"
type textarea "x"
type input "S_krkarus-520"
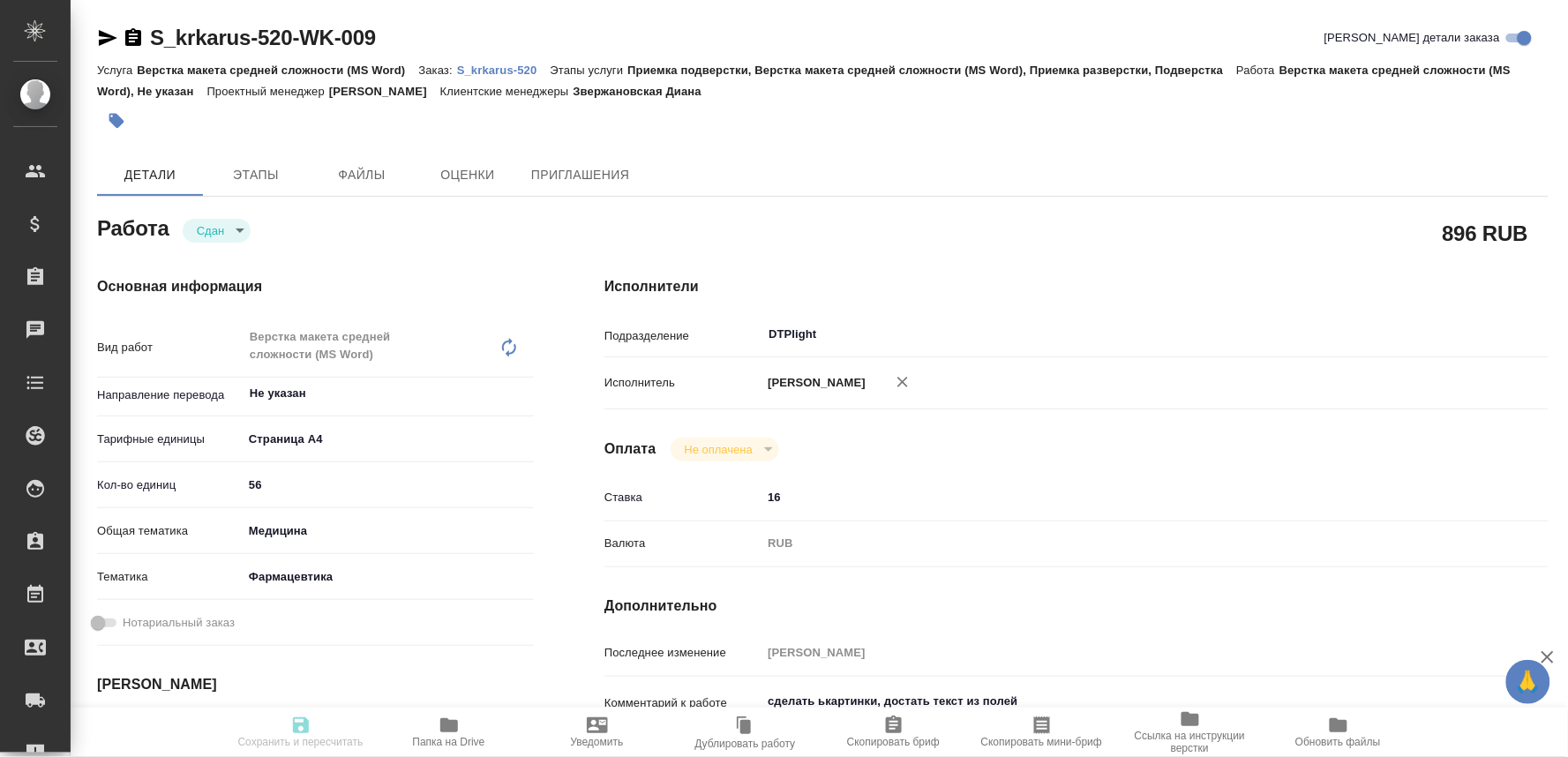
type input "Верстка макета средней сложности (MS Word)"
type input "Приемка подверстки, Верстка макета средней сложности (MS Word), Приемка разверс…"
type input "Звержановская Диана"
type input "[PERSON_NAME]"
type input "/Clients/ООО «КРКА-РУС»/Orders/S_krkarus-520"
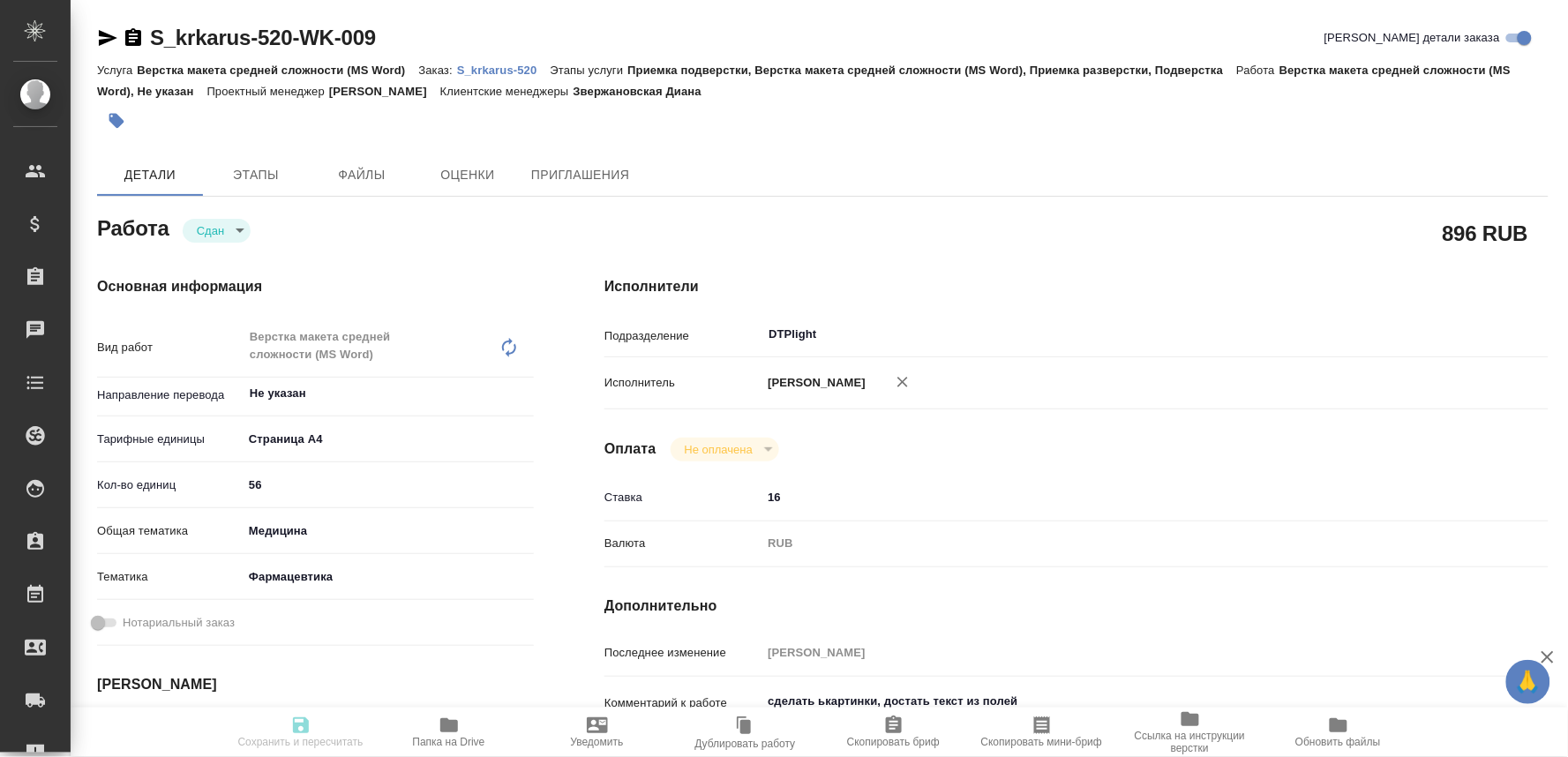
type textarea "x"
type textarea "КРКА Периндоприла аргинин - ТАД (Периндоприл), таблетки, 5 мг, 10 мг (ЕАЭС)"
type textarea "x"
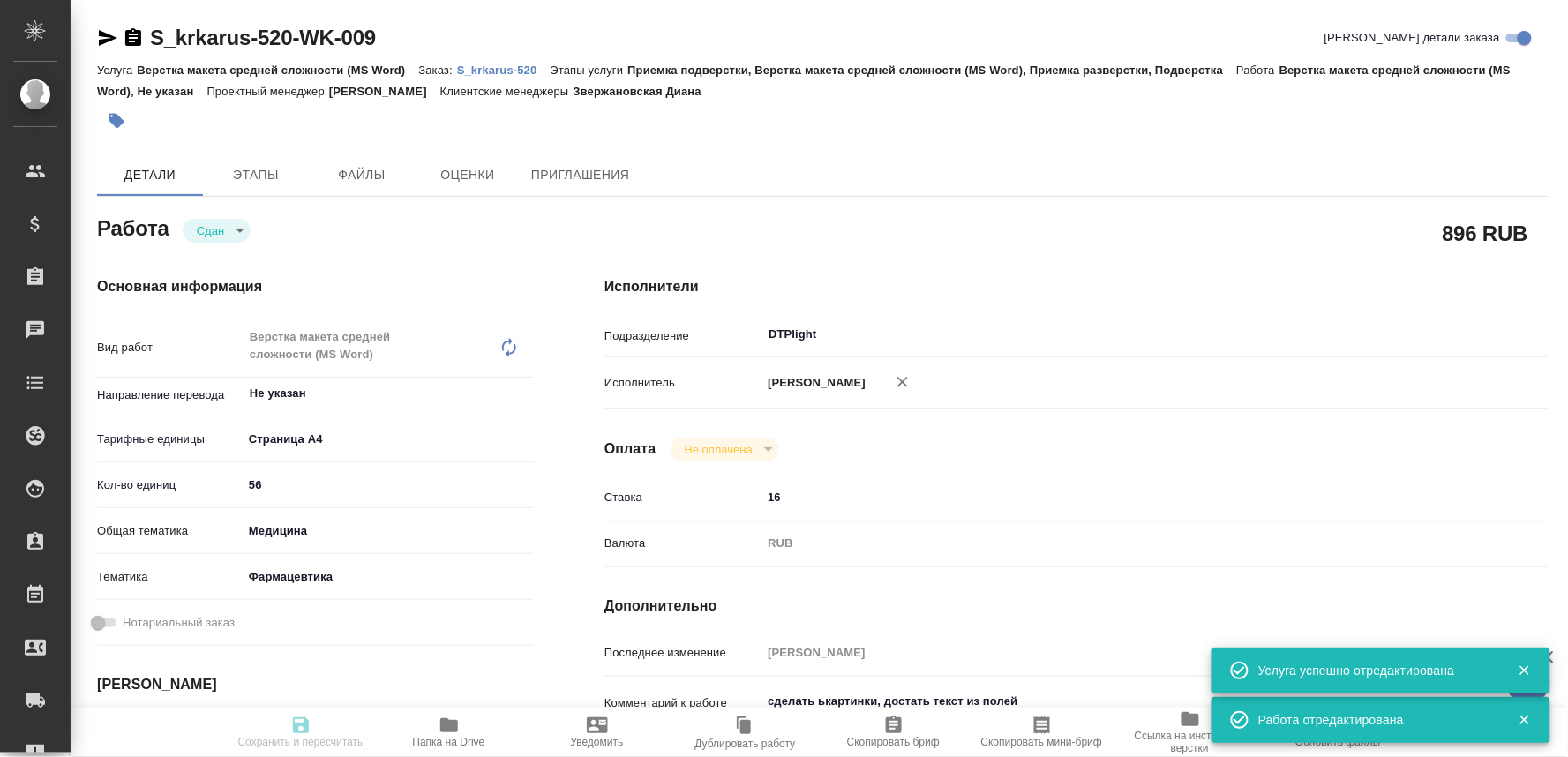
type textarea "x"
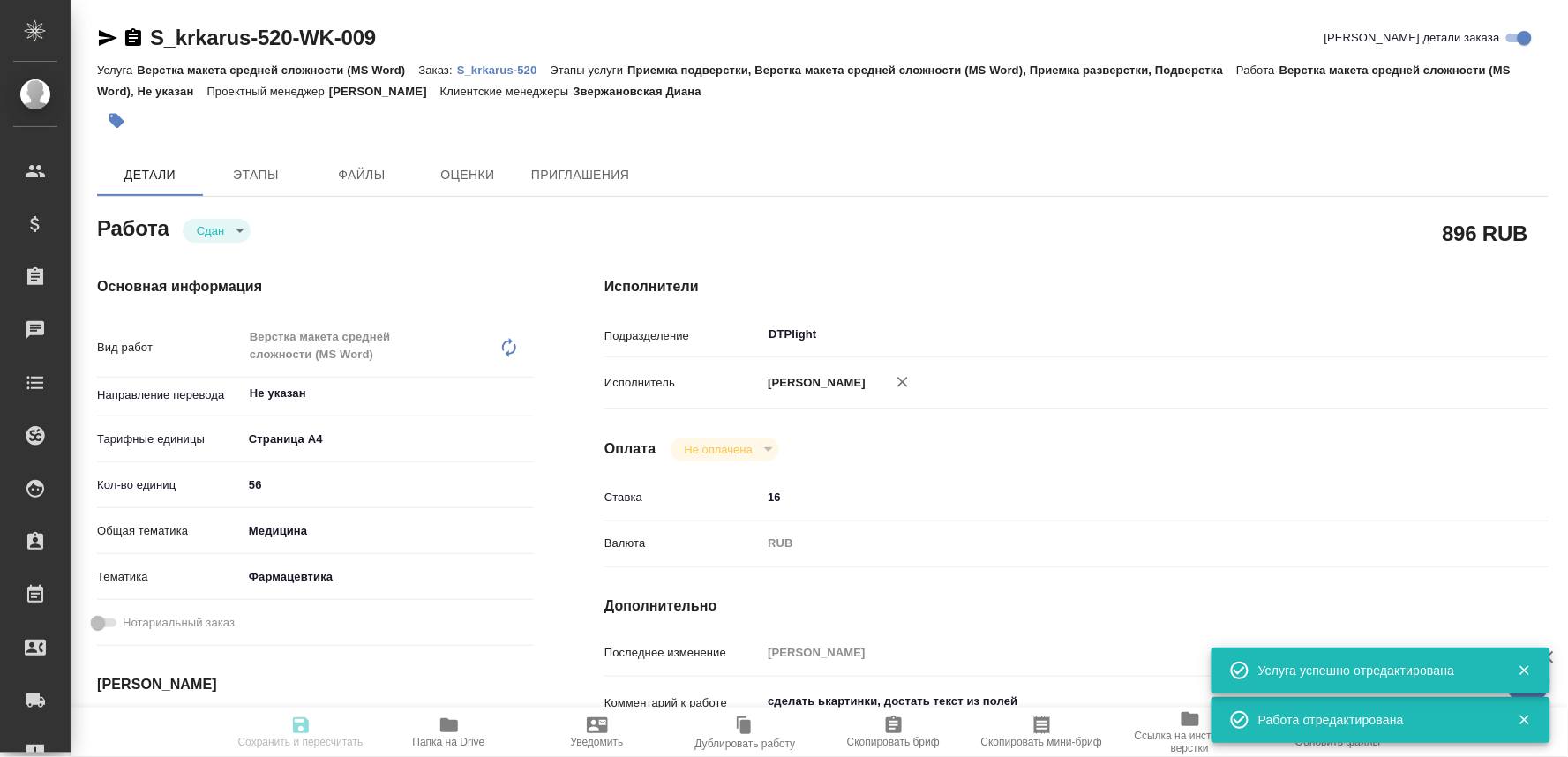
type textarea "x"
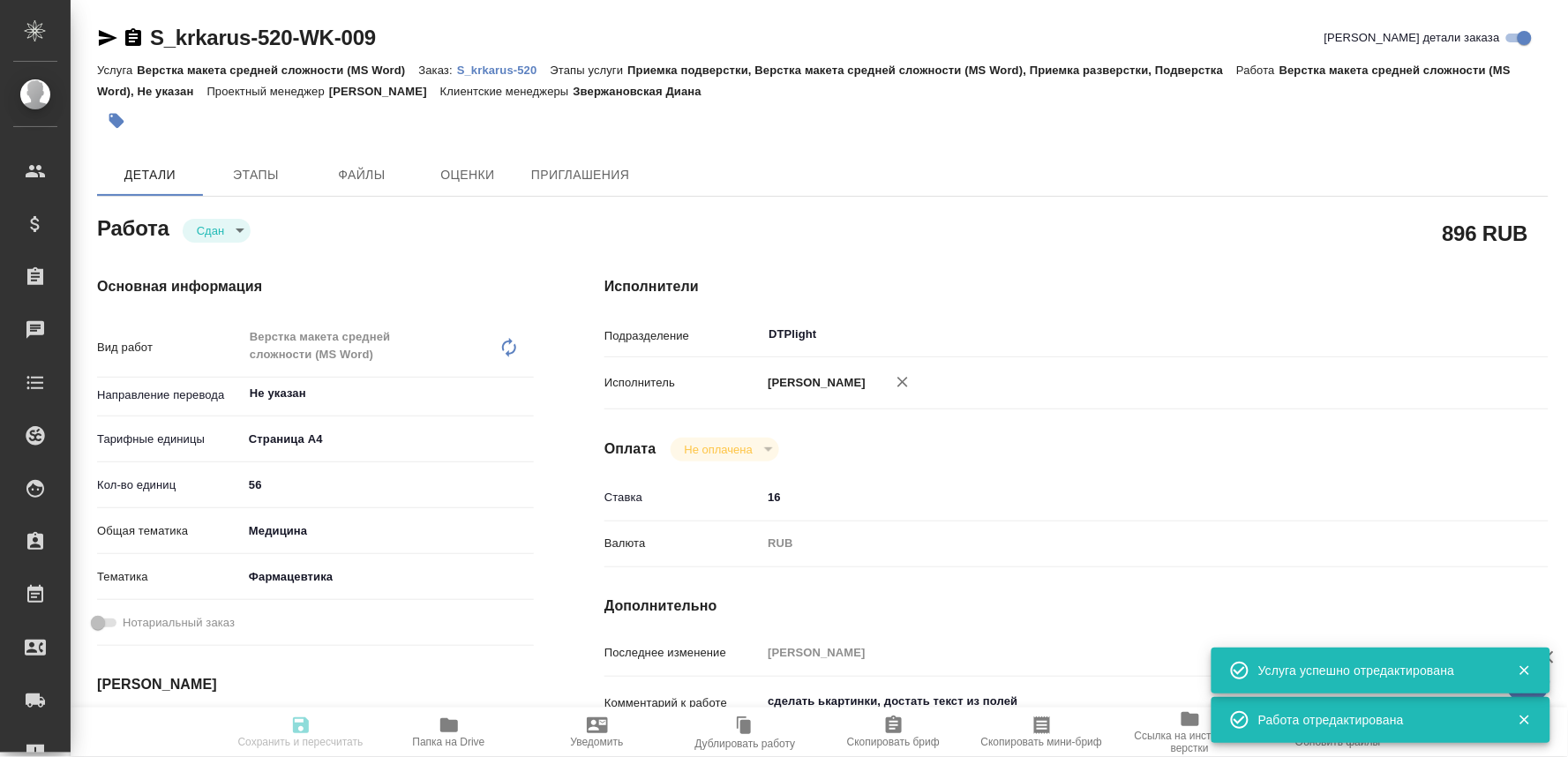
type textarea "x"
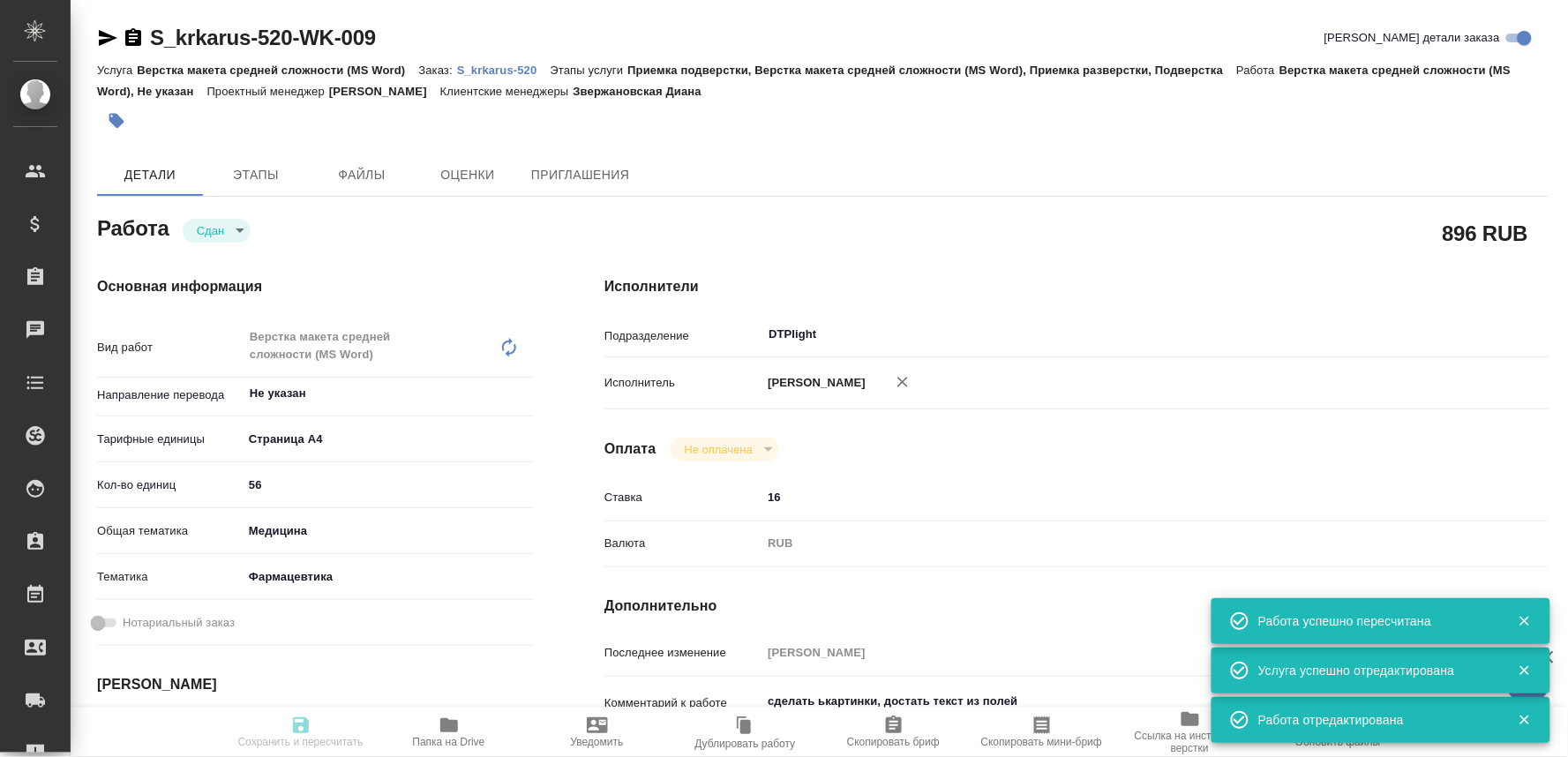
type input "closed"
type textarea "Верстка макета средней сложности (MS Word)"
type textarea "x"
type input "Не указан"
type input "5f036ec4e16dec2d6b59c8ff"
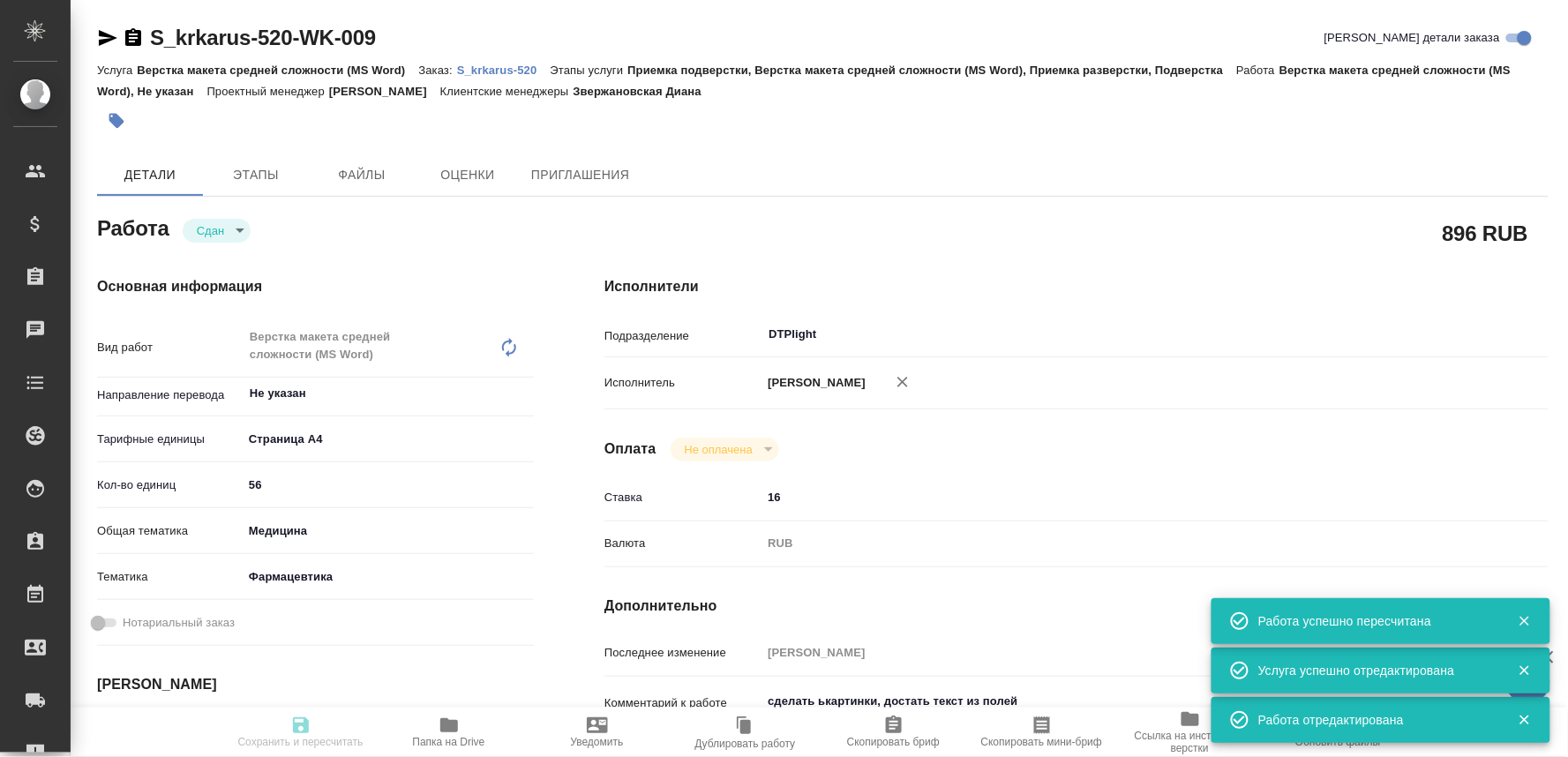
type input "56"
type input "med"
type input "6149832f2b7be24903fd7a82"
type input "[DATE] 17:00"
type input "[DATE] 17:09"
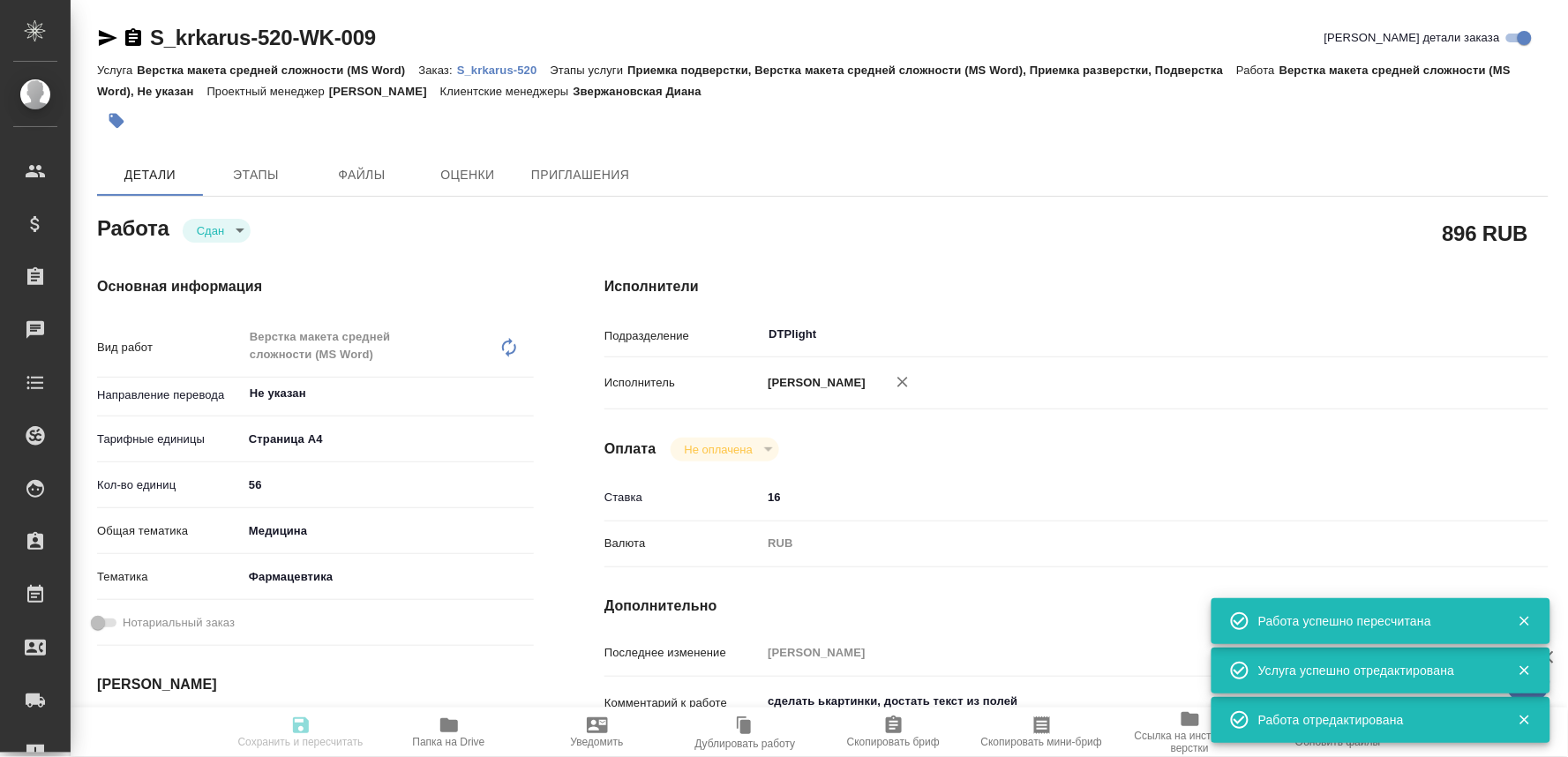
type input "[DATE] 09:00"
type input "[DATE] 11:15"
type input "[DATE] 17:00"
type input "DTPlight"
type input "notPayed"
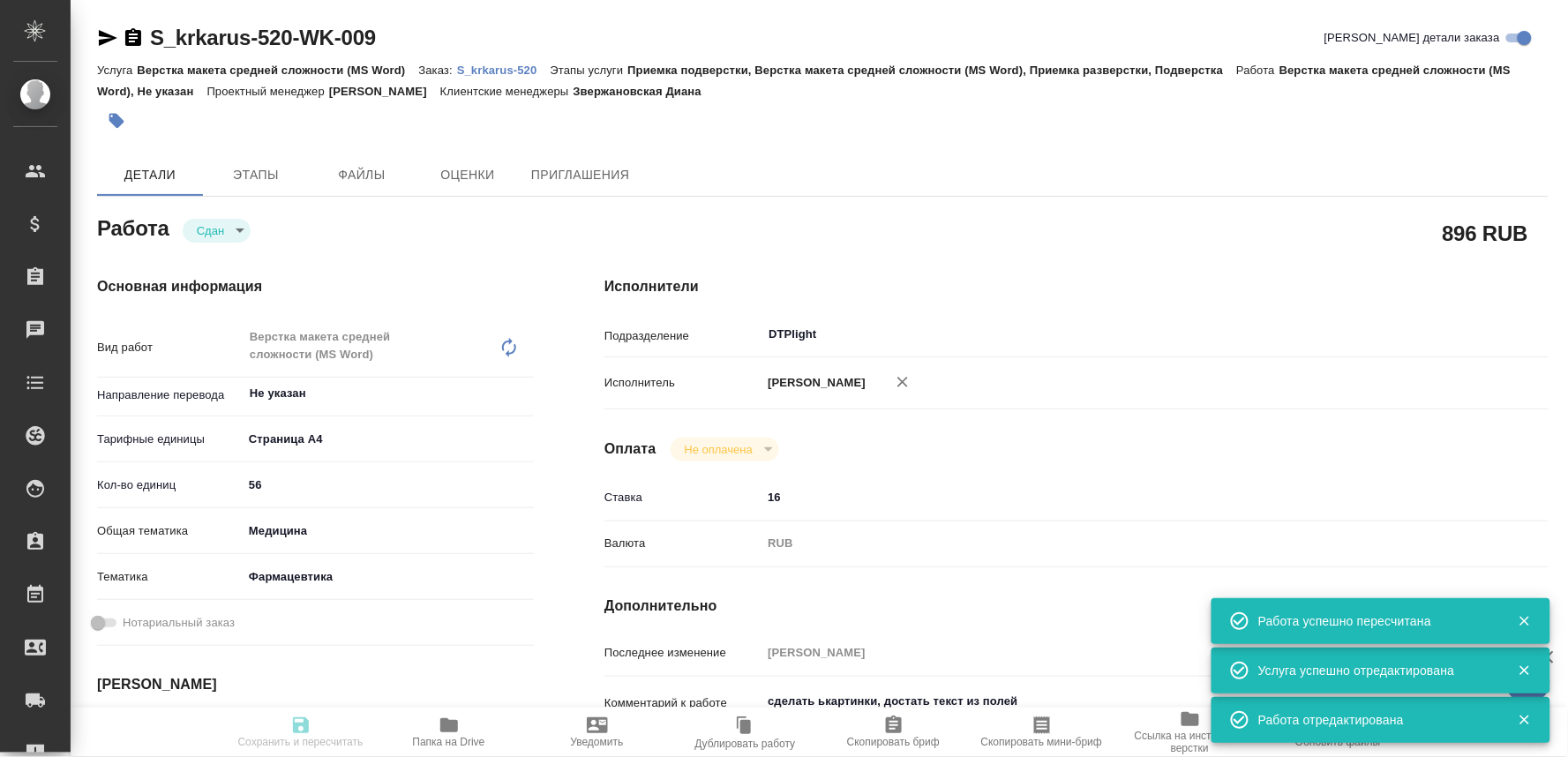
type input "16"
type input "RUB"
type input "[PERSON_NAME]"
type textarea "сделать ькартинки, достать текст из полей"
type textarea "x"
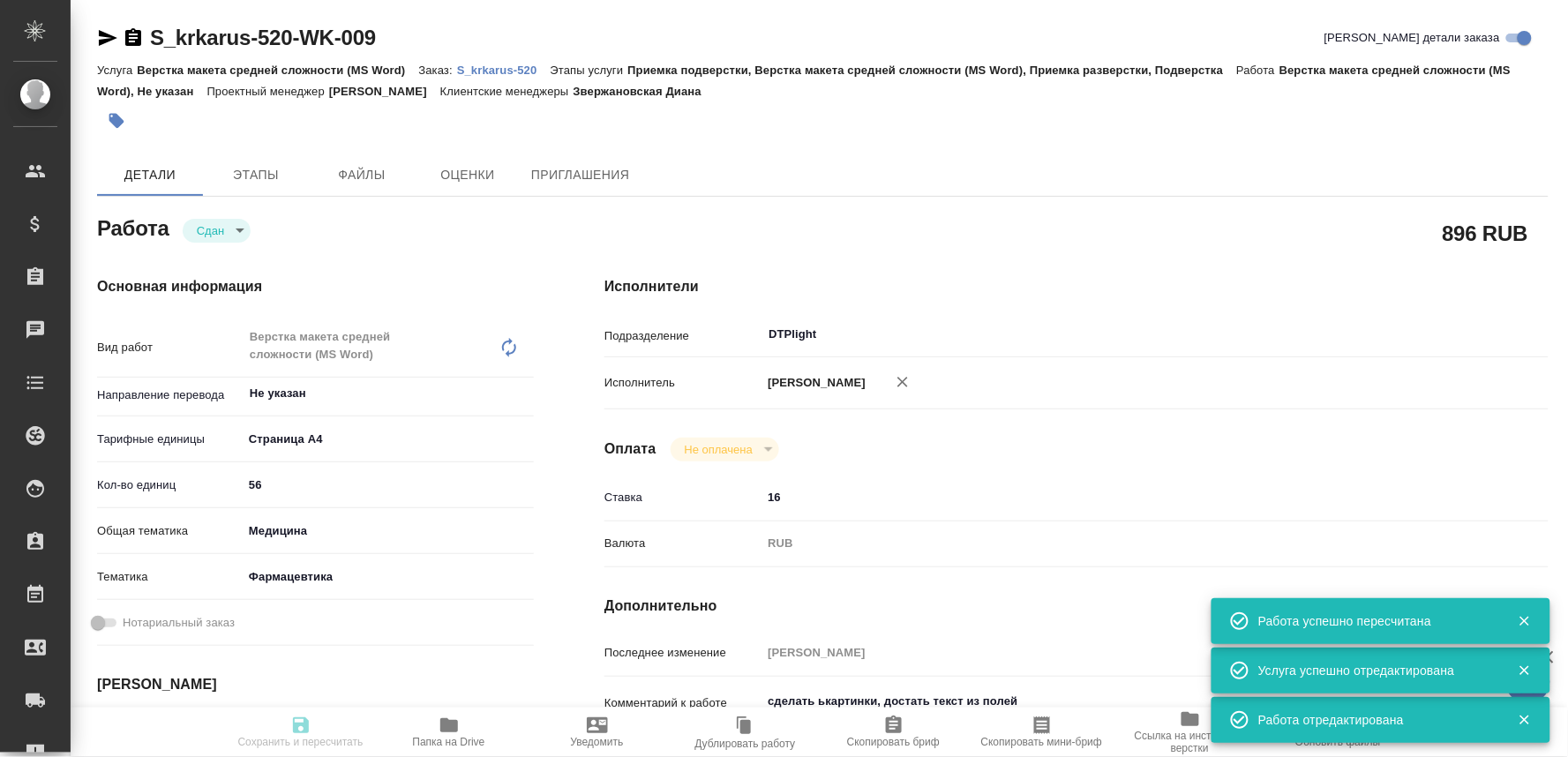
type textarea "/Clients/ООО «КРКА-РУС»/Orders/S_krkarus-520/DTP/S_krkarus-520-WK-009"
type textarea "x"
type input "S_krkarus-520"
type input "Верстка макета средней сложности (MS Word)"
type input "Приемка подверстки, Верстка макета средней сложности (MS Word), Приемка разверс…"
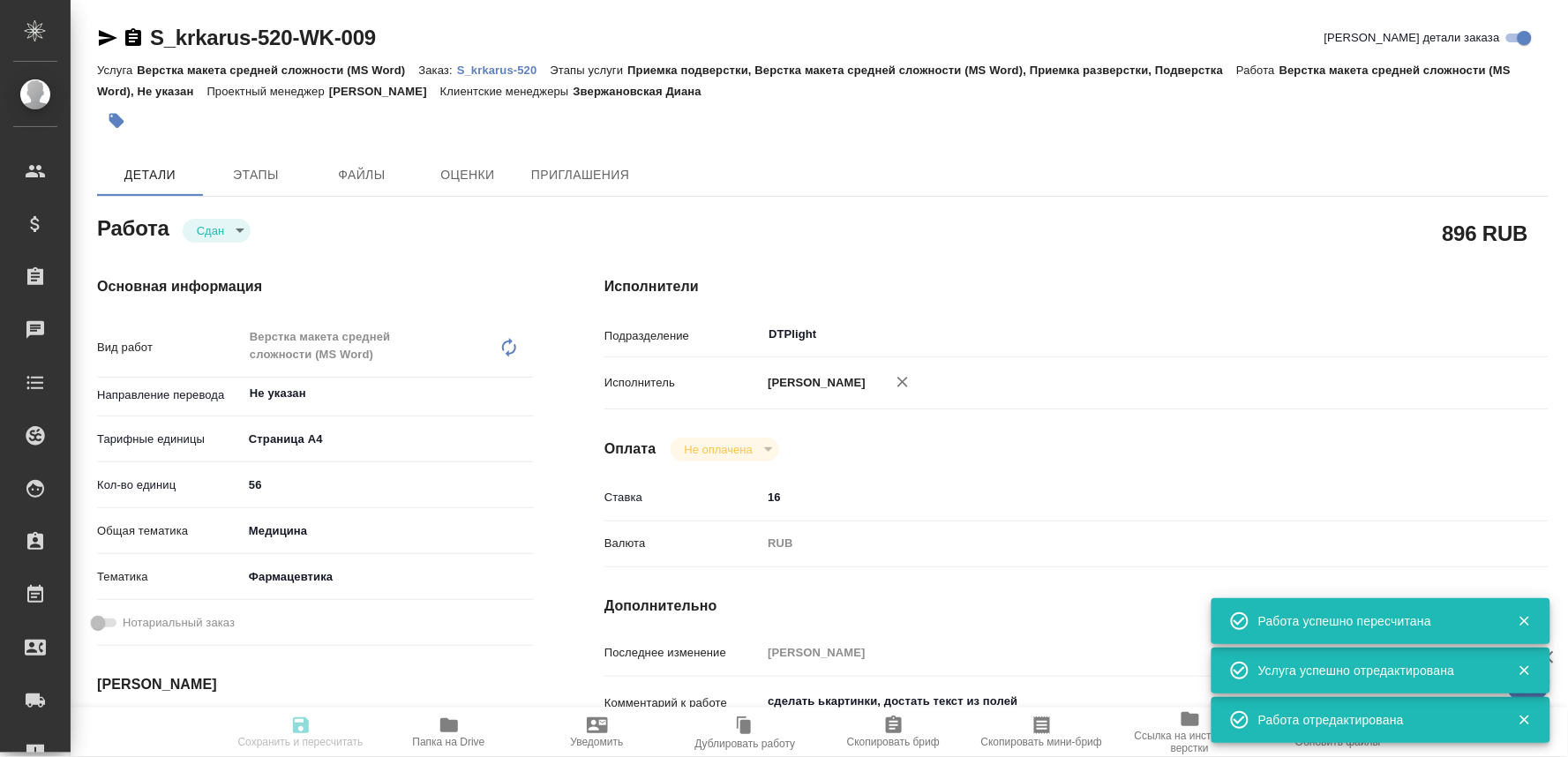
type input "Звержановская Диана"
type input "[PERSON_NAME]"
type input "/Clients/ООО «КРКА-РУС»/Orders/S_krkarus-520"
type textarea "x"
type textarea "КРКА Периндоприла аргинин - ТАД (Периндоприл), таблетки, 5 мг, 10 мг (ЕАЭС)"
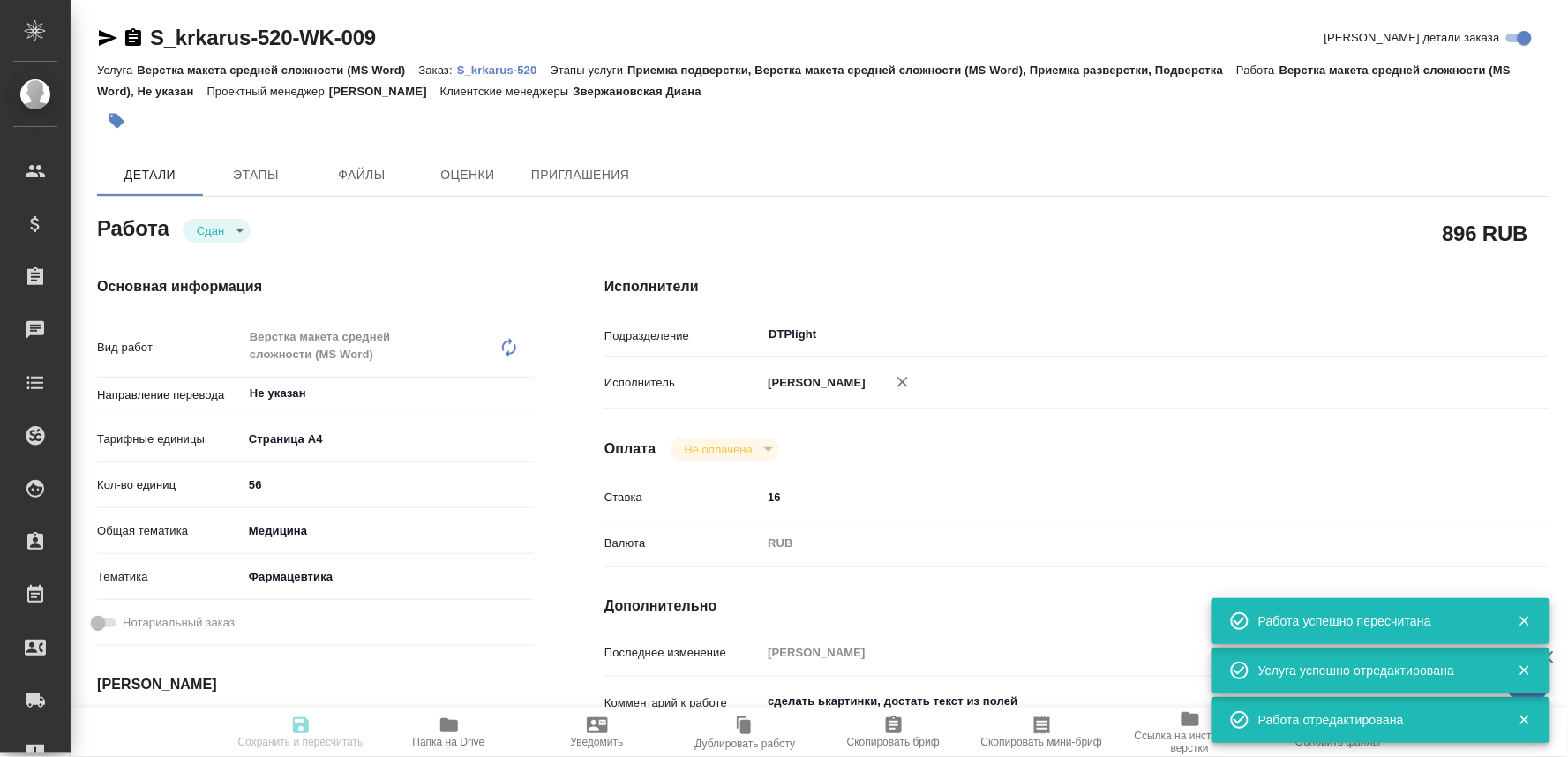
type textarea "x"
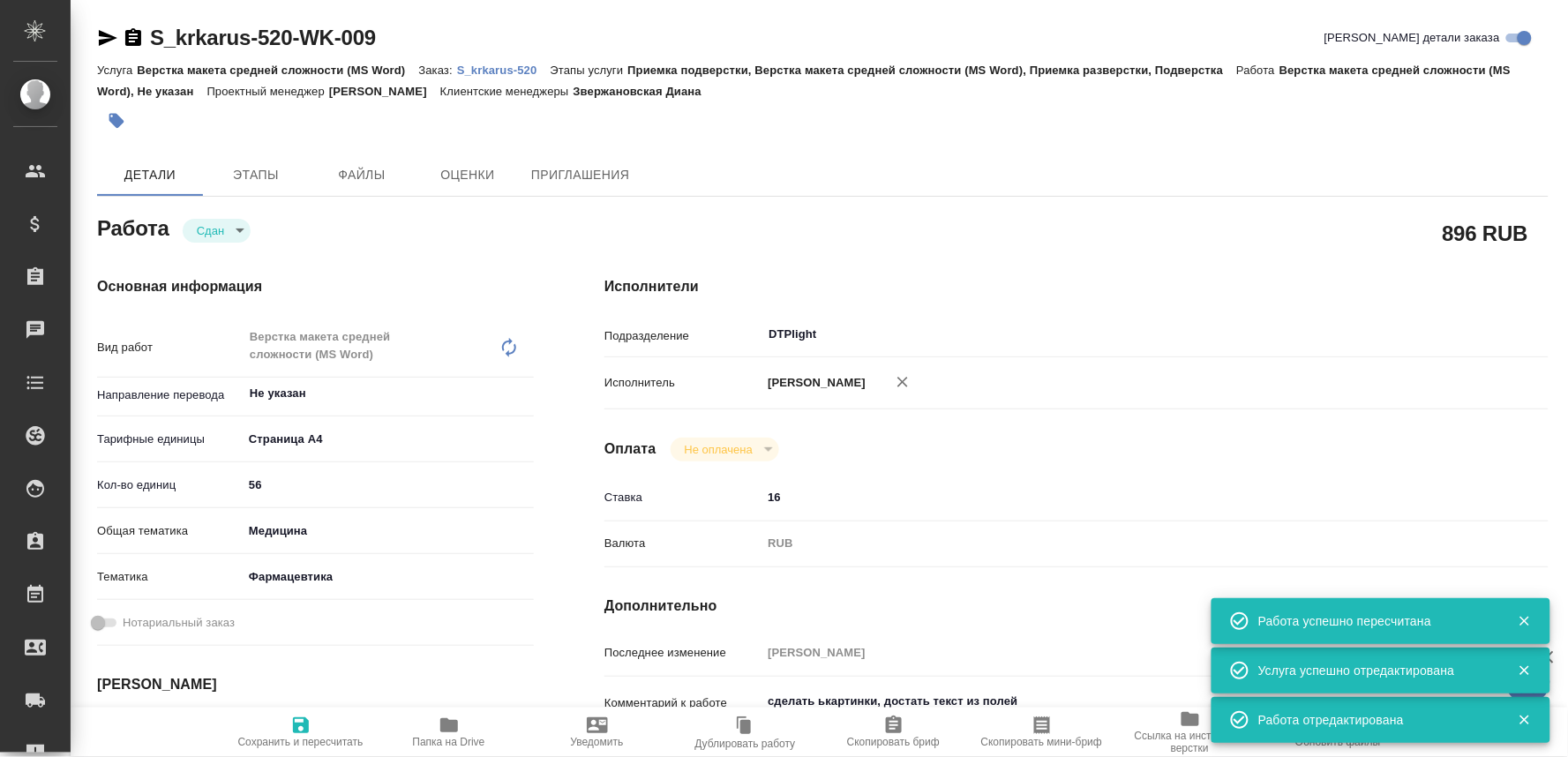
type textarea "x"
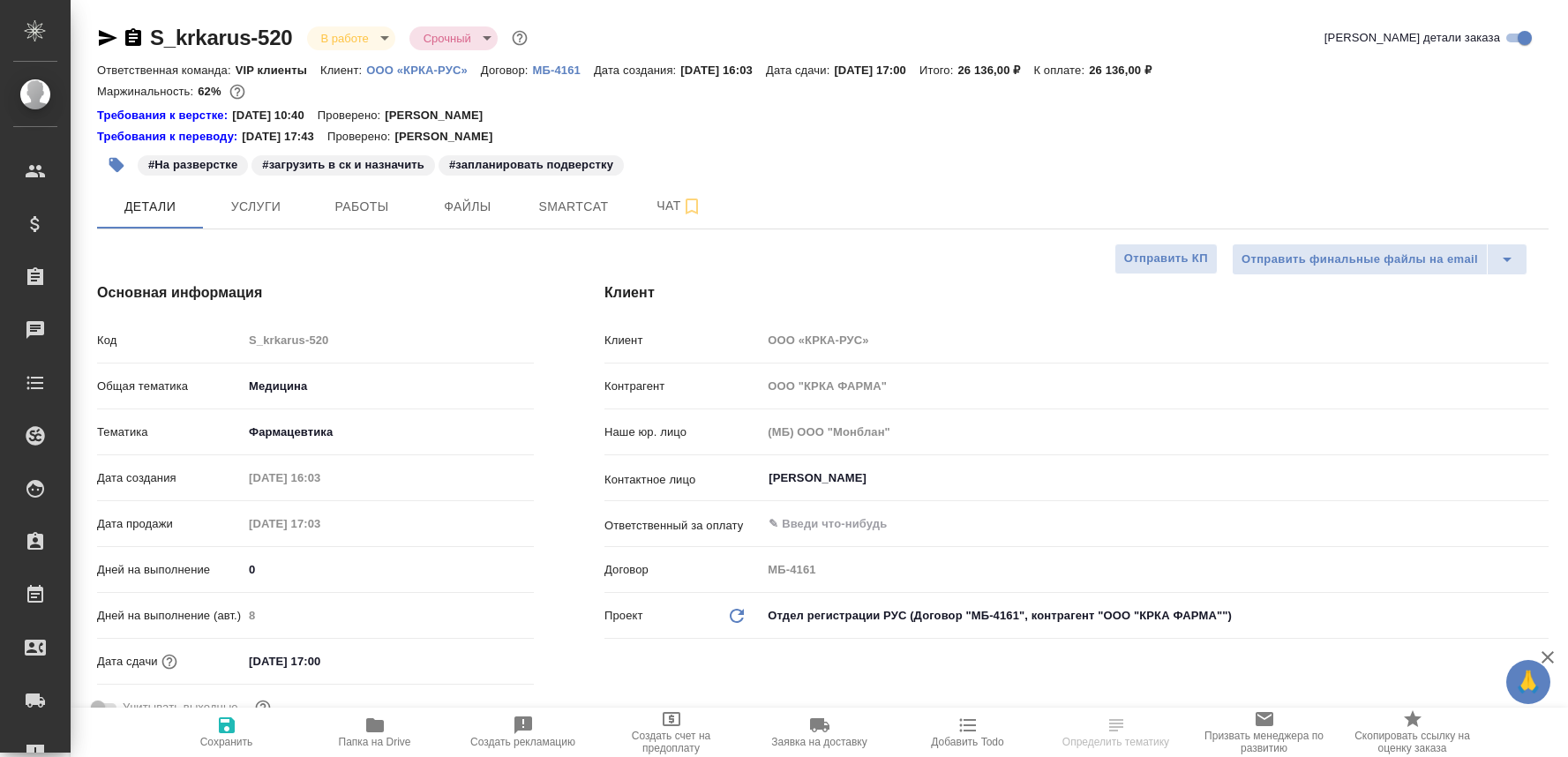
select select "RU"
click at [640, 204] on span "Чат" at bounding box center [679, 206] width 85 height 22
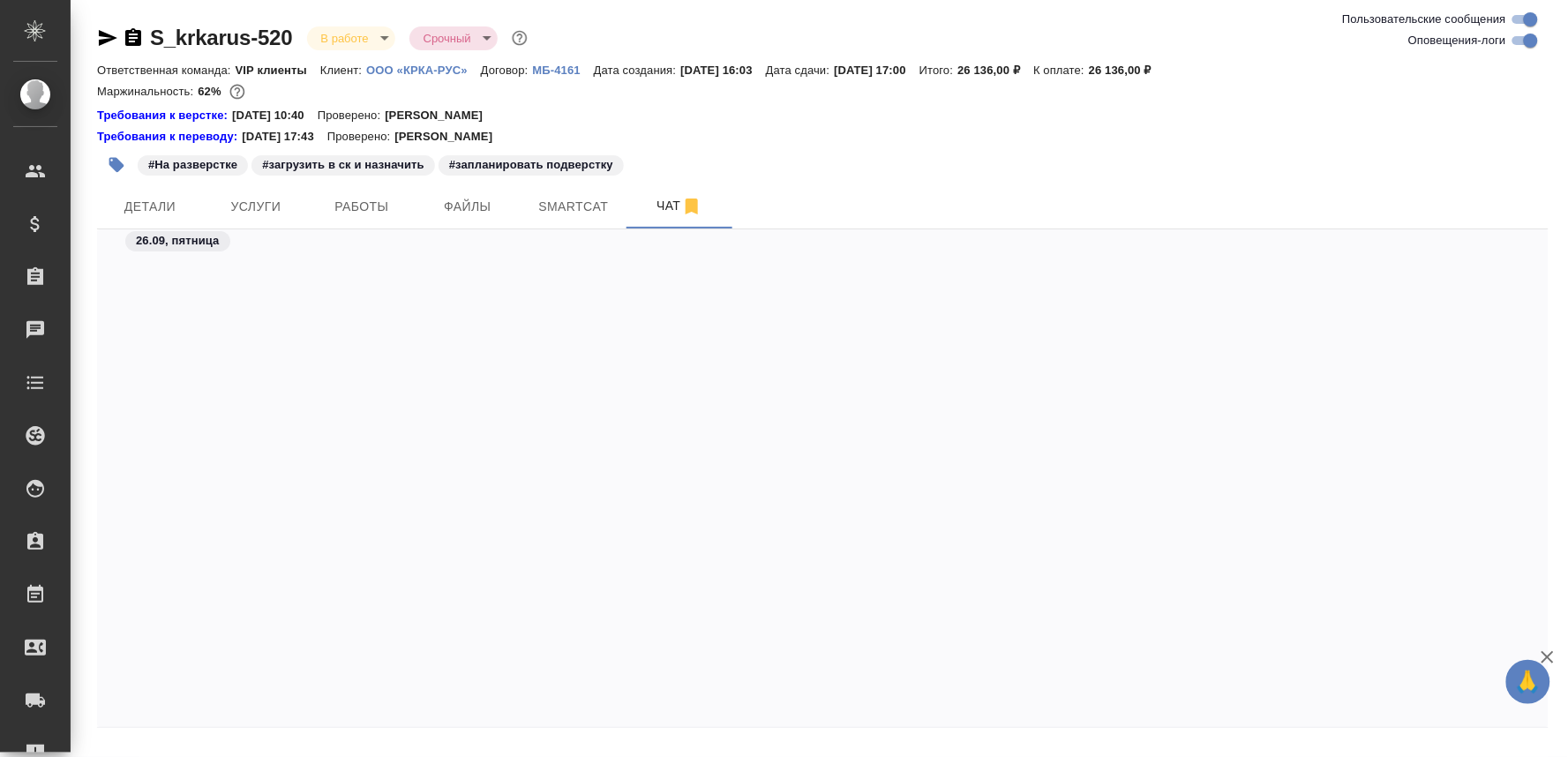
scroll to position [73910, 0]
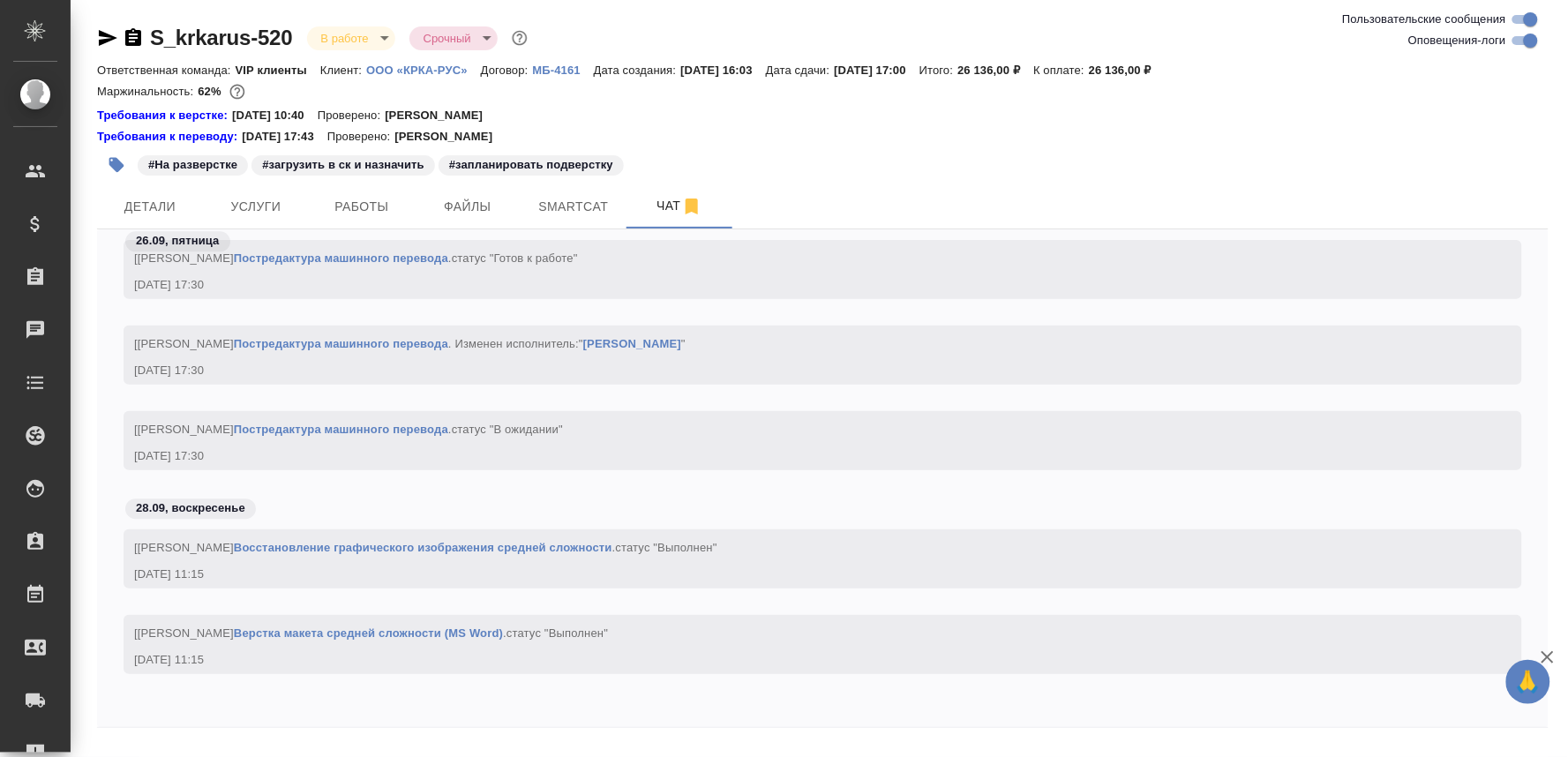
click at [194, 745] on textarea at bounding box center [843, 767] width 1409 height 60
paste textarea "[URL][DOMAIN_NAME]"
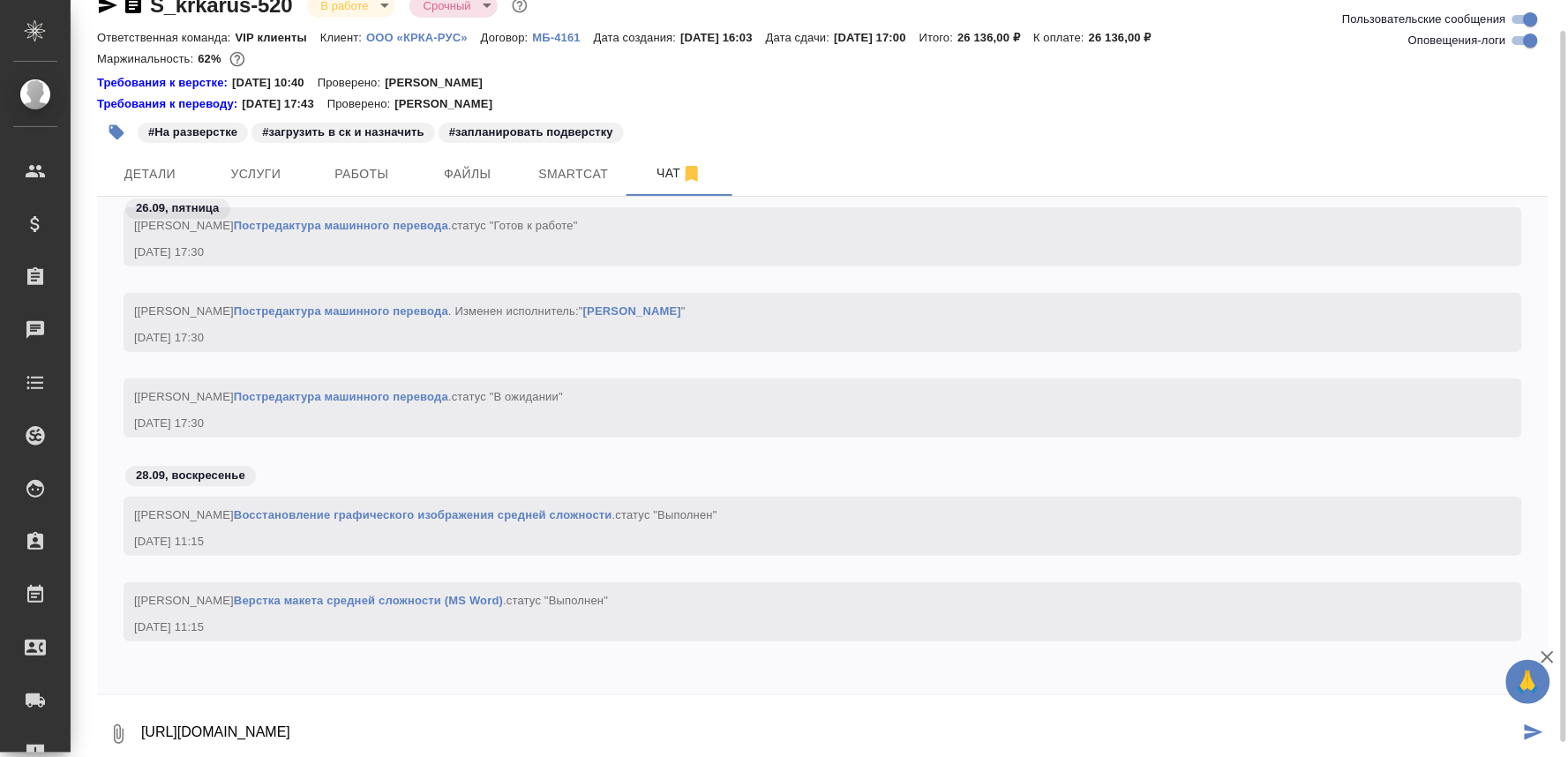
type textarea "[URL][DOMAIN_NAME]"
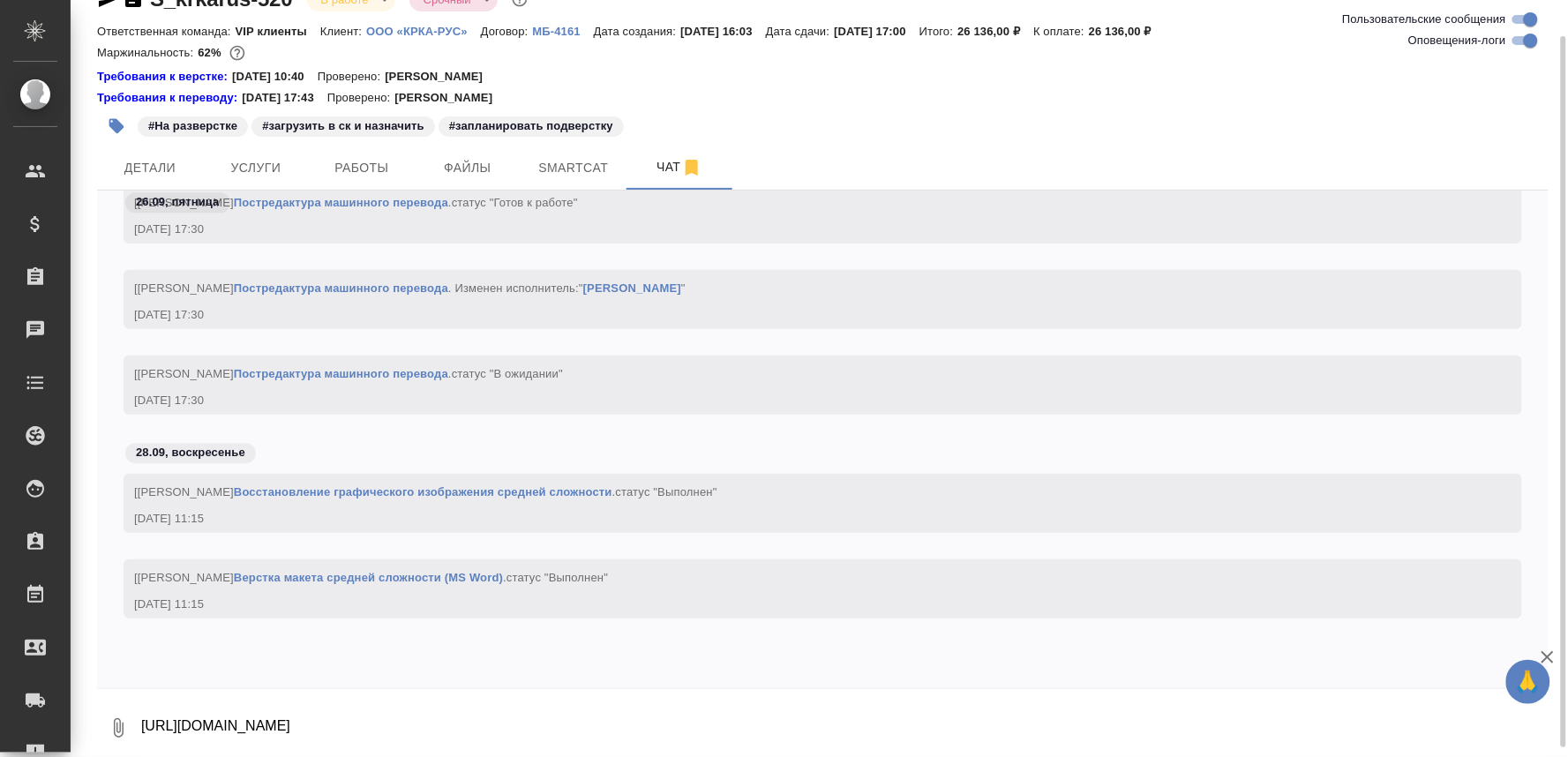
scroll to position [74014, 0]
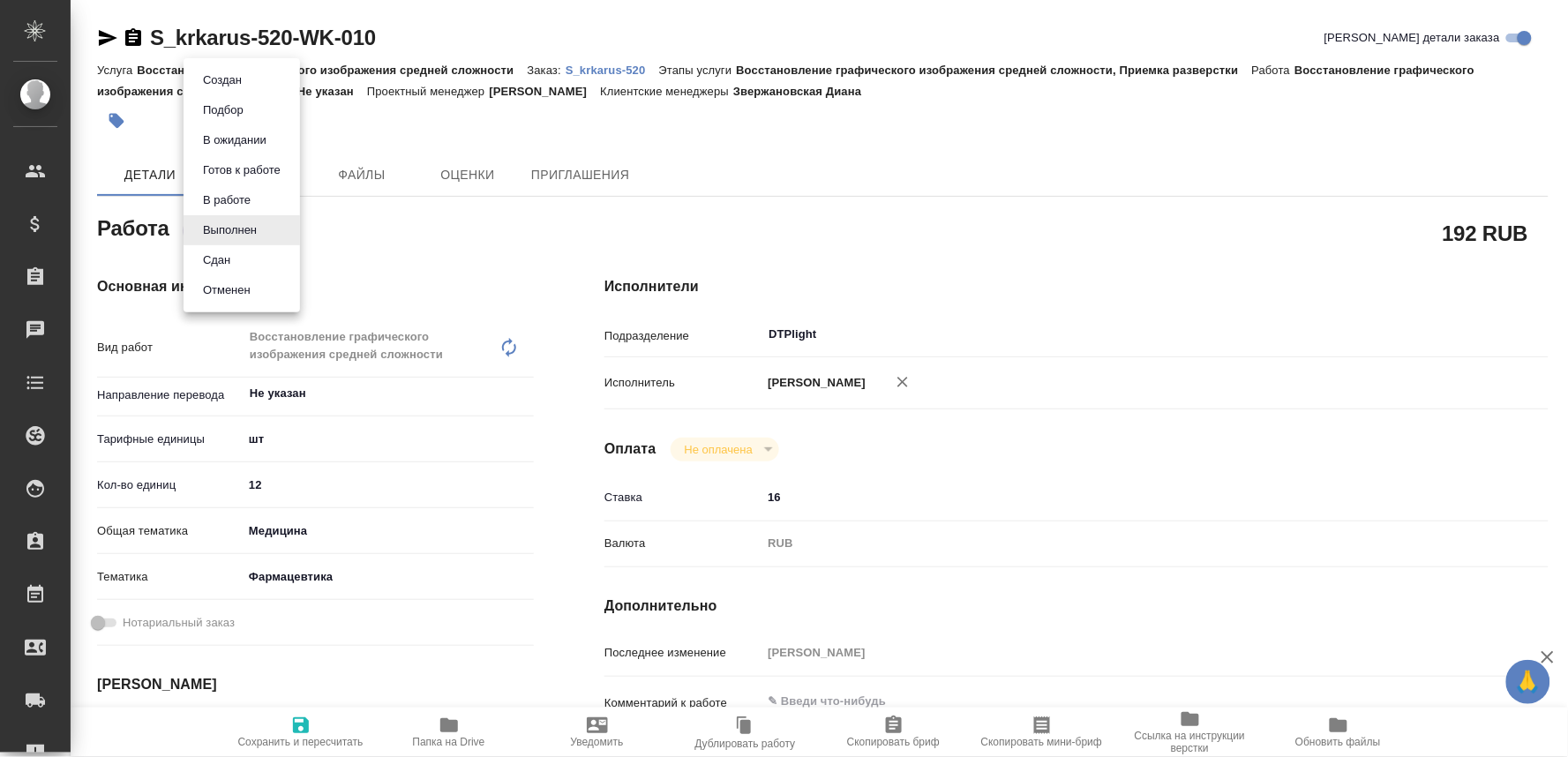
click at [237, 233] on body "🙏 .cls-1 fill:#fff; AWATERA Oksiutovich [PERSON_NAME] Спецификации Заказы Чаты …" at bounding box center [784, 378] width 1568 height 757
click at [212, 261] on button "Сдан" at bounding box center [217, 260] width 38 height 19
type textarea "x"
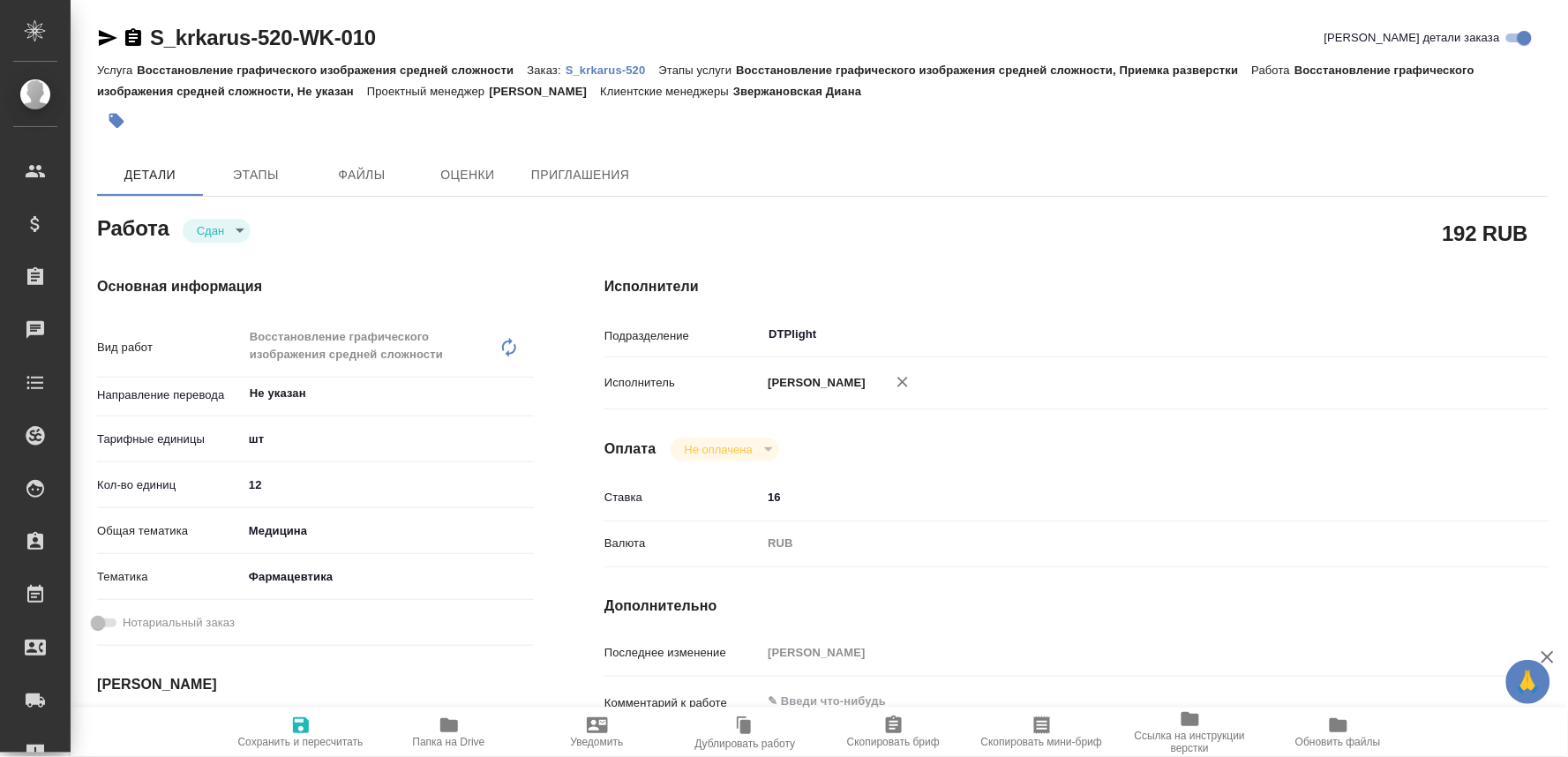
type textarea "x"
click at [304, 718] on icon "button" at bounding box center [300, 725] width 15 height 15
type textarea "x"
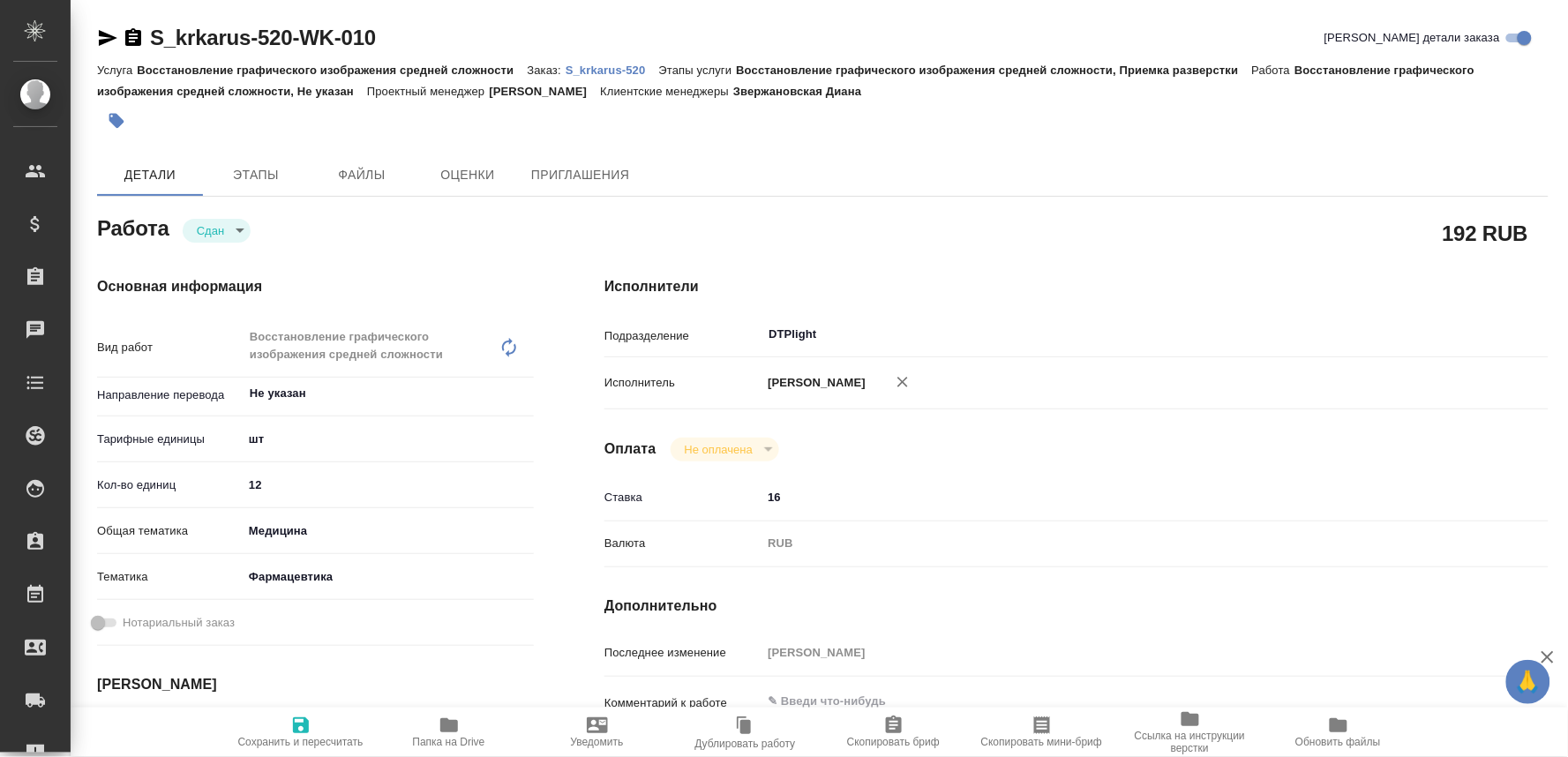
type textarea "x"
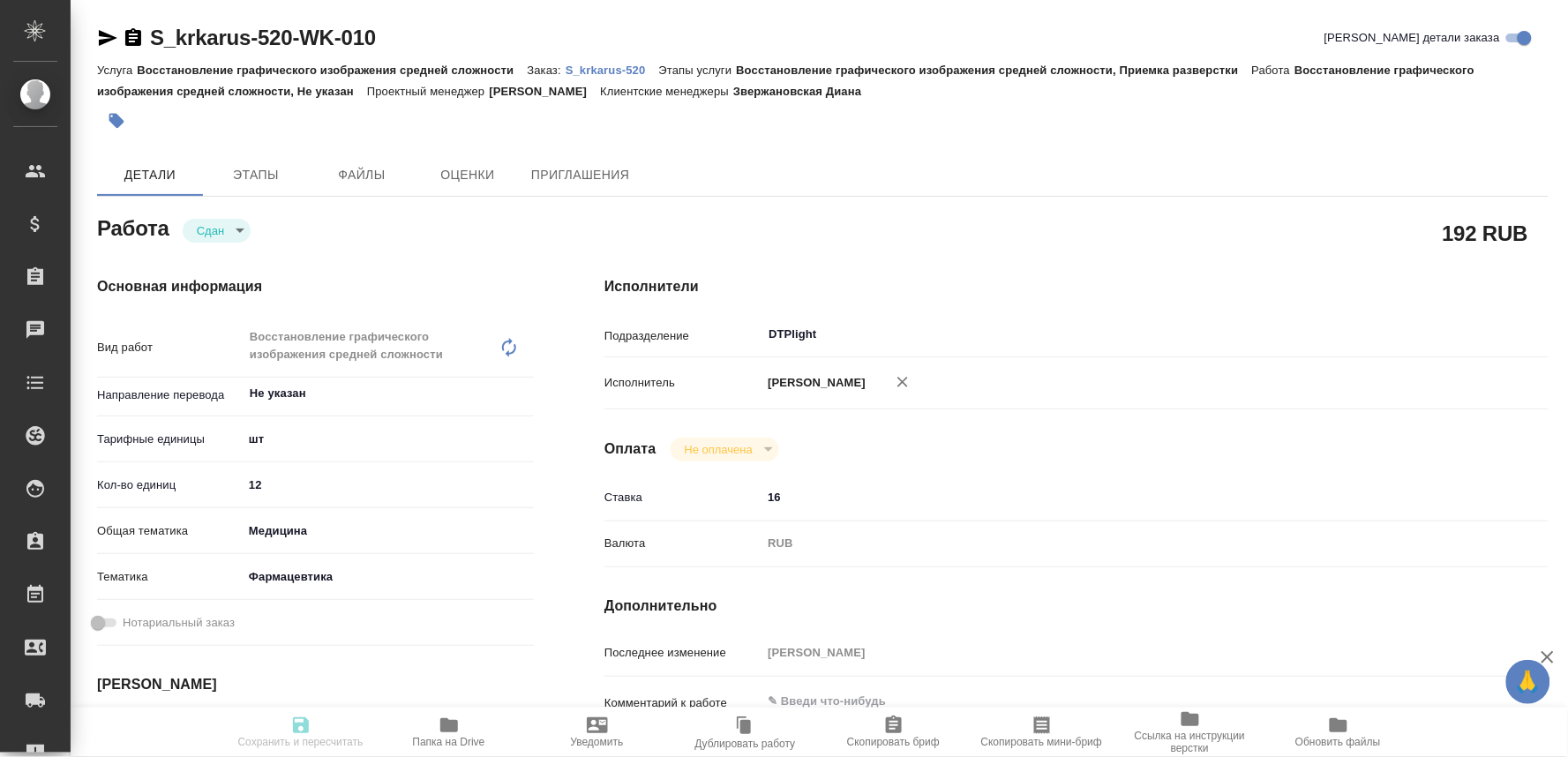
type textarea "x"
type input "closed"
type textarea "Восстановление графического изображения средней сложности"
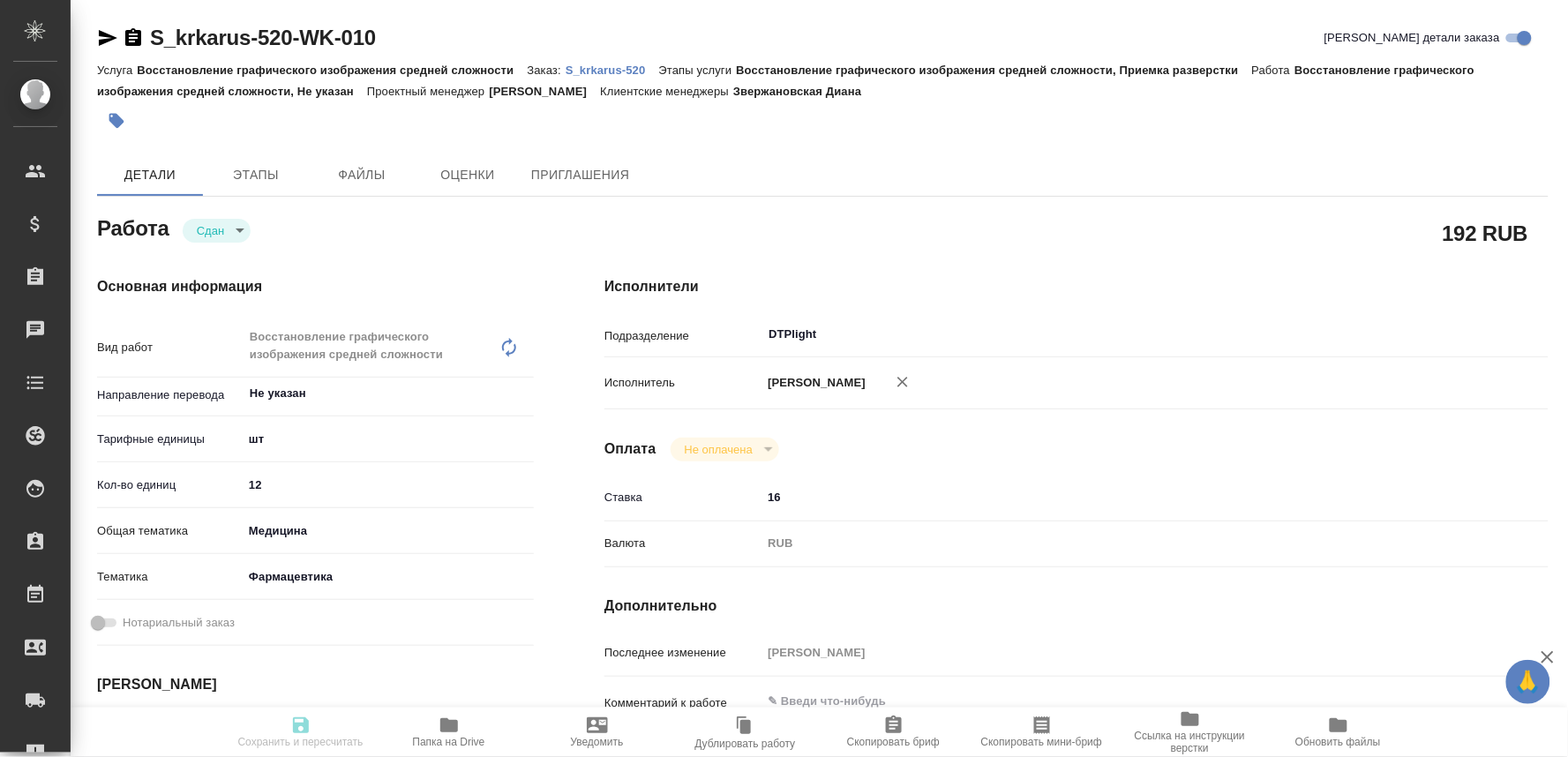
type textarea "x"
type input "Не указан"
type input "5a8b1489cc6b4906c91bfdc1"
type input "12"
type input "med"
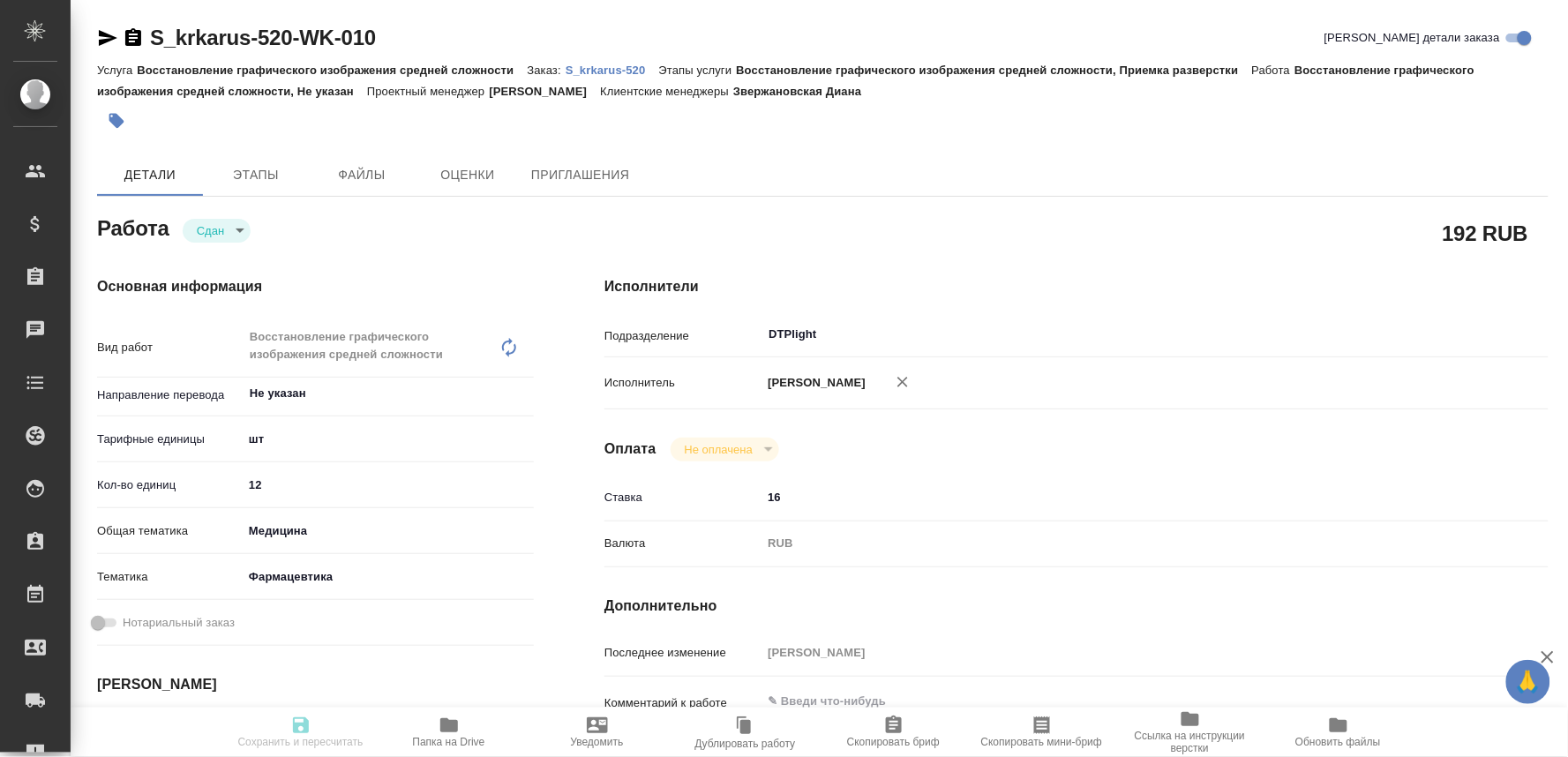
type input "6149832f2b7be24903fd7a82"
type input "[DATE] 17:00"
type input "[DATE] 17:09"
type input "[DATE] 09:00"
type input "[DATE] 11:15"
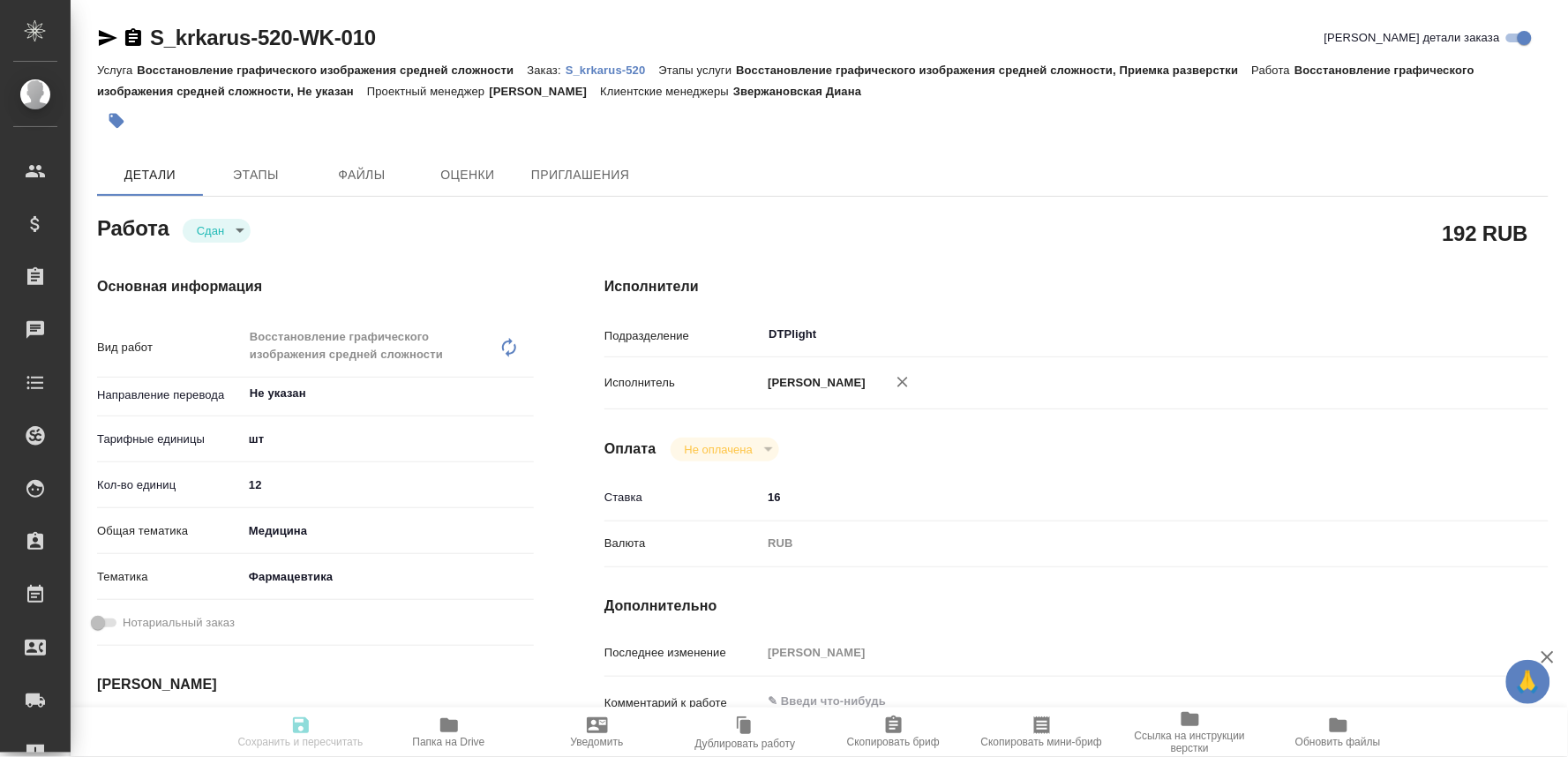
type input "[DATE] 17:00"
type input "DTPlight"
type input "notPayed"
type input "16"
type input "RUB"
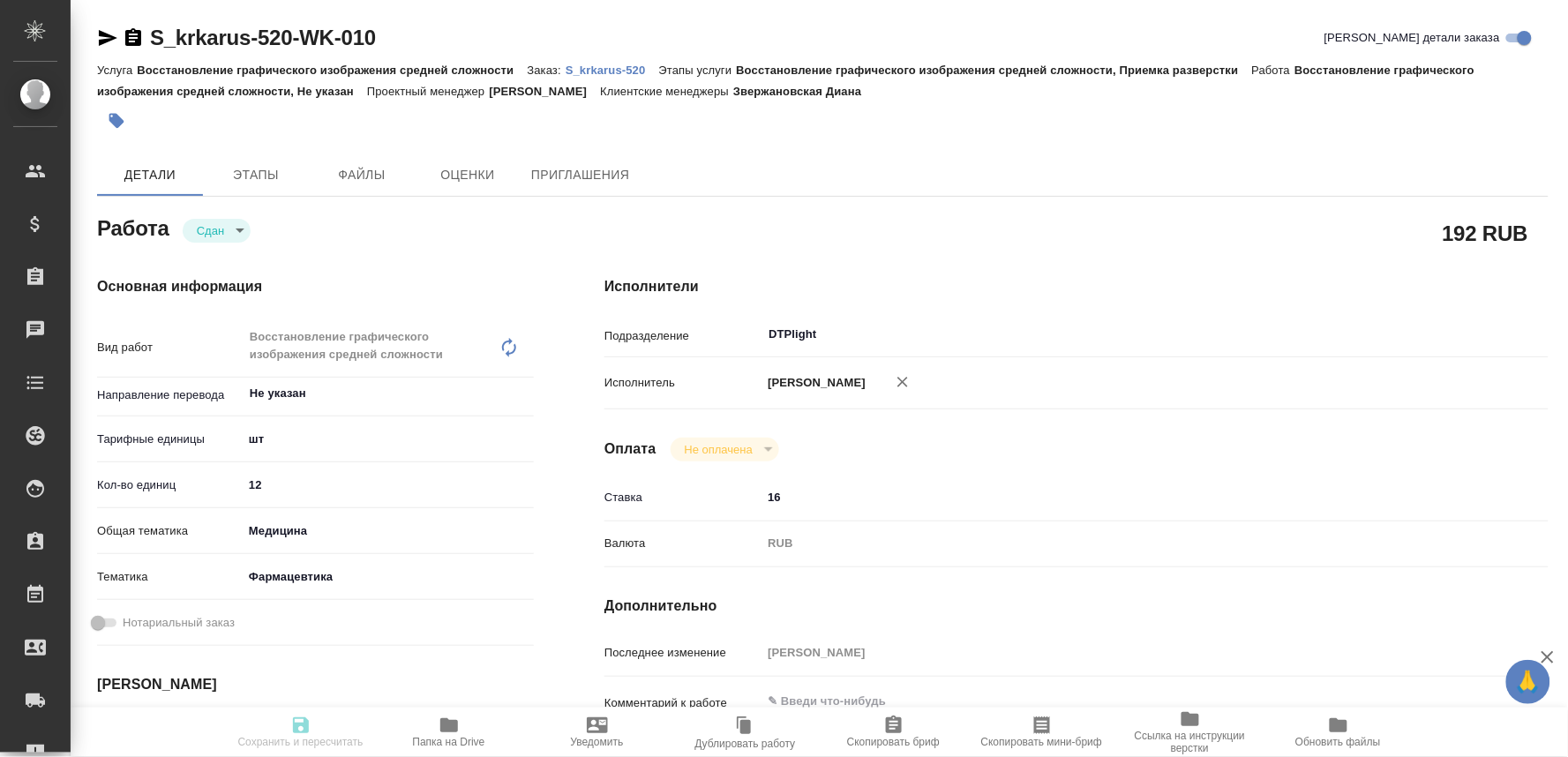
type input "[PERSON_NAME]"
type textarea "x"
type textarea "/Clients/ООО «КРКА-РУС»/Orders/S_krkarus-520/DTP/S_krkarus-520-WK-010"
type textarea "x"
type input "S_krkarus-520"
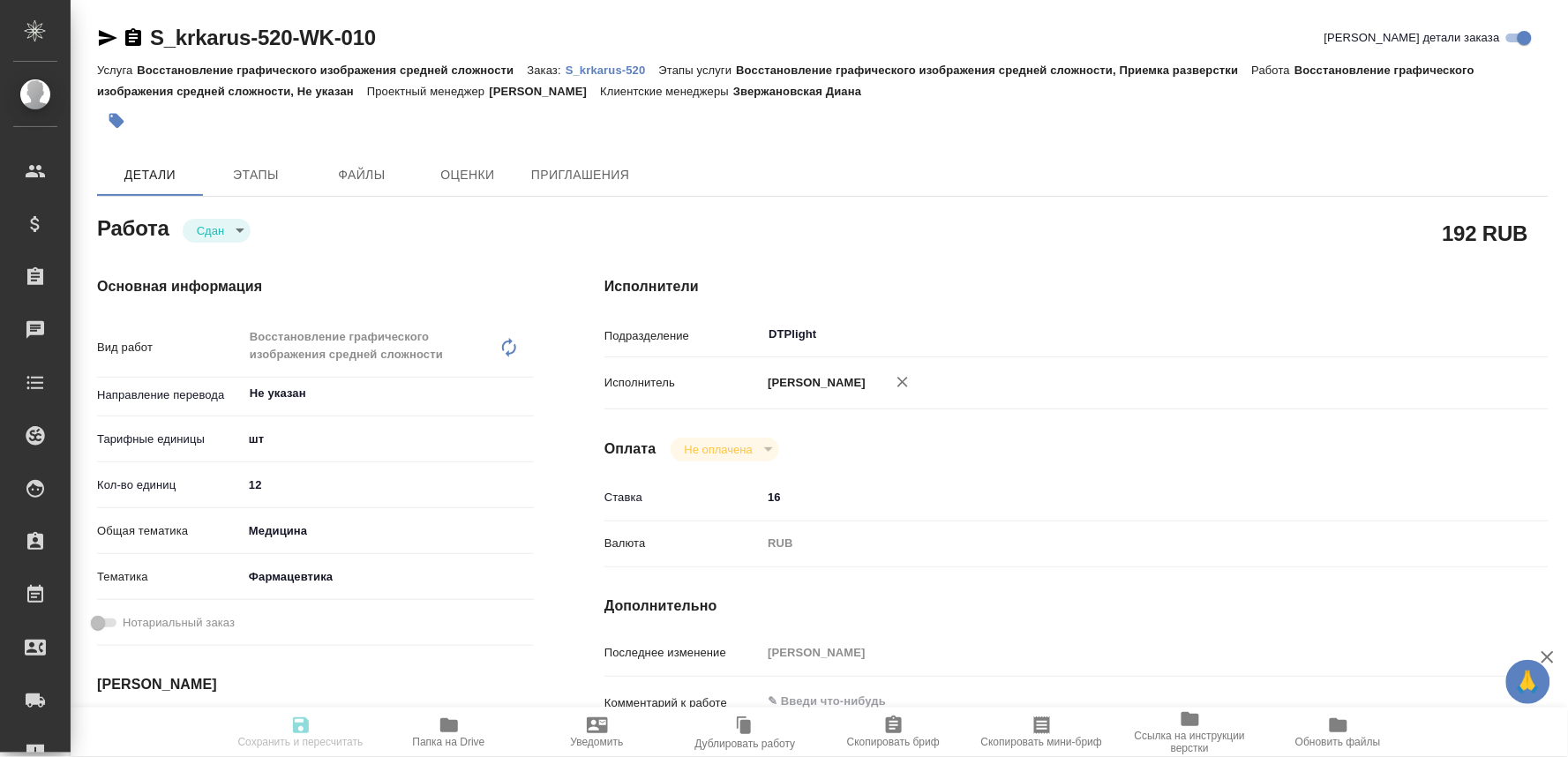
type input "Восстановление графического изображения средней сложности"
type input "Восстановление графического изображения средней сложности, Приемка разверстки"
type input "Звержановская Диана"
type input "[PERSON_NAME]"
type input "/Clients/ООО «КРКА-РУС»/Orders/S_krkarus-520"
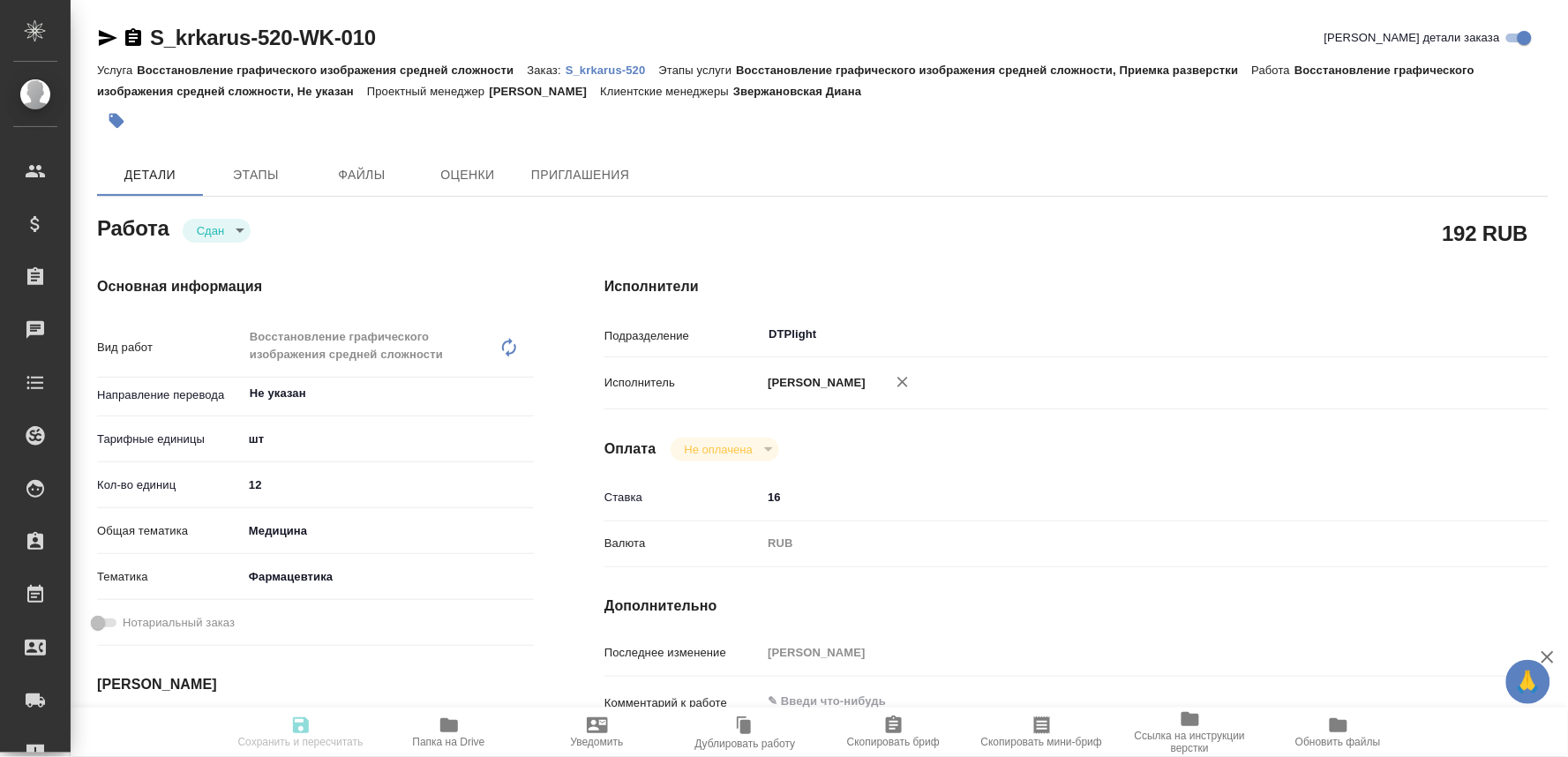
type textarea "x"
type textarea "КРКА Периндоприла аргинин - ТАД (Периндоприл), таблетки, 5 мг, 10 мг (ЕАЭС)"
type textarea "x"
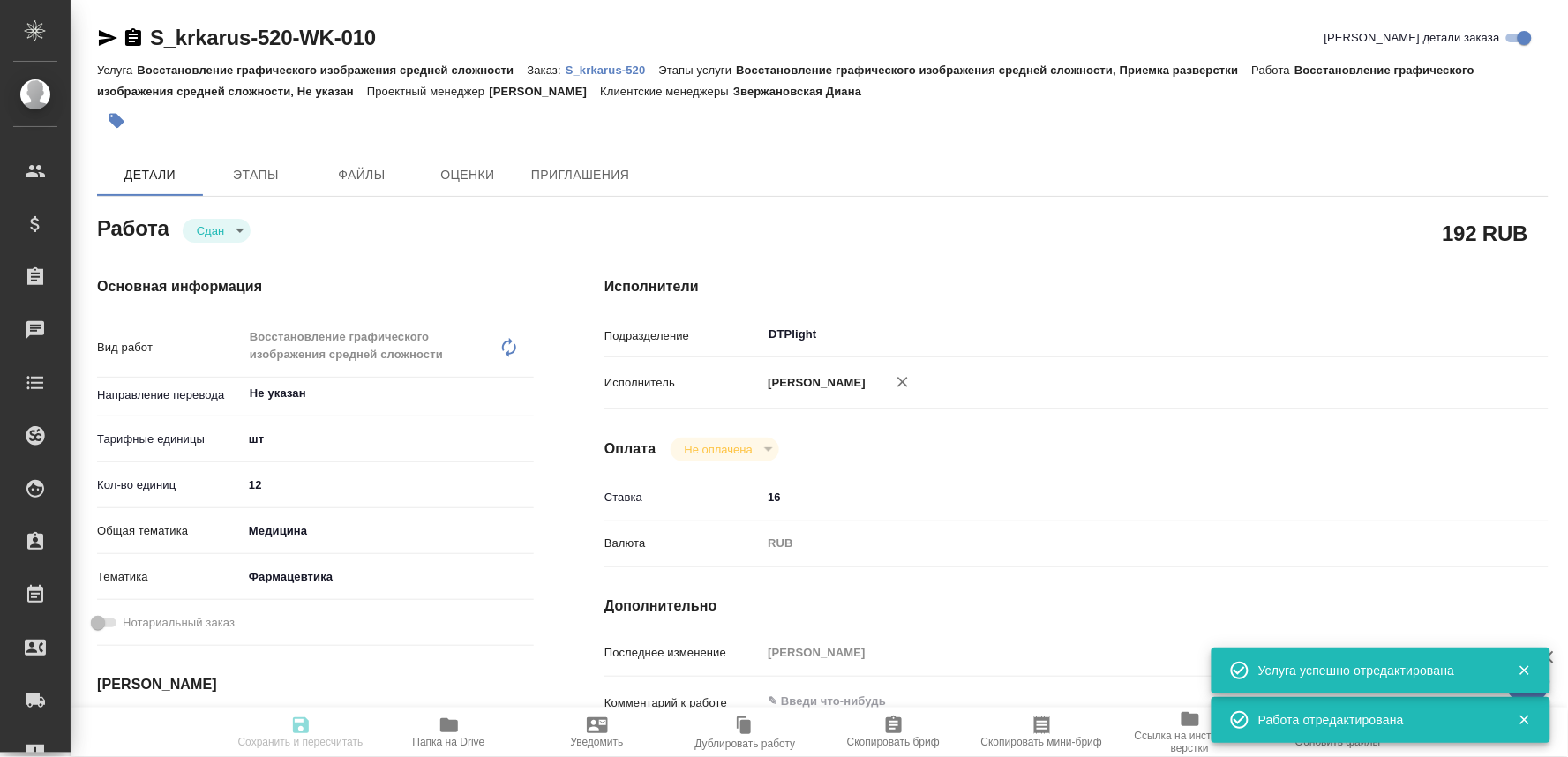
type textarea "x"
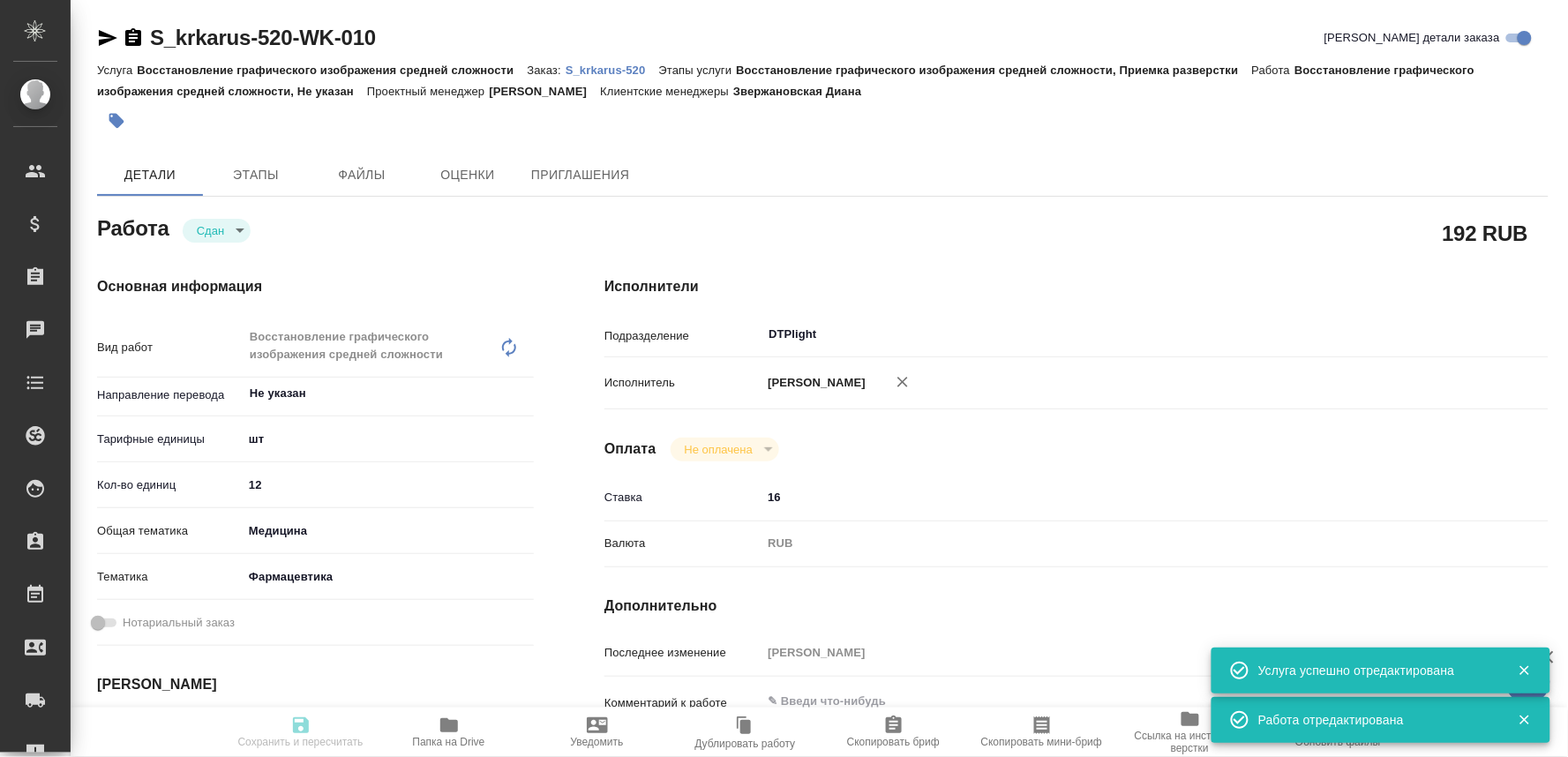
type textarea "x"
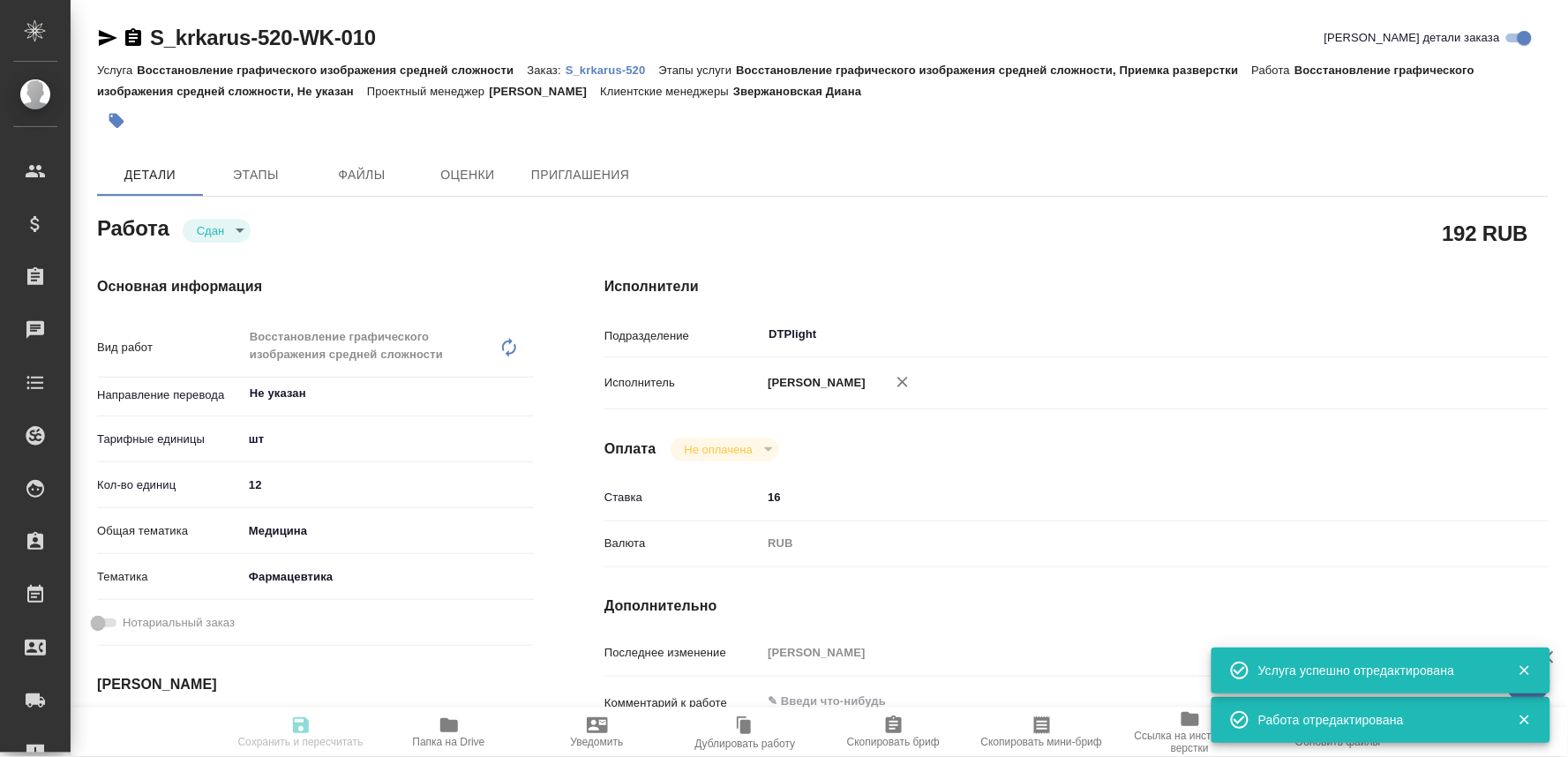
type textarea "x"
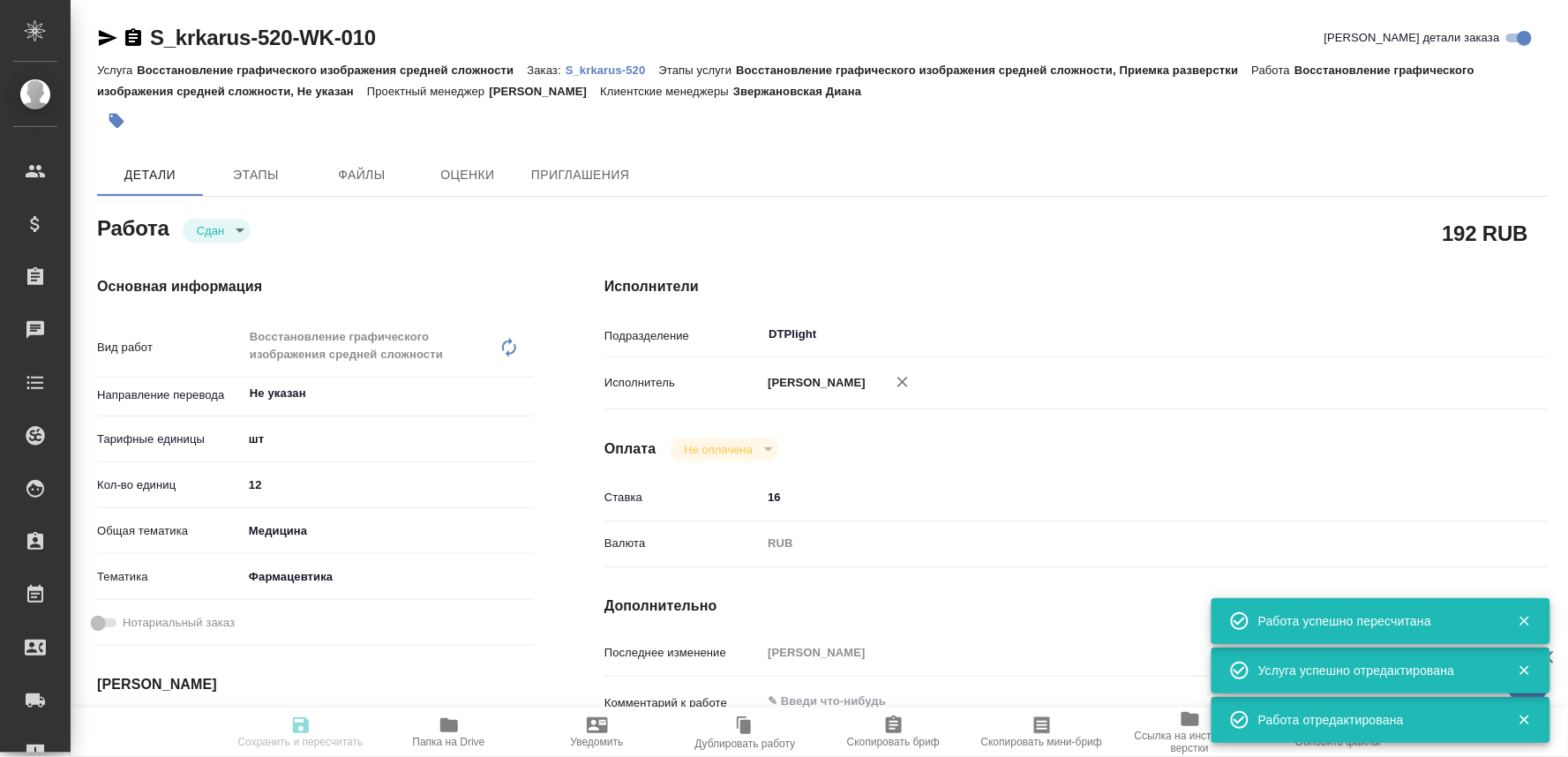
type input "closed"
type textarea "Восстановление графического изображения средней сложности"
type textarea "x"
type input "Не указан"
type input "5a8b1489cc6b4906c91bfdc1"
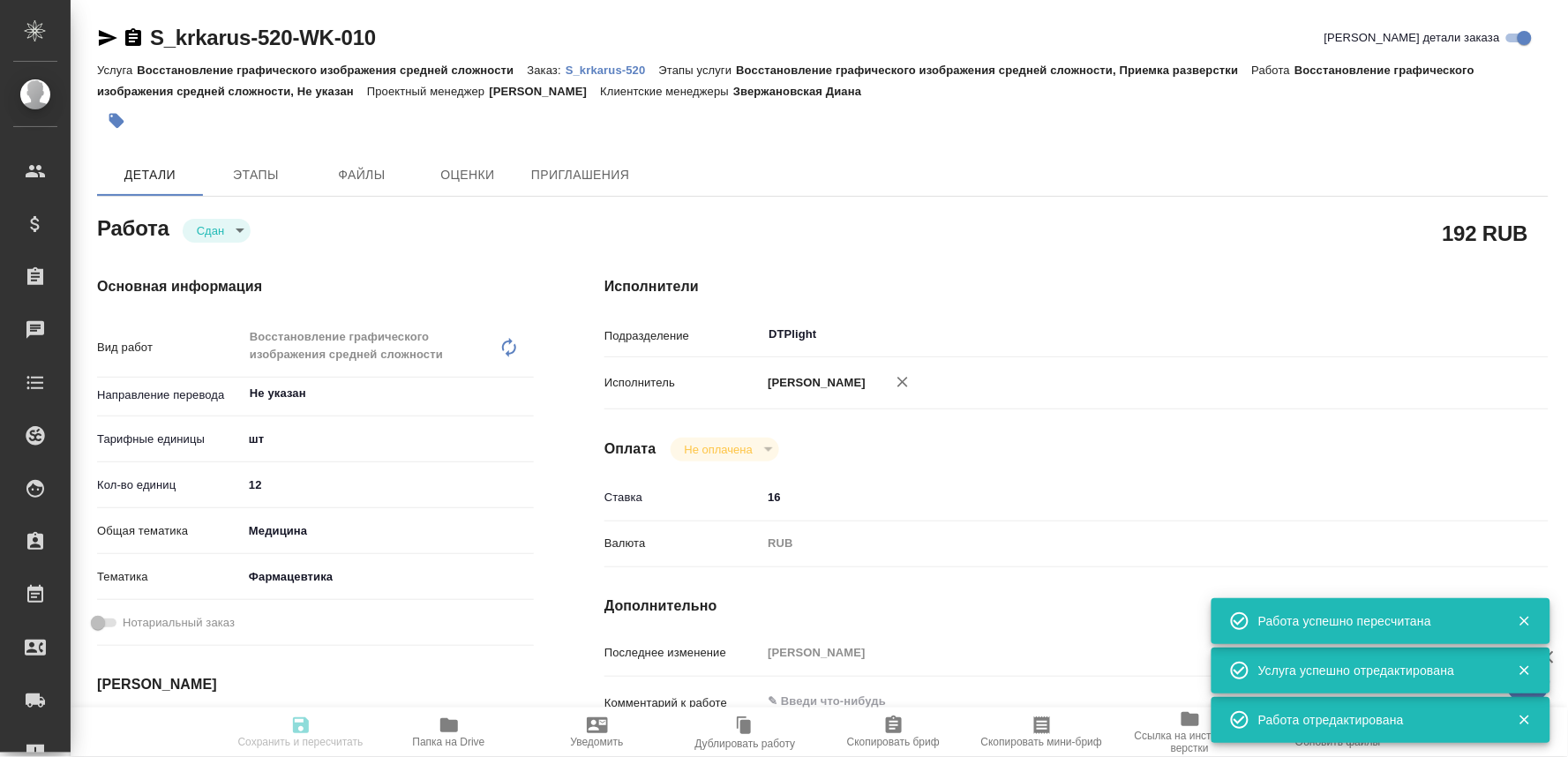
type input "12"
type input "med"
type input "6149832f2b7be24903fd7a82"
type input "[DATE] 17:00"
type input "[DATE] 17:09"
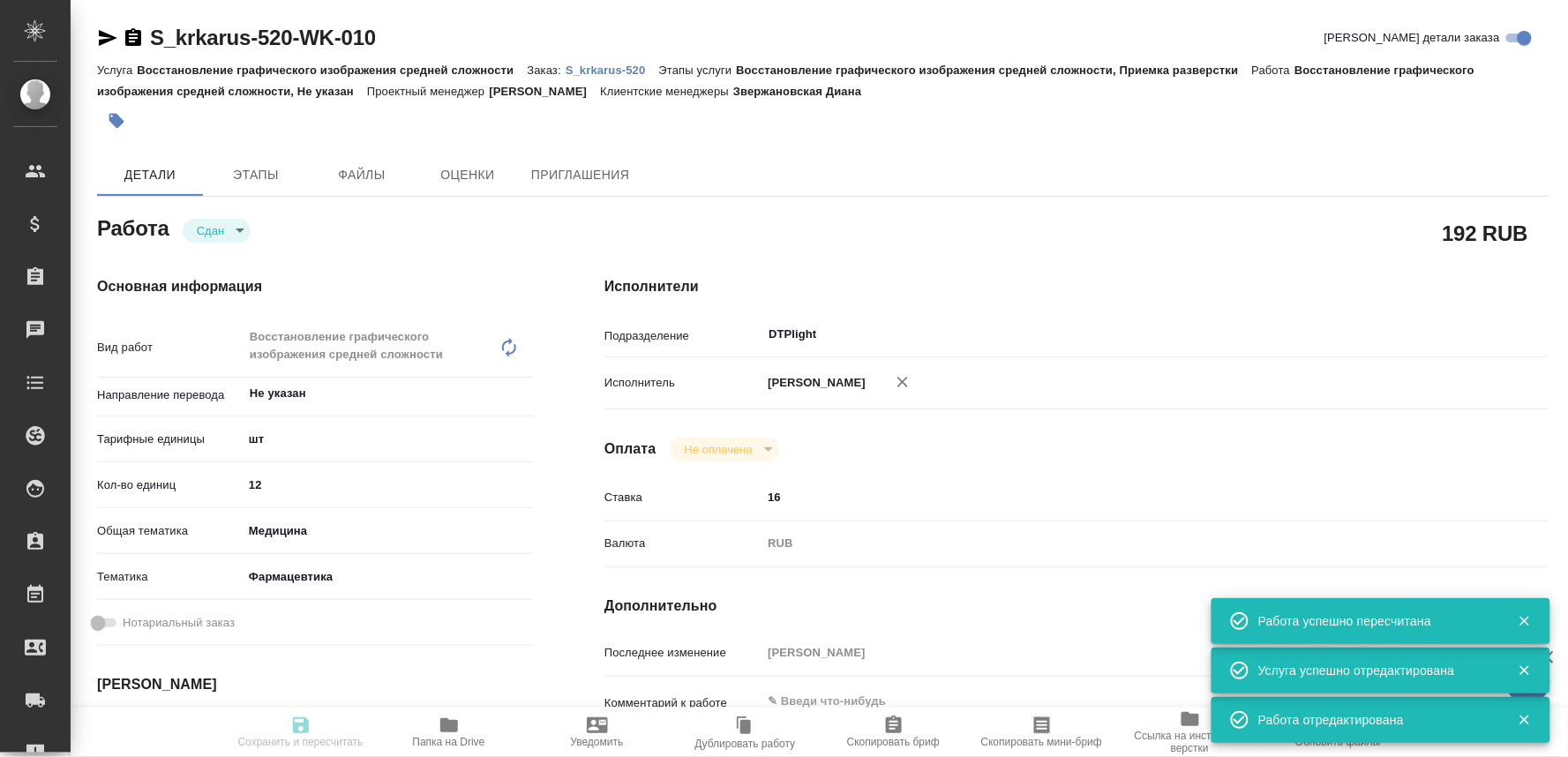
type input "[DATE] 09:00"
type input "[DATE] 11:15"
type input "[DATE] 17:00"
type input "DTPlight"
type input "notPayed"
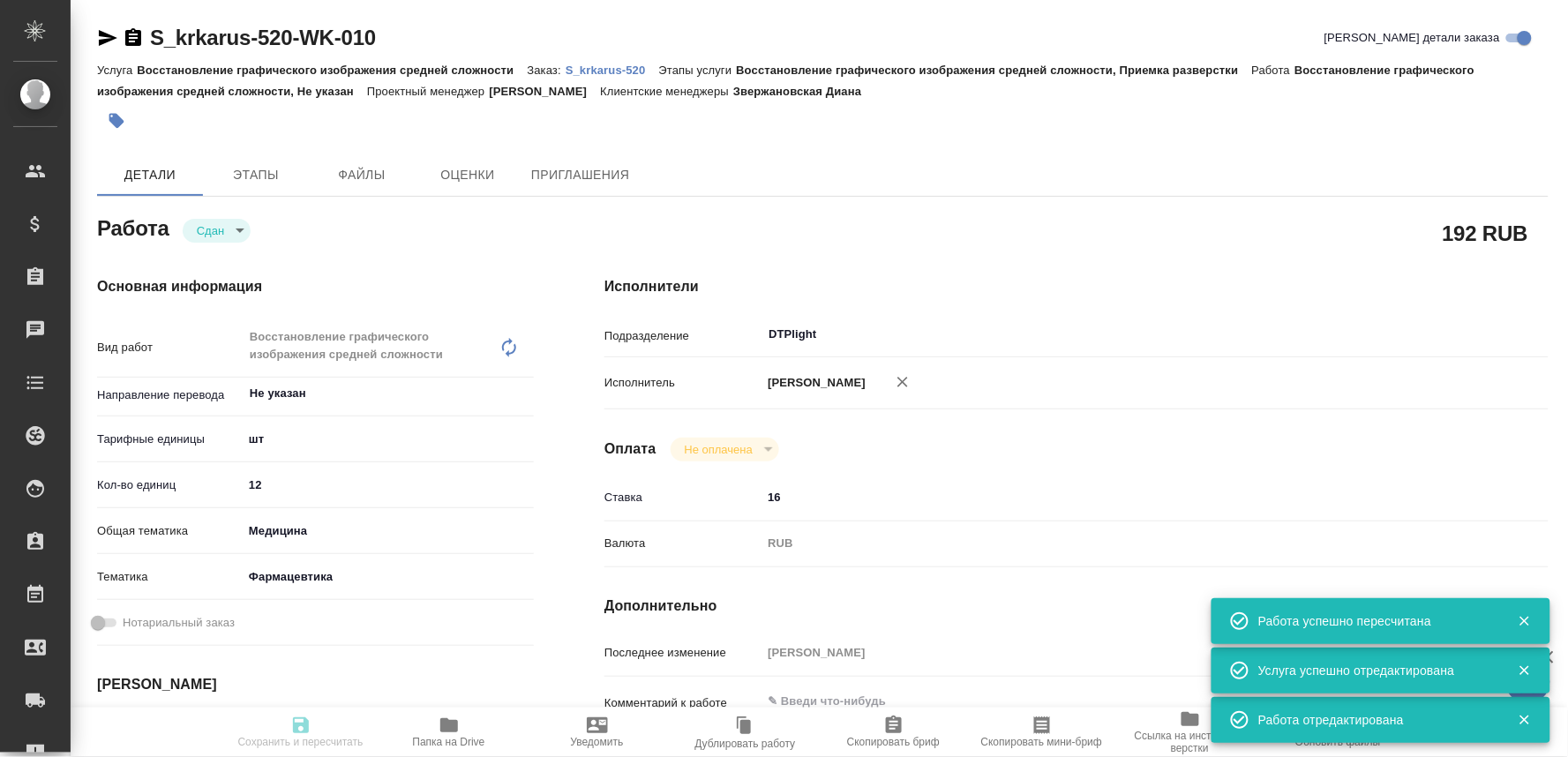
type input "16"
type input "RUB"
type input "[PERSON_NAME]"
type textarea "x"
type textarea "/Clients/ООО «КРКА-РУС»/Orders/S_krkarus-520/DTP/S_krkarus-520-WK-010"
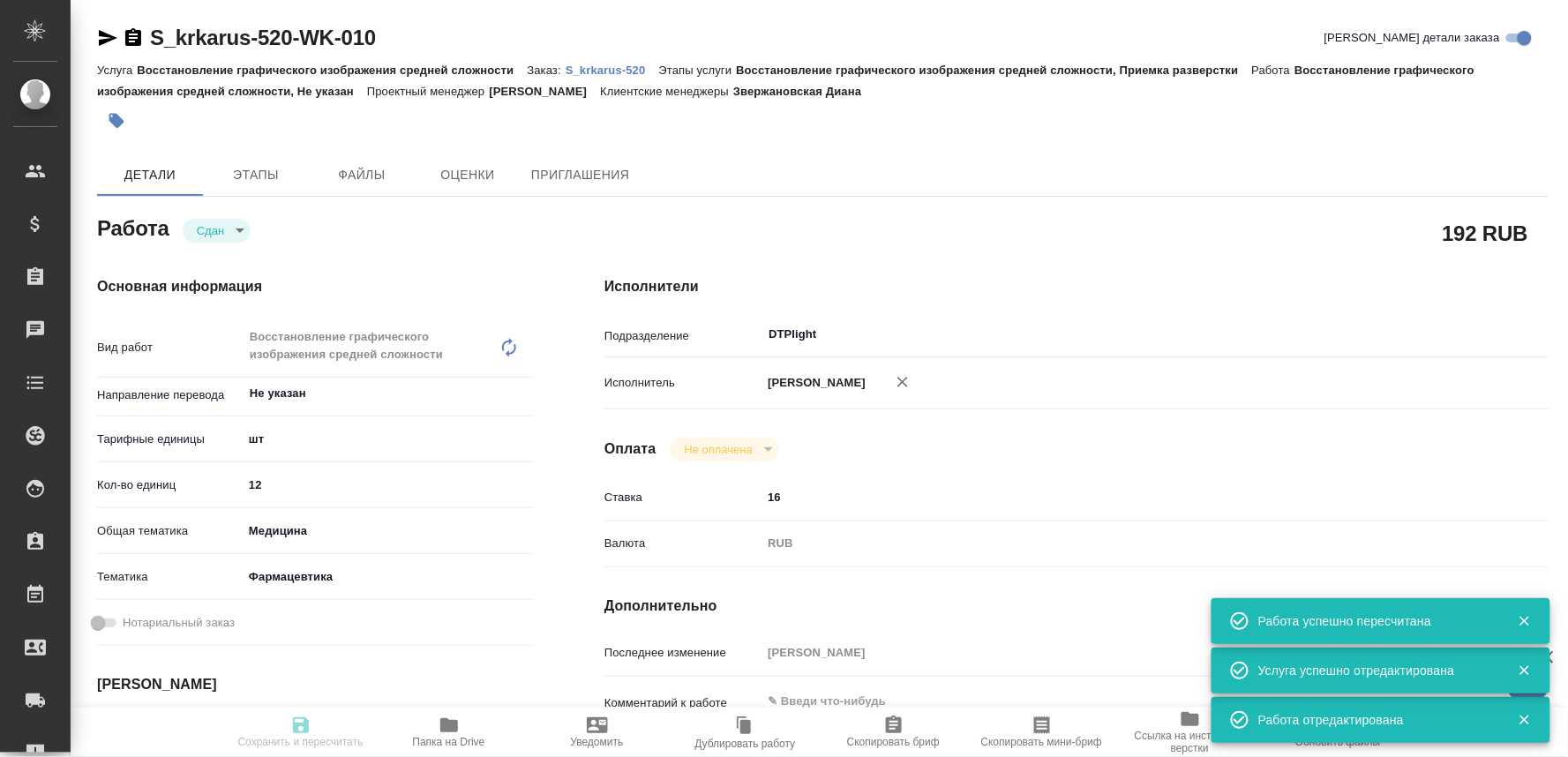
type textarea "x"
type input "S_krkarus-520"
type input "Восстановление графического изображения средней сложности"
type input "Восстановление графического изображения средней сложности, Приемка разверстки"
type input "Звержановская Диана"
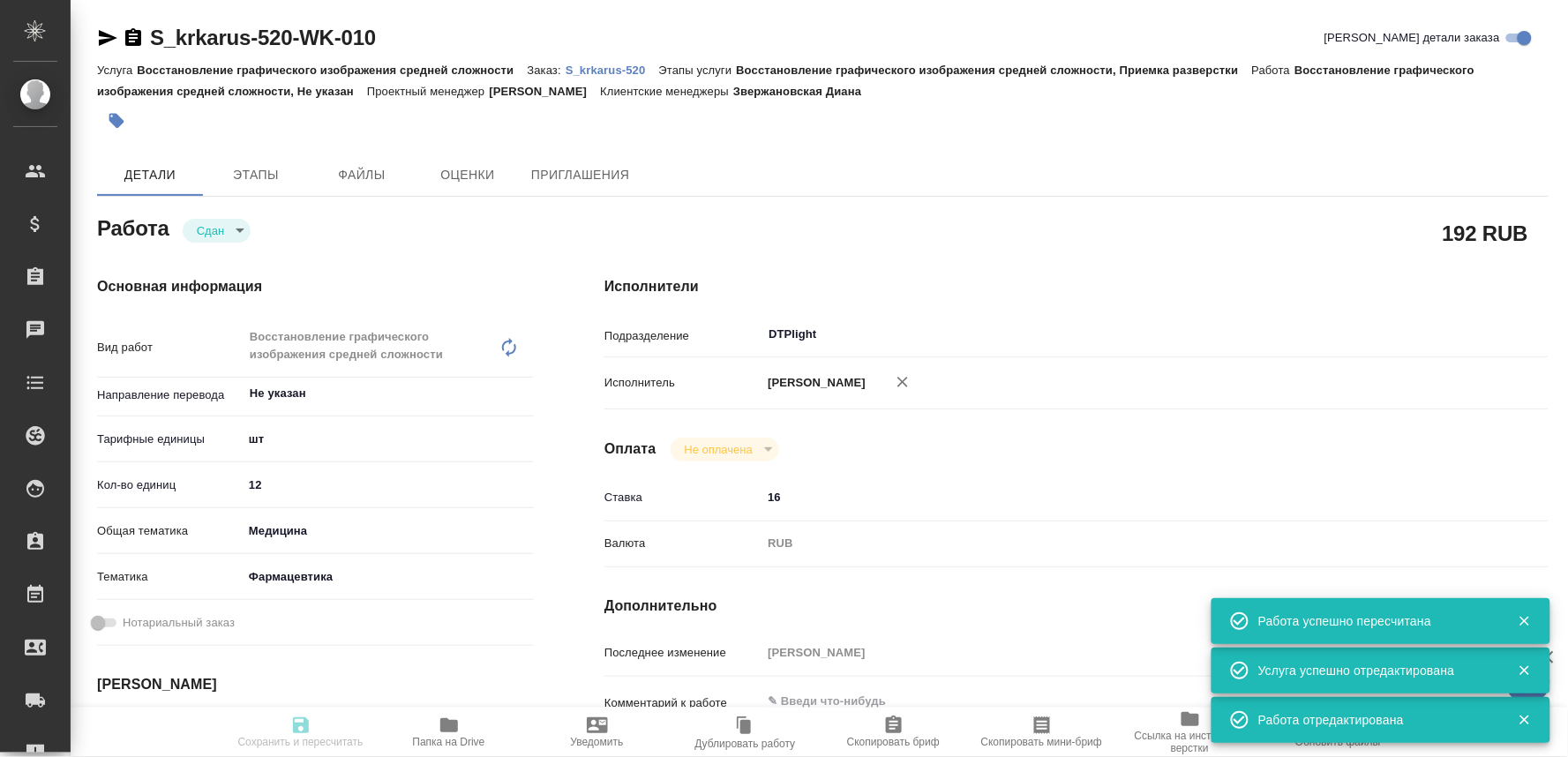
type input "[PERSON_NAME]"
type input "/Clients/ООО «КРКА-РУС»/Orders/S_krkarus-520"
type textarea "x"
type textarea "КРКА Периндоприла аргинин - ТАД (Периндоприл), таблетки, 5 мг, 10 мг (ЕАЭС)"
type textarea "x"
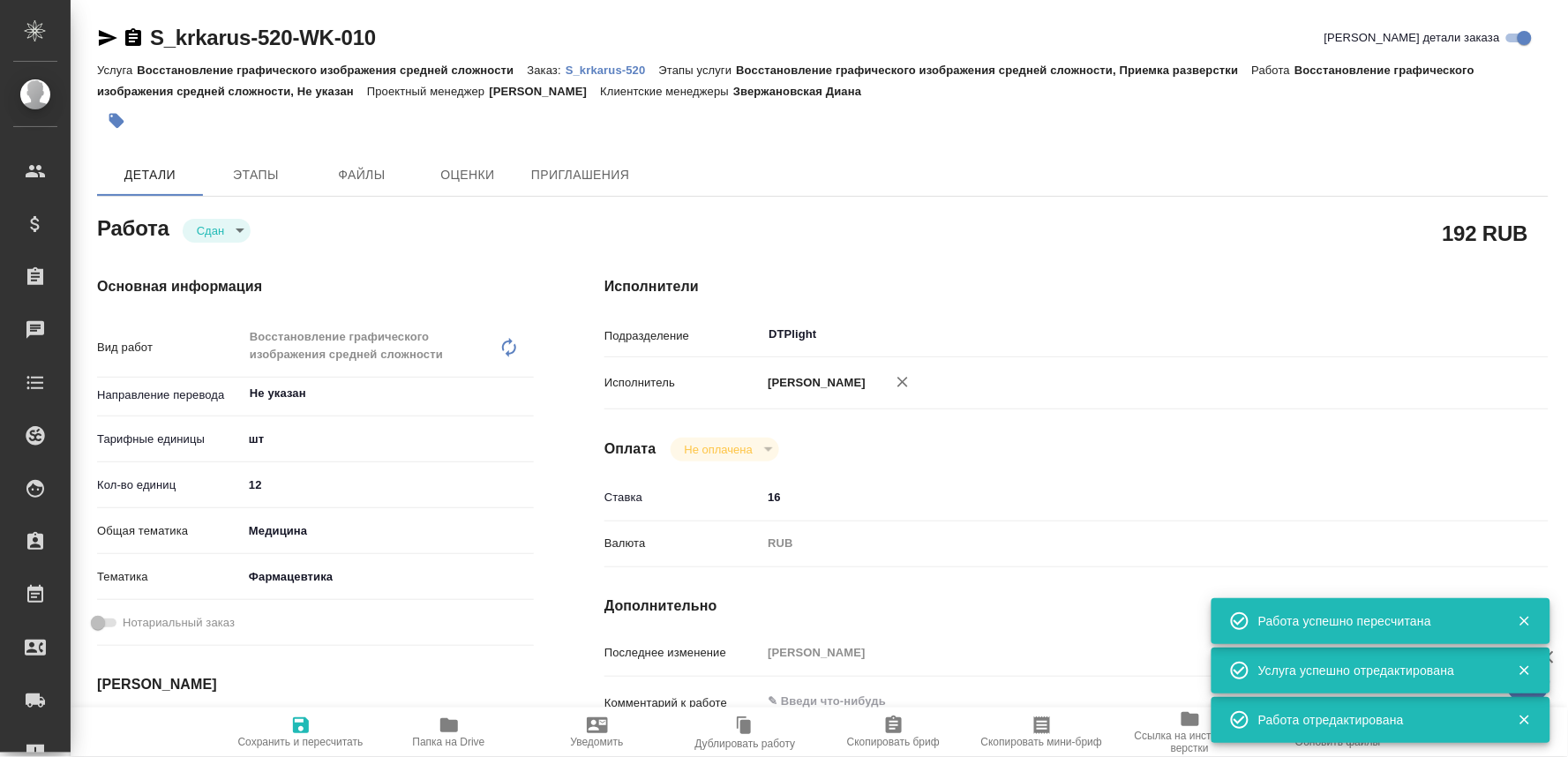
type textarea "x"
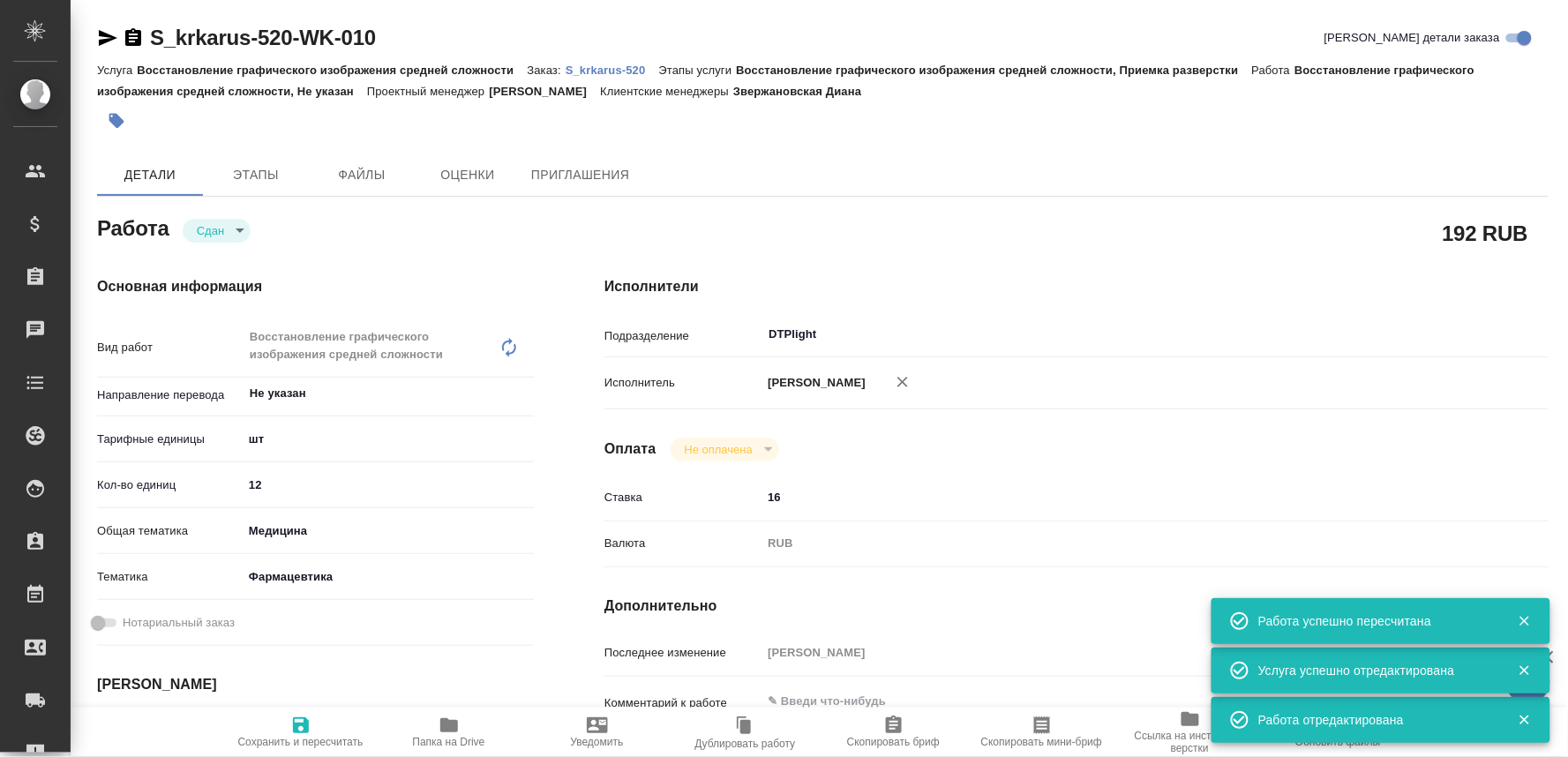
type textarea "x"
